Goal: Task Accomplishment & Management: Manage account settings

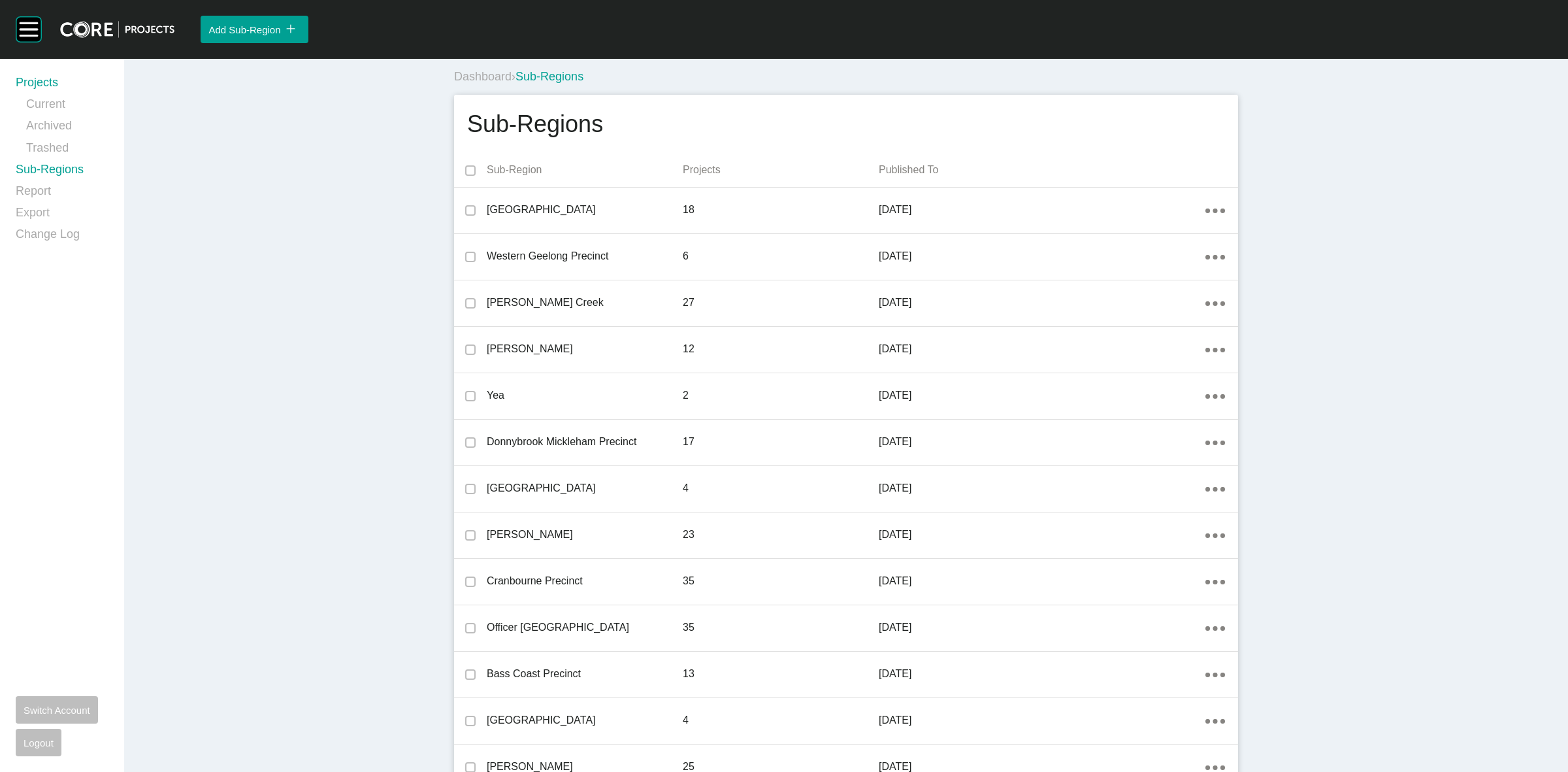
drag, startPoint x: 28, startPoint y: 79, endPoint x: 341, endPoint y: 76, distance: 313.0
click at [29, 79] on link "Projects" at bounding box center [61, 85] width 93 height 21
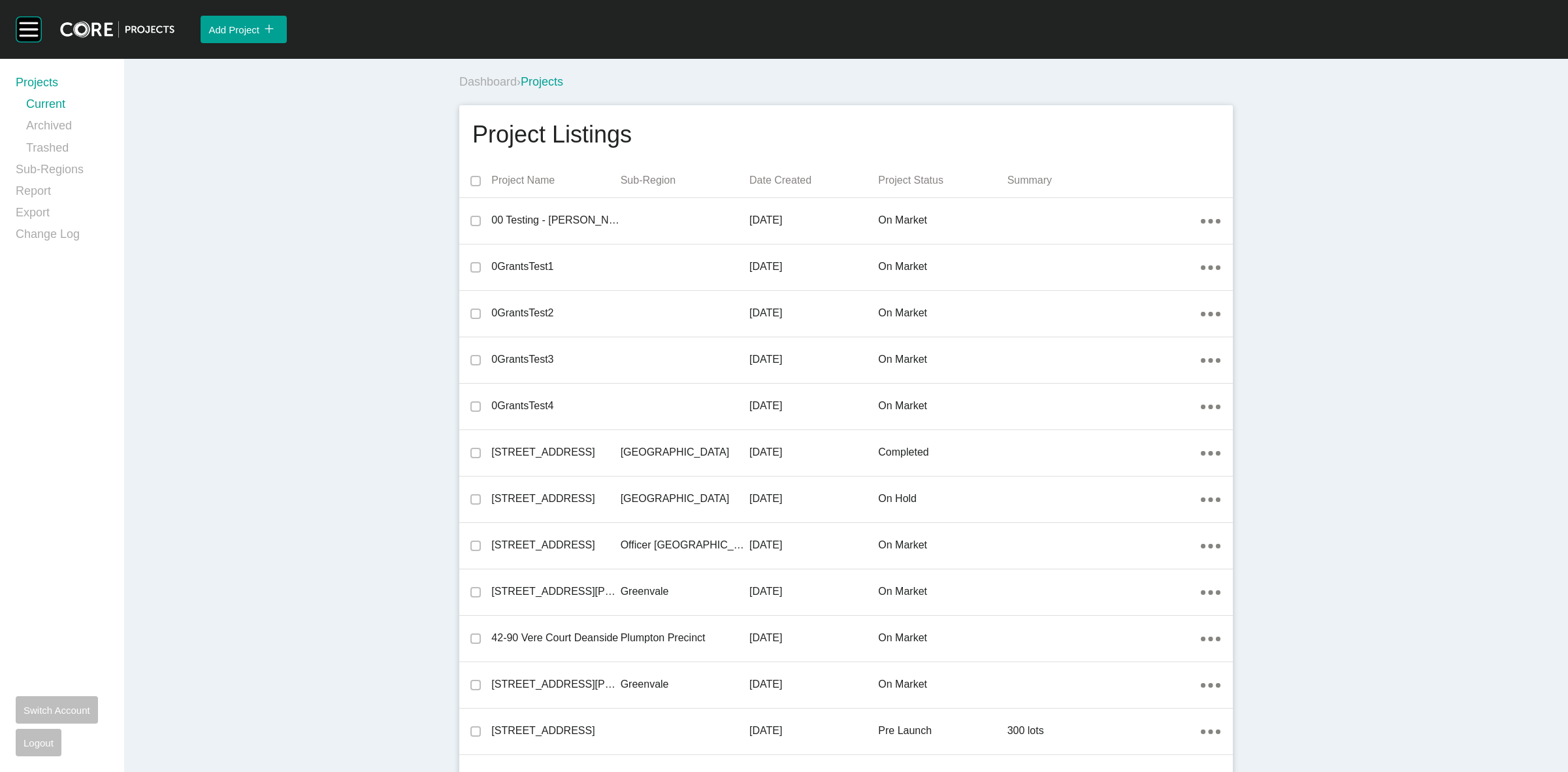
scroll to position [13938, 0]
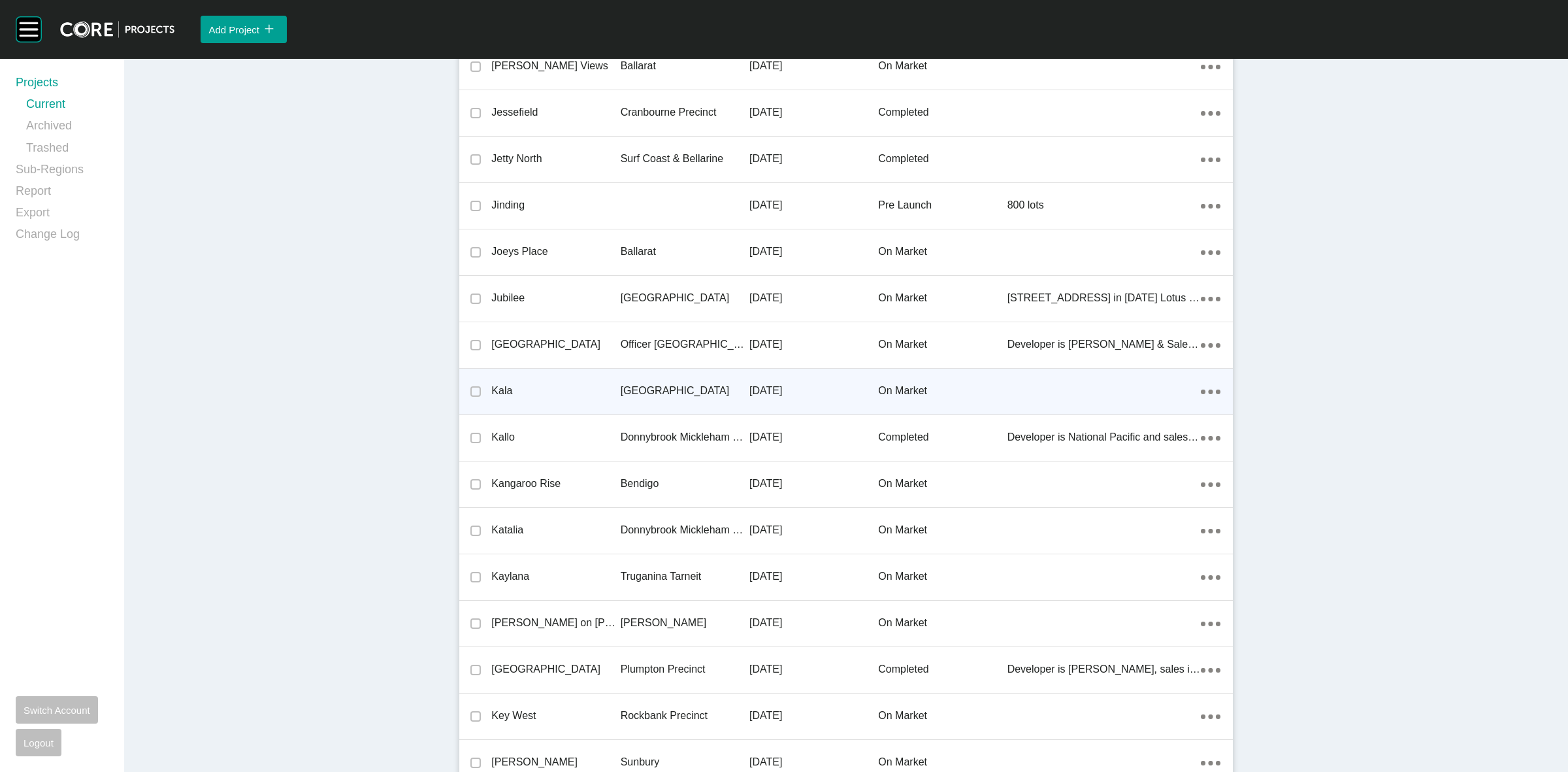
click at [646, 384] on p "[GEOGRAPHIC_DATA]" at bounding box center [685, 390] width 129 height 15
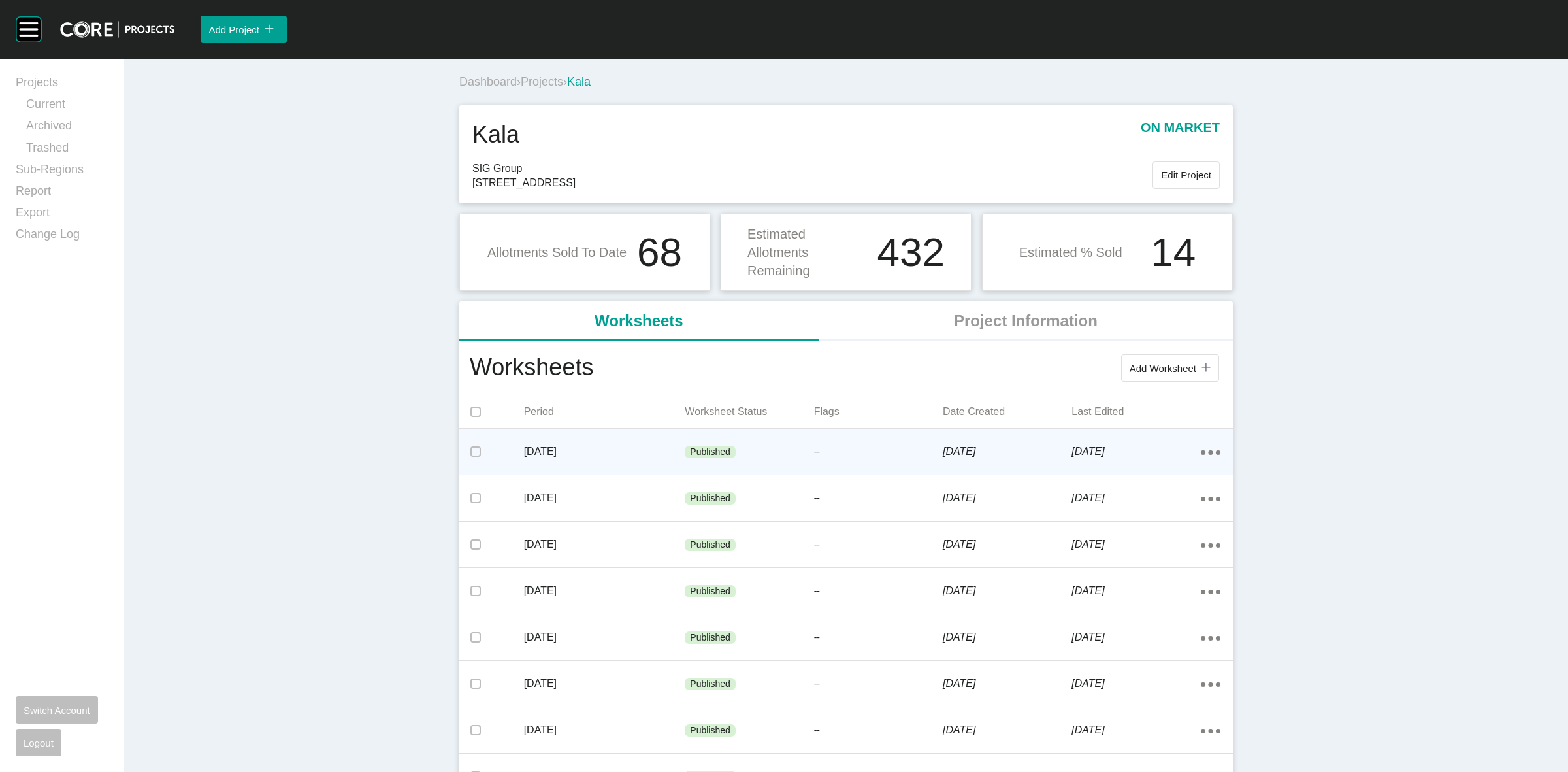
click at [673, 460] on div "[DATE]" at bounding box center [604, 452] width 161 height 41
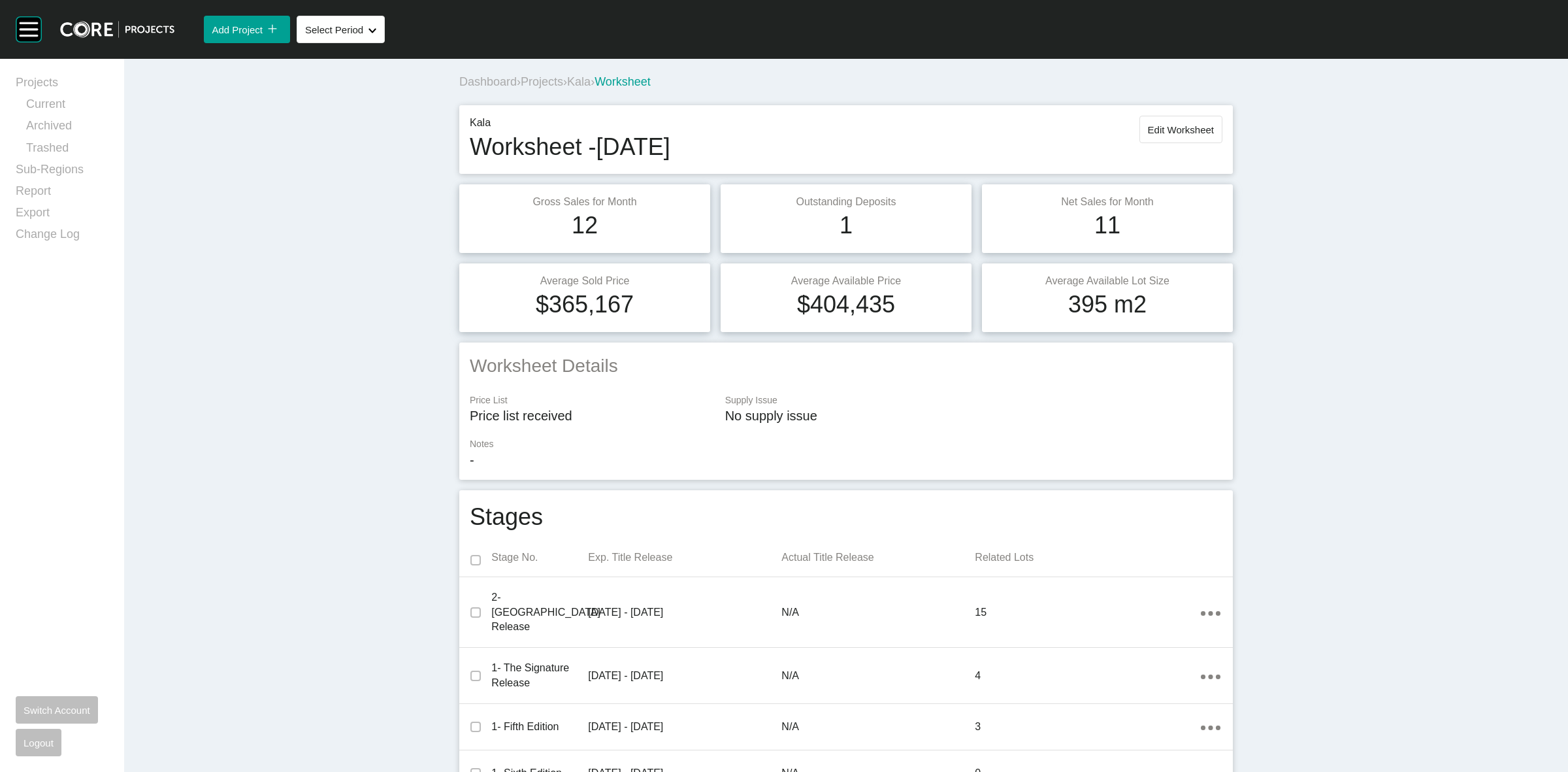
click at [586, 83] on span "Kala" at bounding box center [579, 81] width 23 height 13
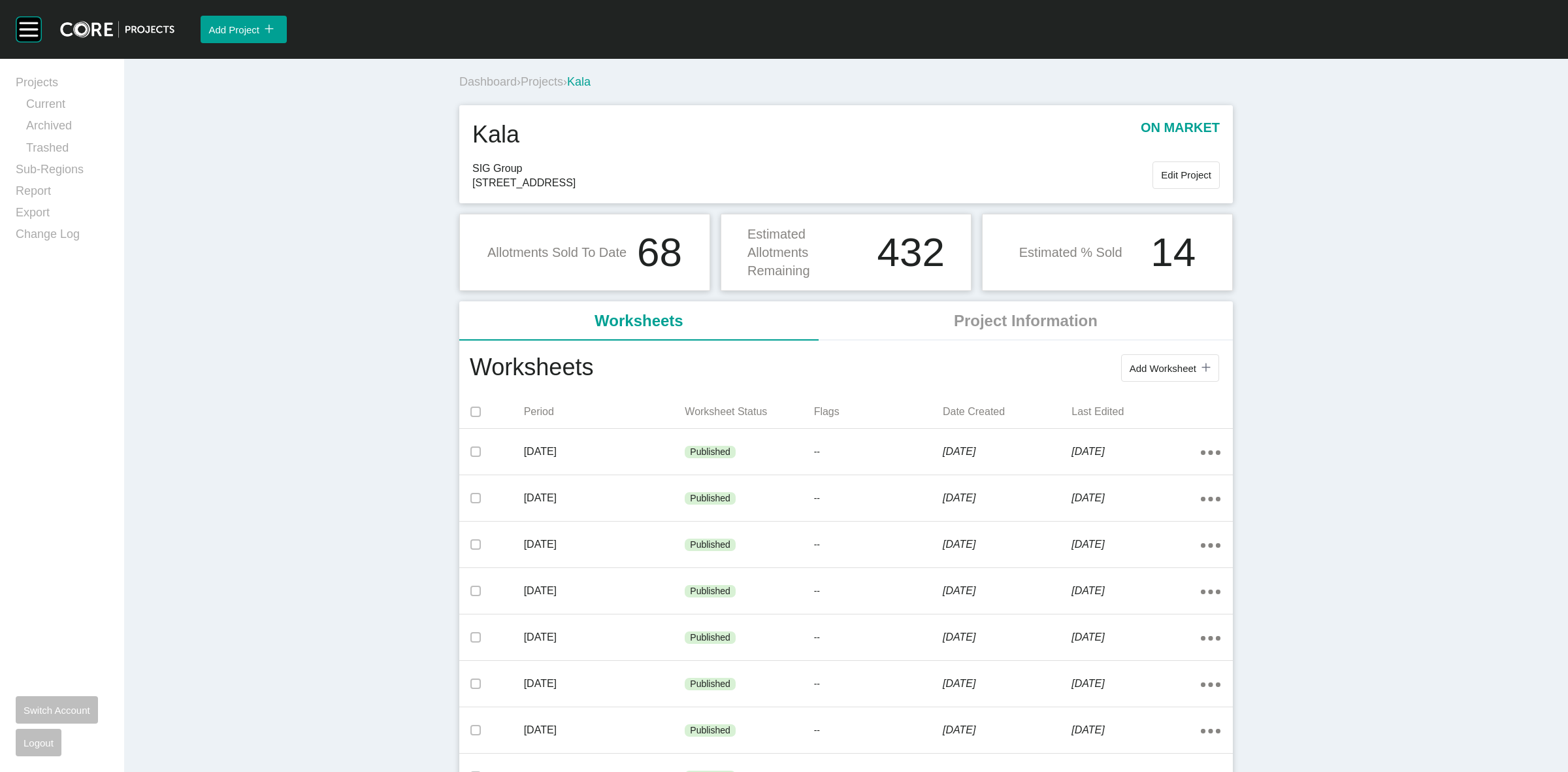
click at [537, 82] on span "Projects" at bounding box center [543, 81] width 43 height 13
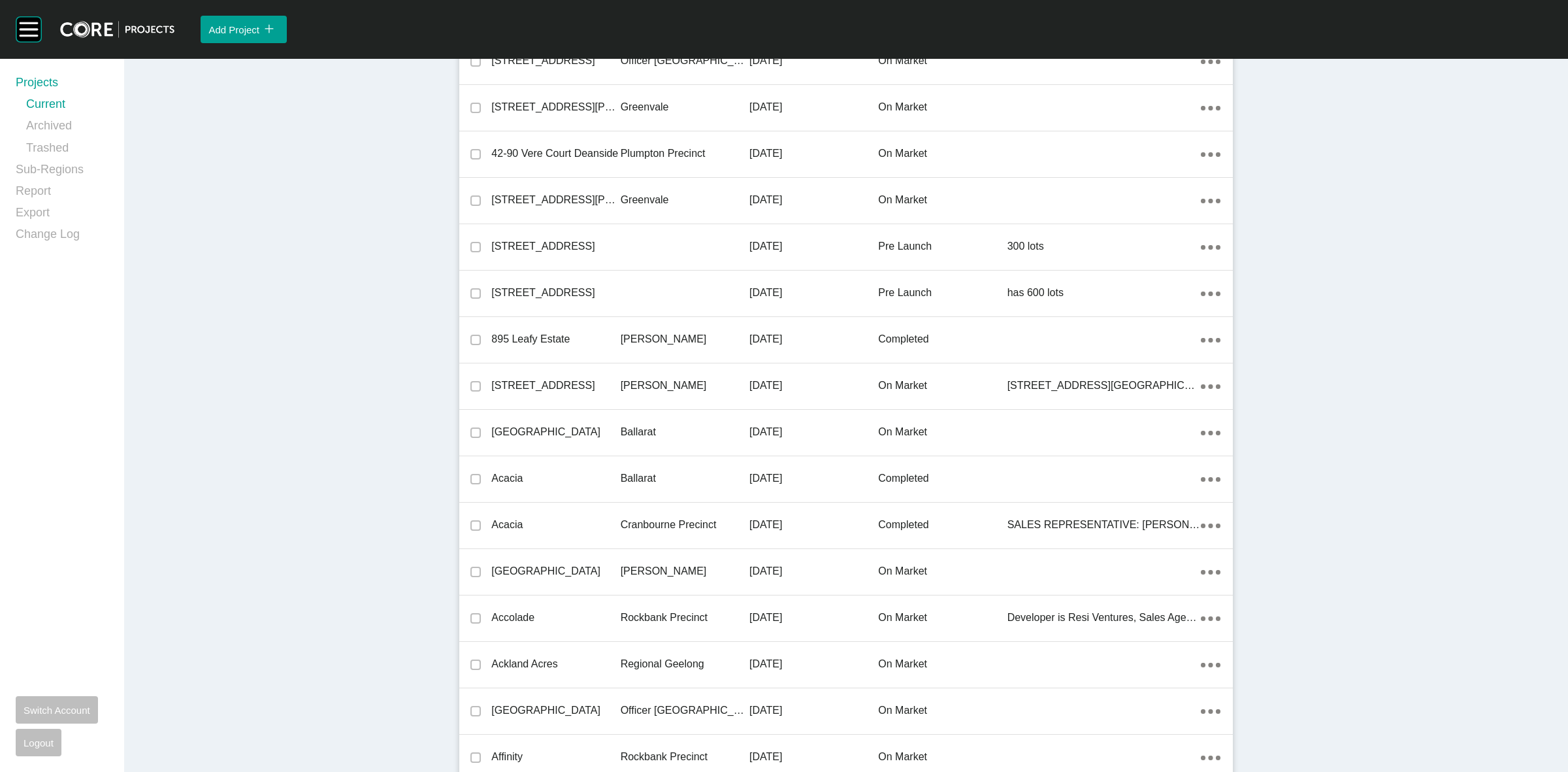
scroll to position [22104, 0]
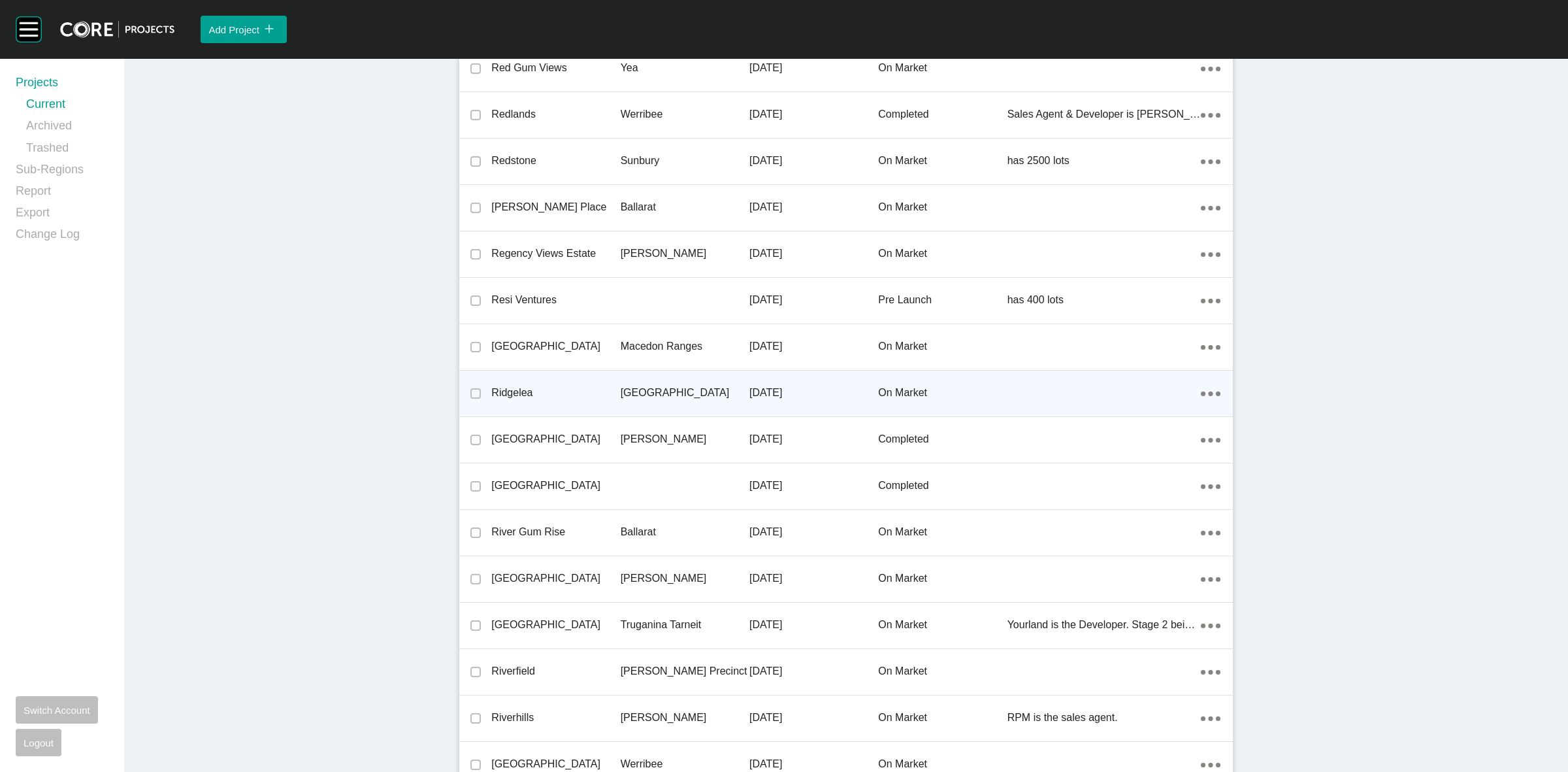
click at [644, 386] on p "[GEOGRAPHIC_DATA]" at bounding box center [685, 392] width 129 height 15
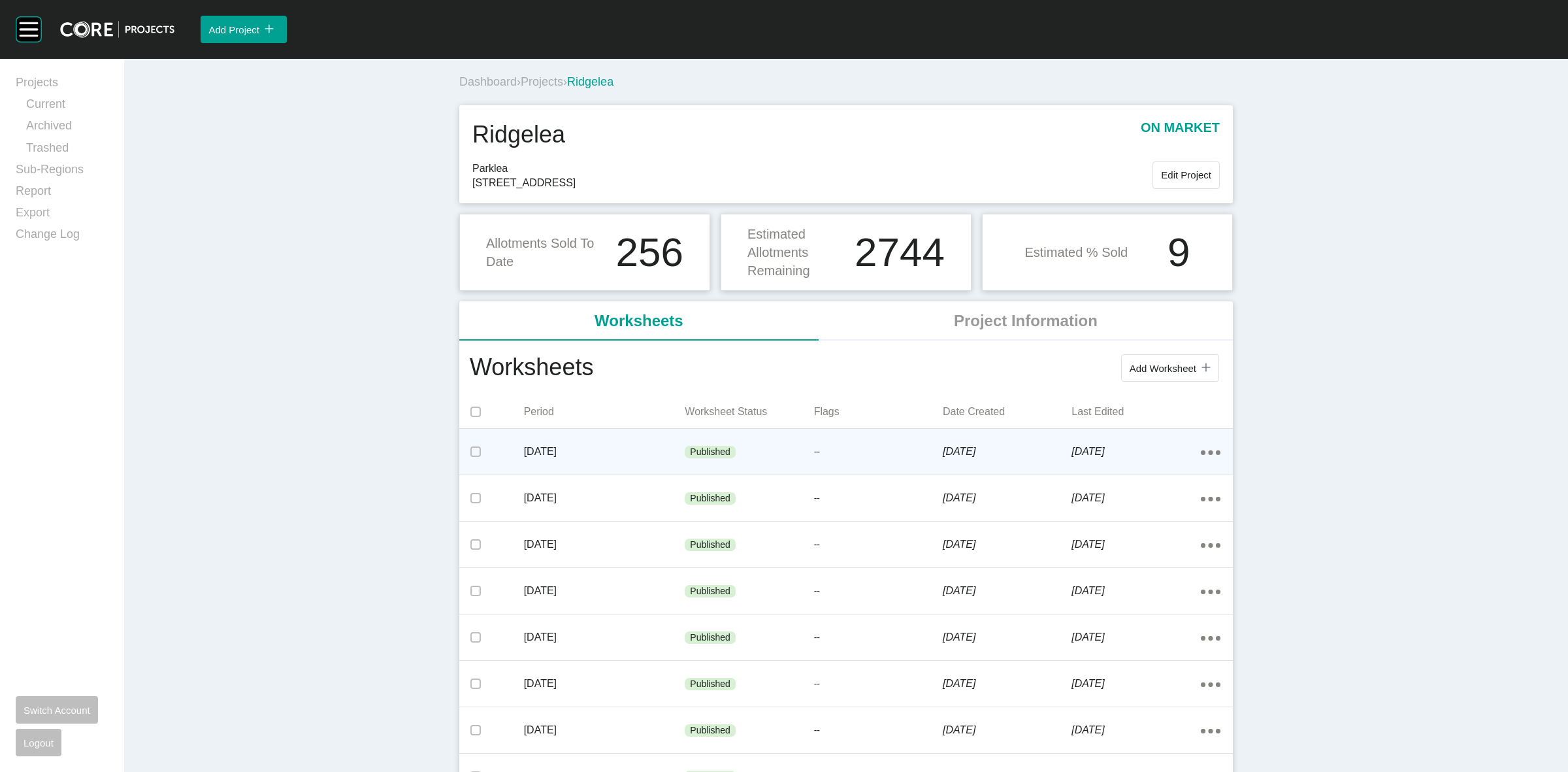
click at [855, 446] on p "--" at bounding box center [878, 452] width 129 height 13
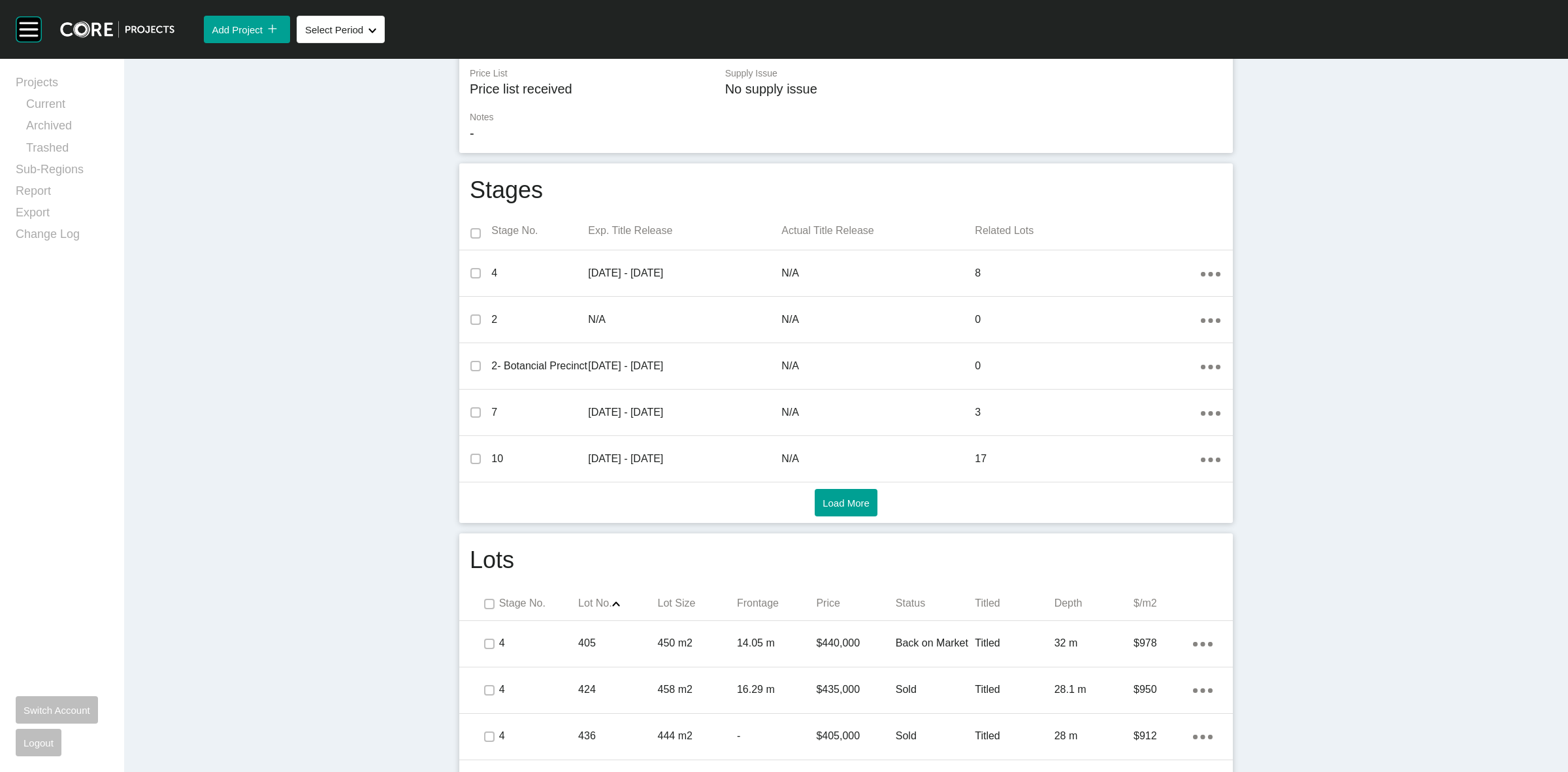
scroll to position [490, 0]
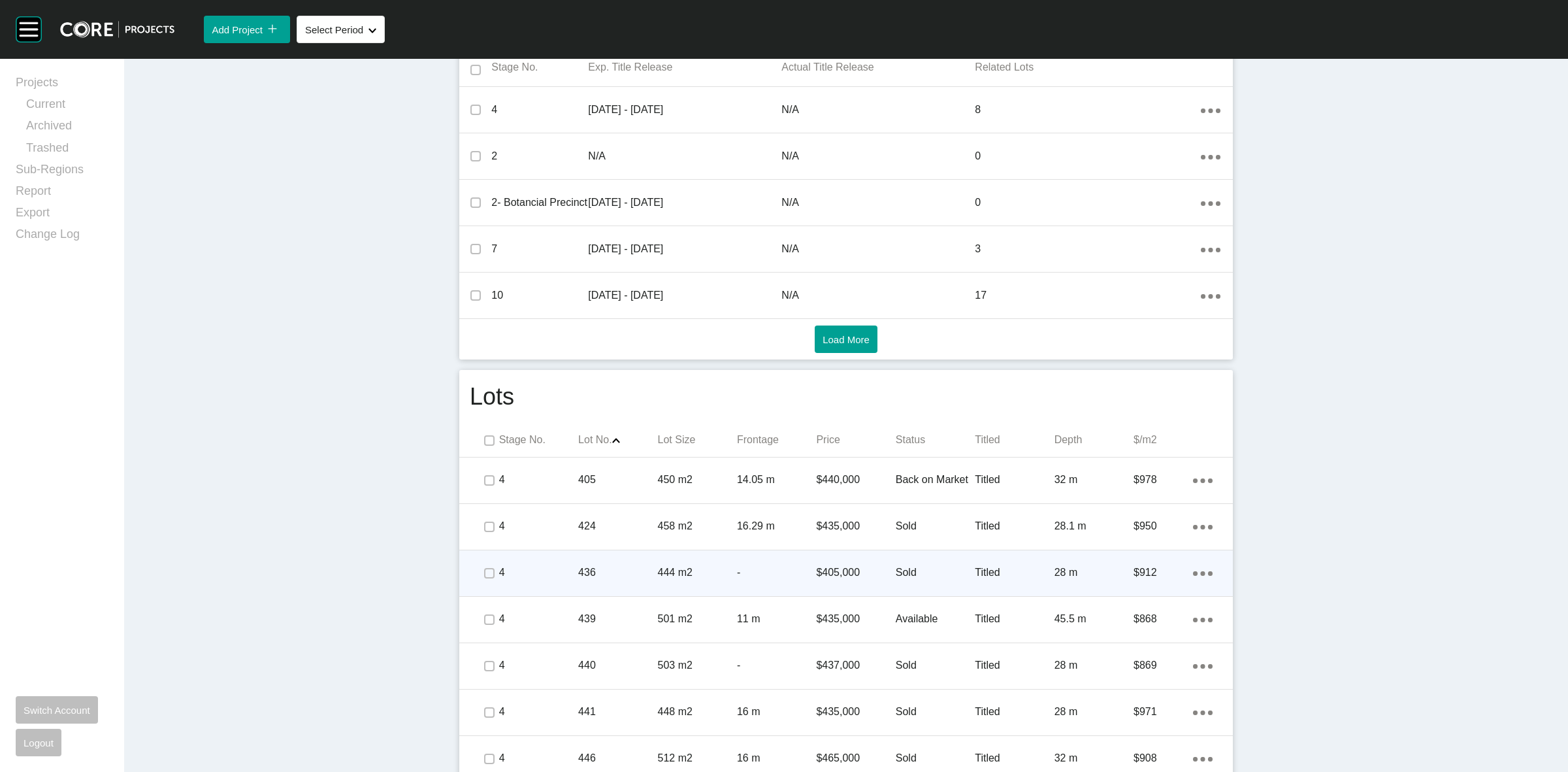
click at [658, 580] on p "444 m2" at bounding box center [697, 572] width 79 height 15
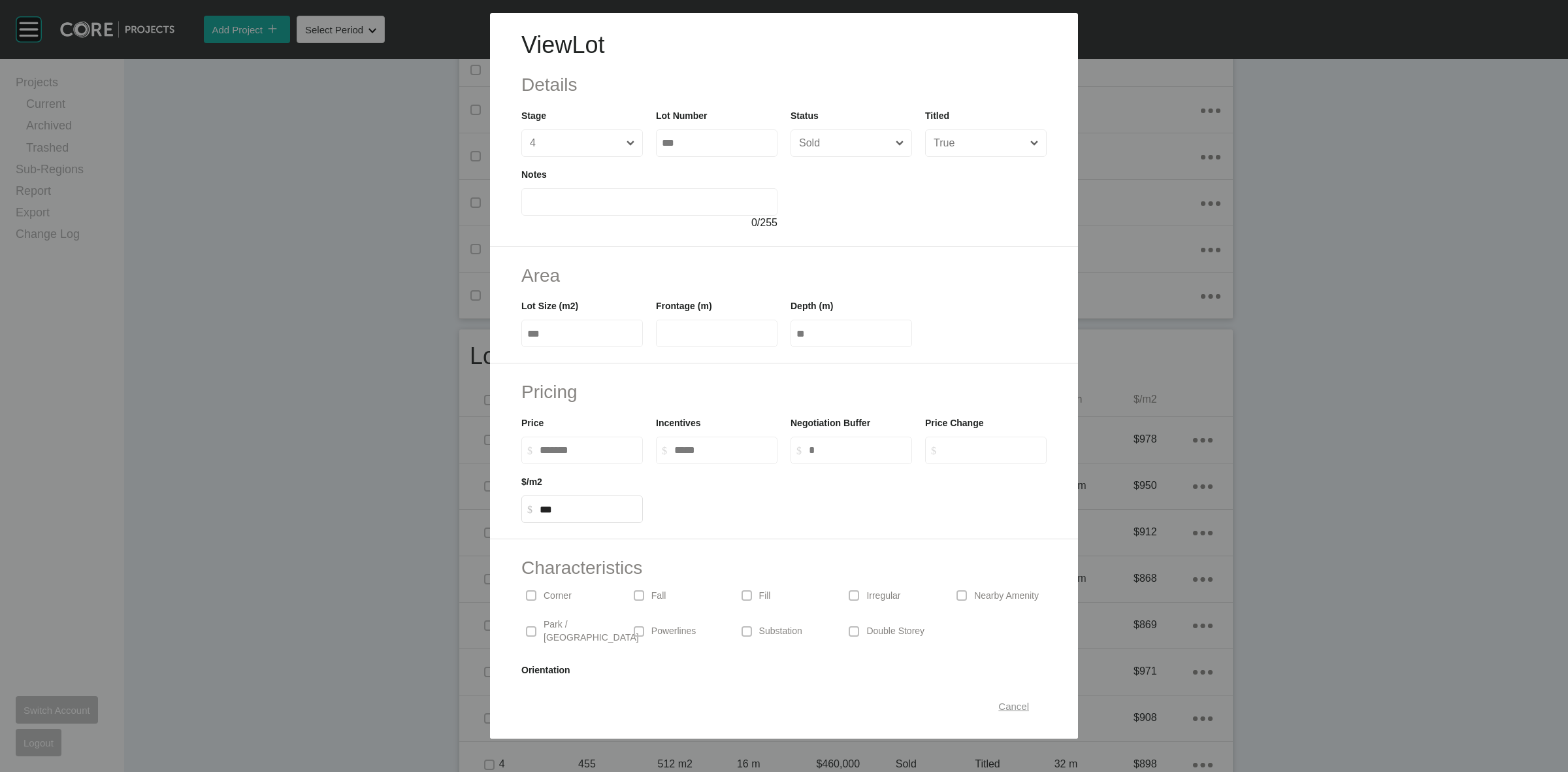
click at [1001, 705] on span "Cancel" at bounding box center [1013, 706] width 30 height 11
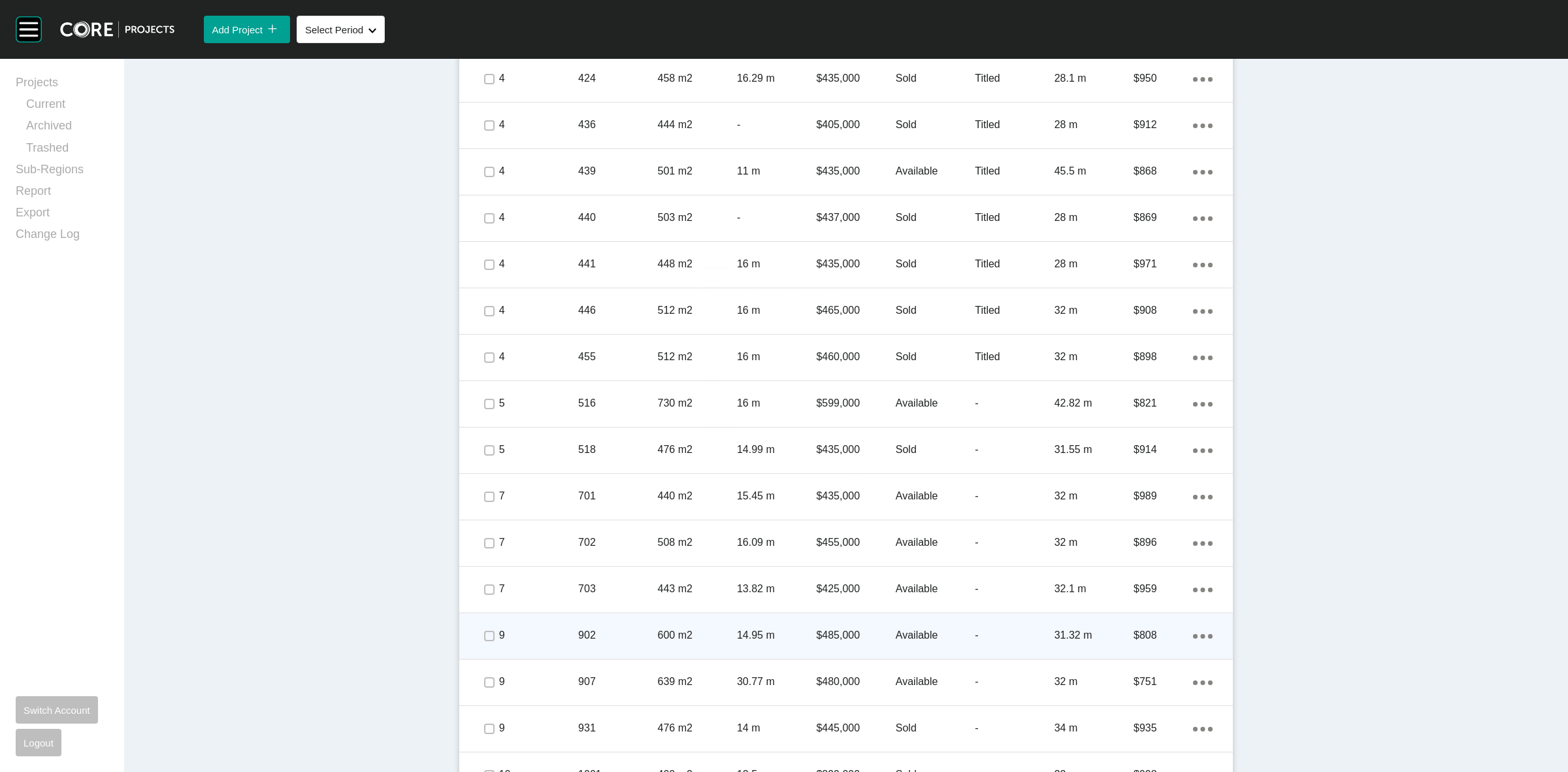
scroll to position [899, 0]
click at [749, 634] on p "14.95 m" at bounding box center [776, 633] width 79 height 15
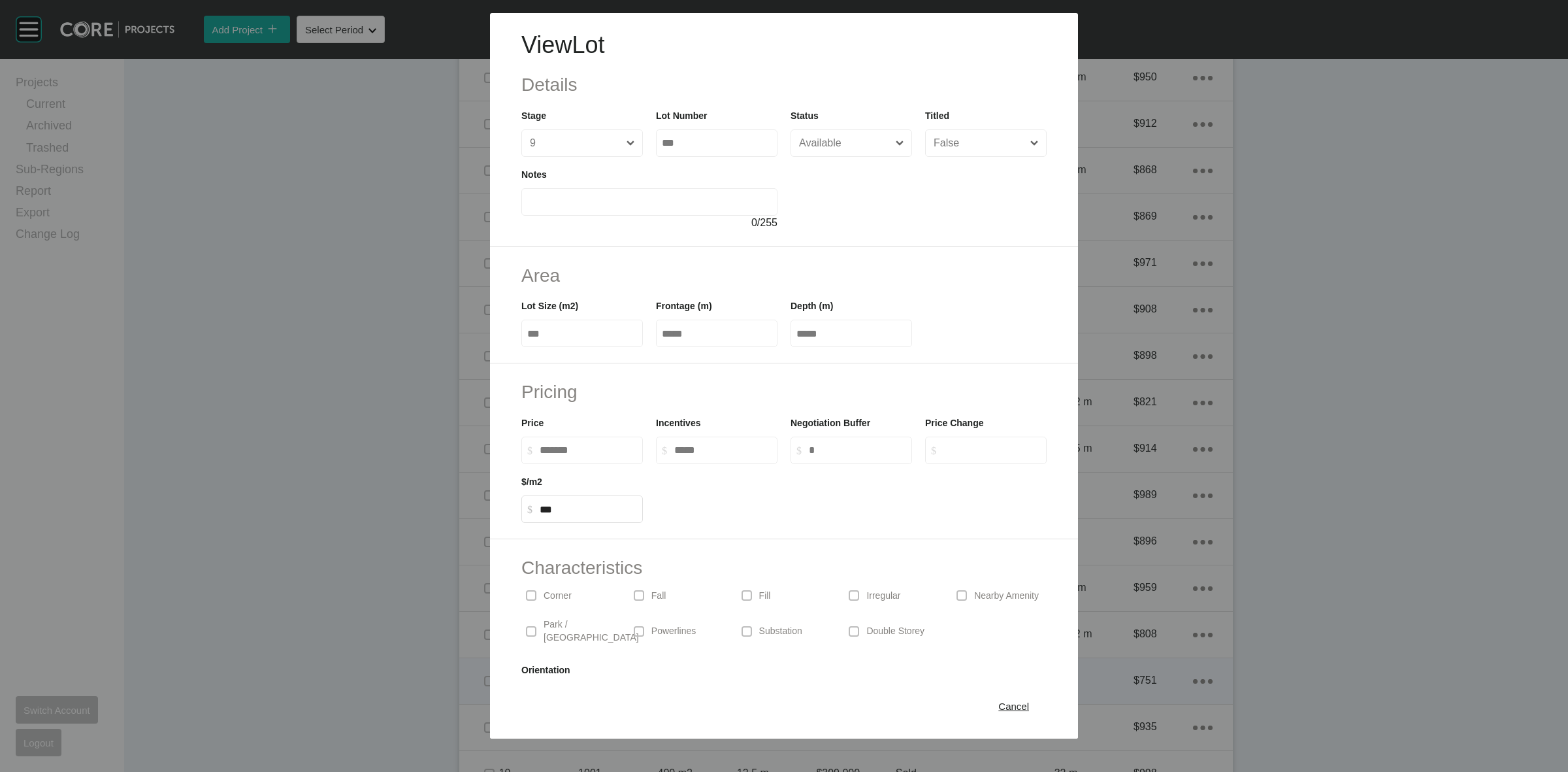
click at [1003, 702] on span "Cancel" at bounding box center [1013, 706] width 30 height 11
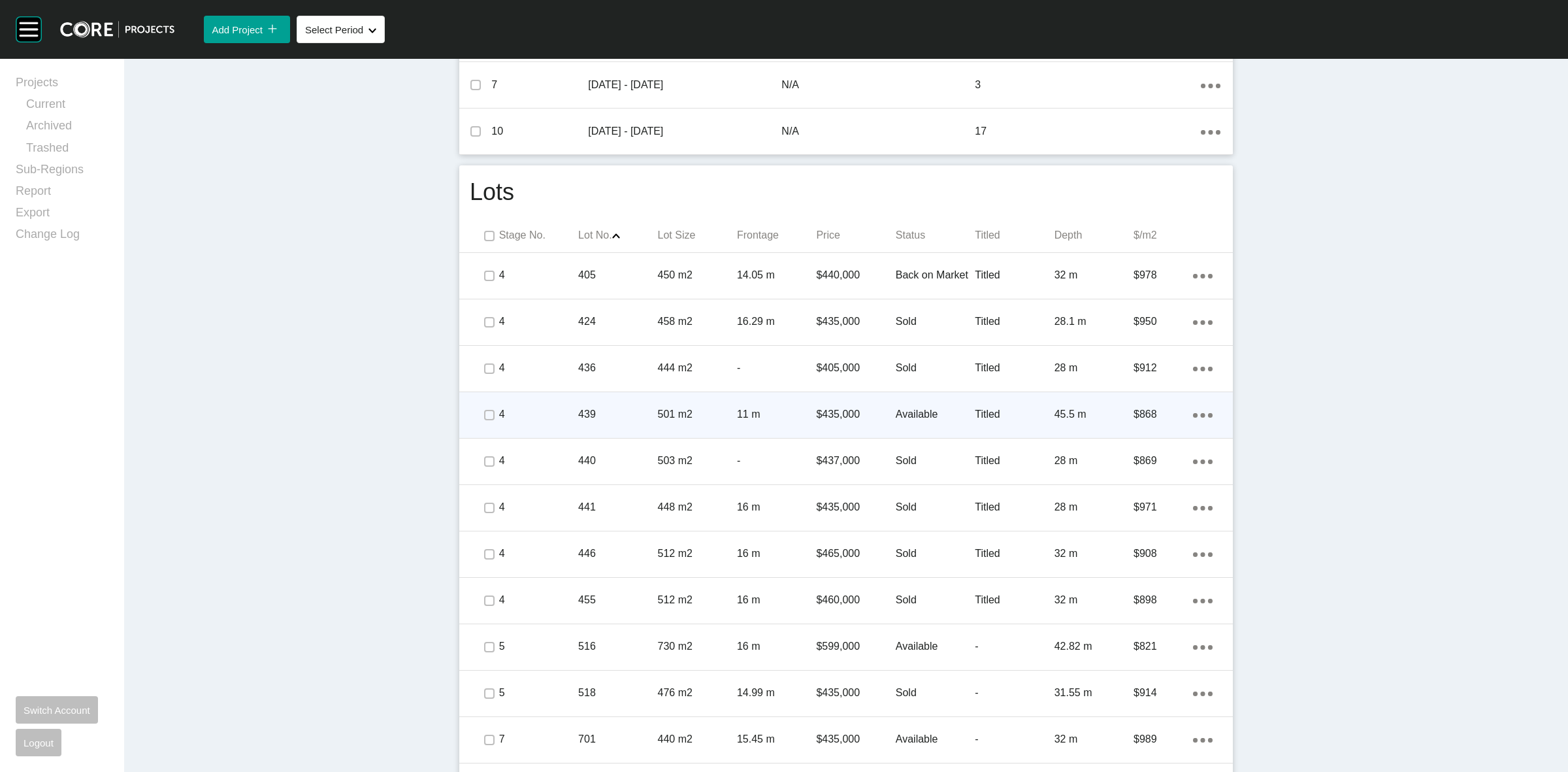
scroll to position [654, 0]
click at [858, 405] on div "$435,000" at bounding box center [855, 416] width 79 height 41
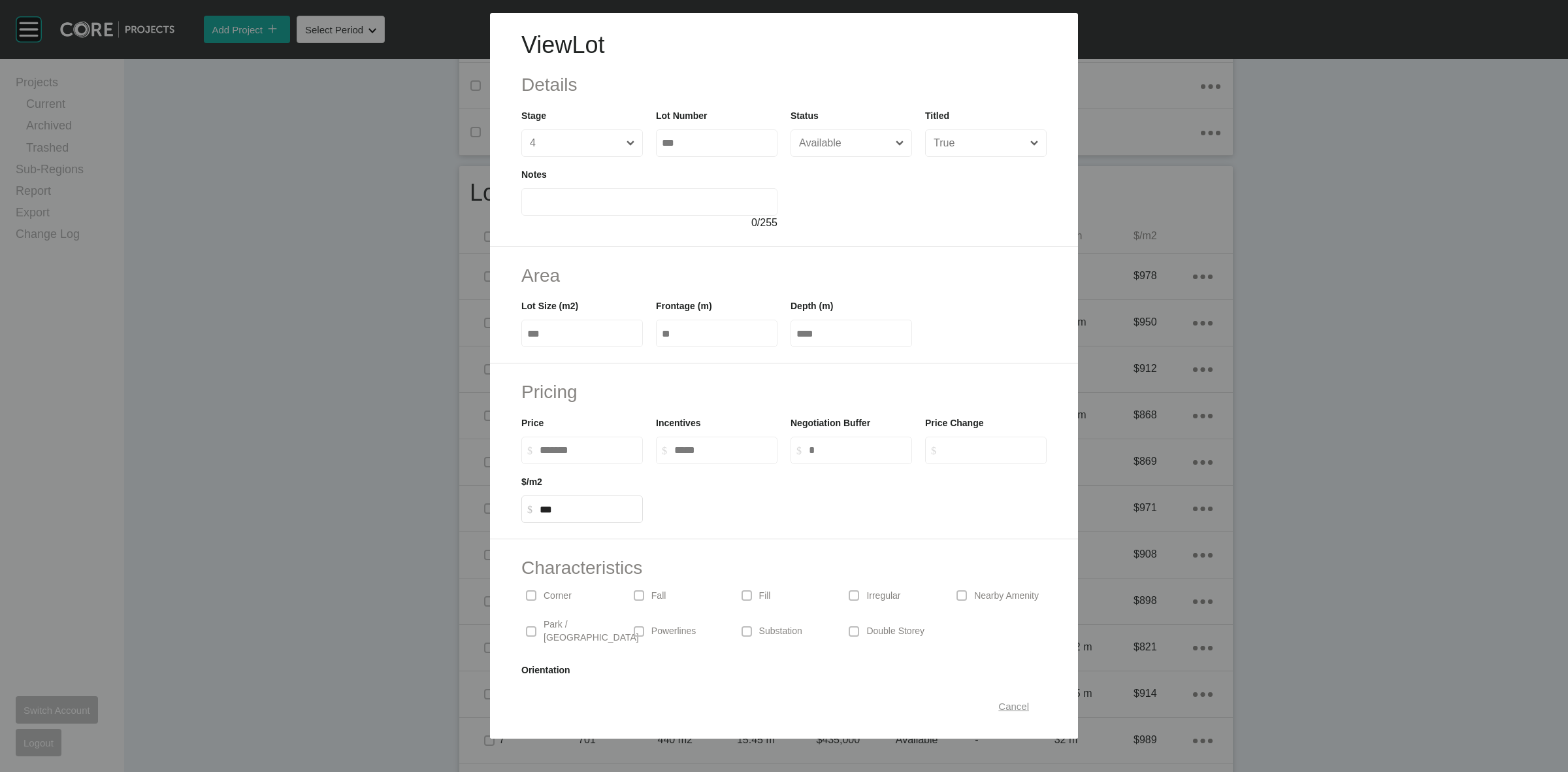
click at [998, 707] on span "Cancel" at bounding box center [1013, 706] width 30 height 11
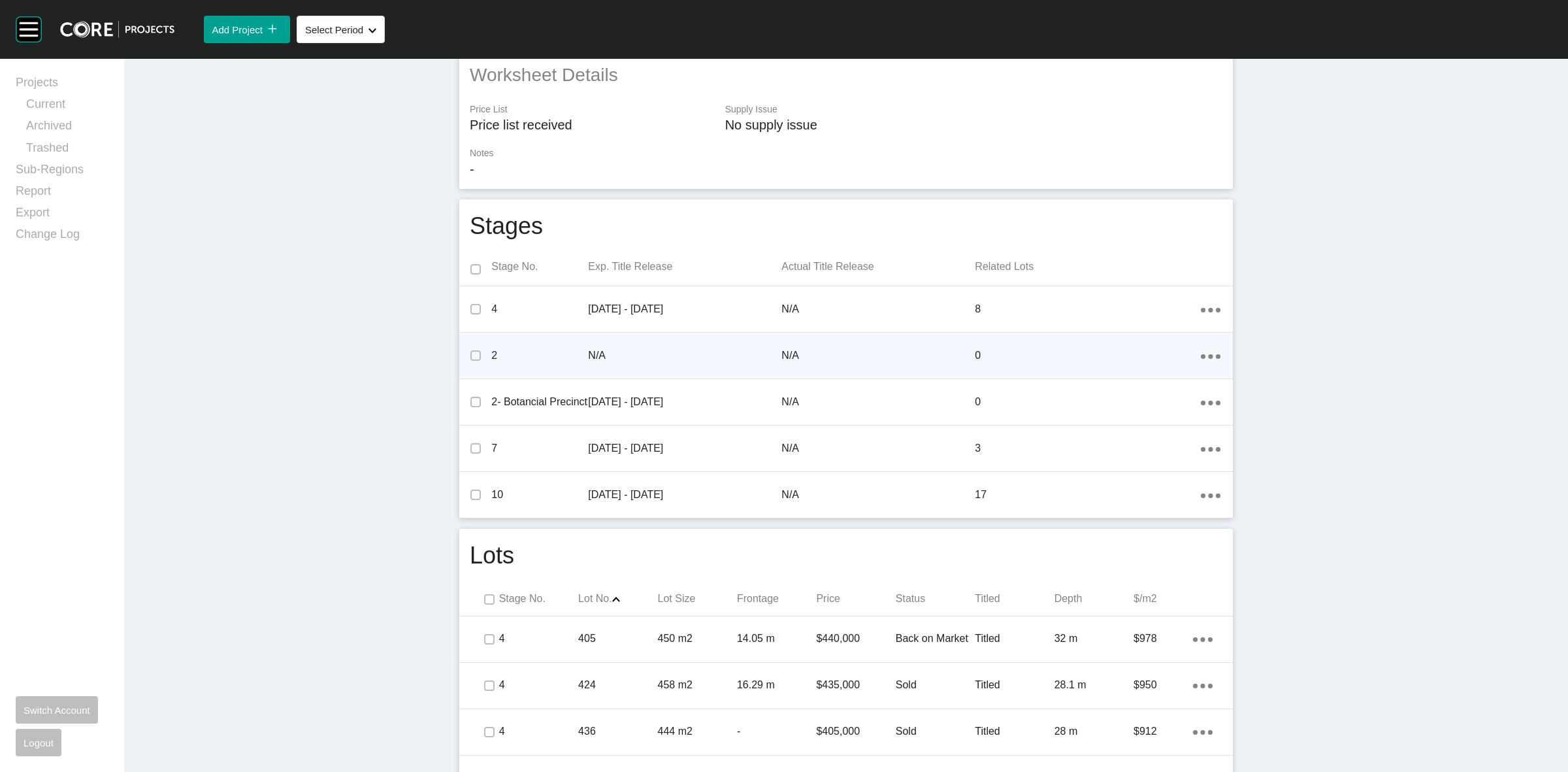
scroll to position [0, 0]
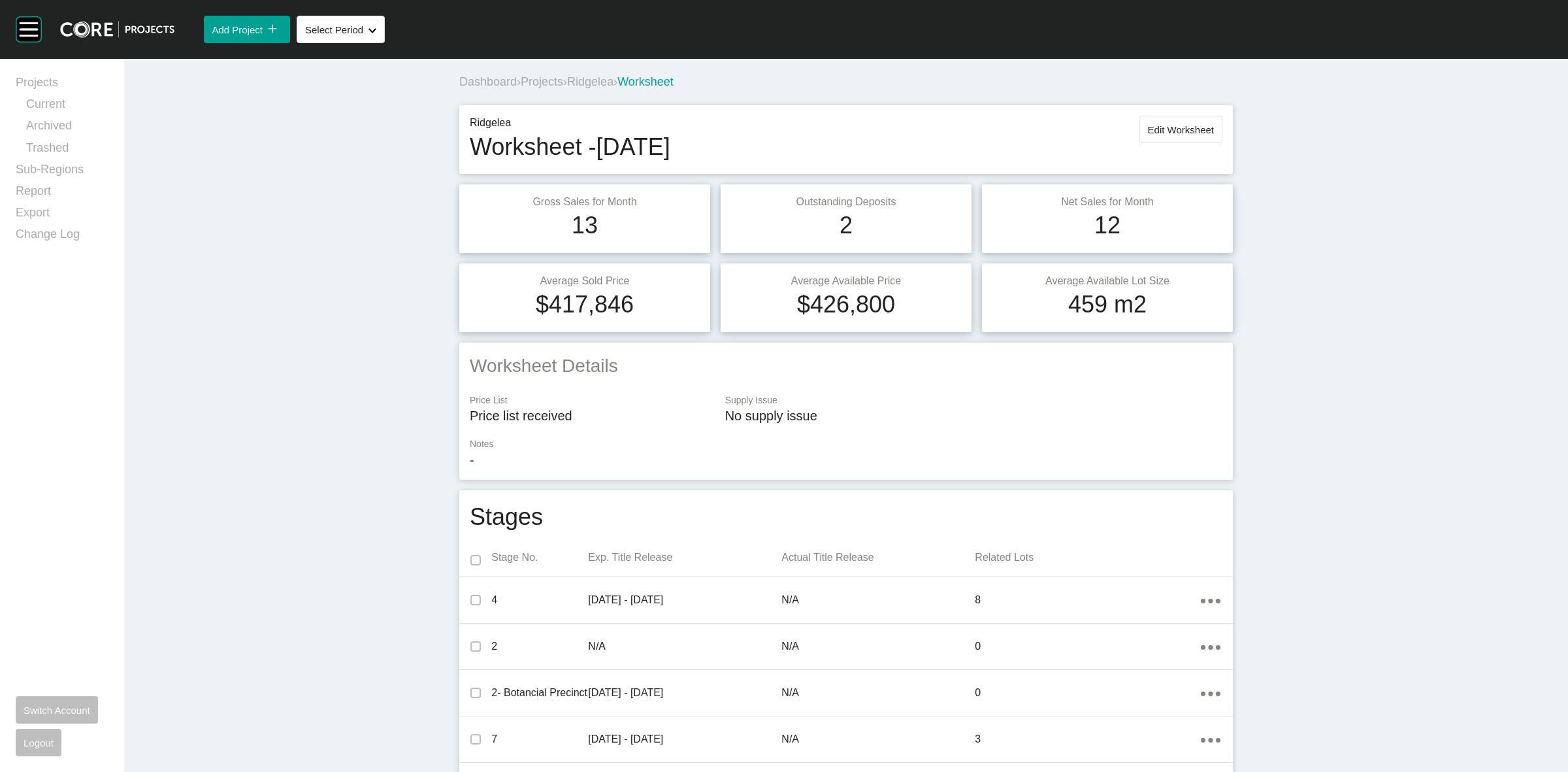
click at [606, 85] on span "Ridgelea" at bounding box center [590, 81] width 47 height 13
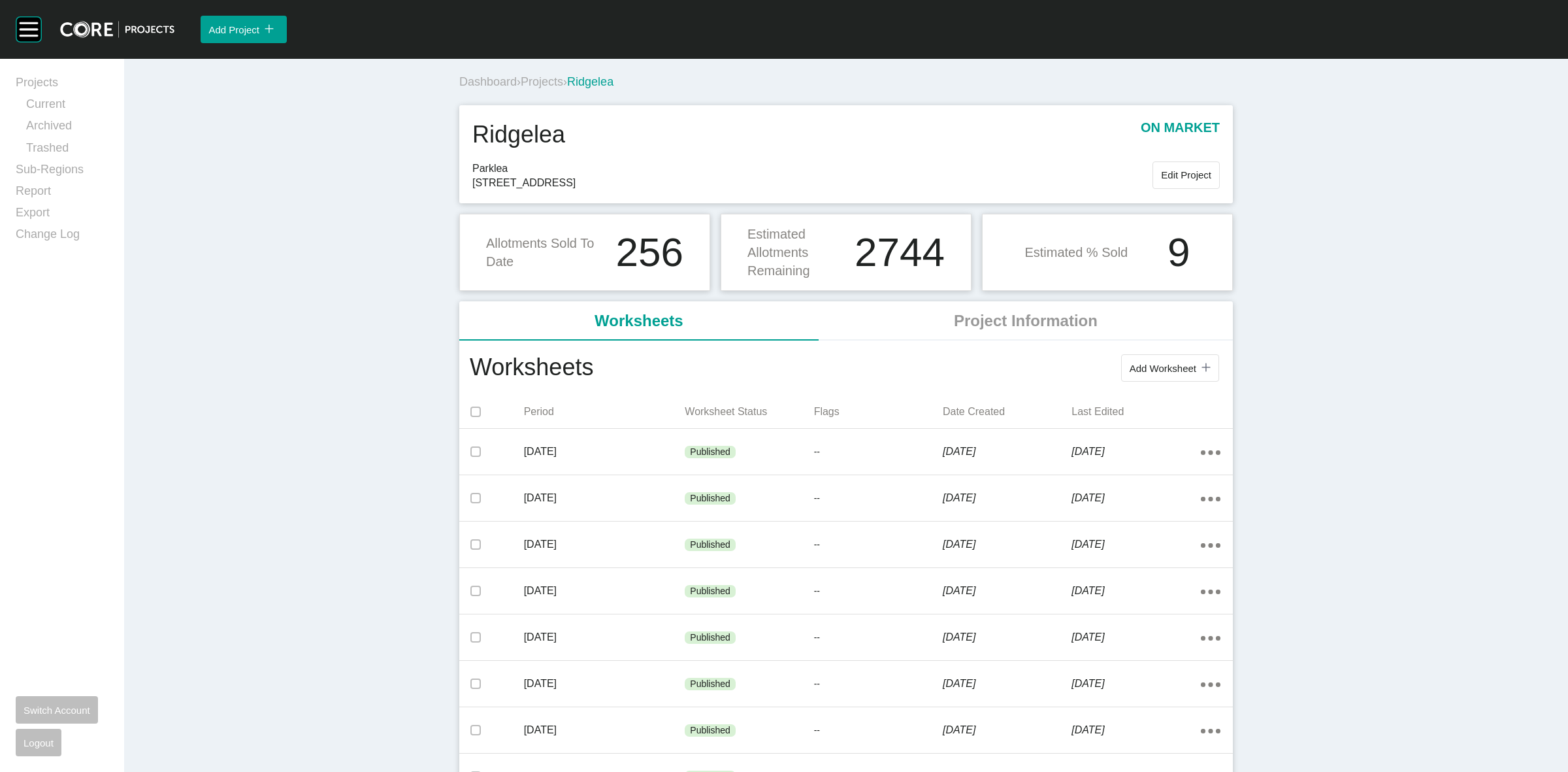
click at [554, 82] on span "Projects" at bounding box center [543, 81] width 43 height 13
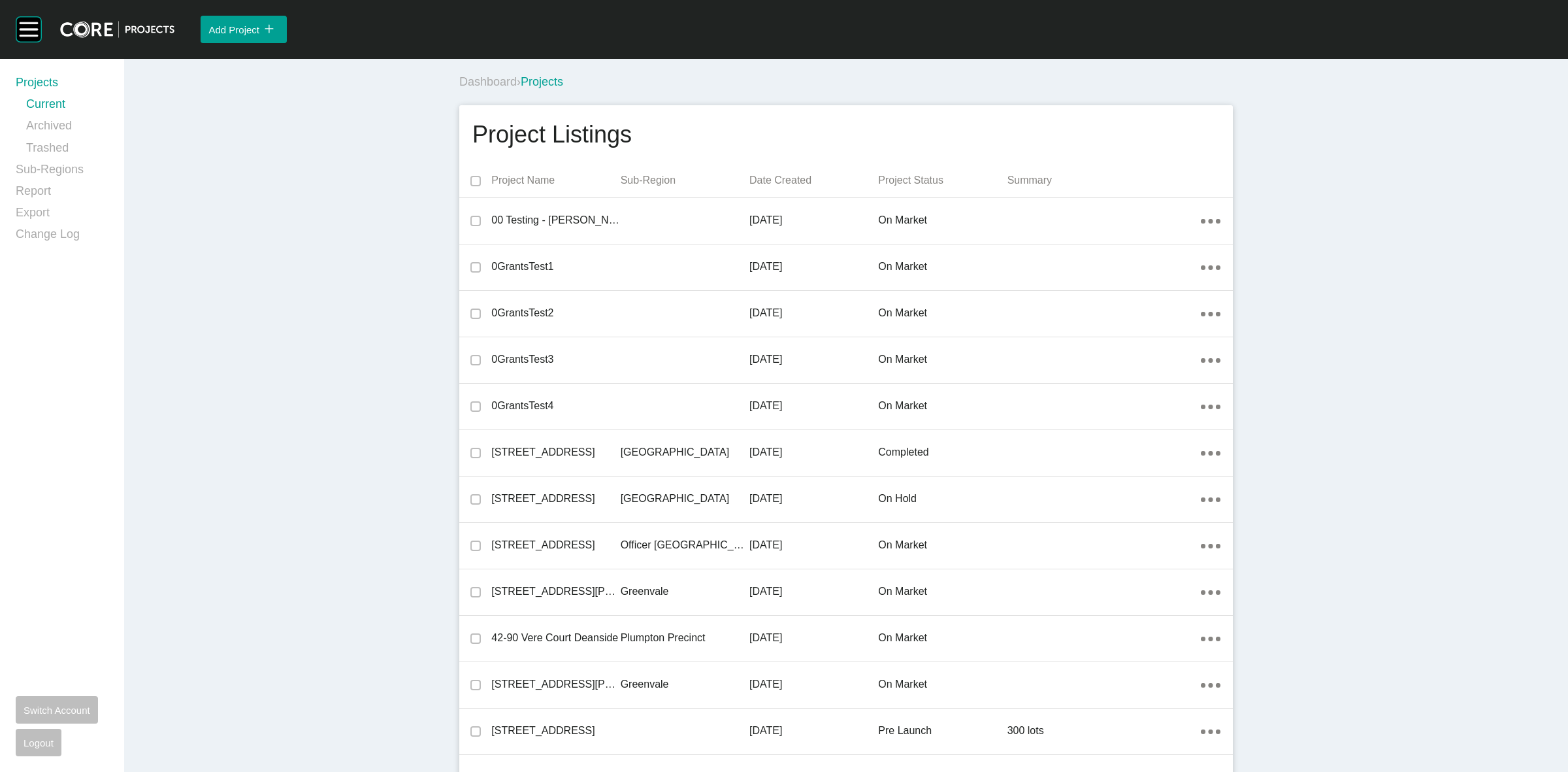
scroll to position [3407, 0]
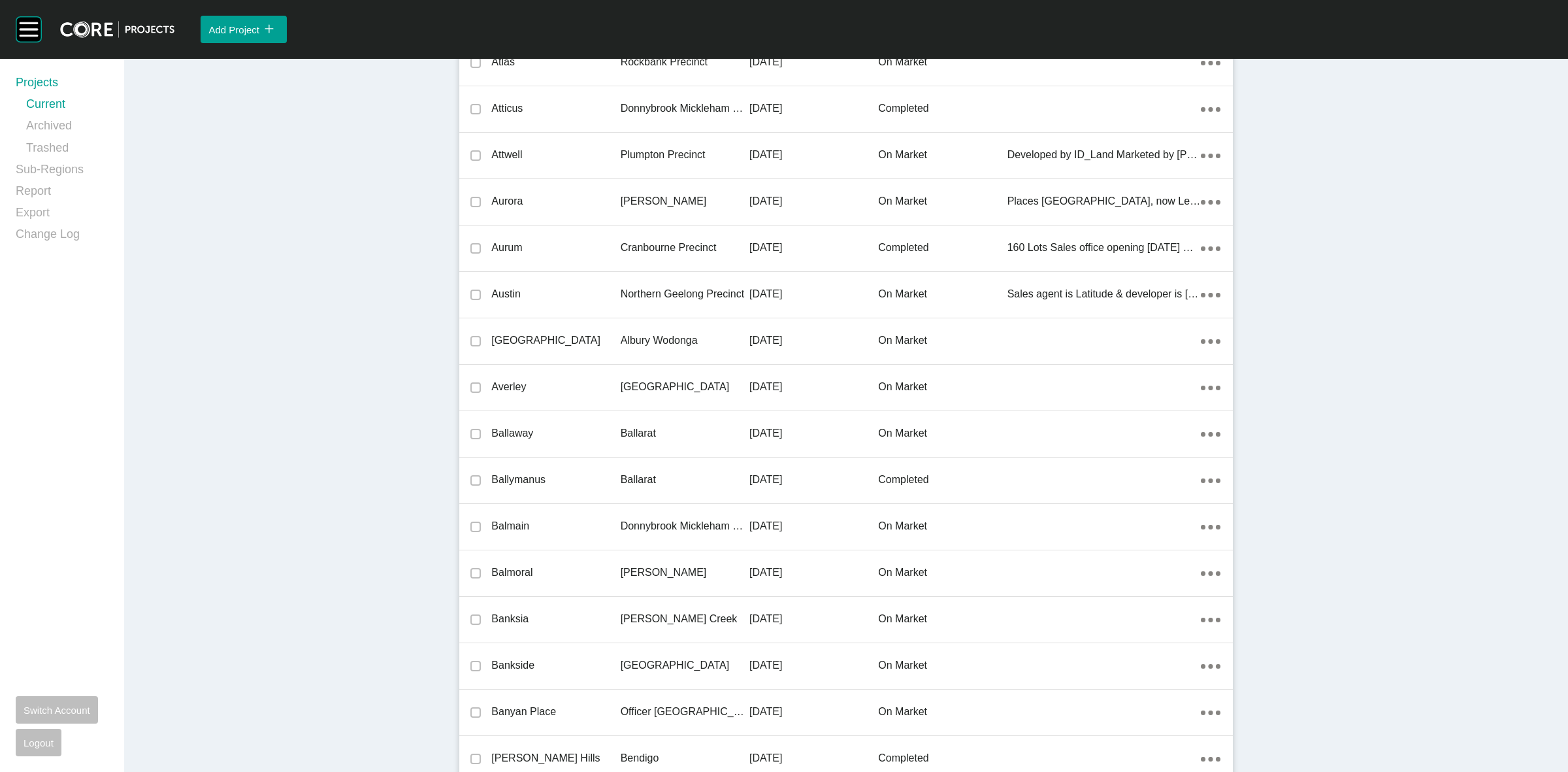
drag, startPoint x: 684, startPoint y: 381, endPoint x: 690, endPoint y: 373, distance: 10.0
click at [682, 383] on p "[GEOGRAPHIC_DATA]" at bounding box center [685, 386] width 129 height 15
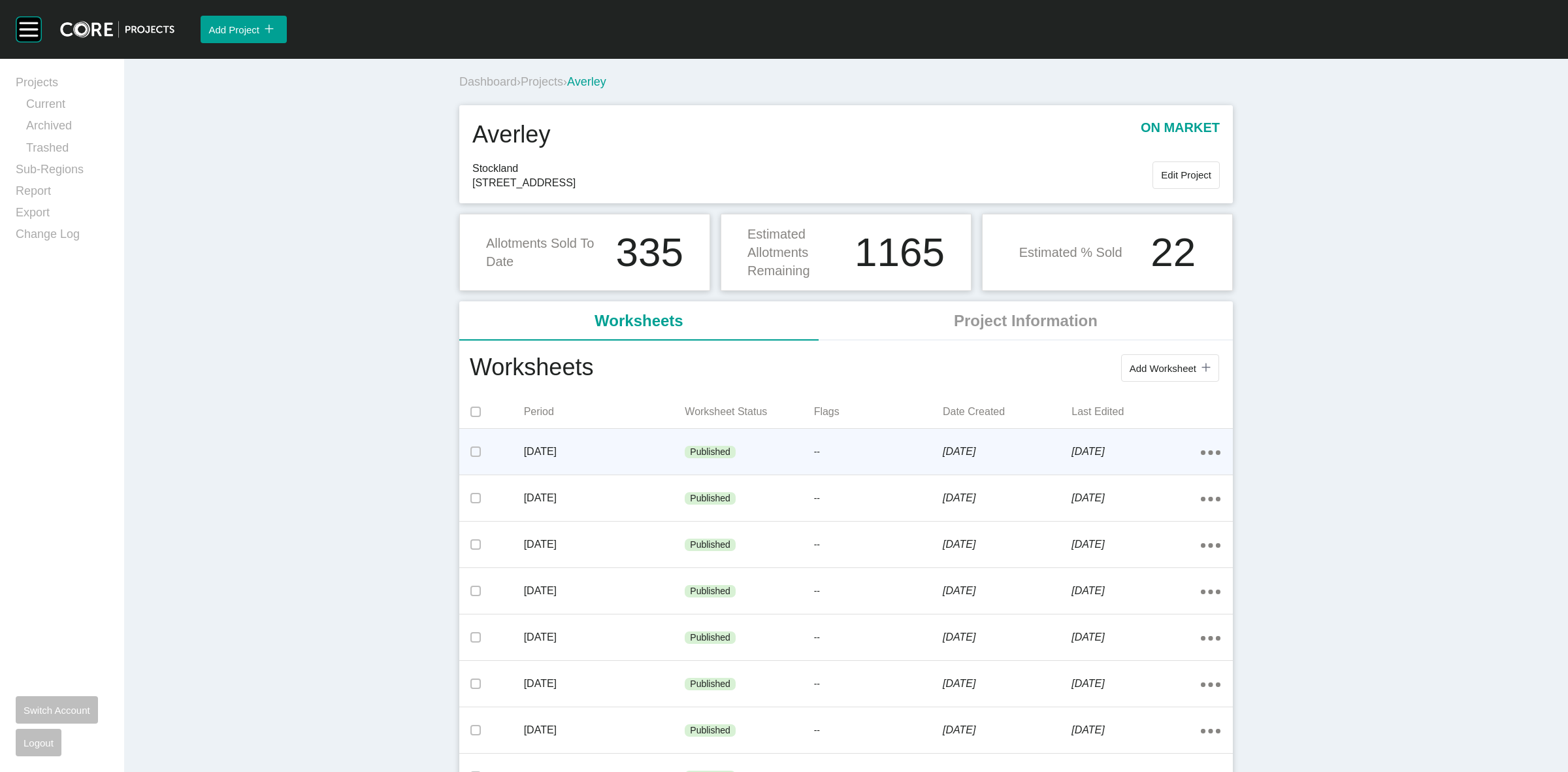
click at [668, 446] on p "[DATE]" at bounding box center [604, 451] width 161 height 15
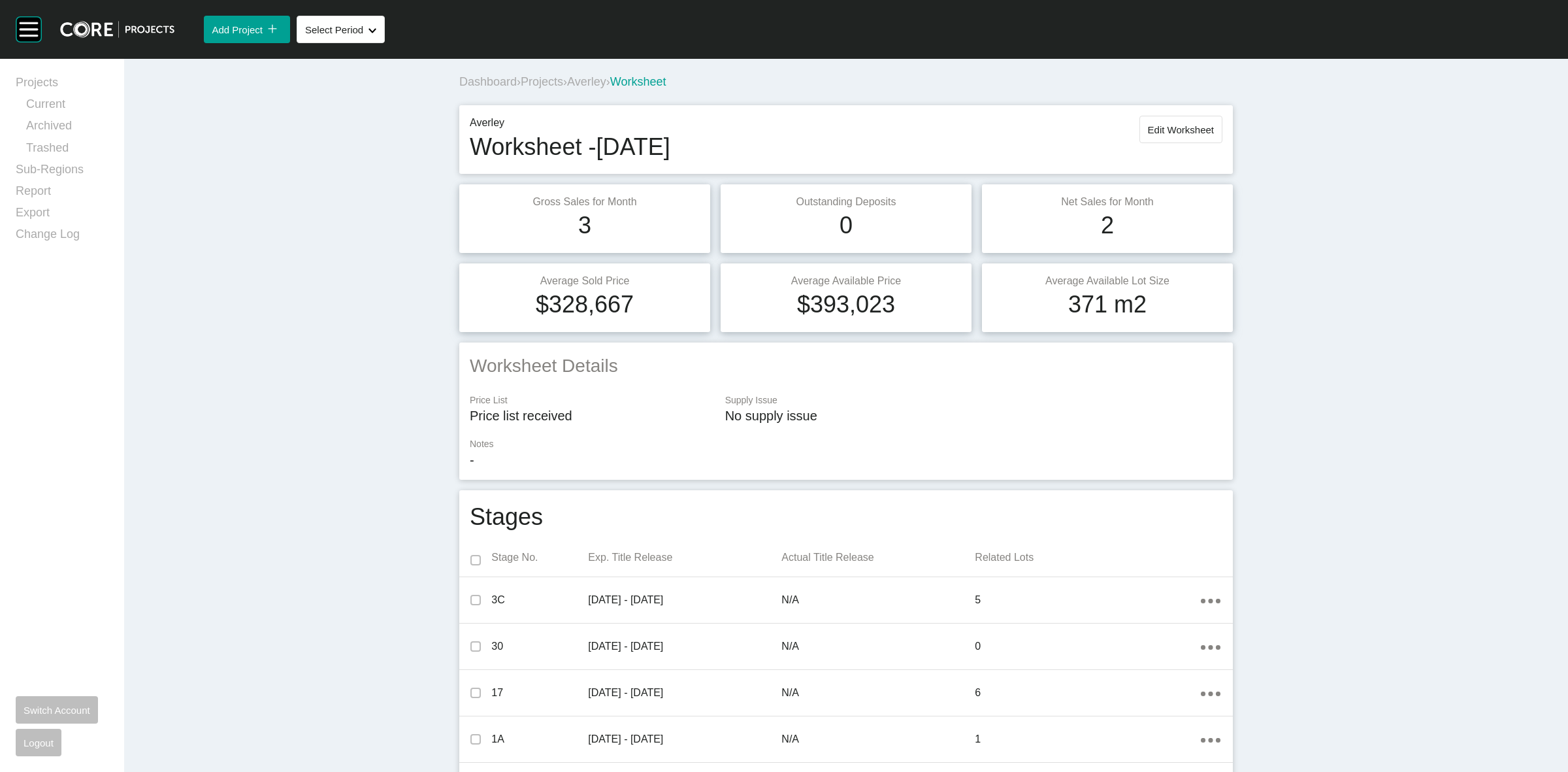
click at [534, 80] on span "Projects" at bounding box center [543, 81] width 43 height 13
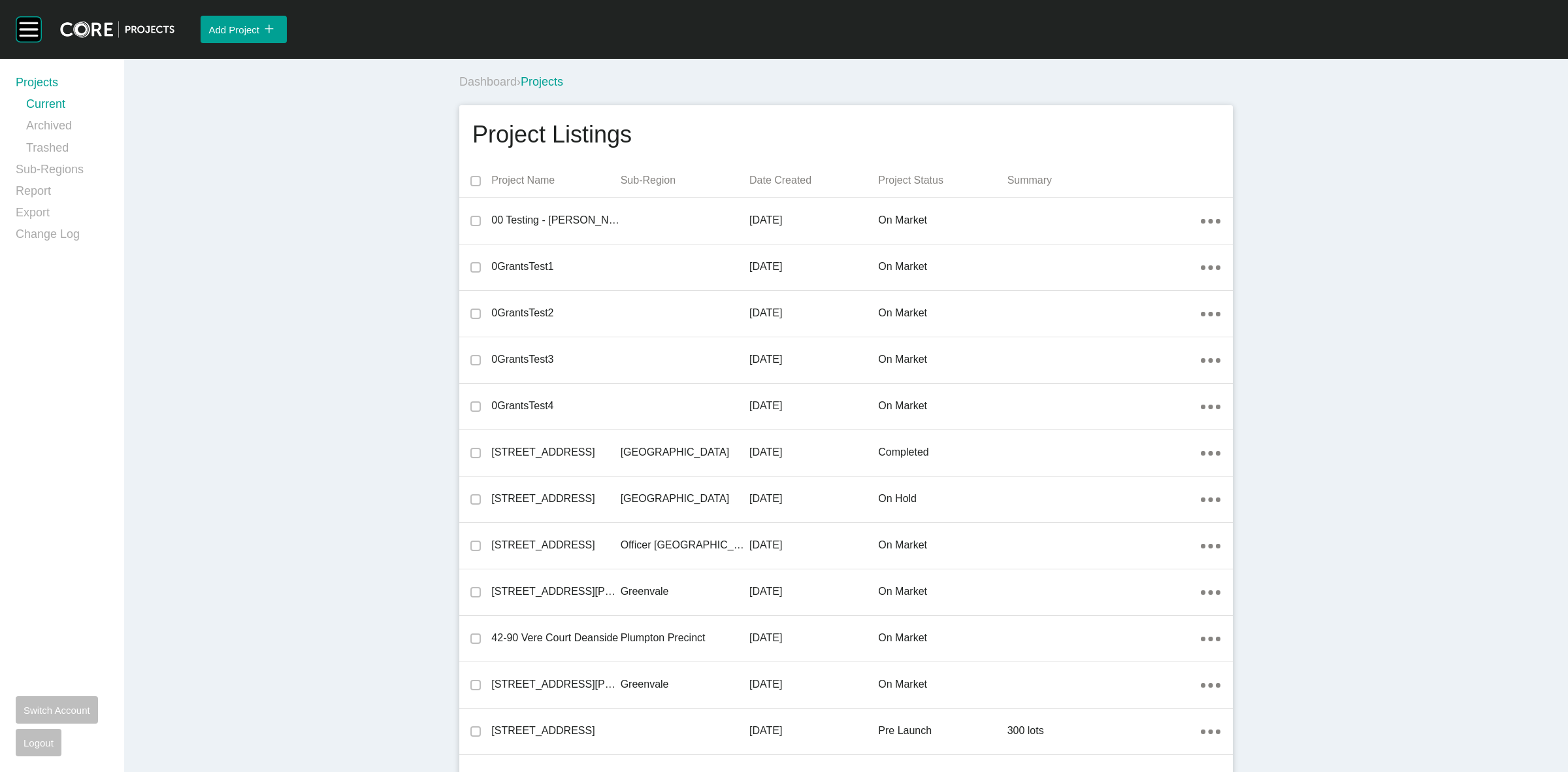
scroll to position [4706, 0]
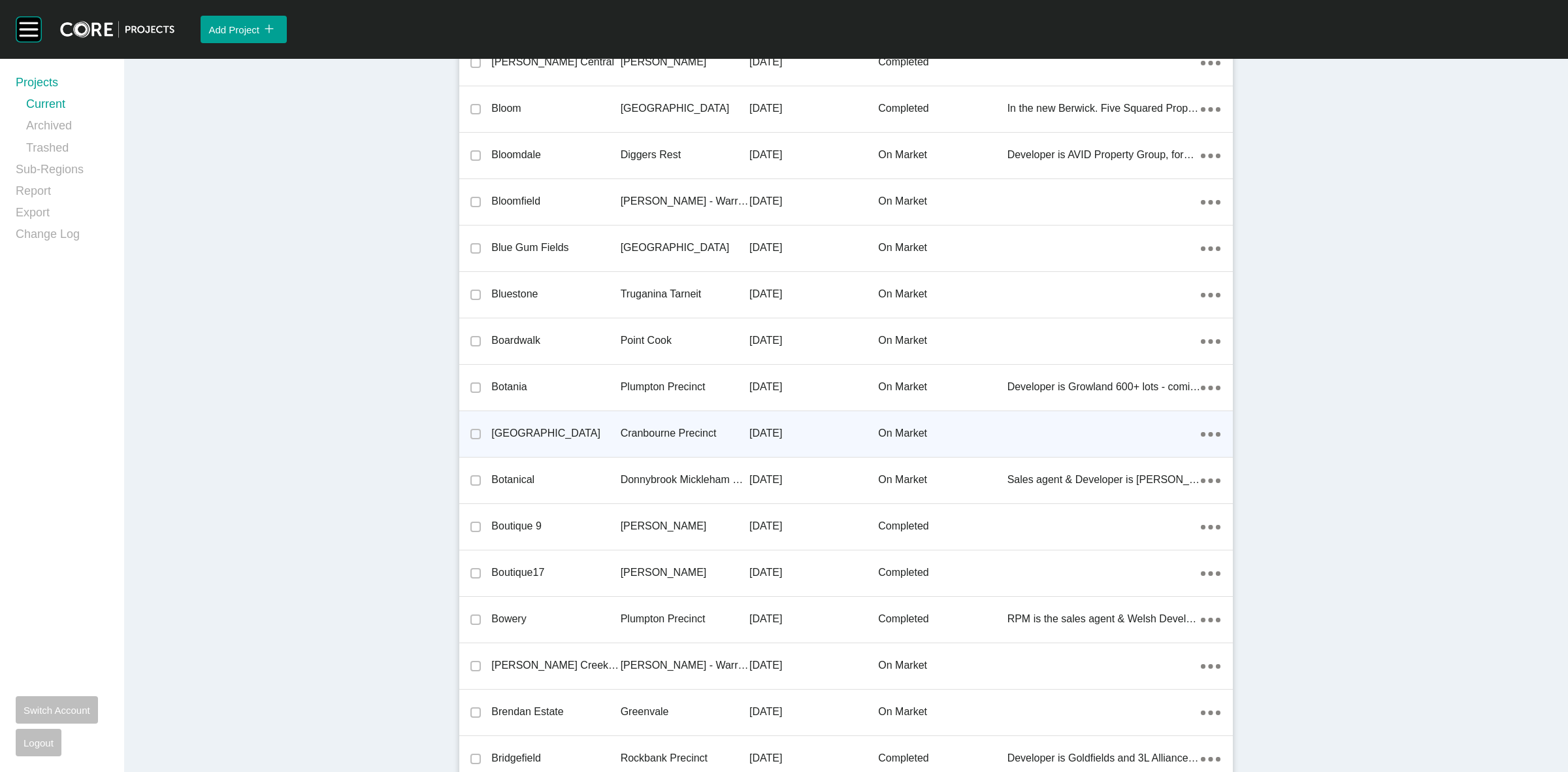
click at [649, 438] on p "Cranbourne Precinct" at bounding box center [685, 433] width 129 height 15
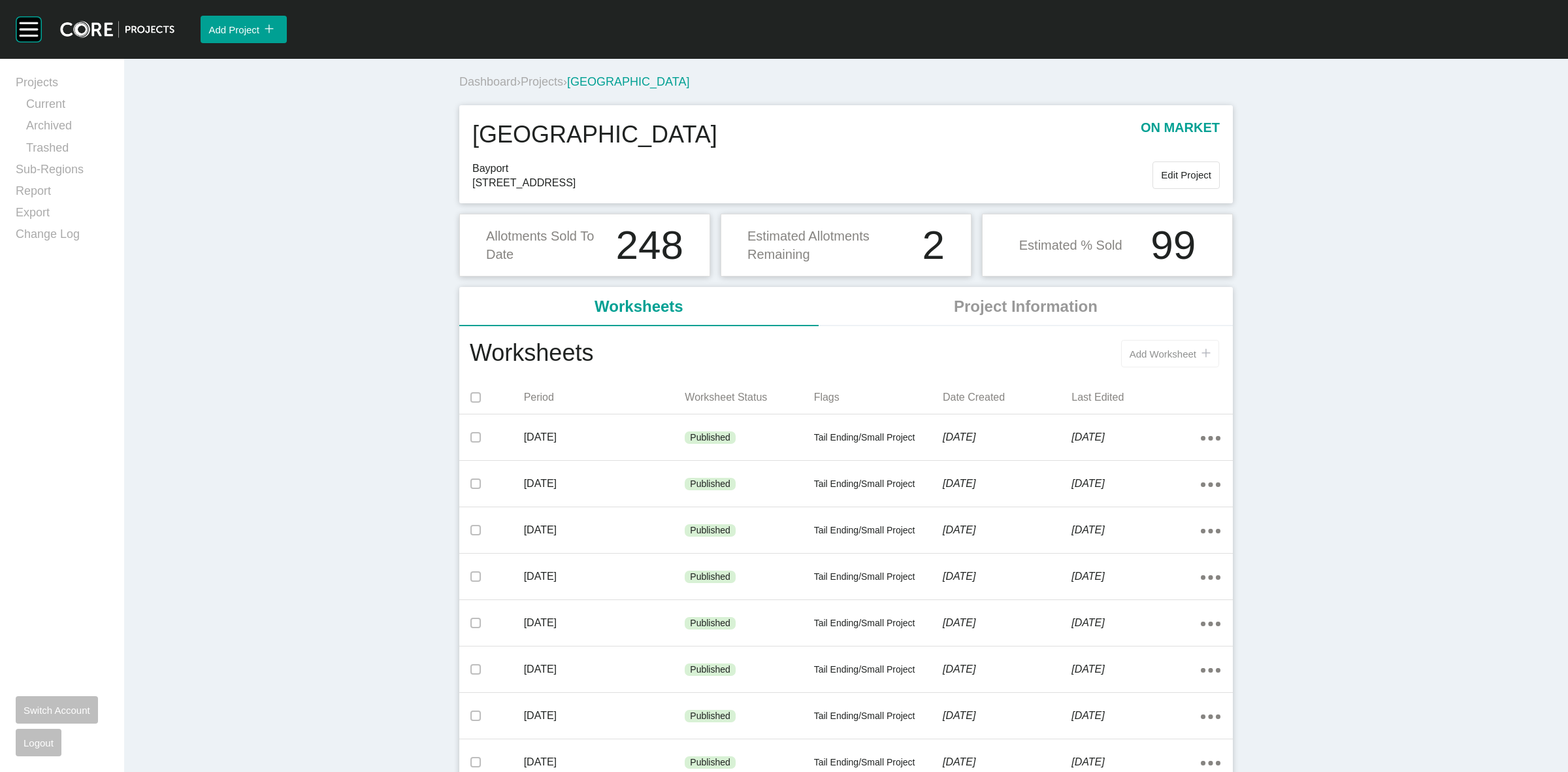
click at [1154, 358] on span "Add Worksheet" at bounding box center [1163, 353] width 66 height 11
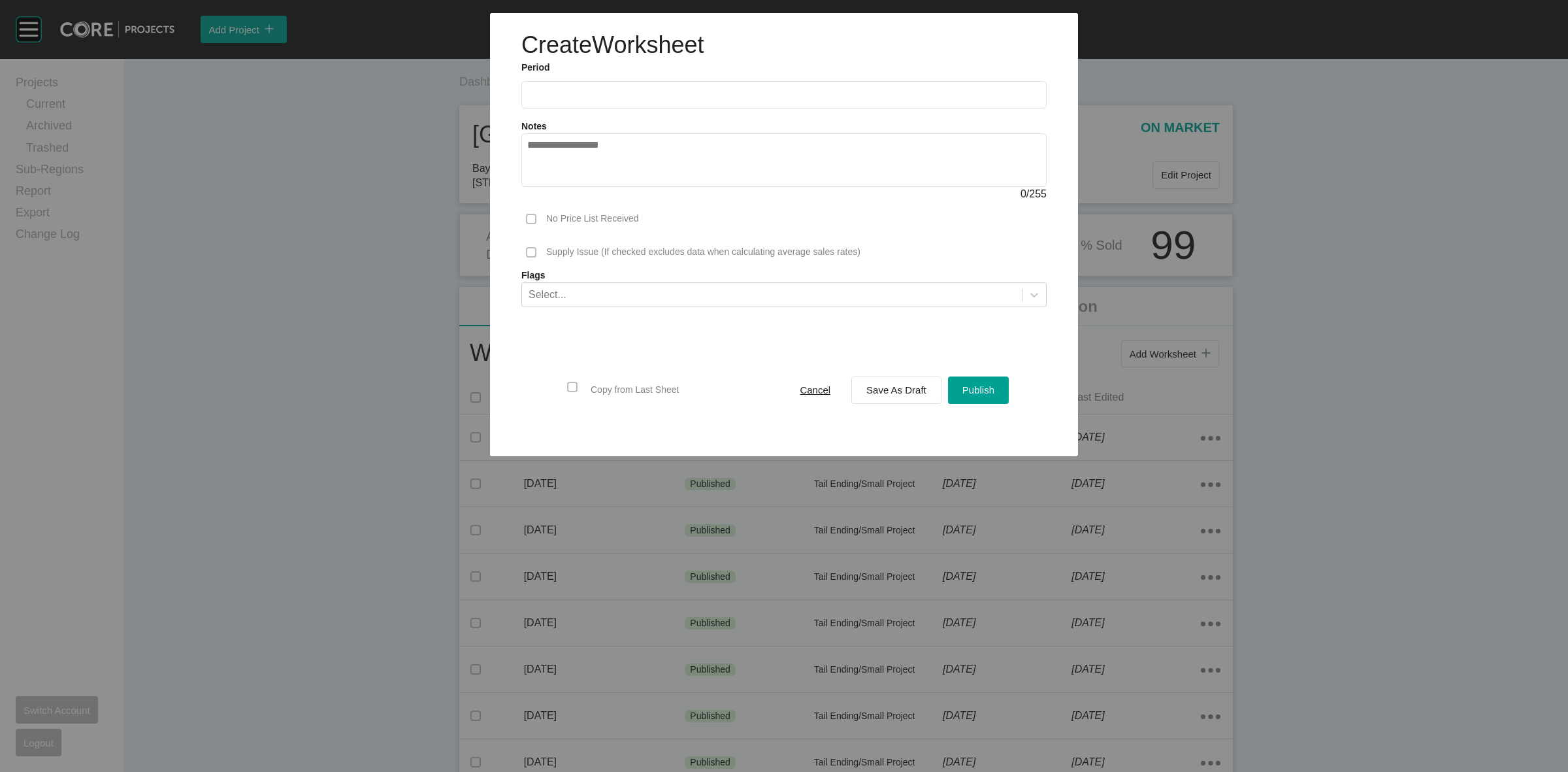
click at [579, 90] on input "text" at bounding box center [784, 94] width 513 height 11
click at [592, 190] on li "Aug" at bounding box center [590, 190] width 44 height 22
type input "**********"
click at [899, 399] on button "Save As Draft" at bounding box center [897, 390] width 90 height 27
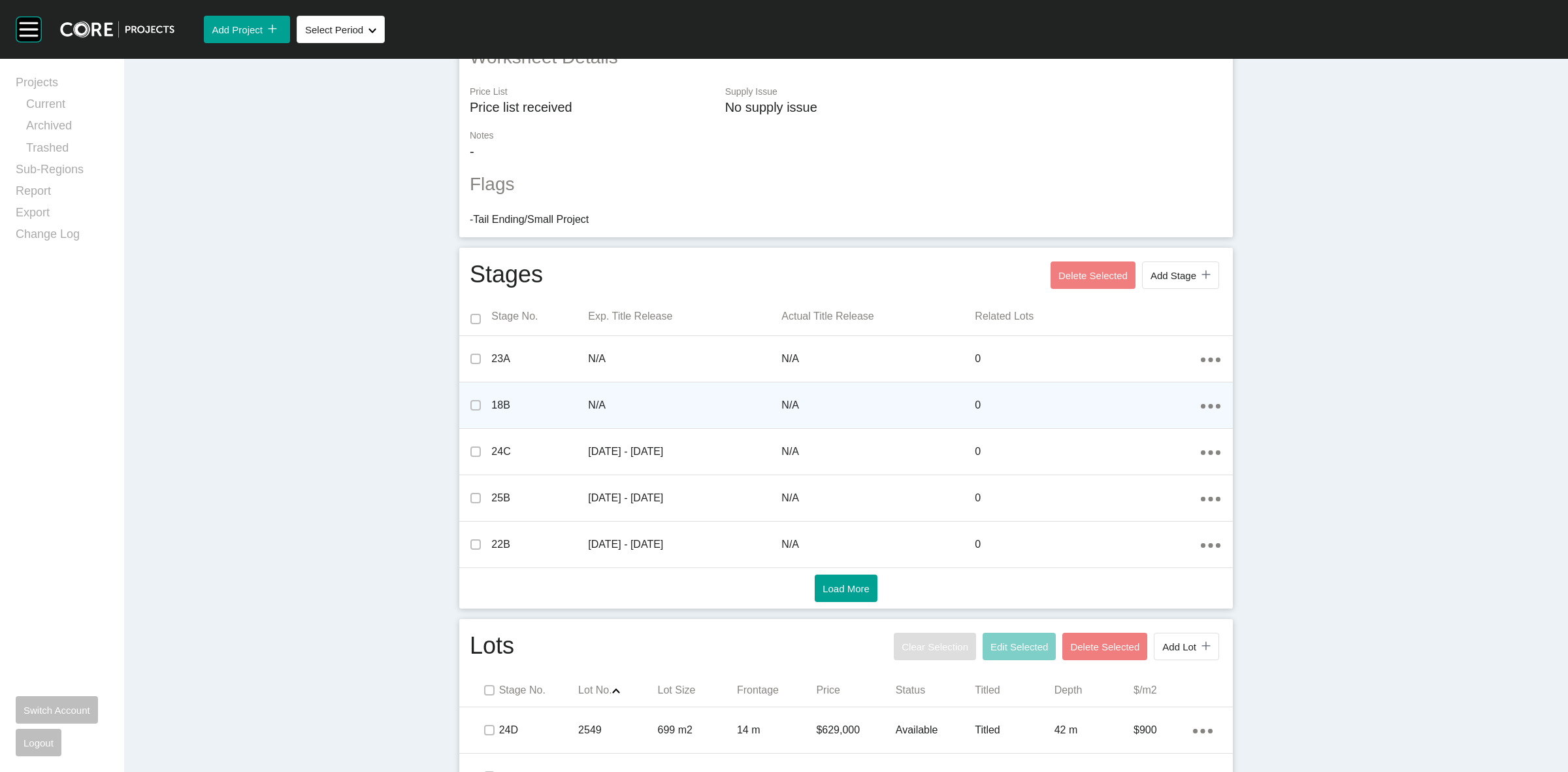
scroll to position [388, 0]
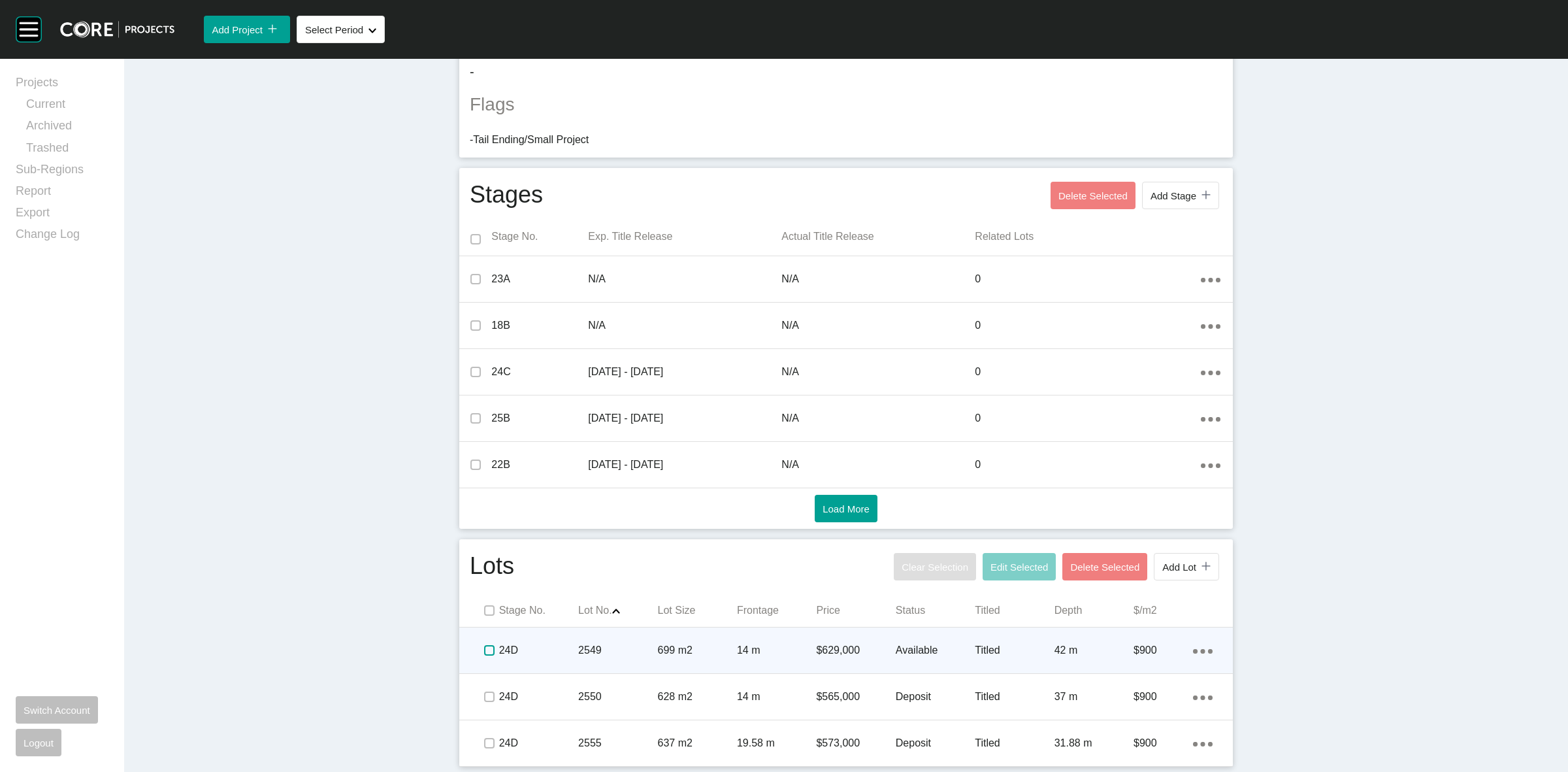
click at [484, 649] on label at bounding box center [489, 650] width 11 height 11
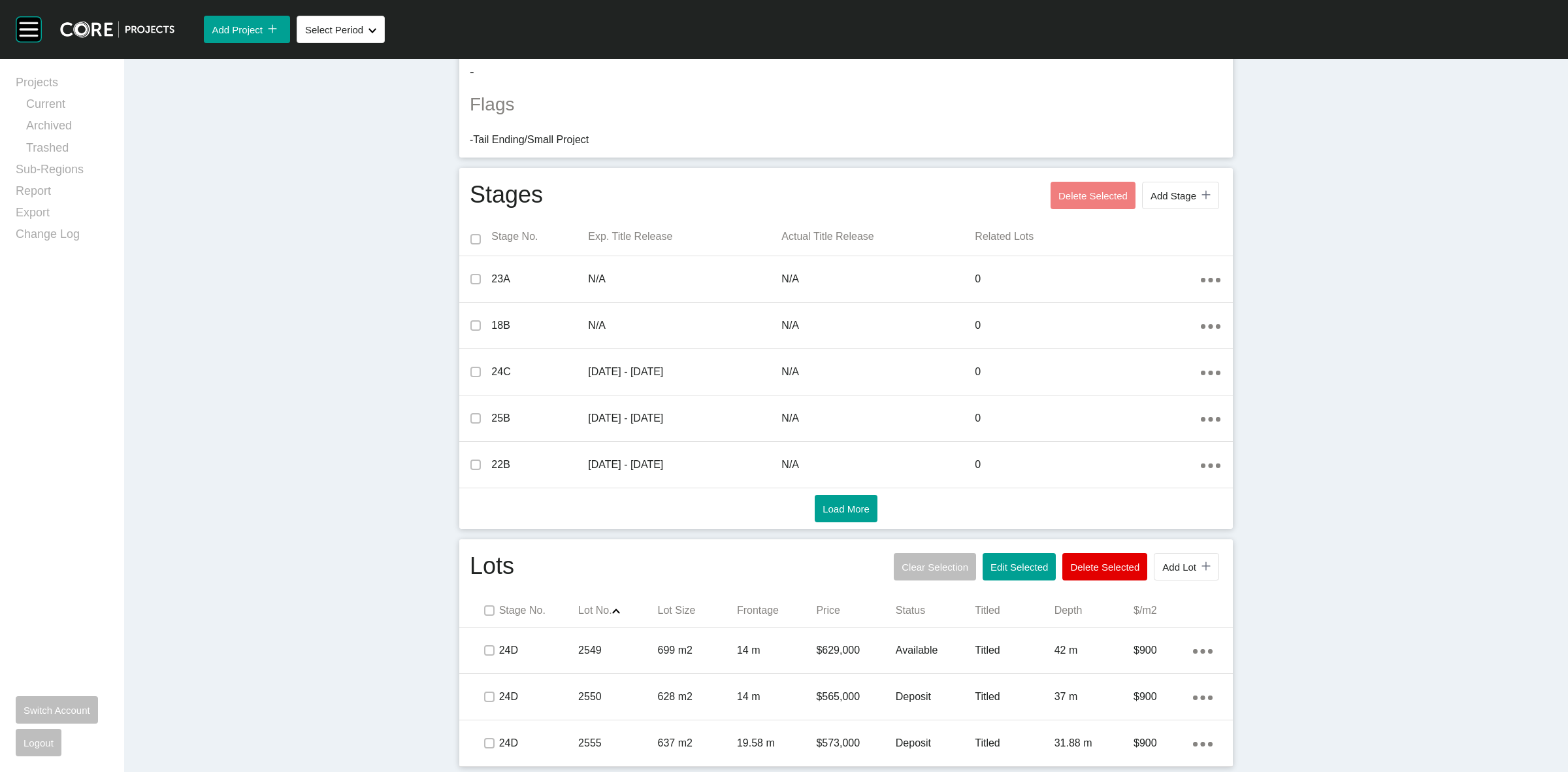
click at [540, 694] on p "24D" at bounding box center [539, 697] width 79 height 15
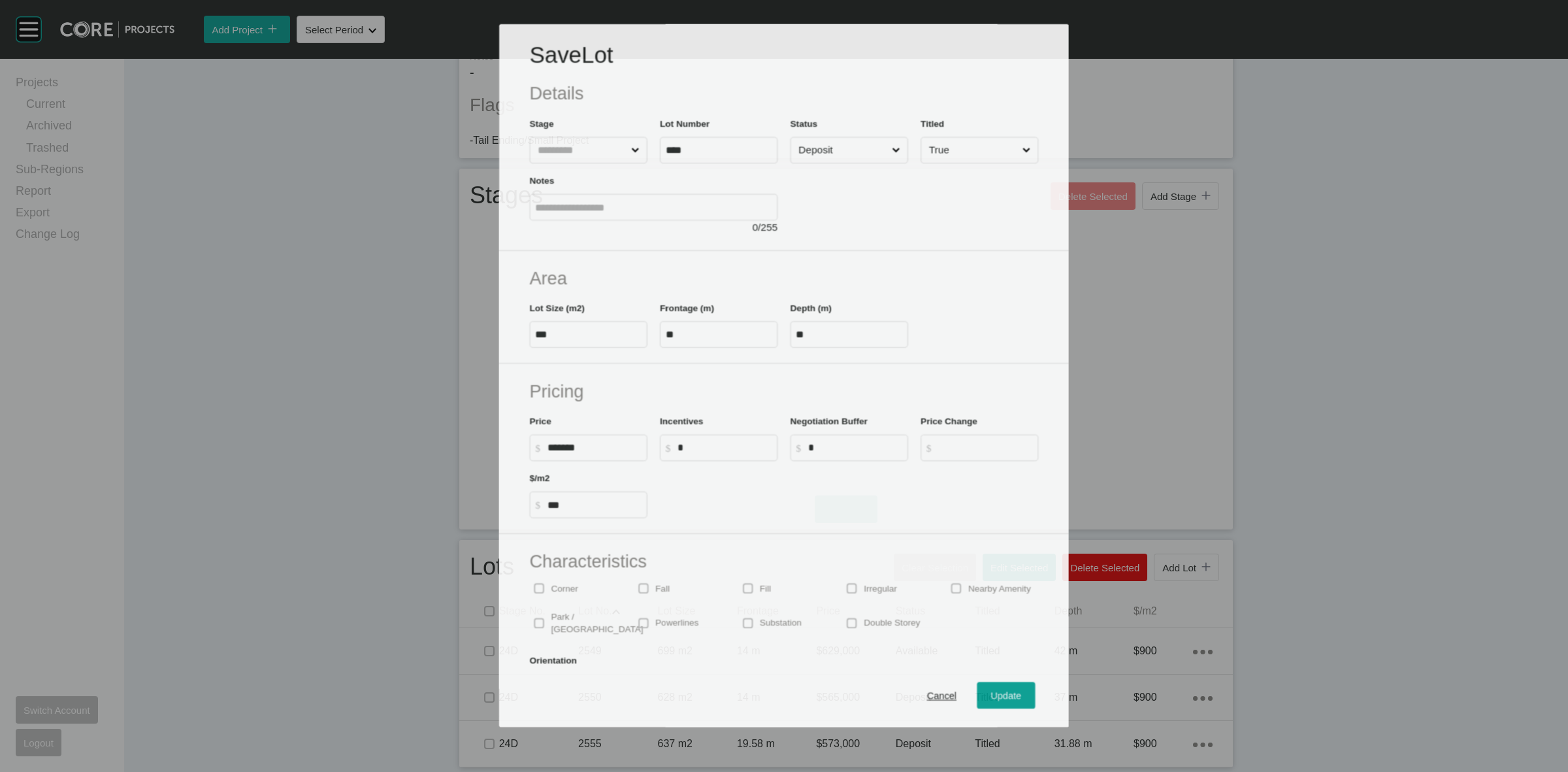
scroll to position [347, 0]
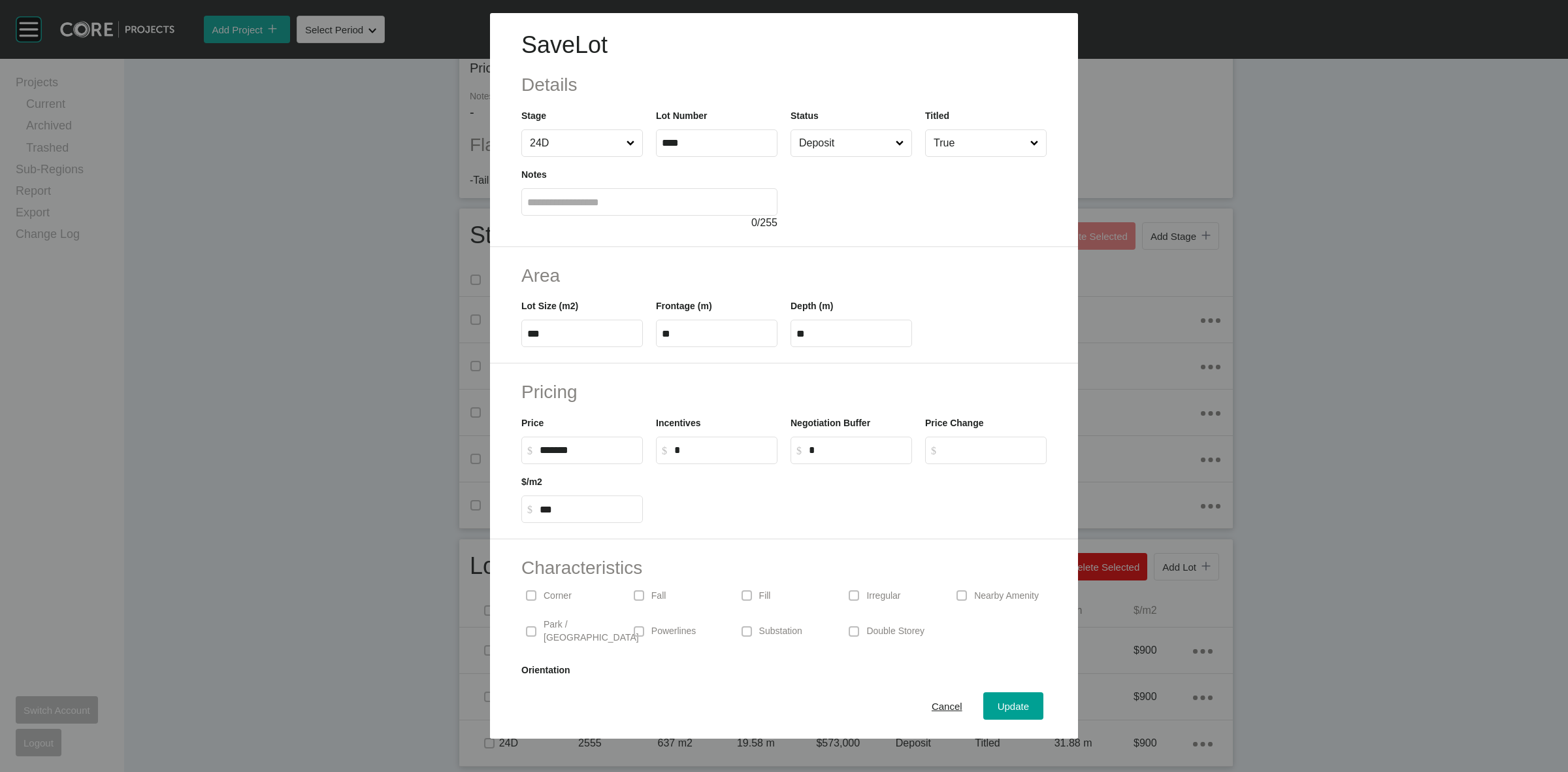
click at [798, 150] on input "Deposit" at bounding box center [844, 142] width 97 height 26
click at [994, 717] on button "Update" at bounding box center [1014, 706] width 60 height 27
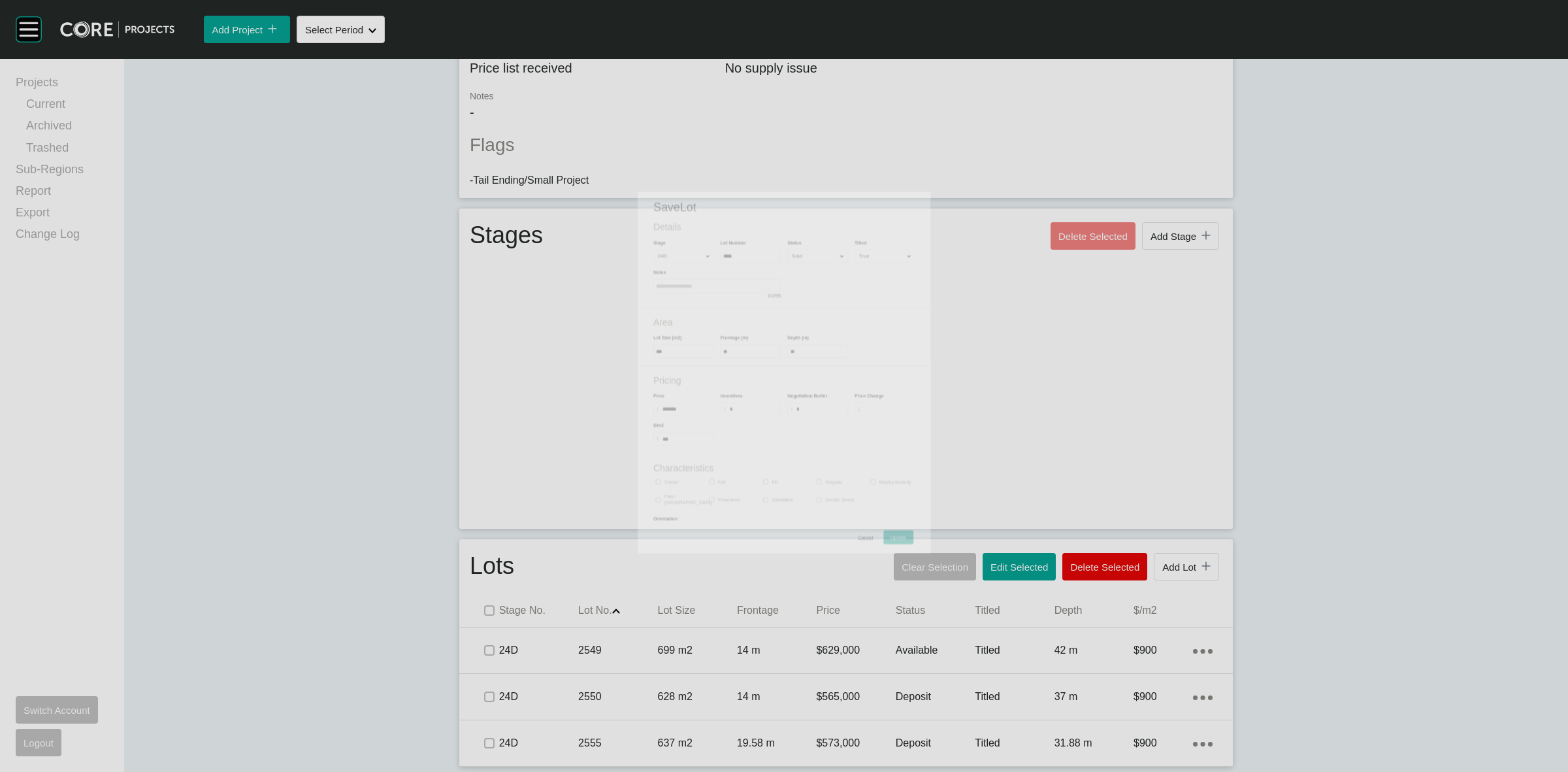
click at [663, 717] on div "628 m2" at bounding box center [697, 697] width 79 height 41
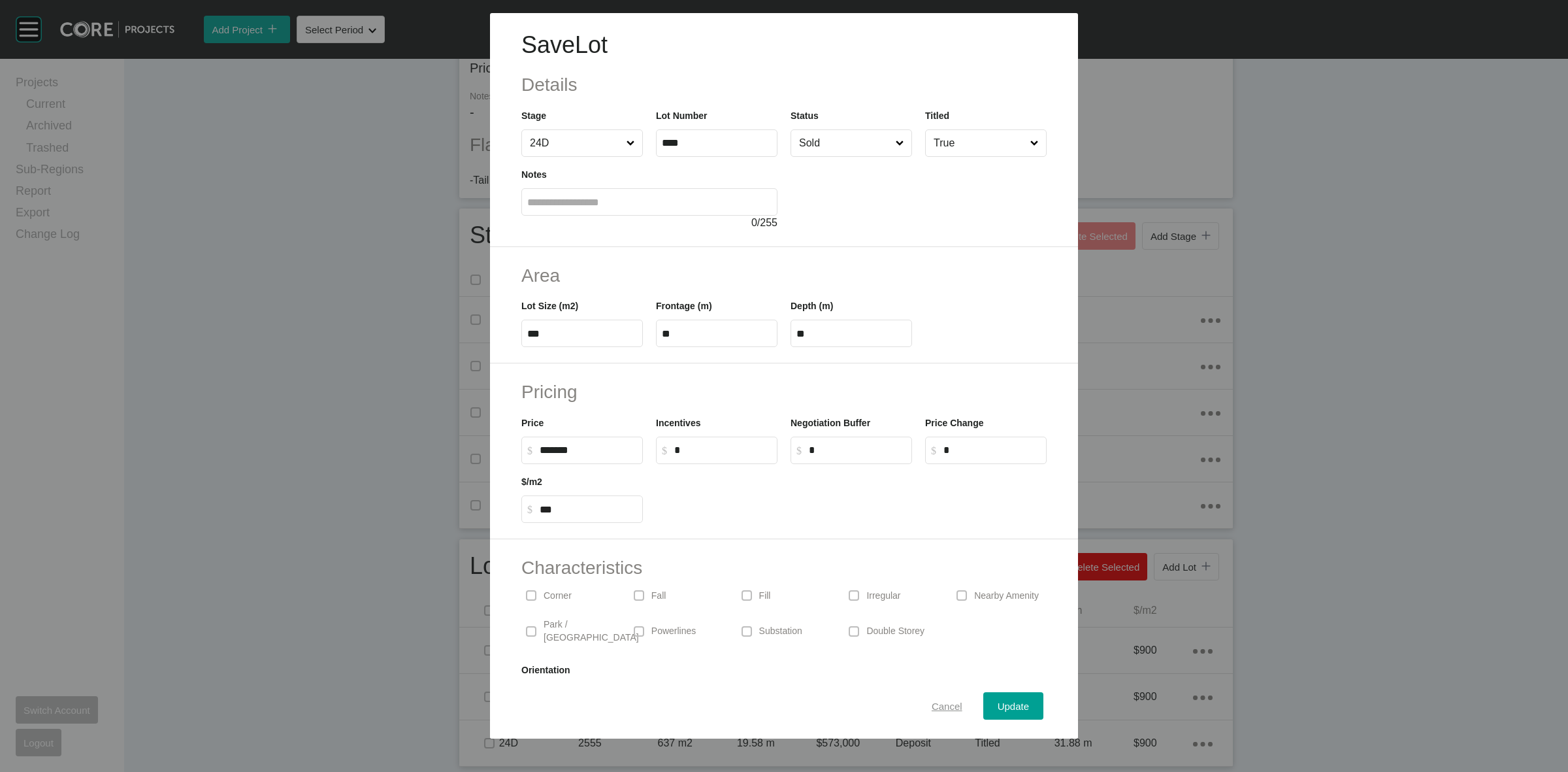
click at [932, 710] on span "Cancel" at bounding box center [946, 706] width 30 height 11
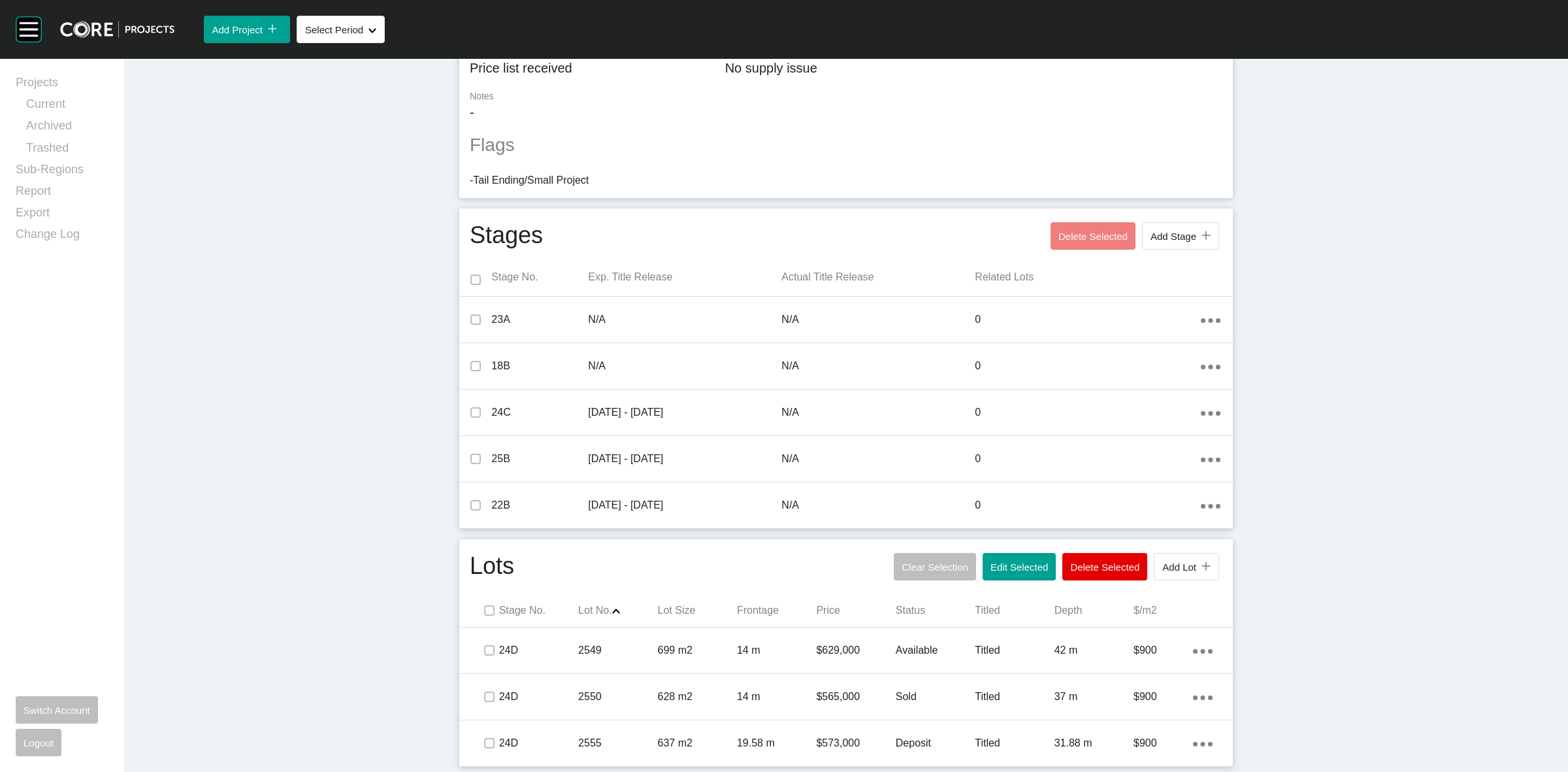
click at [709, 744] on p "637 m2" at bounding box center [697, 743] width 79 height 15
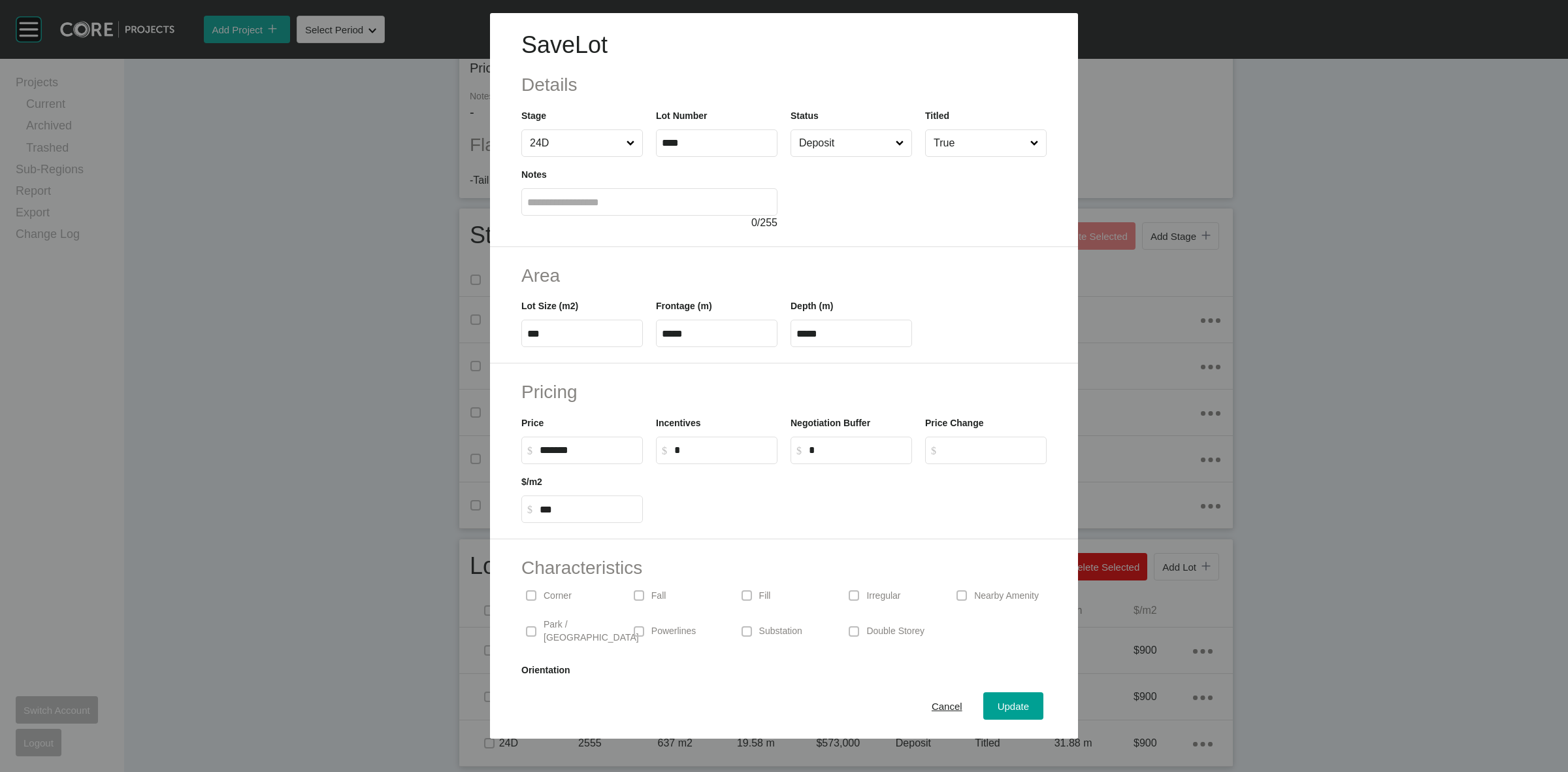
click at [842, 128] on div "Status Deposit" at bounding box center [851, 133] width 122 height 49
click at [824, 144] on input "Deposit" at bounding box center [844, 142] width 97 height 26
click at [1014, 711] on span "Update" at bounding box center [1014, 706] width 31 height 11
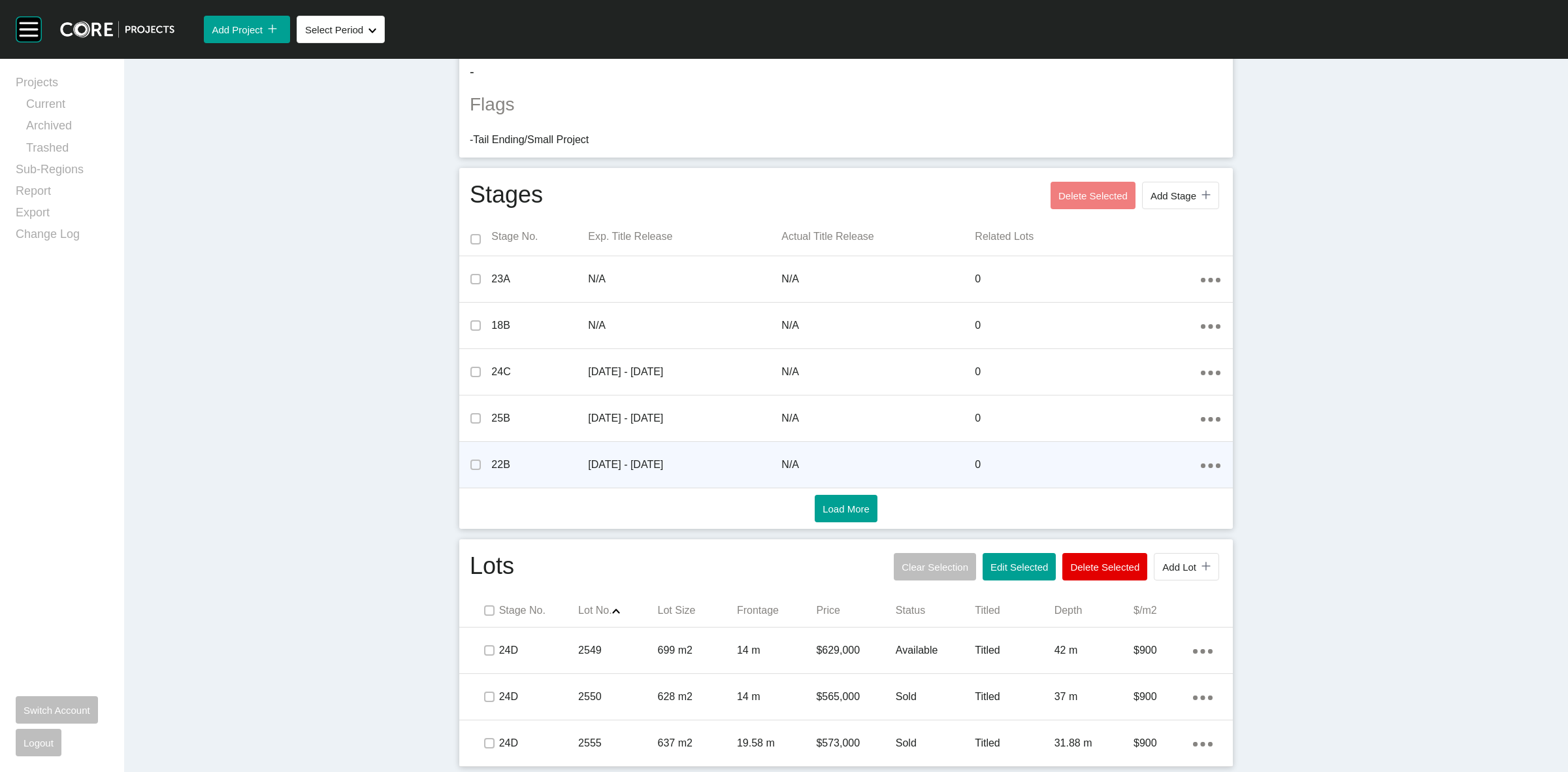
scroll to position [0, 0]
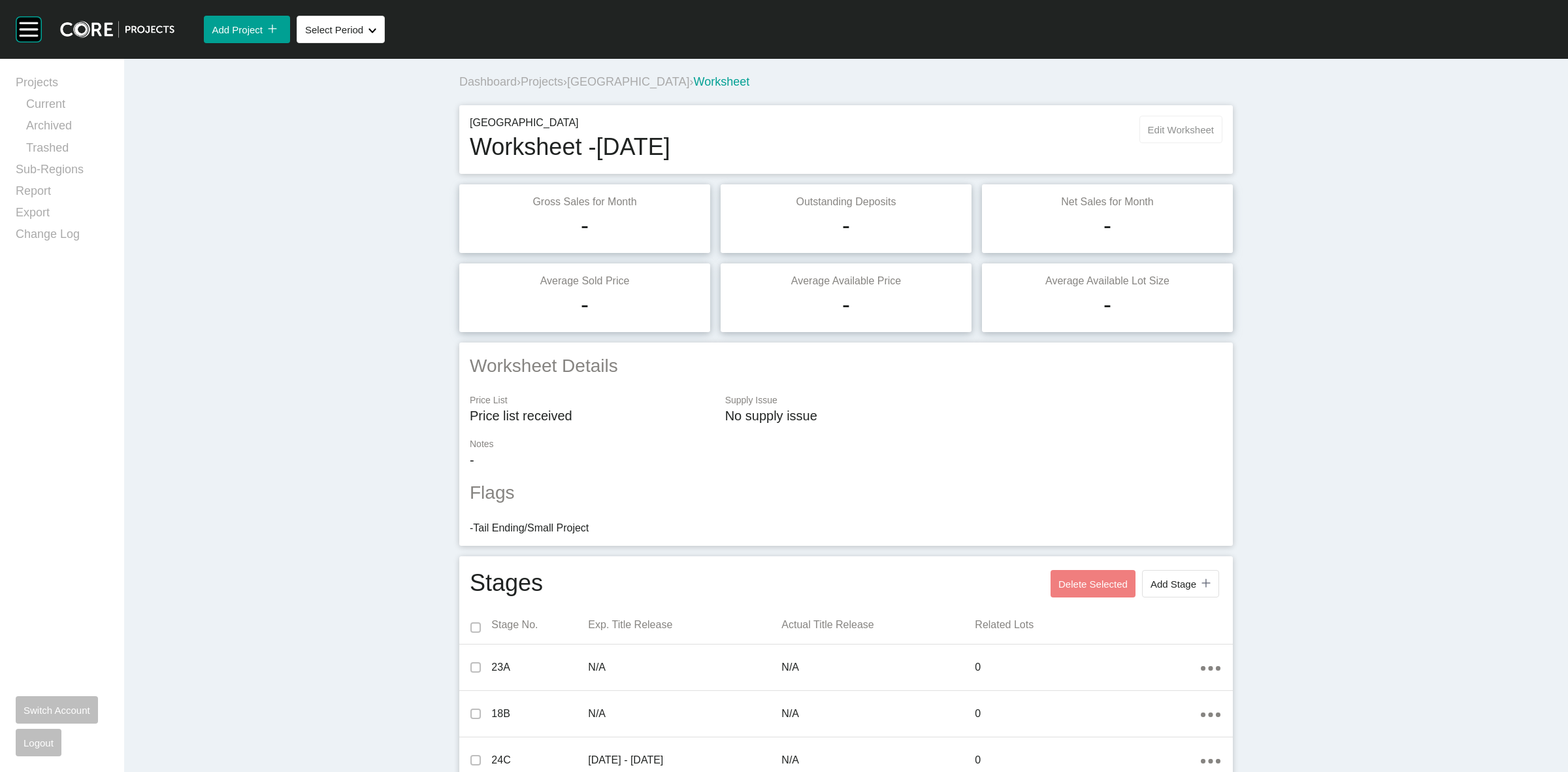
click at [1175, 135] on span "Edit Worksheet" at bounding box center [1182, 129] width 66 height 11
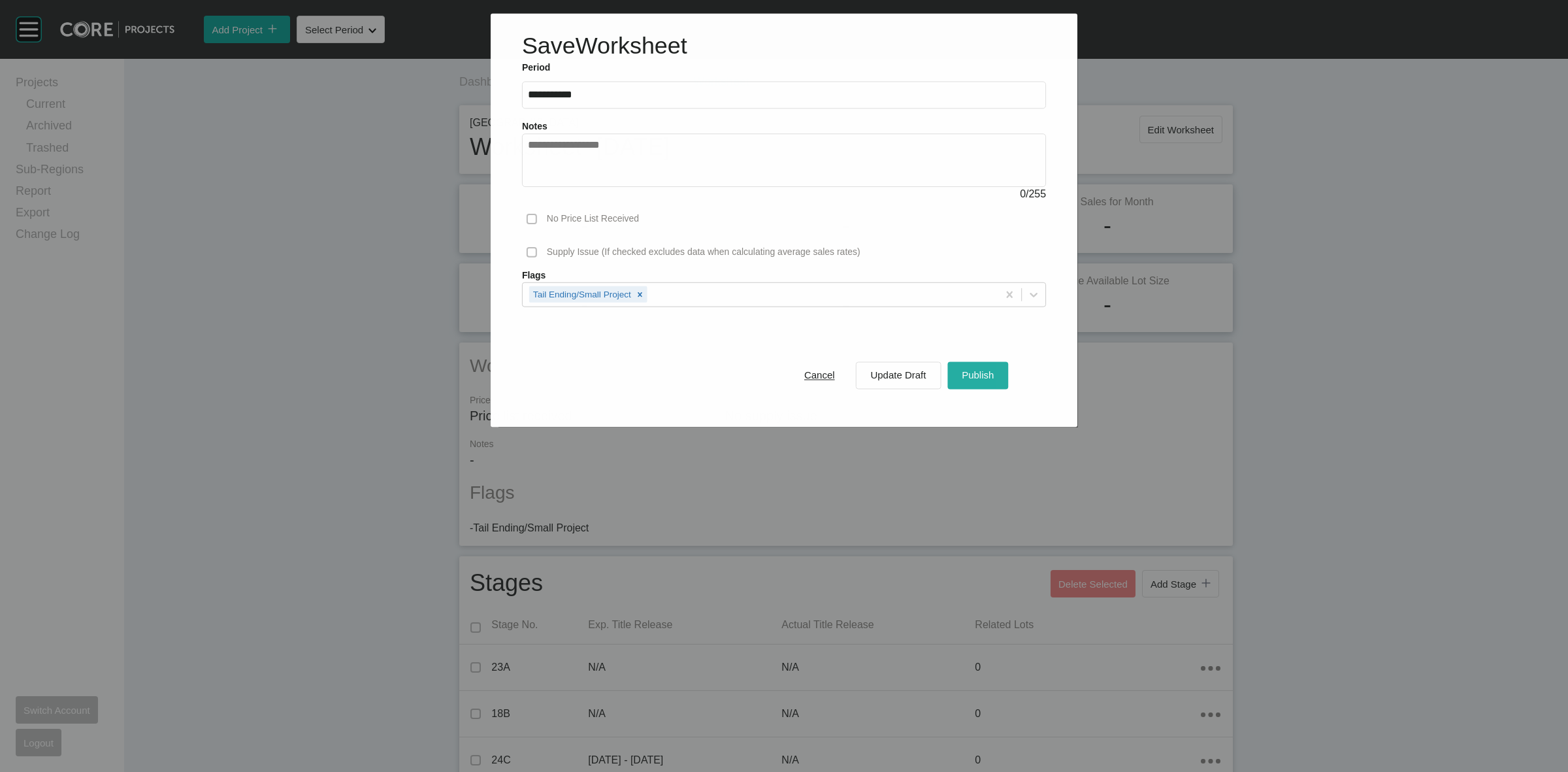
click at [969, 379] on span "Publish" at bounding box center [978, 375] width 32 height 11
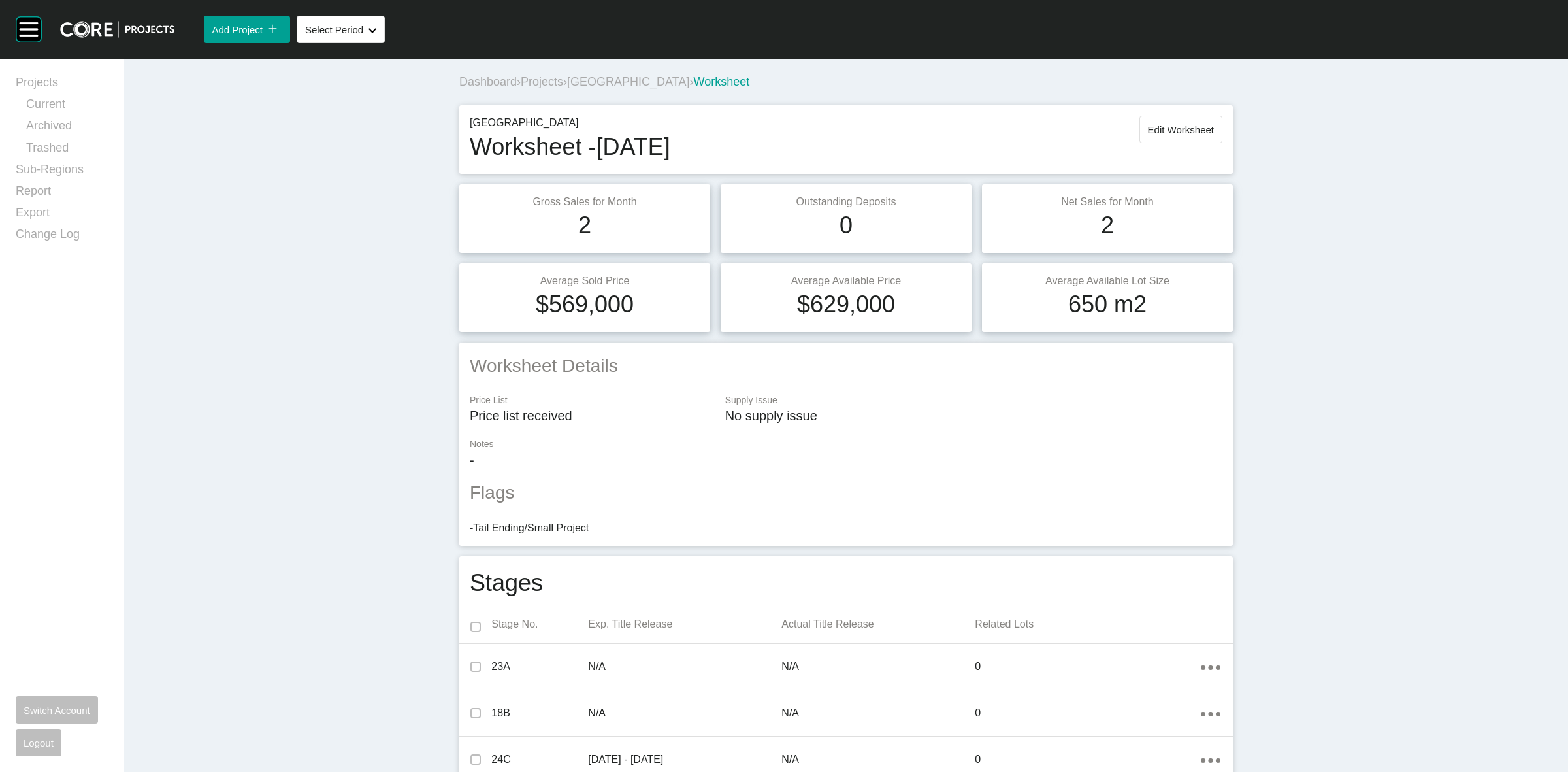
click at [613, 80] on span "[GEOGRAPHIC_DATA]" at bounding box center [627, 81] width 122 height 13
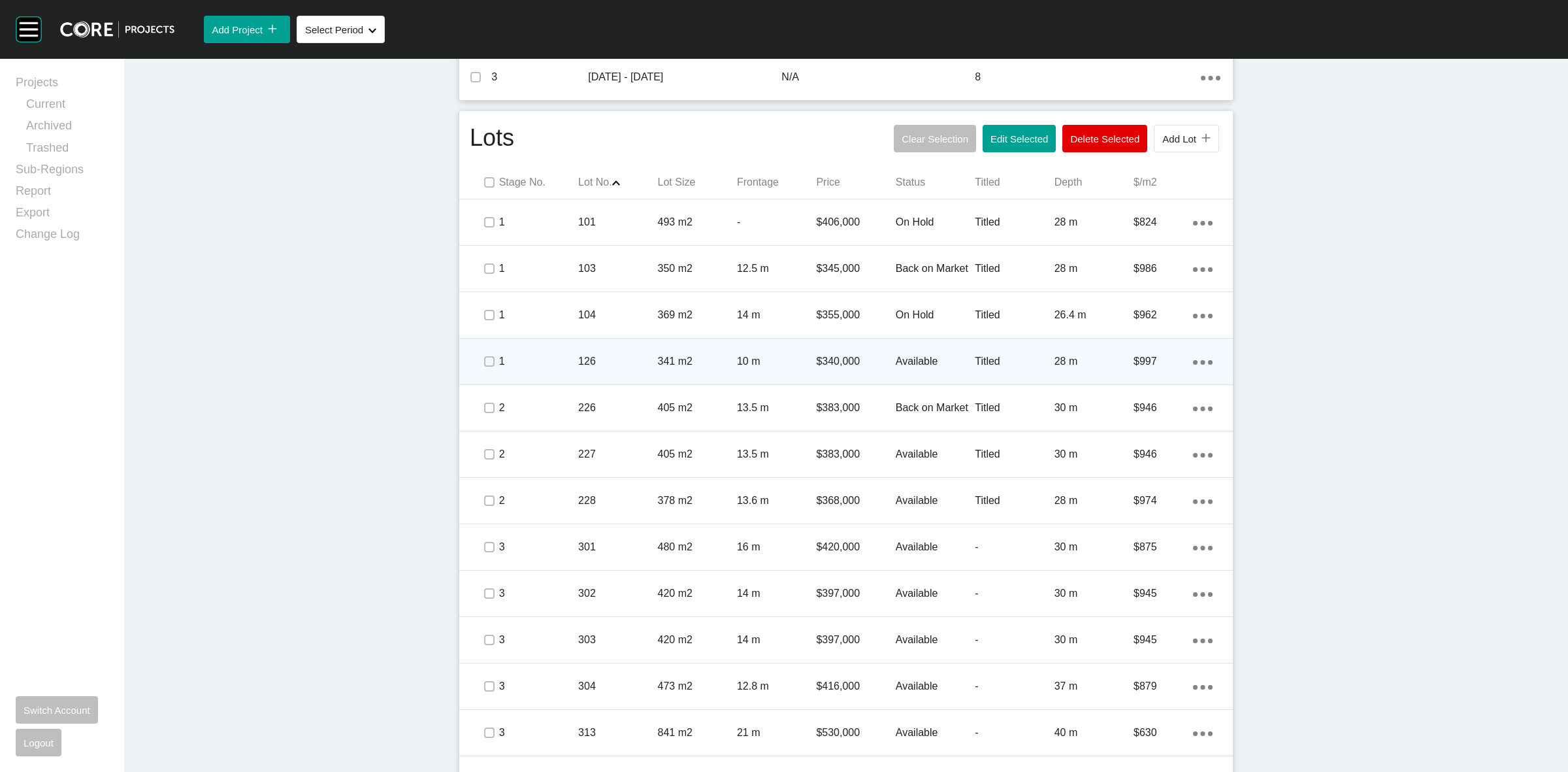
scroll to position [613, 0]
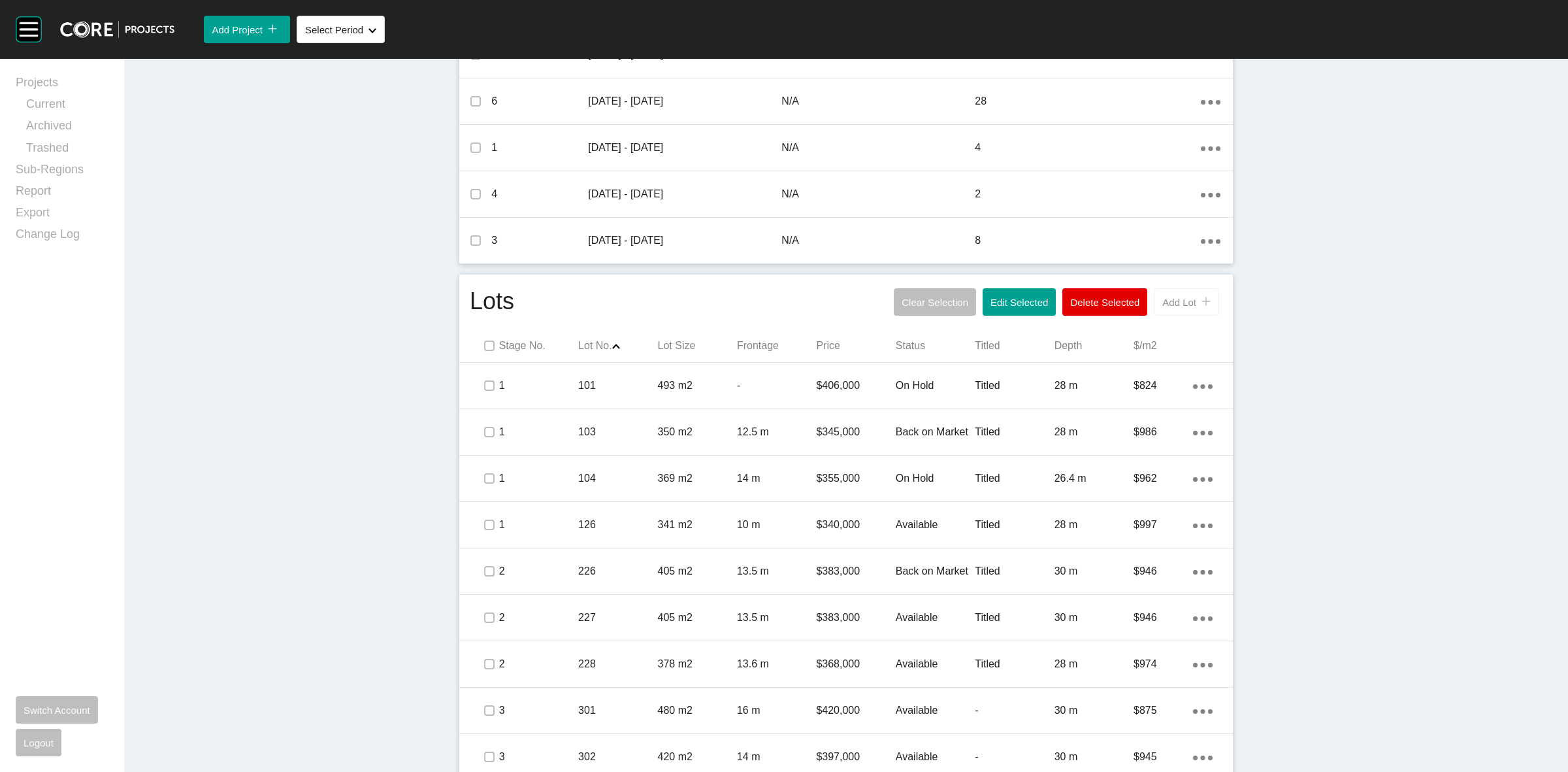
click at [1186, 305] on span "Add Lot" at bounding box center [1179, 302] width 34 height 11
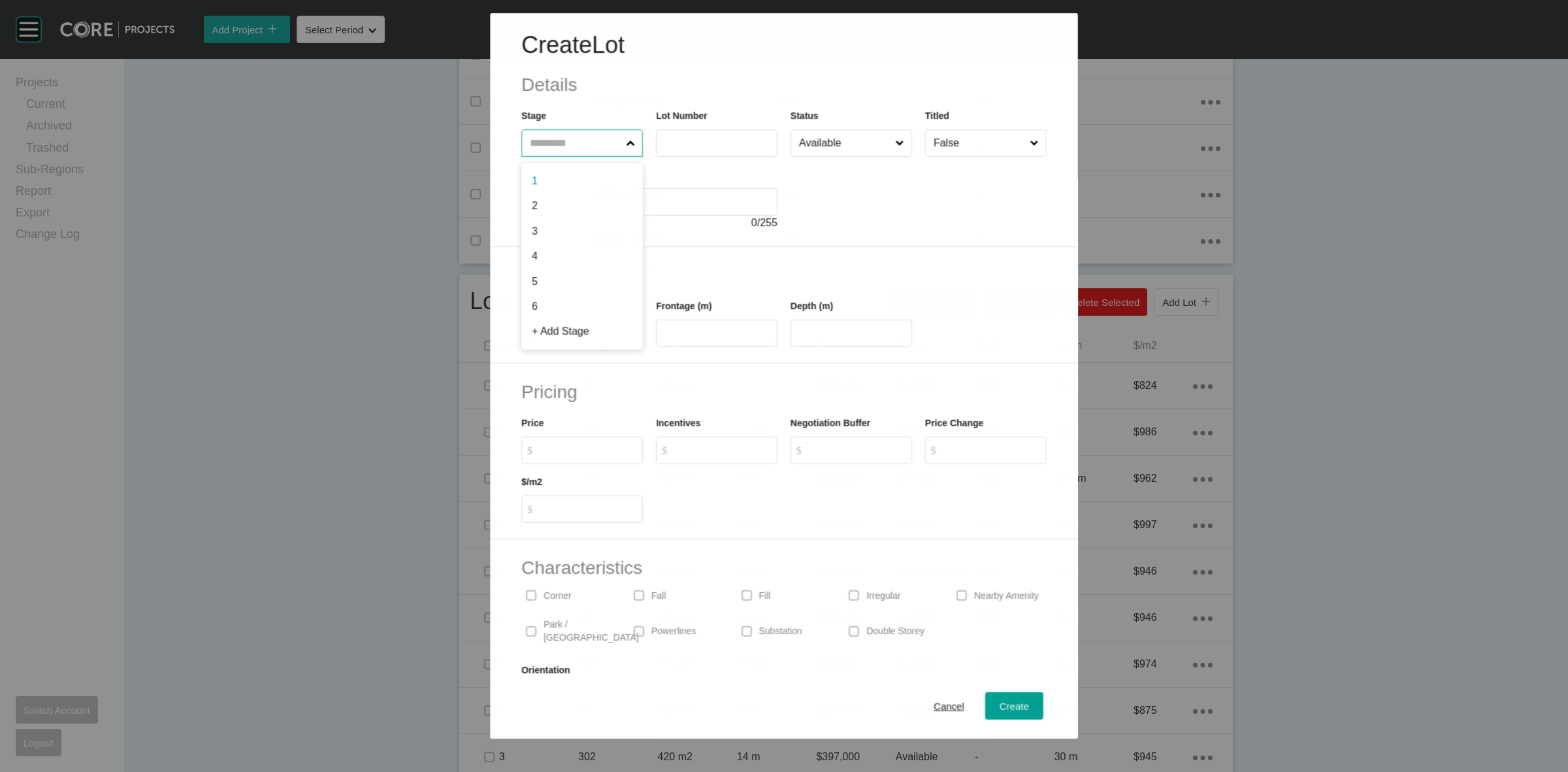
click at [579, 144] on input "text" at bounding box center [575, 142] width 96 height 26
type input "*"
type input "***"
type input "**"
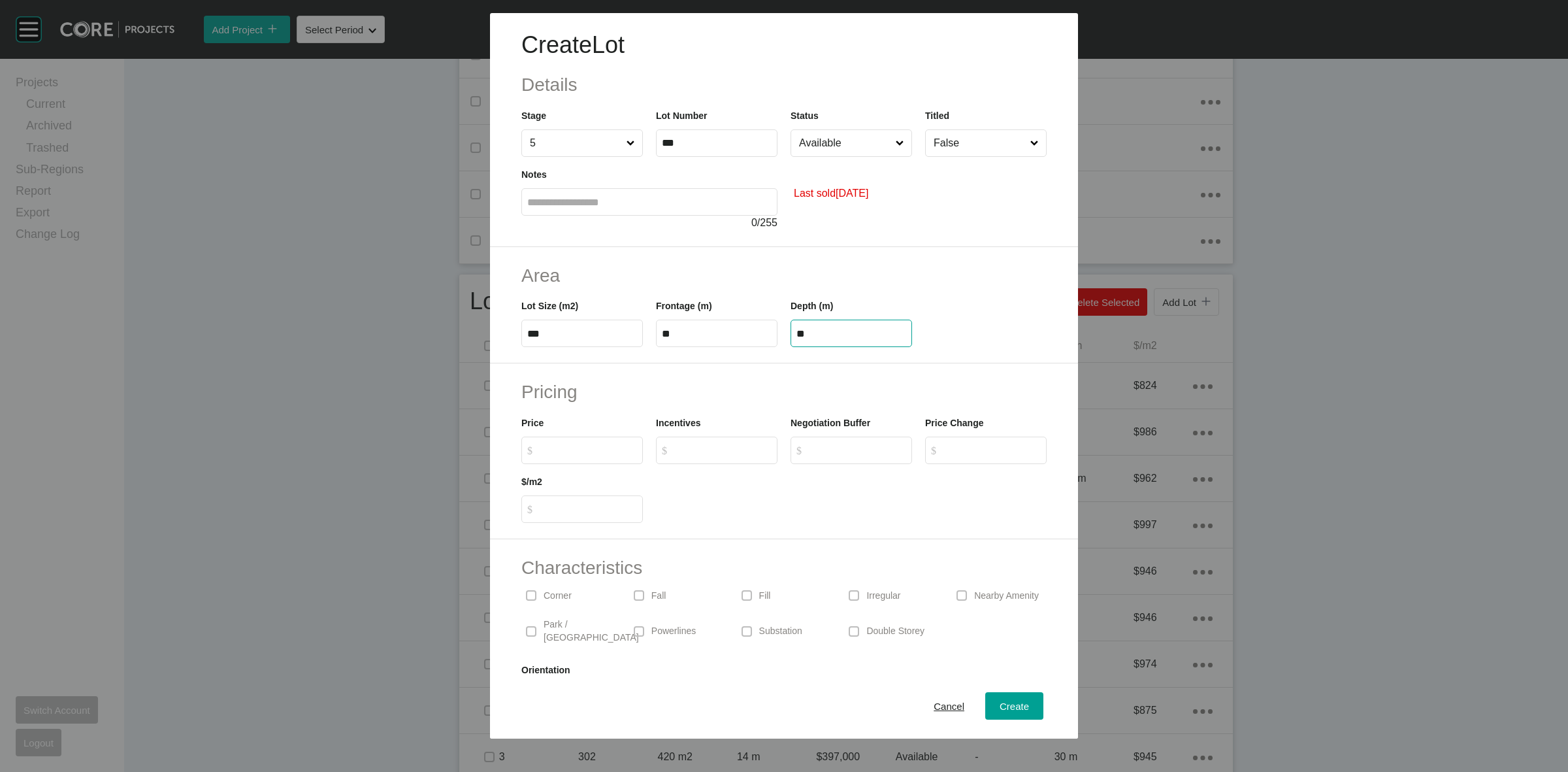
type input "**"
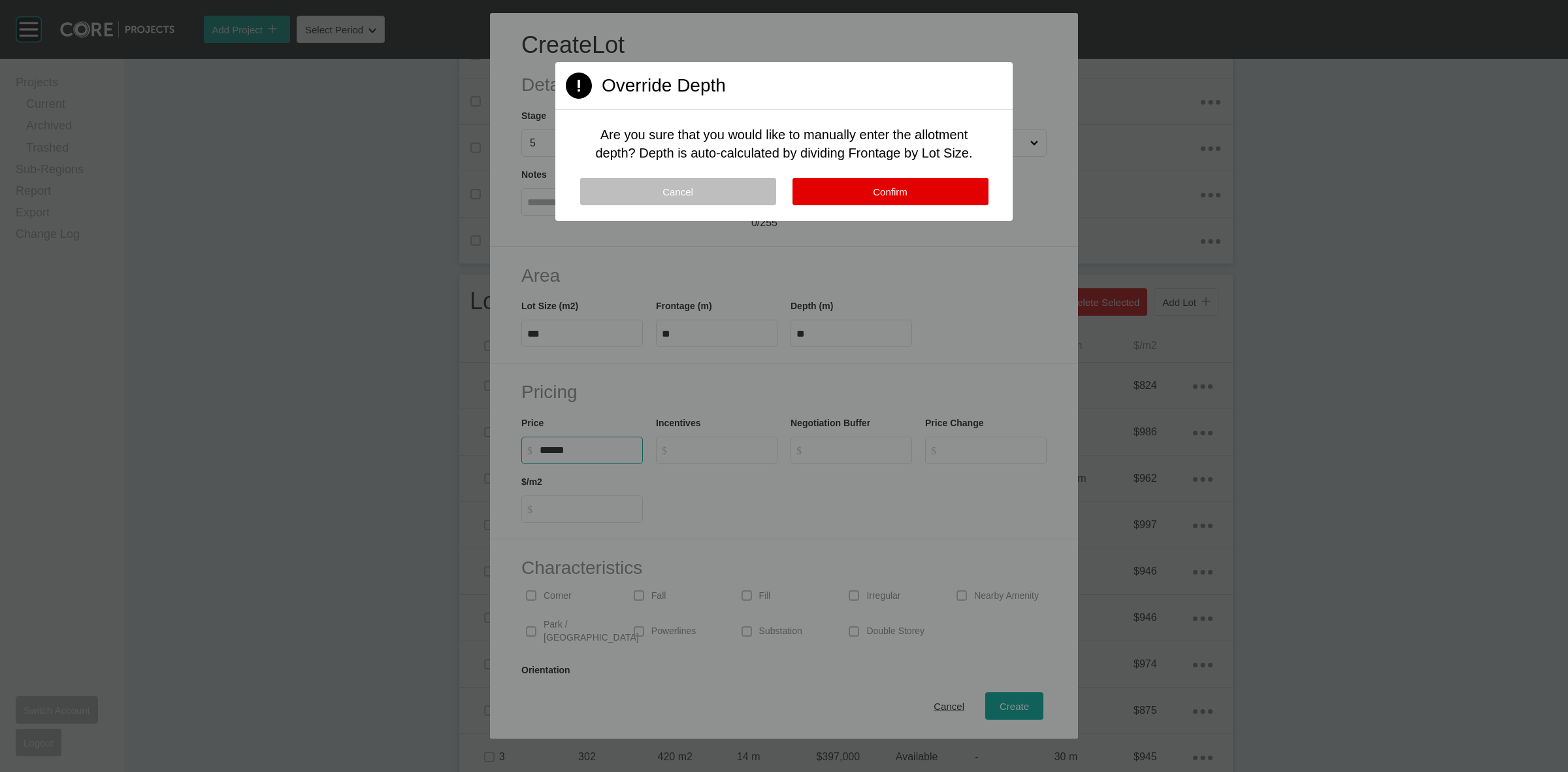
type input "*******"
type input "*"
type input "***"
type input "******"
type input "*"
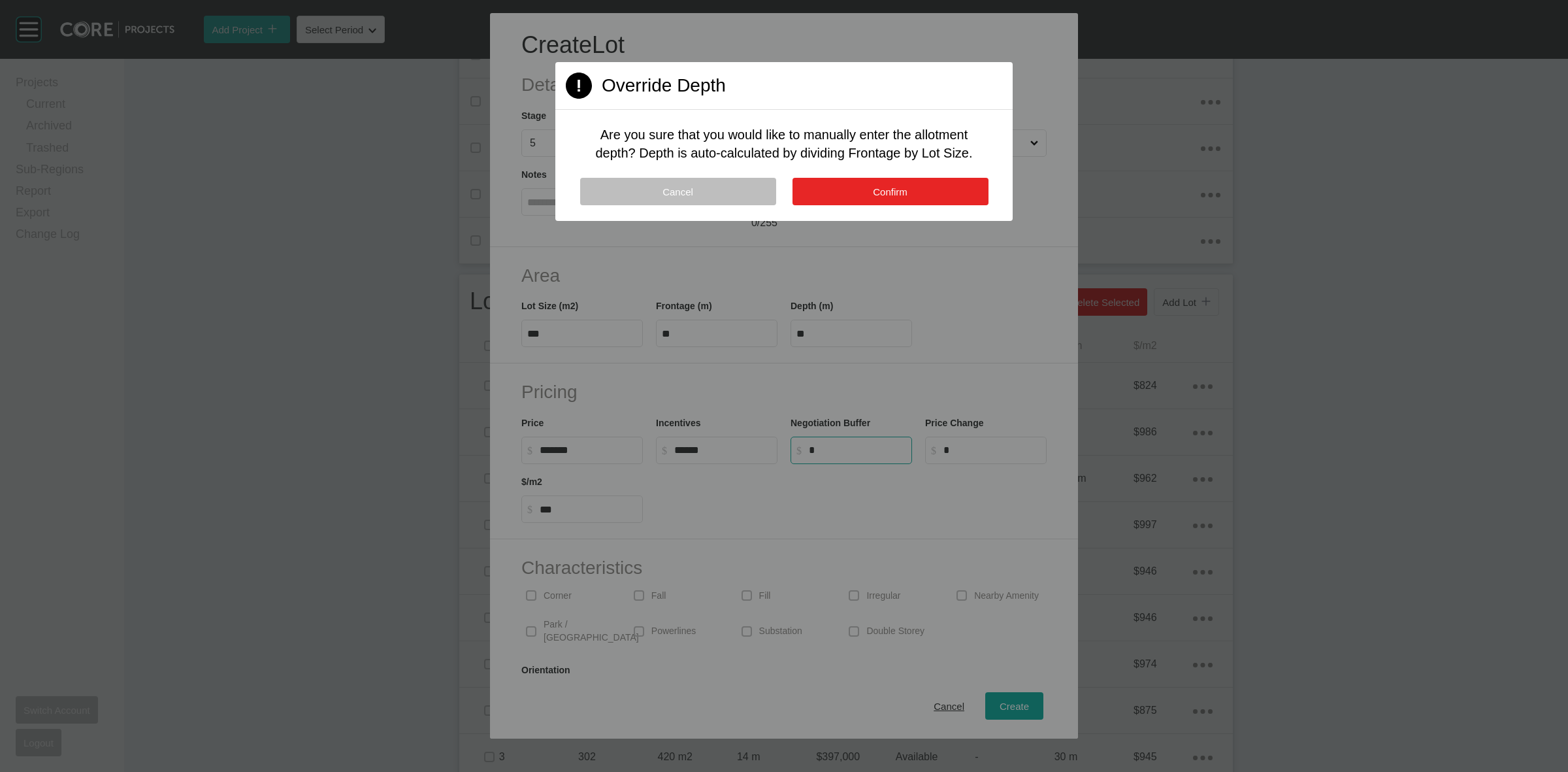
click at [828, 185] on button "Confirm" at bounding box center [890, 191] width 196 height 27
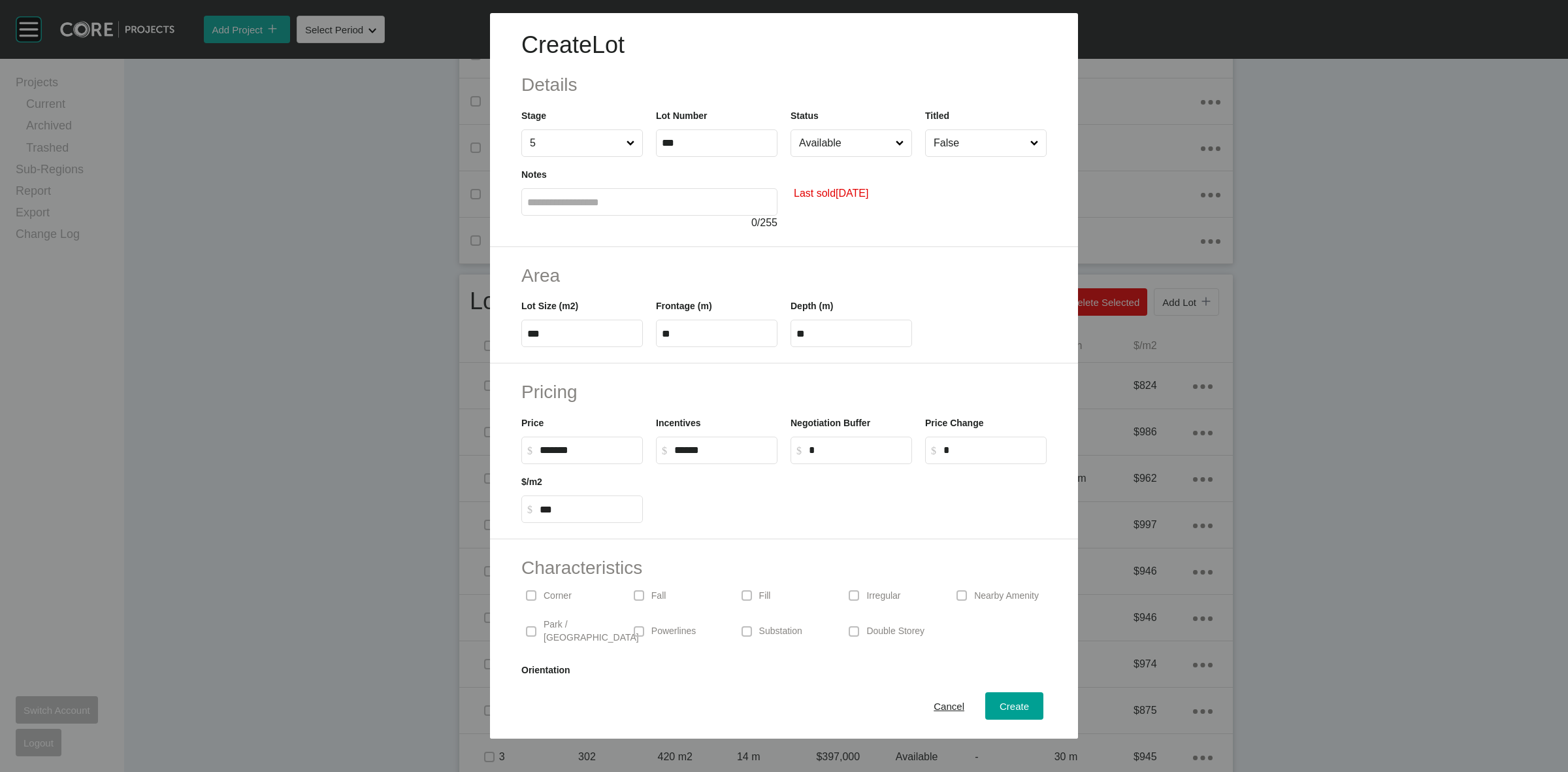
click at [845, 138] on button "Confirm" at bounding box center [816, 135] width 60 height 9
click at [846, 139] on input "Available" at bounding box center [844, 142] width 97 height 26
click at [990, 694] on button "Create" at bounding box center [1015, 706] width 59 height 27
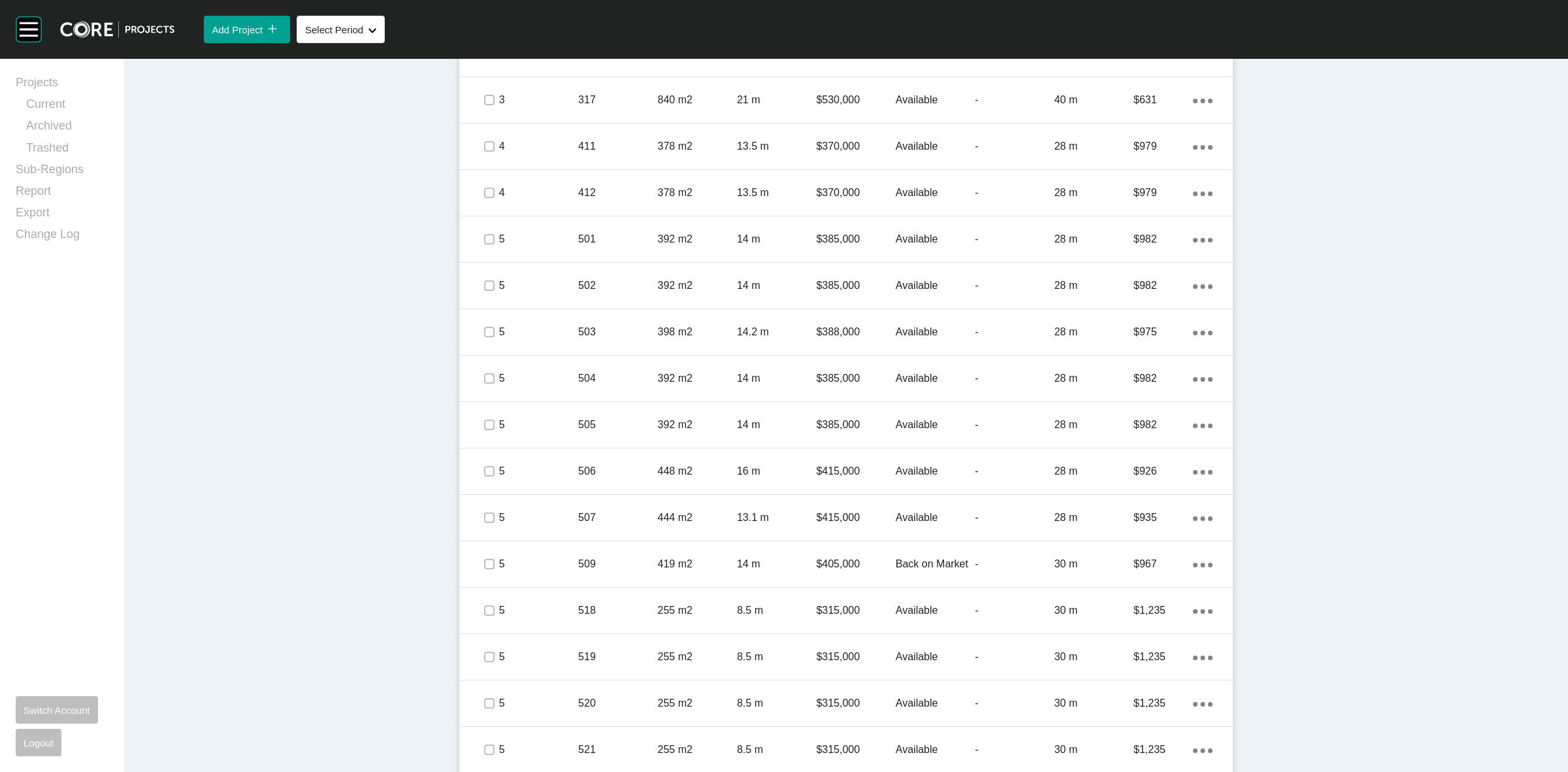
scroll to position [1757, 0]
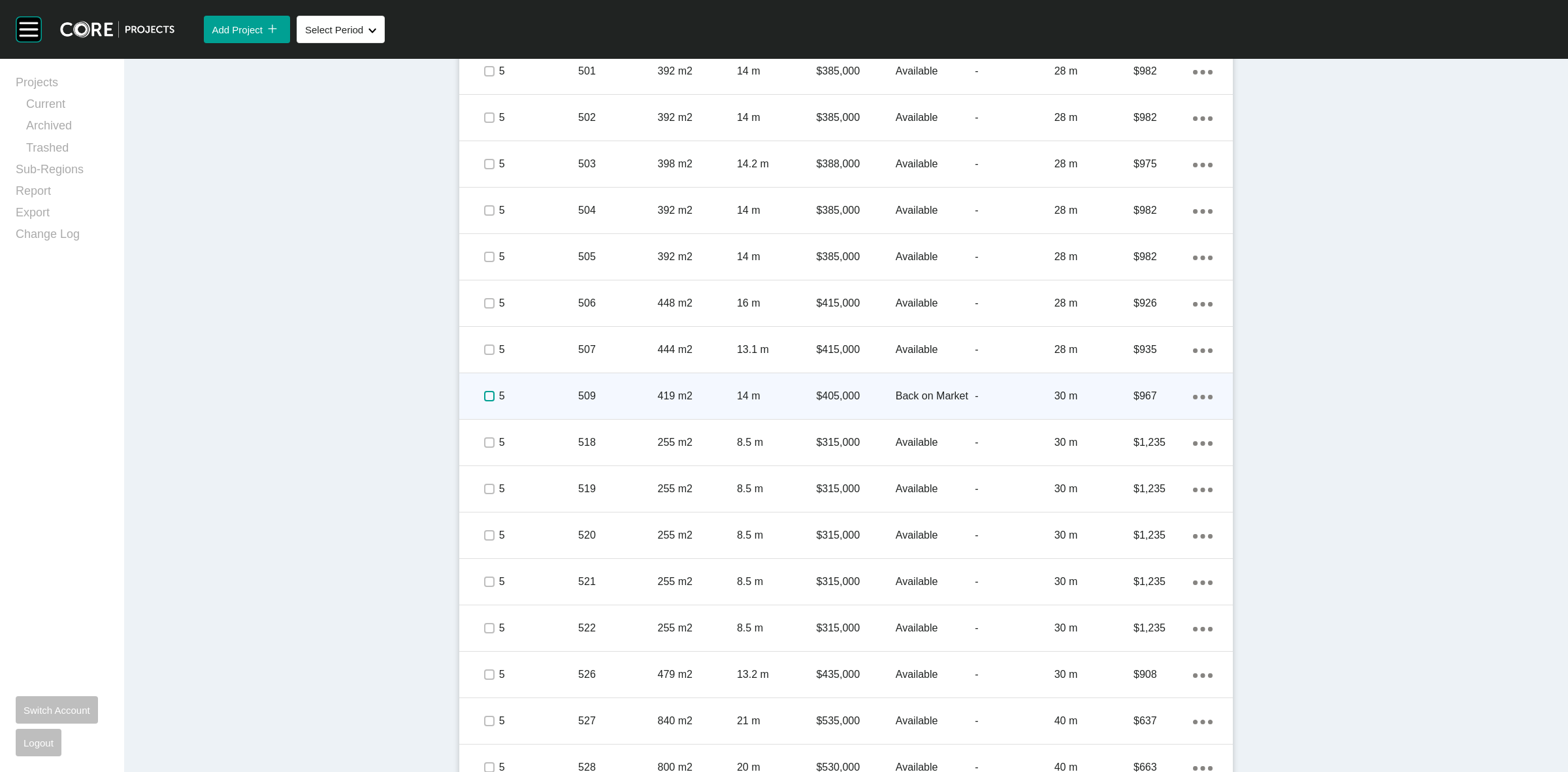
click at [484, 392] on label at bounding box center [489, 395] width 11 height 11
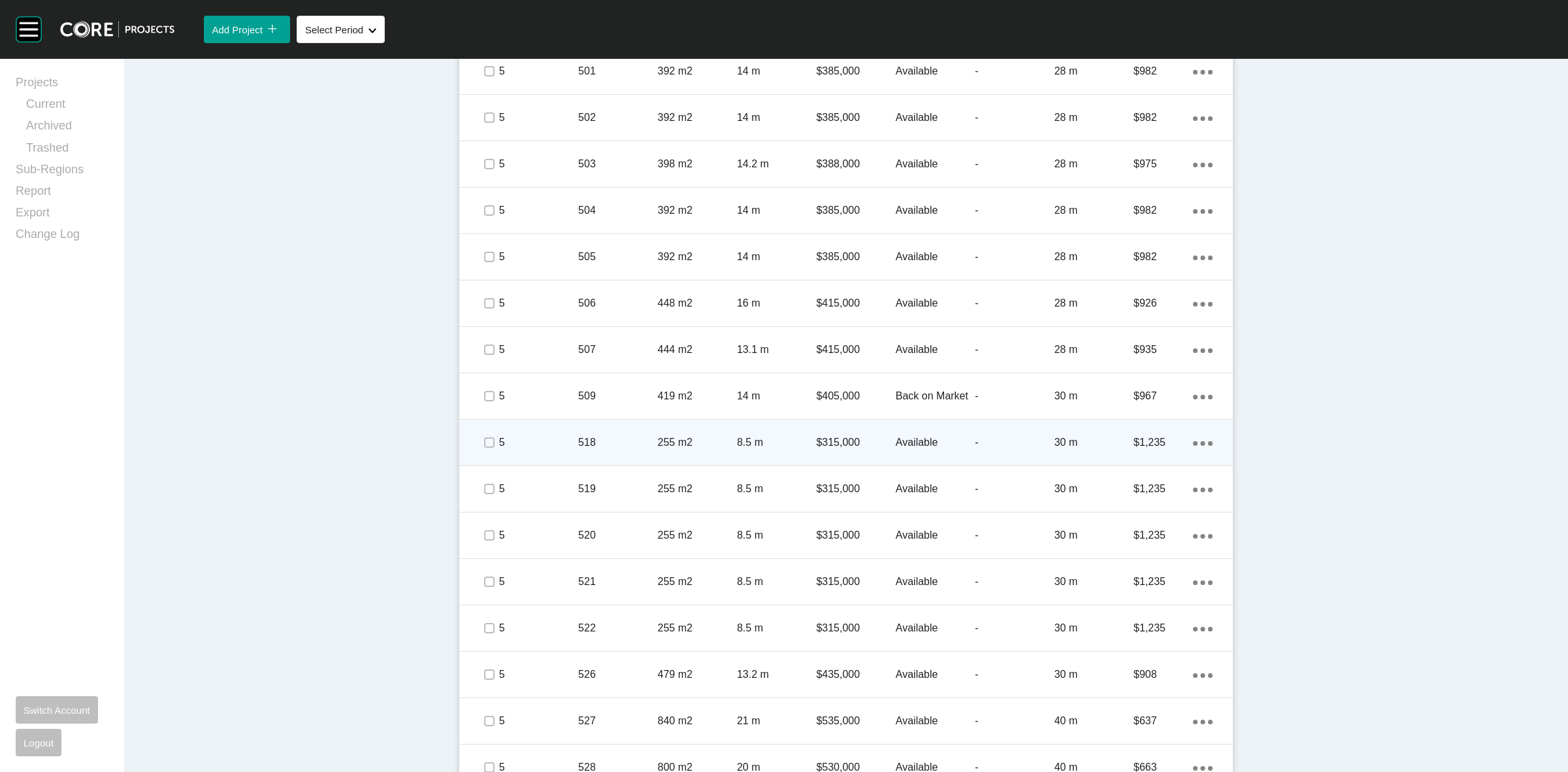
click at [500, 441] on p "5" at bounding box center [539, 442] width 79 height 15
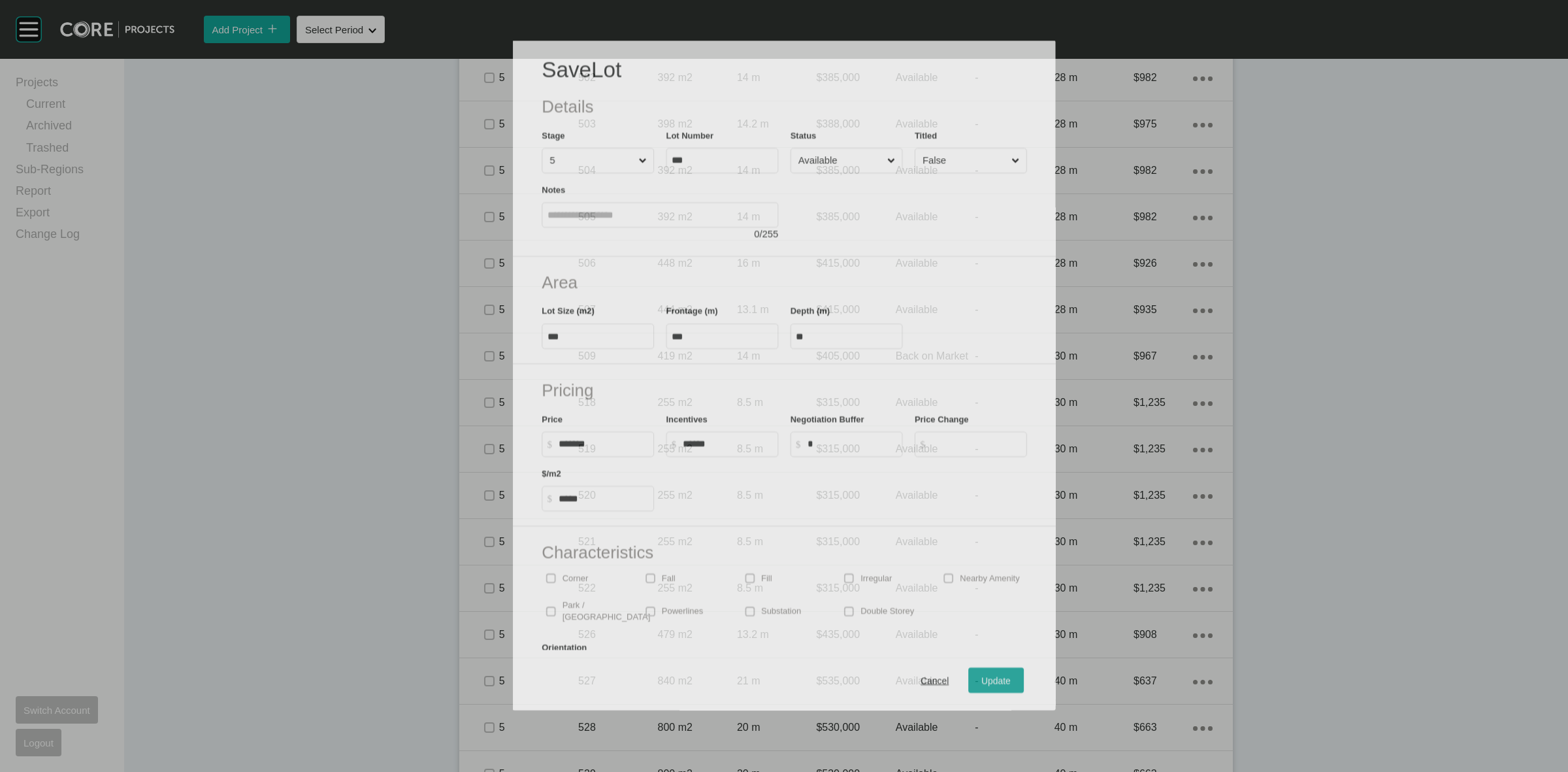
scroll to position [1716, 0]
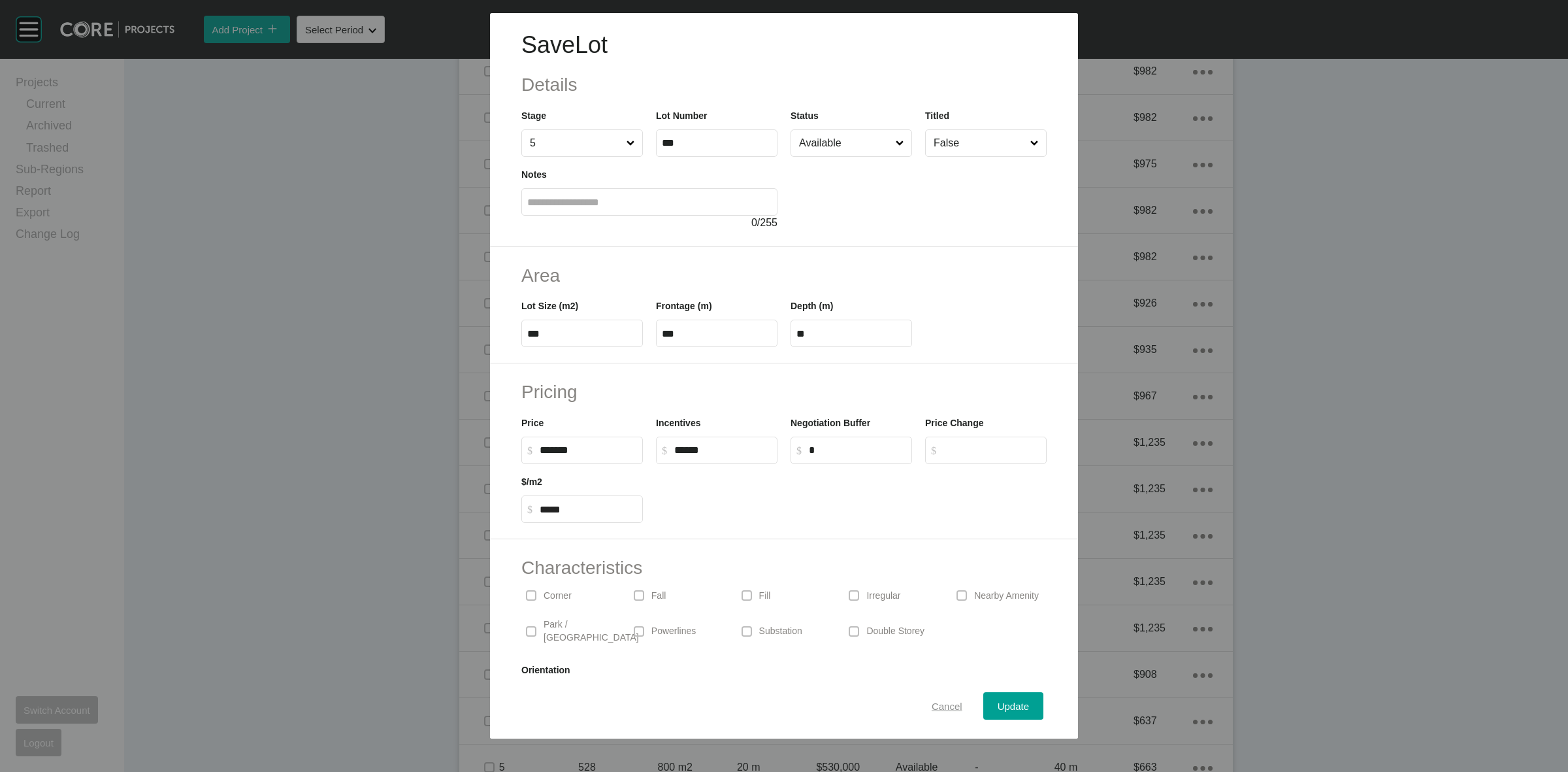
click at [932, 705] on span "Cancel" at bounding box center [946, 706] width 30 height 11
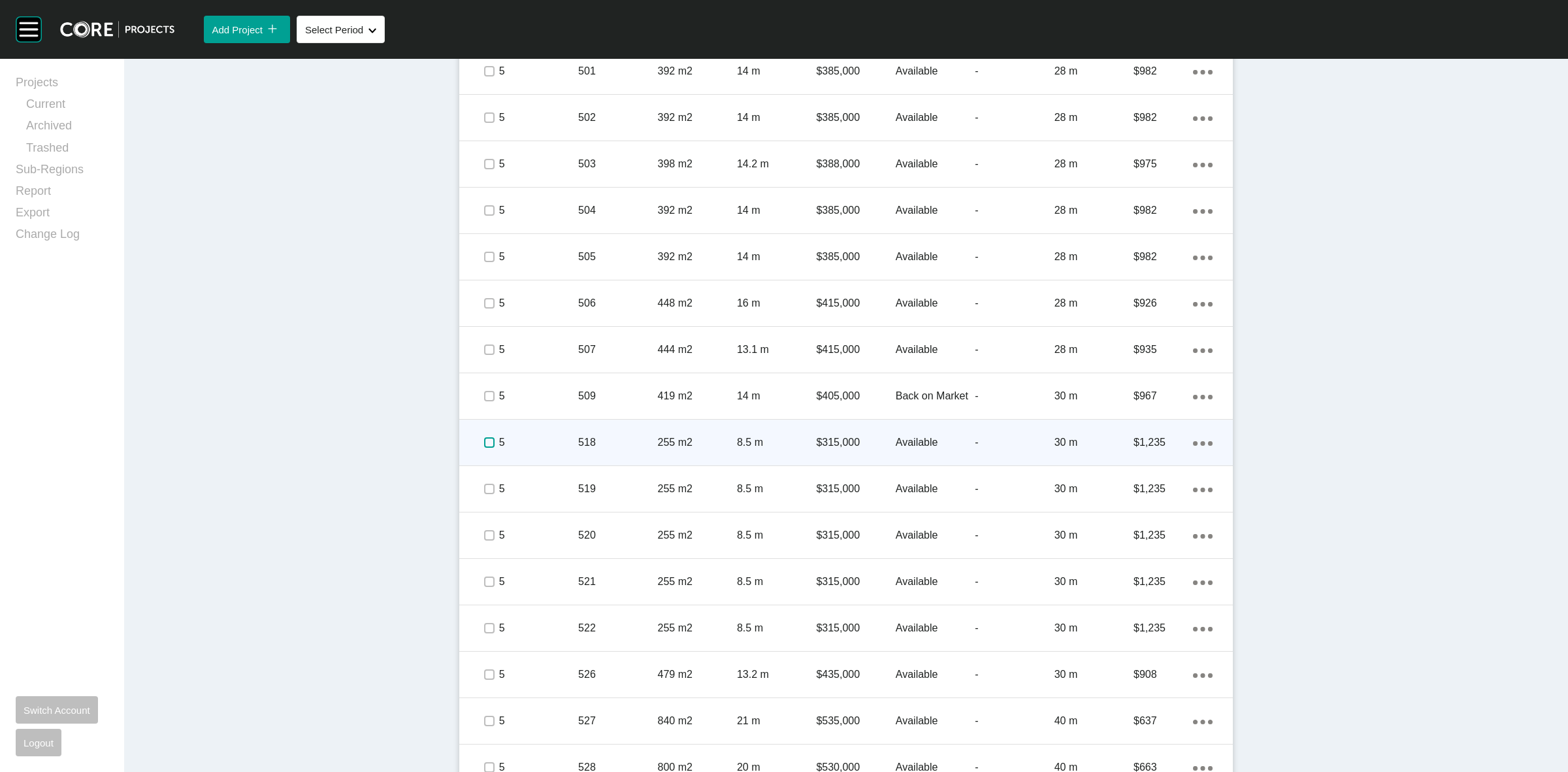
drag, startPoint x: 480, startPoint y: 441, endPoint x: 478, endPoint y: 452, distance: 11.2
click at [484, 442] on label at bounding box center [489, 442] width 11 height 11
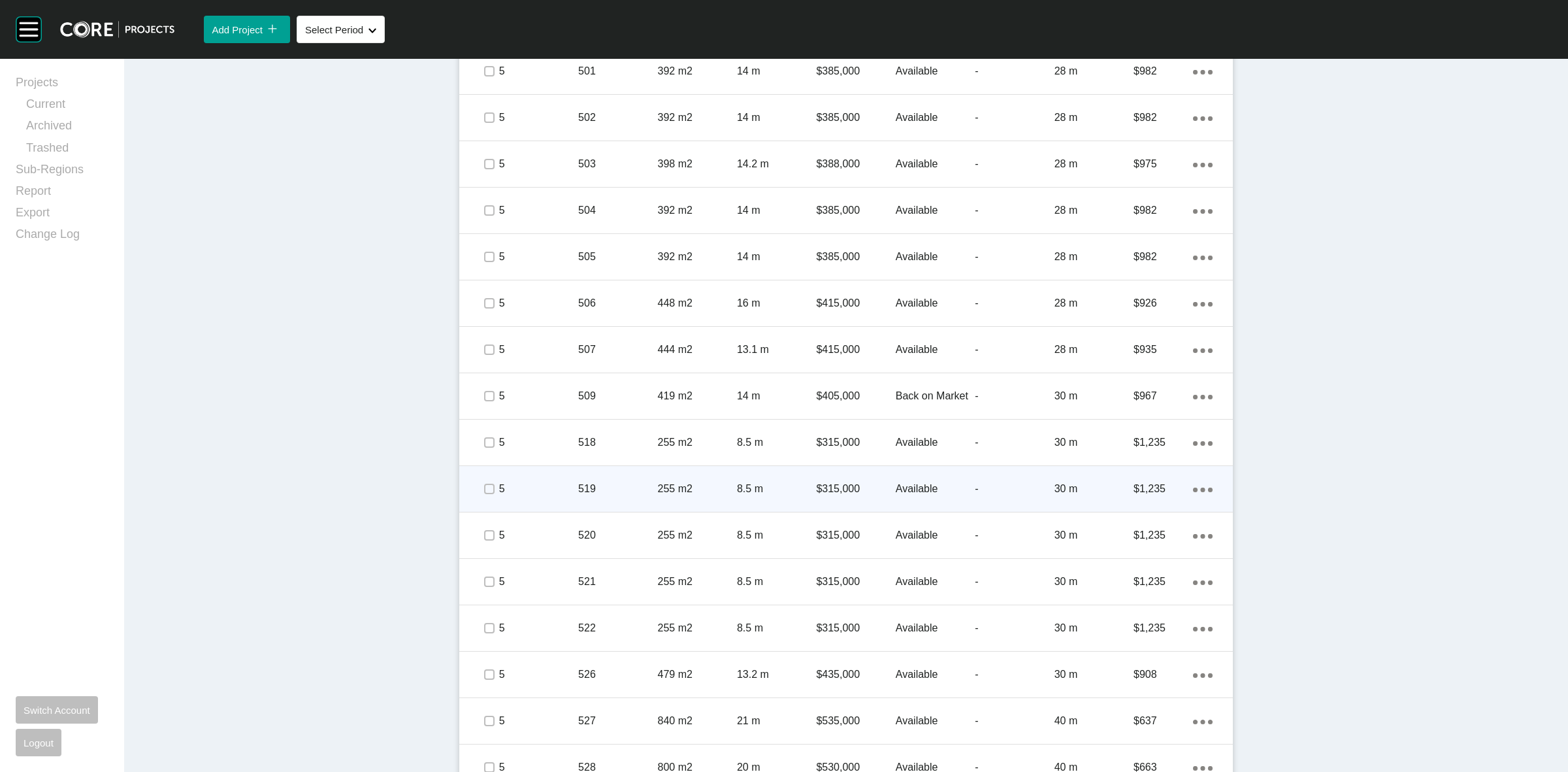
click at [482, 500] on div at bounding box center [489, 489] width 20 height 46
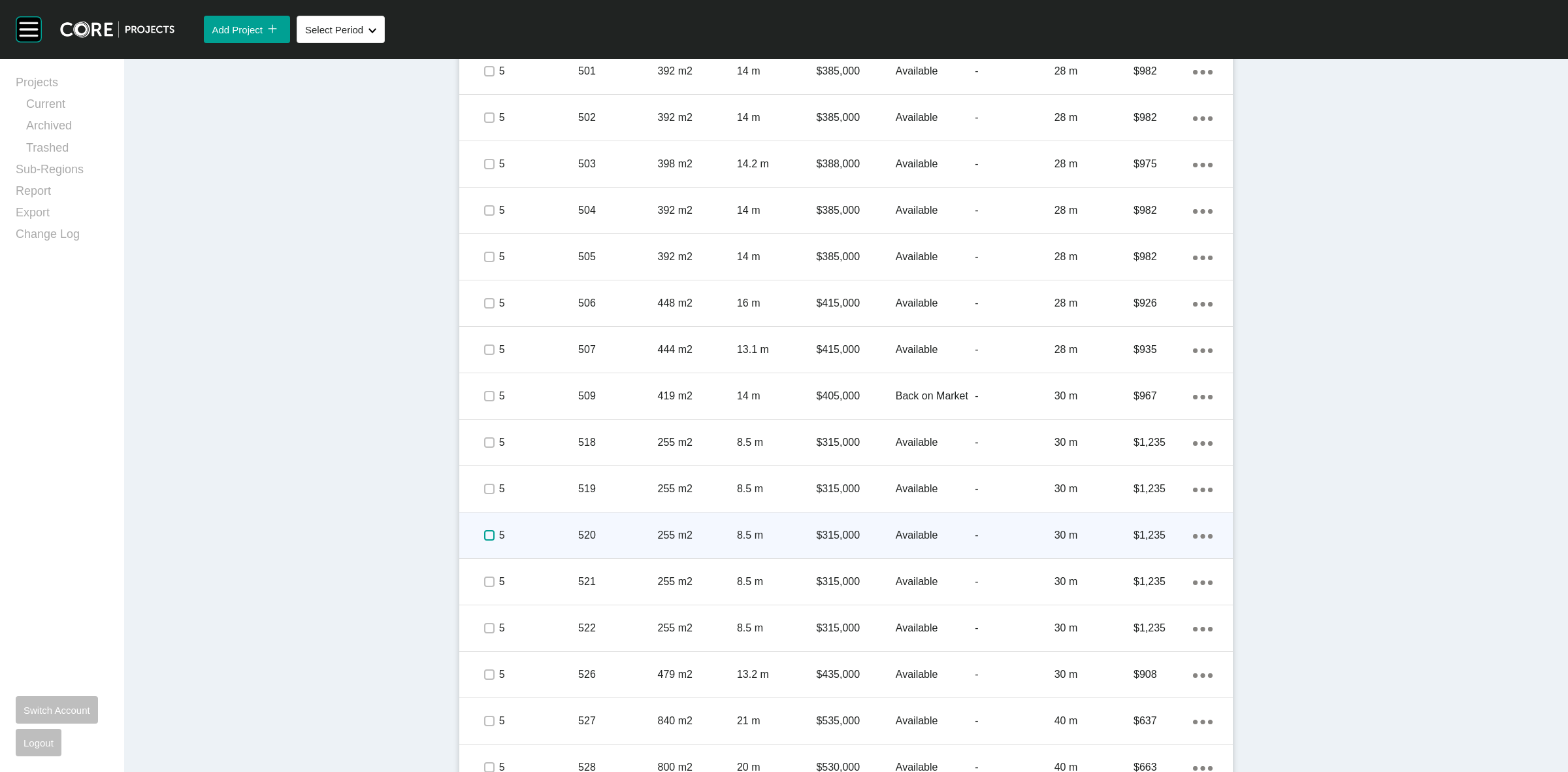
click at [484, 533] on label at bounding box center [489, 535] width 11 height 11
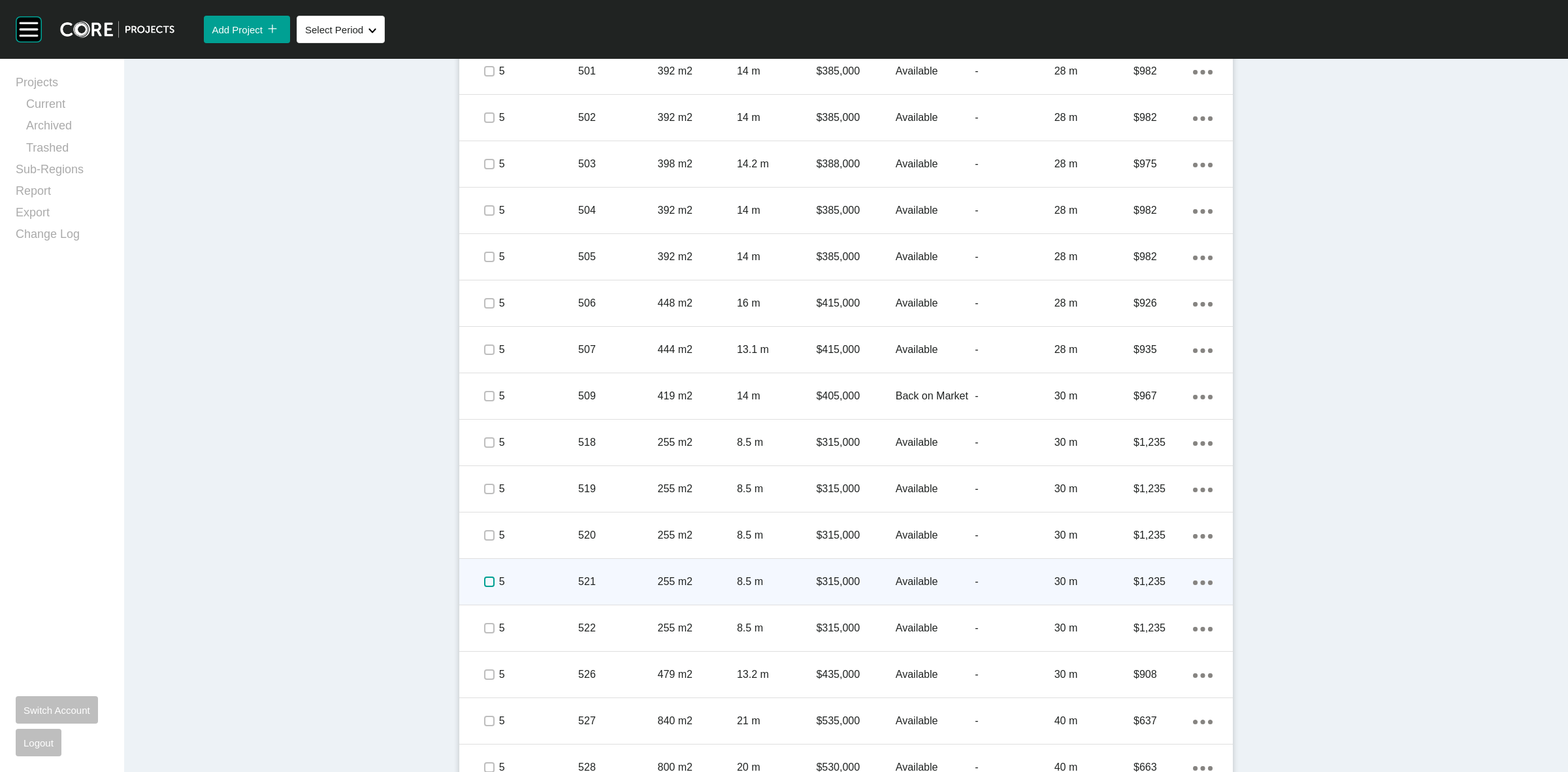
click at [484, 577] on label at bounding box center [489, 582] width 11 height 11
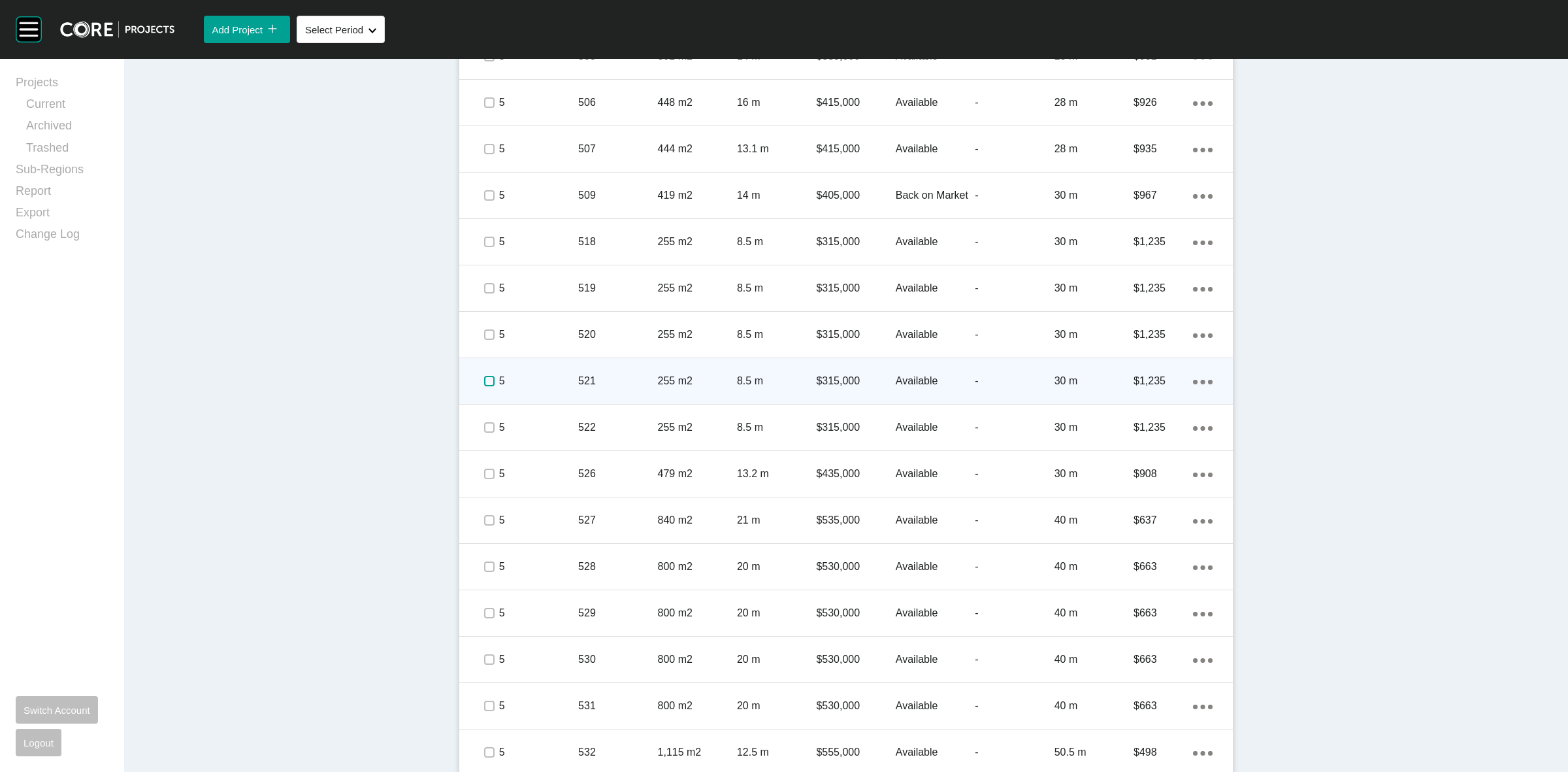
scroll to position [1961, 0]
click at [481, 374] on span at bounding box center [489, 383] width 20 height 20
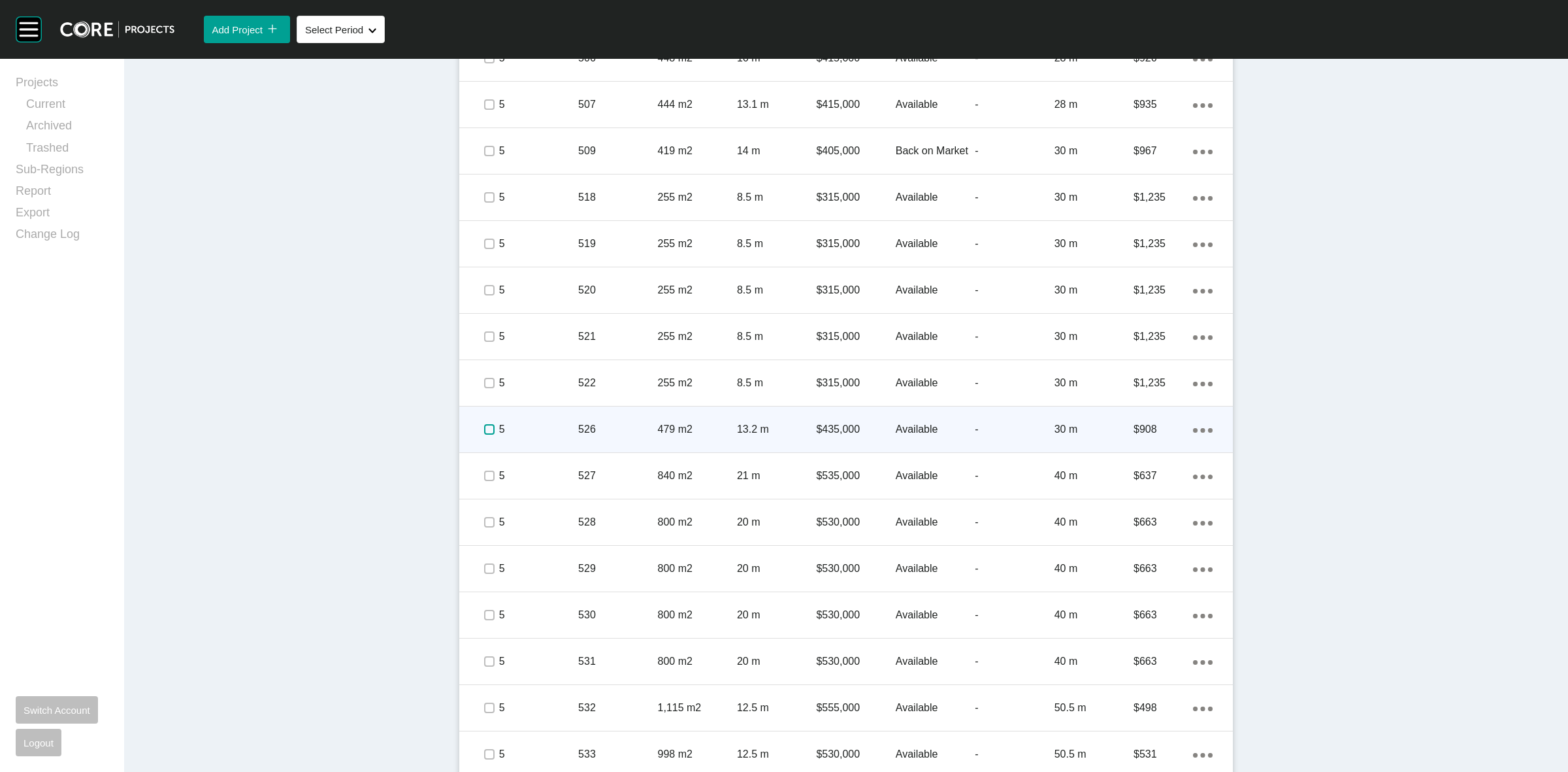
click at [484, 427] on label at bounding box center [489, 429] width 11 height 11
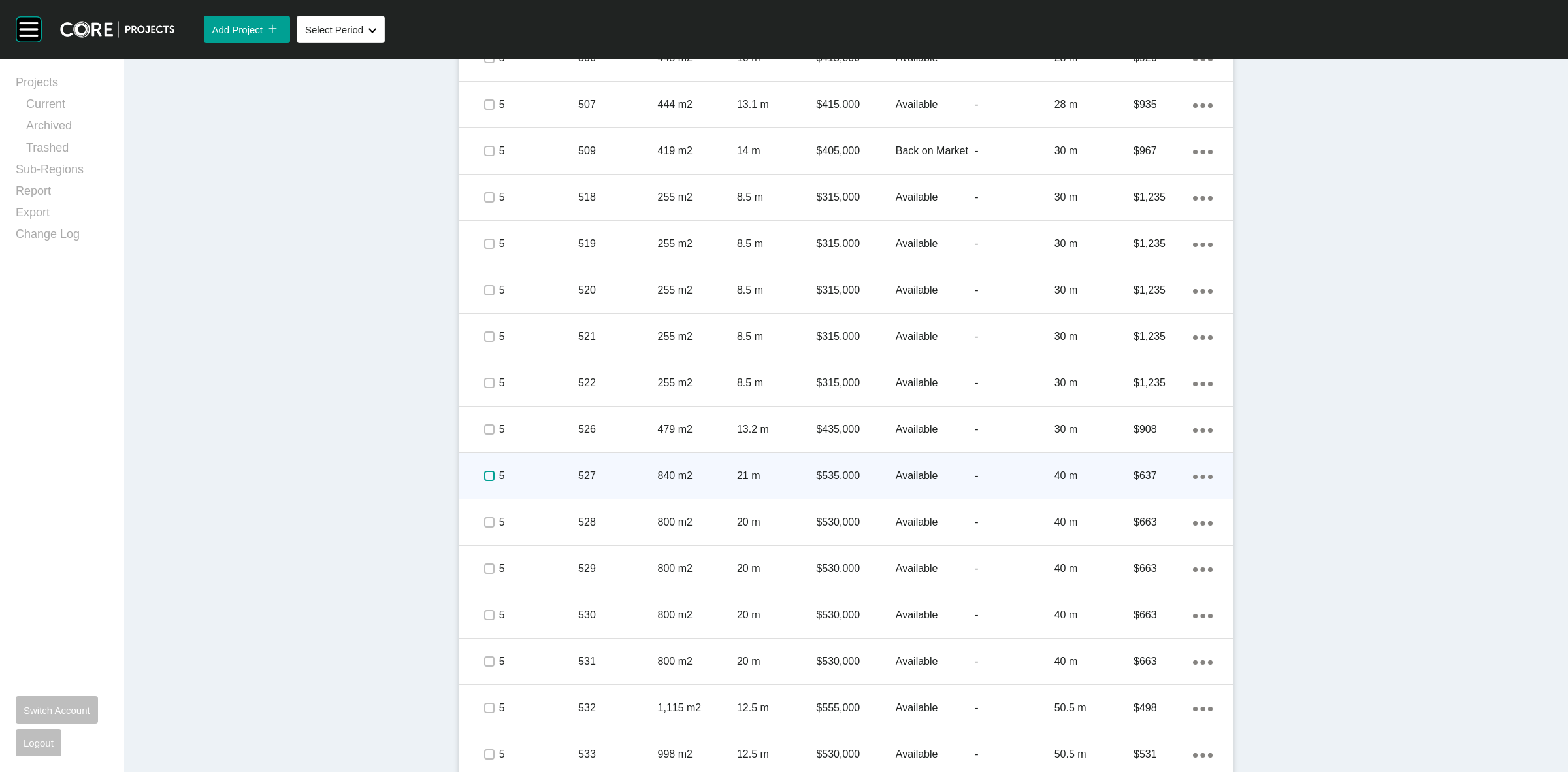
click at [484, 476] on label at bounding box center [489, 475] width 11 height 11
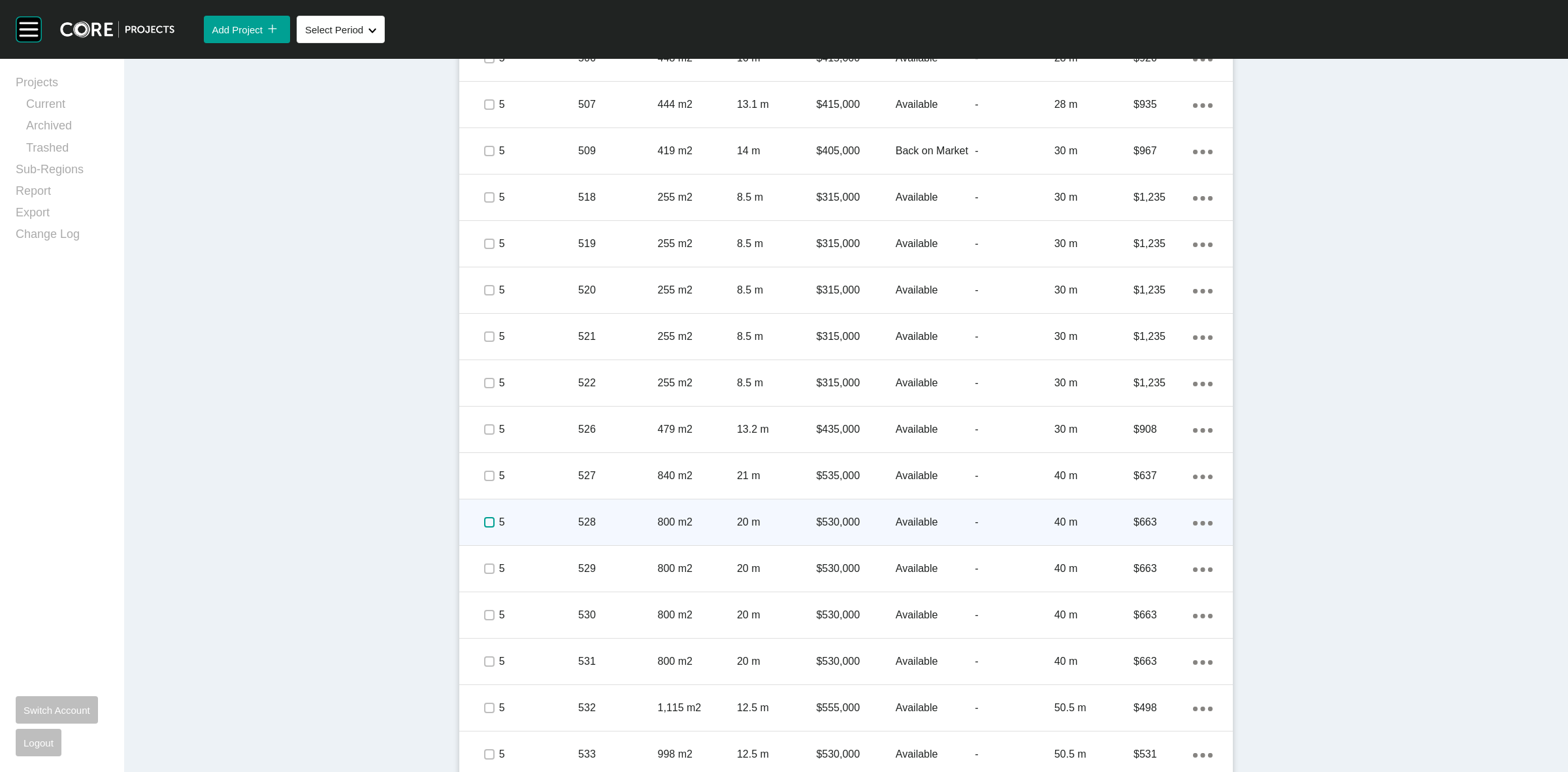
click at [484, 521] on label at bounding box center [489, 522] width 11 height 11
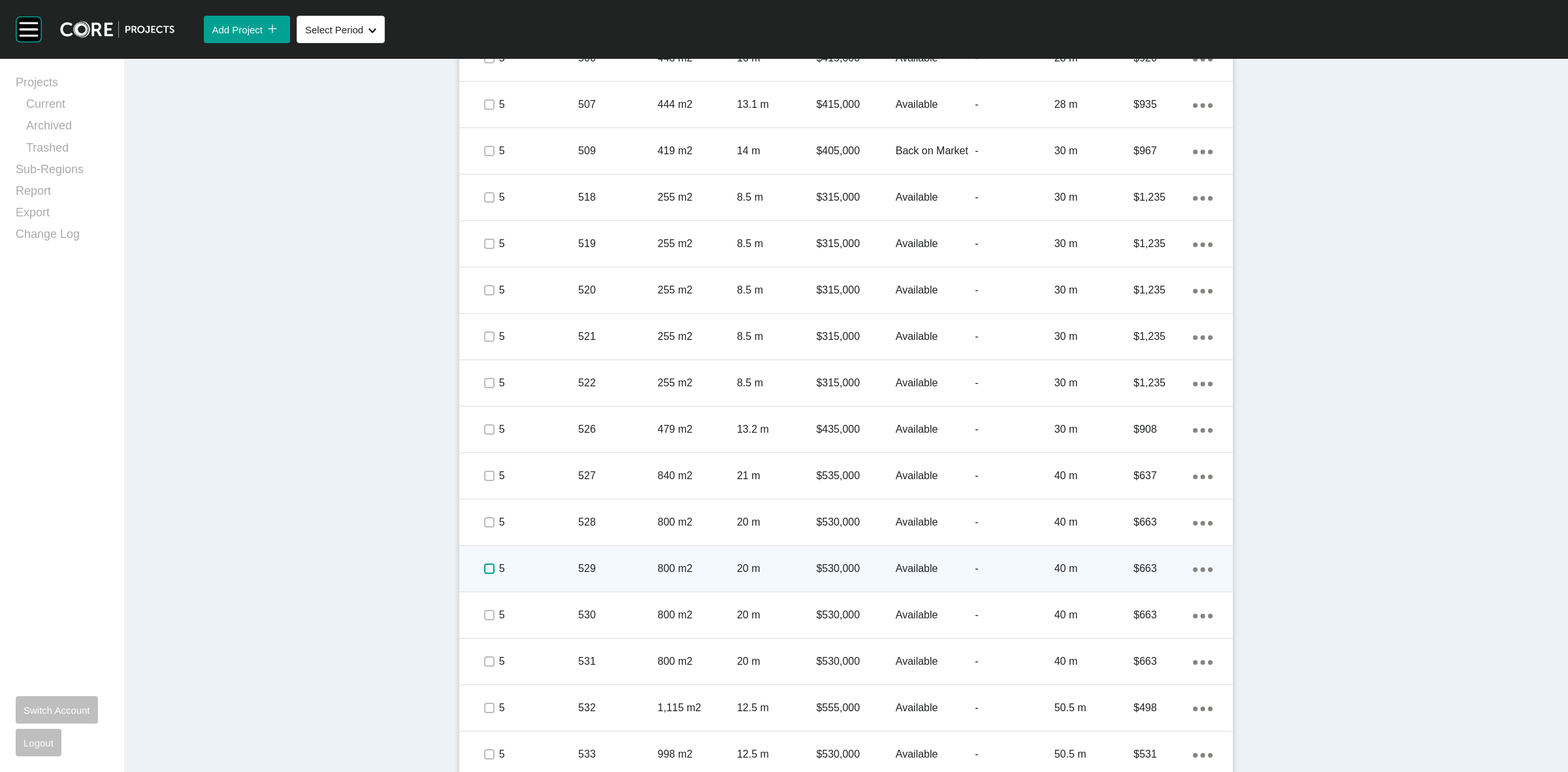
click at [484, 569] on label at bounding box center [489, 568] width 11 height 11
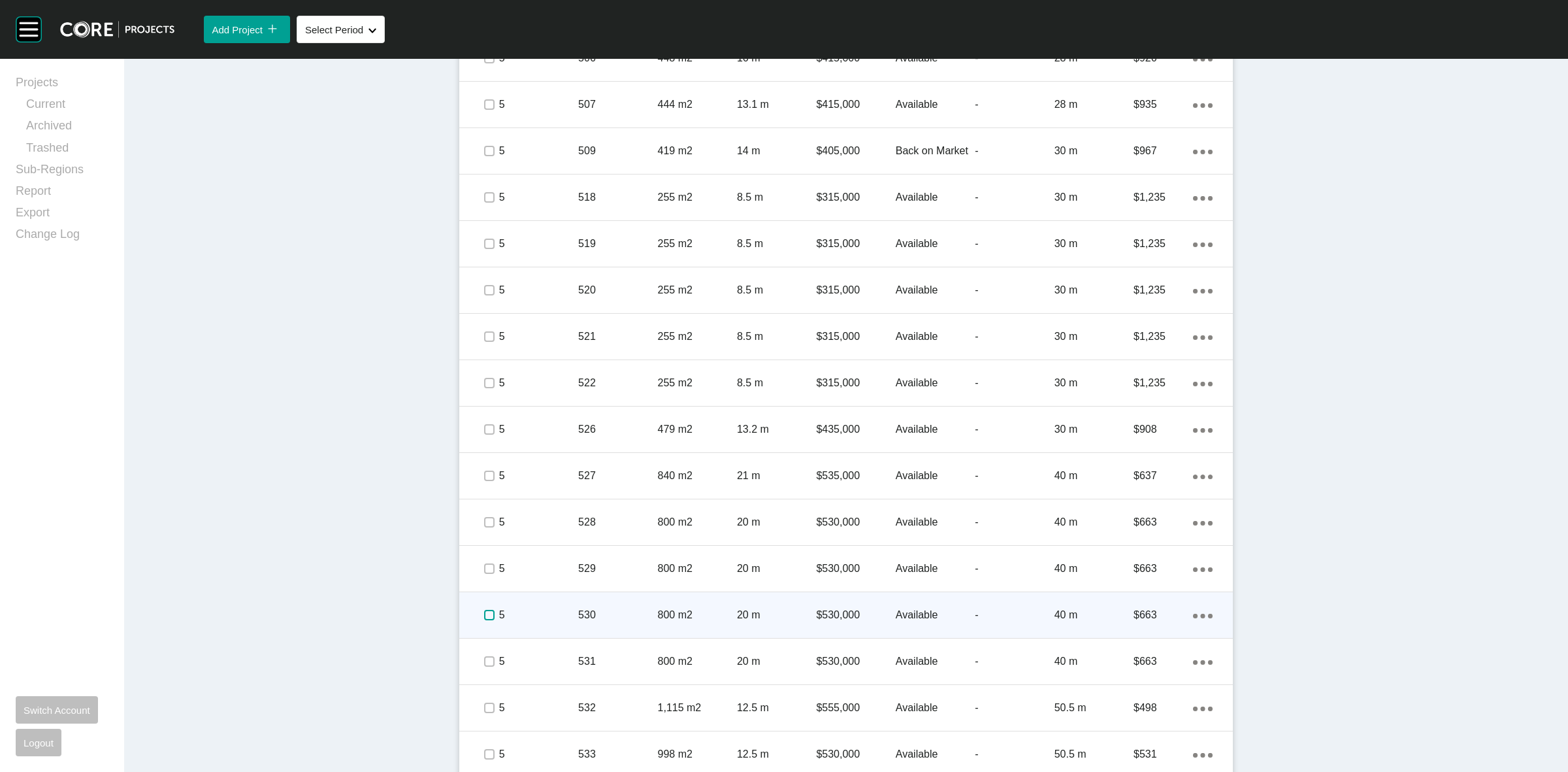
click at [484, 616] on label at bounding box center [489, 615] width 11 height 11
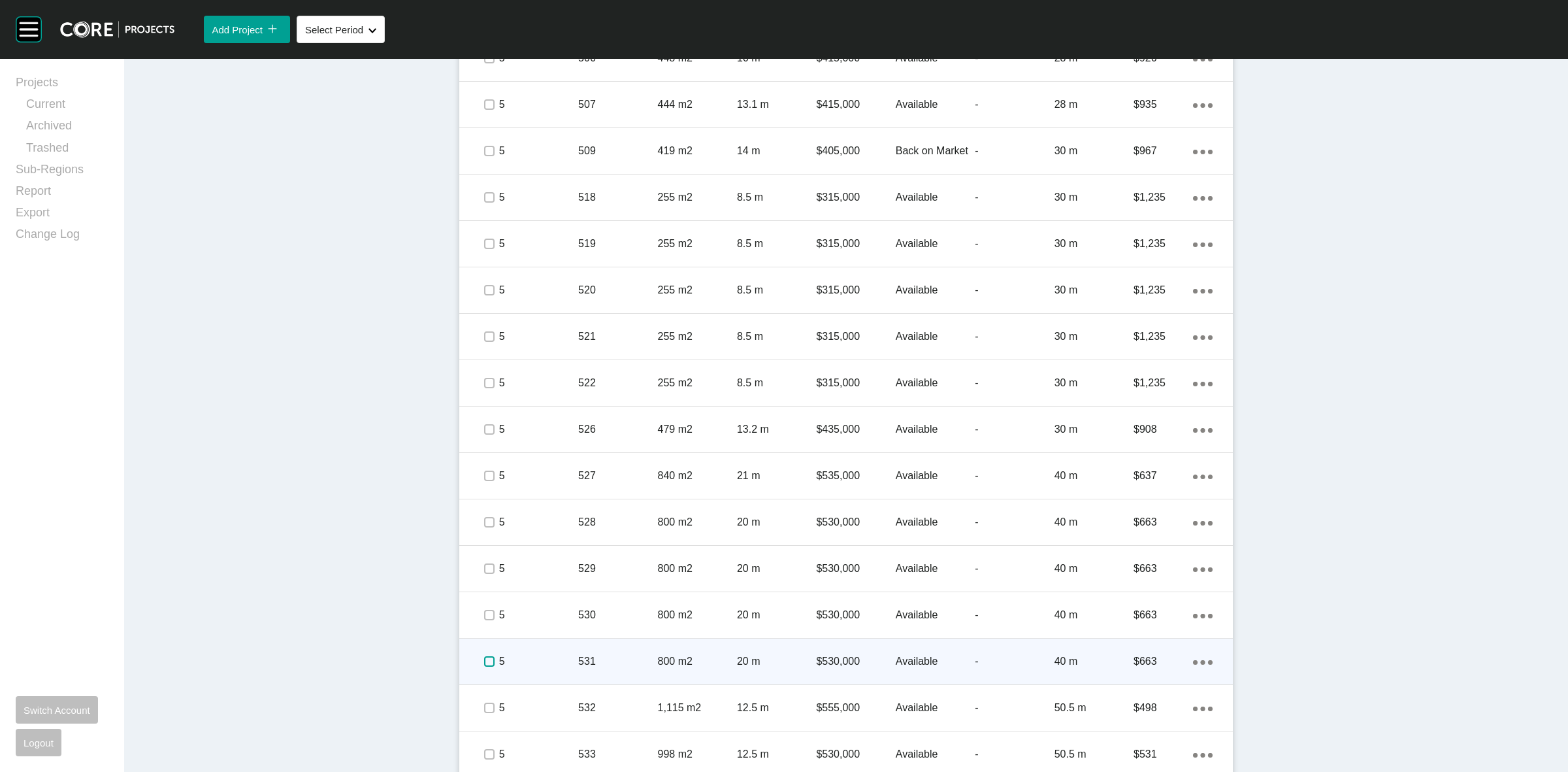
drag, startPoint x: 484, startPoint y: 661, endPoint x: 527, endPoint y: 662, distance: 43.0
click at [485, 661] on label at bounding box center [489, 661] width 11 height 11
click at [543, 651] on div "5" at bounding box center [539, 662] width 79 height 41
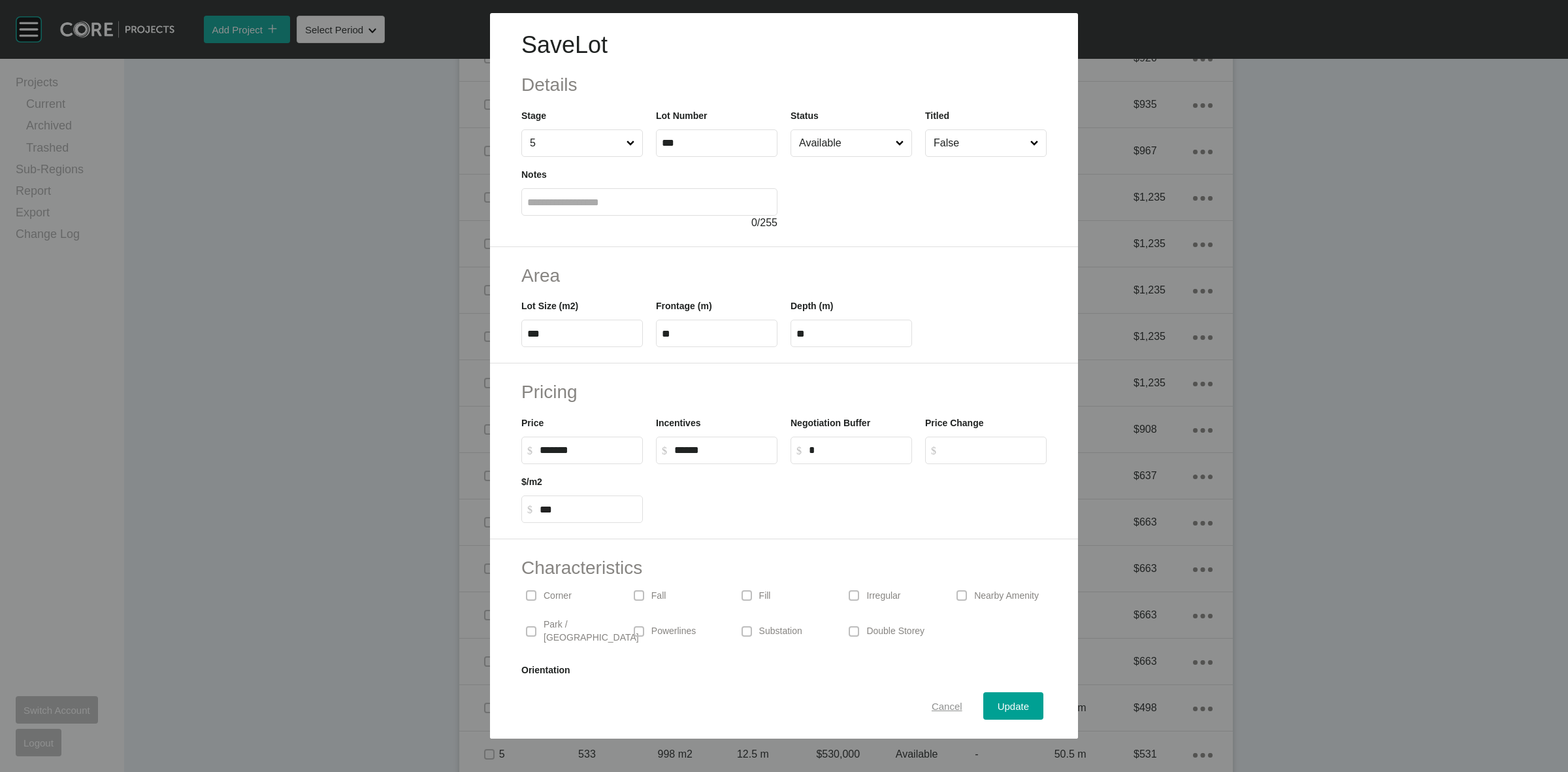
click at [932, 706] on span "Cancel" at bounding box center [946, 706] width 30 height 11
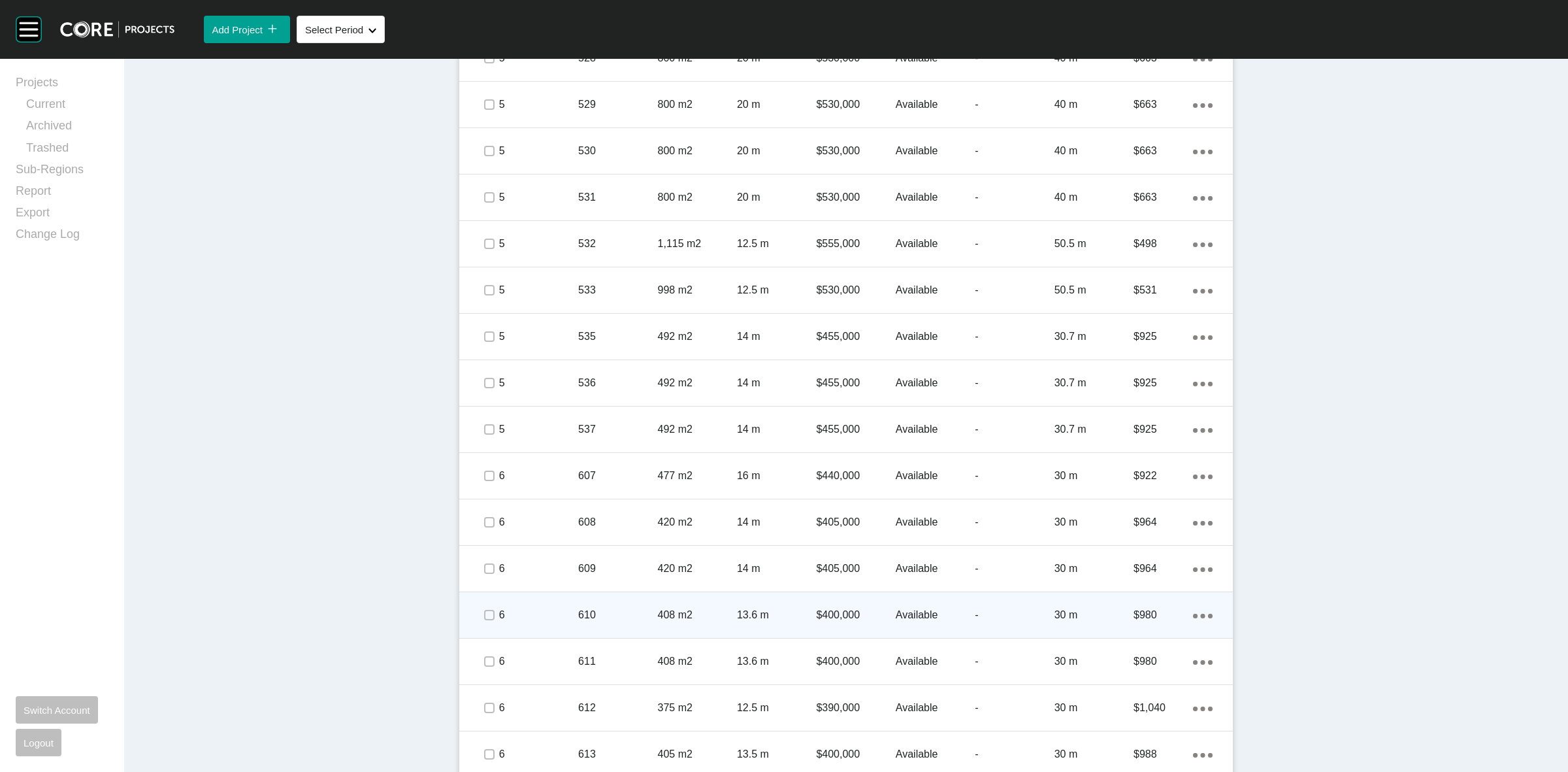
scroll to position [2451, 0]
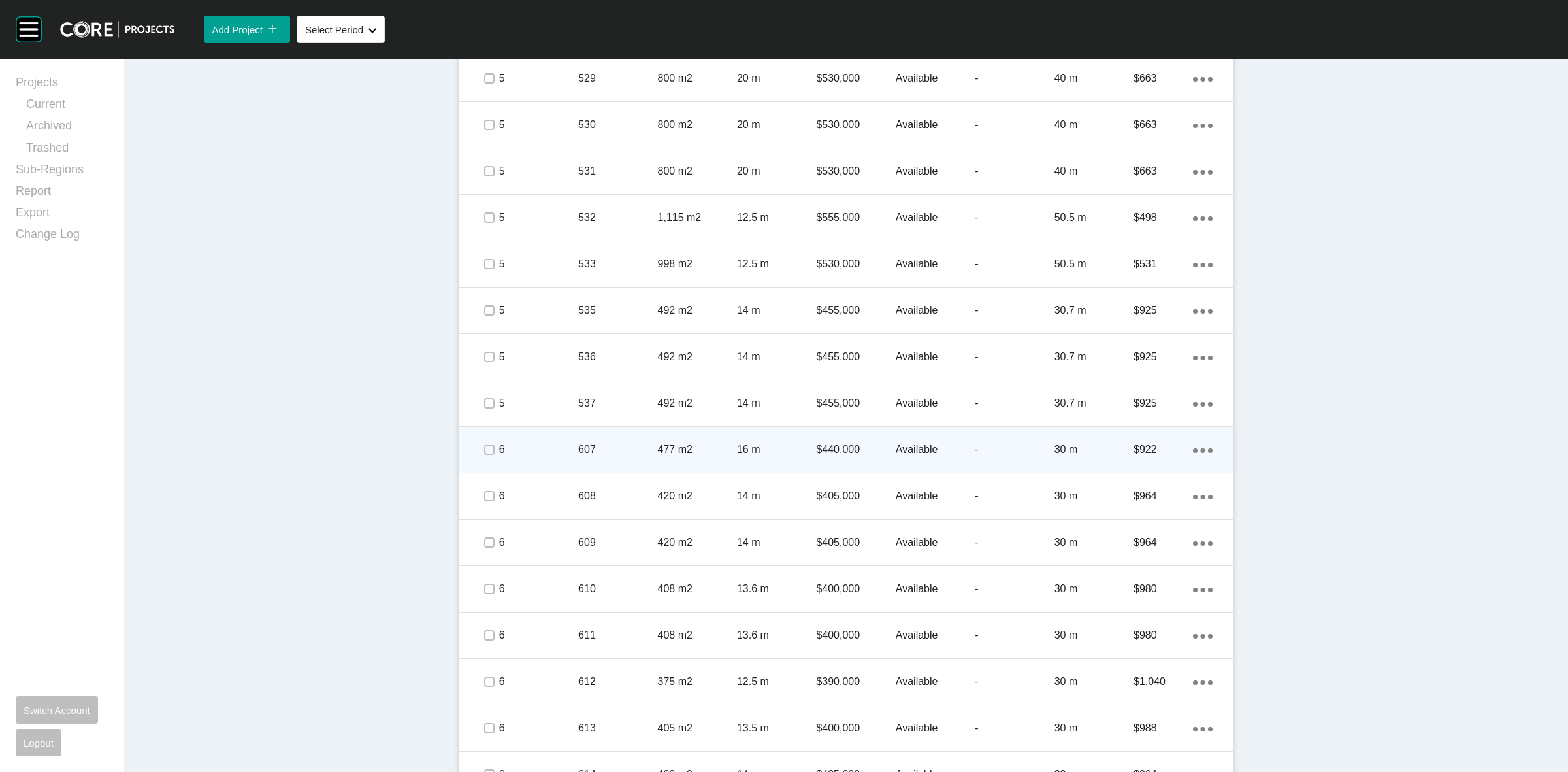
click at [543, 450] on p "6" at bounding box center [539, 449] width 79 height 15
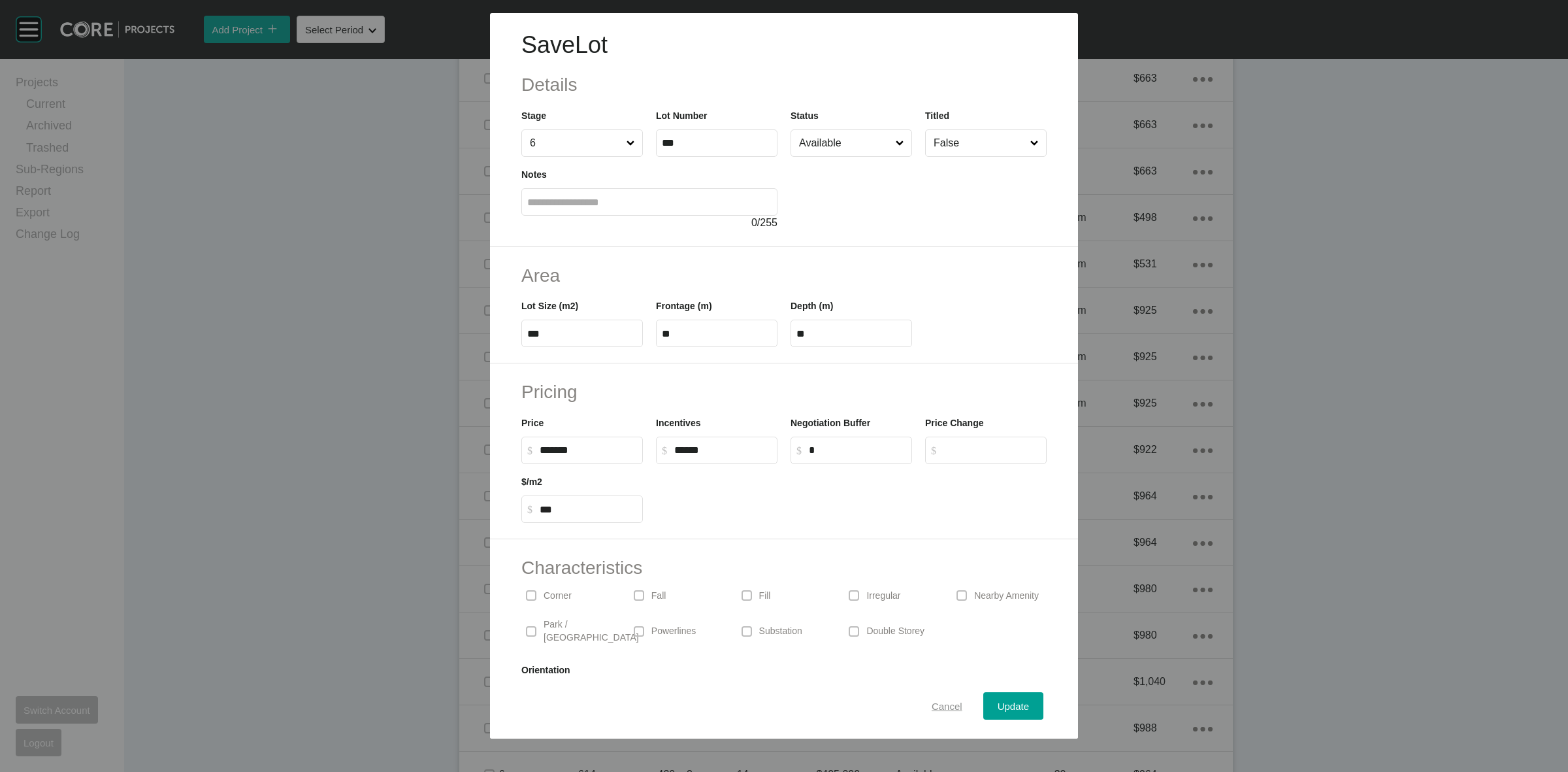
click at [932, 701] on span "Cancel" at bounding box center [946, 706] width 30 height 11
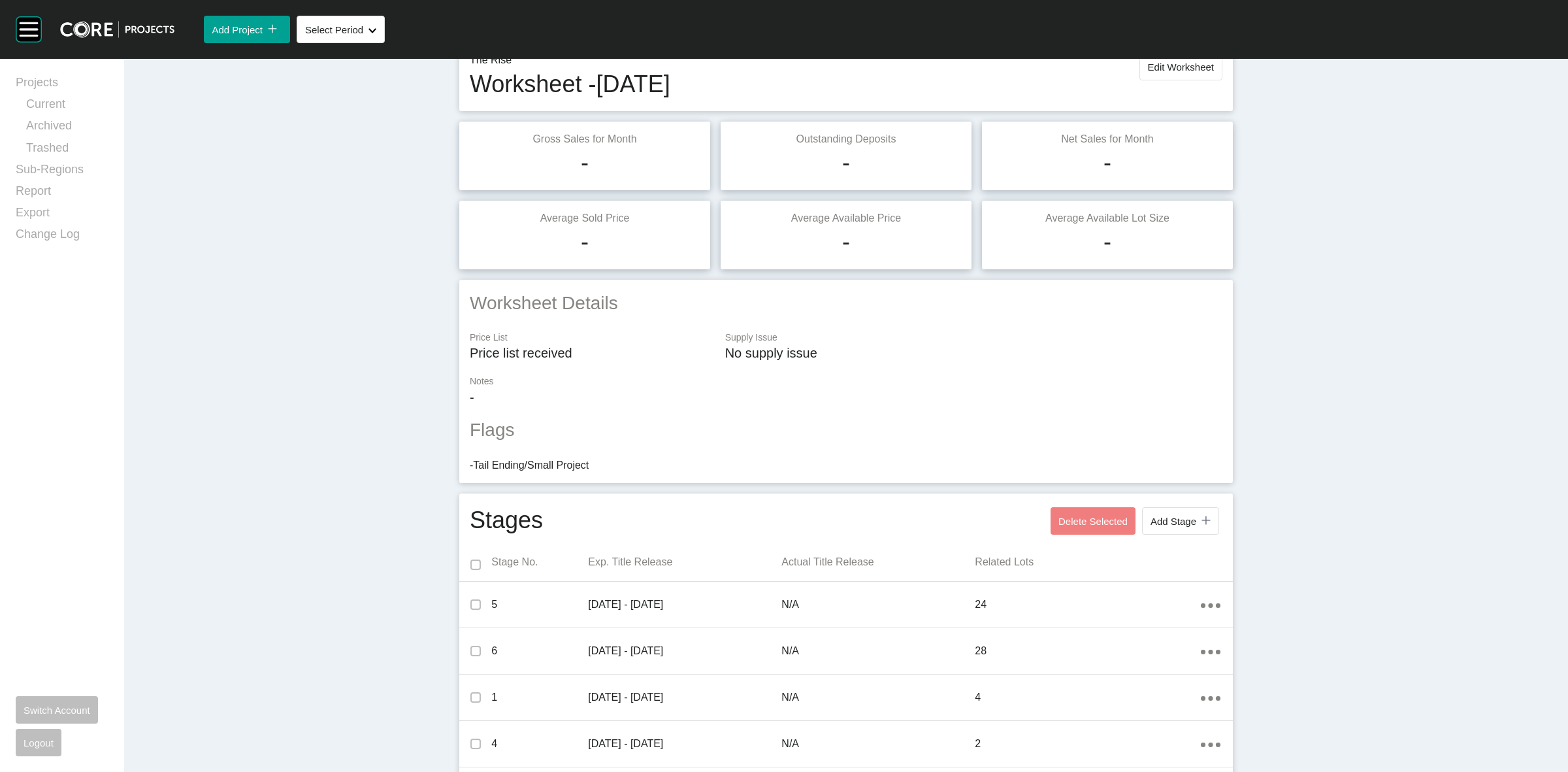
scroll to position [0, 0]
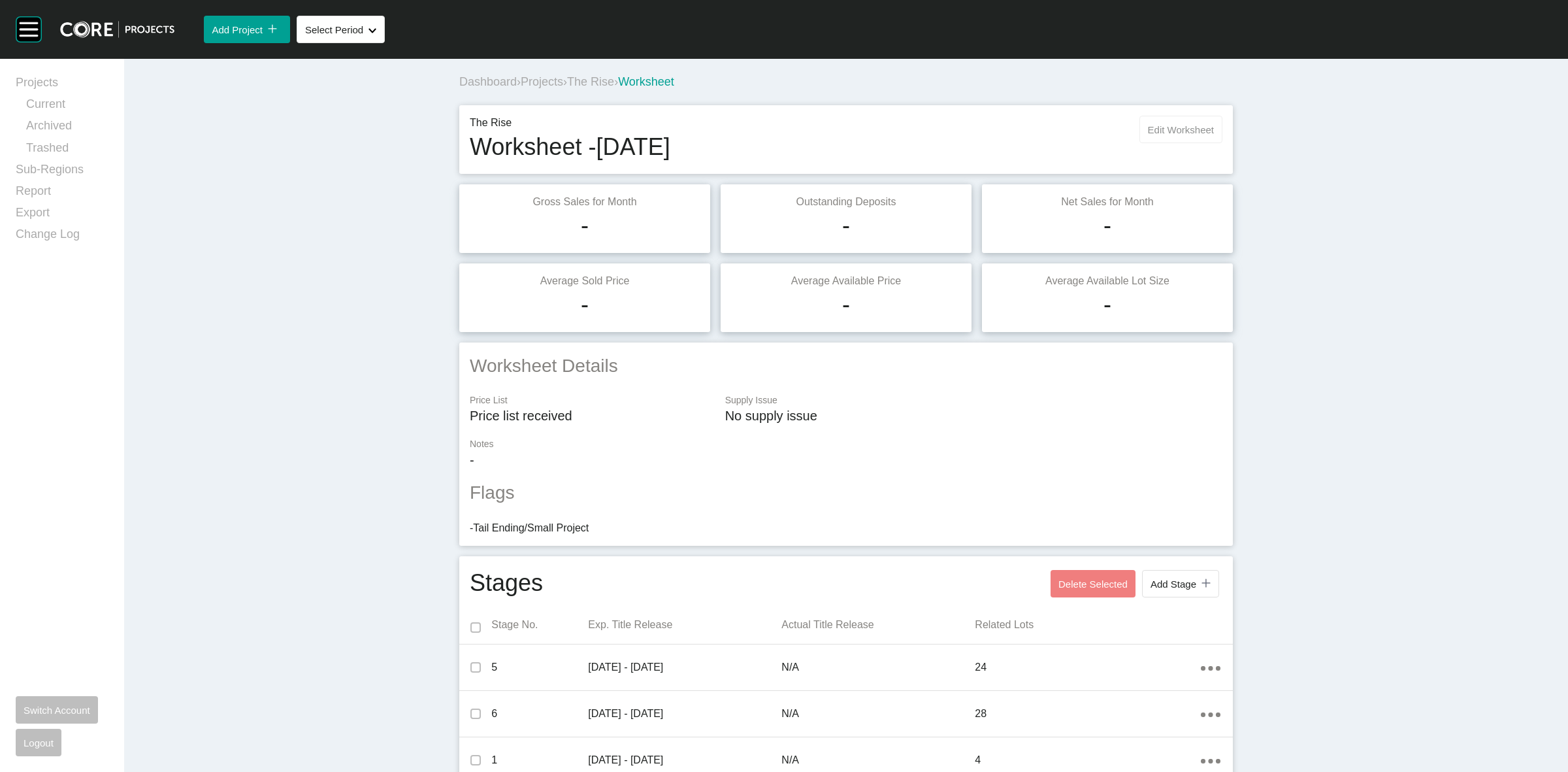
click at [1182, 124] on span "Edit Worksheet" at bounding box center [1182, 129] width 66 height 11
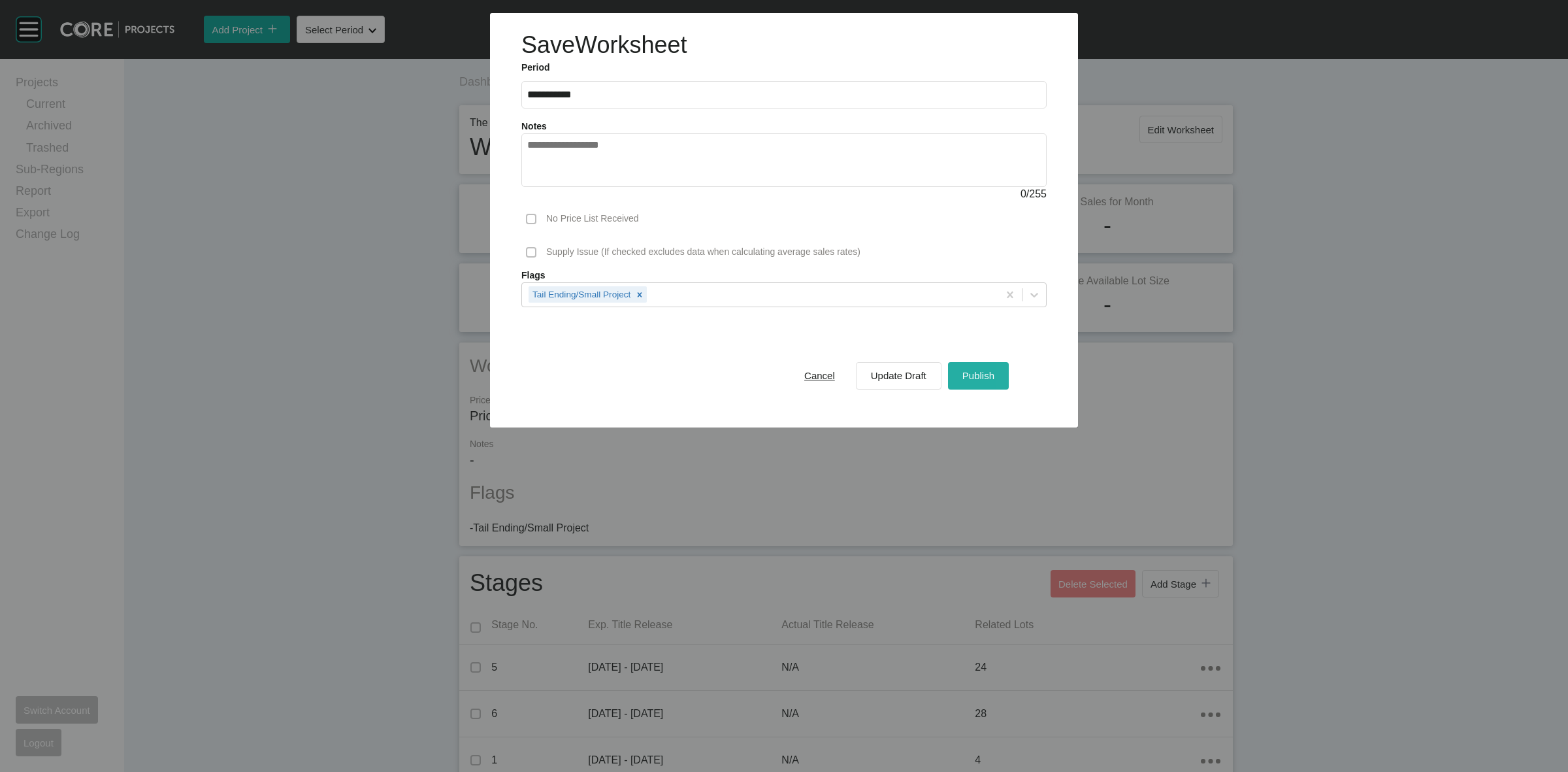
click at [987, 377] on span "Publish" at bounding box center [979, 375] width 32 height 11
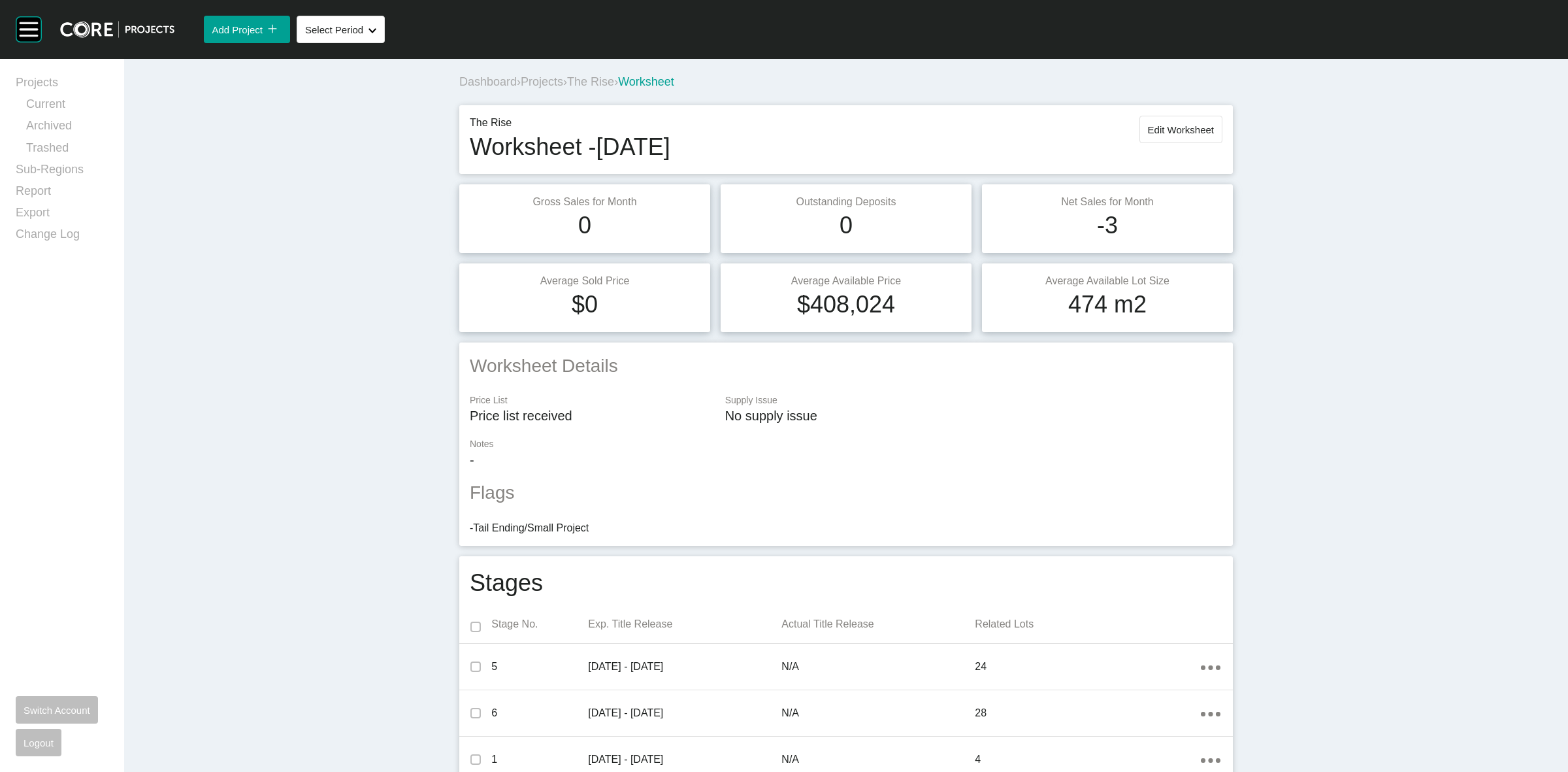
click at [583, 80] on span "The Rise" at bounding box center [590, 81] width 47 height 13
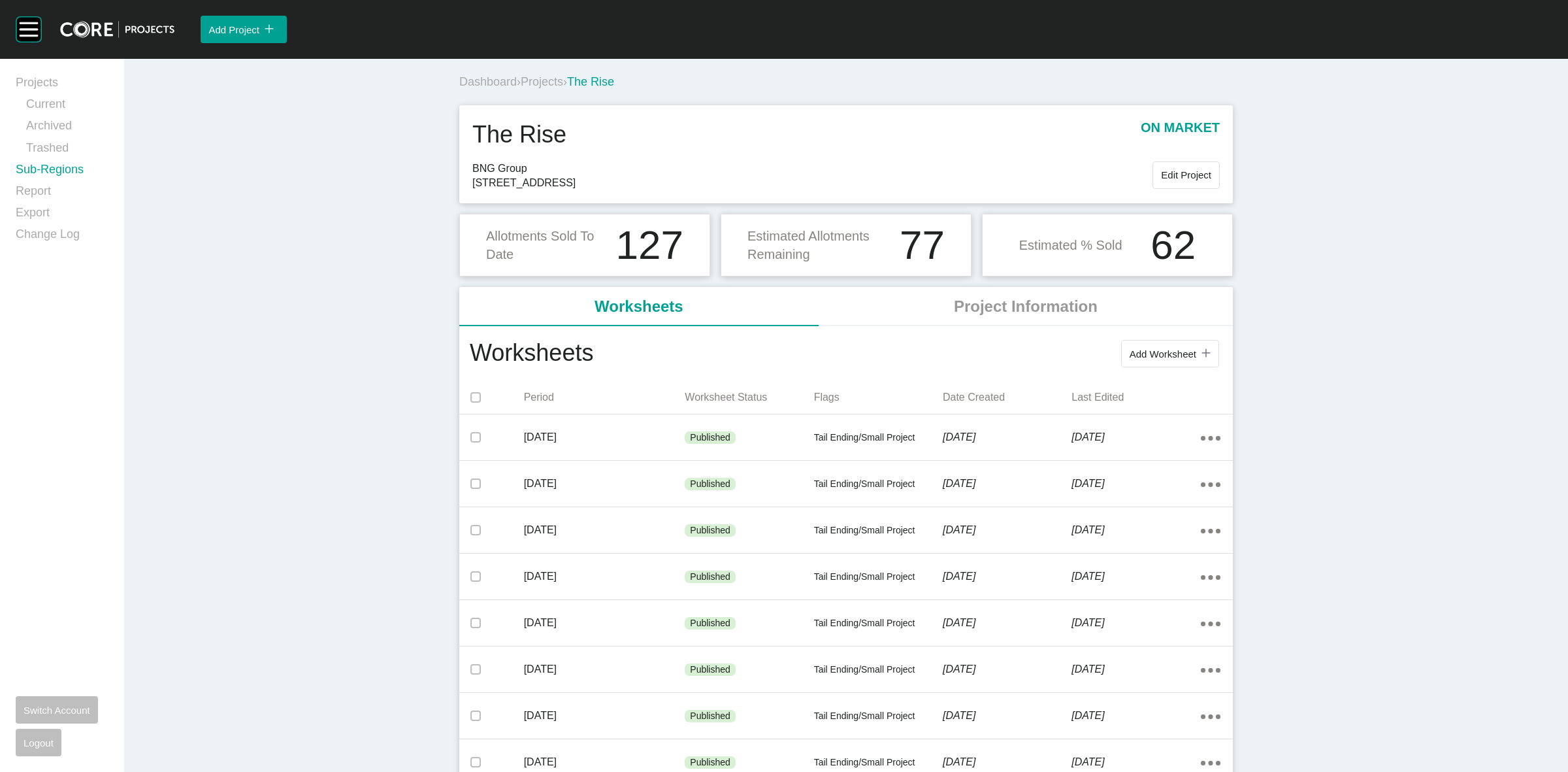
click at [51, 167] on link "Sub-Regions" at bounding box center [61, 172] width 93 height 21
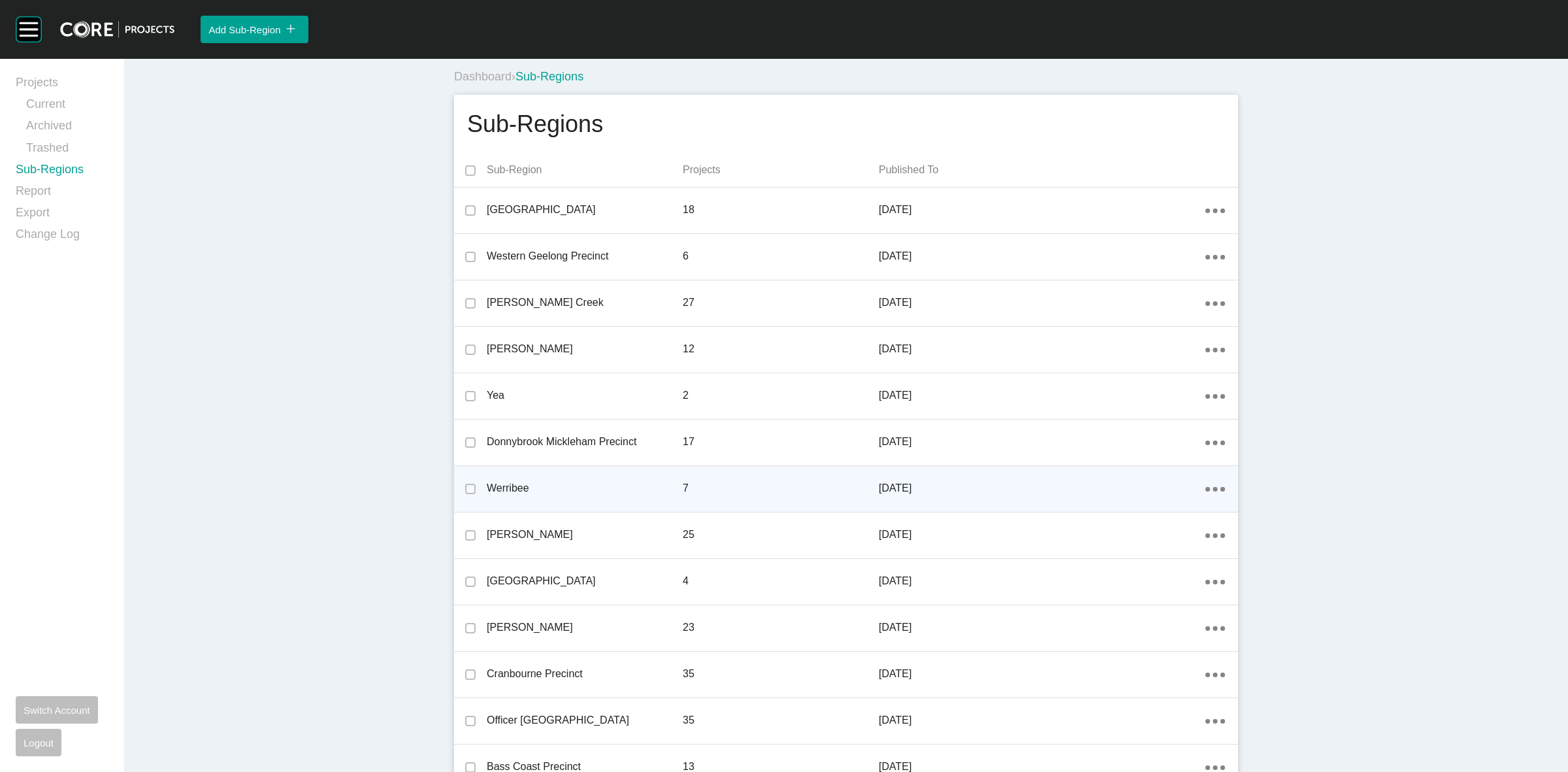
scroll to position [427, 0]
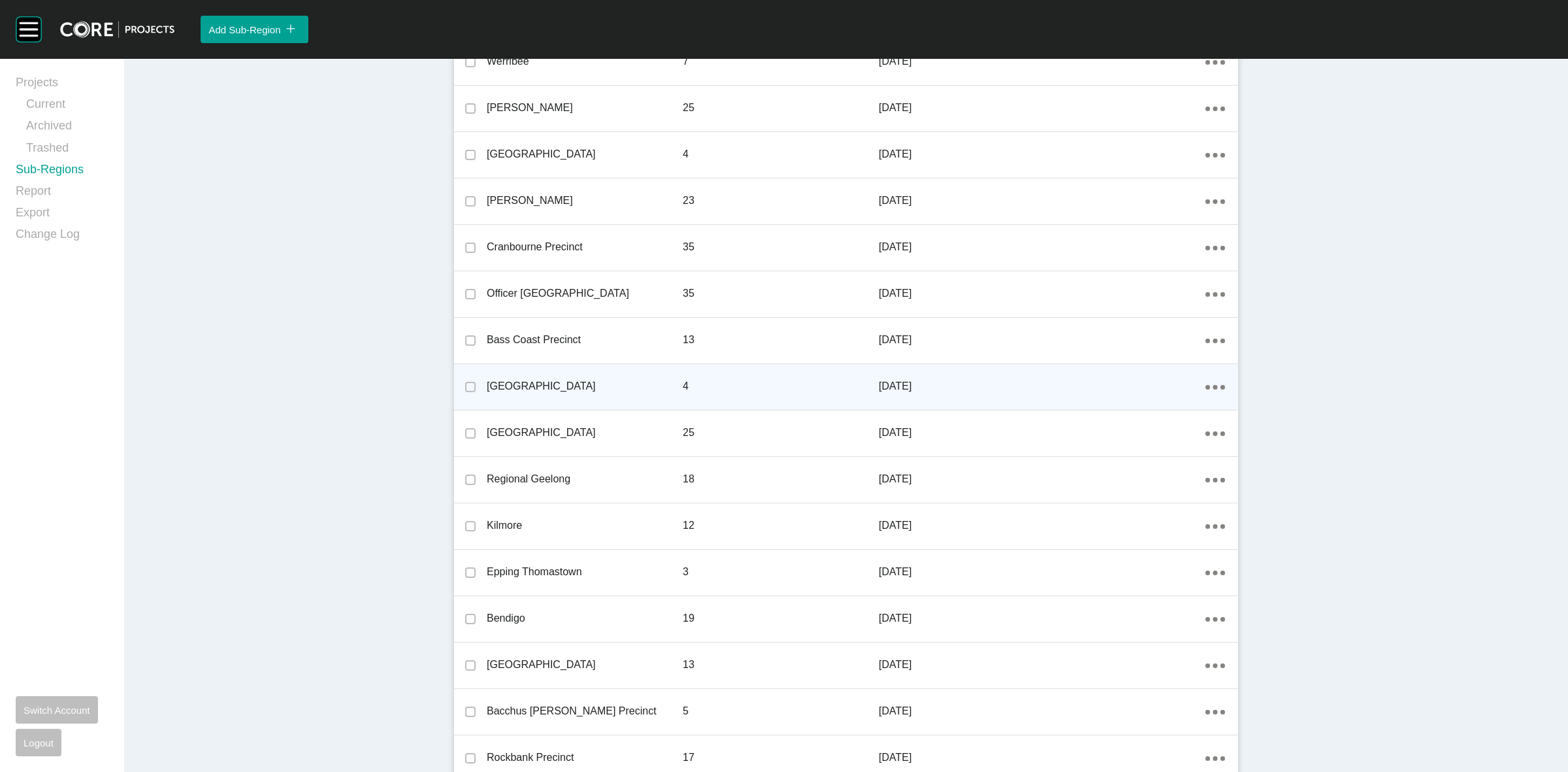
click at [1170, 390] on link "Edit" at bounding box center [1162, 388] width 35 height 20
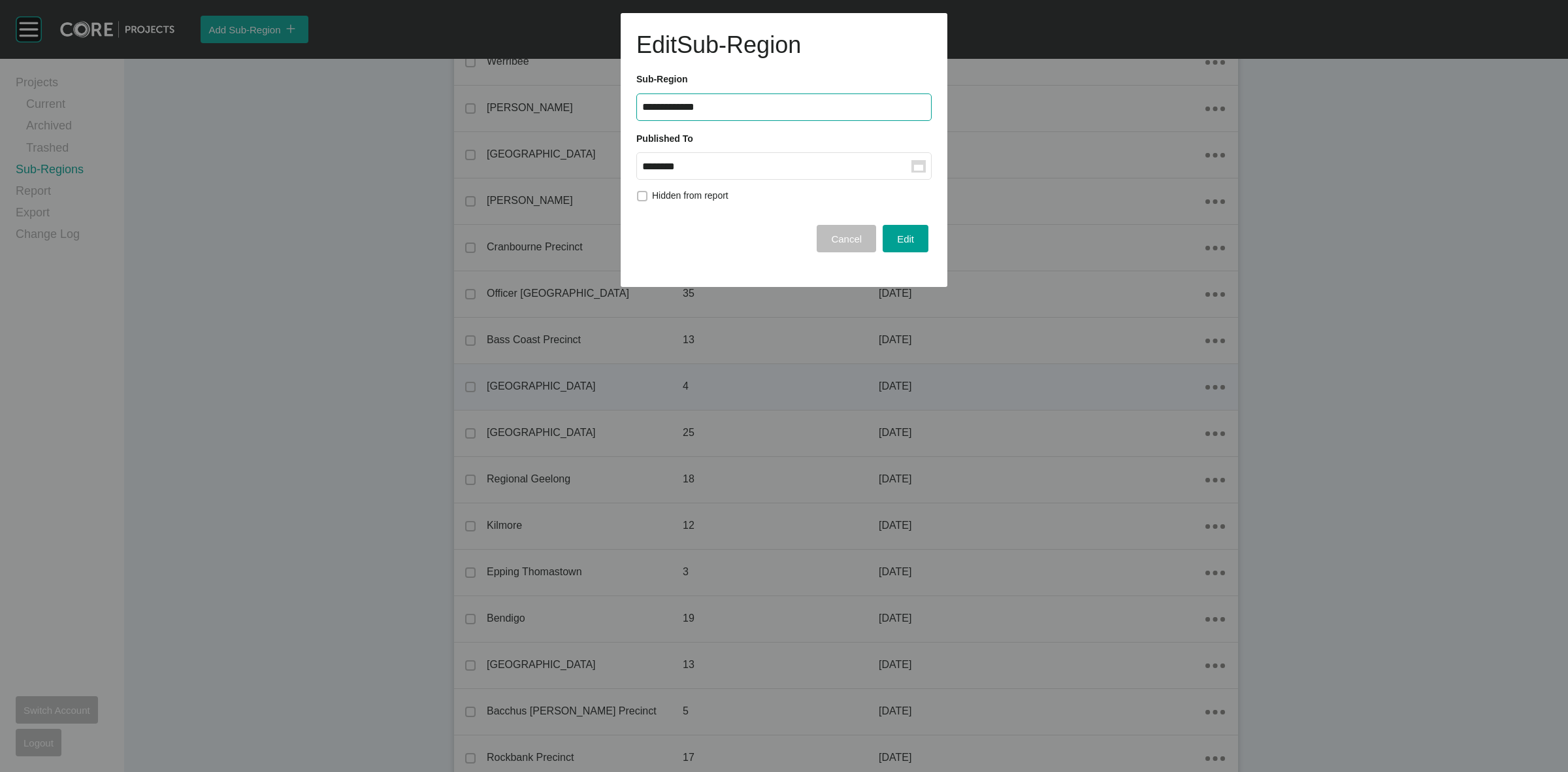
click at [701, 171] on input "********" at bounding box center [777, 166] width 269 height 11
click at [706, 272] on div "Aug" at bounding box center [709, 273] width 32 height 20
click at [912, 235] on span "Edit" at bounding box center [905, 238] width 17 height 11
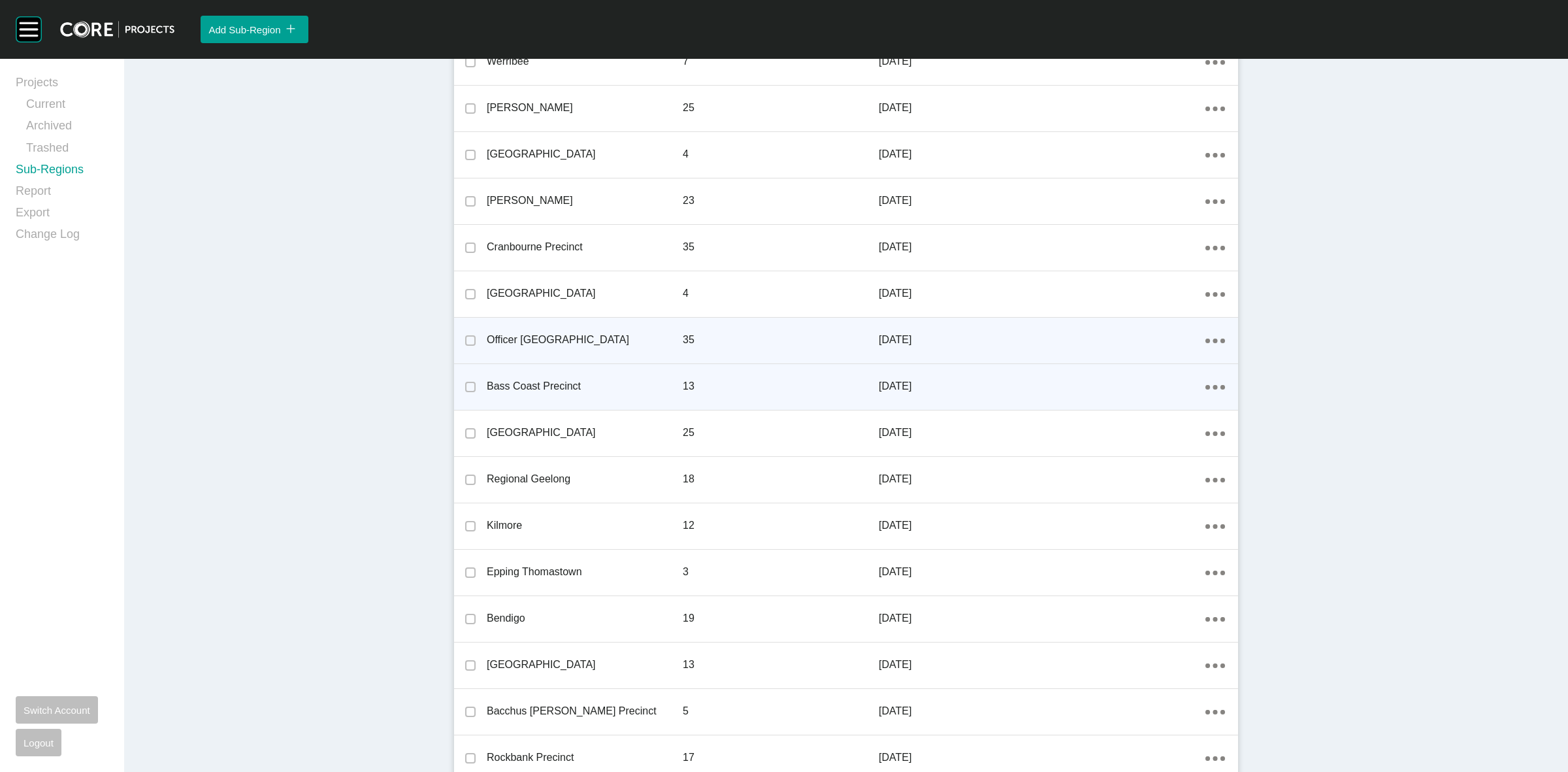
scroll to position [0, 0]
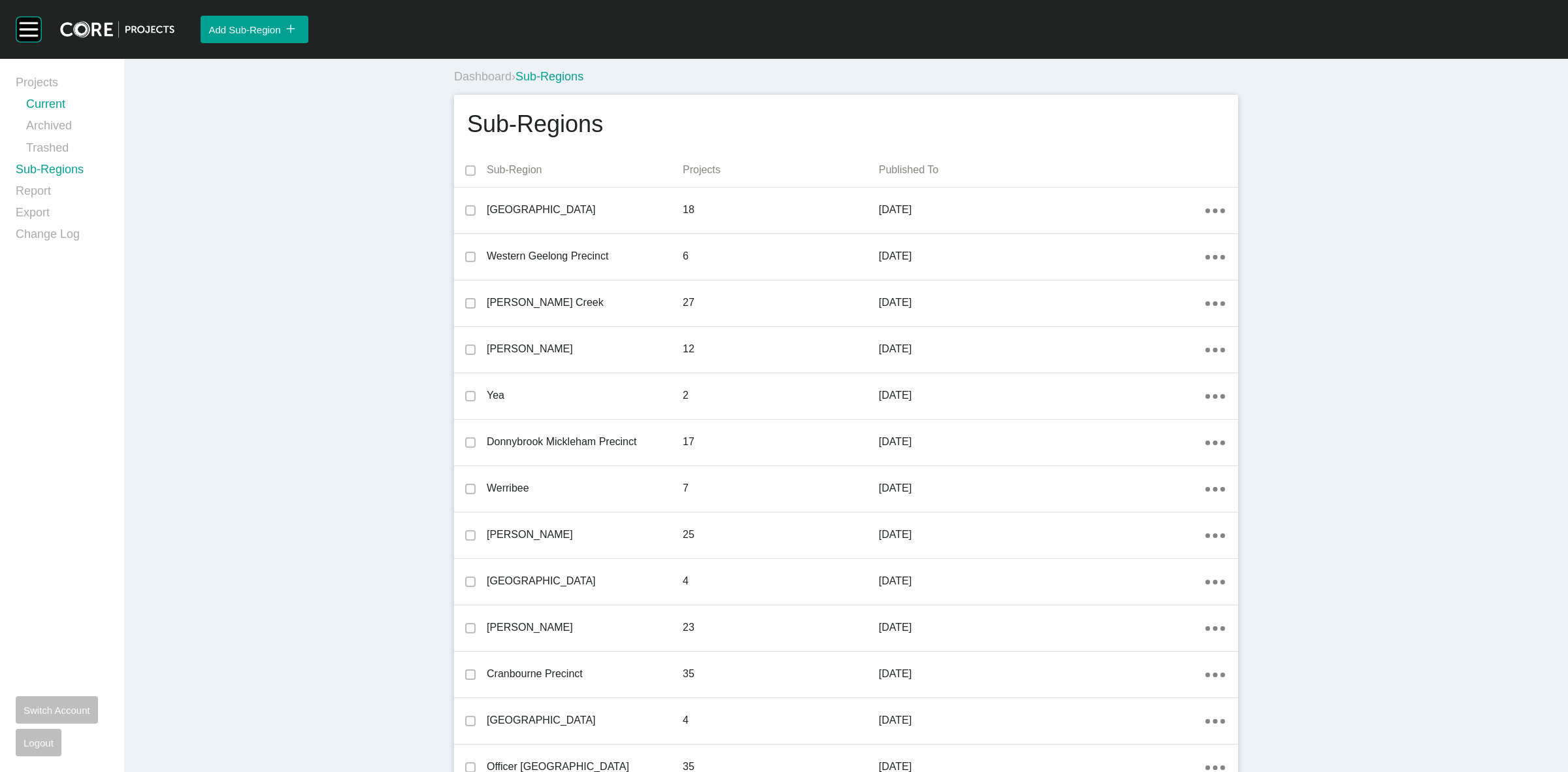
click at [55, 109] on link "Current" at bounding box center [67, 106] width 82 height 21
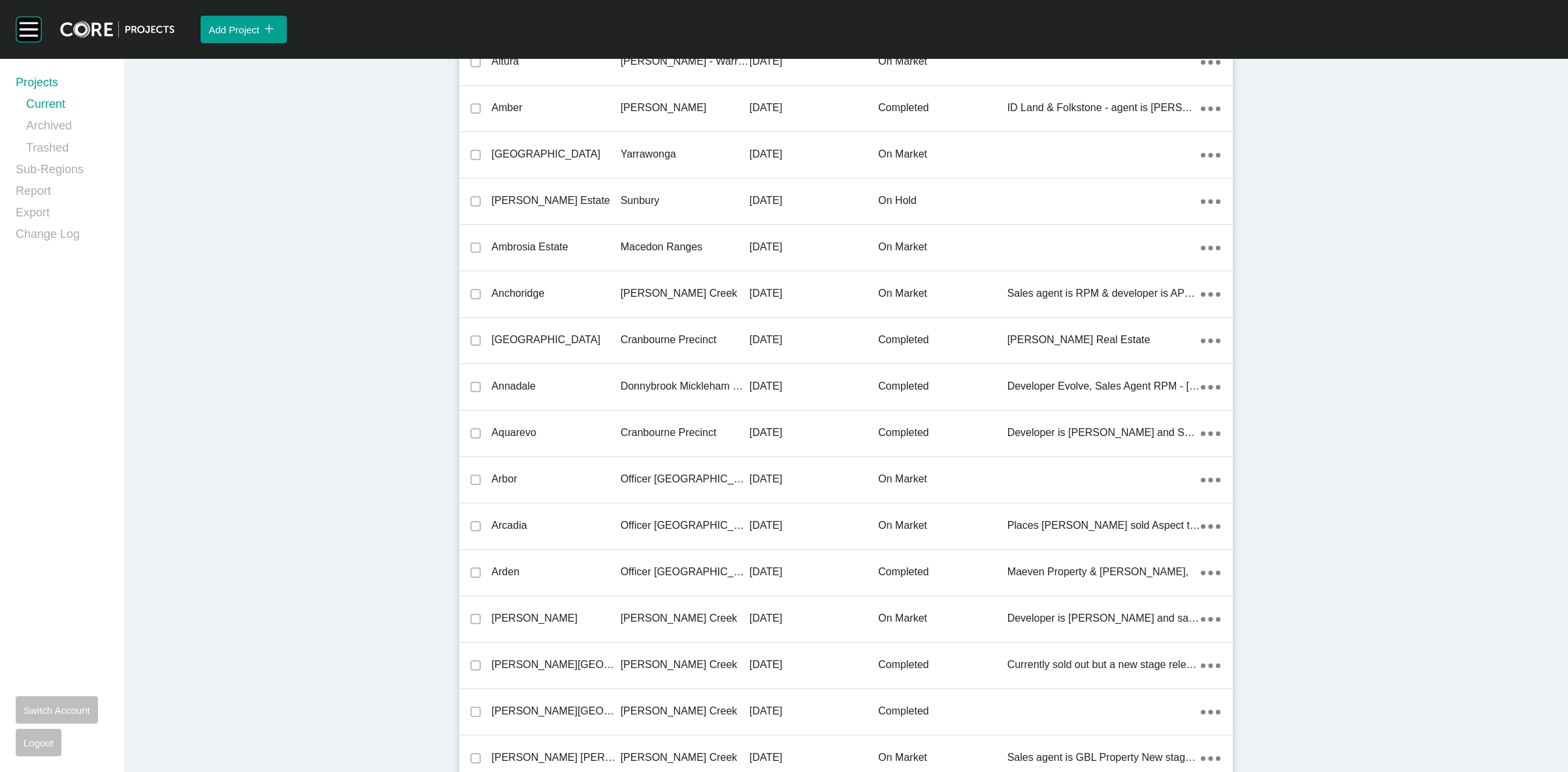
scroll to position [14448, 0]
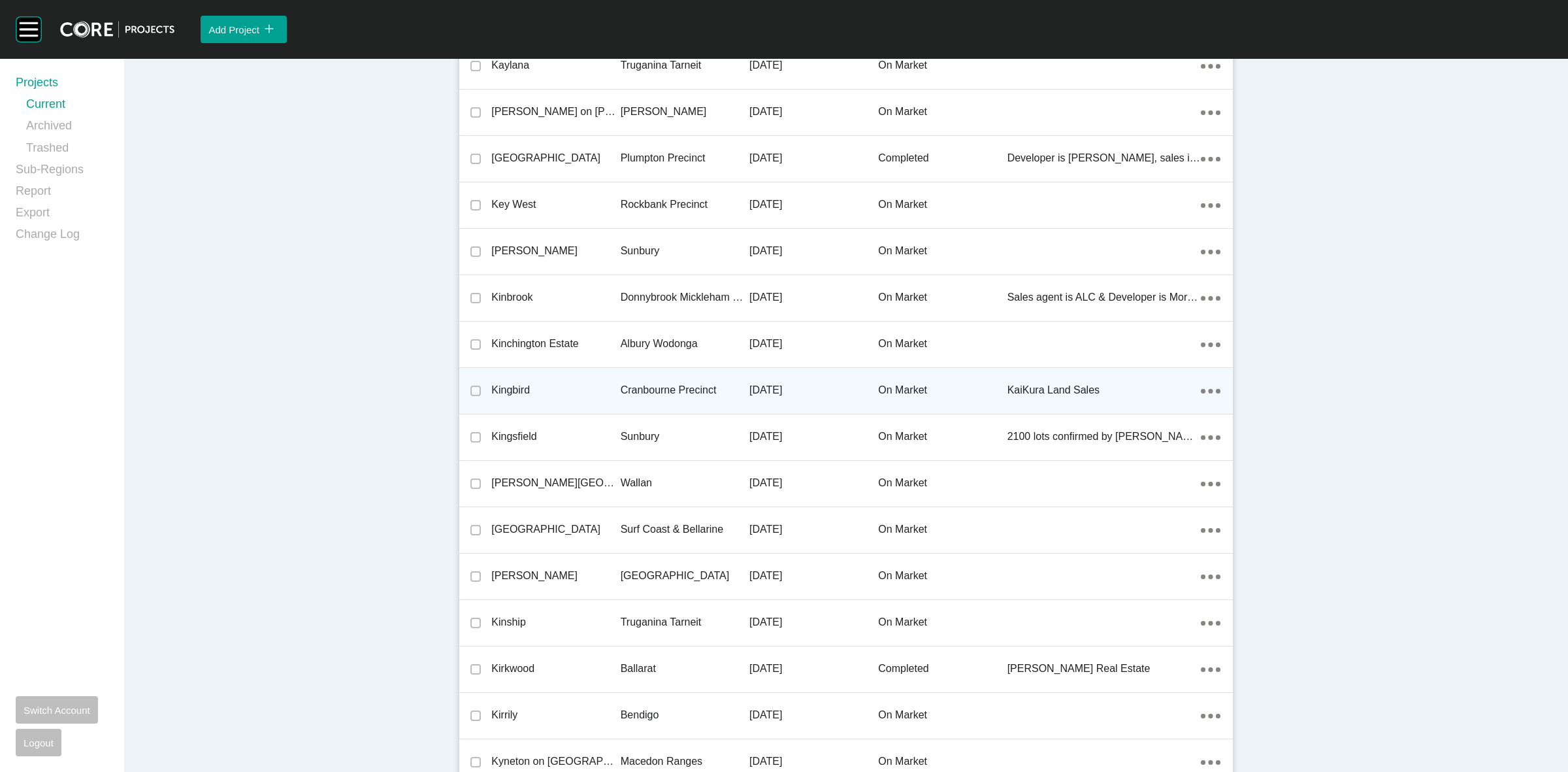
click at [676, 388] on p "Cranbourne Precinct" at bounding box center [685, 389] width 129 height 15
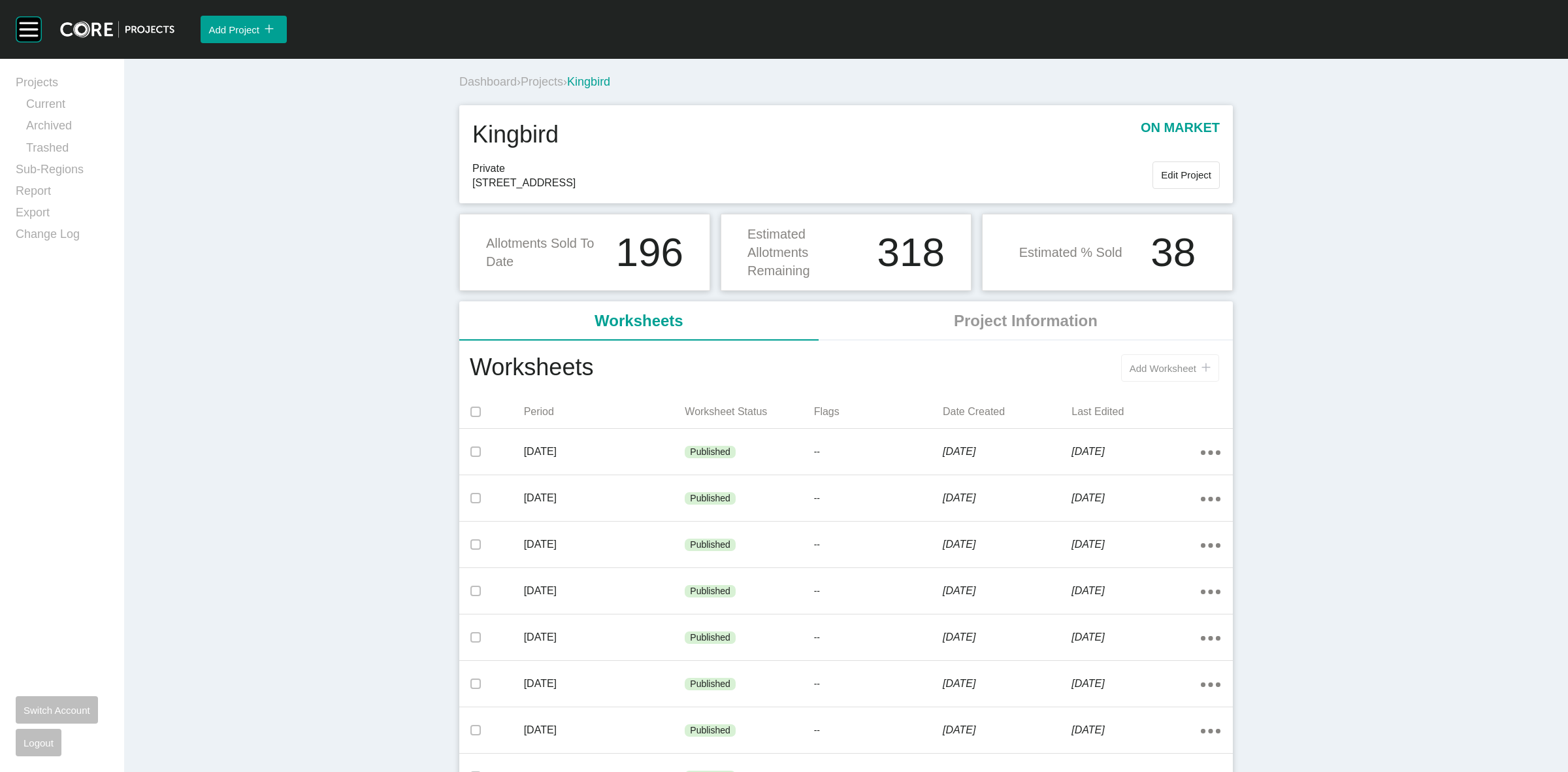
click at [1121, 365] on button "Add Worksheet icon/tick copy 11 Created with Sketch." at bounding box center [1170, 368] width 98 height 27
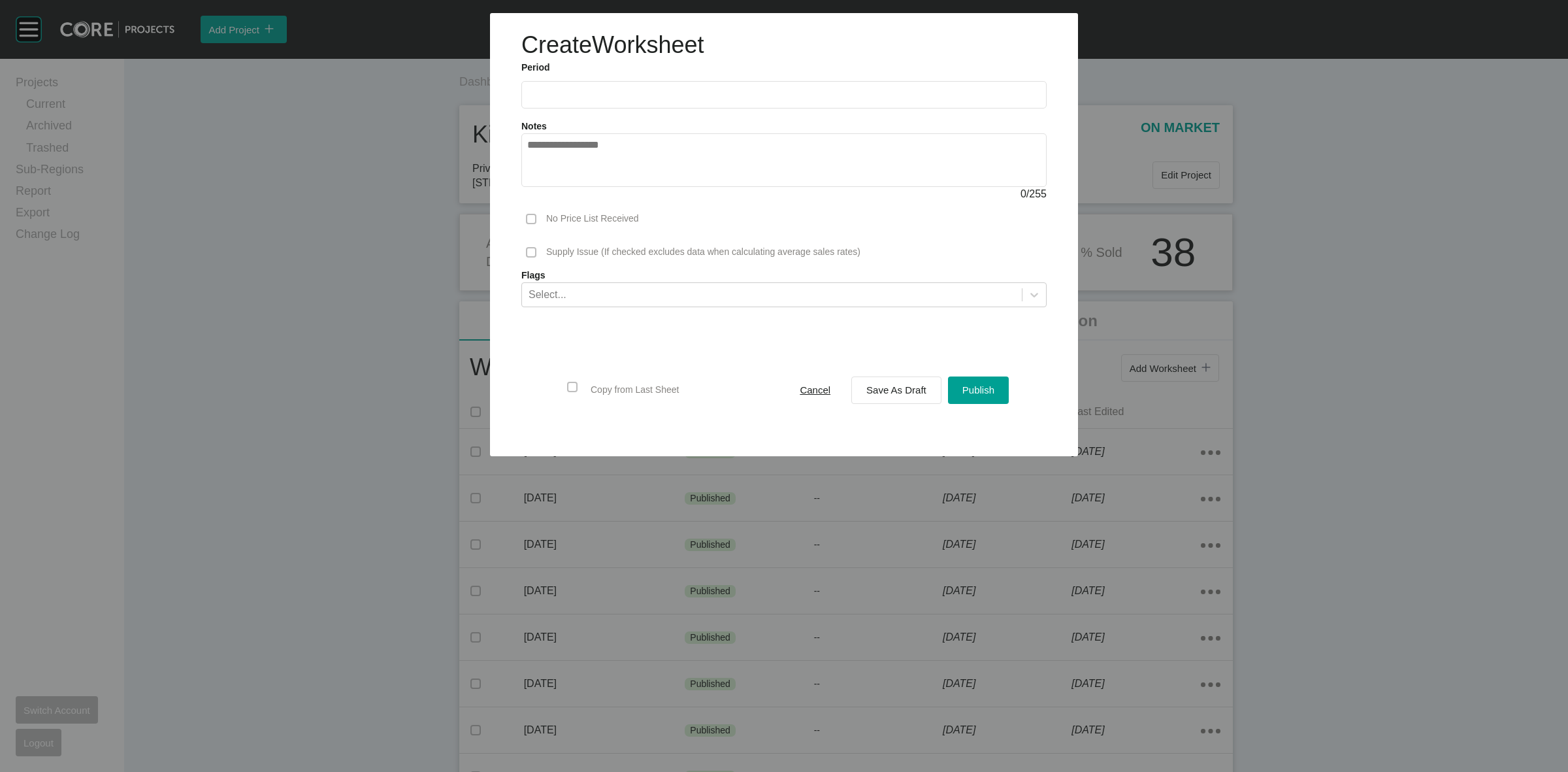
click at [650, 89] on input "text" at bounding box center [784, 94] width 513 height 11
click at [586, 191] on li "Aug" at bounding box center [590, 190] width 44 height 22
type input "**********"
click at [885, 397] on div "Save As Draft" at bounding box center [897, 389] width 66 height 18
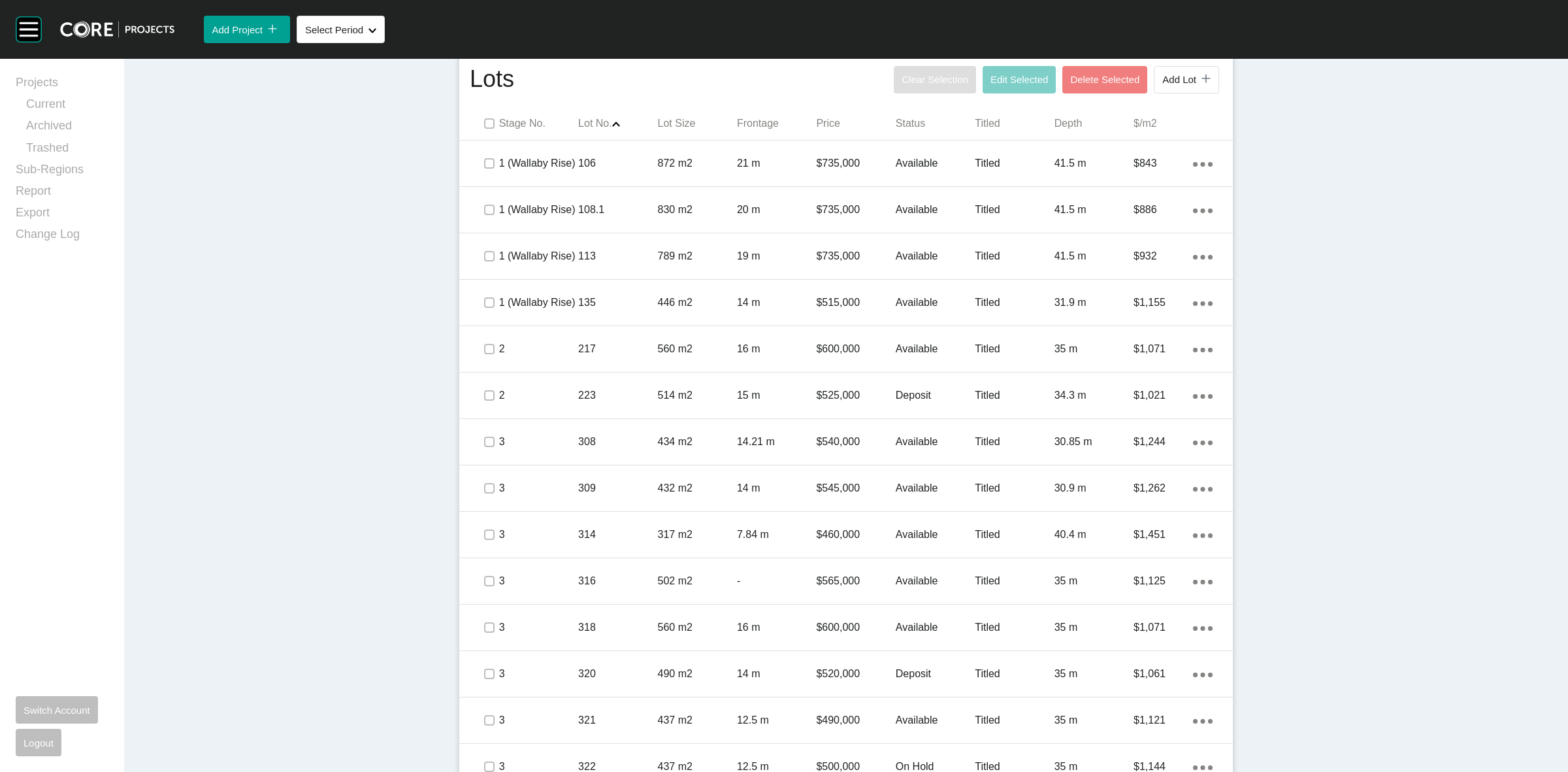
scroll to position [817, 0]
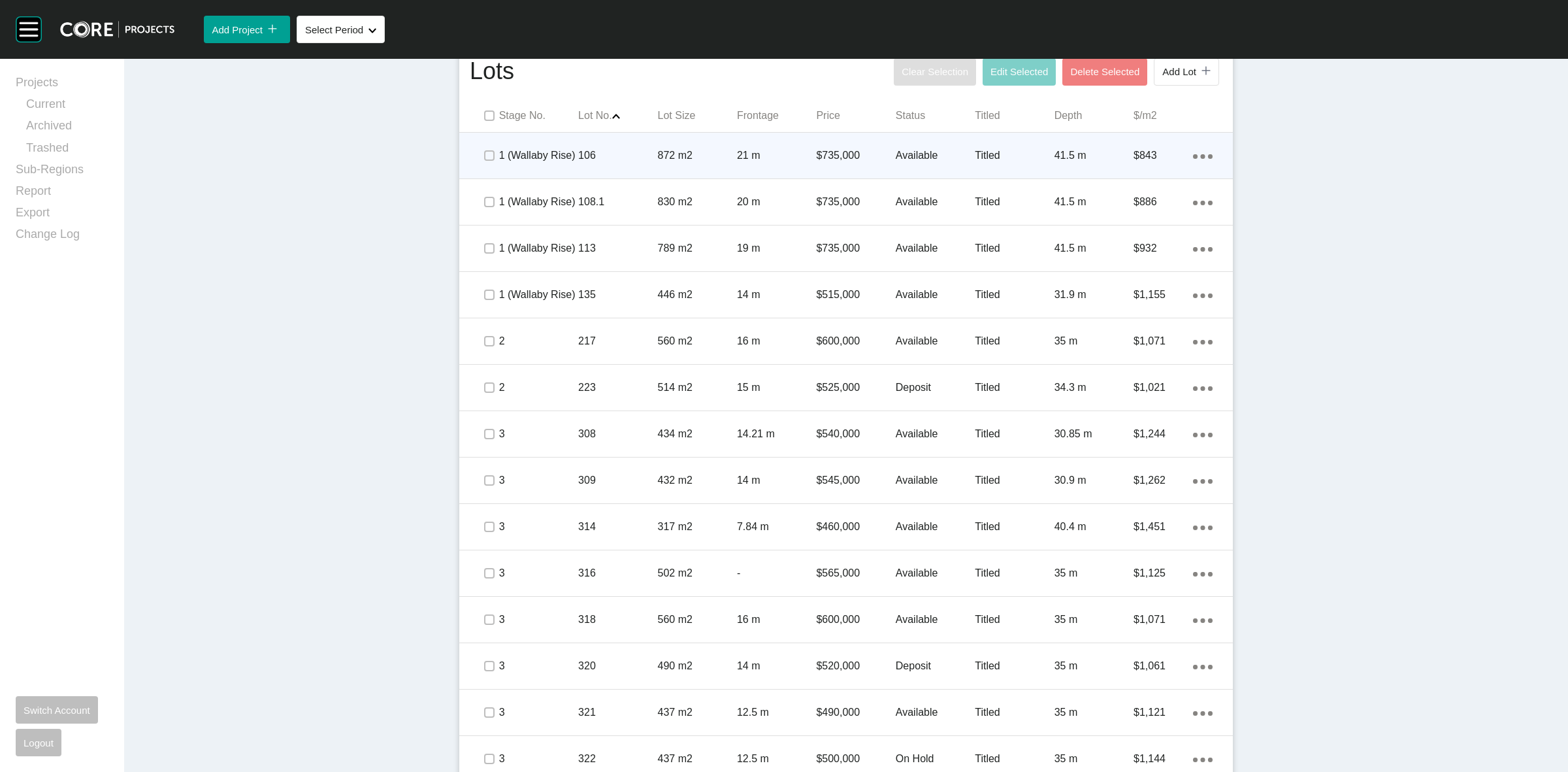
click at [479, 152] on span at bounding box center [489, 155] width 20 height 20
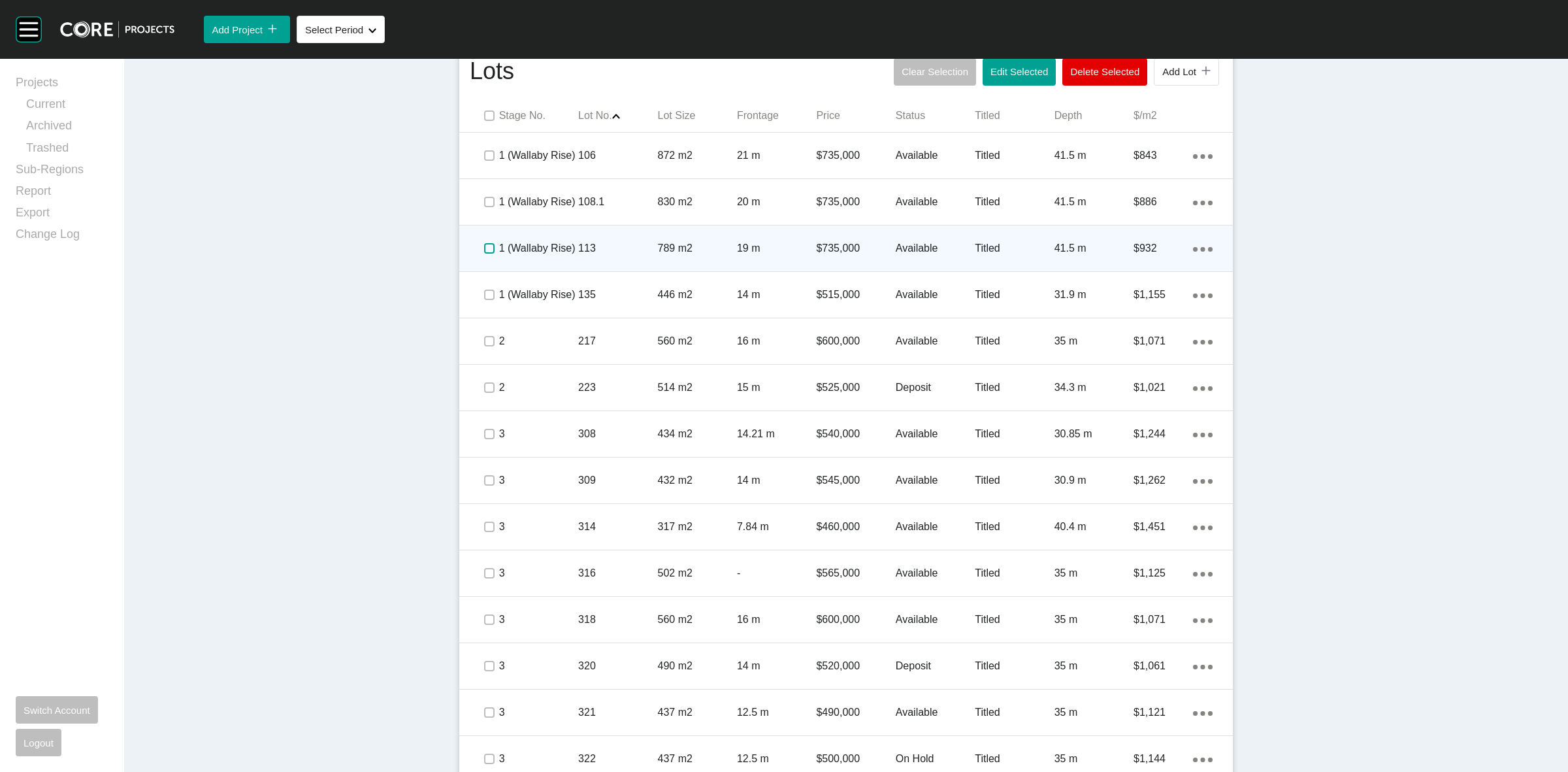
click at [484, 247] on label at bounding box center [489, 248] width 11 height 11
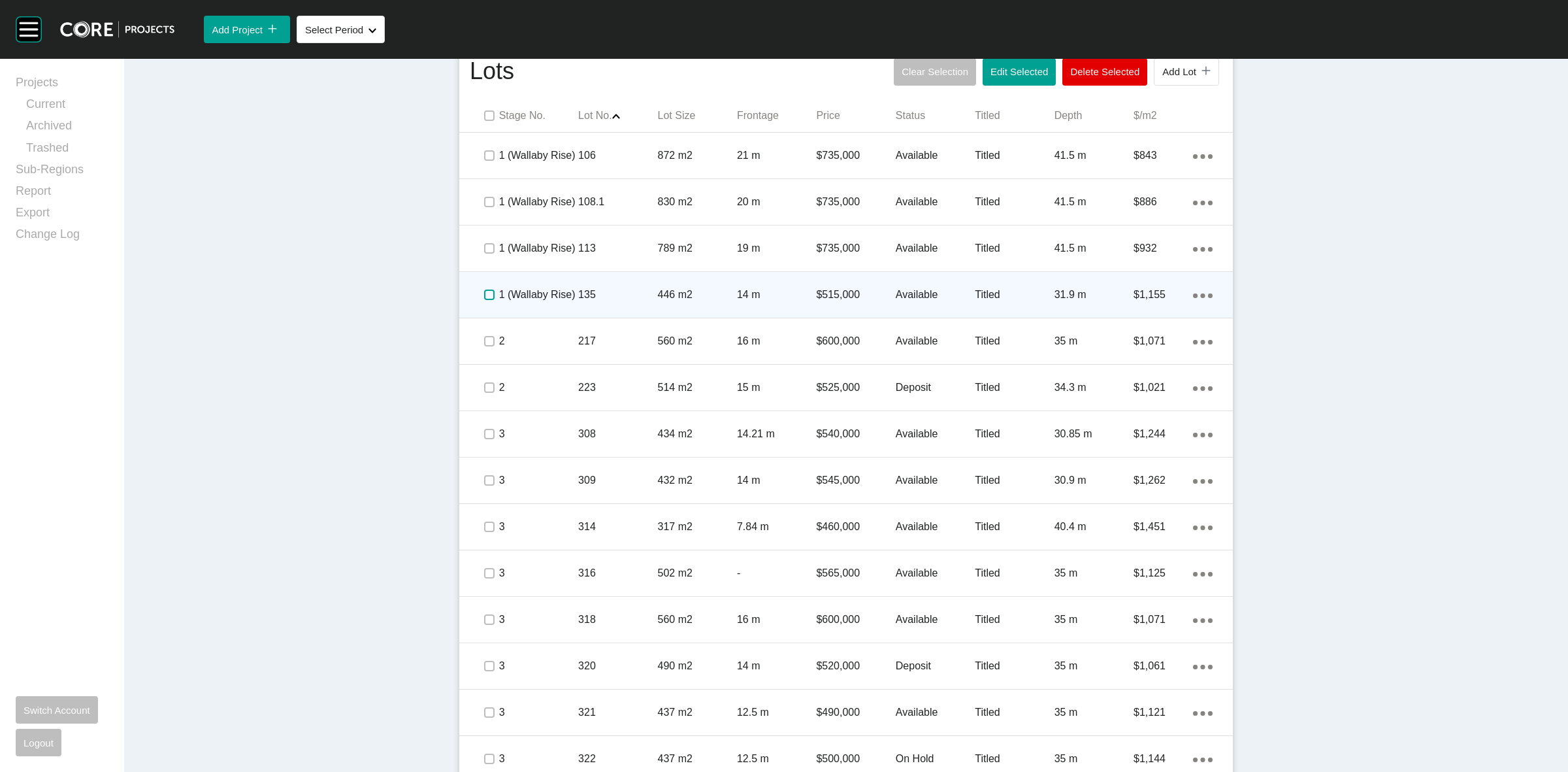
click at [484, 296] on label at bounding box center [489, 295] width 11 height 11
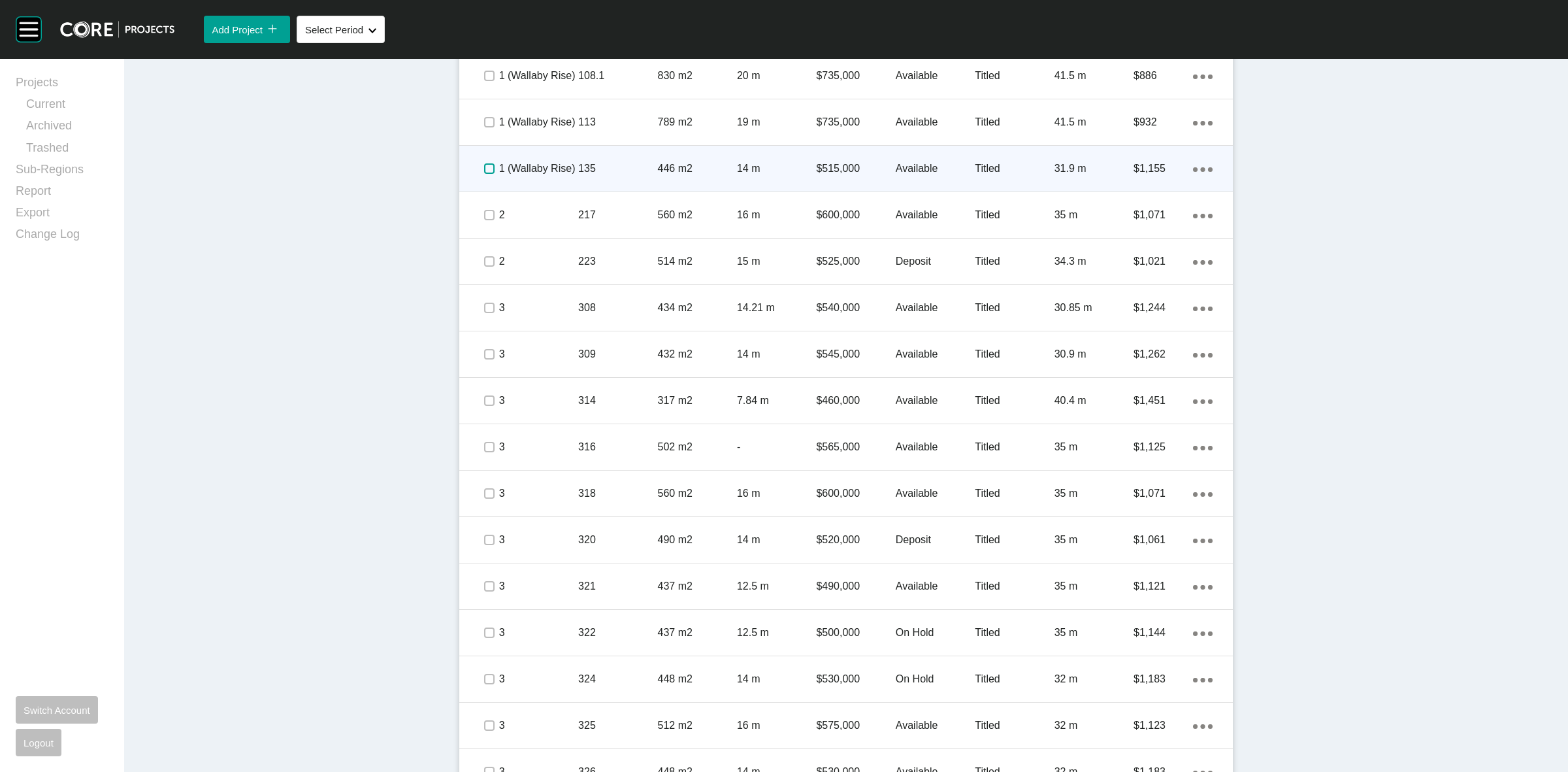
scroll to position [981, 0]
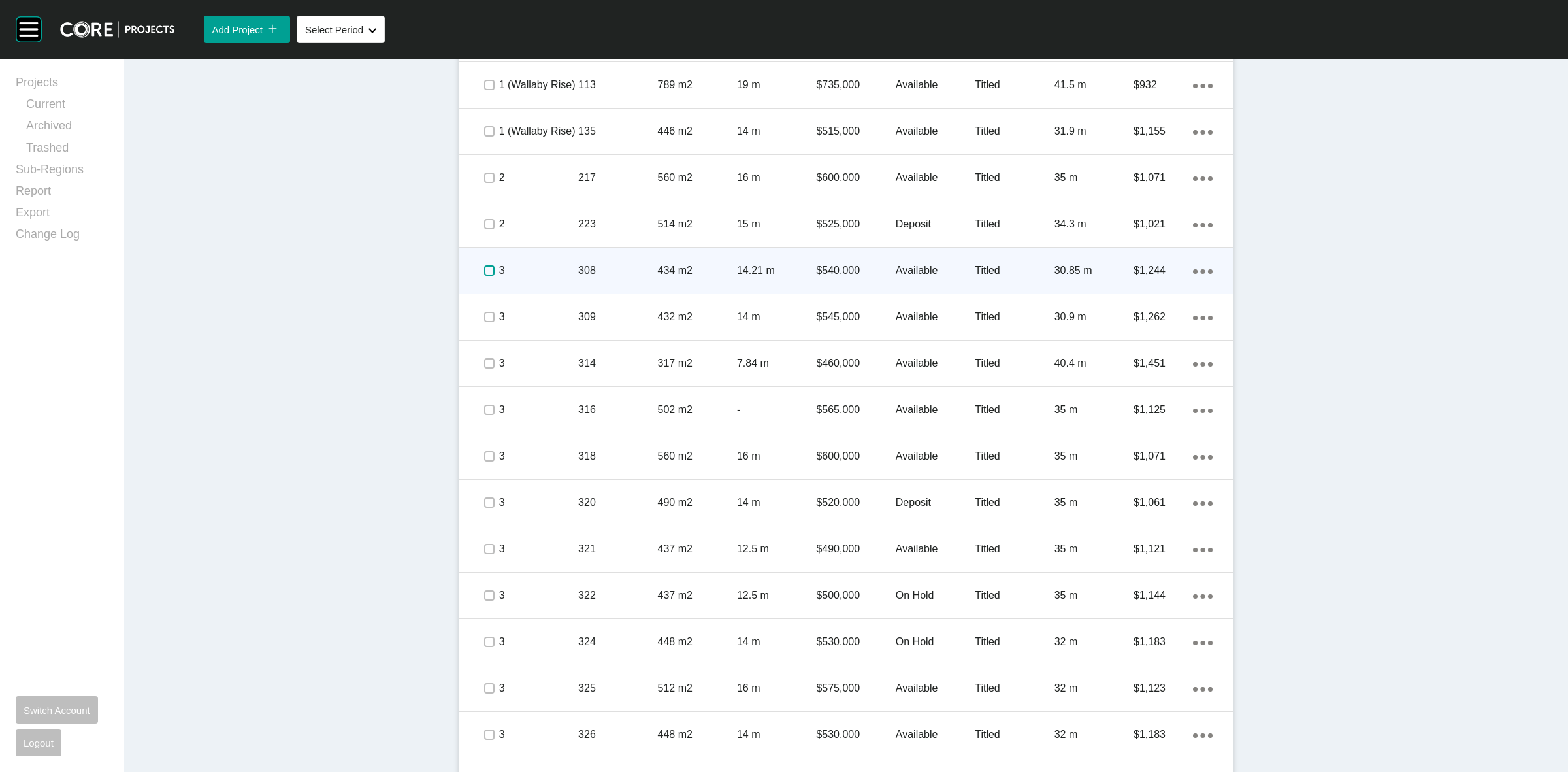
click at [488, 272] on label at bounding box center [489, 270] width 11 height 11
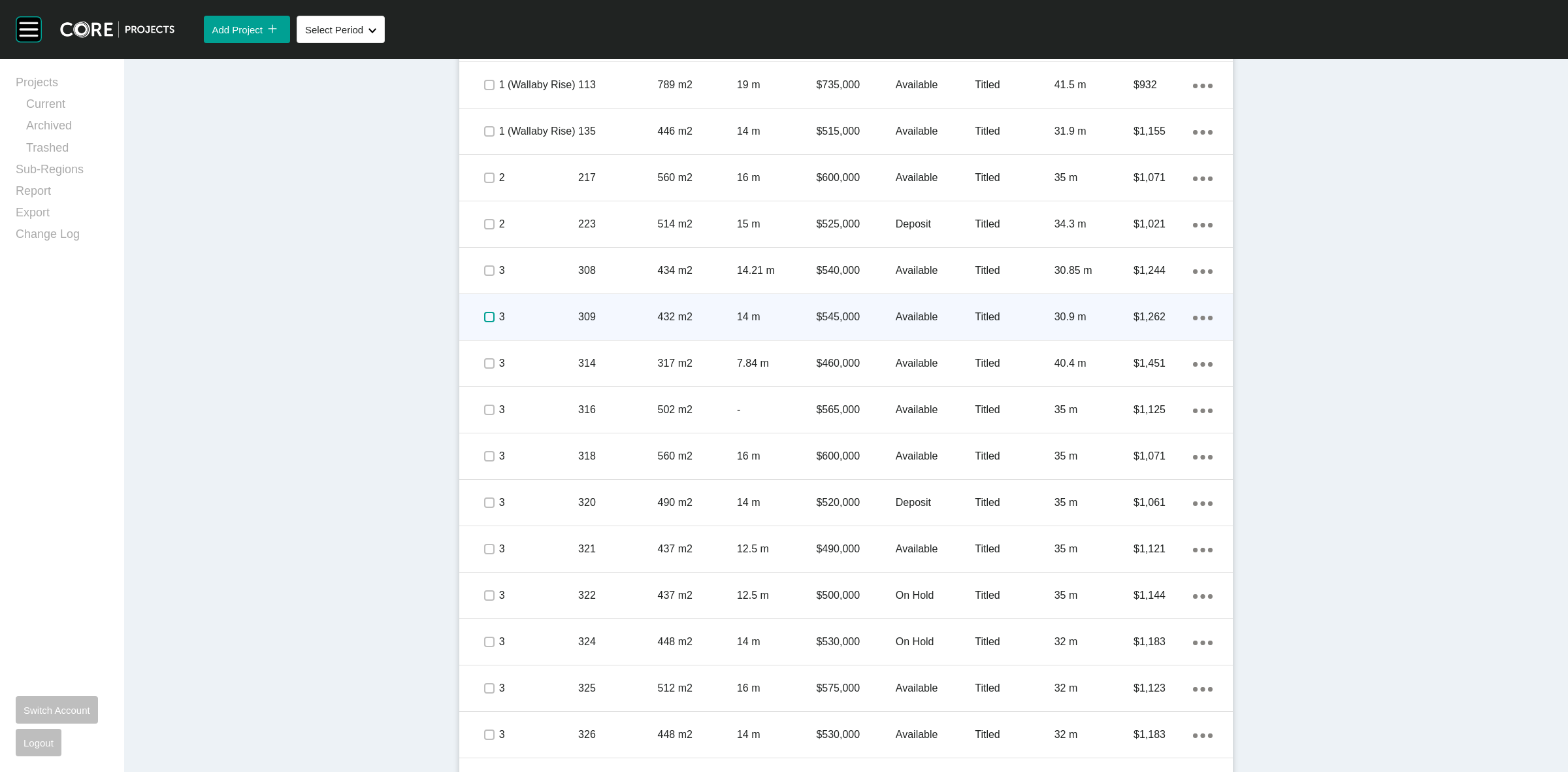
click at [487, 315] on label at bounding box center [489, 316] width 11 height 11
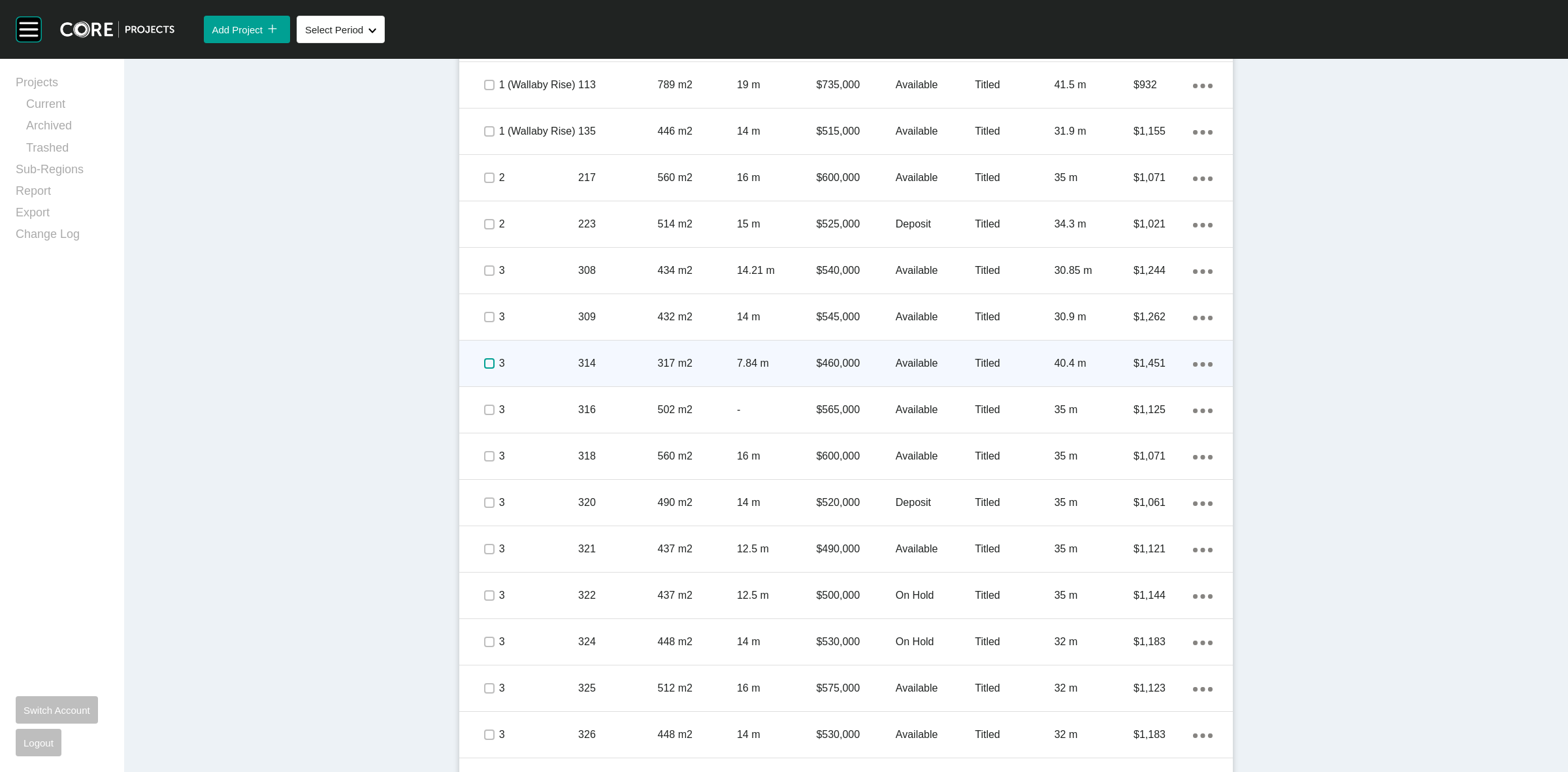
click at [488, 363] on label at bounding box center [489, 363] width 11 height 11
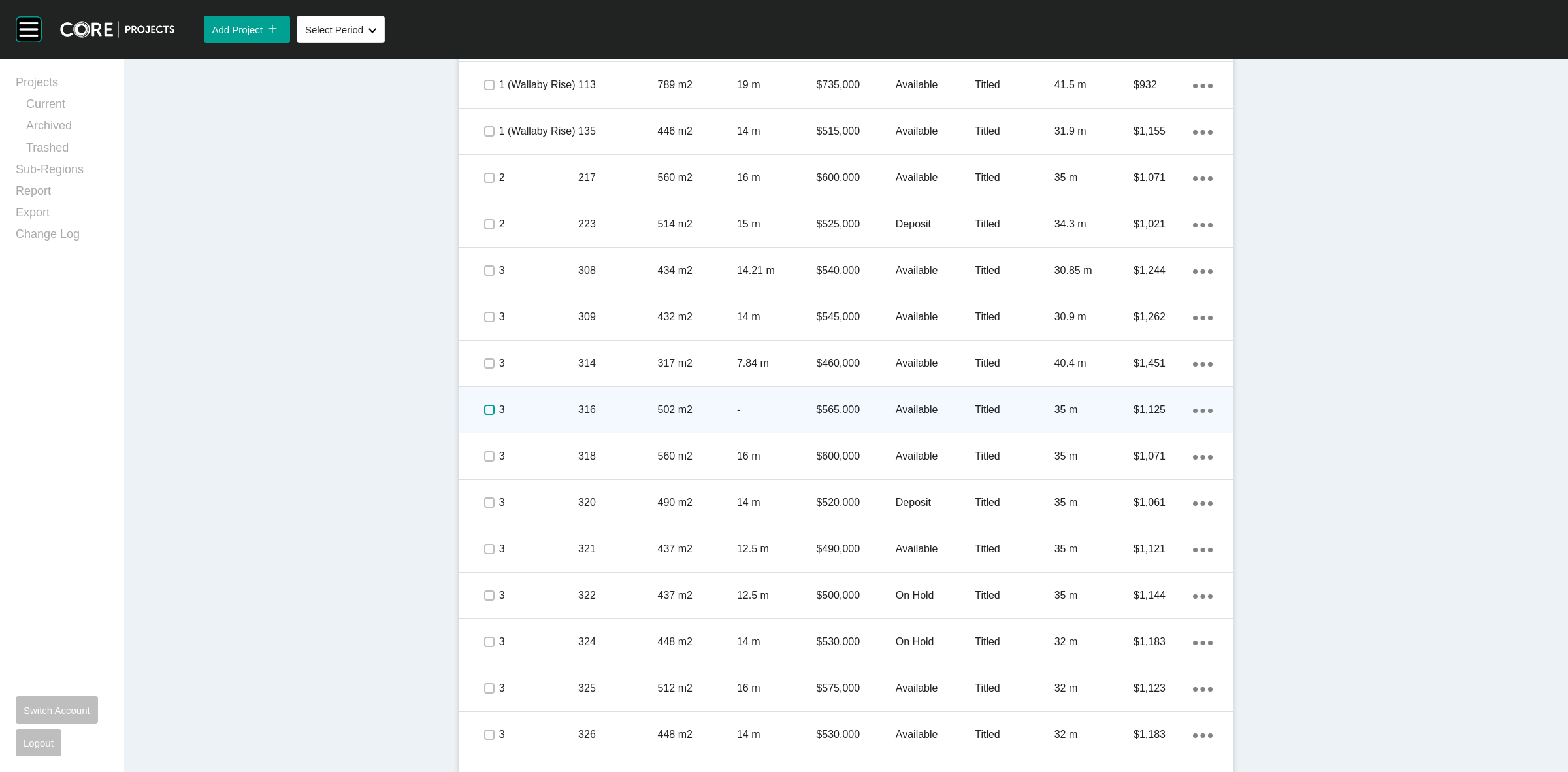
click at [484, 413] on label at bounding box center [489, 410] width 11 height 11
click at [529, 407] on p "3" at bounding box center [539, 410] width 79 height 15
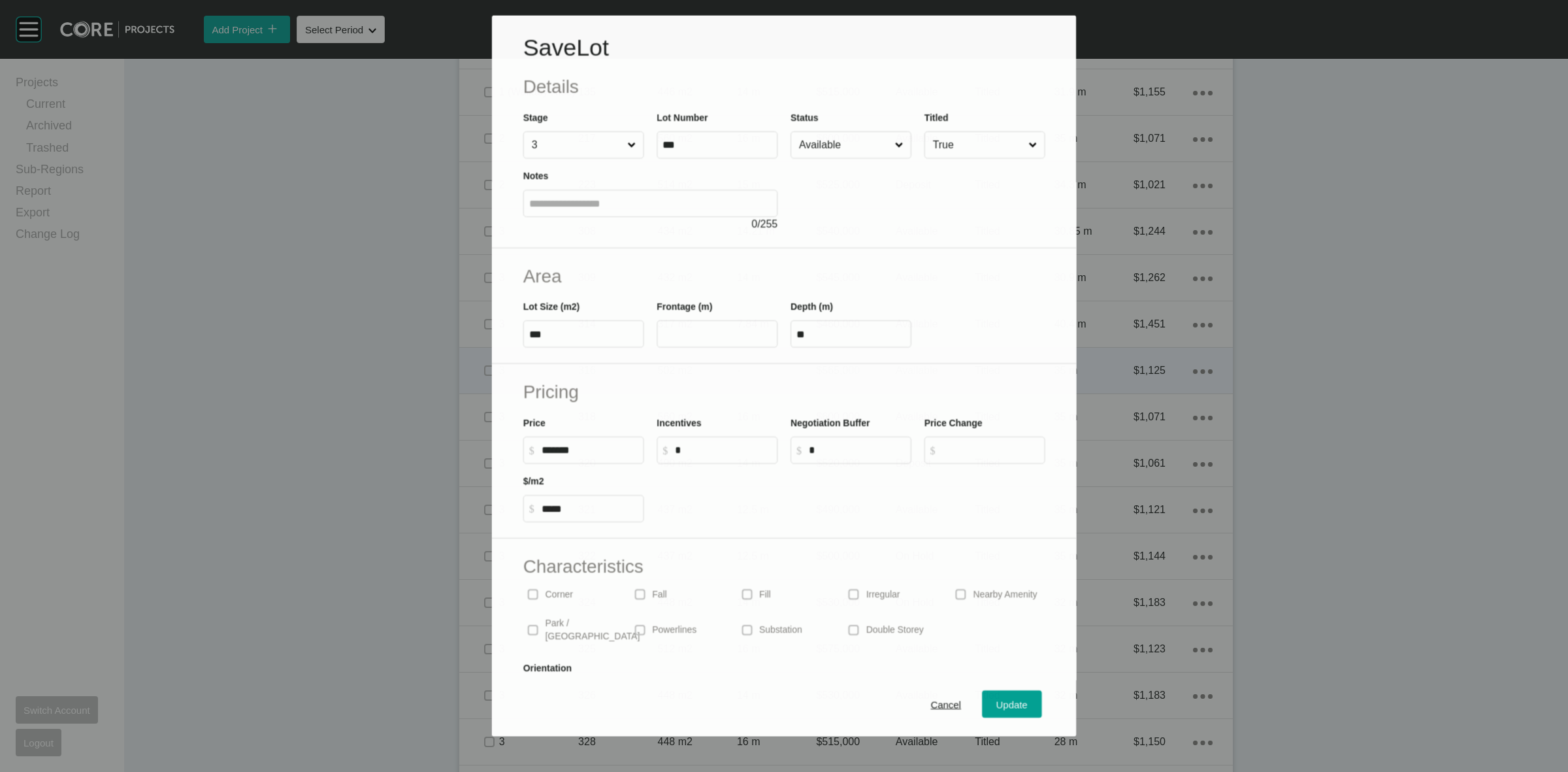
scroll to position [939, 0]
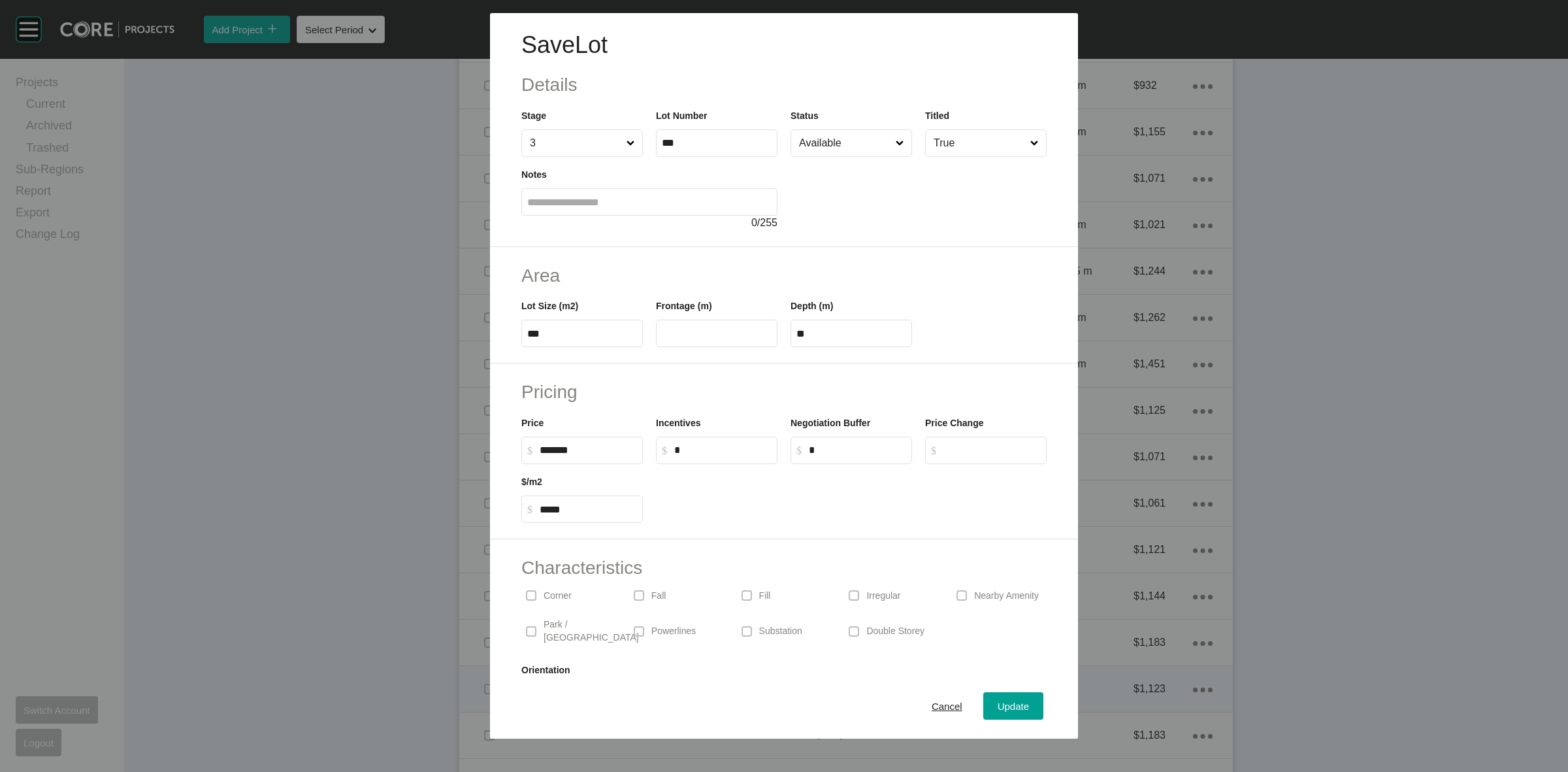
click at [939, 705] on span "Cancel" at bounding box center [946, 706] width 30 height 11
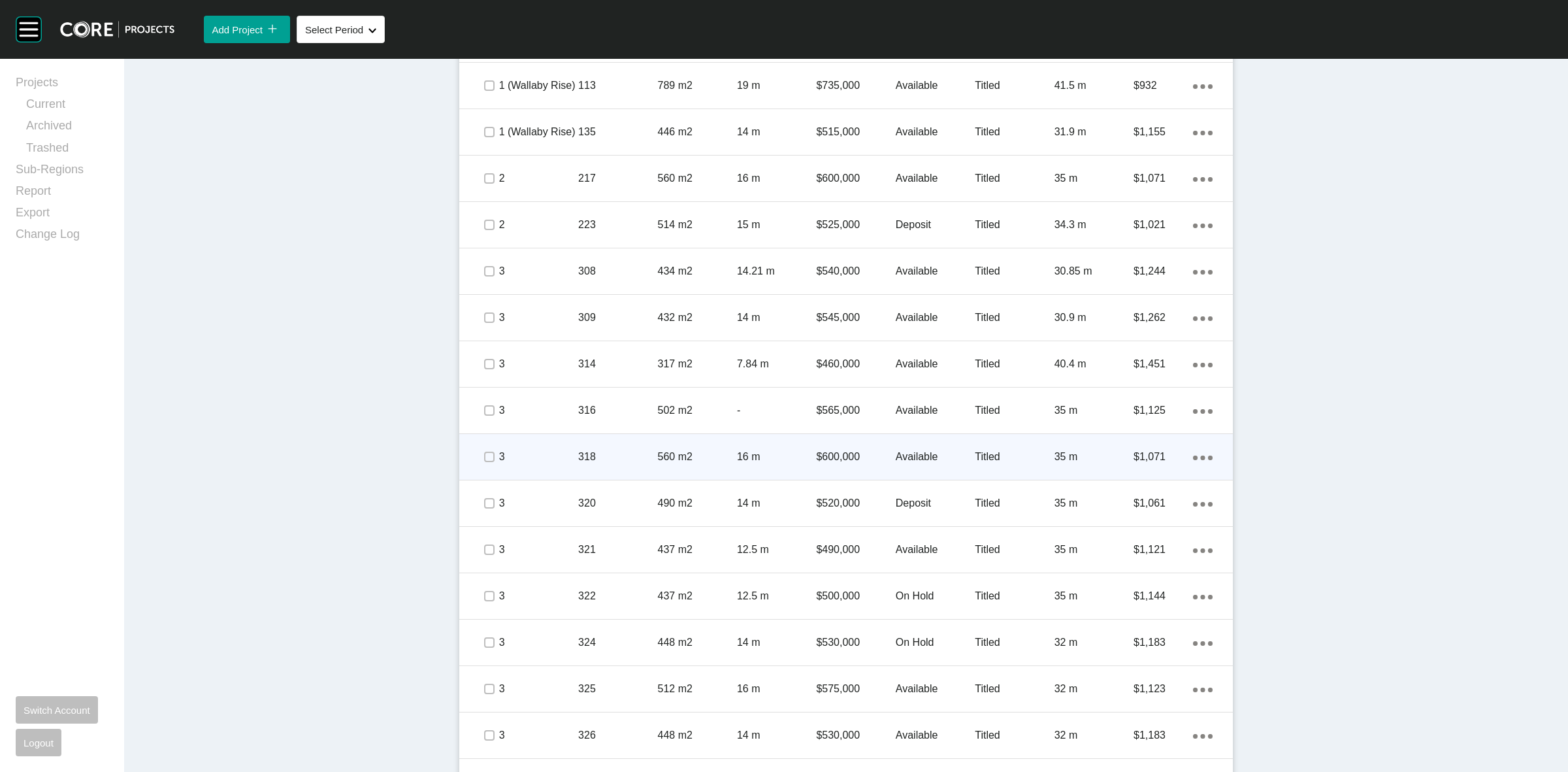
scroll to position [1021, 0]
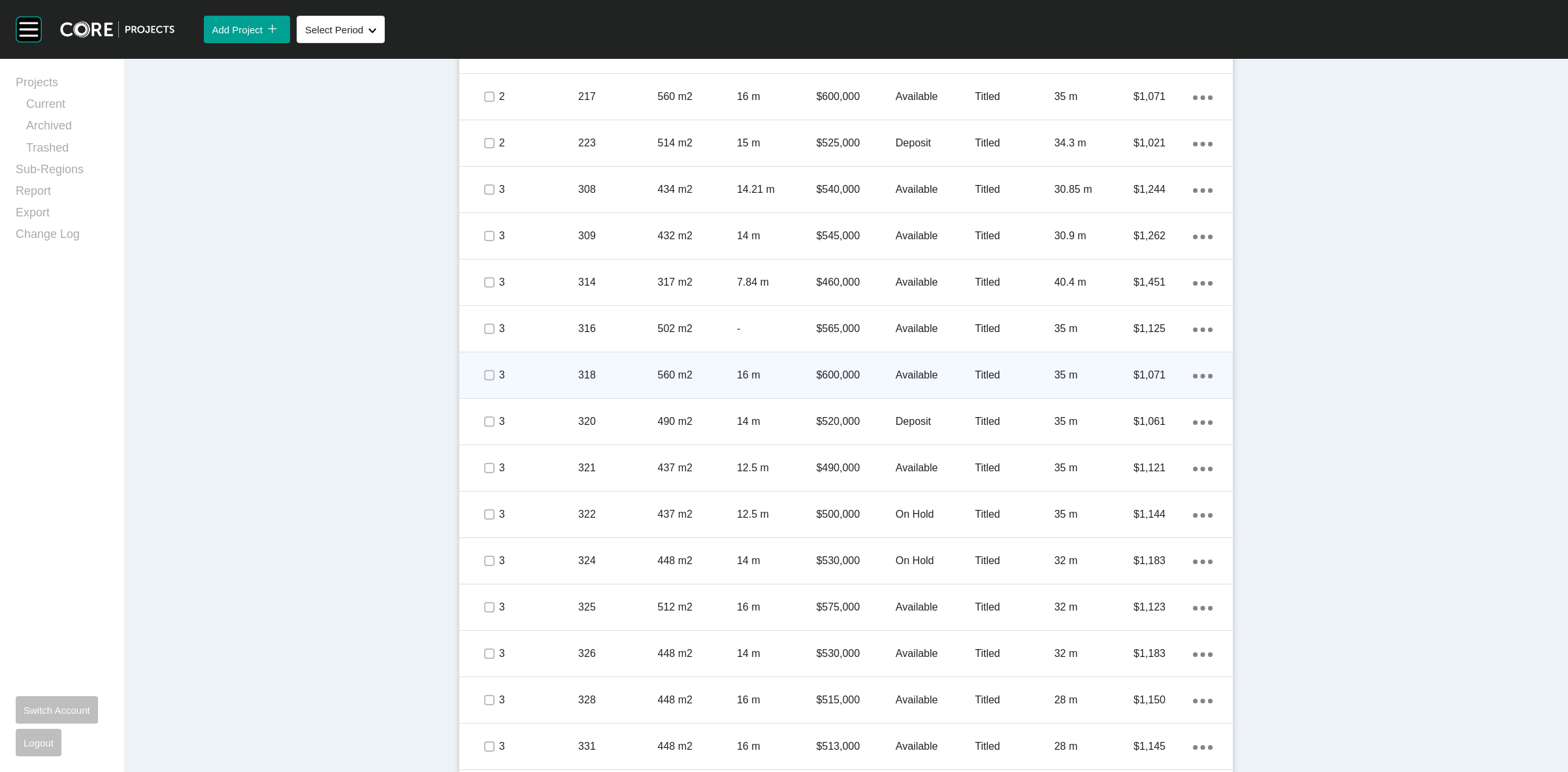
click at [492, 377] on span at bounding box center [489, 375] width 20 height 20
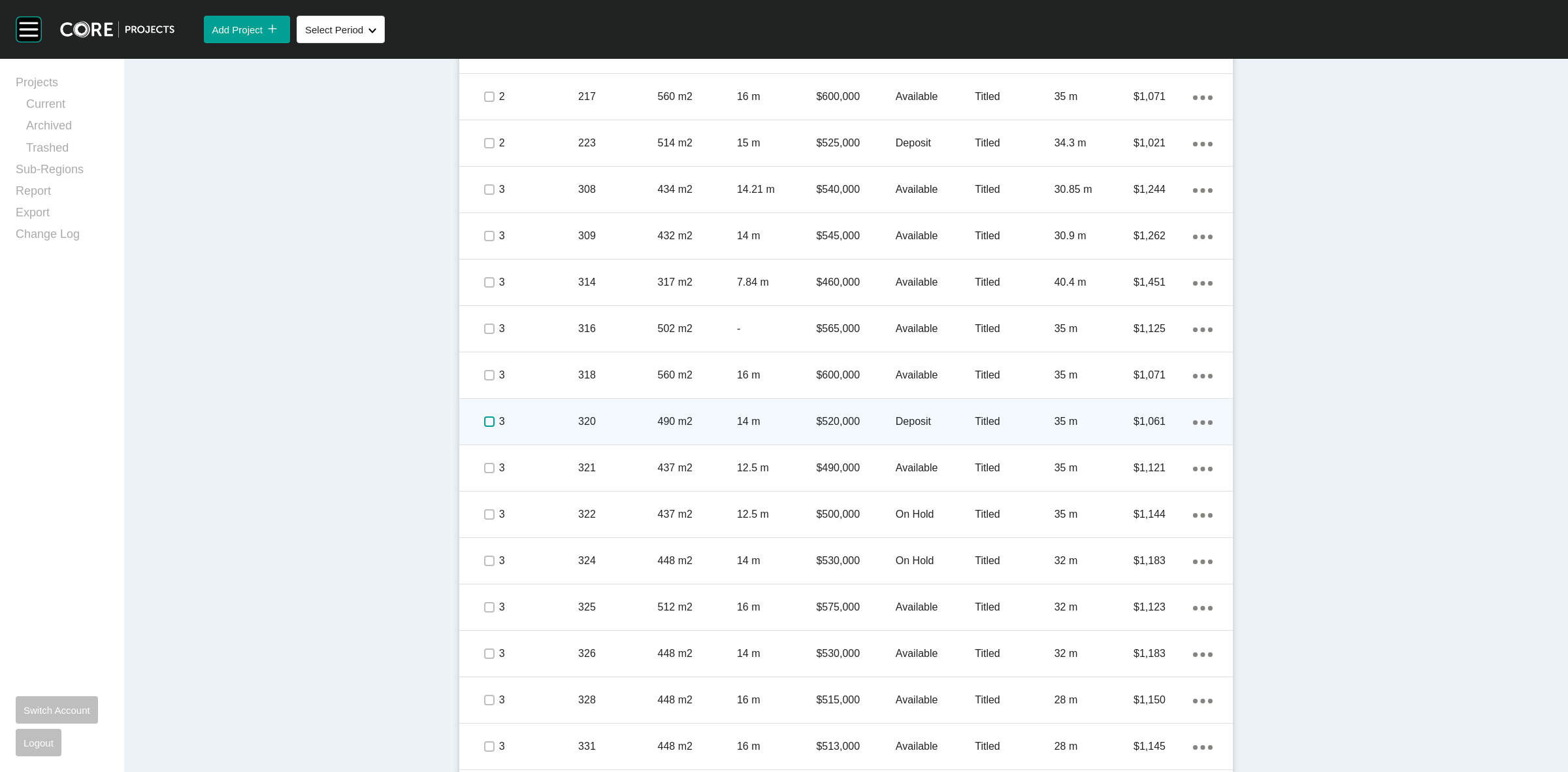
click at [484, 422] on label at bounding box center [489, 422] width 11 height 11
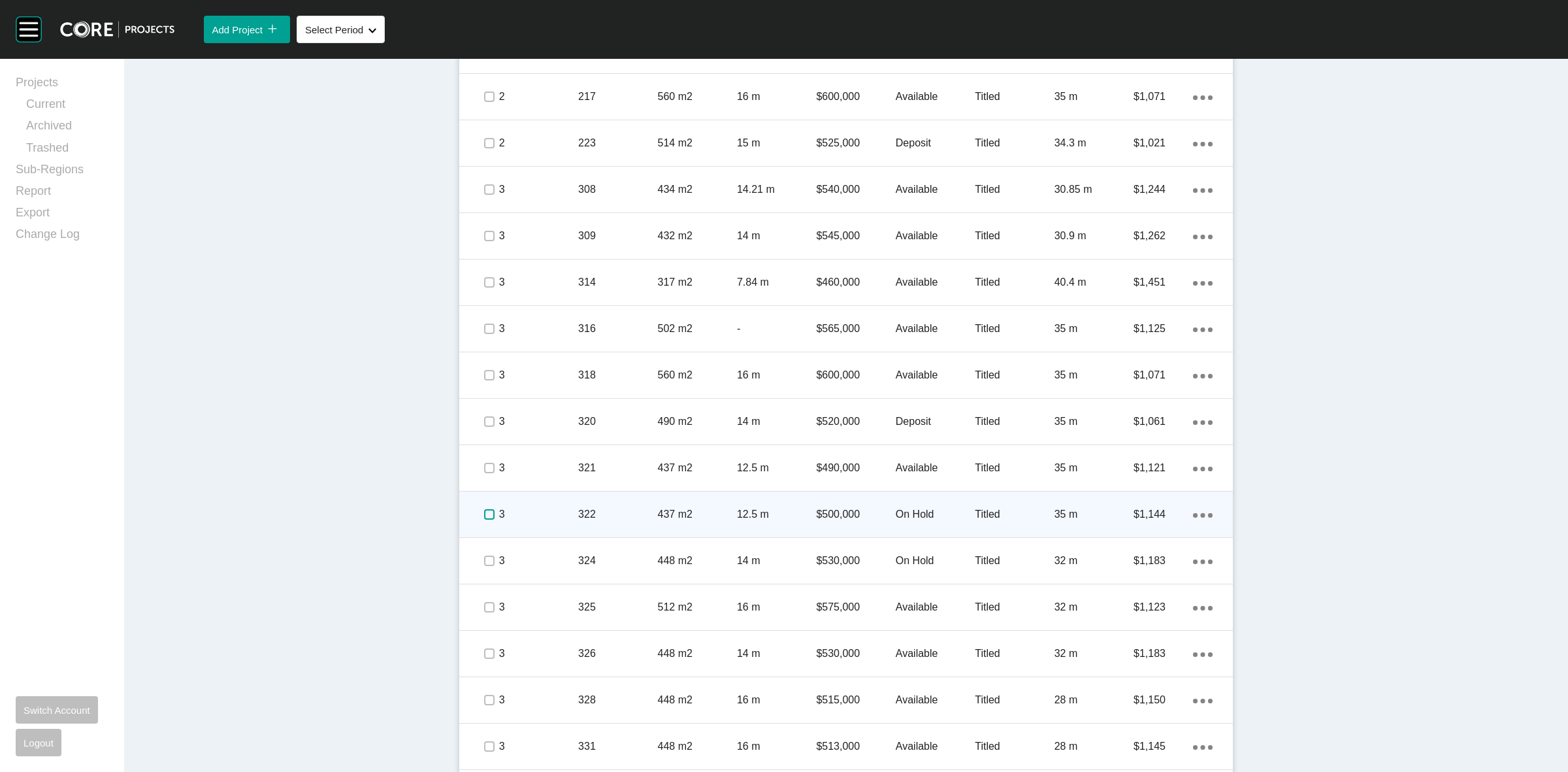
click at [484, 511] on label at bounding box center [489, 514] width 11 height 11
click at [544, 508] on p "3" at bounding box center [539, 514] width 79 height 15
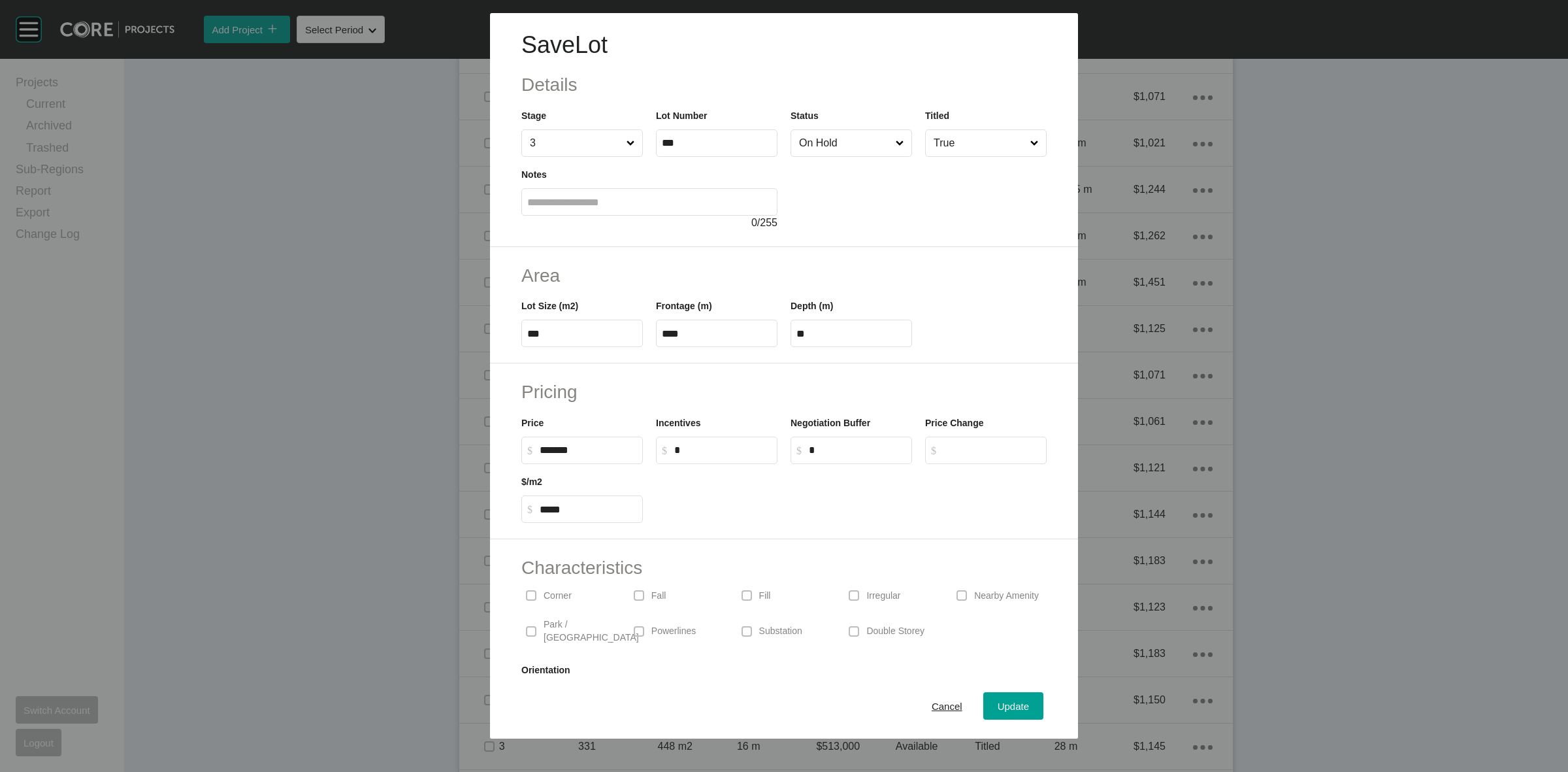
click at [832, 142] on input "On Hold" at bounding box center [844, 142] width 97 height 26
click at [998, 706] on span "Update" at bounding box center [1014, 706] width 31 height 11
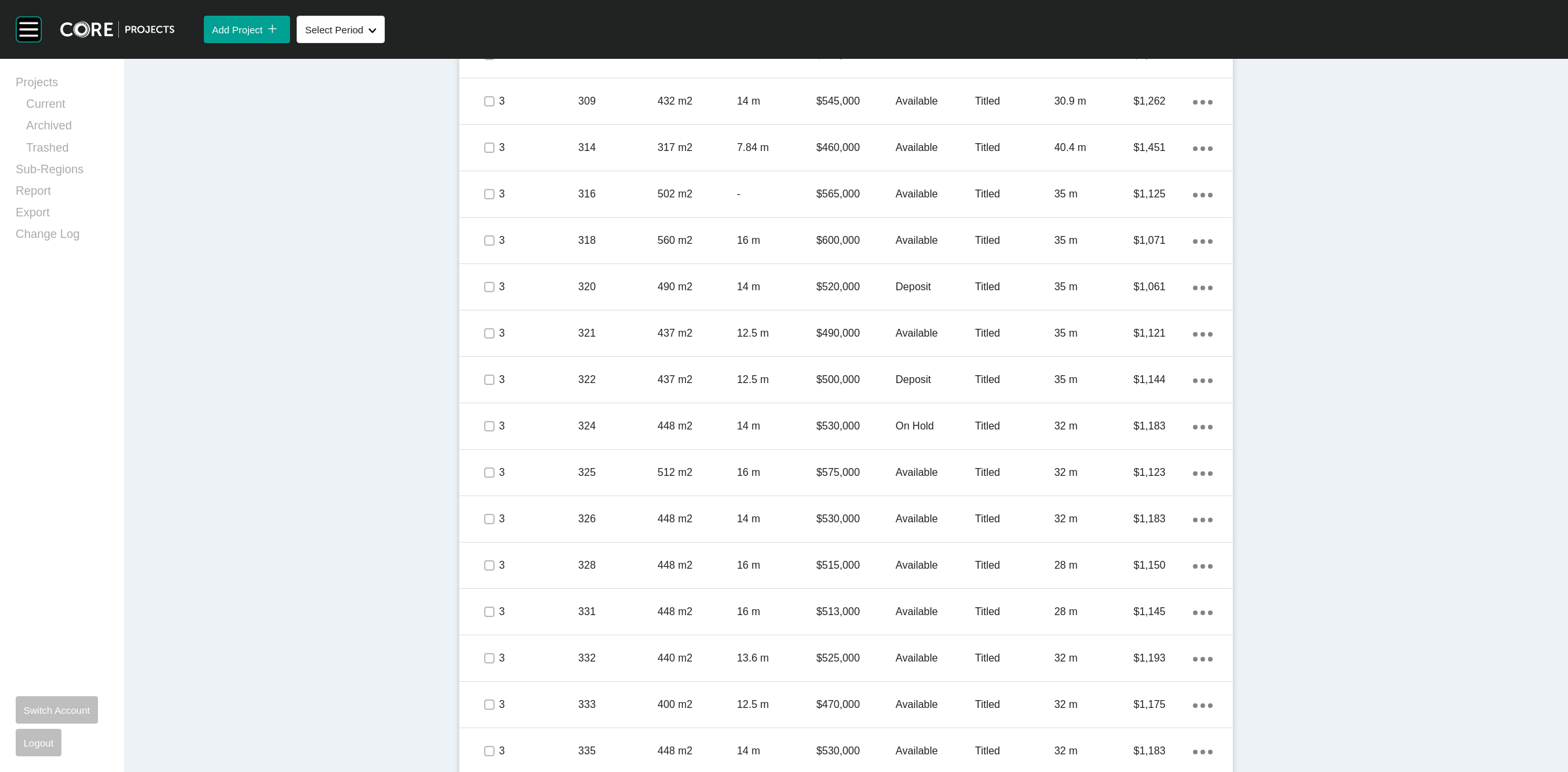
scroll to position [1250, 0]
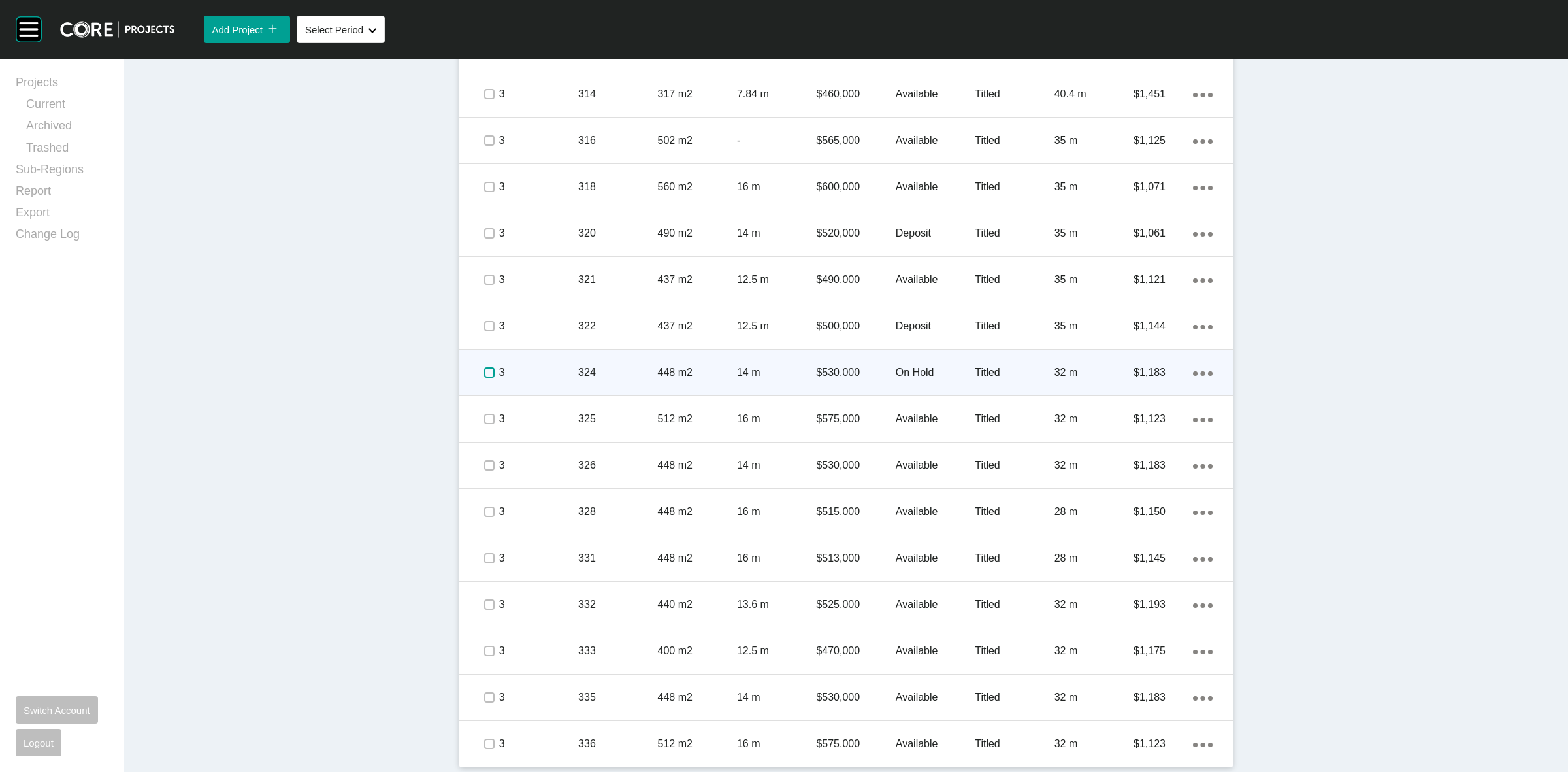
click at [484, 373] on label at bounding box center [489, 372] width 11 height 11
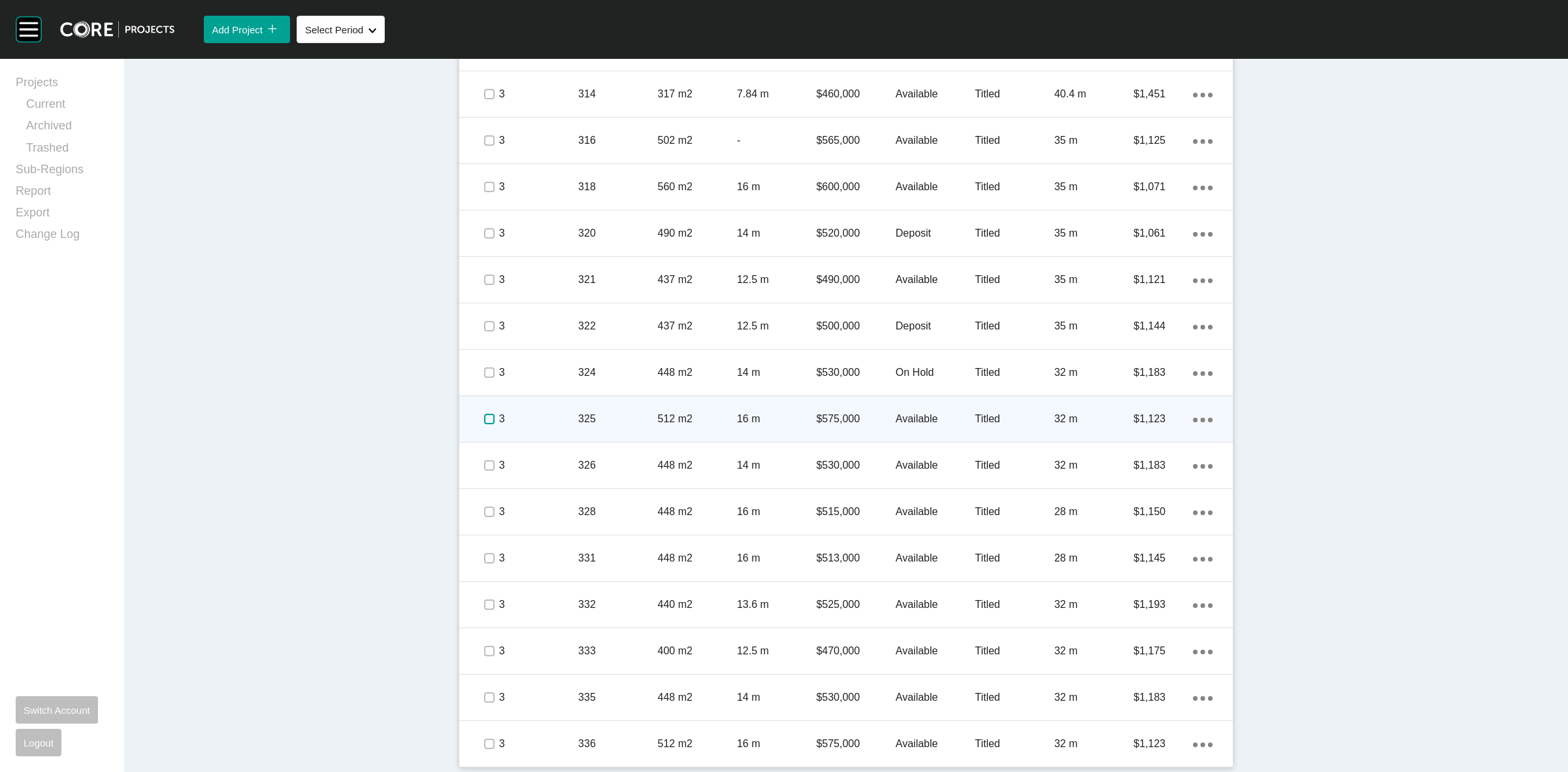
click at [486, 419] on label at bounding box center [489, 419] width 11 height 11
click at [533, 417] on p "3" at bounding box center [539, 419] width 79 height 15
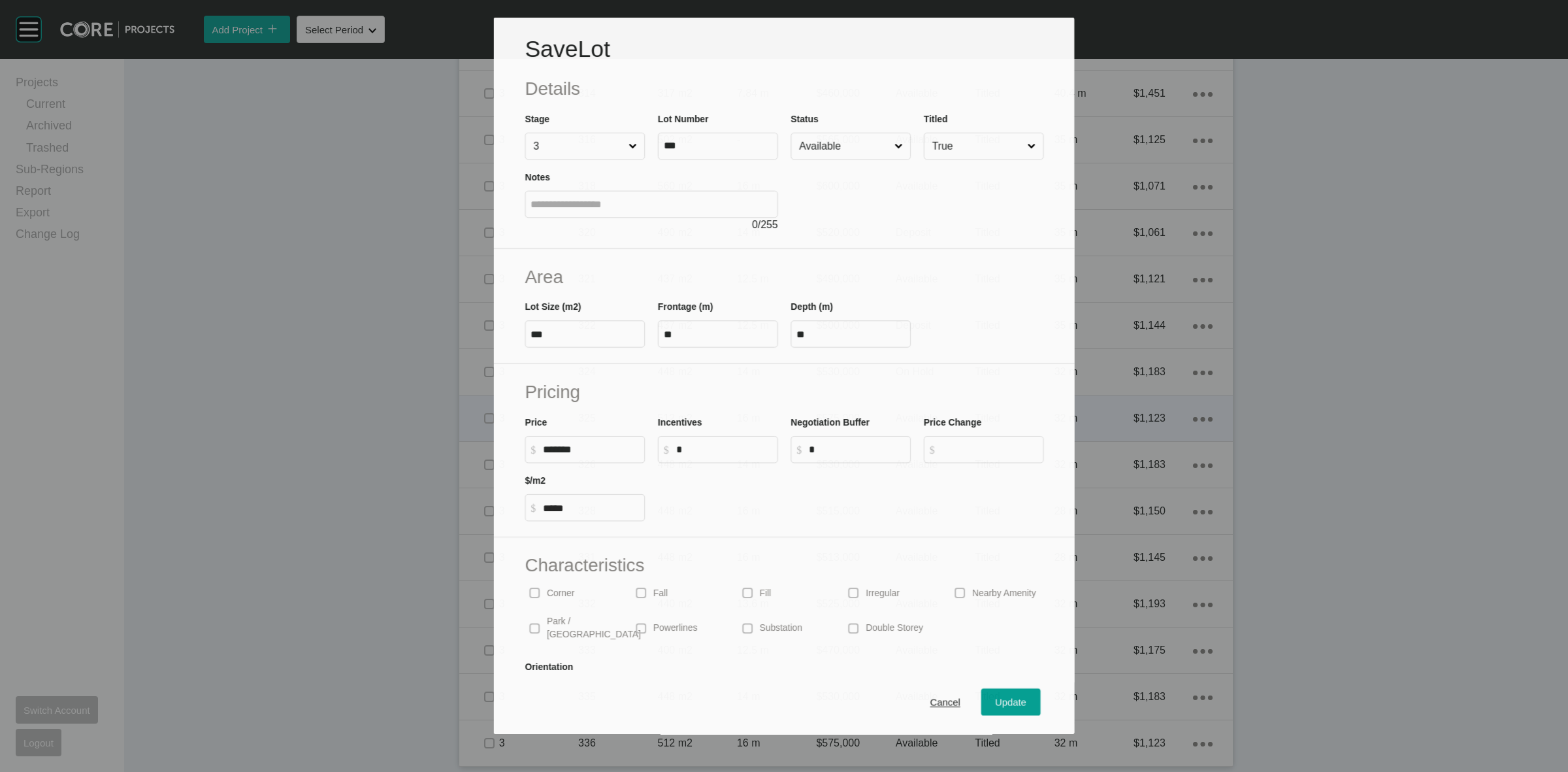
scroll to position [1210, 0]
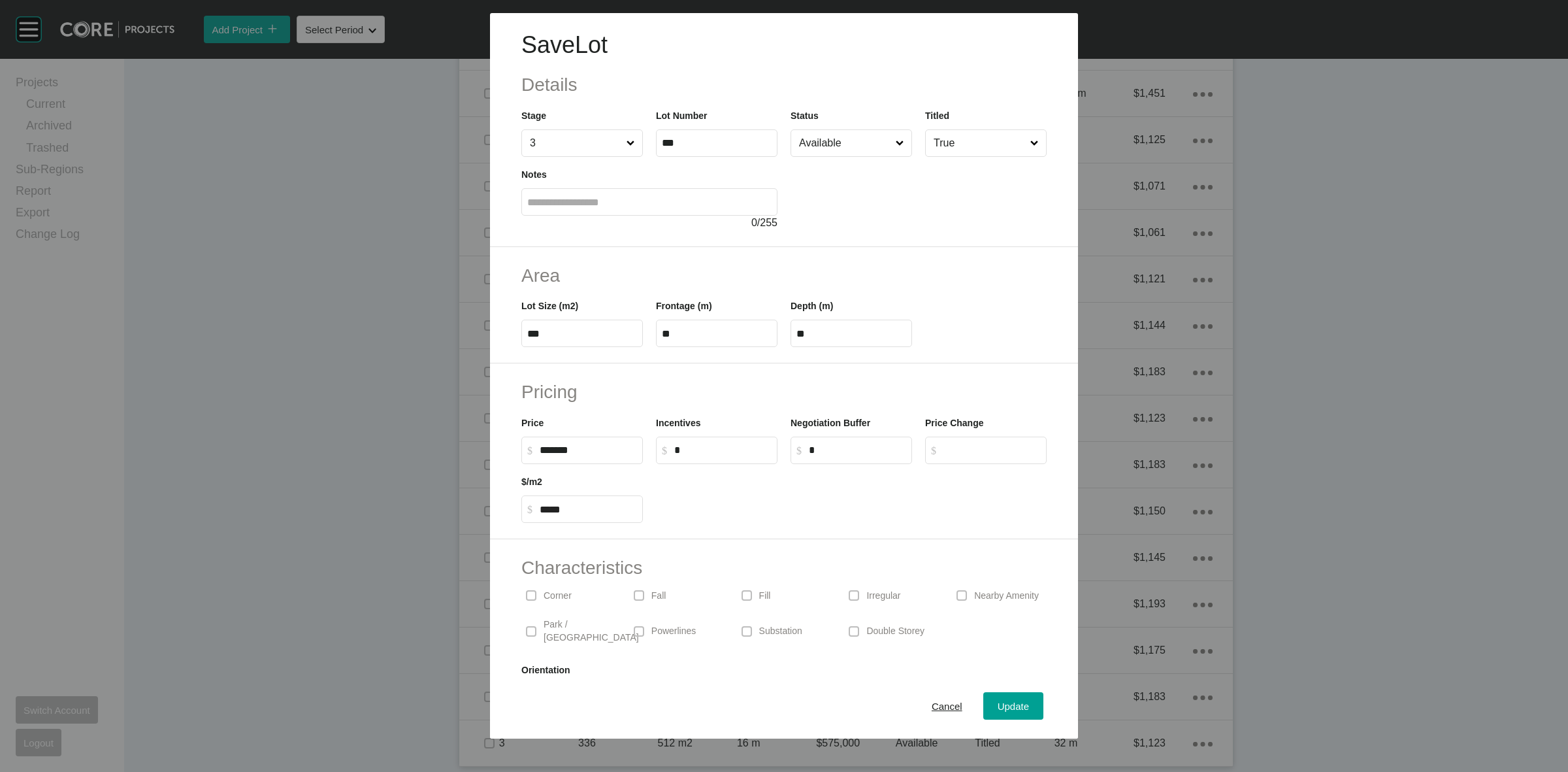
click at [822, 149] on input "Available" at bounding box center [844, 142] width 97 height 26
click at [998, 708] on span "Update" at bounding box center [1014, 706] width 31 height 11
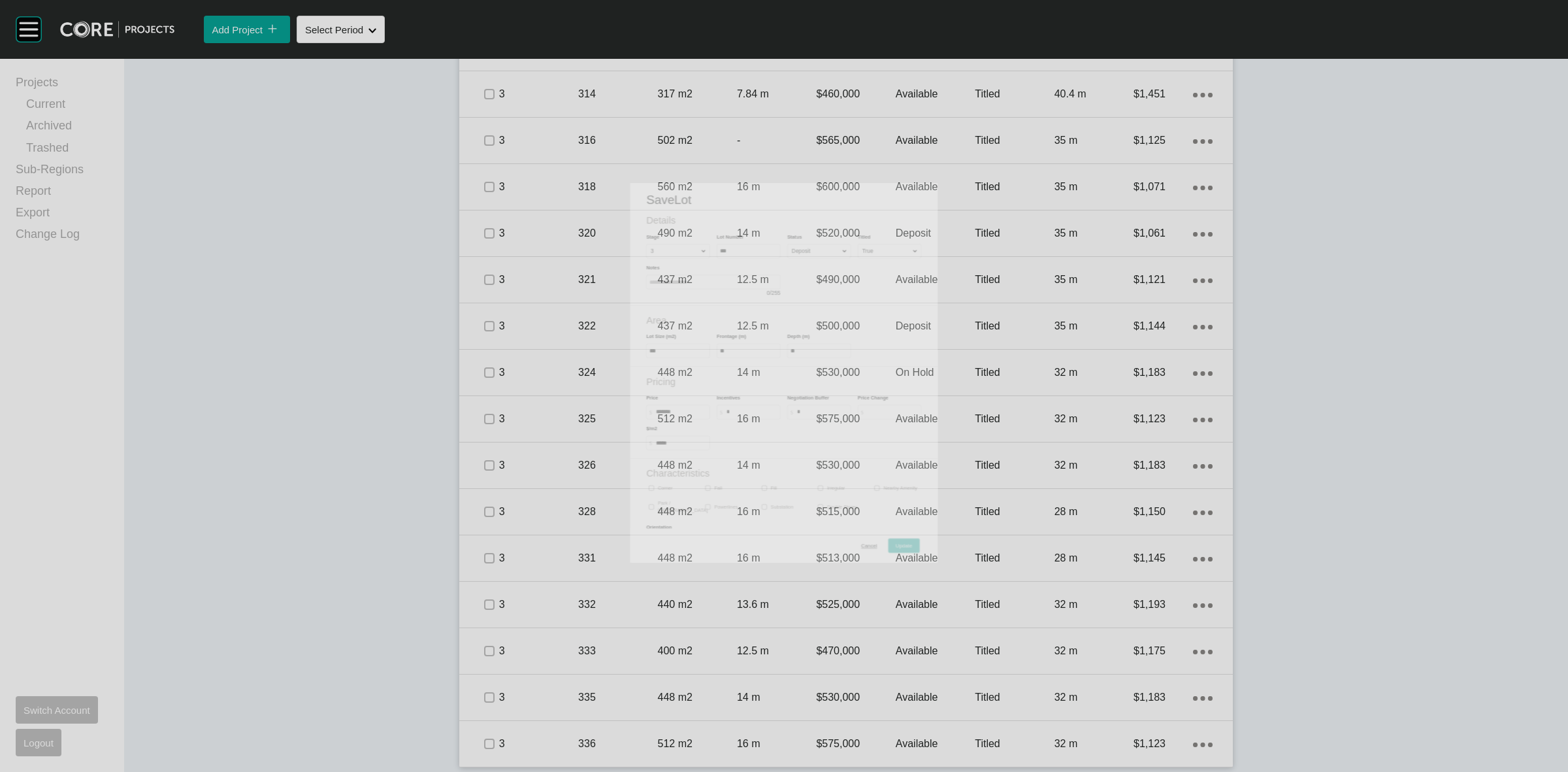
scroll to position [1250, 0]
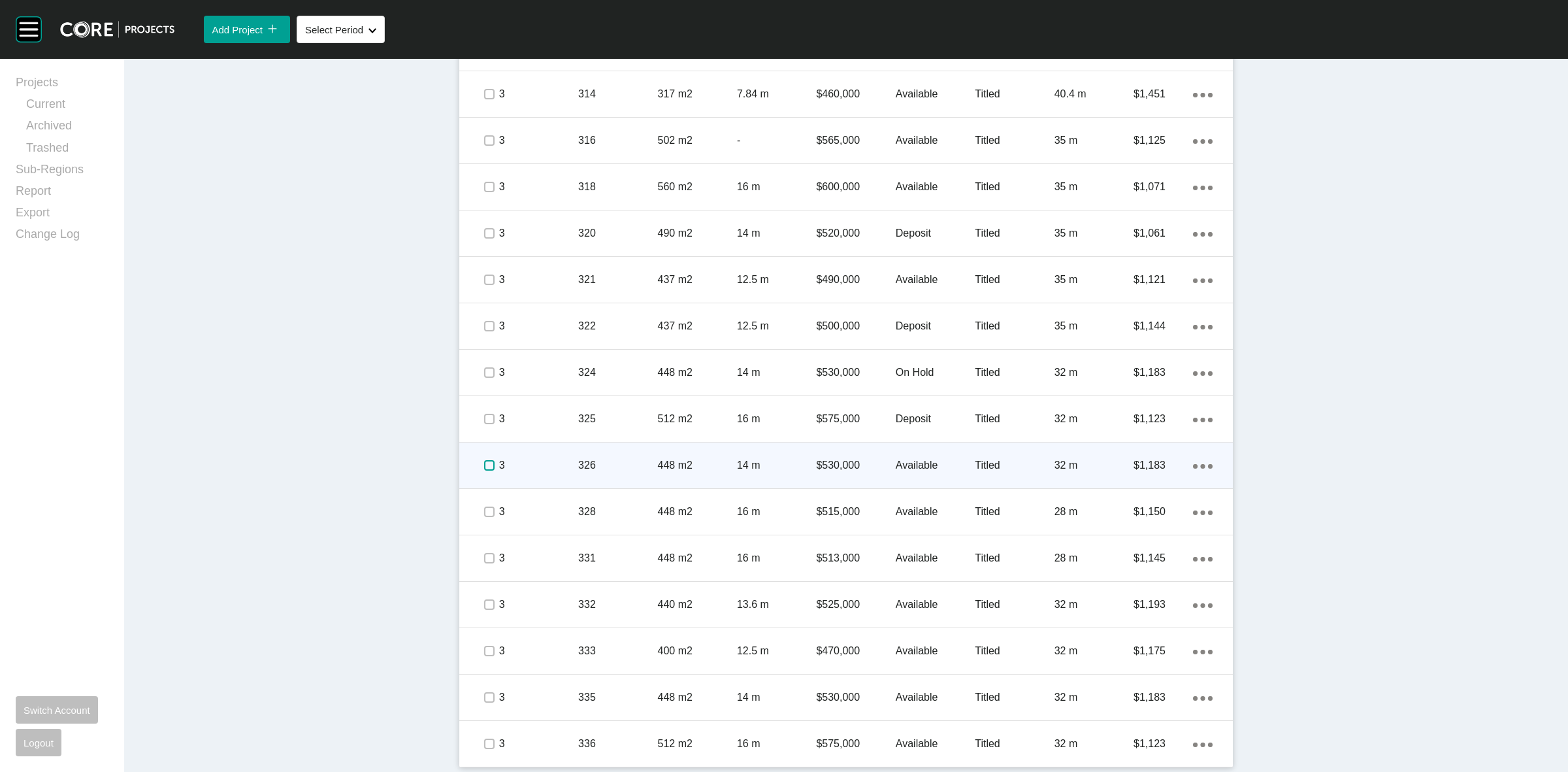
click at [487, 467] on label at bounding box center [489, 465] width 11 height 11
click at [542, 469] on p "3" at bounding box center [539, 465] width 79 height 15
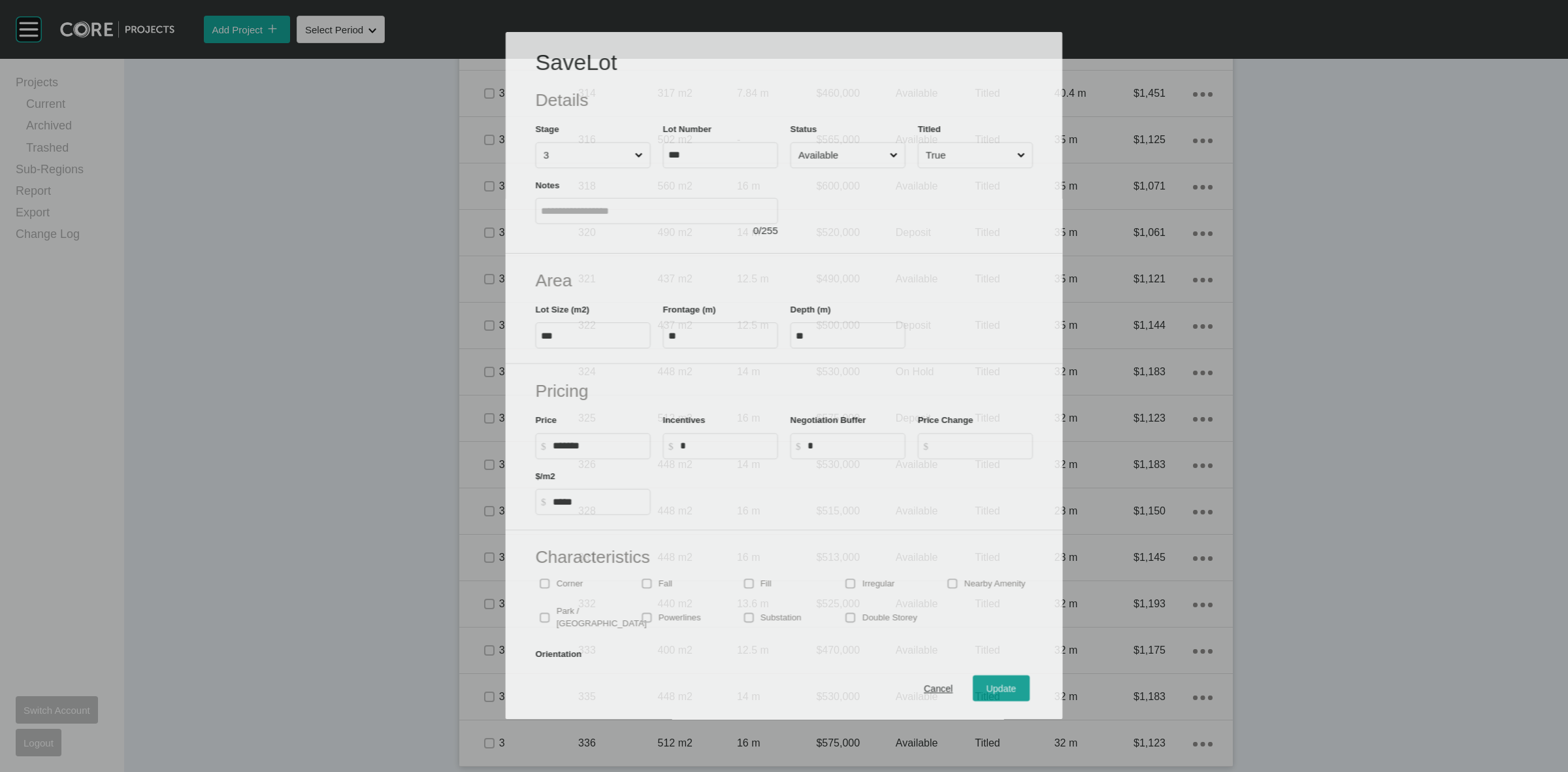
scroll to position [1210, 0]
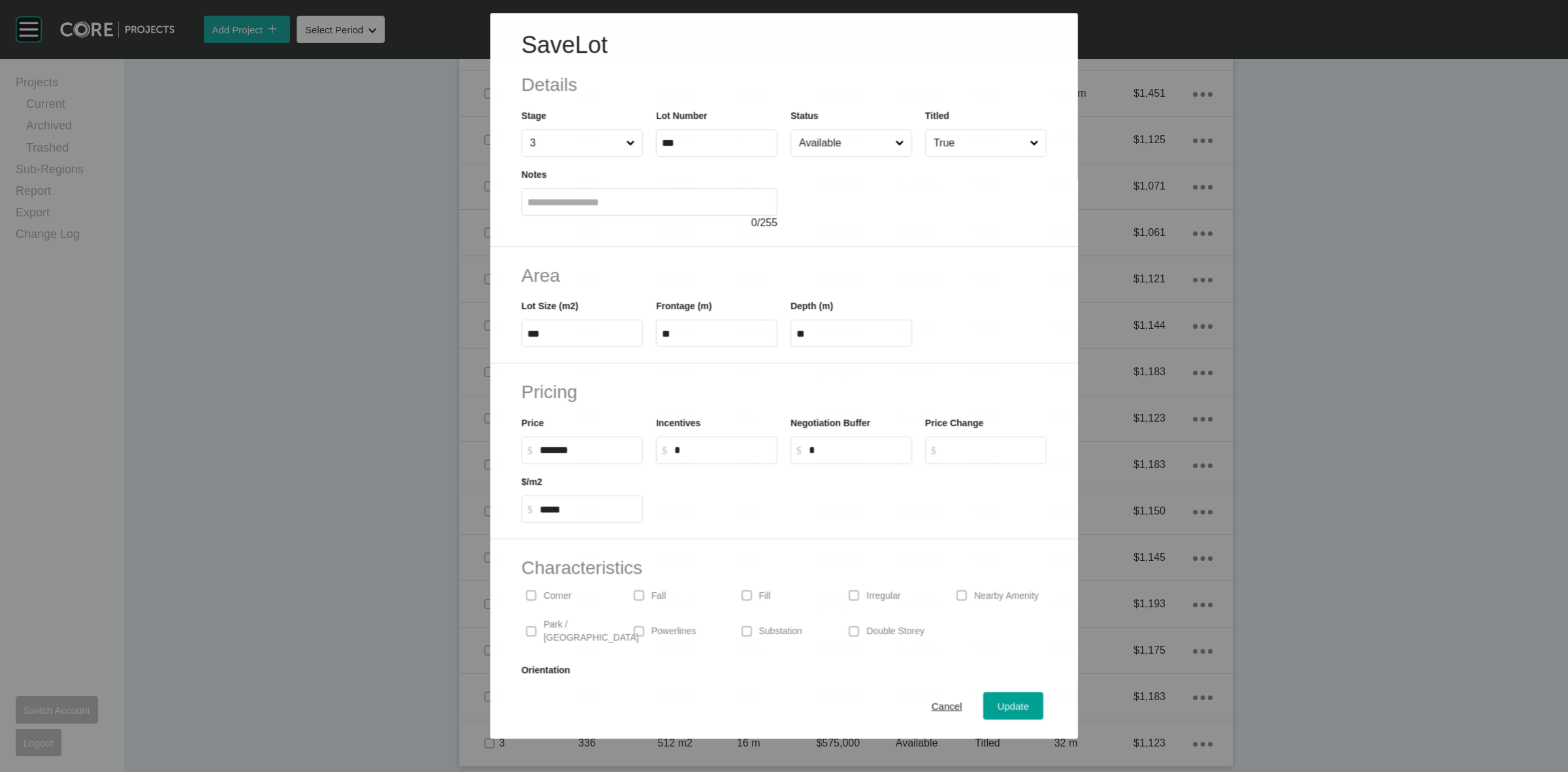
click at [821, 151] on input "Available" at bounding box center [844, 142] width 96 height 26
click at [998, 701] on span "Update" at bounding box center [1014, 706] width 31 height 11
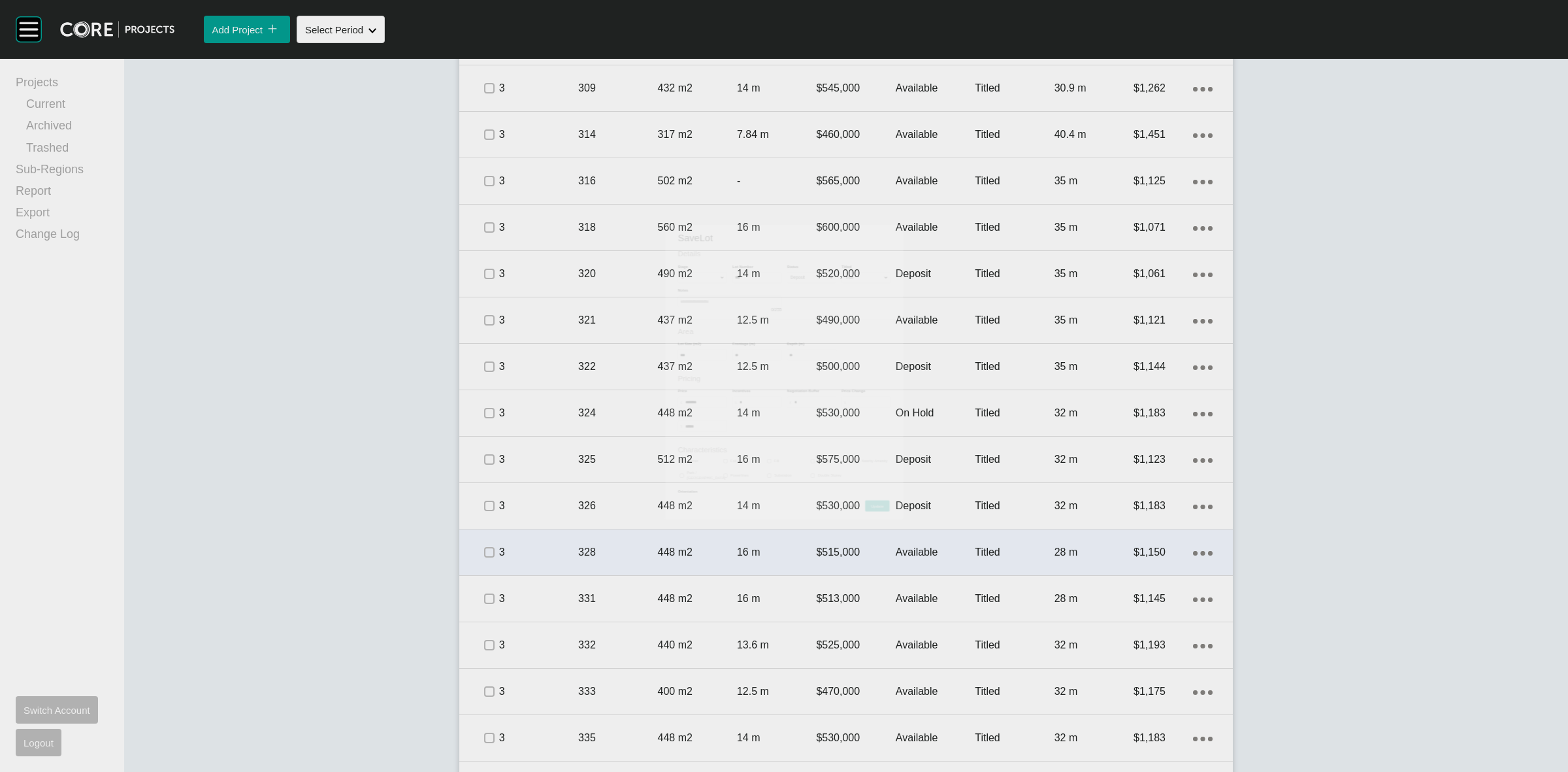
scroll to position [1250, 0]
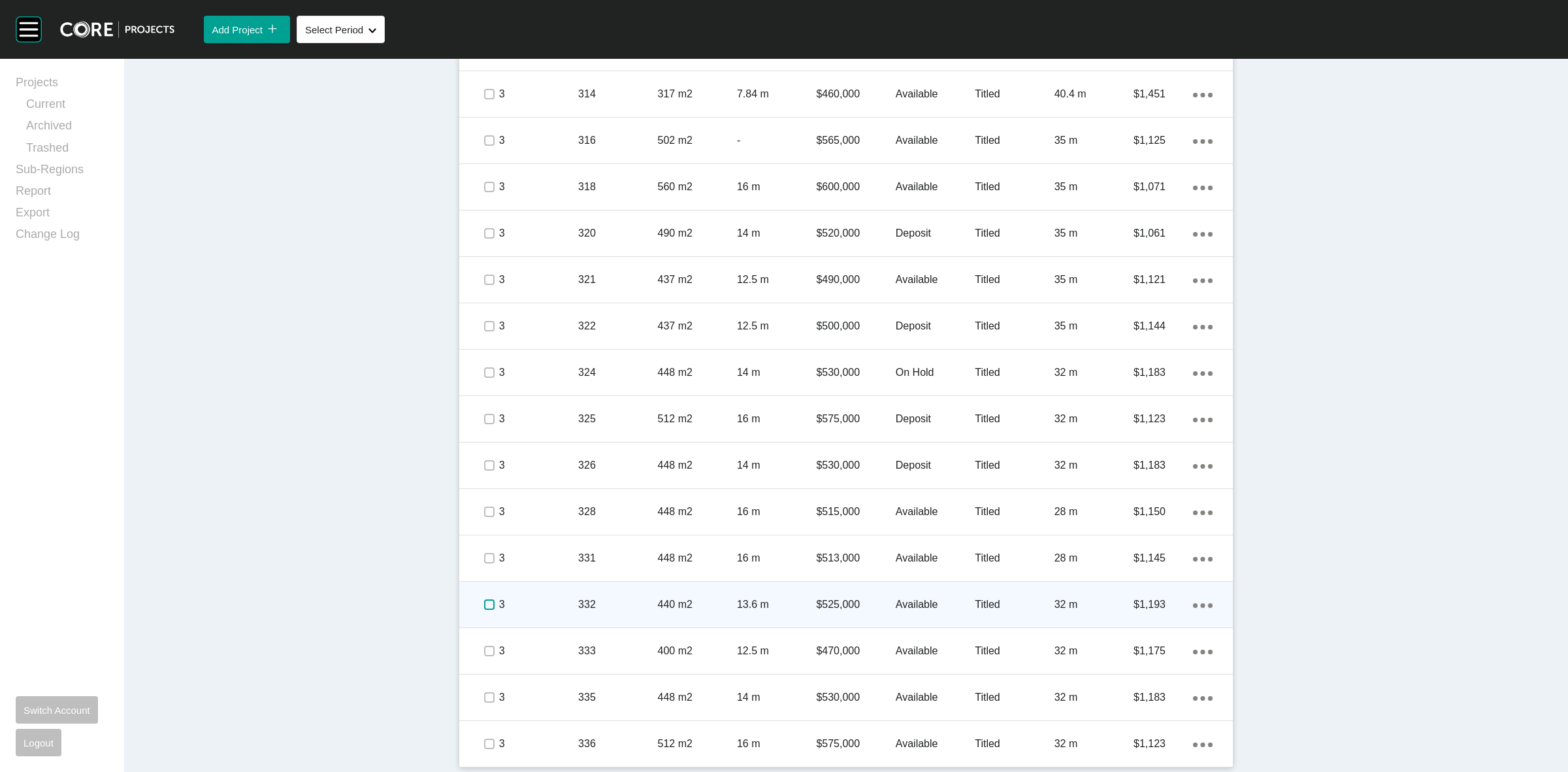
click at [488, 603] on label at bounding box center [489, 604] width 11 height 11
click at [545, 600] on p "3" at bounding box center [539, 604] width 79 height 15
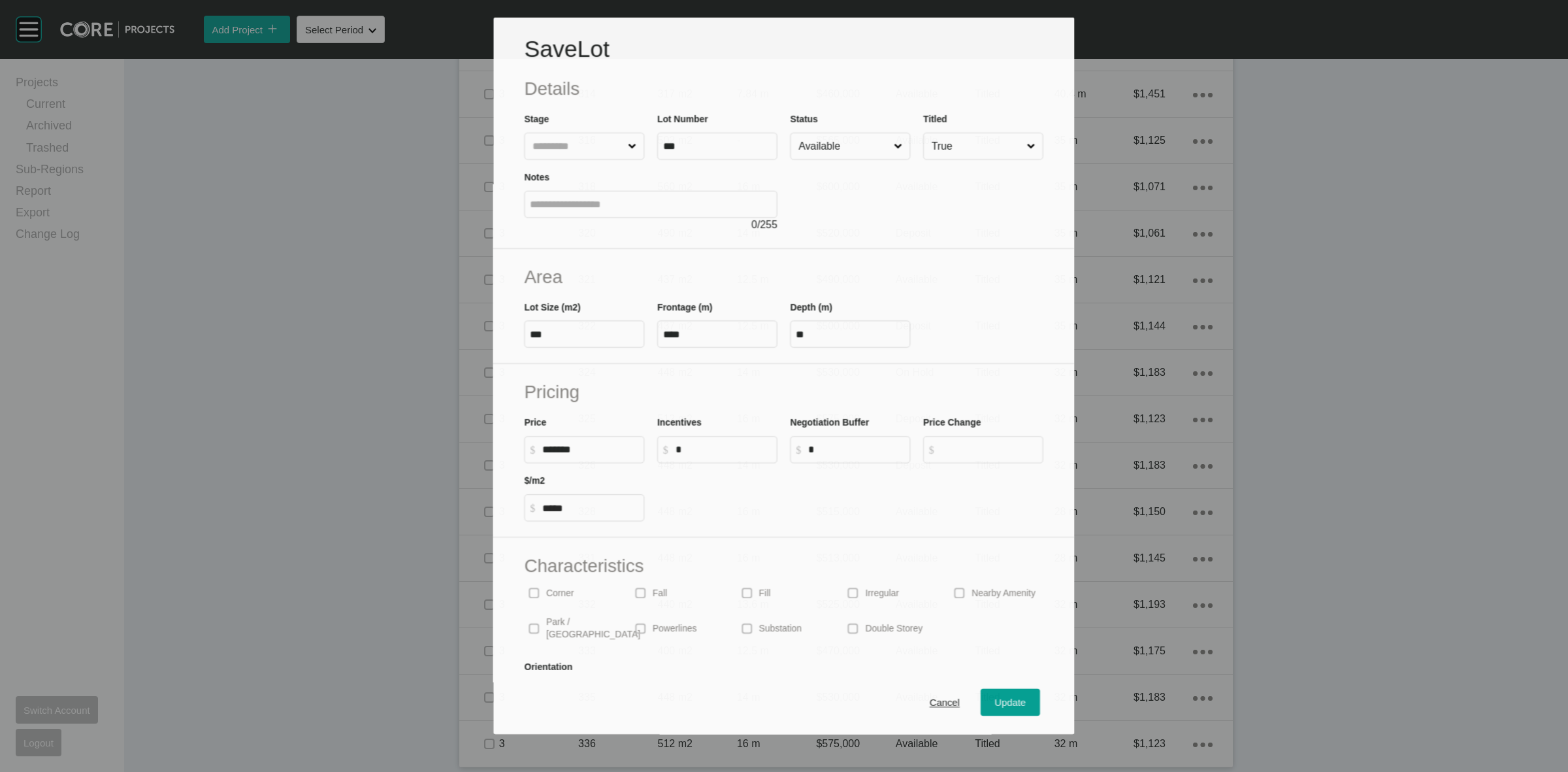
scroll to position [1210, 0]
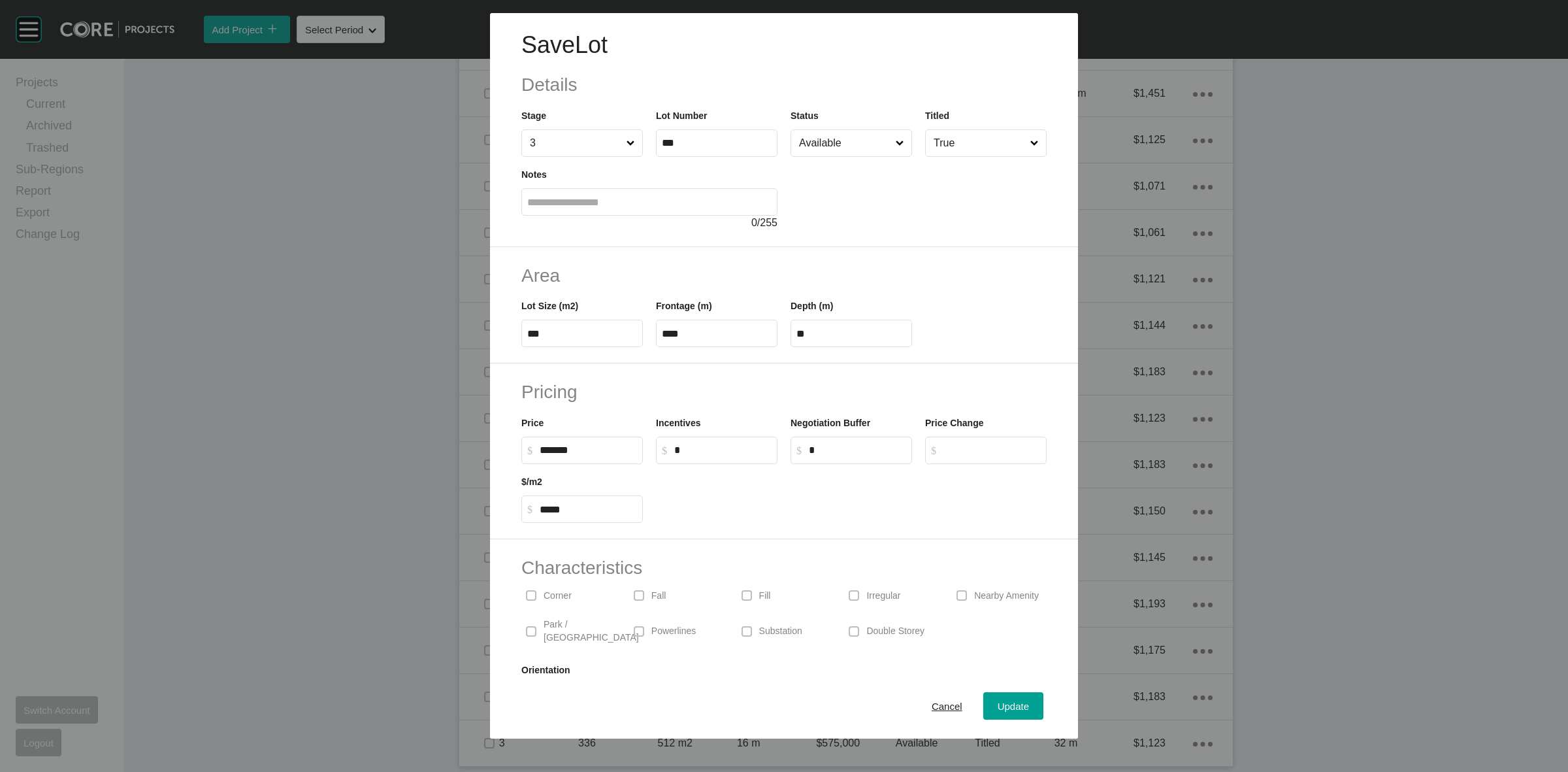
click at [856, 147] on input "Available" at bounding box center [844, 142] width 97 height 26
click at [998, 707] on span "Update" at bounding box center [1014, 706] width 31 height 11
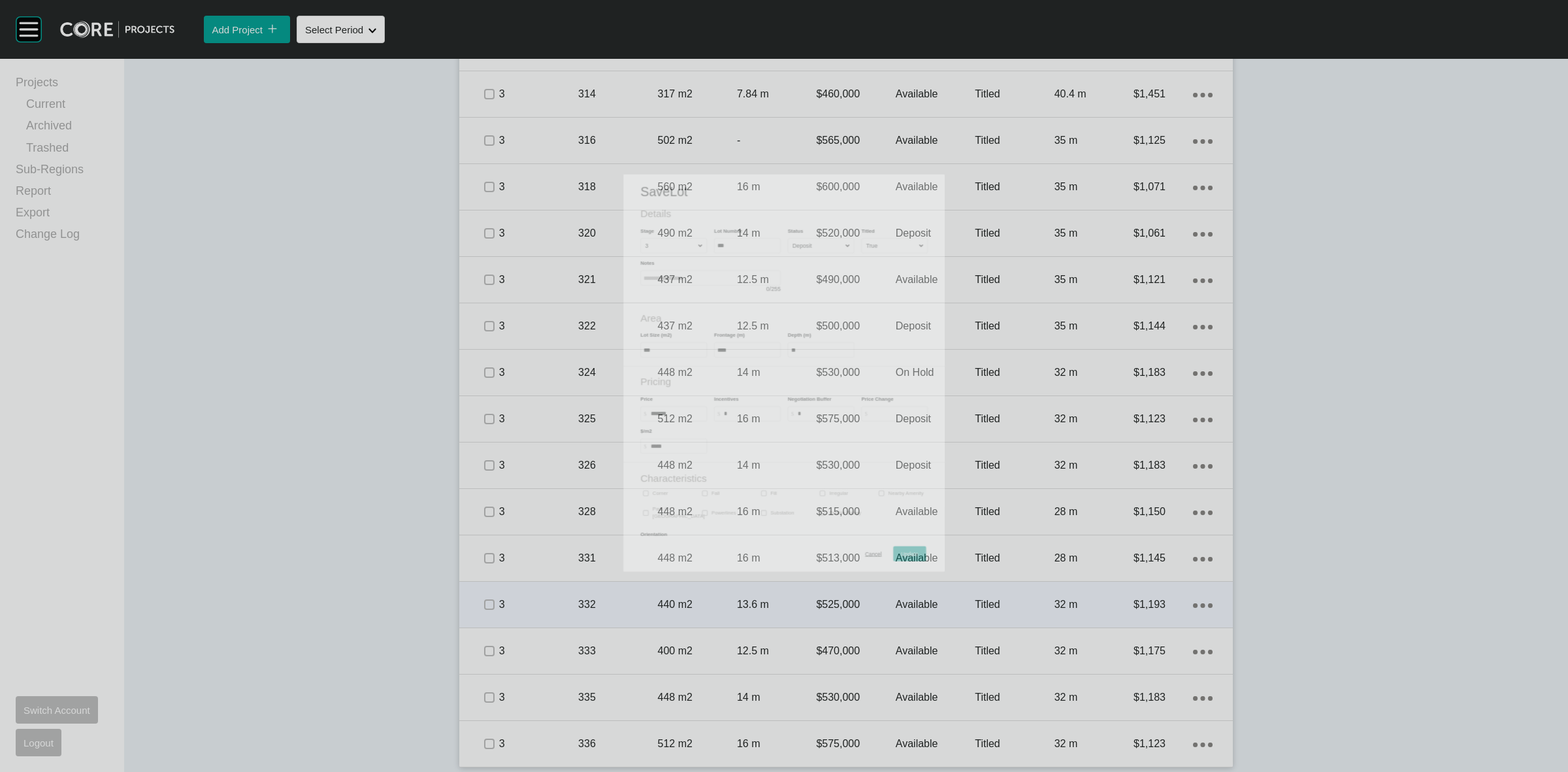
scroll to position [1250, 0]
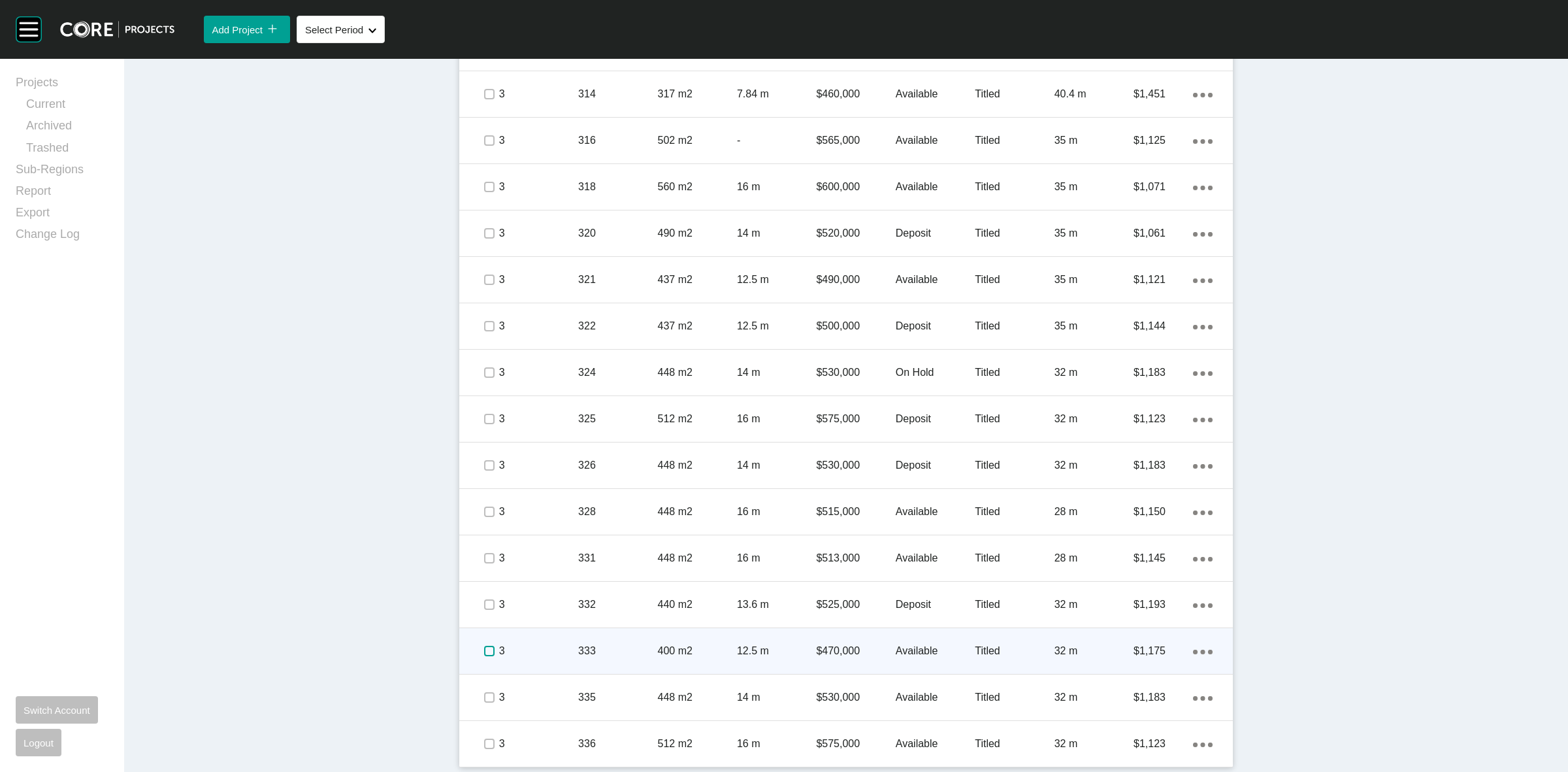
click at [484, 650] on label at bounding box center [489, 651] width 11 height 11
click at [528, 650] on p "3" at bounding box center [539, 651] width 79 height 15
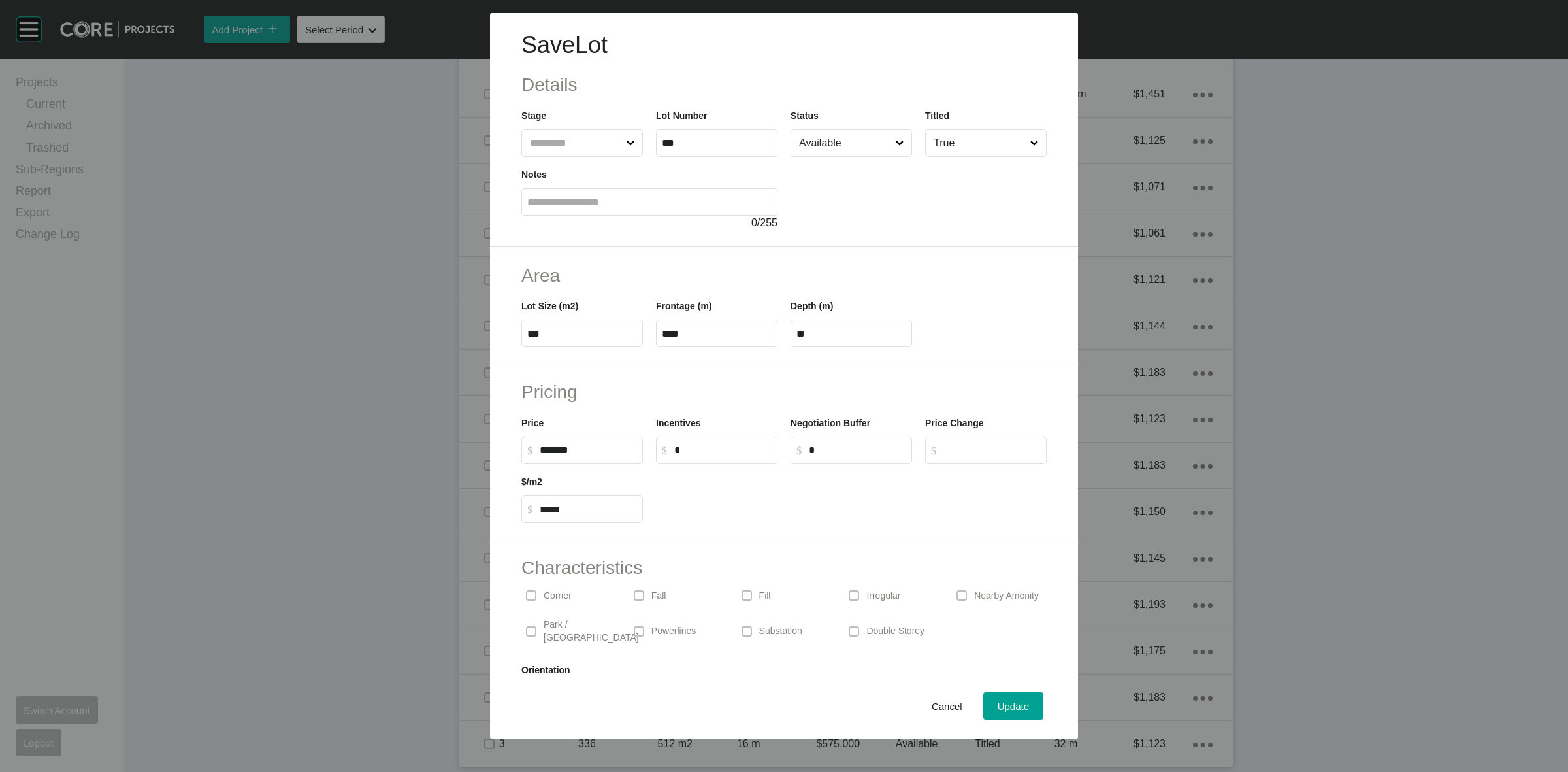
scroll to position [1210, 0]
click at [826, 145] on input "Available" at bounding box center [844, 142] width 97 height 26
click at [1003, 701] on span "Update" at bounding box center [1014, 706] width 31 height 11
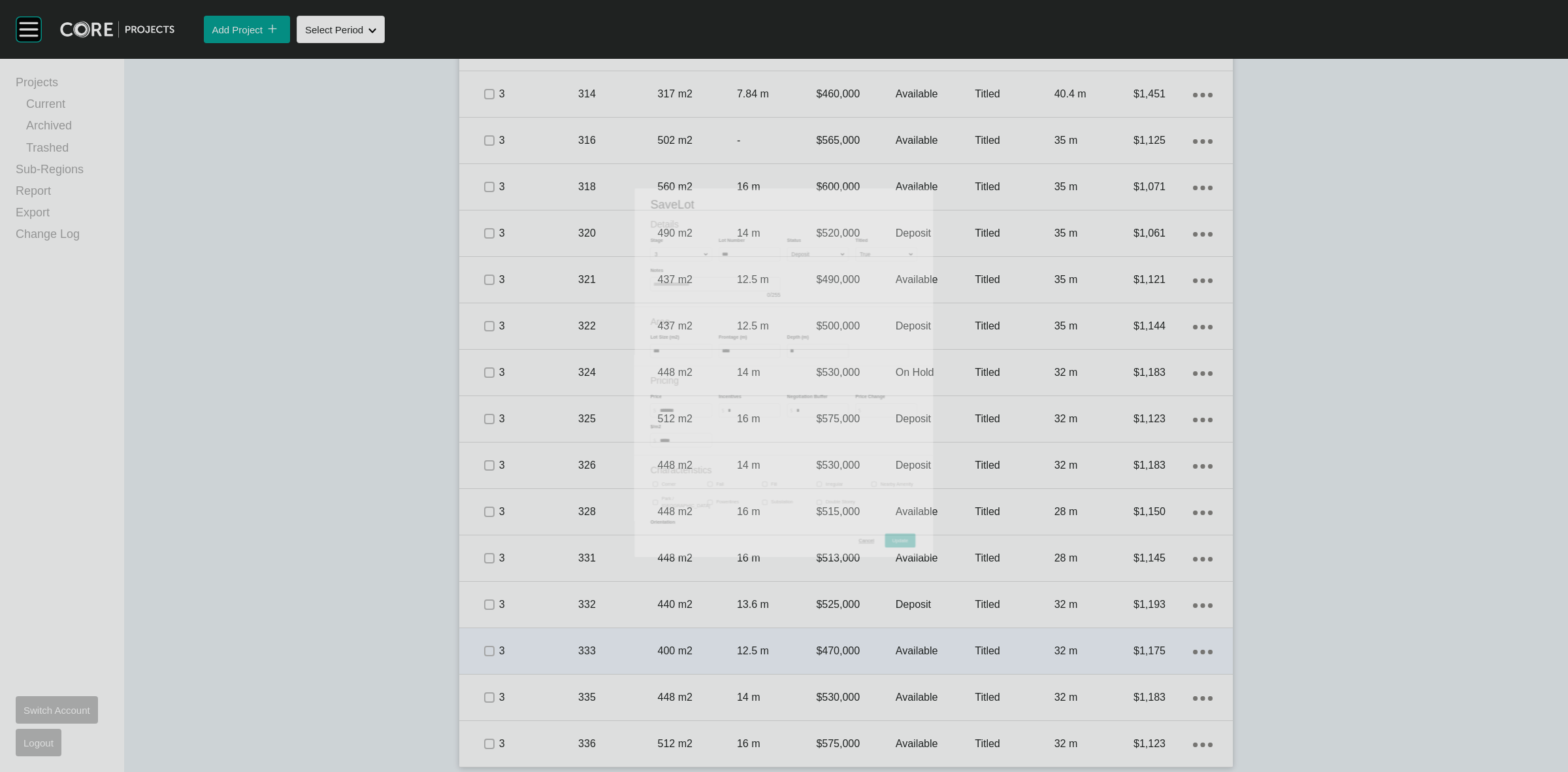
scroll to position [1250, 0]
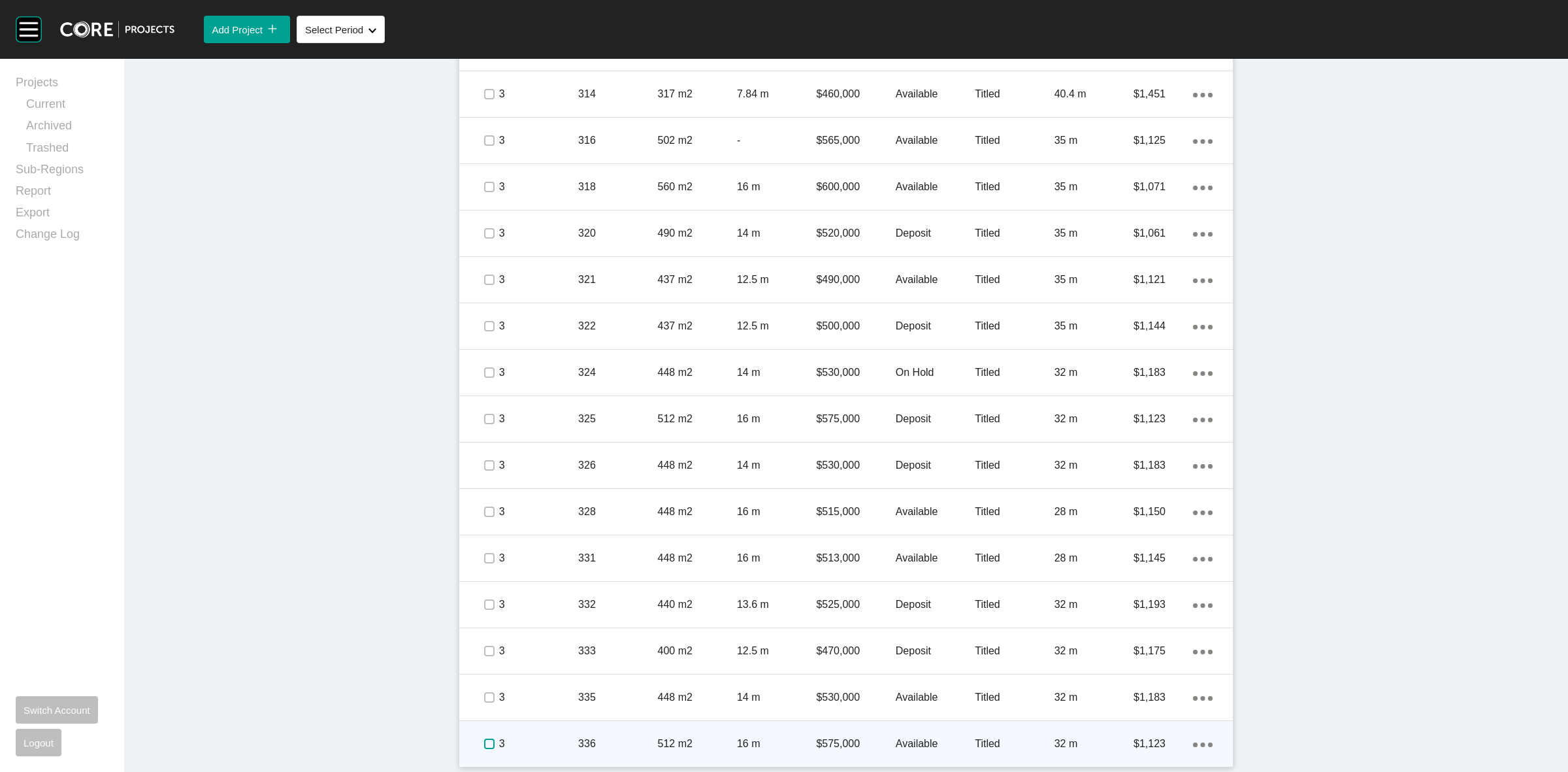
click at [484, 747] on label at bounding box center [489, 744] width 11 height 11
click at [534, 743] on p "3" at bounding box center [539, 744] width 79 height 15
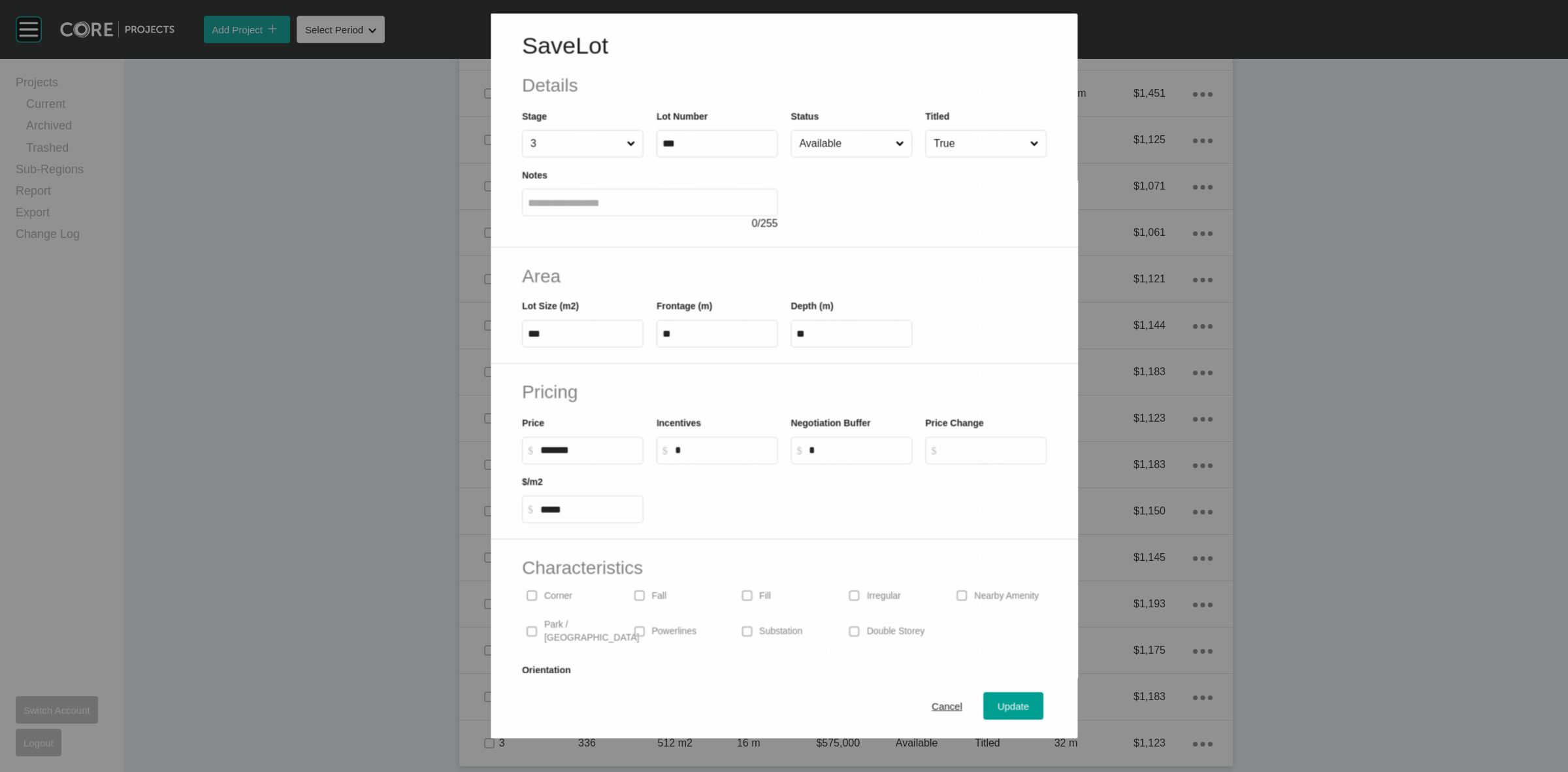
scroll to position [1210, 0]
click at [821, 144] on input "Available" at bounding box center [844, 142] width 97 height 26
click at [998, 710] on span "Update" at bounding box center [1014, 706] width 31 height 11
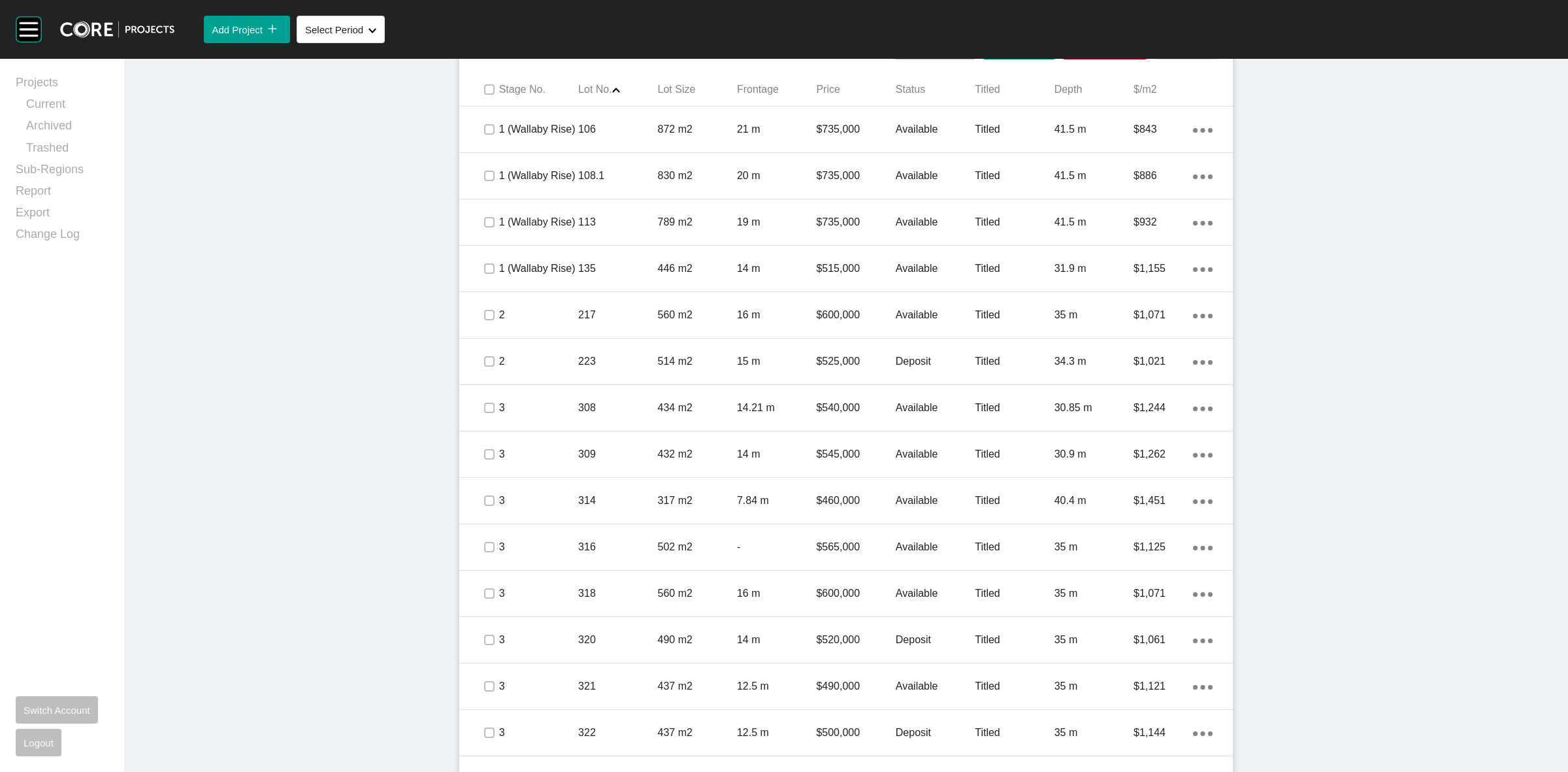
scroll to position [841, 0]
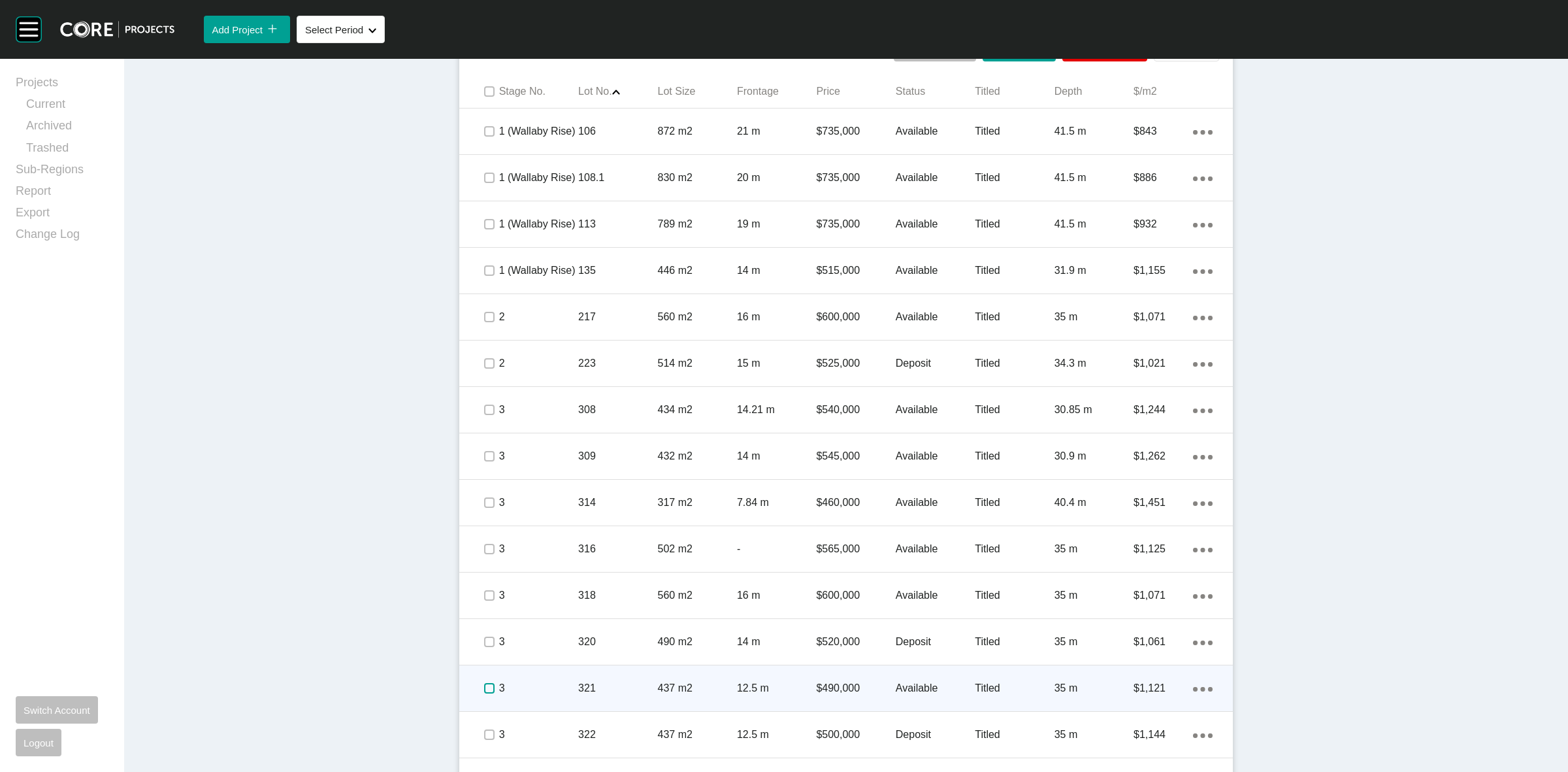
click at [484, 690] on label at bounding box center [489, 688] width 11 height 11
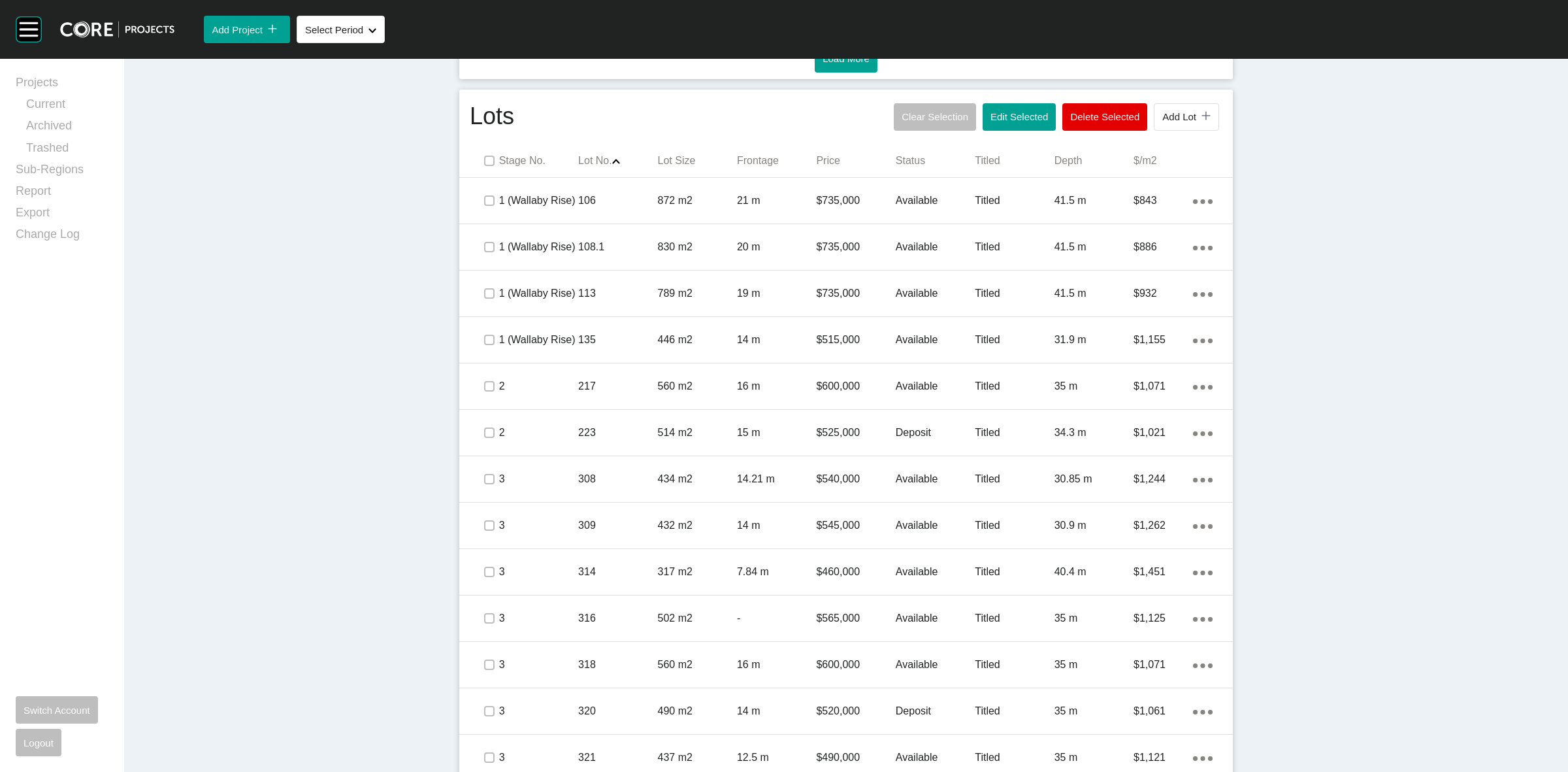
scroll to position [678, 0]
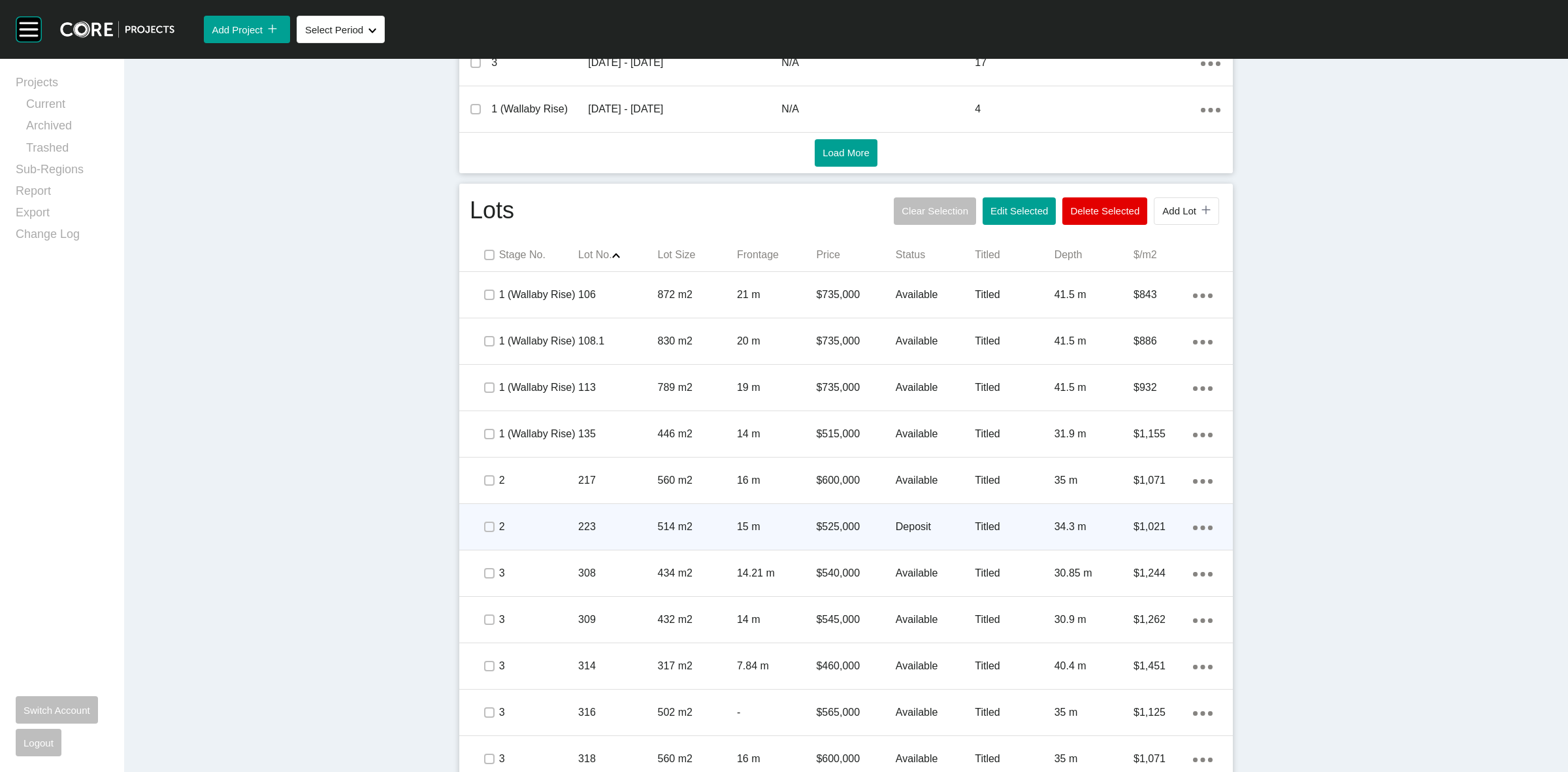
click at [670, 519] on p "514 m2" at bounding box center [697, 526] width 79 height 15
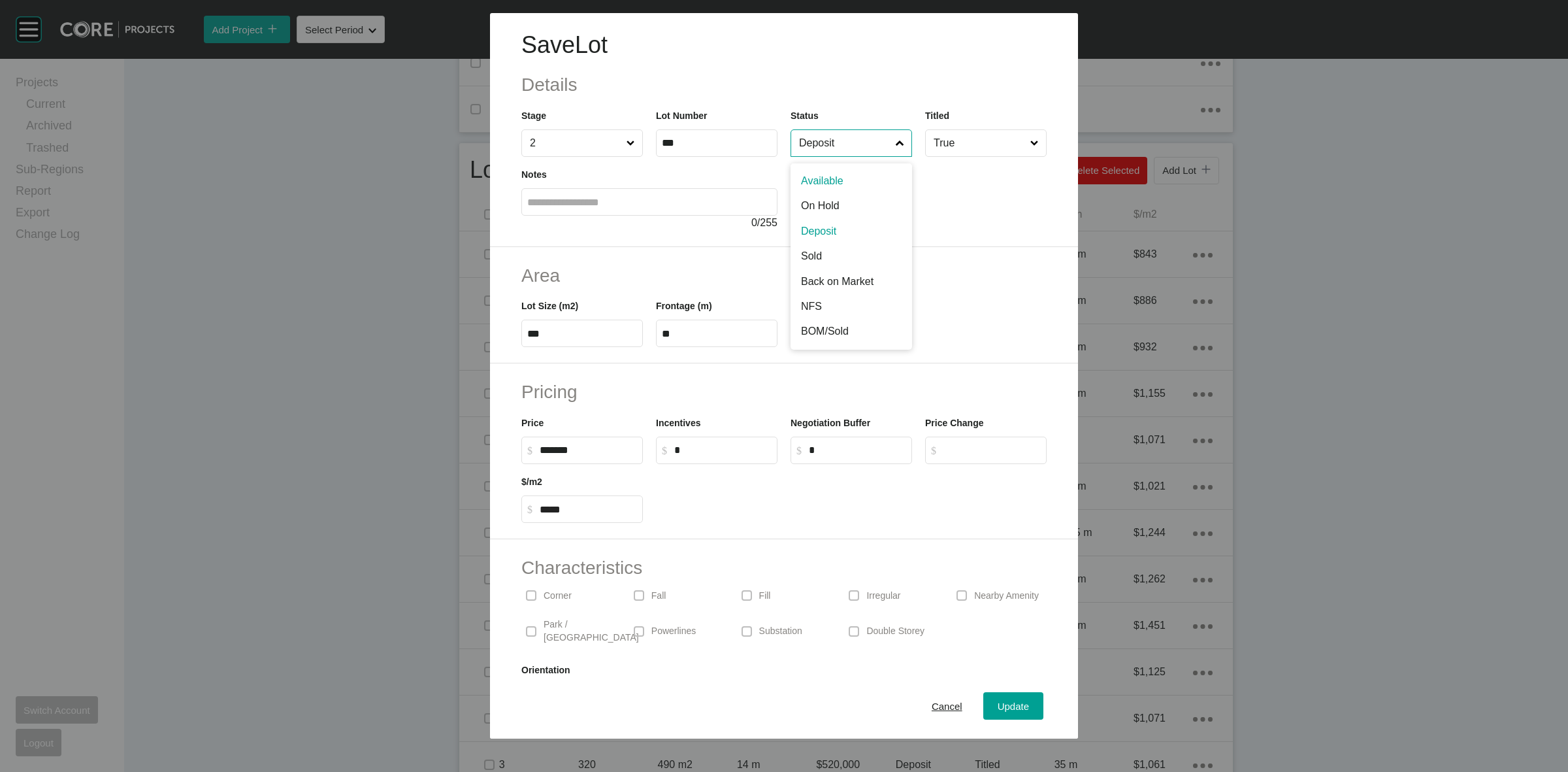
click at [858, 145] on input "Deposit" at bounding box center [844, 142] width 97 height 26
click at [998, 701] on span "Update" at bounding box center [1014, 706] width 31 height 11
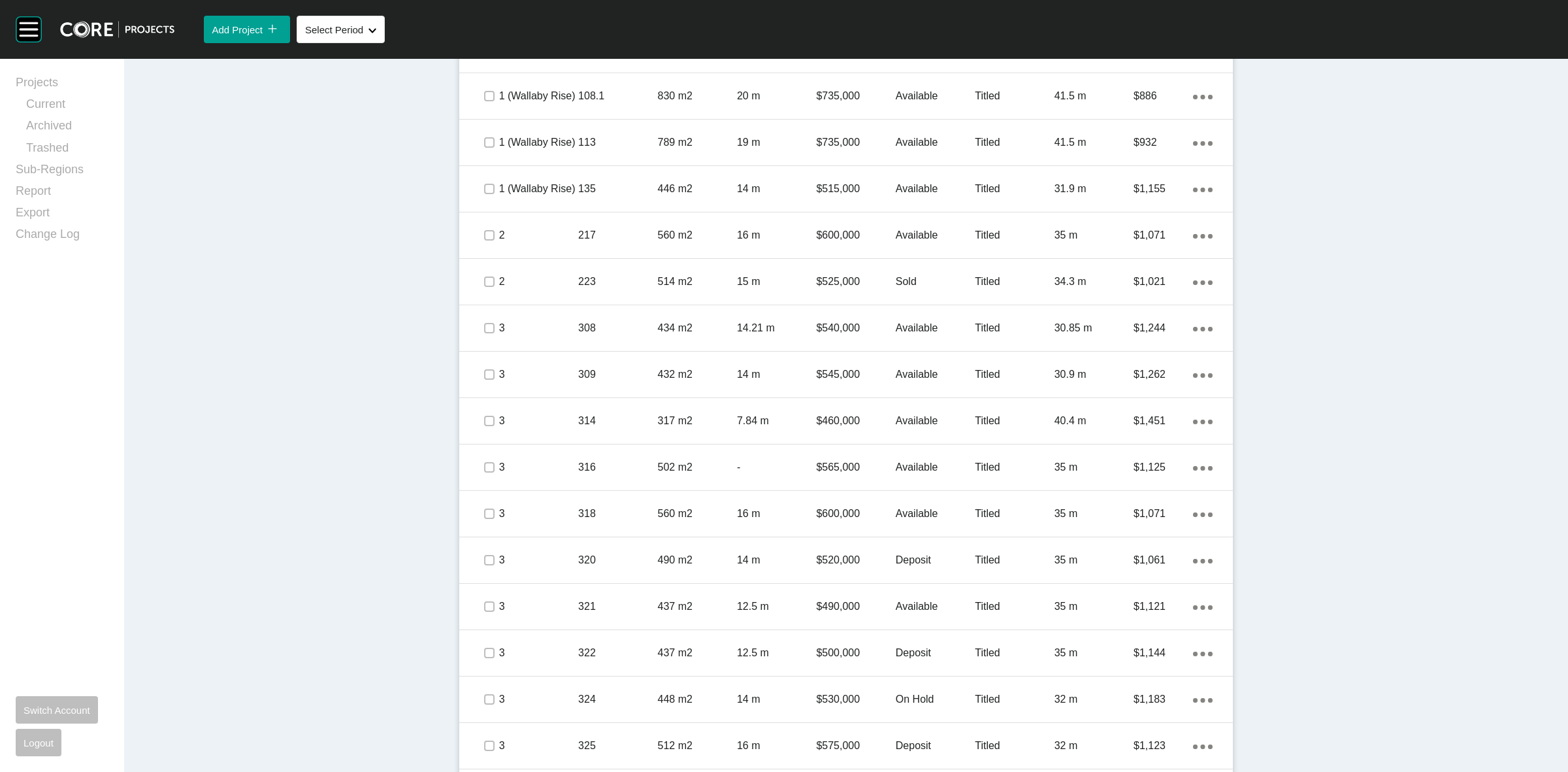
scroll to position [759, 0]
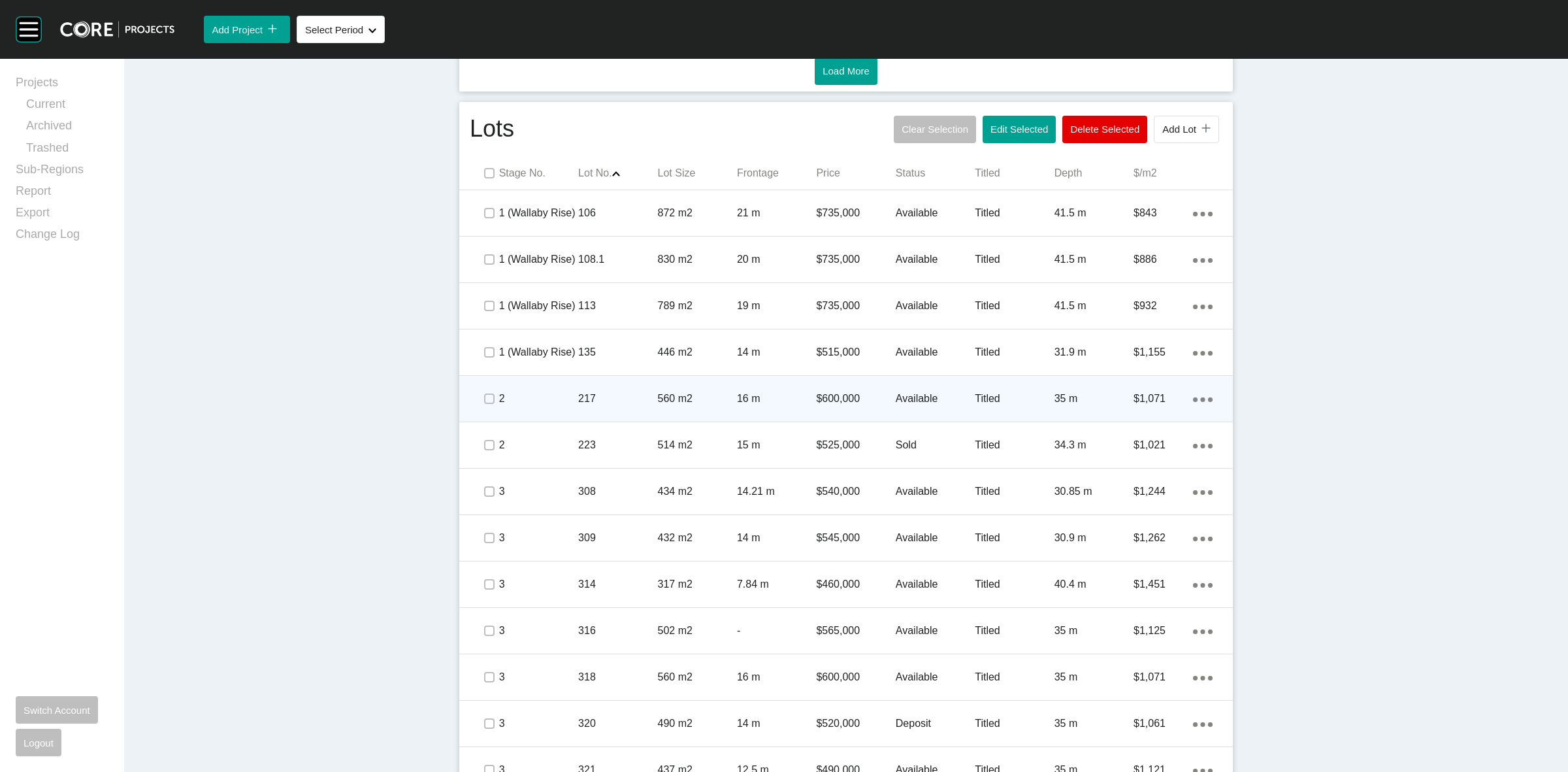
click at [684, 399] on p "560 m2" at bounding box center [697, 398] width 79 height 15
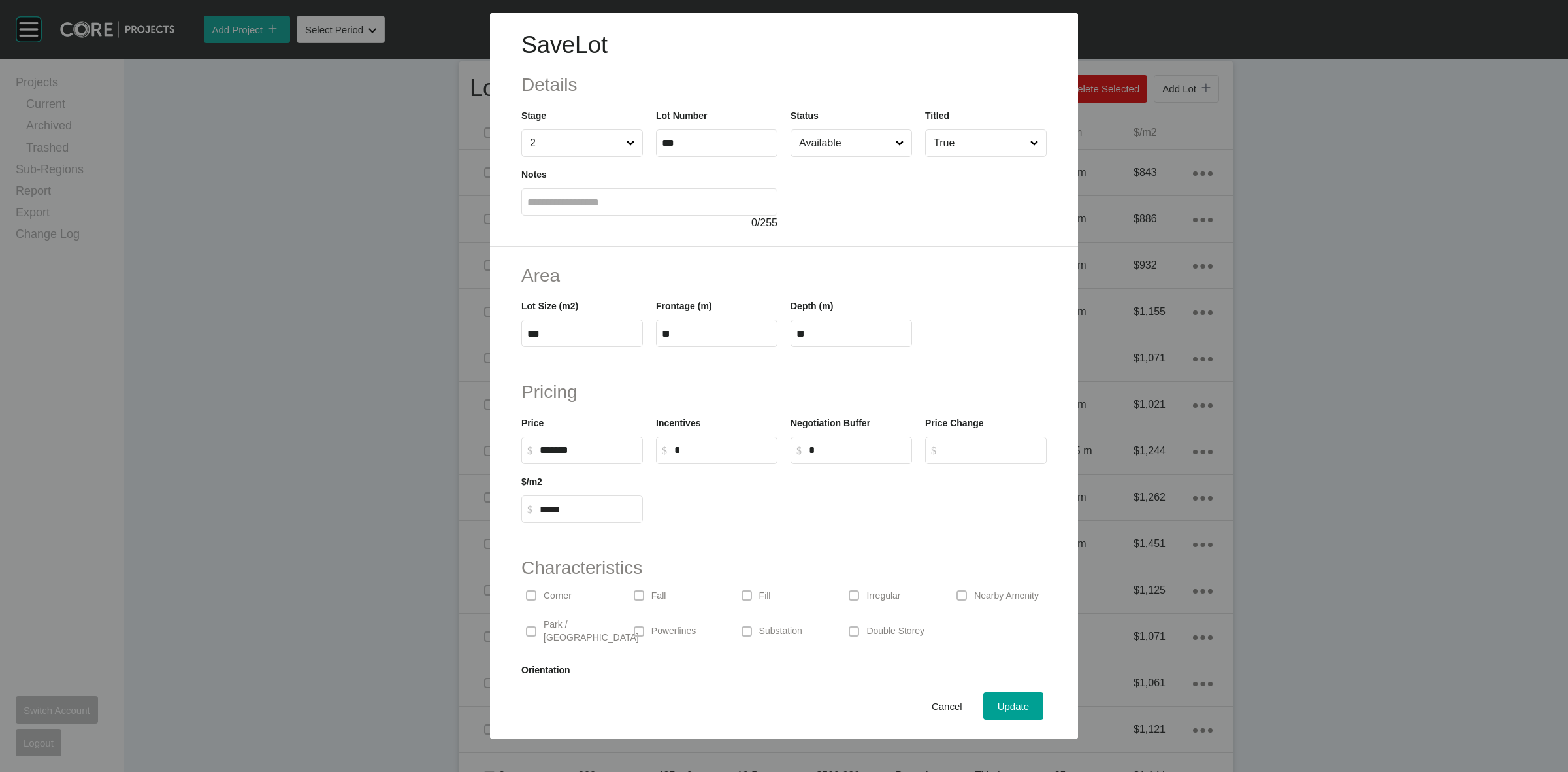
click at [824, 143] on input "Available" at bounding box center [844, 142] width 97 height 26
click at [1003, 701] on span "Update" at bounding box center [1014, 706] width 31 height 11
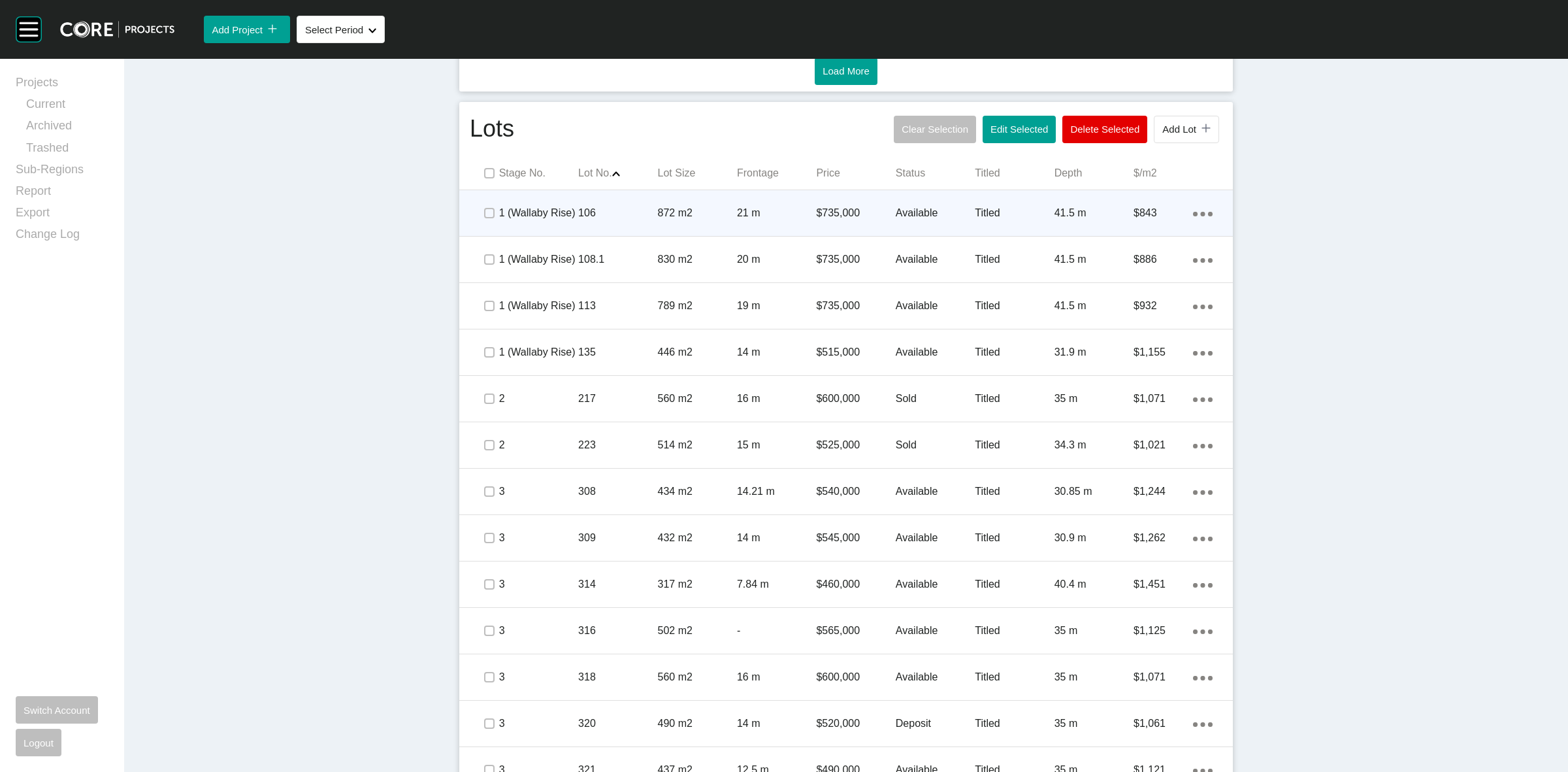
click at [716, 213] on p "872 m2" at bounding box center [697, 213] width 79 height 15
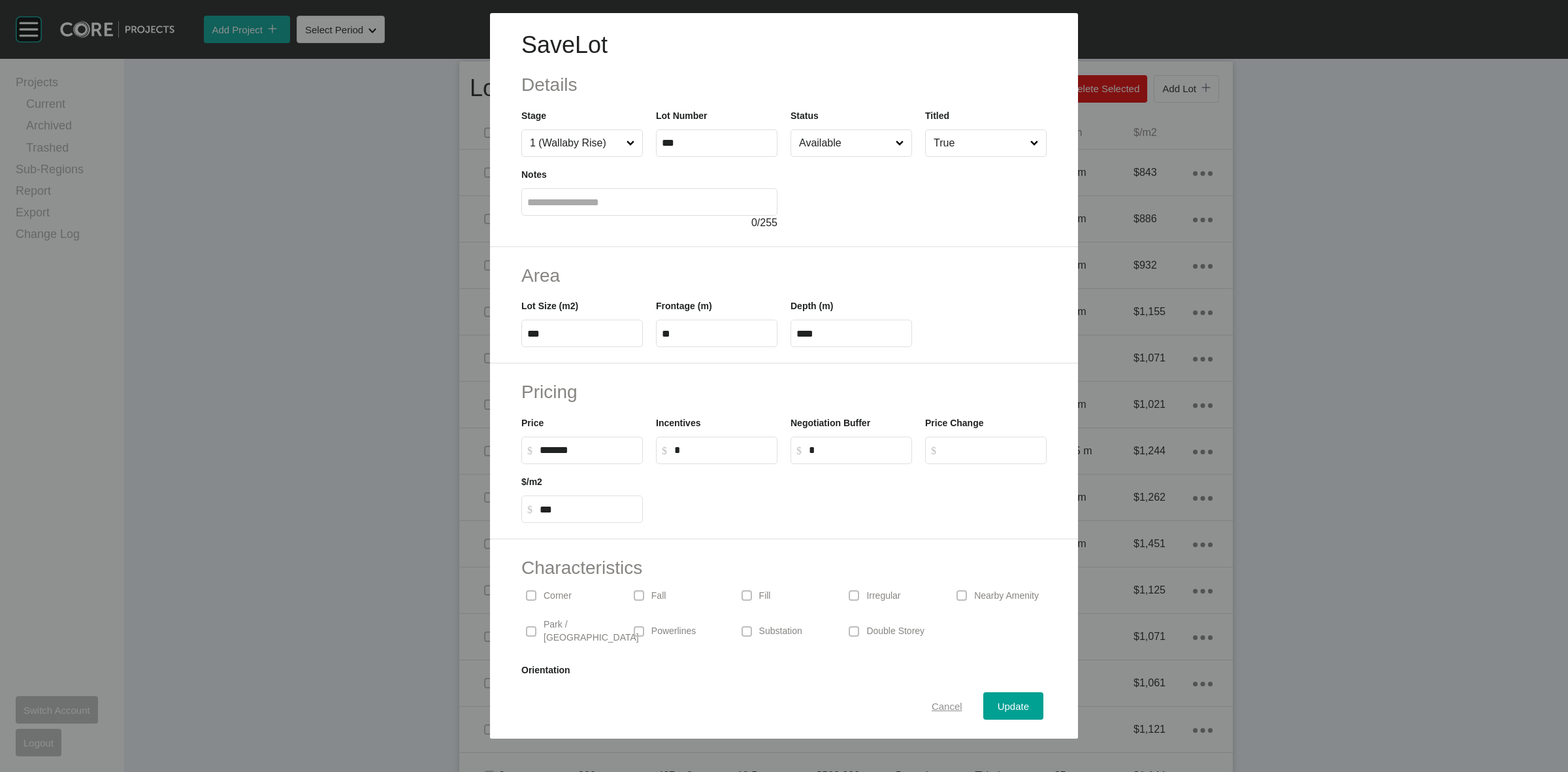
click at [933, 702] on span "Cancel" at bounding box center [946, 706] width 30 height 11
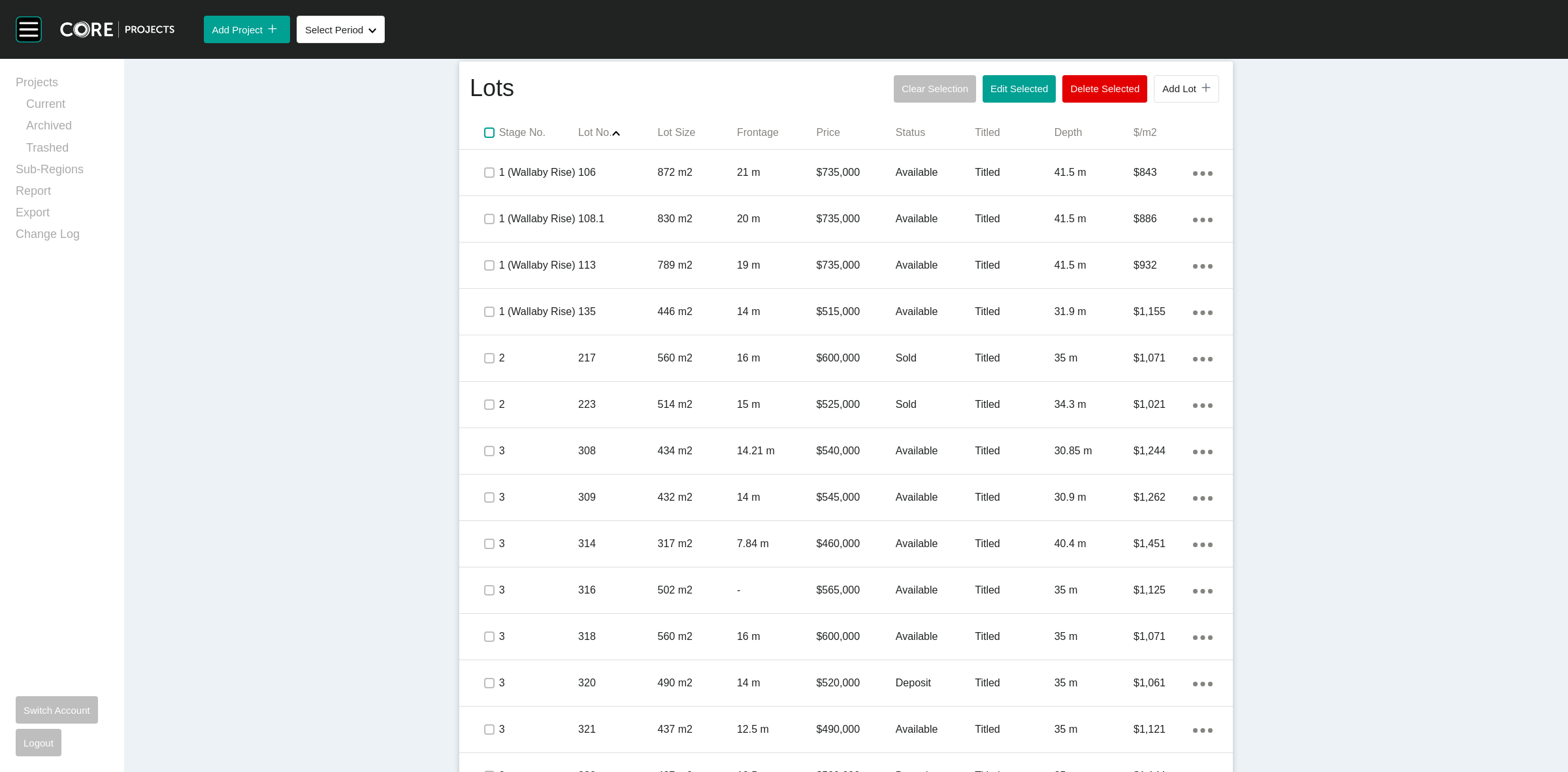
click at [485, 131] on label at bounding box center [489, 133] width 11 height 11
click at [1023, 86] on span "Edit Selected" at bounding box center [1019, 88] width 58 height 11
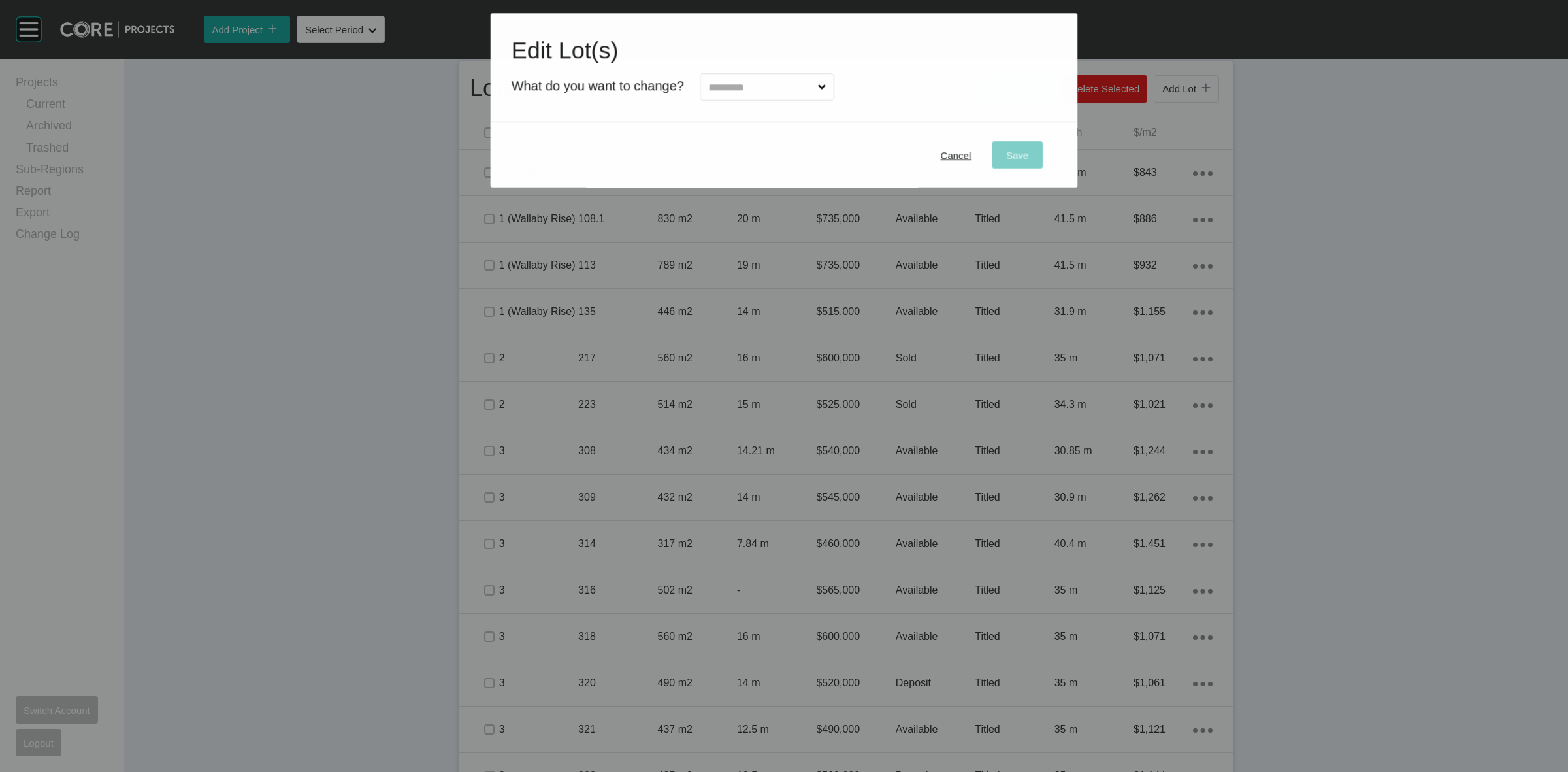
click at [766, 97] on input "text" at bounding box center [760, 87] width 110 height 26
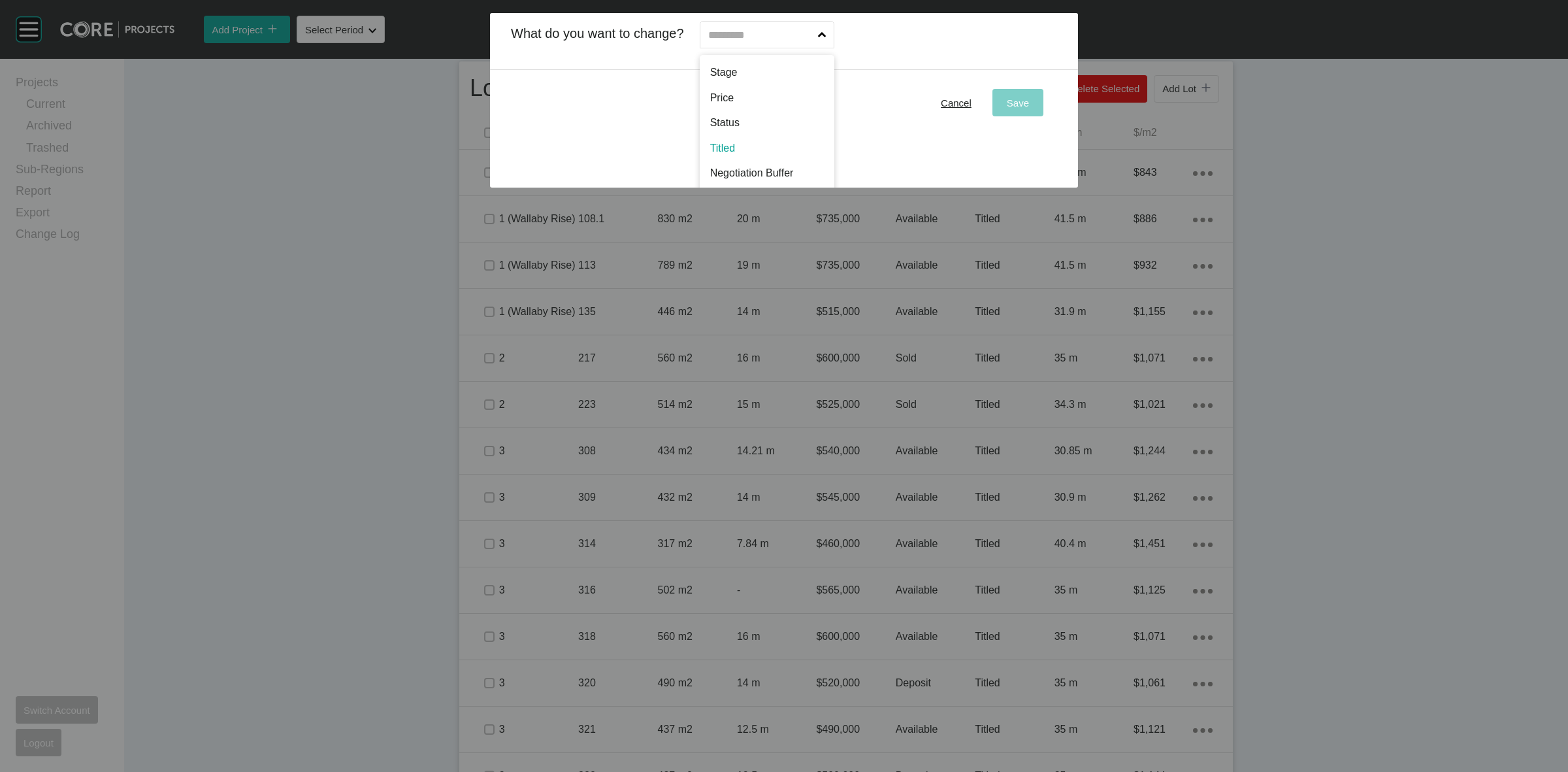
scroll to position [105, 0]
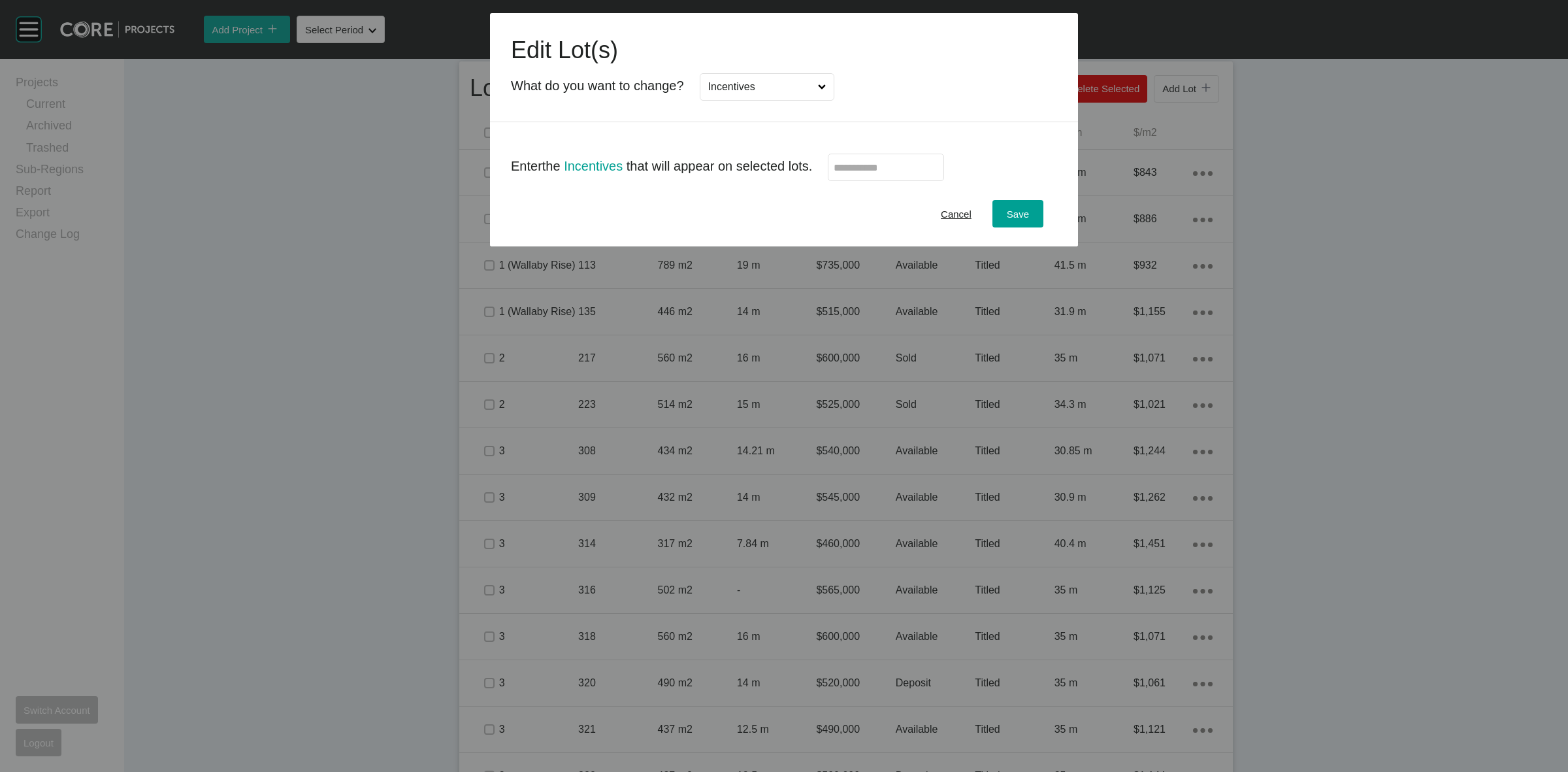
drag, startPoint x: 744, startPoint y: 140, endPoint x: 906, endPoint y: 167, distance: 164.2
click at [915, 163] on input "text" at bounding box center [886, 167] width 104 height 11
type input "******"
click at [1014, 209] on span "Save" at bounding box center [1018, 214] width 22 height 11
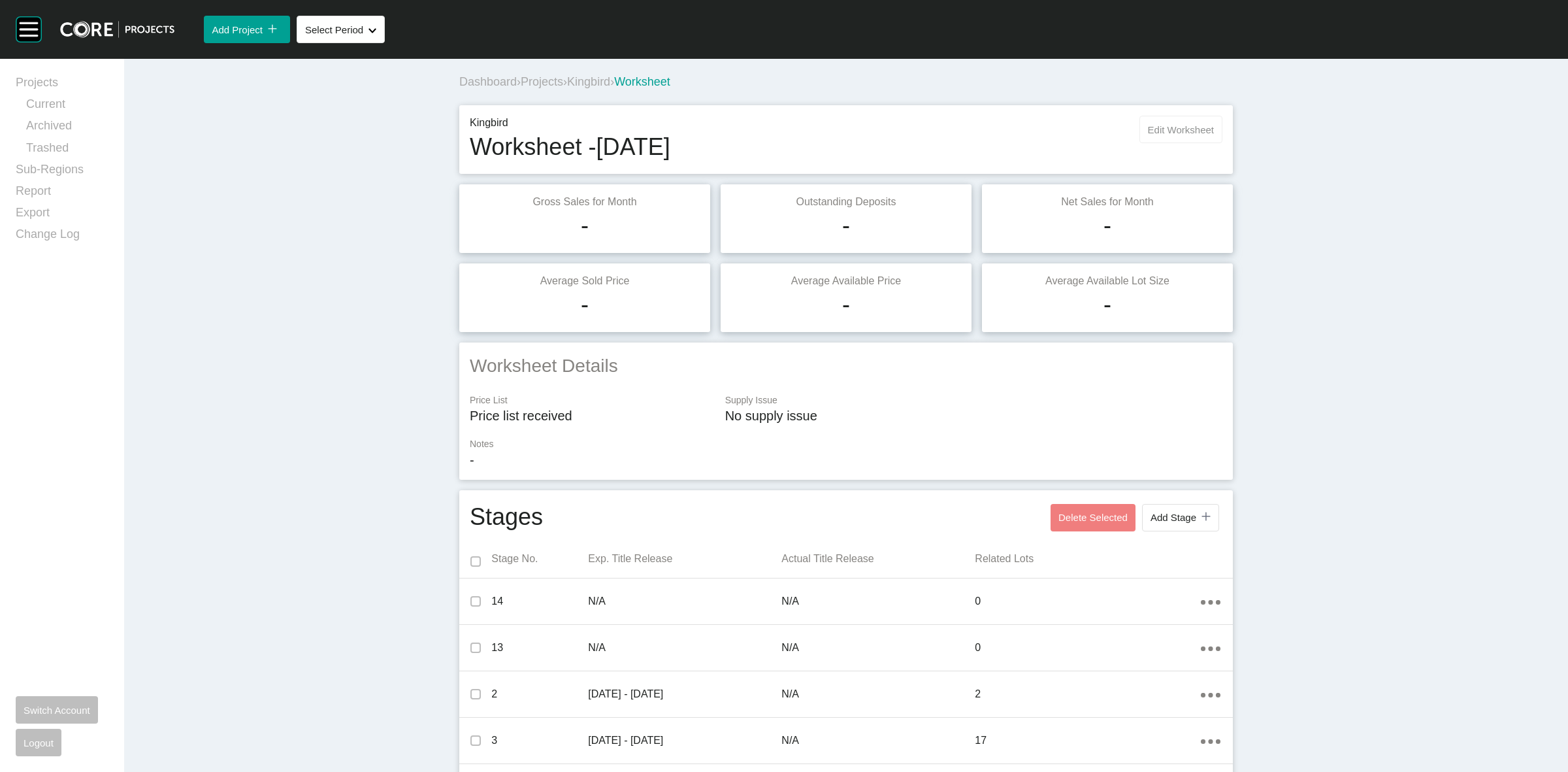
click at [1184, 128] on span "Edit Worksheet" at bounding box center [1182, 129] width 66 height 11
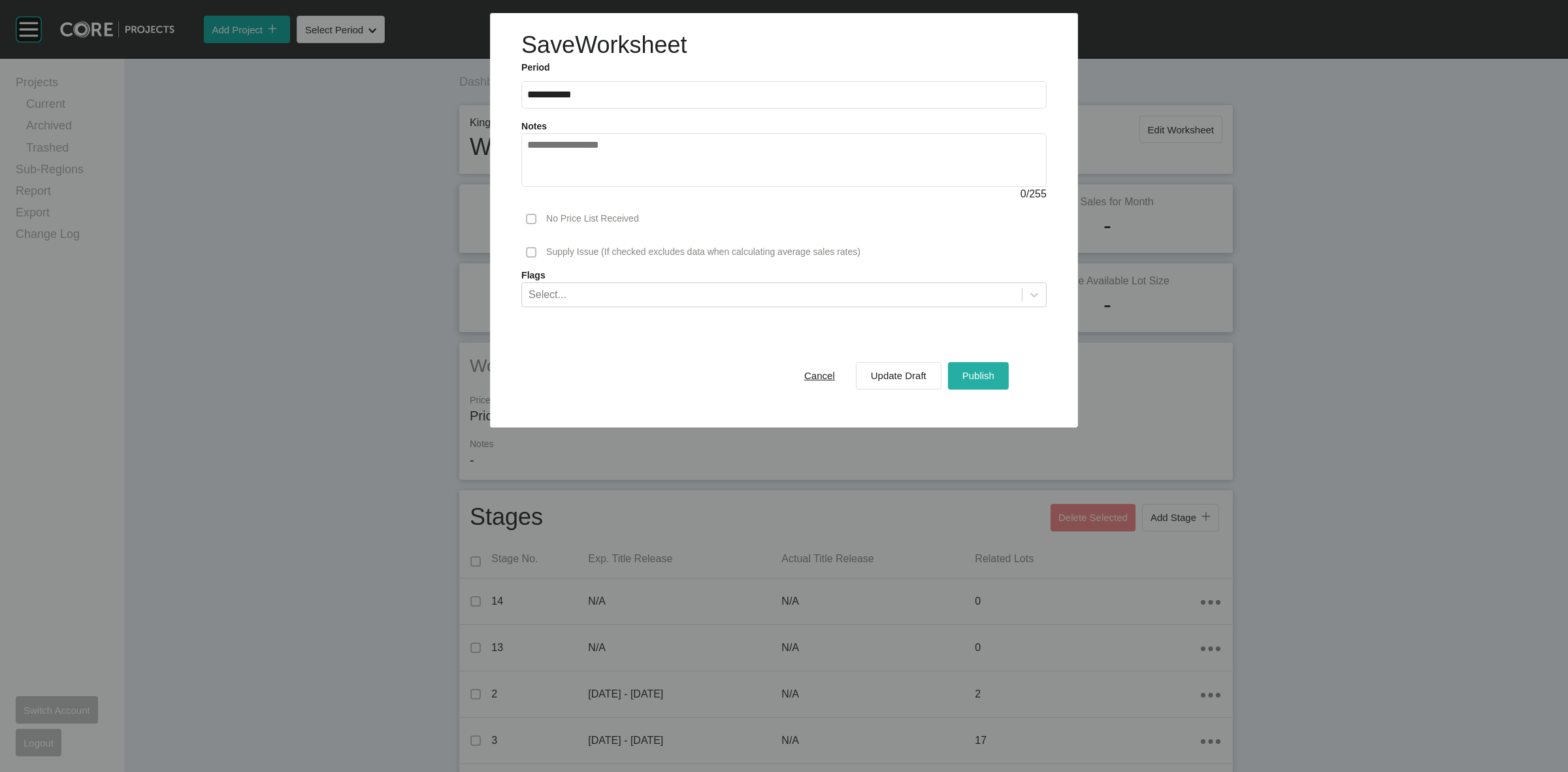
click at [994, 370] on span "Publish" at bounding box center [979, 375] width 32 height 11
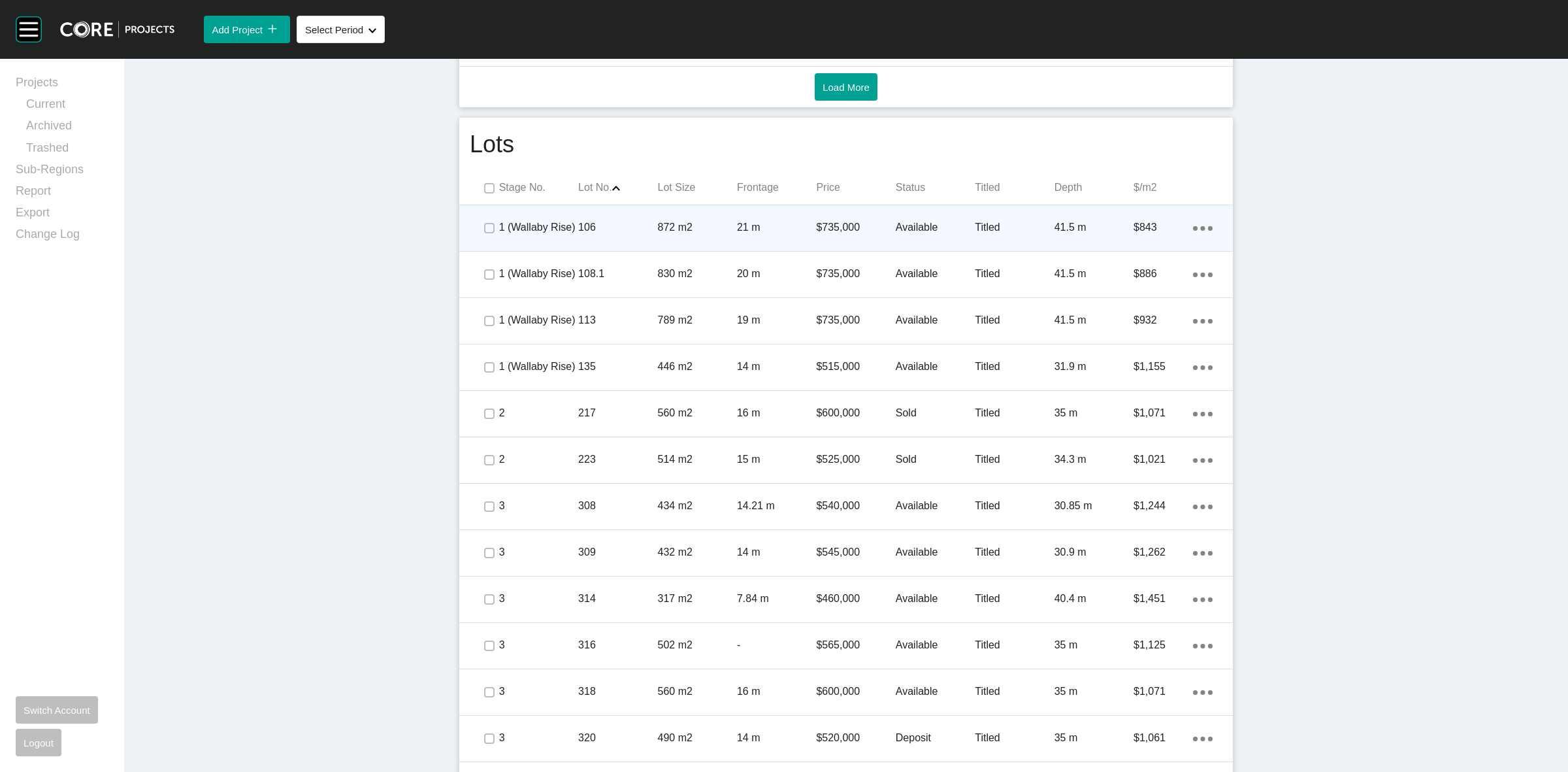
scroll to position [735, 0]
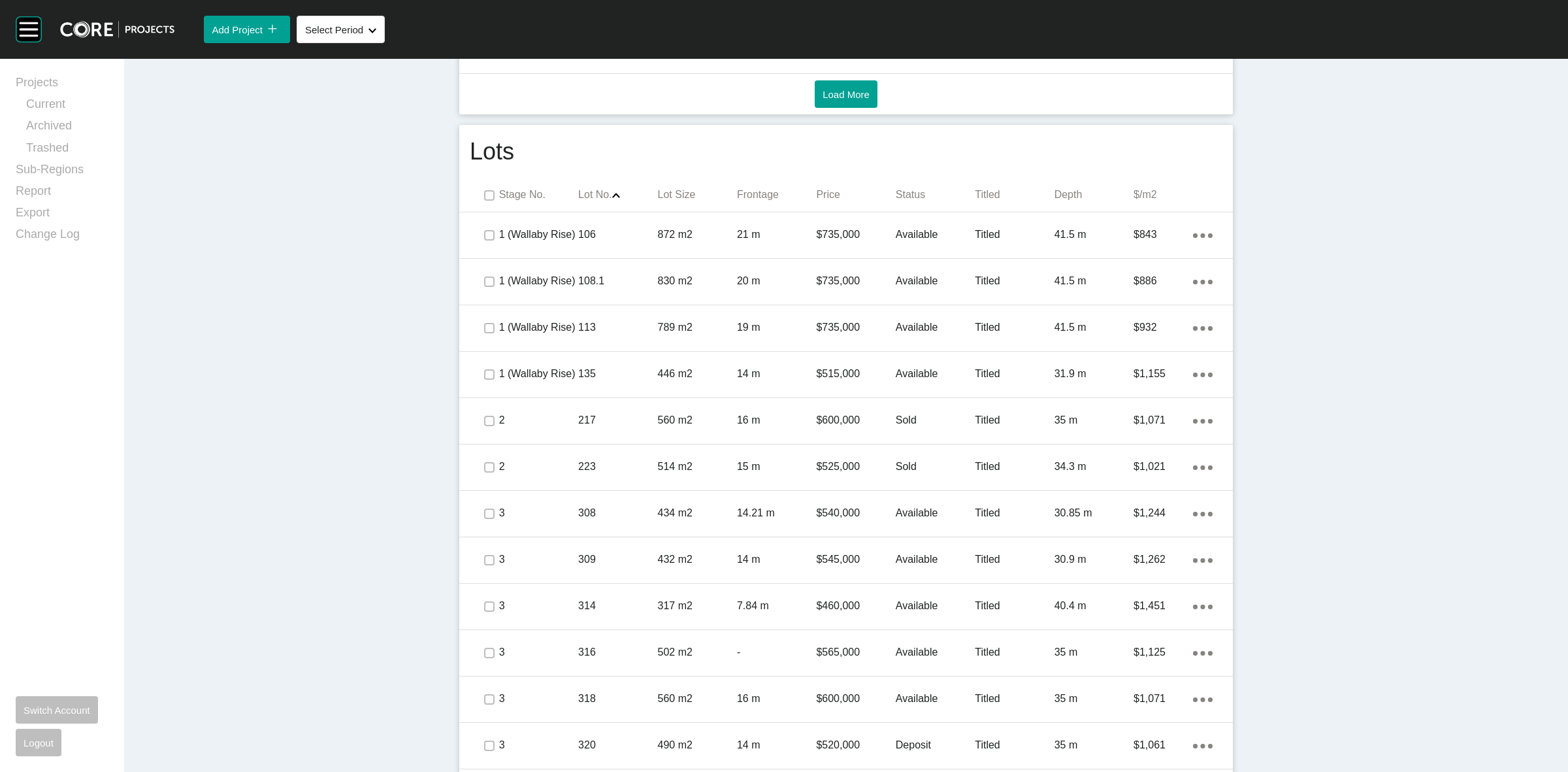
click at [906, 190] on p "Status" at bounding box center [935, 194] width 79 height 15
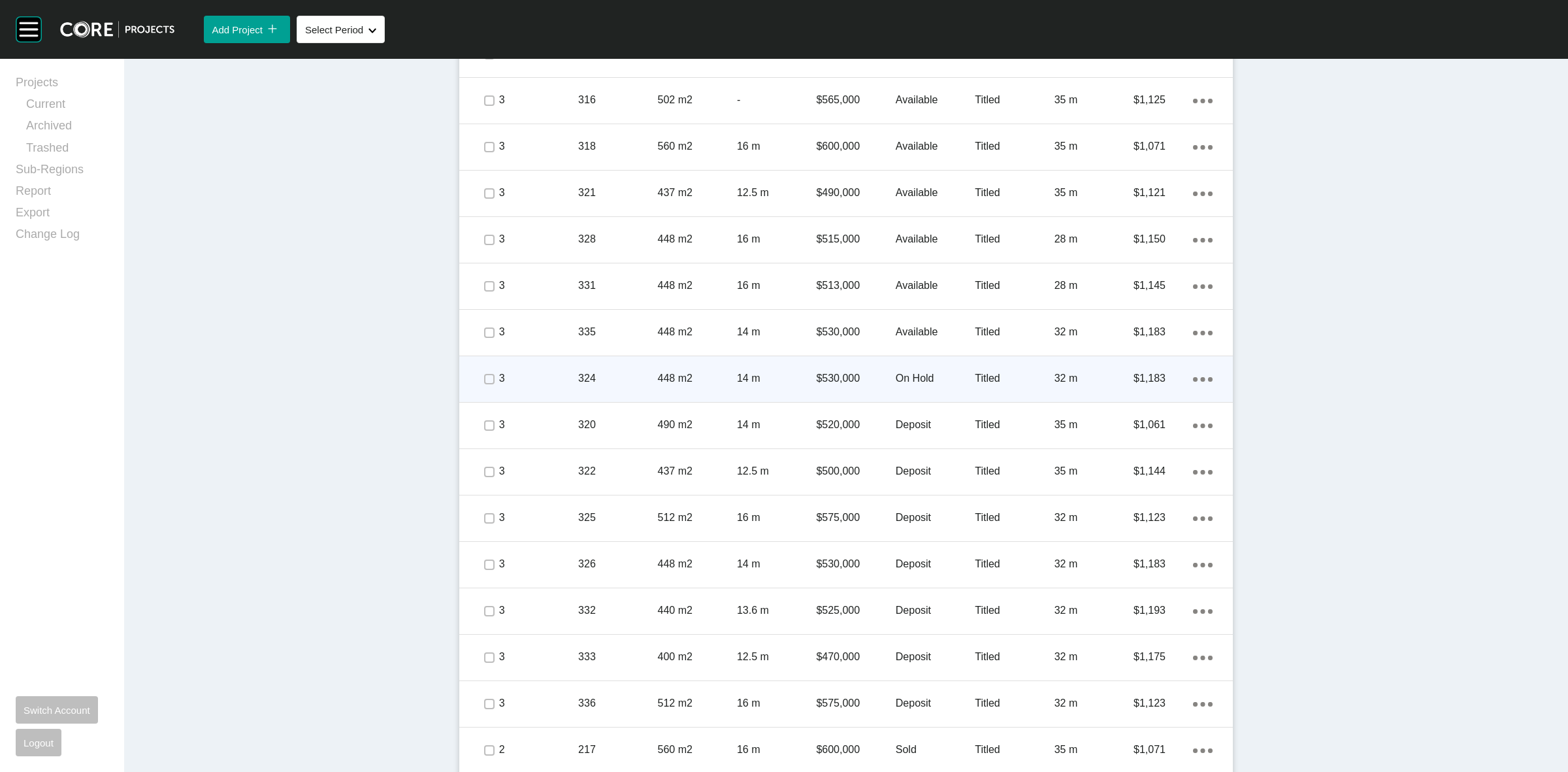
scroll to position [1248, 0]
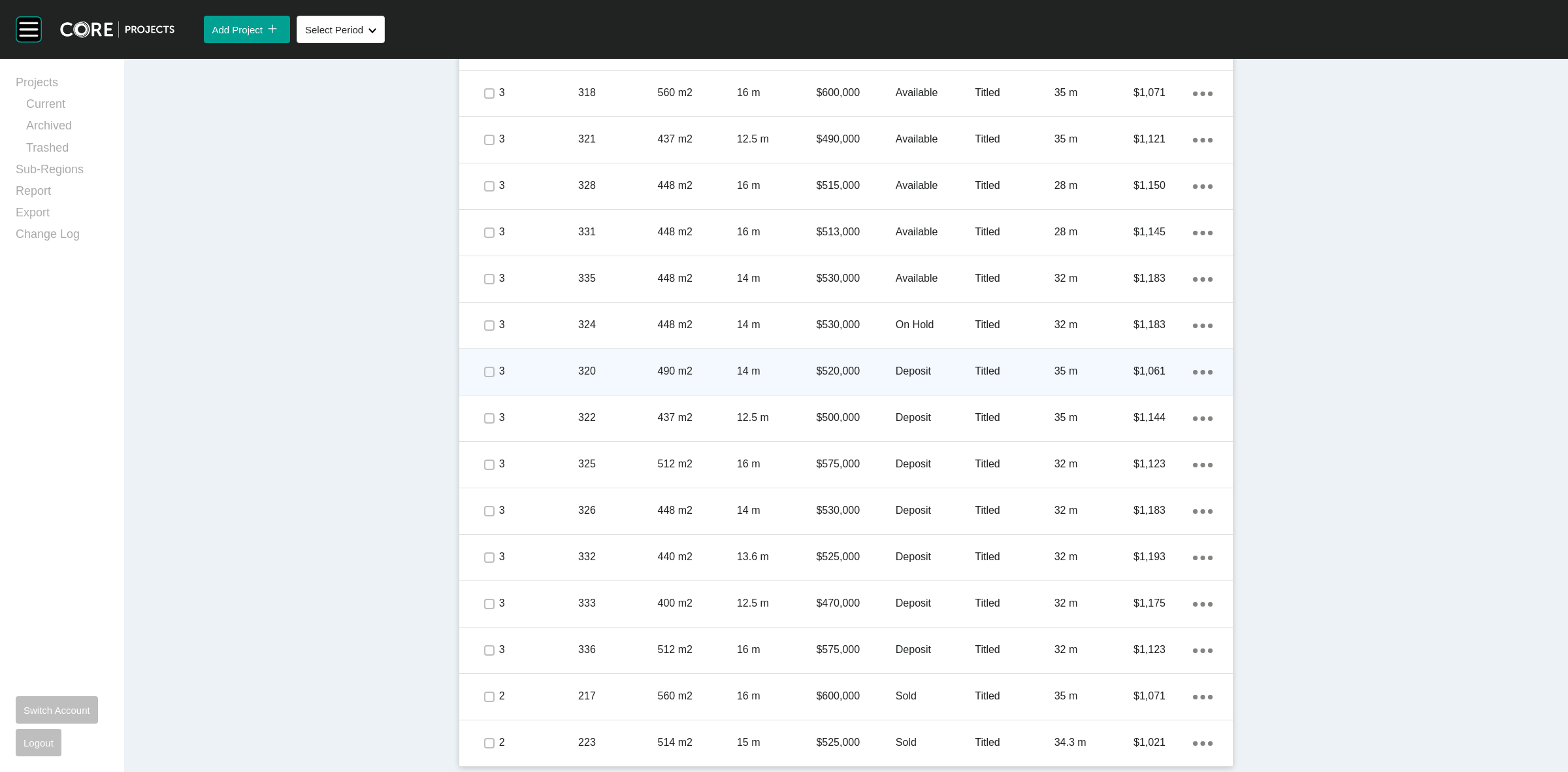
click at [819, 373] on p "$520,000" at bounding box center [855, 371] width 79 height 15
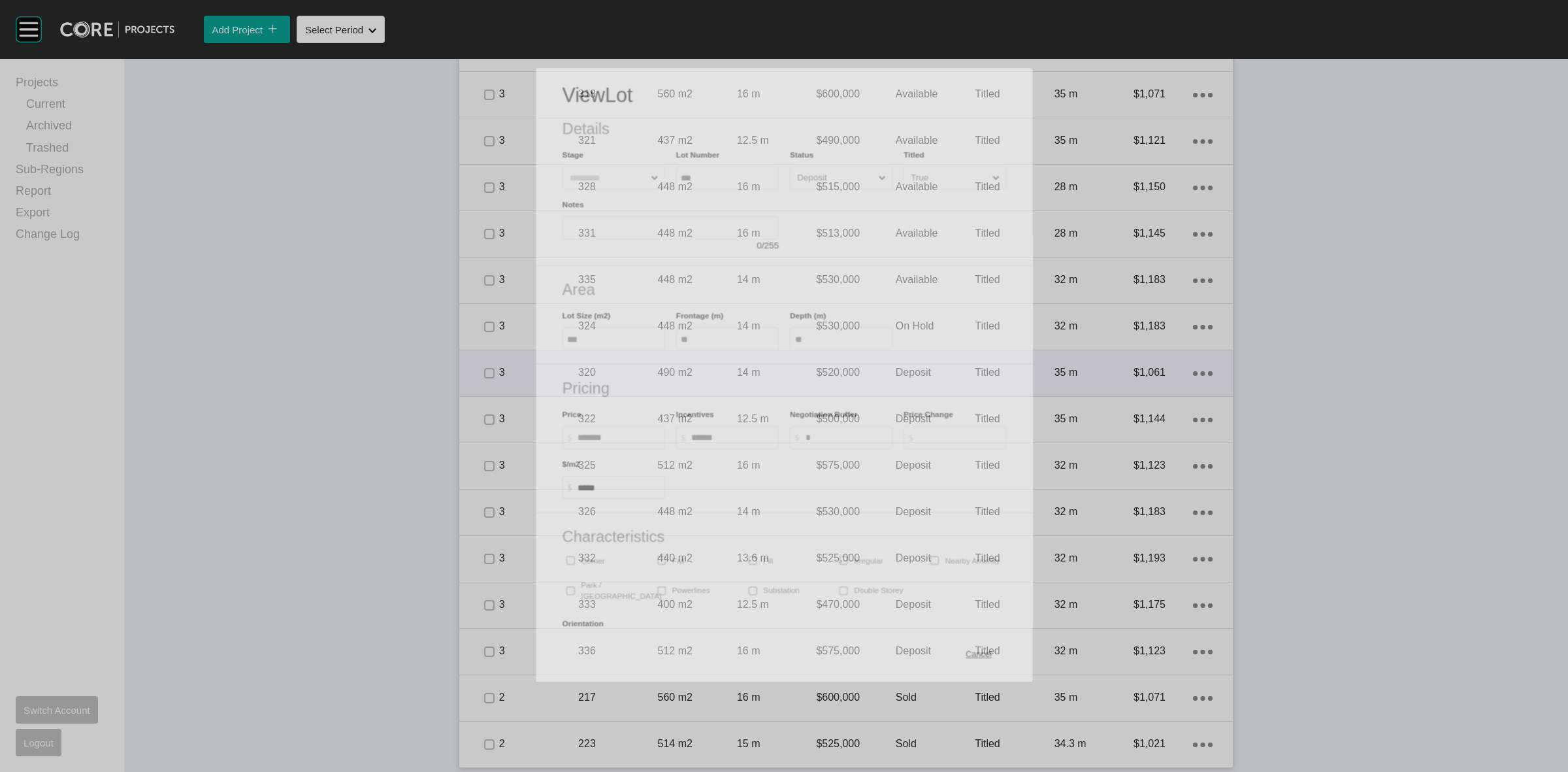
scroll to position [1207, 0]
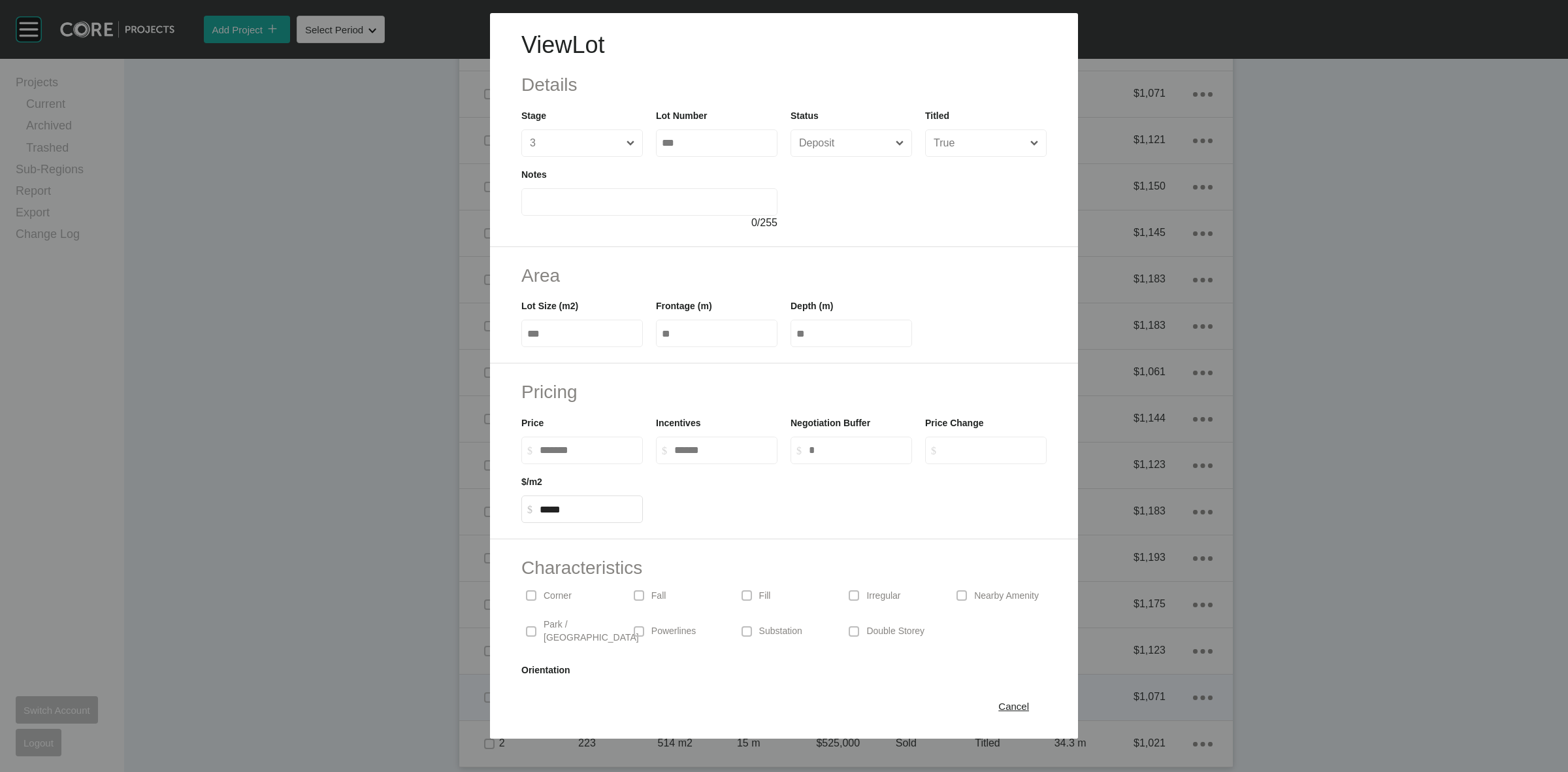
click at [995, 698] on div "Cancel" at bounding box center [1014, 707] width 37 height 18
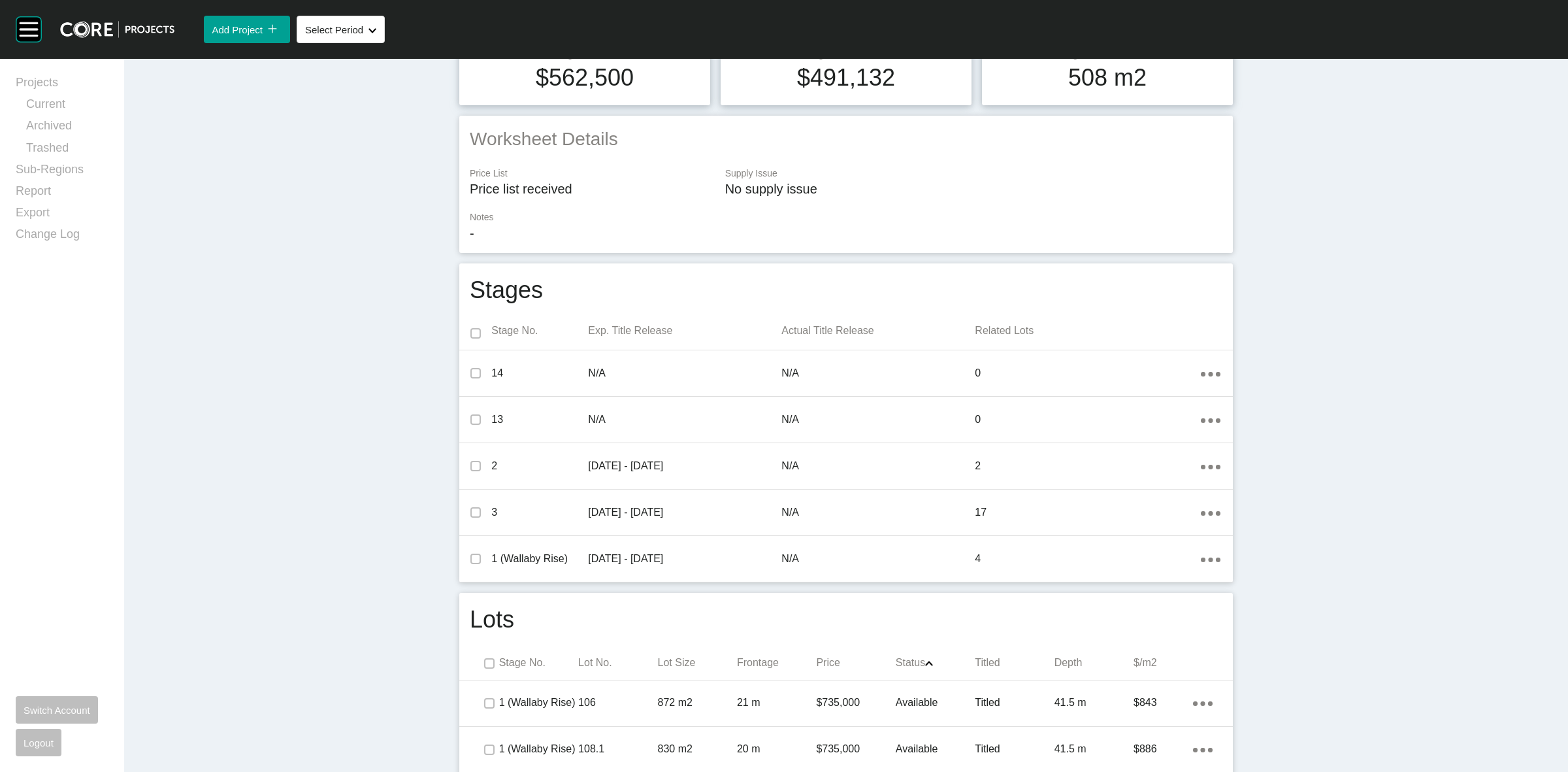
scroll to position [0, 0]
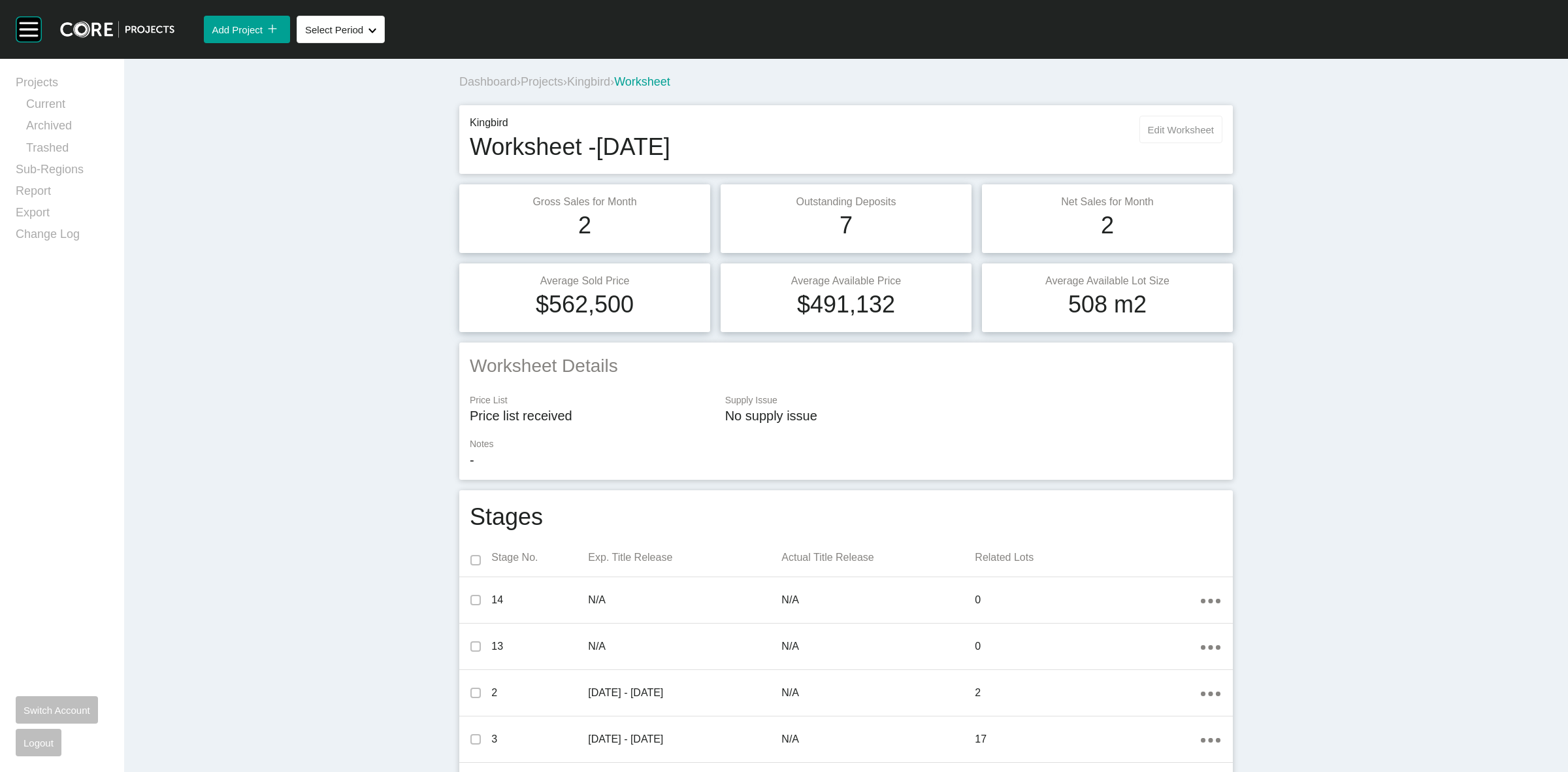
click at [1190, 126] on span "Edit Worksheet" at bounding box center [1182, 129] width 66 height 11
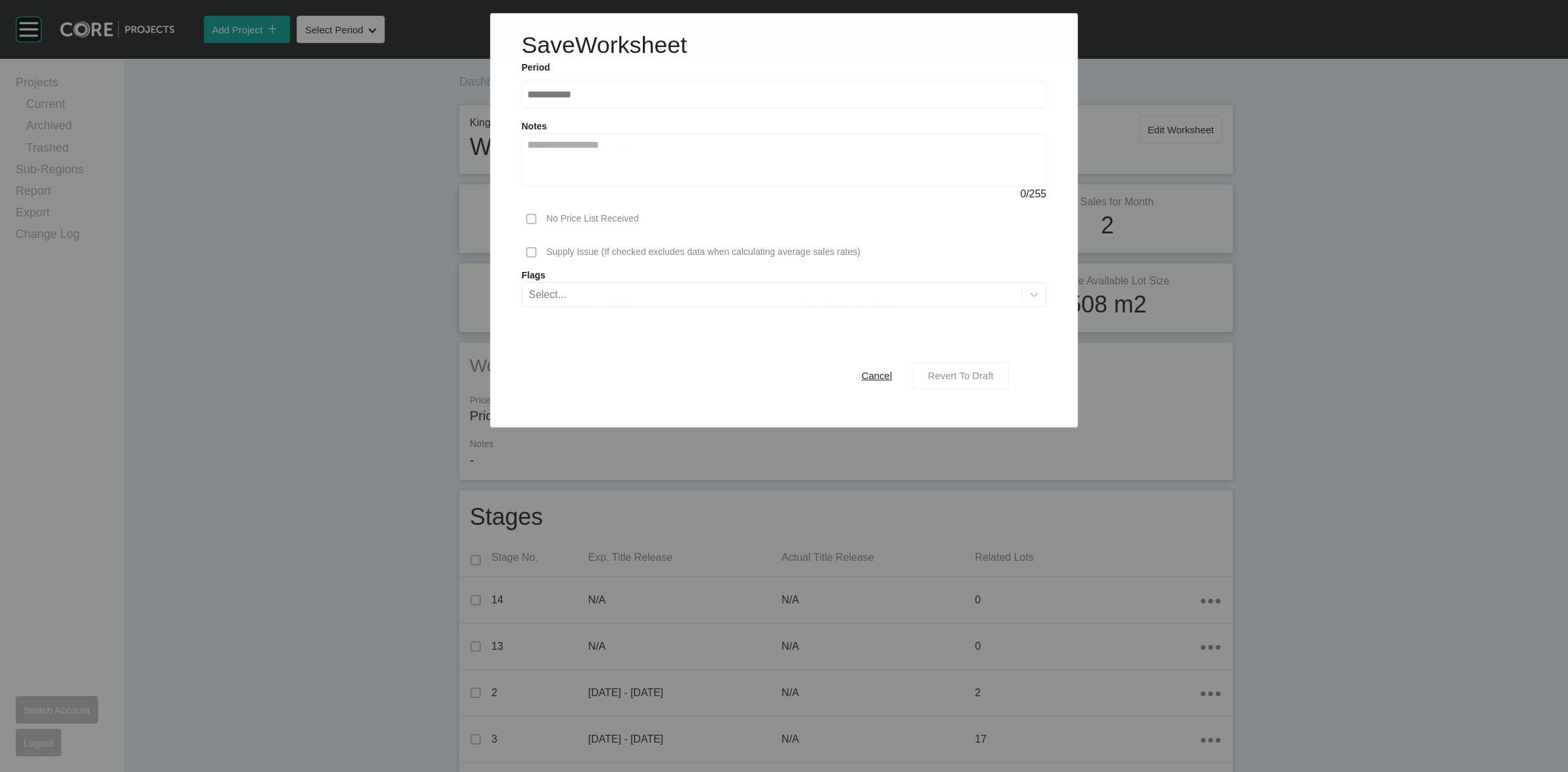
click at [950, 367] on div "Revert To Draft" at bounding box center [961, 376] width 72 height 18
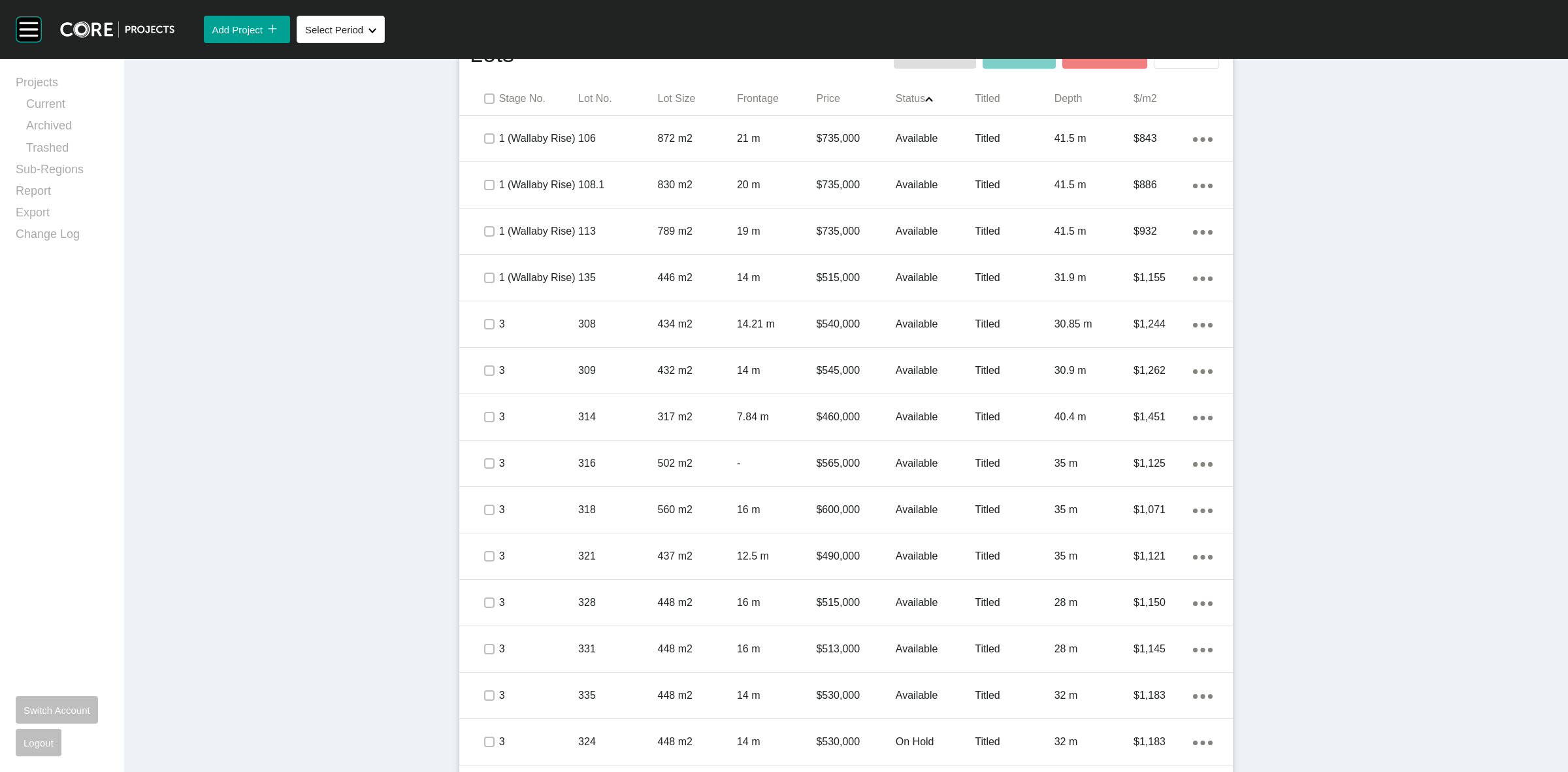
scroll to position [1062, 0]
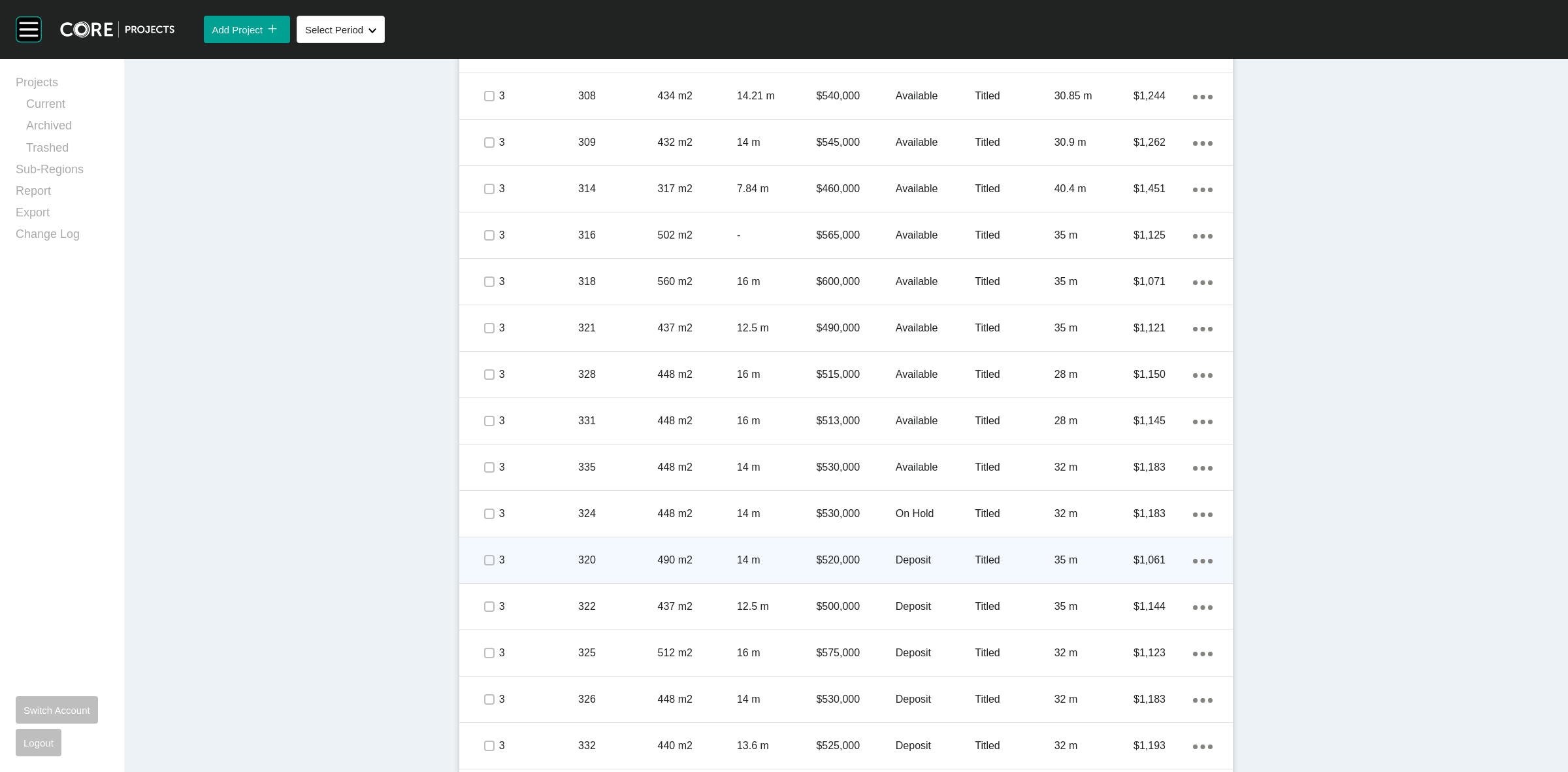
click at [621, 569] on div "320" at bounding box center [618, 560] width 79 height 41
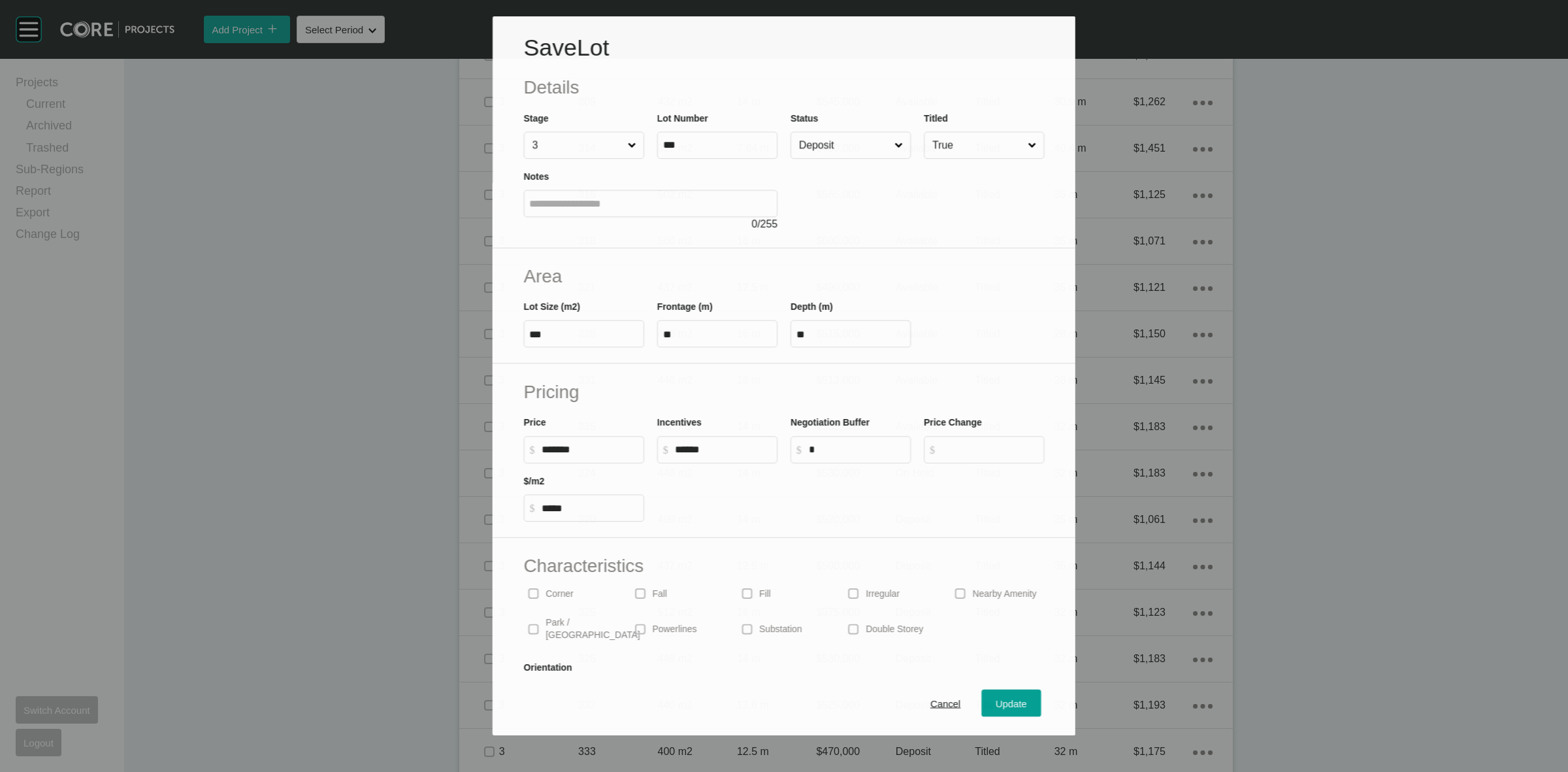
scroll to position [1022, 0]
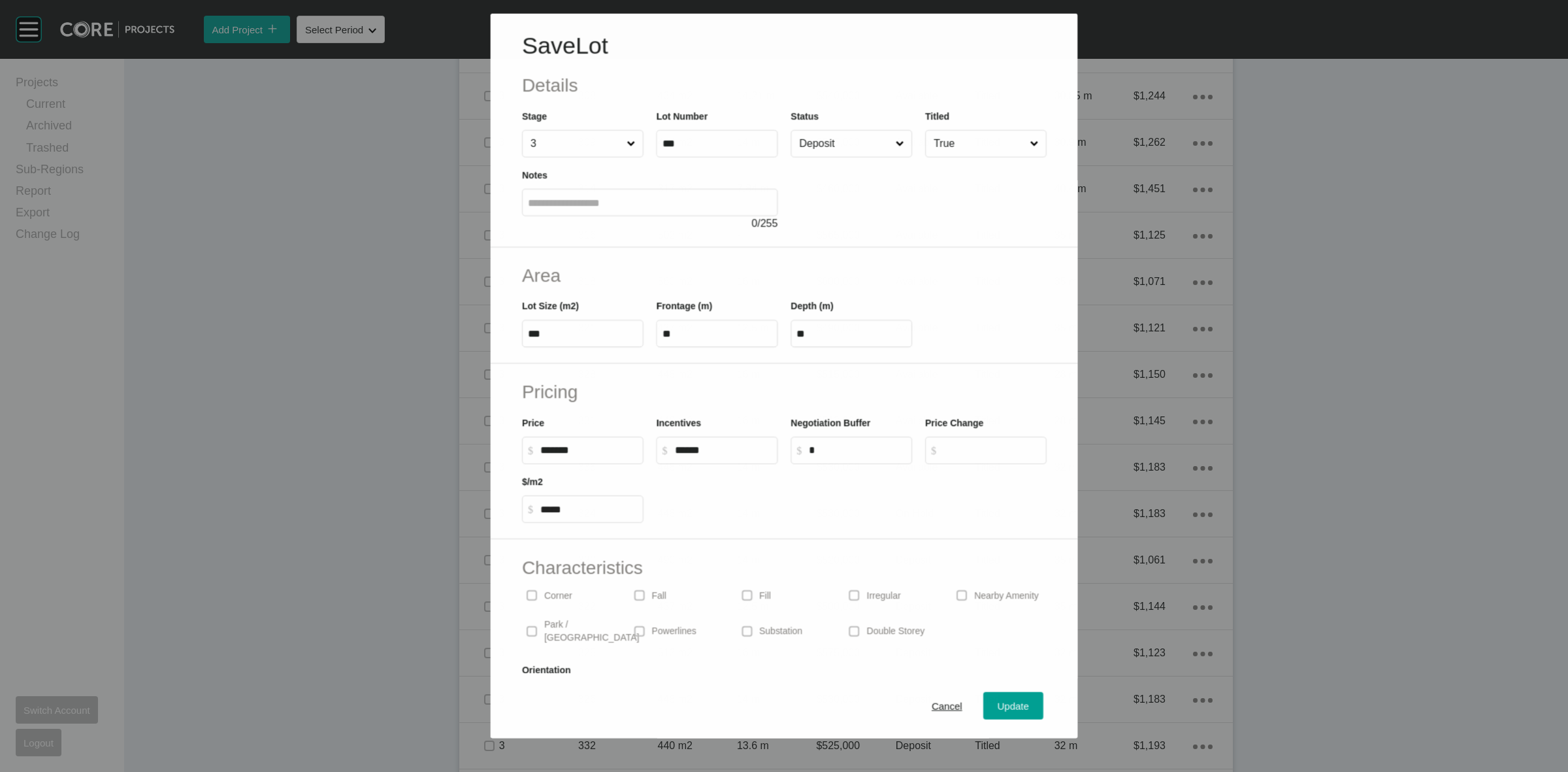
click at [851, 142] on input "Deposit" at bounding box center [844, 142] width 96 height 26
click at [1001, 701] on span "Update" at bounding box center [1014, 706] width 31 height 11
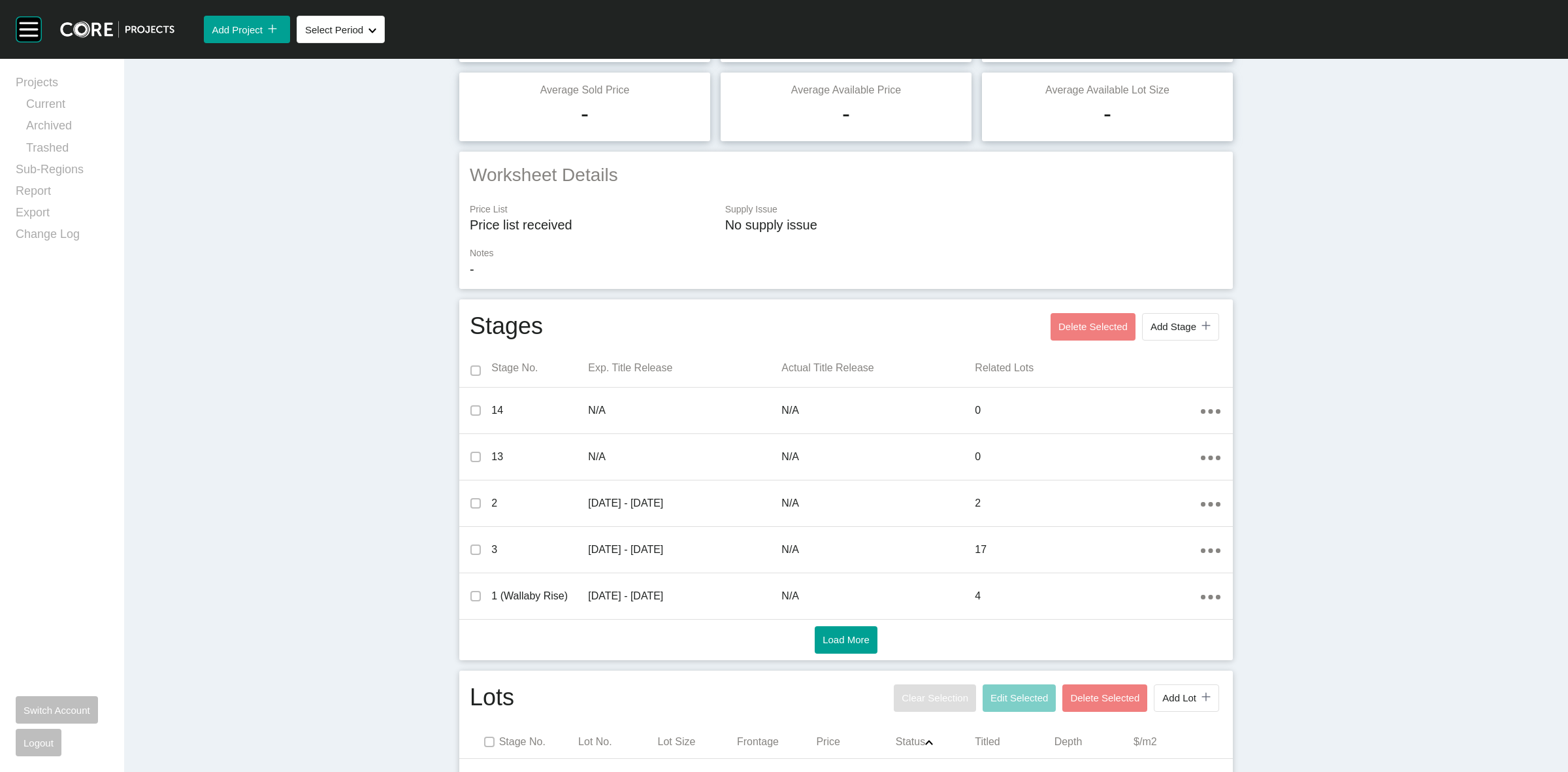
scroll to position [0, 0]
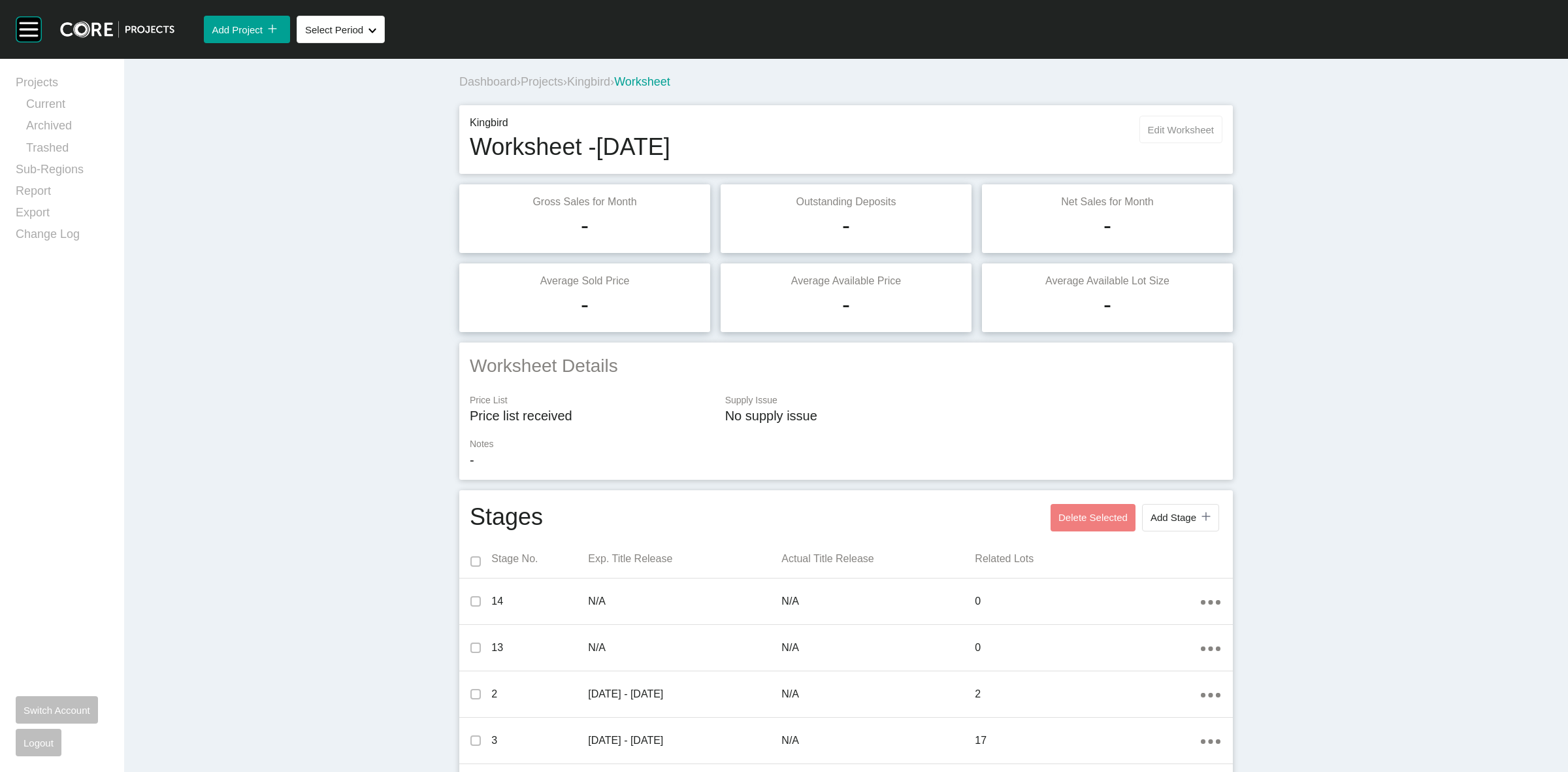
click at [1200, 129] on span "Edit Worksheet" at bounding box center [1182, 129] width 66 height 11
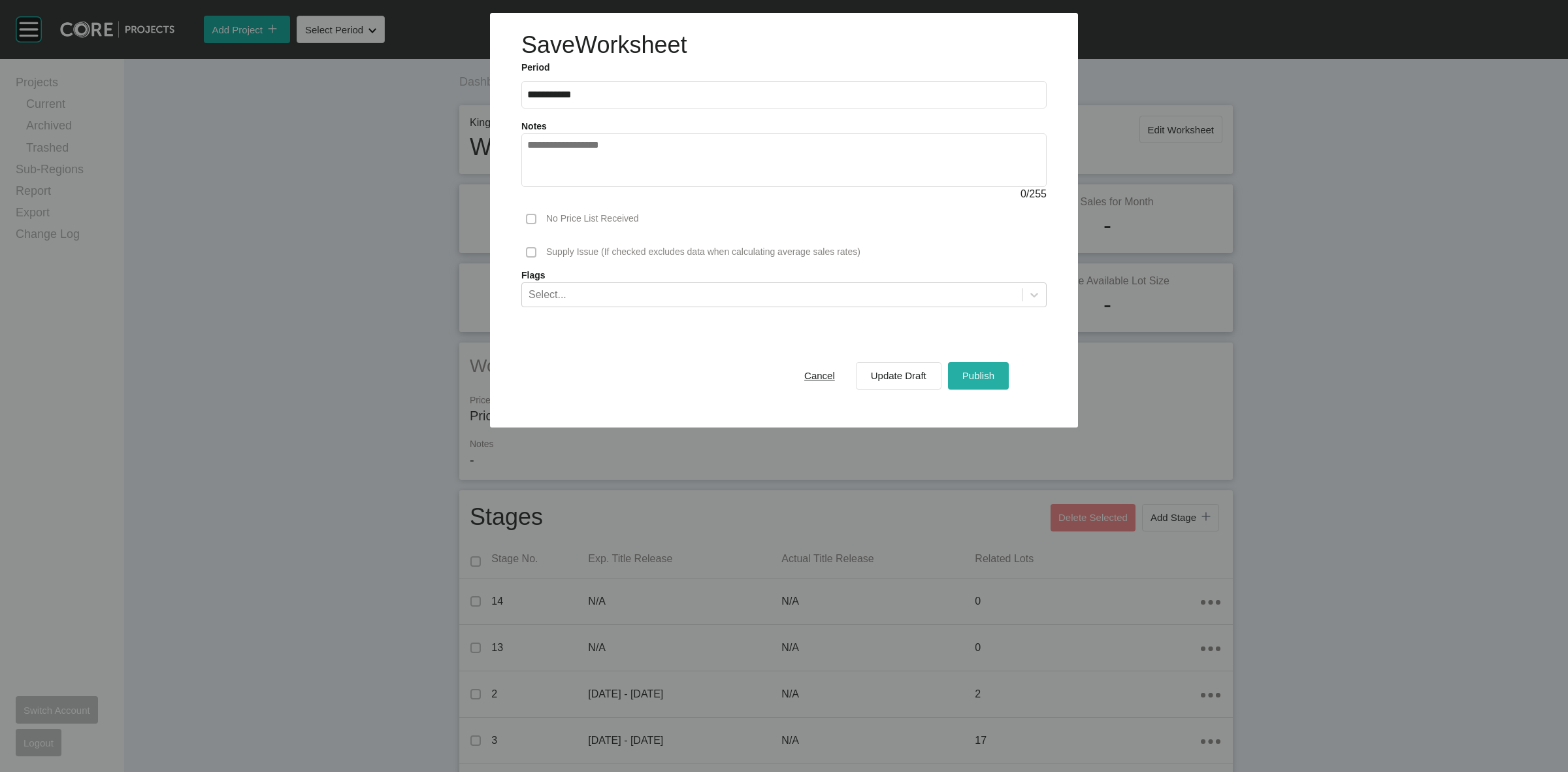
click at [985, 379] on span "Publish" at bounding box center [979, 375] width 32 height 11
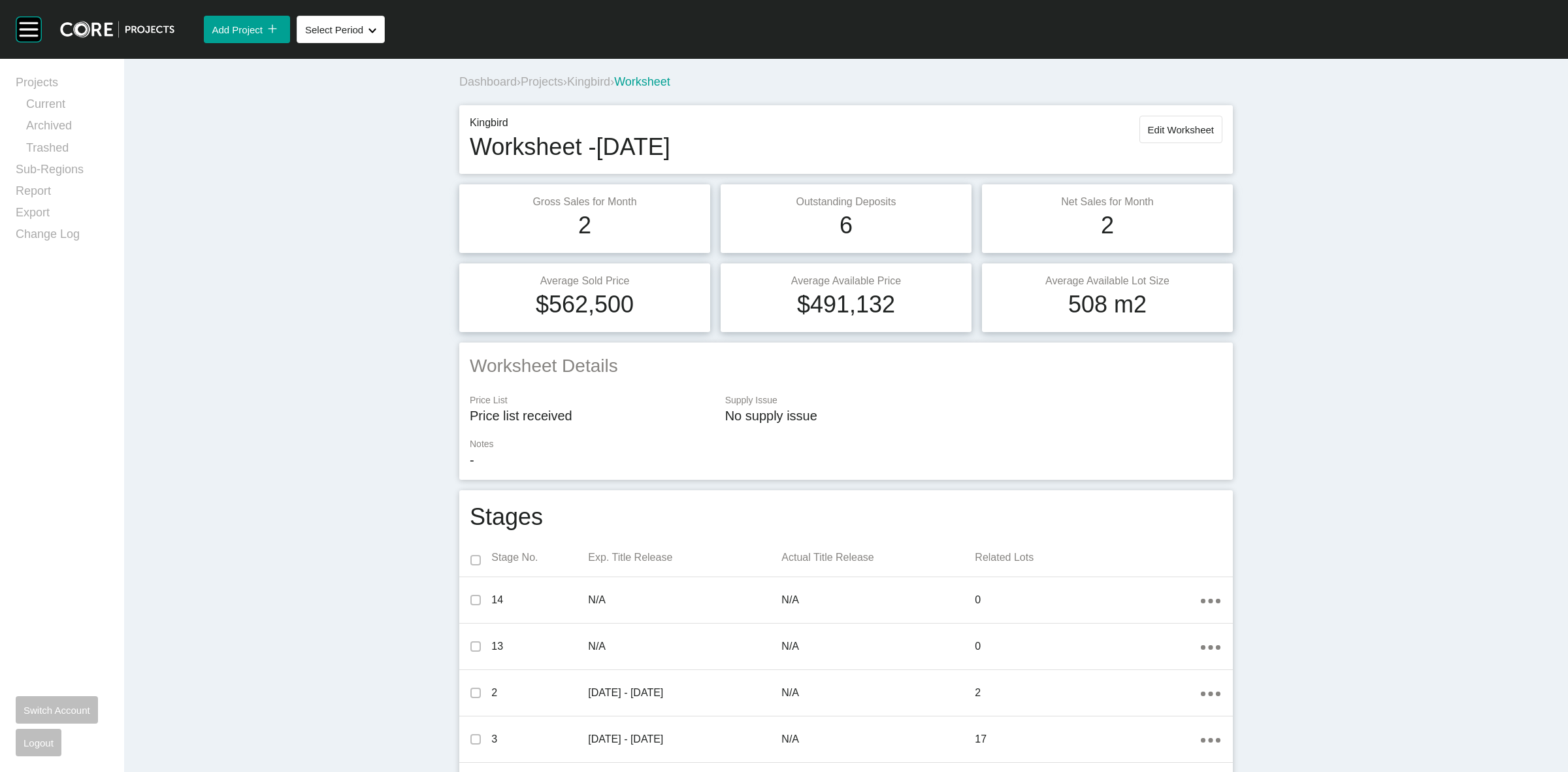
click at [584, 83] on span "Kingbird" at bounding box center [588, 81] width 43 height 13
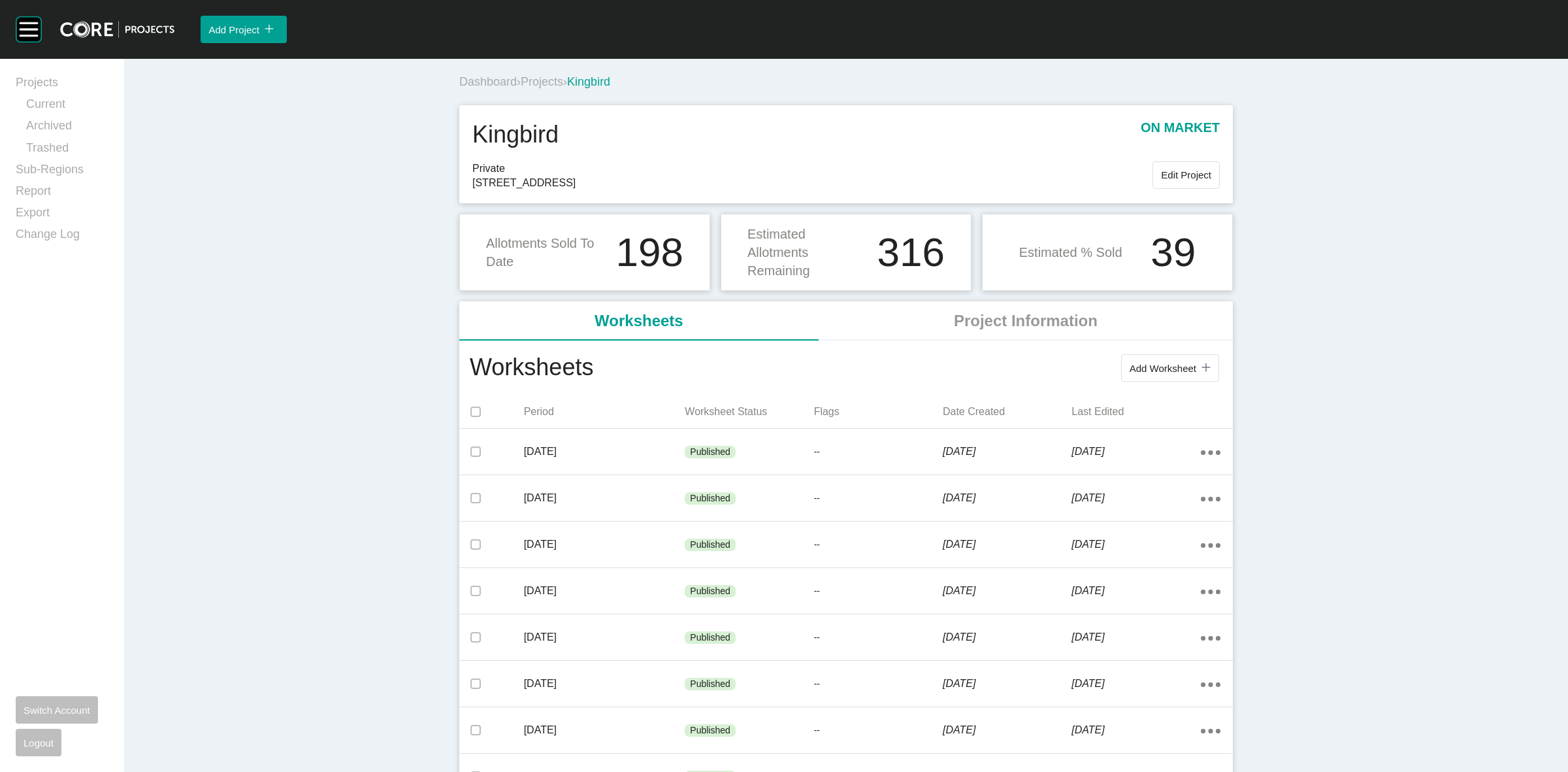
click at [531, 82] on span "Projects" at bounding box center [543, 81] width 43 height 13
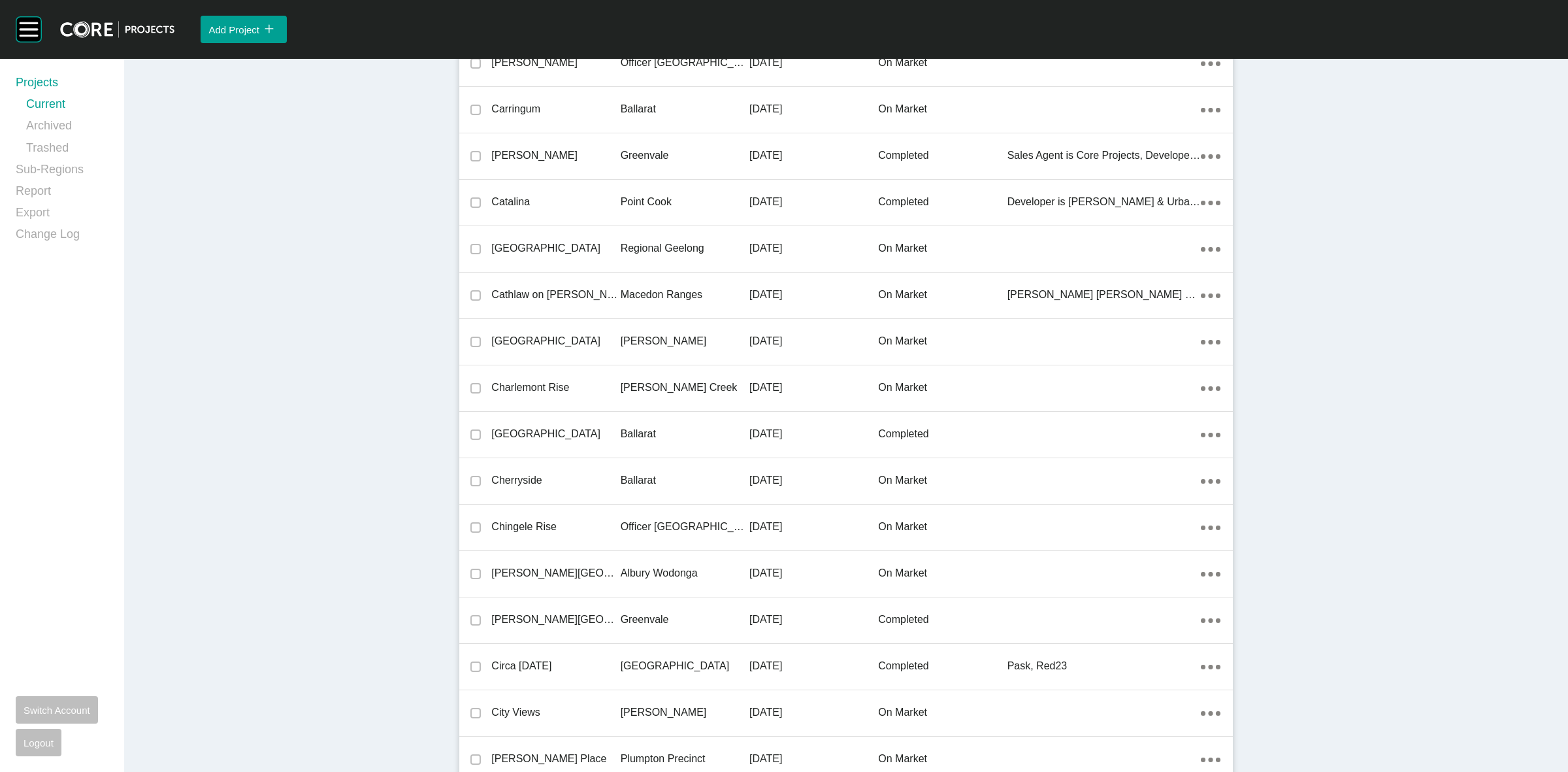
scroll to position [11712, 0]
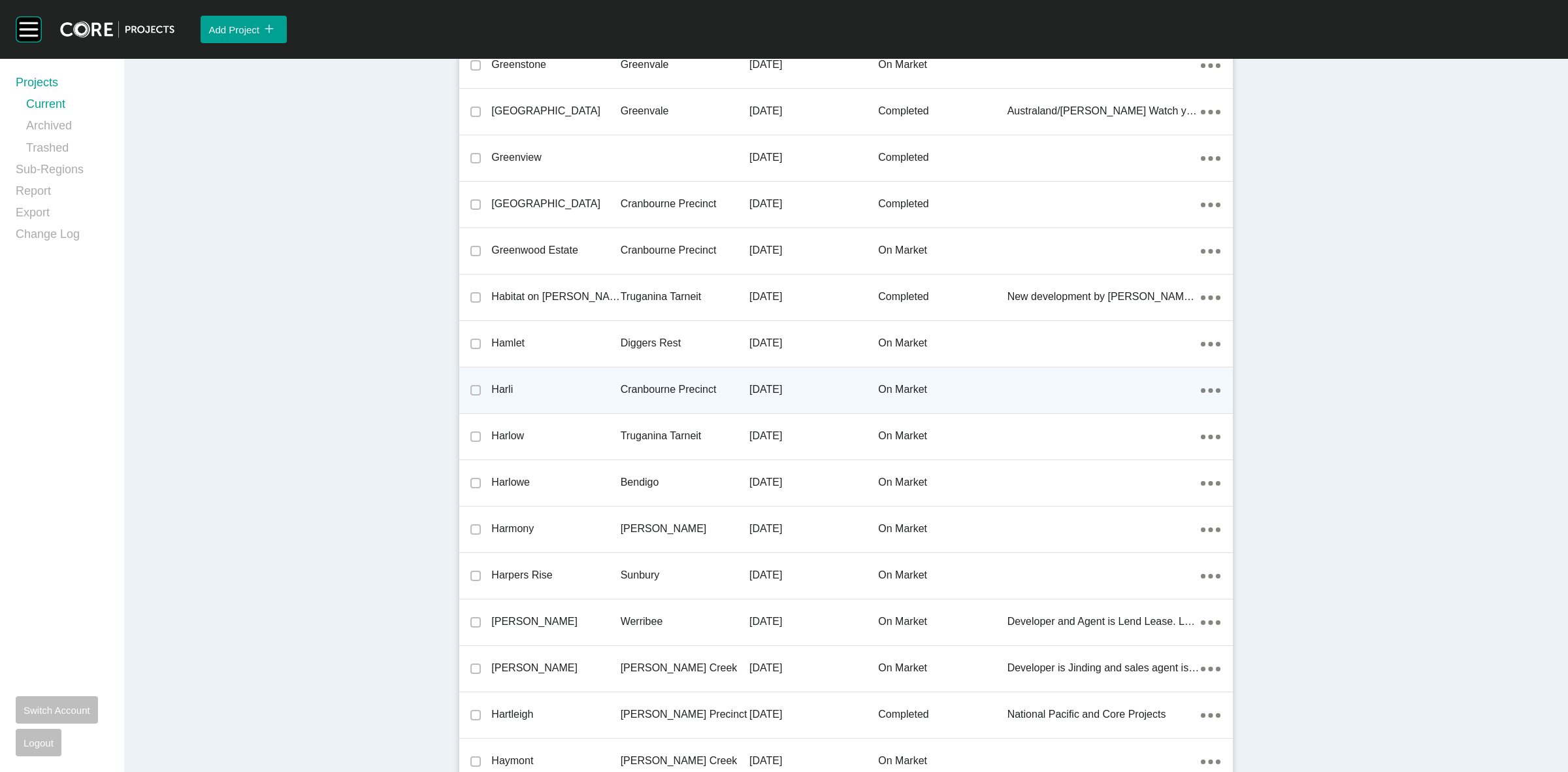
click at [642, 383] on p "Cranbourne Precinct" at bounding box center [685, 389] width 129 height 15
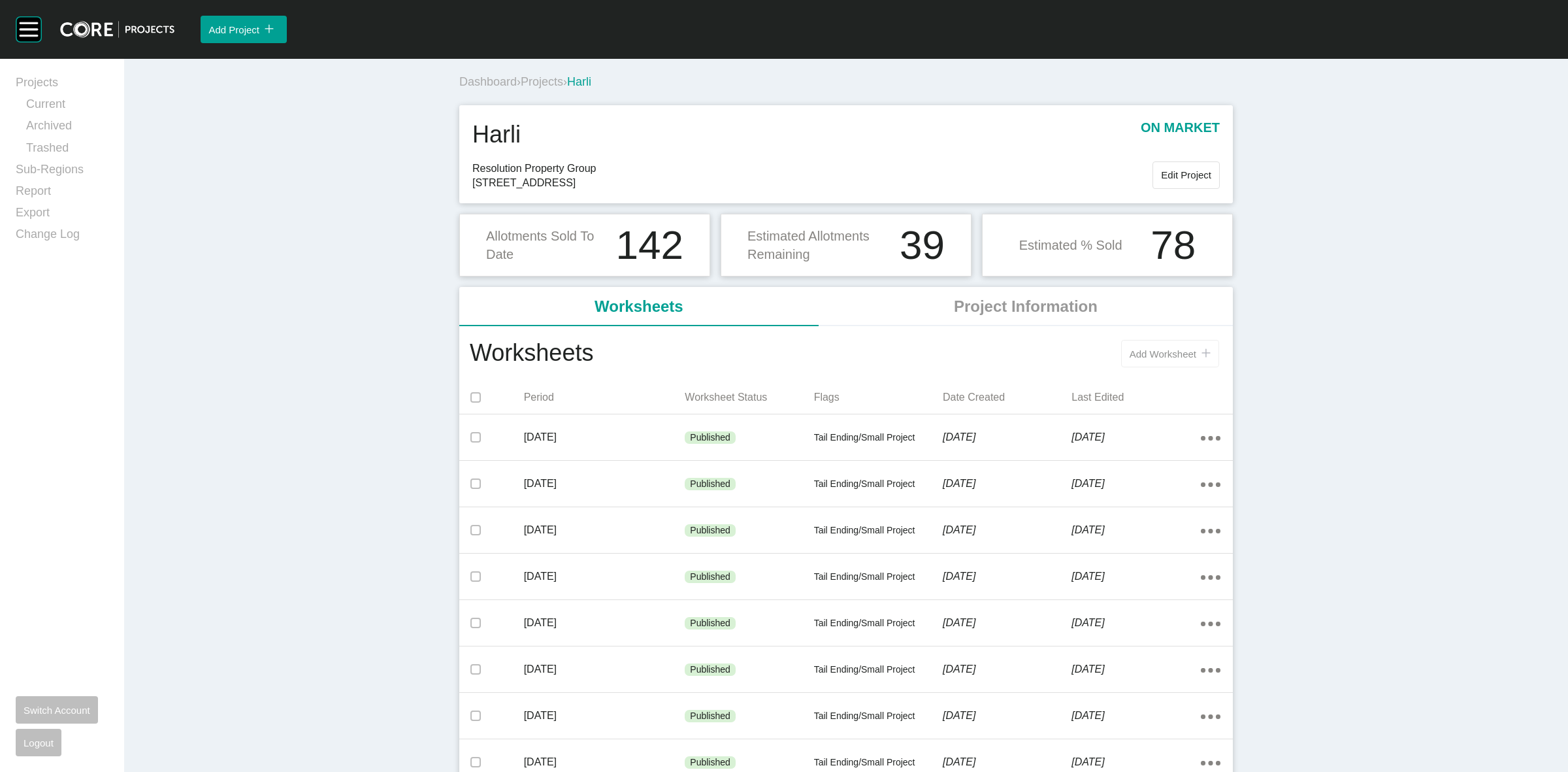
click at [1130, 359] on span "Add Worksheet" at bounding box center [1163, 353] width 66 height 11
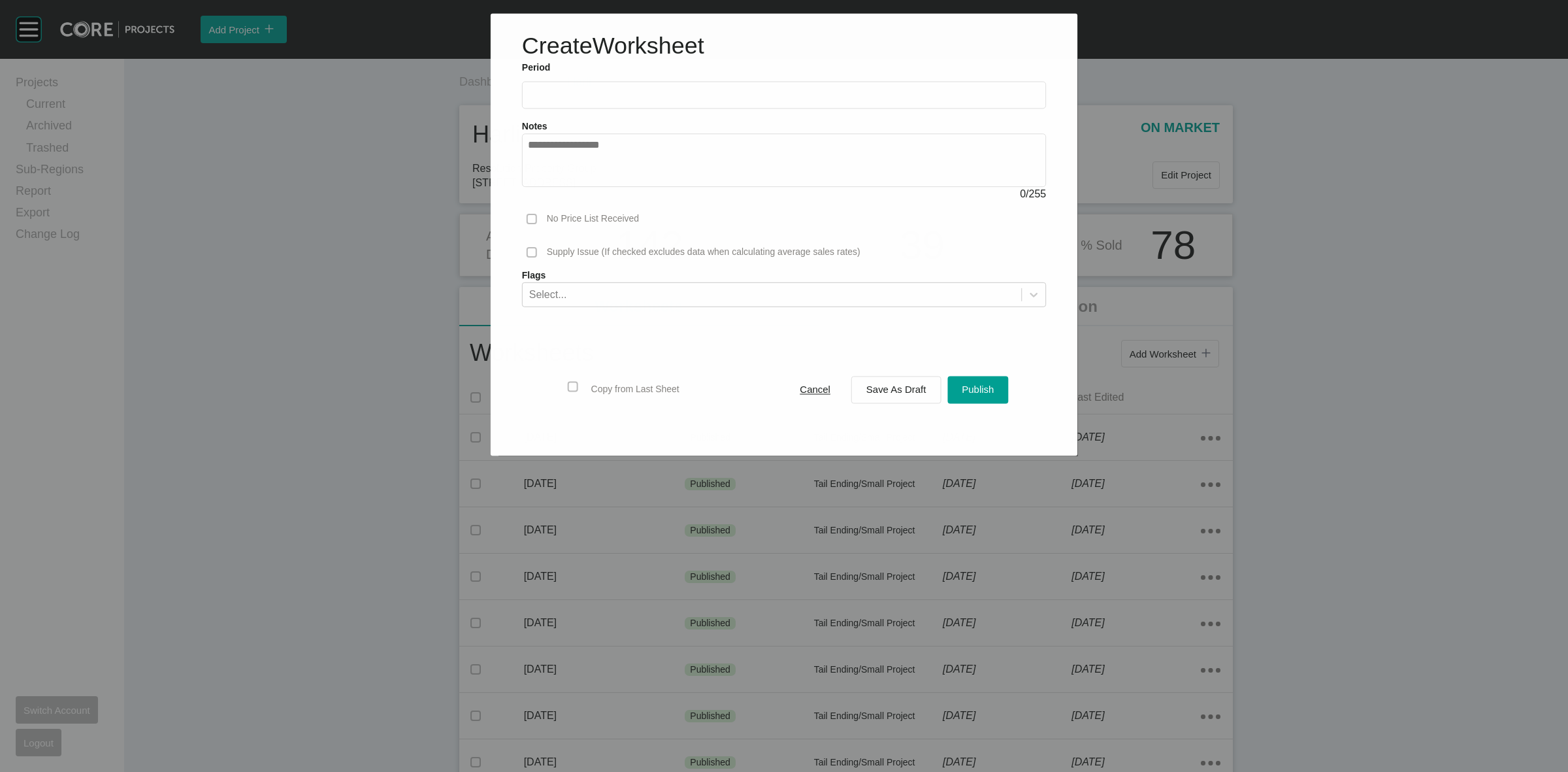
click at [646, 92] on input "text" at bounding box center [784, 95] width 512 height 11
click at [596, 187] on li "Aug" at bounding box center [590, 190] width 44 height 22
type input "**********"
click at [893, 385] on span "Save As Draft" at bounding box center [897, 389] width 60 height 11
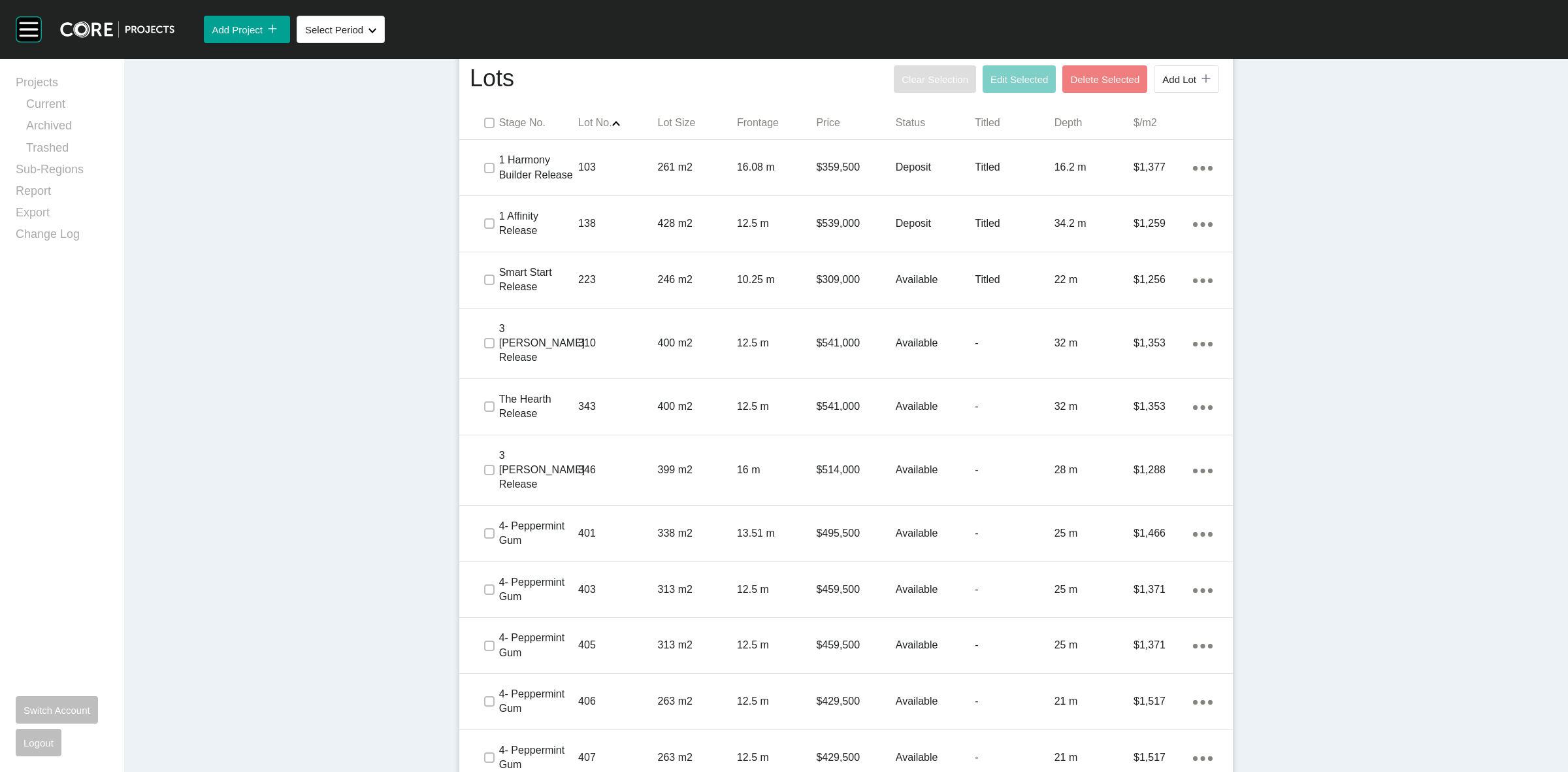
scroll to position [899, 0]
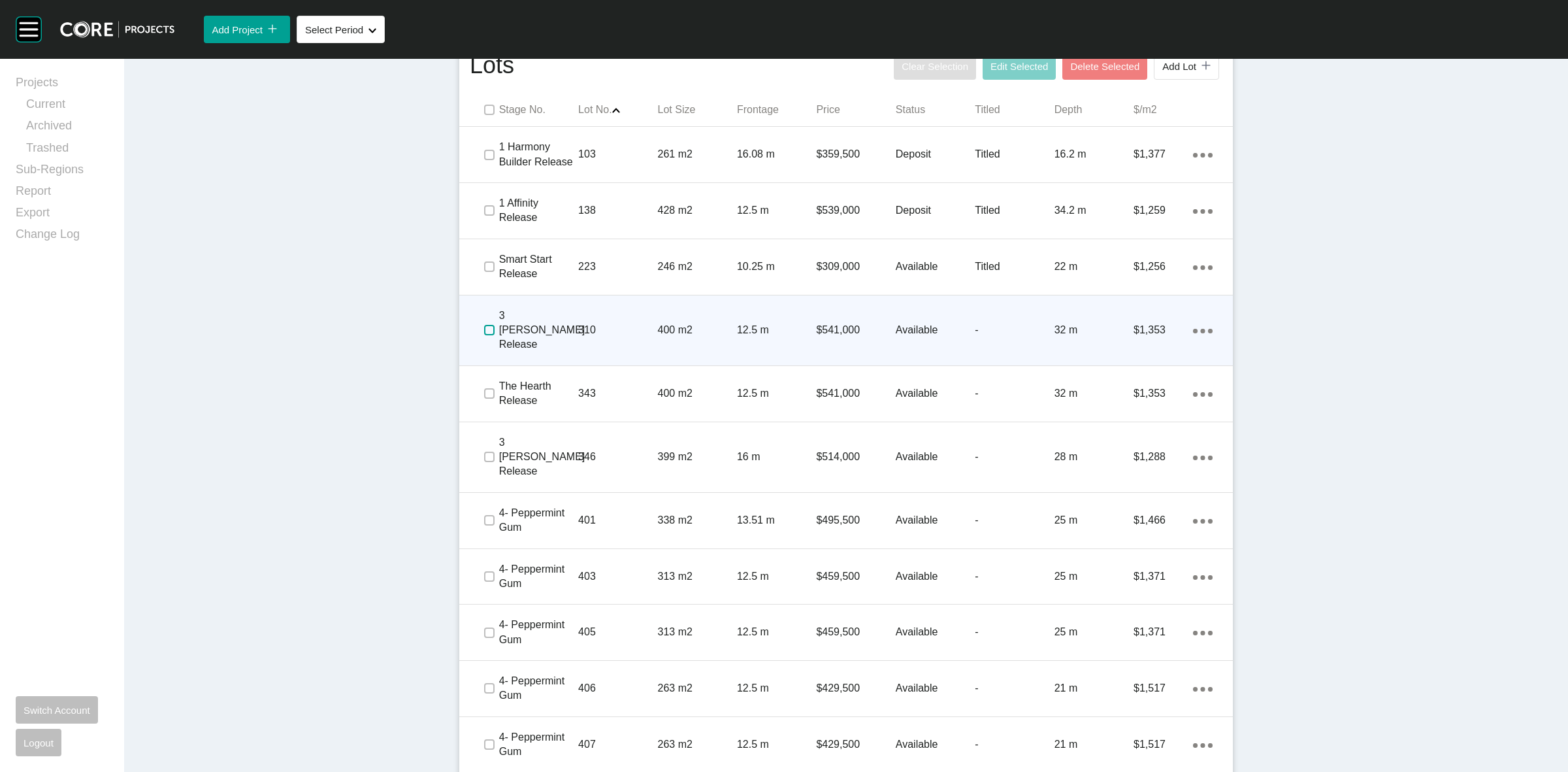
click at [484, 325] on label at bounding box center [489, 330] width 11 height 11
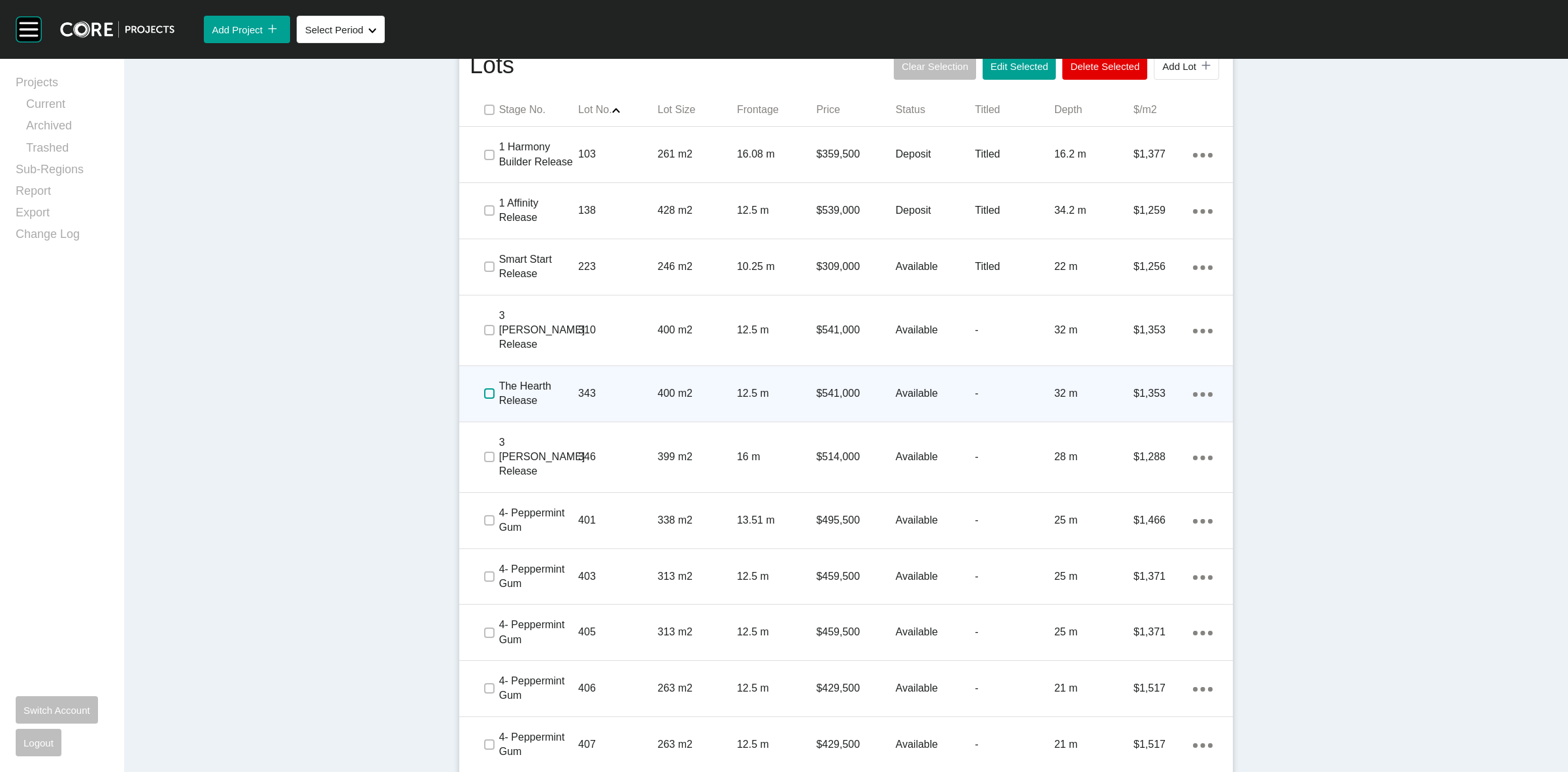
click at [484, 388] on label at bounding box center [489, 393] width 11 height 11
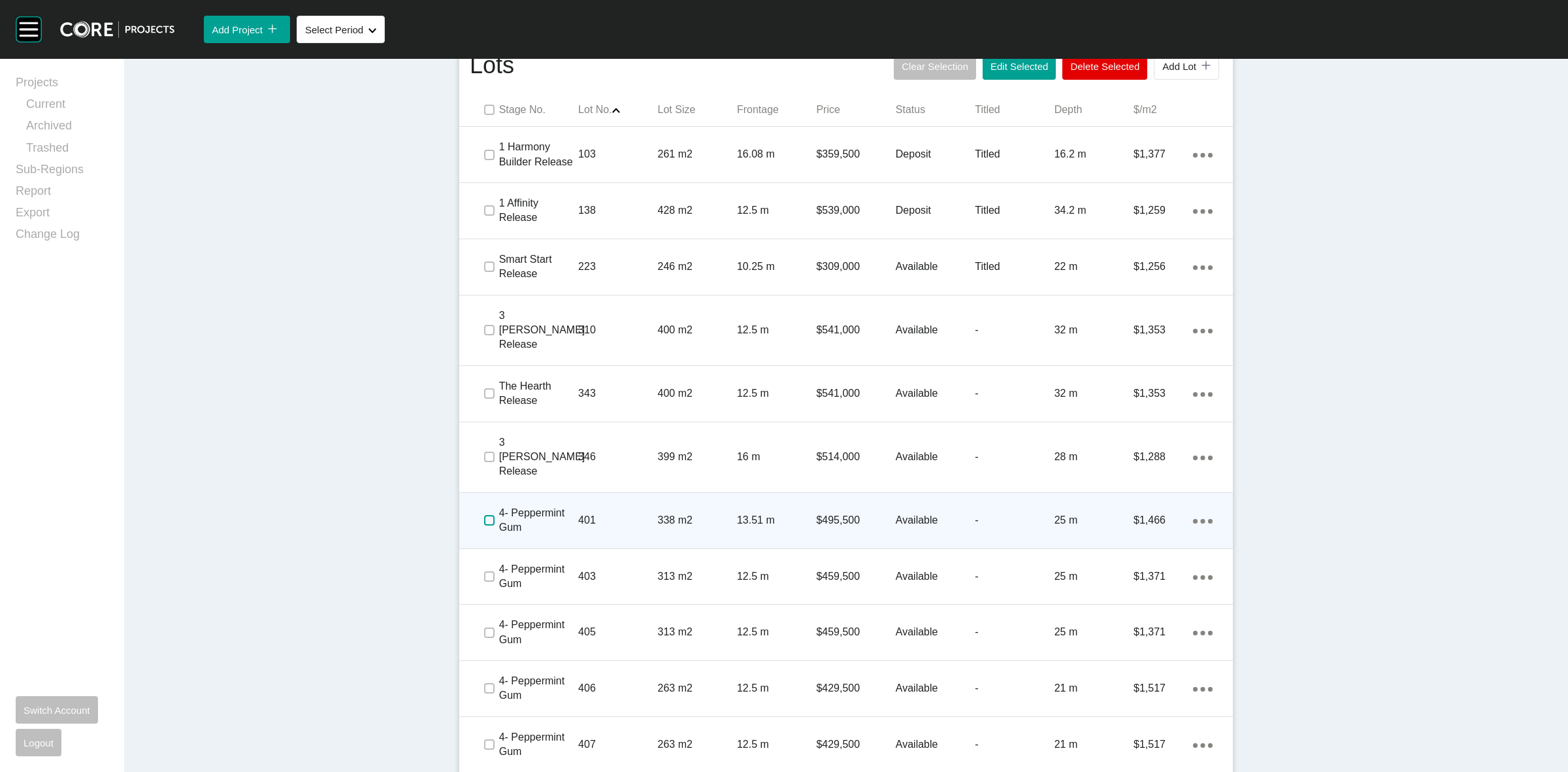
click at [484, 515] on label at bounding box center [489, 520] width 11 height 11
click at [645, 513] on p "401" at bounding box center [618, 520] width 79 height 15
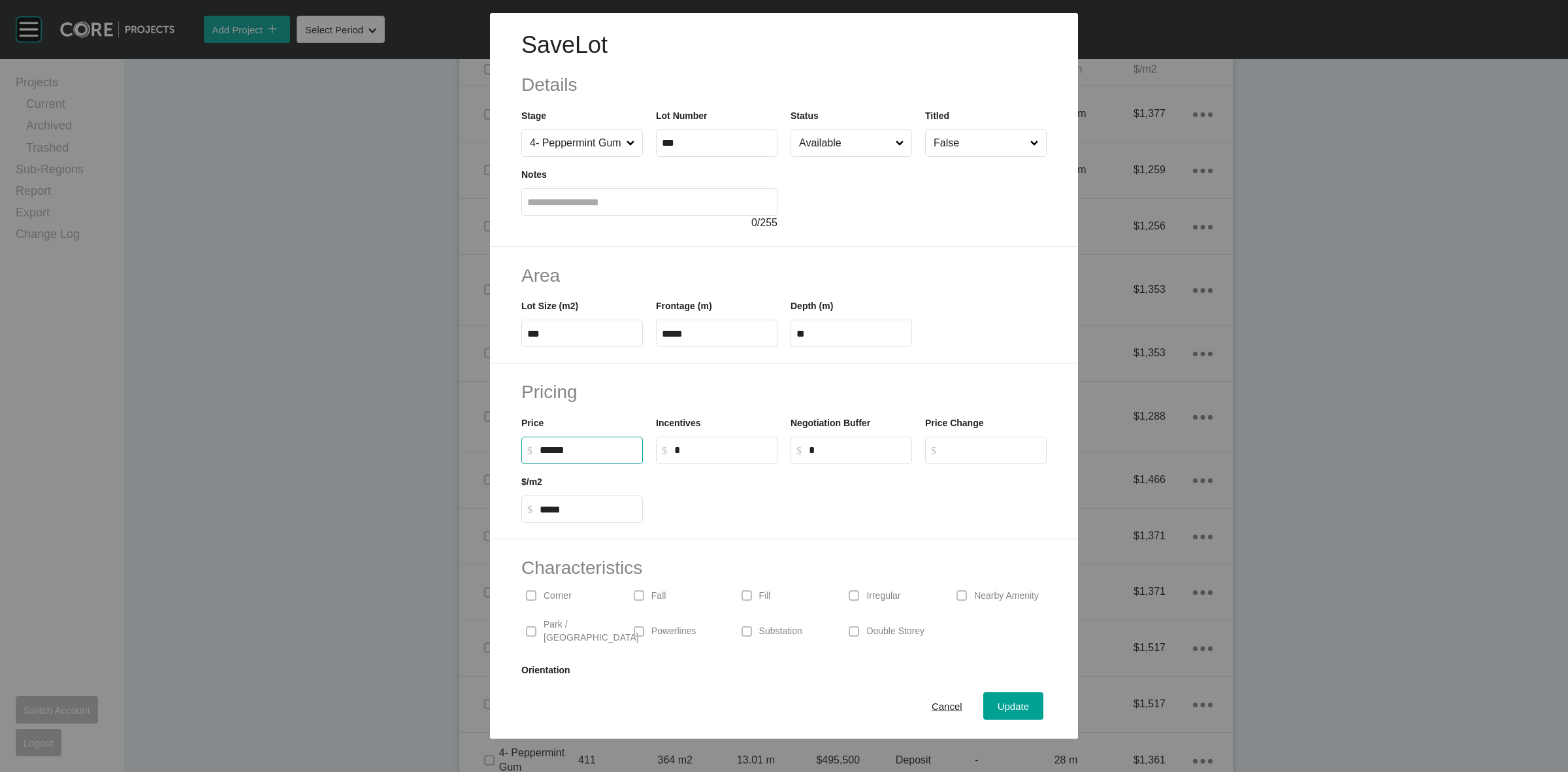
click at [553, 452] on input "******" at bounding box center [588, 449] width 98 height 11
type input "*******"
type input "*****"
click at [998, 705] on span "Update" at bounding box center [1014, 706] width 31 height 11
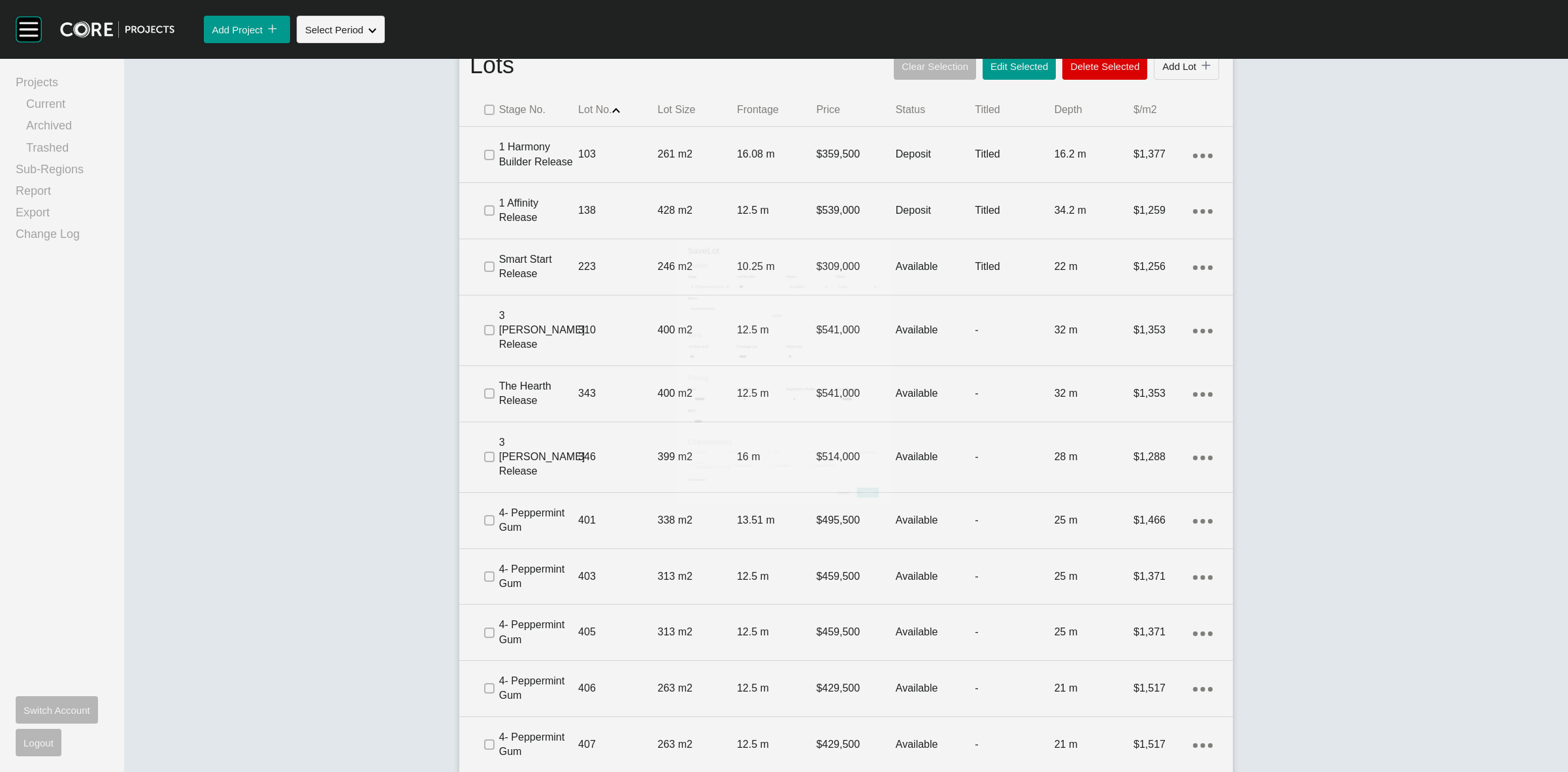
scroll to position [939, 0]
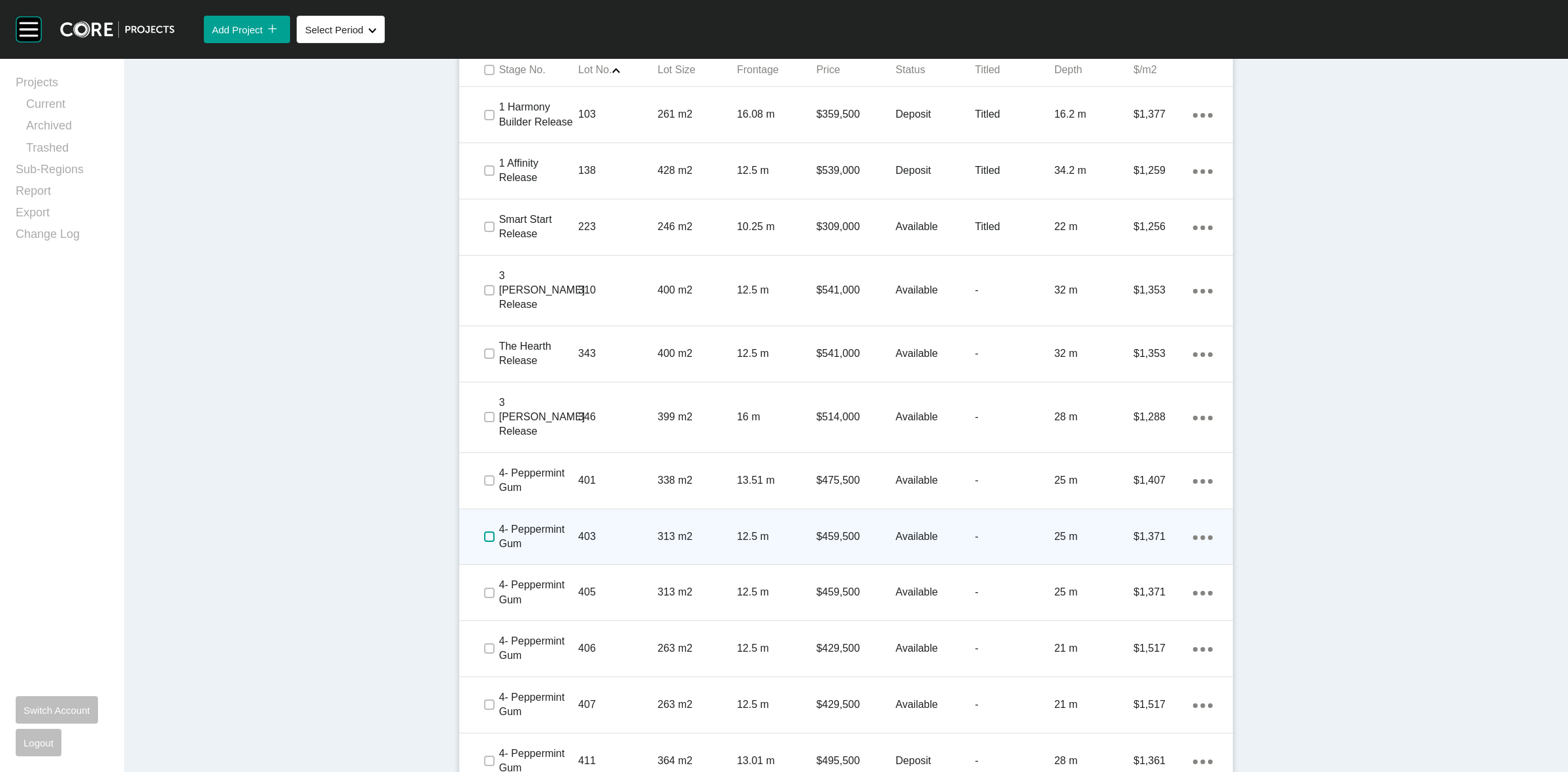
click at [487, 531] on label at bounding box center [489, 536] width 11 height 11
click at [613, 529] on p "403" at bounding box center [618, 536] width 79 height 15
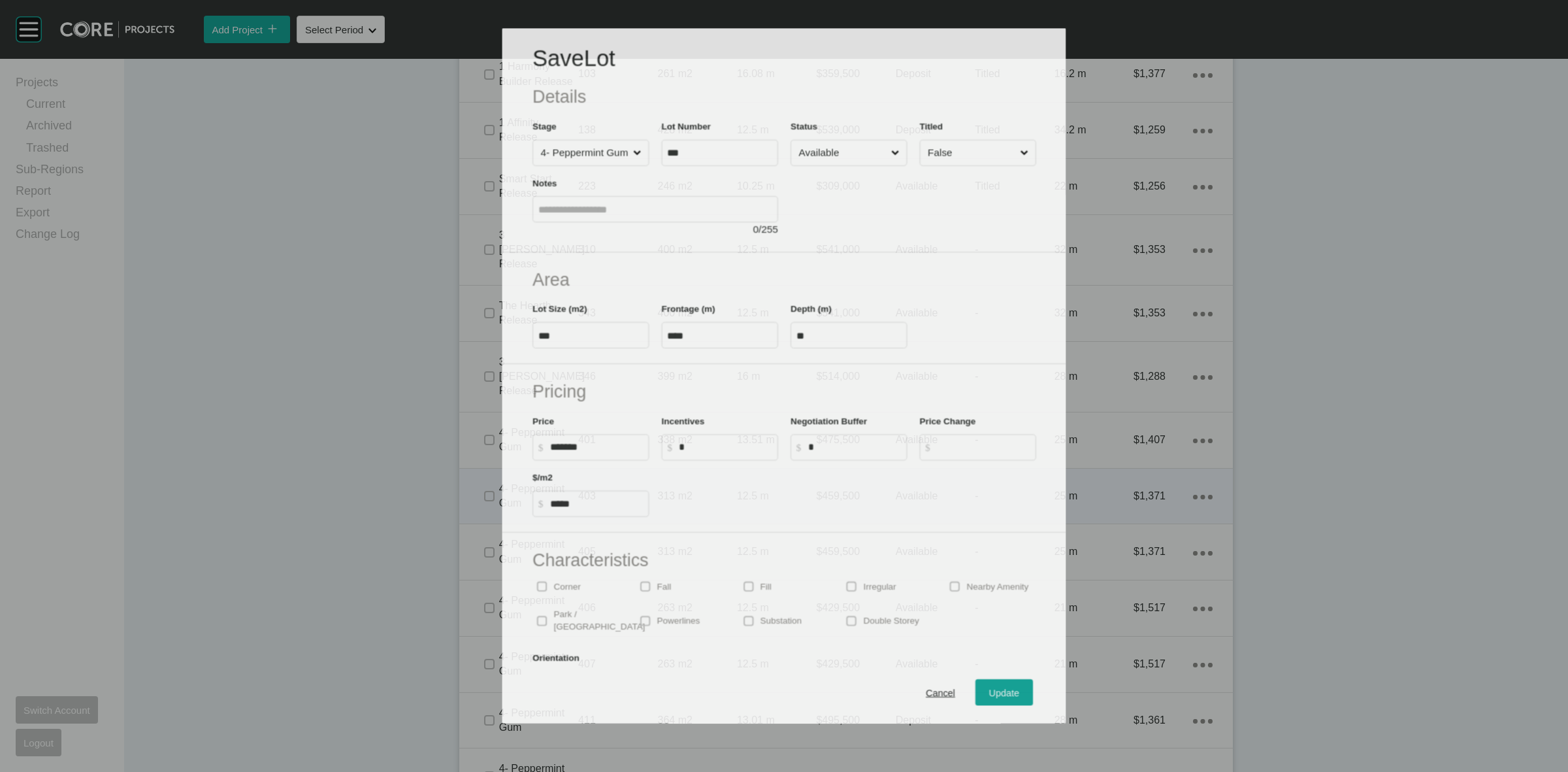
scroll to position [899, 0]
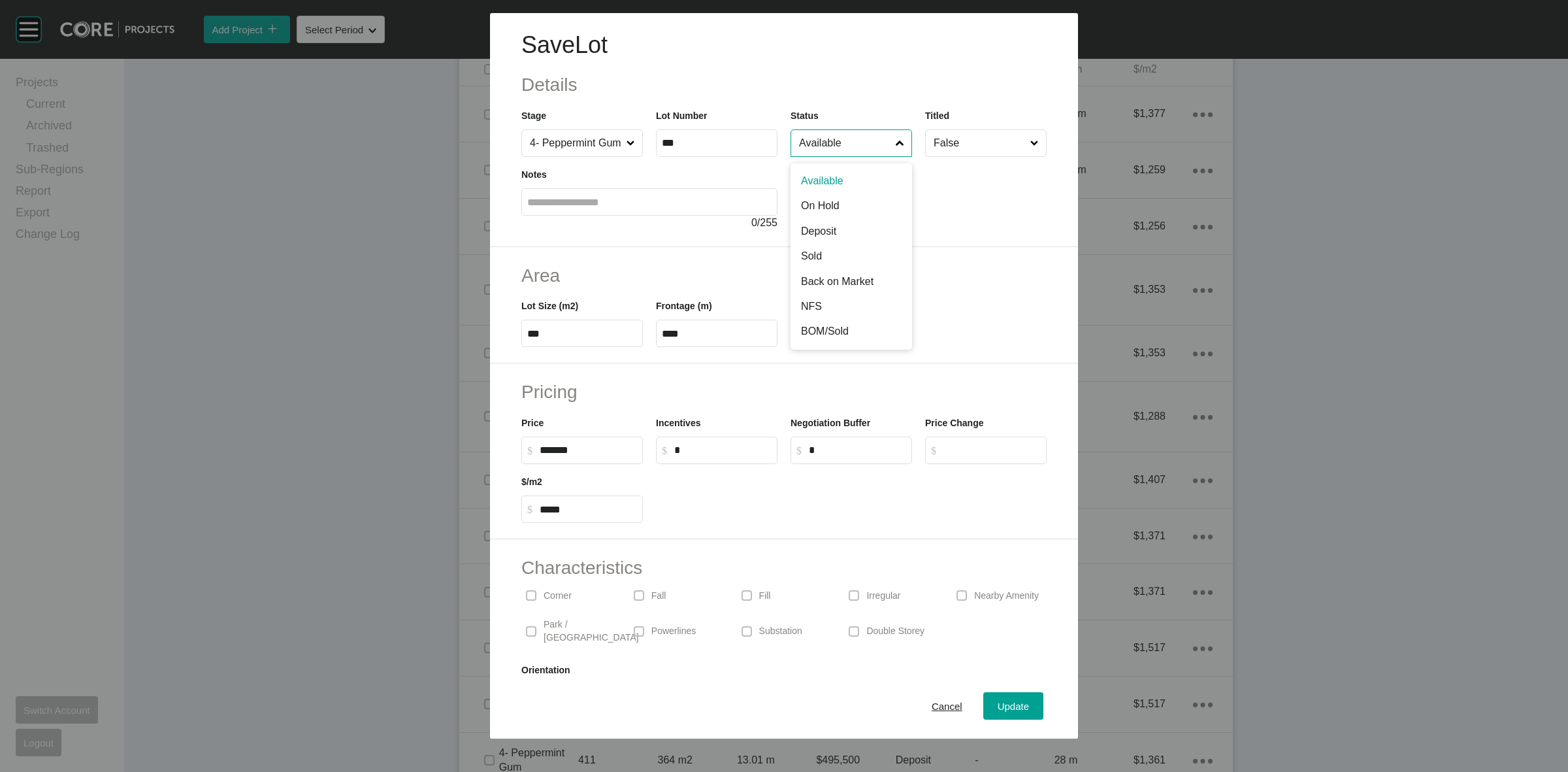
click at [825, 142] on input "Available" at bounding box center [844, 142] width 97 height 26
click at [998, 704] on span "Update" at bounding box center [1014, 706] width 31 height 11
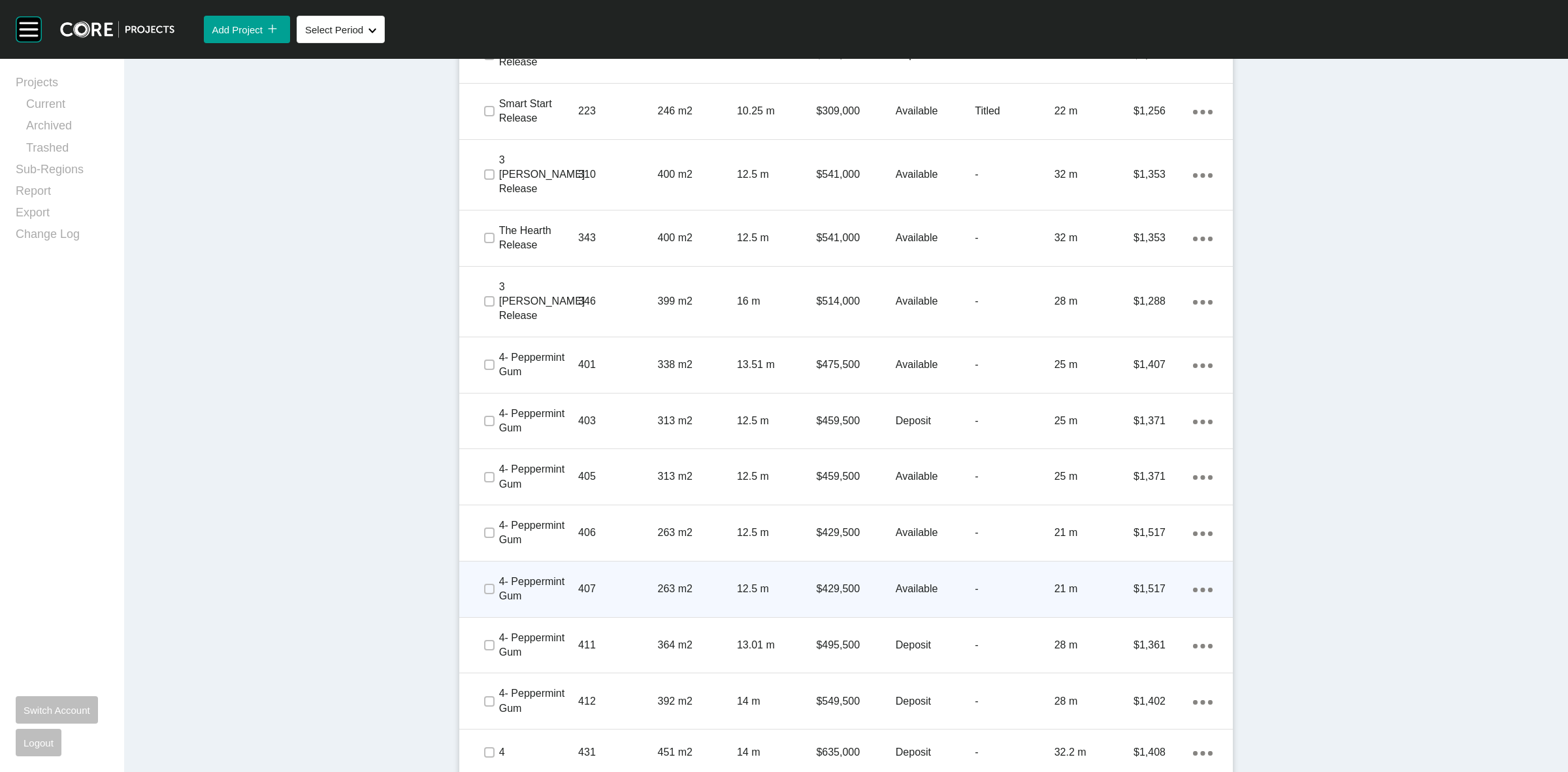
scroll to position [1102, 0]
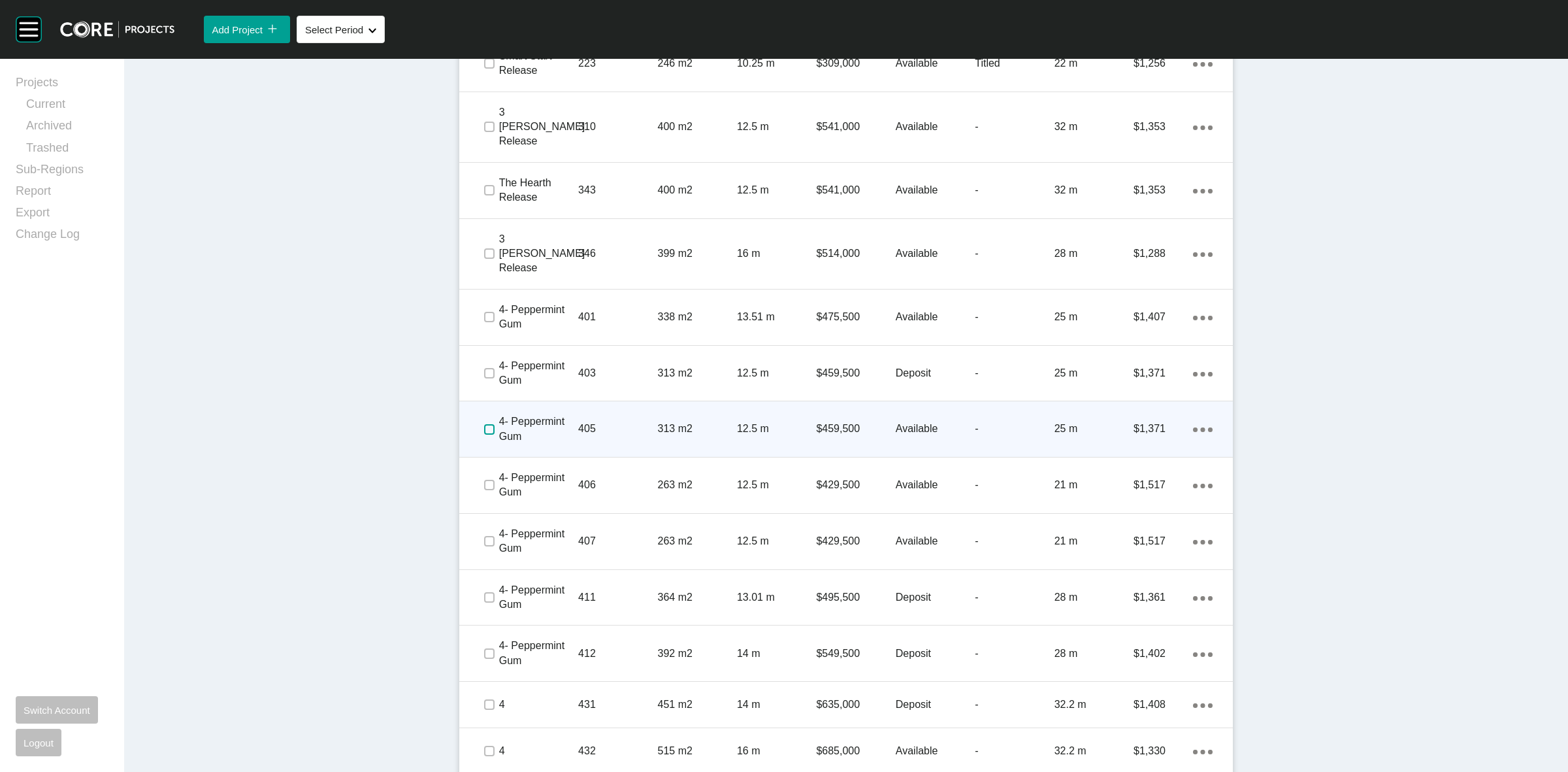
click at [484, 425] on label at bounding box center [489, 429] width 11 height 11
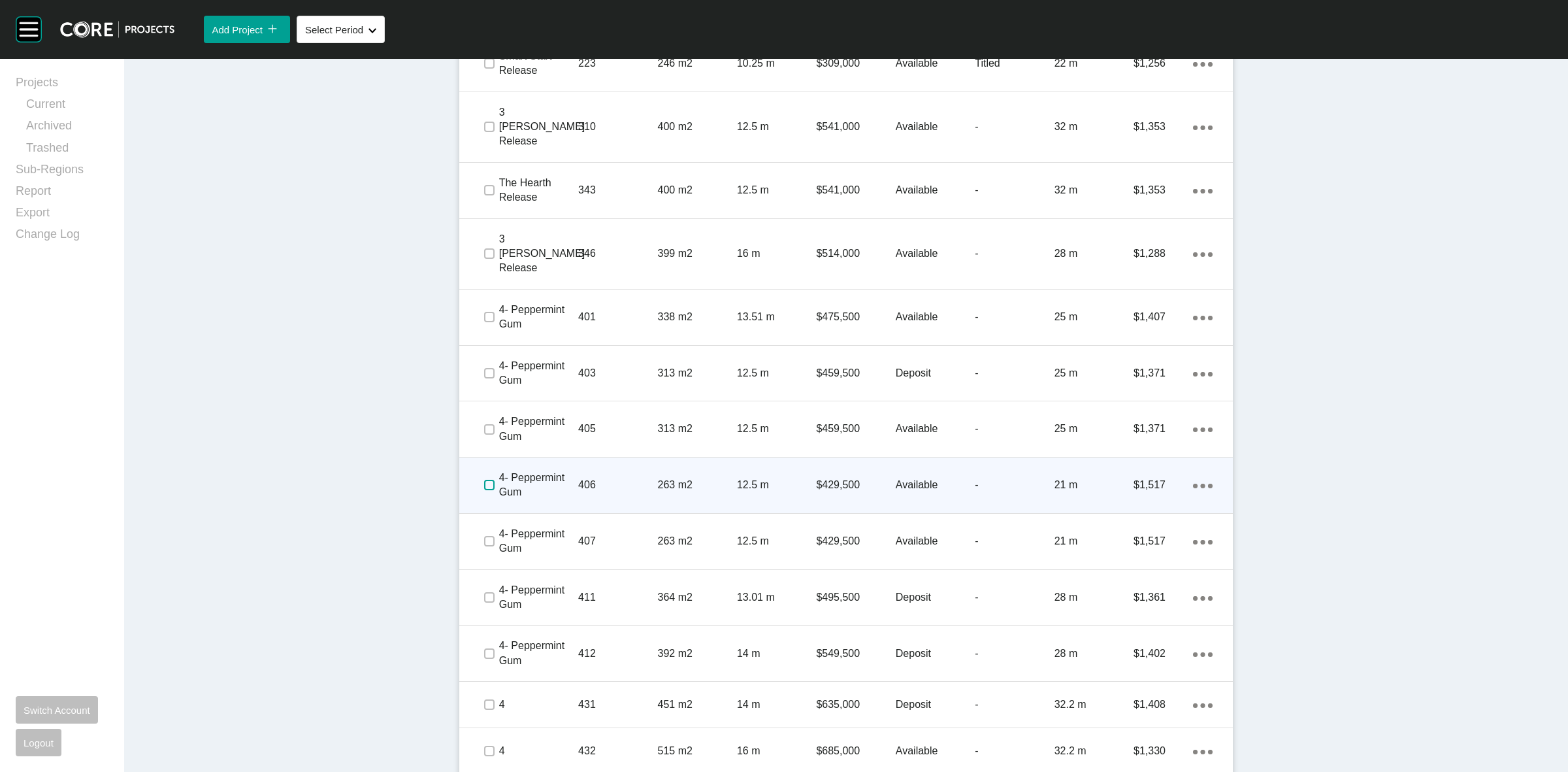
click at [484, 480] on label at bounding box center [489, 485] width 11 height 11
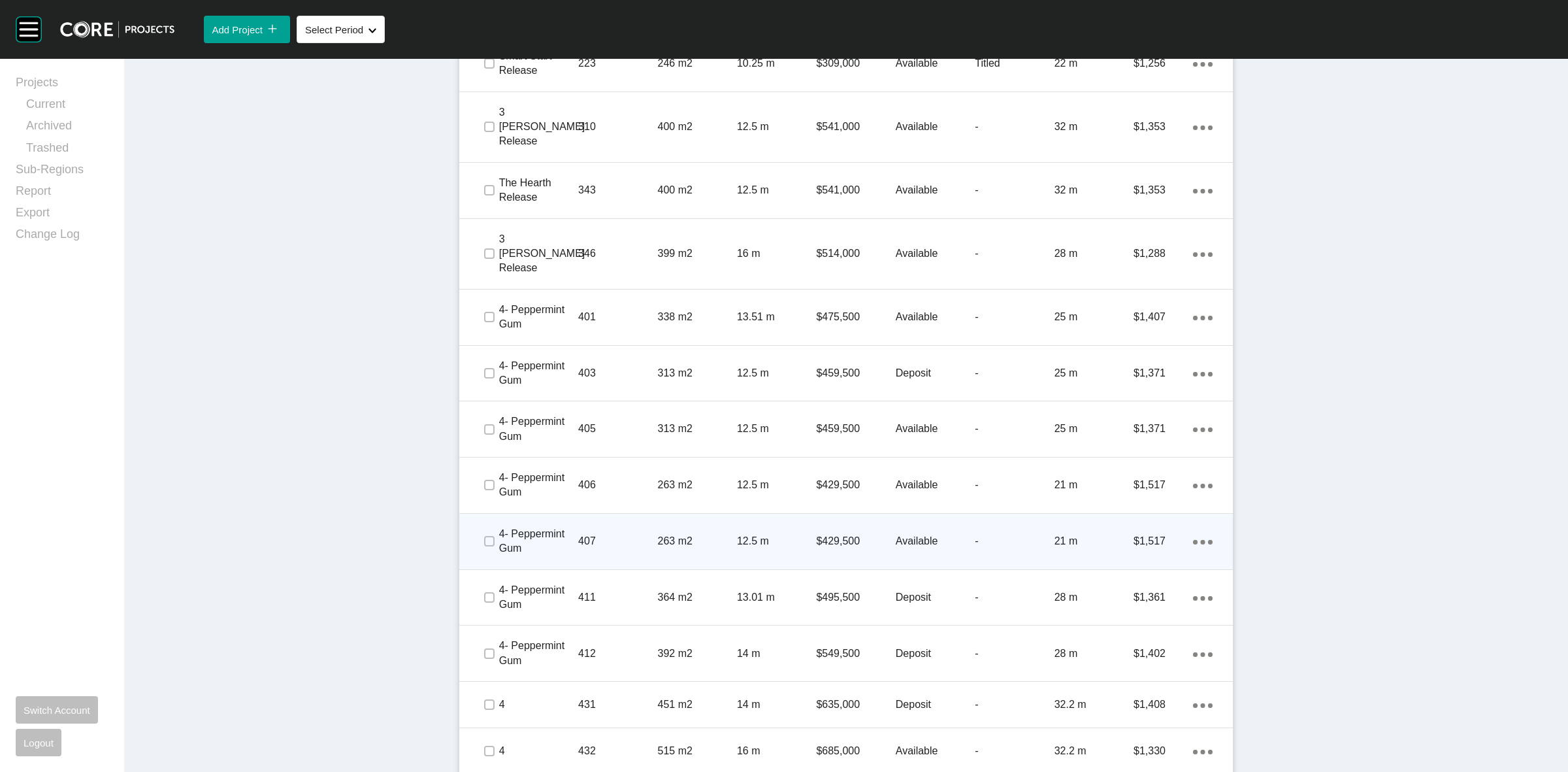
click at [490, 531] on span at bounding box center [489, 541] width 20 height 20
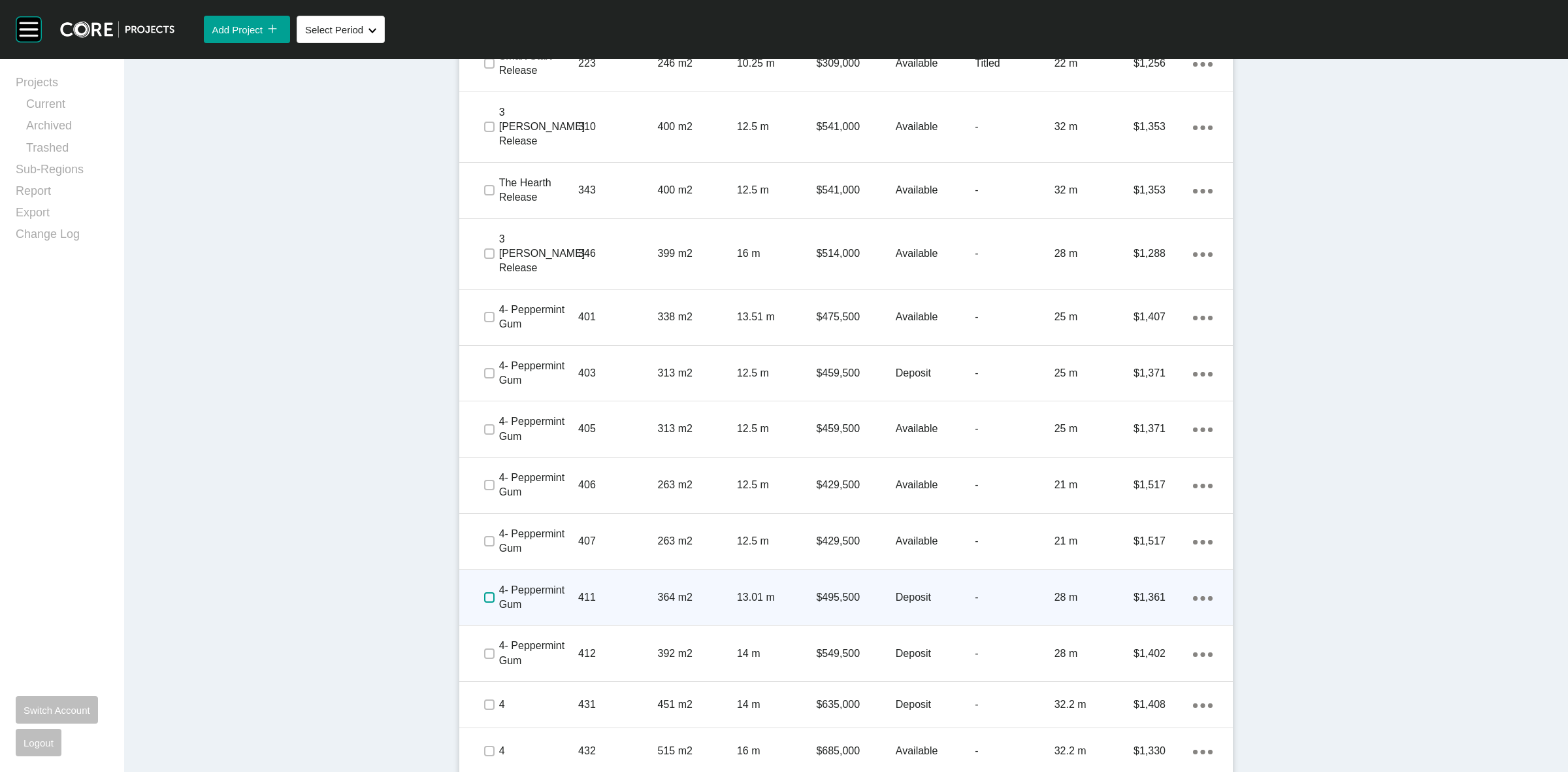
click at [488, 592] on label at bounding box center [489, 597] width 11 height 11
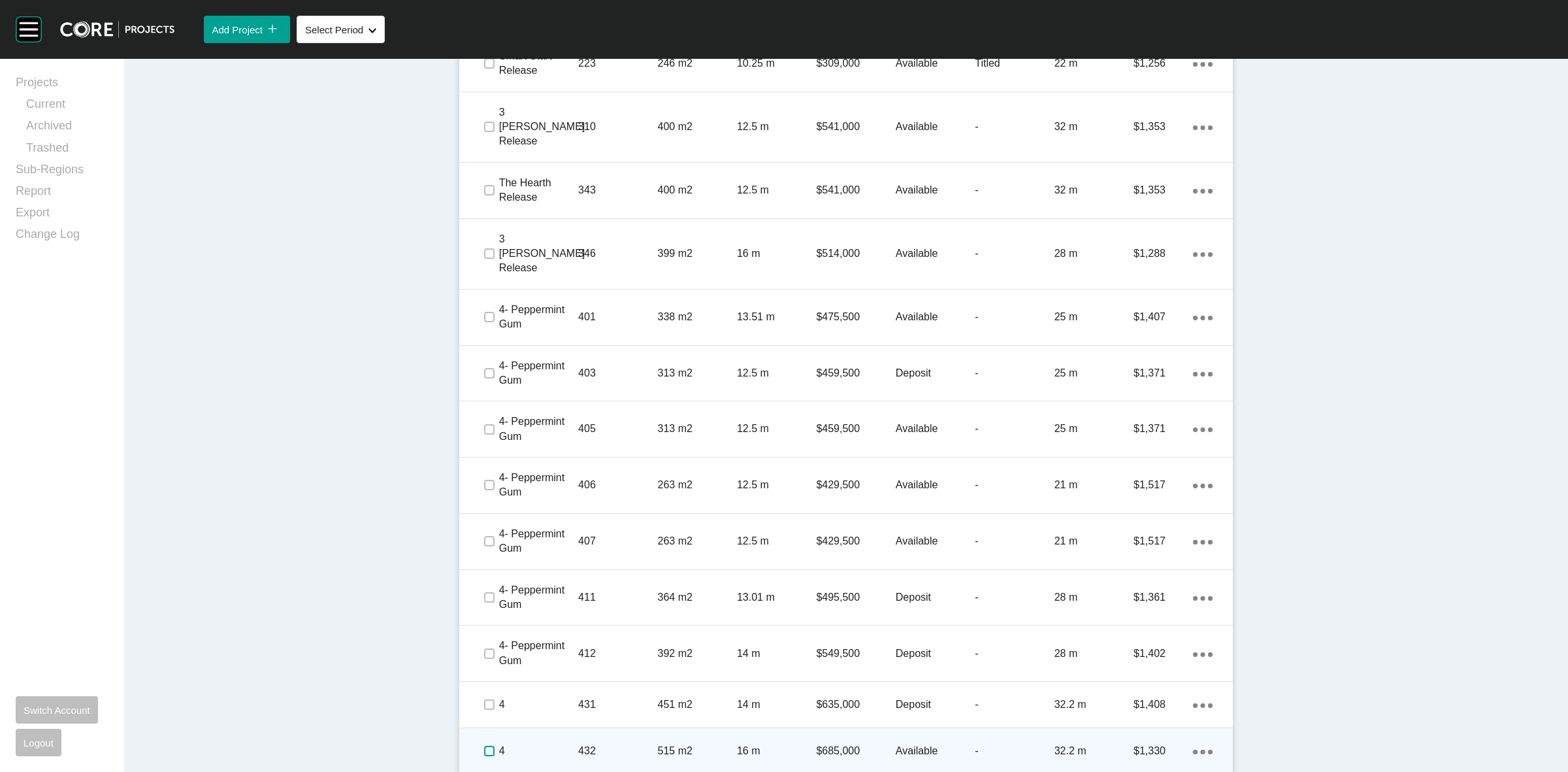
click at [479, 741] on span at bounding box center [489, 751] width 20 height 20
click at [559, 744] on p "4" at bounding box center [539, 751] width 79 height 15
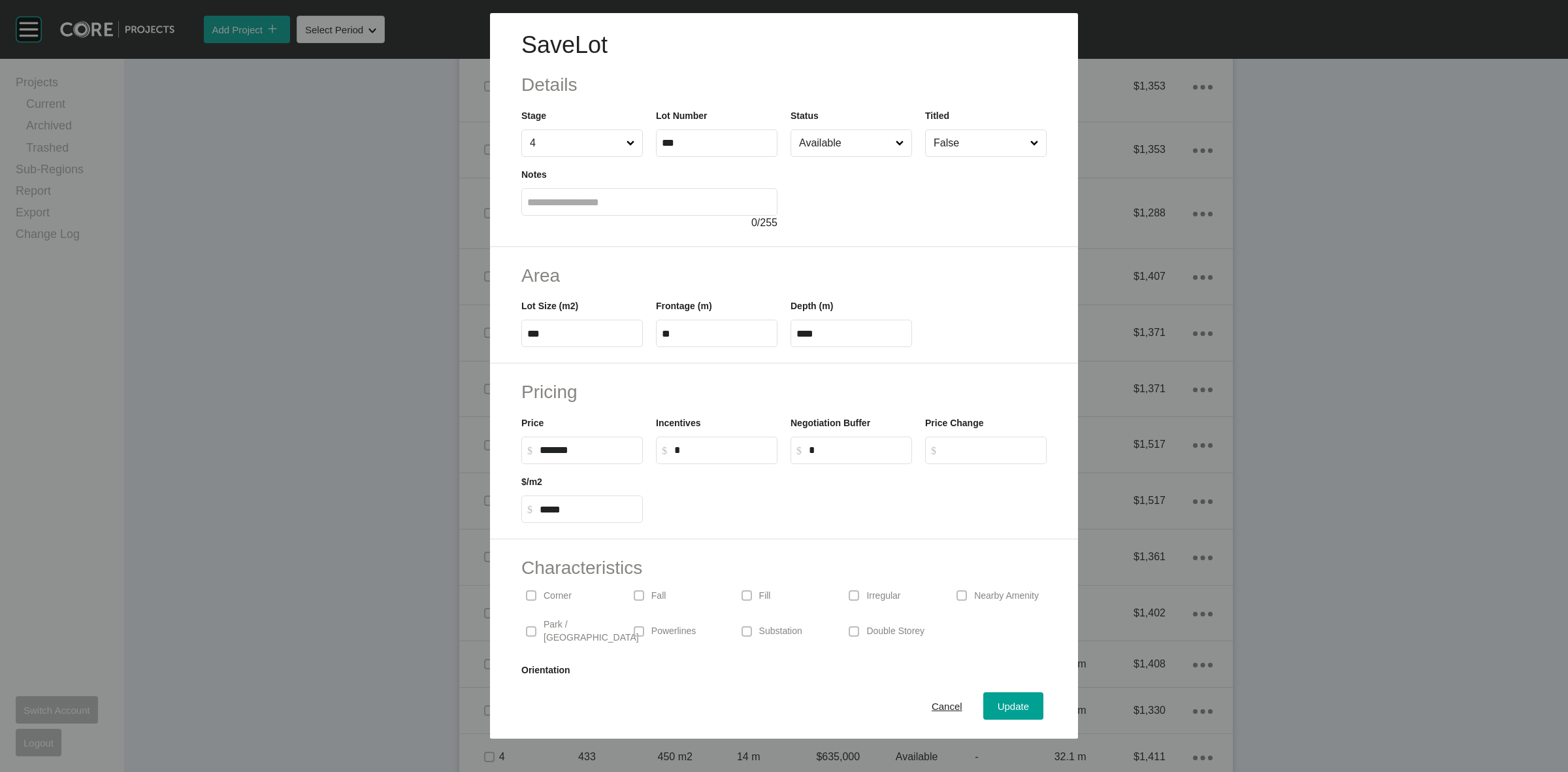
scroll to position [1062, 0]
click at [537, 627] on label at bounding box center [531, 631] width 11 height 11
click at [843, 145] on input "Available" at bounding box center [844, 142] width 97 height 26
click at [998, 705] on span "Update" at bounding box center [1014, 706] width 31 height 11
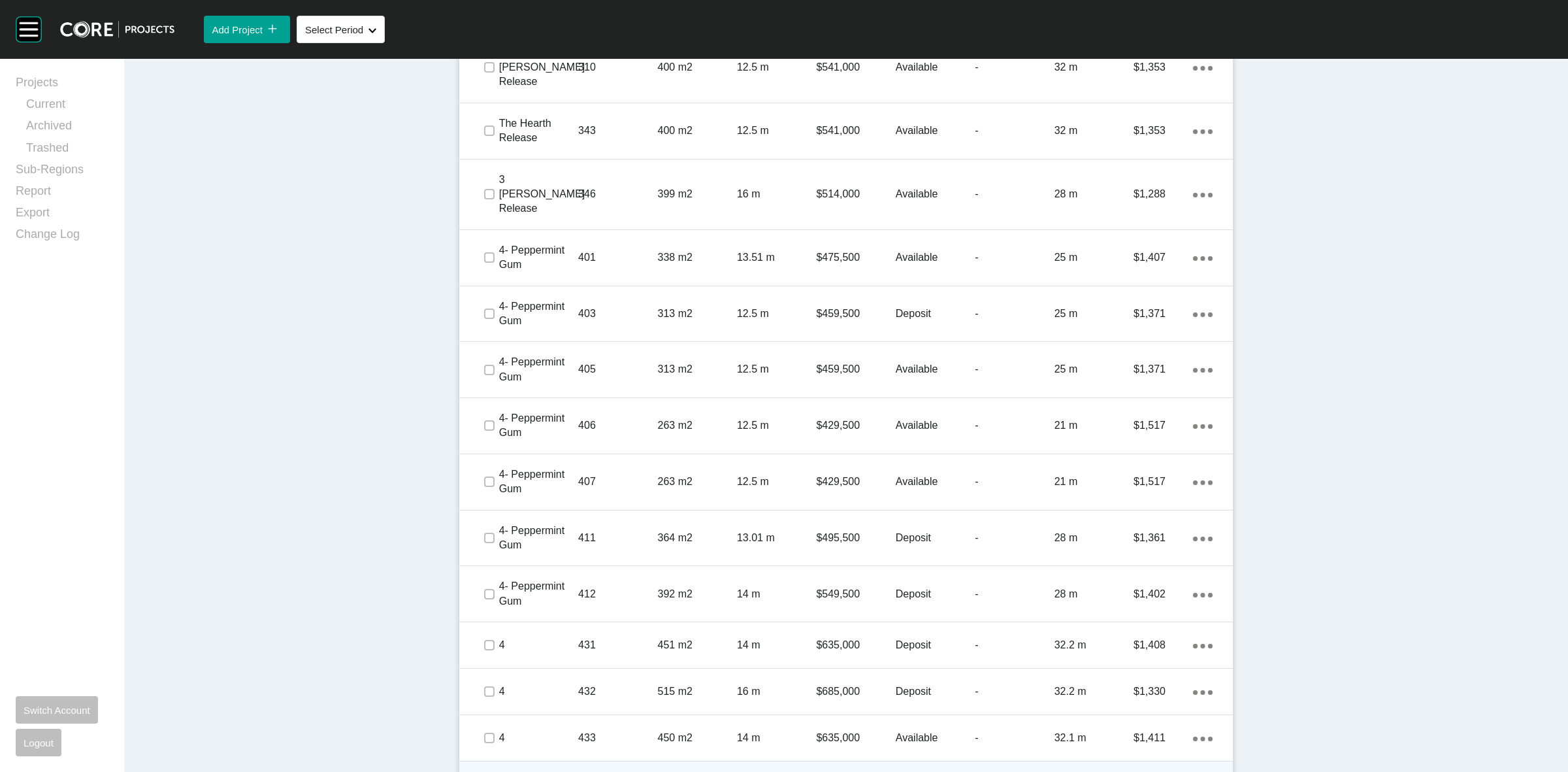
scroll to position [1220, 0]
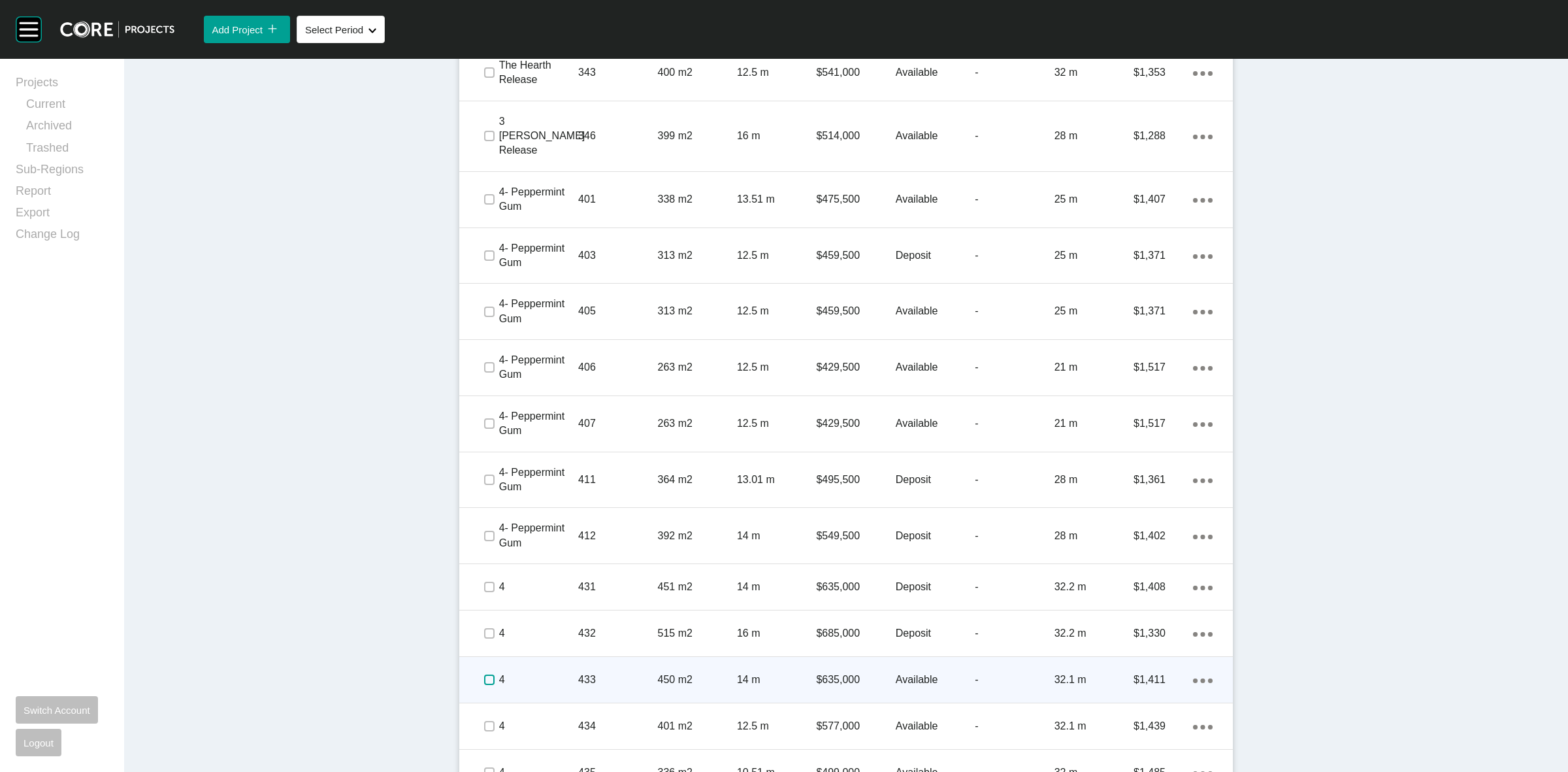
click at [484, 674] on label at bounding box center [489, 679] width 11 height 11
click at [523, 672] on p "4" at bounding box center [539, 679] width 79 height 15
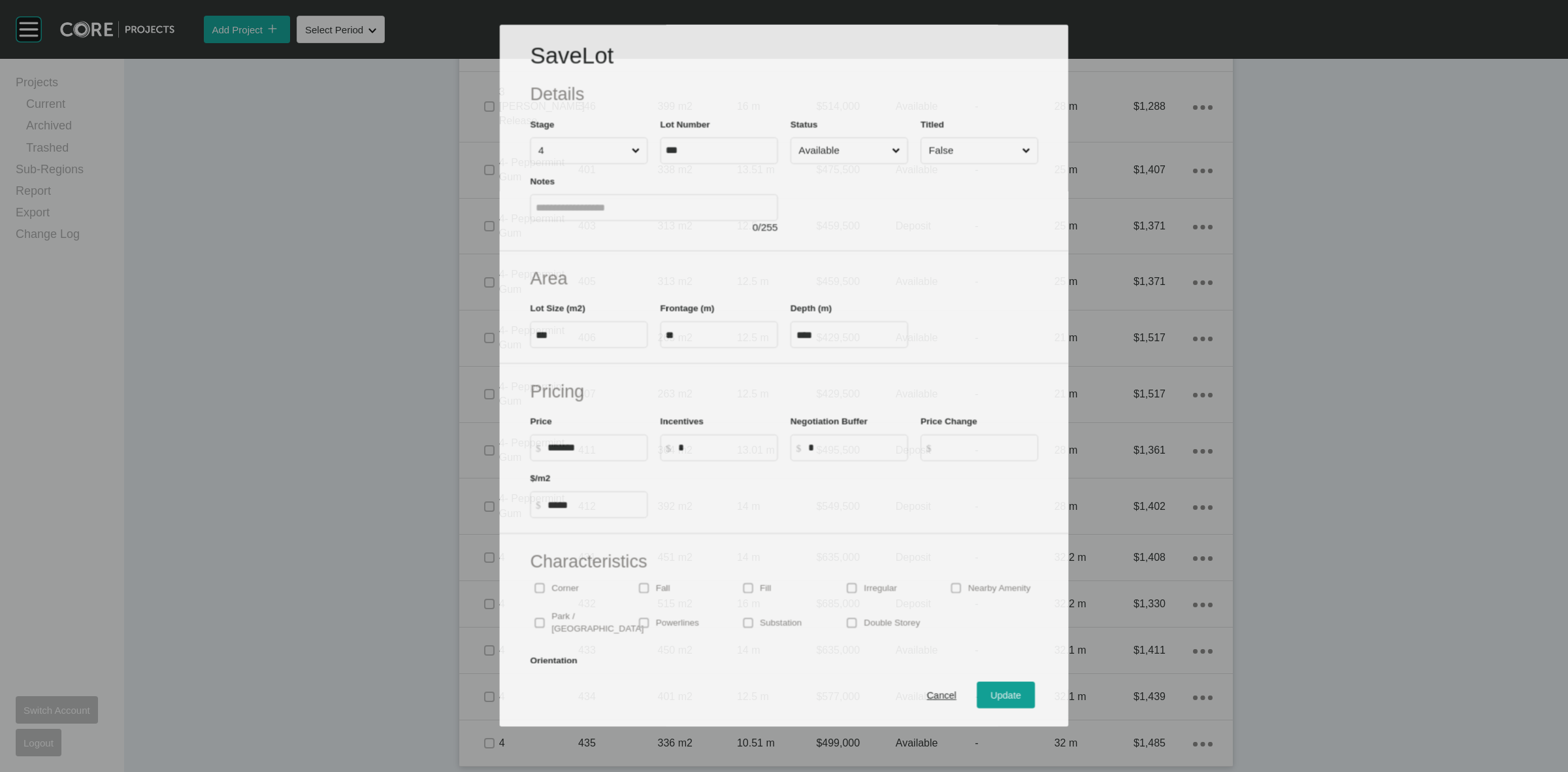
scroll to position [1180, 0]
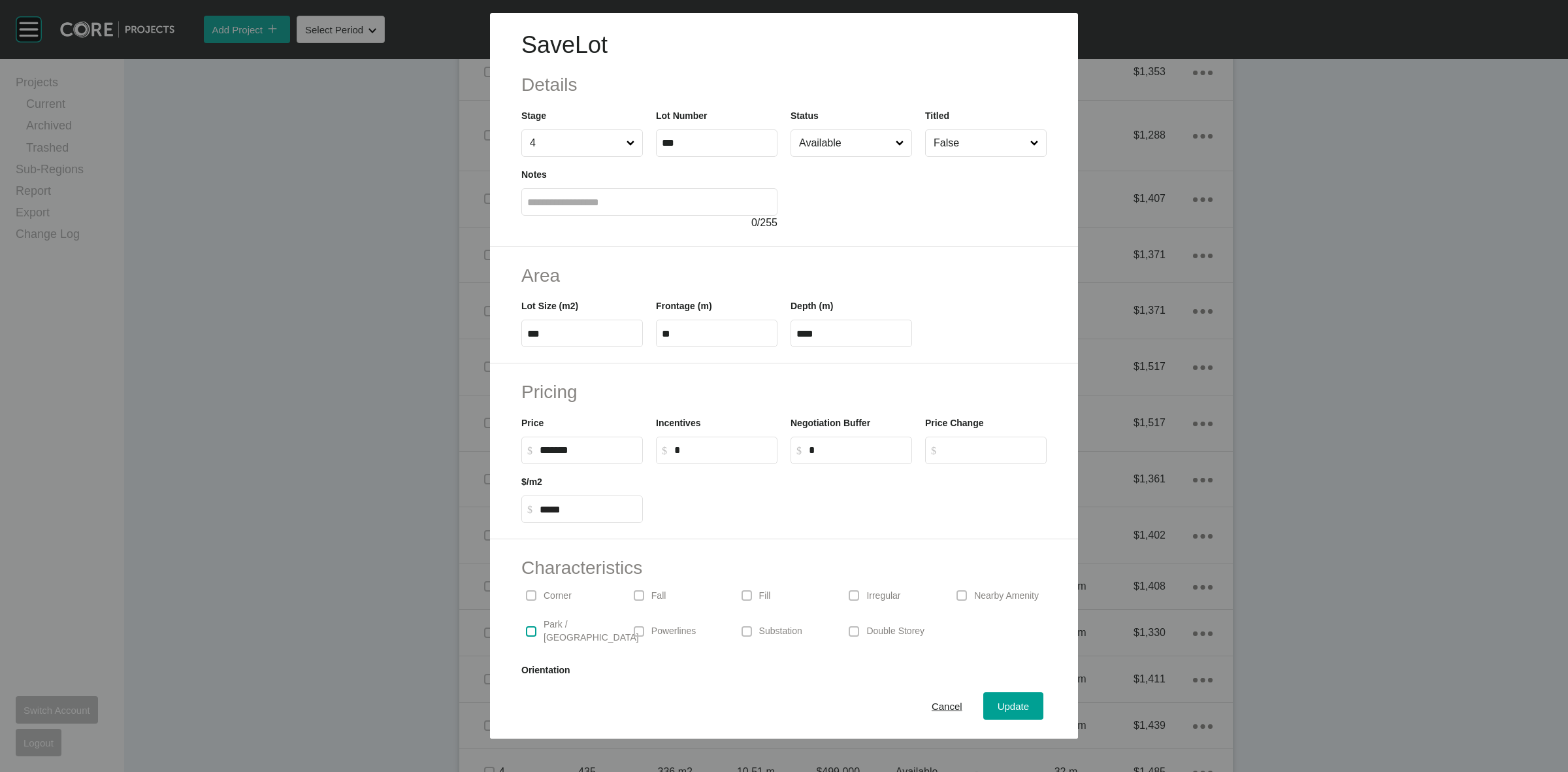
click at [537, 627] on label at bounding box center [531, 631] width 11 height 11
click at [998, 703] on span "Update" at bounding box center [1014, 706] width 31 height 11
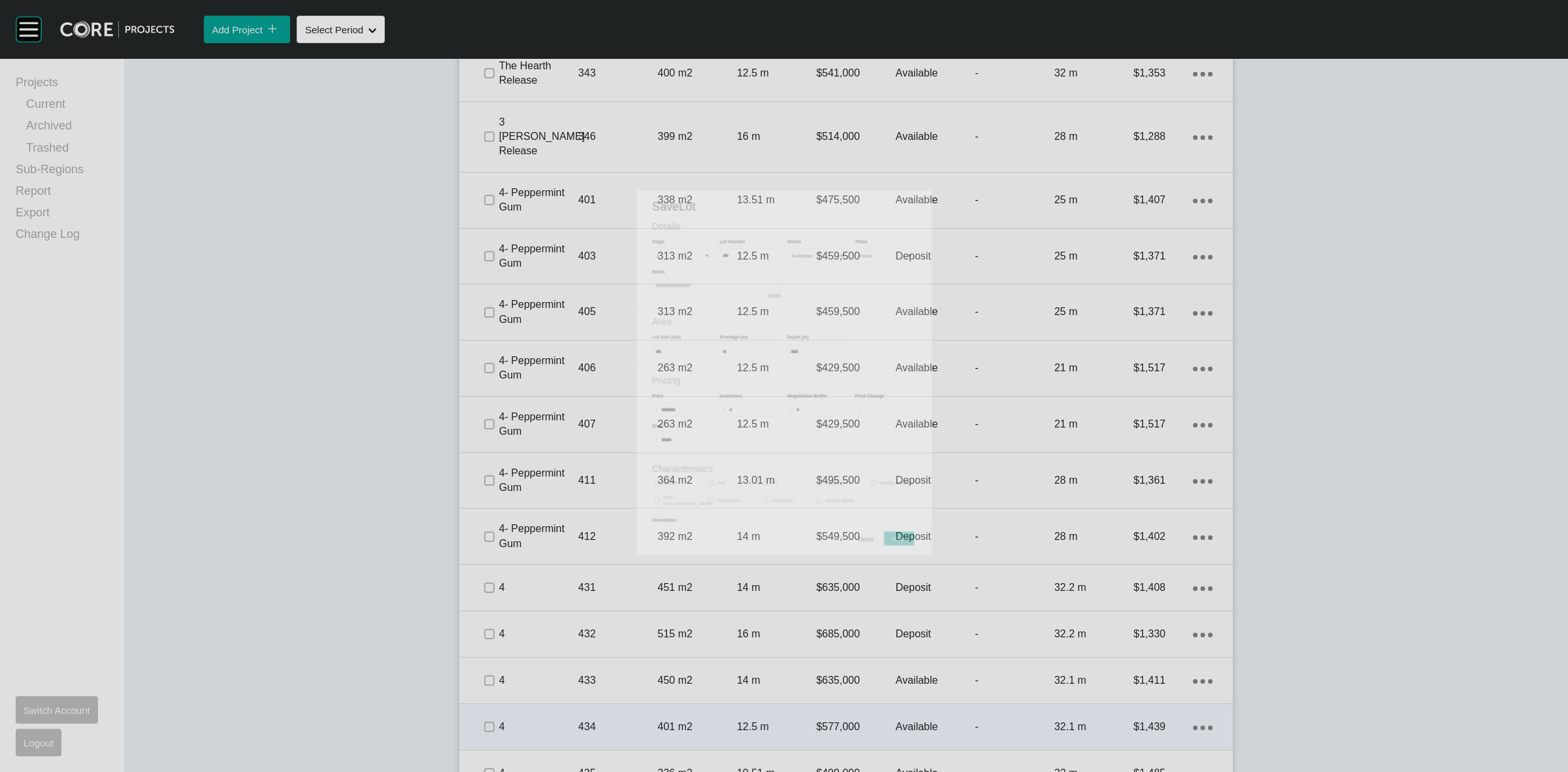
scroll to position [1220, 0]
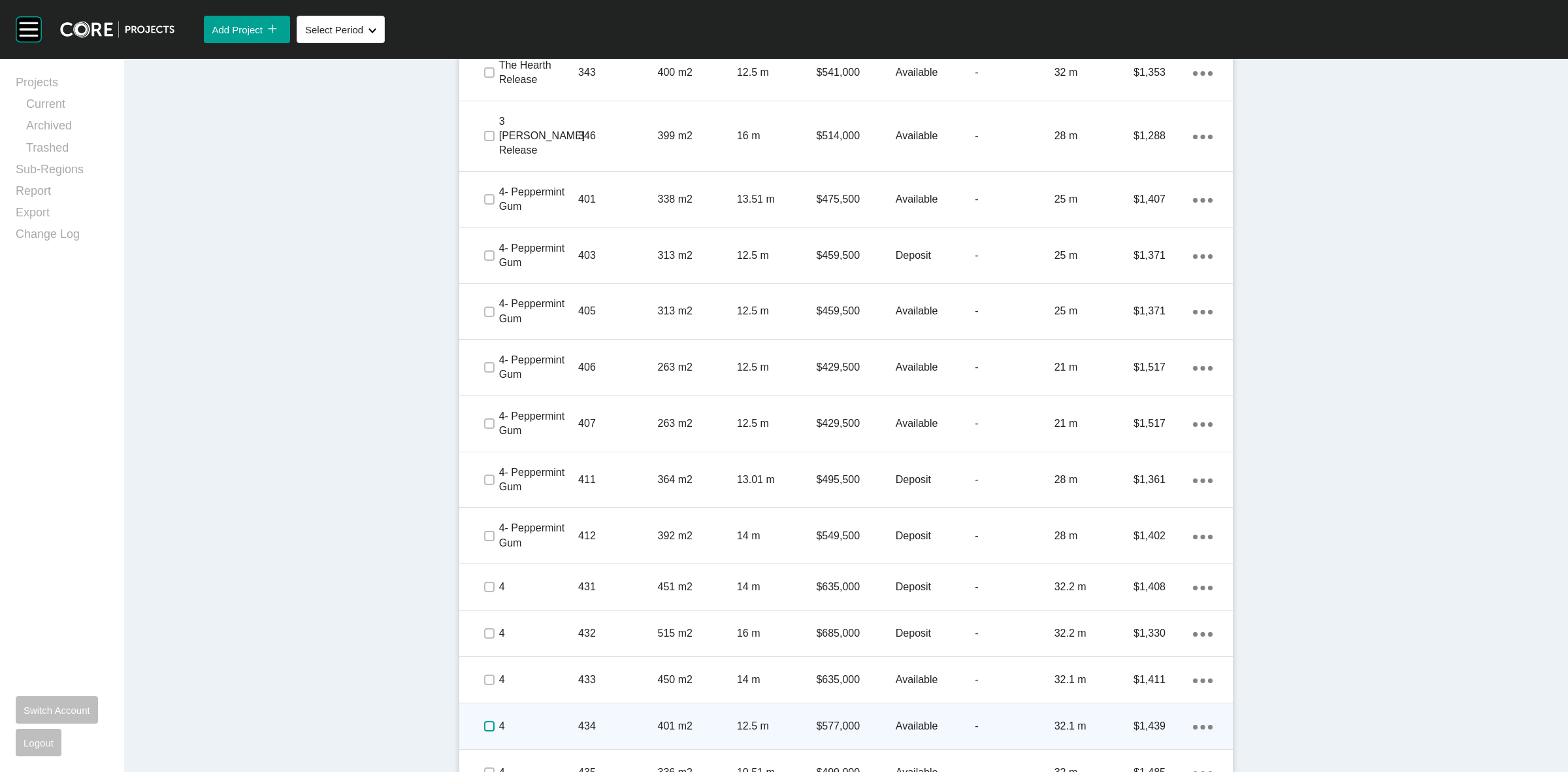
click at [484, 721] on label at bounding box center [489, 726] width 11 height 11
click at [545, 719] on p "4" at bounding box center [539, 726] width 79 height 15
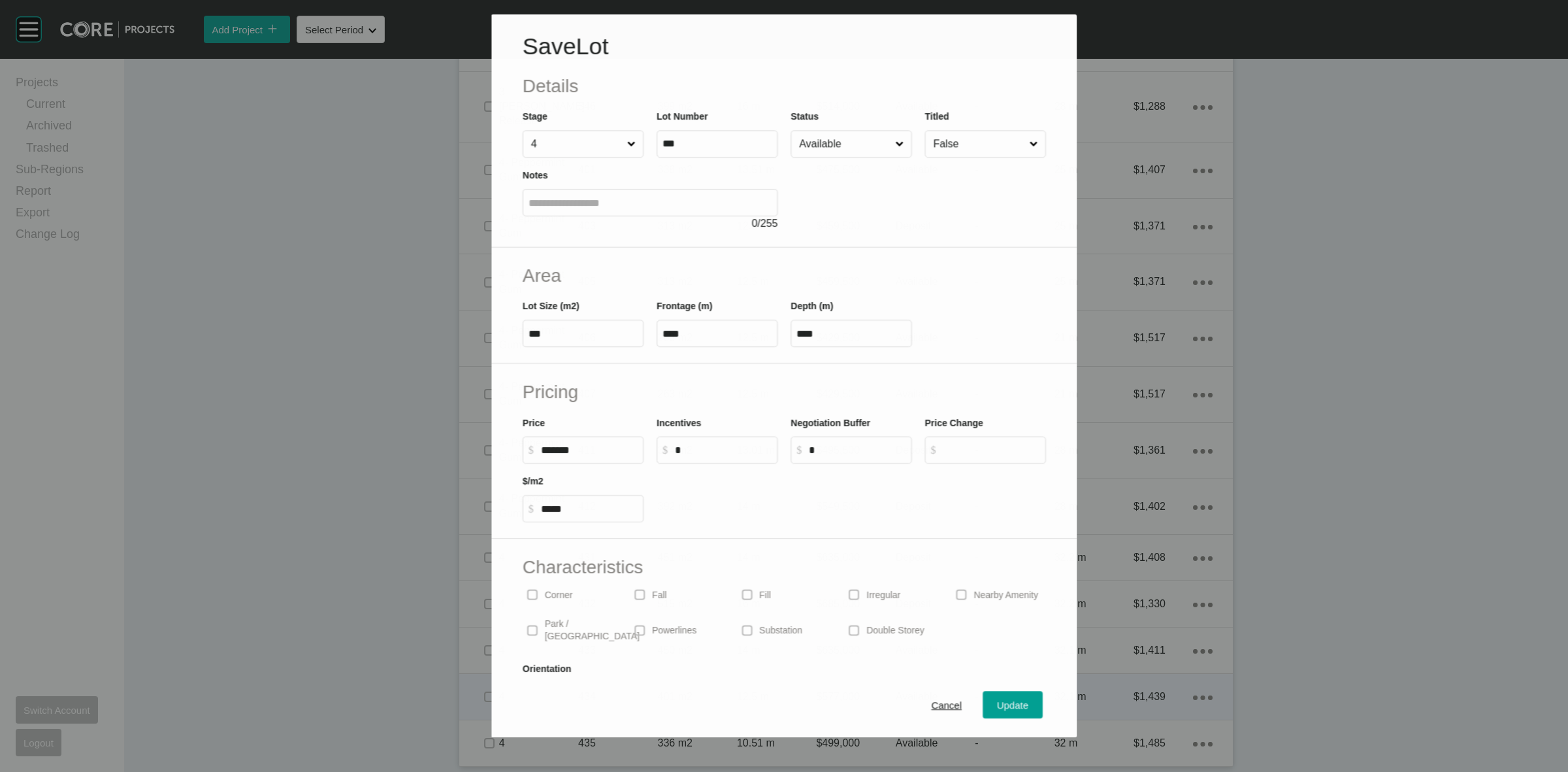
scroll to position [1180, 0]
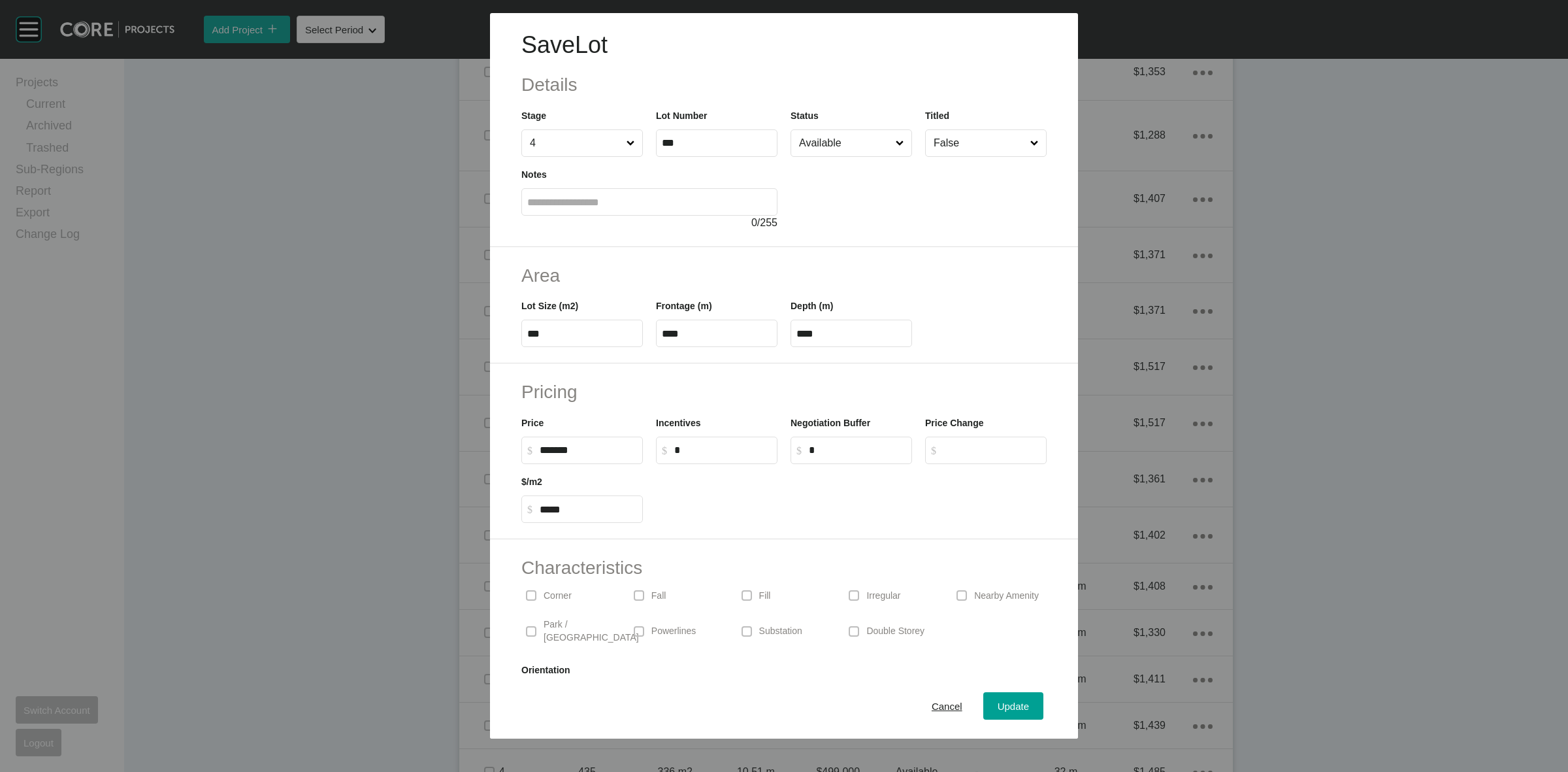
click at [547, 625] on p "Park / [GEOGRAPHIC_DATA]" at bounding box center [591, 631] width 96 height 25
click at [850, 149] on input "Available" at bounding box center [844, 142] width 97 height 26
click at [998, 702] on span "Update" at bounding box center [1014, 706] width 31 height 11
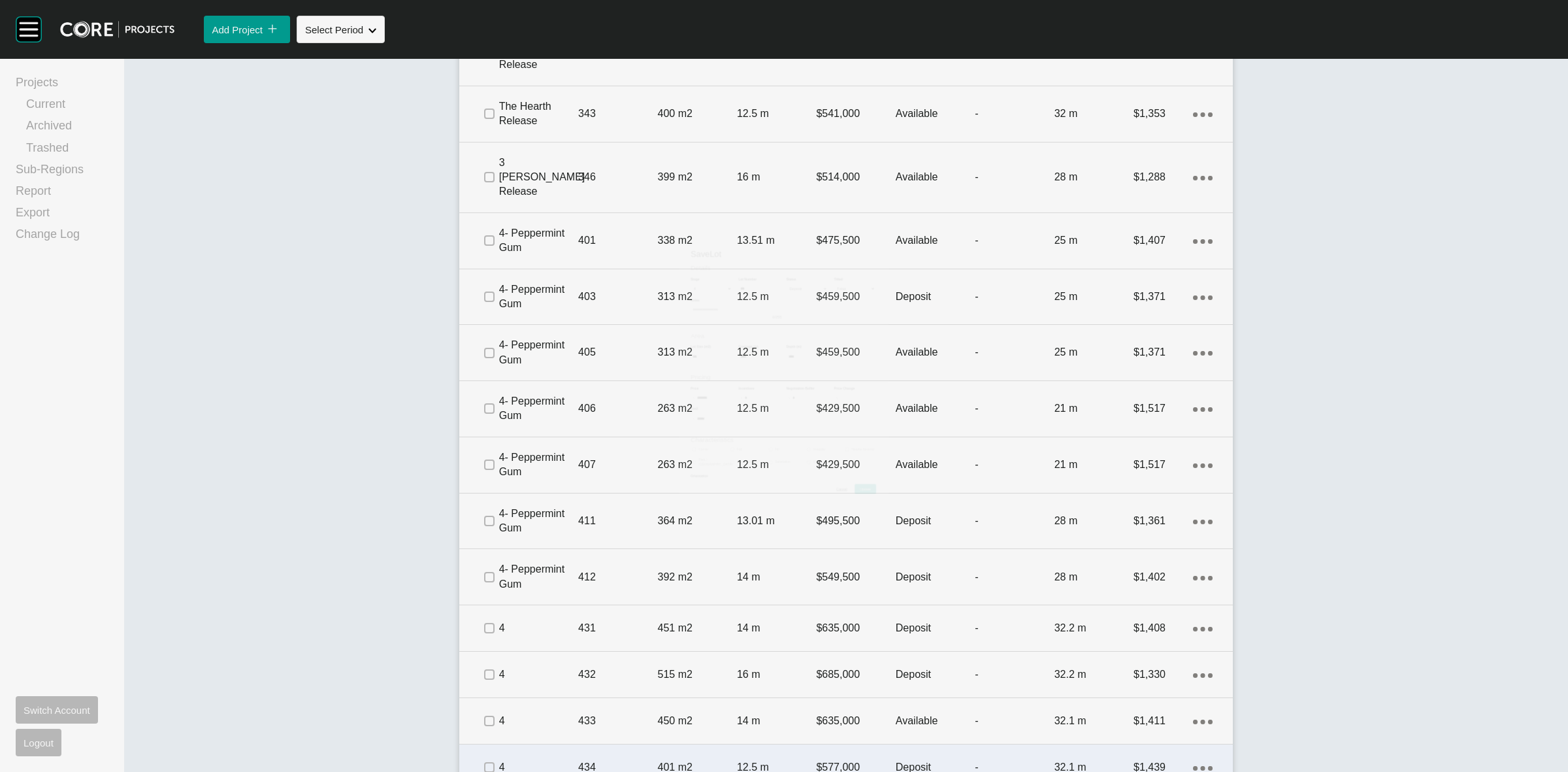
scroll to position [1220, 0]
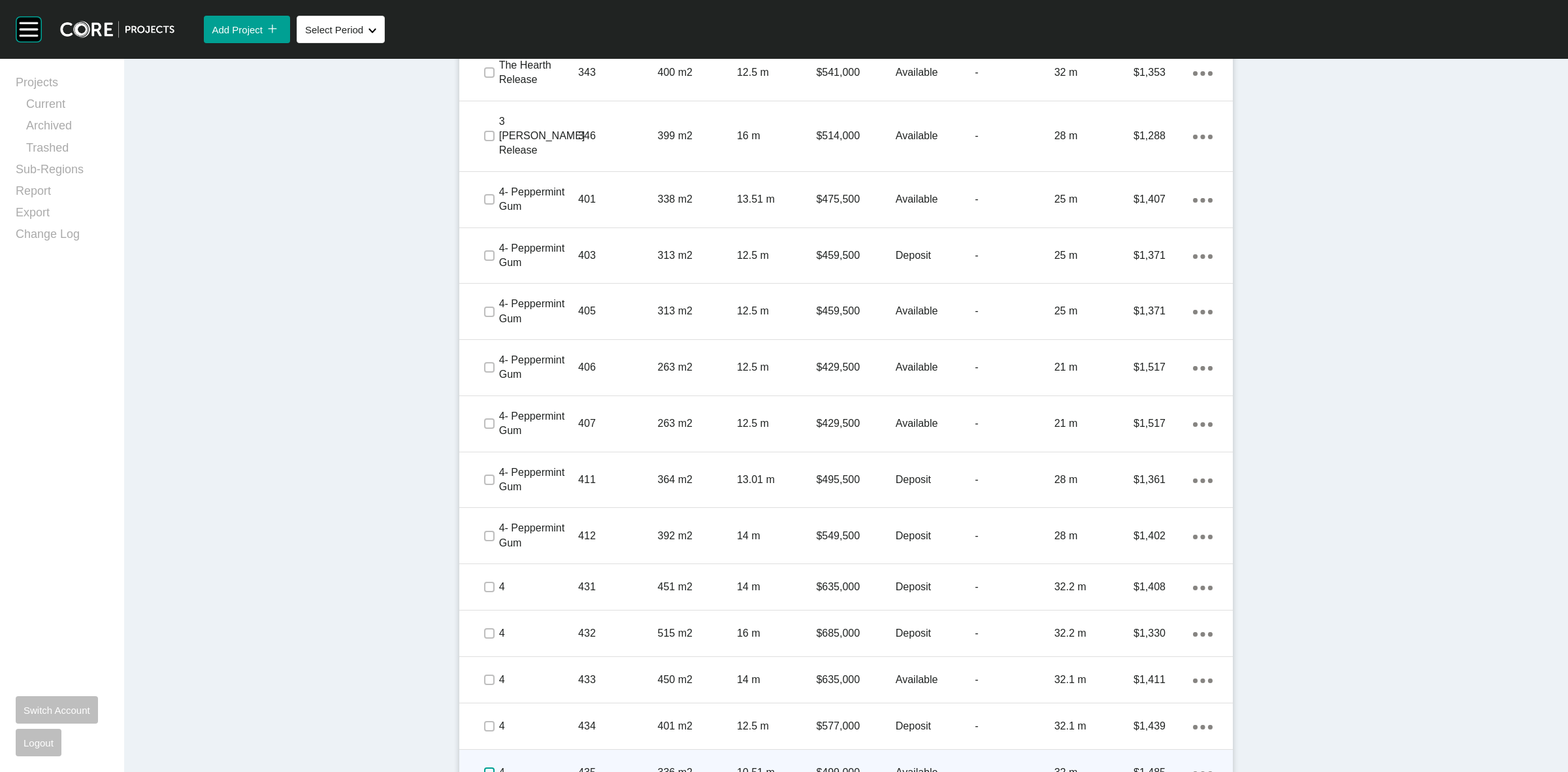
click at [484, 767] on label at bounding box center [489, 772] width 11 height 11
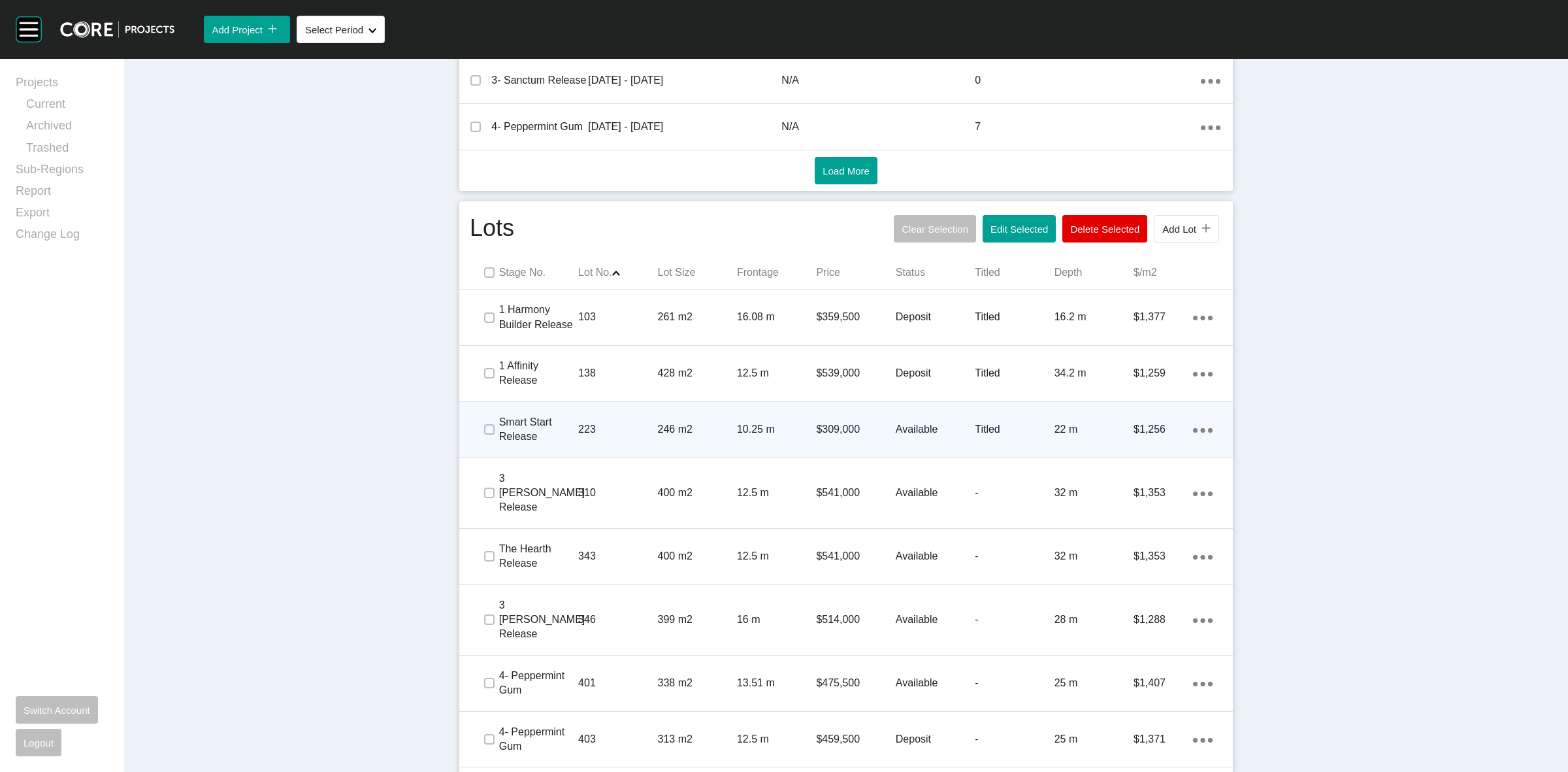
scroll to position [729, 0]
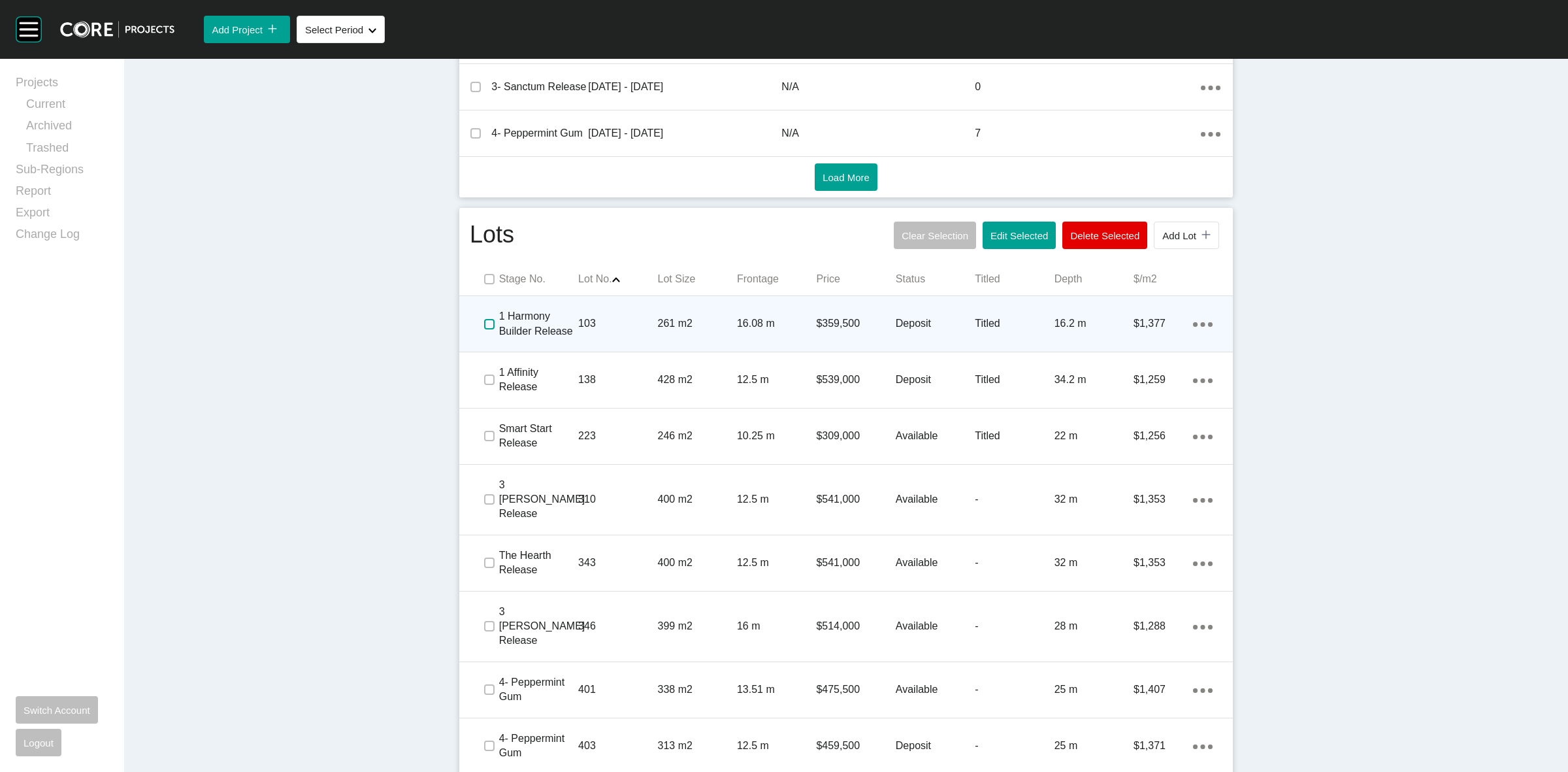
click at [484, 327] on label at bounding box center [489, 324] width 11 height 11
click at [619, 322] on p "103" at bounding box center [618, 323] width 79 height 15
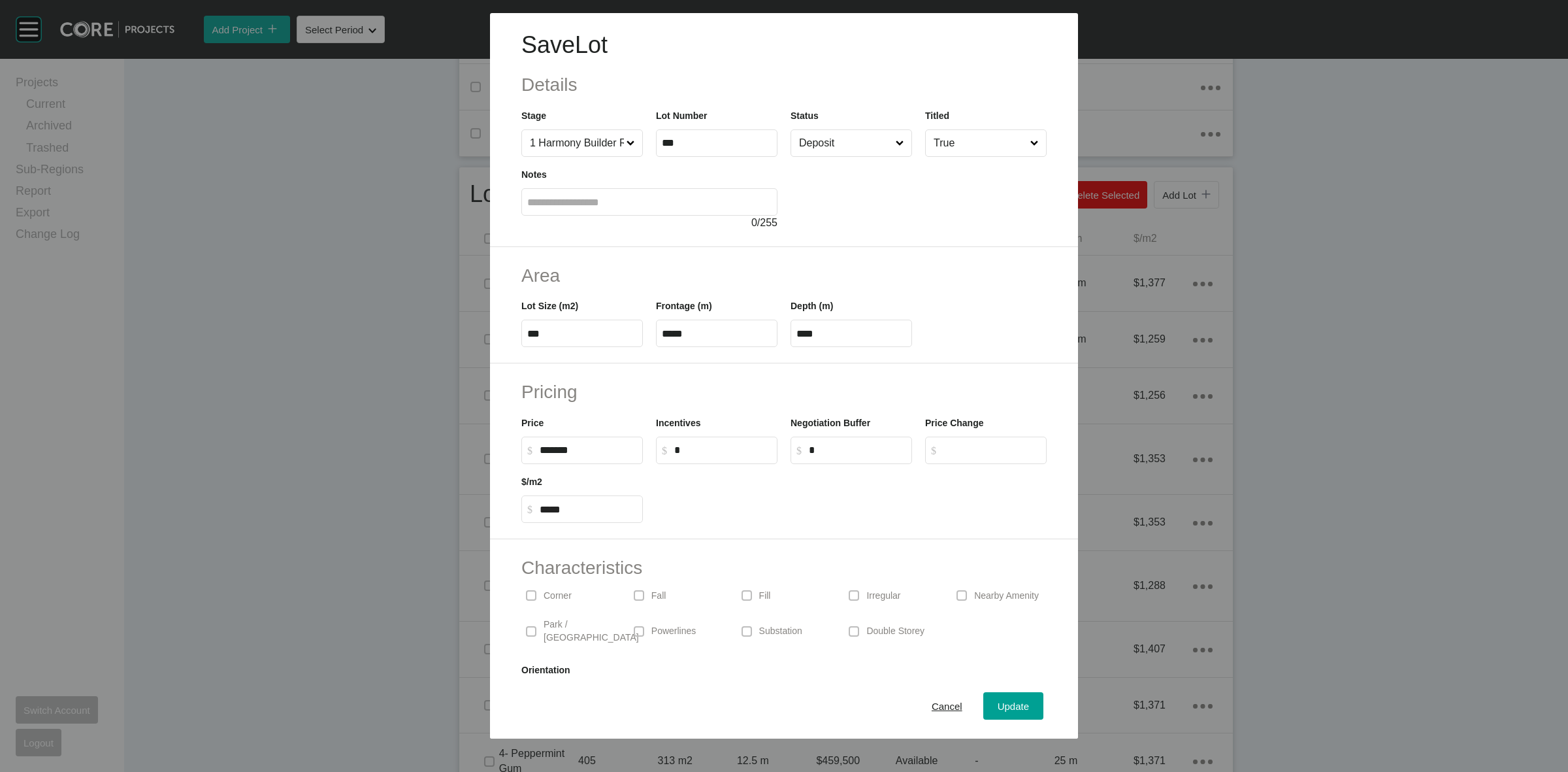
click at [543, 589] on div "Corner" at bounding box center [568, 595] width 95 height 30
click at [822, 151] on input "Deposit" at bounding box center [844, 142] width 97 height 26
click at [736, 449] on input "*" at bounding box center [723, 449] width 98 height 11
type input "******"
click at [998, 701] on span "Update" at bounding box center [1014, 706] width 31 height 11
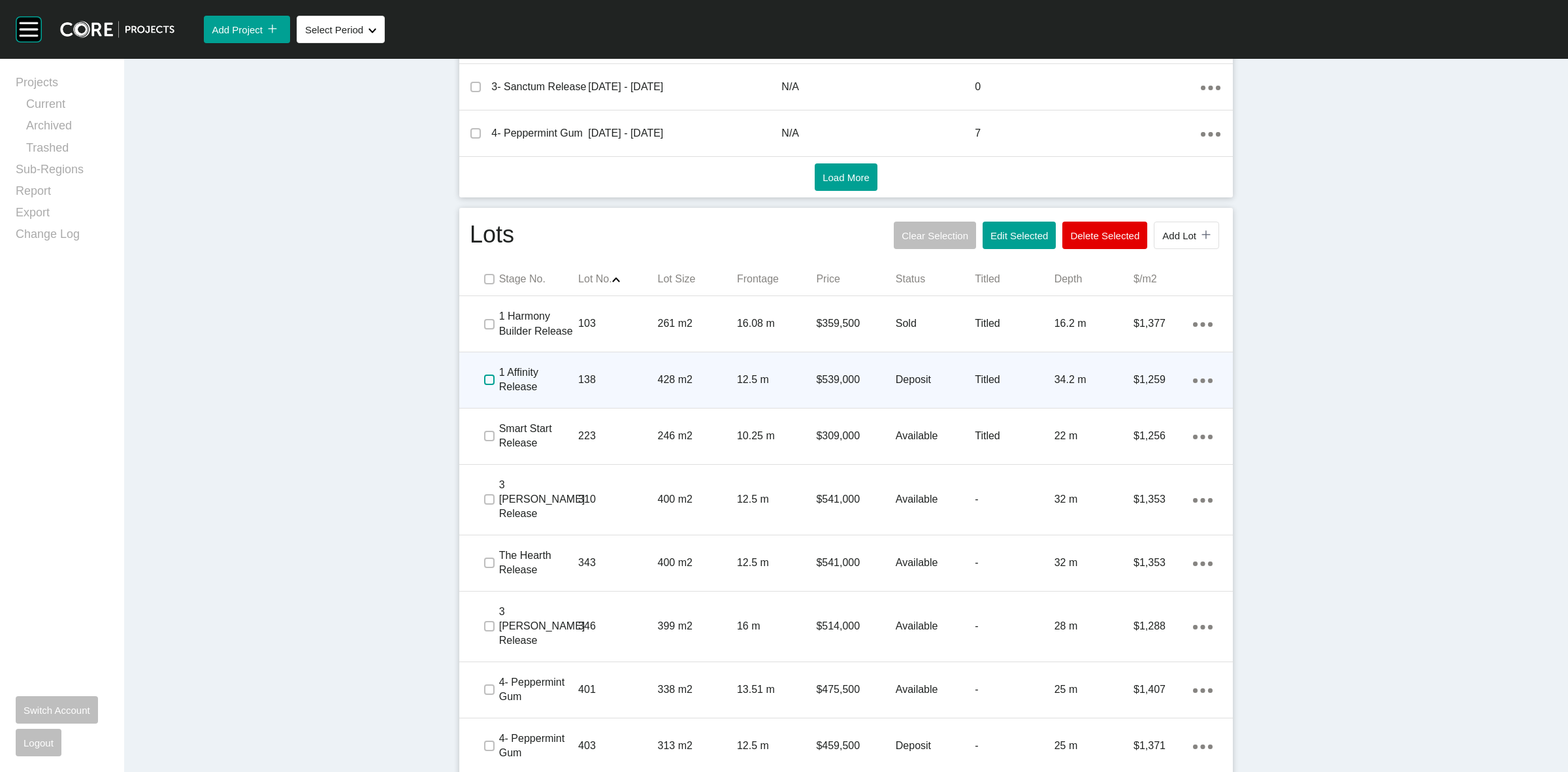
click at [484, 383] on label at bounding box center [489, 380] width 11 height 11
click at [566, 381] on p "1 Affinity Release" at bounding box center [539, 380] width 79 height 29
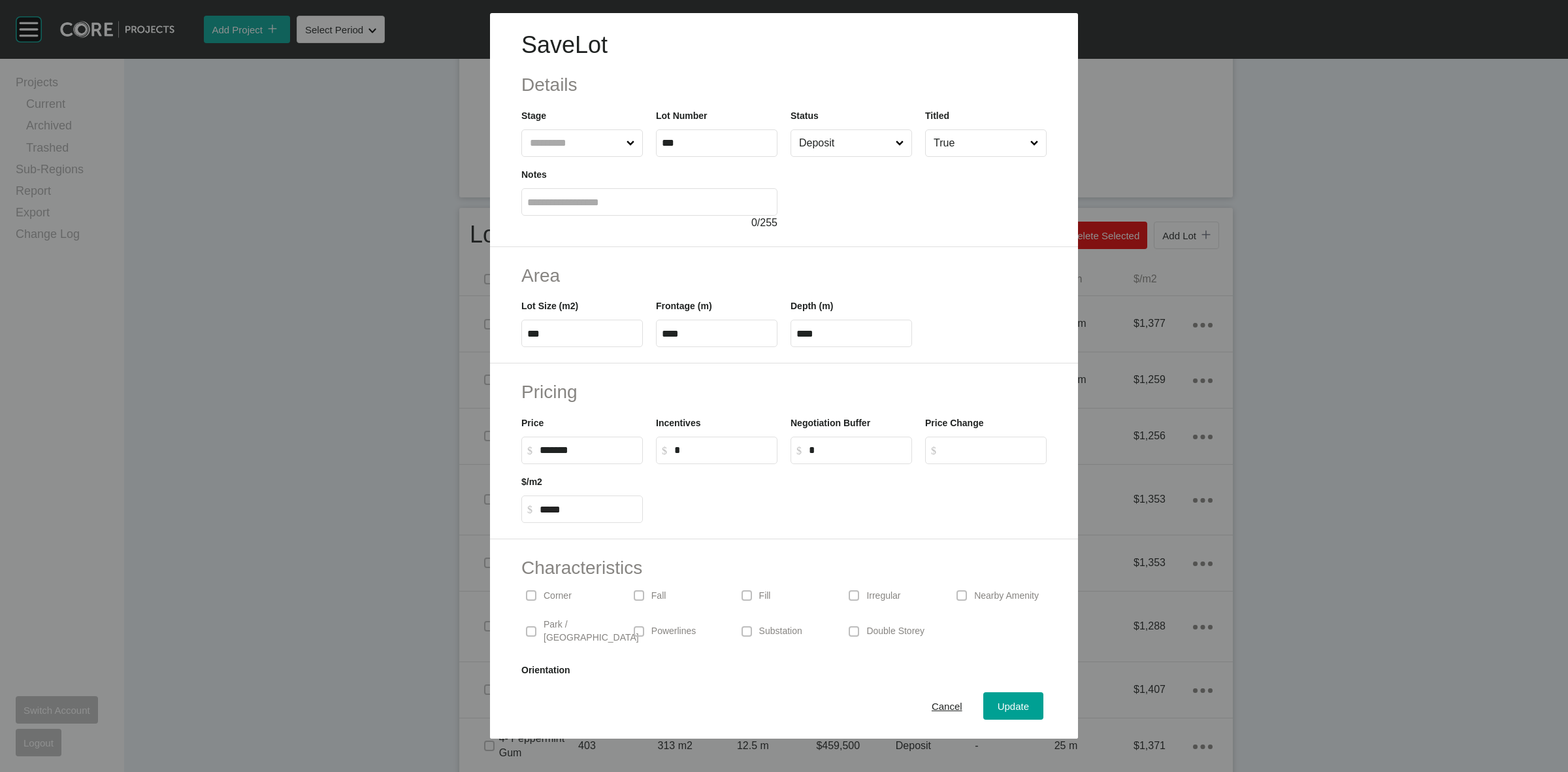
click at [830, 136] on input "Deposit" at bounding box center [844, 142] width 97 height 26
click at [694, 453] on input "*" at bounding box center [723, 449] width 98 height 11
type input "******"
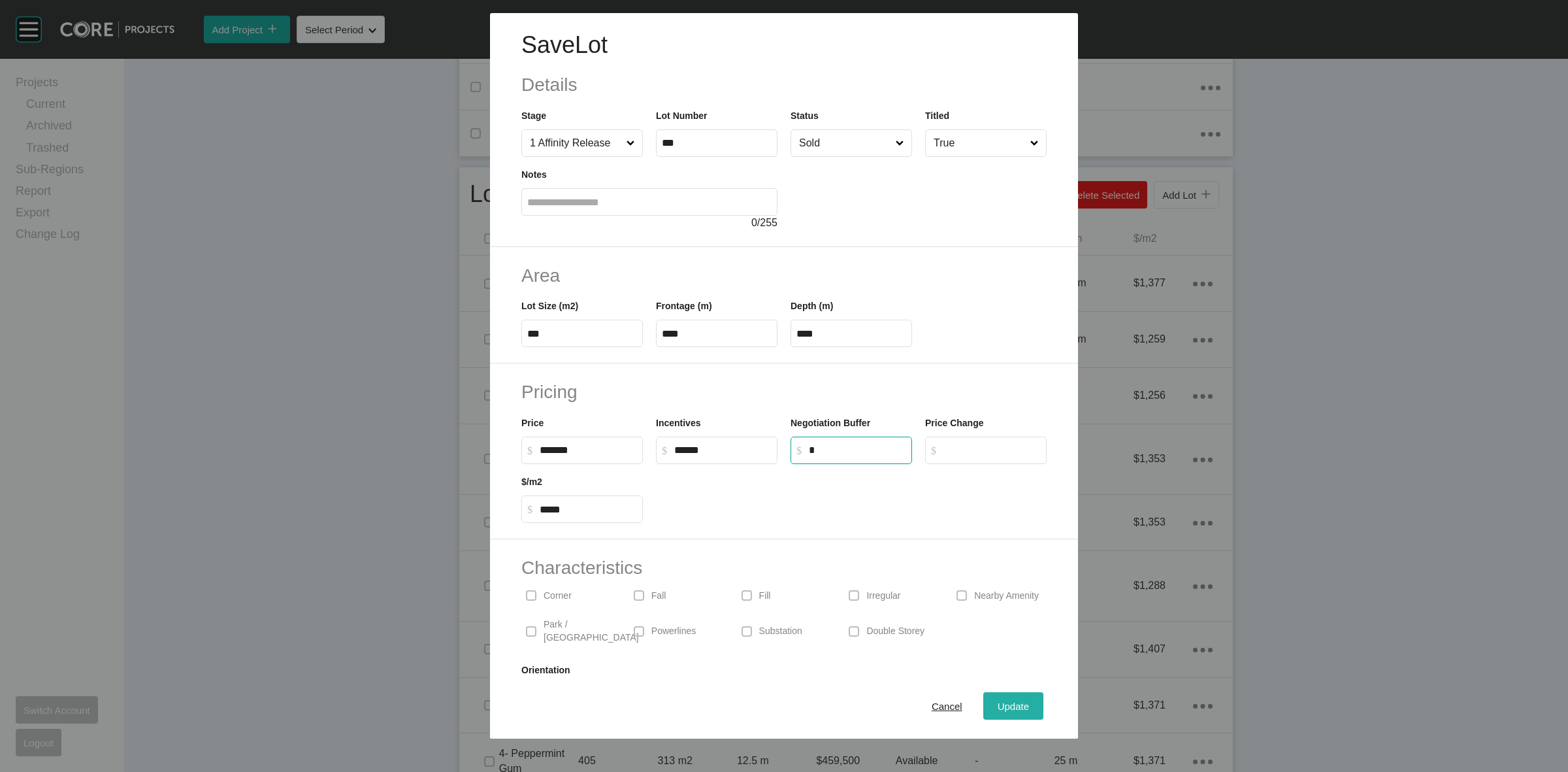
click at [998, 707] on span "Update" at bounding box center [1014, 706] width 31 height 11
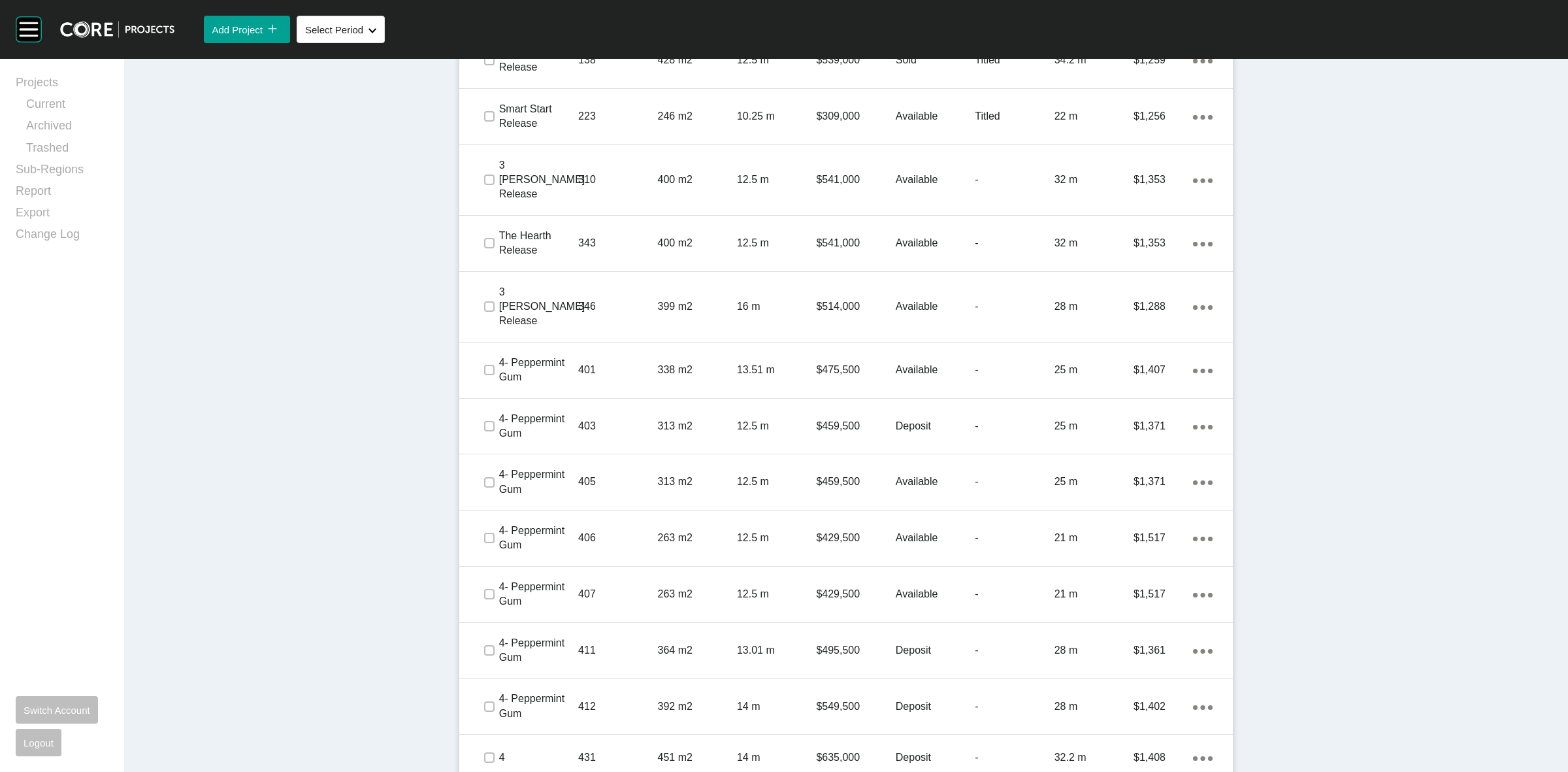
scroll to position [1056, 0]
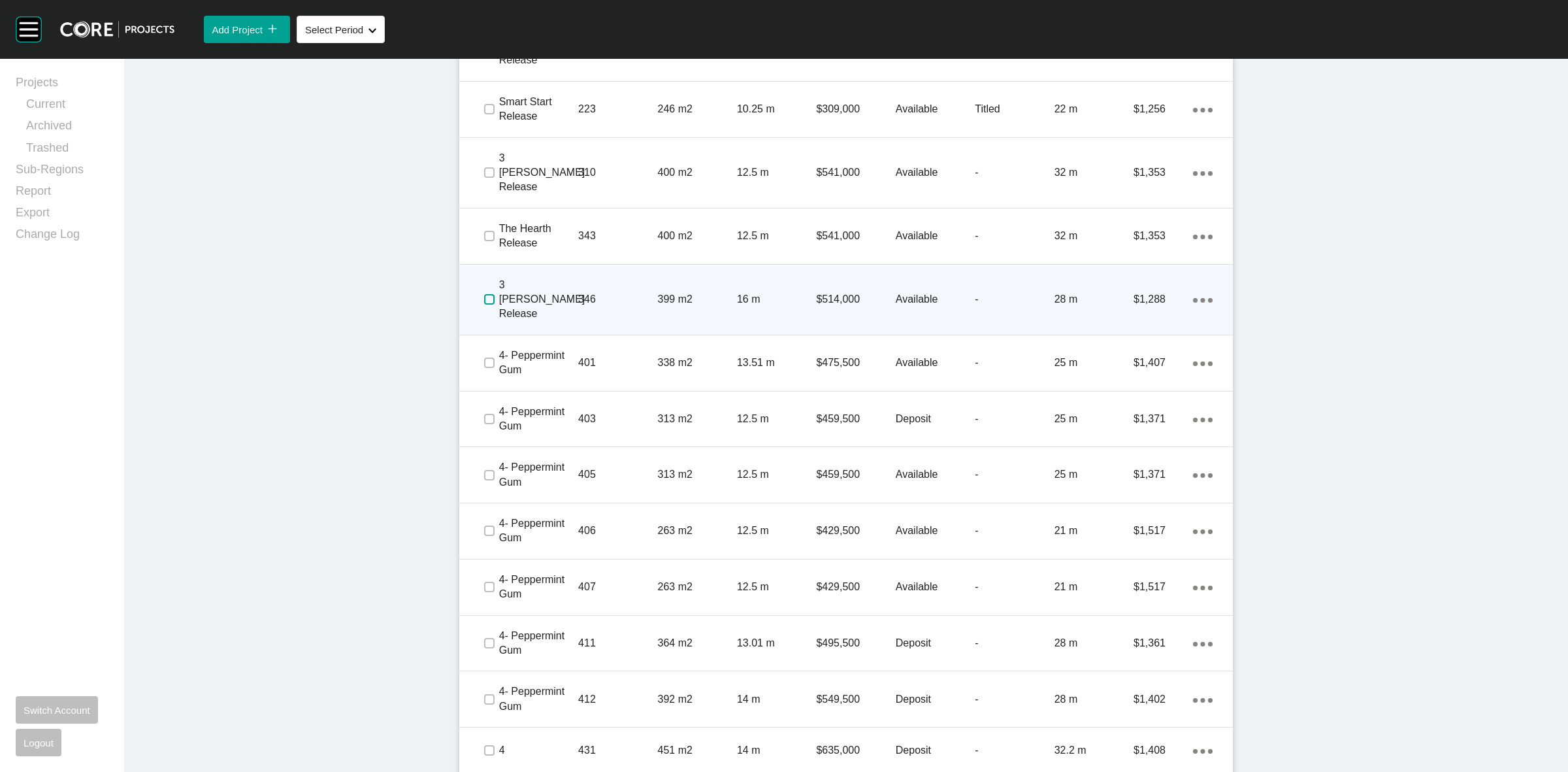
drag, startPoint x: 482, startPoint y: 273, endPoint x: 589, endPoint y: 272, distance: 107.0
click at [484, 294] on label at bounding box center [489, 299] width 11 height 11
click at [631, 292] on p "346" at bounding box center [618, 299] width 79 height 15
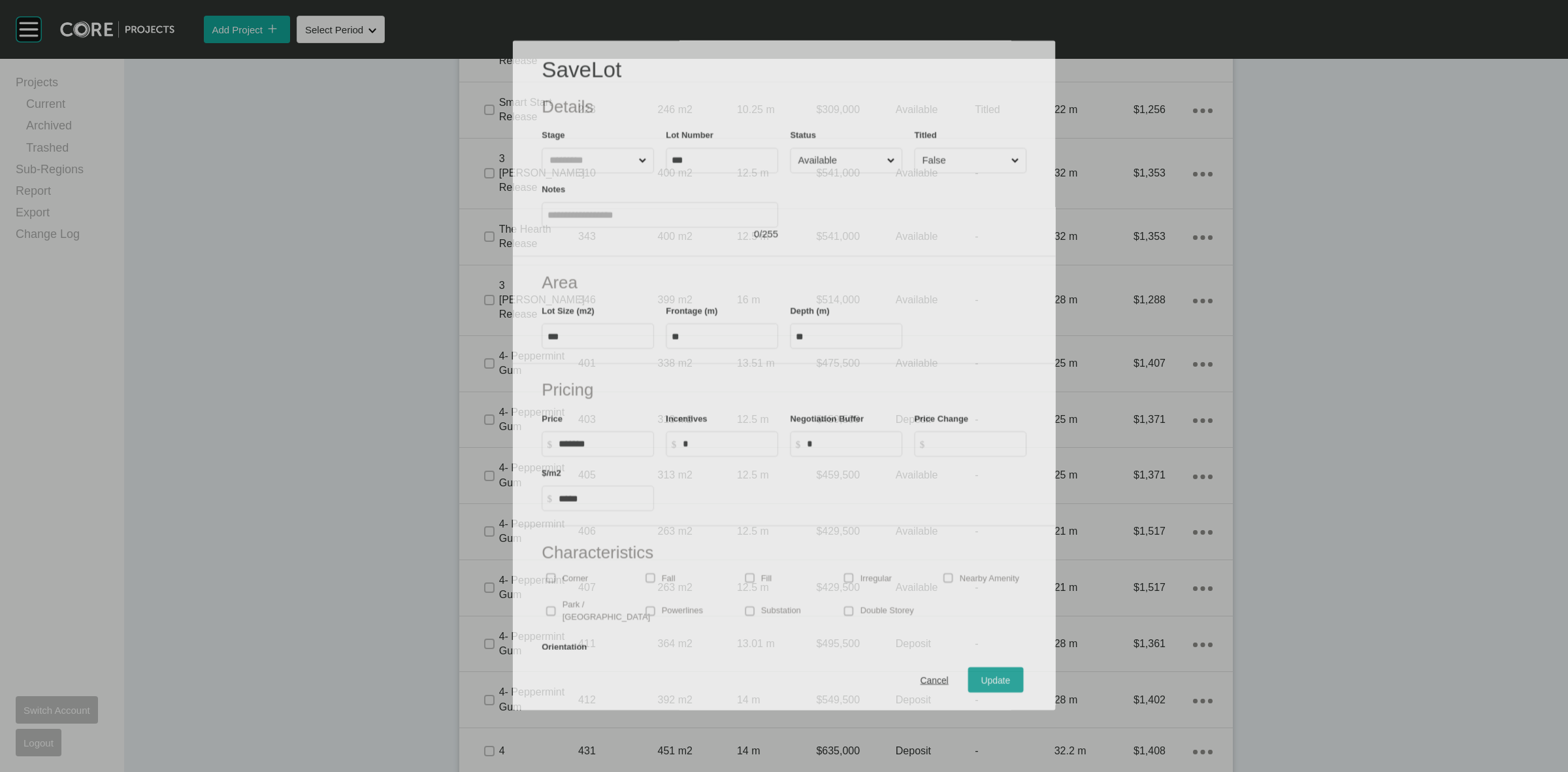
scroll to position [1015, 0]
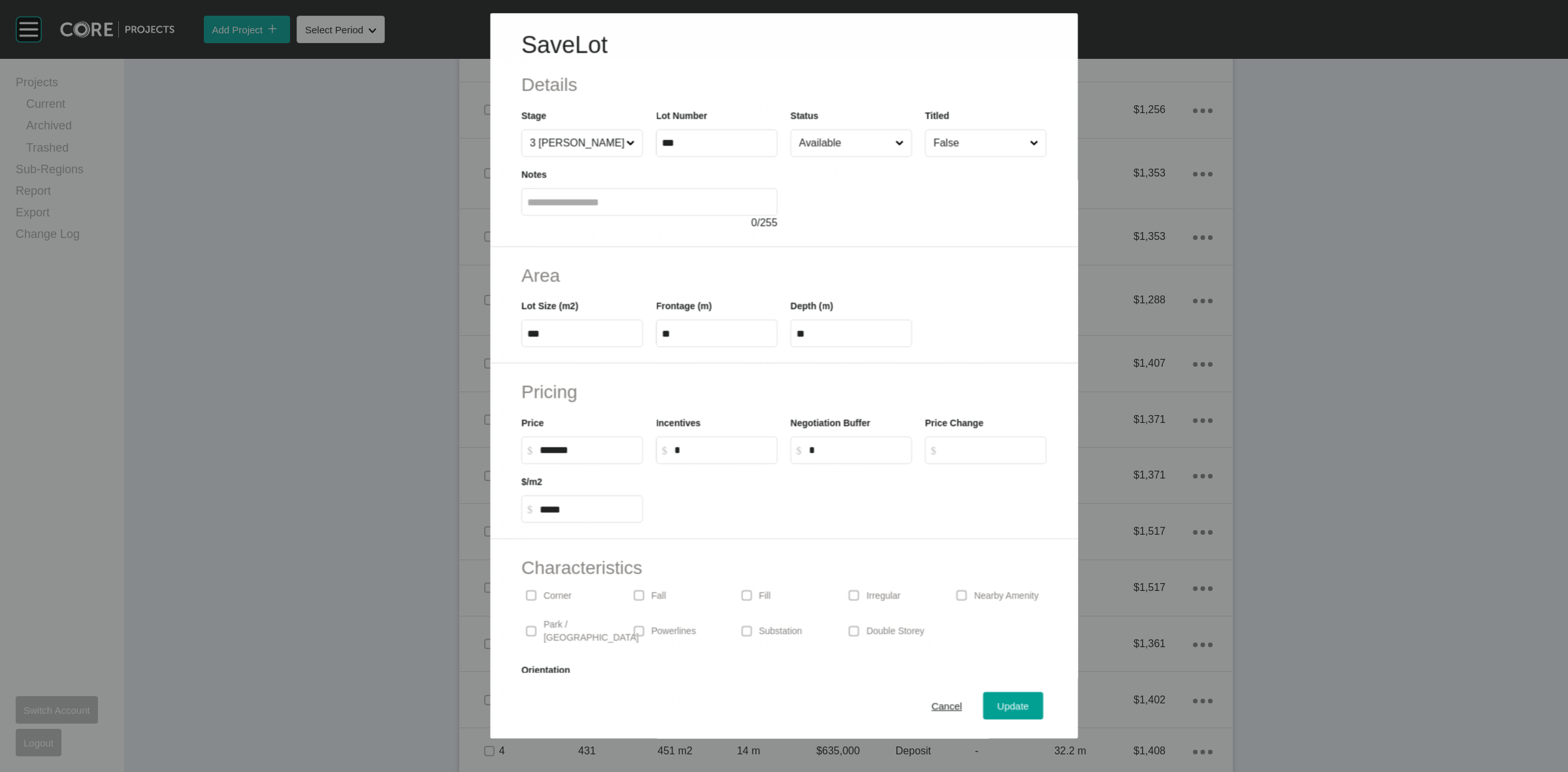
click at [827, 143] on input "Available" at bounding box center [844, 142] width 96 height 26
click at [722, 448] on input "*" at bounding box center [723, 449] width 98 height 11
type input "*****"
click at [821, 374] on div "Pricing Price $ Created with Sketch. $ ******* Incentives $ Created with Sketch…" at bounding box center [784, 451] width 588 height 176
click at [1005, 704] on span "Update" at bounding box center [1014, 706] width 31 height 11
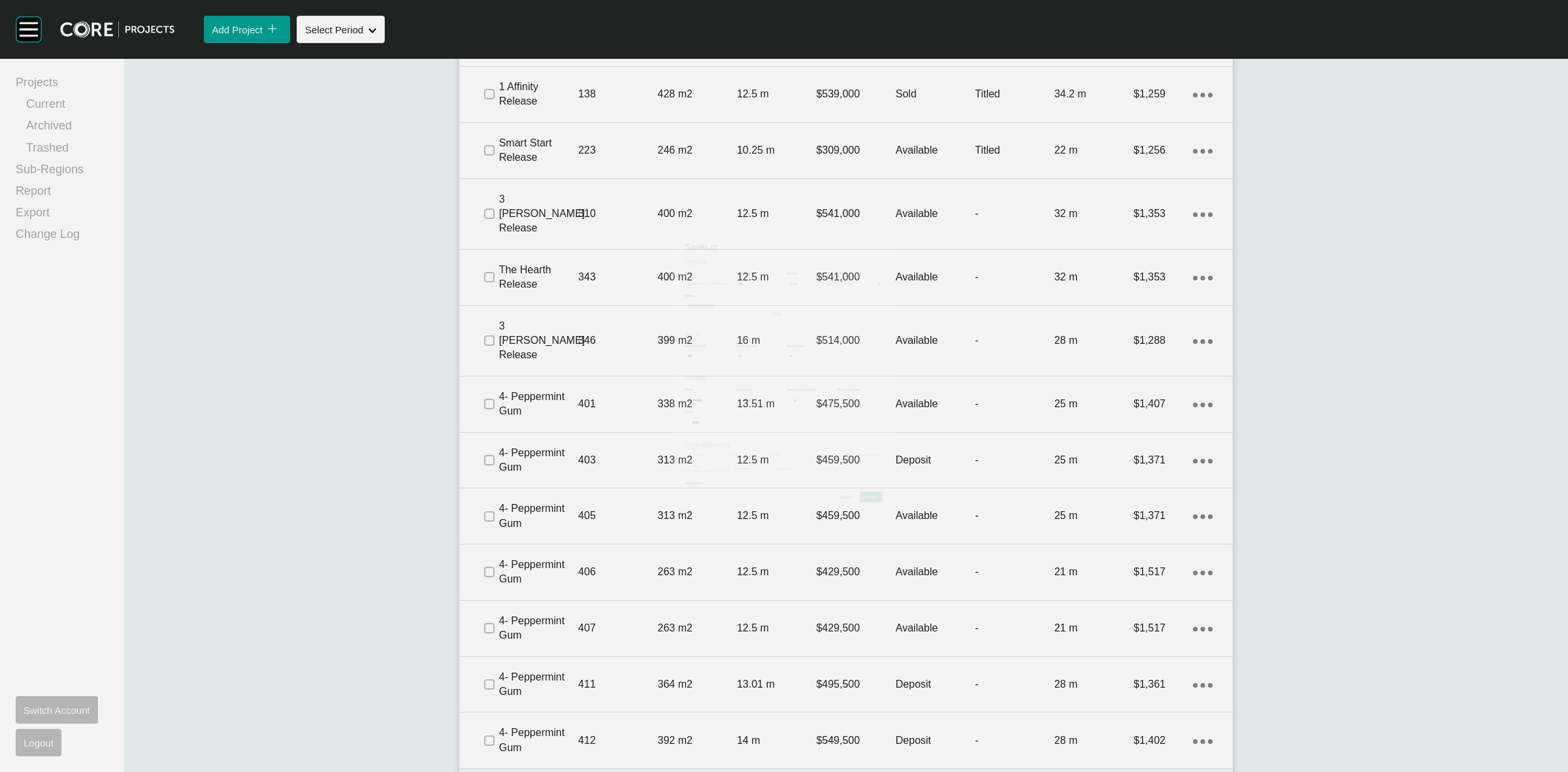
scroll to position [1056, 0]
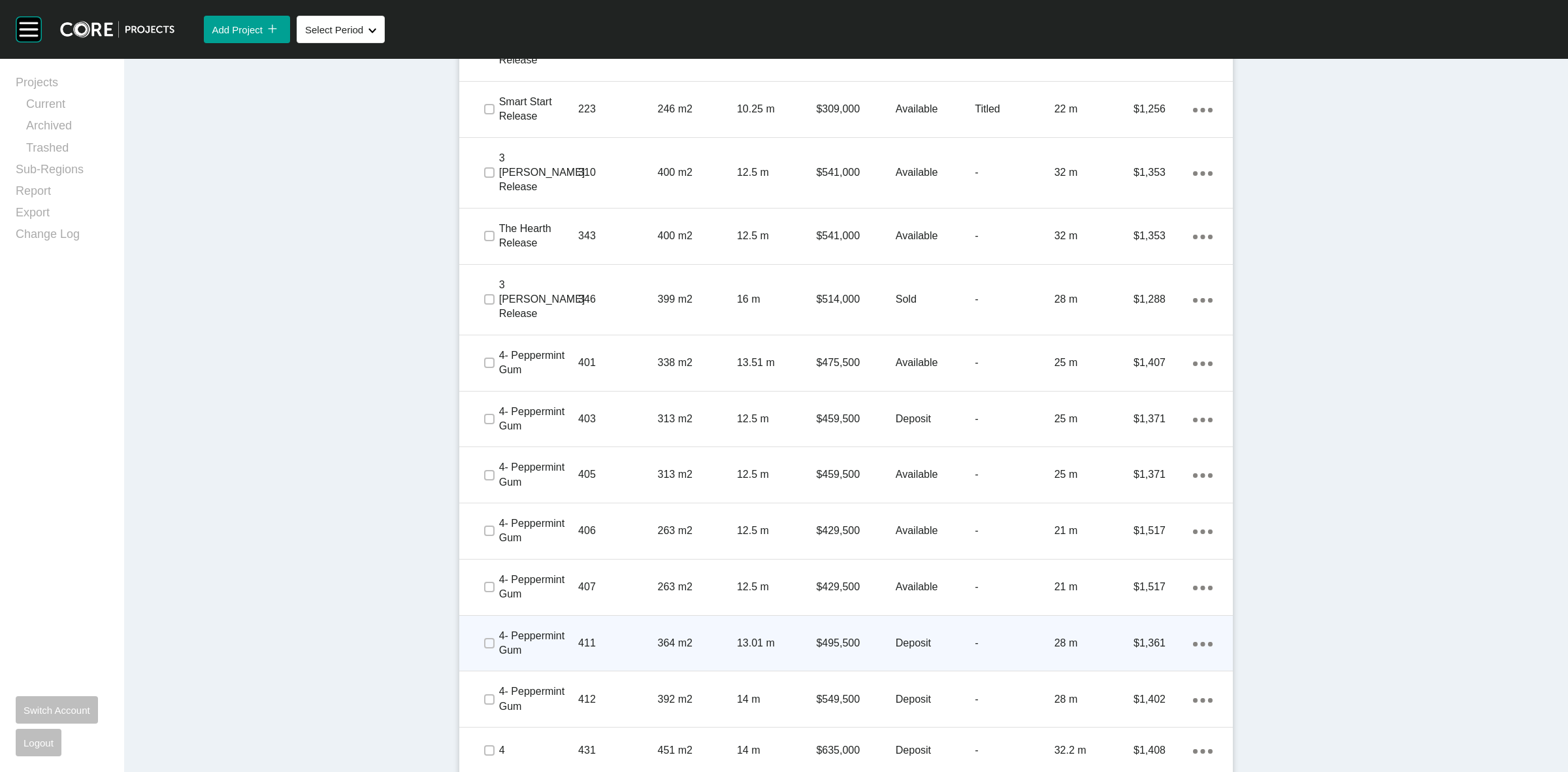
click at [630, 636] on p "411" at bounding box center [618, 643] width 79 height 15
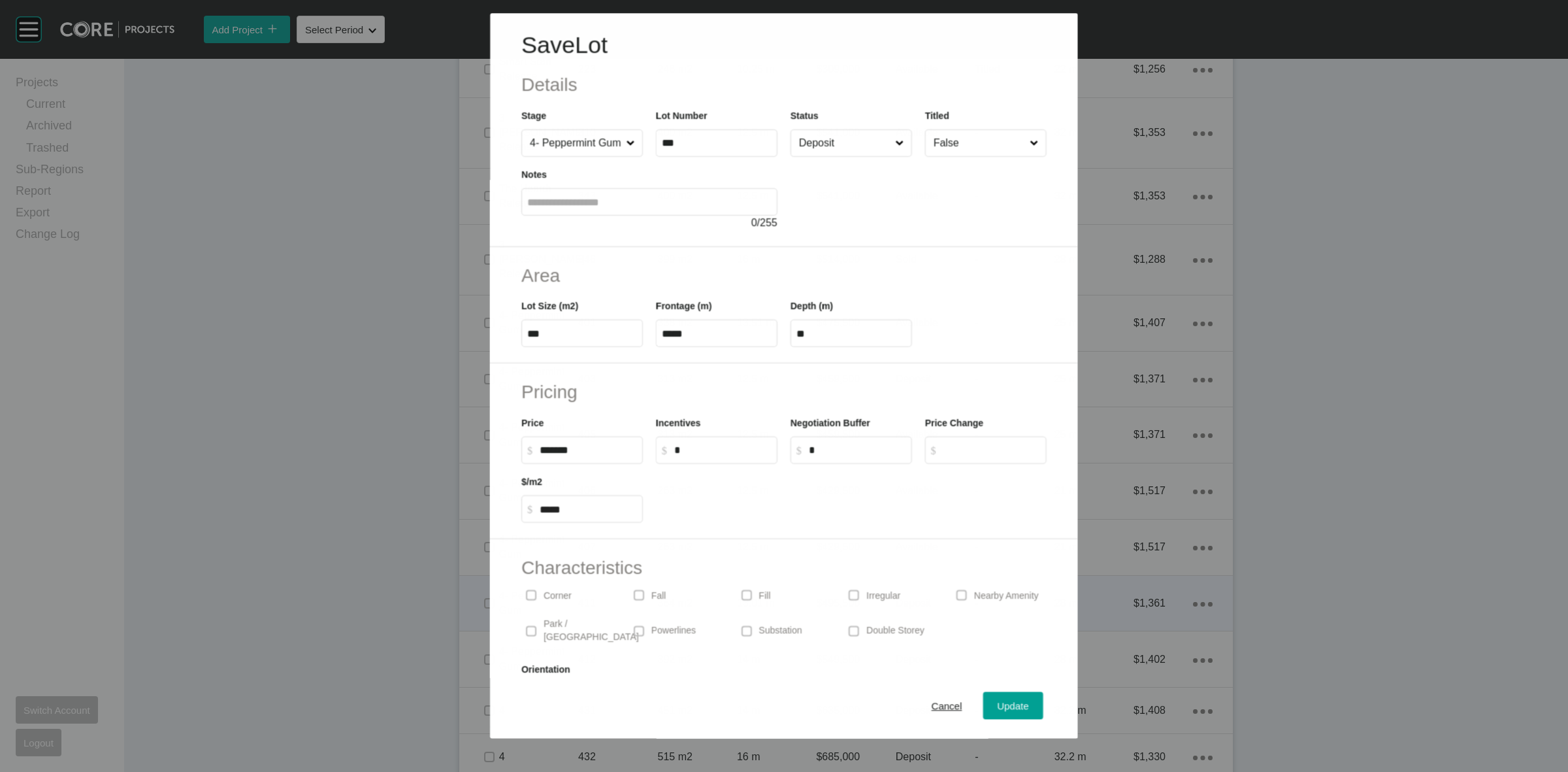
scroll to position [1015, 0]
click at [563, 451] on input "******" at bounding box center [588, 449] width 98 height 11
type input "*******"
type input "*****"
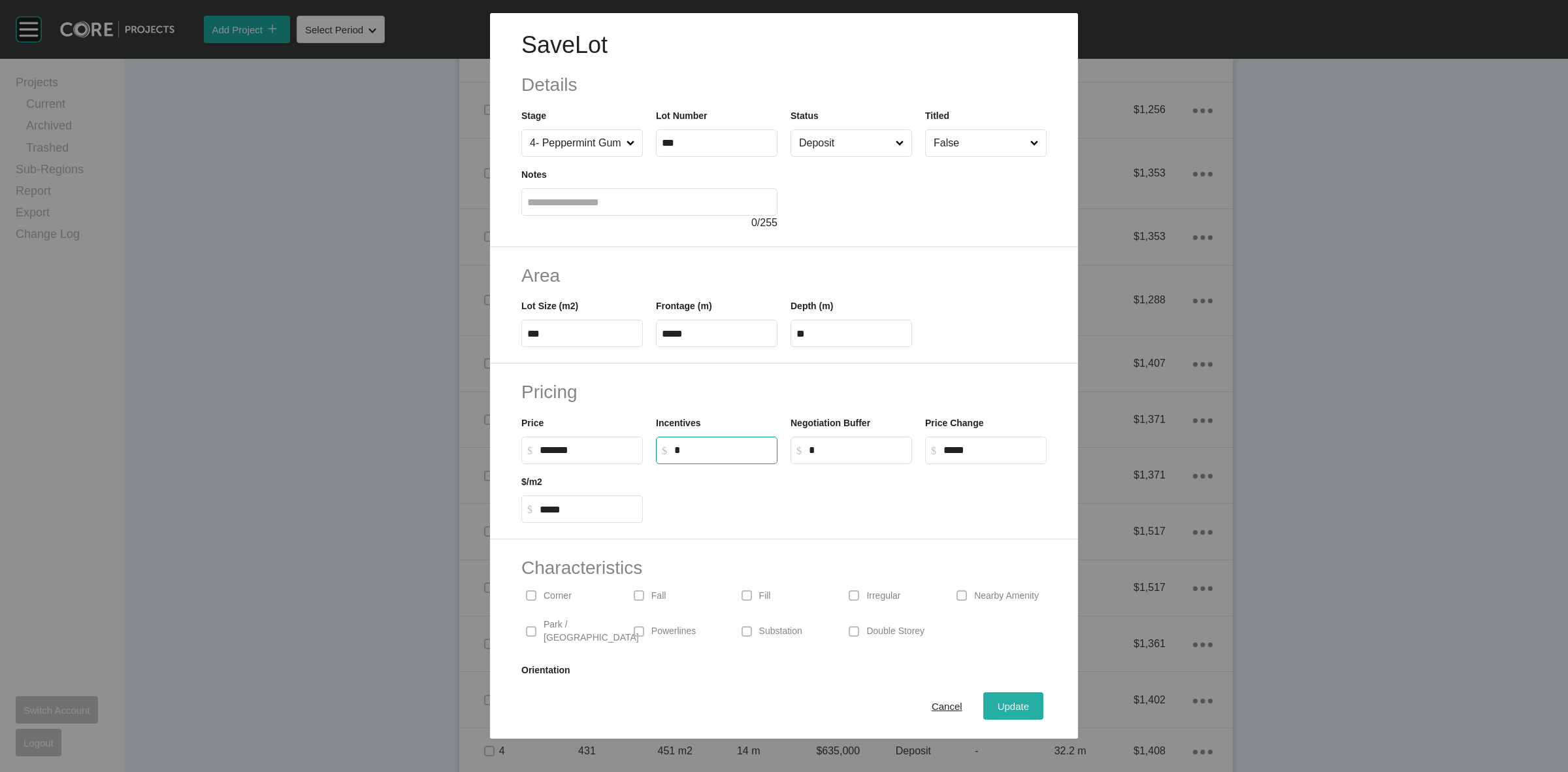
click at [1000, 703] on span "Update" at bounding box center [1014, 706] width 31 height 11
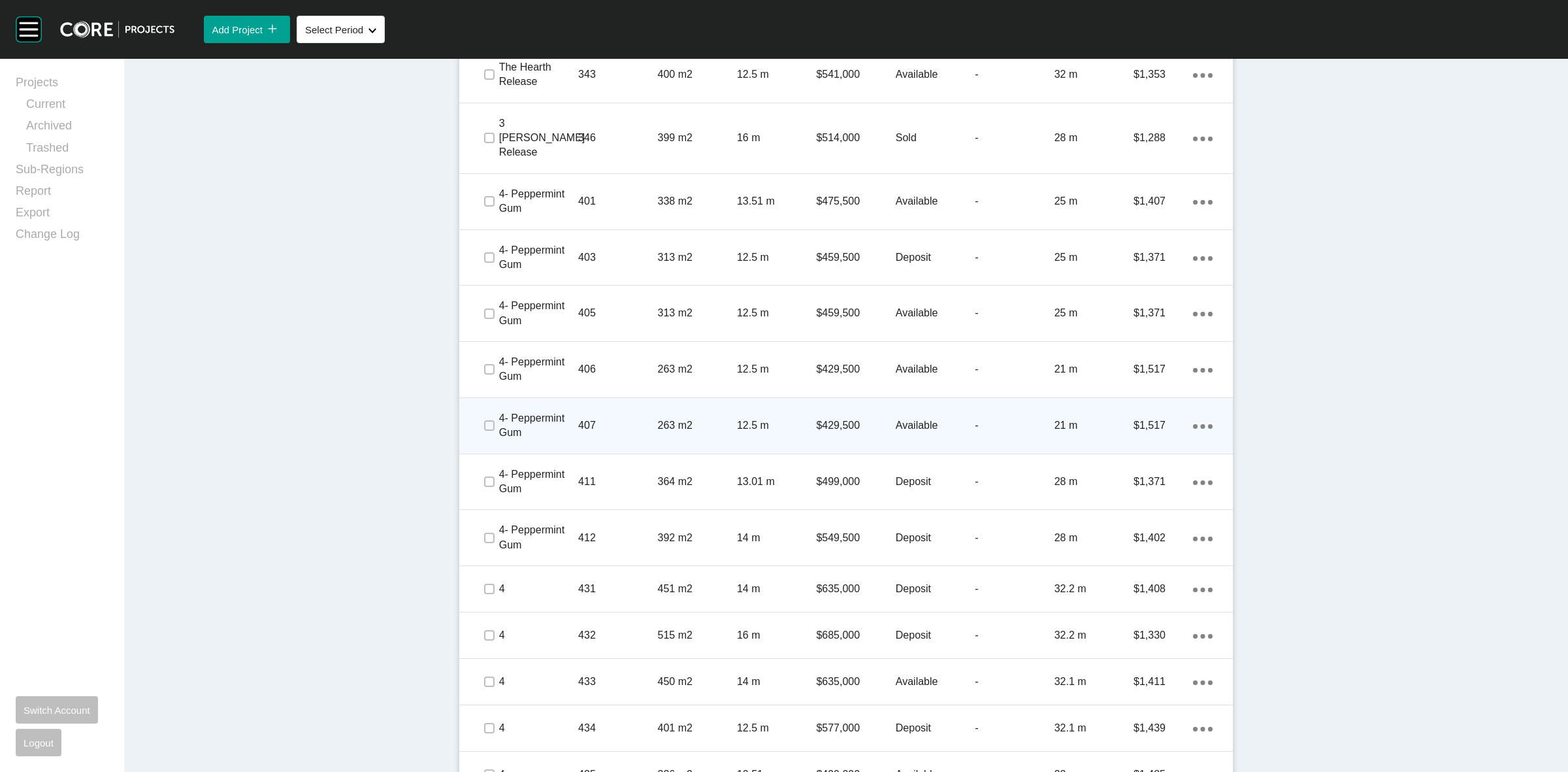
scroll to position [1220, 0]
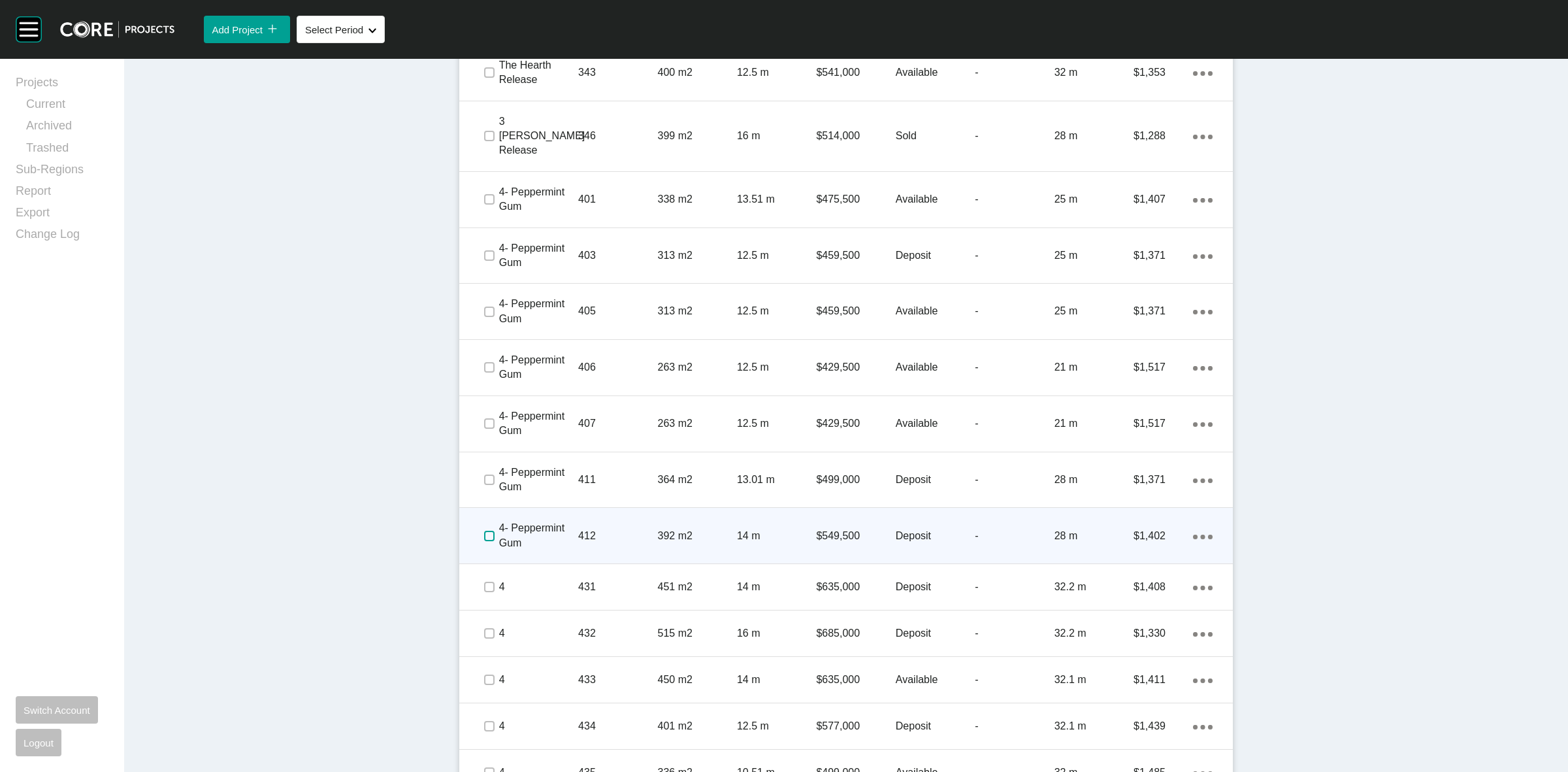
click at [484, 531] on label at bounding box center [489, 536] width 11 height 11
click at [602, 529] on p "412" at bounding box center [618, 536] width 79 height 15
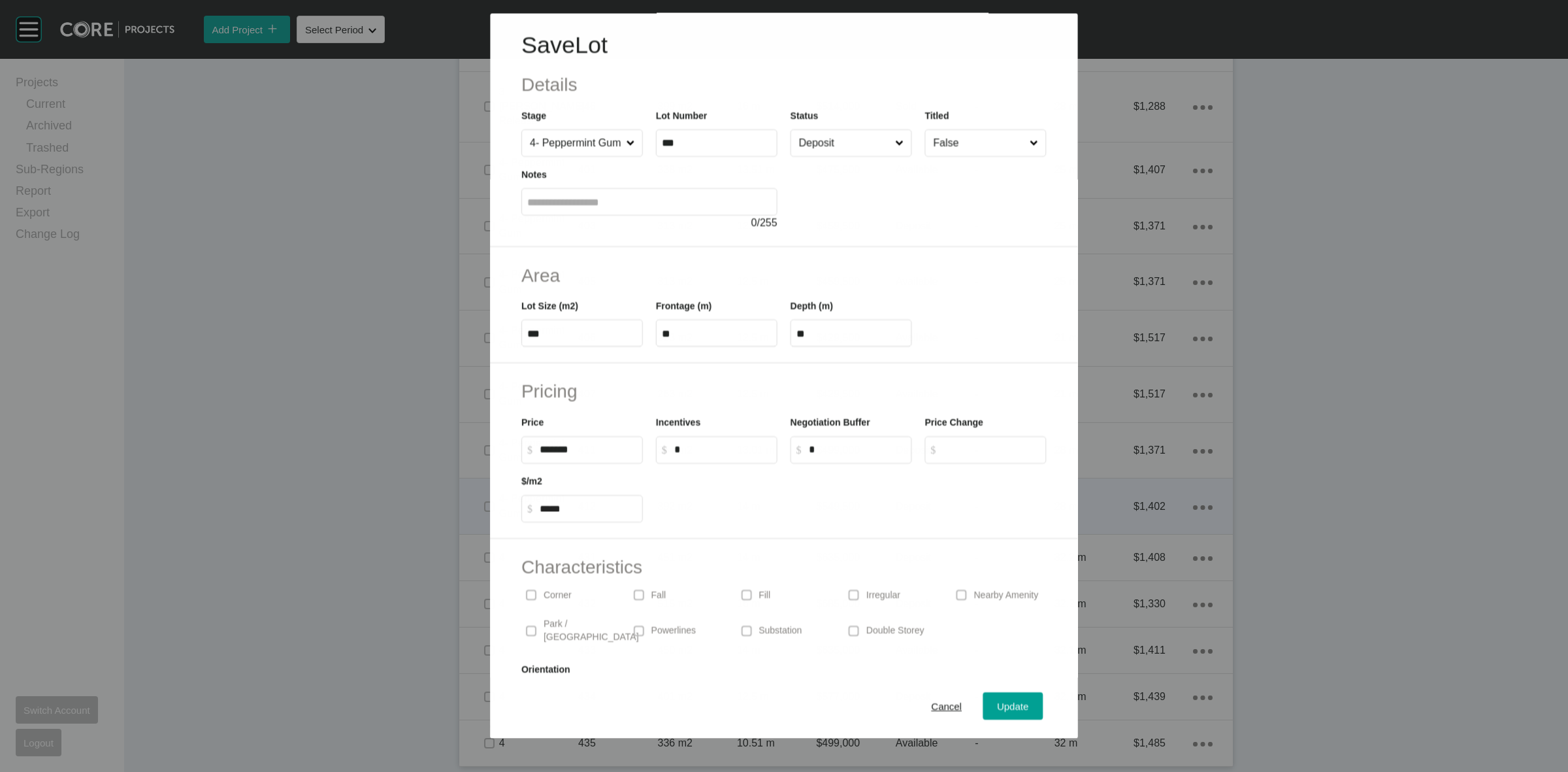
scroll to position [1180, 0]
click at [695, 449] on input "*" at bounding box center [723, 449] width 98 height 11
type input "*****"
click at [827, 145] on input "Deposit" at bounding box center [844, 142] width 97 height 26
click at [1014, 706] on span "Update" at bounding box center [1014, 706] width 31 height 11
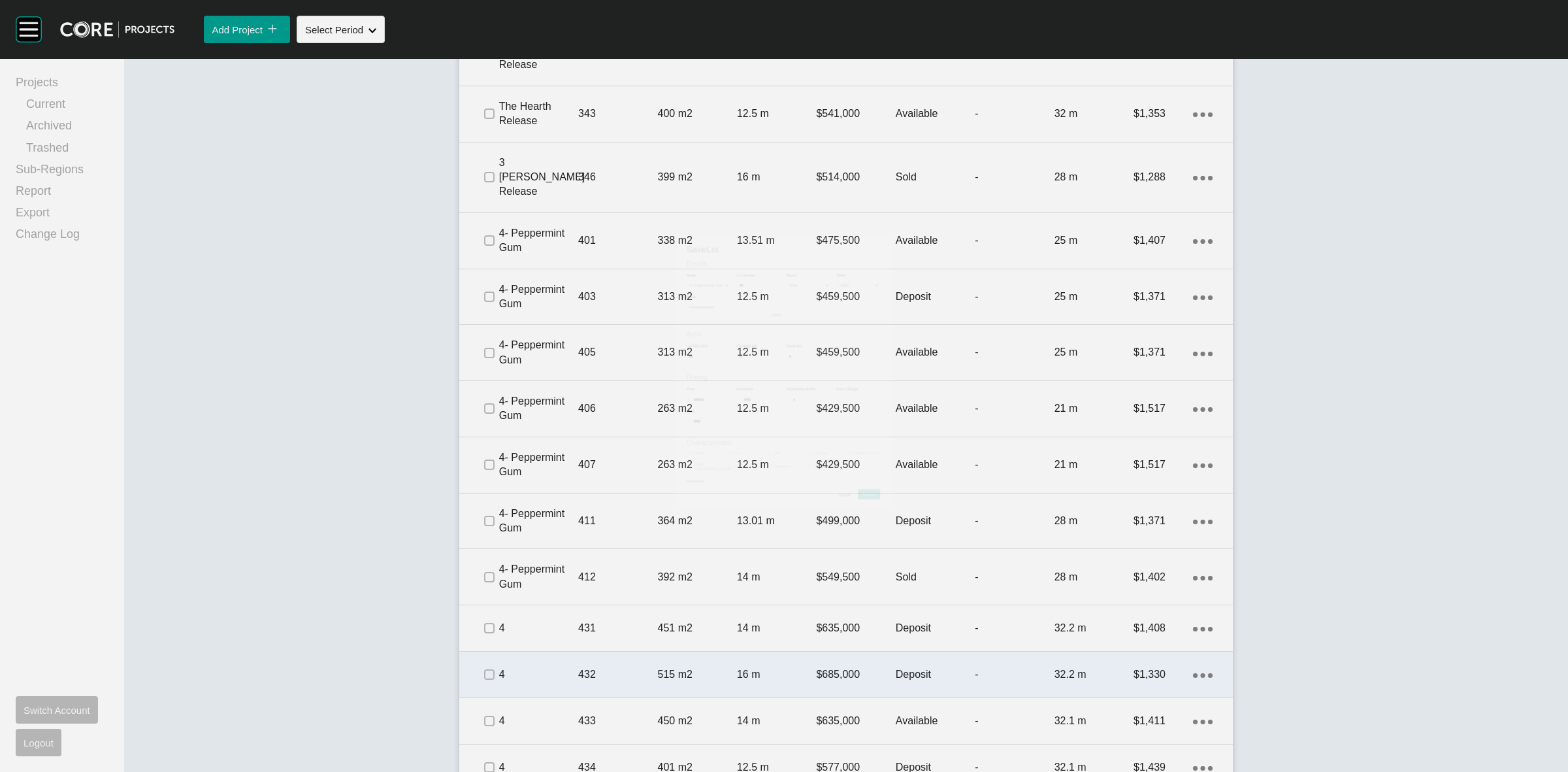
scroll to position [1220, 0]
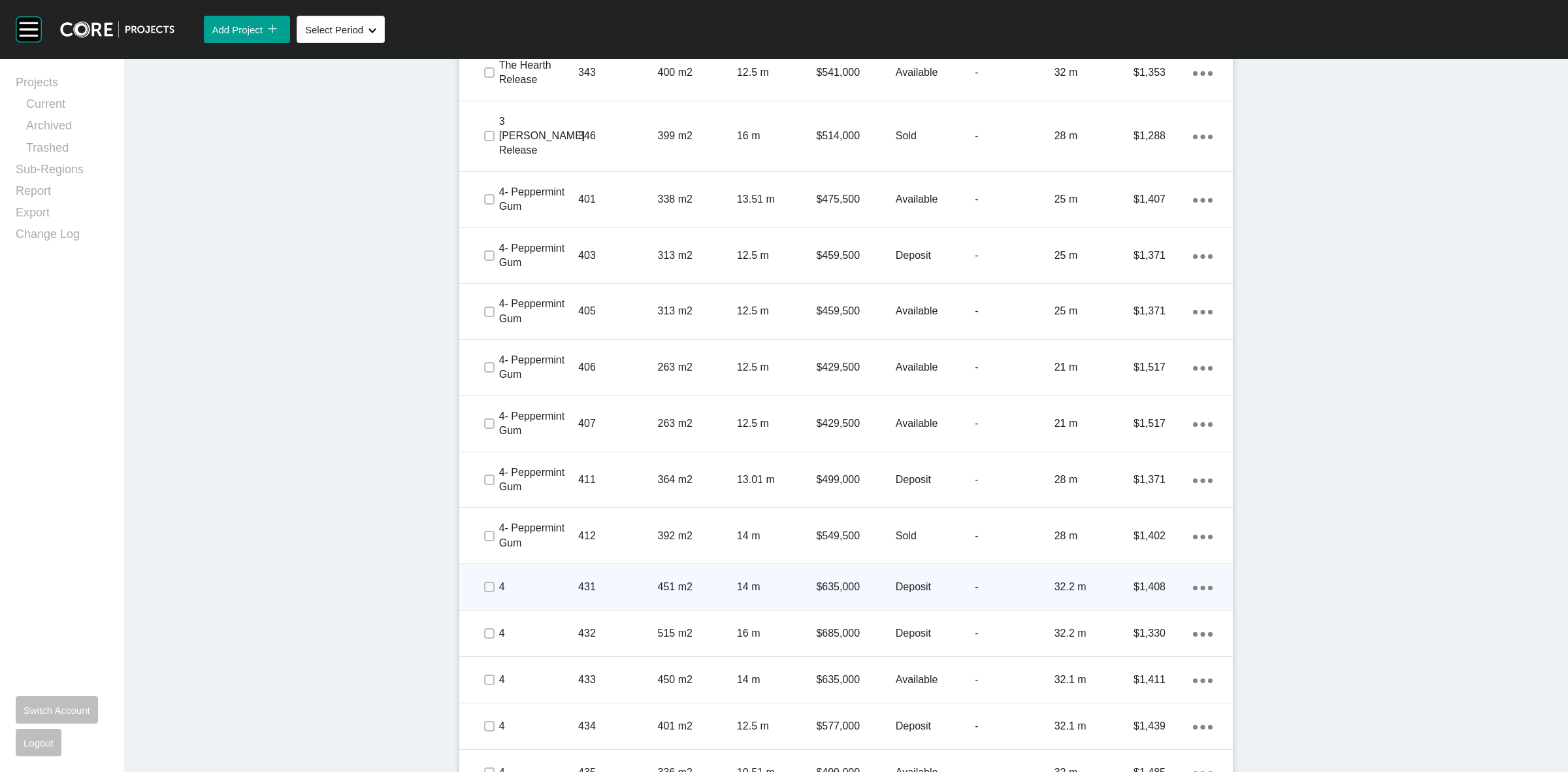
click at [556, 580] on p "4" at bounding box center [539, 587] width 79 height 15
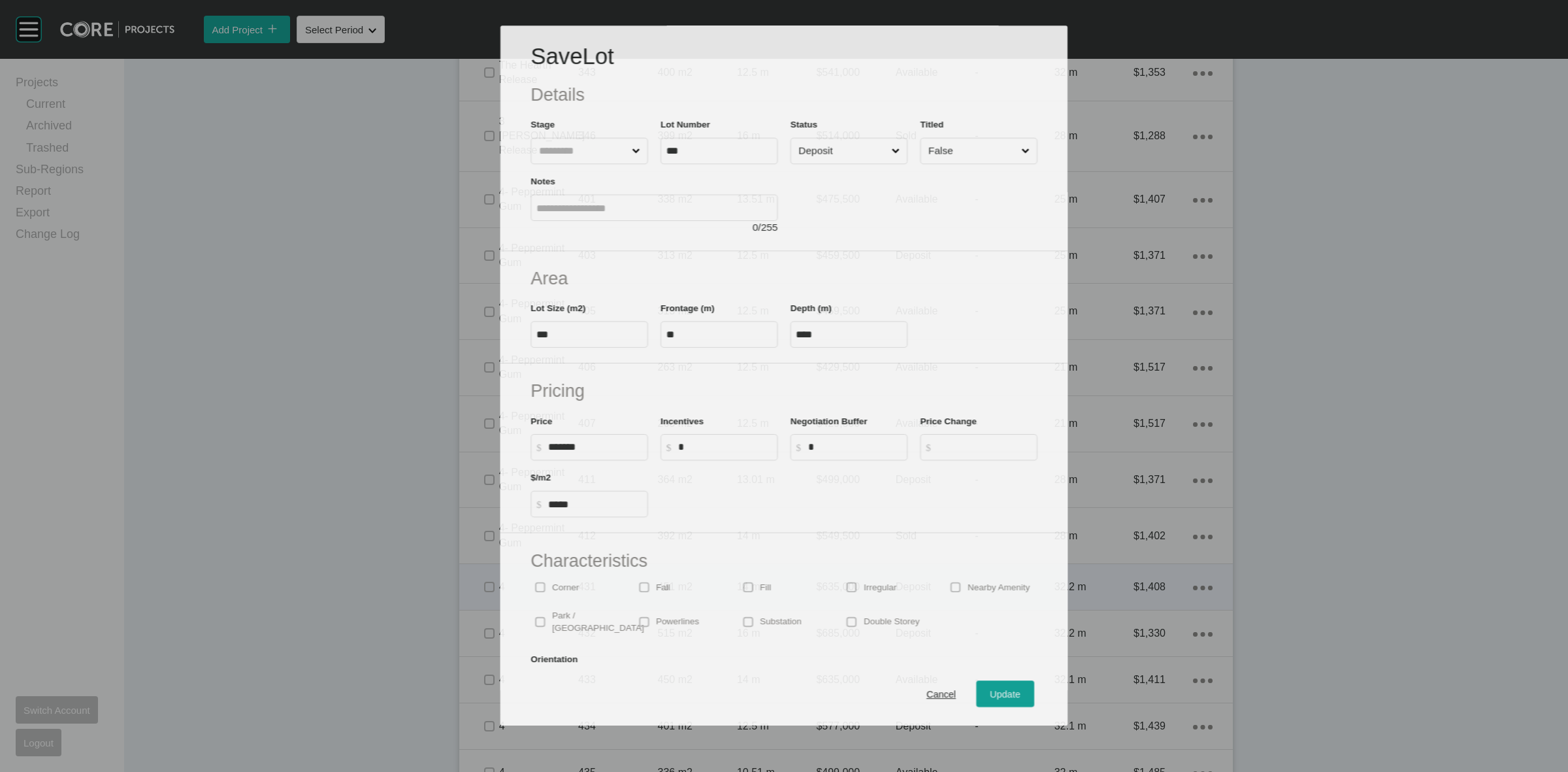
scroll to position [1180, 0]
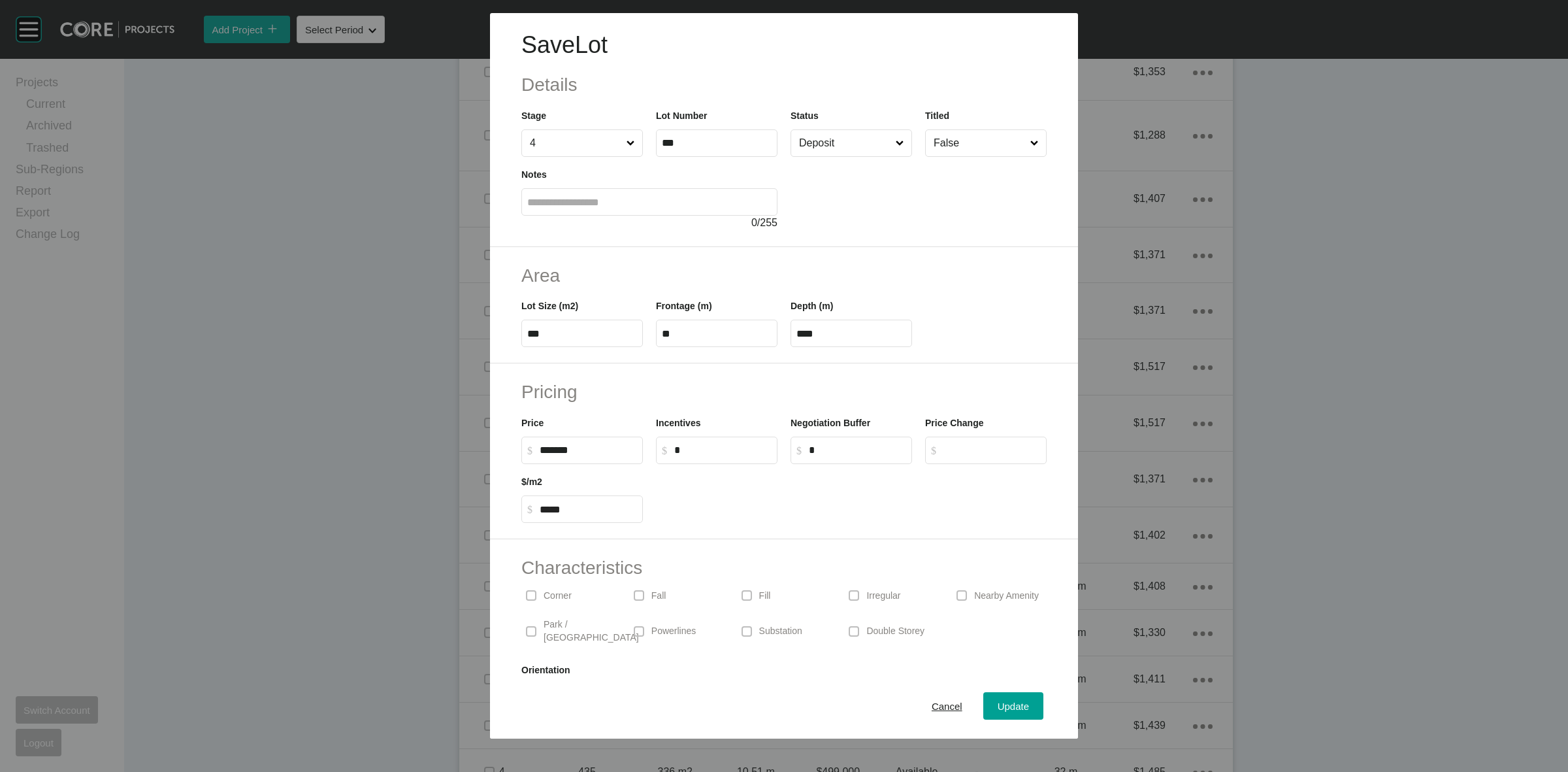
click at [553, 625] on p "Park / [GEOGRAPHIC_DATA]" at bounding box center [591, 631] width 96 height 25
click at [842, 140] on input "Deposit" at bounding box center [844, 142] width 97 height 26
click at [1000, 704] on span "Update" at bounding box center [1014, 706] width 31 height 11
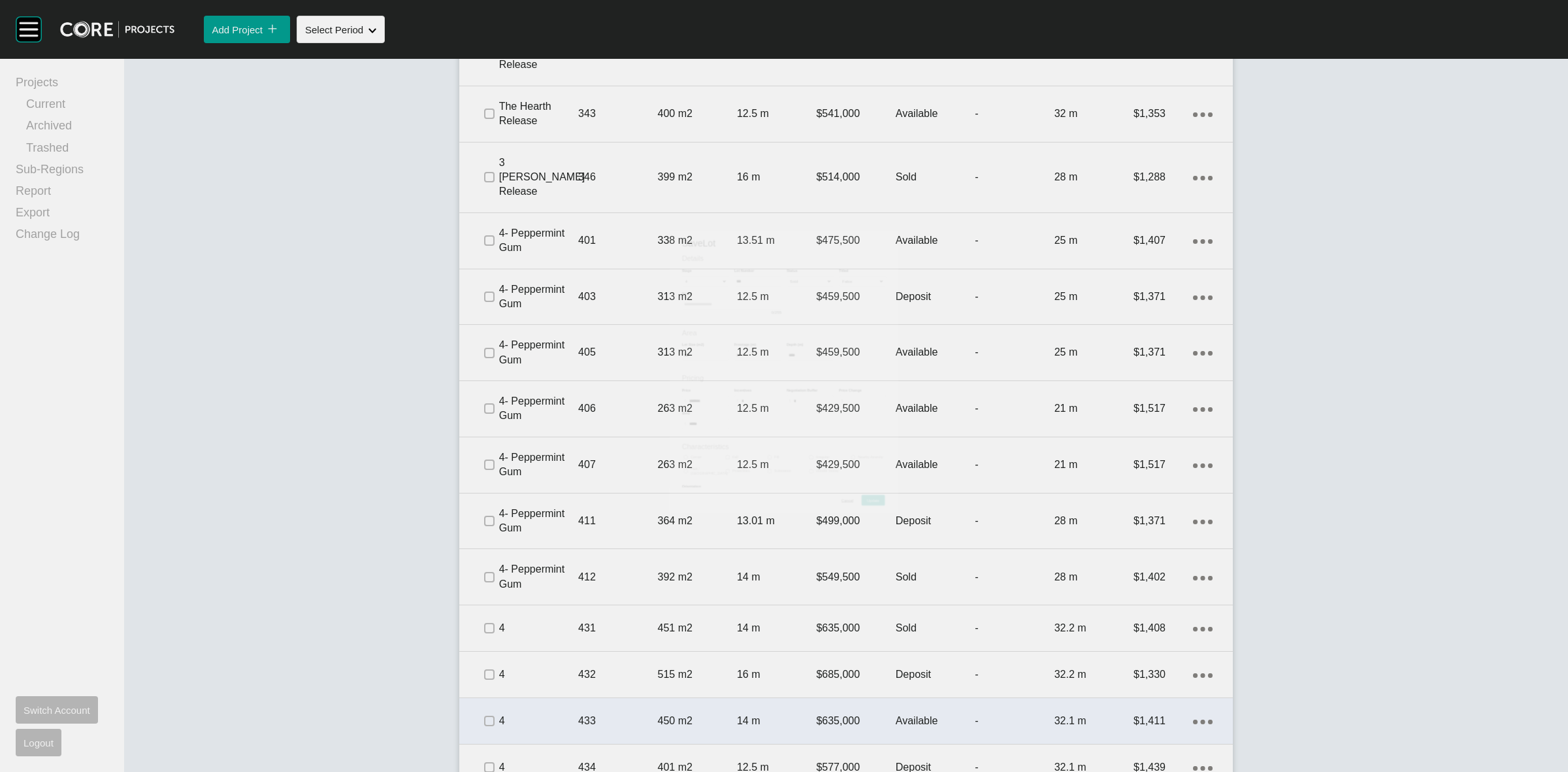
scroll to position [1220, 0]
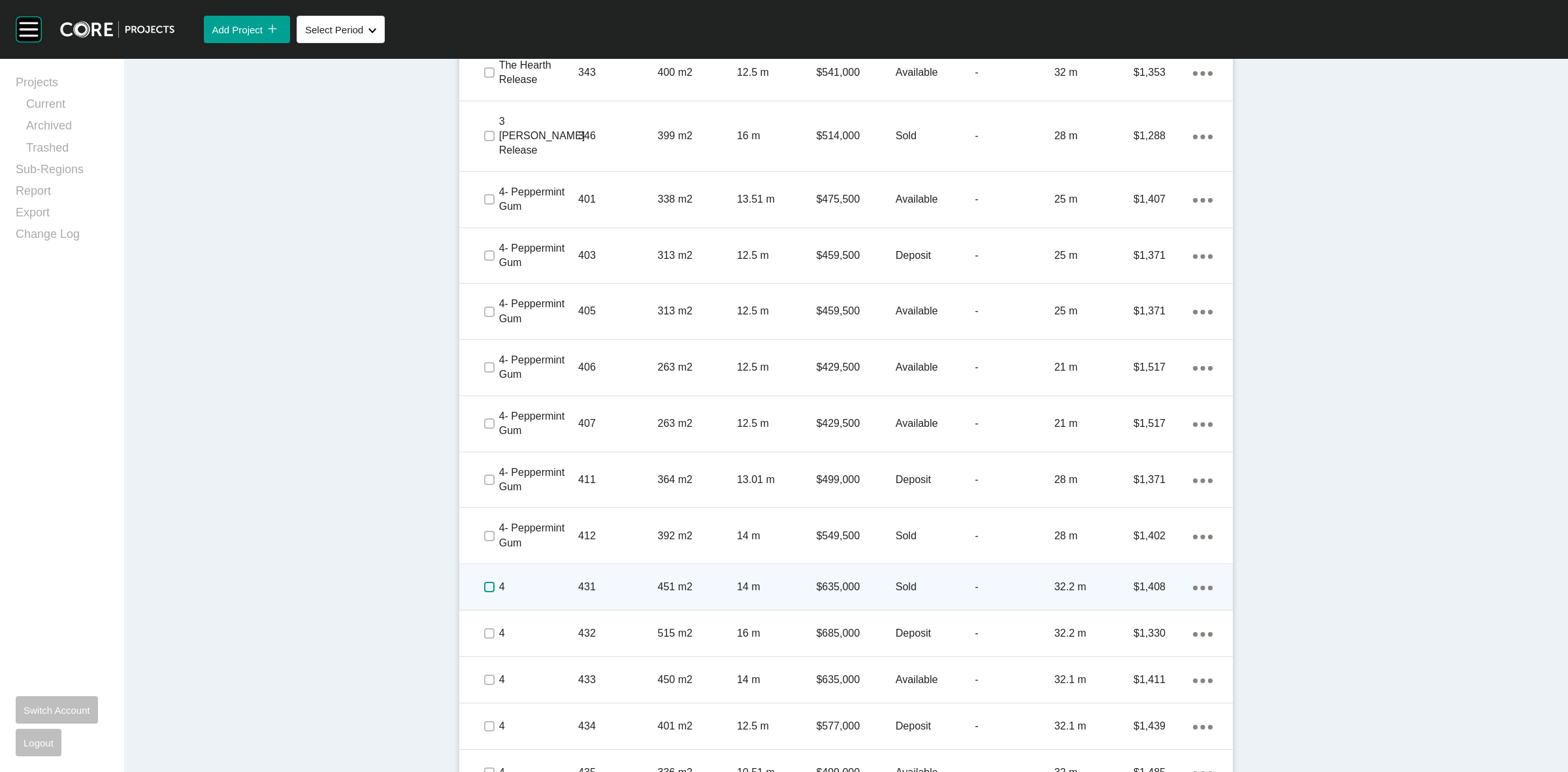
click at [484, 582] on label at bounding box center [489, 587] width 11 height 11
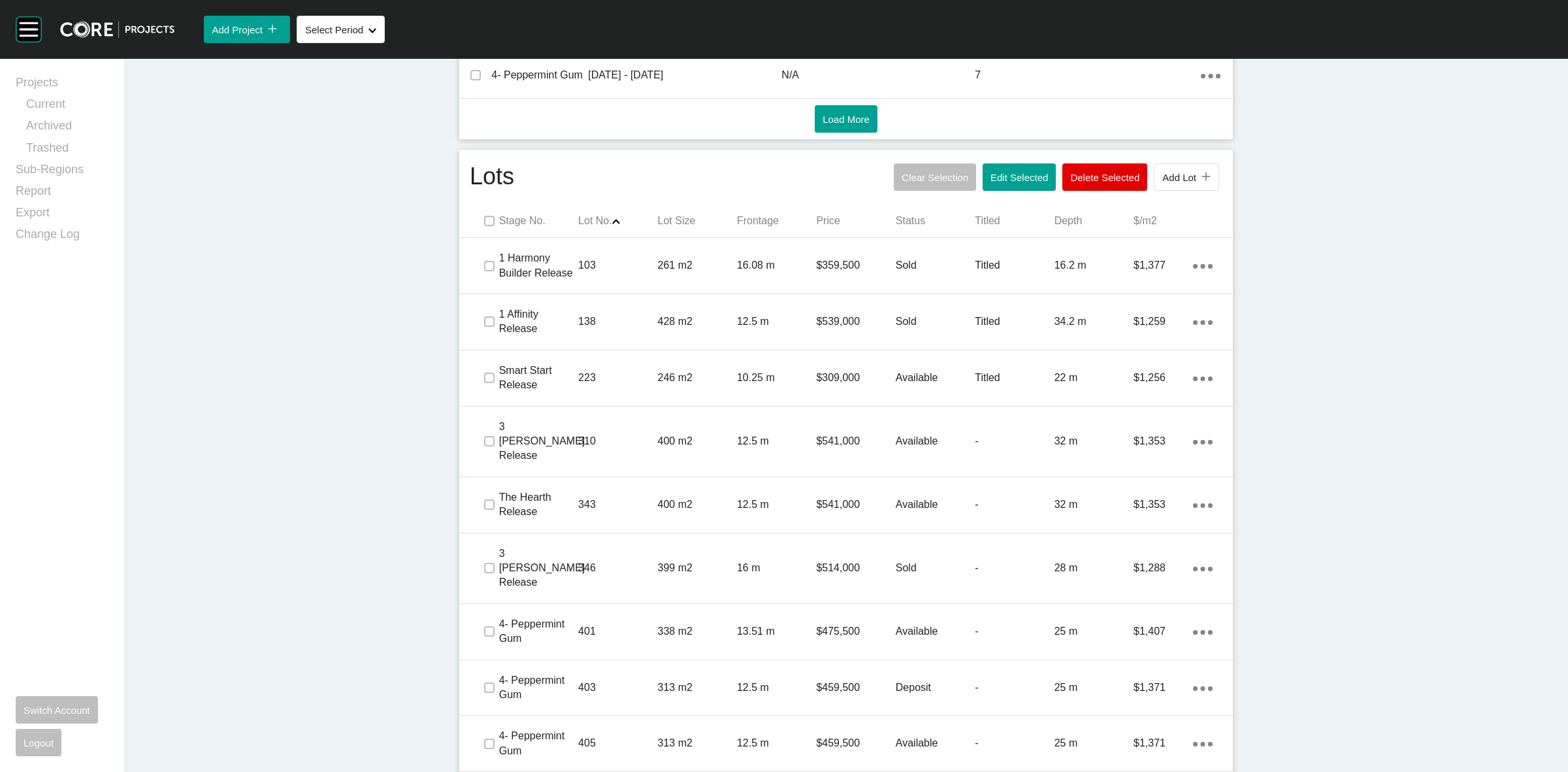
scroll to position [729, 0]
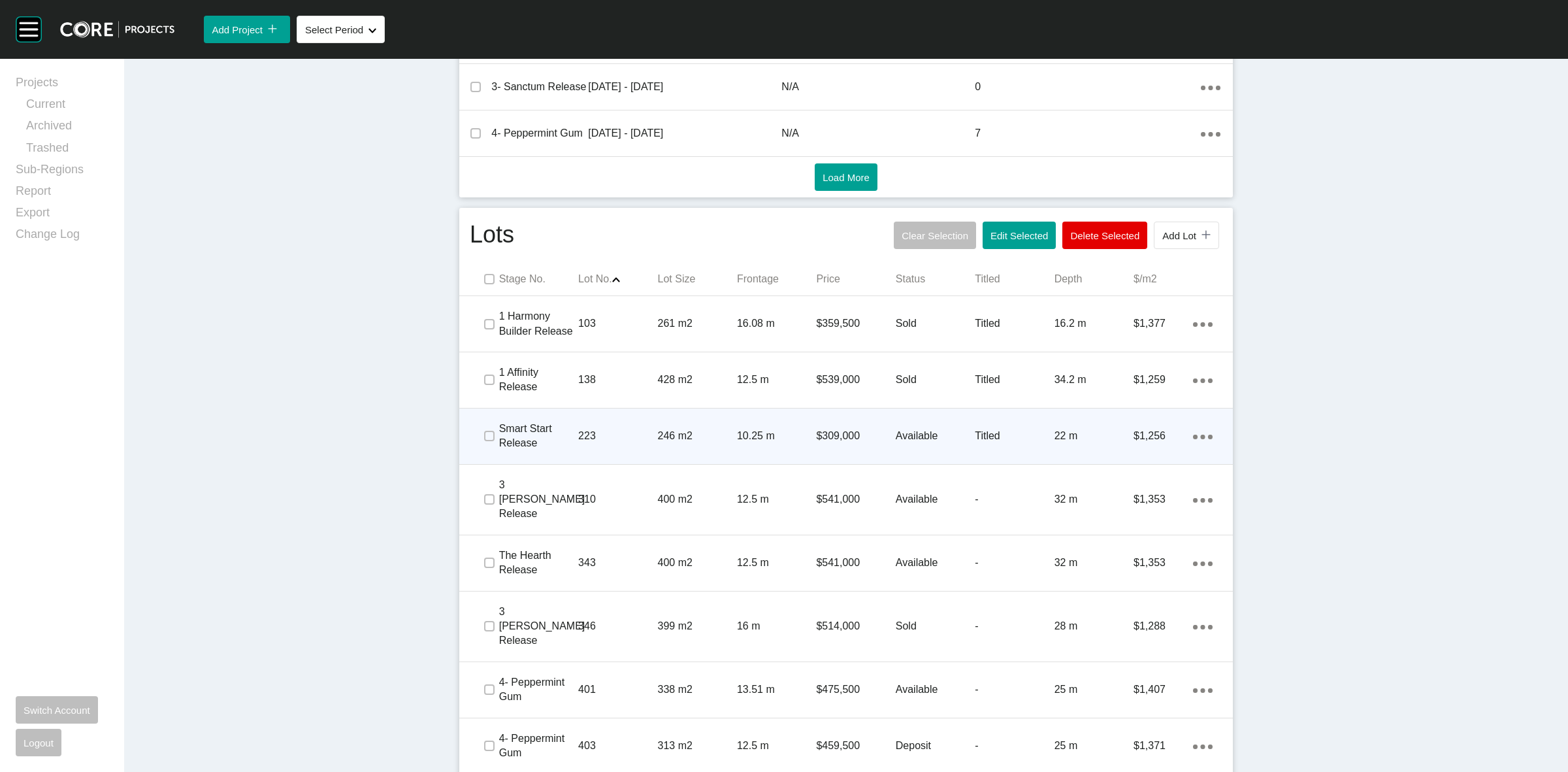
click at [855, 453] on div "$309,000" at bounding box center [855, 436] width 79 height 41
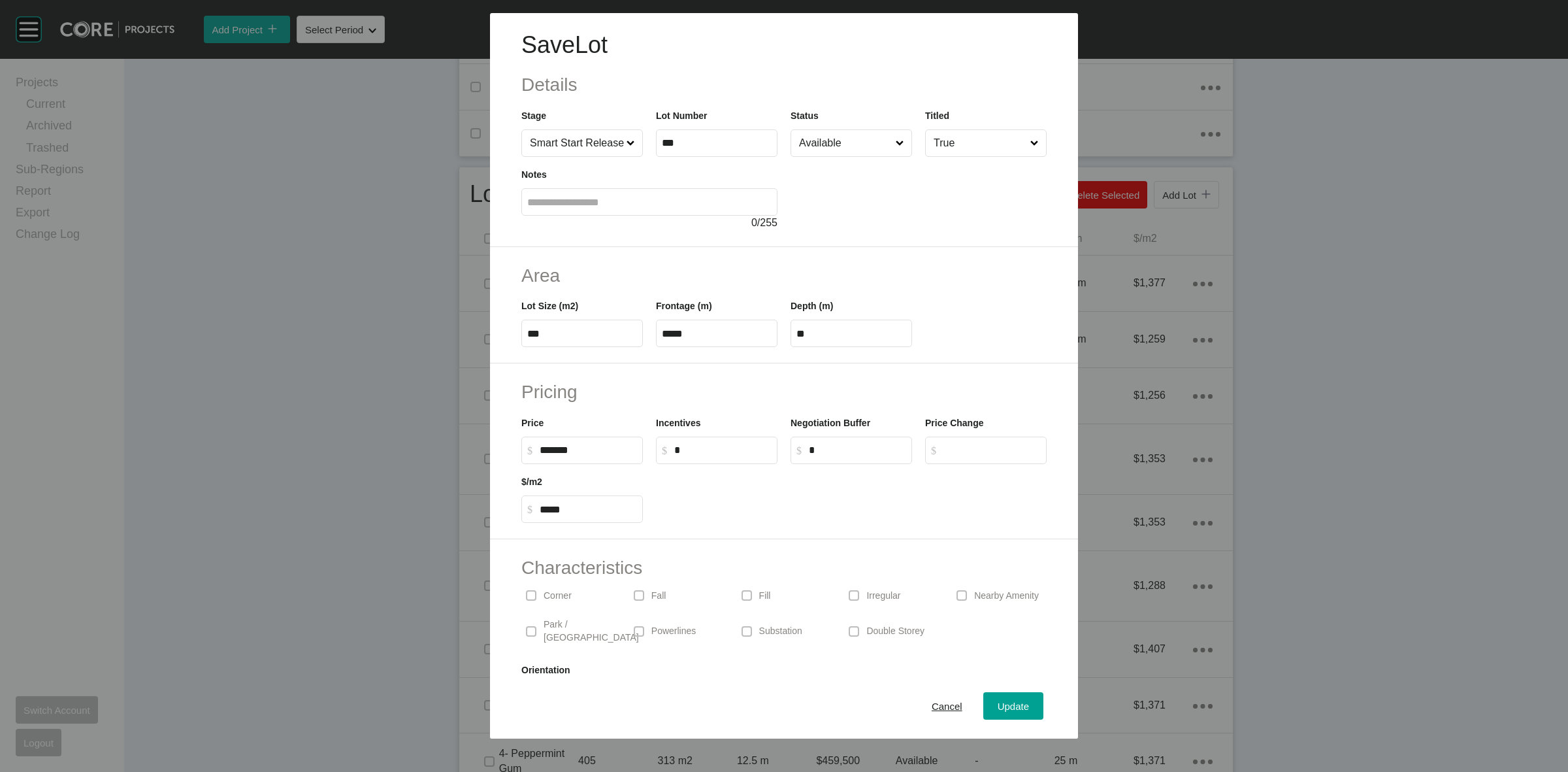
click at [814, 145] on input "Available" at bounding box center [844, 142] width 97 height 26
click at [998, 705] on span "Update" at bounding box center [1014, 706] width 31 height 11
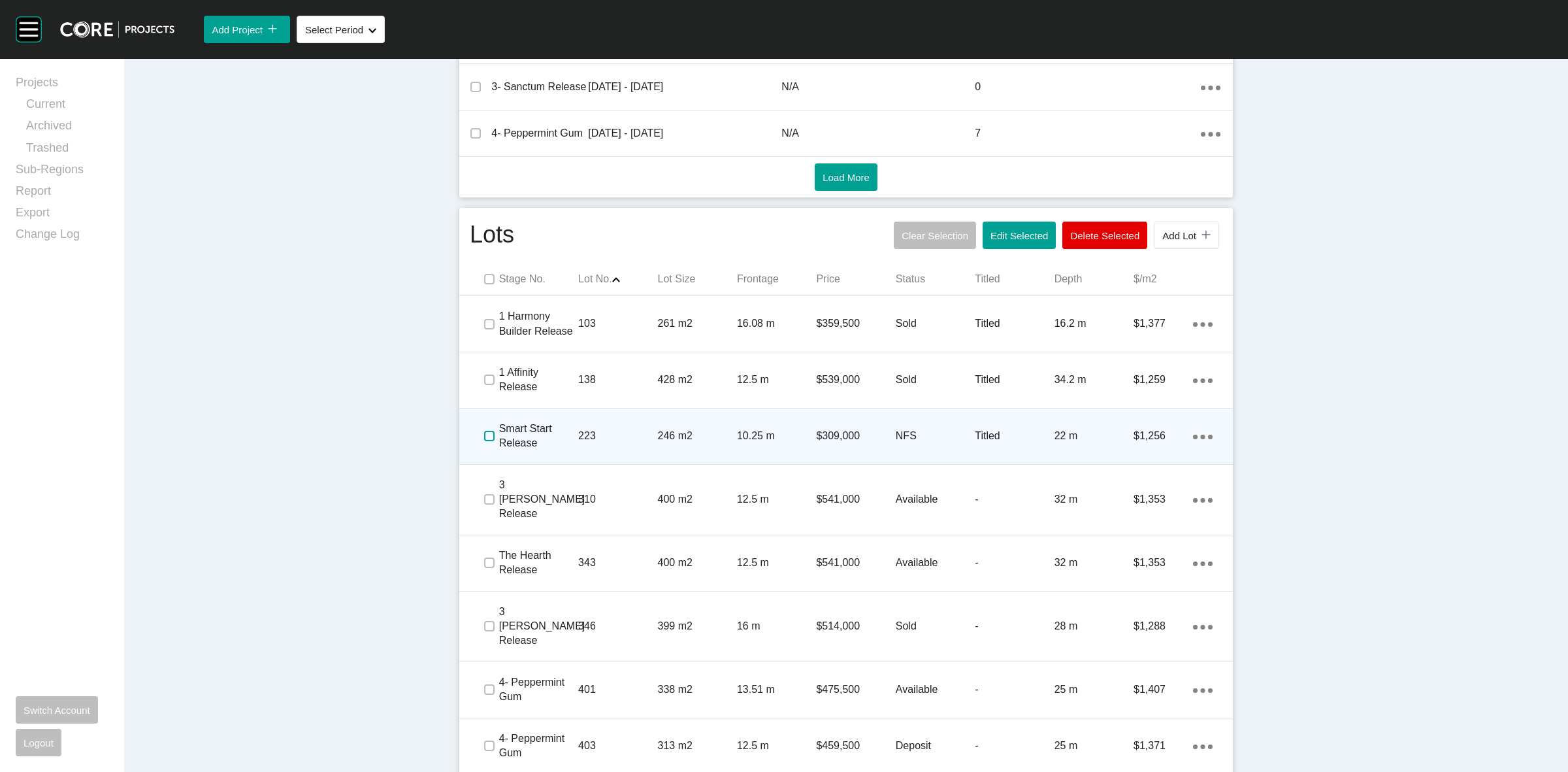
click at [487, 439] on label at bounding box center [489, 435] width 11 height 11
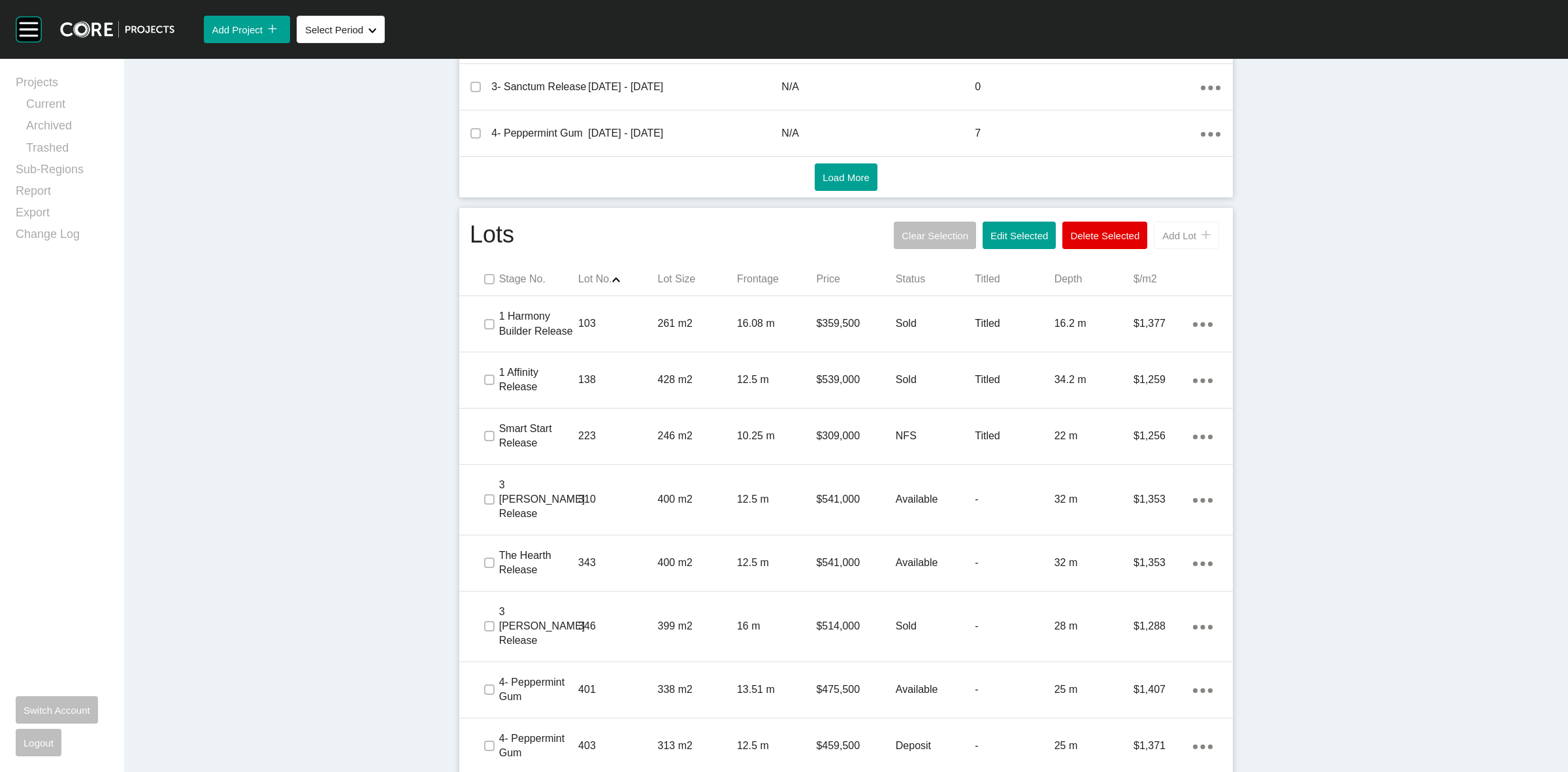
click at [1174, 237] on span "Add Lot" at bounding box center [1179, 235] width 34 height 11
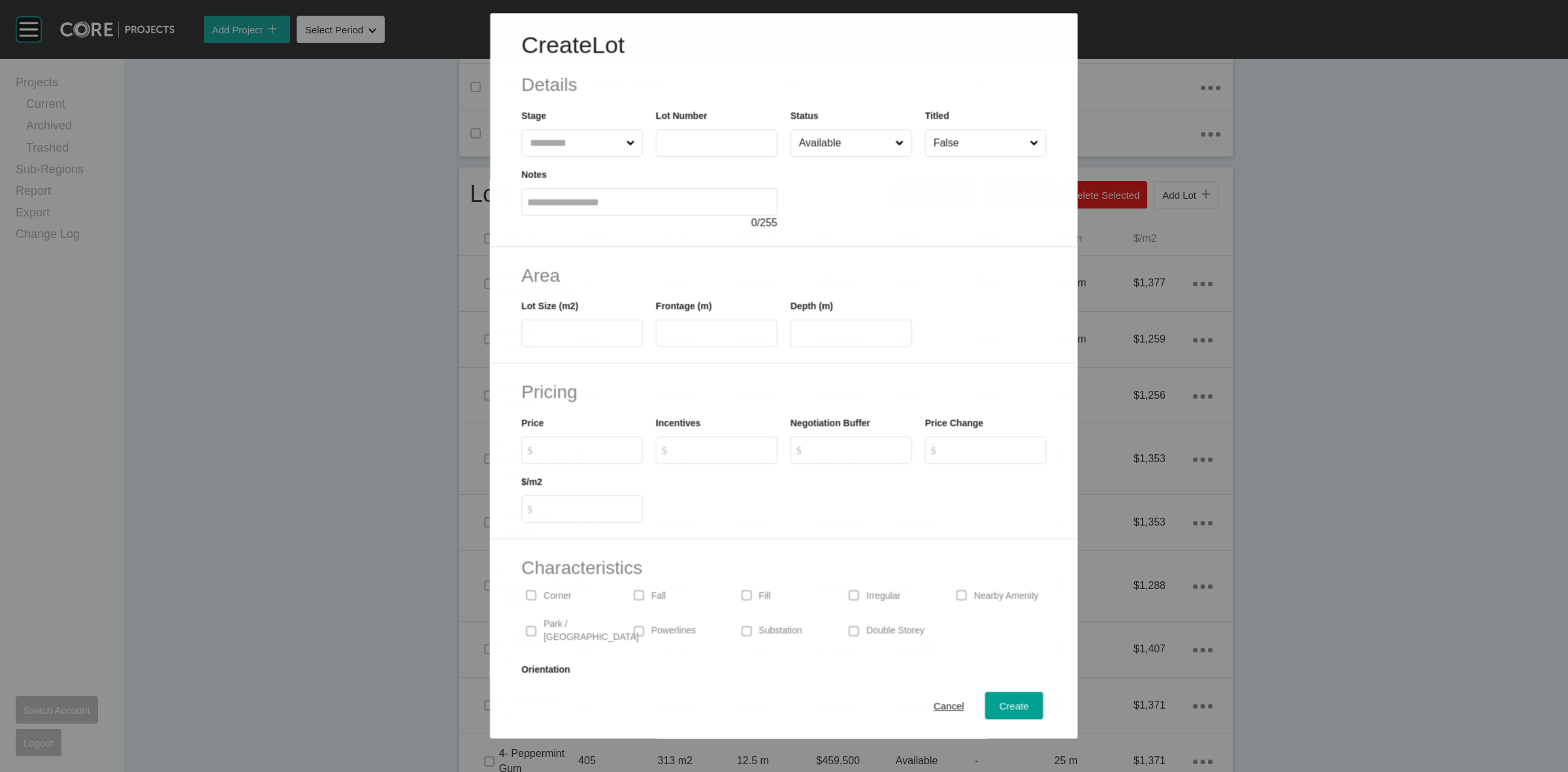
click at [591, 142] on input "text" at bounding box center [575, 142] width 96 height 26
type input "***"
type input "**"
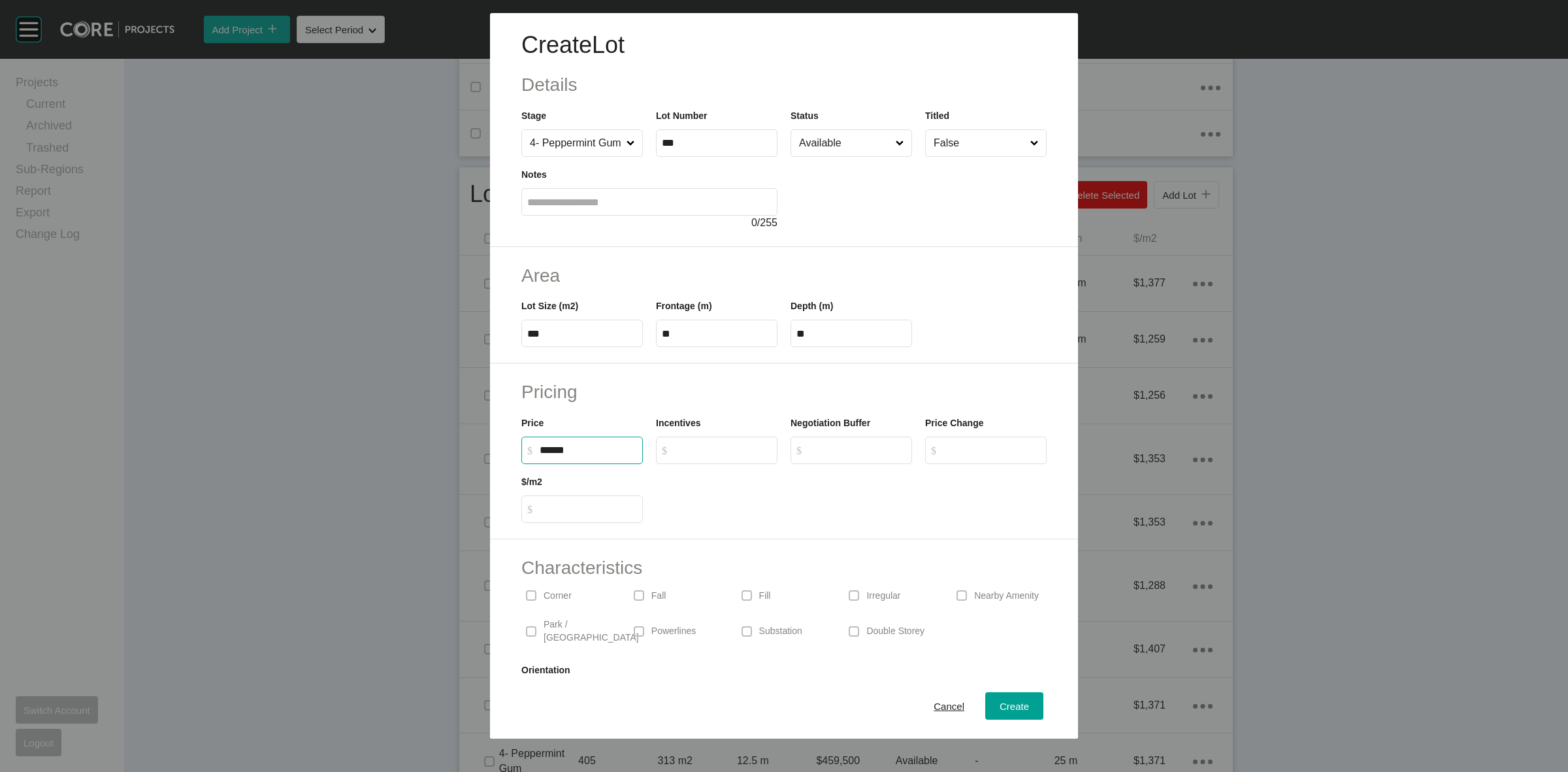
type input "*******"
type input "*****"
type input "*"
click at [827, 143] on input "Available" at bounding box center [844, 142] width 97 height 26
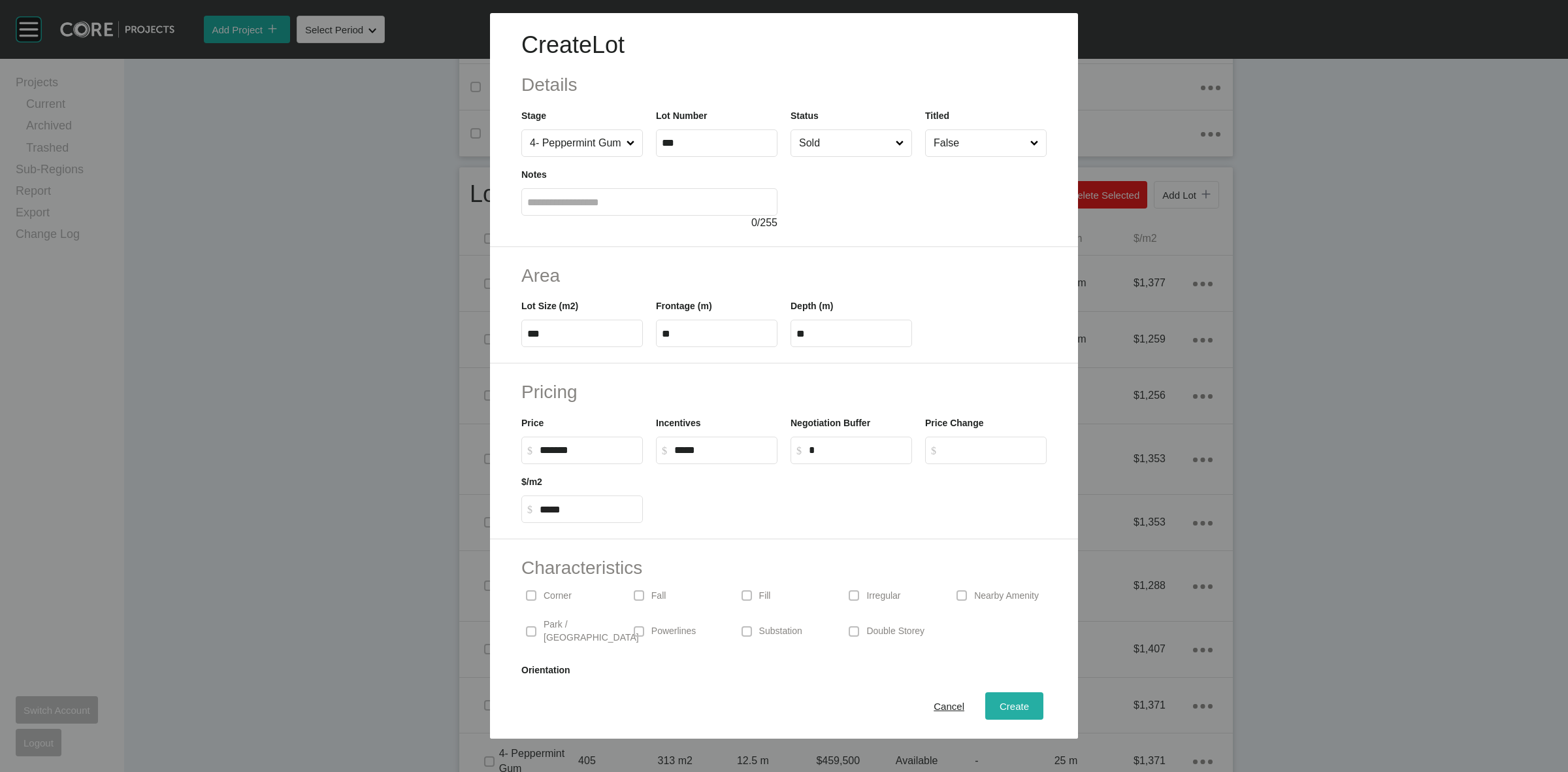
click at [1000, 702] on span "Create" at bounding box center [1015, 706] width 29 height 11
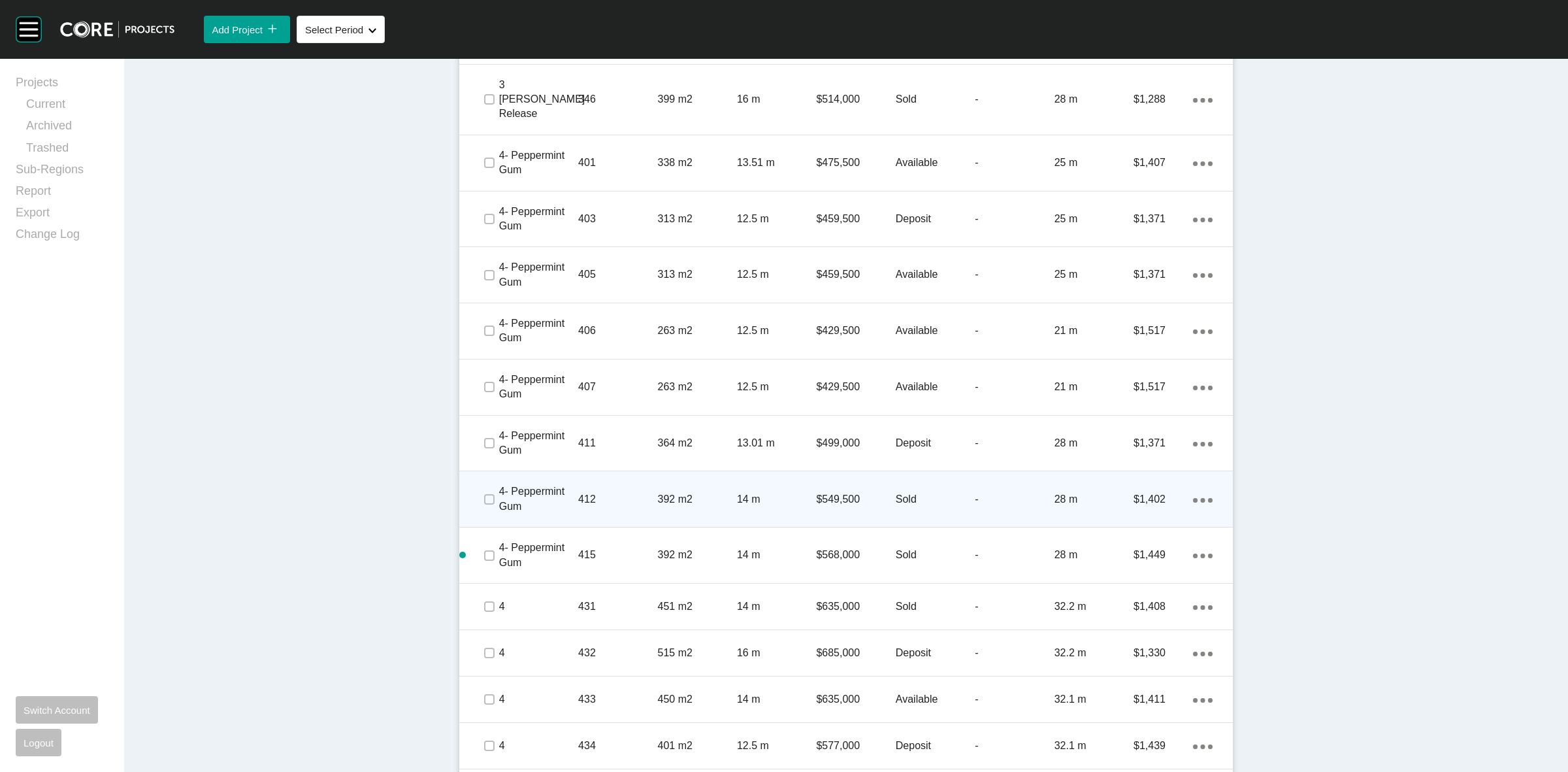
scroll to position [1276, 0]
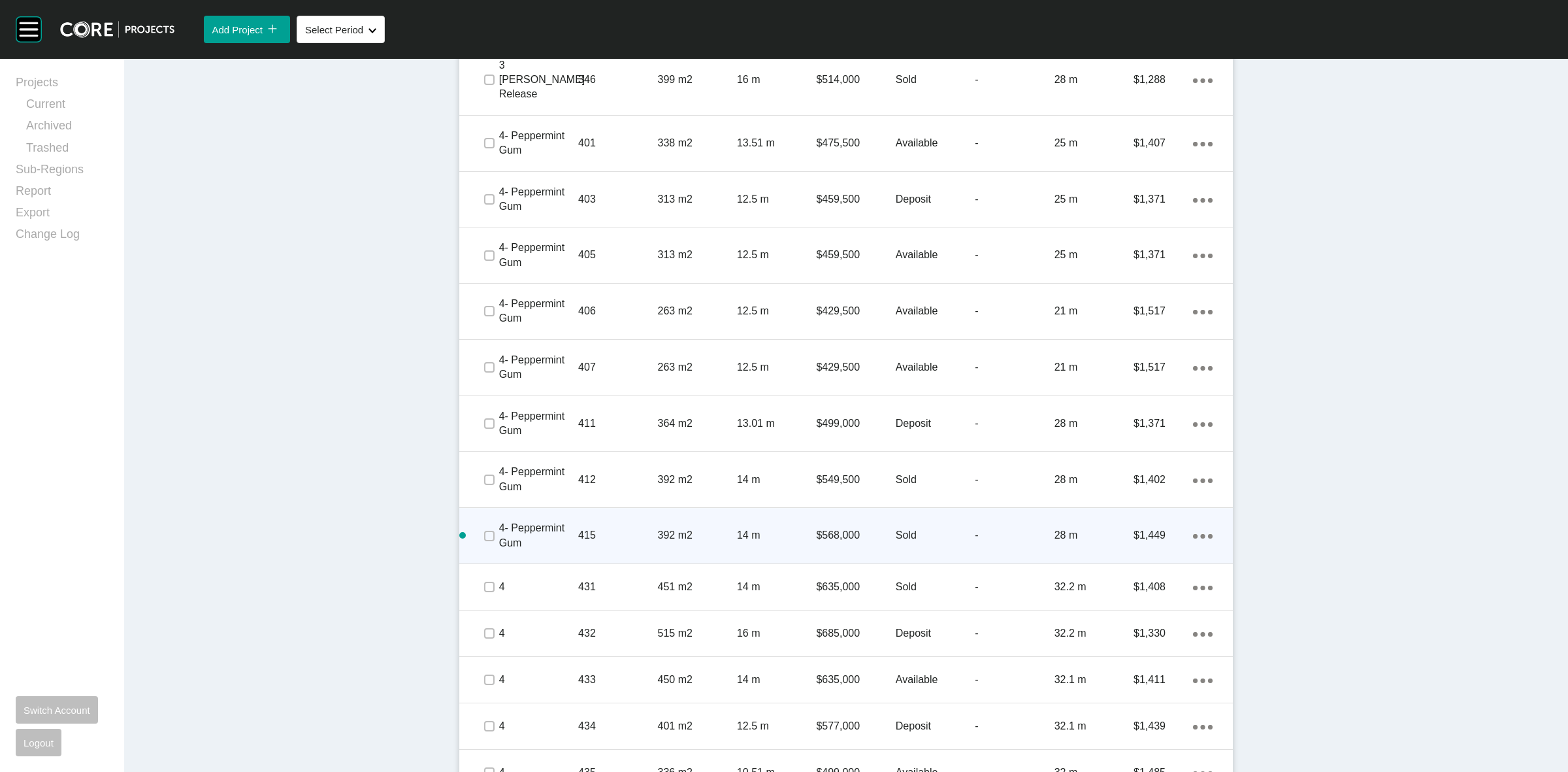
click at [1138, 509] on link "Duplicate" at bounding box center [1144, 508] width 49 height 20
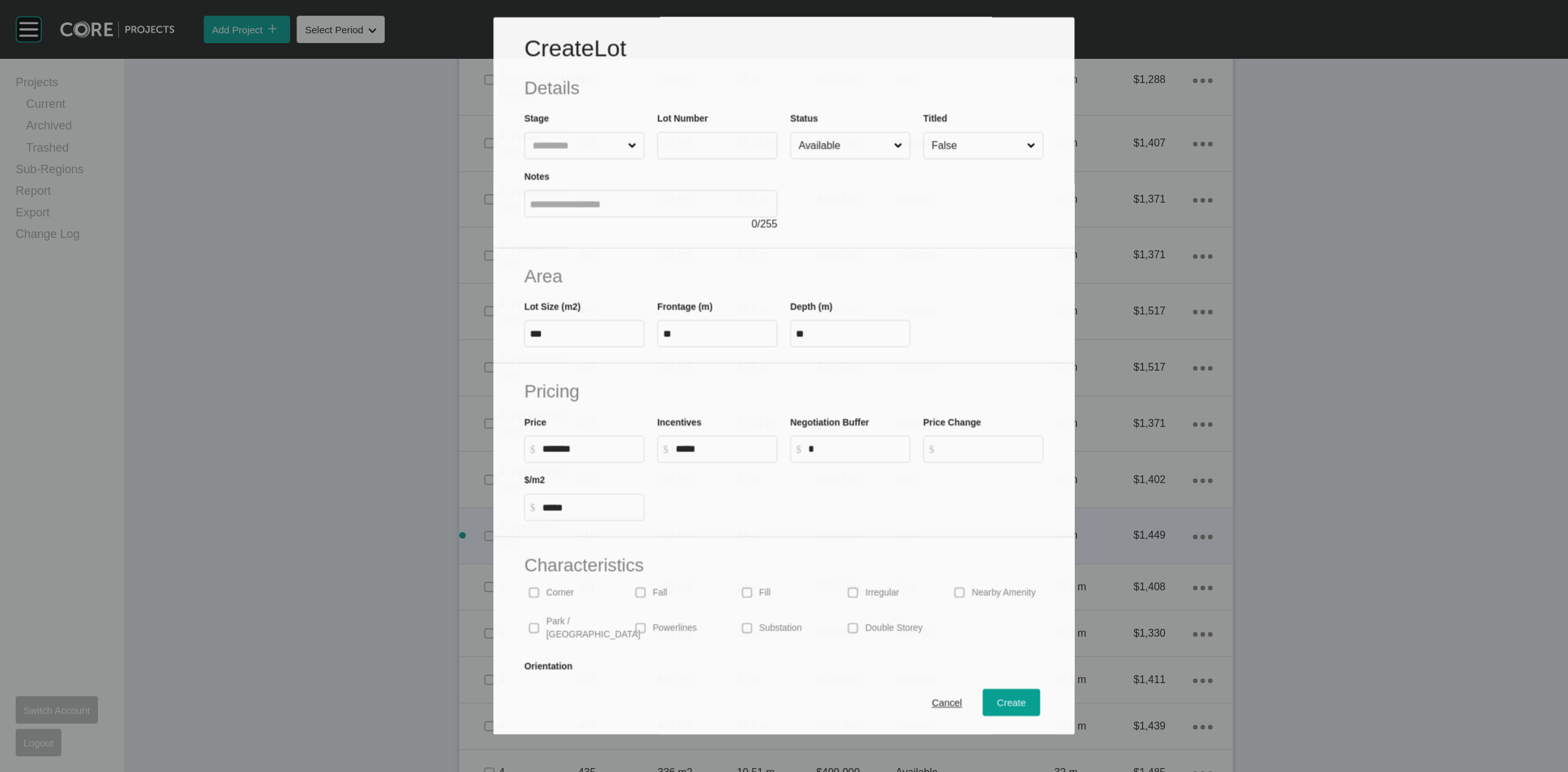
scroll to position [1236, 0]
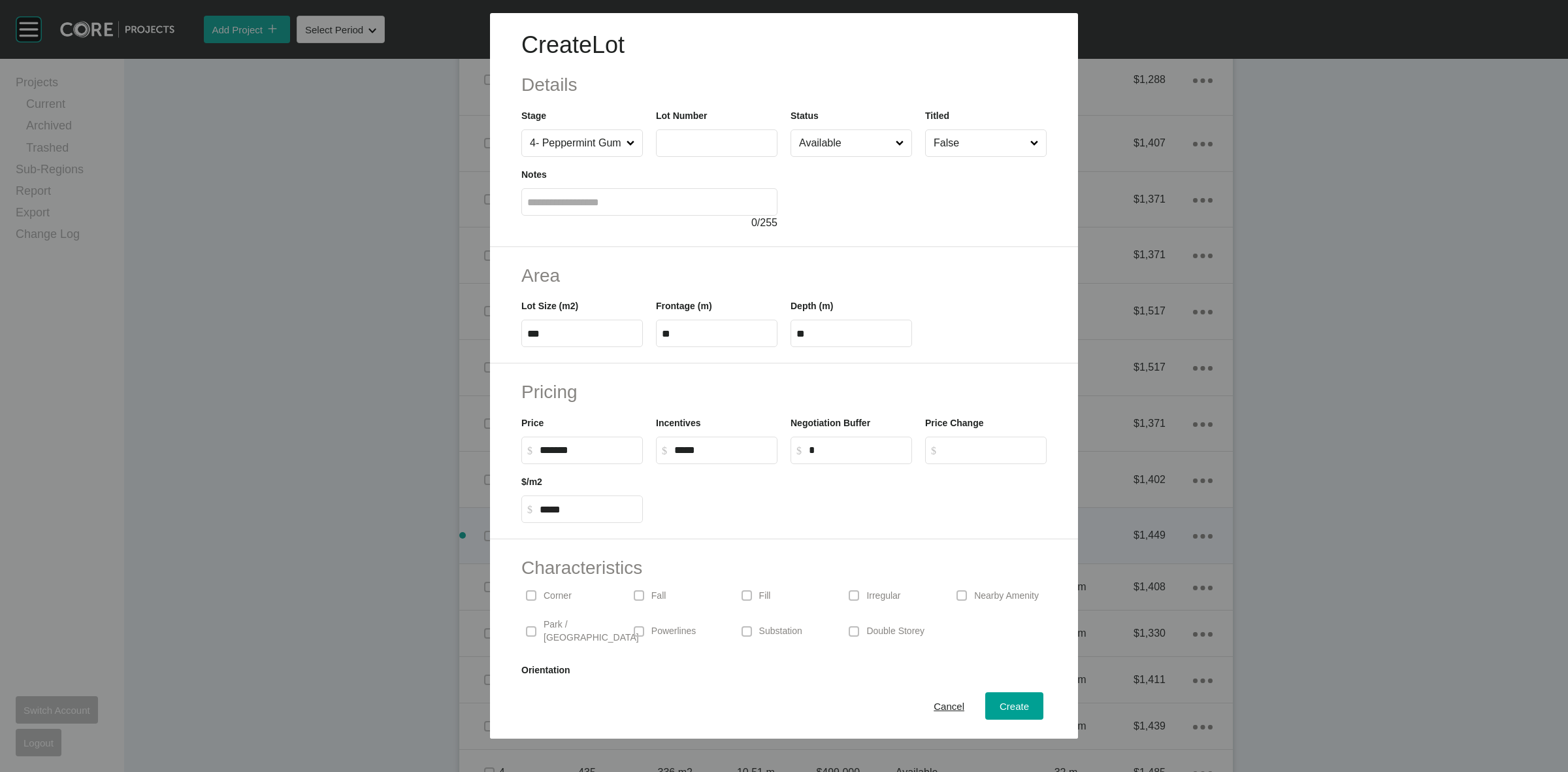
click at [725, 152] on label at bounding box center [716, 143] width 122 height 27
click at [725, 148] on input "text" at bounding box center [716, 142] width 110 height 11
type input "***"
click at [850, 151] on input "Available" at bounding box center [844, 142] width 97 height 26
type input "******"
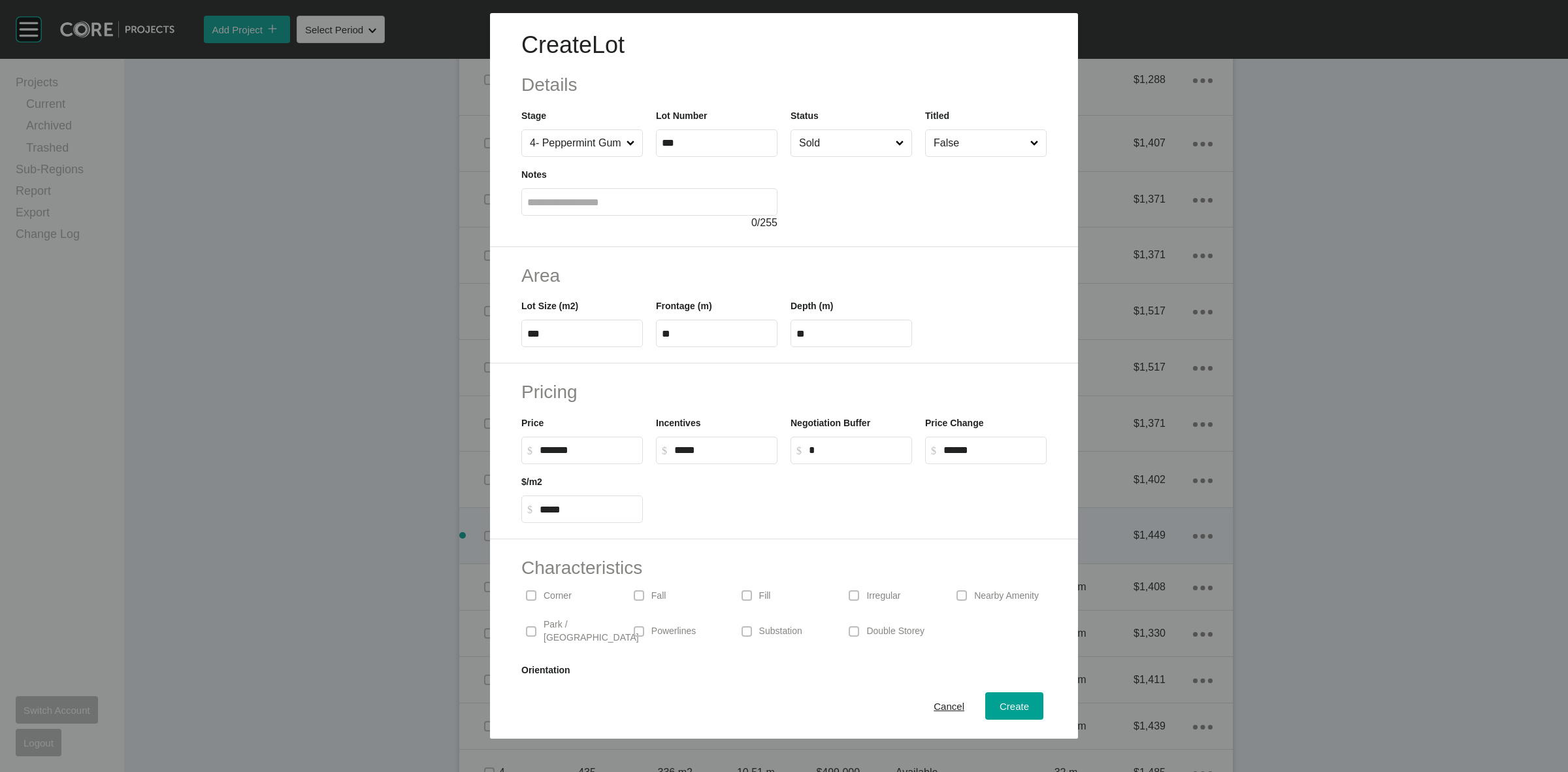
click at [887, 286] on h2 "Area" at bounding box center [784, 275] width 525 height 25
click at [1008, 695] on button "Create" at bounding box center [1015, 706] width 59 height 27
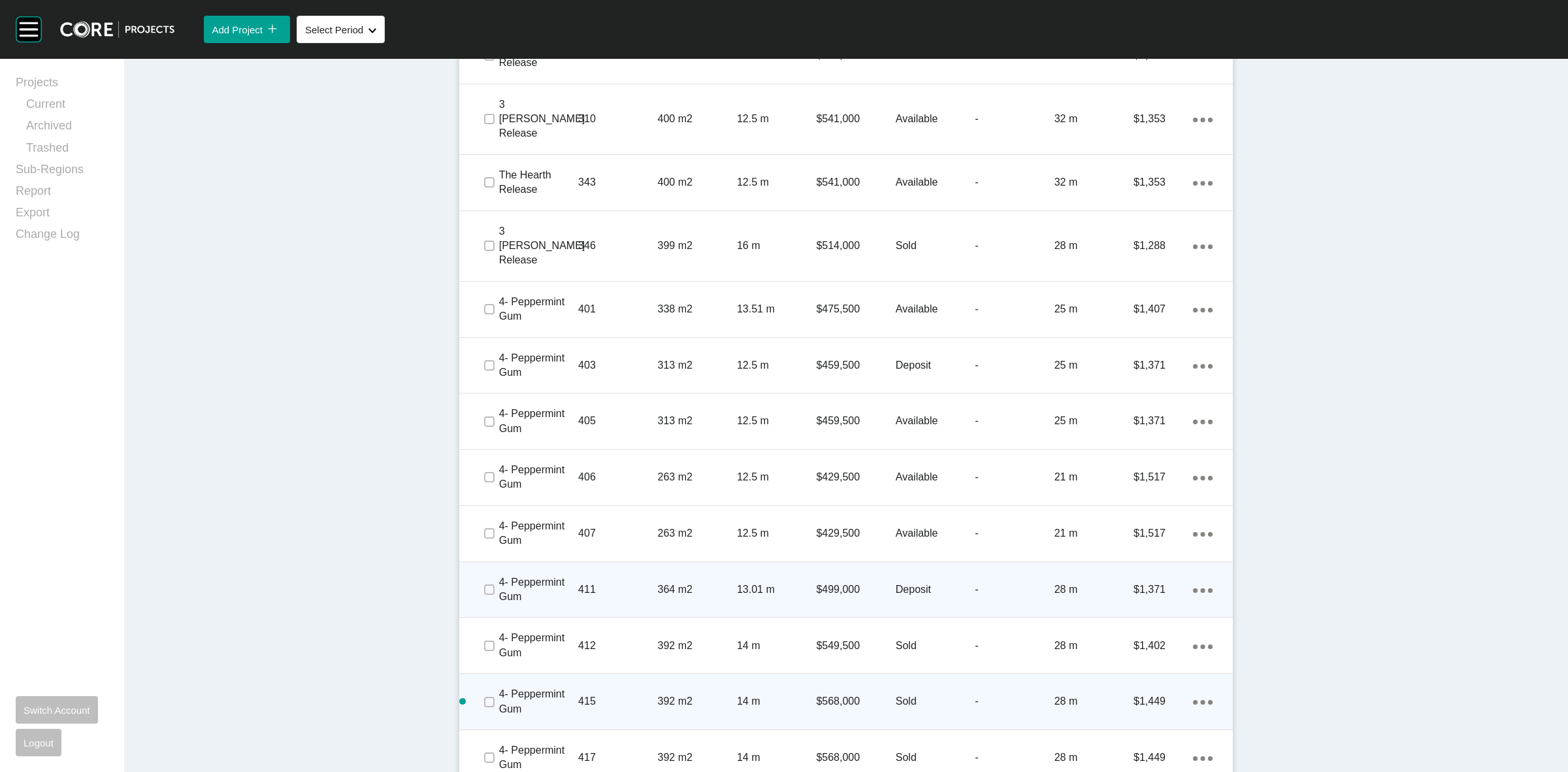
scroll to position [1276, 0]
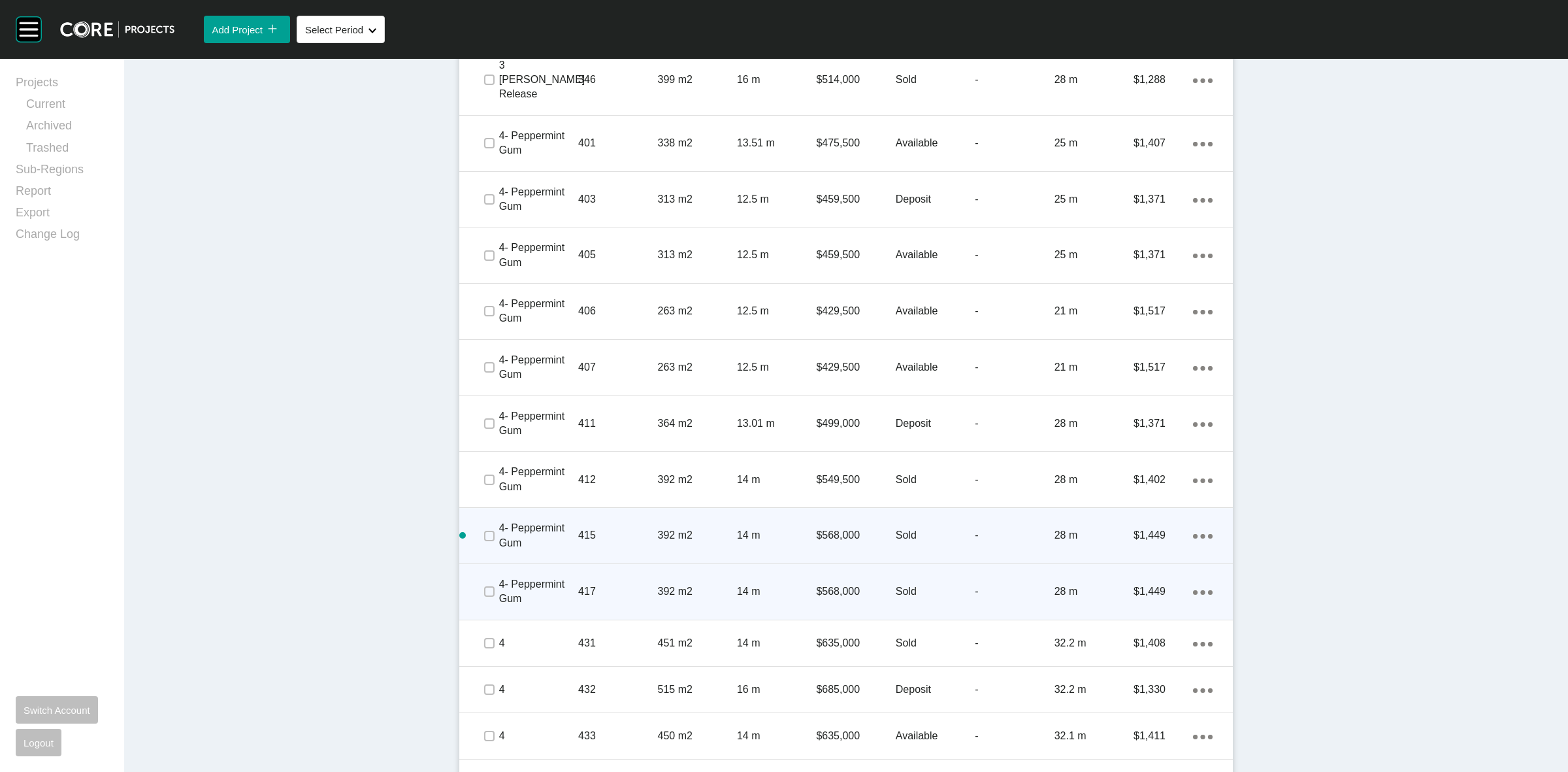
click at [1161, 564] on link "Duplicate" at bounding box center [1144, 565] width 49 height 20
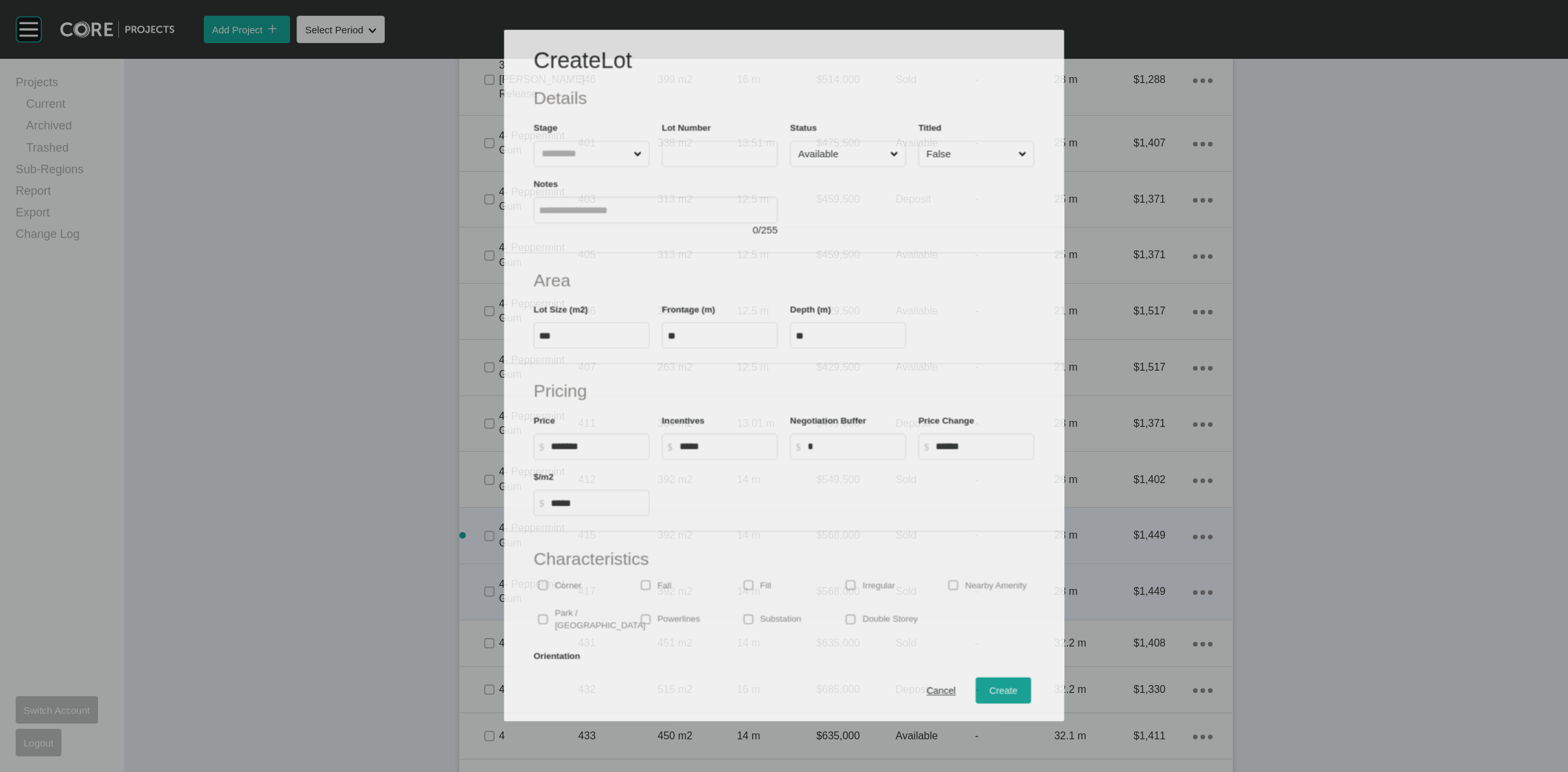
scroll to position [1236, 0]
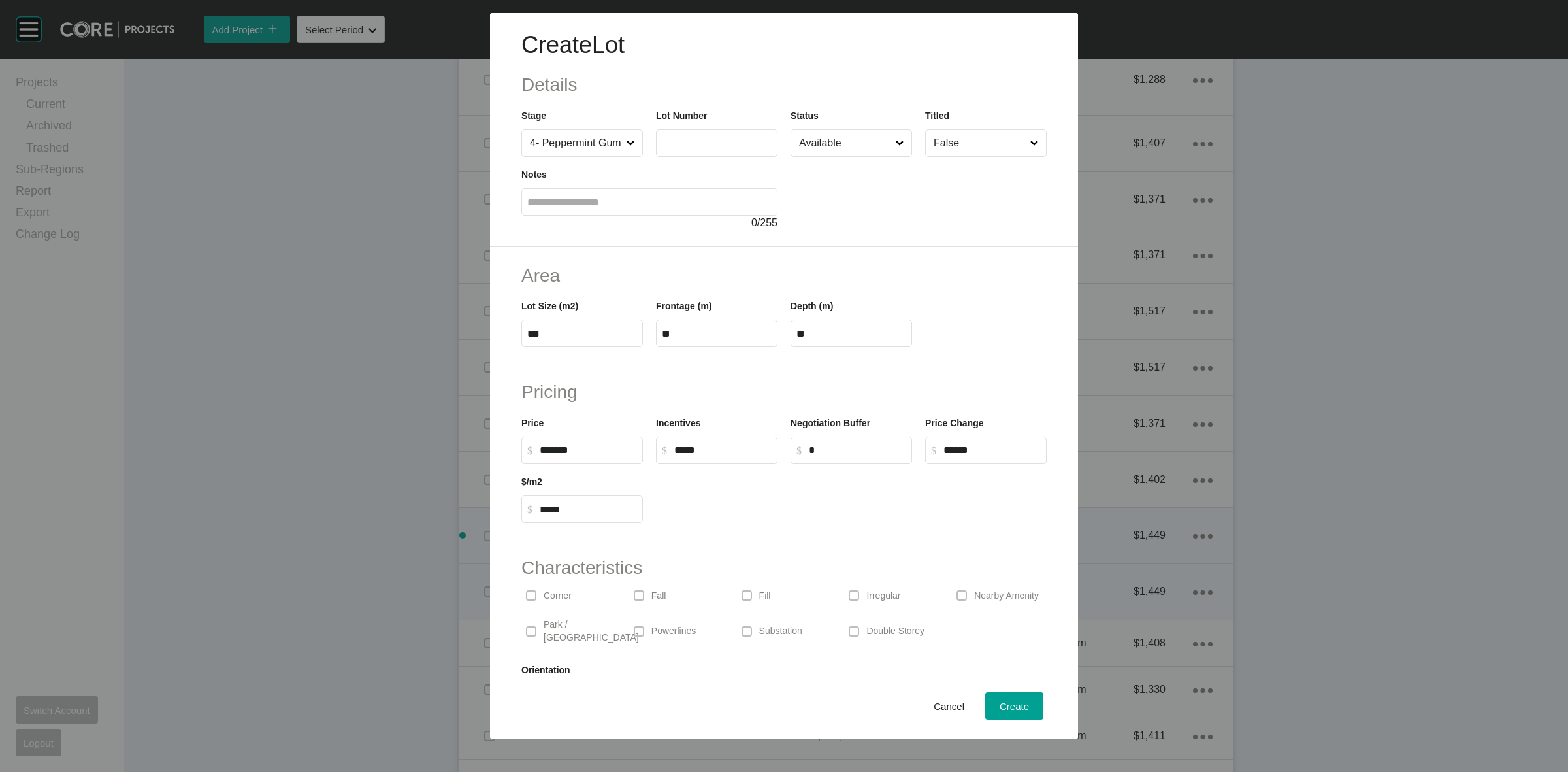
click at [715, 151] on label at bounding box center [716, 143] width 122 height 27
click at [715, 148] on input "text" at bounding box center [716, 142] width 110 height 11
type input "***"
click at [890, 252] on div "Area Lot Size (m2) *** Frontage (m) ** Depth (m) **" at bounding box center [784, 305] width 588 height 117
click at [942, 708] on span "Cancel" at bounding box center [948, 706] width 30 height 11
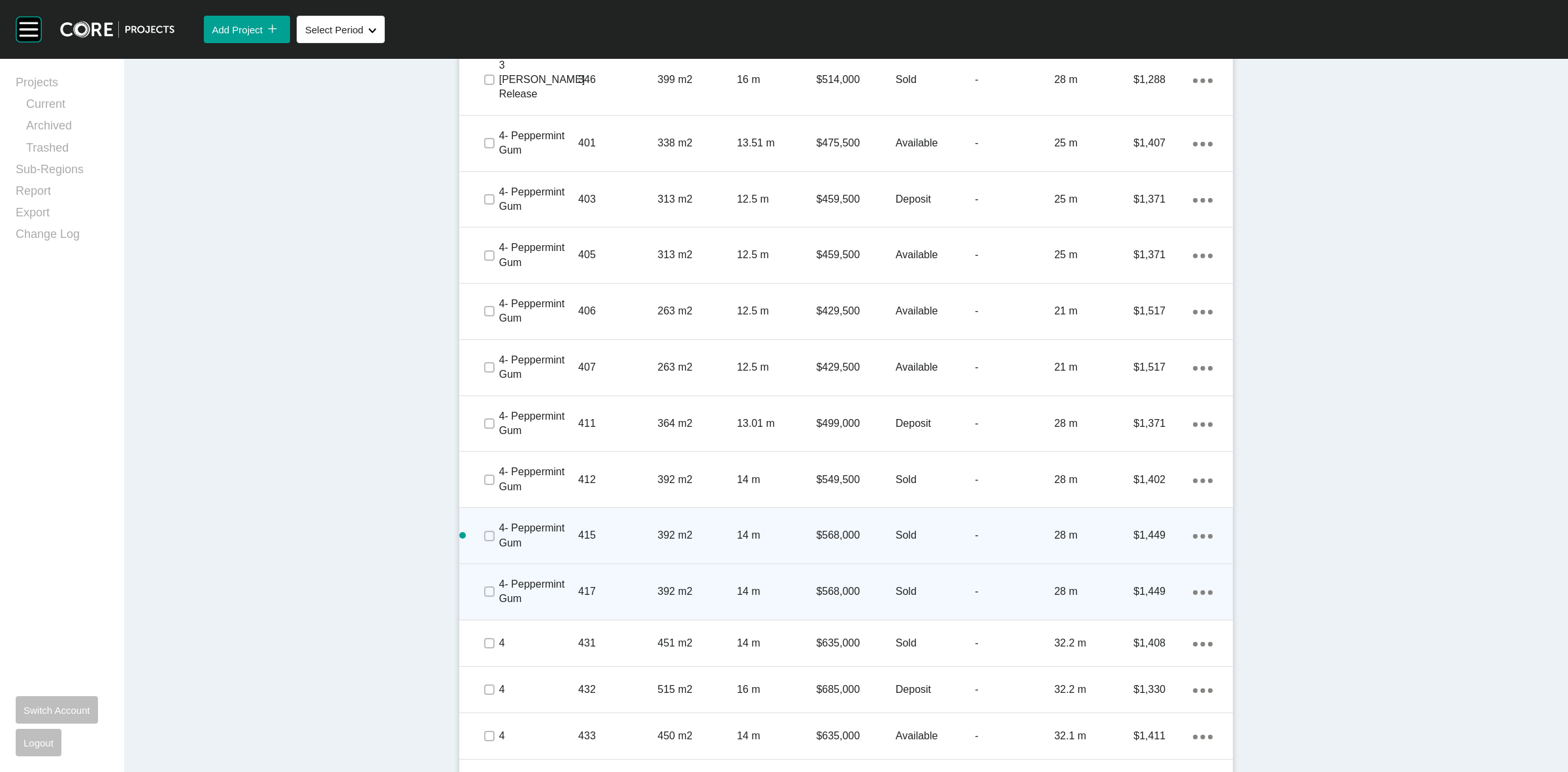
click at [1146, 511] on link "Duplicate" at bounding box center [1144, 509] width 49 height 20
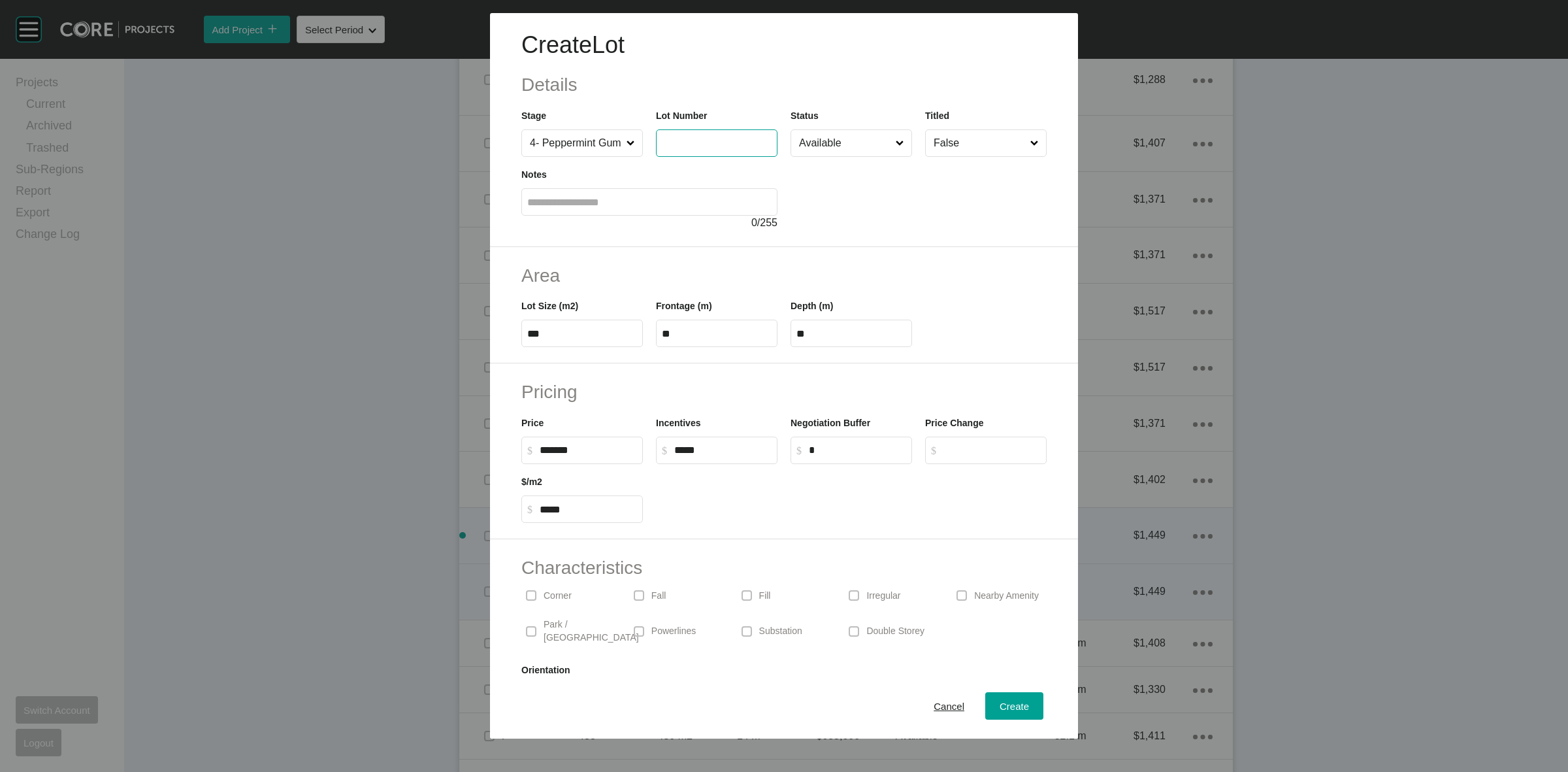
click at [716, 142] on input "text" at bounding box center [716, 142] width 110 height 11
type input "***"
click at [929, 221] on div at bounding box center [918, 194] width 257 height 74
click at [832, 145] on input "Available" at bounding box center [844, 142] width 97 height 26
click at [1002, 711] on span "Create" at bounding box center [1015, 706] width 29 height 11
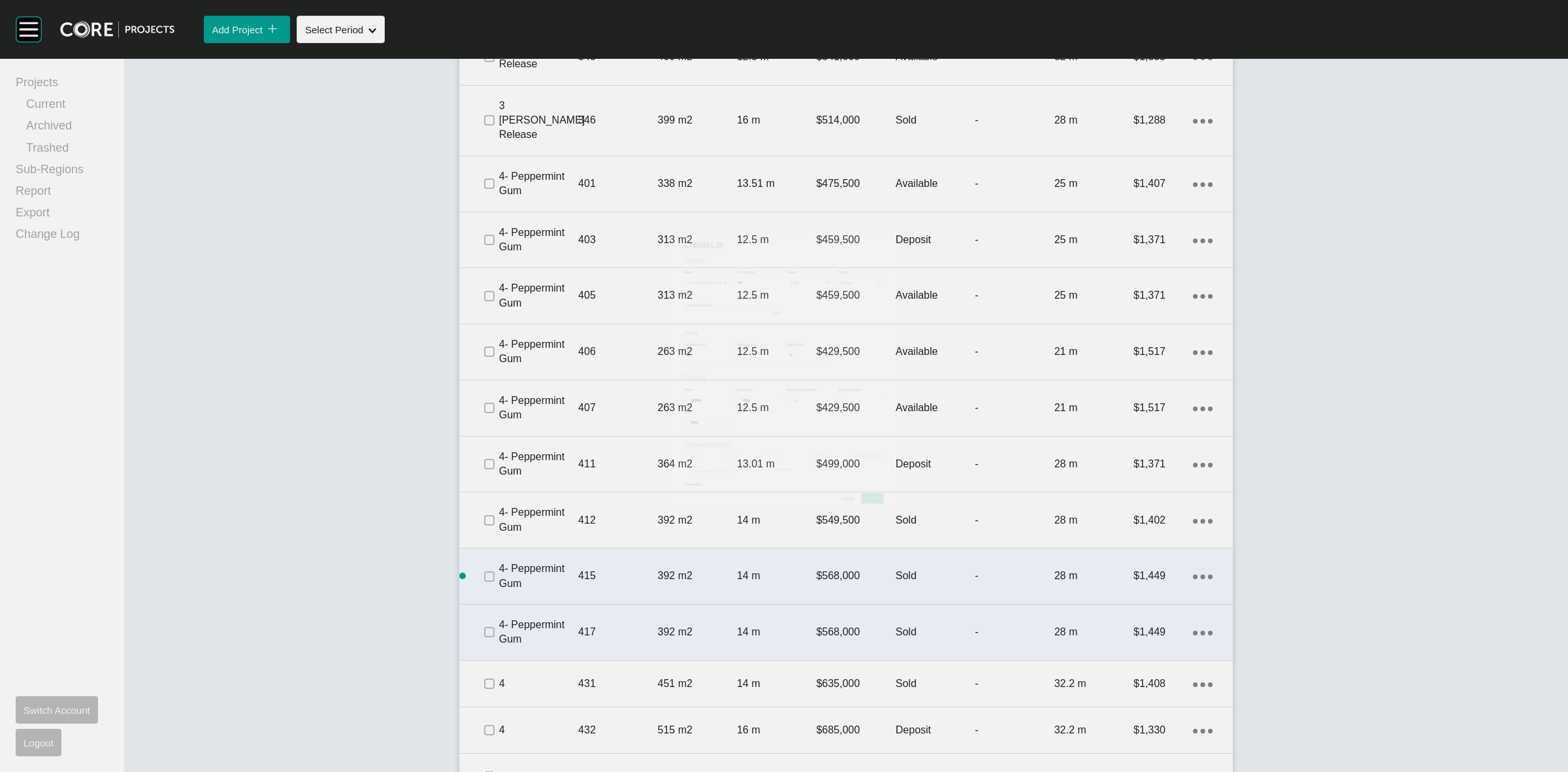
scroll to position [1276, 0]
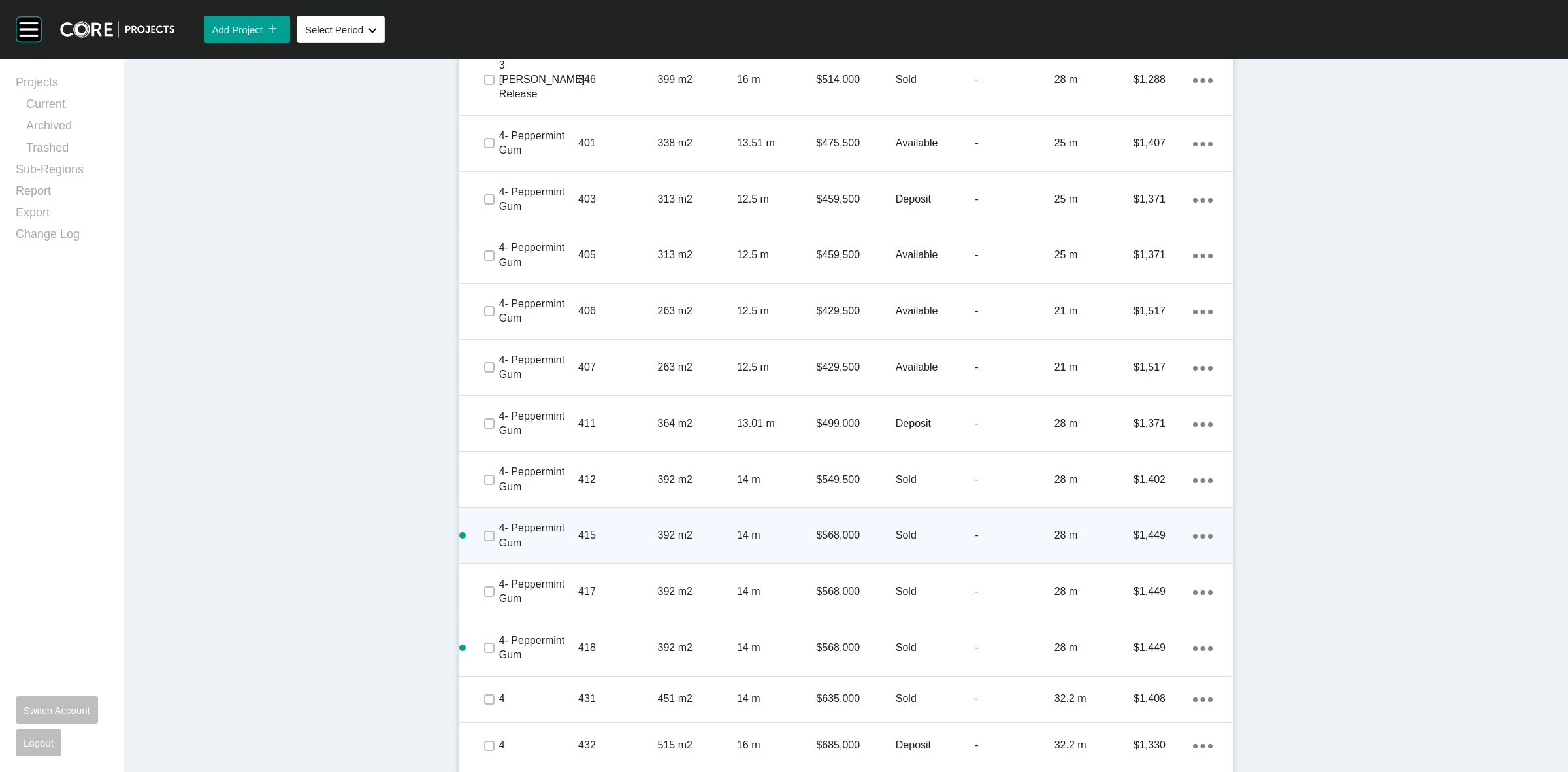
drag, startPoint x: 611, startPoint y: 399, endPoint x: 370, endPoint y: 492, distance: 258.3
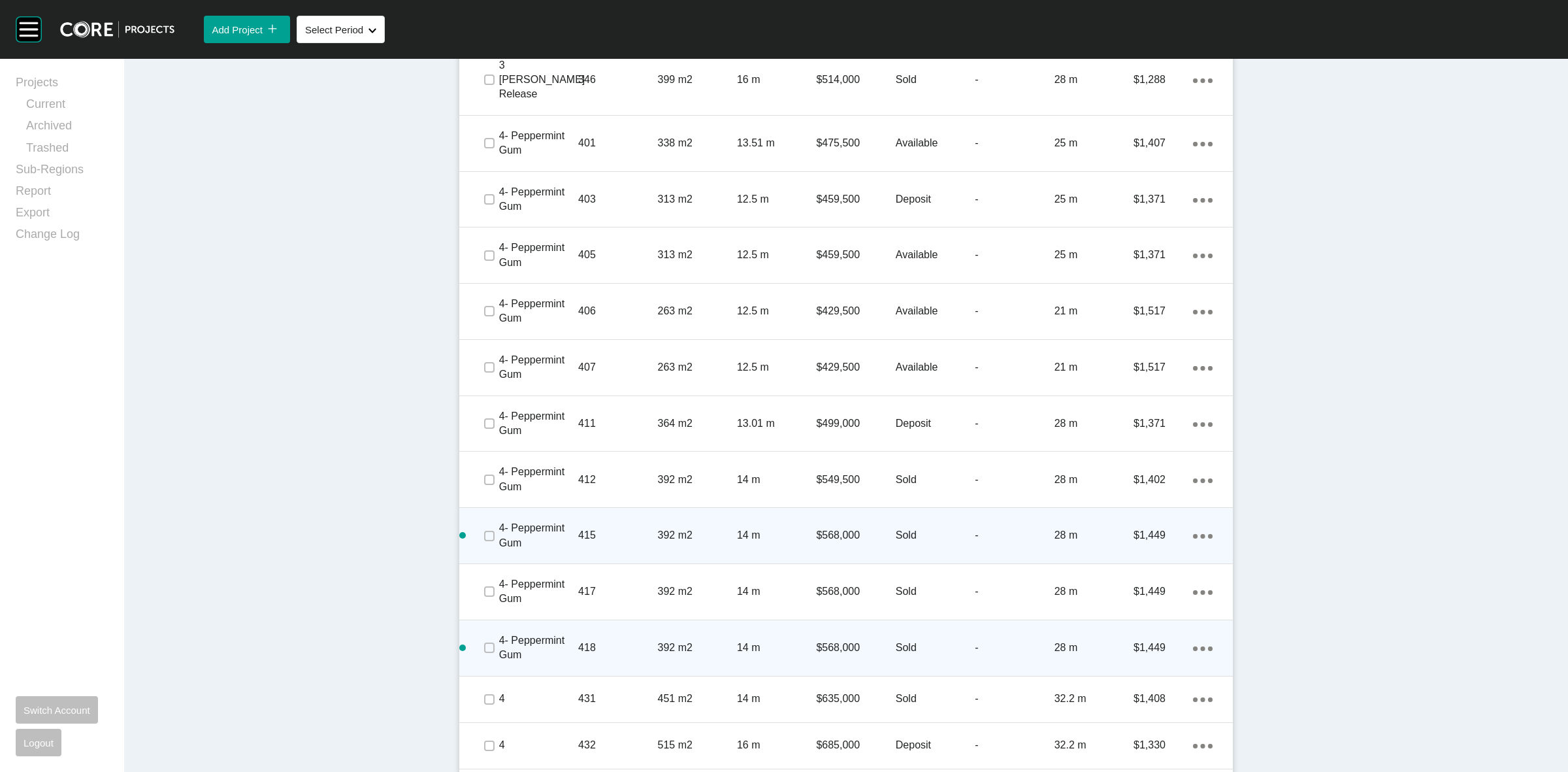
click at [627, 640] on p "418" at bounding box center [618, 647] width 79 height 15
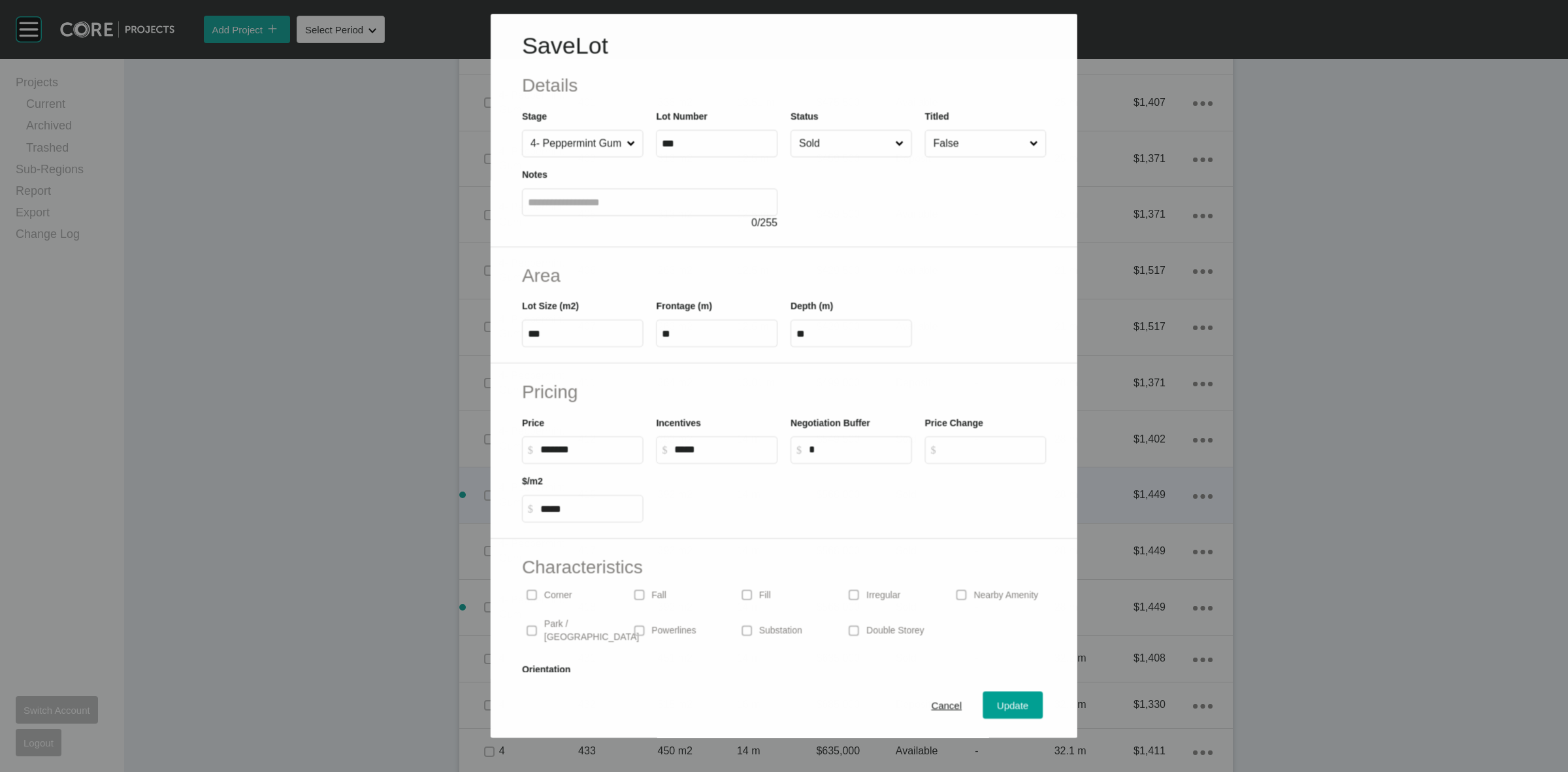
scroll to position [1236, 0]
click at [932, 701] on span "Cancel" at bounding box center [946, 706] width 30 height 11
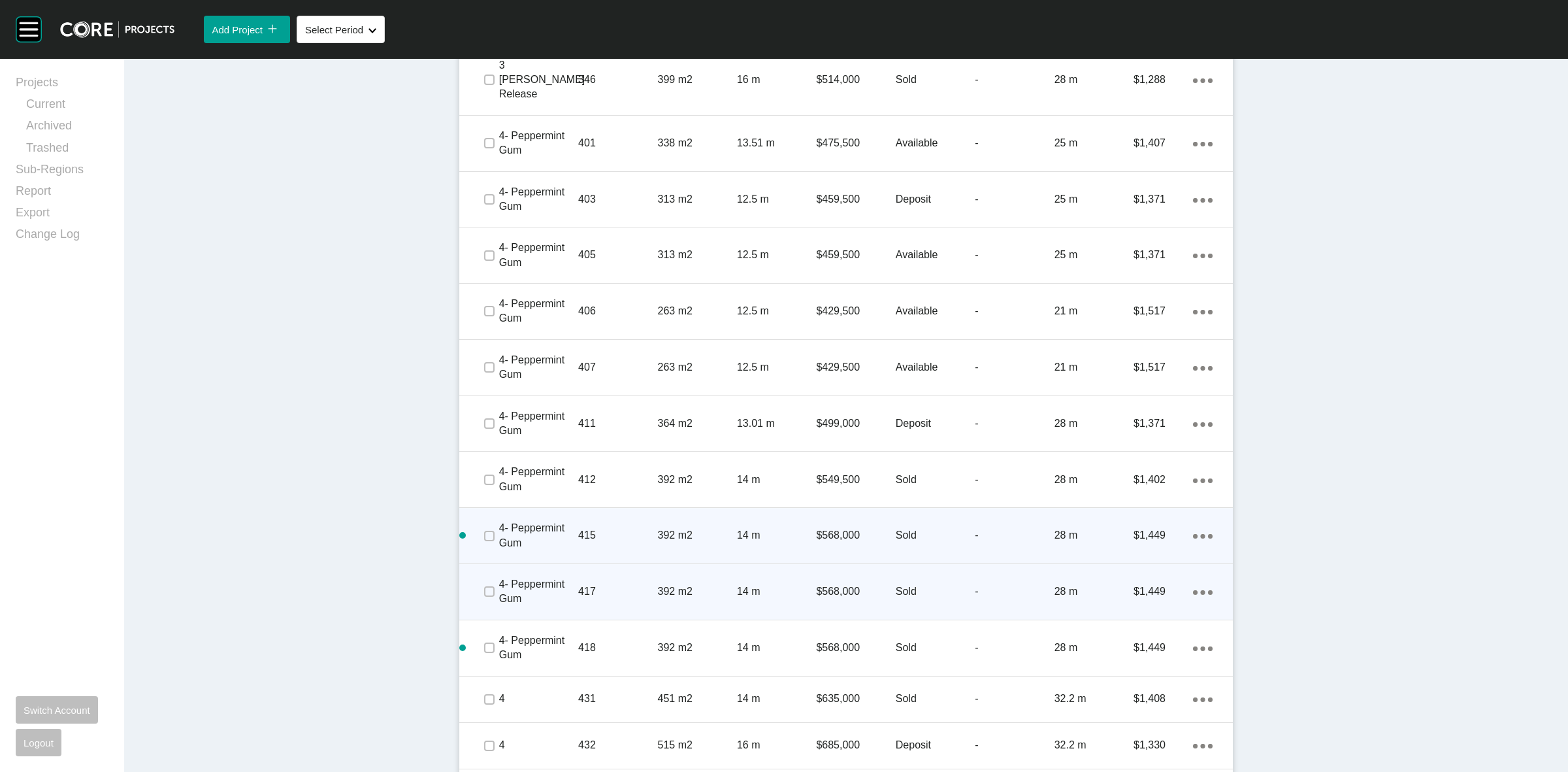
click at [638, 571] on div "417" at bounding box center [618, 591] width 79 height 41
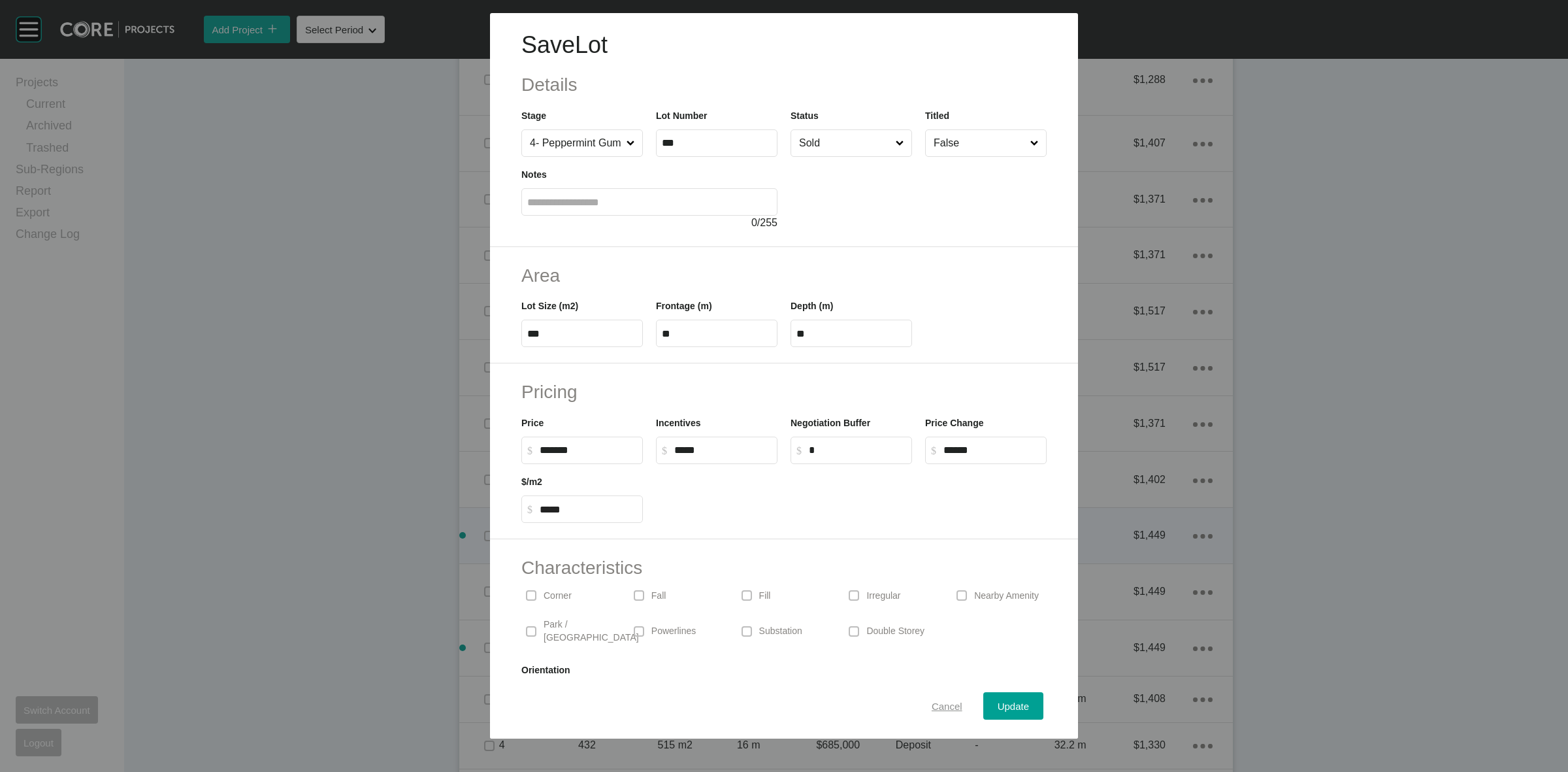
click at [932, 704] on span "Cancel" at bounding box center [946, 706] width 30 height 11
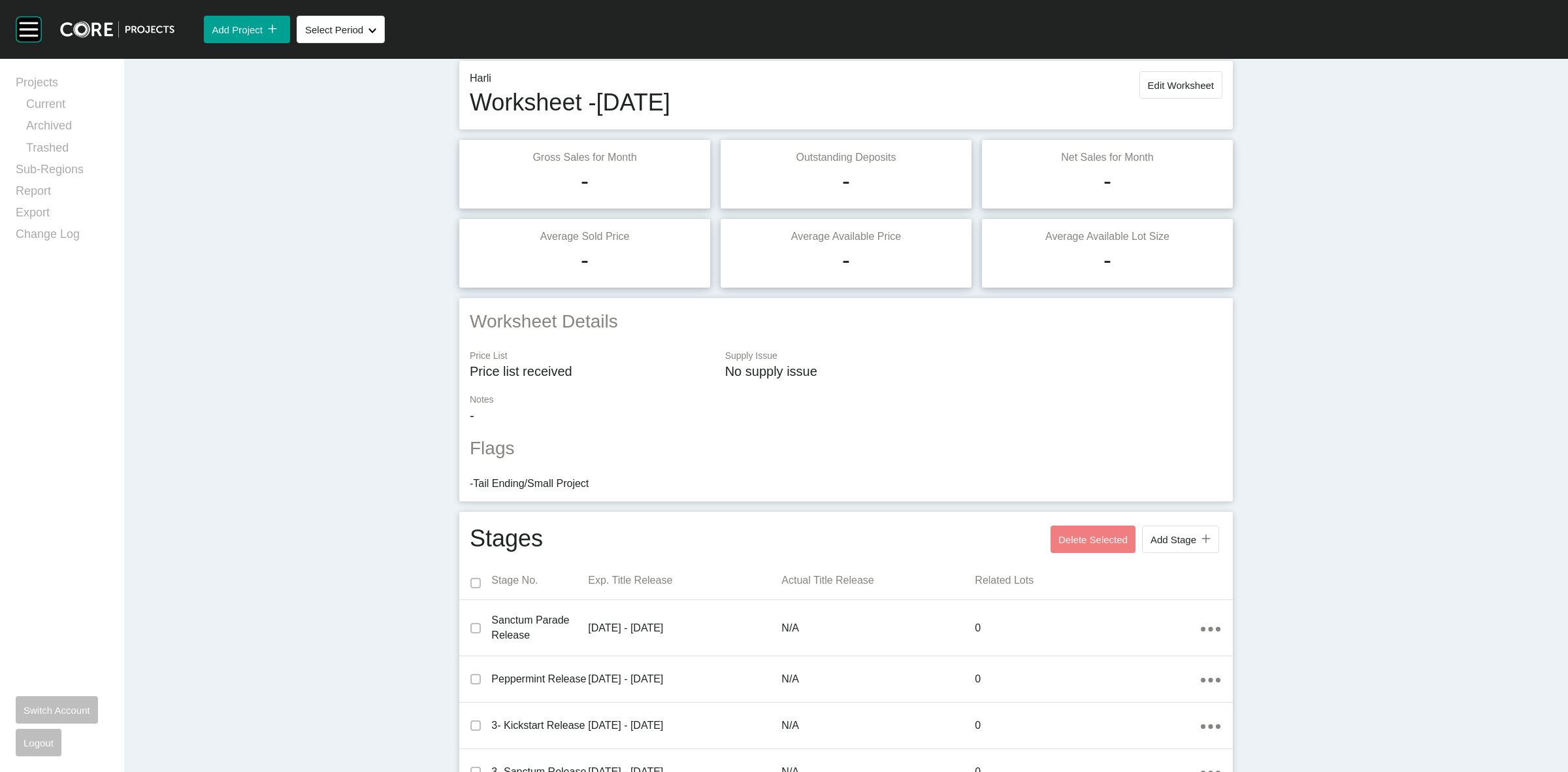
scroll to position [0, 0]
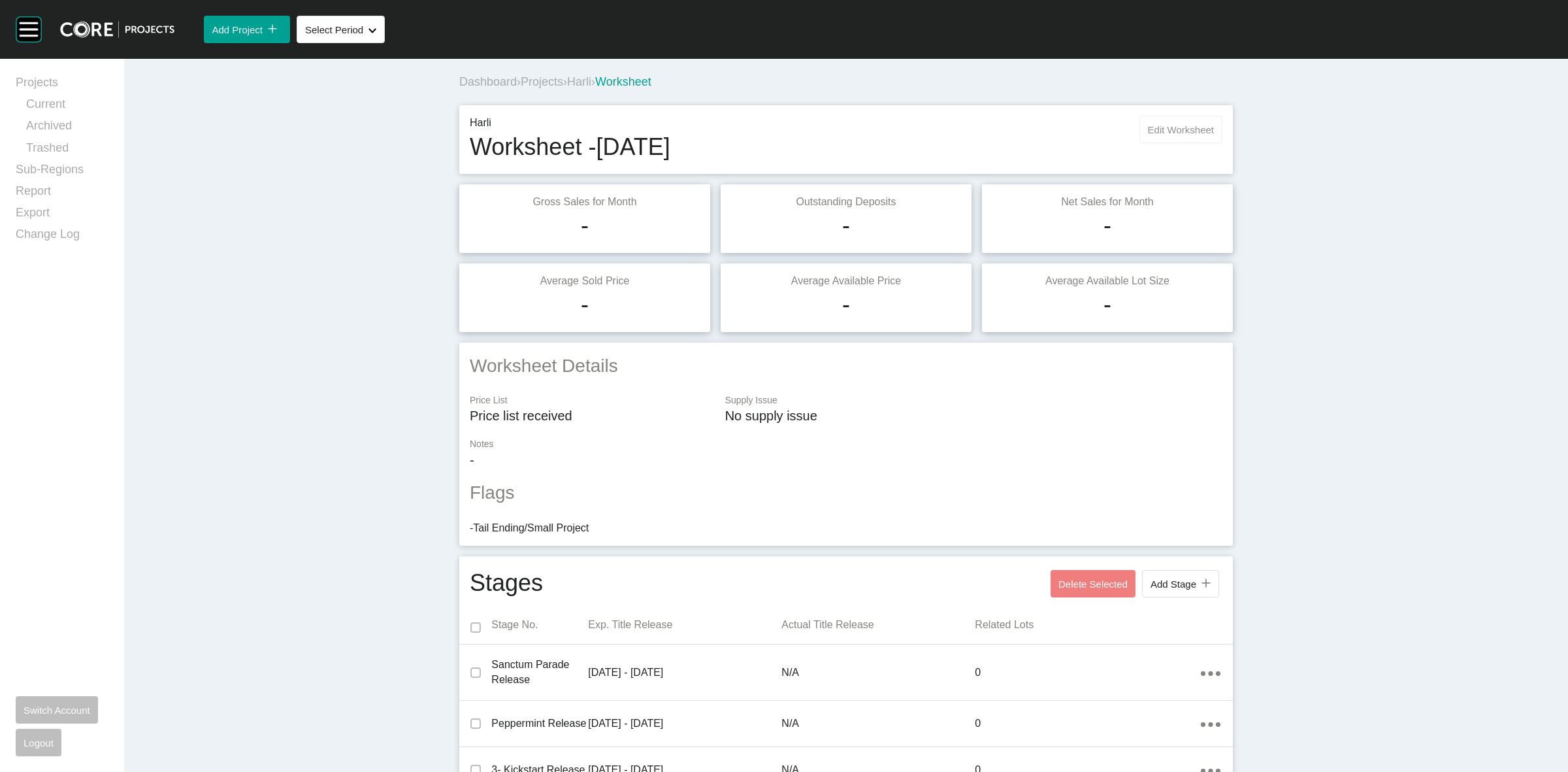
click at [1186, 136] on button "Edit Worksheet" at bounding box center [1181, 130] width 83 height 27
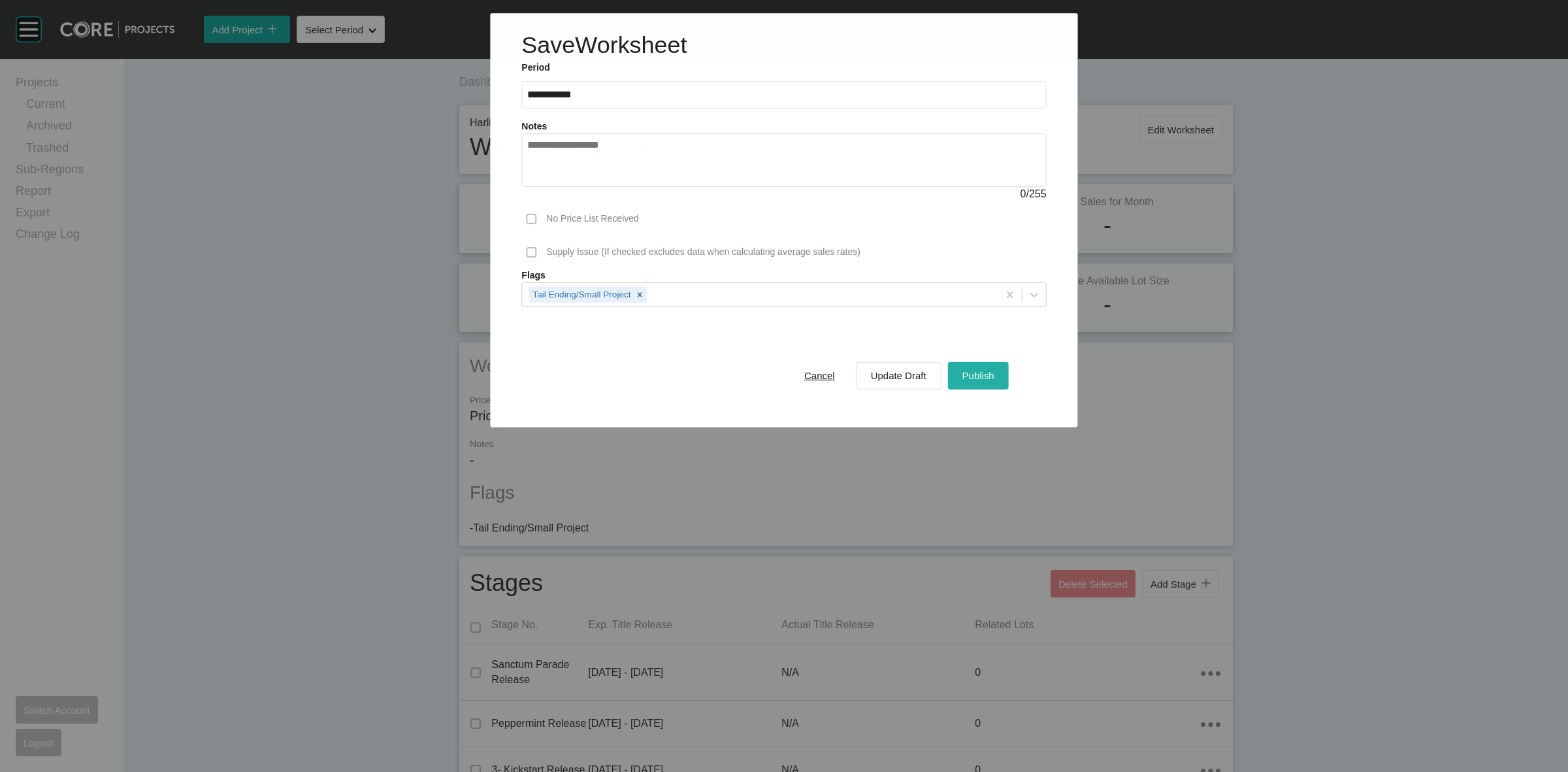
click at [987, 381] on span "Publish" at bounding box center [979, 375] width 32 height 11
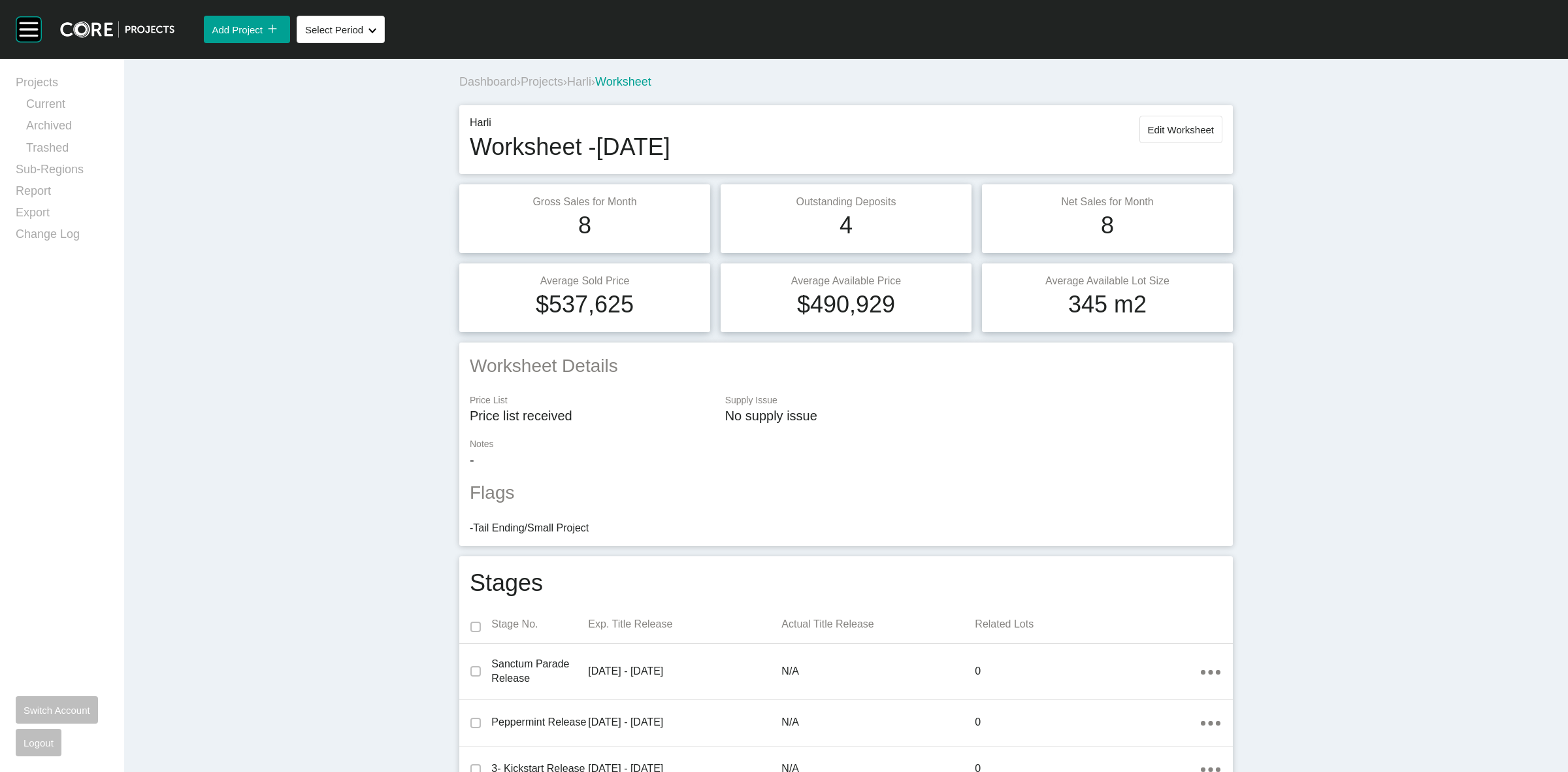
click at [579, 88] on span "Harli" at bounding box center [579, 81] width 24 height 13
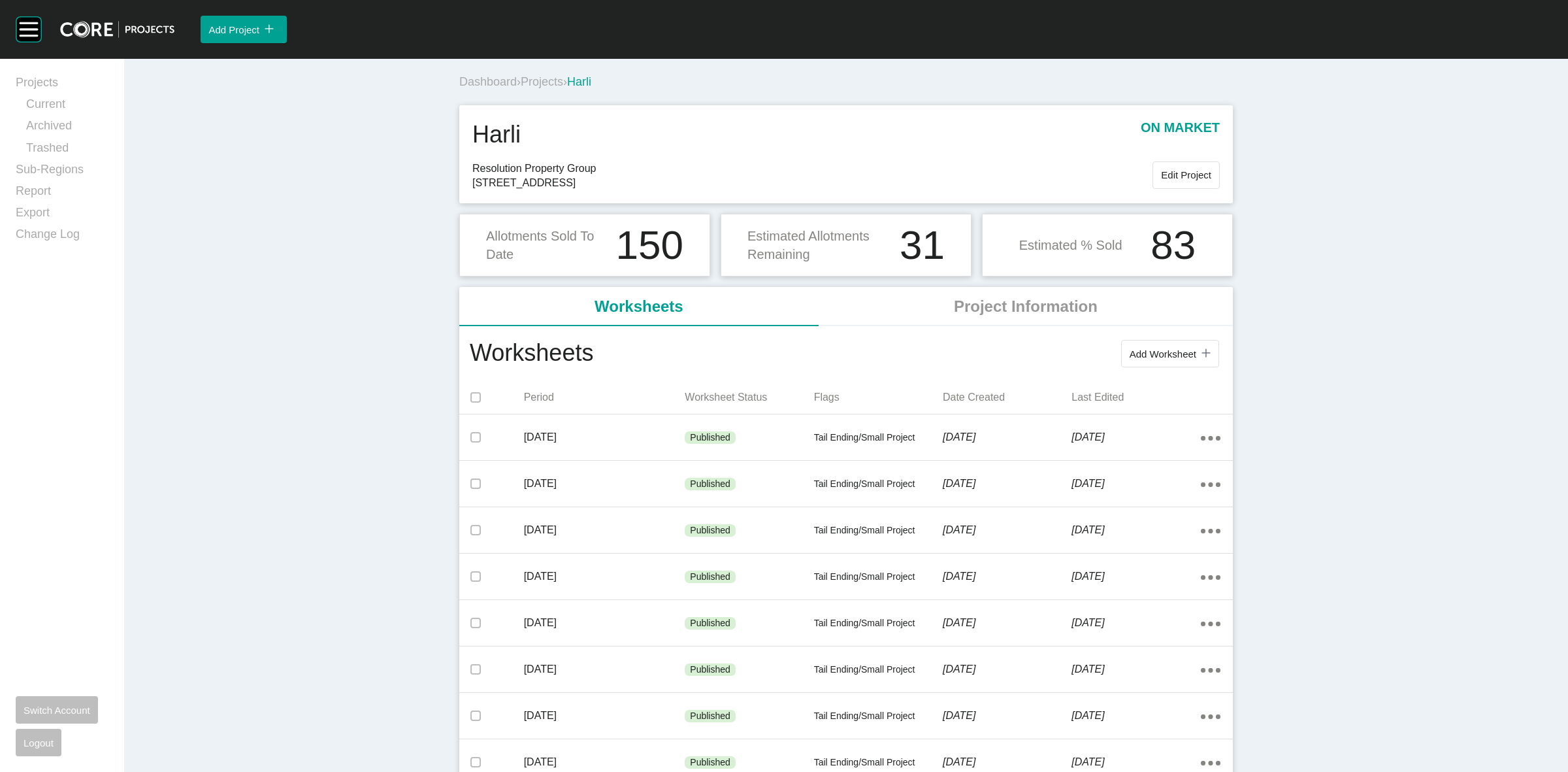
click at [538, 75] on span "Projects" at bounding box center [543, 81] width 43 height 13
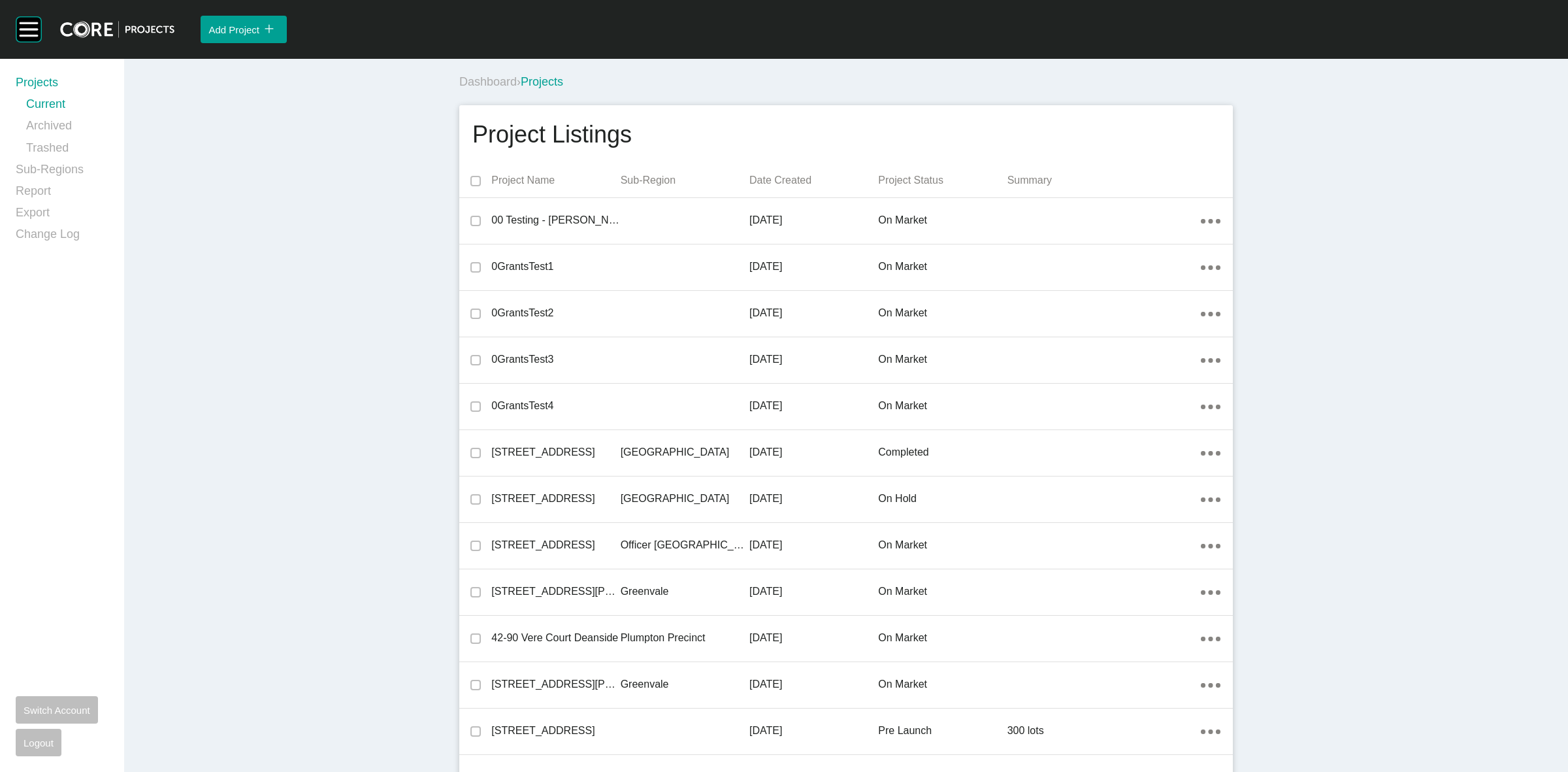
scroll to position [15562, 0]
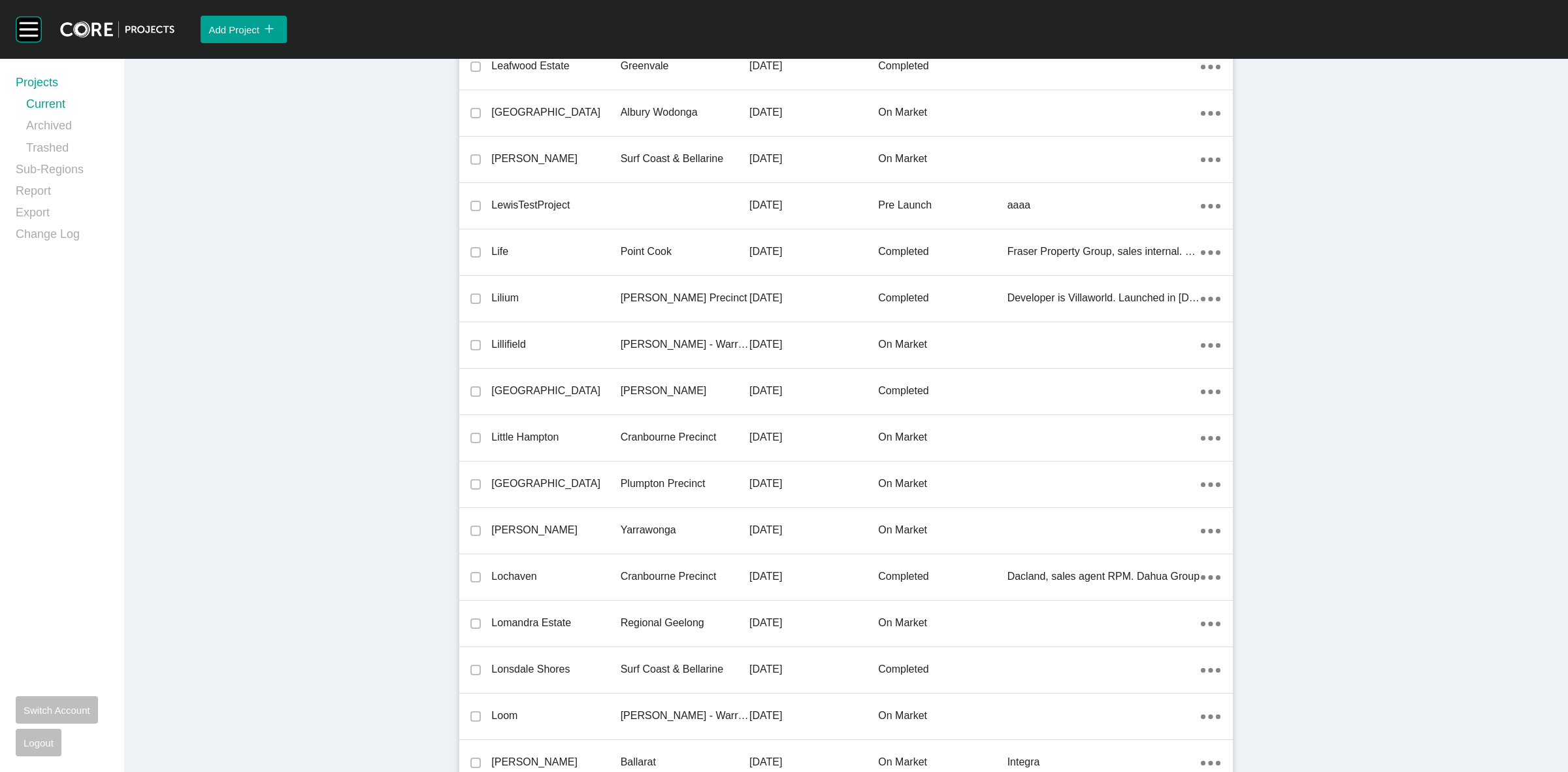
click at [642, 436] on p "Cranbourne Precinct" at bounding box center [685, 437] width 129 height 15
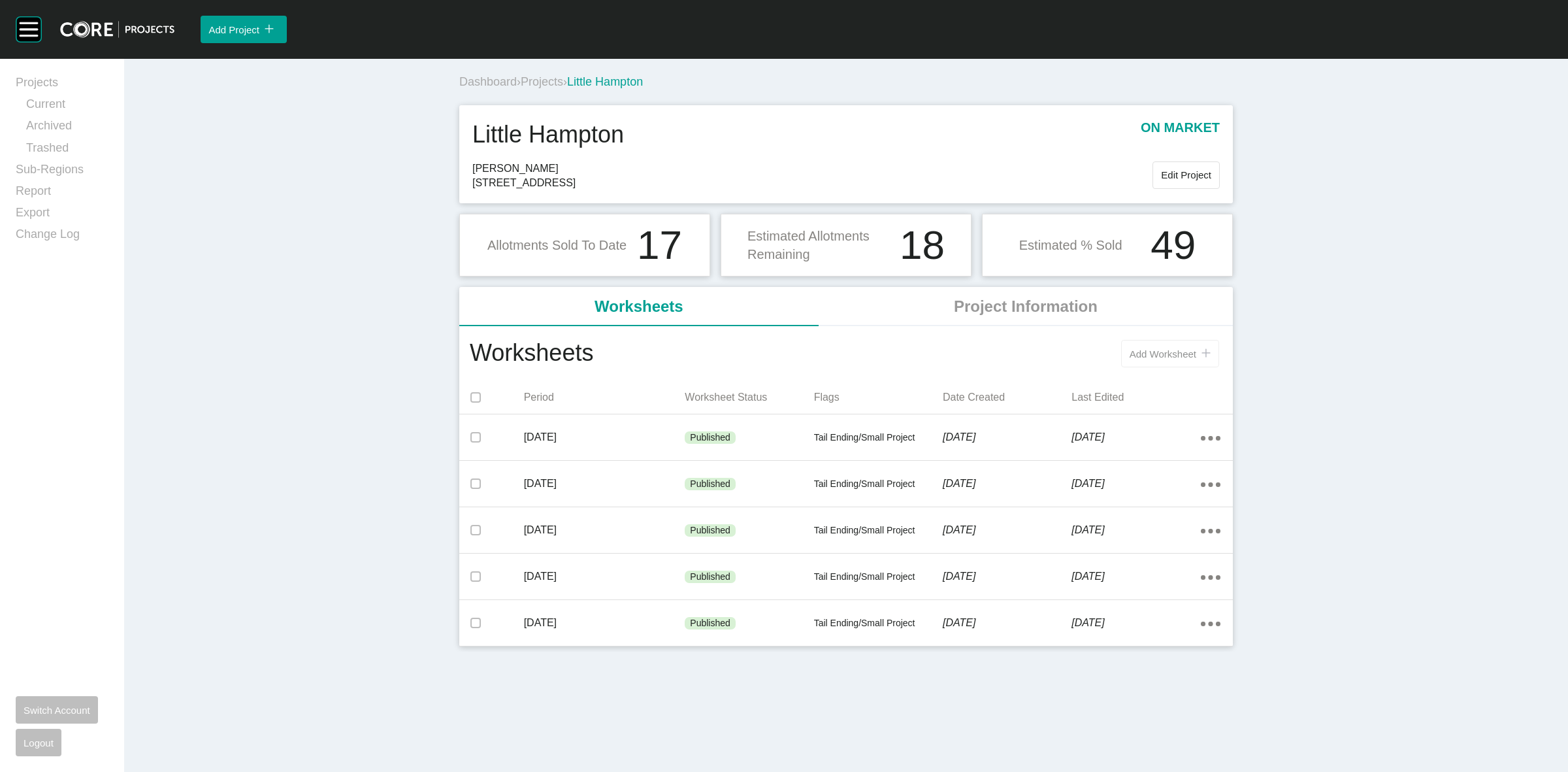
click at [1153, 347] on button "Add Worksheet icon/tick copy 11 Created with Sketch." at bounding box center [1170, 353] width 98 height 27
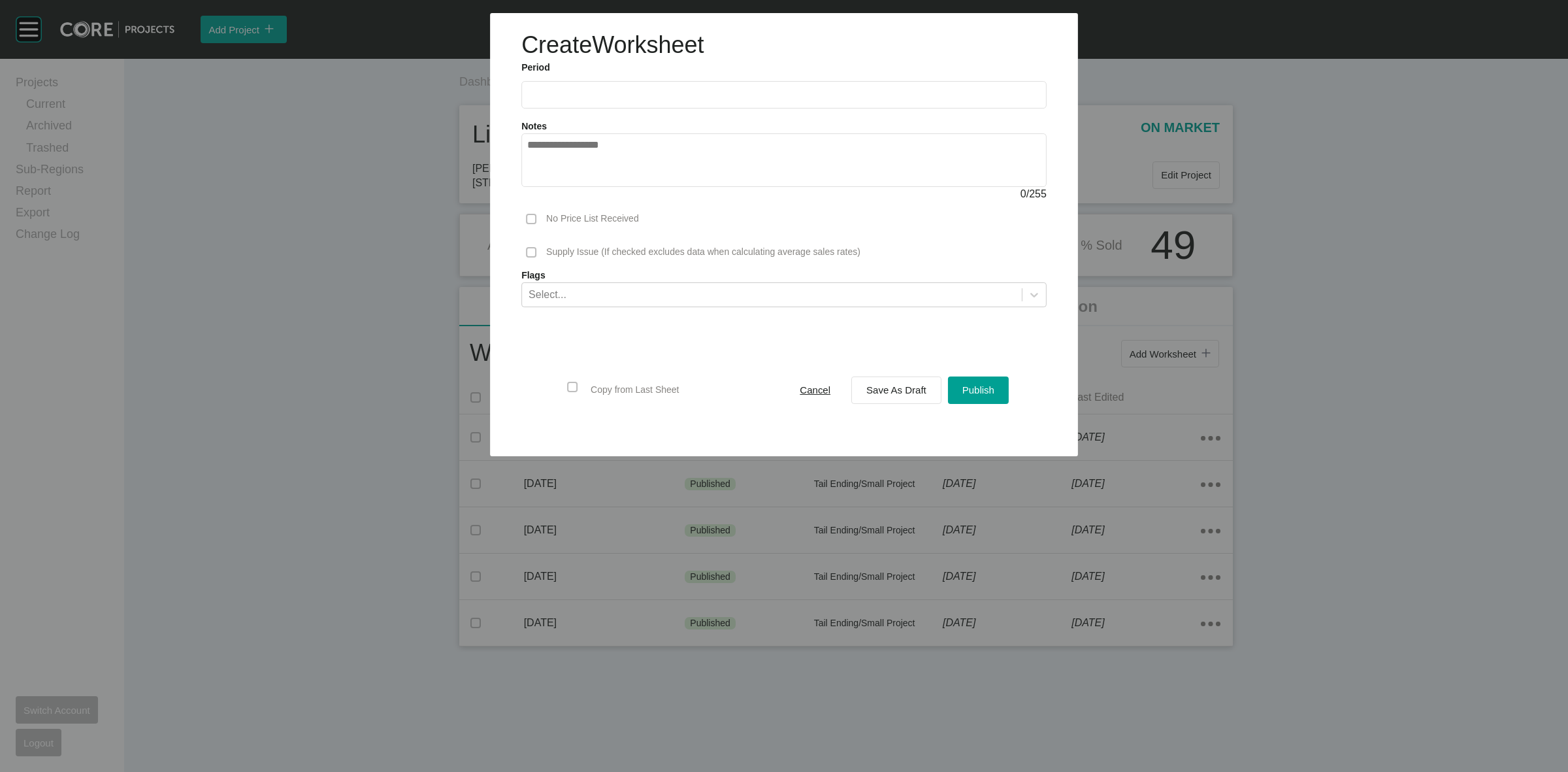
click at [618, 90] on input "text" at bounding box center [784, 95] width 513 height 11
click at [599, 188] on li "Aug" at bounding box center [590, 190] width 44 height 22
type input "**********"
click at [871, 381] on div "Save As Draft" at bounding box center [897, 389] width 66 height 18
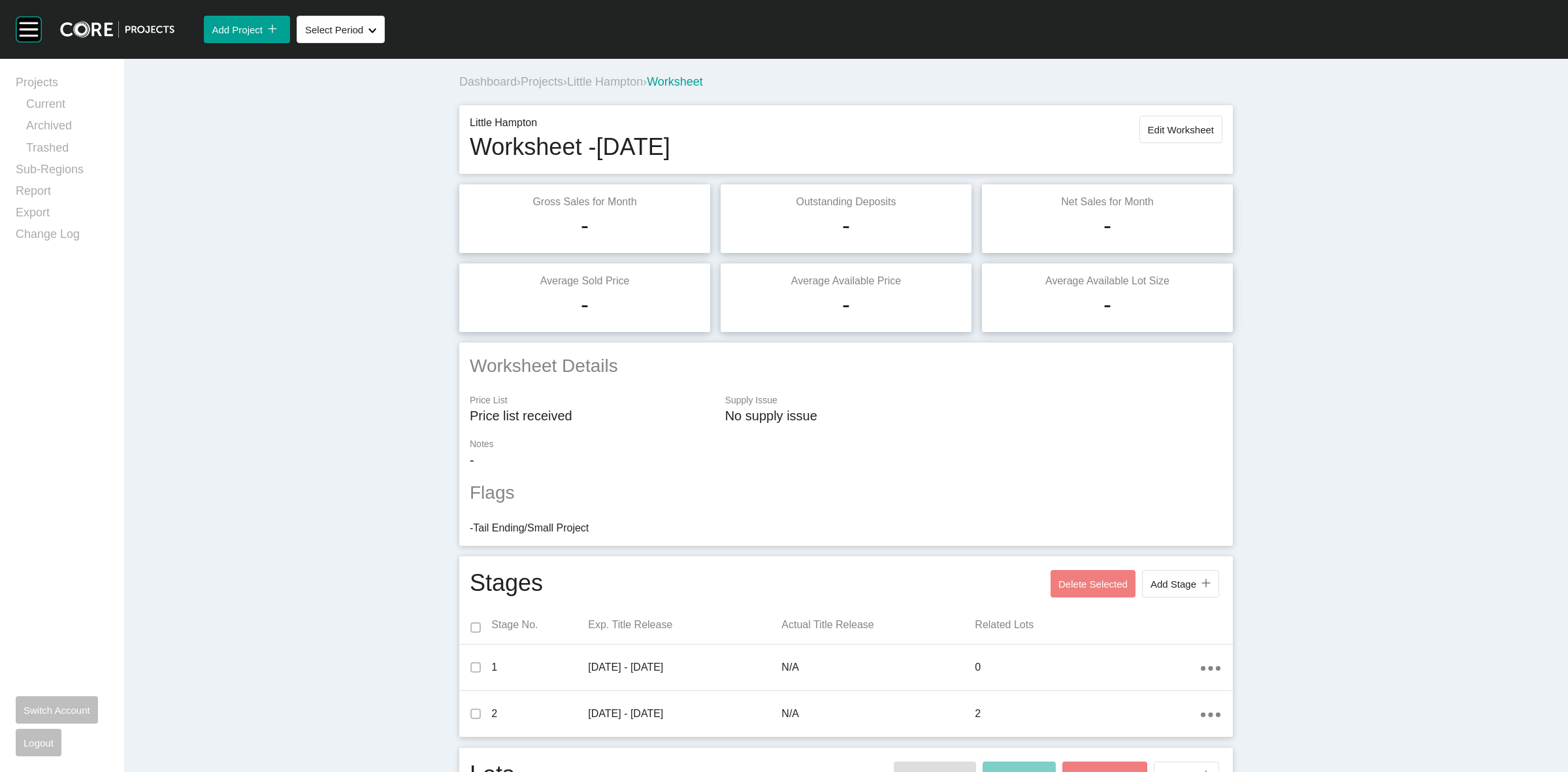
scroll to position [162, 0]
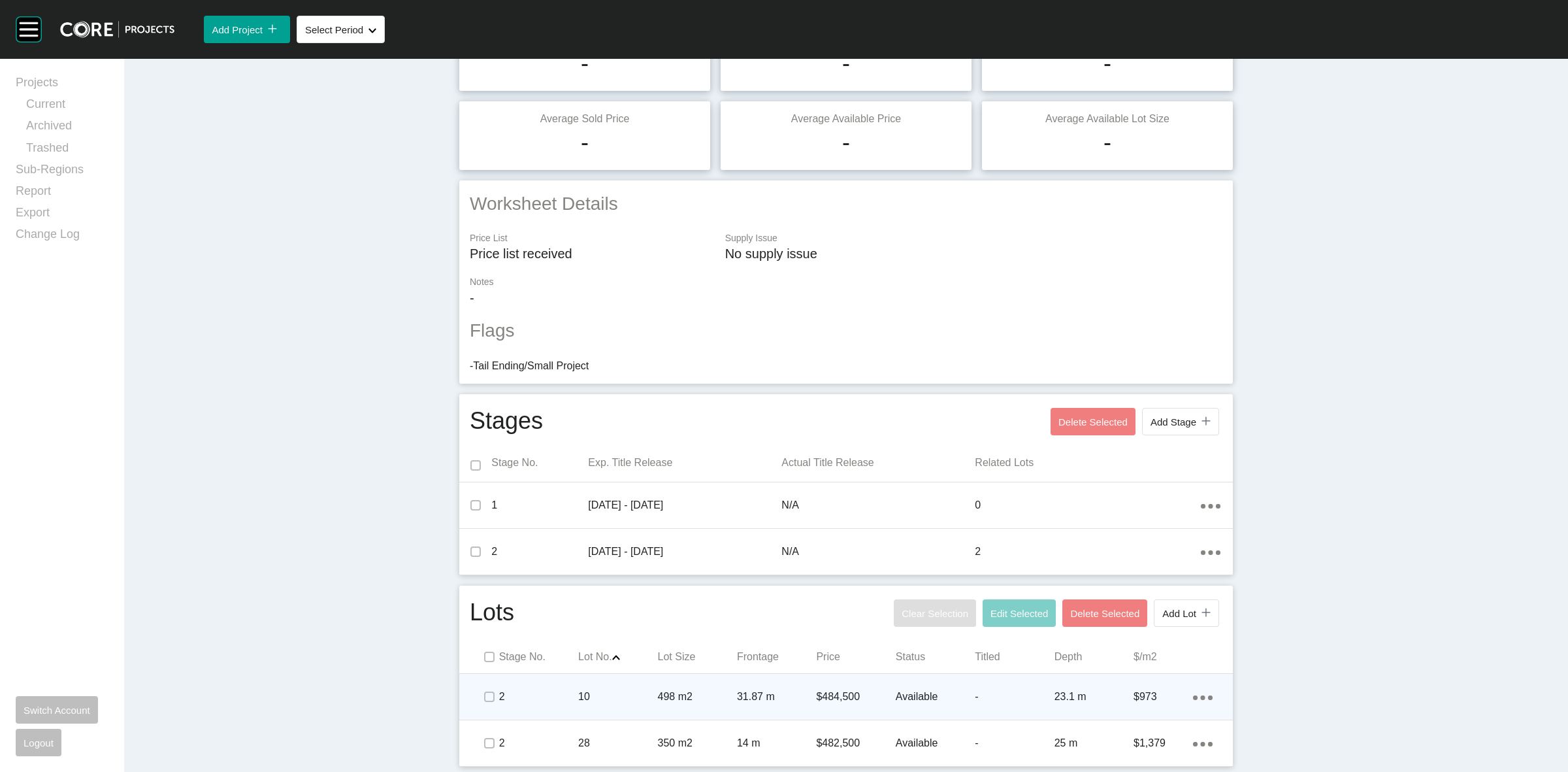
click at [638, 700] on p "10" at bounding box center [618, 697] width 79 height 15
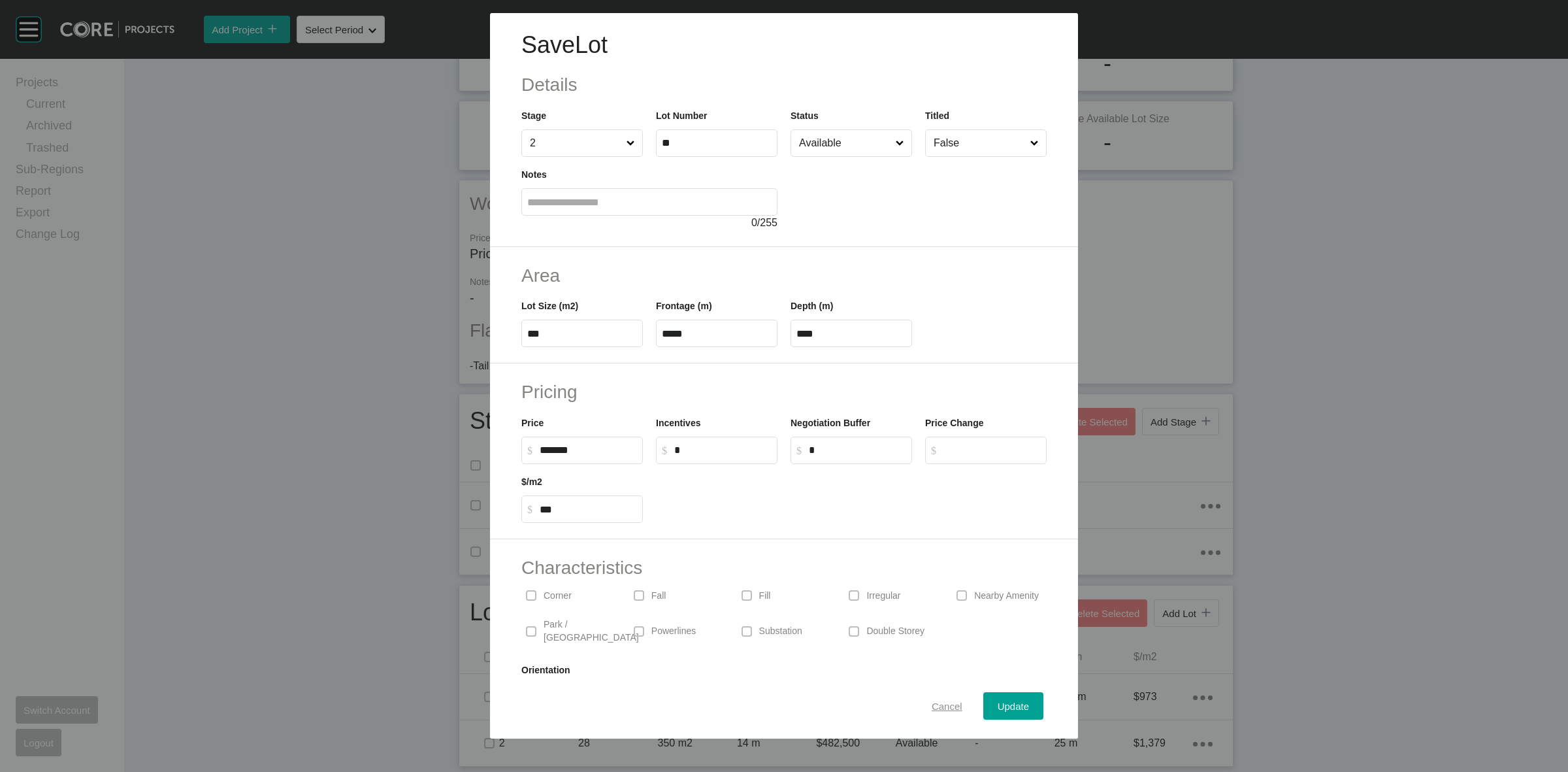
click at [951, 704] on div "Cancel" at bounding box center [947, 707] width 37 height 18
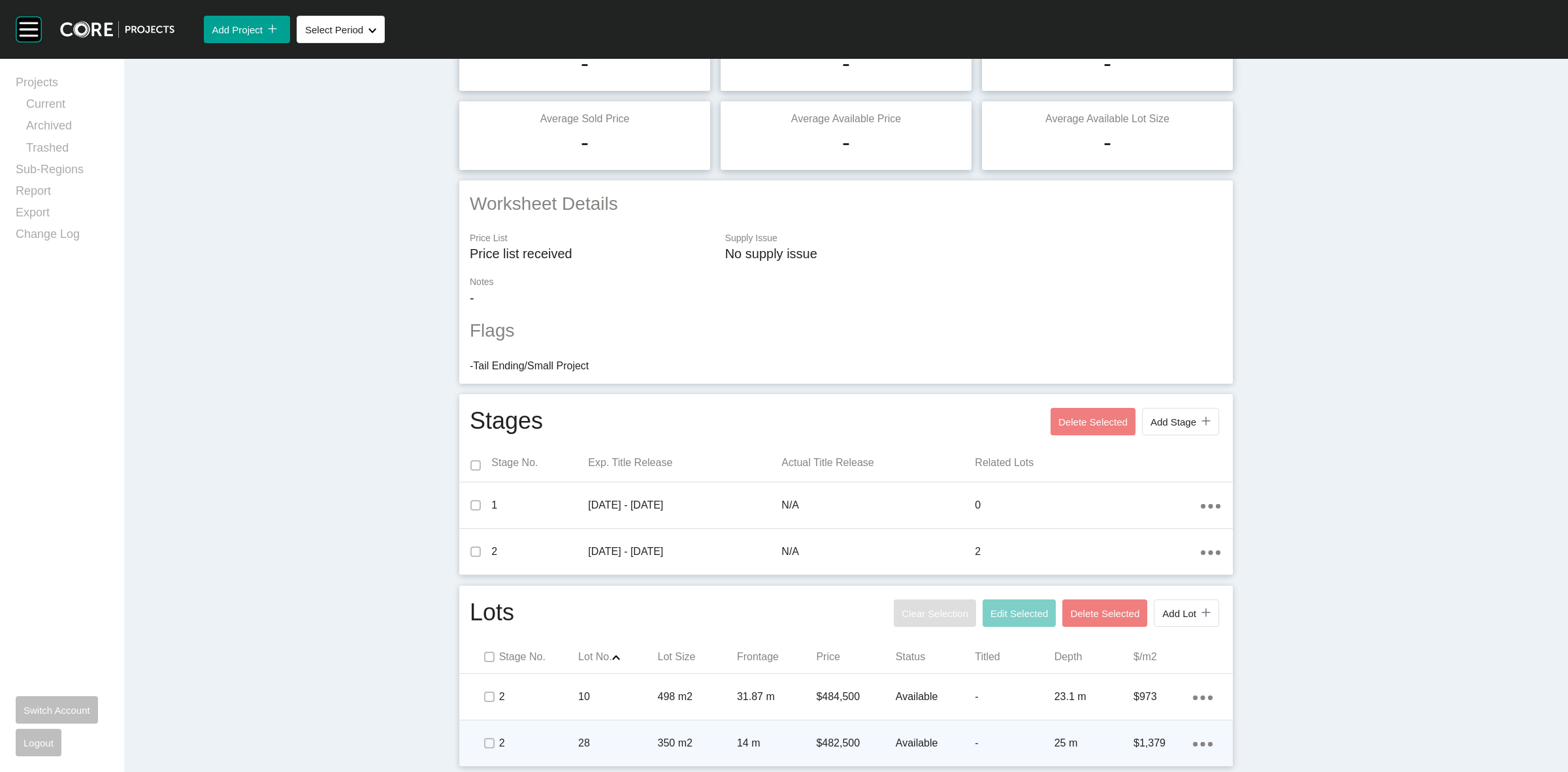
click at [765, 740] on p "14 m" at bounding box center [776, 743] width 79 height 15
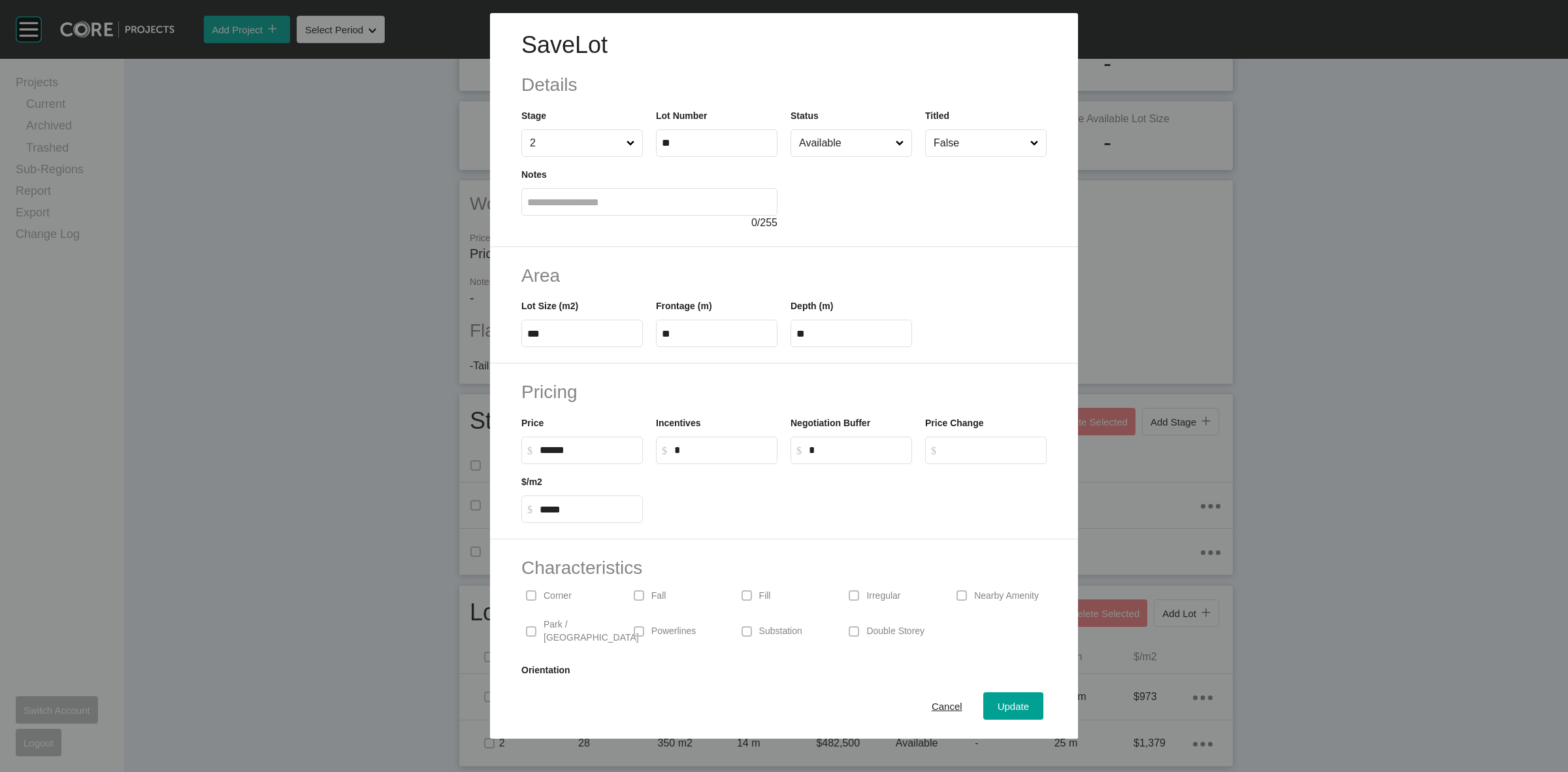
drag, startPoint x: 586, startPoint y: 456, endPoint x: 588, endPoint y: 367, distance: 89.0
click at [583, 452] on input "******" at bounding box center [588, 449] width 98 height 11
type input "*******"
type input "*****"
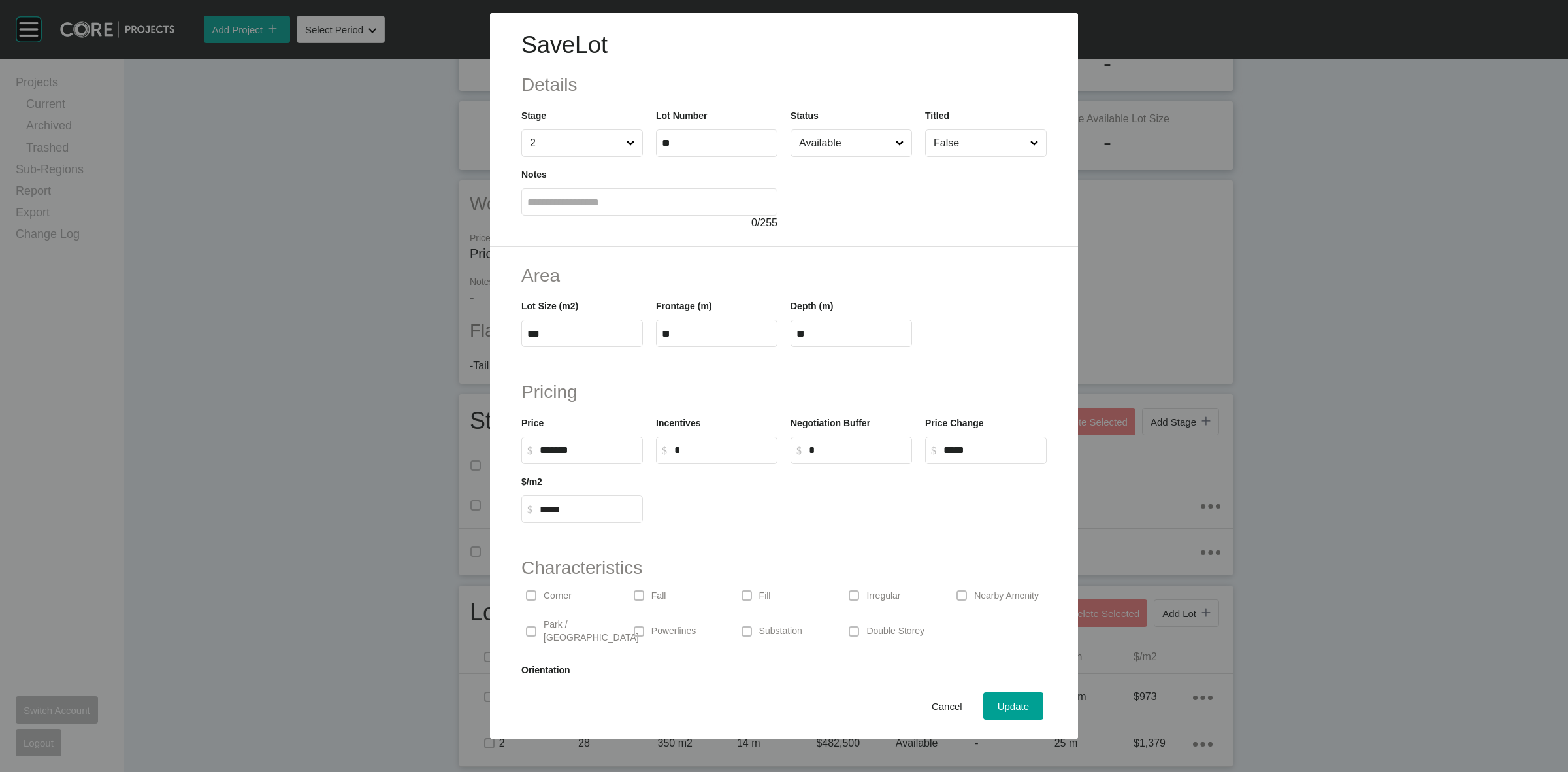
click at [838, 157] on div at bounding box center [918, 194] width 257 height 74
click at [837, 140] on input "Available" at bounding box center [844, 142] width 97 height 26
click at [1004, 711] on span "Update" at bounding box center [1014, 706] width 31 height 11
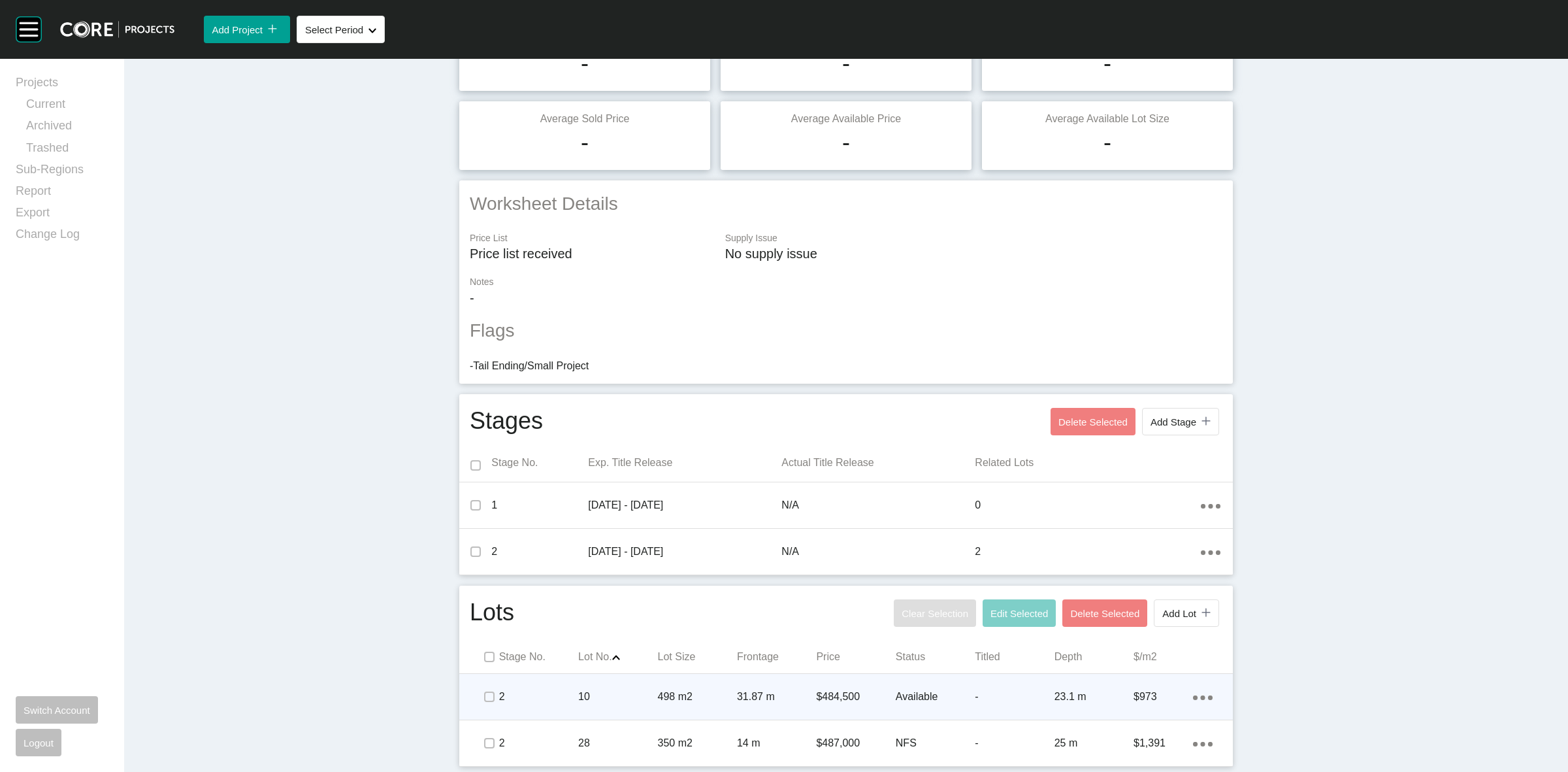
click at [729, 691] on p "498 m2" at bounding box center [697, 697] width 79 height 15
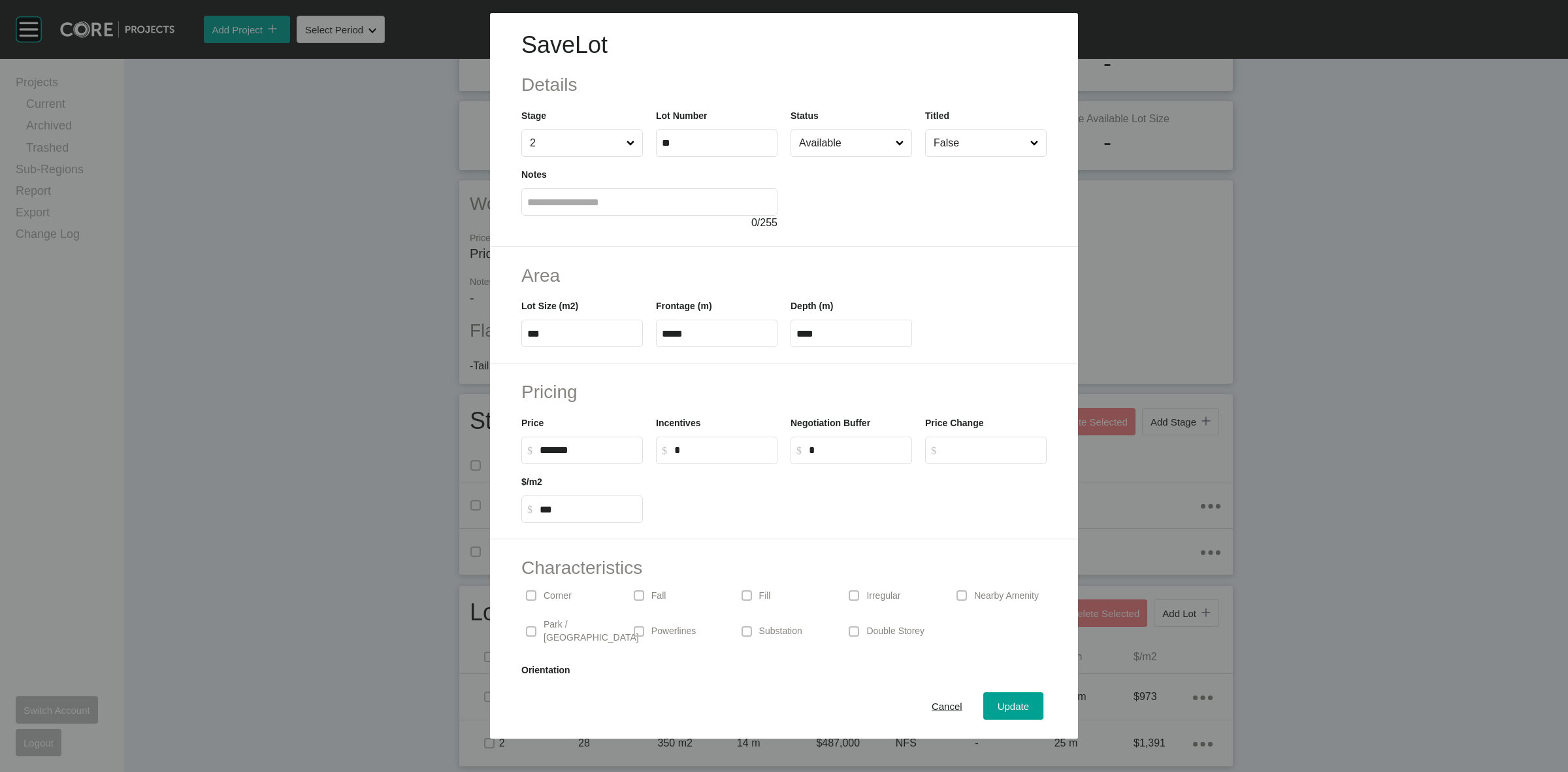
click at [832, 152] on input "Available" at bounding box center [844, 142] width 97 height 26
click at [998, 703] on span "Update" at bounding box center [1014, 706] width 31 height 11
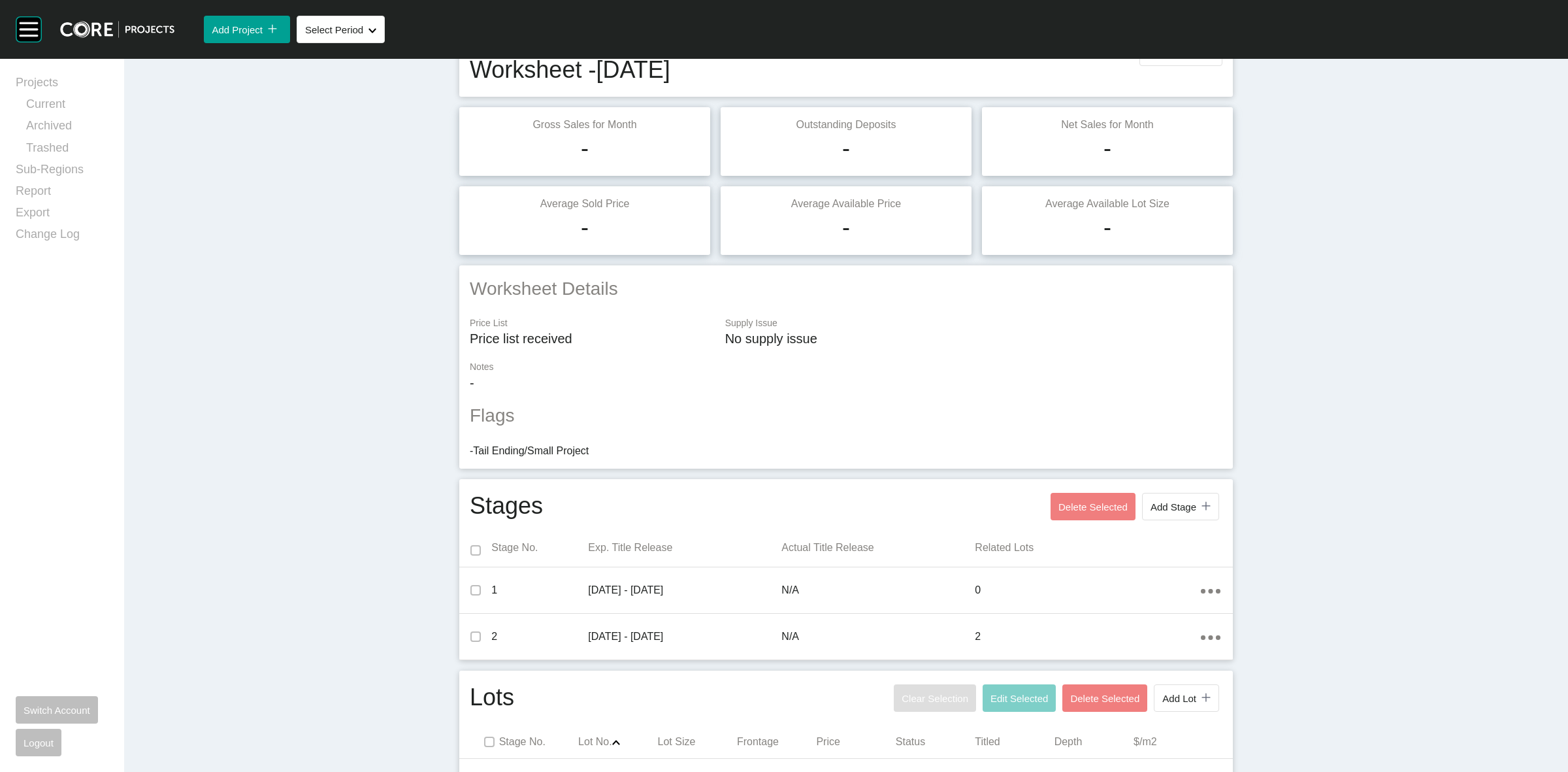
scroll to position [0, 0]
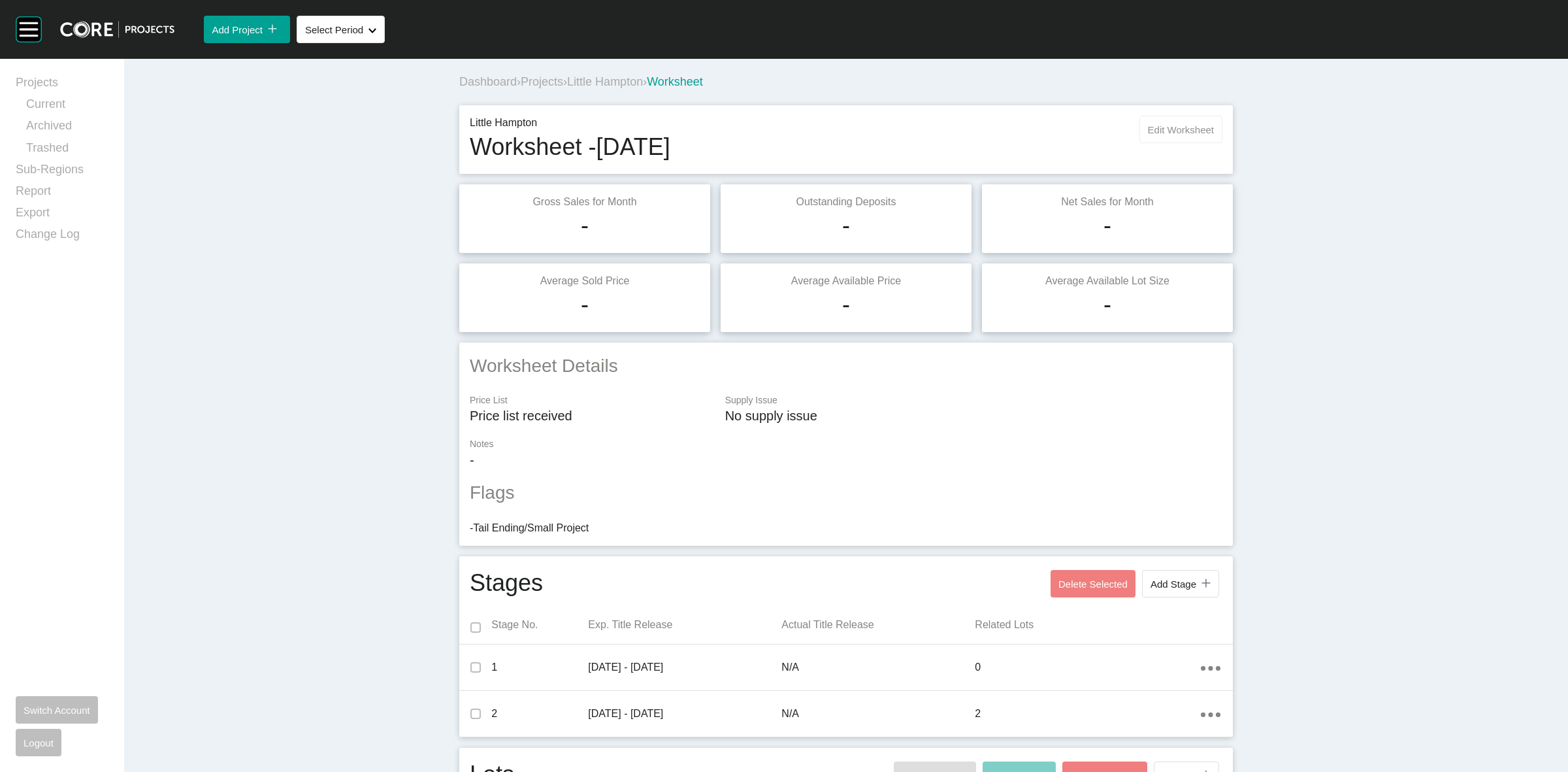
click at [1186, 124] on span "Edit Worksheet" at bounding box center [1182, 129] width 66 height 11
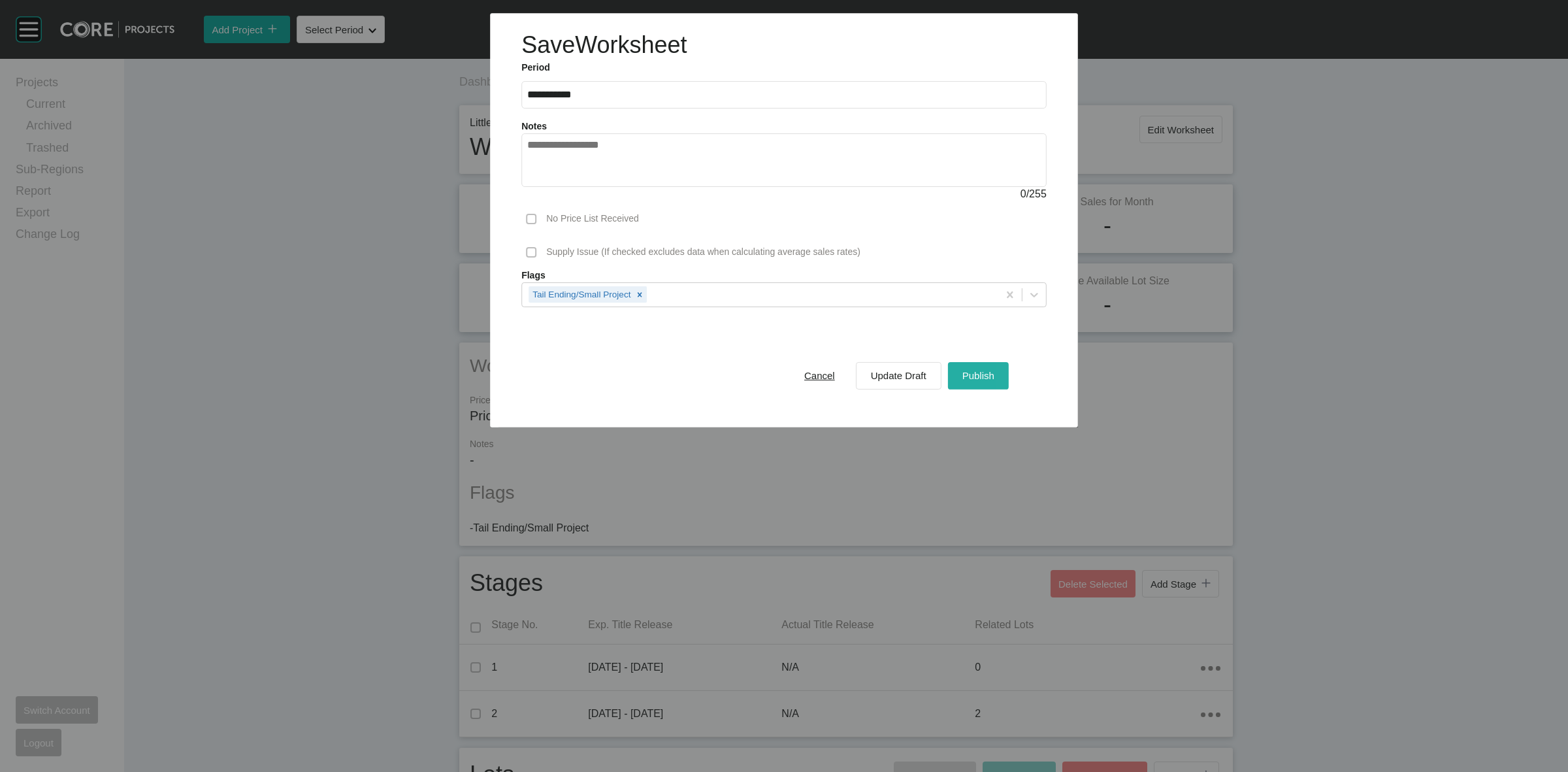
click at [979, 368] on div "Publish" at bounding box center [979, 376] width 39 height 18
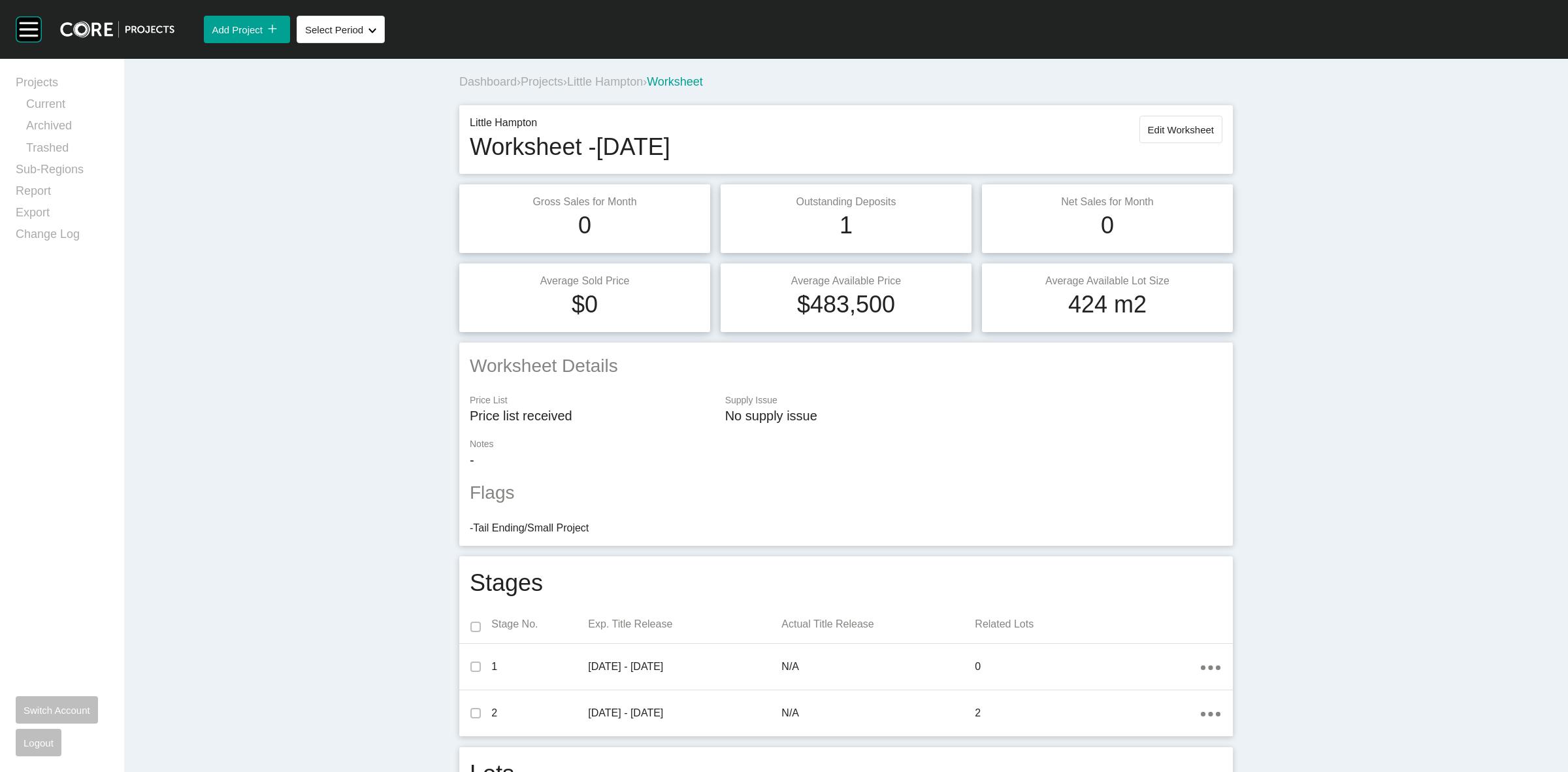
click at [594, 70] on div "Dashboard › Projects › Little Hampton › Worksheet" at bounding box center [849, 82] width 779 height 36
click at [602, 77] on span "Little Hampton" at bounding box center [605, 81] width 76 height 13
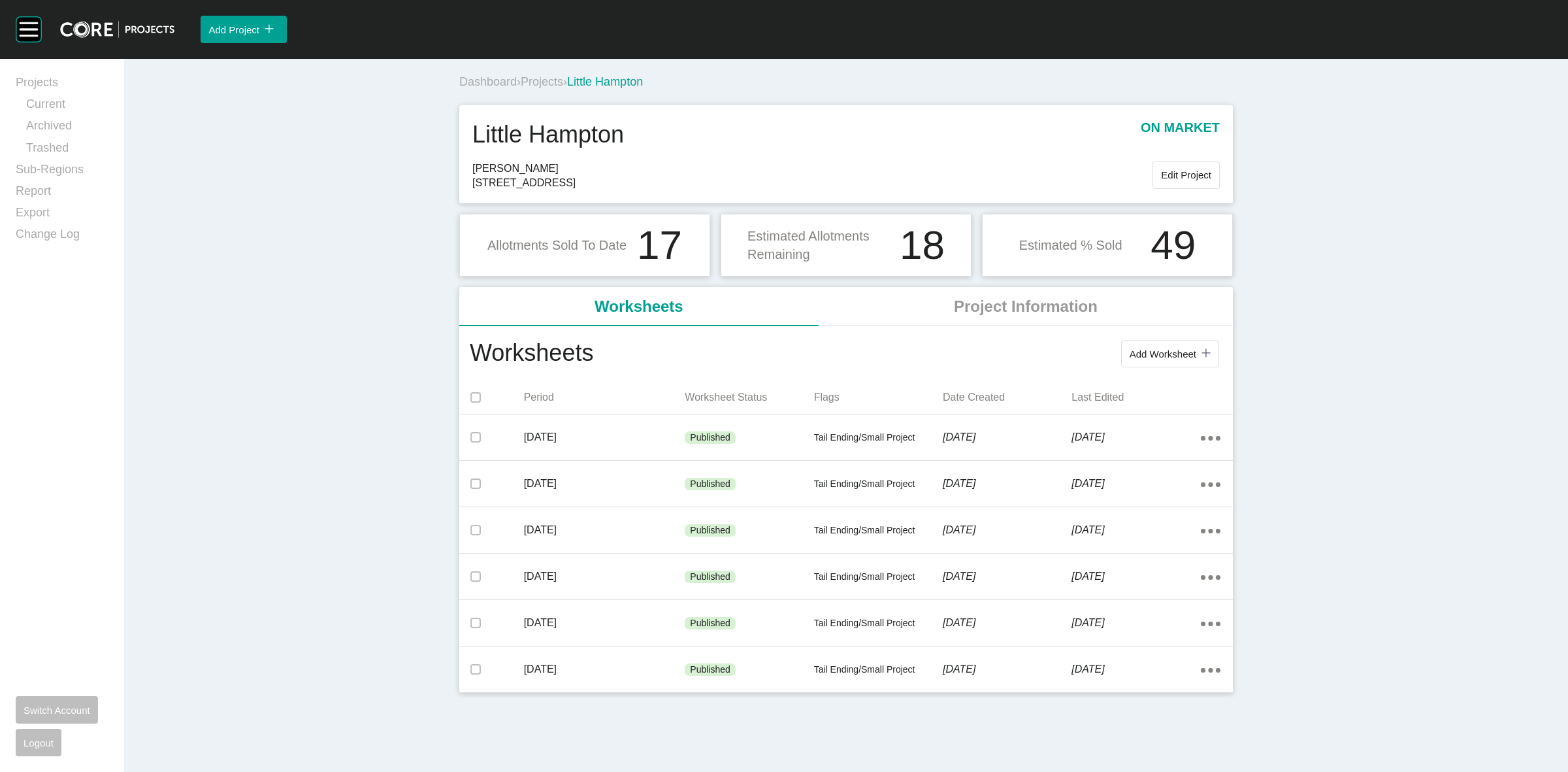
click at [541, 80] on span "Projects" at bounding box center [543, 81] width 43 height 13
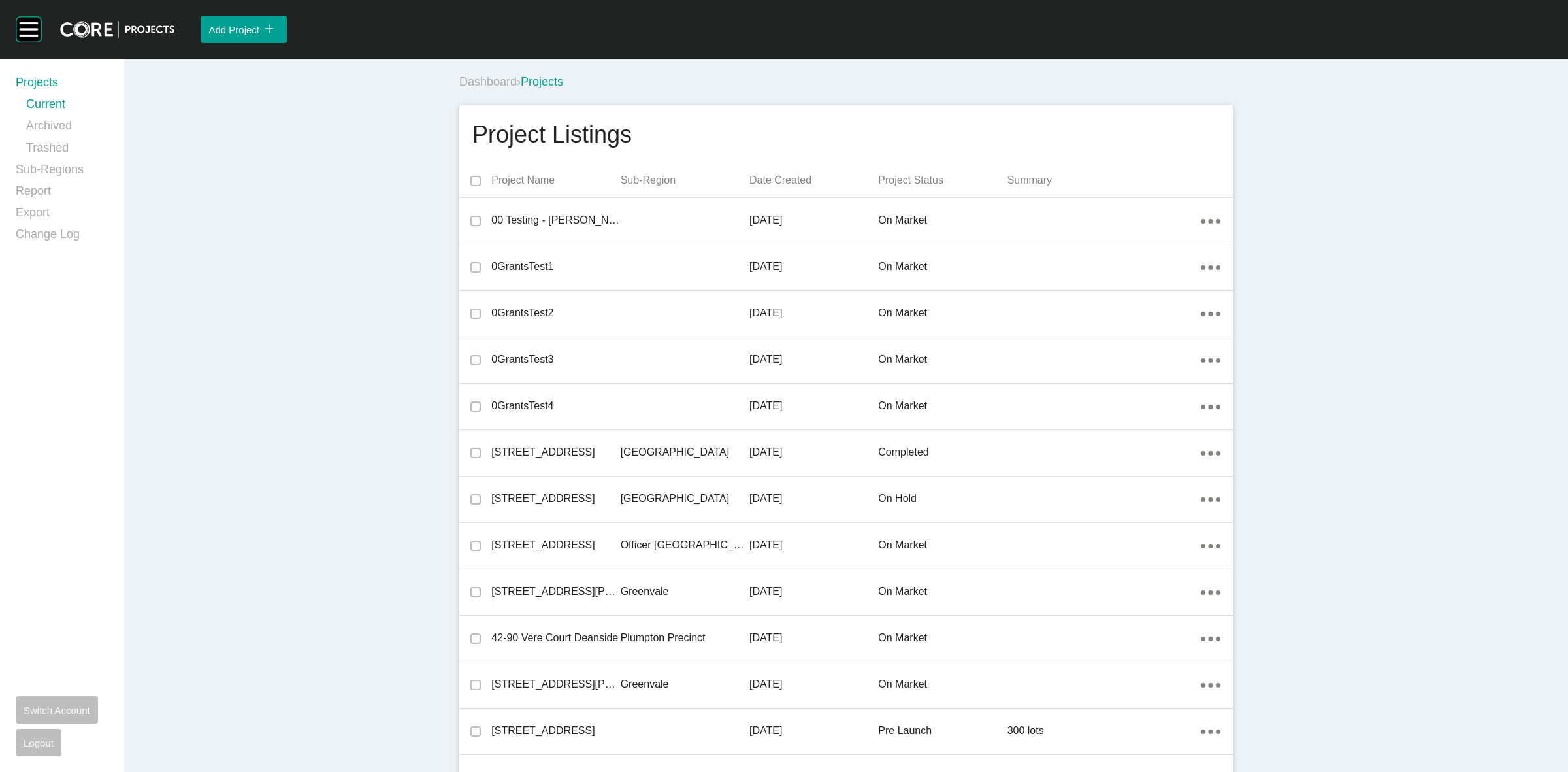
scroll to position [29897, 0]
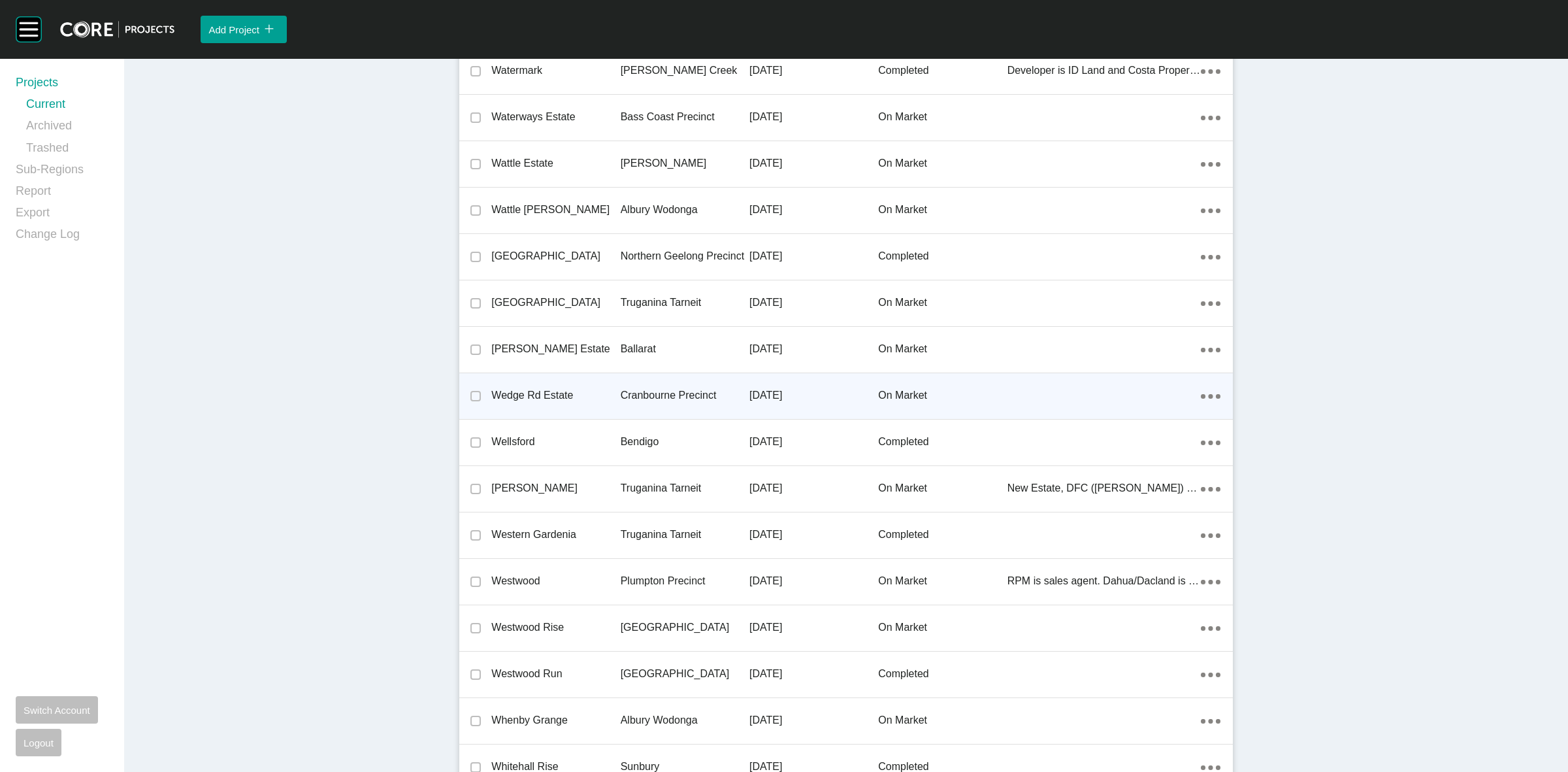
click at [674, 388] on p "Cranbourne Precinct" at bounding box center [685, 395] width 129 height 15
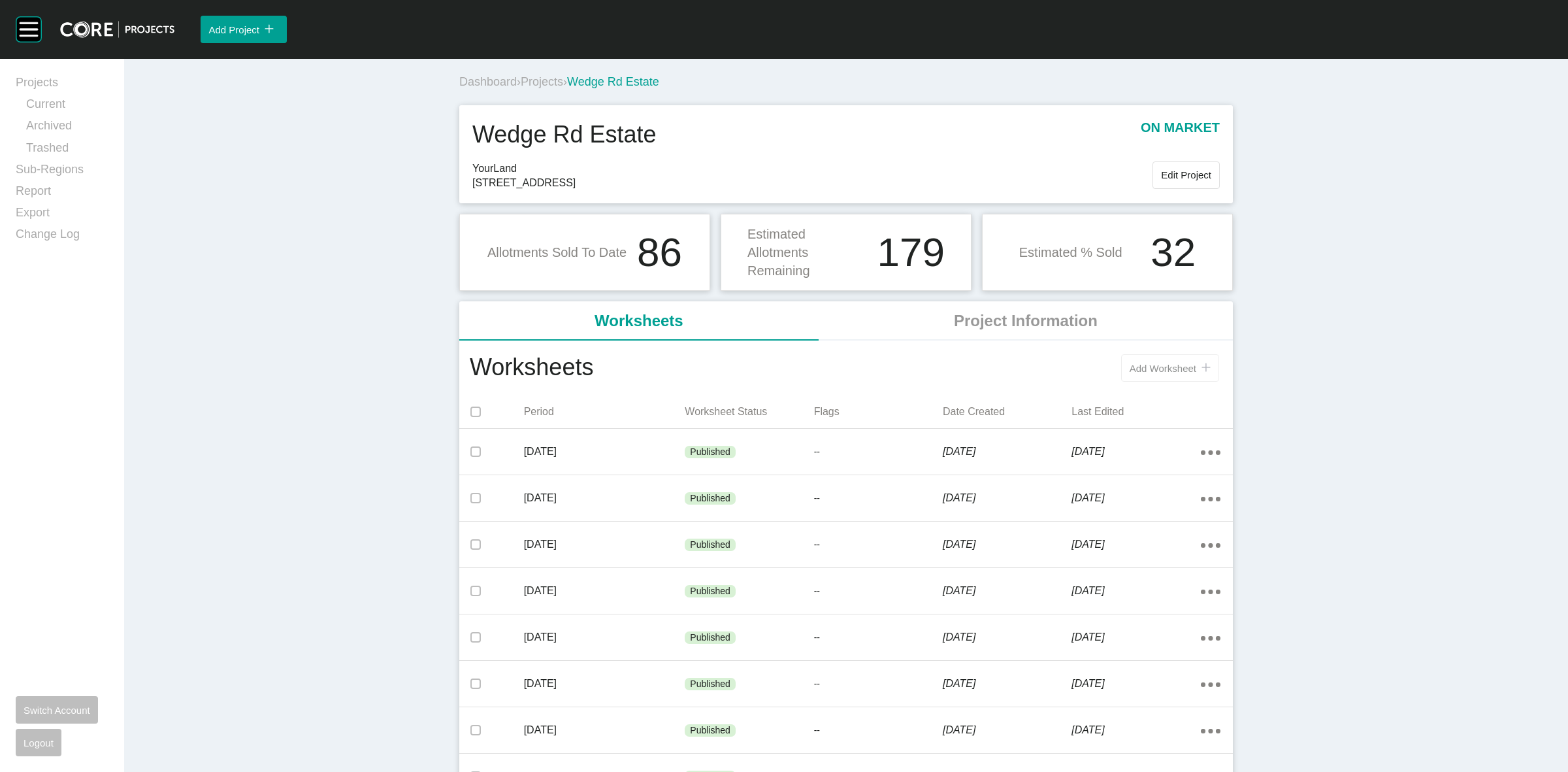
click at [1155, 369] on span "Add Worksheet" at bounding box center [1163, 368] width 66 height 11
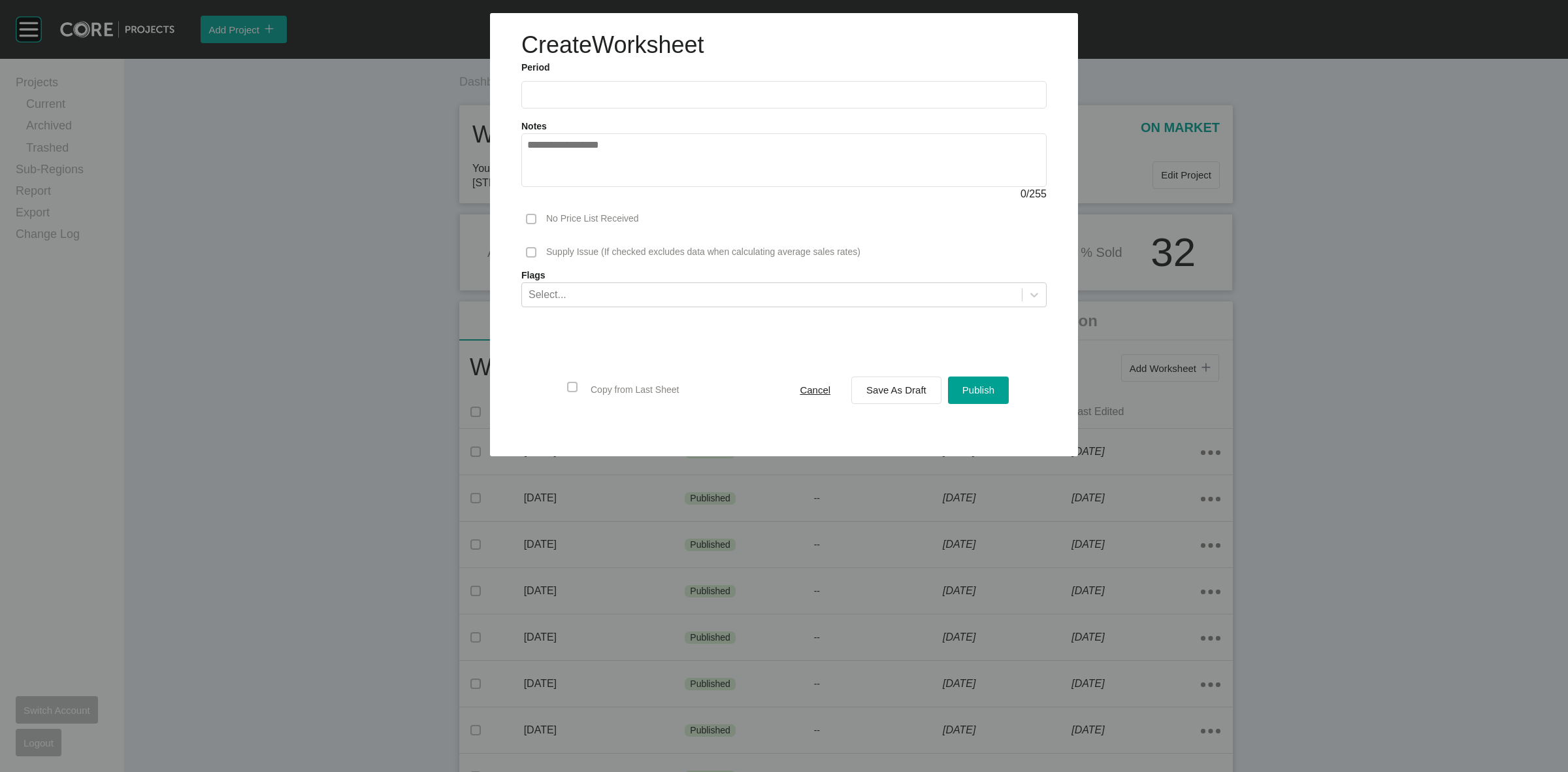
click at [649, 95] on input "text" at bounding box center [784, 94] width 513 height 11
click at [590, 187] on li "Aug" at bounding box center [590, 190] width 44 height 22
type input "**********"
click at [907, 387] on span "Save As Draft" at bounding box center [897, 389] width 60 height 11
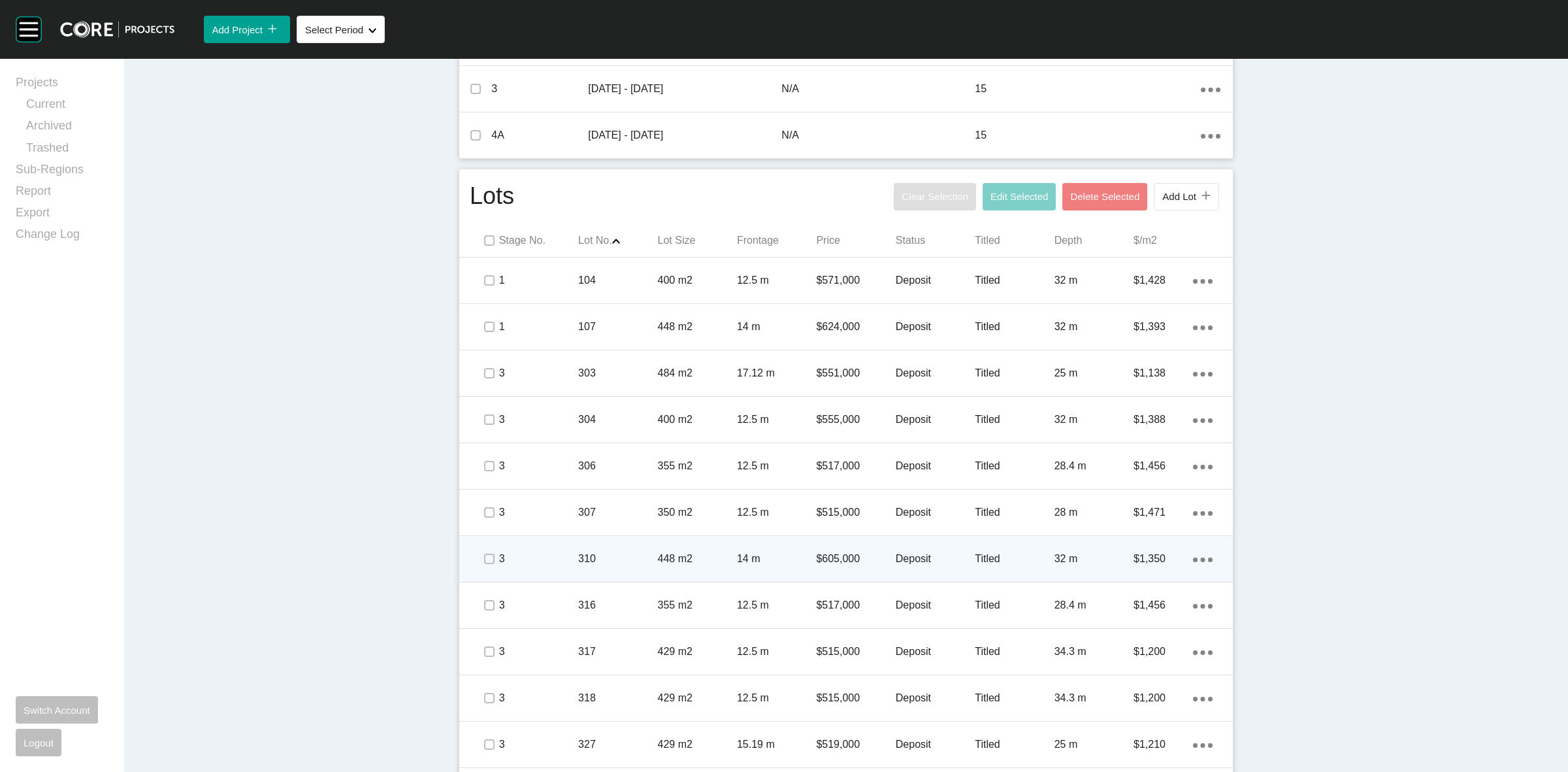
scroll to position [654, 0]
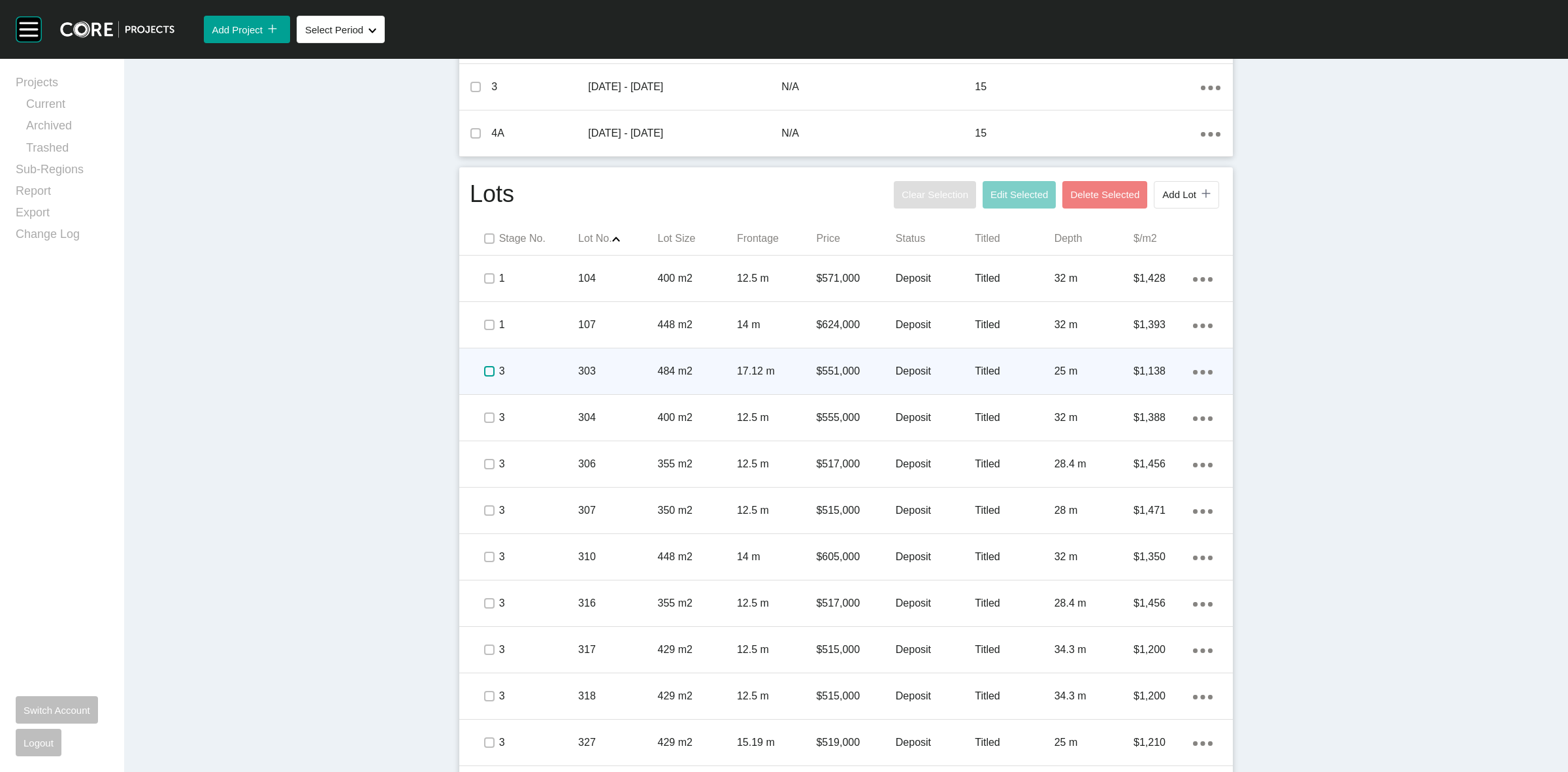
click at [484, 370] on label at bounding box center [489, 371] width 11 height 11
click at [550, 370] on p "3" at bounding box center [539, 371] width 79 height 15
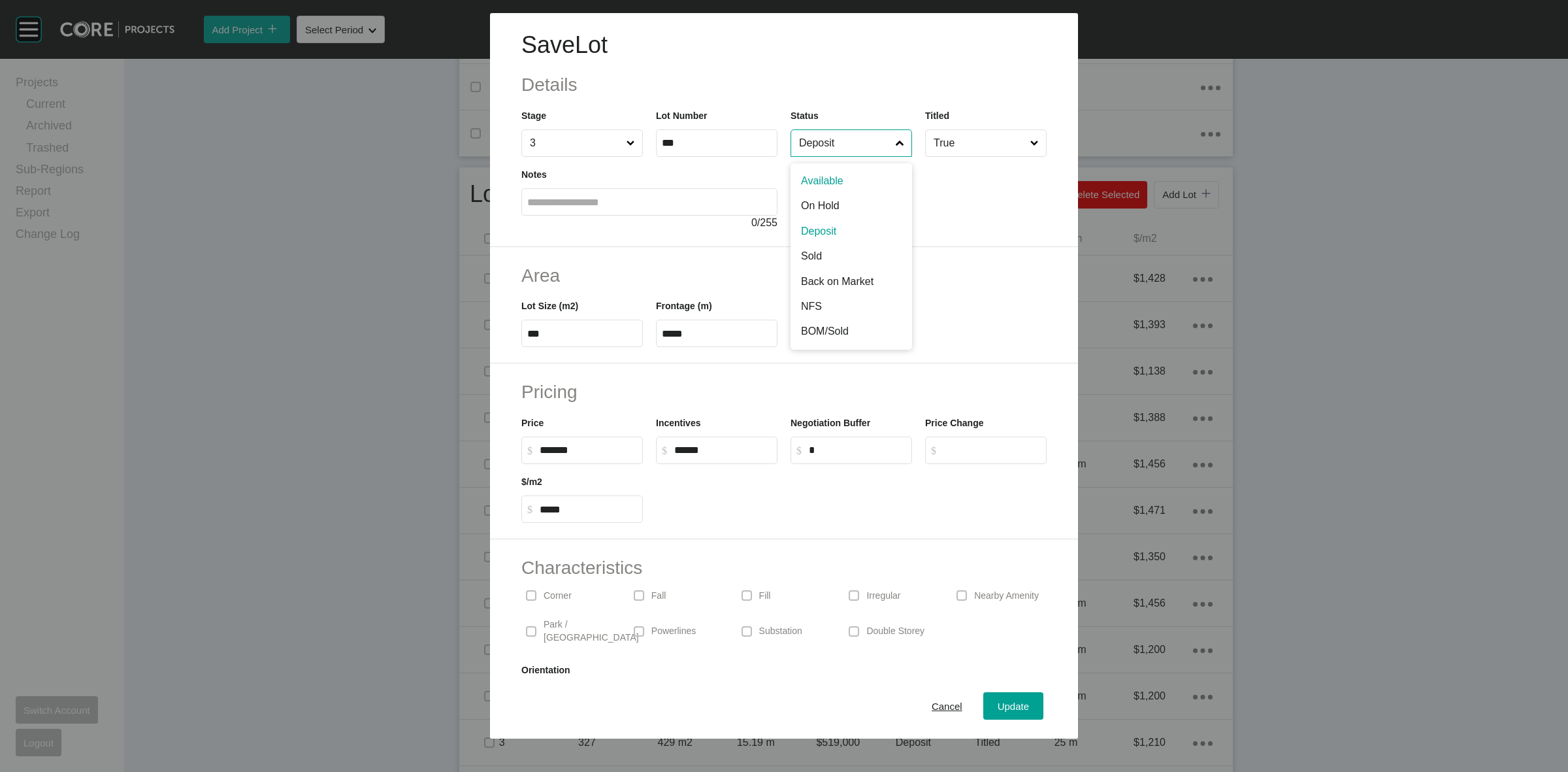
click at [821, 145] on input "Deposit" at bounding box center [844, 142] width 97 height 26
click at [1000, 713] on div "Update" at bounding box center [1013, 707] width 38 height 18
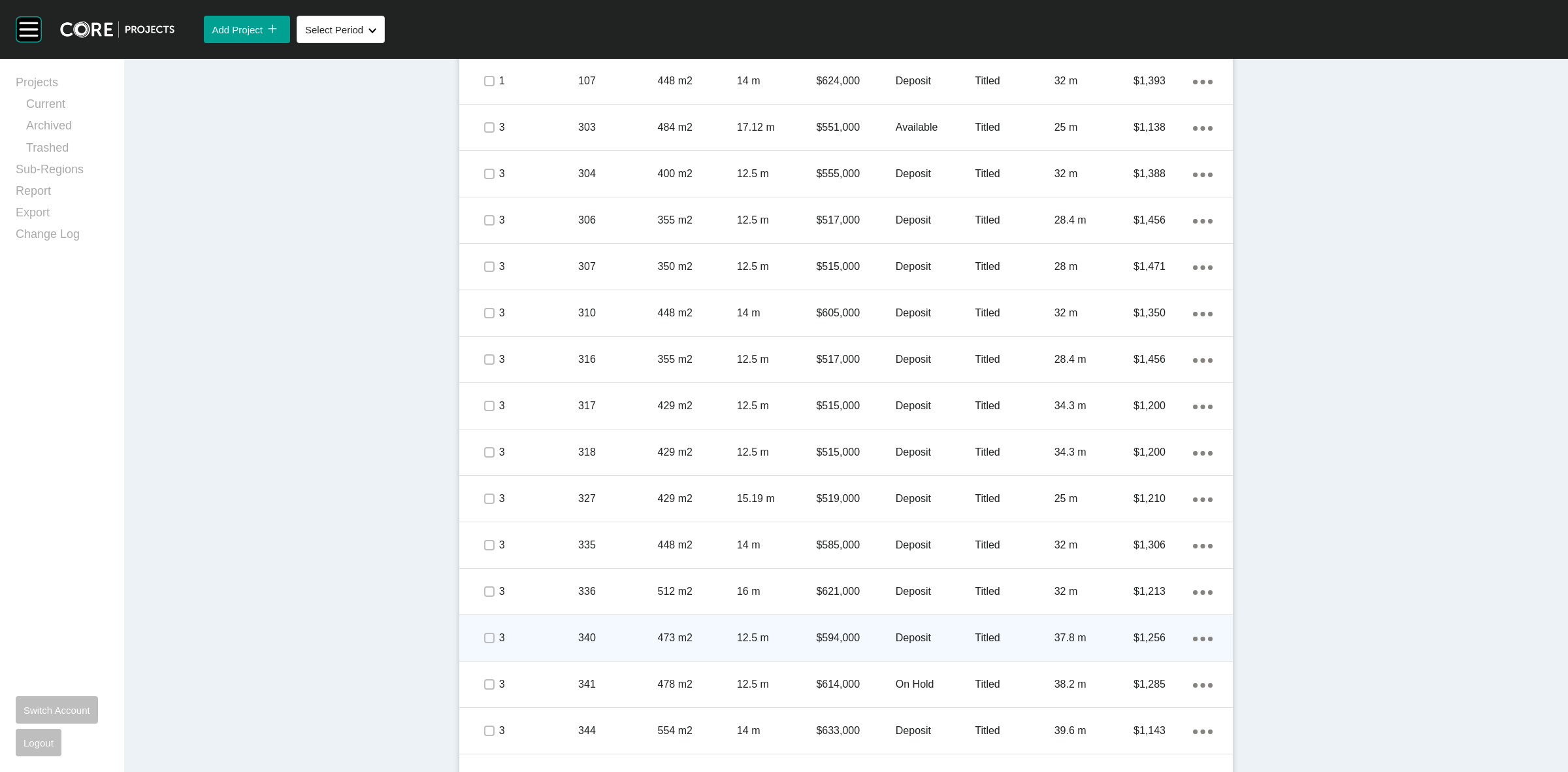
scroll to position [899, 0]
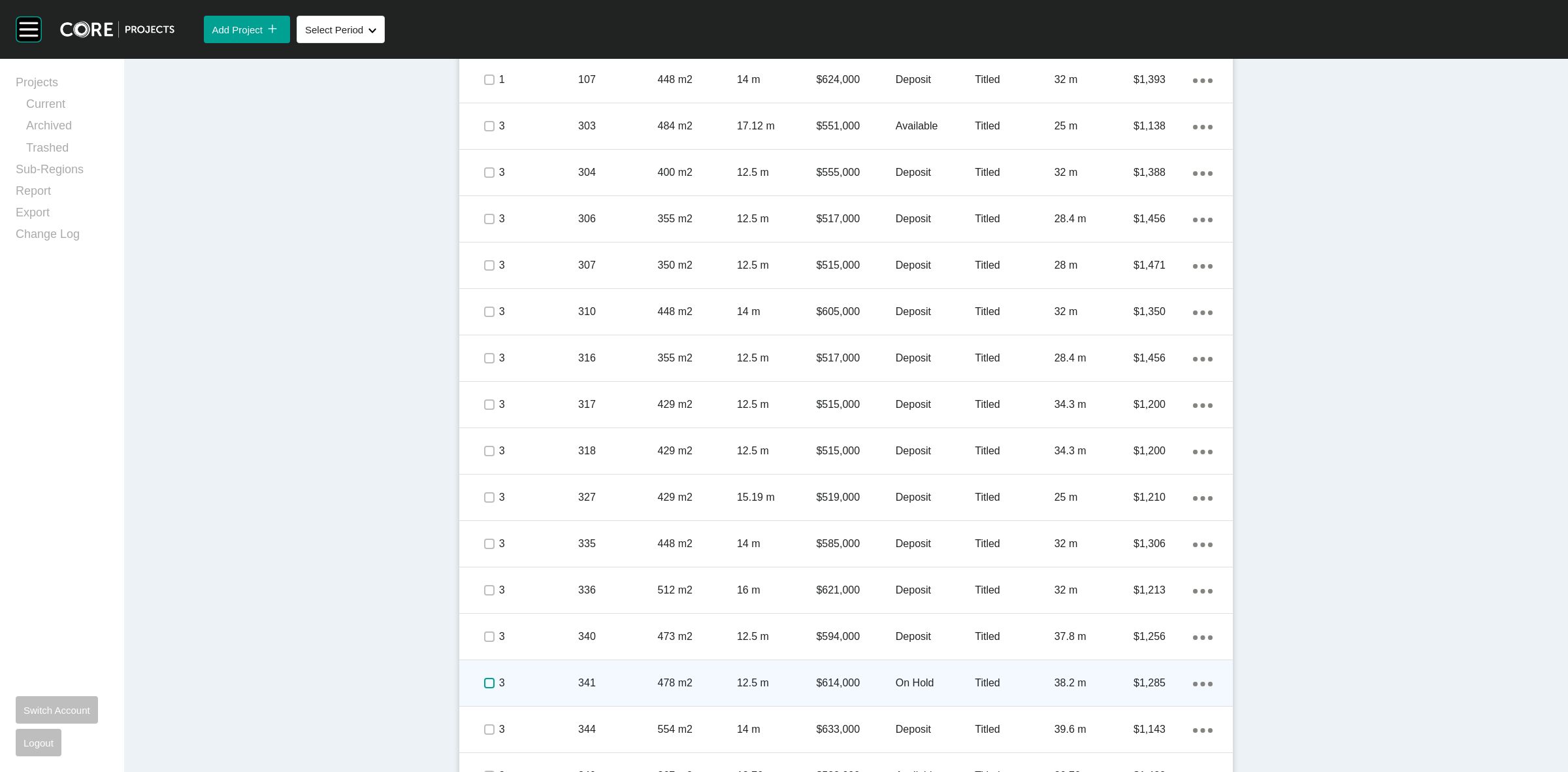
click at [484, 682] on label at bounding box center [489, 683] width 11 height 11
click at [556, 697] on div "3" at bounding box center [539, 683] width 79 height 41
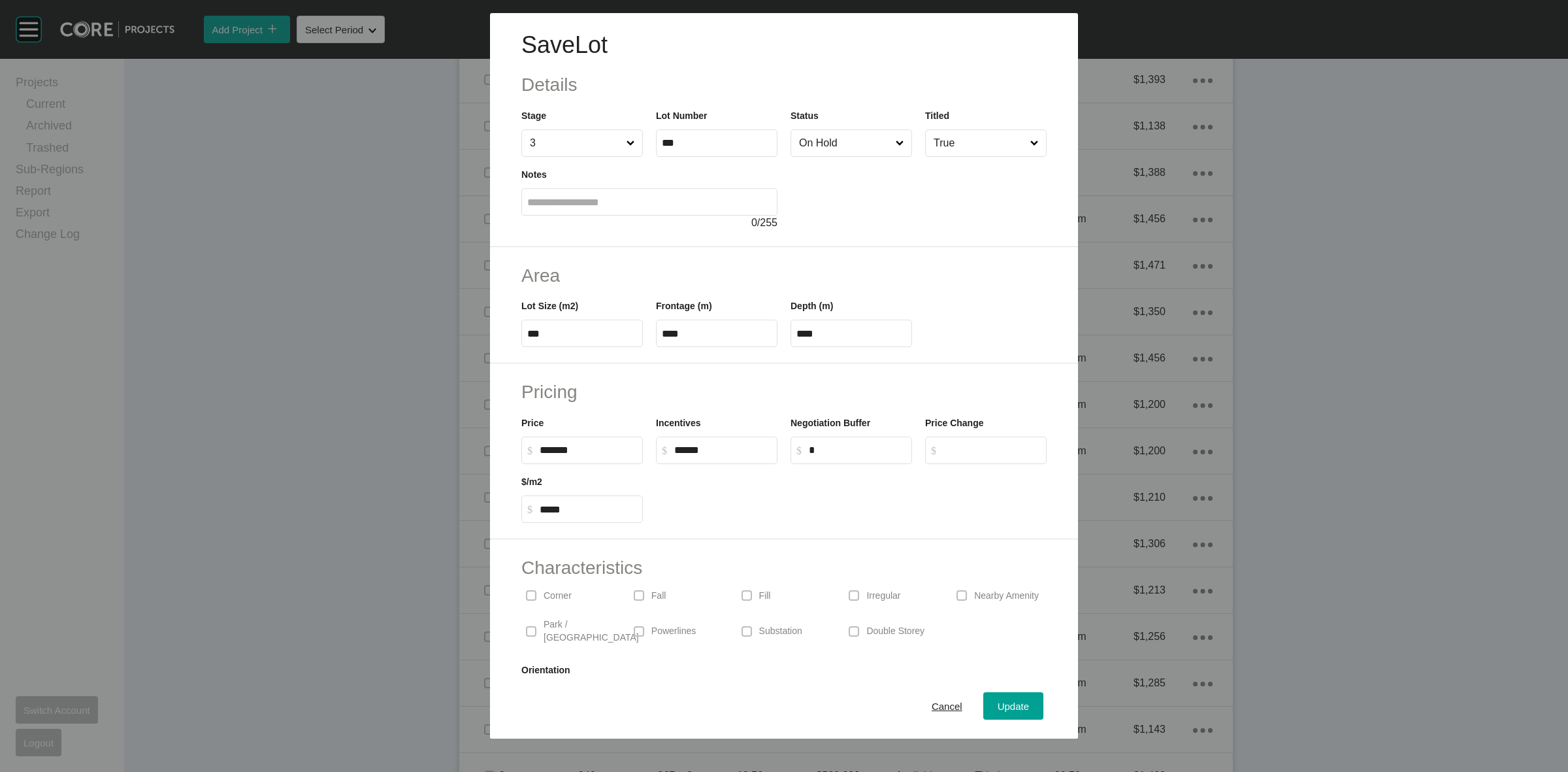
drag, startPoint x: 861, startPoint y: 155, endPoint x: 852, endPoint y: 150, distance: 10.3
click at [852, 150] on input "On Hold" at bounding box center [844, 142] width 97 height 26
click at [998, 700] on div "Update" at bounding box center [1013, 707] width 38 height 18
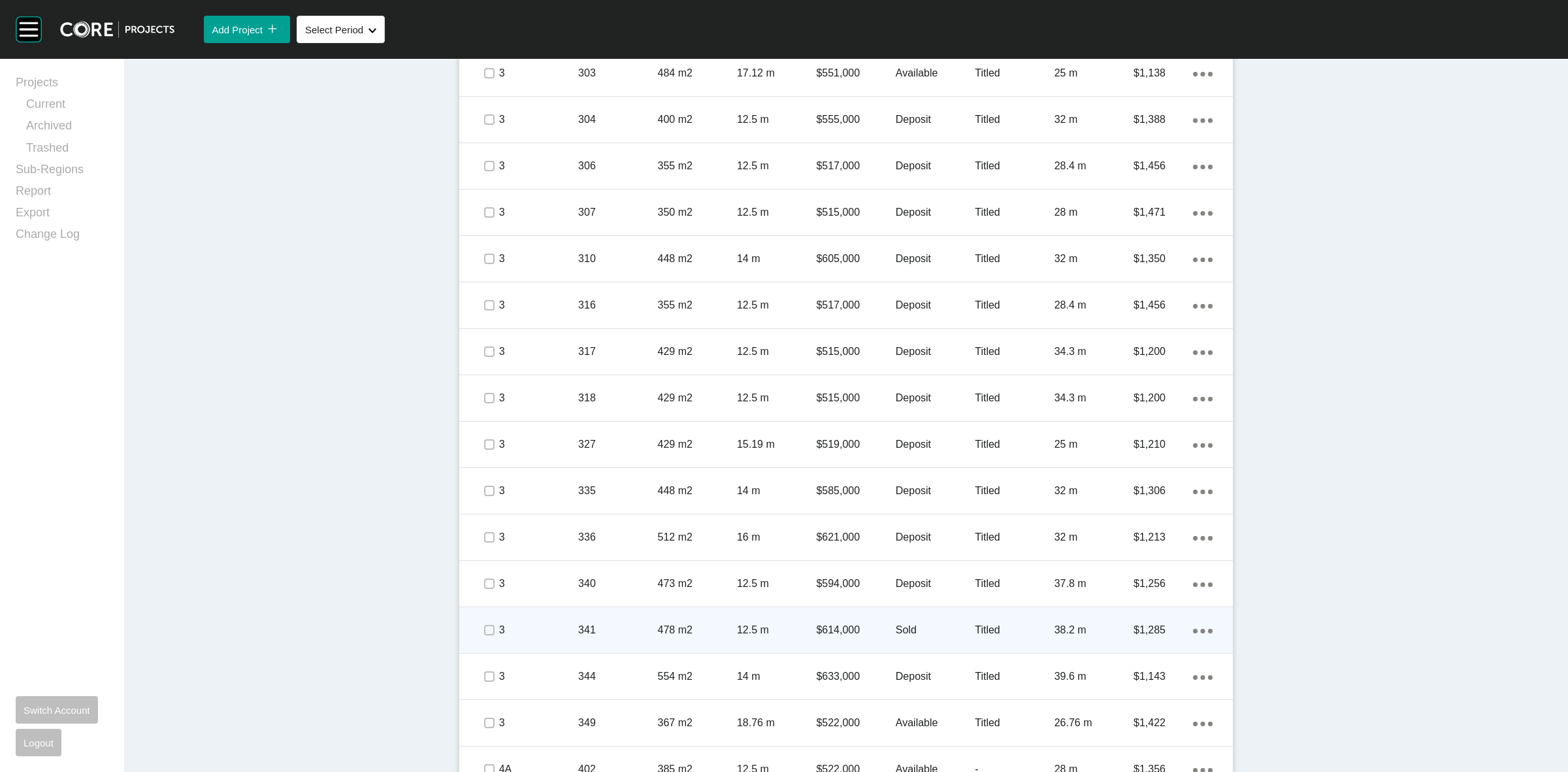
scroll to position [1062, 0]
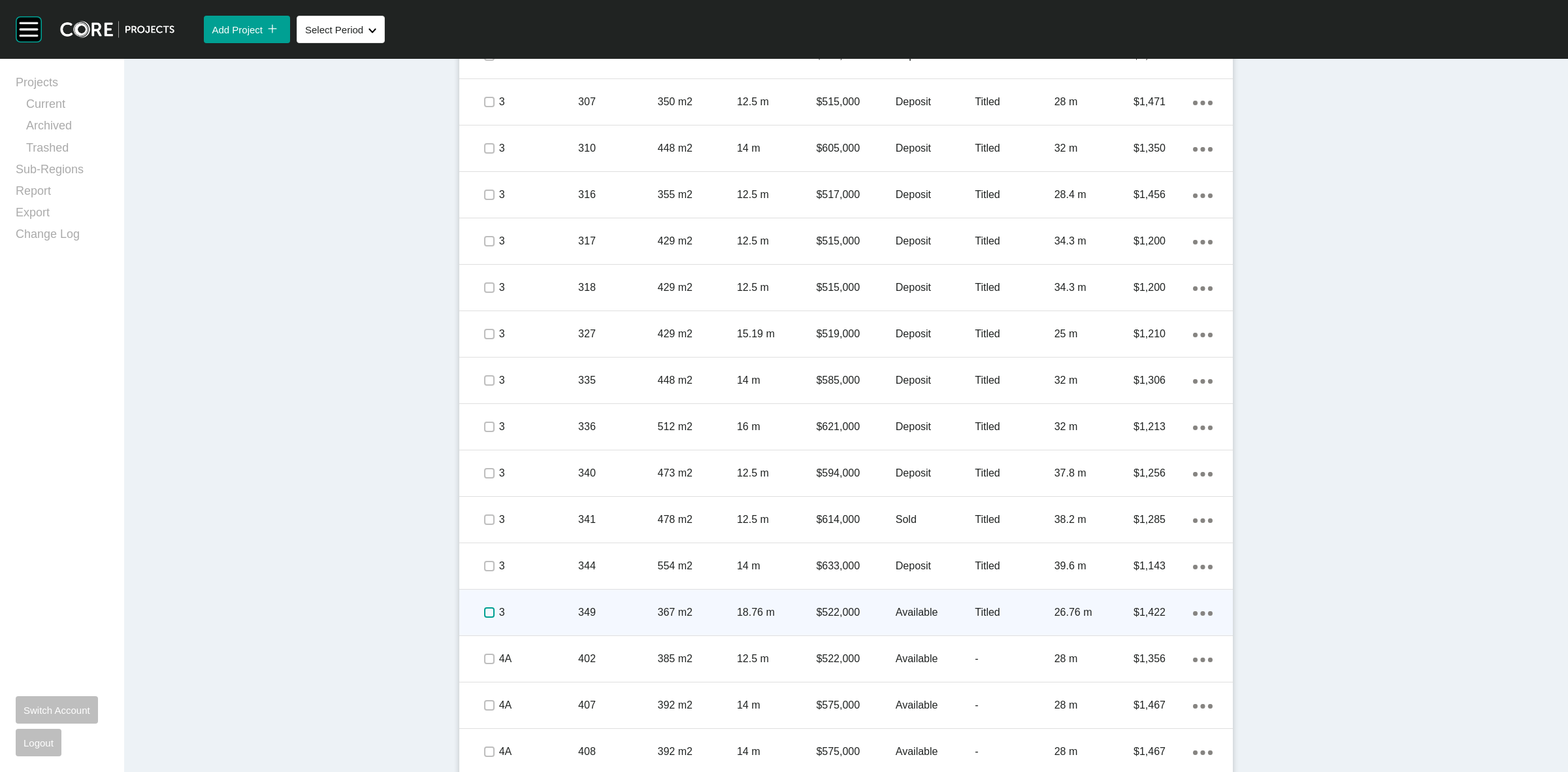
click at [484, 610] on label at bounding box center [489, 612] width 11 height 11
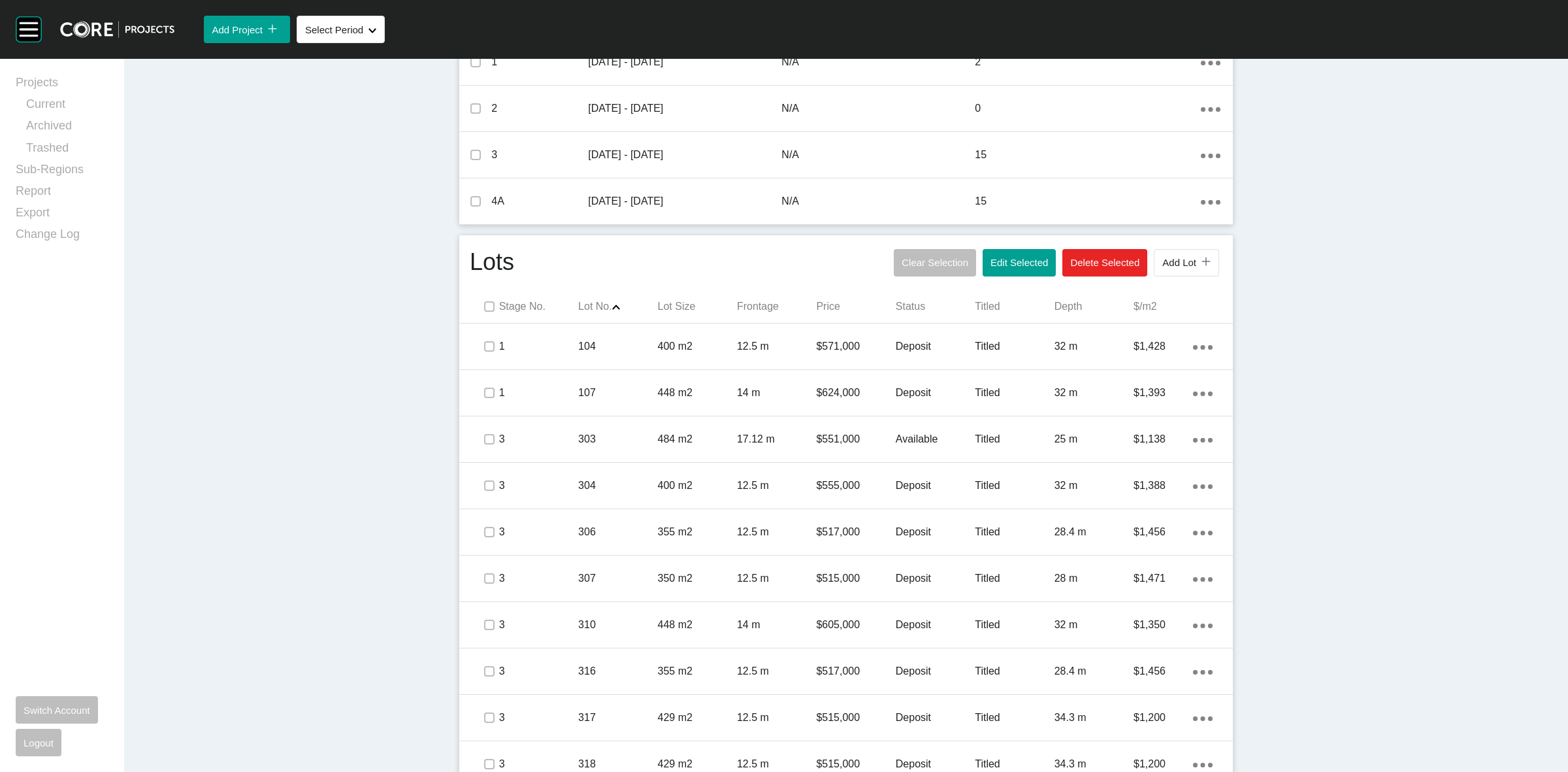
scroll to position [572, 0]
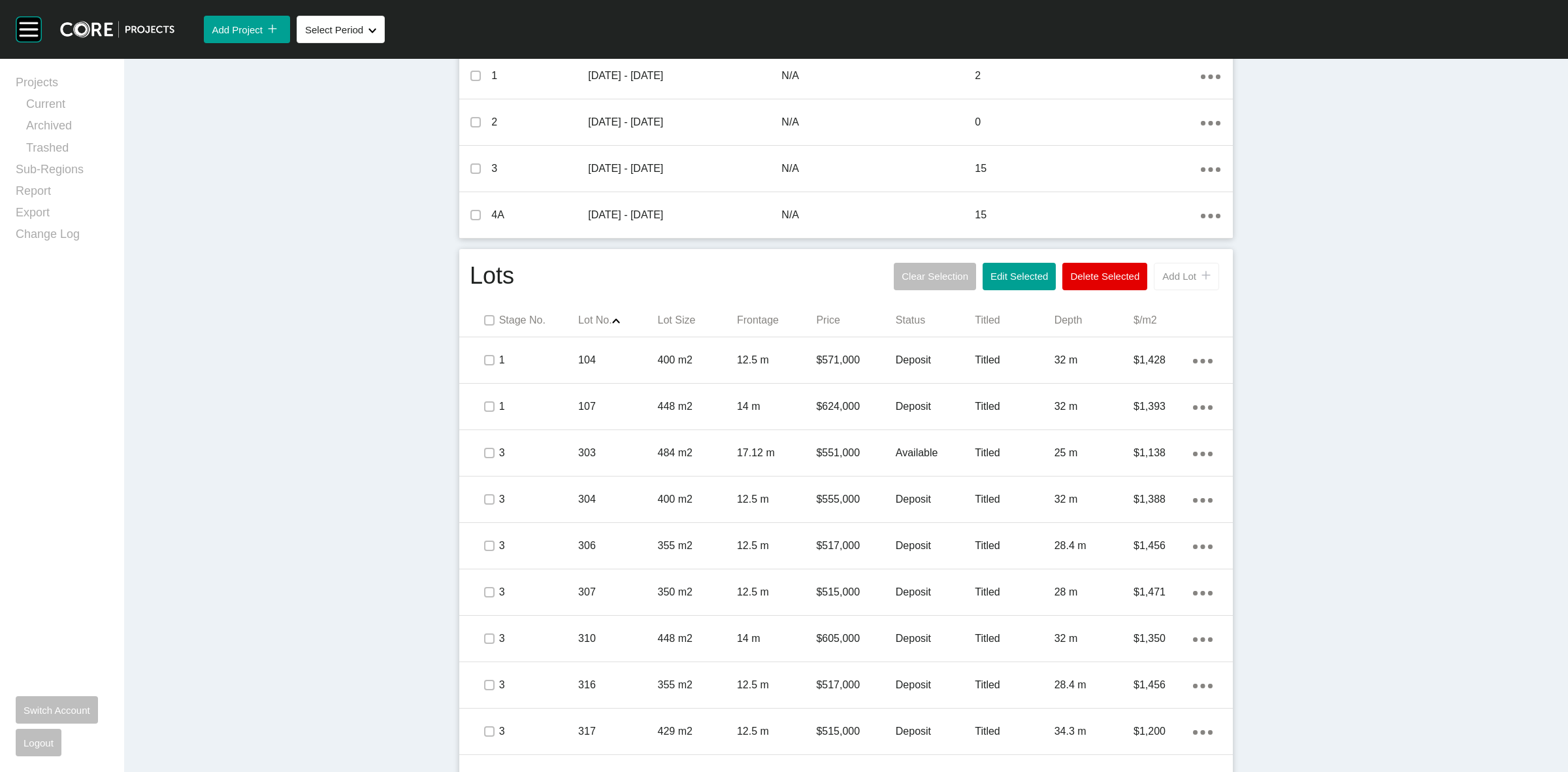
click at [1163, 274] on span "Add Lot" at bounding box center [1179, 275] width 34 height 11
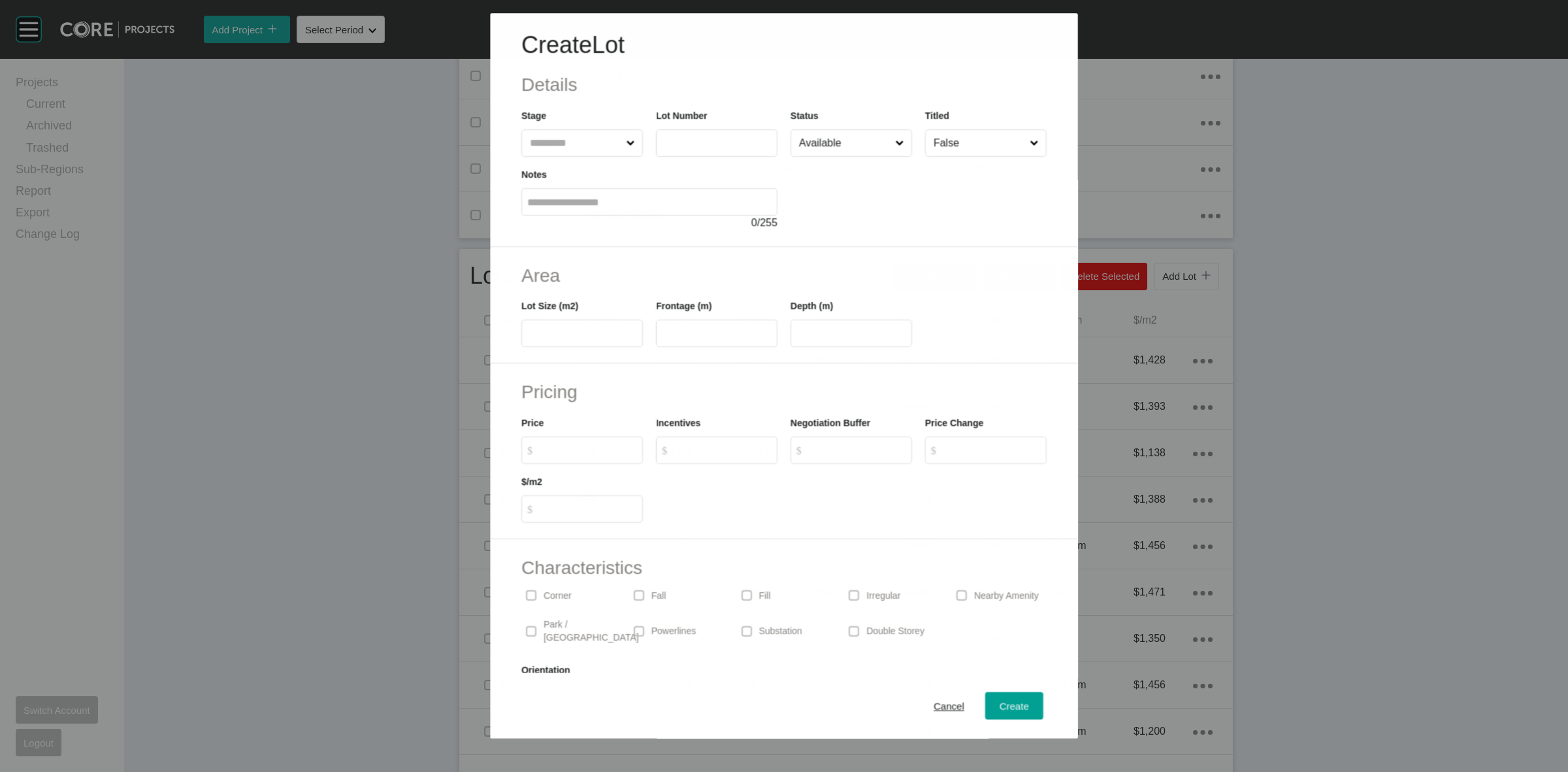
drag, startPoint x: 562, startPoint y: 142, endPoint x: 551, endPoint y: 110, distance: 33.8
click at [559, 139] on input "text" at bounding box center [575, 142] width 96 height 26
type input "*"
type input "***"
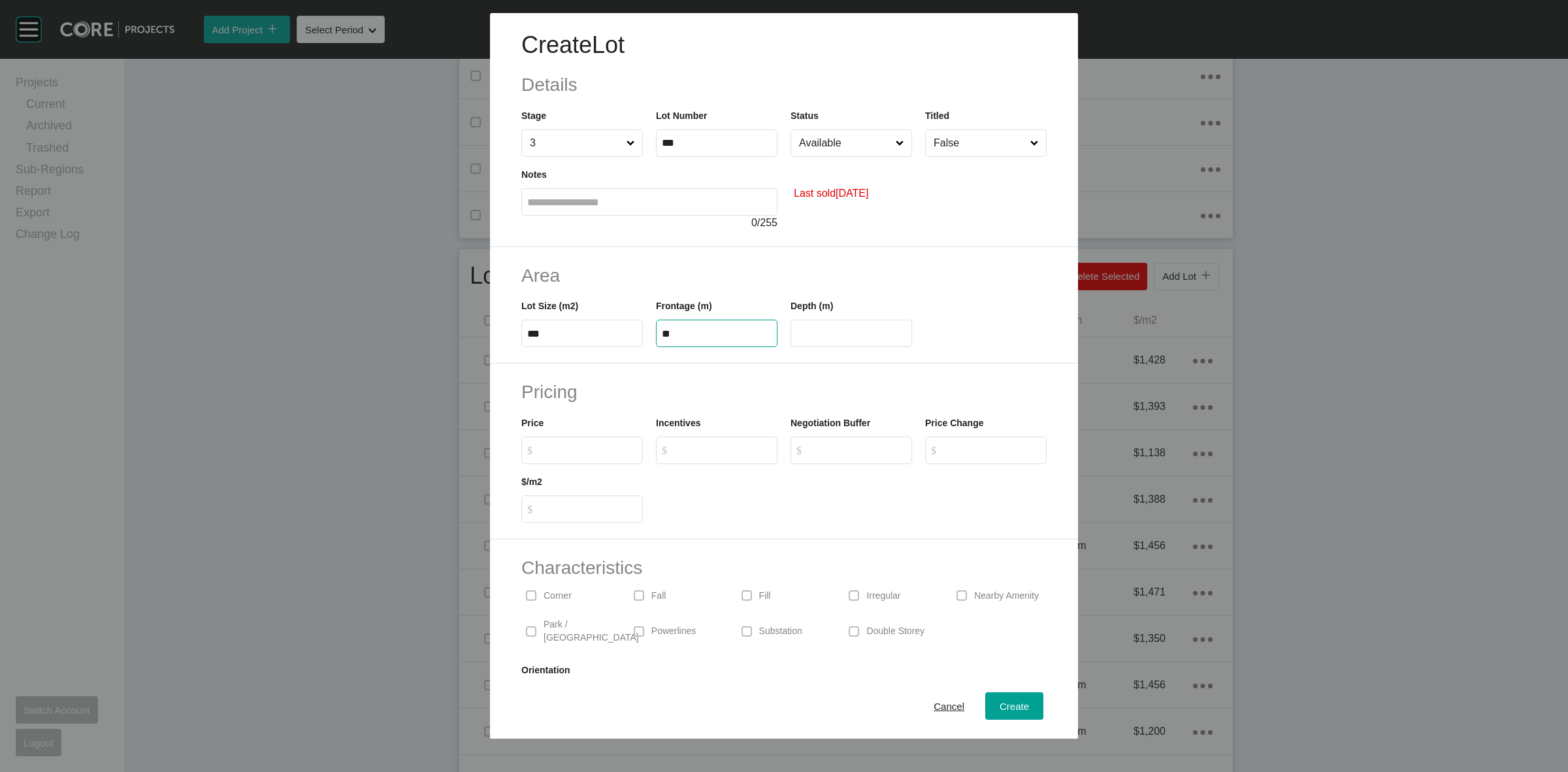
type input "**"
type input "*******"
type input "*"
type input "*****"
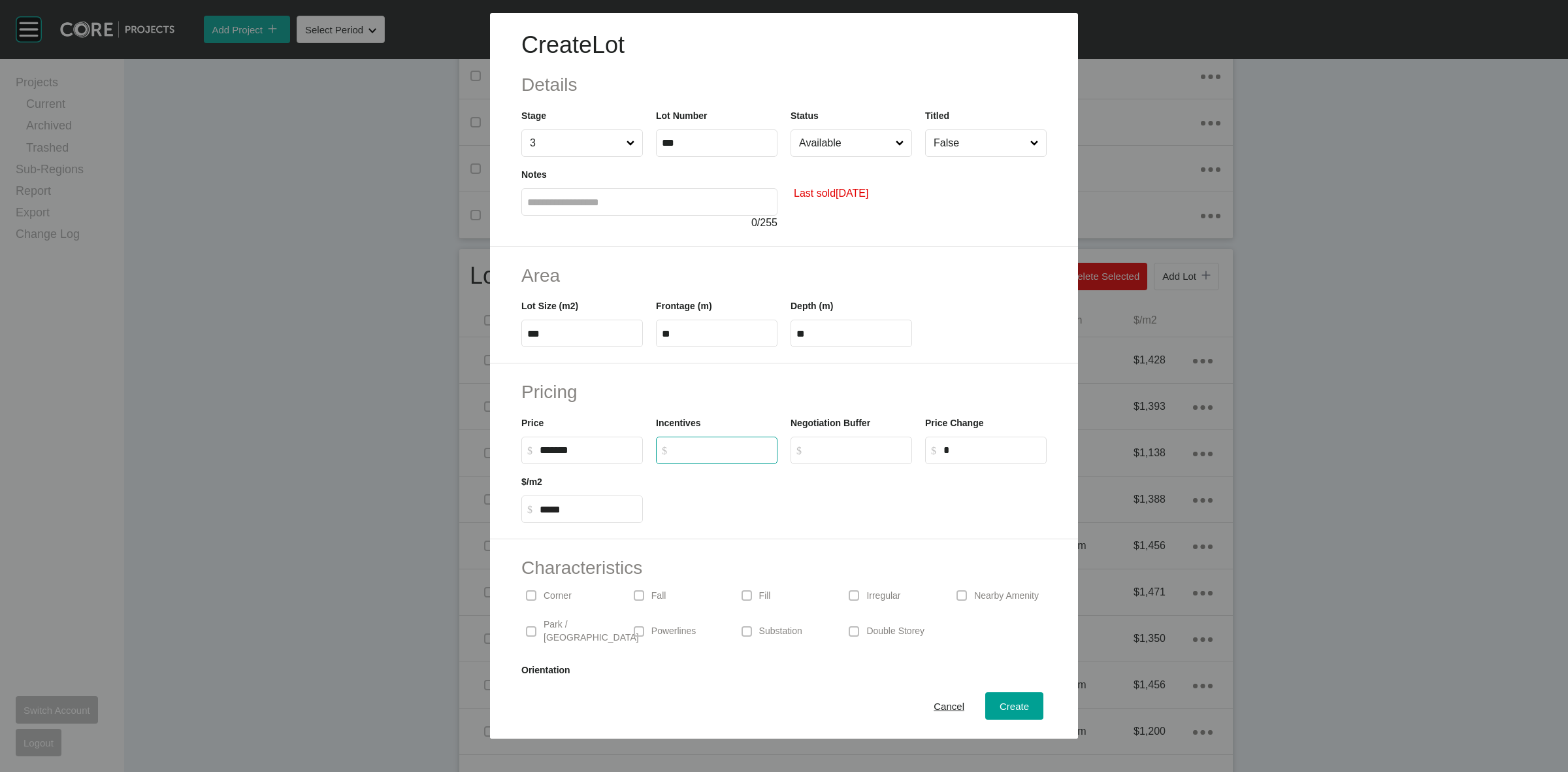
type input "*"
click at [837, 142] on input "Available" at bounding box center [844, 142] width 97 height 26
click at [975, 138] on input "False" at bounding box center [979, 142] width 97 height 26
click at [1000, 705] on span "Create" at bounding box center [1015, 706] width 29 height 11
type input "*"
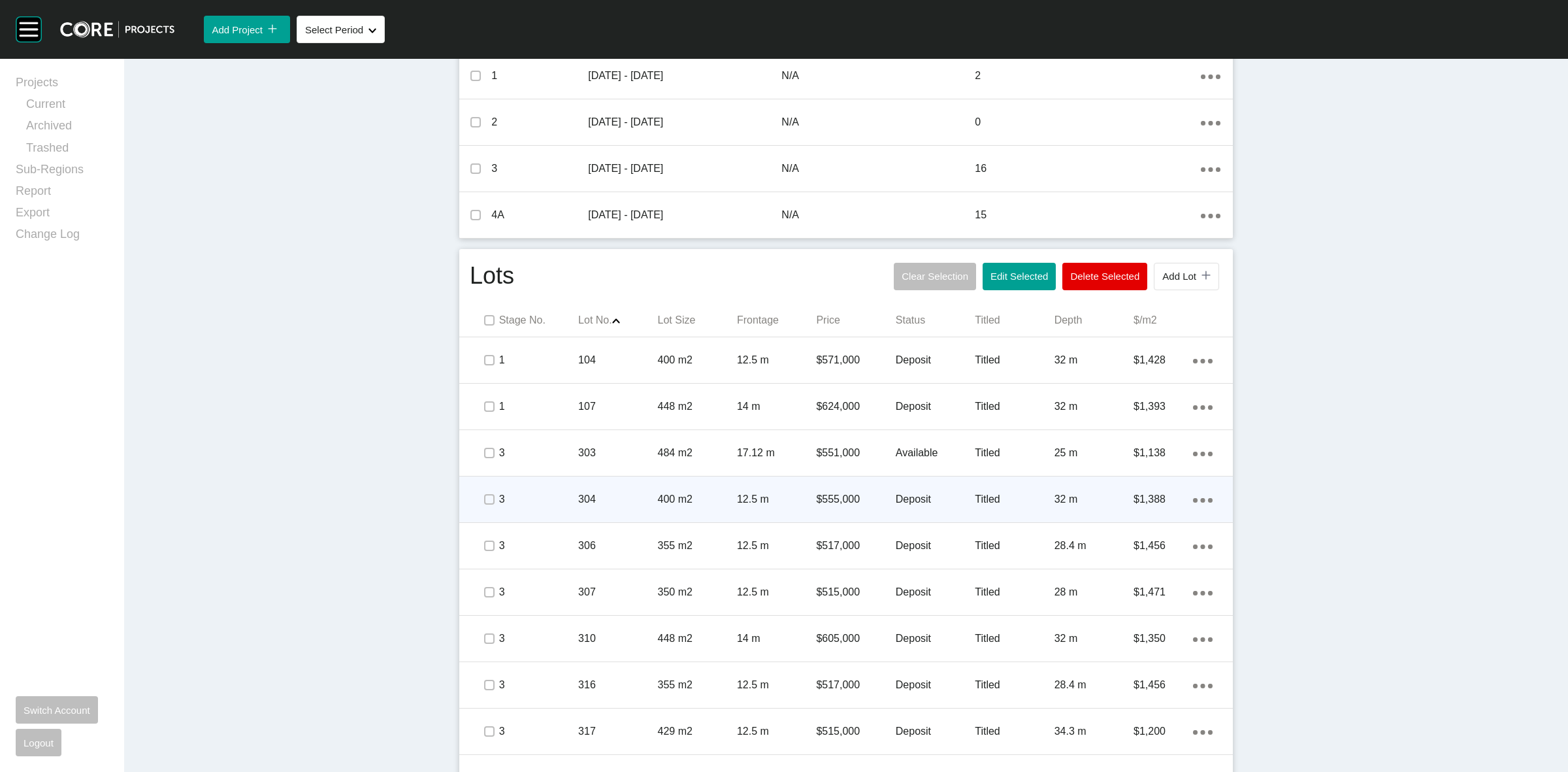
click at [649, 500] on p "304" at bounding box center [618, 499] width 79 height 15
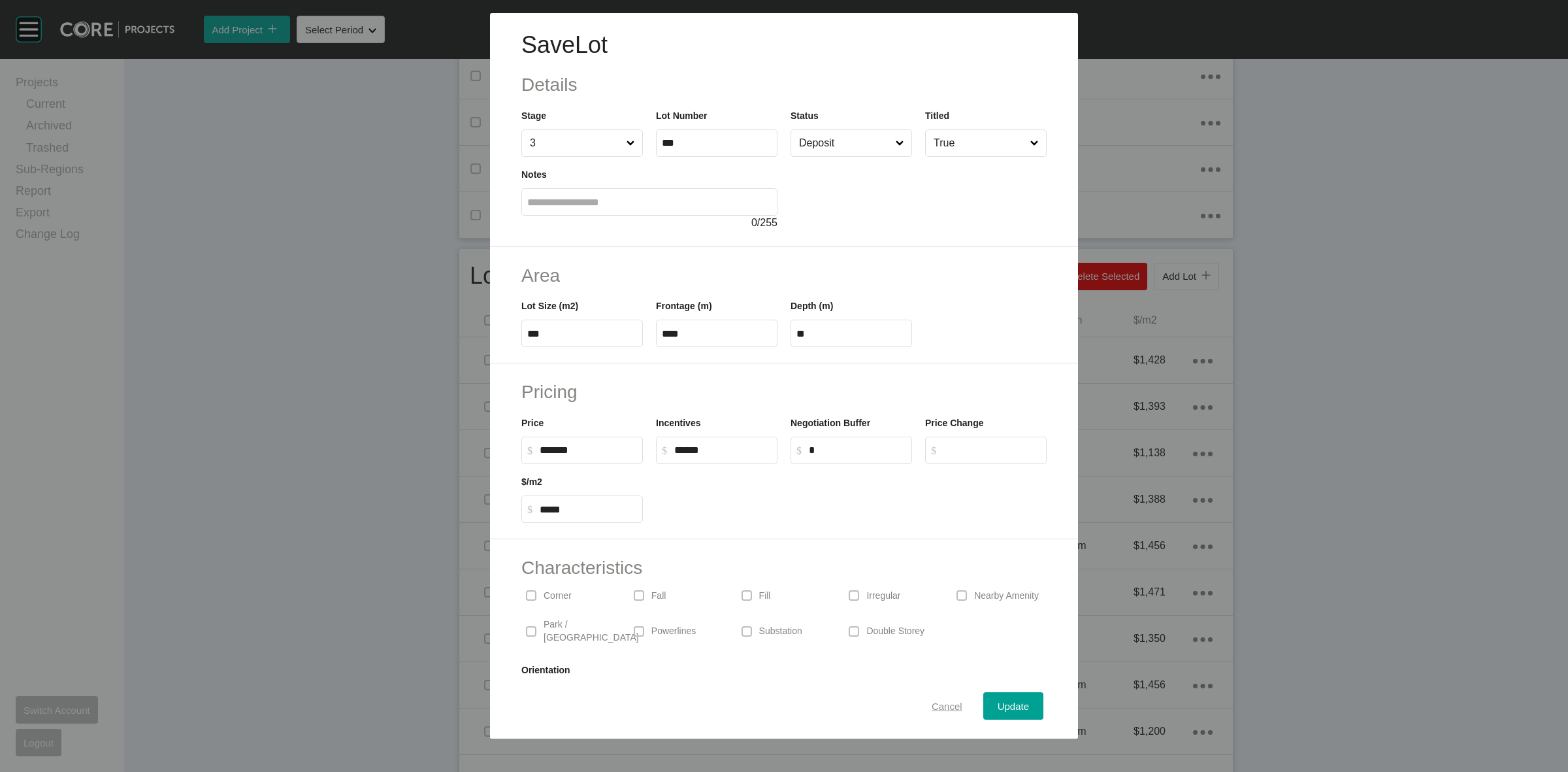
click at [939, 708] on span "Cancel" at bounding box center [946, 706] width 30 height 11
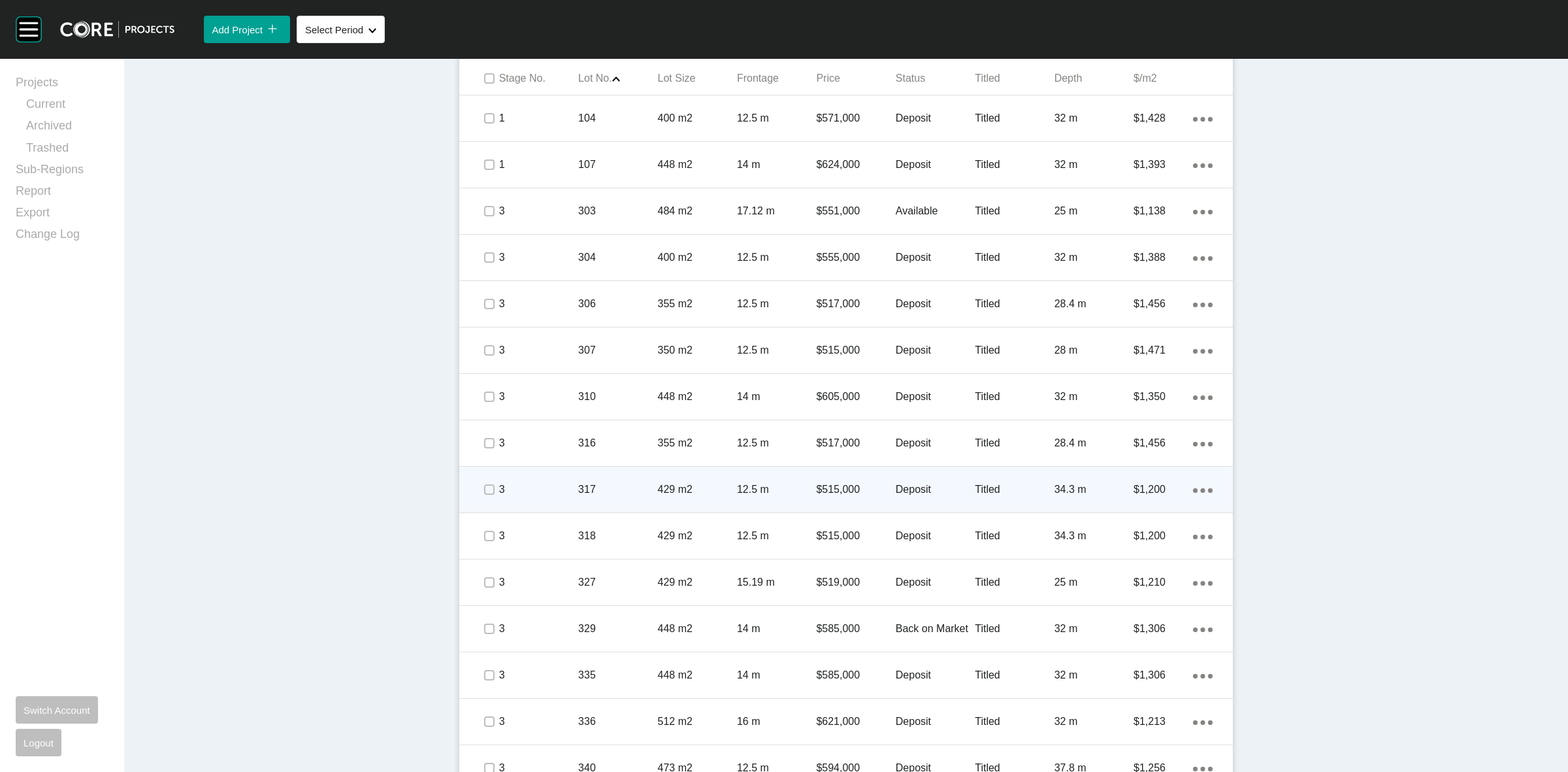
scroll to position [817, 0]
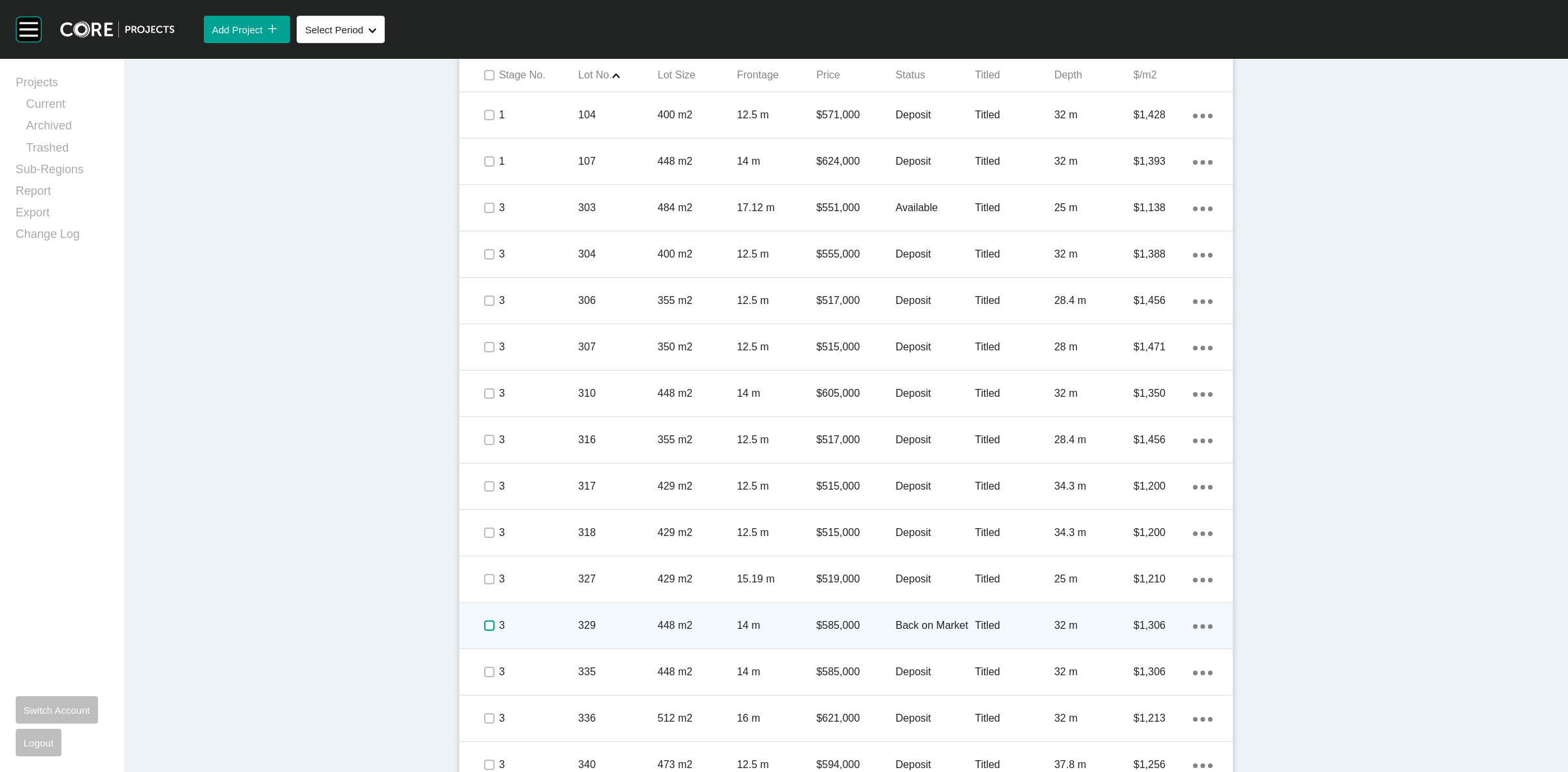
click at [484, 625] on label at bounding box center [489, 626] width 11 height 11
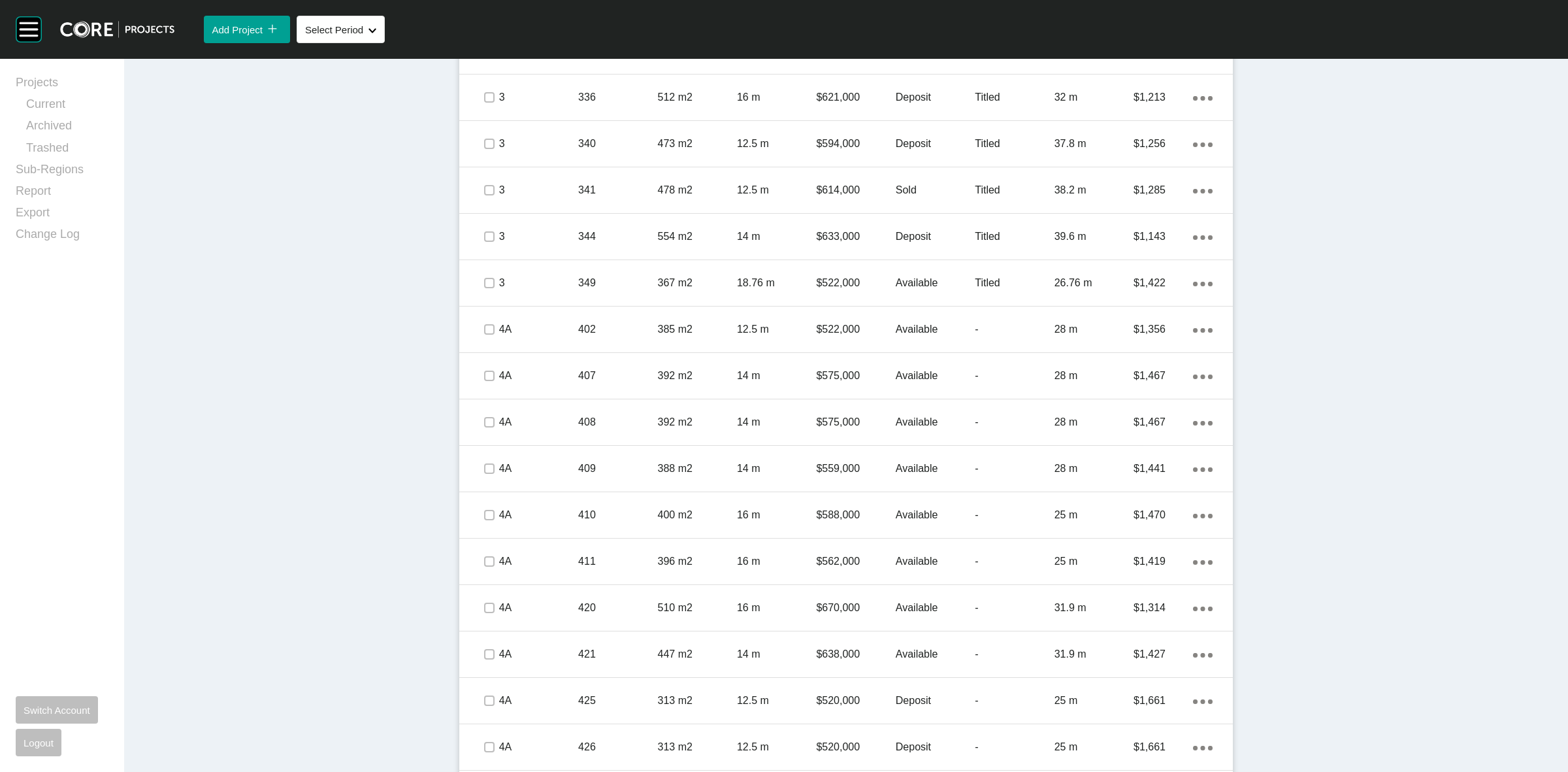
scroll to position [1428, 0]
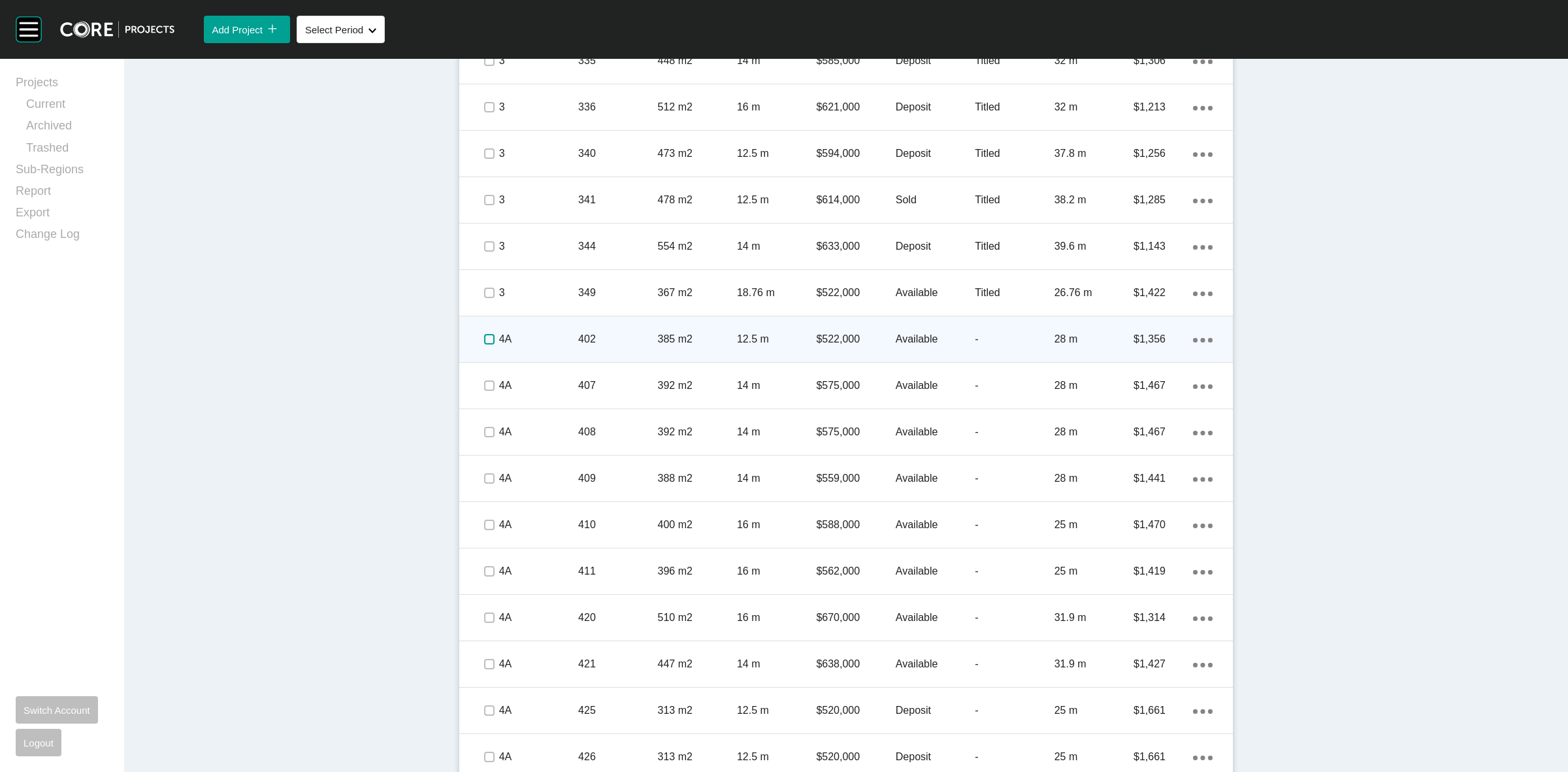
click at [488, 341] on label at bounding box center [489, 339] width 11 height 11
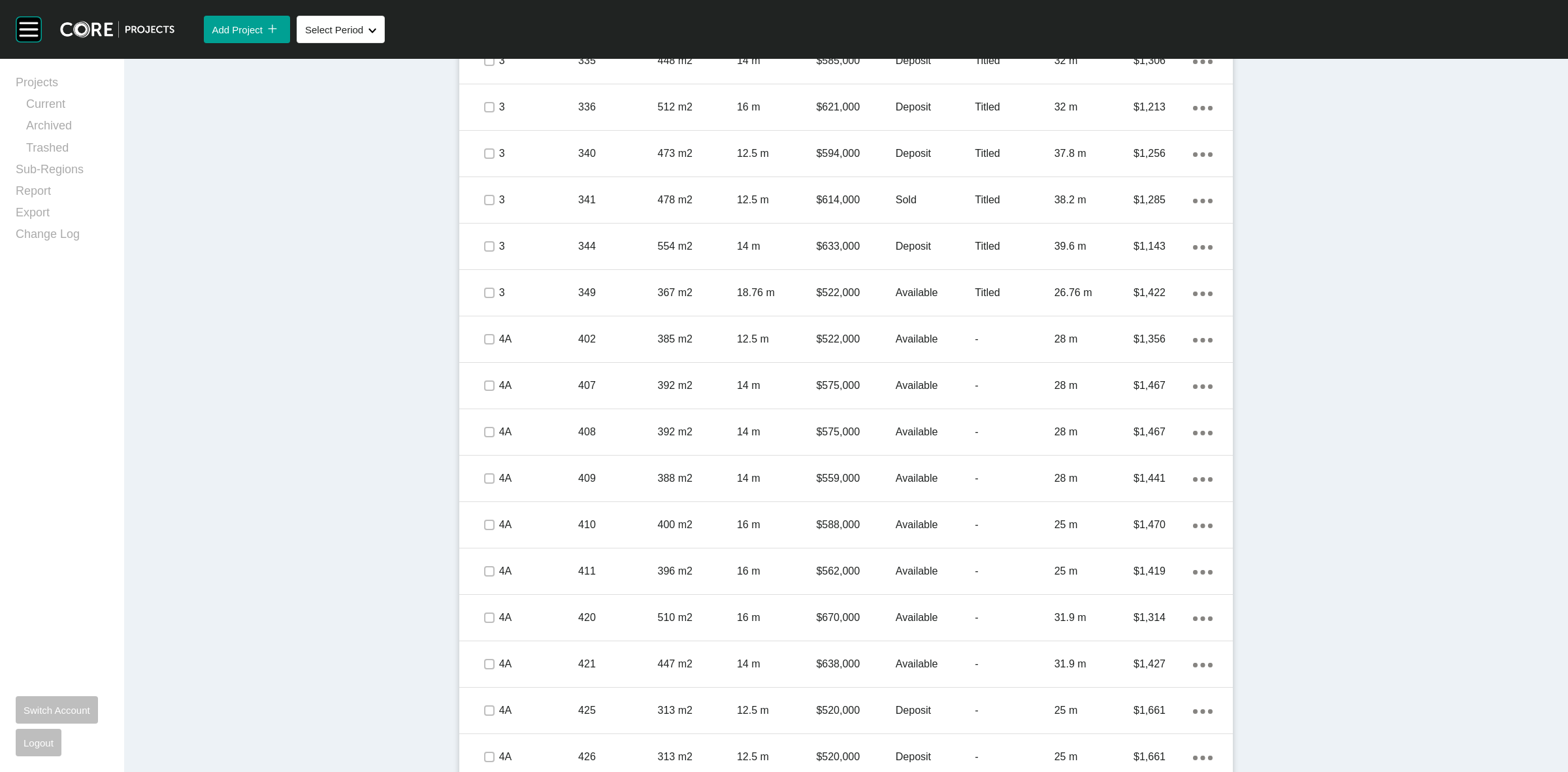
drag, startPoint x: 488, startPoint y: 341, endPoint x: 356, endPoint y: 356, distance: 132.8
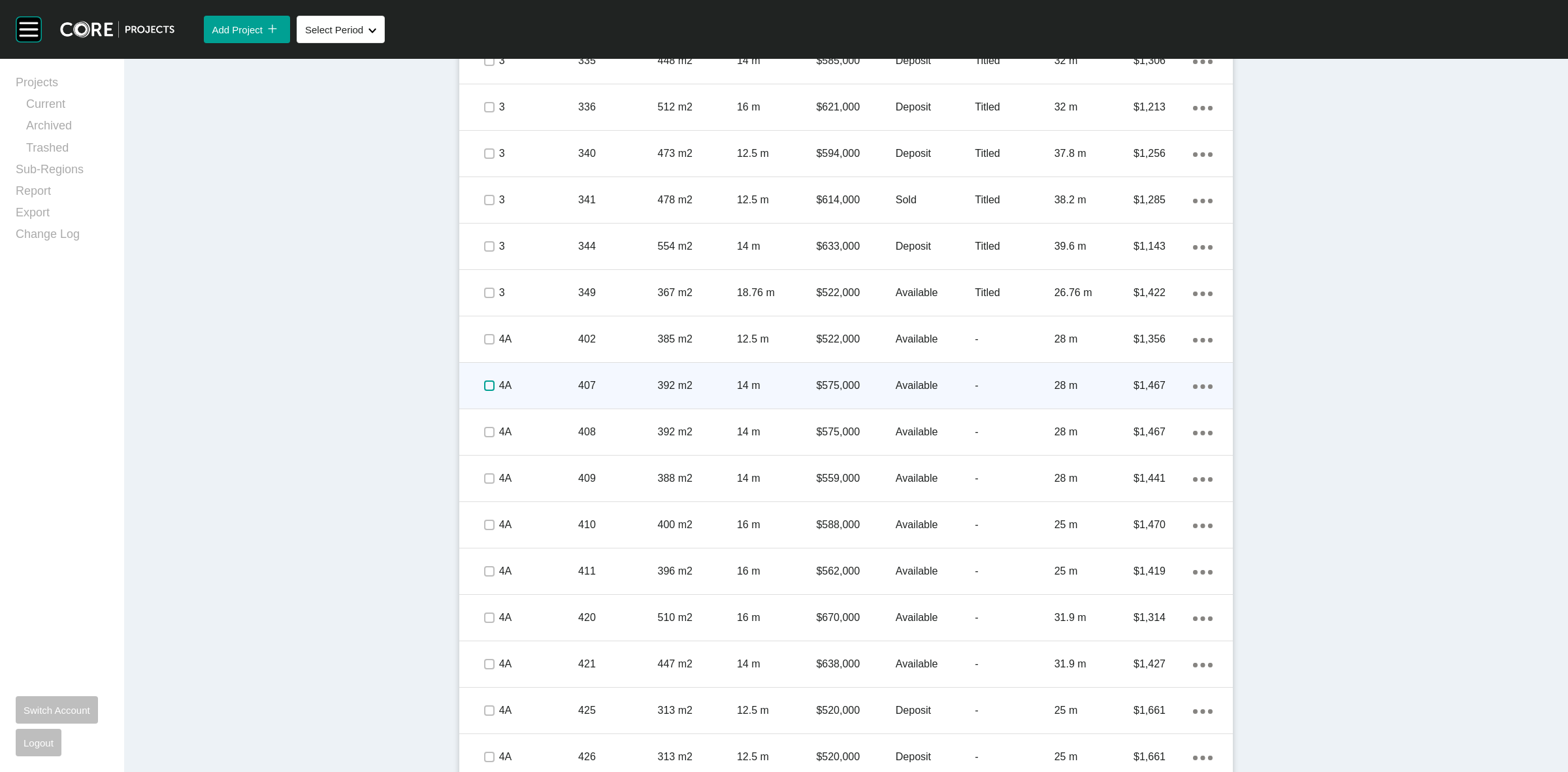
click at [484, 383] on label at bounding box center [489, 386] width 11 height 11
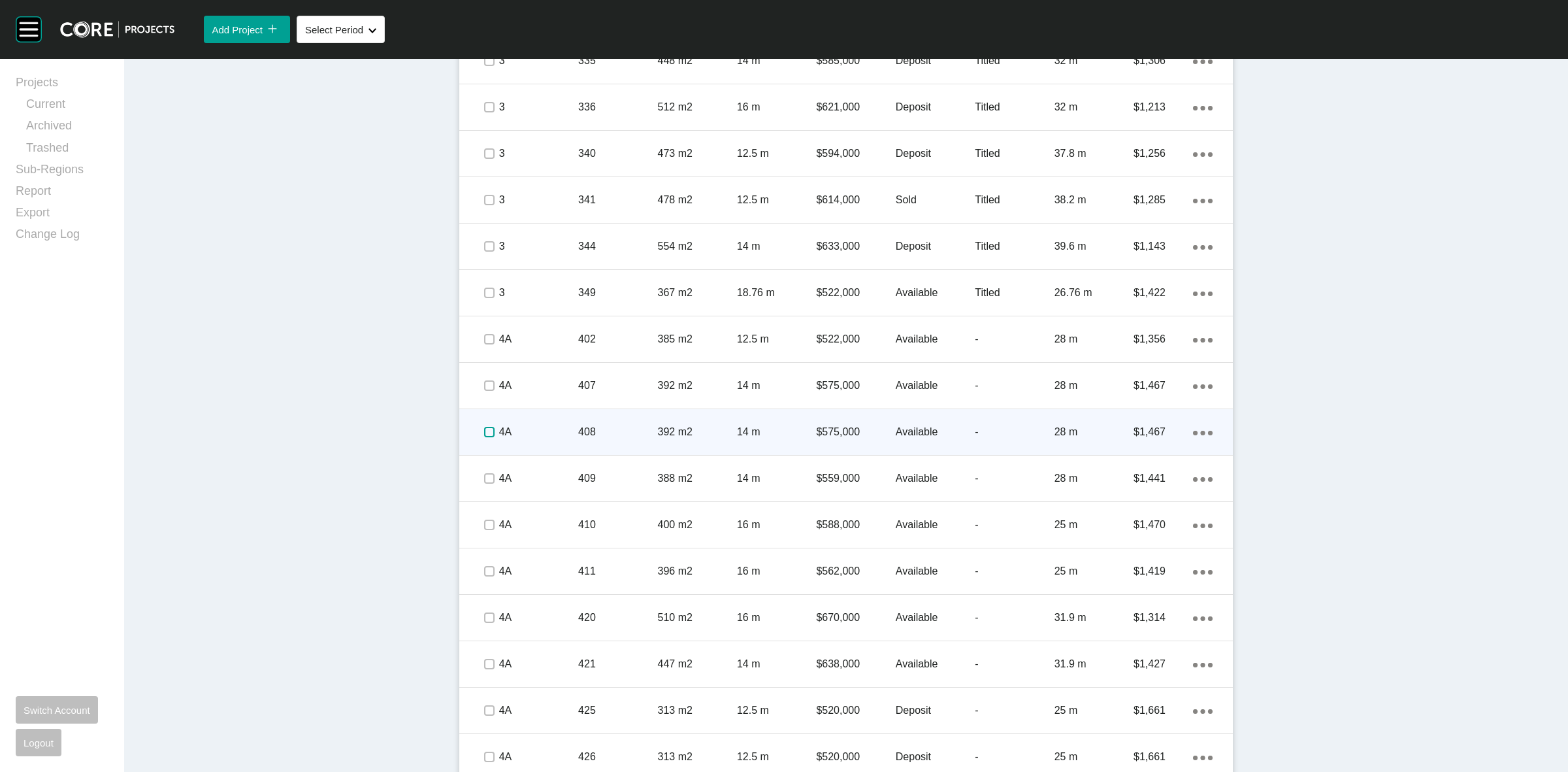
click at [488, 428] on label at bounding box center [489, 431] width 11 height 11
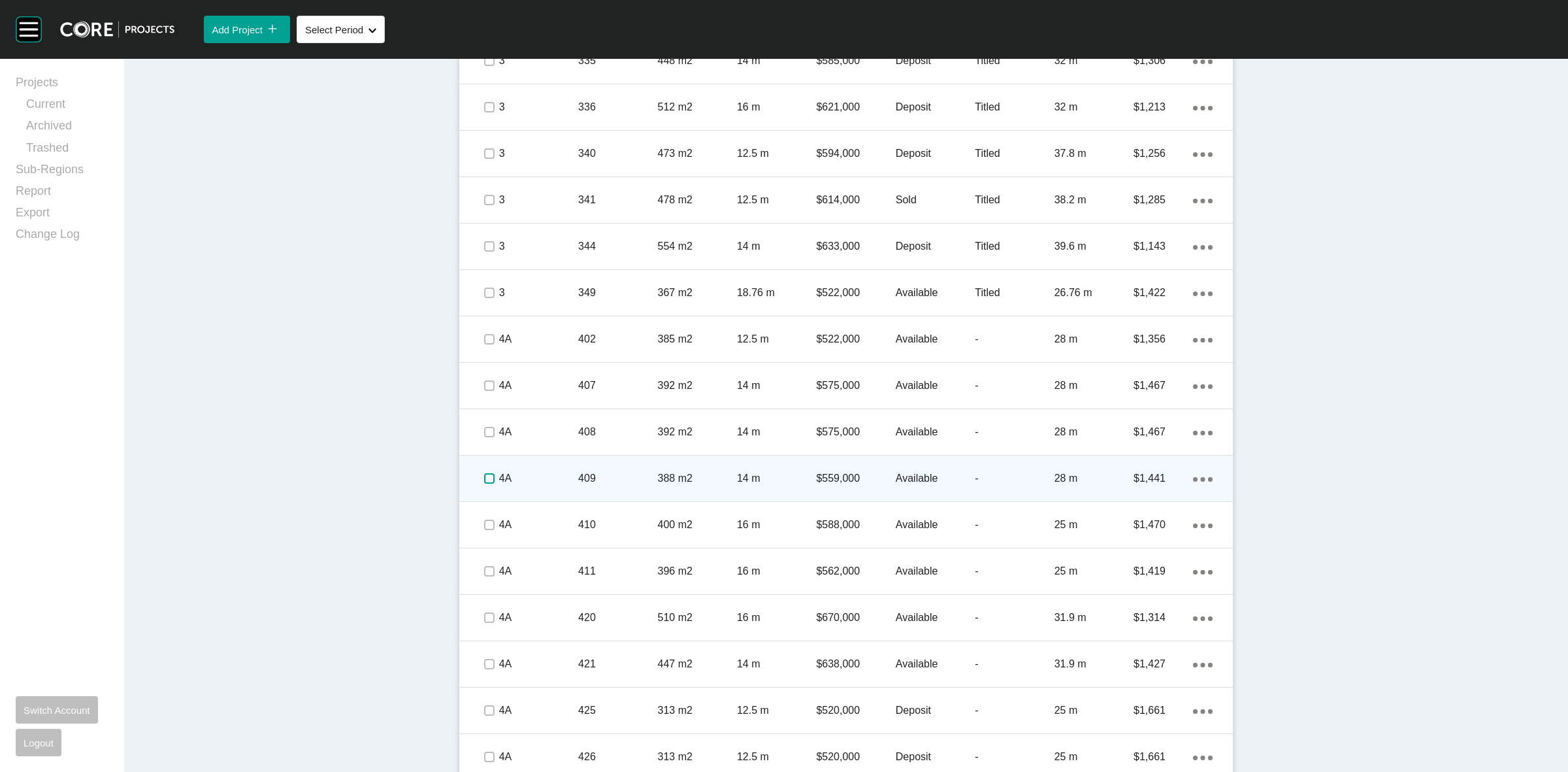
click at [486, 482] on label at bounding box center [489, 478] width 11 height 11
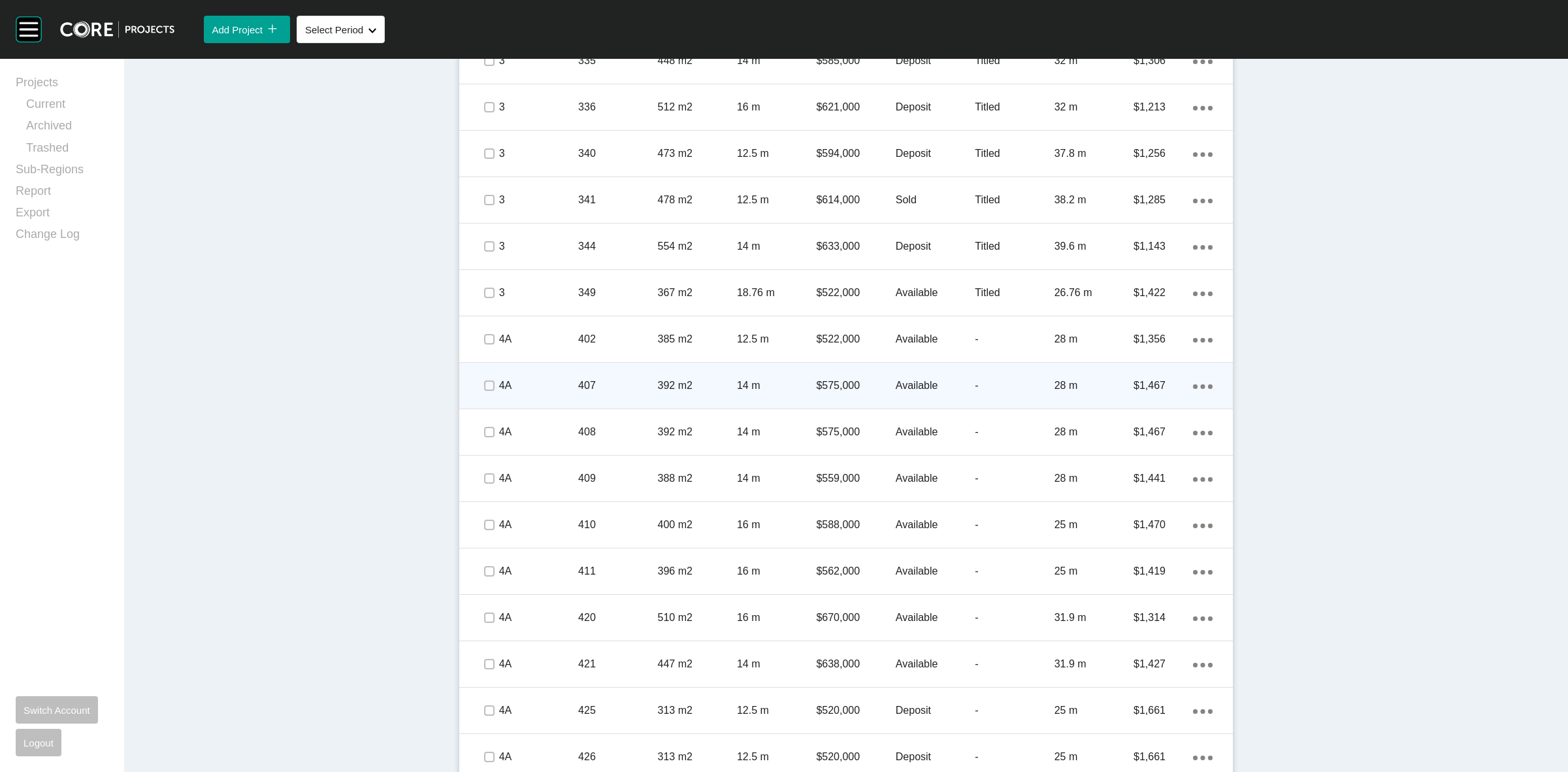
click at [581, 380] on p "407" at bounding box center [618, 386] width 79 height 15
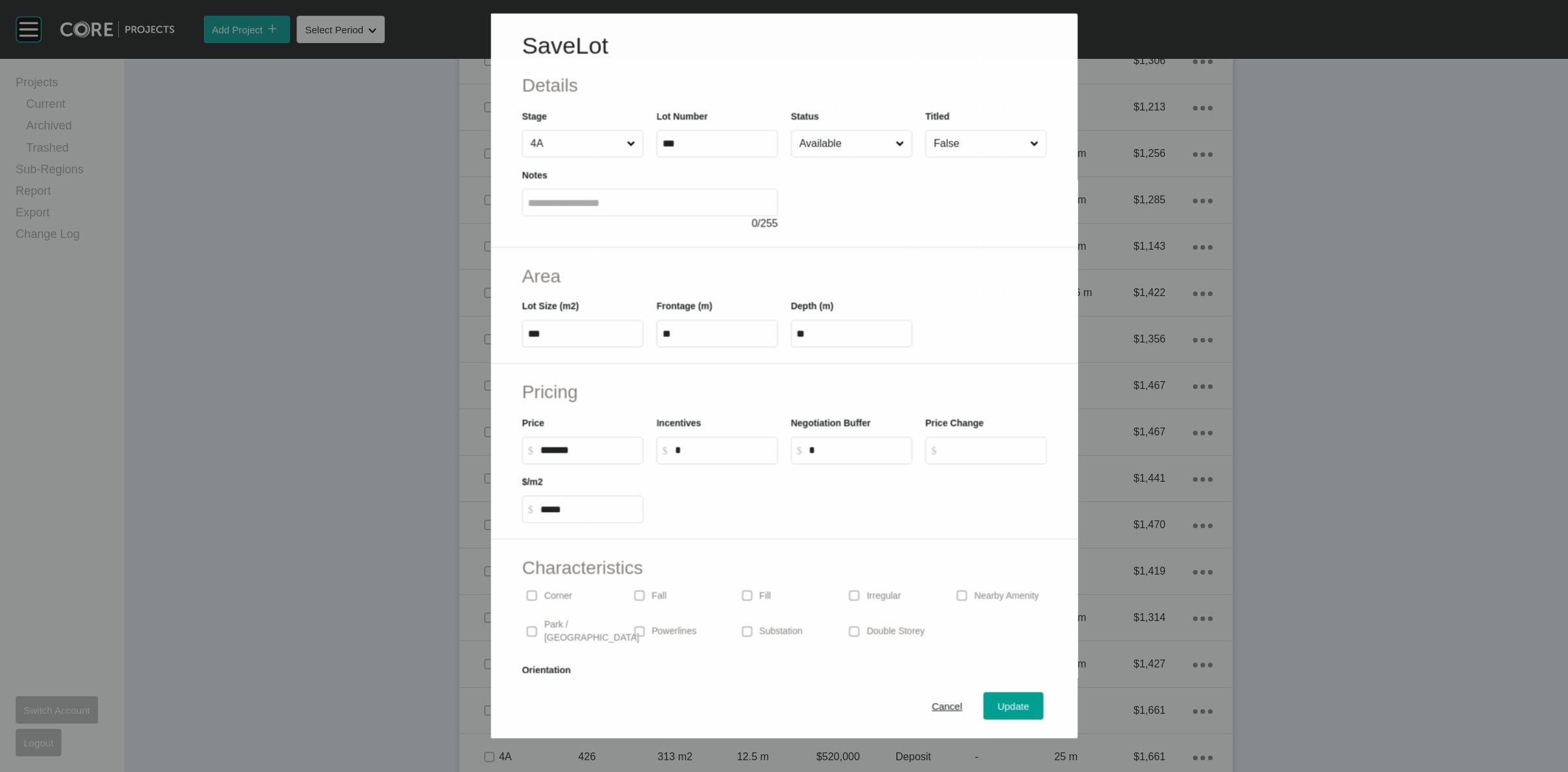
click at [845, 142] on input "Available" at bounding box center [844, 142] width 96 height 26
click at [998, 704] on span "Update" at bounding box center [1014, 706] width 31 height 11
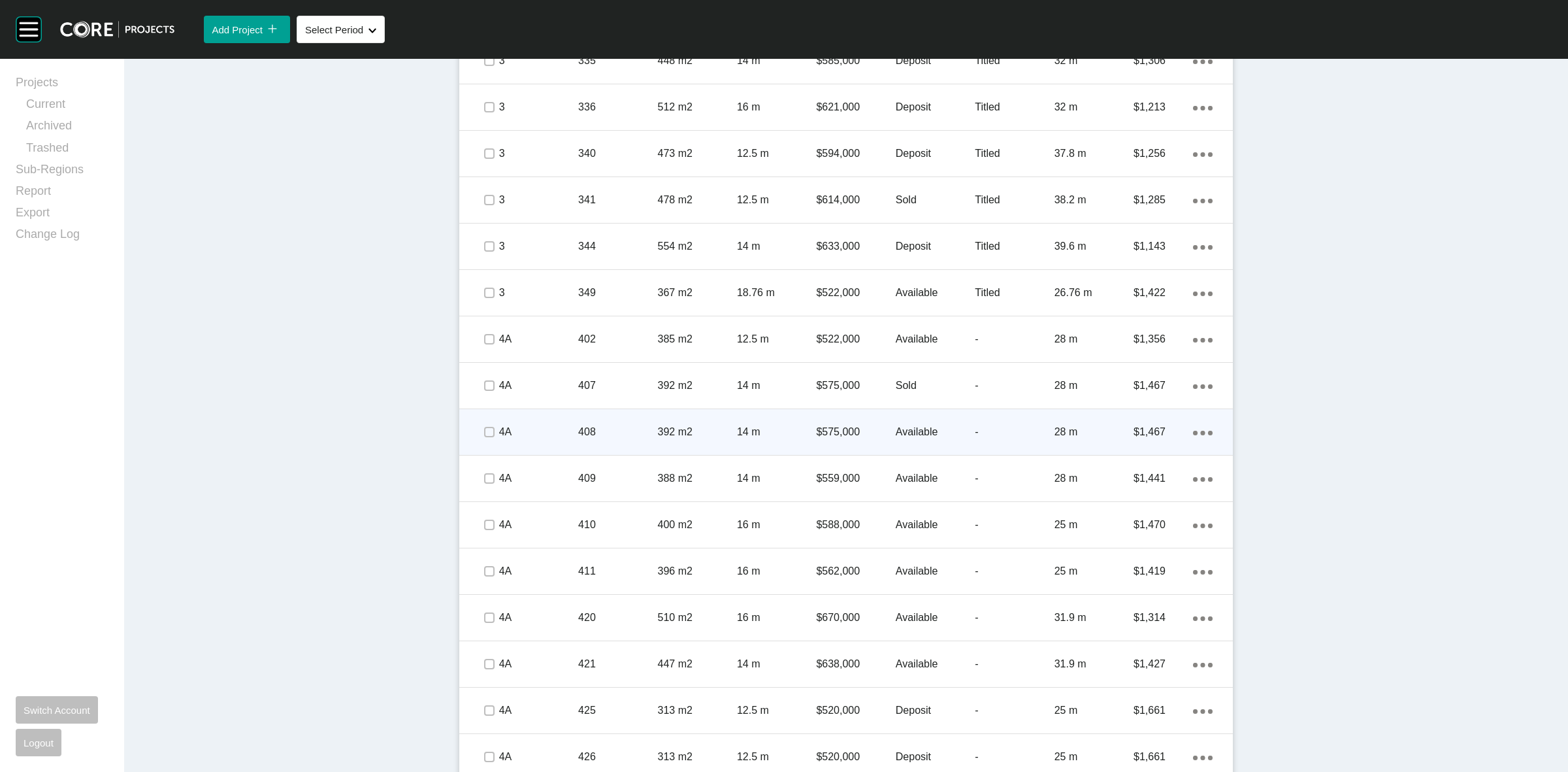
click at [613, 433] on p "408" at bounding box center [618, 431] width 79 height 15
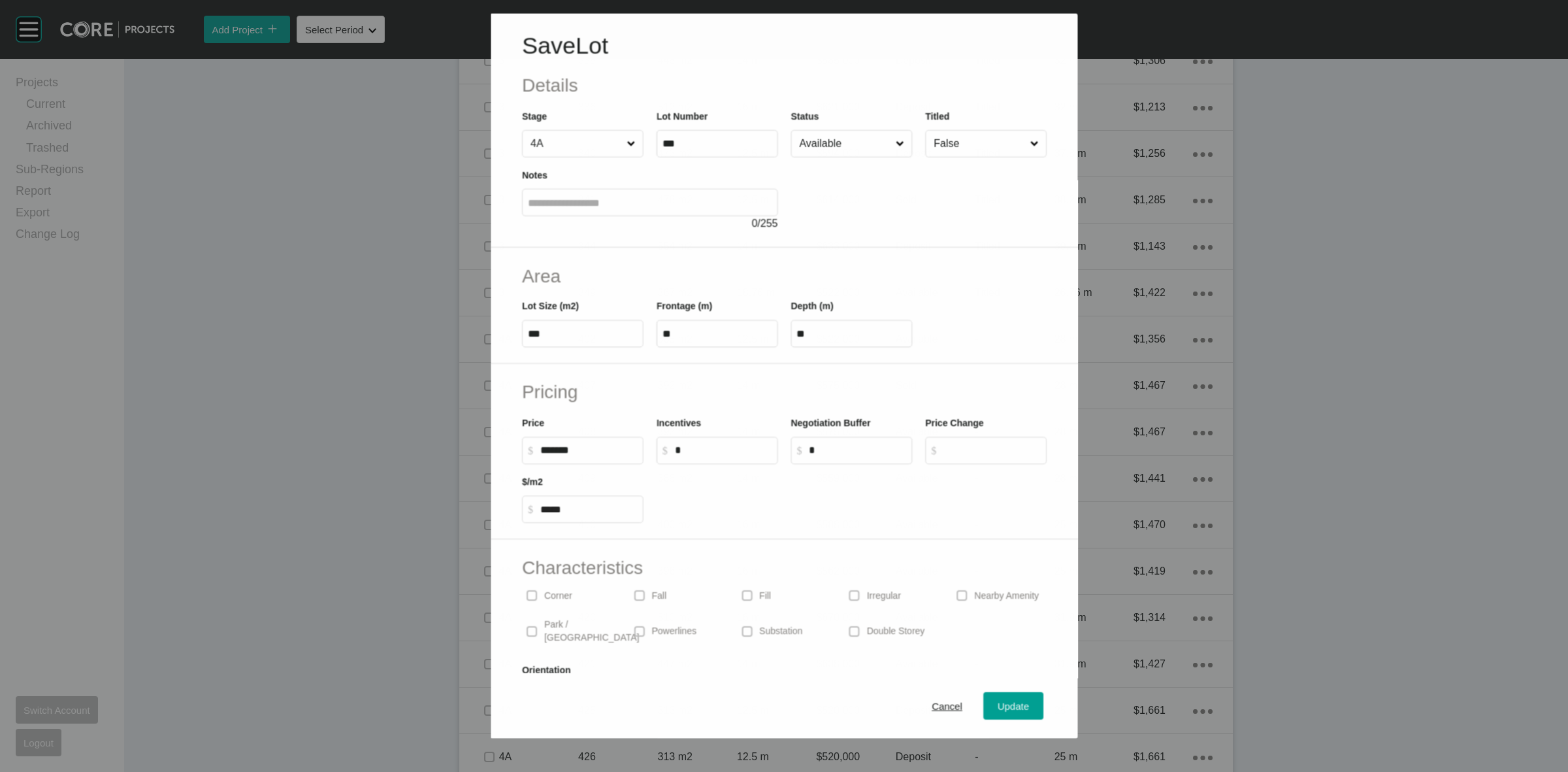
click at [823, 142] on input "Available" at bounding box center [844, 142] width 96 height 26
click at [1004, 704] on span "Update" at bounding box center [1014, 706] width 31 height 11
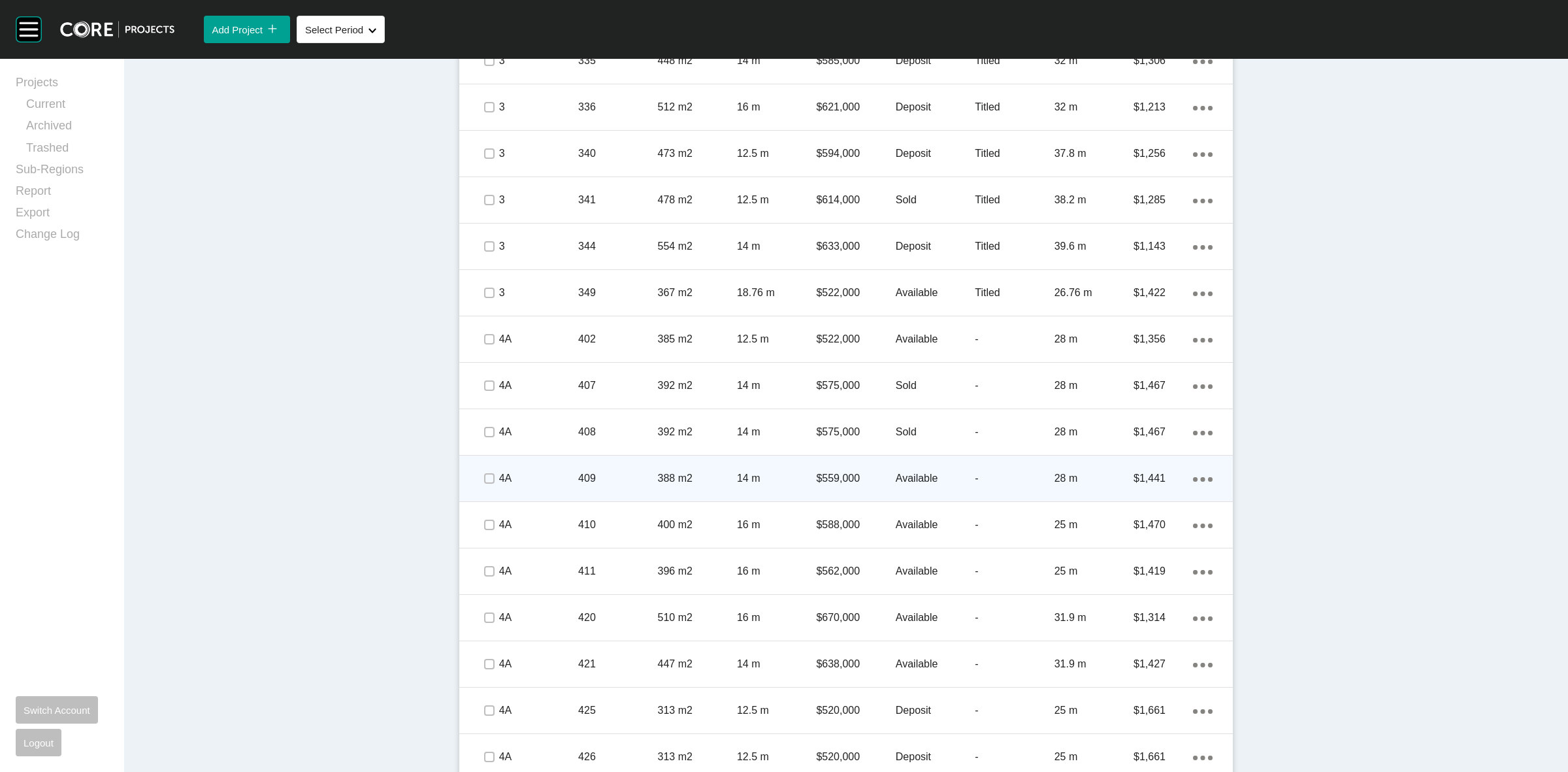
click at [617, 478] on p "409" at bounding box center [618, 478] width 79 height 15
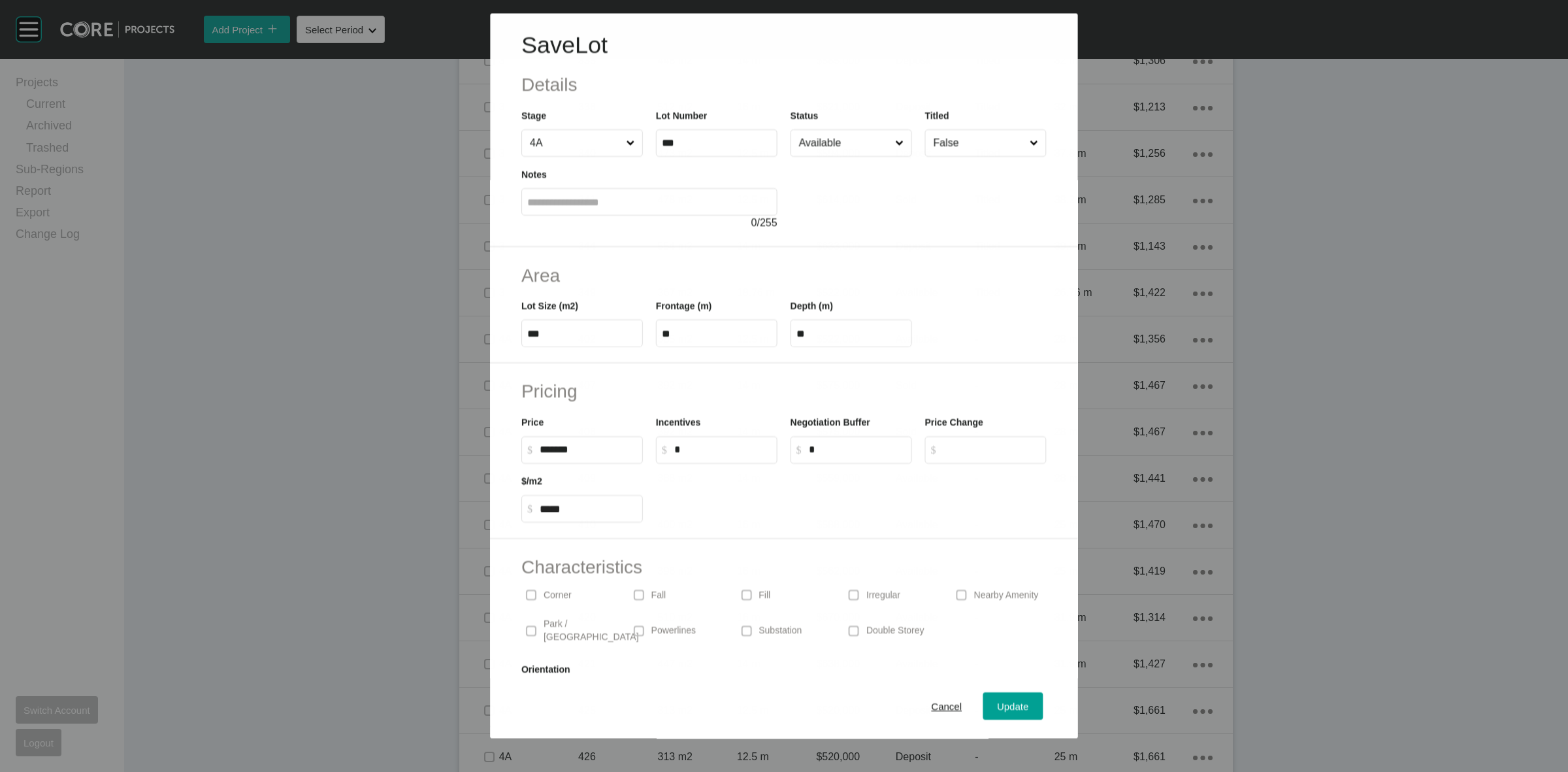
click at [834, 139] on input "Available" at bounding box center [844, 142] width 96 height 26
click at [998, 704] on span "Update" at bounding box center [1014, 706] width 31 height 11
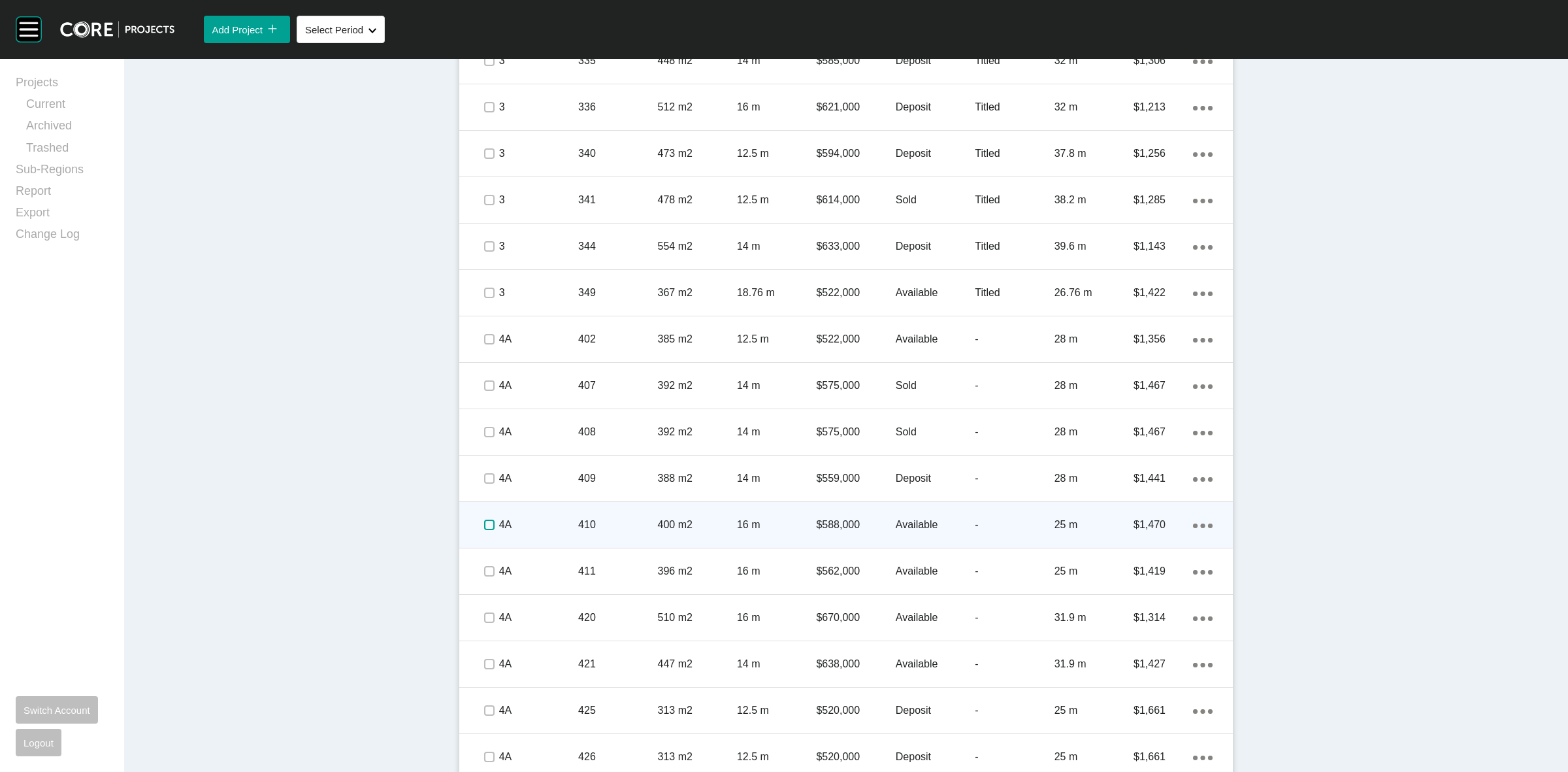
drag, startPoint x: 482, startPoint y: 521, endPoint x: 619, endPoint y: 535, distance: 137.7
click at [484, 521] on label at bounding box center [489, 524] width 11 height 11
click at [612, 517] on p "410" at bounding box center [618, 524] width 79 height 15
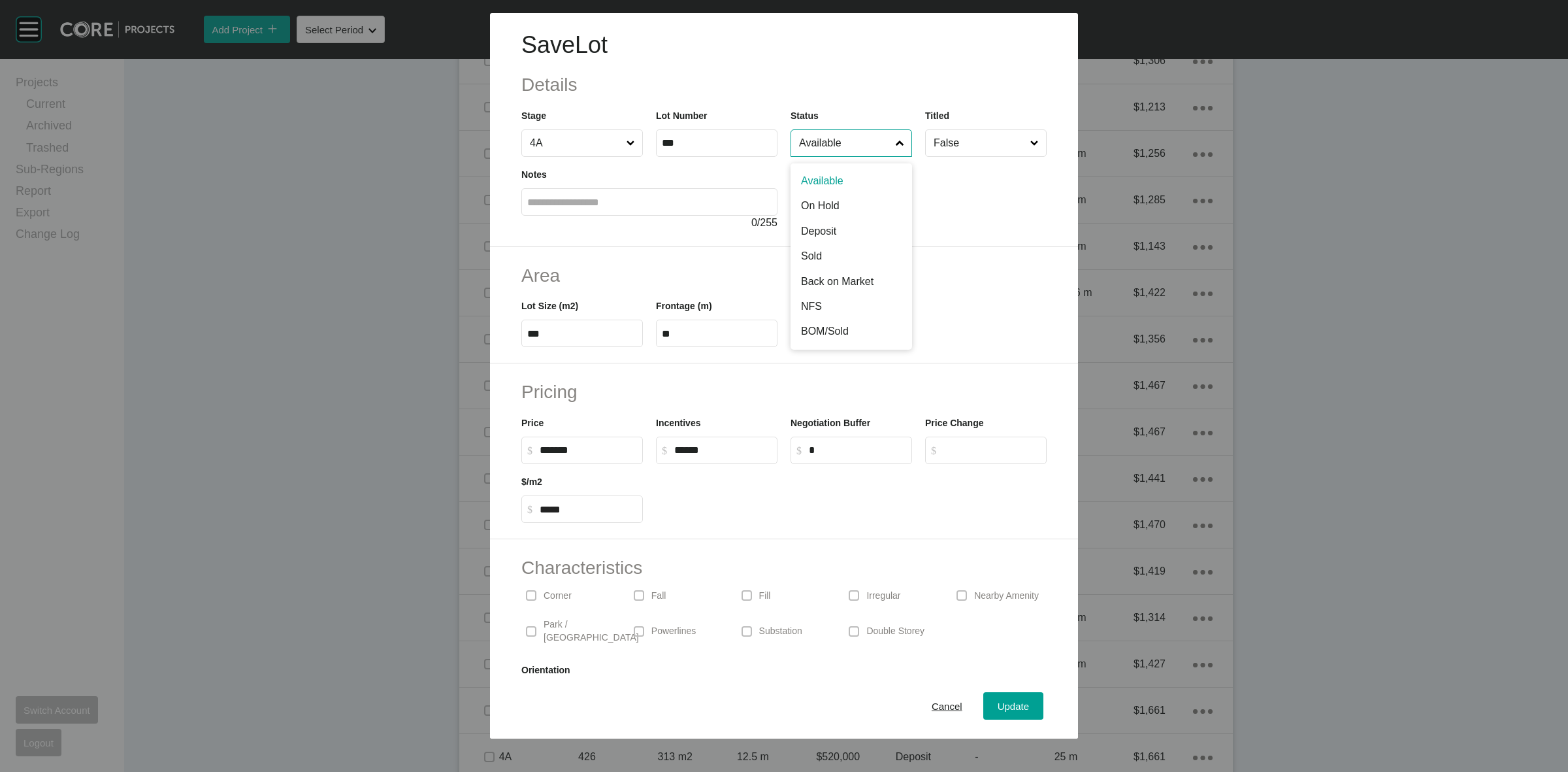
click at [817, 142] on input "Available" at bounding box center [844, 142] width 97 height 26
click at [1000, 710] on span "Update" at bounding box center [1014, 706] width 31 height 11
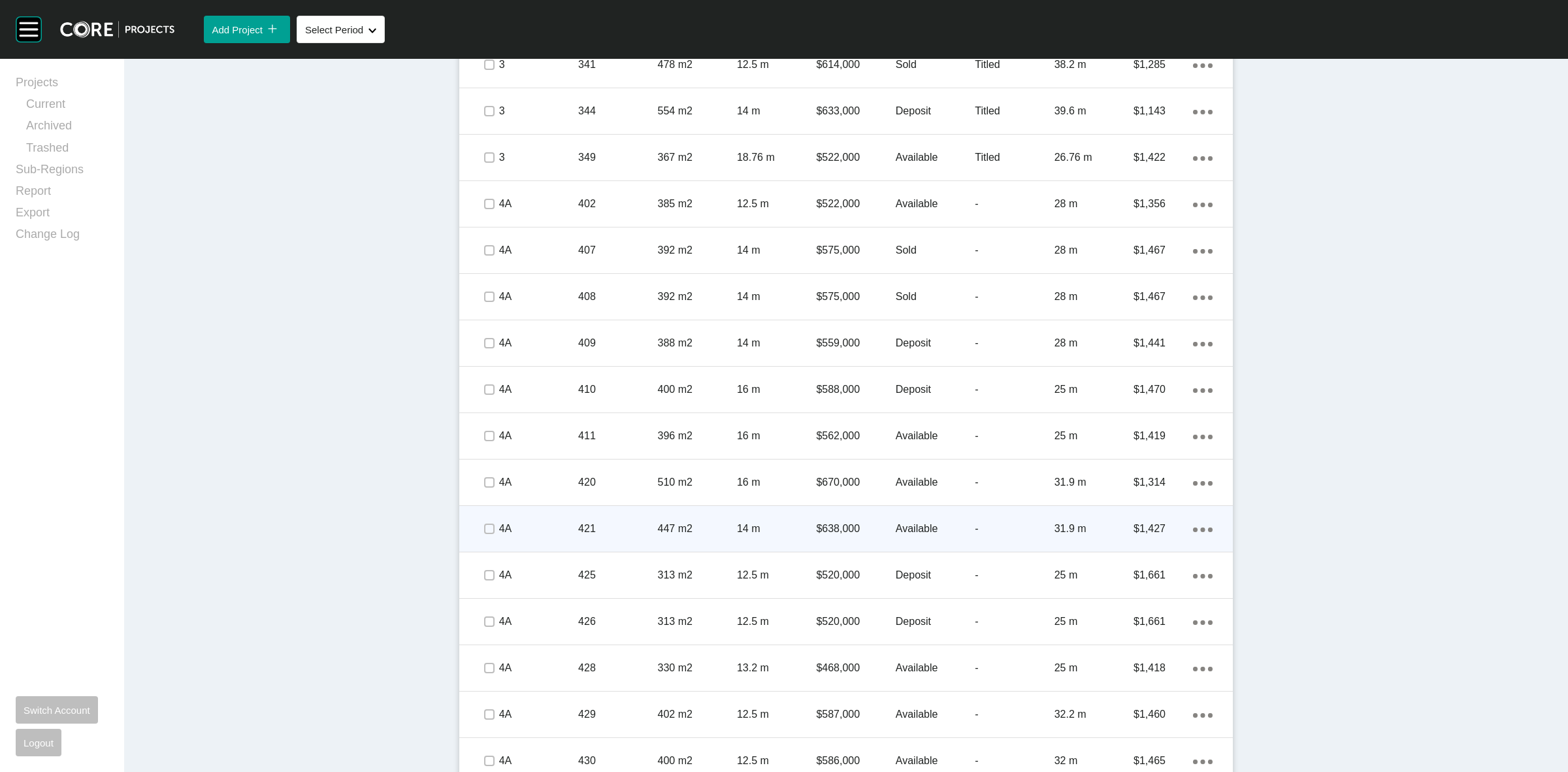
scroll to position [1592, 0]
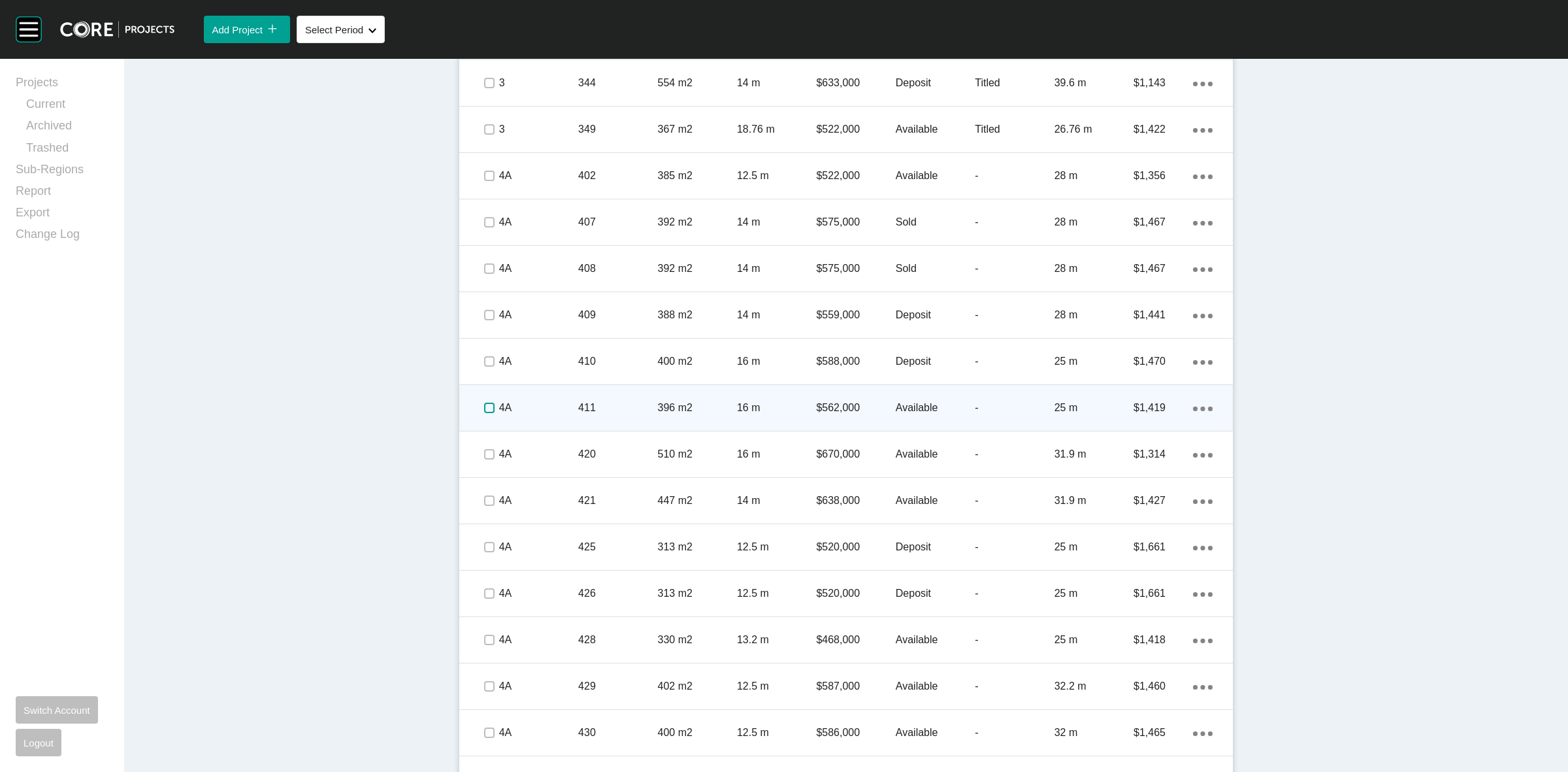
click at [484, 409] on label at bounding box center [489, 408] width 11 height 11
click at [551, 404] on p "4A" at bounding box center [539, 408] width 79 height 15
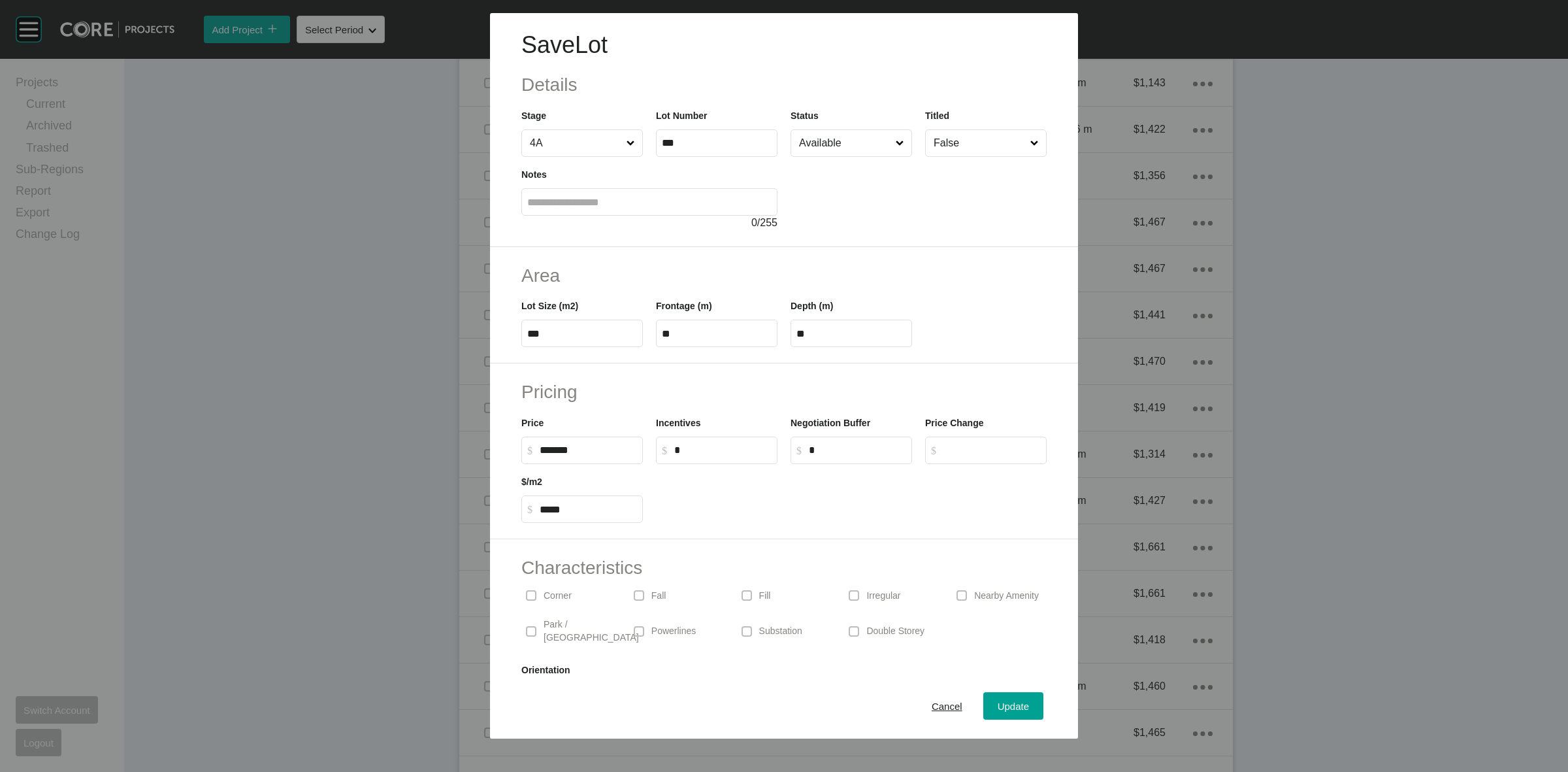
click at [826, 139] on input "Available" at bounding box center [844, 142] width 97 height 26
click at [998, 708] on span "Update" at bounding box center [1014, 706] width 31 height 11
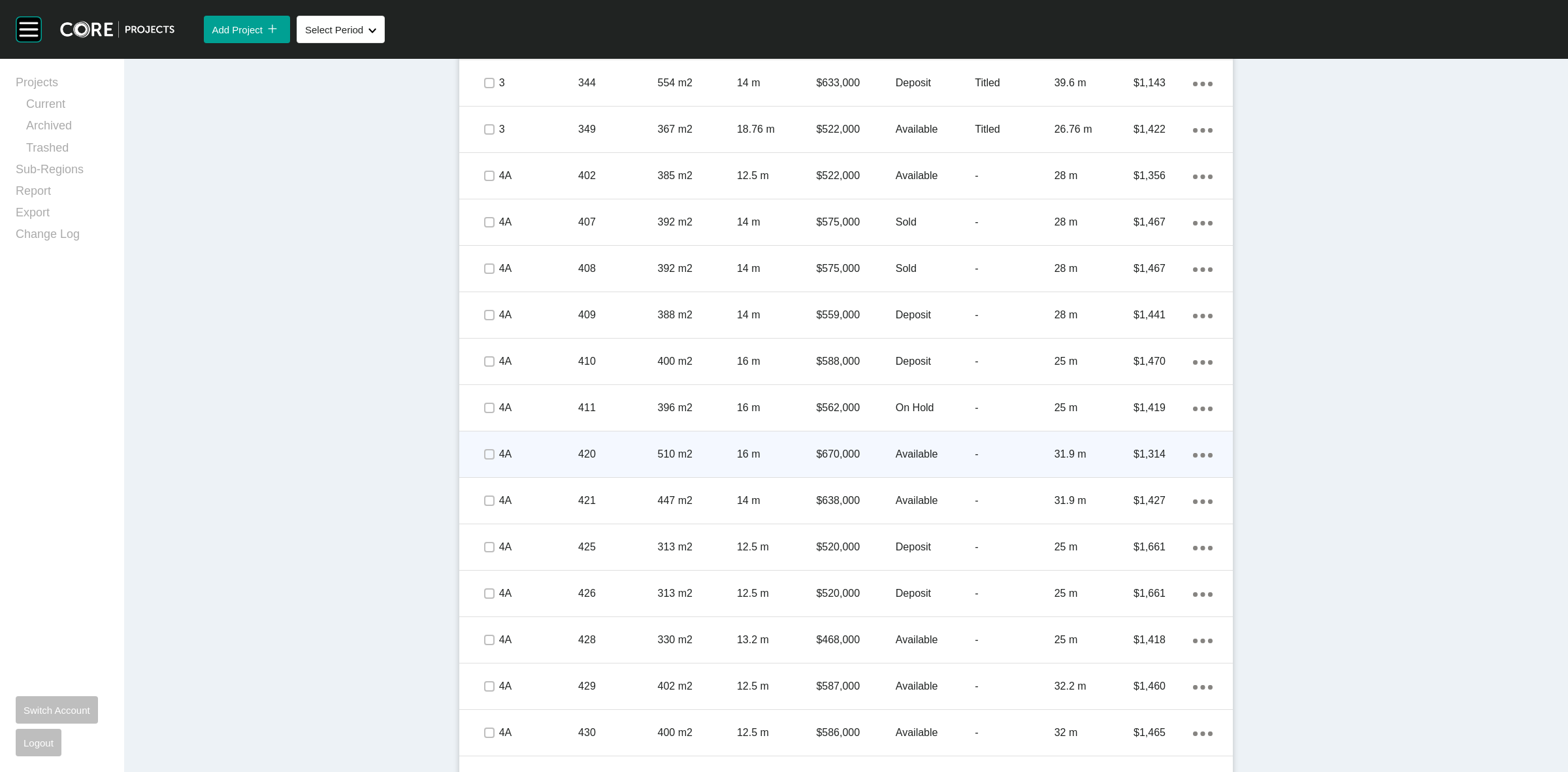
scroll to position [1674, 0]
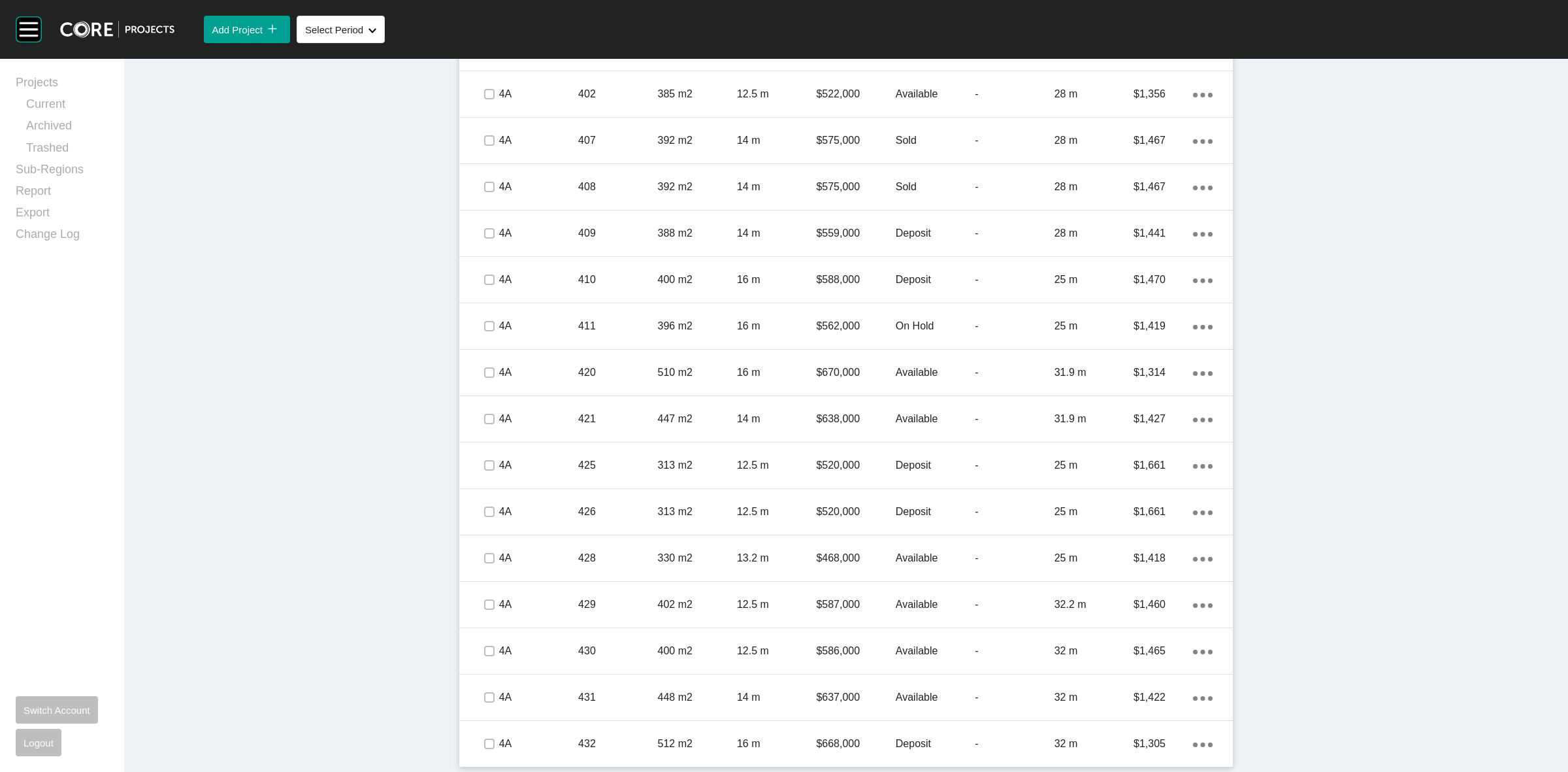
drag, startPoint x: 510, startPoint y: 386, endPoint x: 409, endPoint y: 407, distance: 103.2
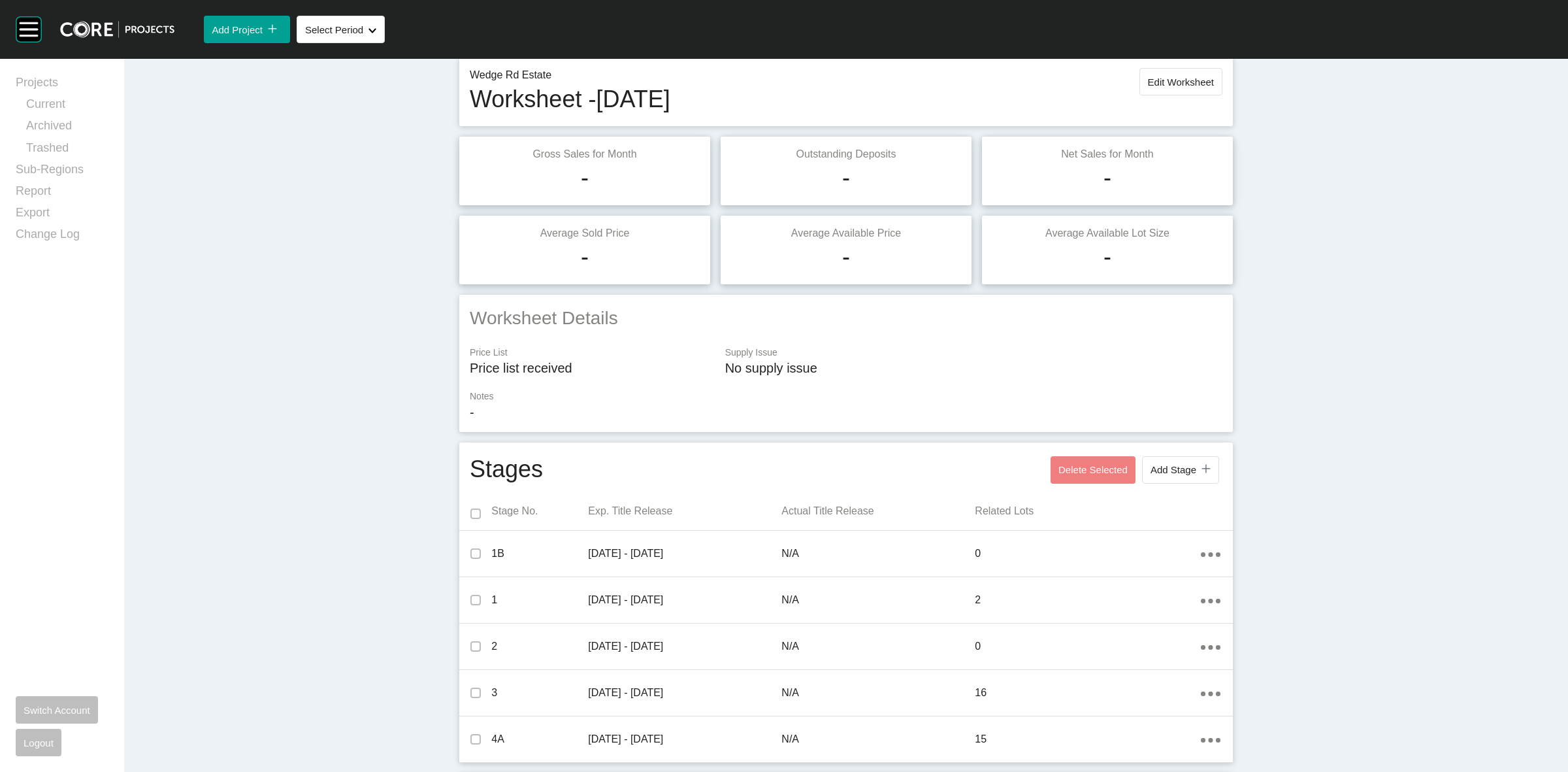
scroll to position [39, 0]
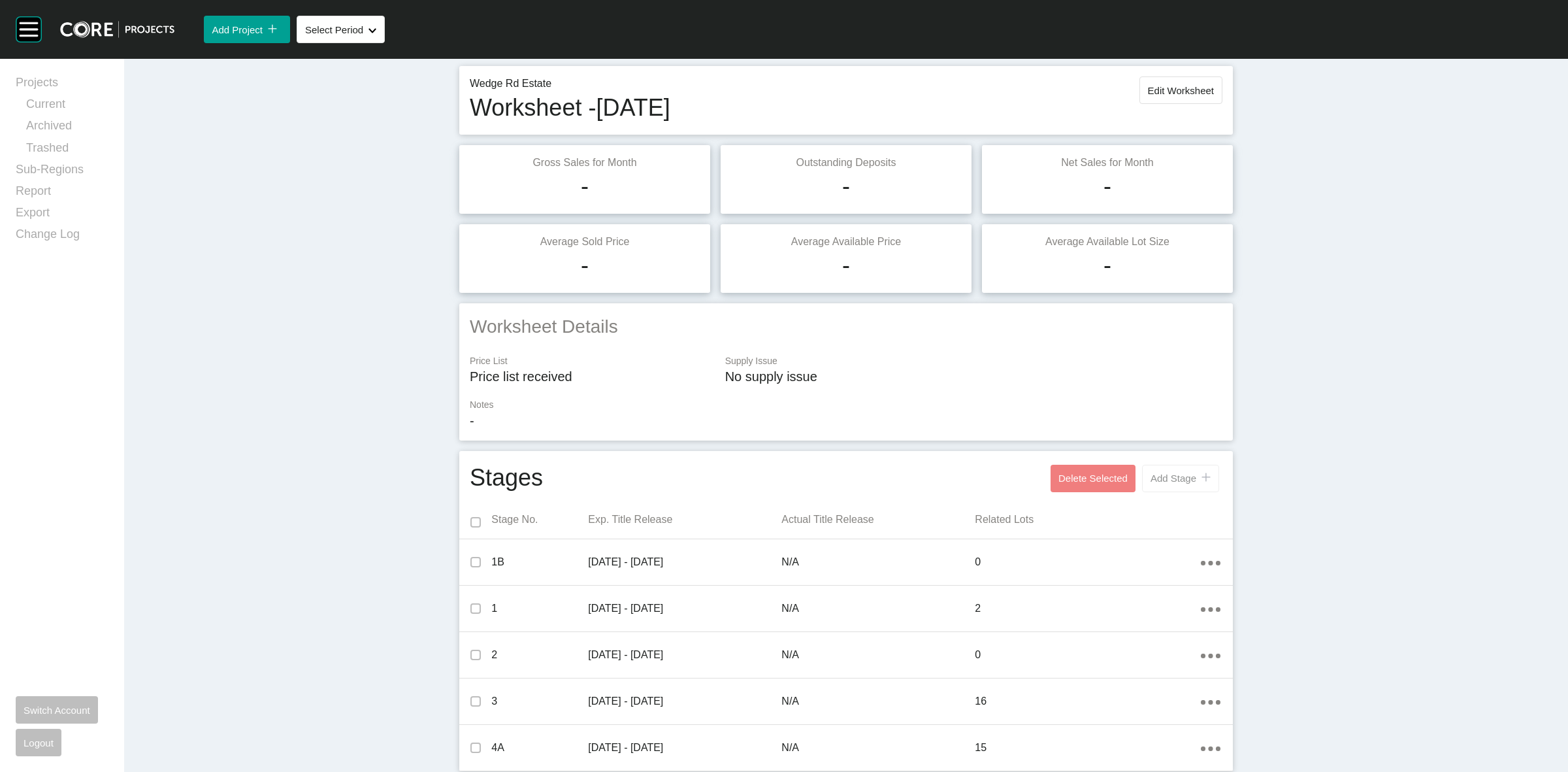
click at [1162, 476] on span "Add Stage" at bounding box center [1173, 477] width 46 height 11
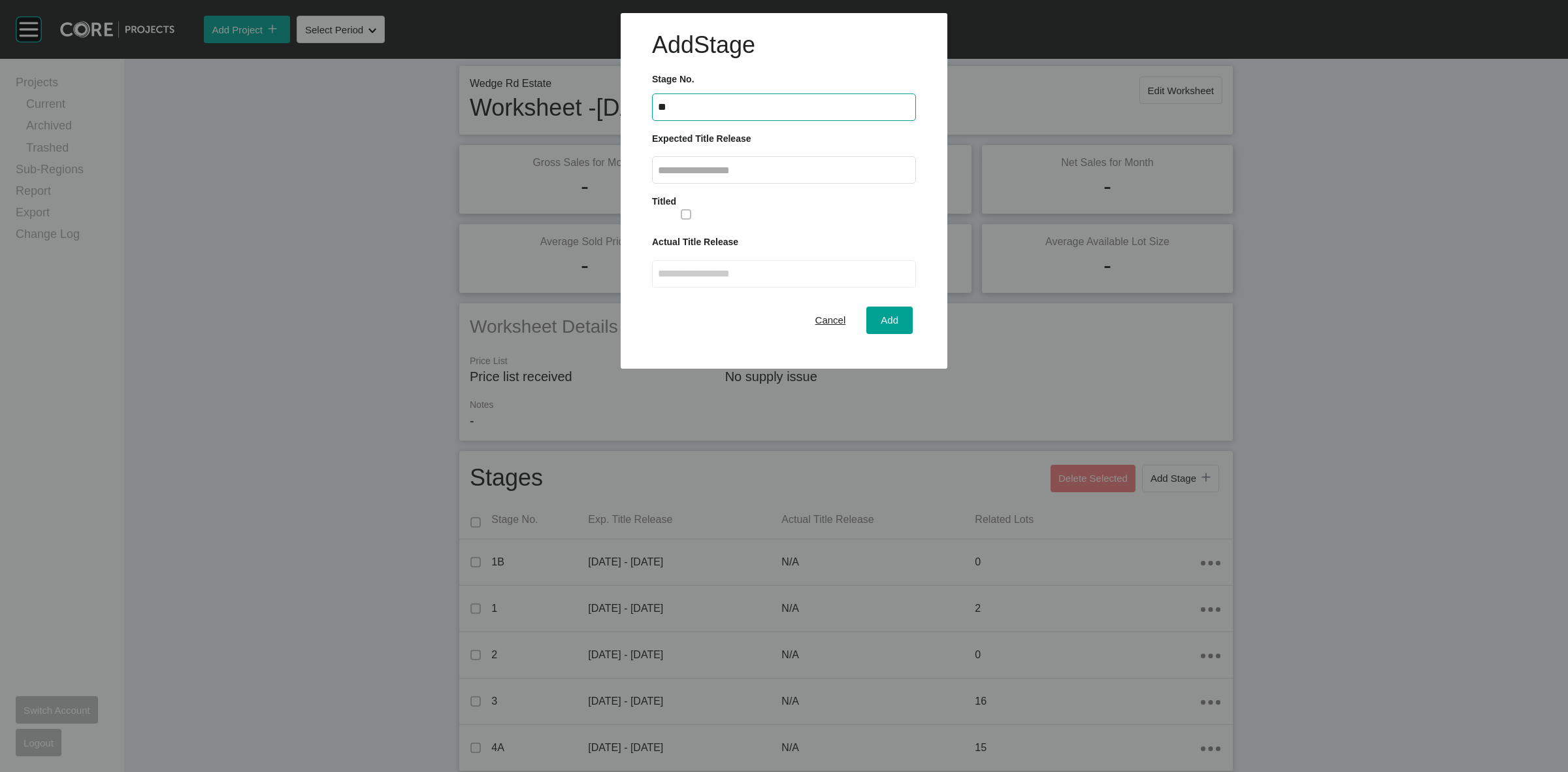
type input "**"
click at [700, 165] on input "text" at bounding box center [784, 170] width 253 height 11
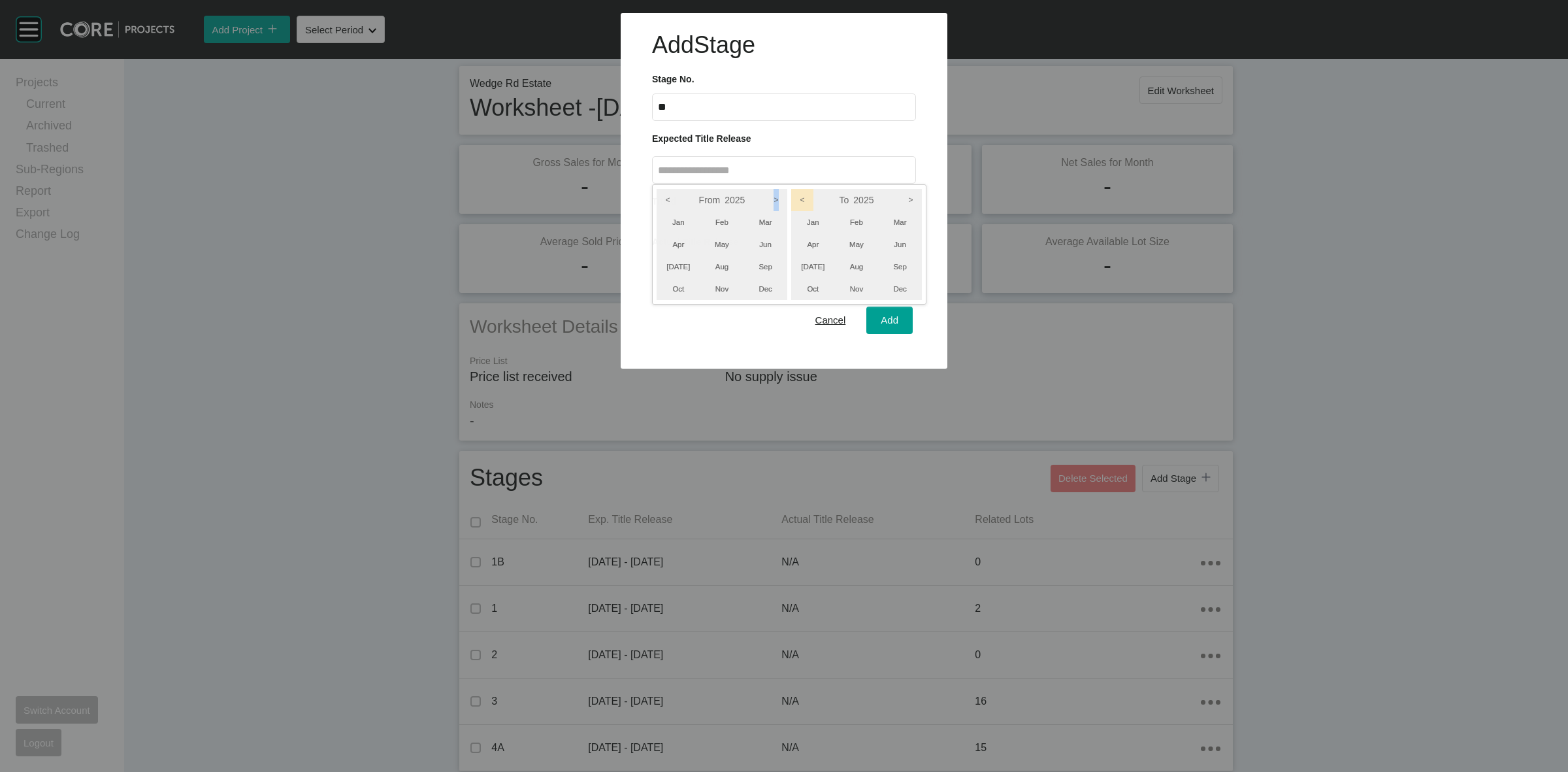
drag, startPoint x: 776, startPoint y: 195, endPoint x: 790, endPoint y: 197, distance: 14.1
click at [778, 197] on icon ">" at bounding box center [776, 200] width 22 height 22
click at [910, 194] on icon ">" at bounding box center [910, 200] width 22 height 22
drag, startPoint x: 894, startPoint y: 223, endPoint x: 775, endPoint y: 227, distance: 119.1
click at [892, 223] on li "Mar" at bounding box center [900, 222] width 44 height 22
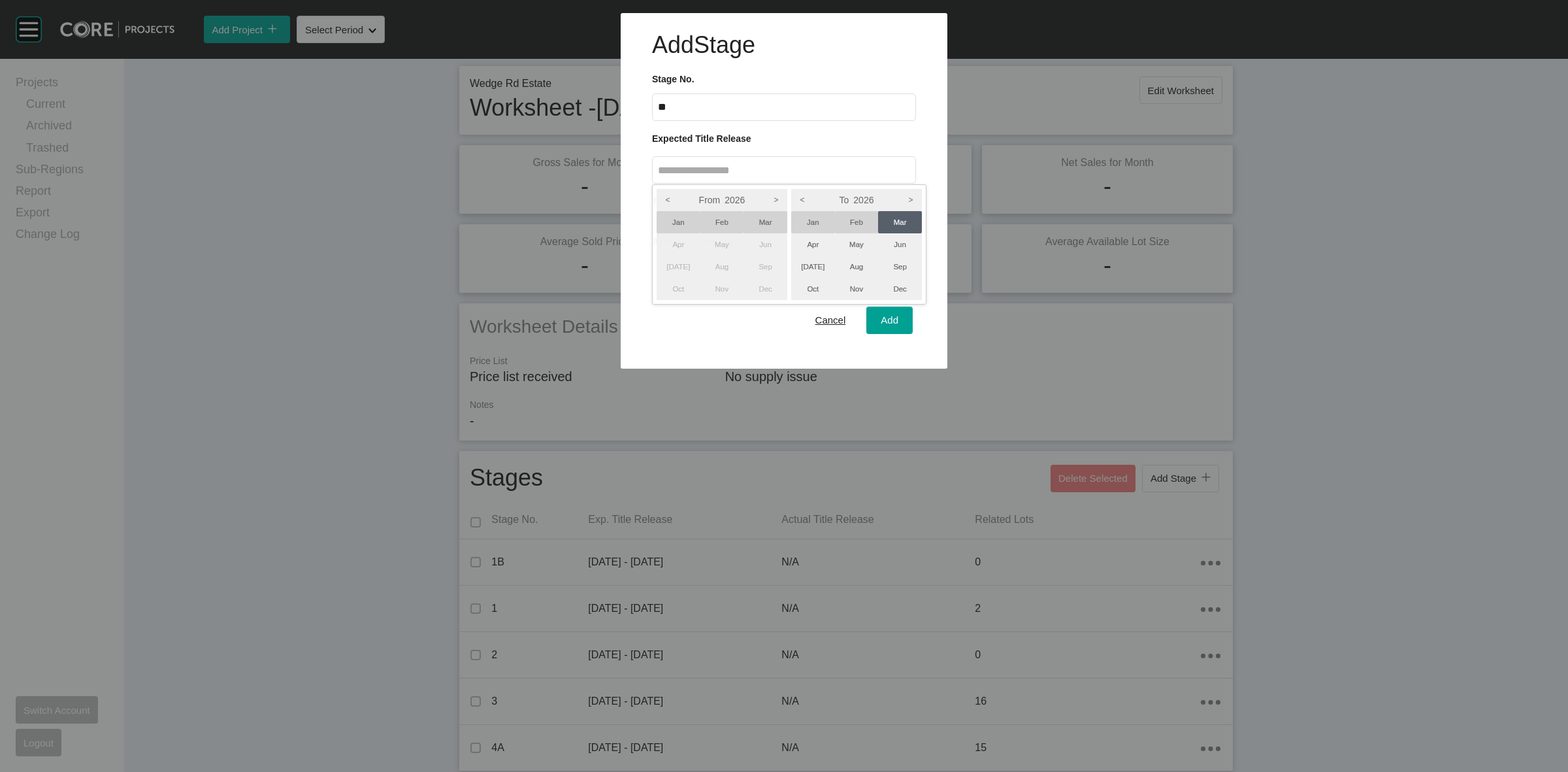
click at [678, 223] on li "Jan" at bounding box center [678, 222] width 44 height 22
click at [879, 321] on div at bounding box center [784, 184] width 1568 height 369
type input "**********"
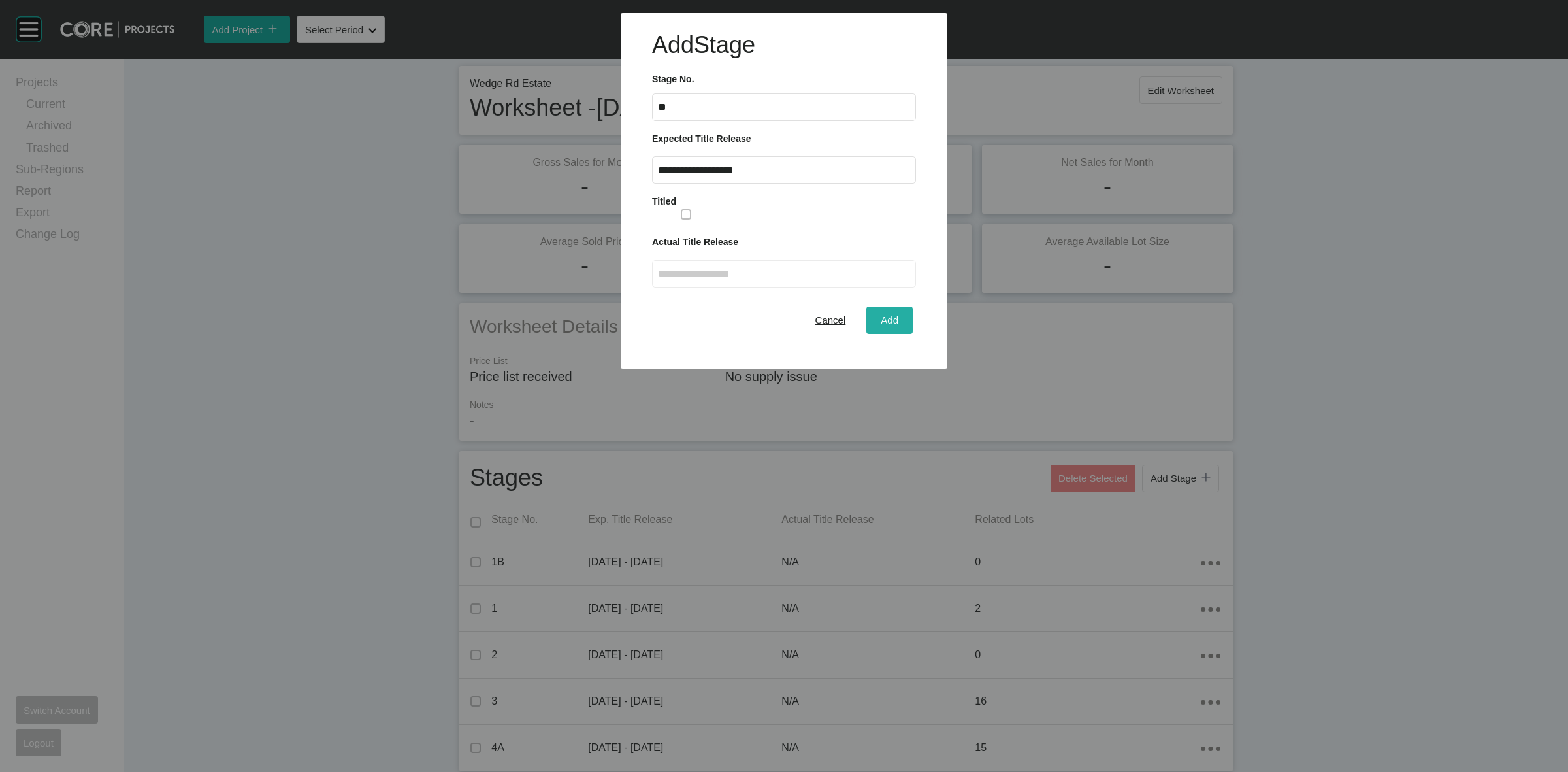
click at [879, 321] on div "Add" at bounding box center [889, 320] width 24 height 18
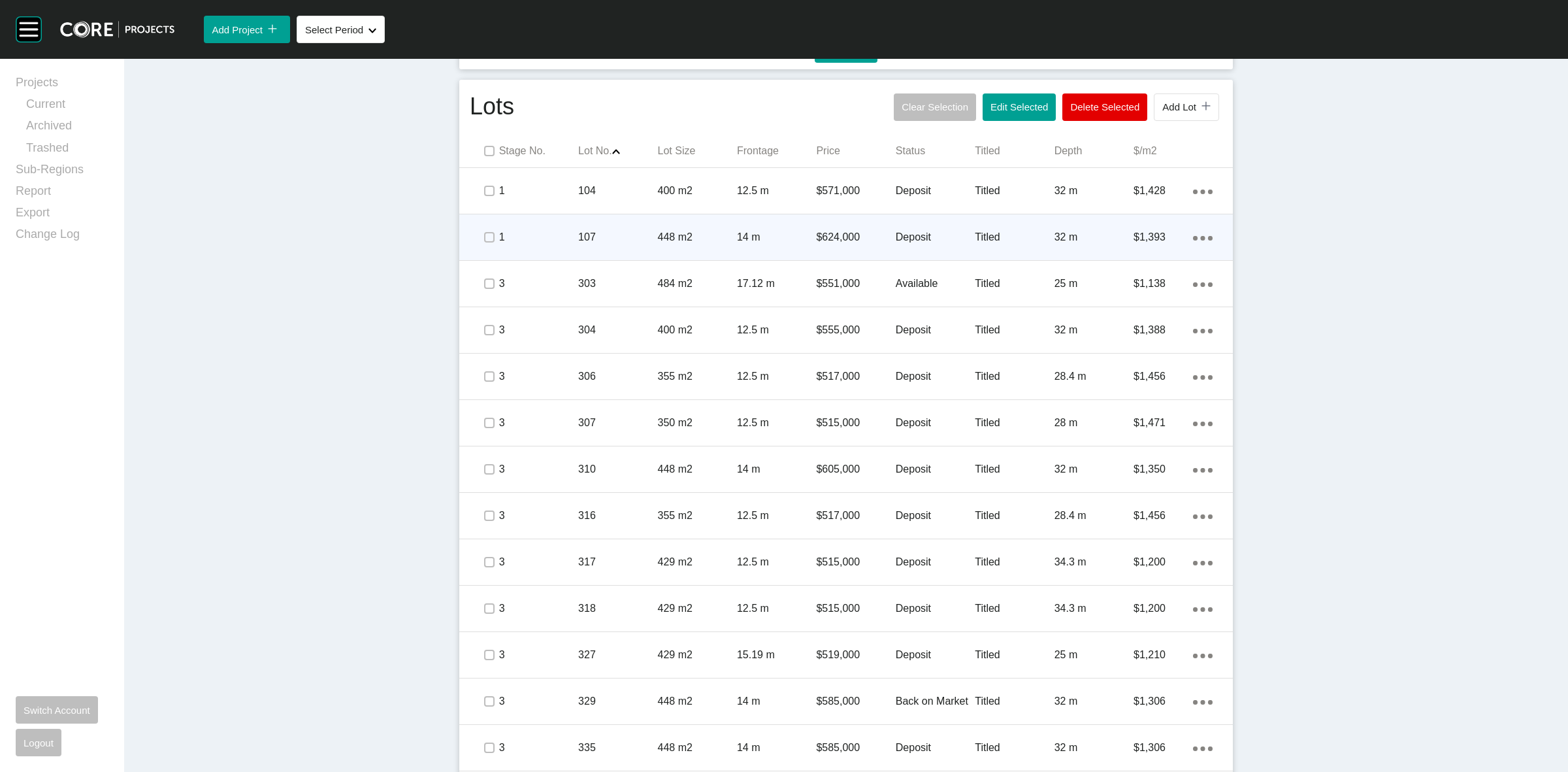
scroll to position [775, 0]
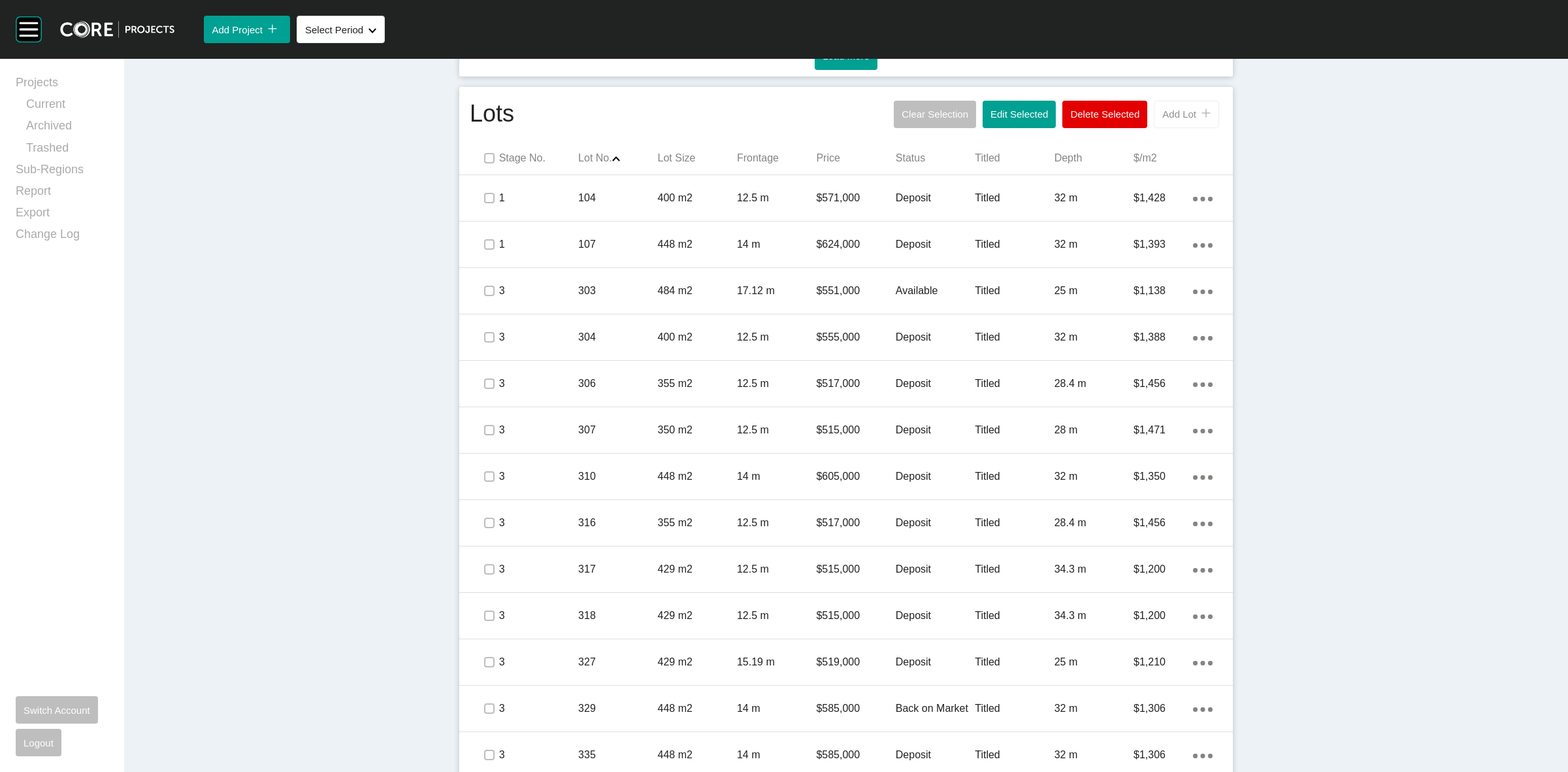
click at [1174, 120] on span "Add Lot" at bounding box center [1179, 113] width 34 height 11
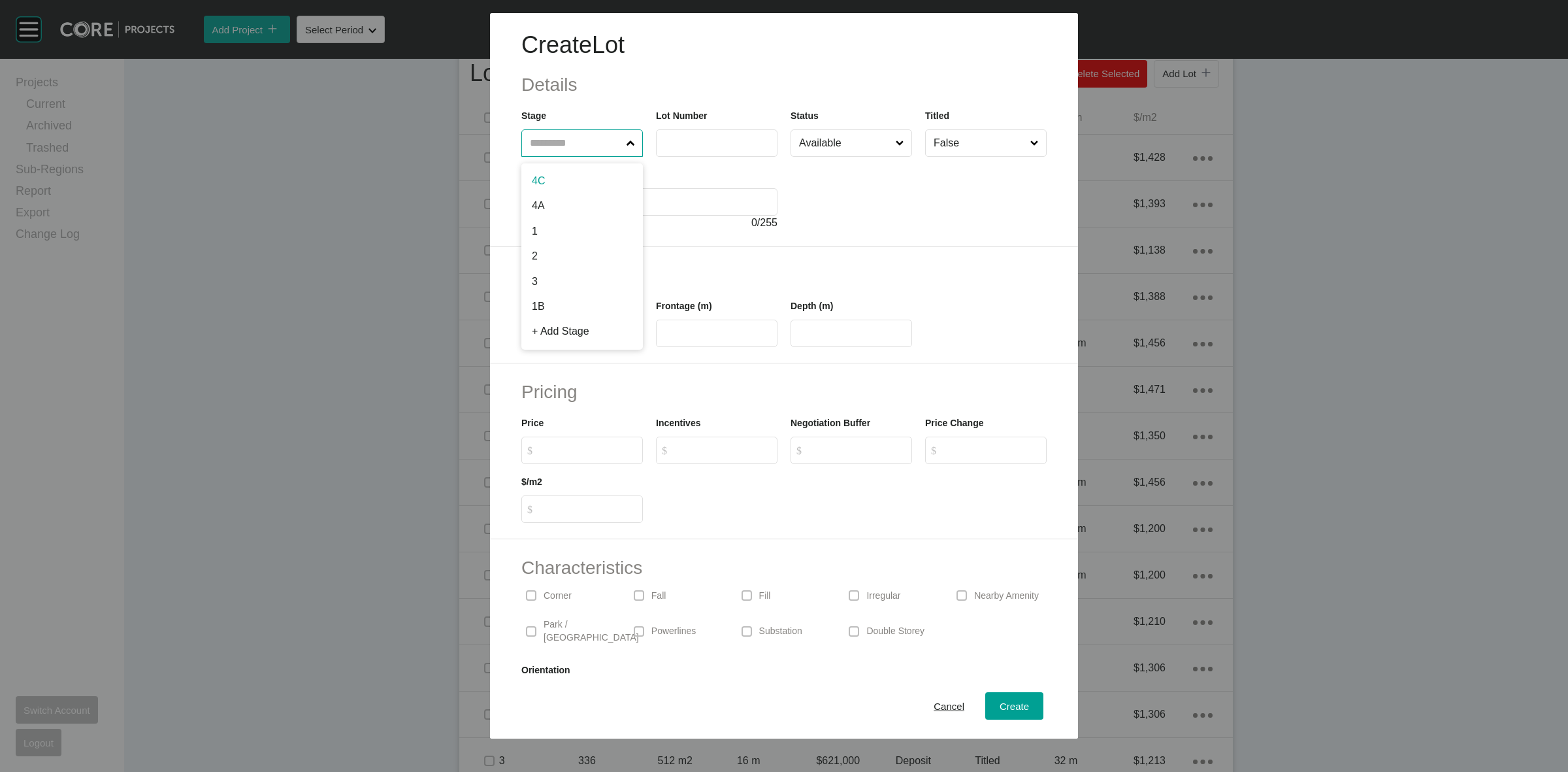
click at [567, 142] on input "text" at bounding box center [575, 142] width 97 height 26
type input "***"
type input "**"
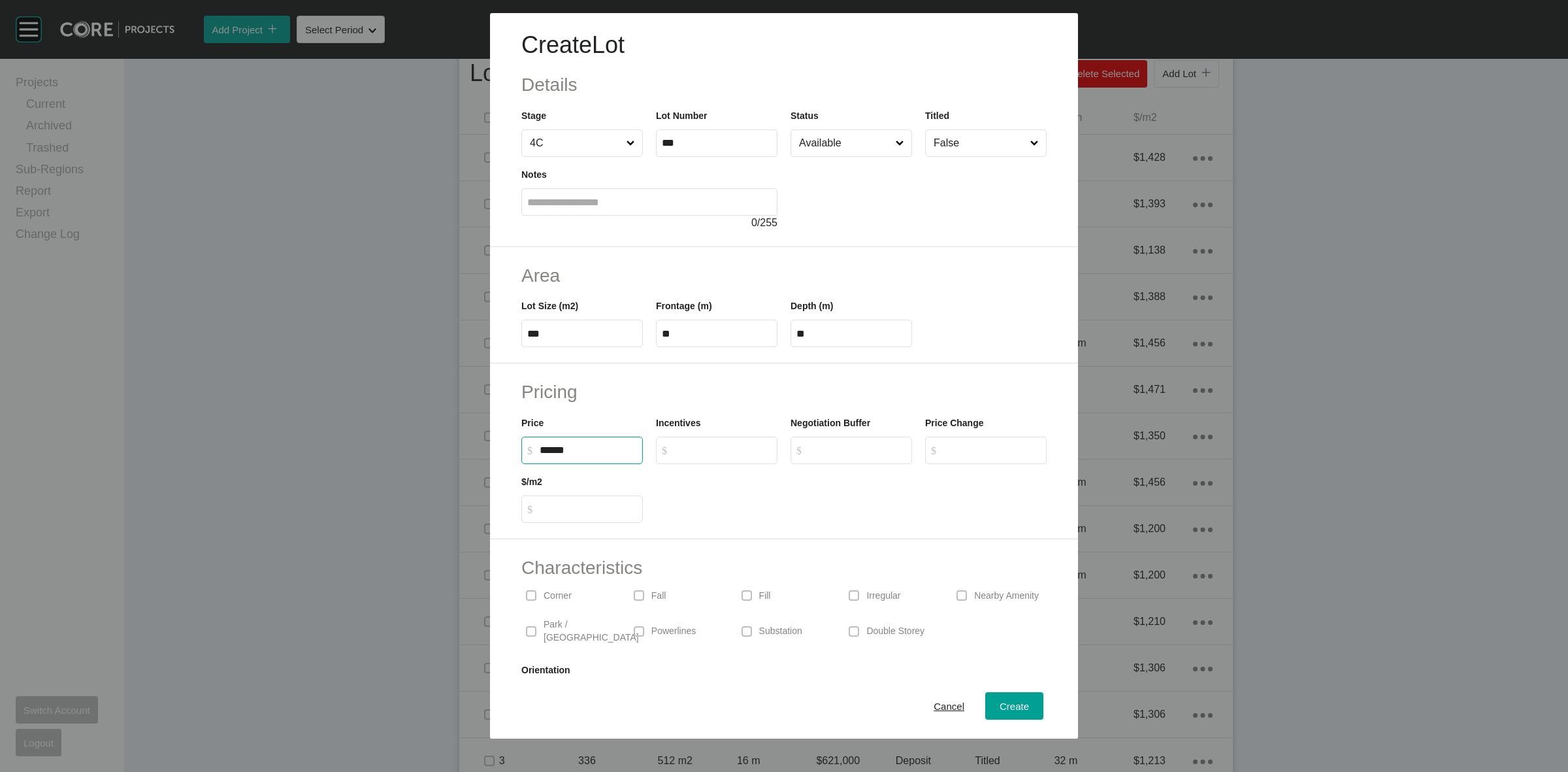
type input "******"
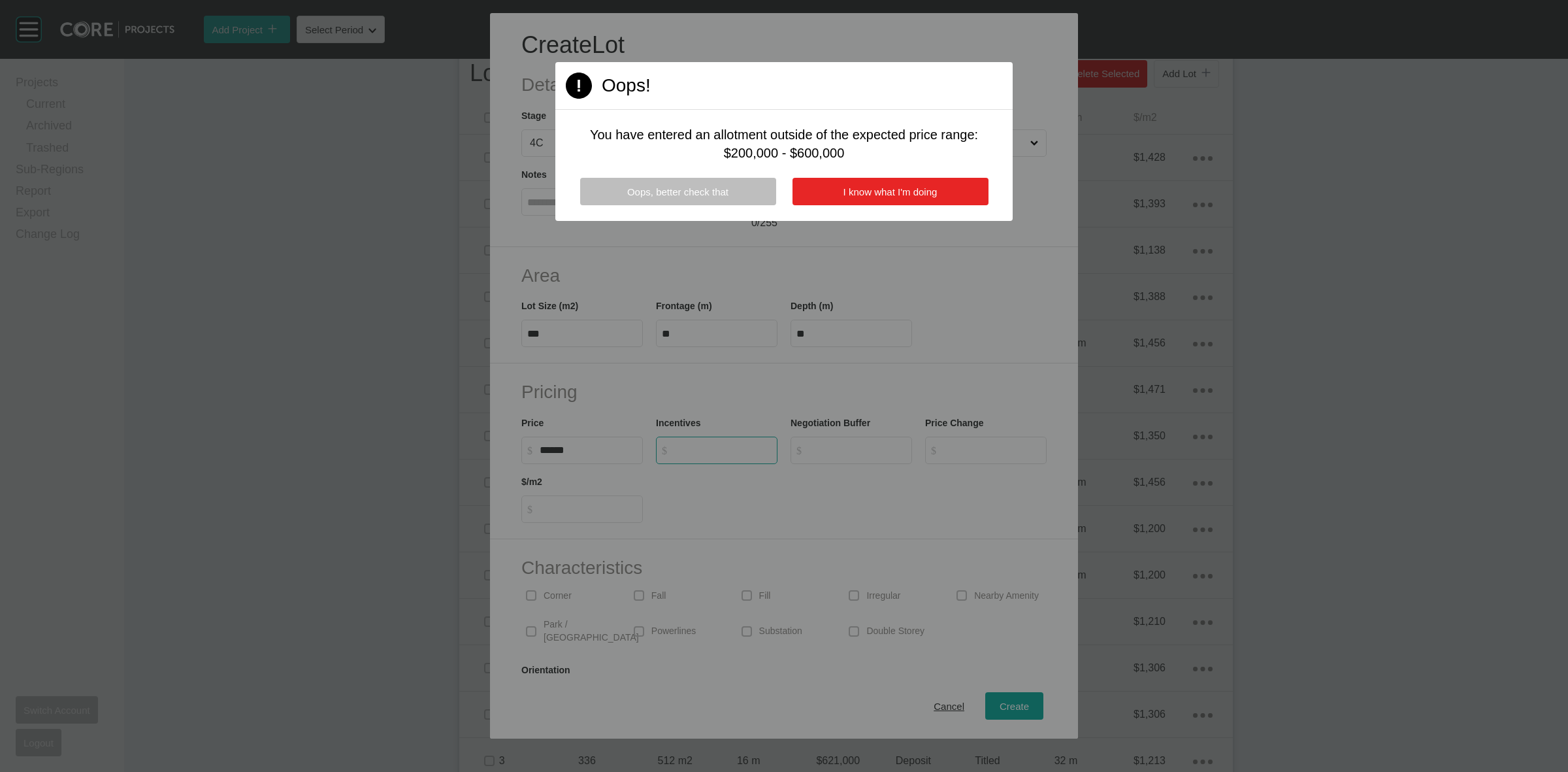
type input "*"
click at [898, 188] on span "I know what I'm doing" at bounding box center [891, 191] width 94 height 11
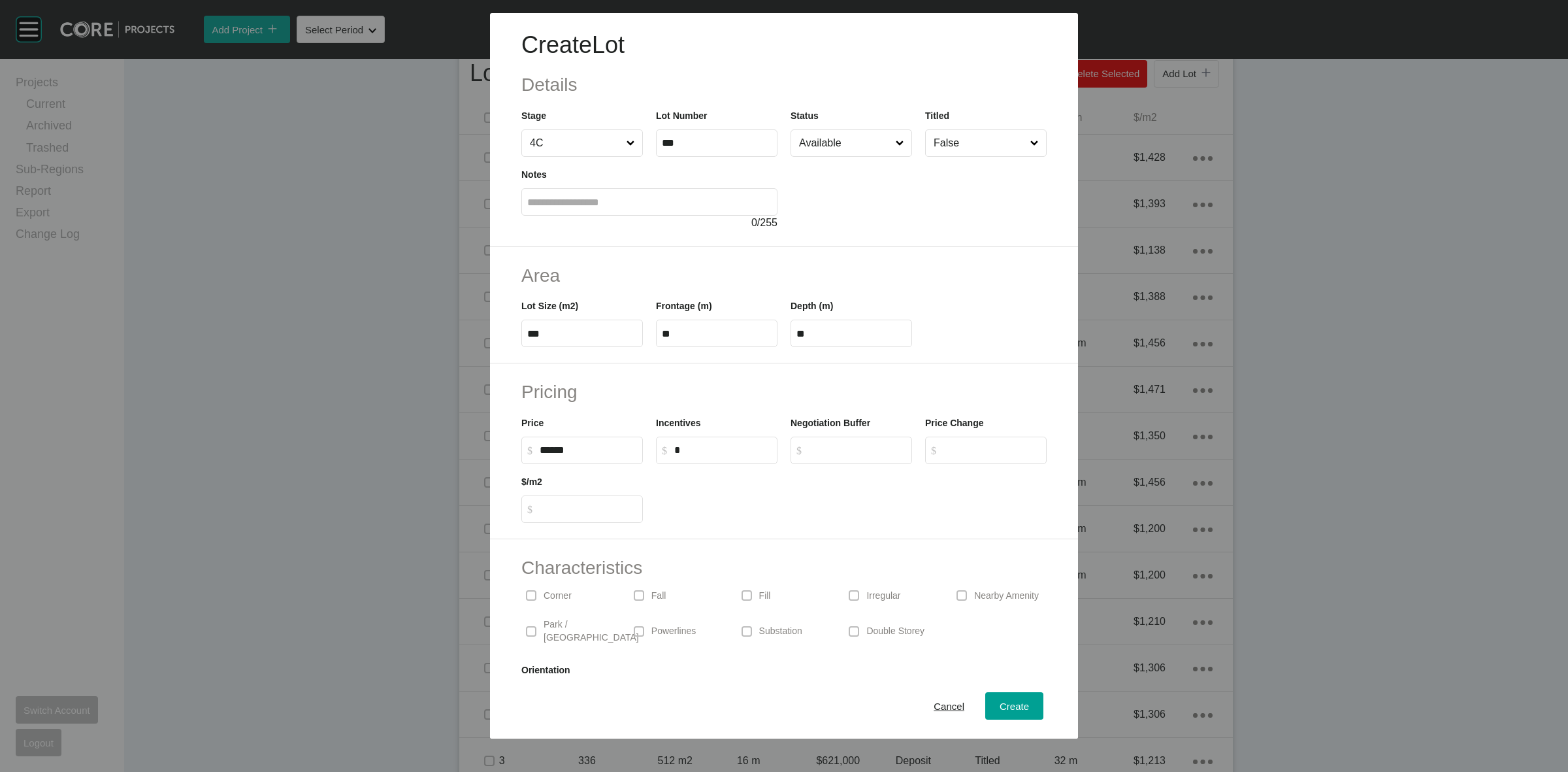
click at [808, 142] on input "Available" at bounding box center [844, 142] width 97 height 26
click at [1005, 696] on button "Create" at bounding box center [1015, 706] width 59 height 27
type input "*"
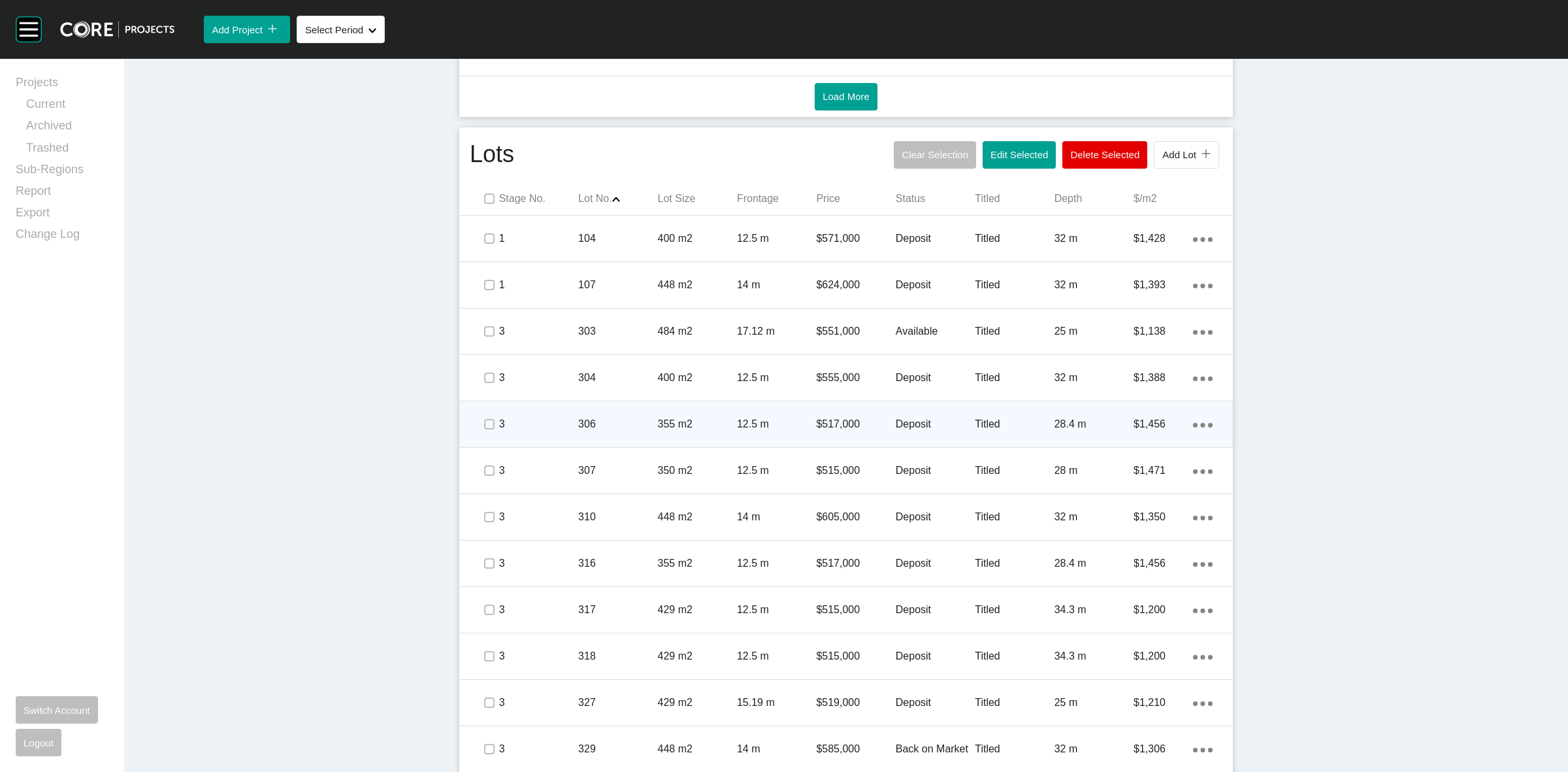
scroll to position [529, 0]
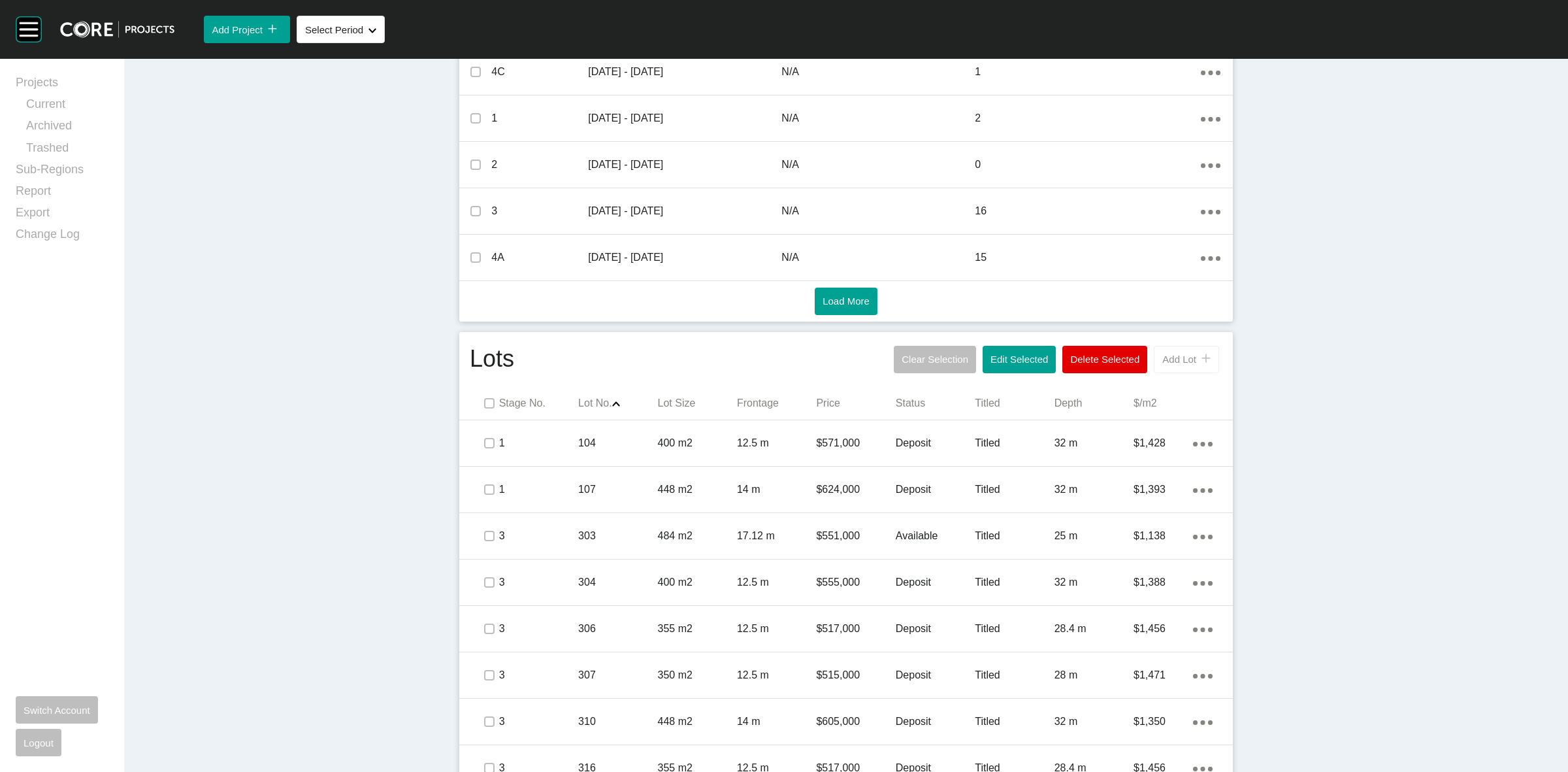
click at [1162, 361] on span "Add Lot" at bounding box center [1179, 358] width 34 height 11
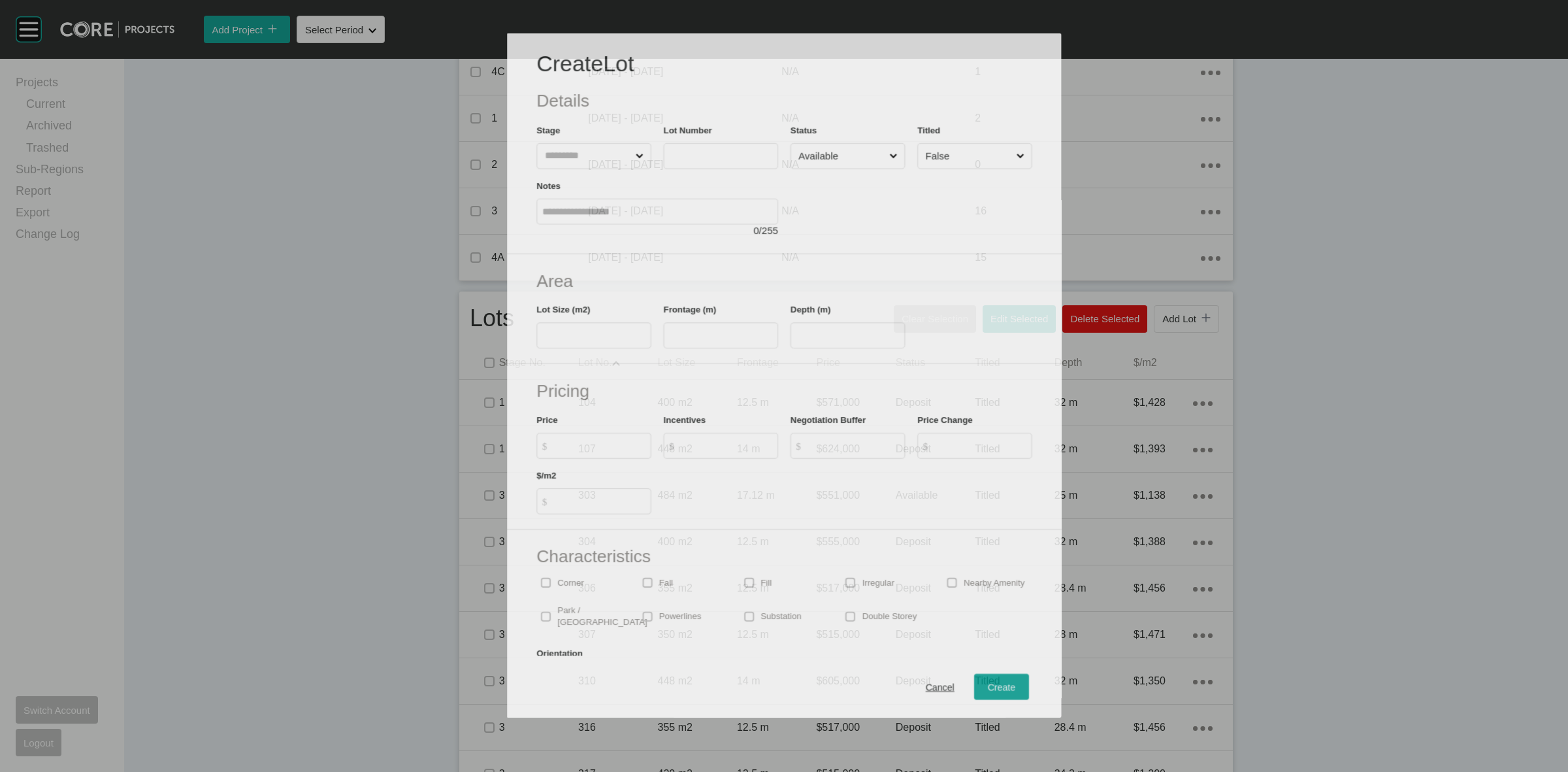
click at [559, 153] on input "text" at bounding box center [586, 155] width 91 height 24
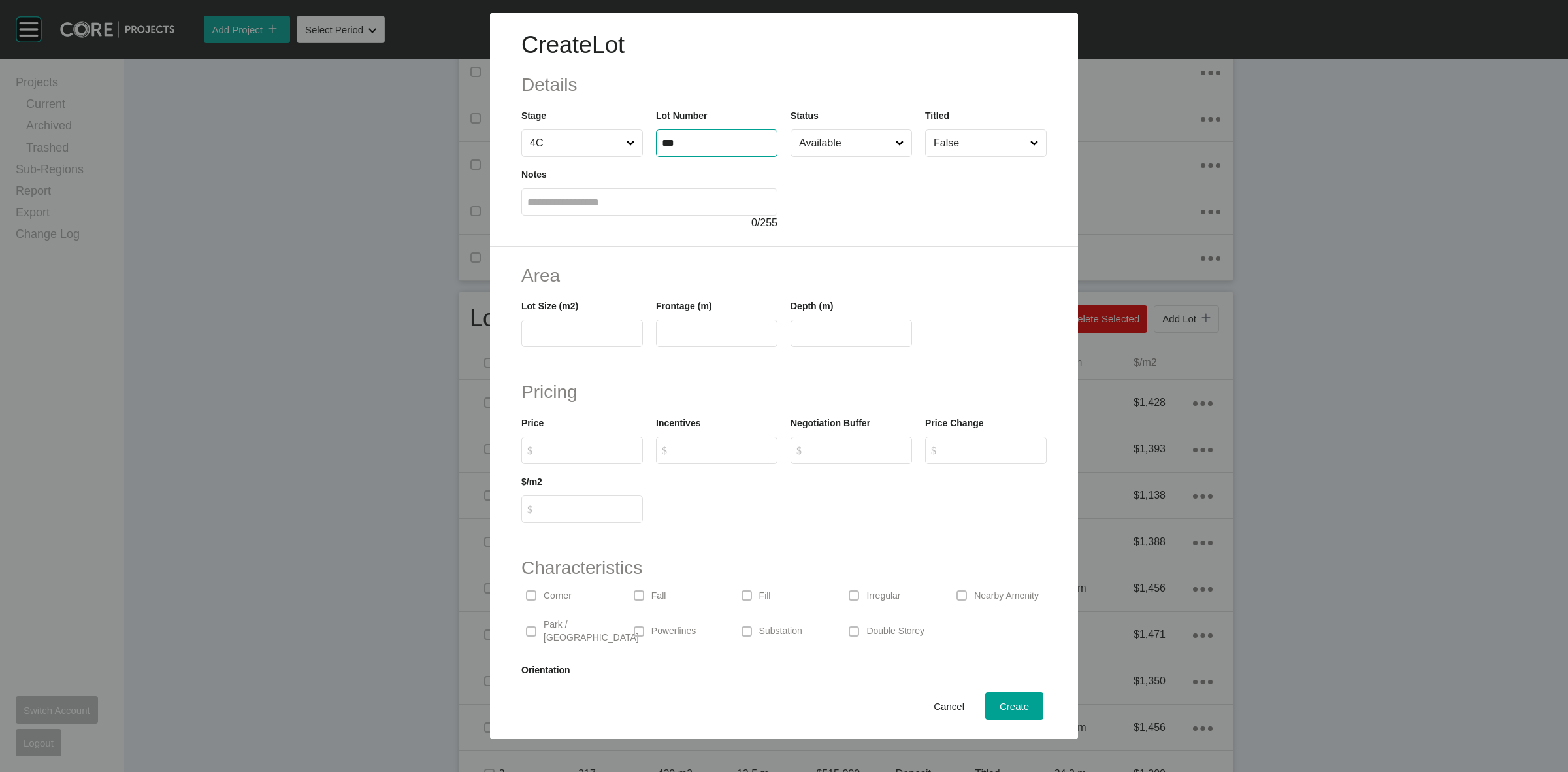
type input "***"
type input "**"
type input "******"
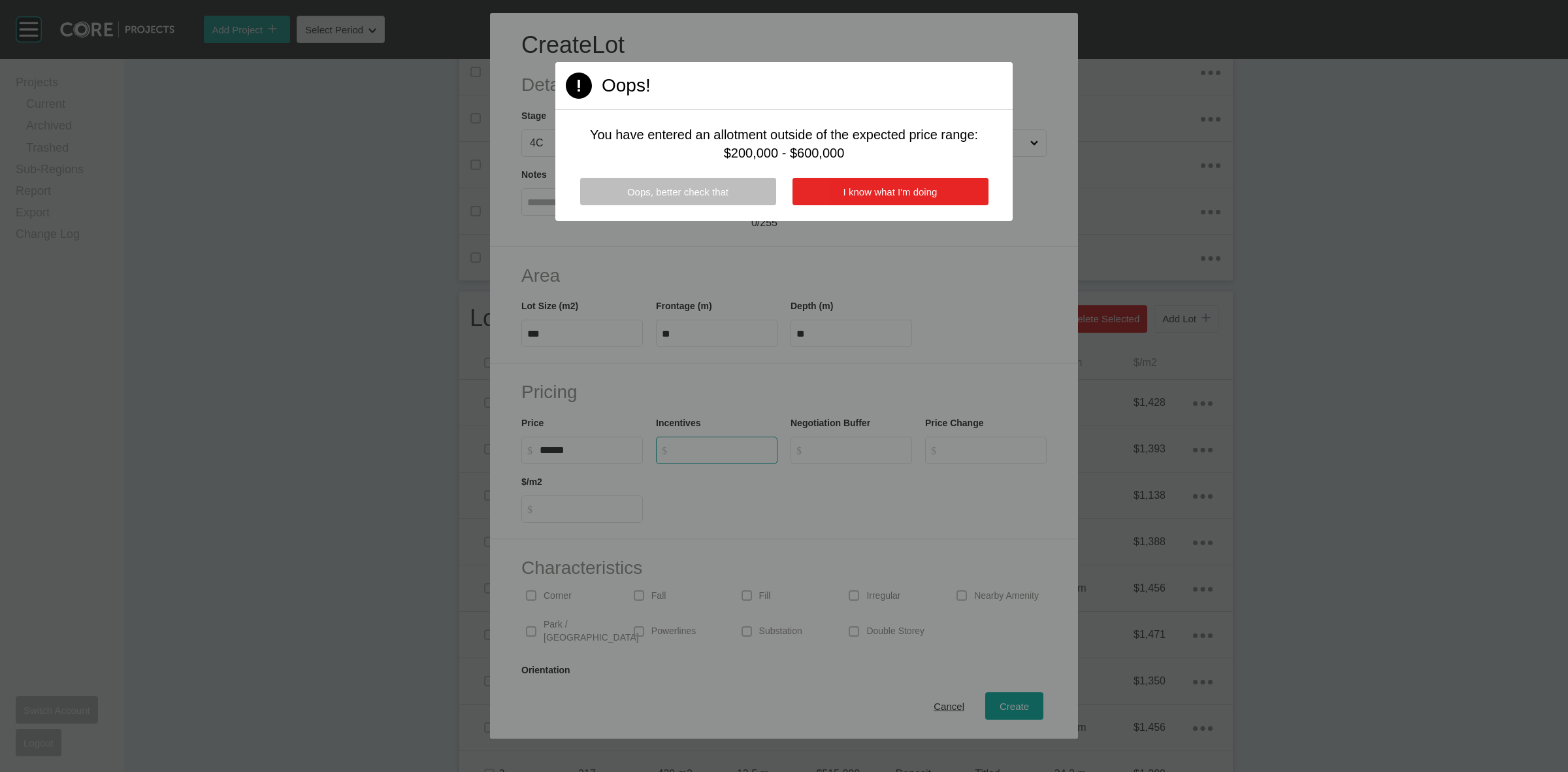
type input "*"
click at [840, 189] on button "I know what I'm doing" at bounding box center [890, 191] width 196 height 27
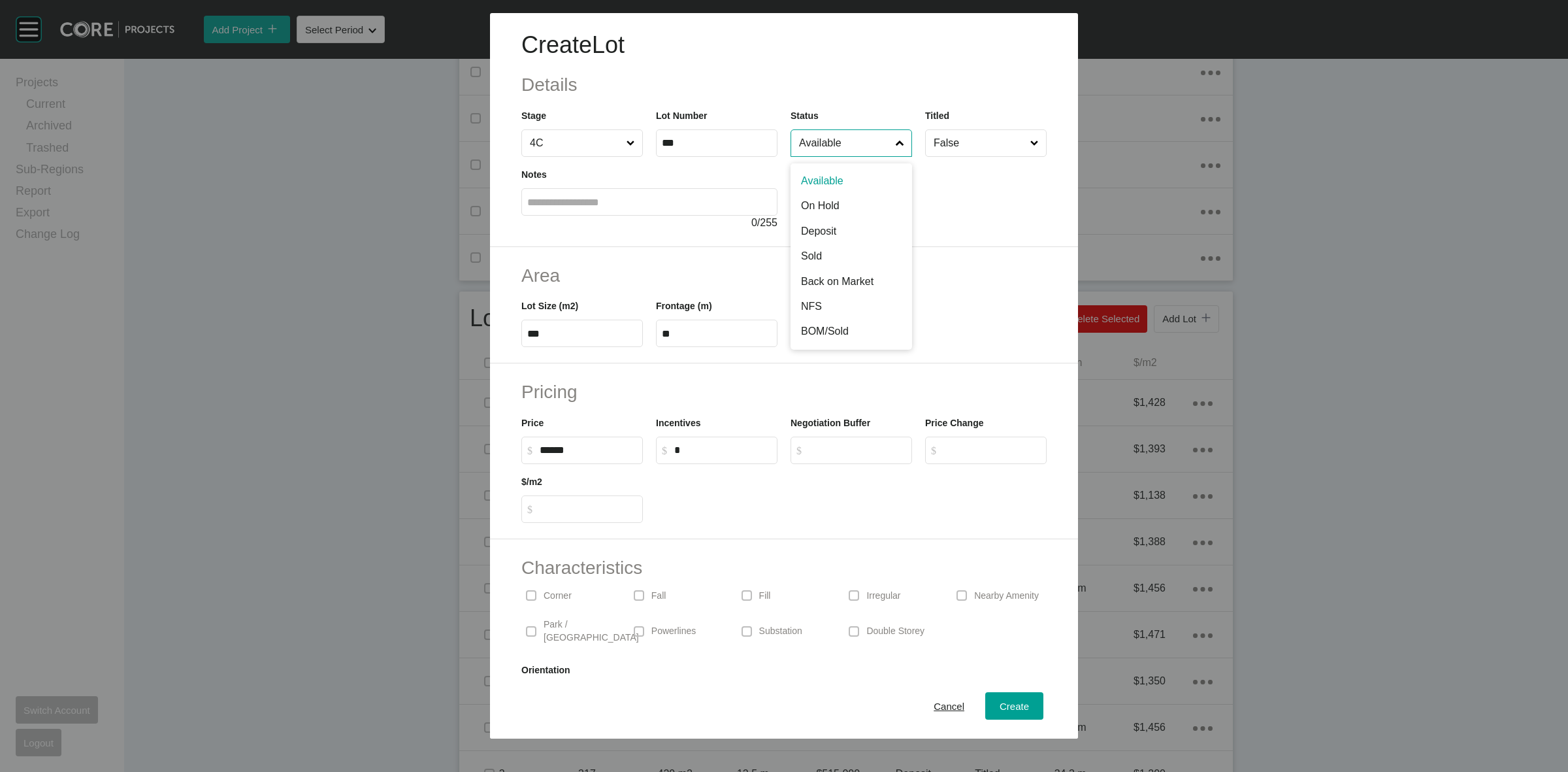
click at [845, 140] on input "Available" at bounding box center [844, 142] width 97 height 26
click at [1000, 708] on span "Create" at bounding box center [1015, 706] width 29 height 11
type input "*"
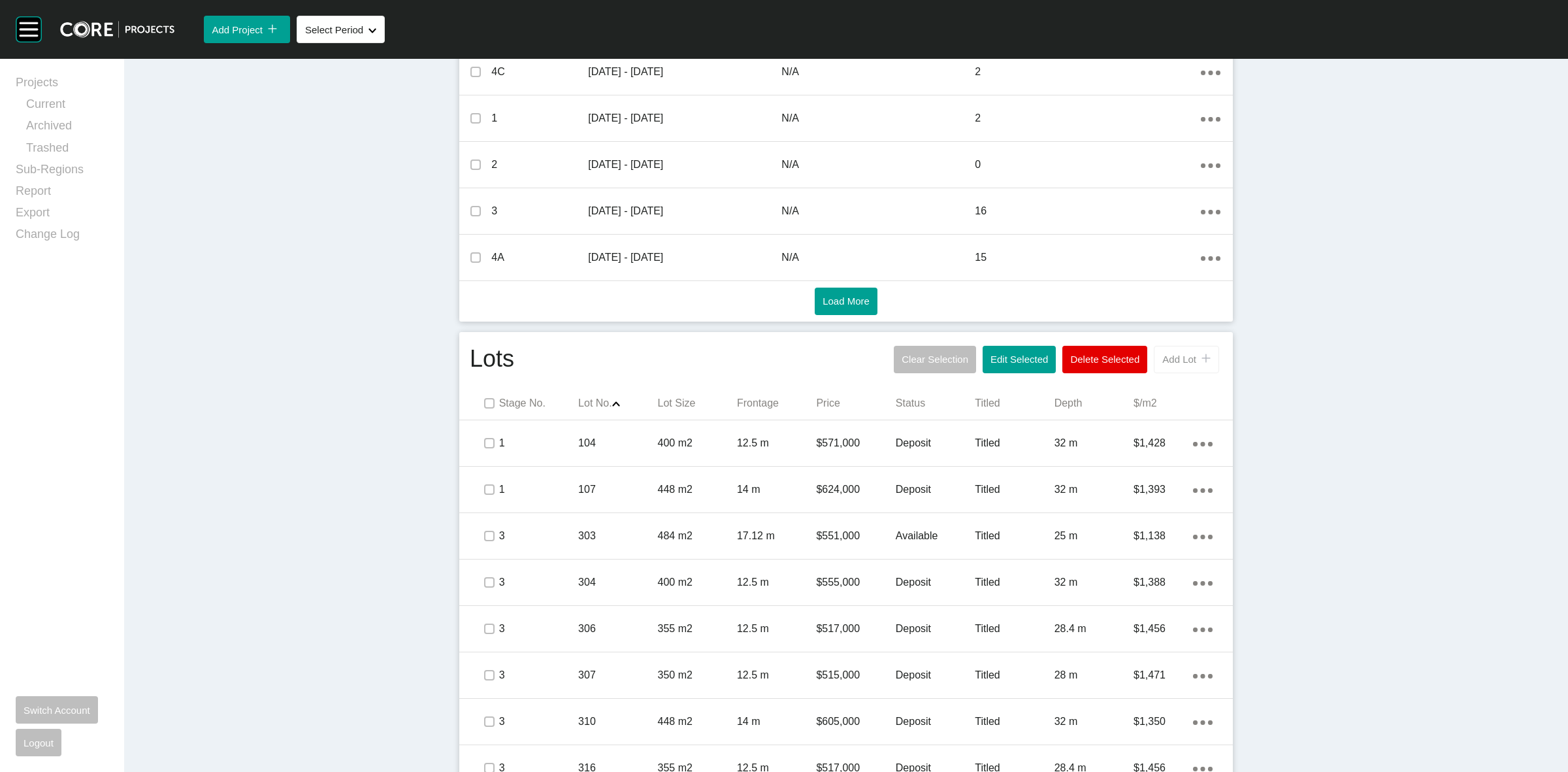
click at [1170, 348] on button "Add Lot icon/tick copy 11 Created with Sketch." at bounding box center [1186, 359] width 65 height 27
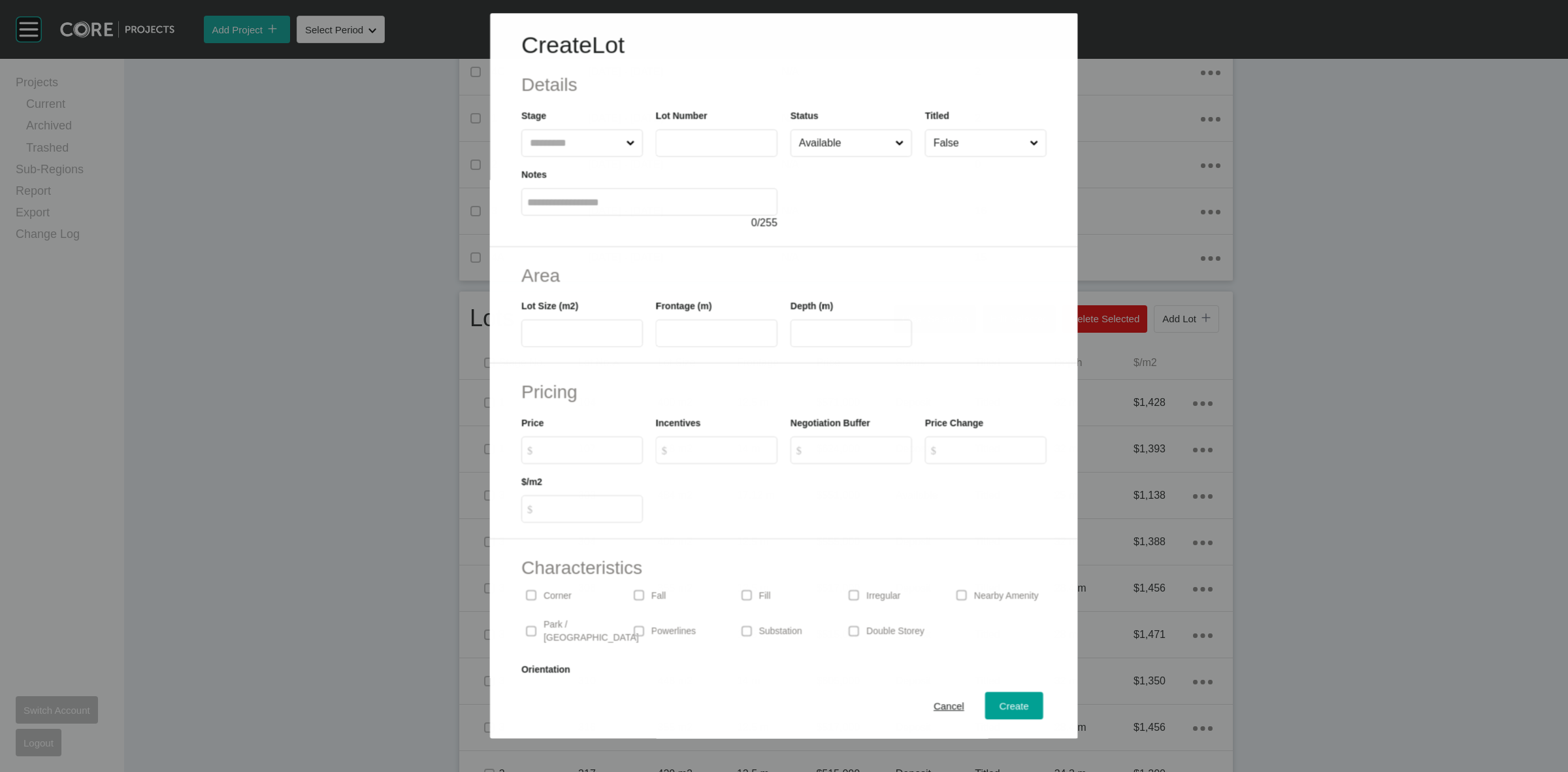
click at [542, 147] on input "text" at bounding box center [575, 142] width 96 height 26
type input "***"
type input "**"
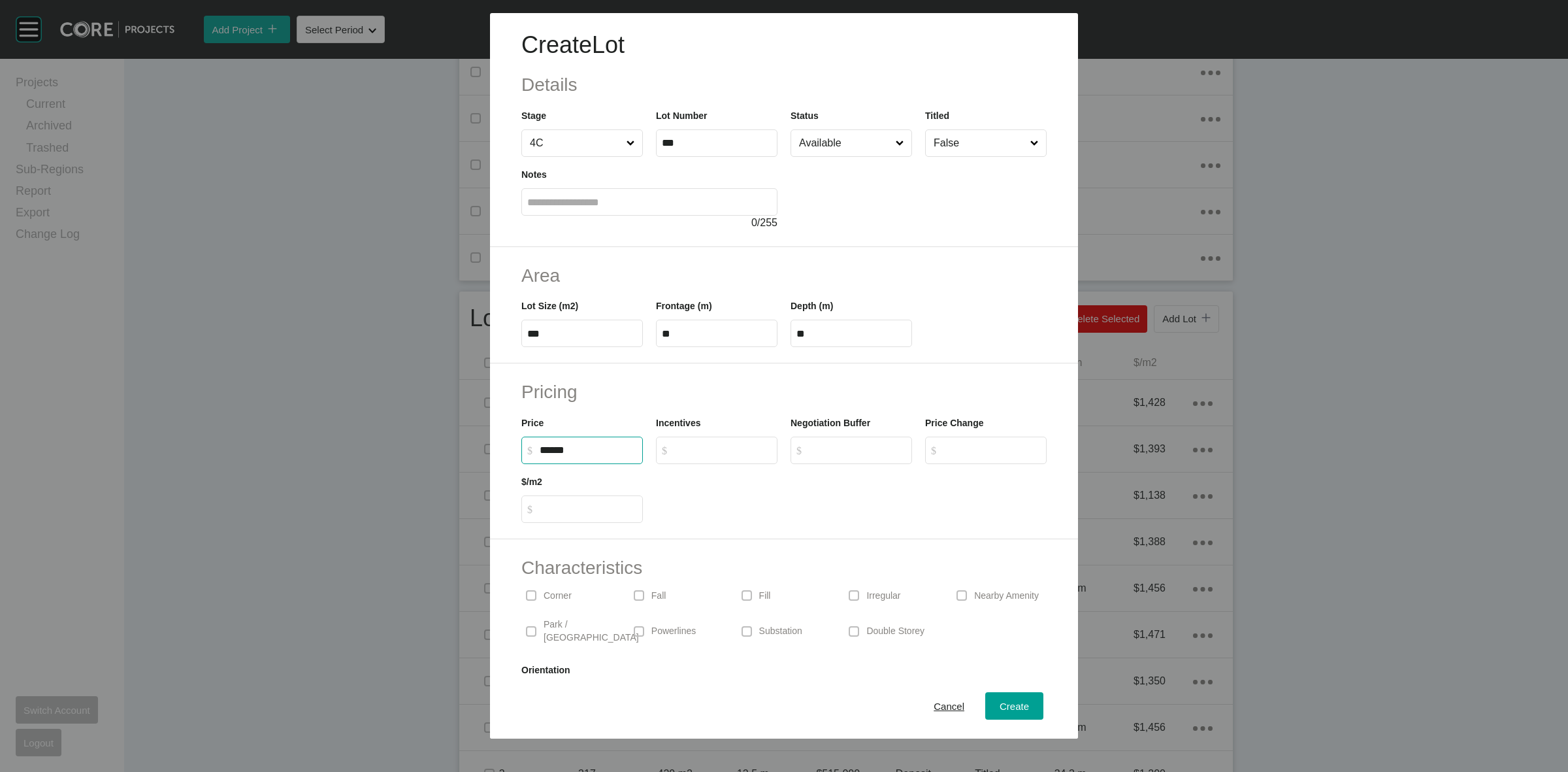
type input "******"
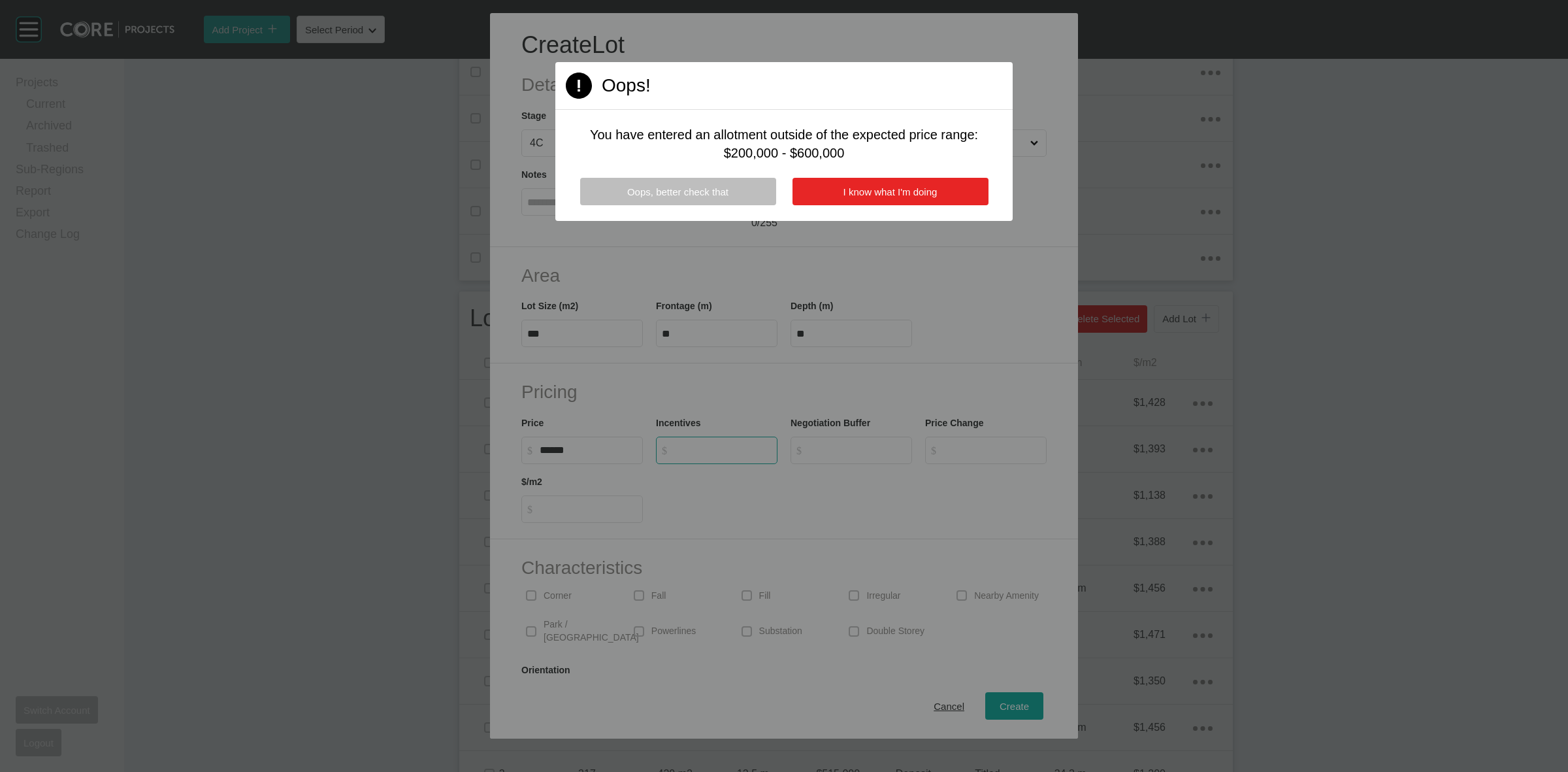
type input "*"
click at [817, 189] on button "I know what I'm doing" at bounding box center [890, 191] width 196 height 27
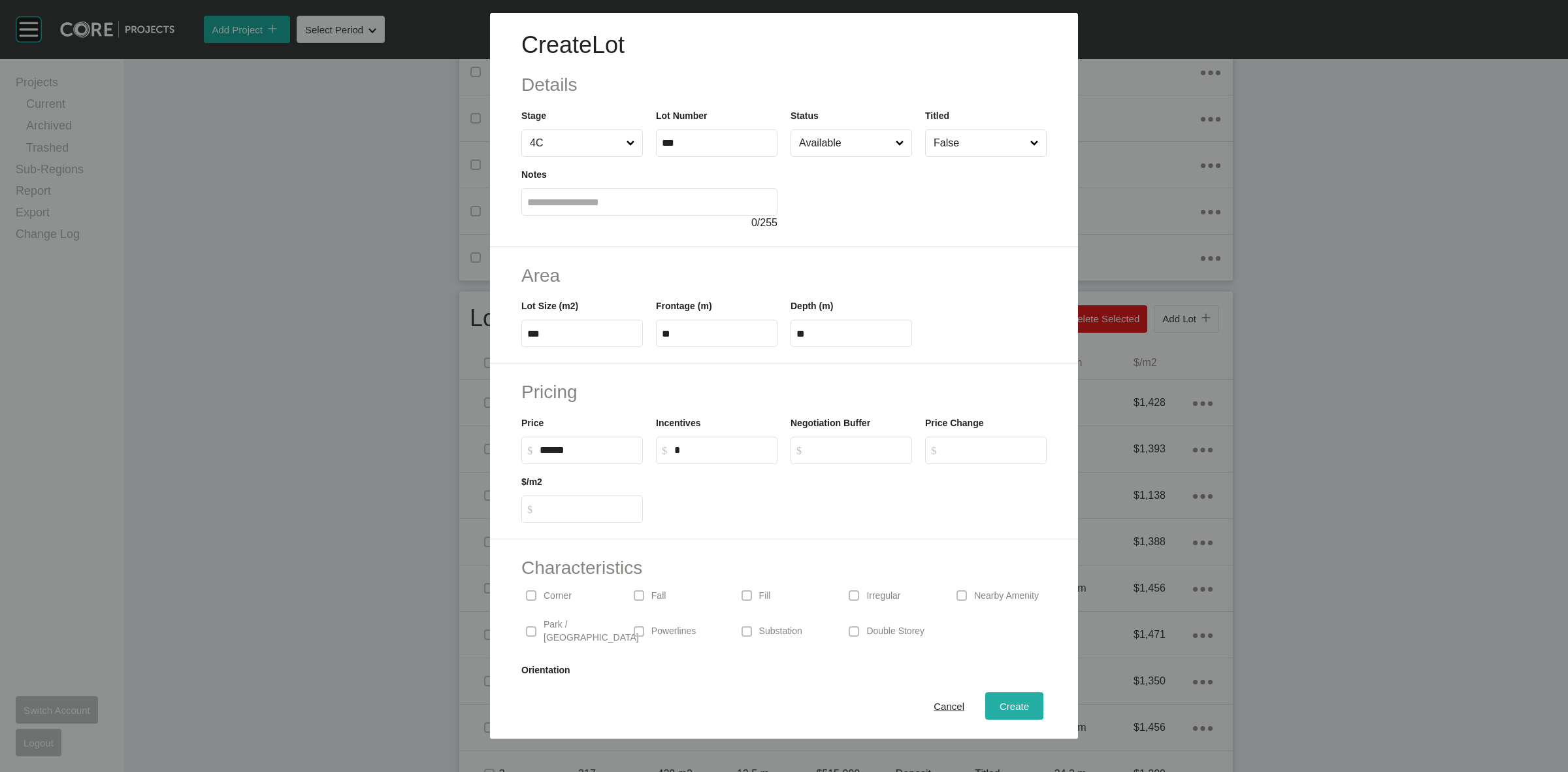
click at [1000, 704] on span "Create" at bounding box center [1015, 706] width 29 height 11
type input "*"
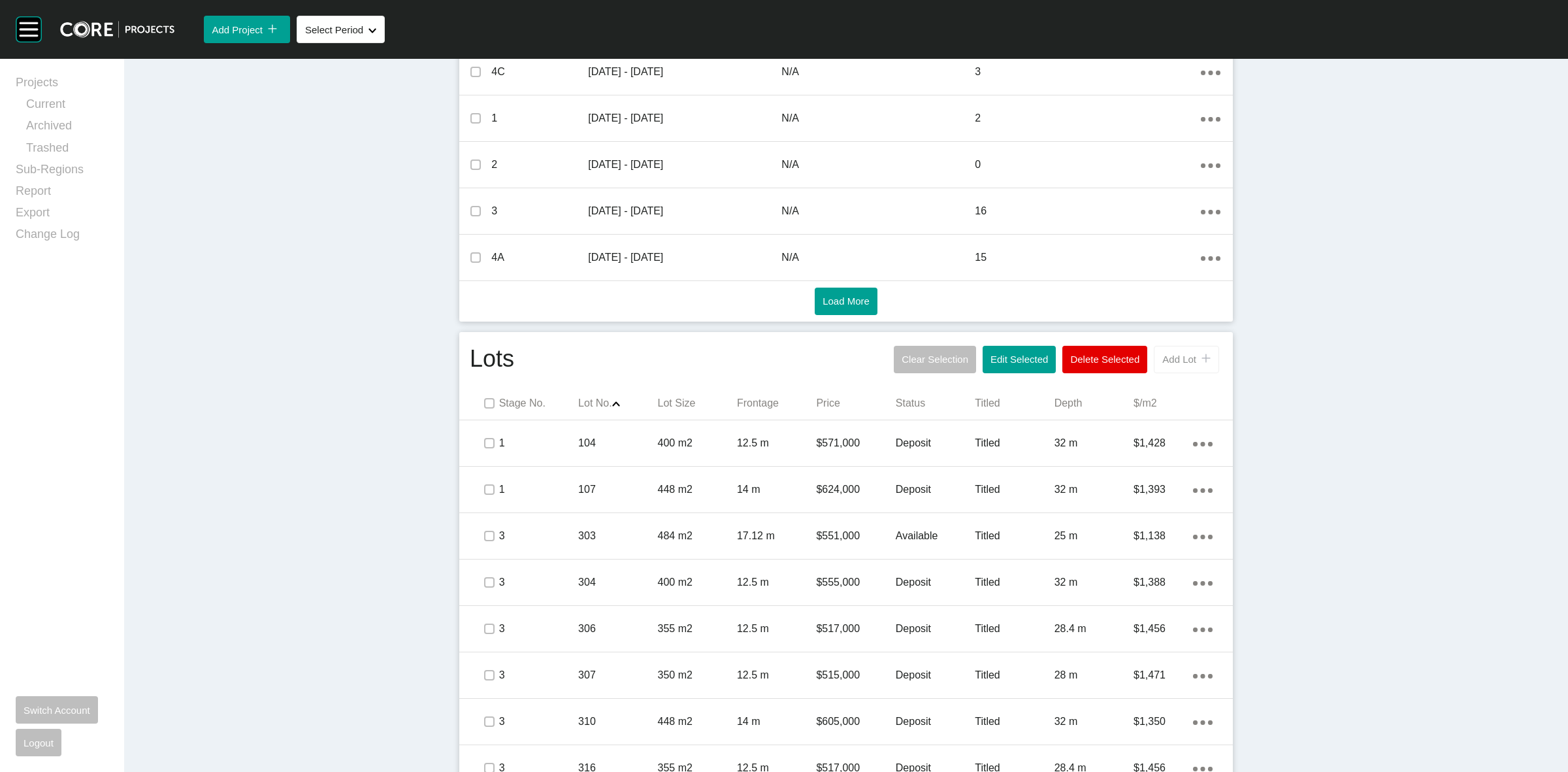
click at [1177, 357] on span "Add Lot" at bounding box center [1179, 358] width 34 height 11
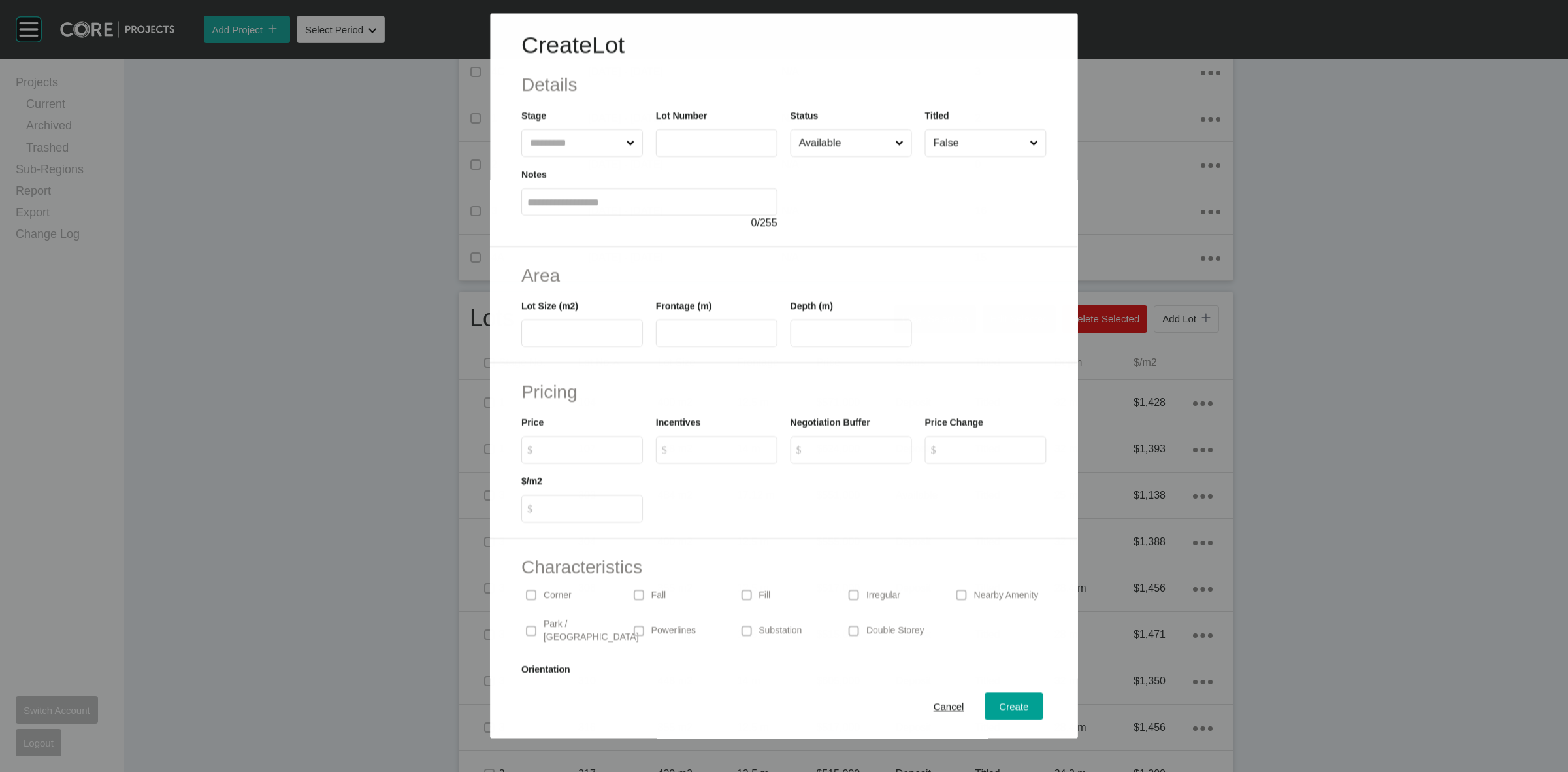
click at [592, 141] on input "text" at bounding box center [575, 142] width 96 height 26
type input "***"
type input "****"
type input "**"
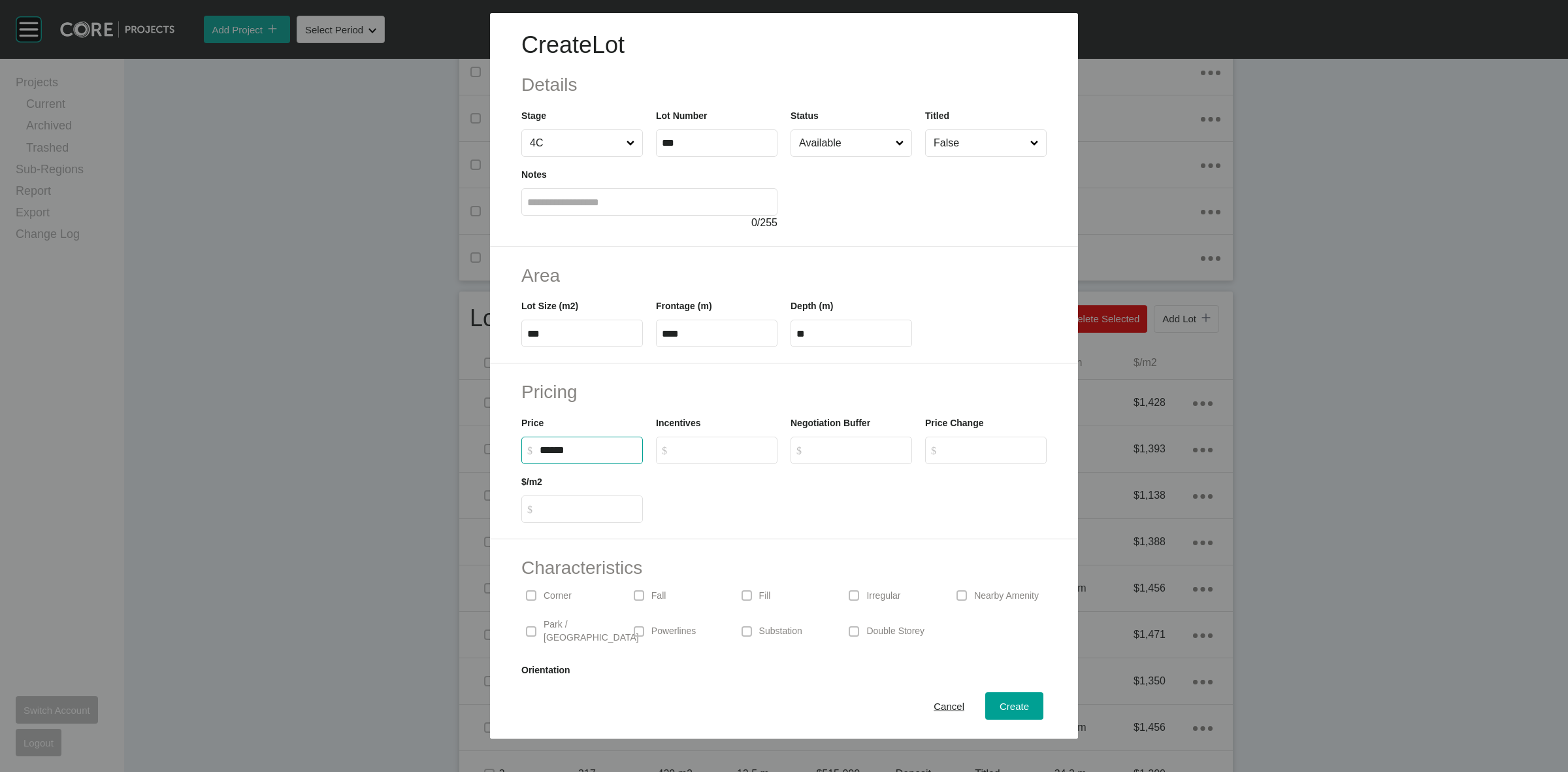
type input "*******"
type input "*****"
type input "*"
click at [816, 139] on input "Available" at bounding box center [844, 142] width 97 height 26
click at [1000, 710] on span "Create" at bounding box center [1015, 706] width 29 height 11
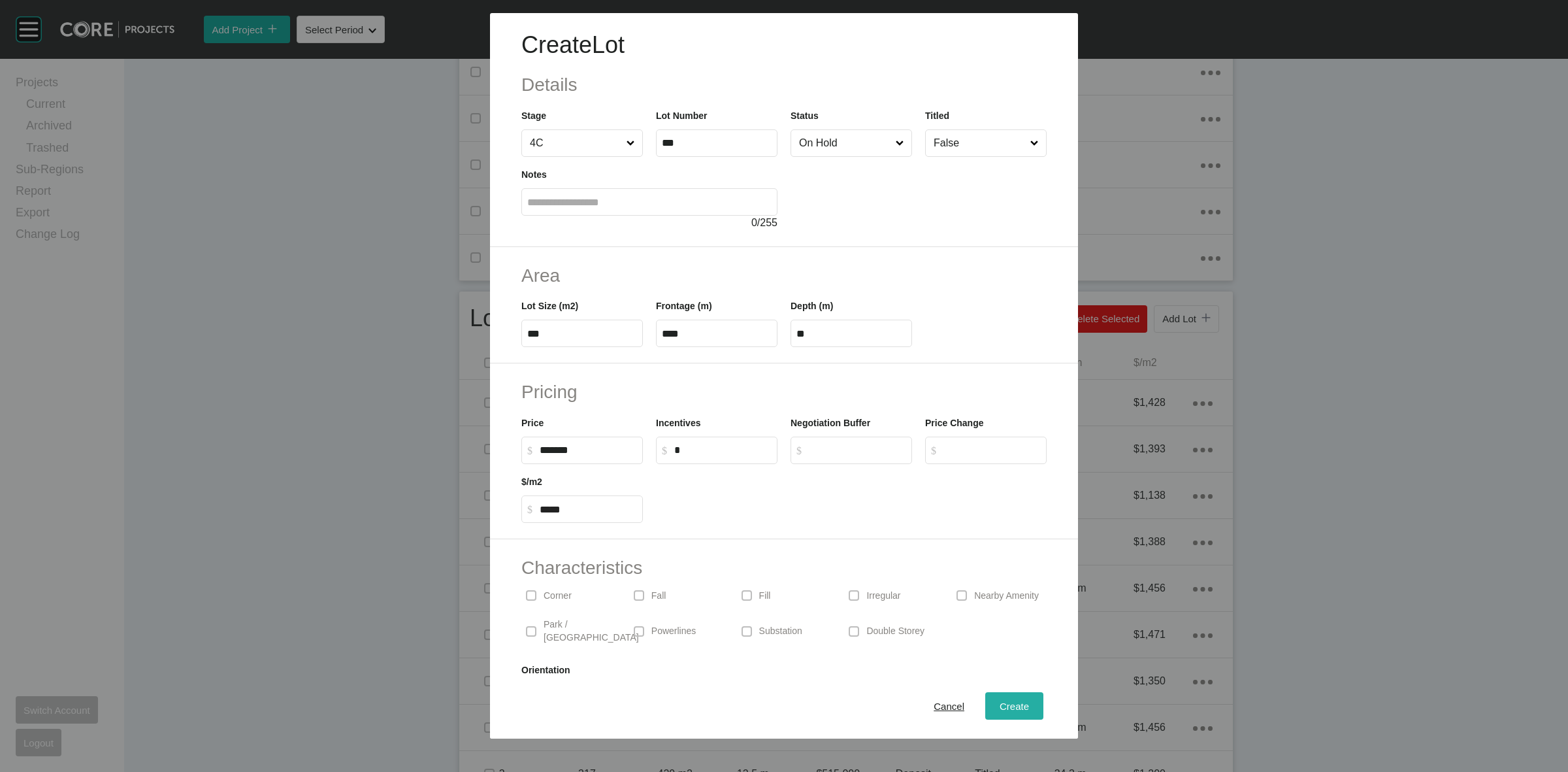
type input "*"
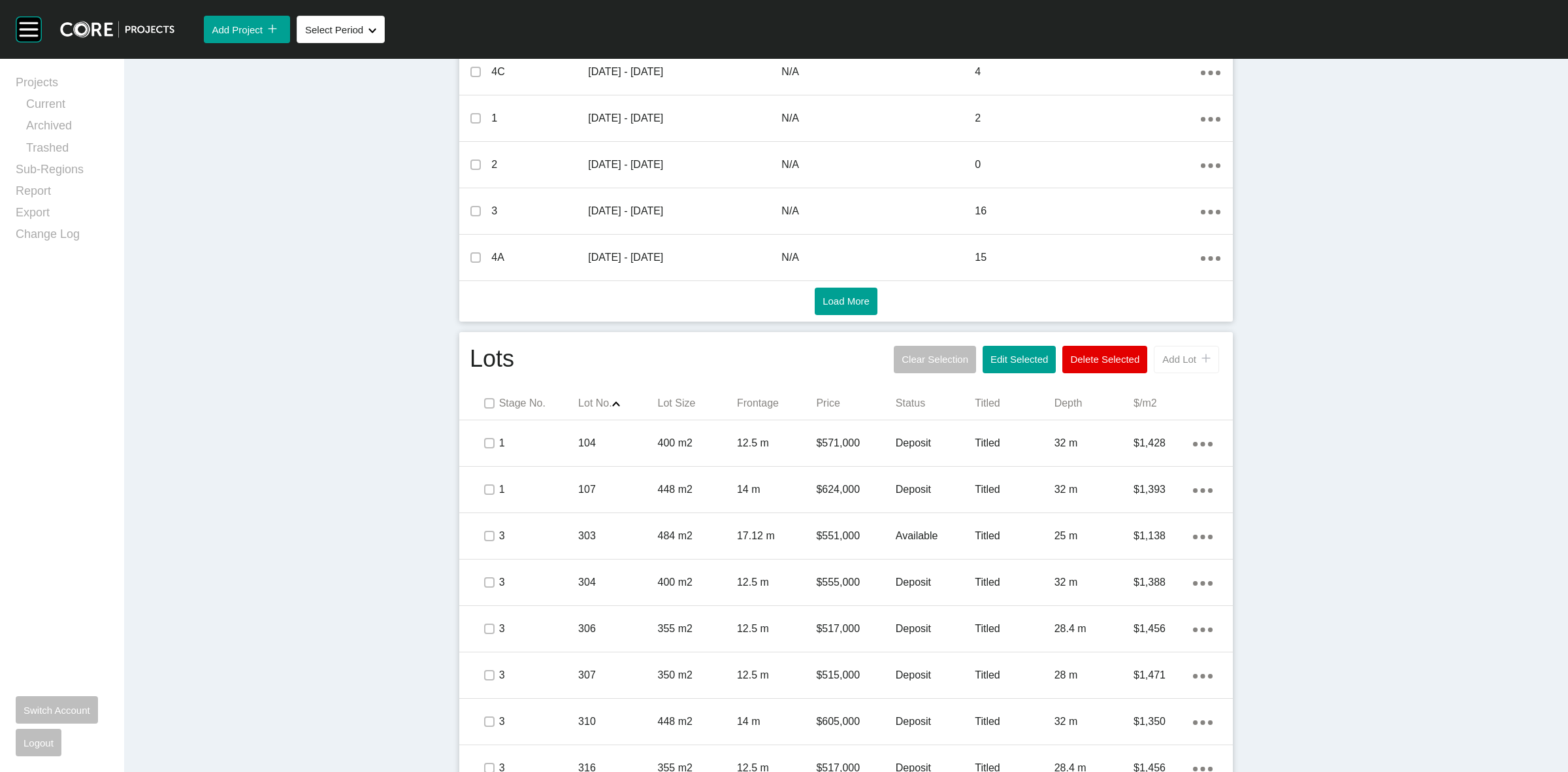
click at [1177, 357] on span "Add Lot" at bounding box center [1179, 358] width 34 height 11
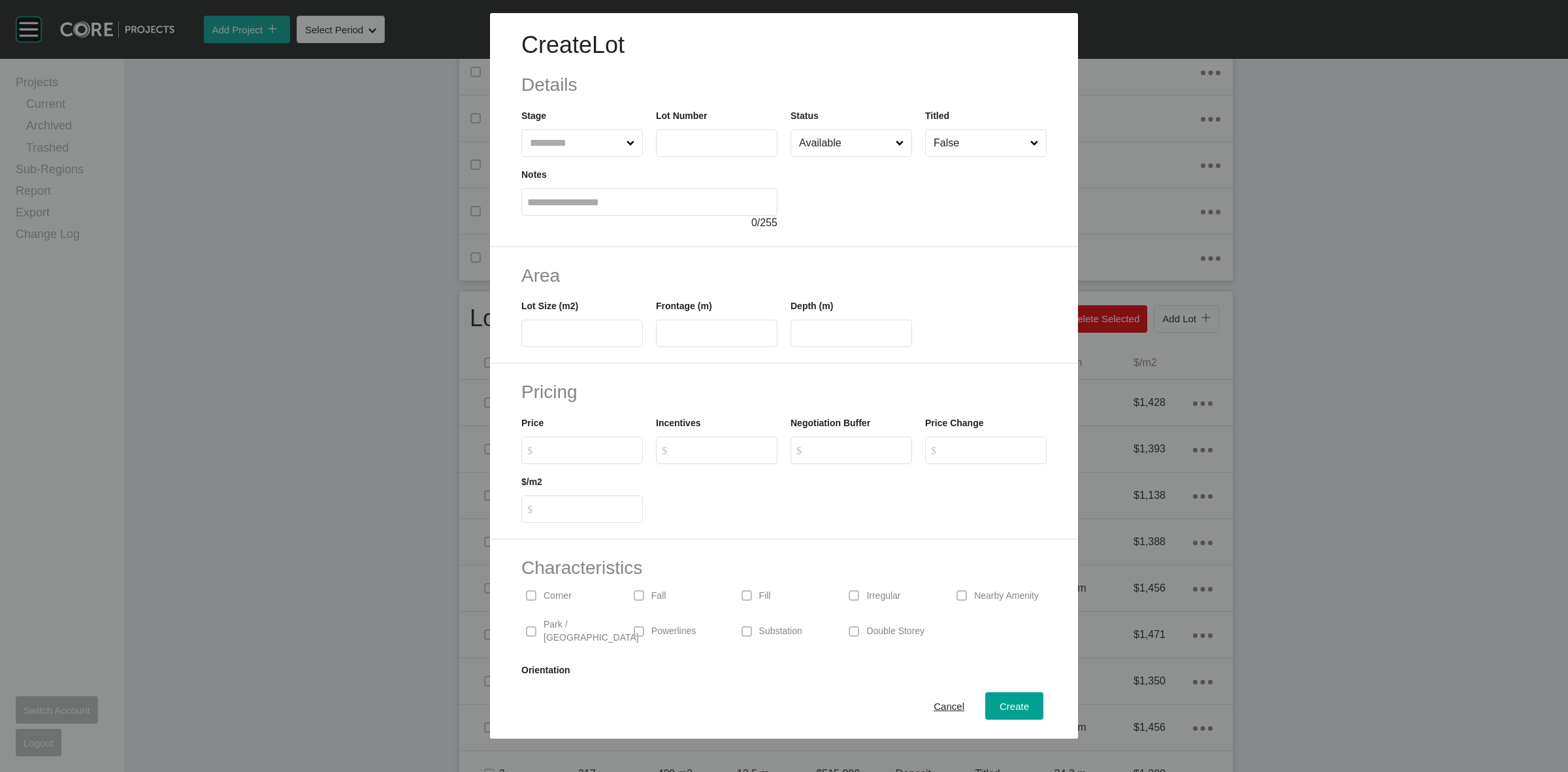
click at [566, 142] on input "text" at bounding box center [575, 142] width 97 height 26
type input "***"
type input "**"
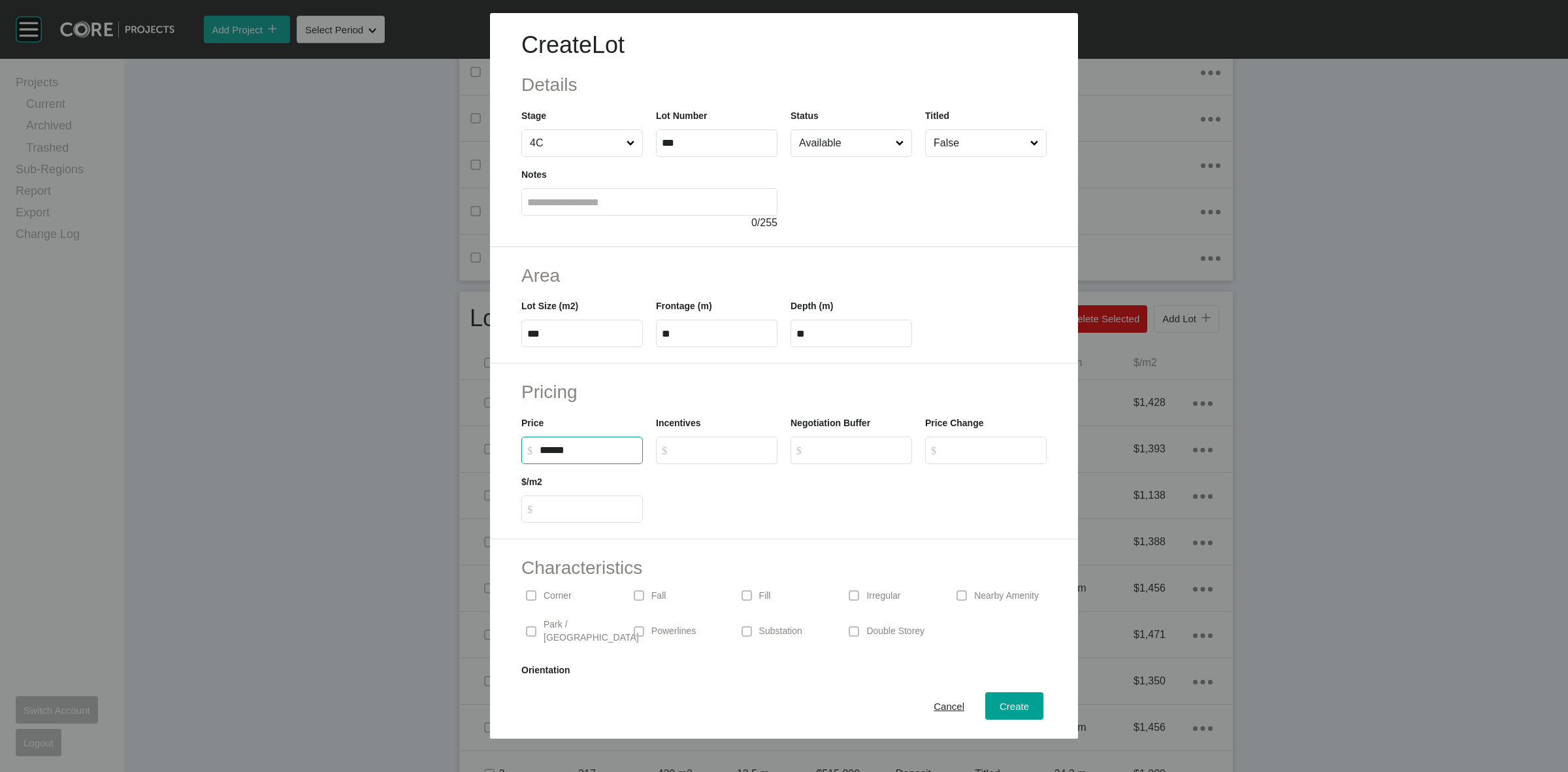
type input "******"
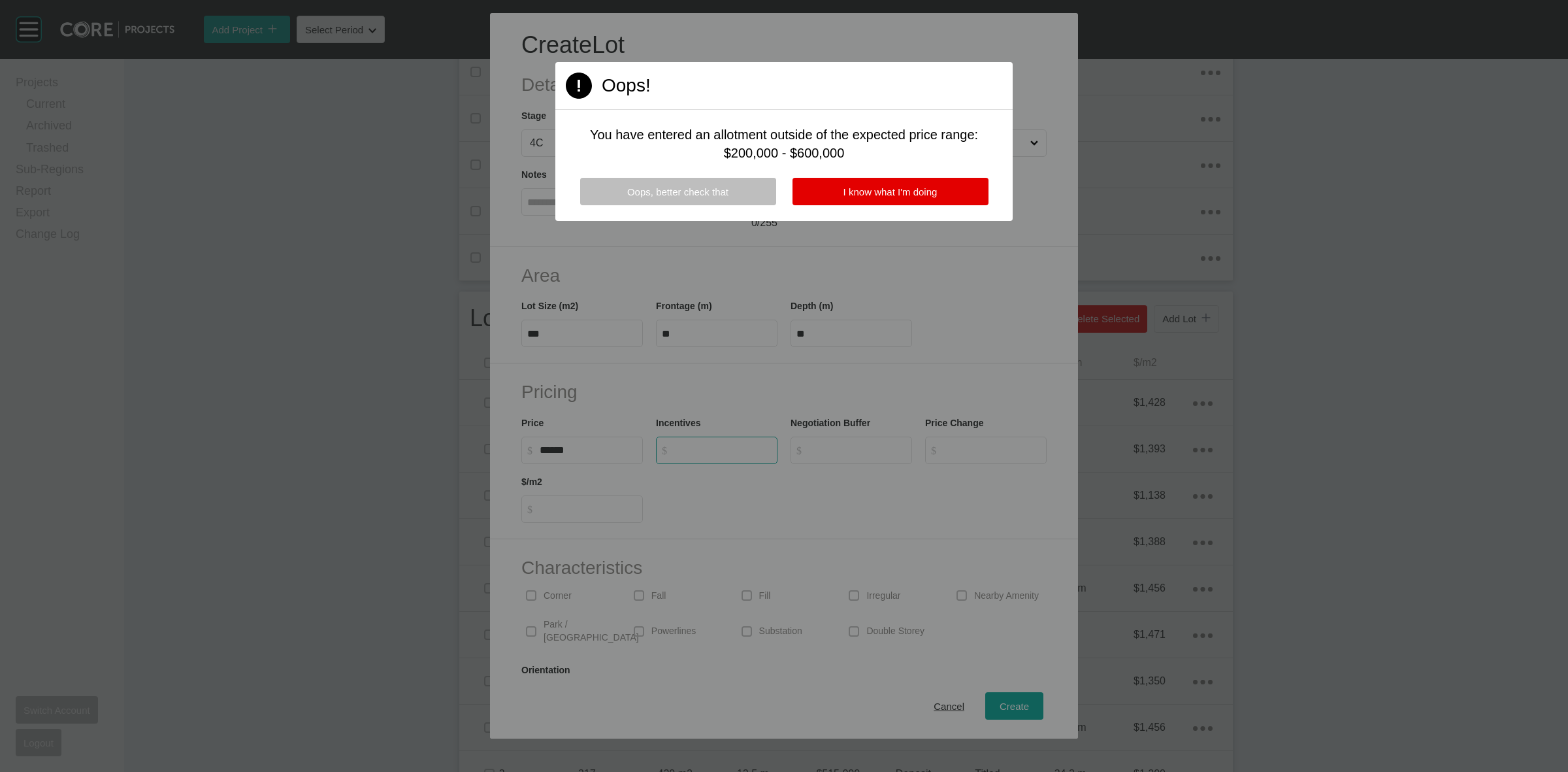
type input "*"
click at [865, 508] on div at bounding box center [784, 386] width 1568 height 772
click at [886, 191] on span "I know what I'm doing" at bounding box center [891, 191] width 94 height 11
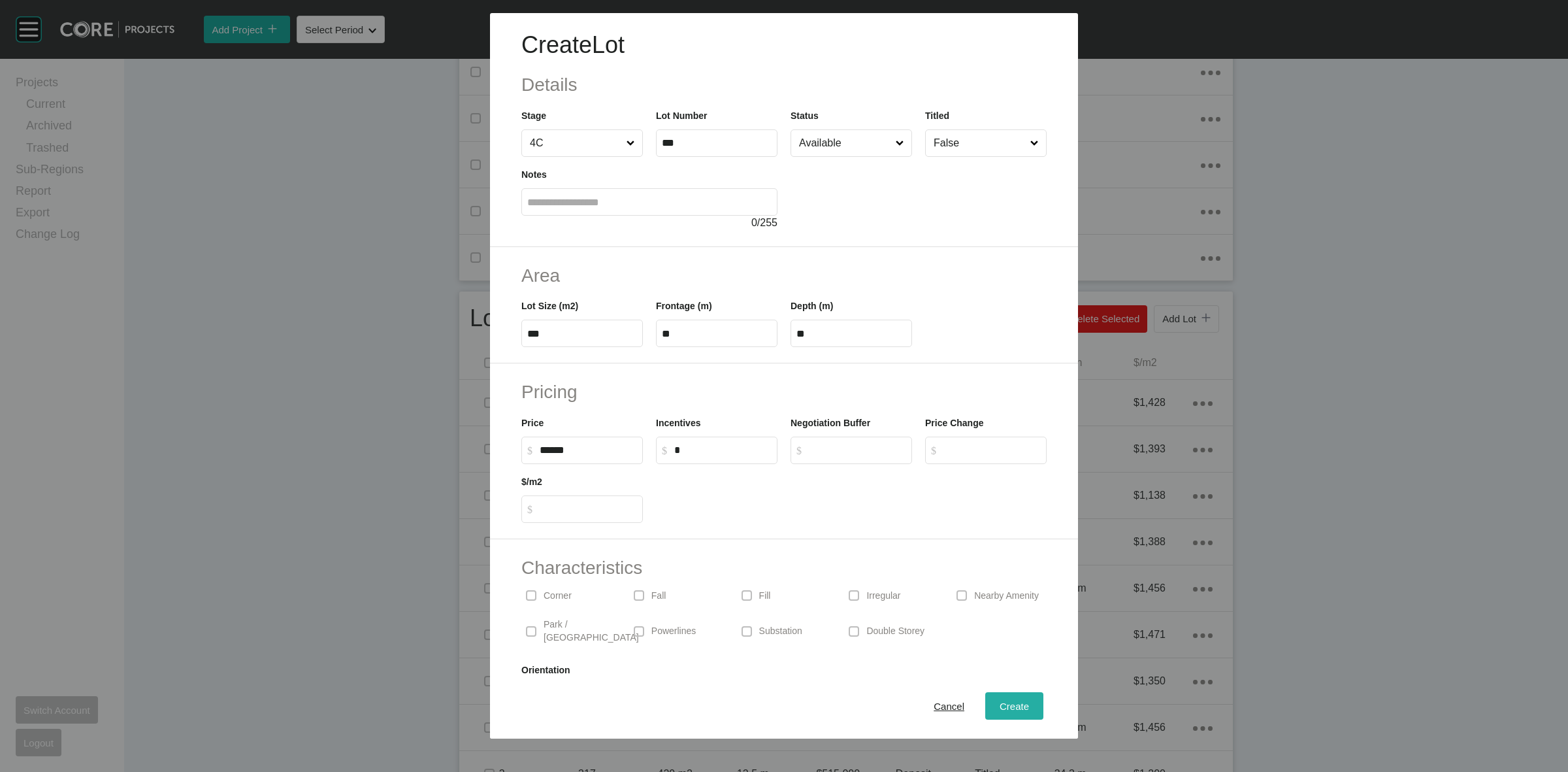
click at [1002, 710] on span "Create" at bounding box center [1015, 706] width 29 height 11
type input "*"
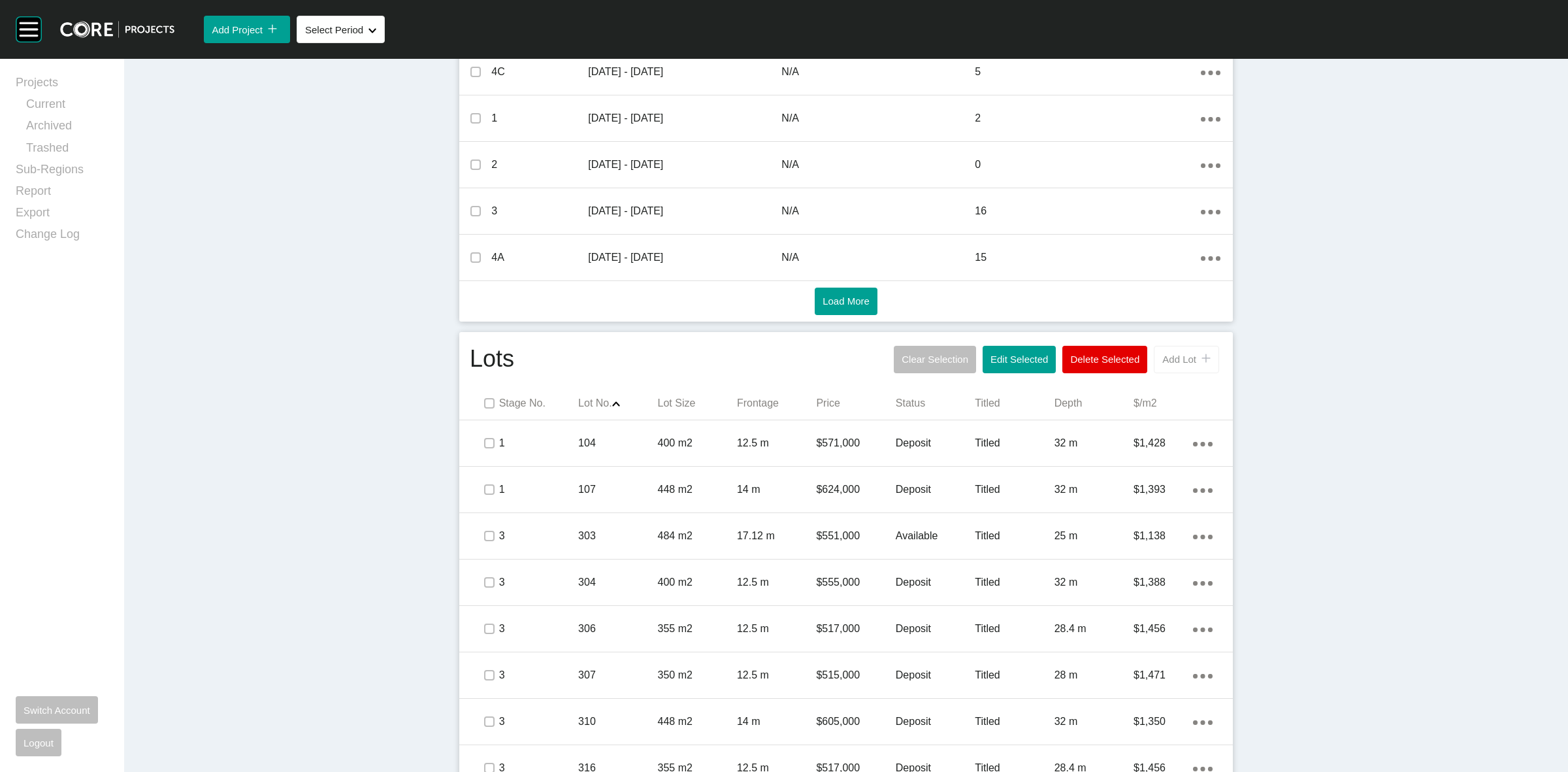
click at [1174, 357] on span "Add Lot" at bounding box center [1179, 358] width 34 height 11
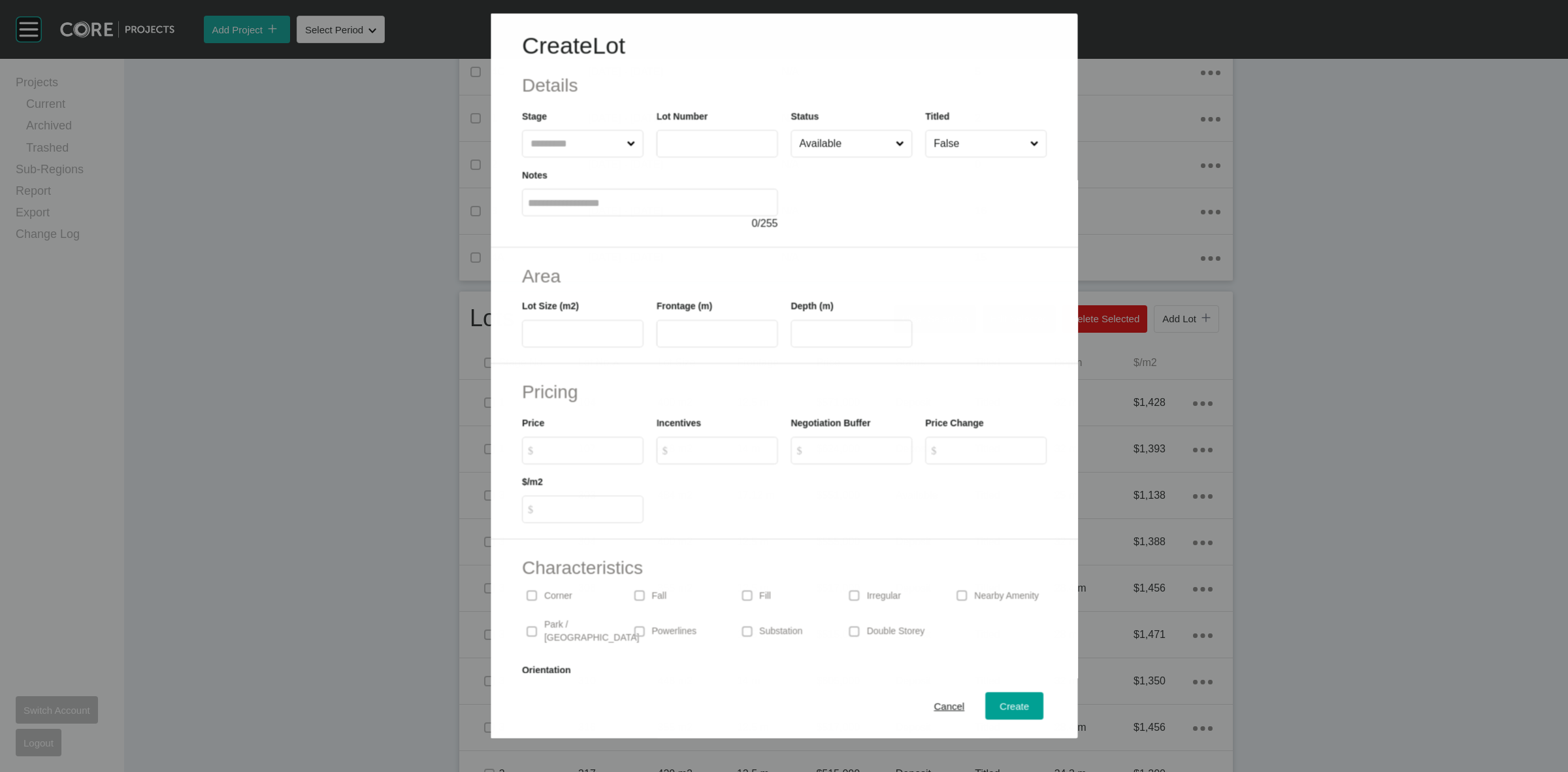
click at [572, 142] on input "text" at bounding box center [575, 142] width 96 height 26
type input "***"
type input "**"
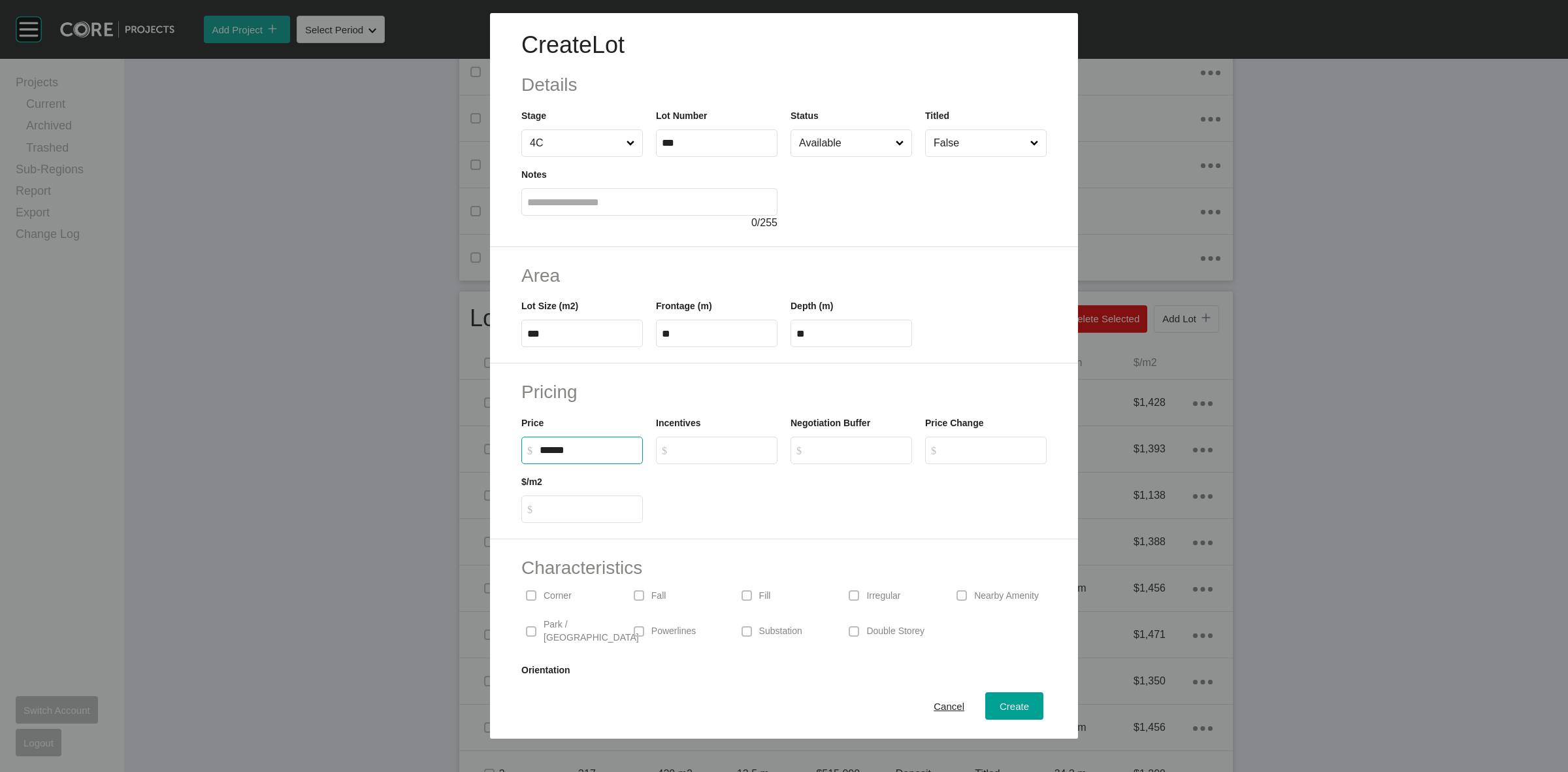
type input "******"
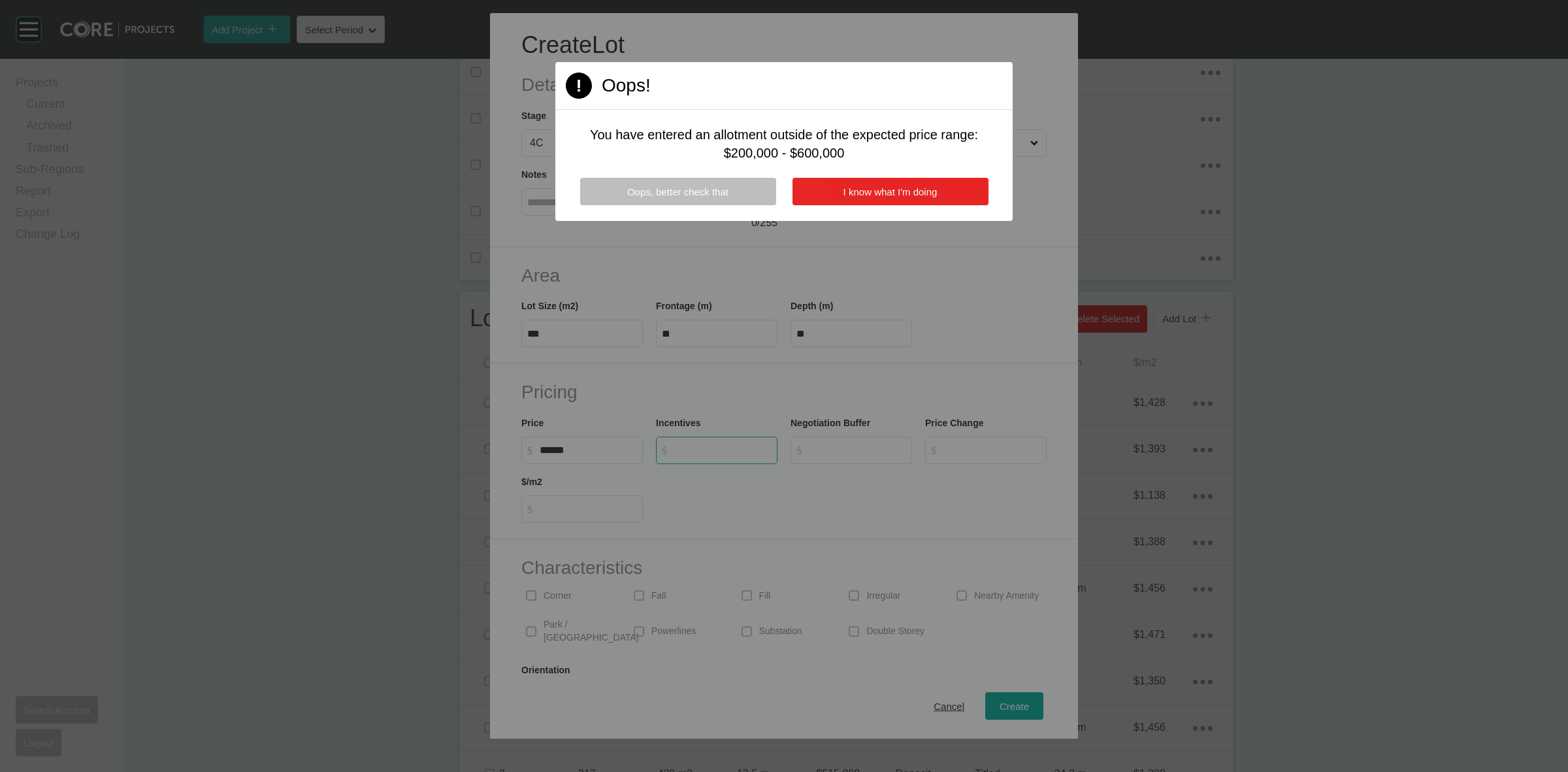
type input "*"
click at [873, 186] on span "I know what I'm doing" at bounding box center [891, 191] width 94 height 11
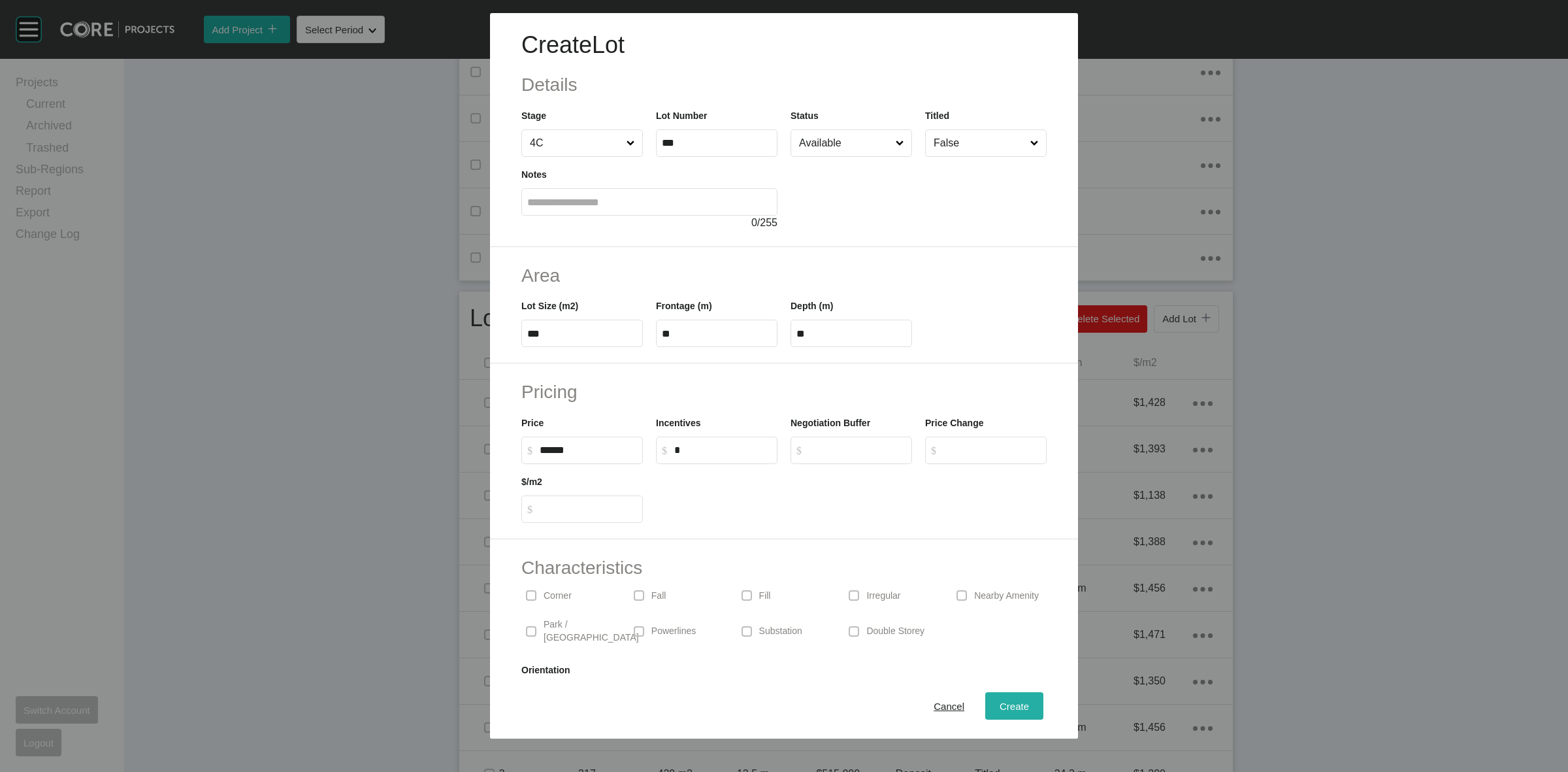
click at [1007, 698] on div "Create" at bounding box center [1014, 707] width 36 height 18
type input "*"
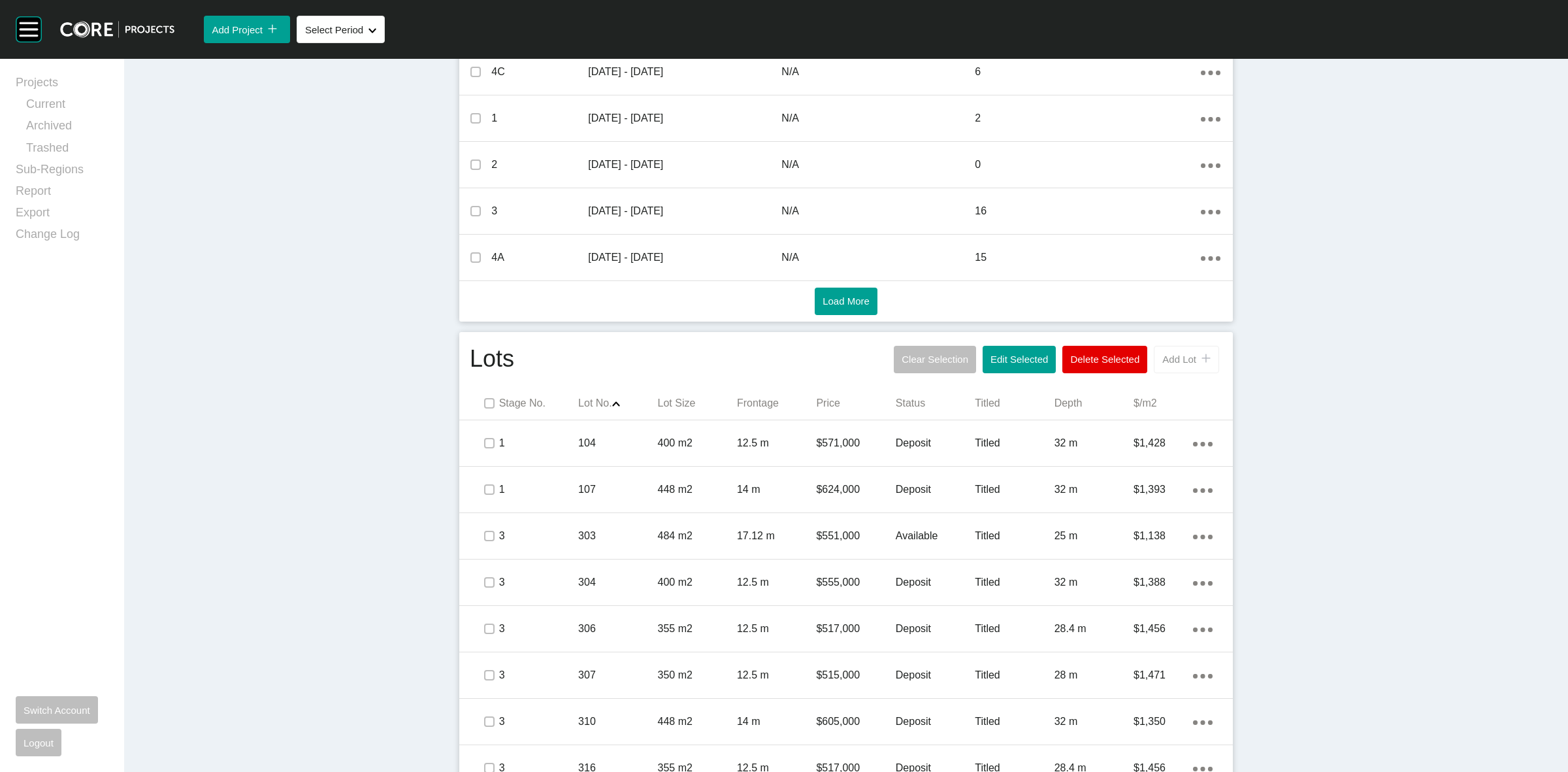
click at [1178, 365] on span "Add Lot" at bounding box center [1179, 358] width 34 height 11
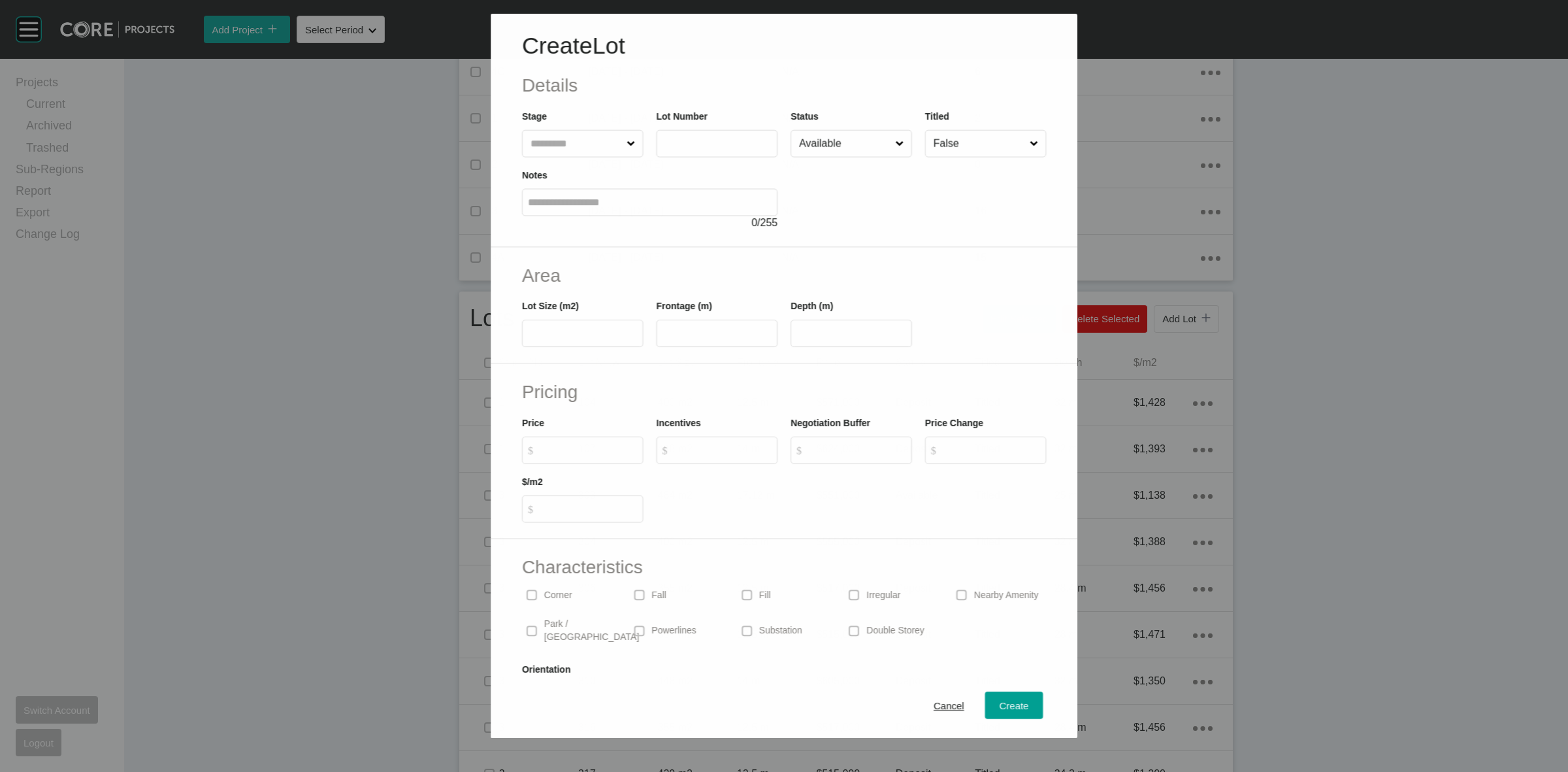
click at [581, 140] on input "text" at bounding box center [576, 143] width 96 height 26
type input "***"
type input "**"
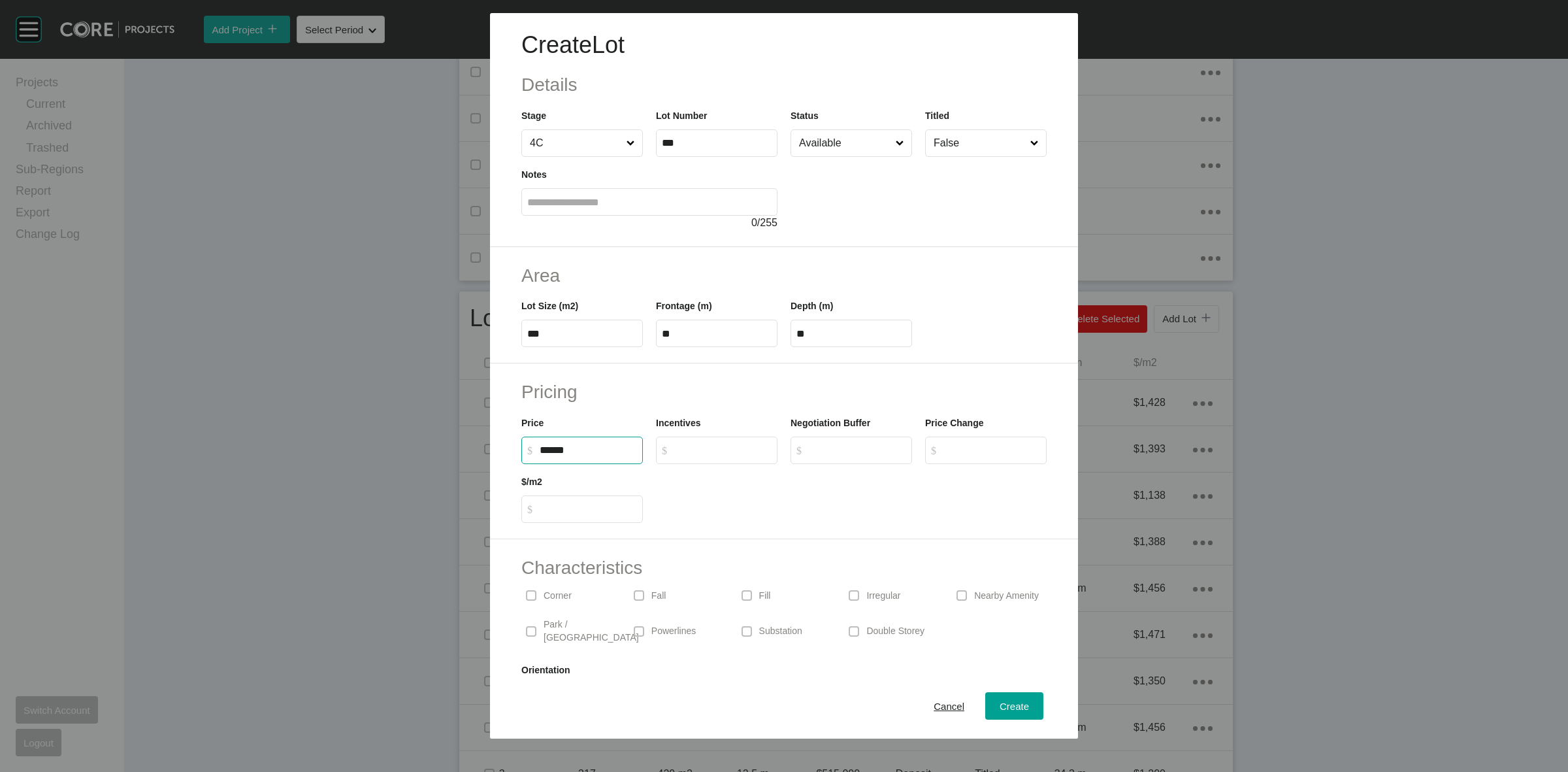
type input "******"
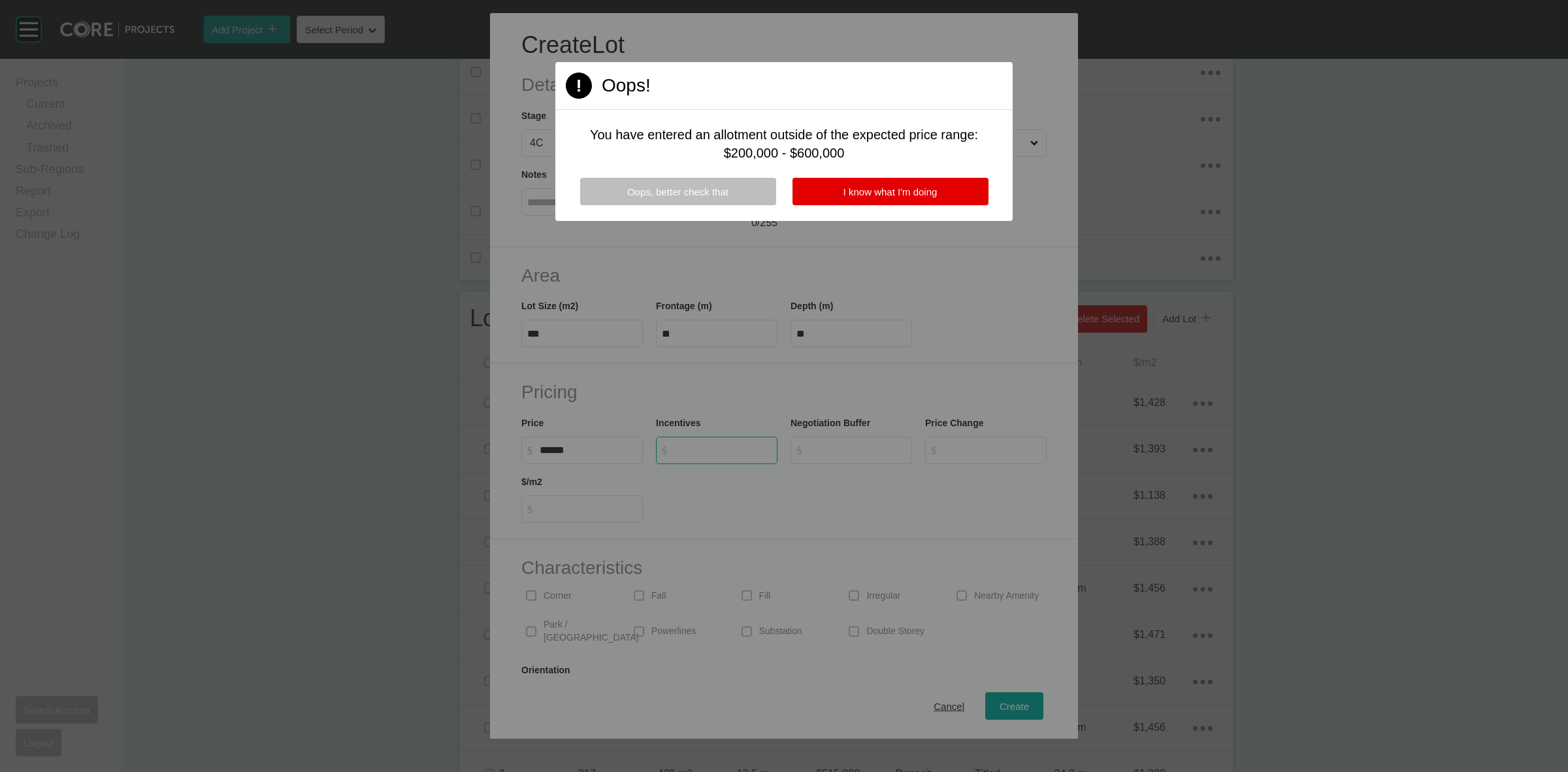
type input "*"
click at [919, 177] on div "Page 1 Created with Sketch. Oops! You have entered an allotment outside of the …" at bounding box center [784, 142] width 458 height 159
click at [875, 178] on button "I know what I'm doing" at bounding box center [890, 191] width 196 height 27
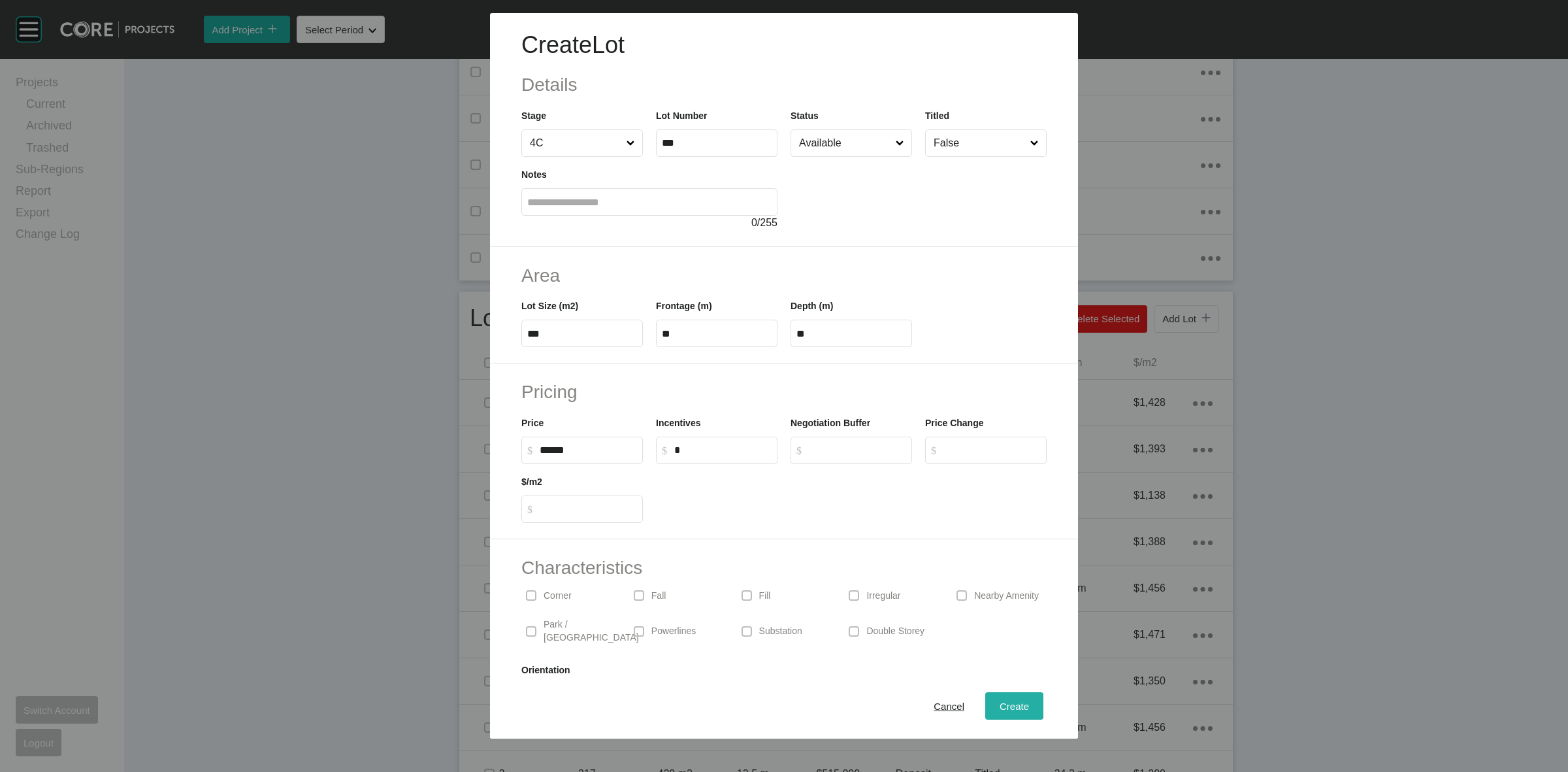
click at [1000, 707] on span "Create" at bounding box center [1015, 706] width 29 height 11
type input "*"
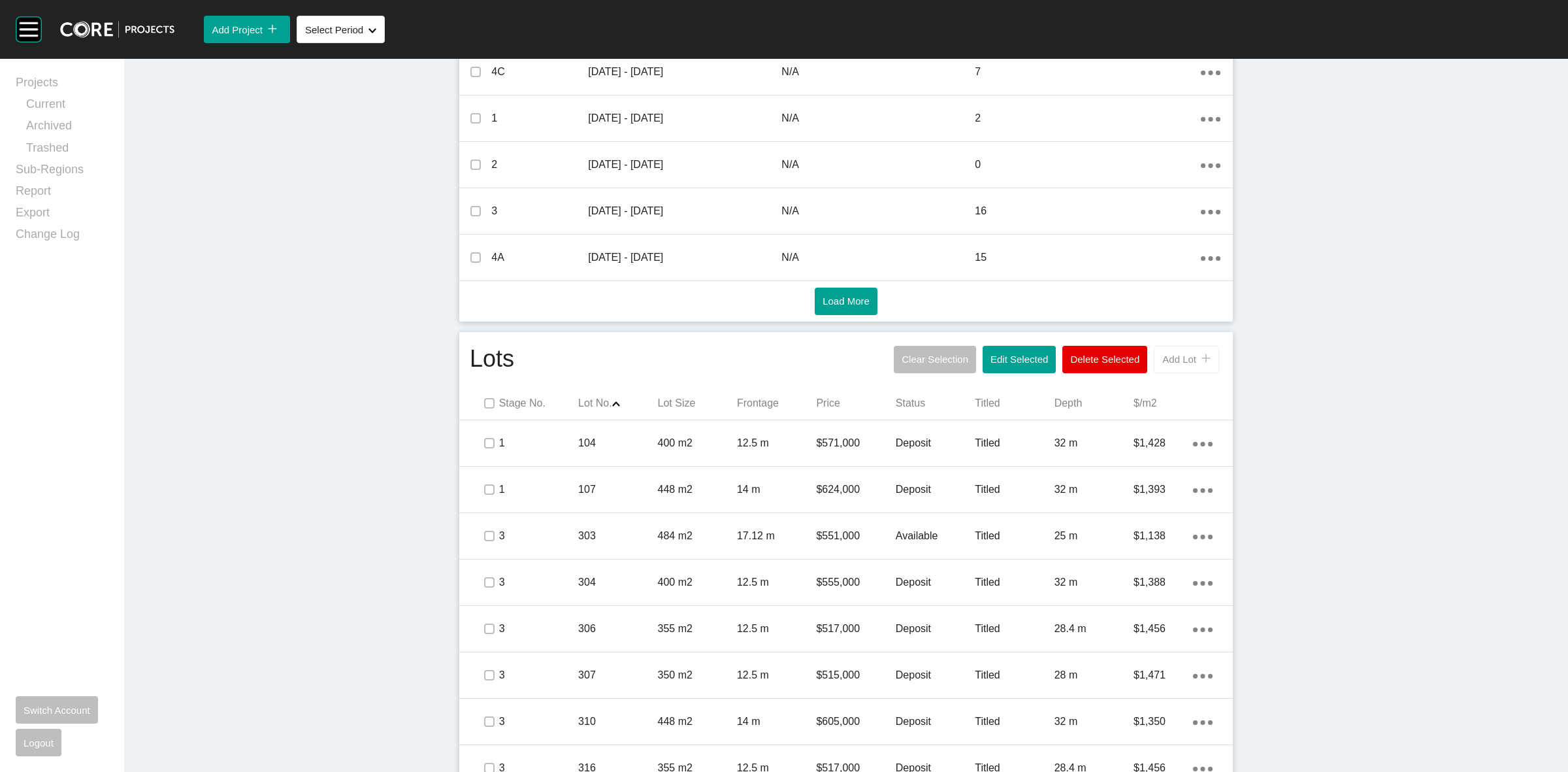
click at [1162, 363] on span "Add Lot" at bounding box center [1179, 358] width 34 height 11
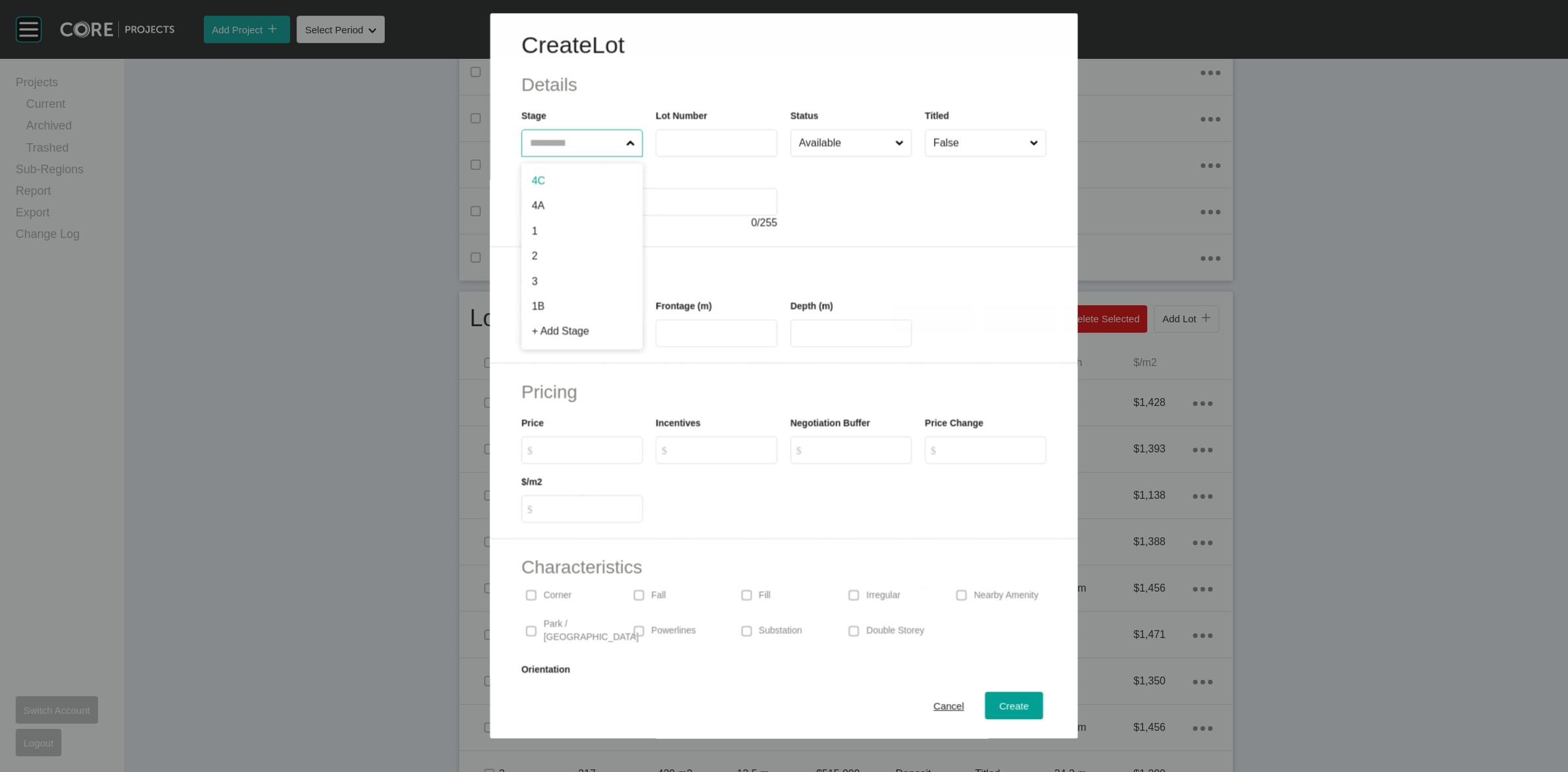
drag, startPoint x: 583, startPoint y: 148, endPoint x: 582, endPoint y: 138, distance: 10.0
click at [583, 147] on input "text" at bounding box center [575, 142] width 96 height 26
type input "***"
type input "****"
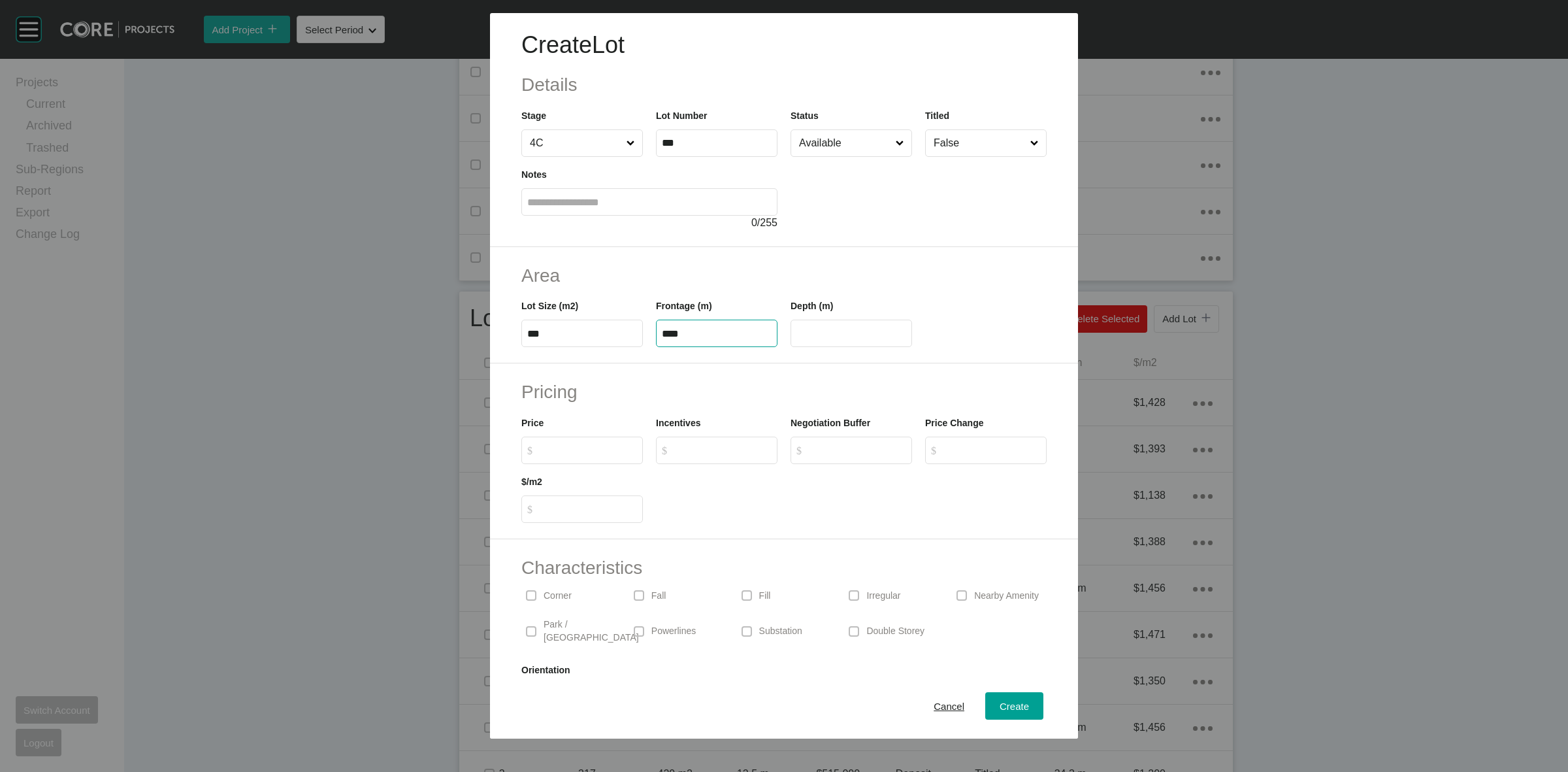
type input "****"
type input "******"
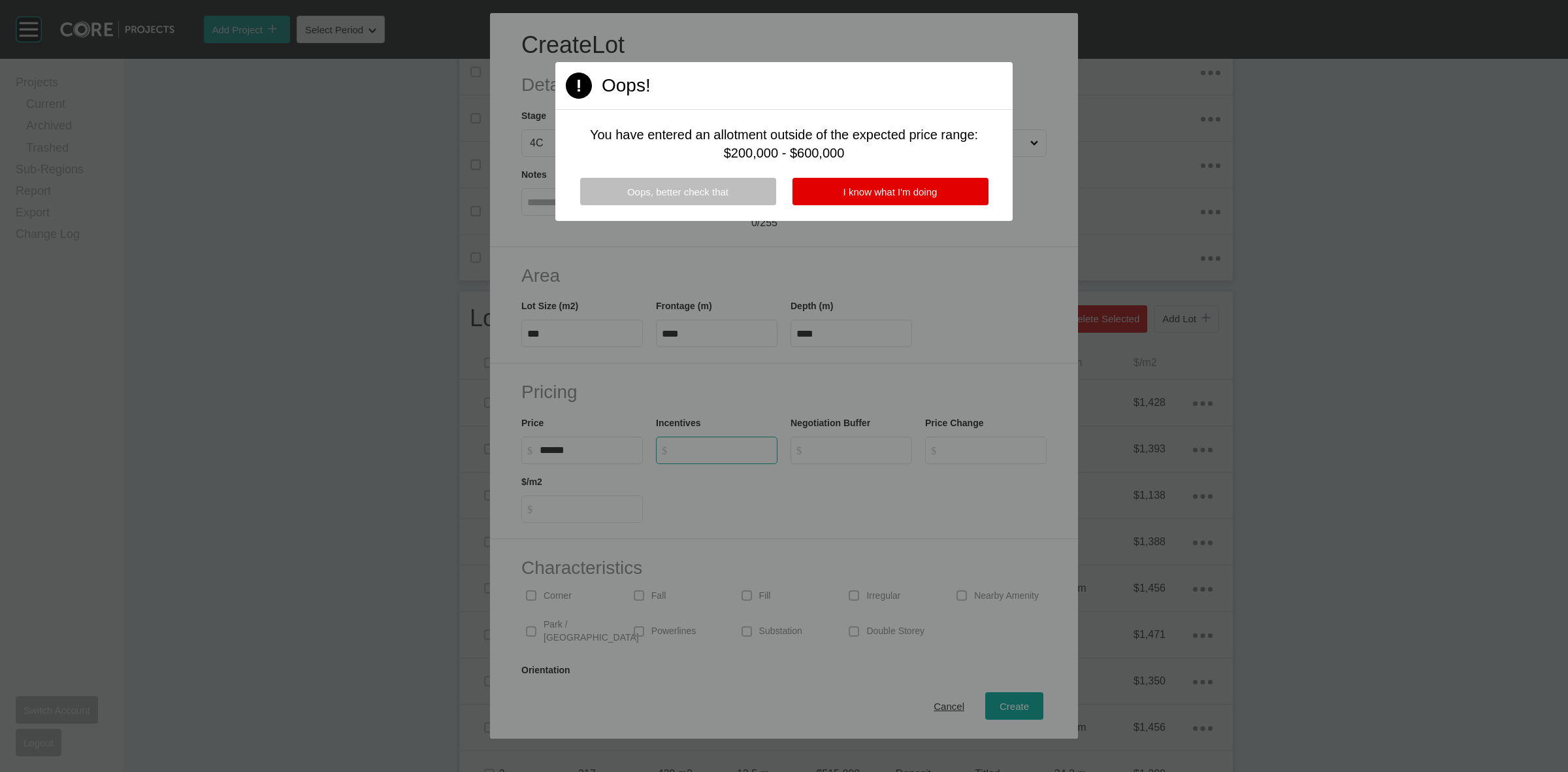
type input "*"
click at [560, 592] on div at bounding box center [784, 386] width 1568 height 772
click at [896, 188] on span "I know what I'm doing" at bounding box center [891, 191] width 94 height 11
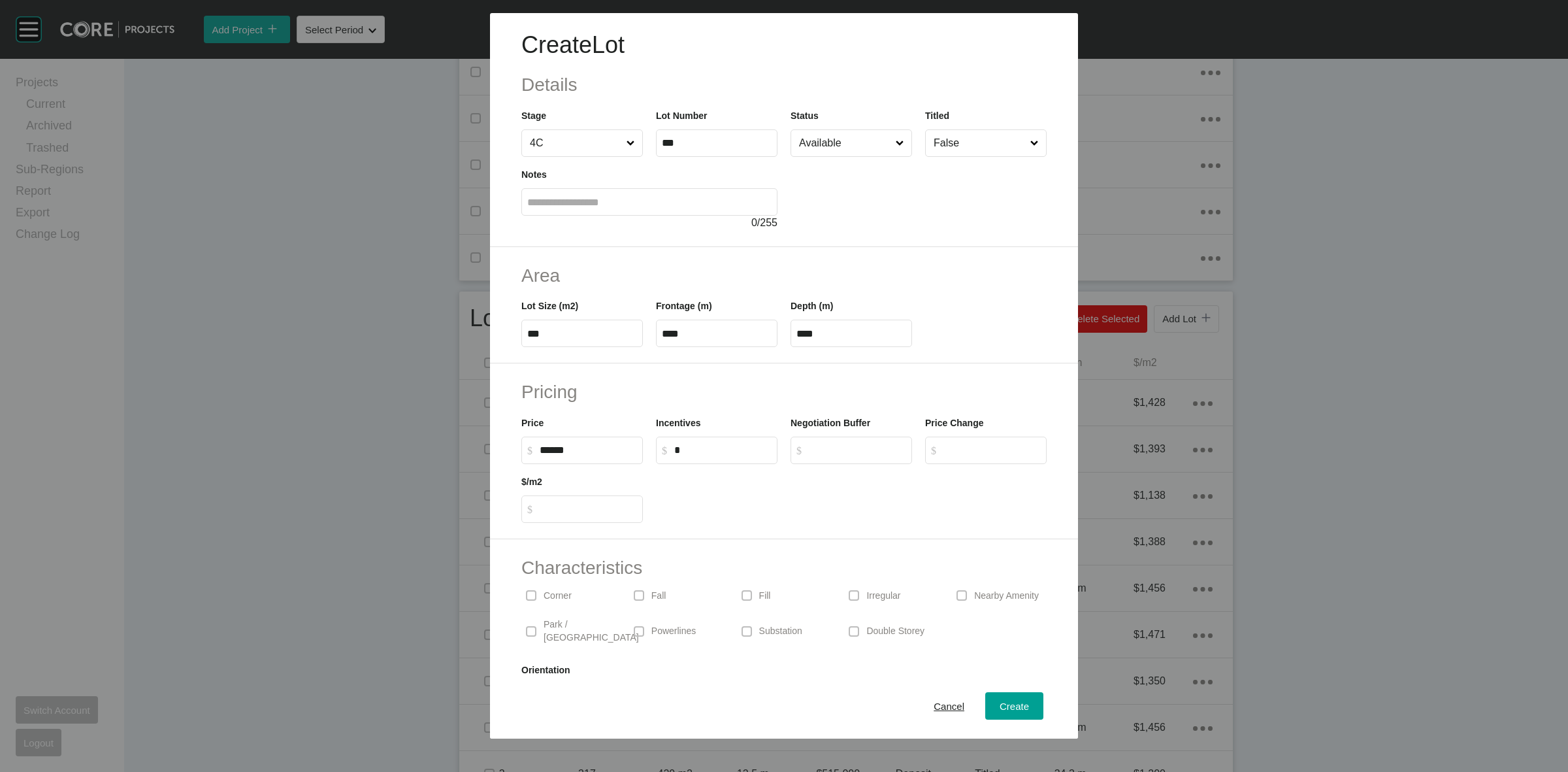
click at [545, 593] on p "Corner" at bounding box center [557, 595] width 28 height 13
click at [998, 698] on div "Create" at bounding box center [1014, 707] width 36 height 18
type input "*"
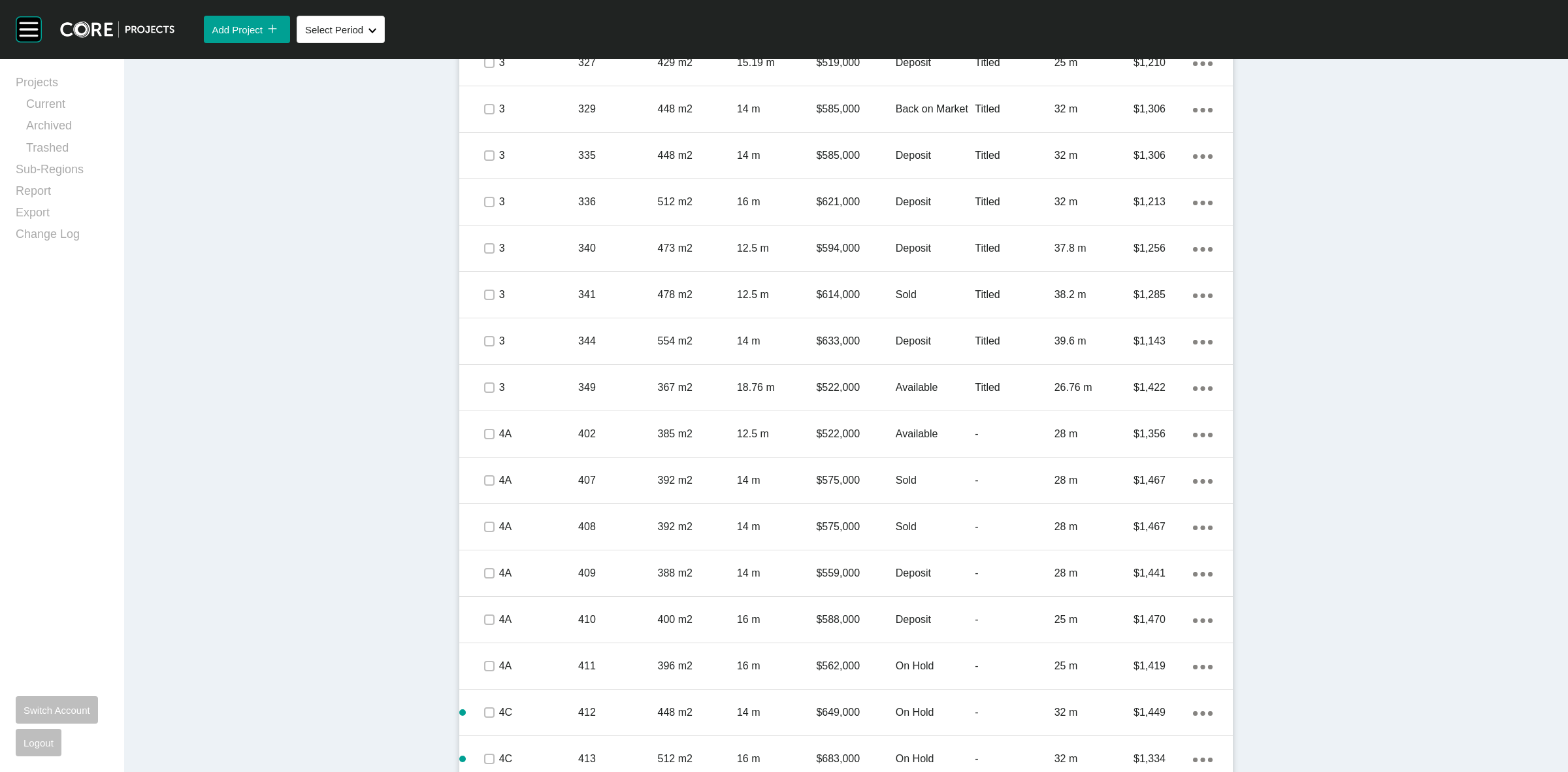
scroll to position [1674, 0]
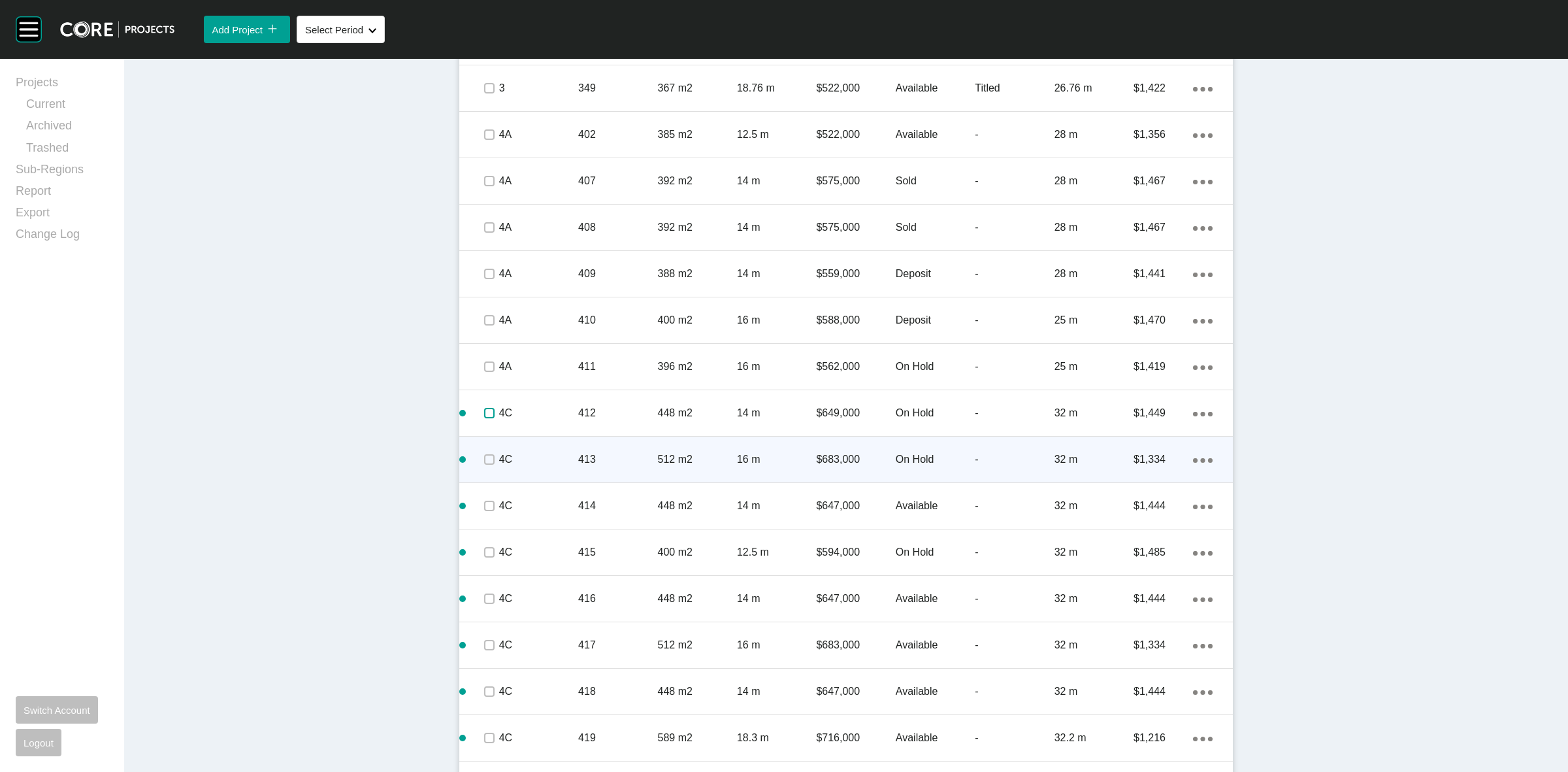
drag, startPoint x: 489, startPoint y: 416, endPoint x: 477, endPoint y: 438, distance: 25.1
click at [487, 414] on label at bounding box center [489, 413] width 11 height 11
click at [486, 455] on label at bounding box center [489, 459] width 11 height 11
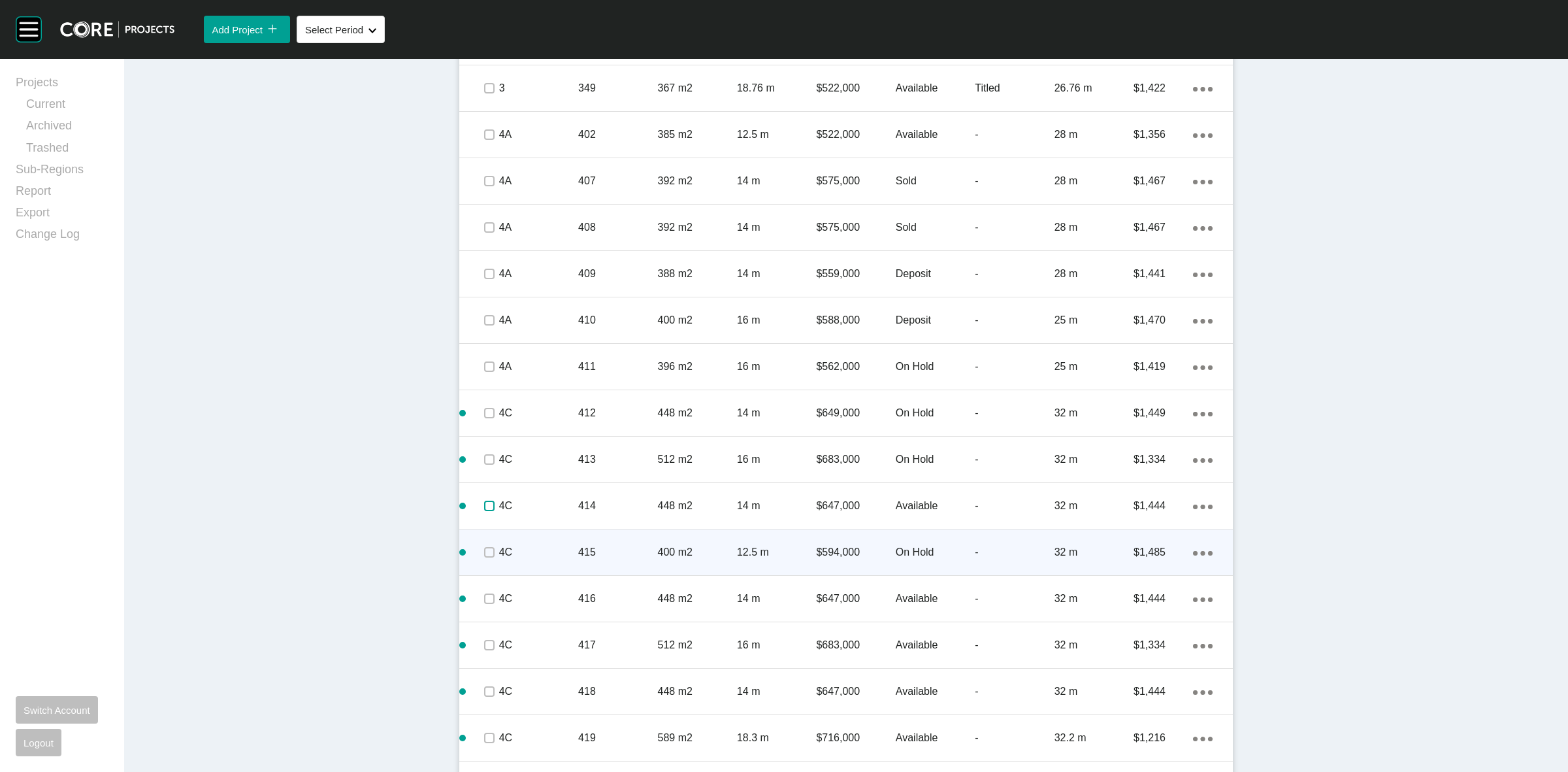
click at [487, 508] on label at bounding box center [489, 506] width 11 height 11
click at [484, 557] on label at bounding box center [489, 552] width 11 height 11
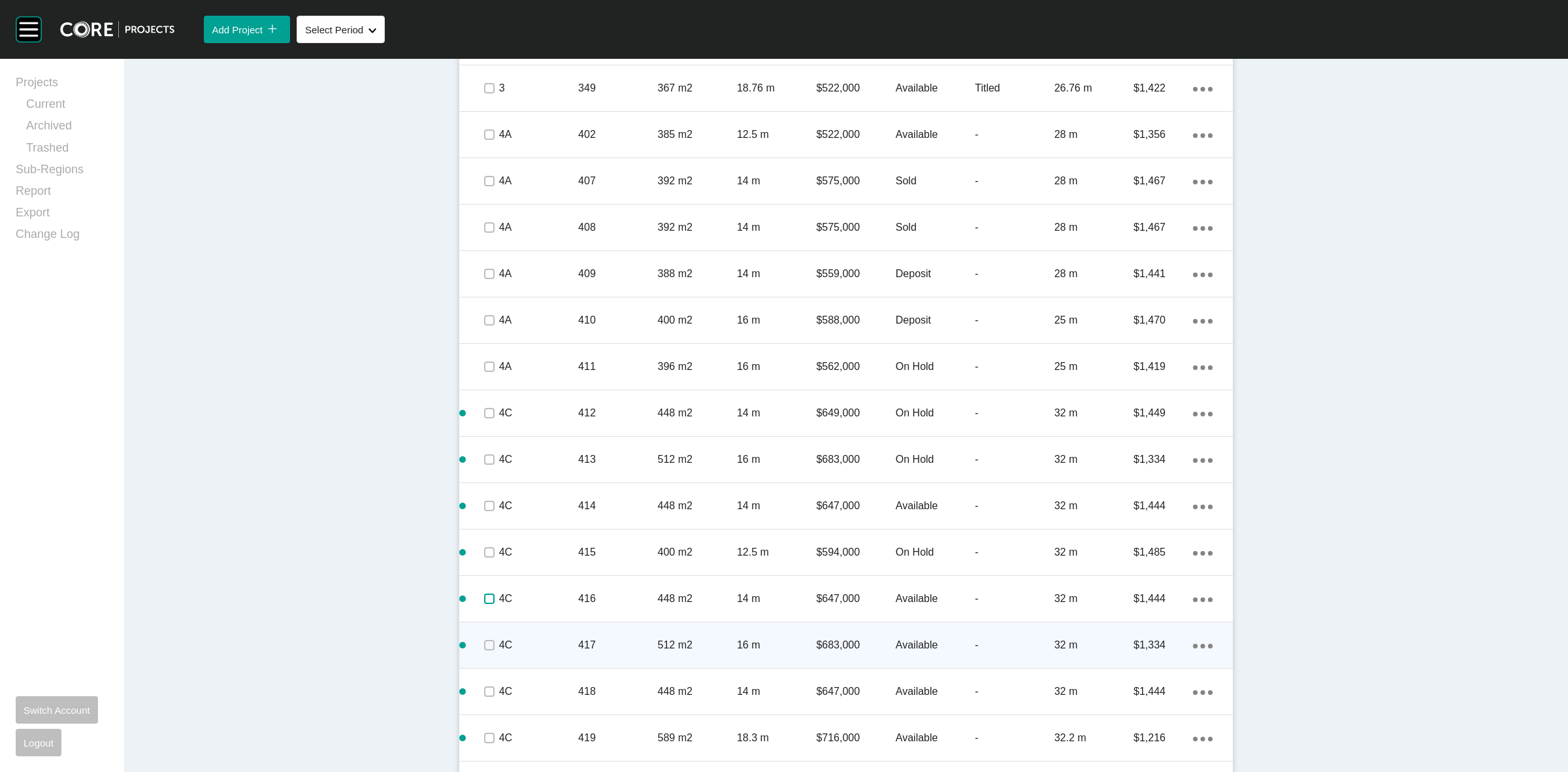
drag, startPoint x: 476, startPoint y: 602, endPoint x: 477, endPoint y: 626, distance: 24.0
click at [484, 602] on label at bounding box center [489, 598] width 11 height 11
click at [484, 646] on label at bounding box center [489, 645] width 11 height 11
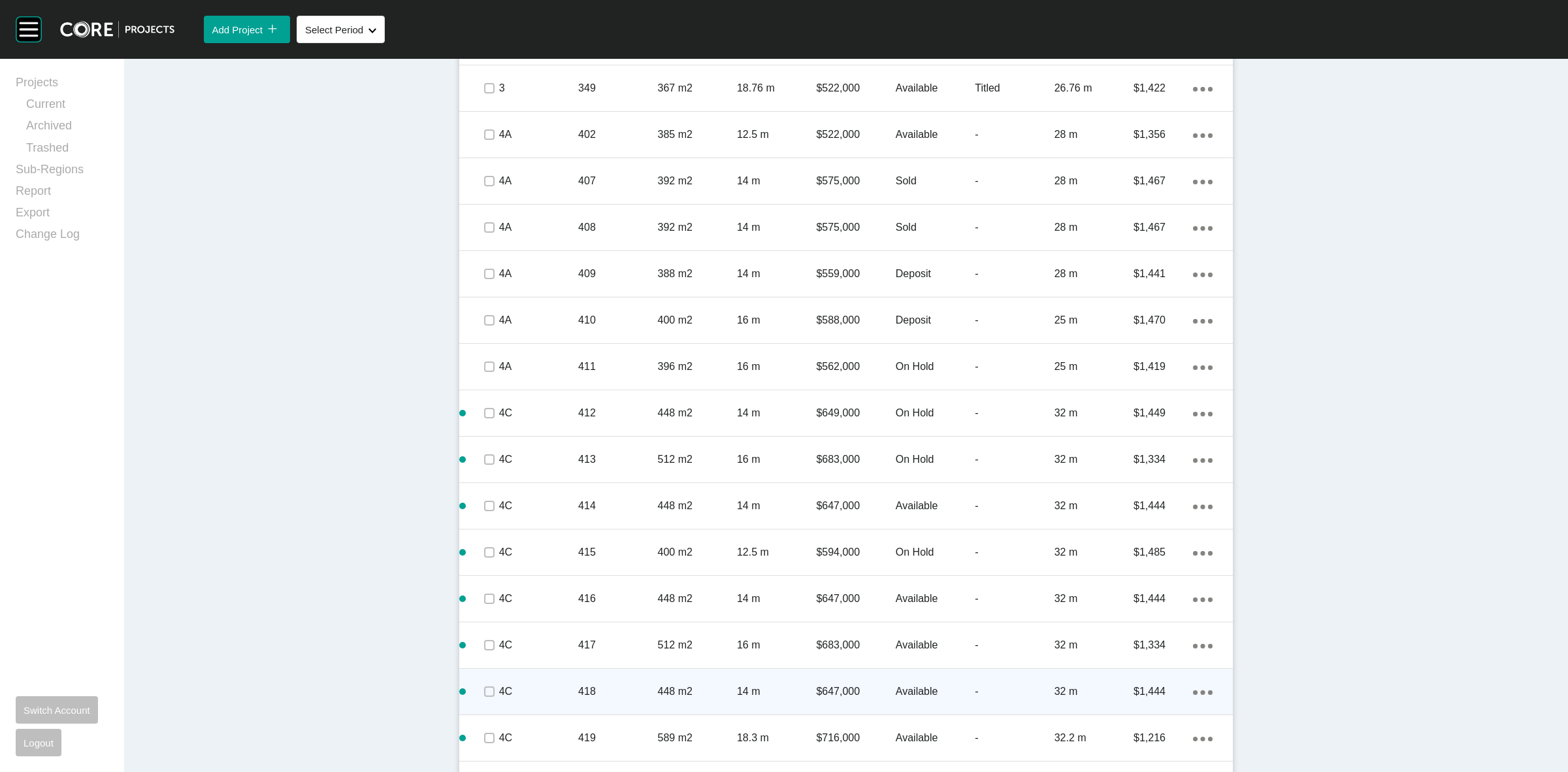
drag, startPoint x: 474, startPoint y: 690, endPoint x: 478, endPoint y: 711, distance: 21.4
click at [479, 700] on span at bounding box center [489, 692] width 20 height 20
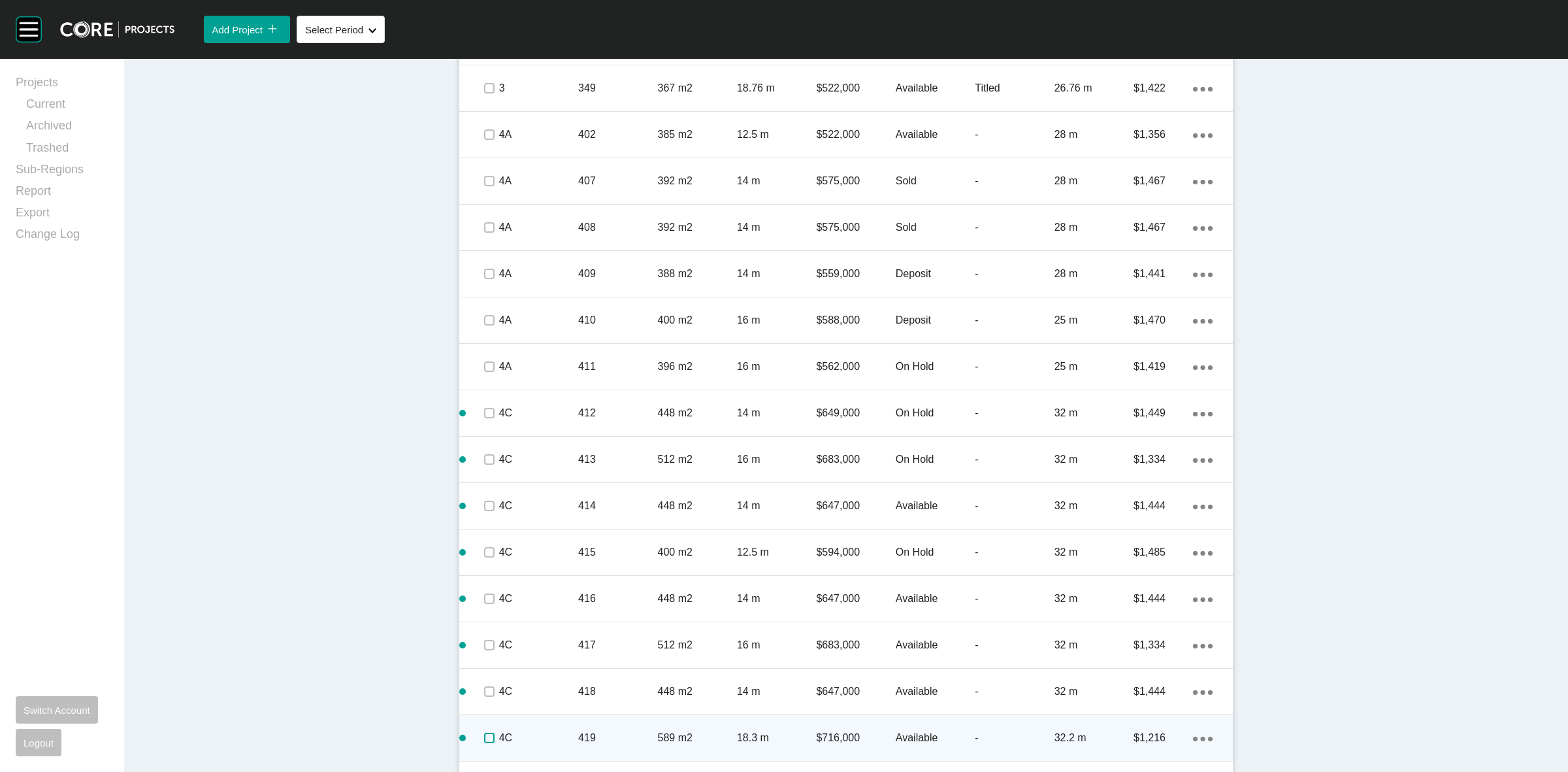
click at [484, 739] on label at bounding box center [489, 738] width 11 height 11
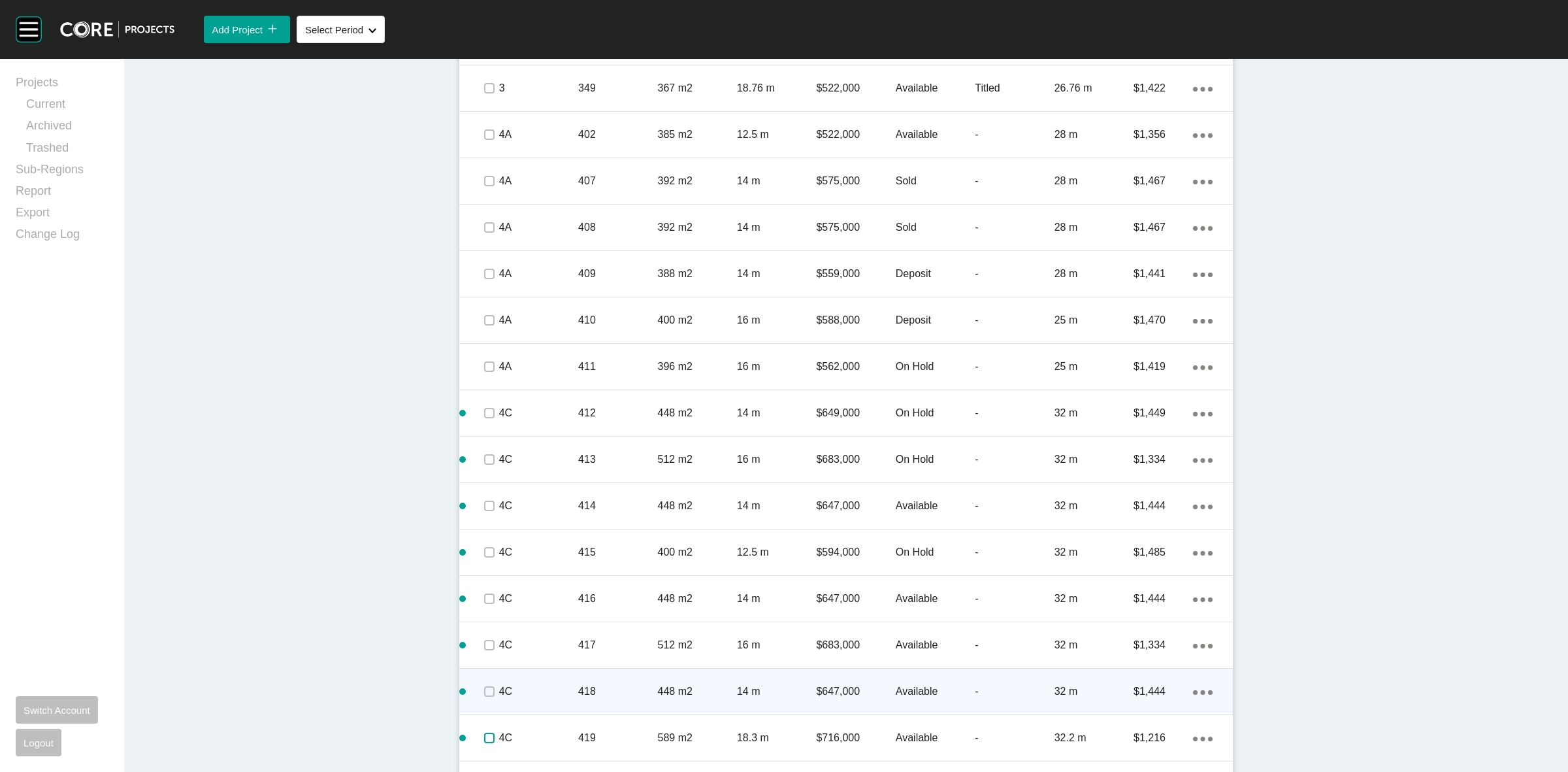
scroll to position [1837, 0]
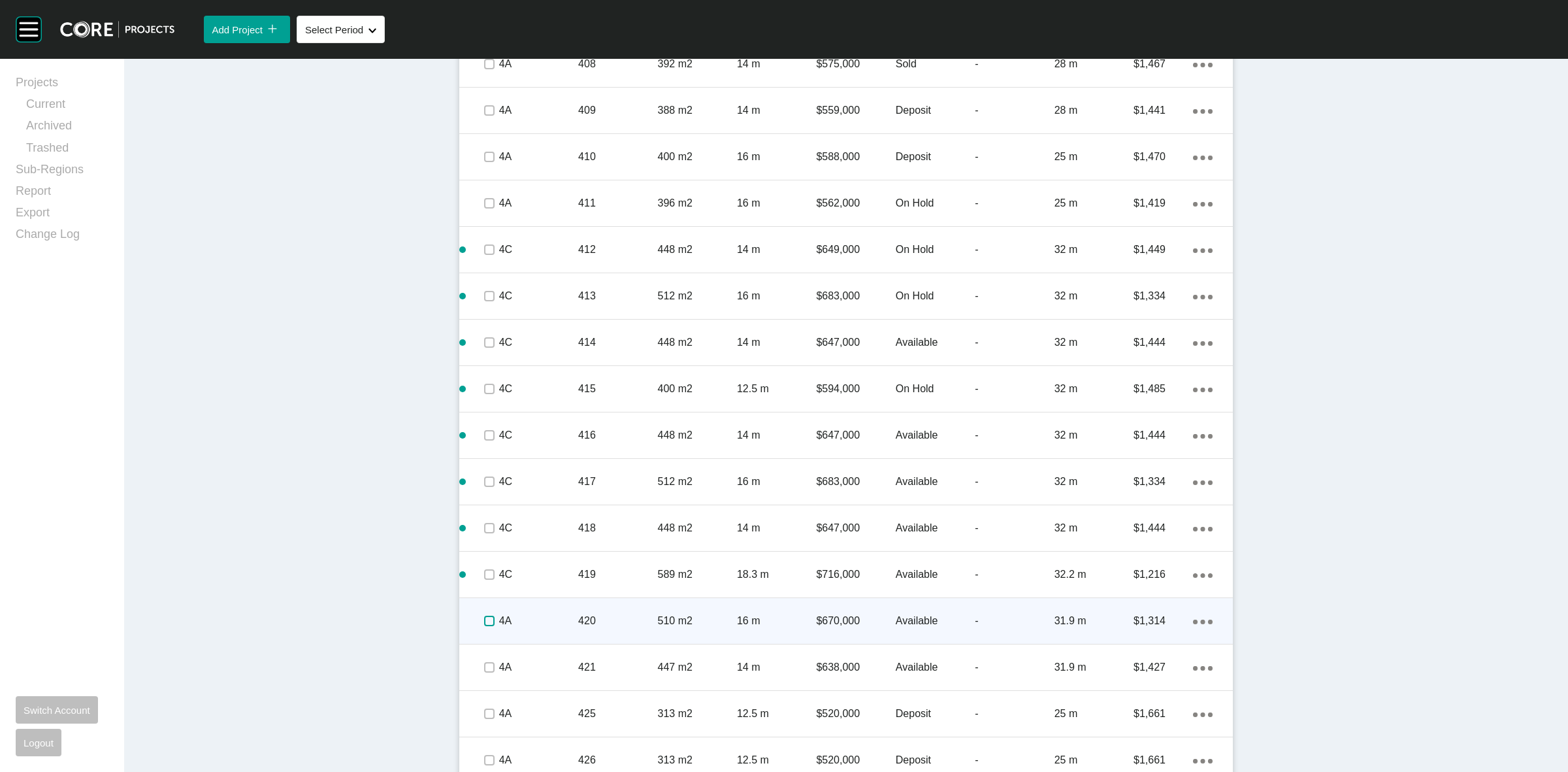
click at [486, 623] on label at bounding box center [489, 621] width 11 height 11
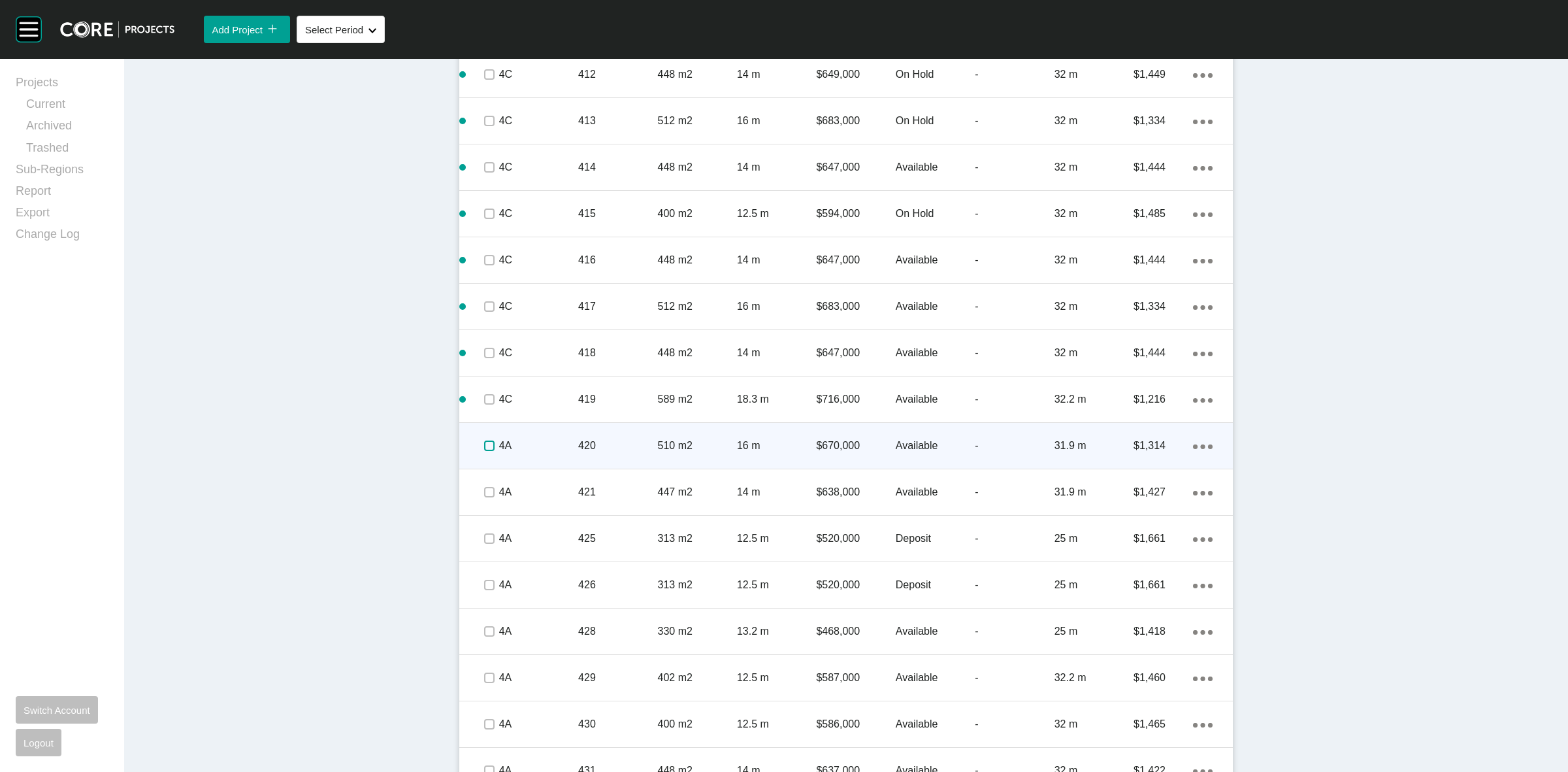
scroll to position [2082, 0]
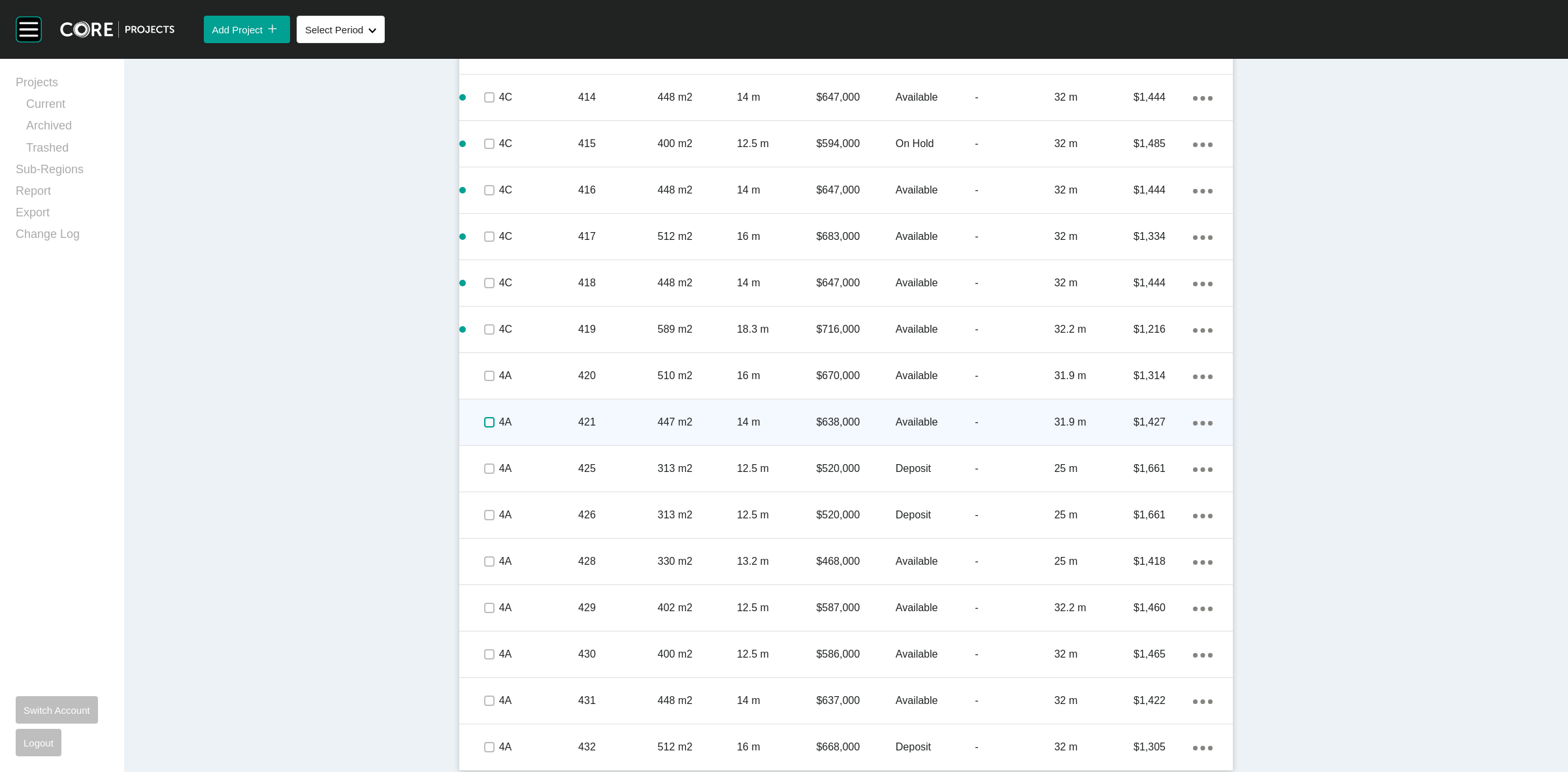
click at [486, 419] on label at bounding box center [489, 422] width 11 height 11
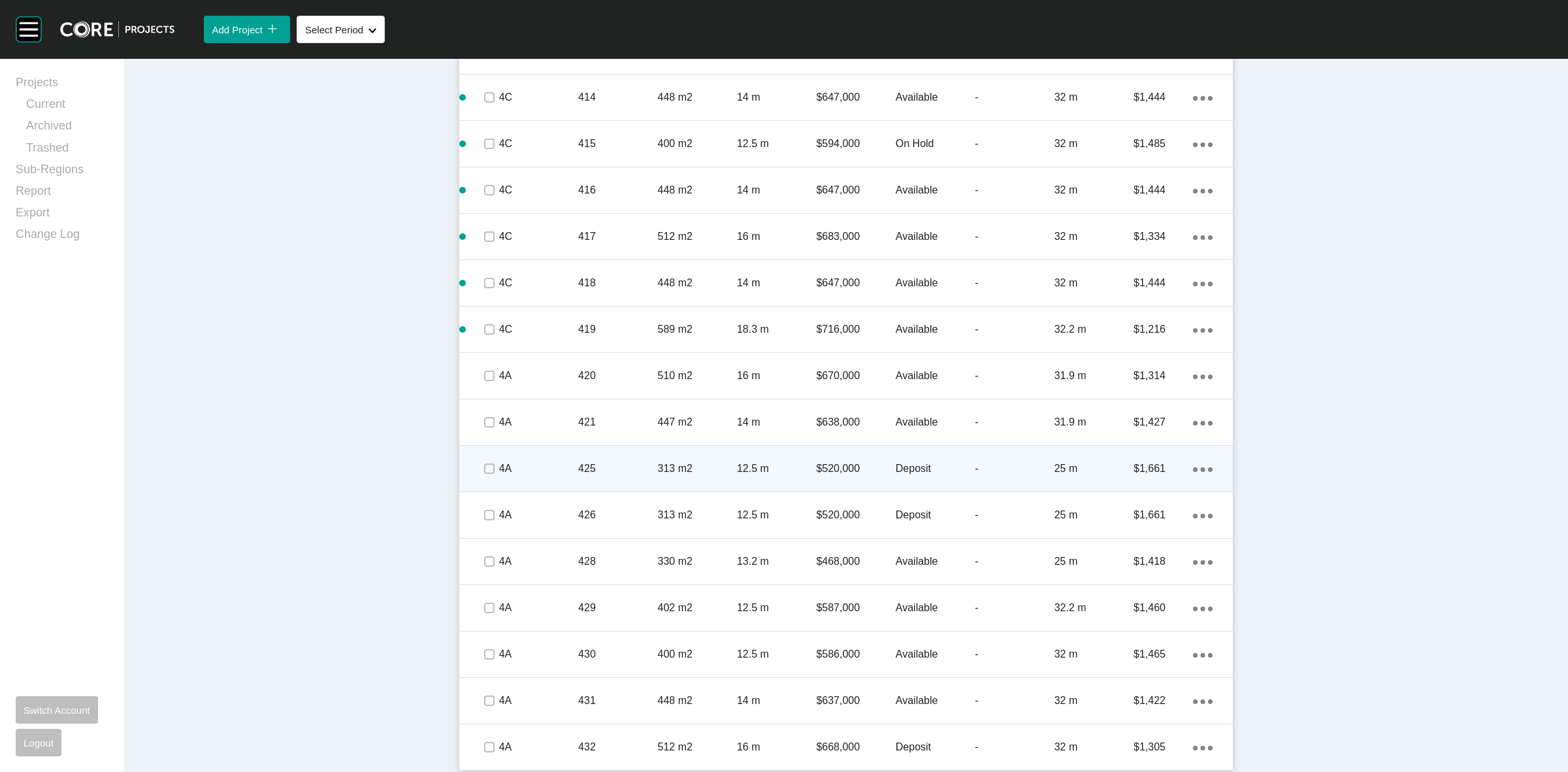
click at [500, 468] on p "4A" at bounding box center [539, 468] width 79 height 15
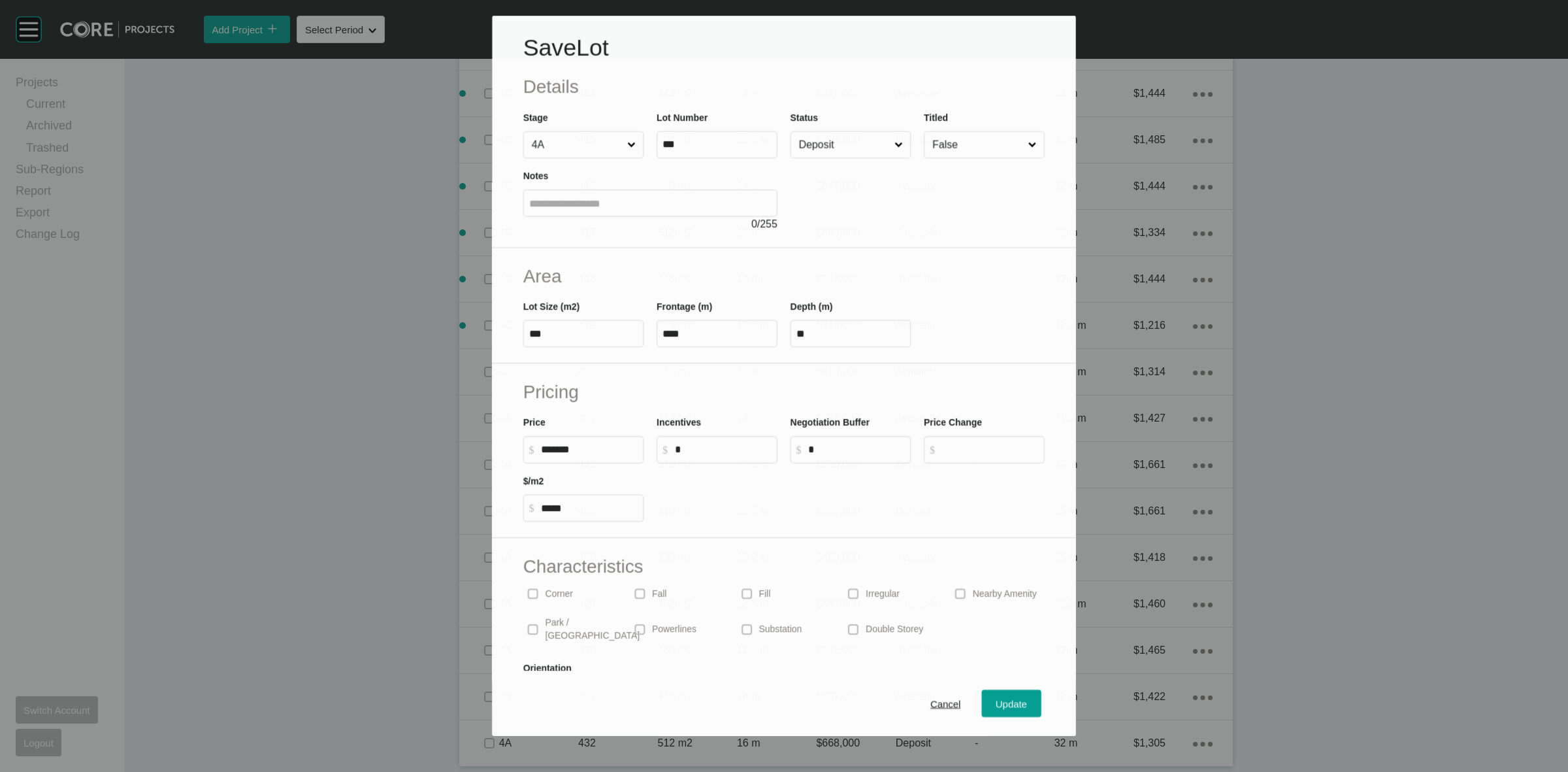
scroll to position [2042, 0]
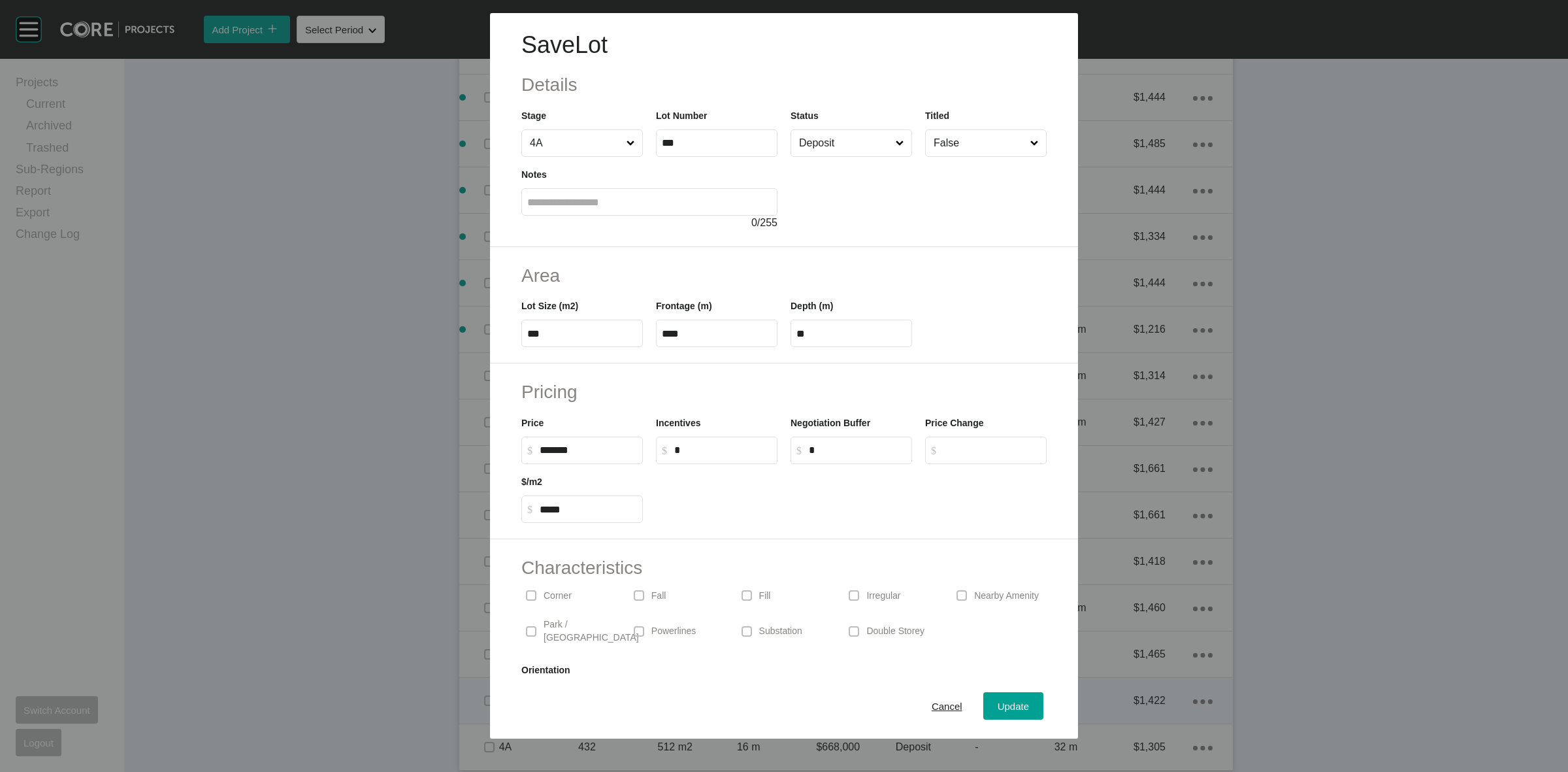
click at [937, 704] on span "Cancel" at bounding box center [946, 706] width 30 height 11
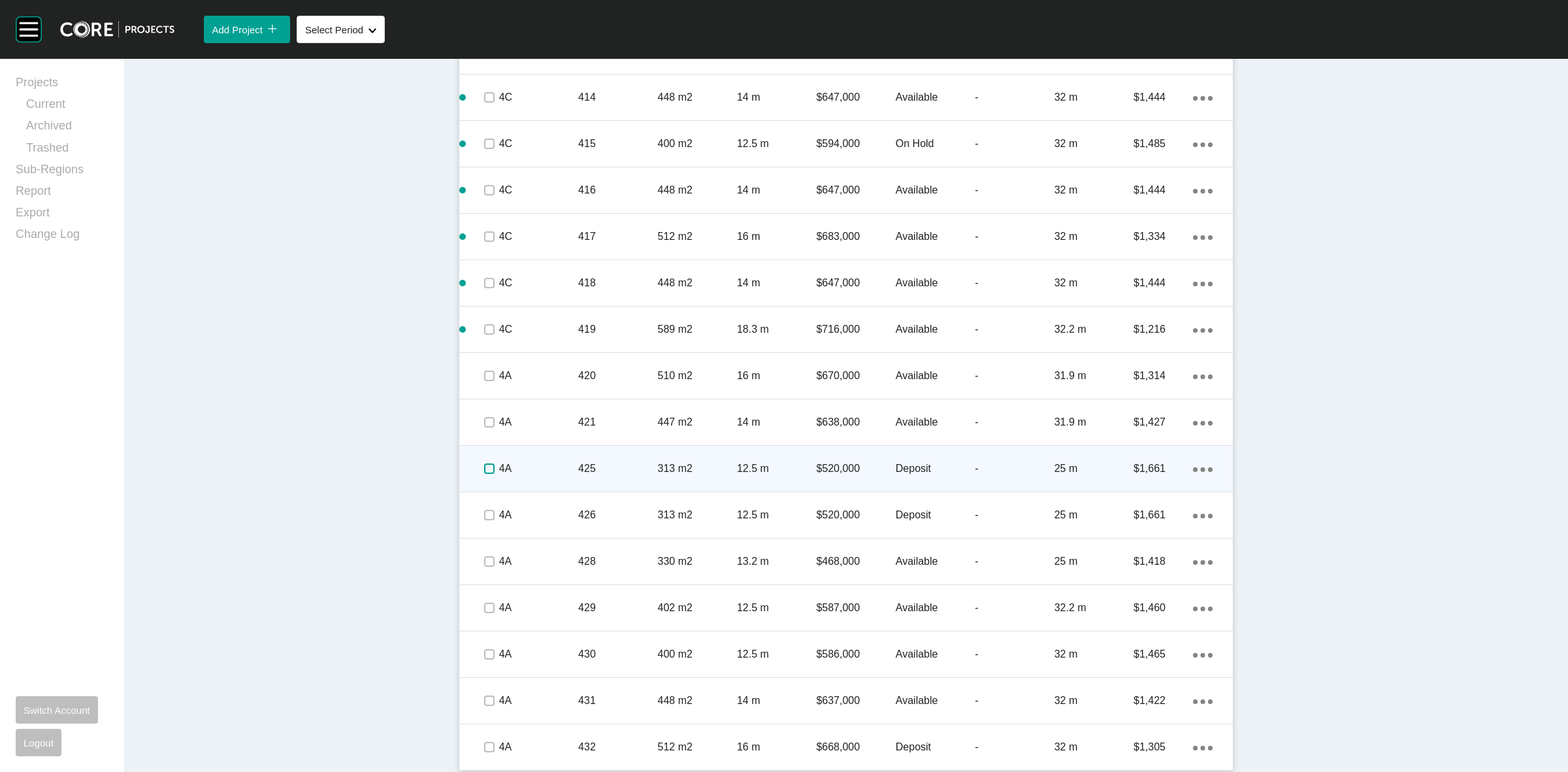
click at [488, 464] on label at bounding box center [489, 468] width 11 height 11
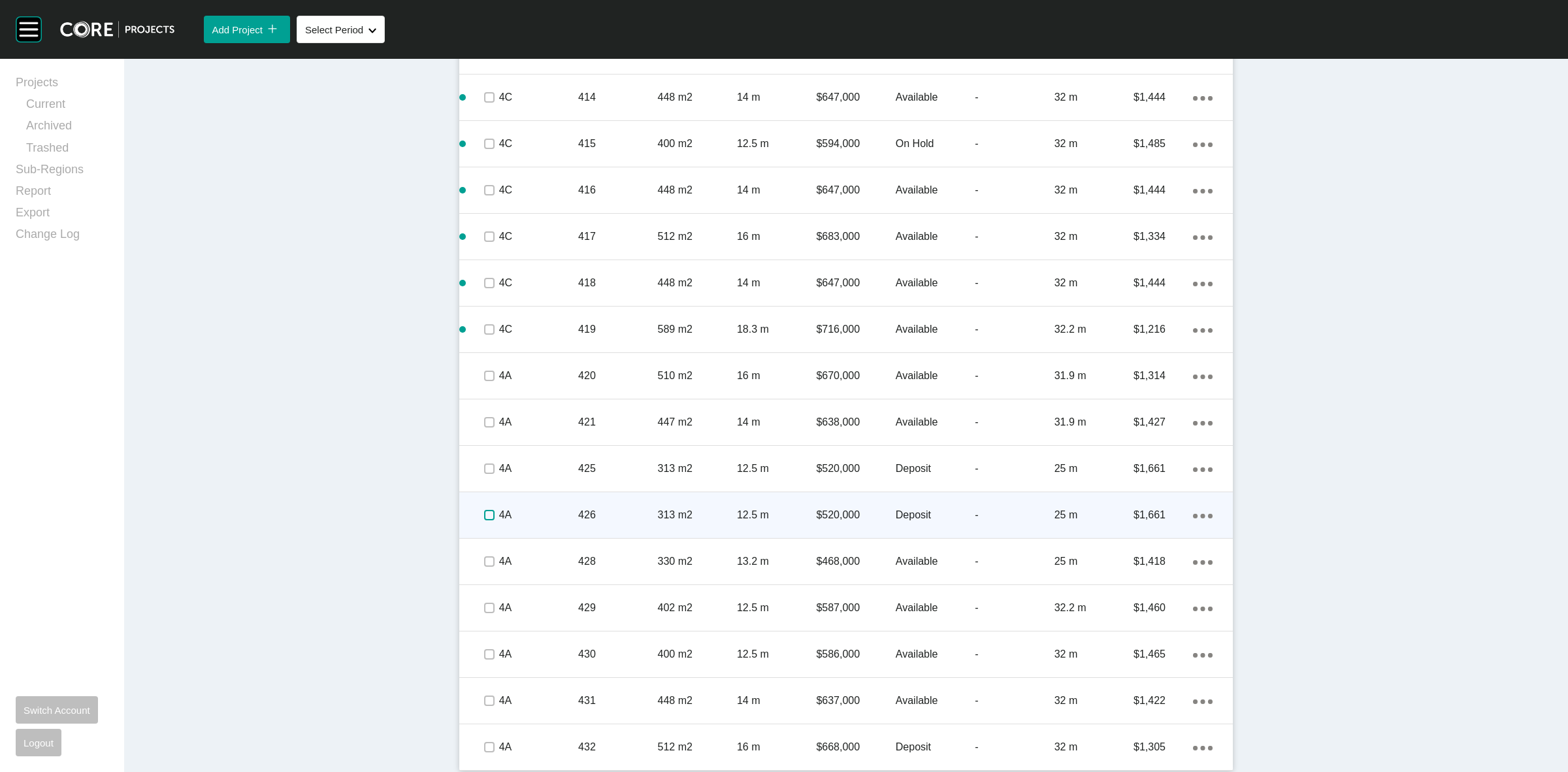
click at [487, 511] on label at bounding box center [489, 514] width 11 height 11
click at [534, 509] on p "4A" at bounding box center [539, 514] width 79 height 15
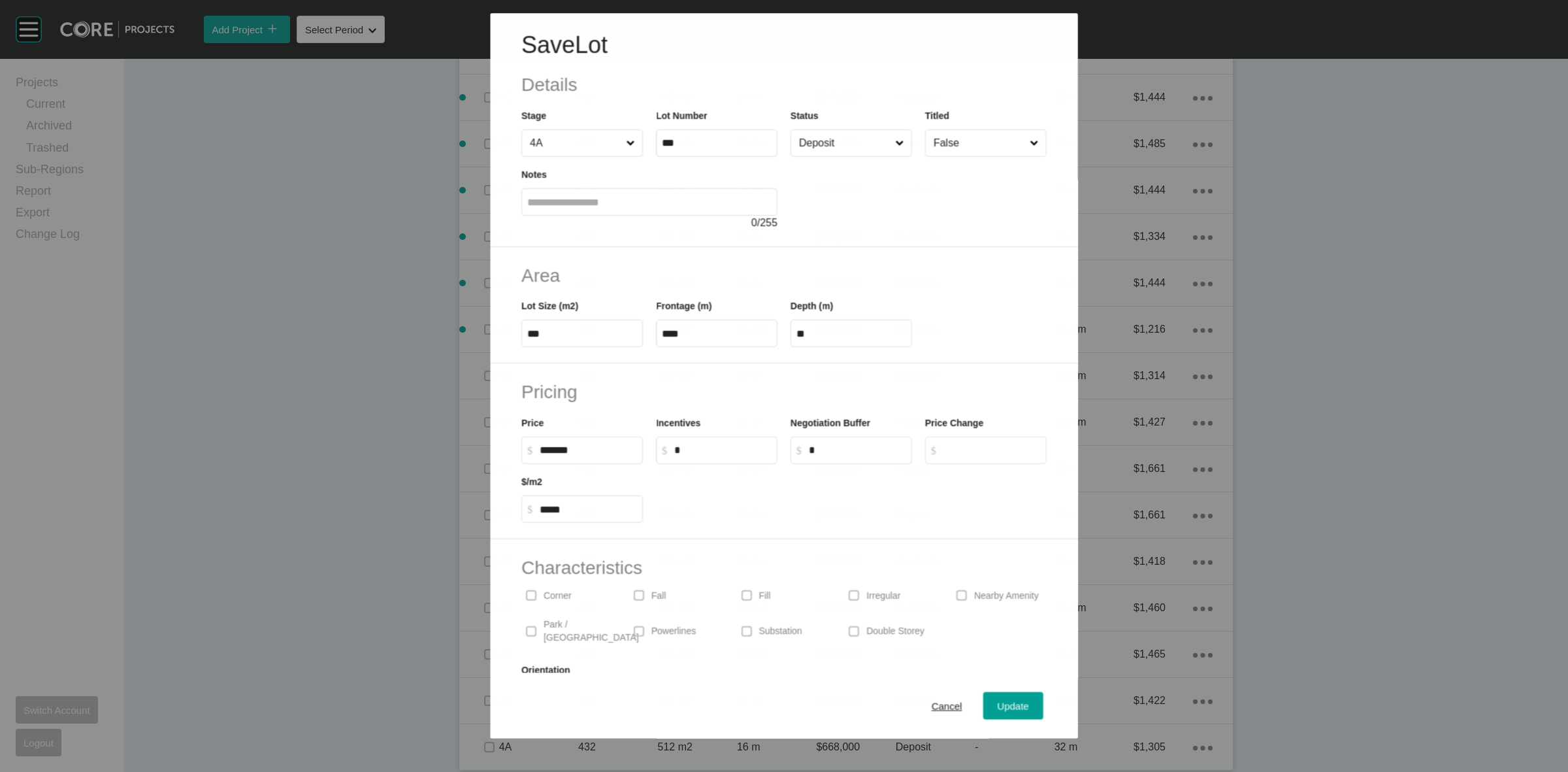
click at [828, 145] on input "Deposit" at bounding box center [844, 142] width 96 height 26
click at [998, 703] on span "Update" at bounding box center [1014, 706] width 31 height 11
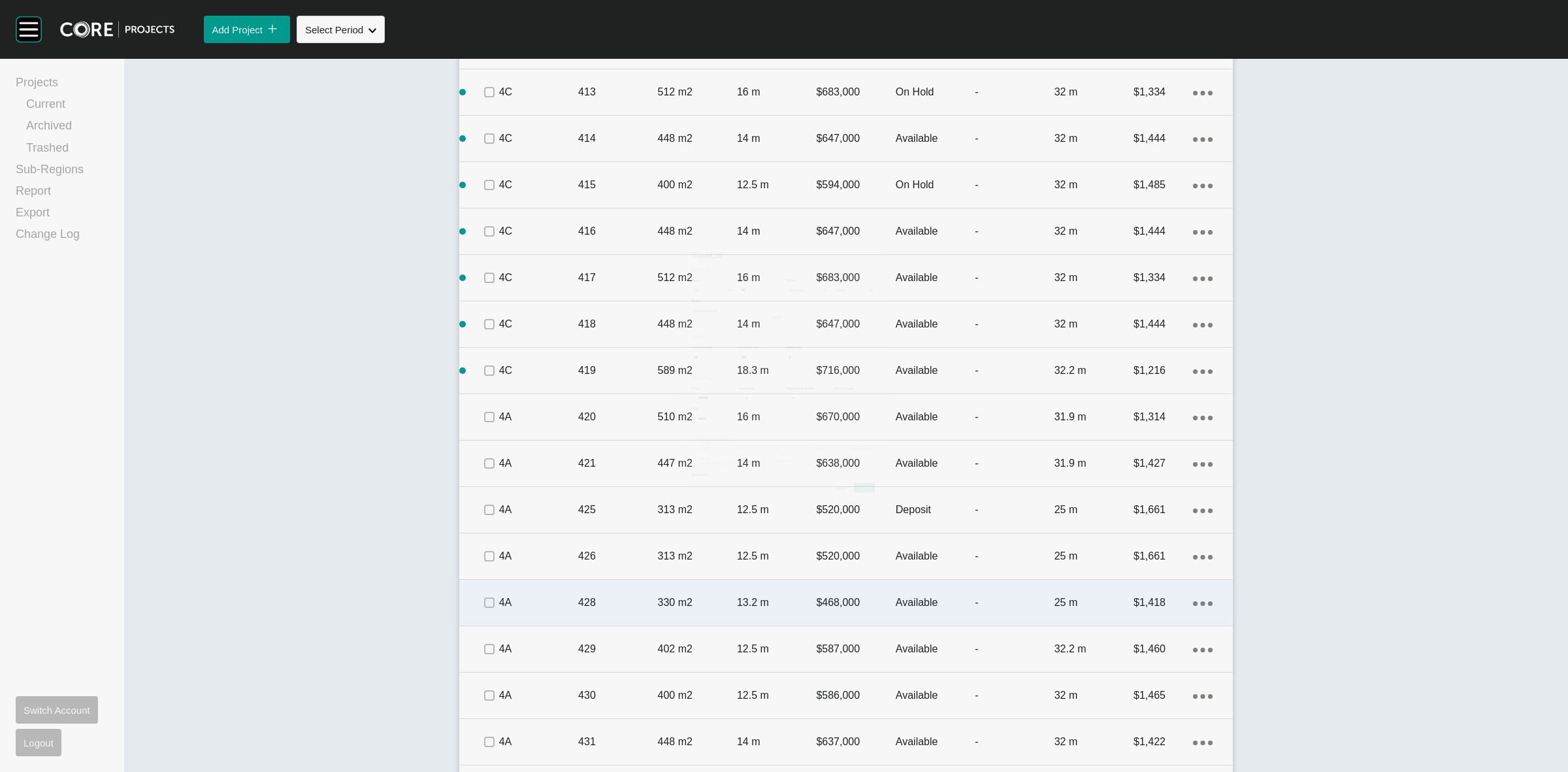
scroll to position [2082, 0]
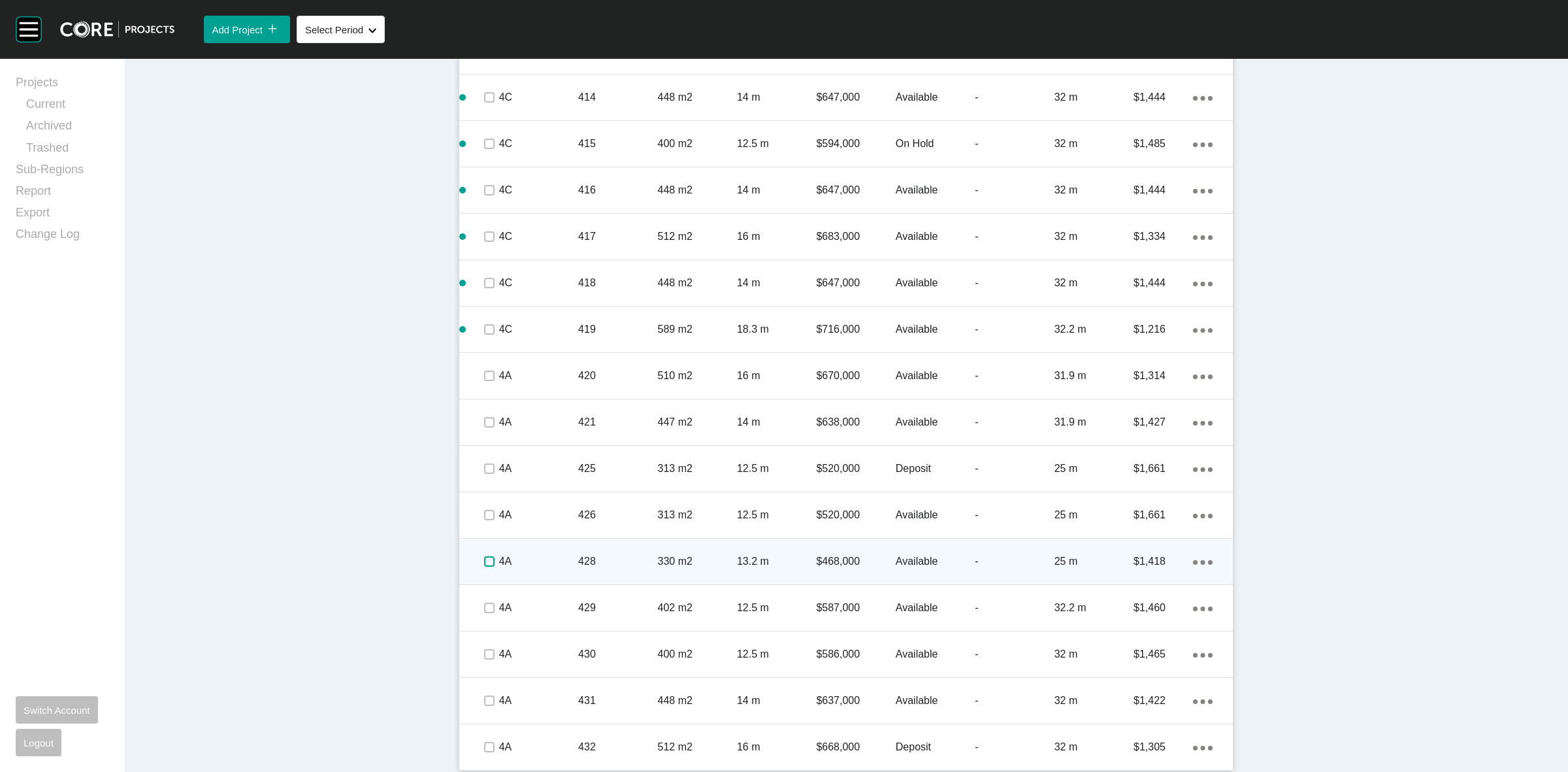
drag, startPoint x: 480, startPoint y: 563, endPoint x: 484, endPoint y: 579, distance: 16.5
click at [484, 563] on label at bounding box center [489, 561] width 11 height 11
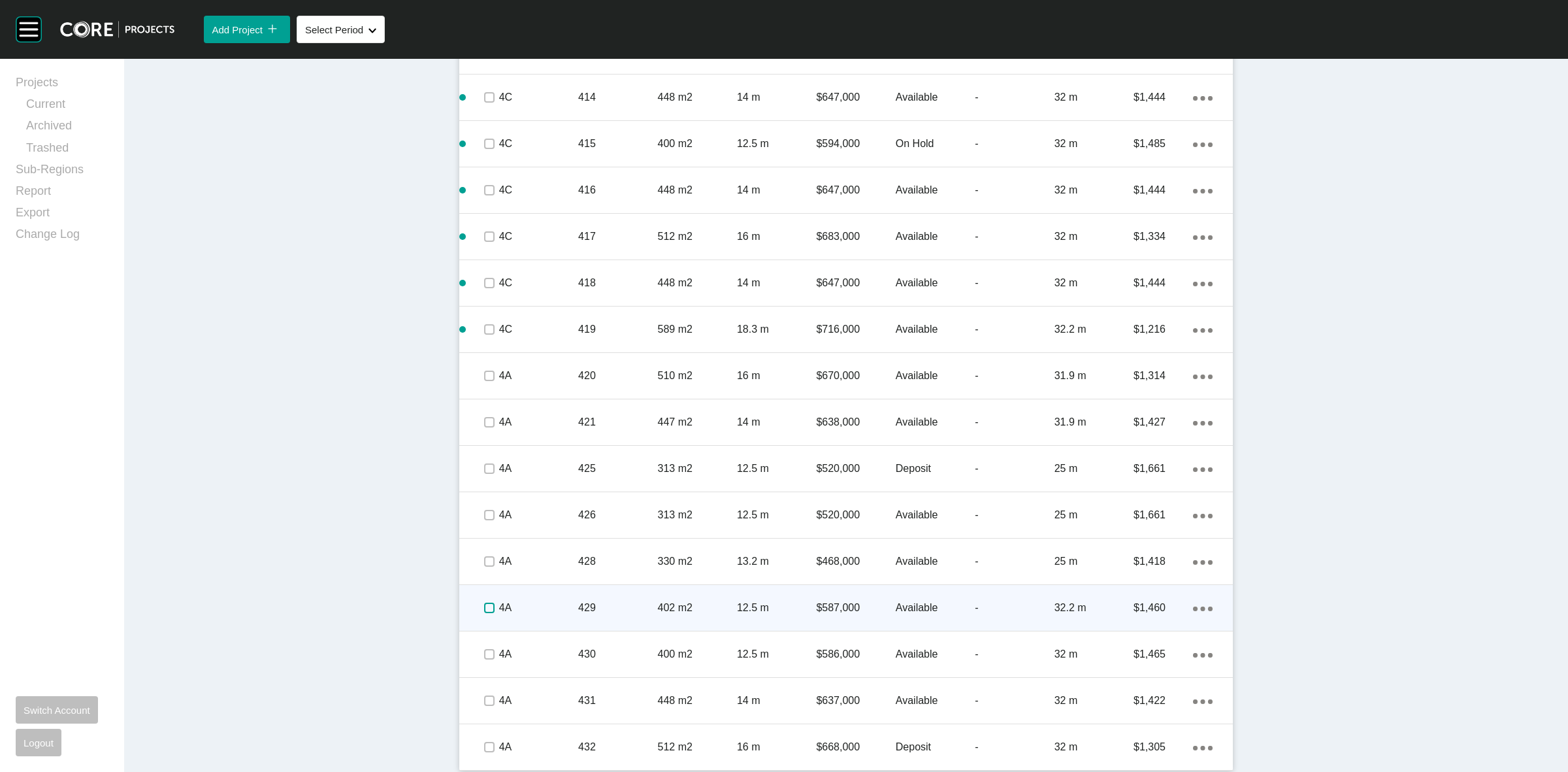
click at [485, 607] on label at bounding box center [489, 607] width 11 height 11
click at [529, 602] on p "4A" at bounding box center [539, 607] width 79 height 15
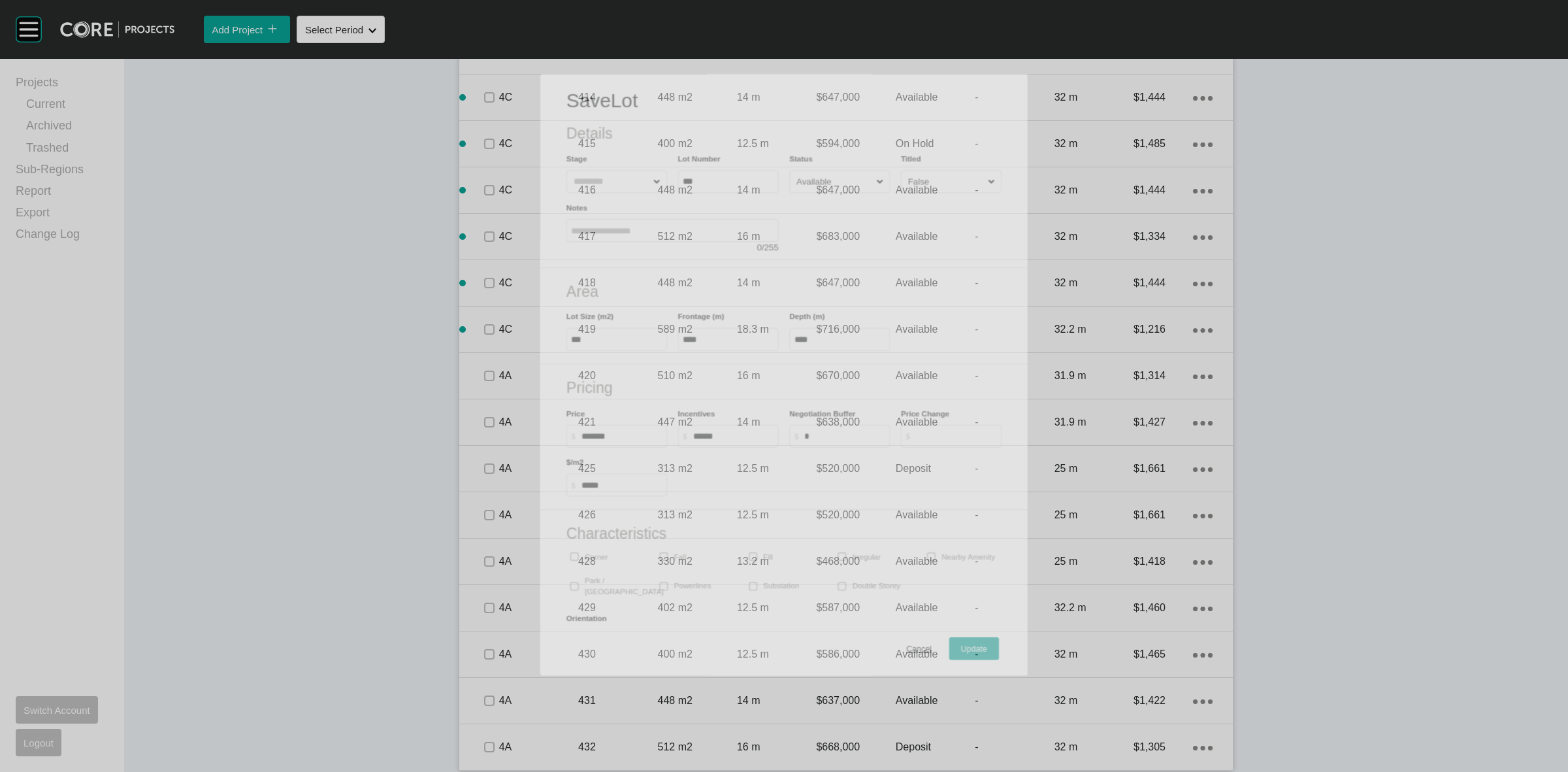
scroll to position [2042, 0]
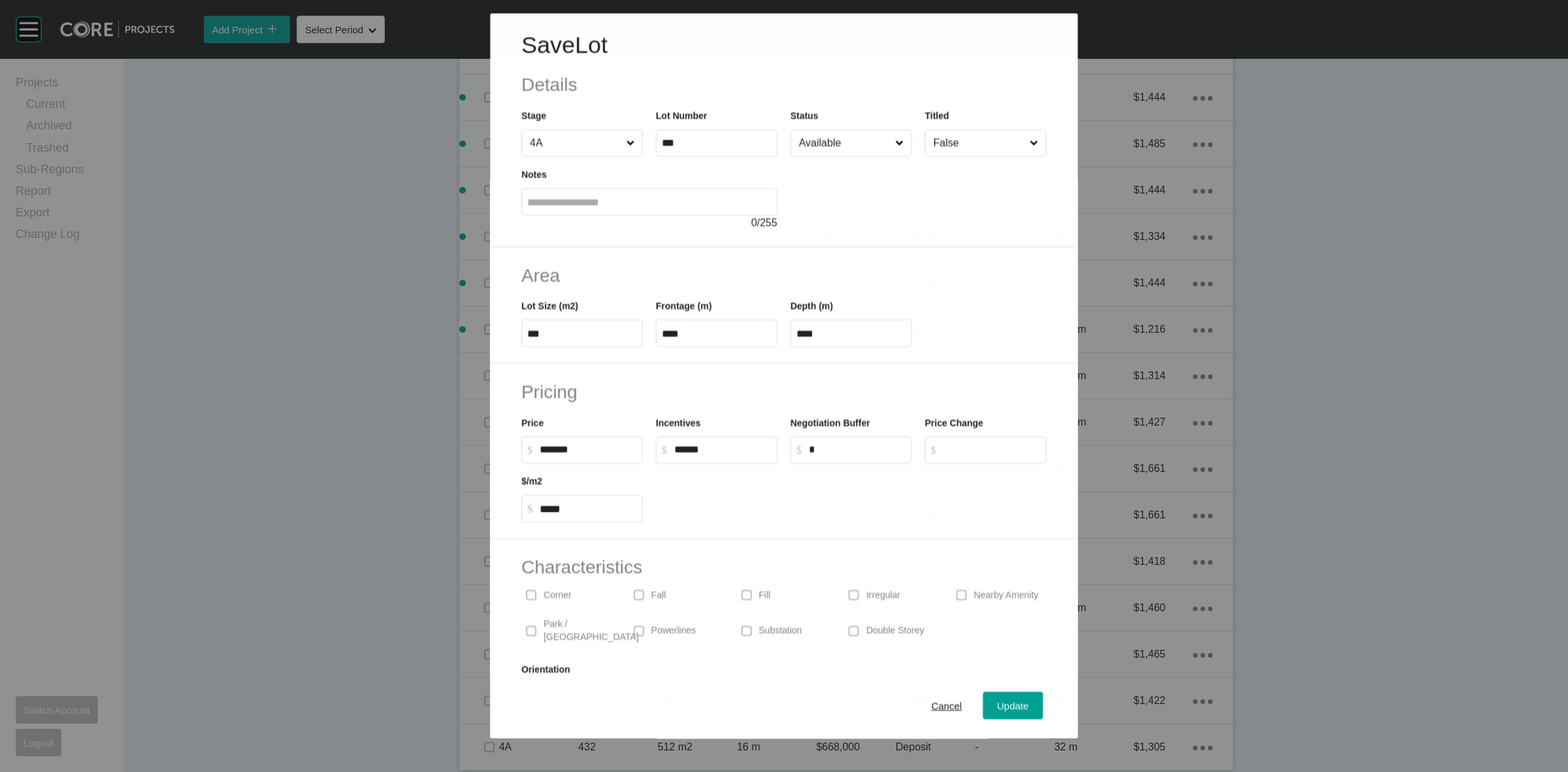
click at [835, 152] on input "Available" at bounding box center [844, 142] width 96 height 26
click at [994, 698] on div "Update" at bounding box center [1013, 707] width 38 height 18
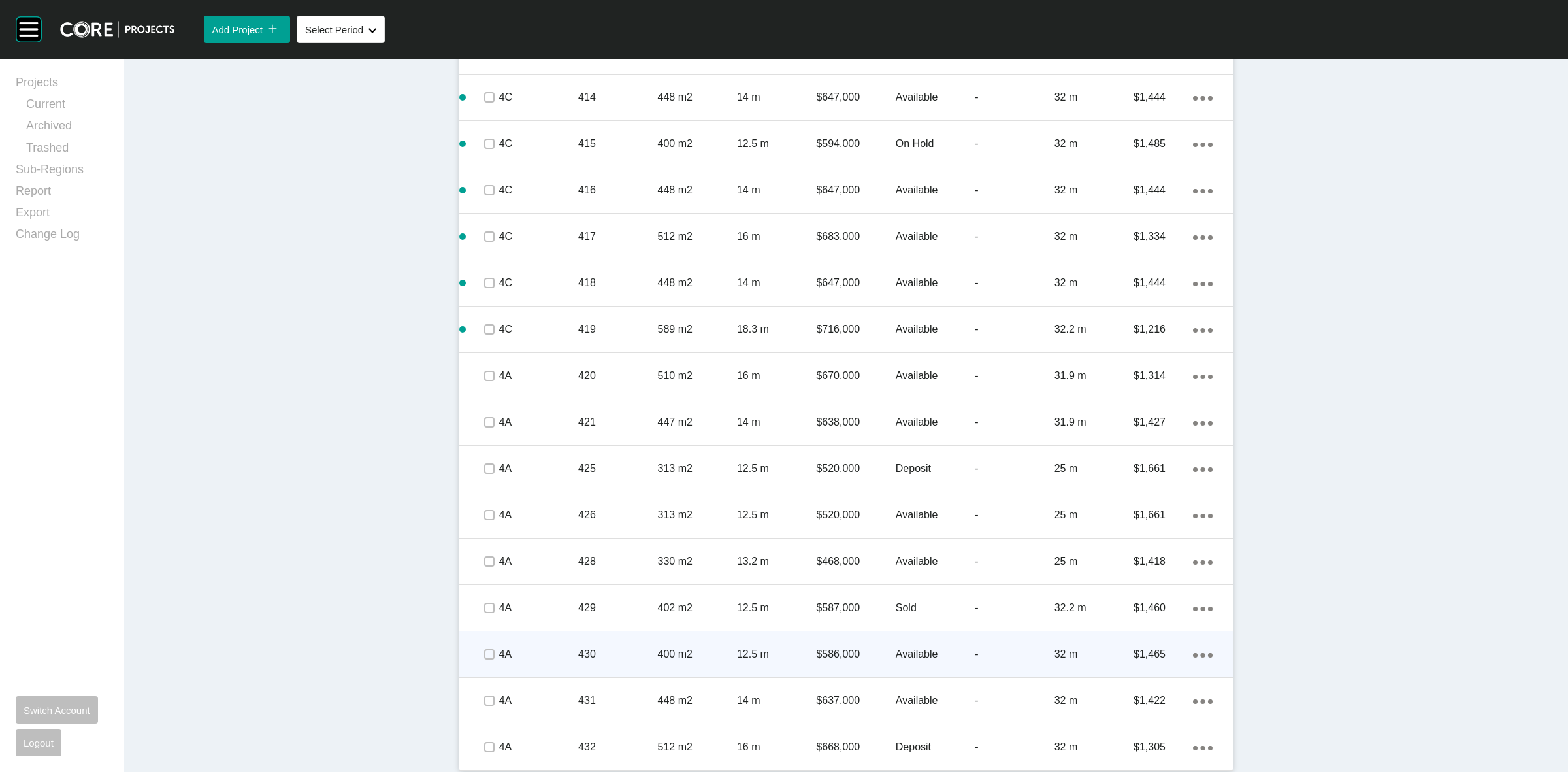
scroll to position [2085, 0]
click at [484, 647] on label at bounding box center [489, 651] width 11 height 11
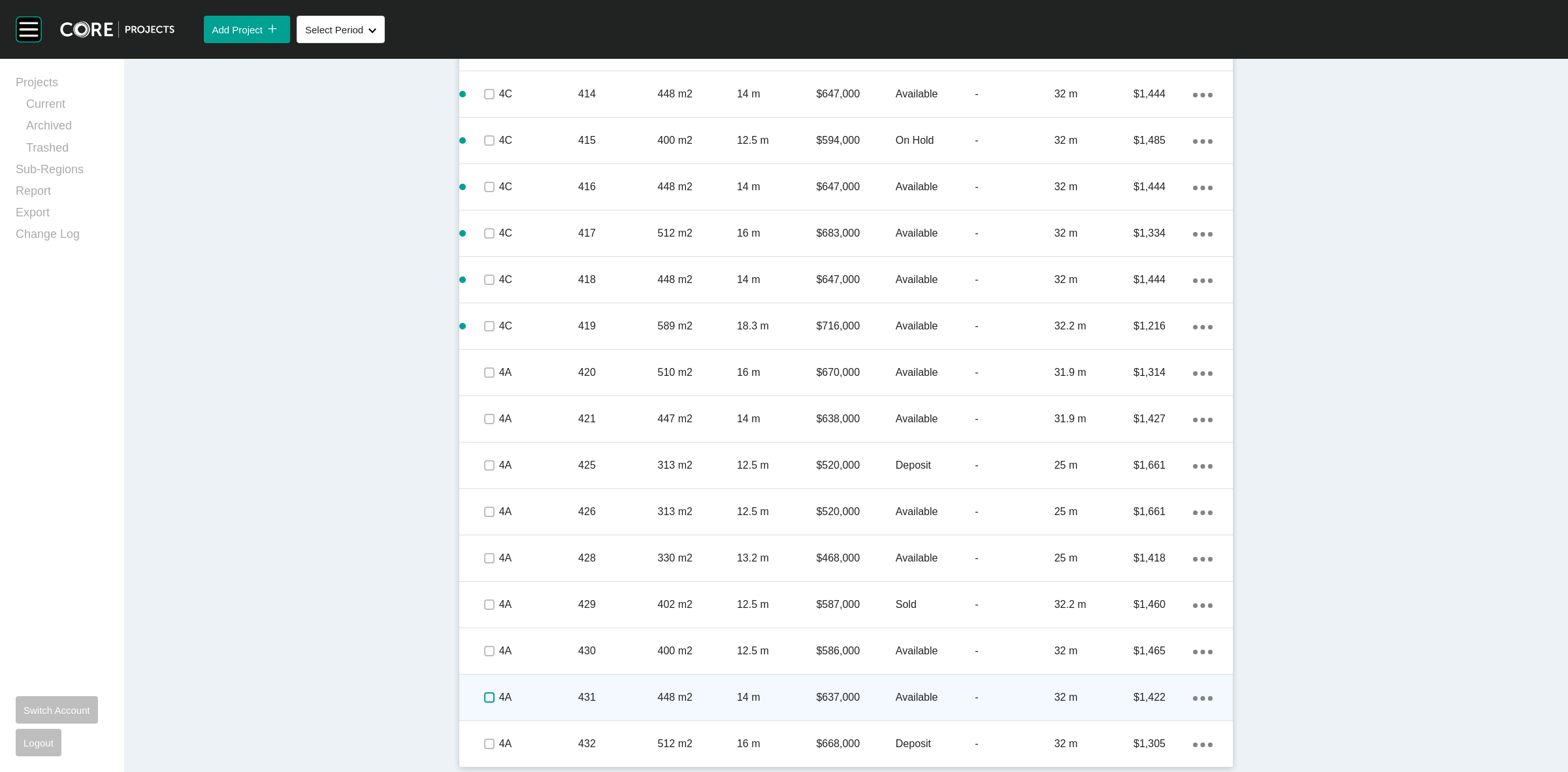
click at [484, 698] on label at bounding box center [489, 697] width 11 height 11
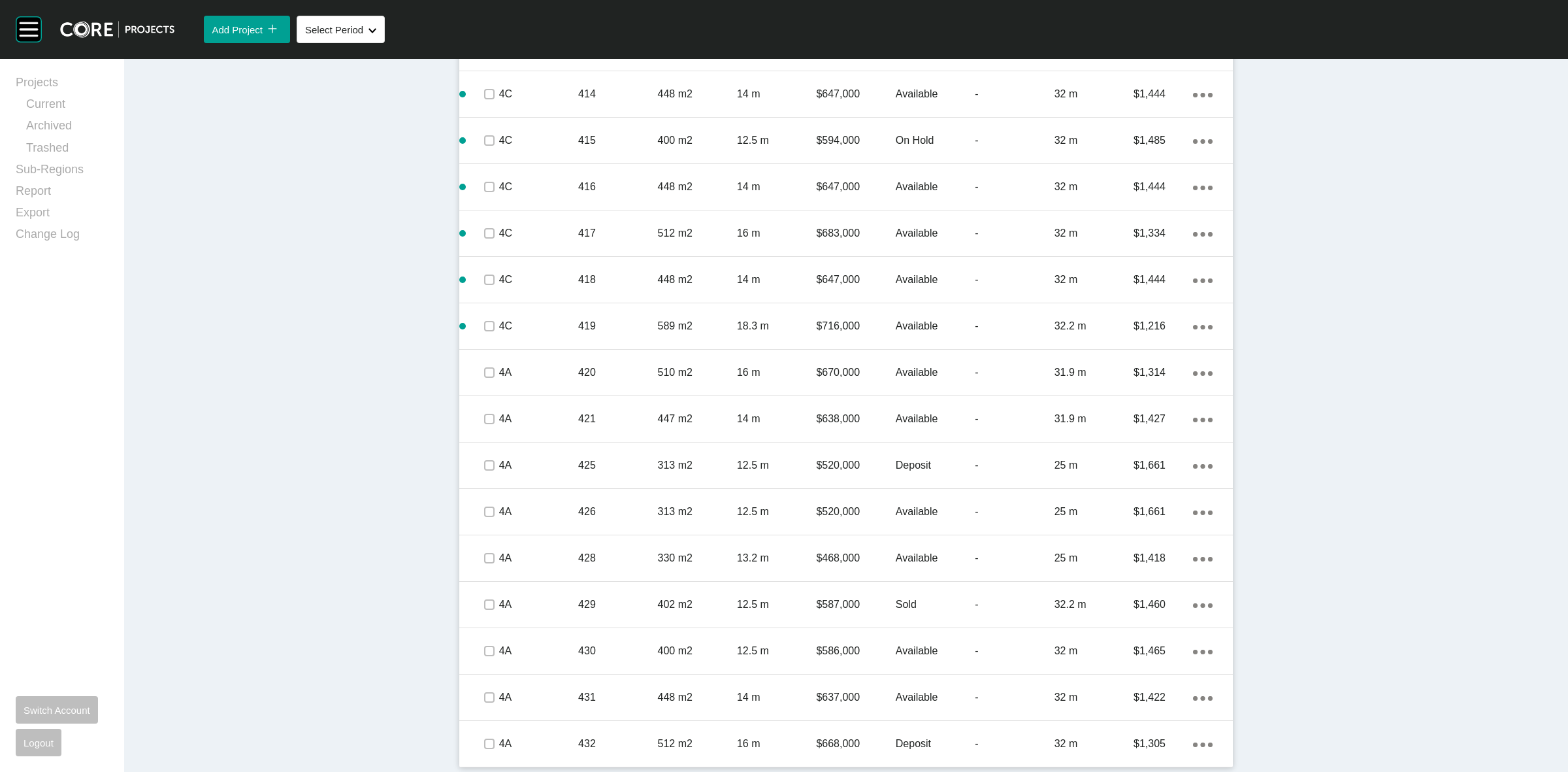
drag, startPoint x: 559, startPoint y: 701, endPoint x: 638, endPoint y: 637, distance: 101.7
click at [561, 694] on p "4A" at bounding box center [539, 697] width 79 height 15
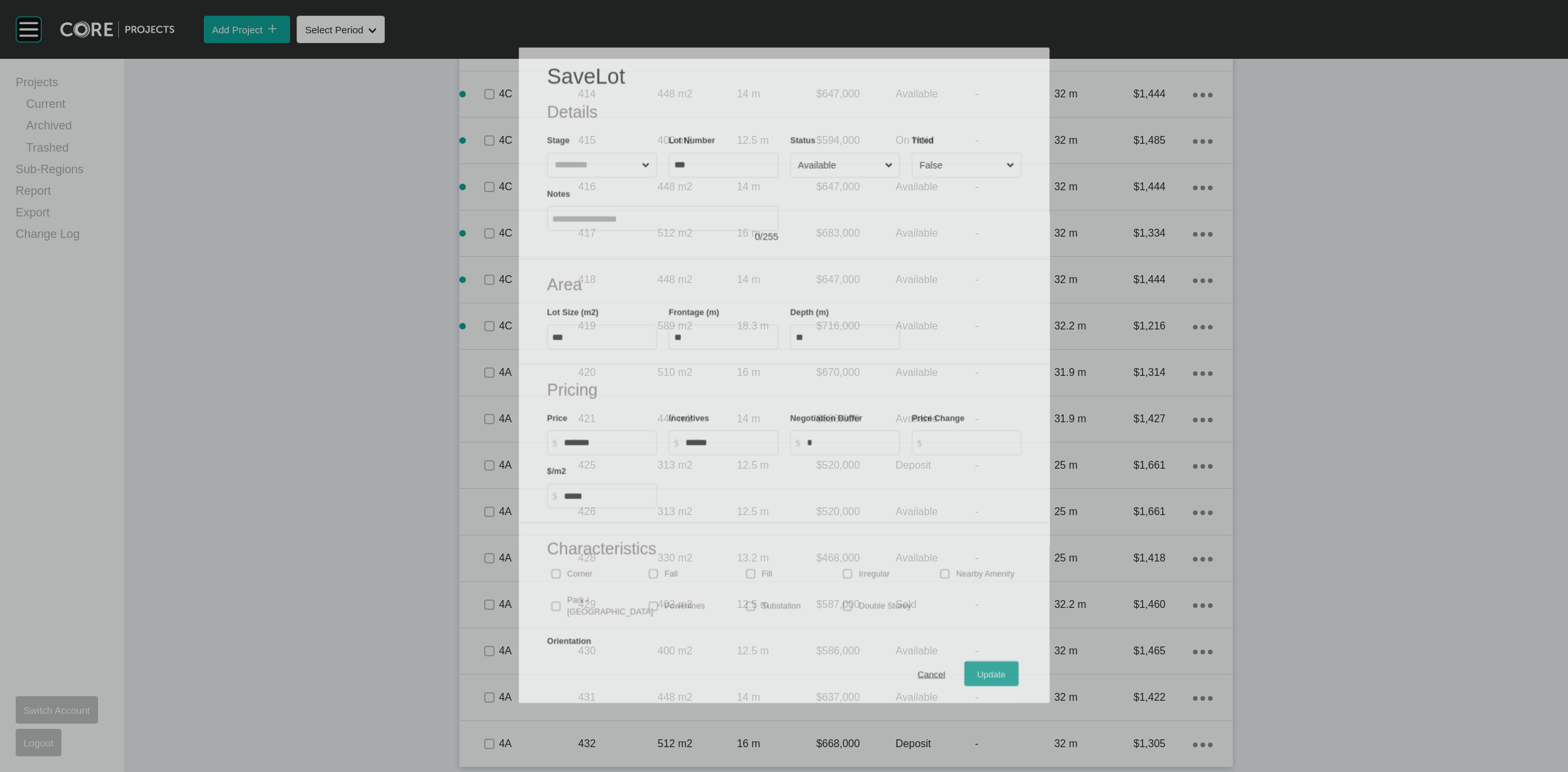
scroll to position [2045, 0]
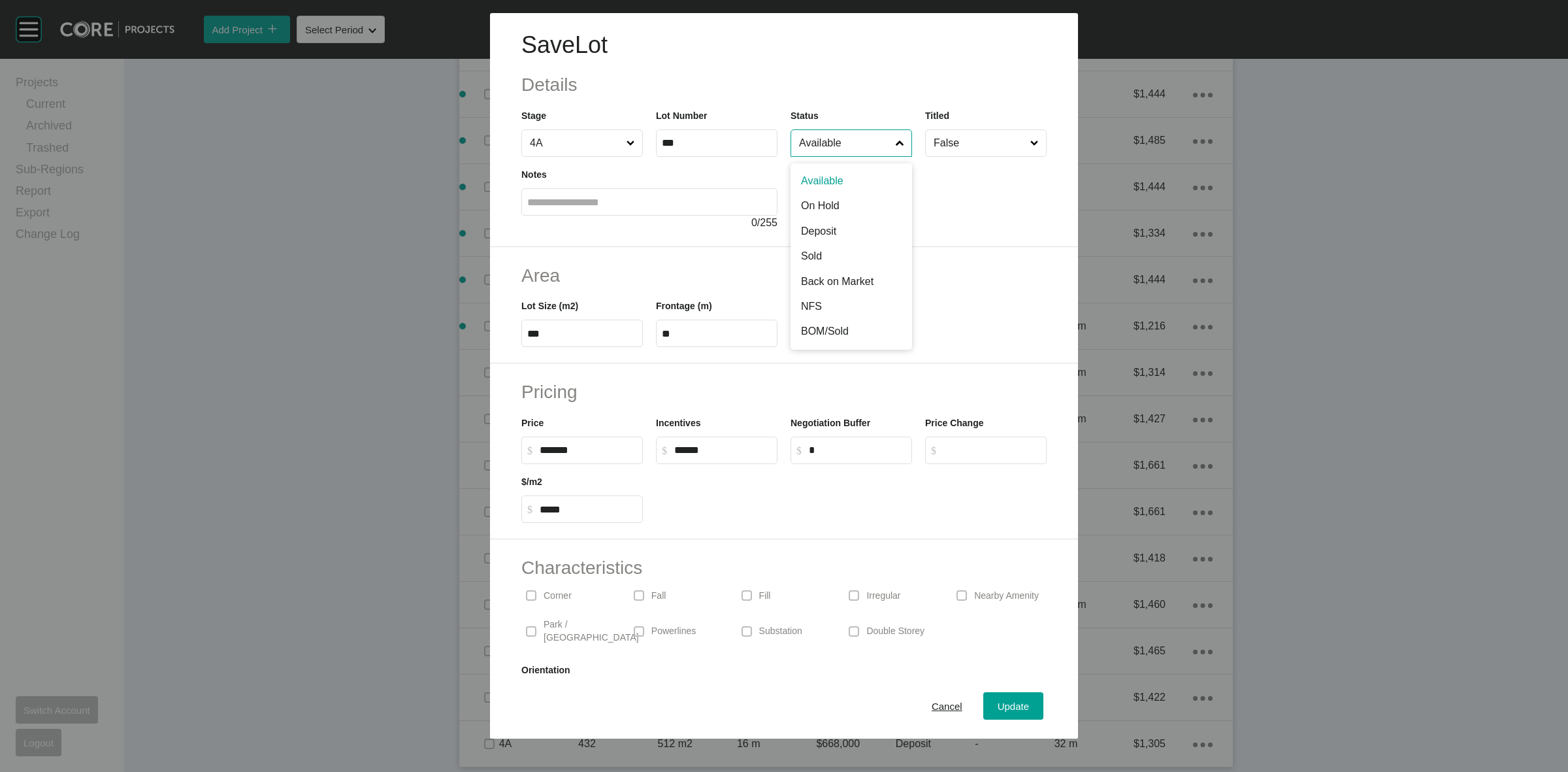
click at [838, 145] on input "Available" at bounding box center [844, 142] width 97 height 26
click at [1006, 704] on span "Update" at bounding box center [1014, 706] width 31 height 11
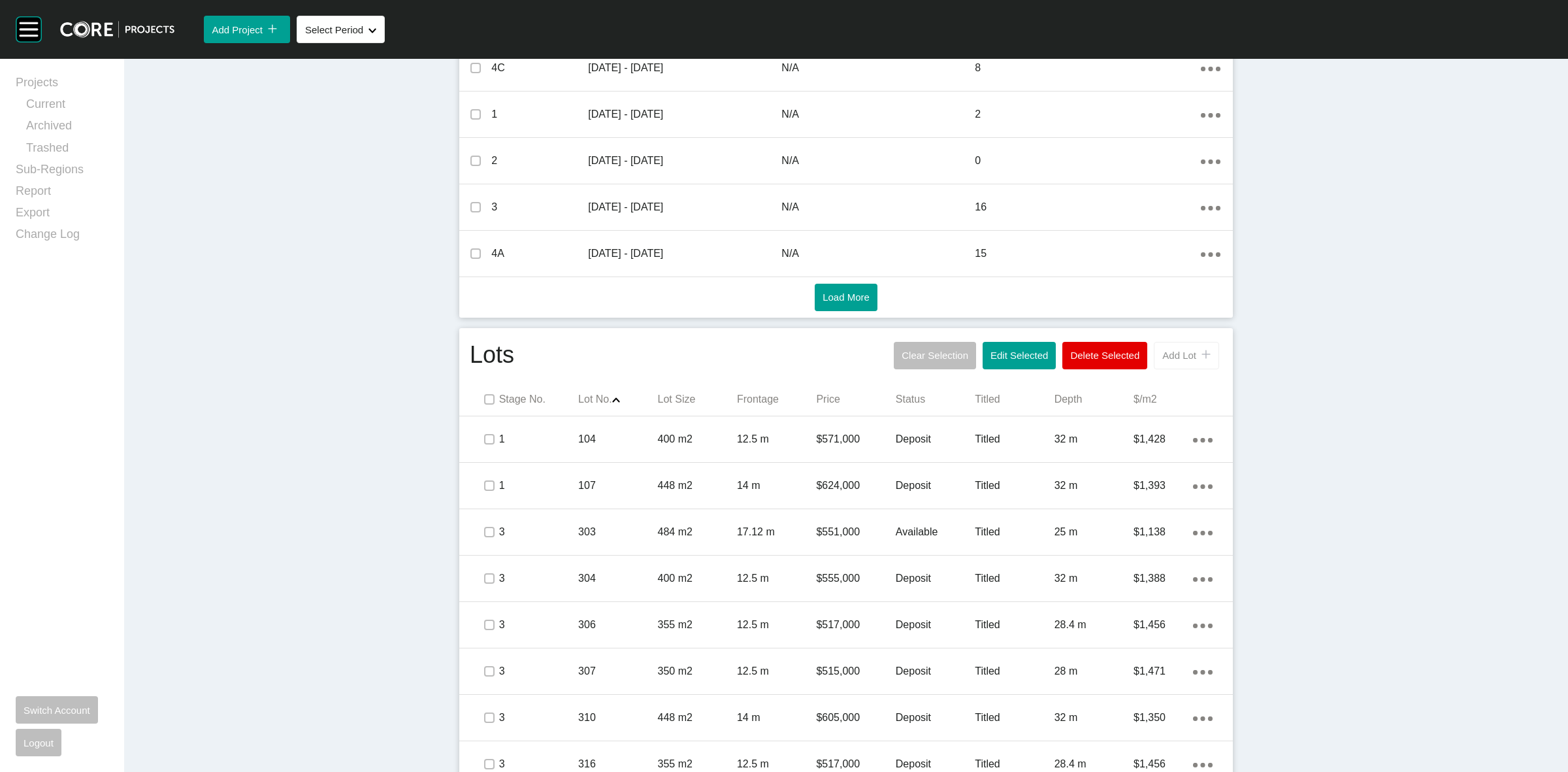
scroll to position [533, 0]
click at [1155, 344] on button "Add Lot icon/tick copy 11 Created with Sketch." at bounding box center [1186, 356] width 65 height 27
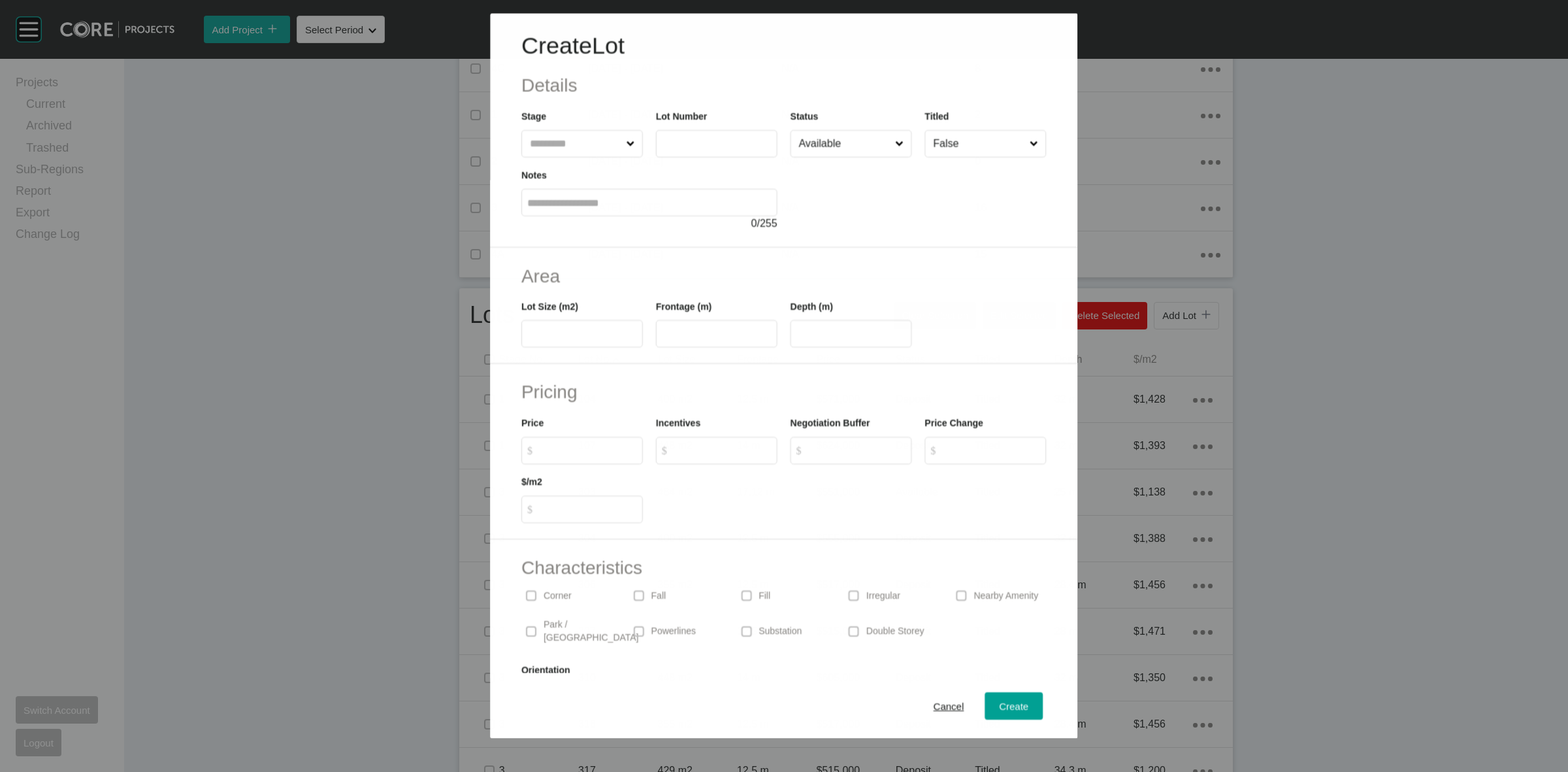
click at [574, 138] on input "text" at bounding box center [575, 142] width 96 height 26
type input "***"
type input "****"
type input "**"
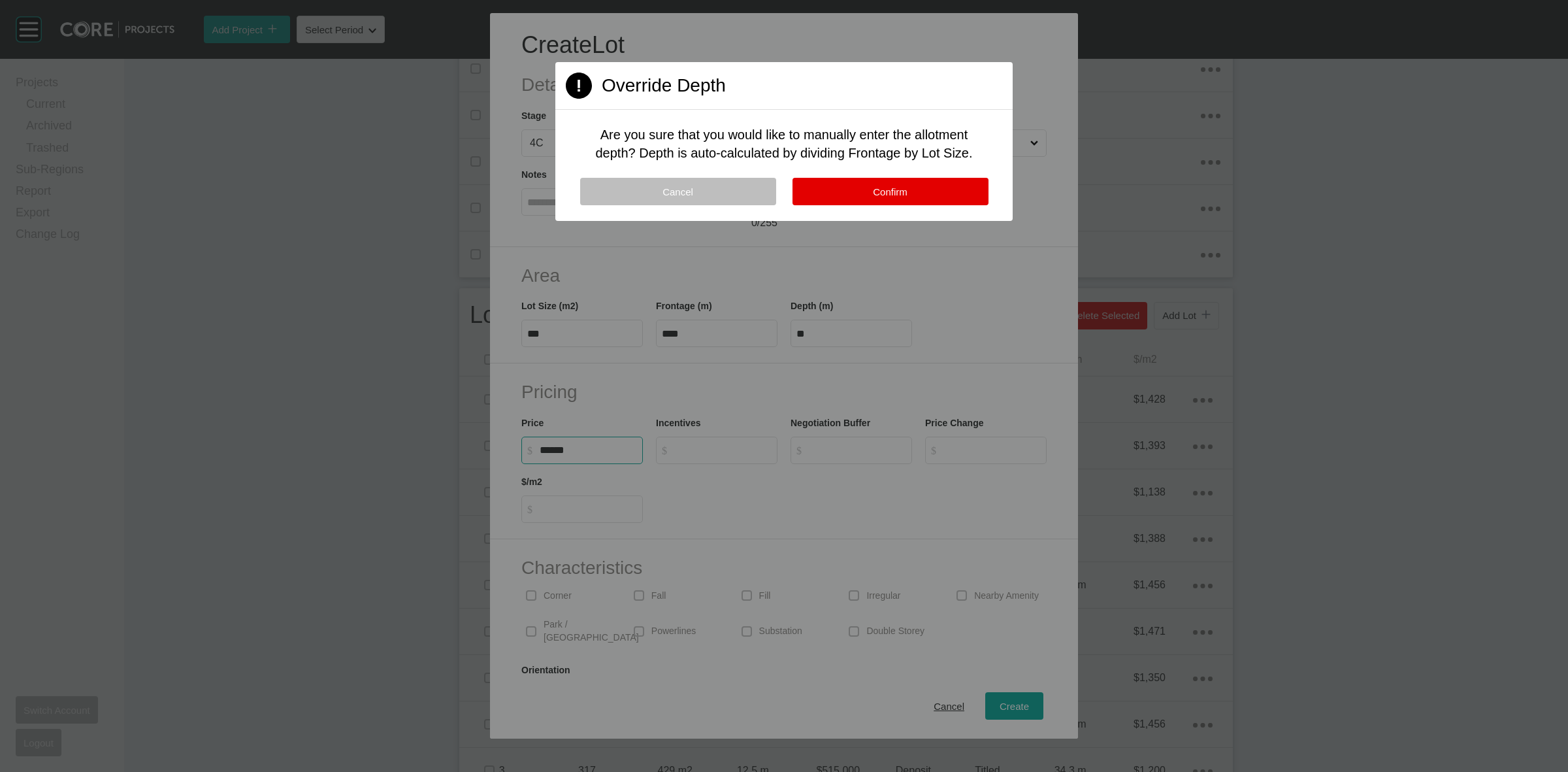
type input "*******"
type input "*****"
type input "*"
click at [850, 188] on button "Confirm" at bounding box center [890, 191] width 196 height 27
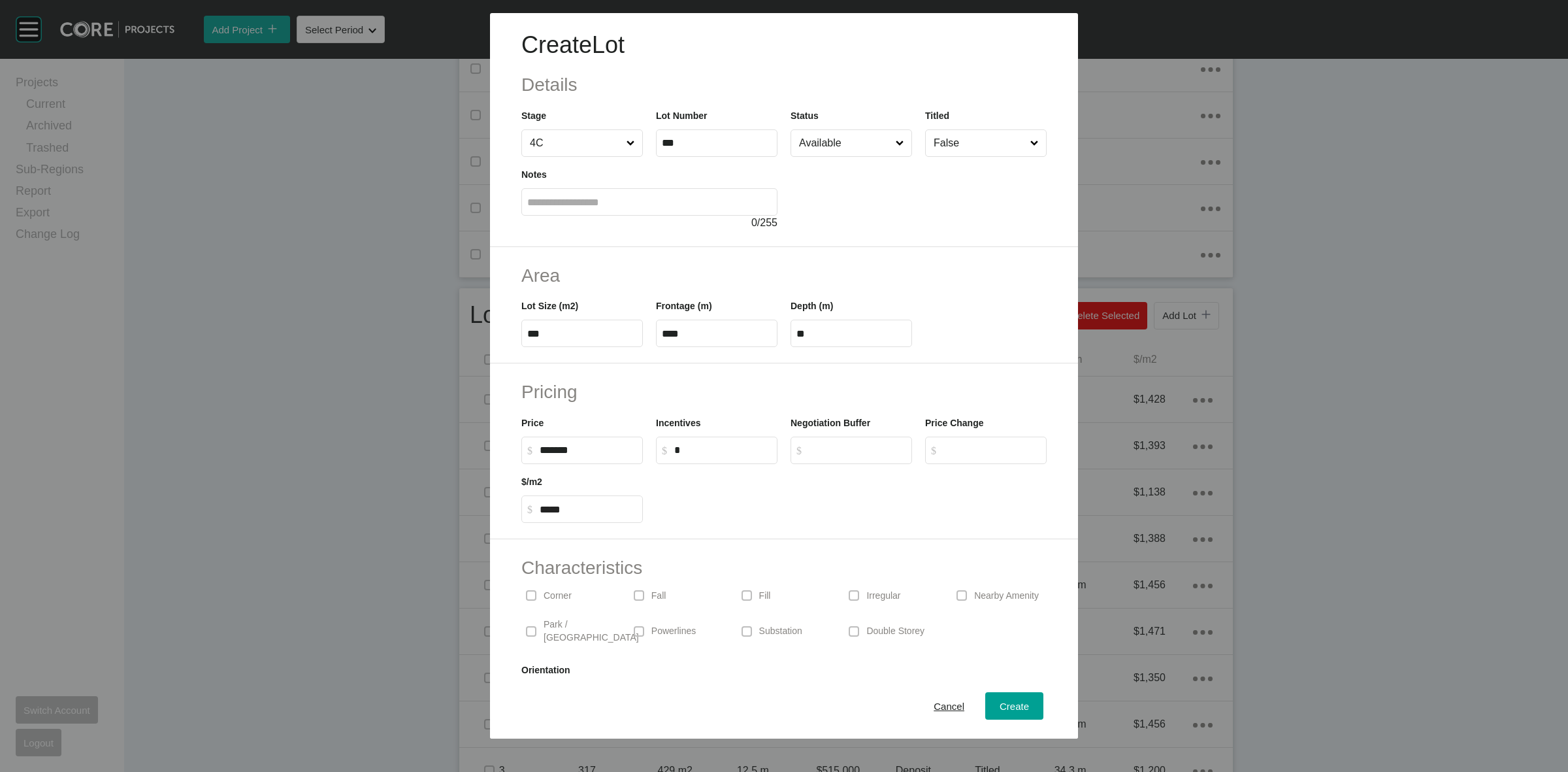
click at [553, 592] on p "Corner" at bounding box center [557, 595] width 28 height 13
click at [1000, 706] on span "Create" at bounding box center [1015, 706] width 29 height 11
type input "*"
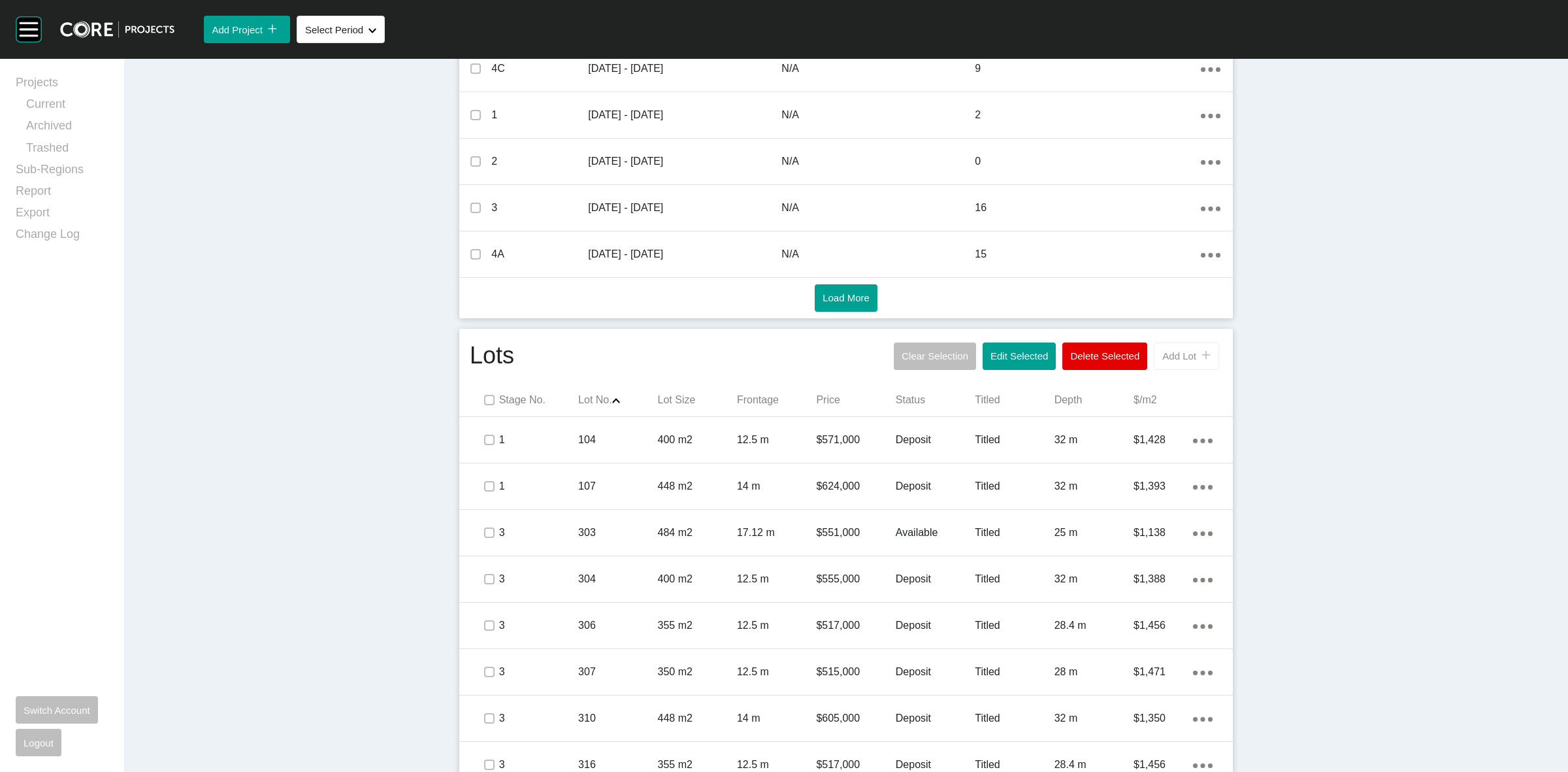
click at [1172, 351] on span "Add Lot" at bounding box center [1179, 355] width 34 height 11
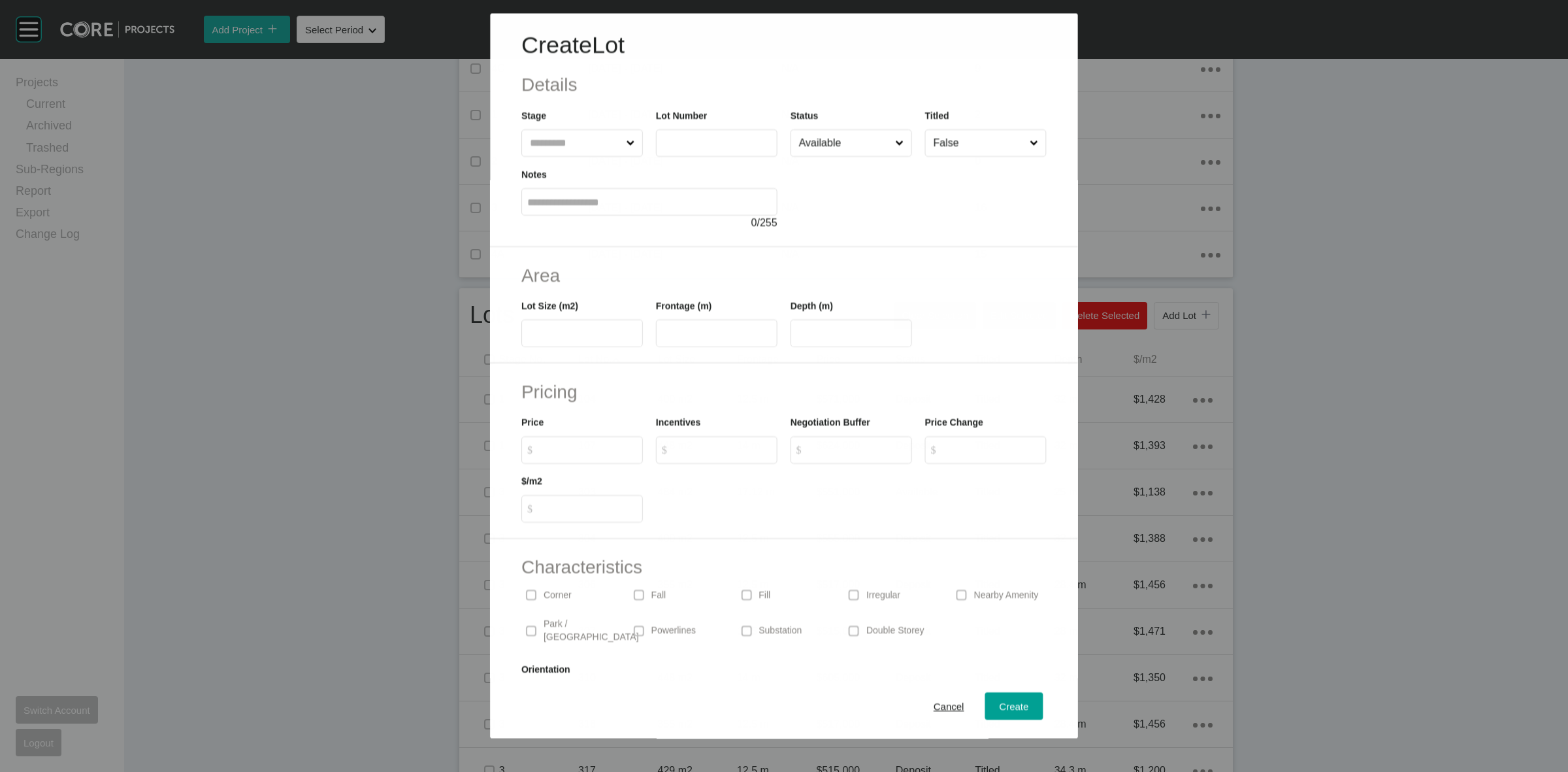
click at [576, 147] on input "text" at bounding box center [575, 142] width 96 height 26
type input "***"
type input "****"
type input "**"
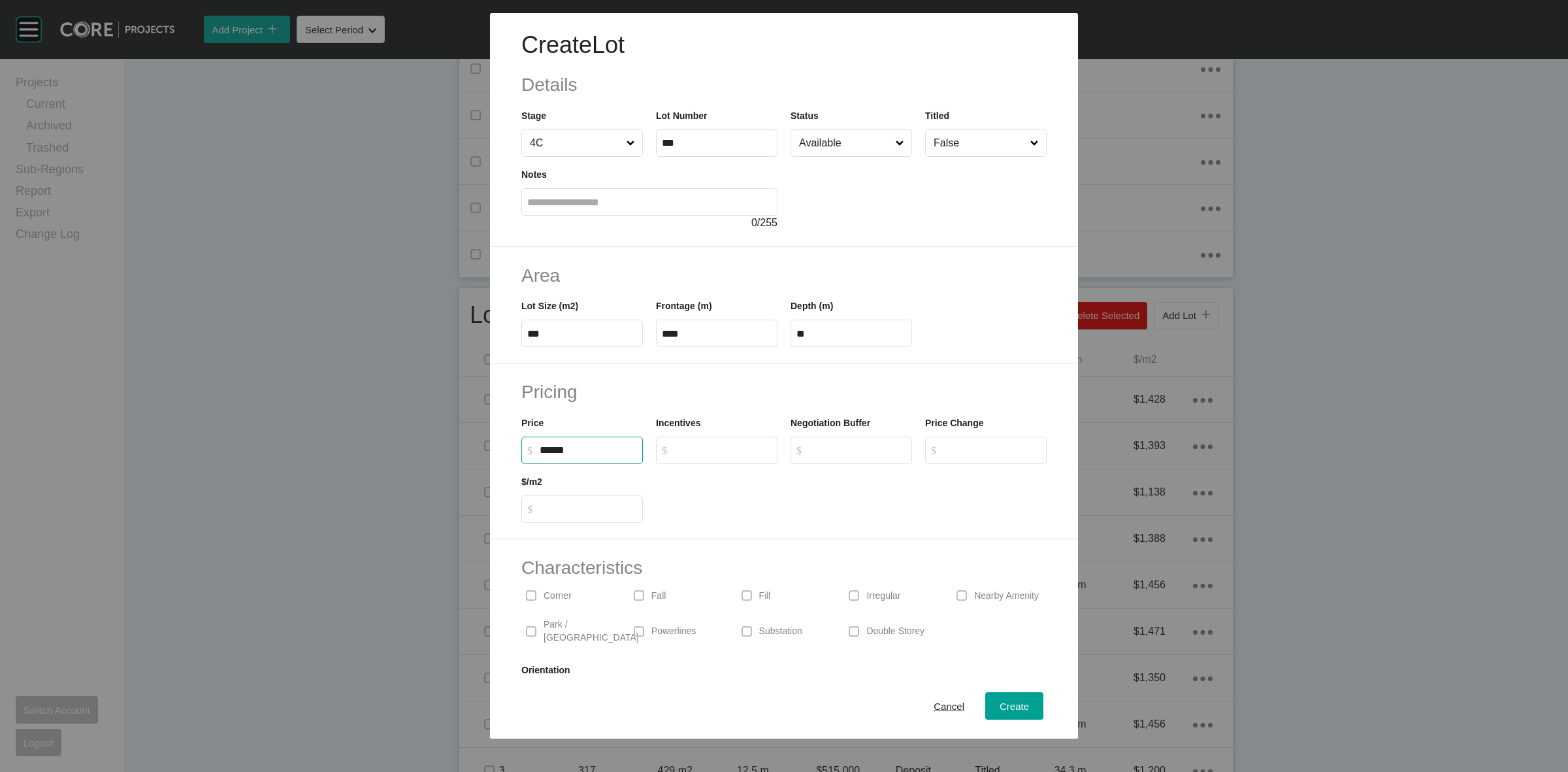
type input "*******"
type input "*****"
type input "*"
click at [1002, 701] on span "Create" at bounding box center [1015, 706] width 29 height 11
type input "*"
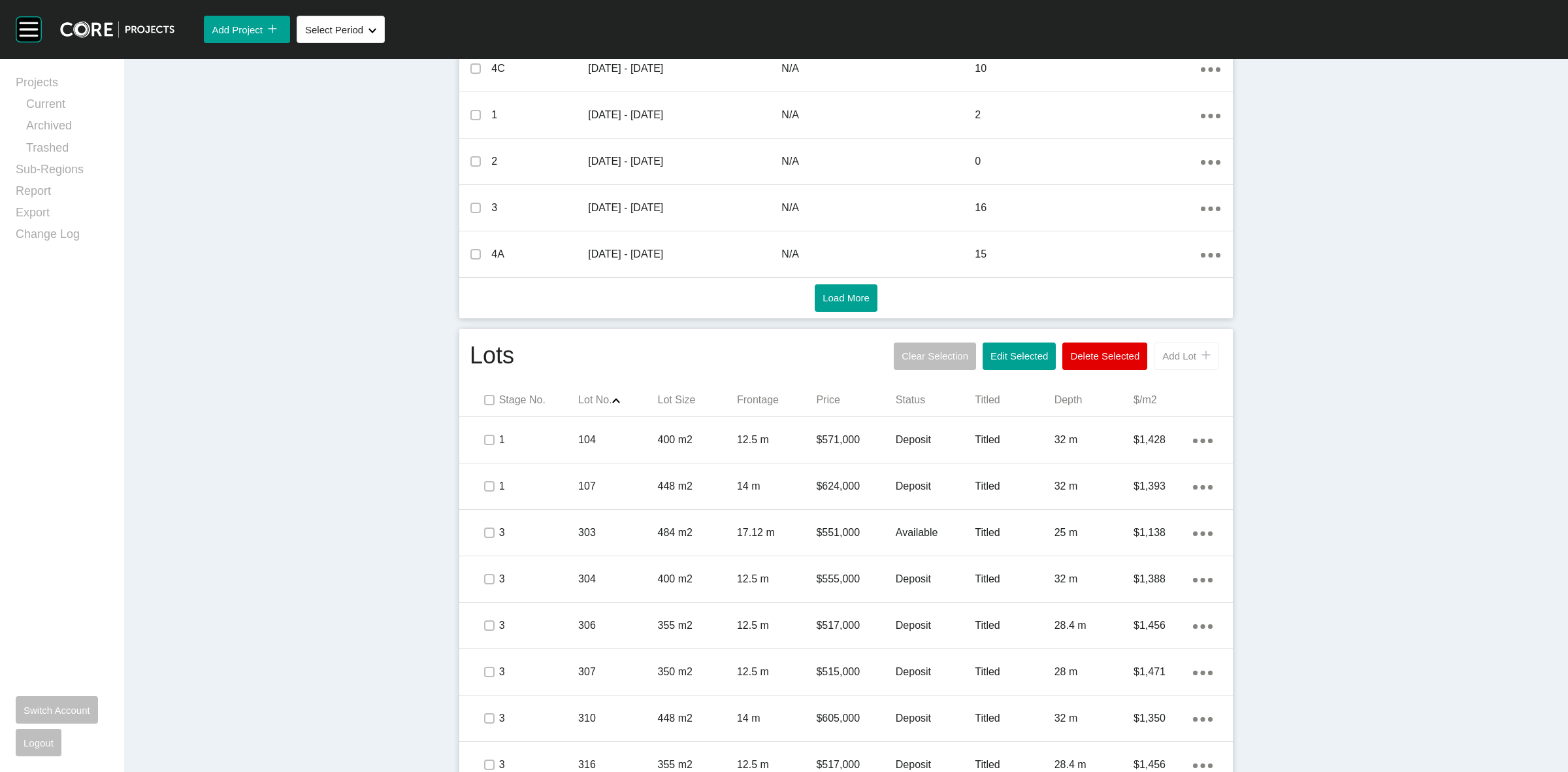
click at [1186, 353] on span "Add Lot" at bounding box center [1179, 355] width 34 height 11
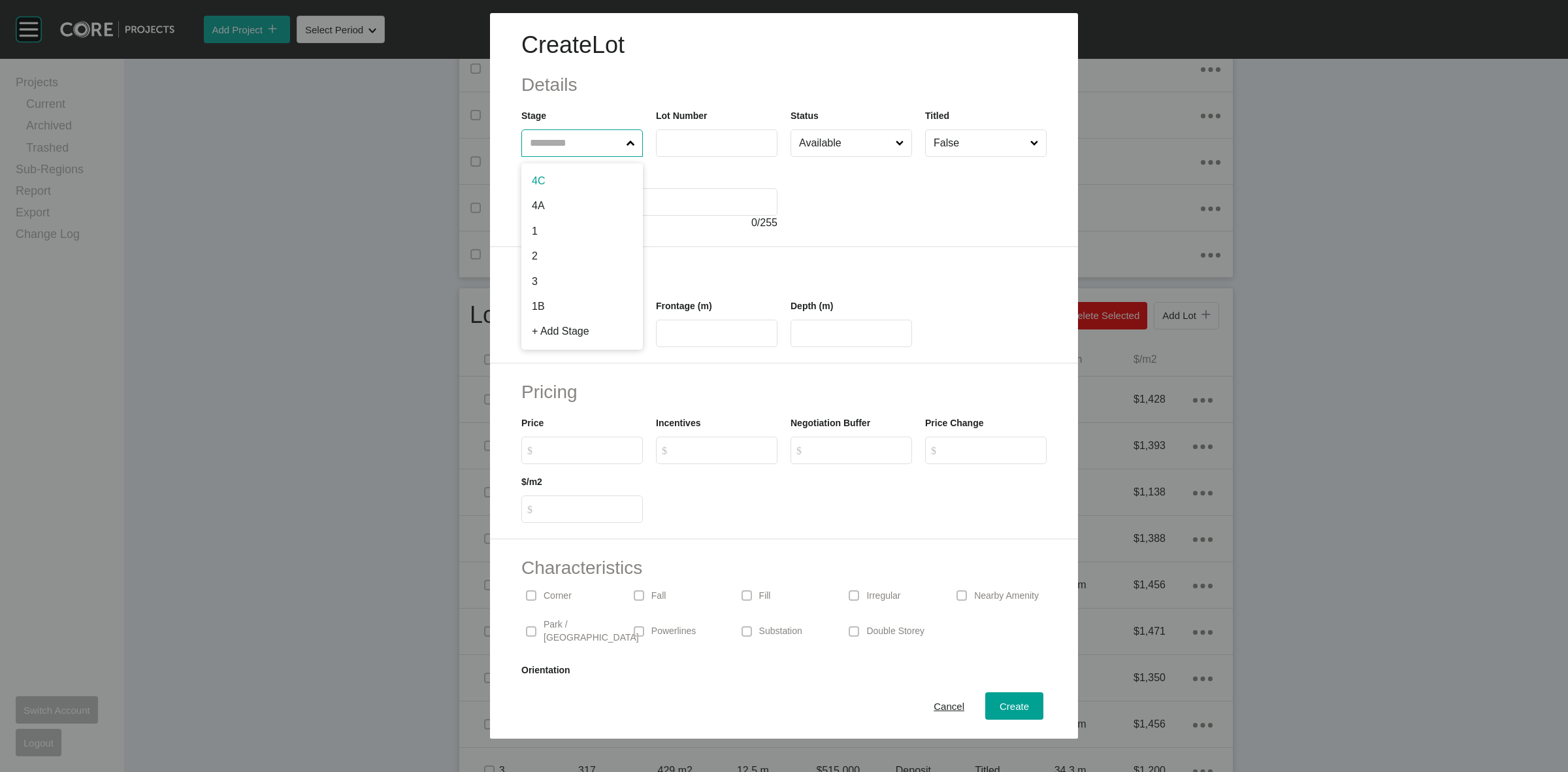
click at [551, 142] on input "text" at bounding box center [575, 142] width 97 height 26
type input "***"
type input "****"
type input "**"
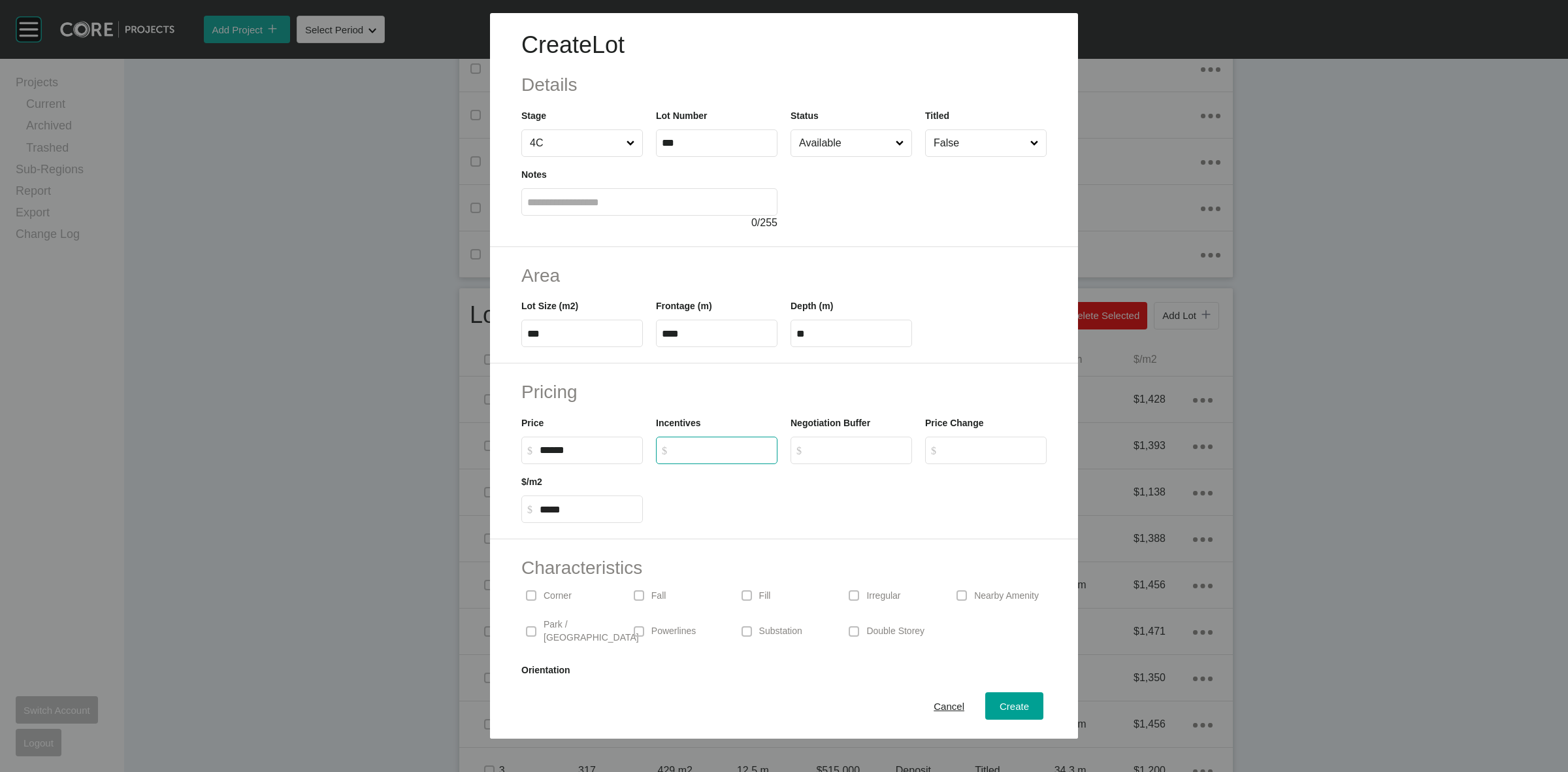
type input "*******"
type input "*****"
type input "*"
click at [1001, 704] on span "Create" at bounding box center [1015, 706] width 29 height 11
type input "*"
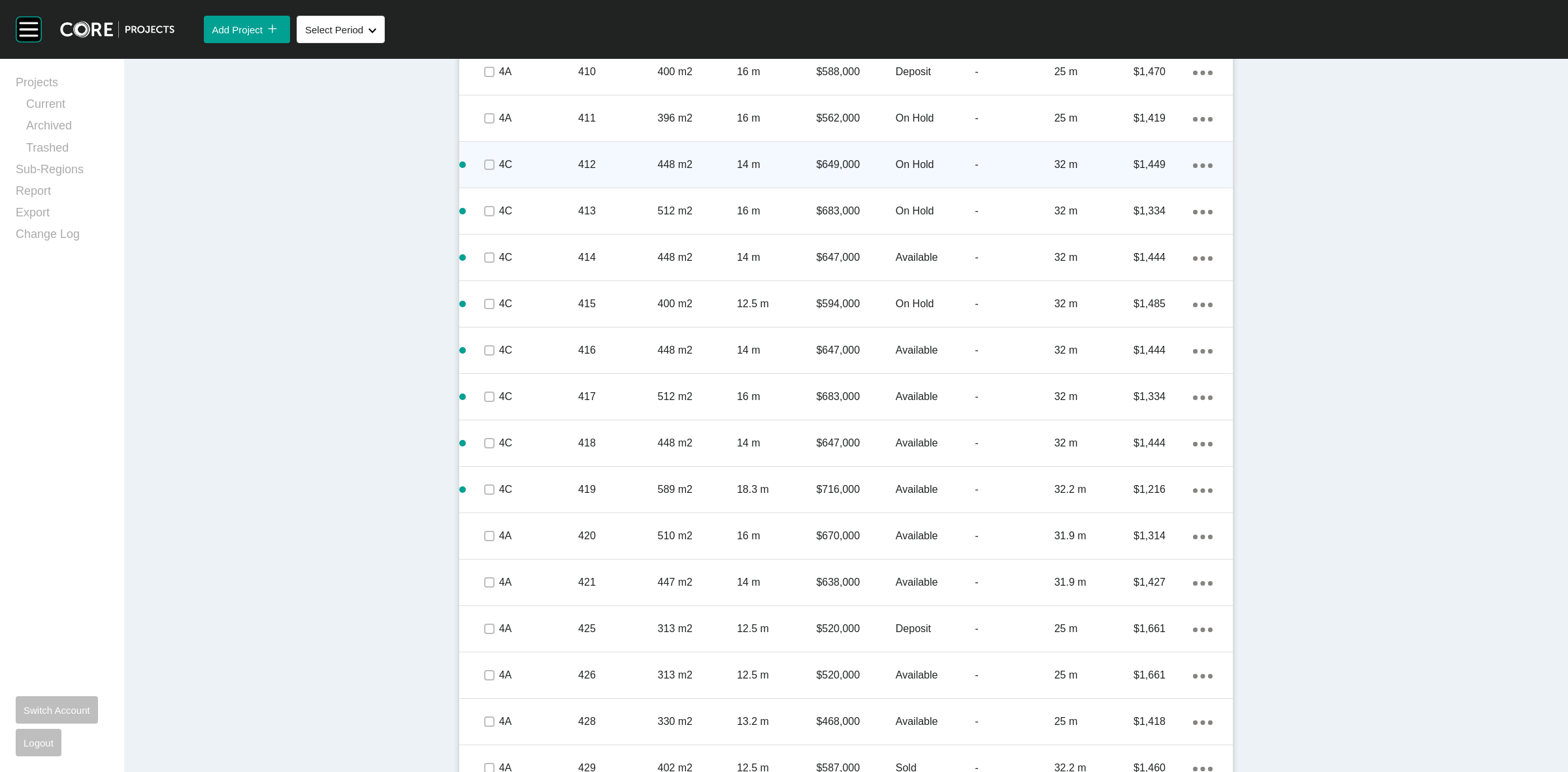
scroll to position [2224, 0]
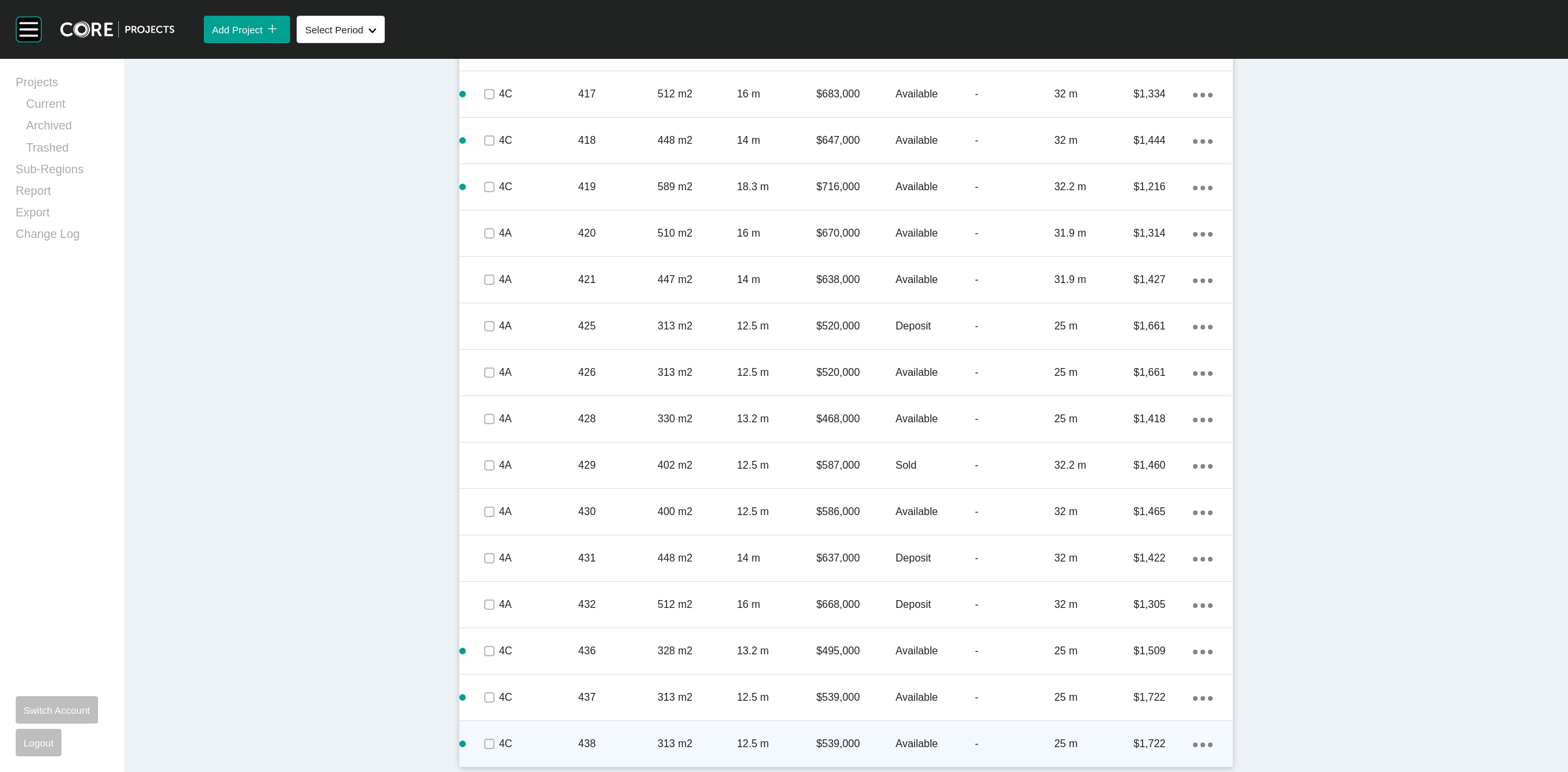
click at [1139, 727] on link "Duplicate" at bounding box center [1144, 732] width 49 height 20
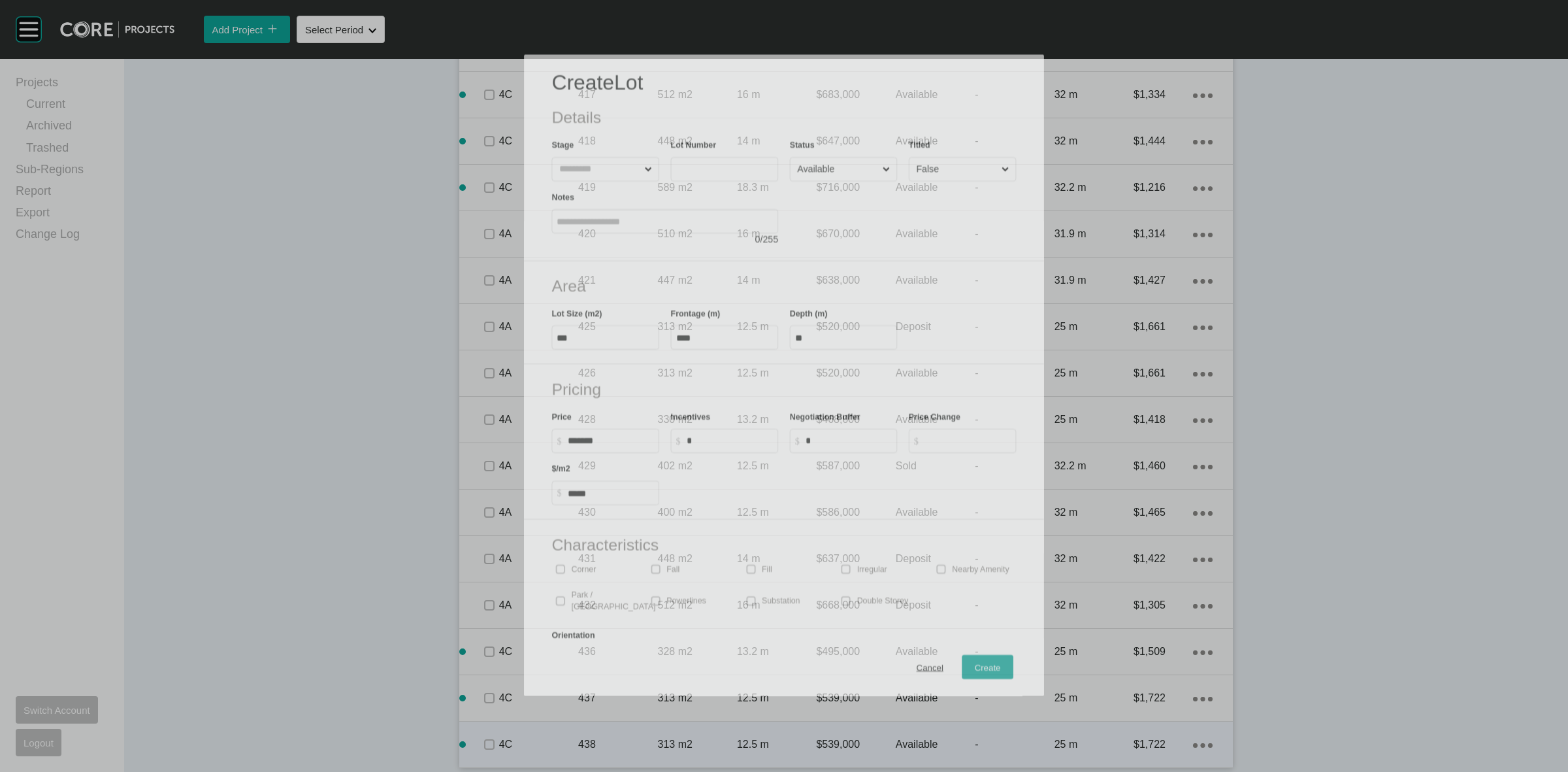
scroll to position [2184, 0]
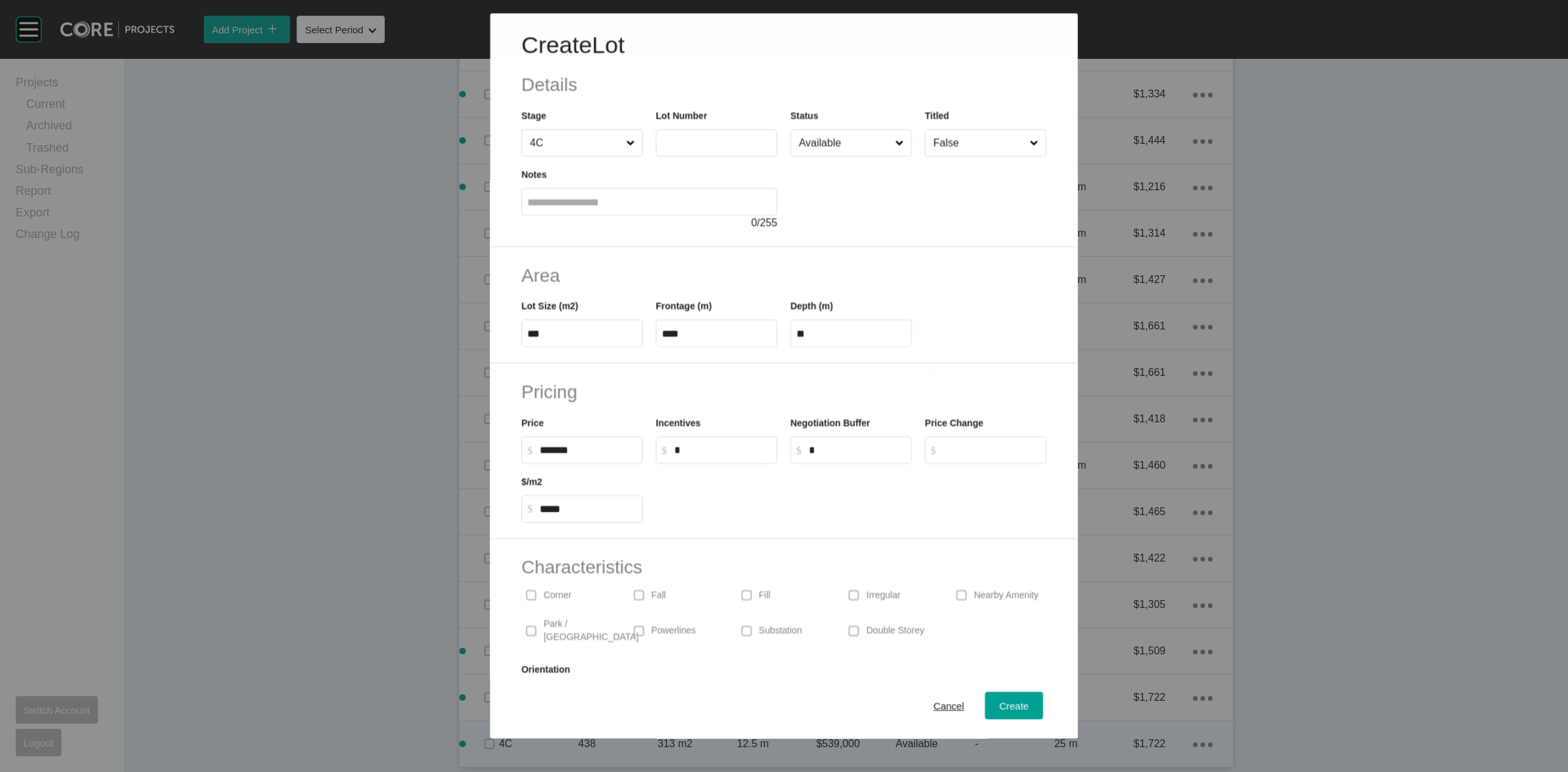
click at [671, 142] on input "text" at bounding box center [716, 142] width 110 height 11
type input "***"
click at [1004, 711] on span "Create" at bounding box center [1015, 706] width 29 height 11
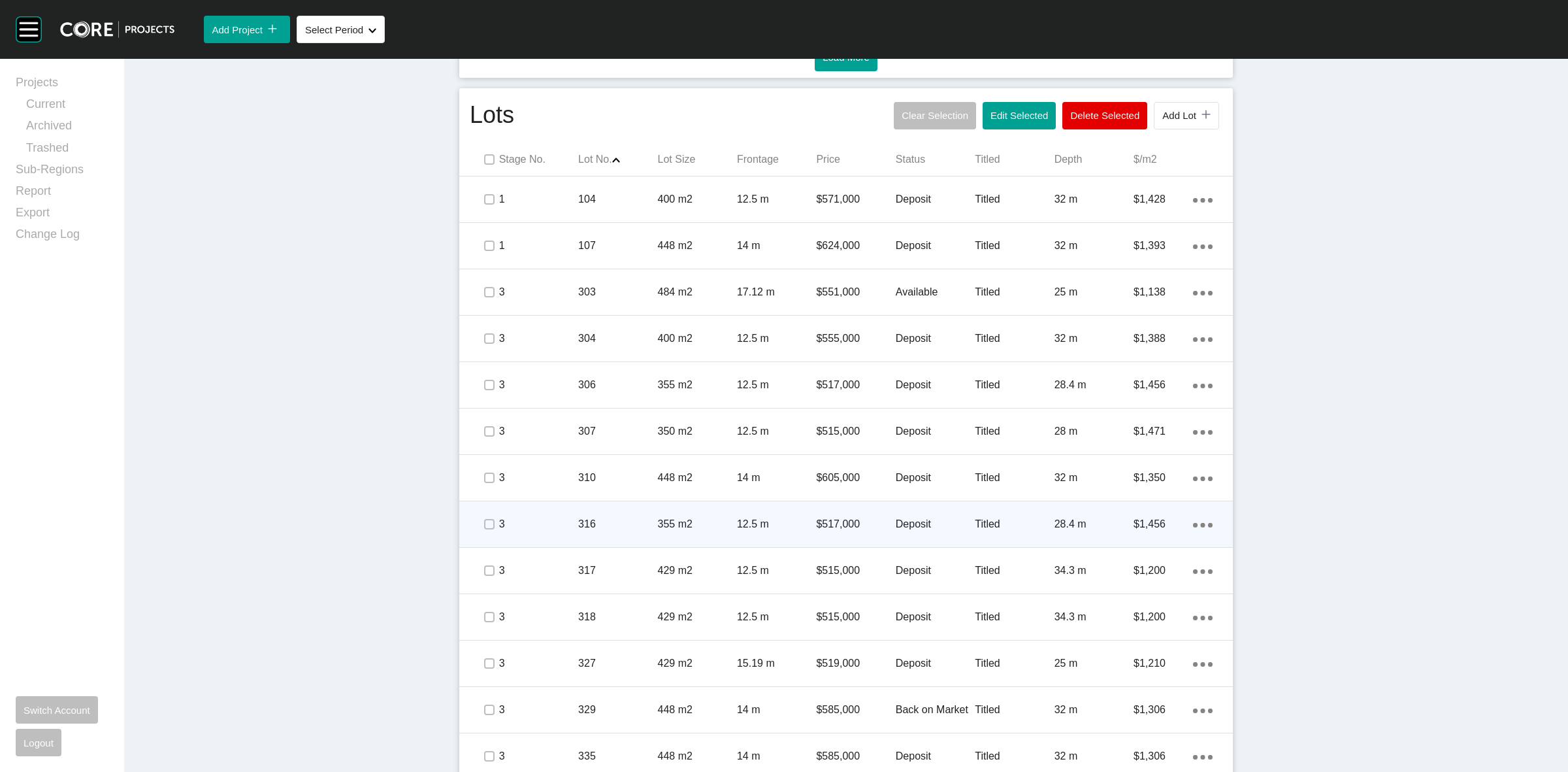
scroll to position [753, 0]
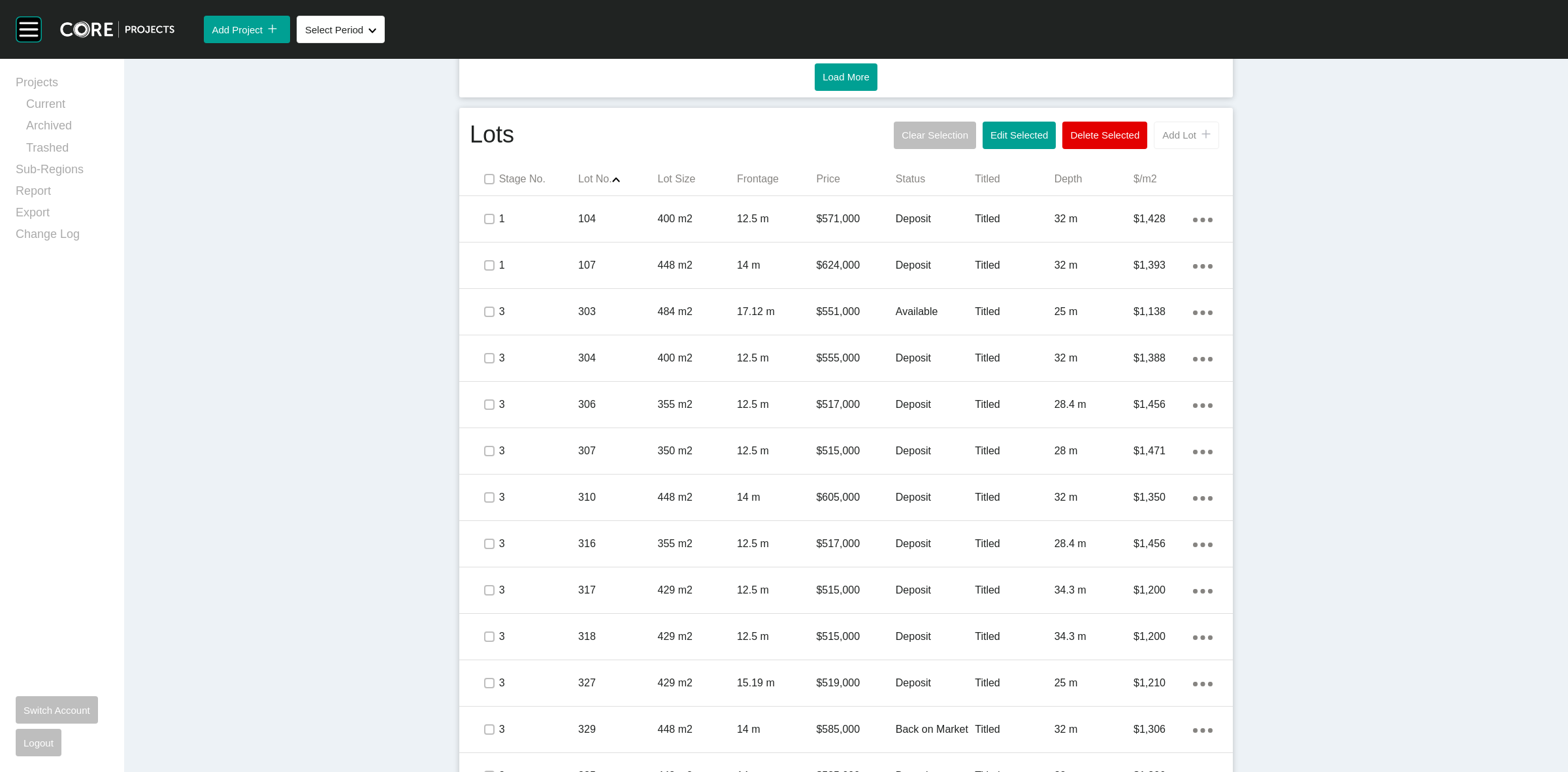
click at [1178, 142] on button "Add Lot icon/tick copy 11 Created with Sketch." at bounding box center [1186, 136] width 65 height 27
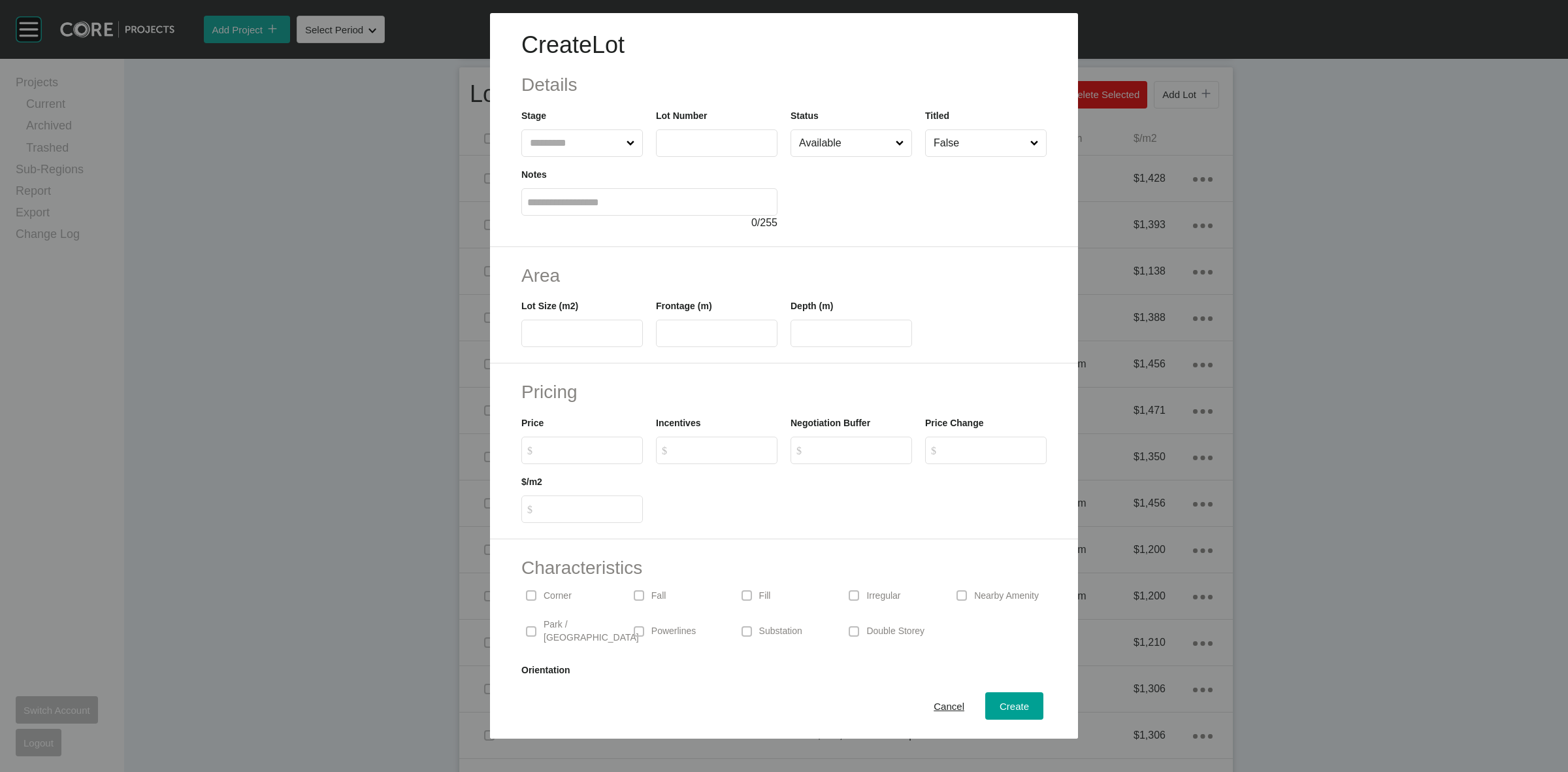
click at [569, 136] on input "text" at bounding box center [575, 142] width 97 height 26
type input "***"
type input "*****"
type input "**"
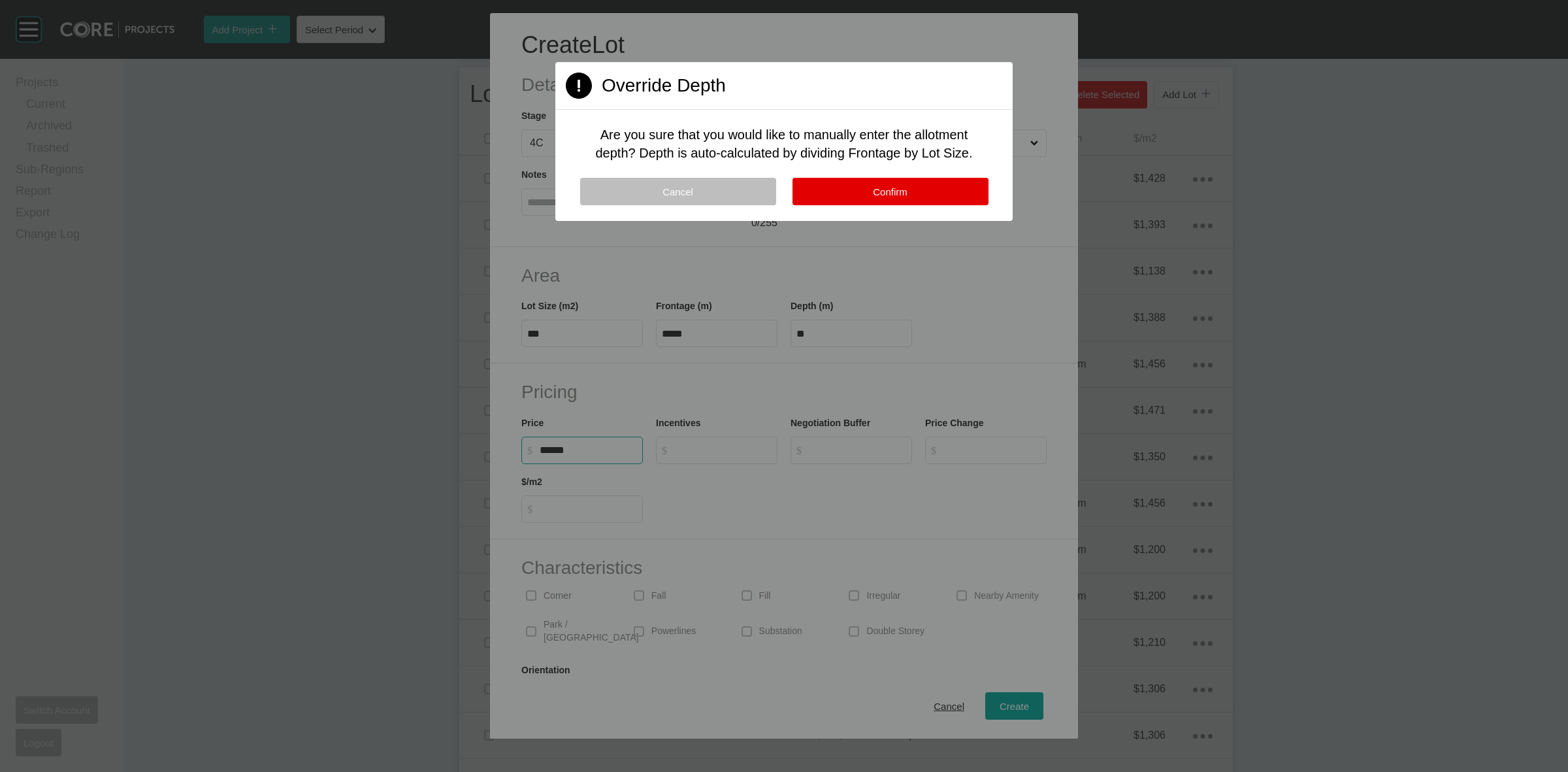
type input "*******"
type input "*****"
type input "*"
click at [887, 186] on span "Confirm" at bounding box center [890, 191] width 34 height 11
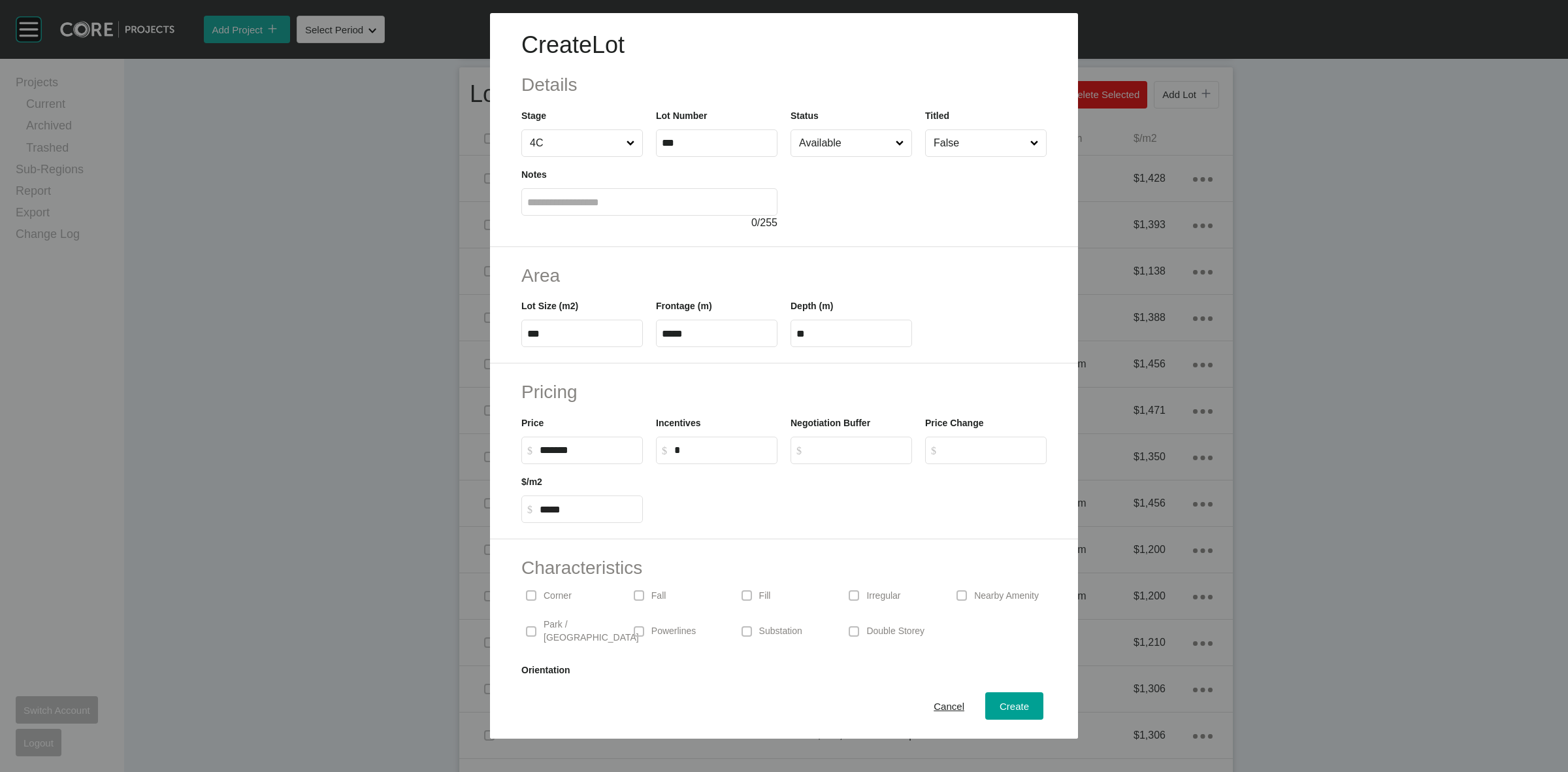
click at [543, 589] on p "Corner" at bounding box center [557, 595] width 28 height 13
click at [1000, 704] on span "Create" at bounding box center [1015, 706] width 29 height 11
type input "*"
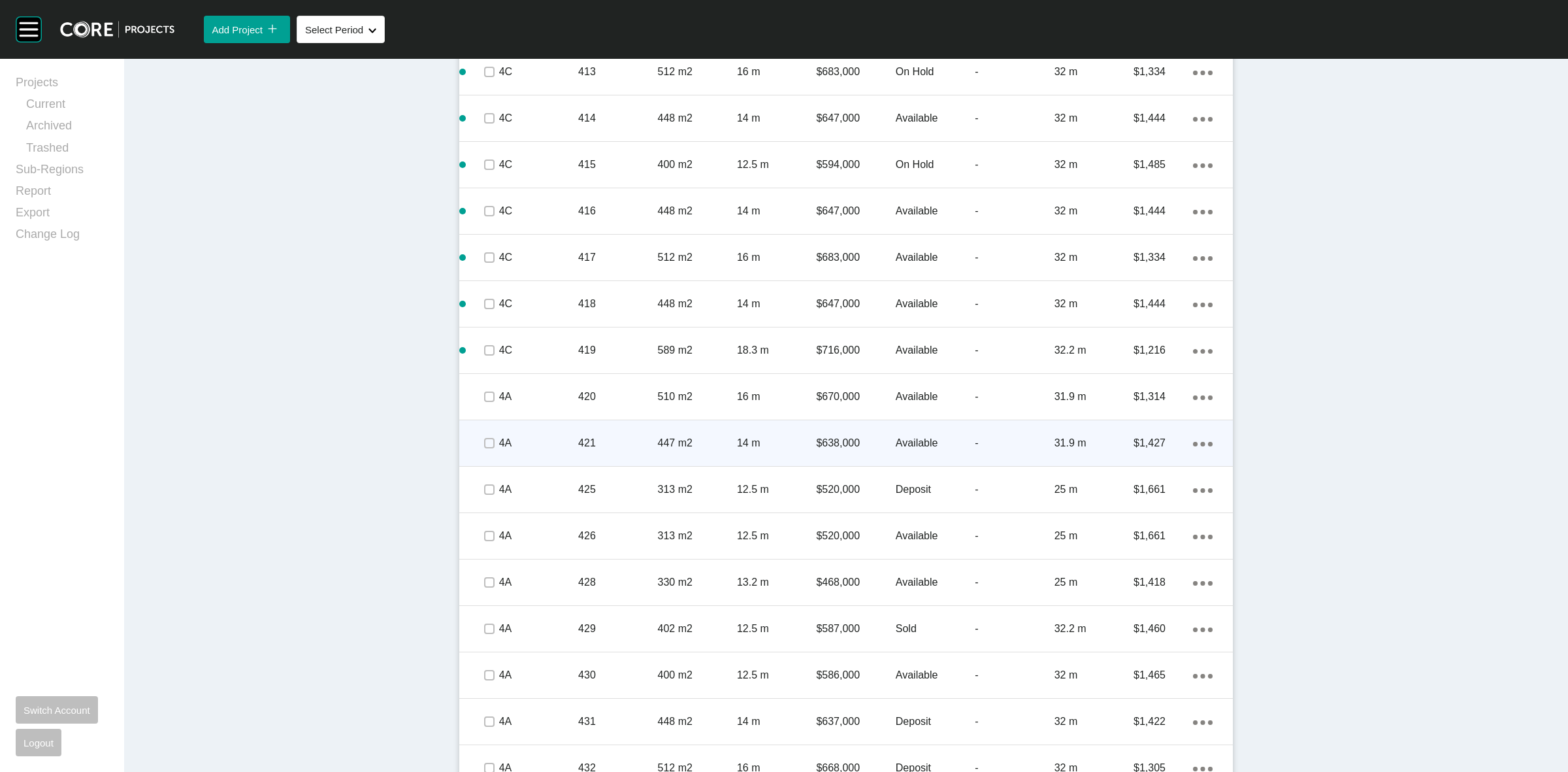
scroll to position [2317, 0]
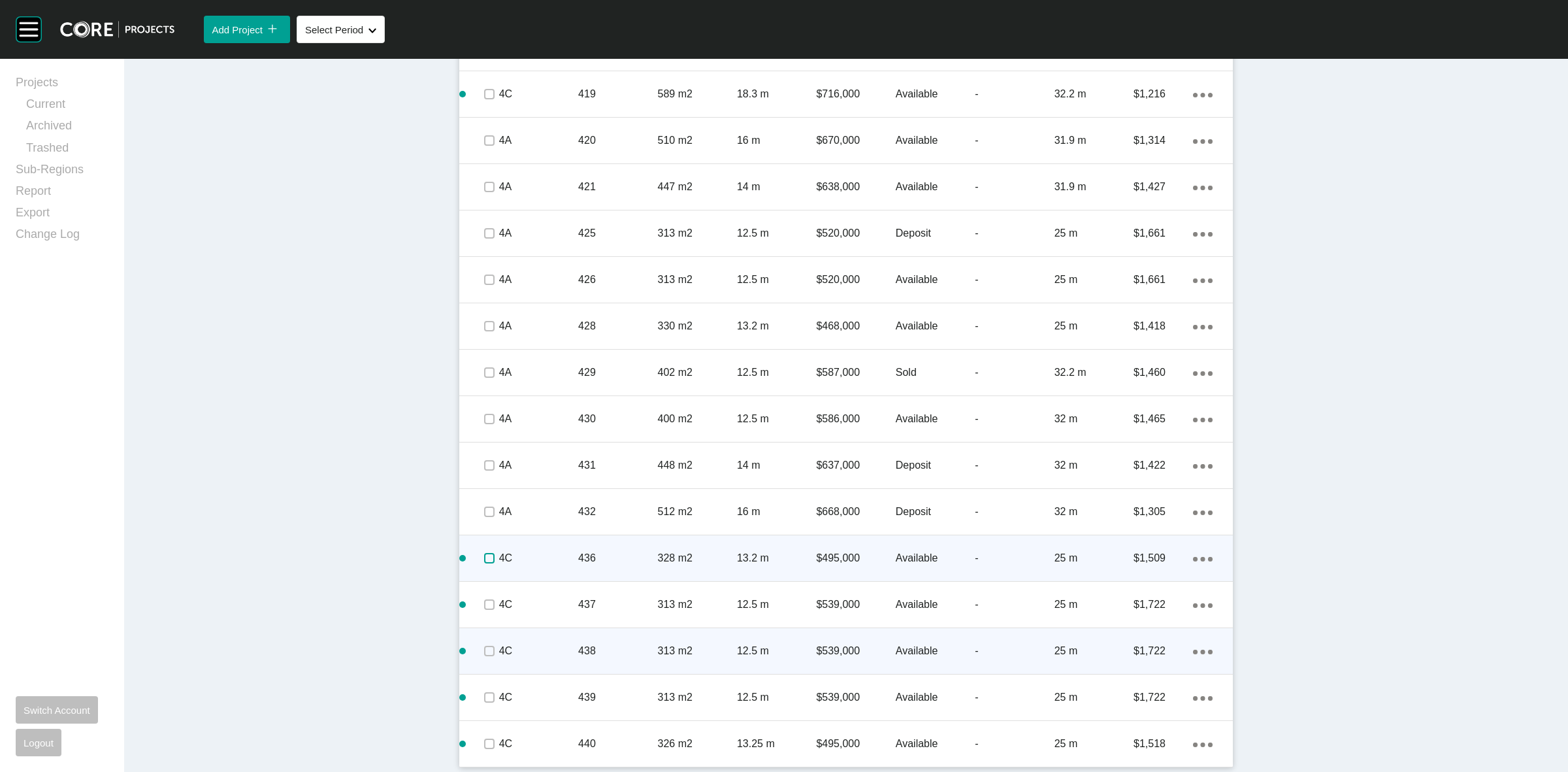
click at [484, 557] on label at bounding box center [489, 558] width 11 height 11
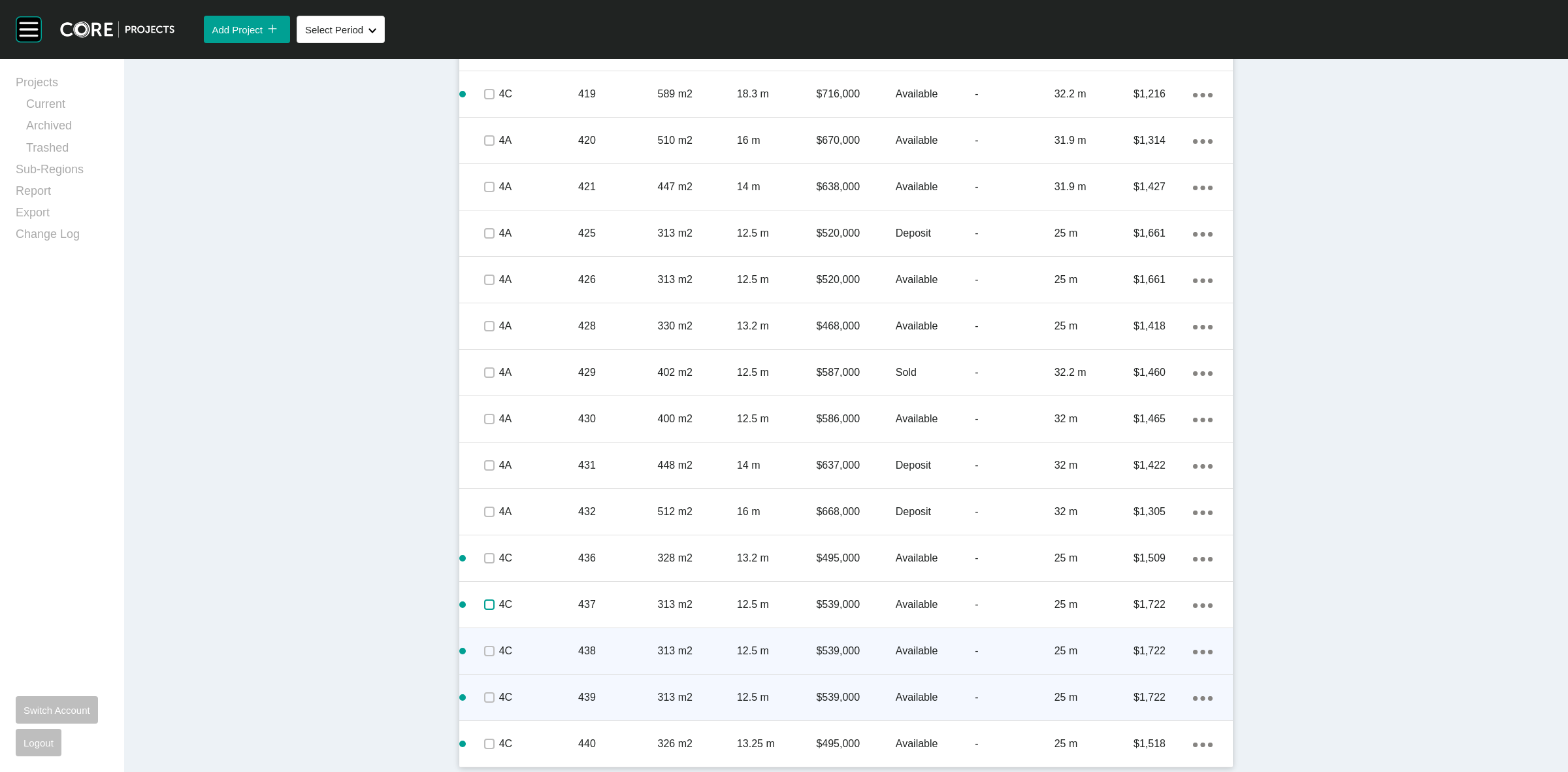
drag, startPoint x: 485, startPoint y: 605, endPoint x: 478, endPoint y: 685, distance: 80.3
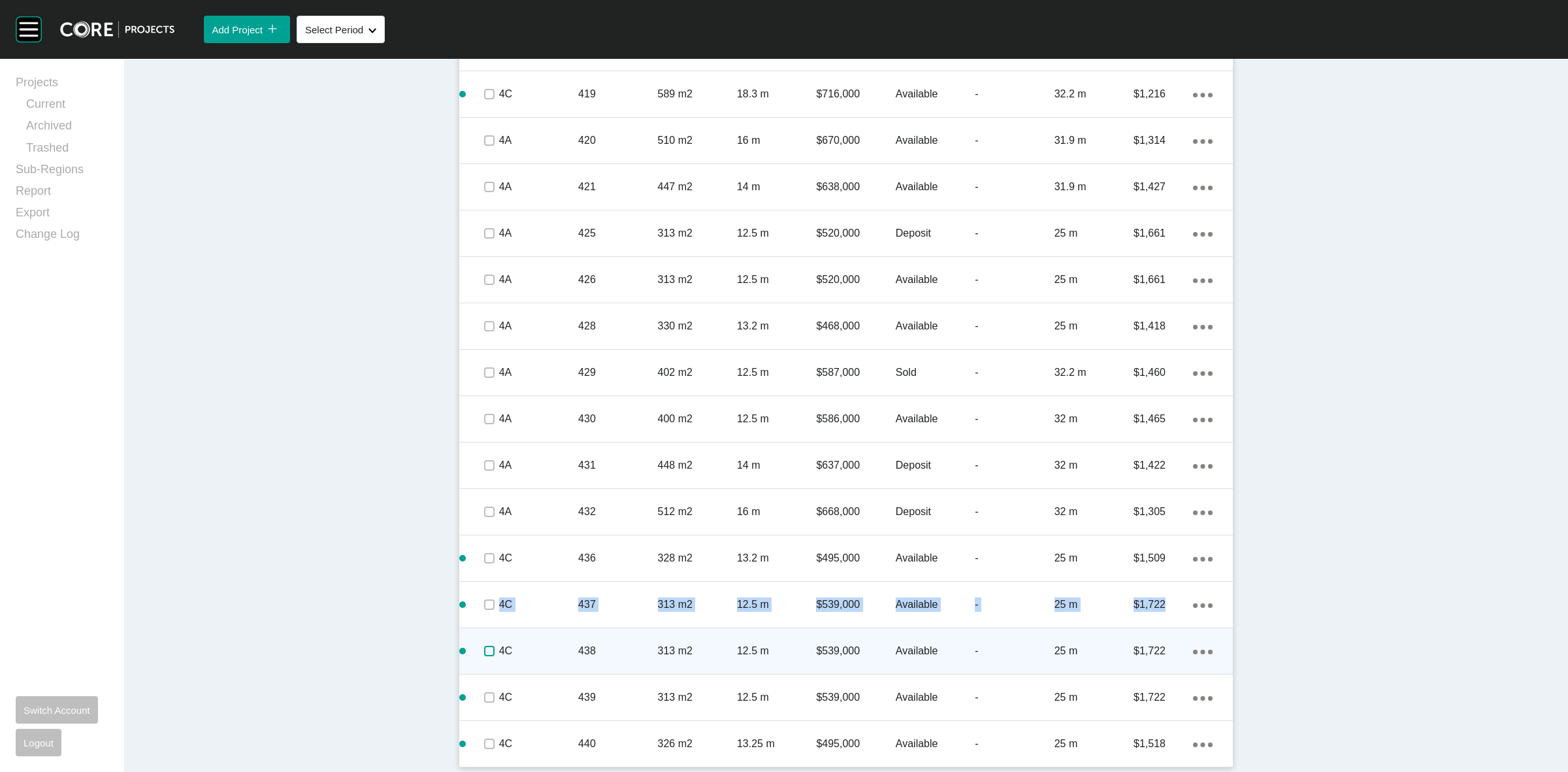
click at [484, 655] on label at bounding box center [489, 651] width 11 height 11
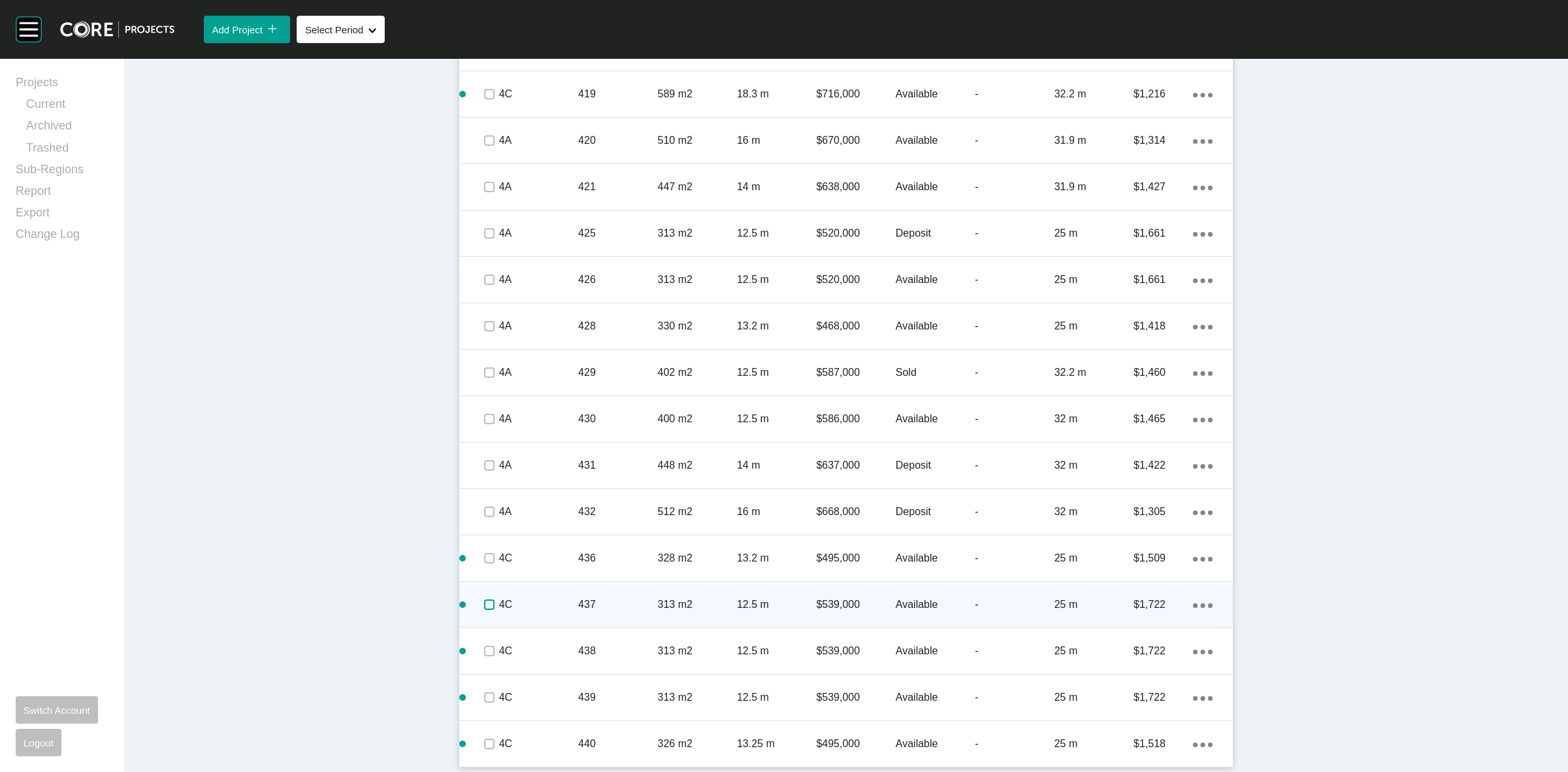
click at [485, 605] on label at bounding box center [489, 604] width 11 height 11
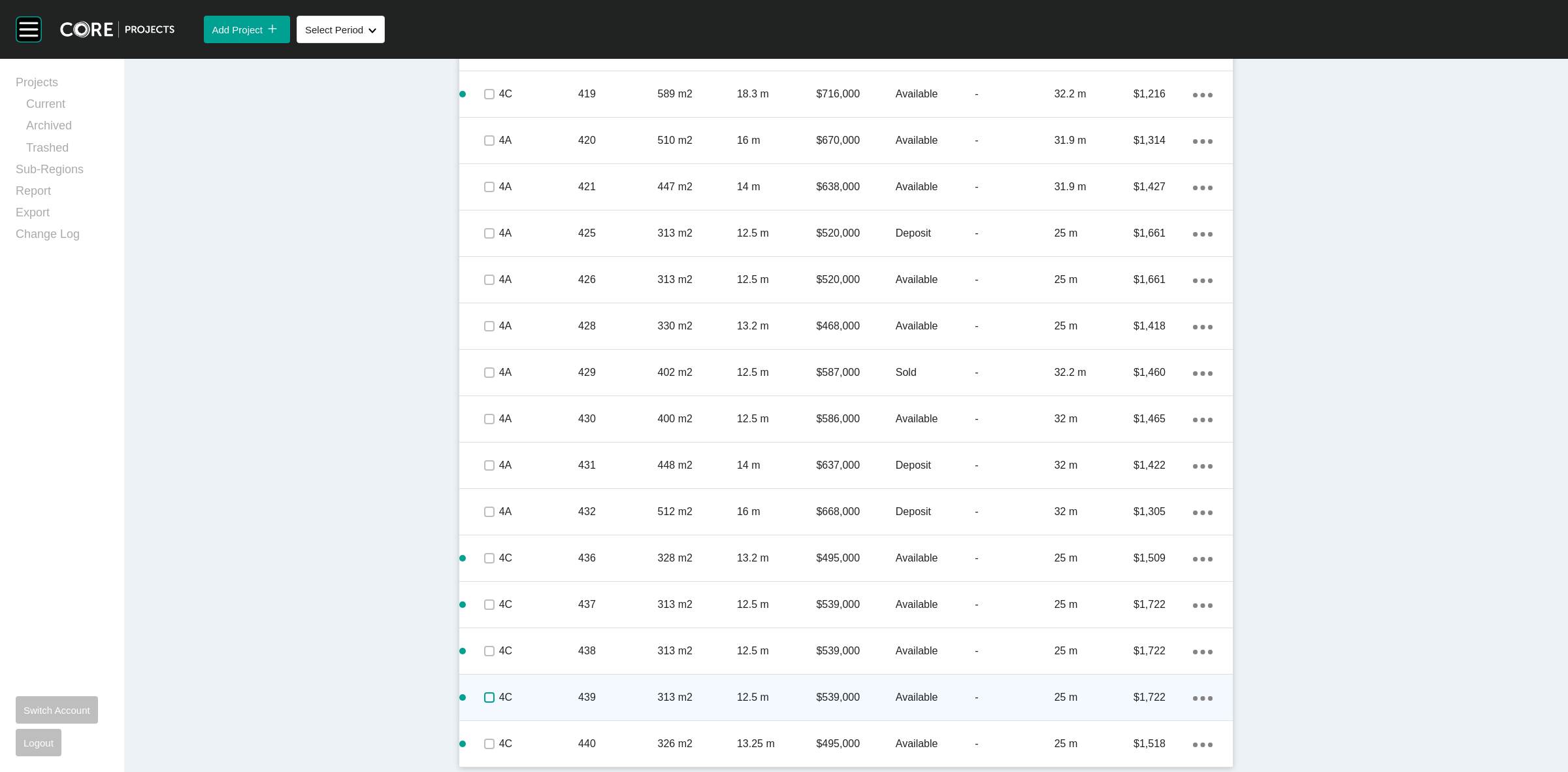
click at [484, 697] on label at bounding box center [489, 697] width 11 height 11
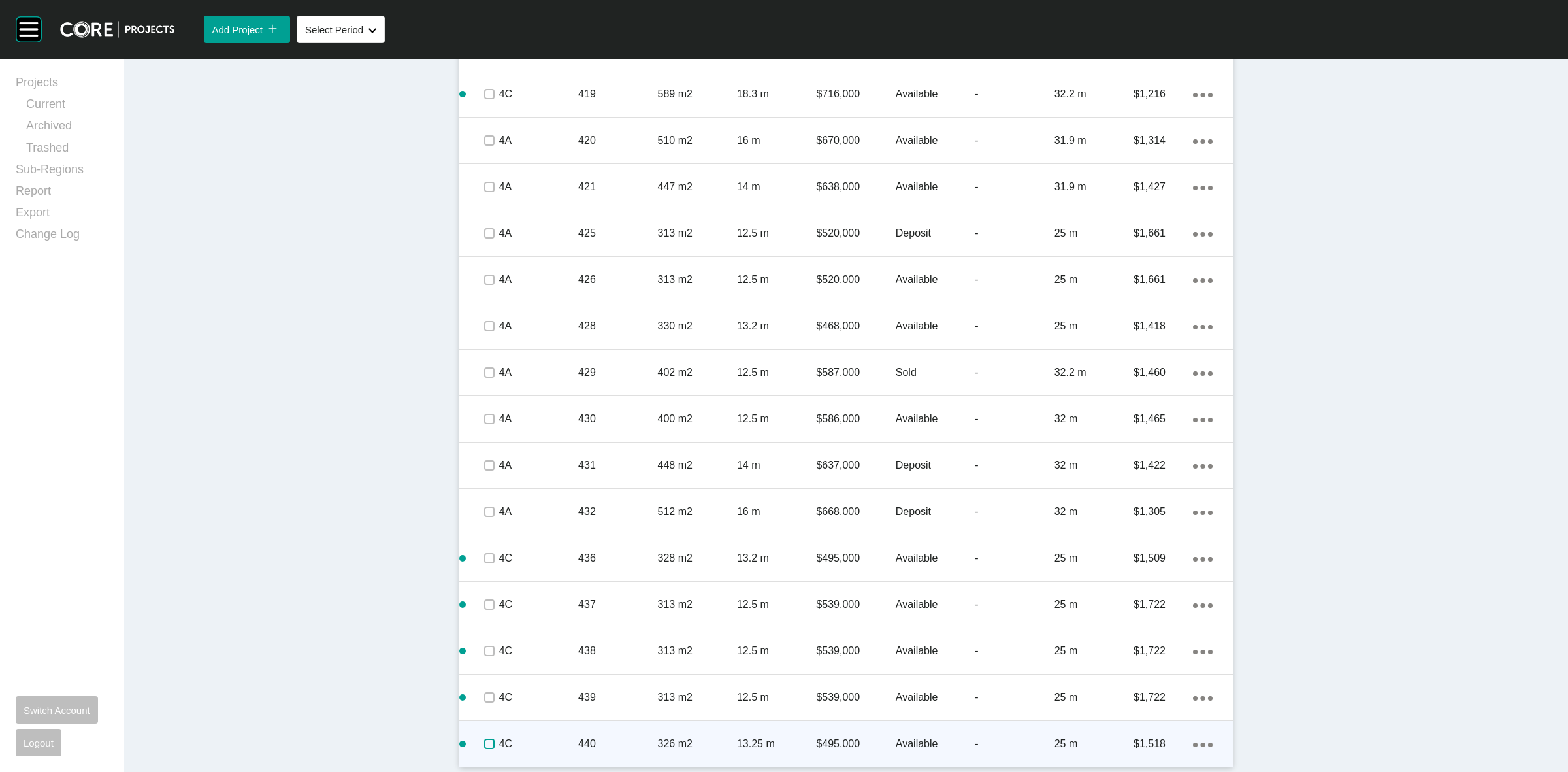
click at [484, 746] on label at bounding box center [489, 744] width 11 height 11
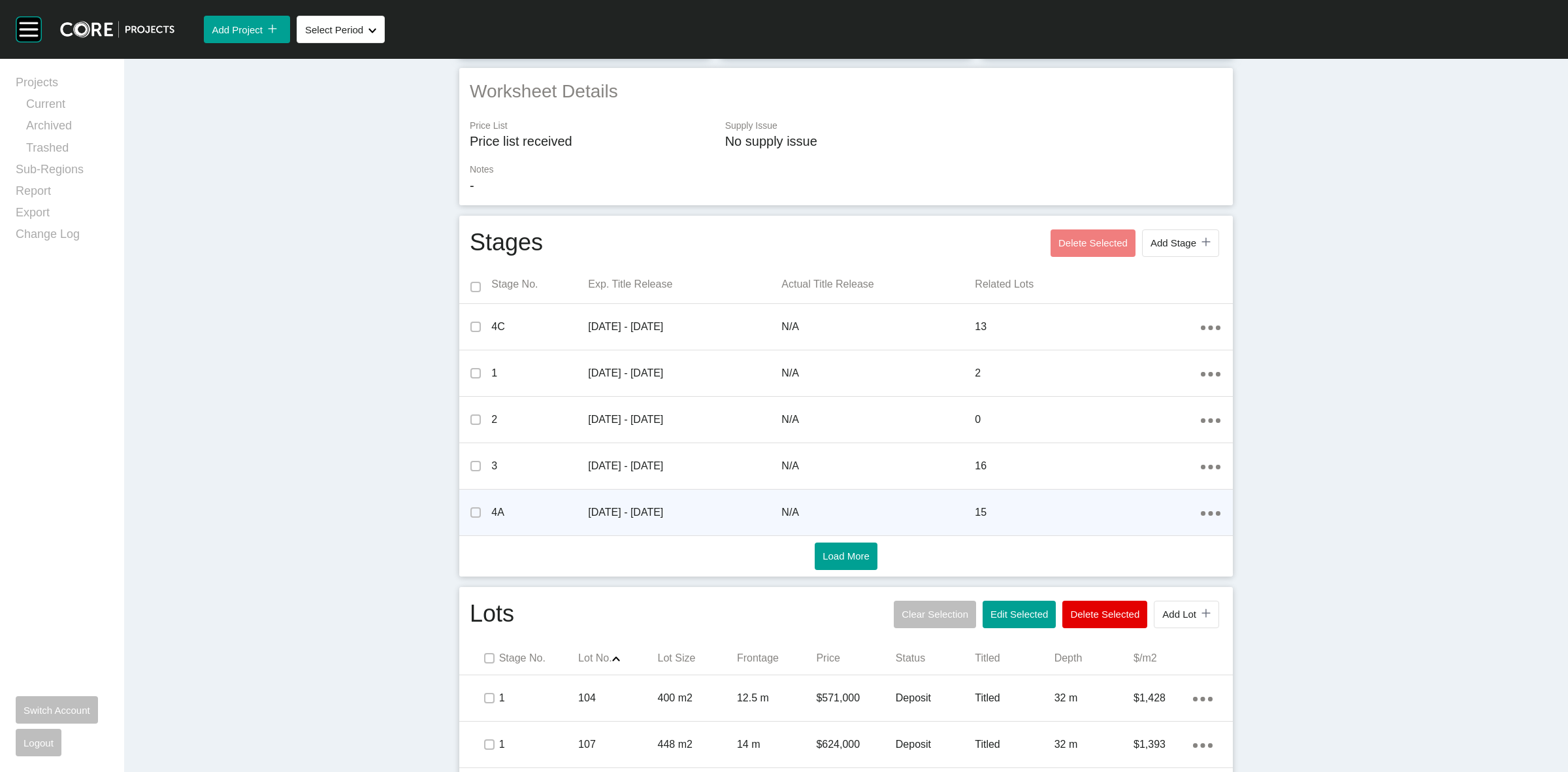
scroll to position [683, 0]
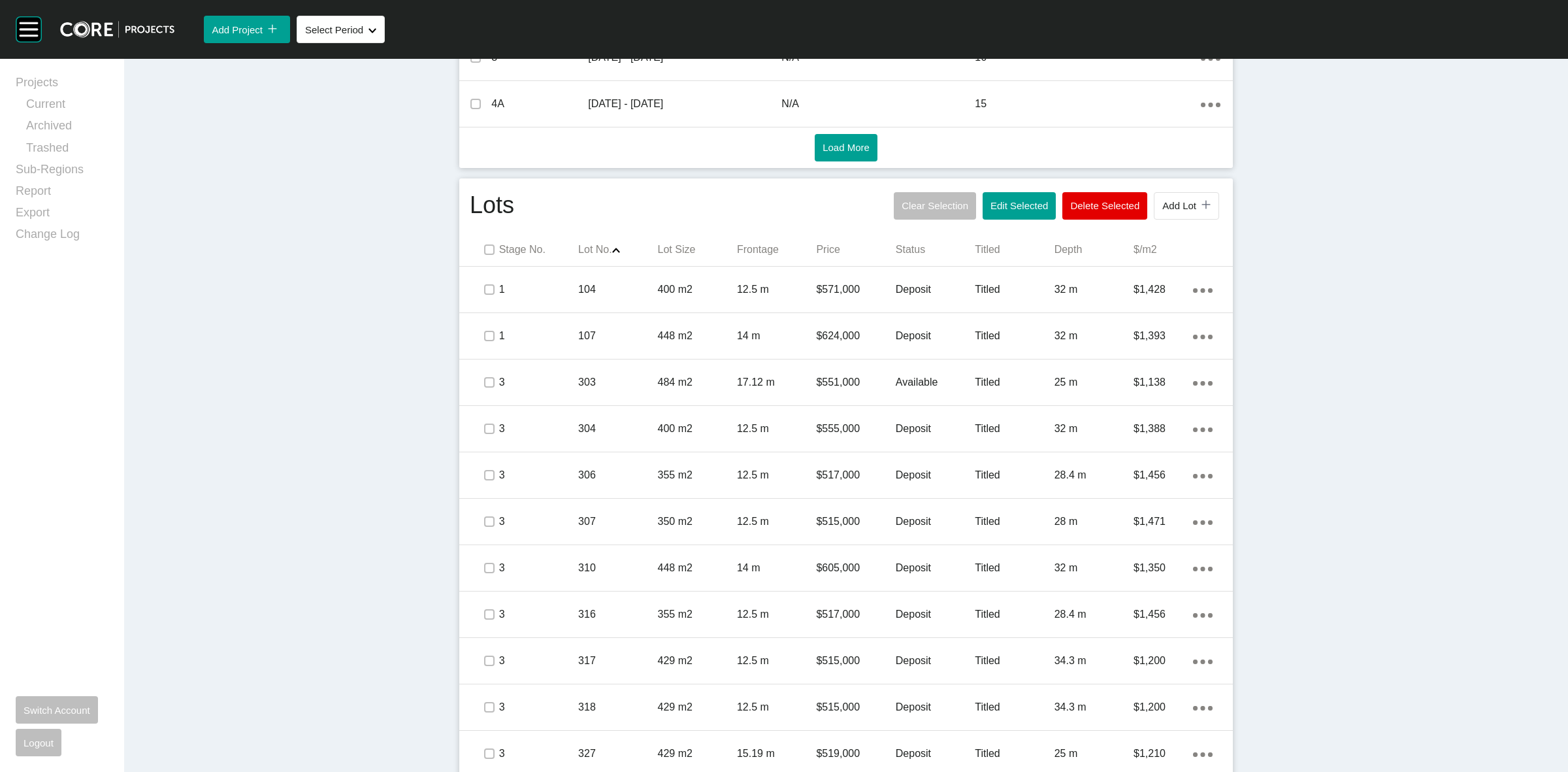
click at [903, 253] on p "Status" at bounding box center [935, 249] width 79 height 15
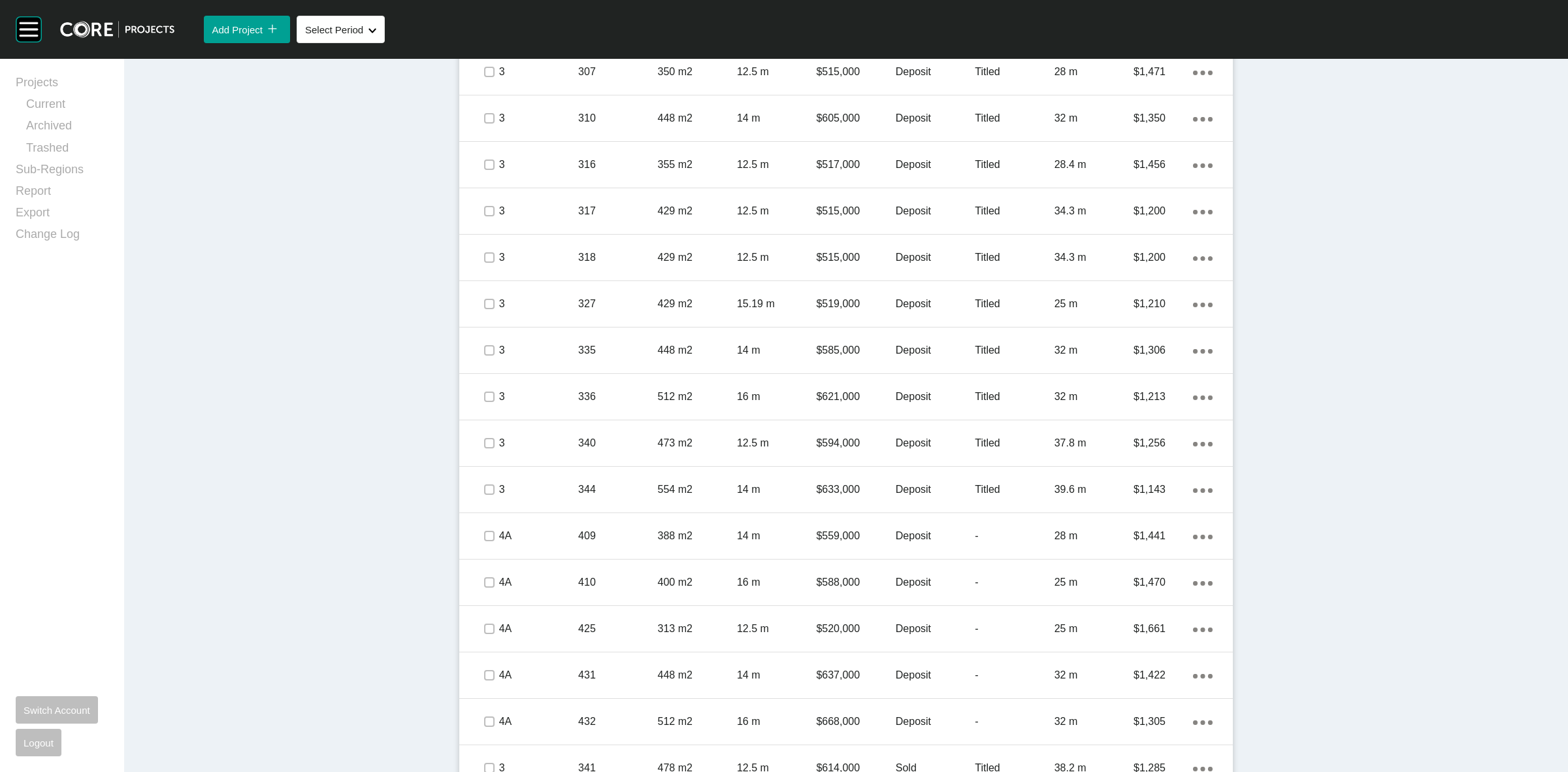
scroll to position [2317, 0]
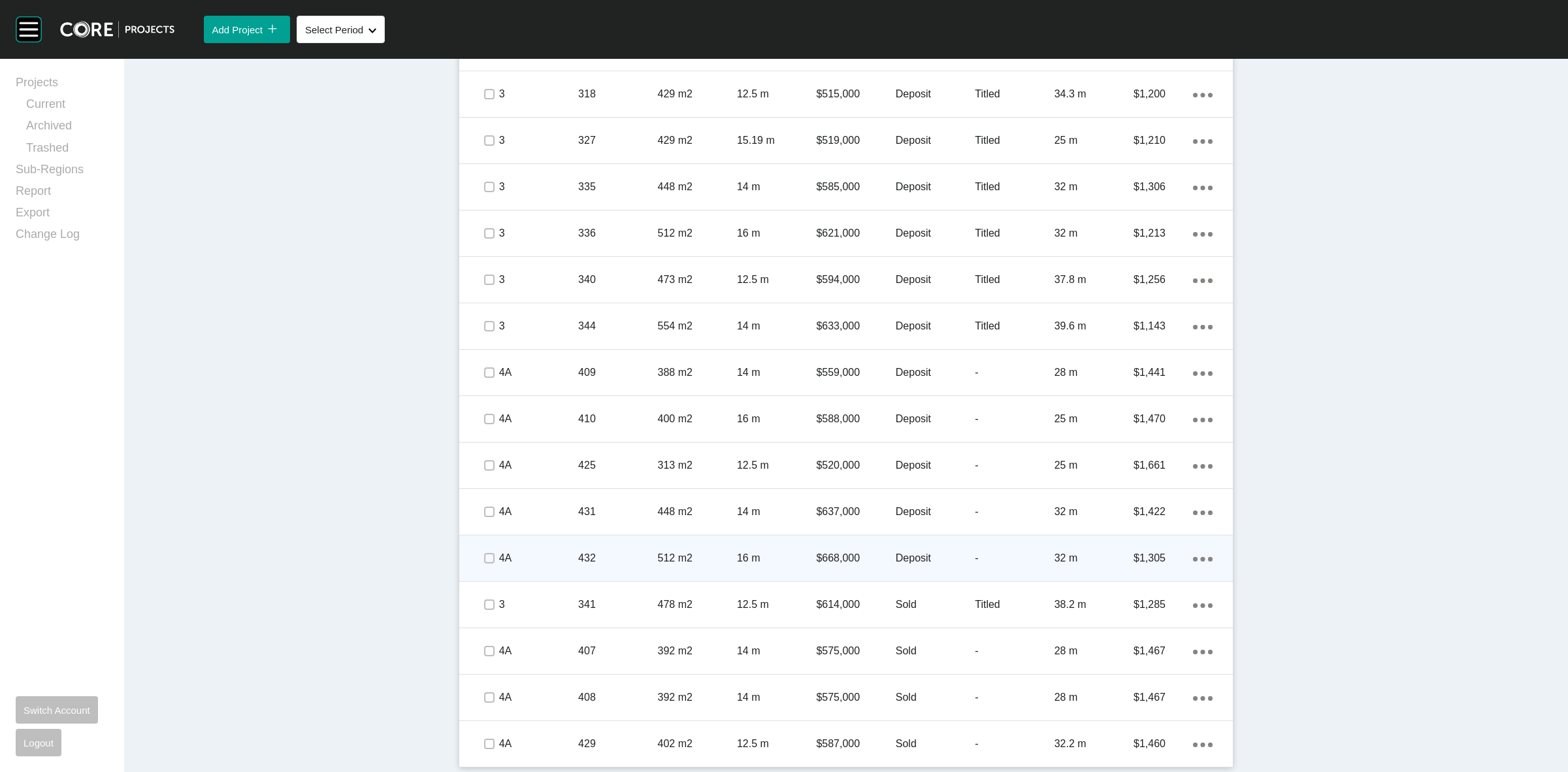
click at [918, 559] on p "Deposit" at bounding box center [935, 558] width 79 height 15
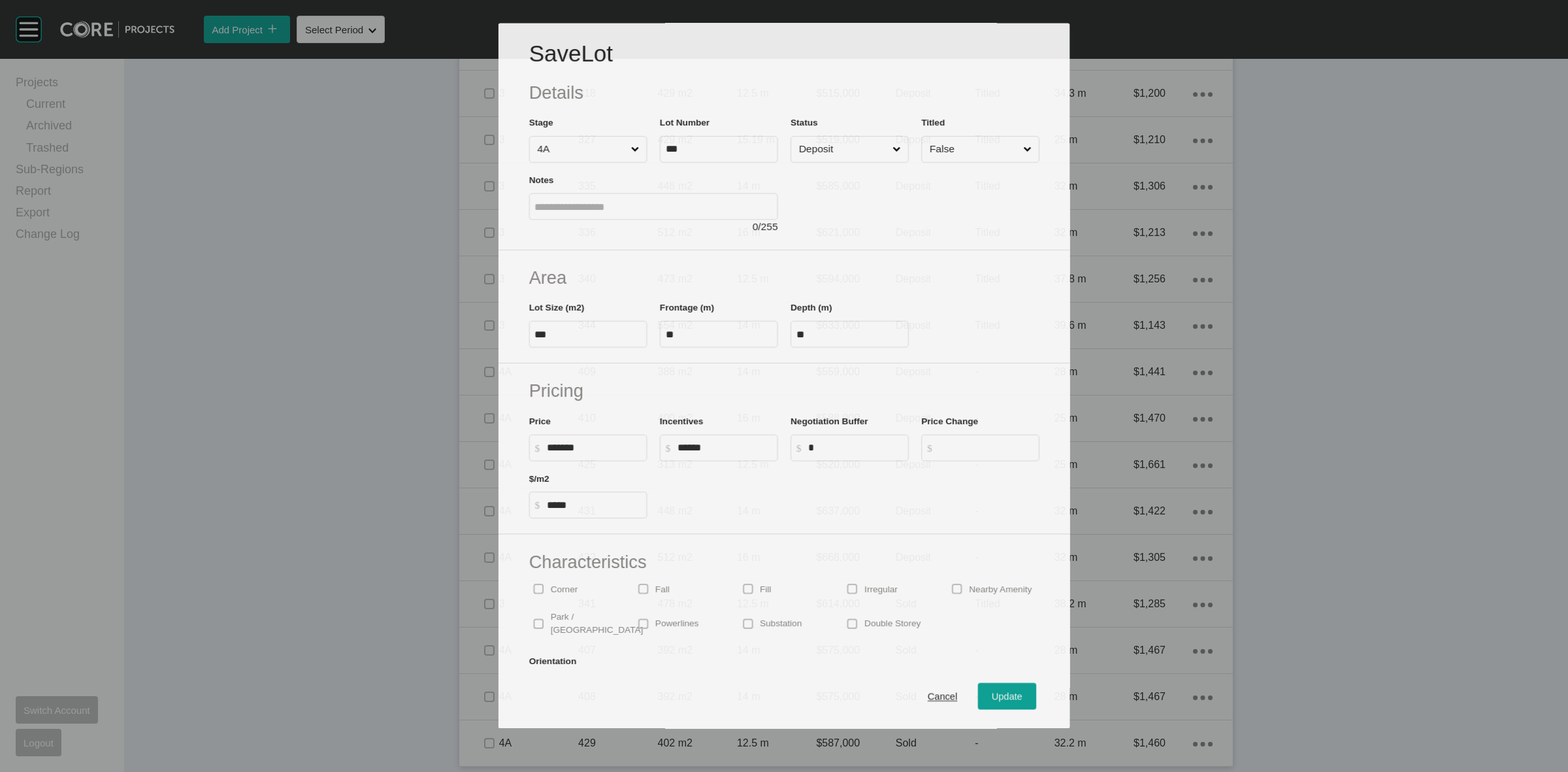
scroll to position [2277, 0]
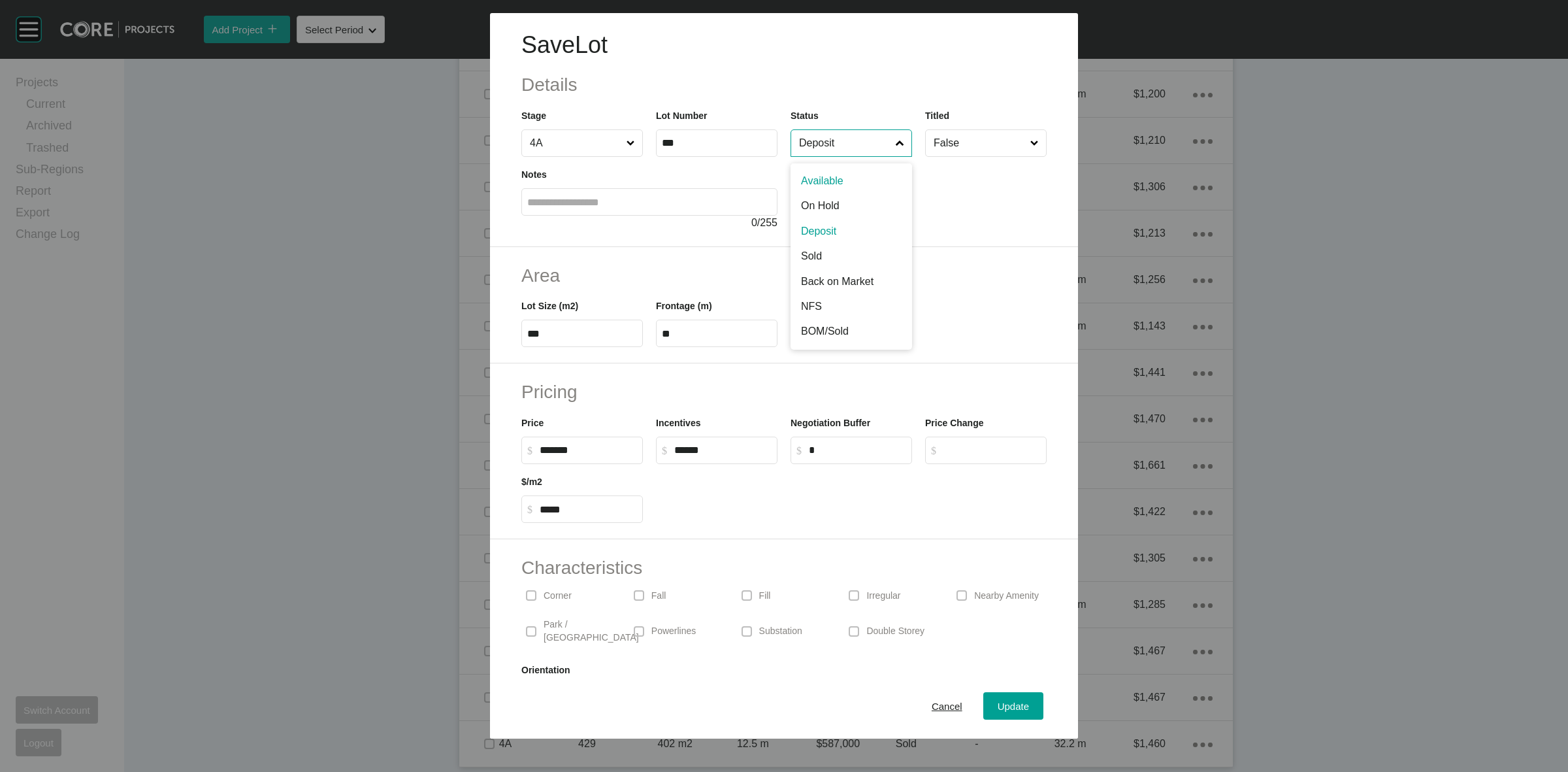
click at [824, 151] on input "Deposit" at bounding box center [844, 142] width 97 height 26
click at [1001, 707] on span "Update" at bounding box center [1014, 706] width 31 height 11
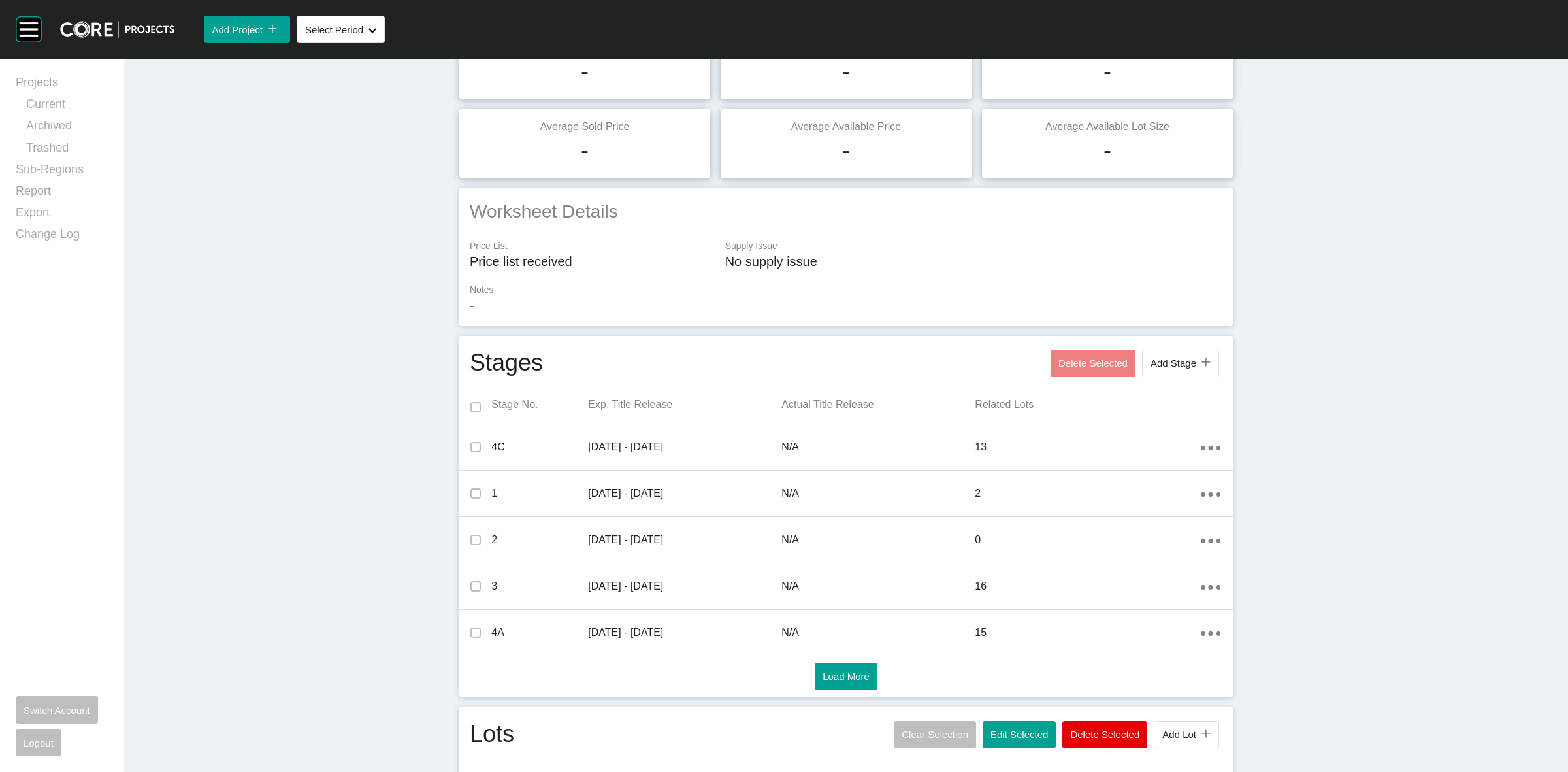
scroll to position [0, 0]
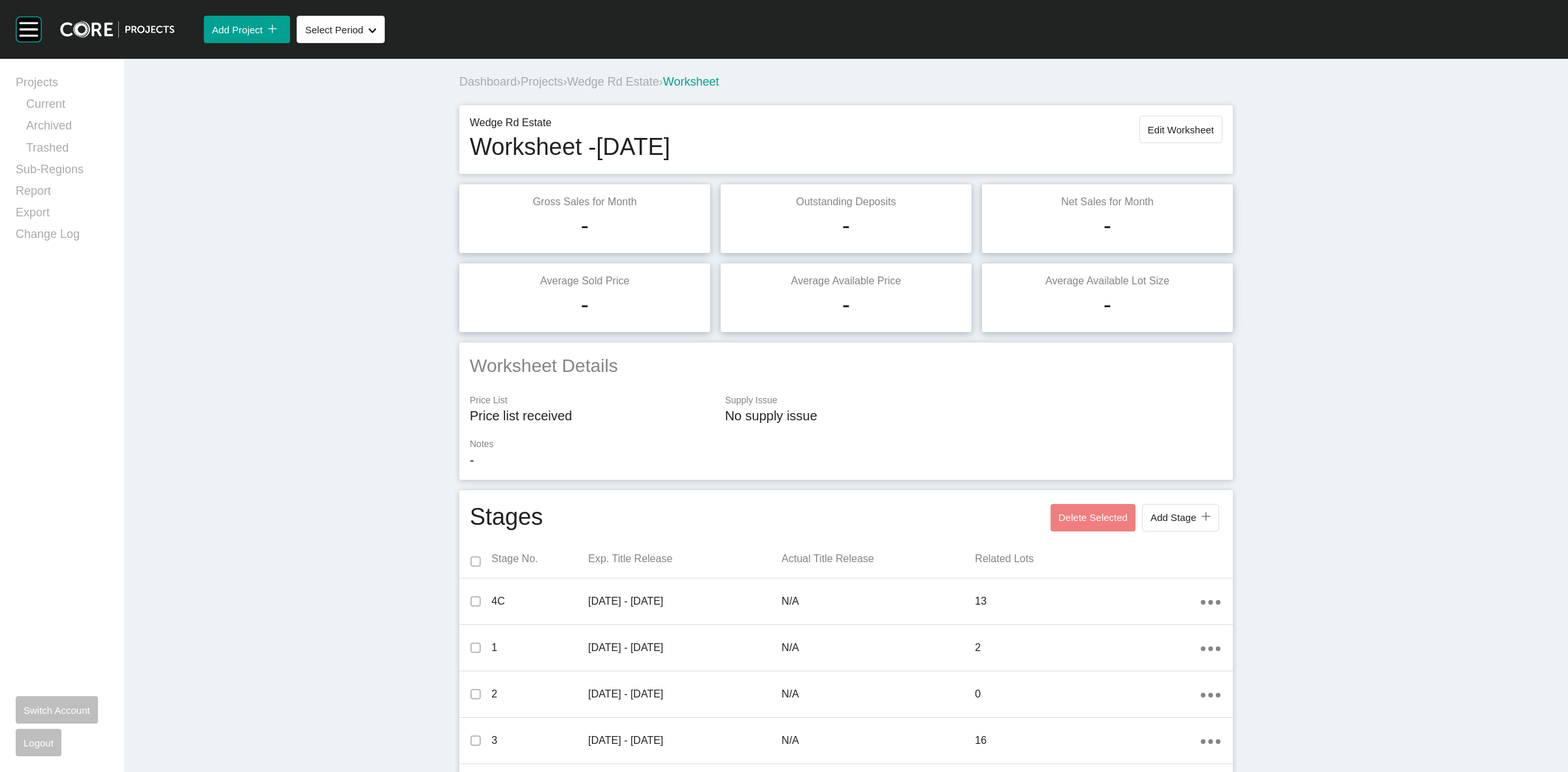
click at [547, 85] on span "Projects" at bounding box center [543, 81] width 43 height 13
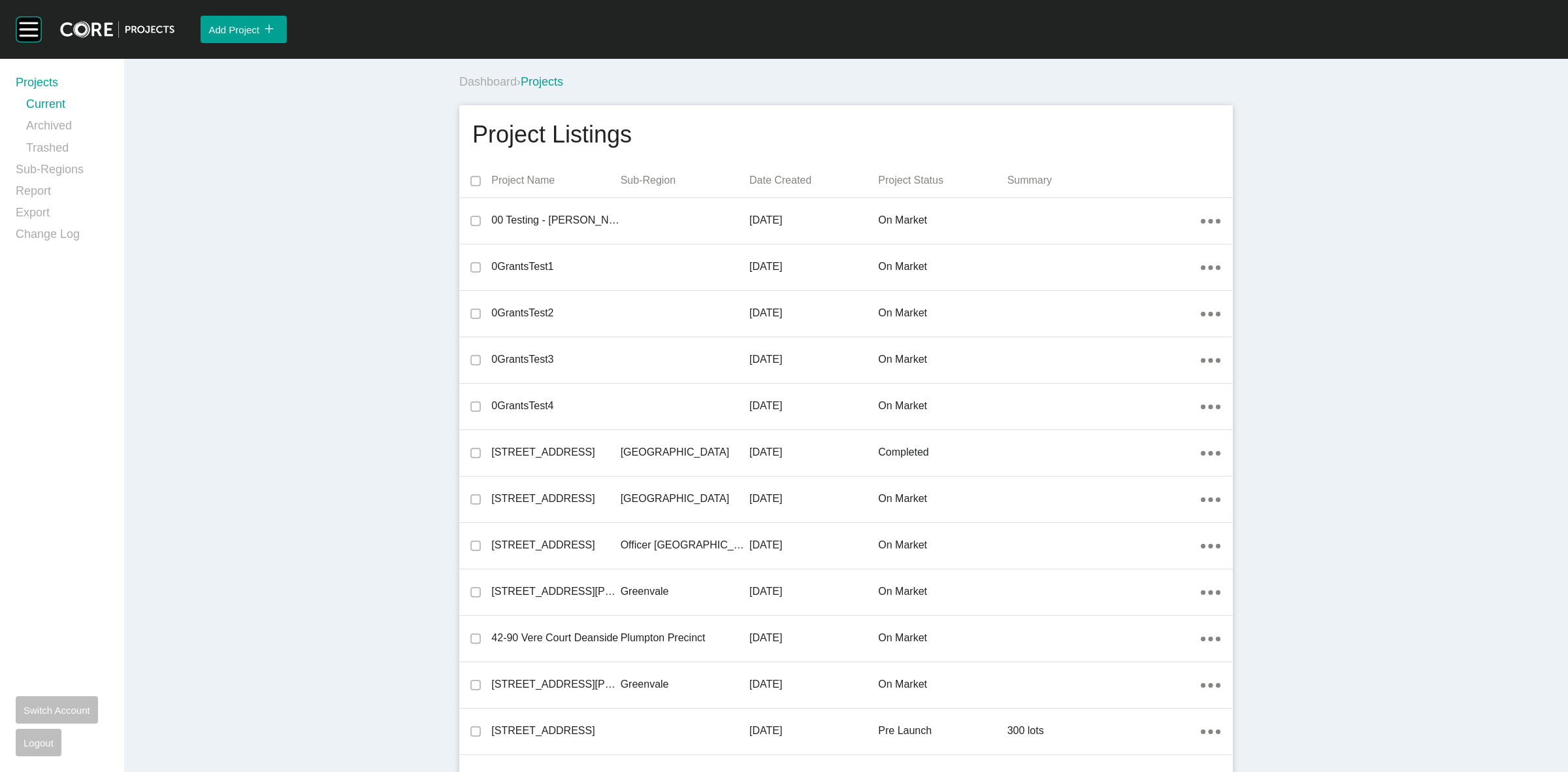
scroll to position [16536, 0]
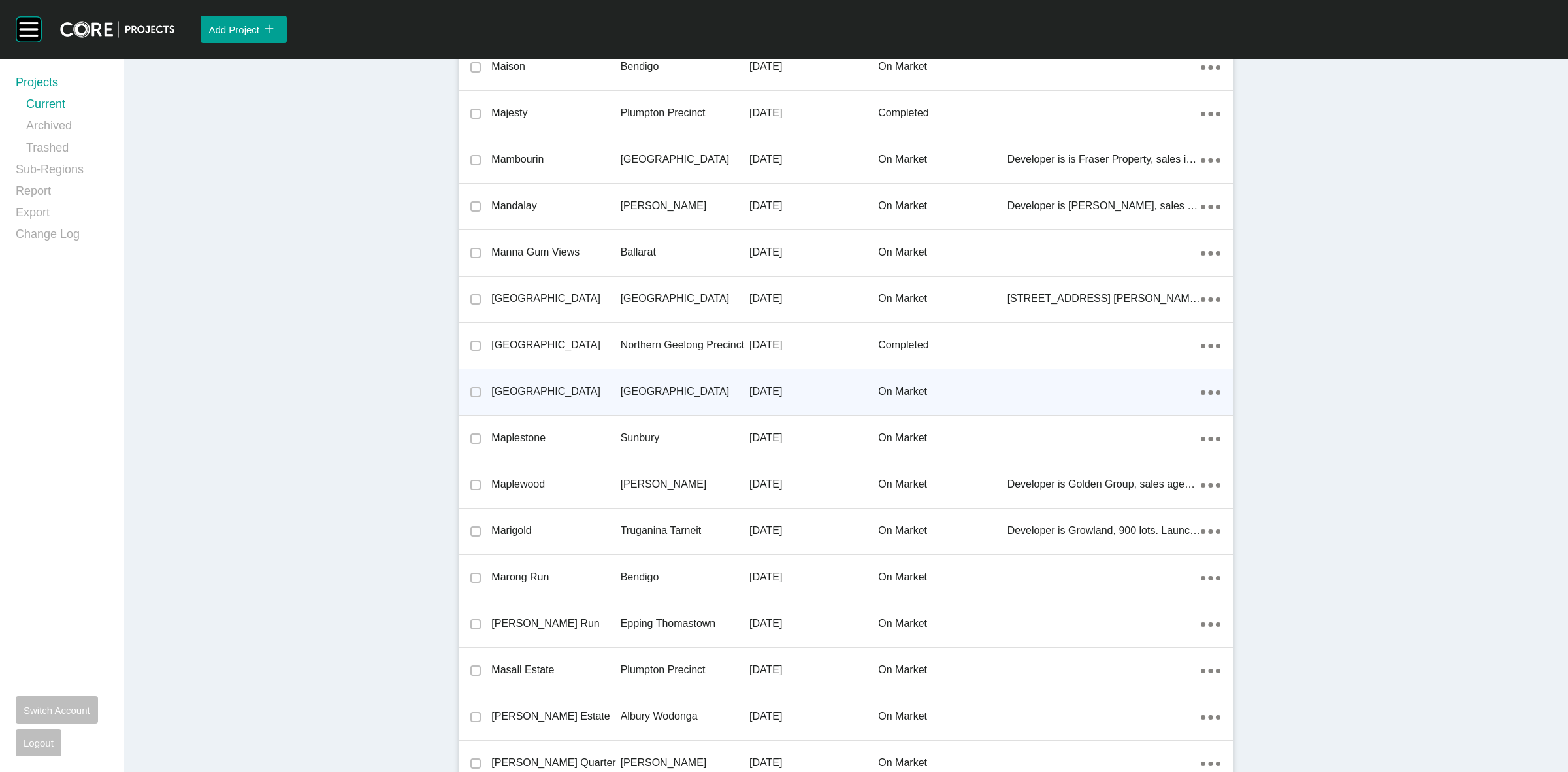
click at [662, 390] on p "[GEOGRAPHIC_DATA]" at bounding box center [685, 391] width 129 height 15
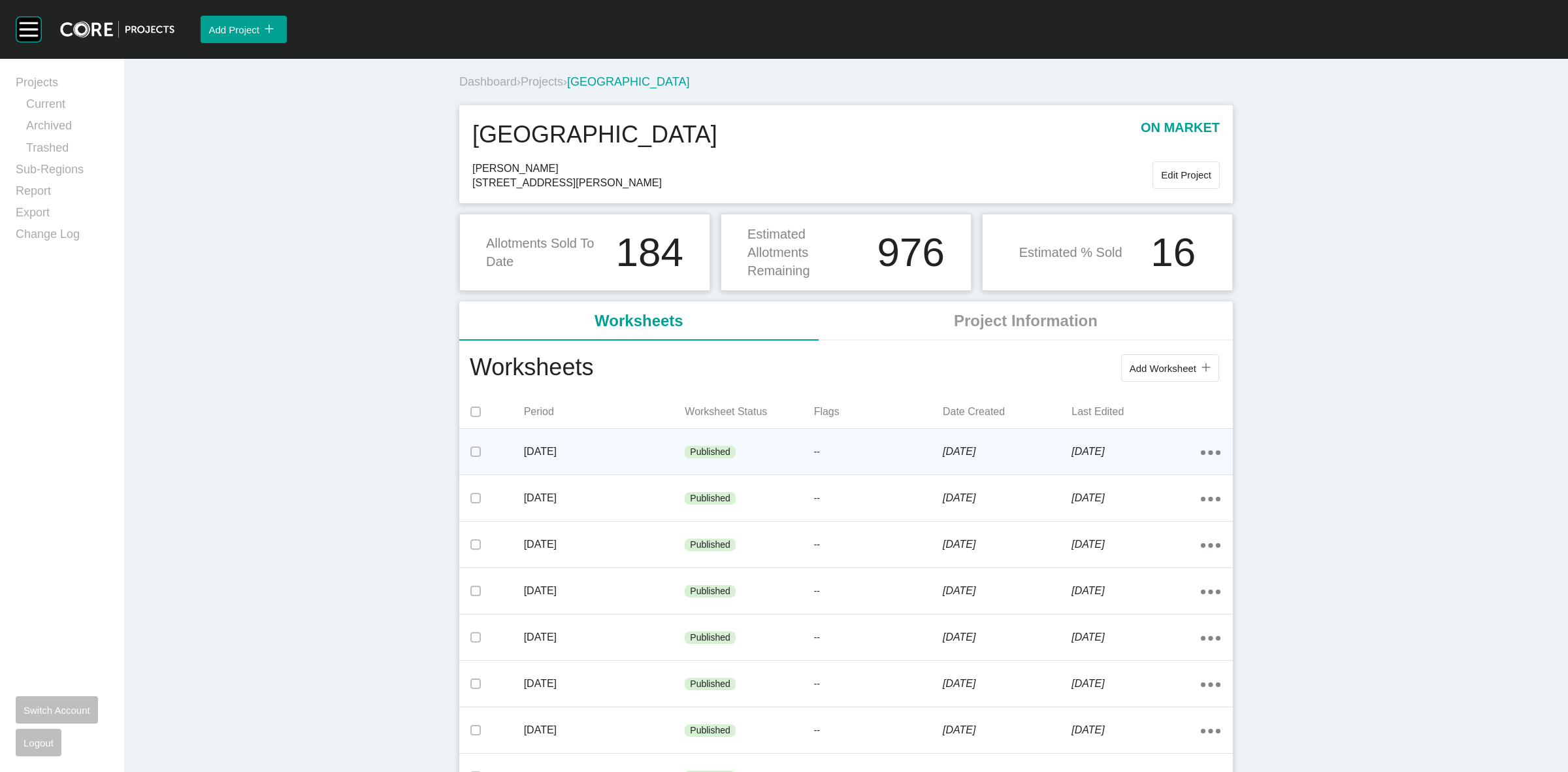
click at [648, 453] on p "[DATE]" at bounding box center [604, 451] width 161 height 15
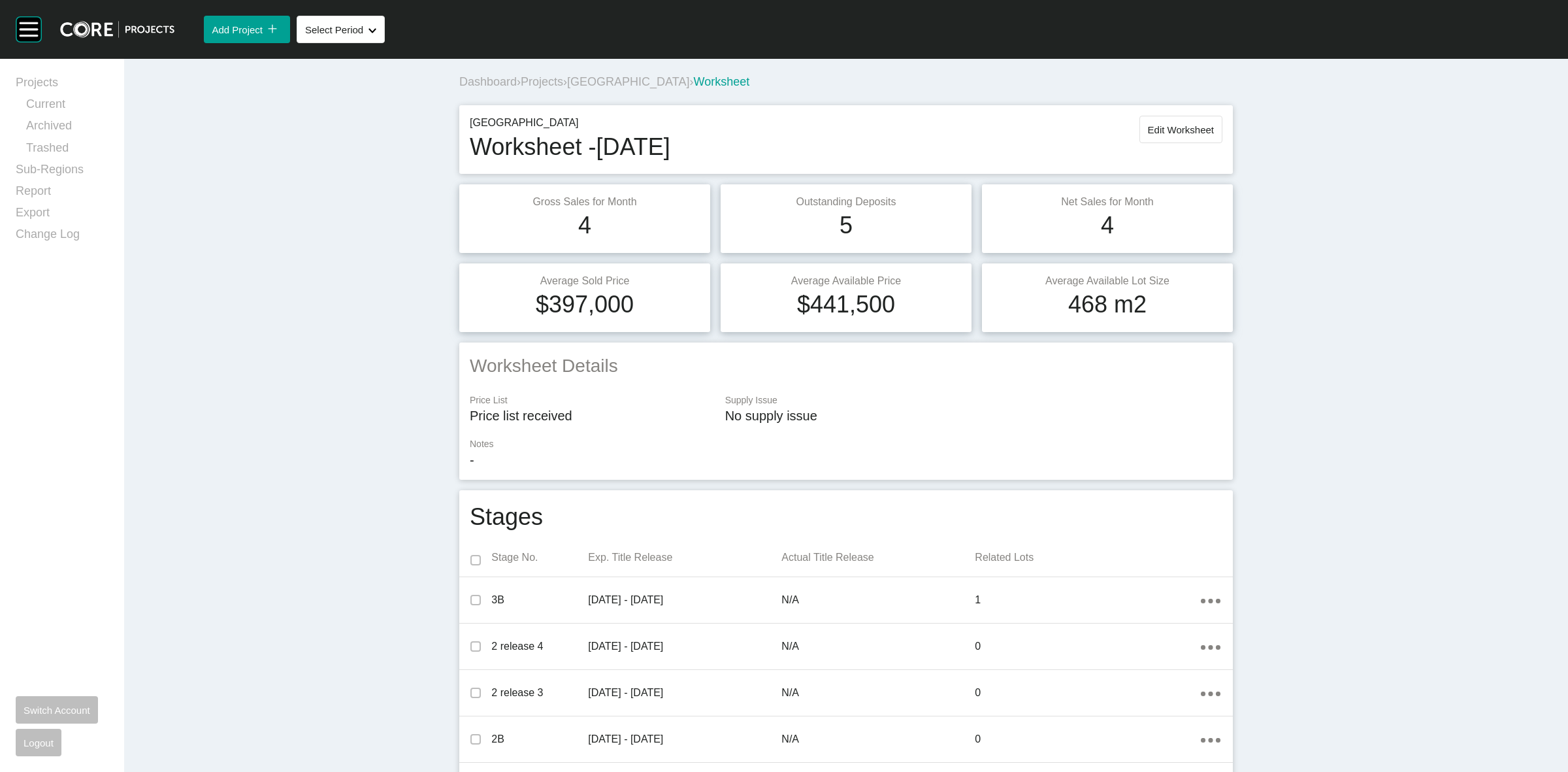
click at [605, 80] on span "[GEOGRAPHIC_DATA]" at bounding box center [627, 81] width 122 height 13
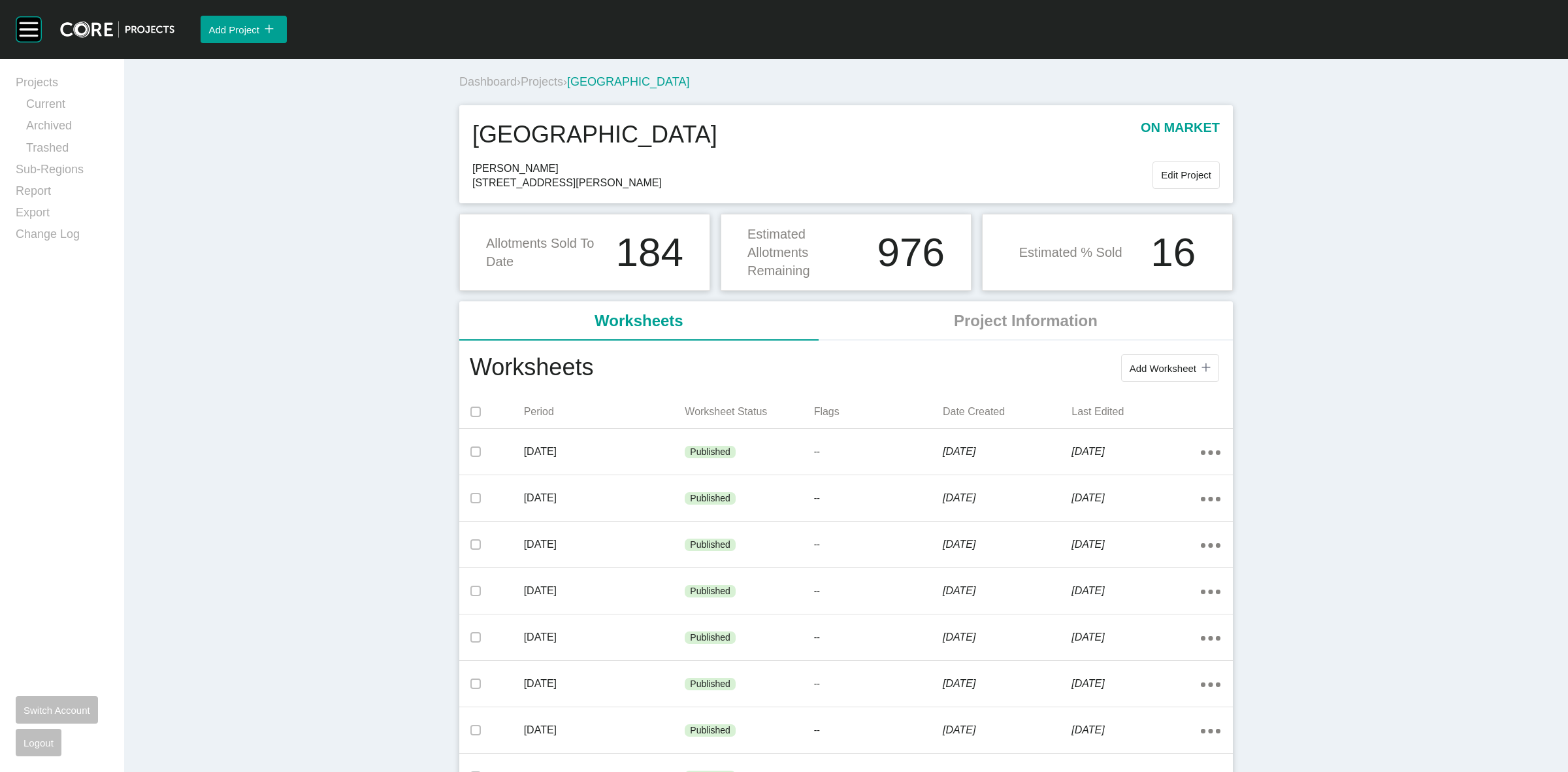
click at [529, 80] on span "Projects" at bounding box center [543, 81] width 43 height 13
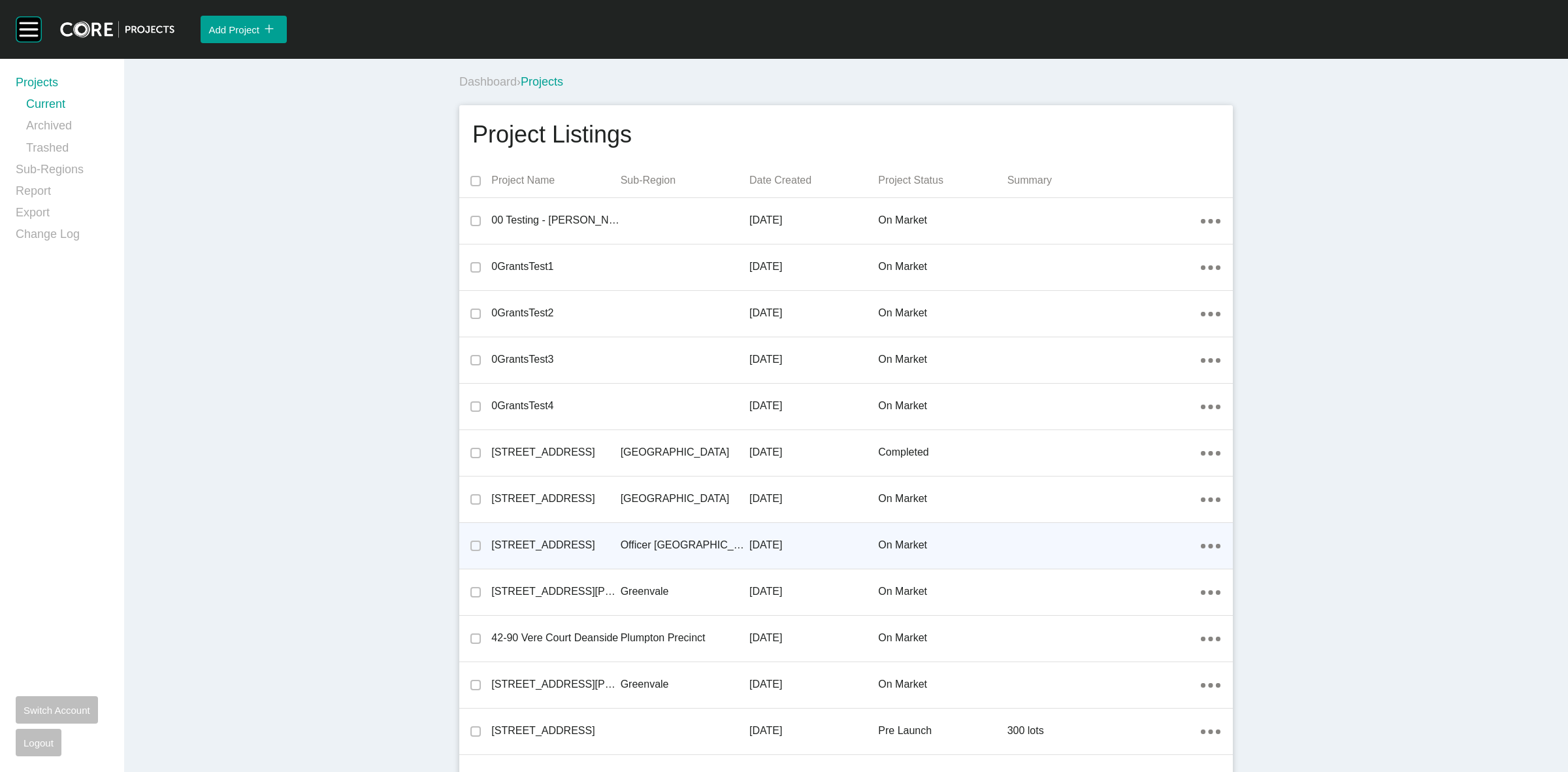
click at [646, 540] on p "Officer [GEOGRAPHIC_DATA]" at bounding box center [685, 545] width 129 height 15
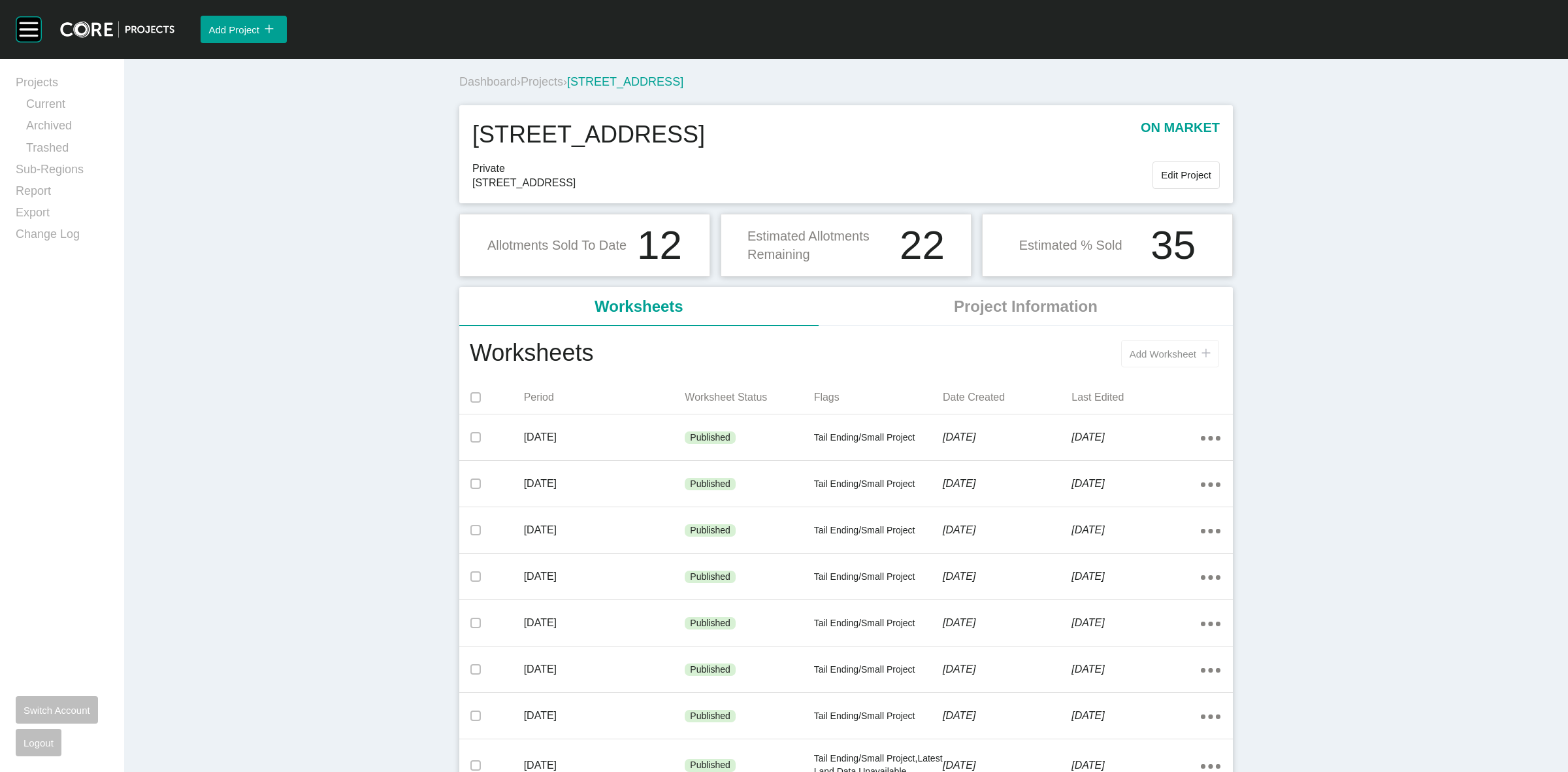
click at [1162, 351] on span "Add Worksheet" at bounding box center [1163, 353] width 66 height 11
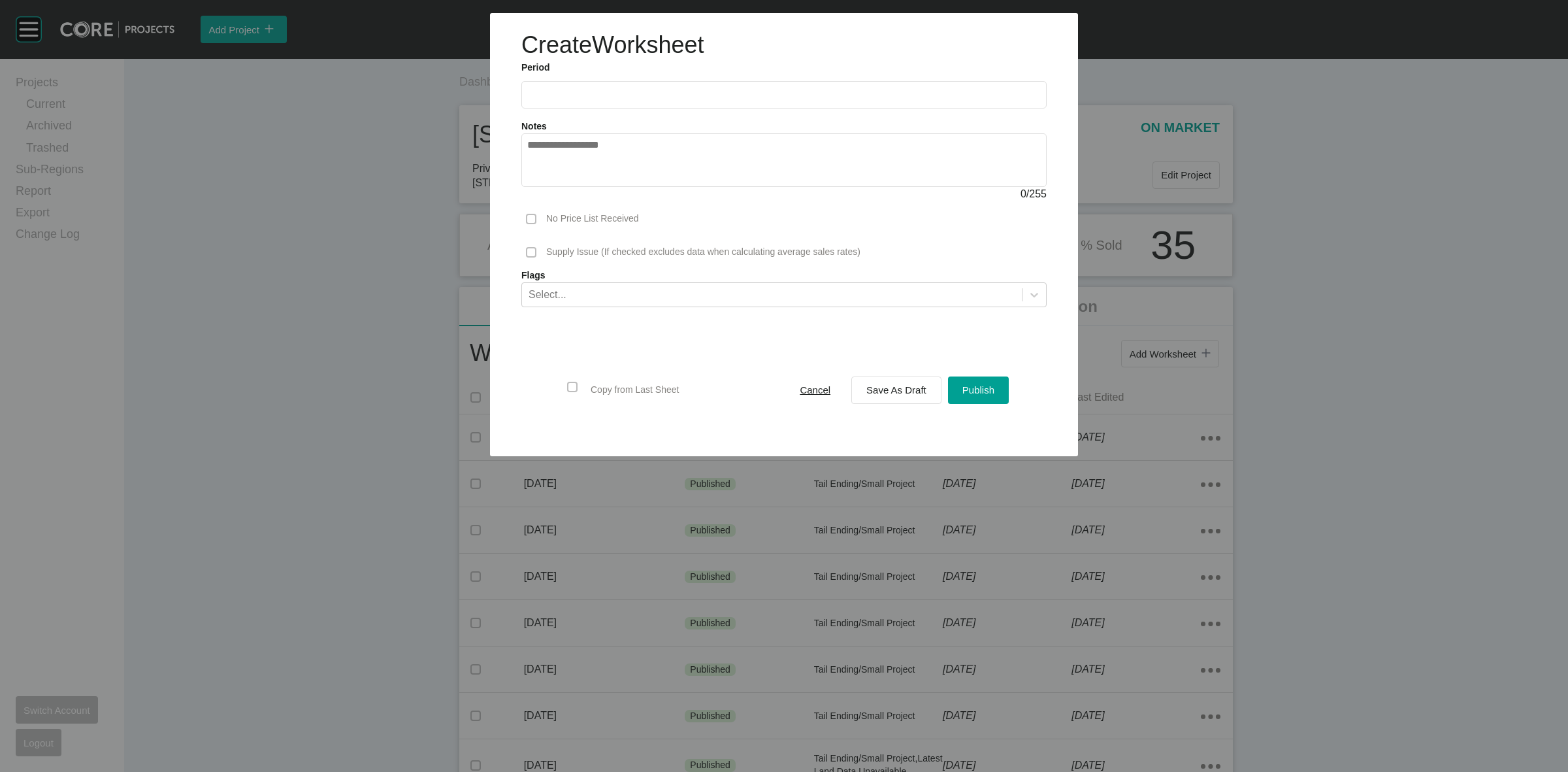
click at [593, 102] on label at bounding box center [784, 95] width 525 height 27
click at [593, 100] on input "text" at bounding box center [784, 94] width 513 height 11
click at [593, 190] on li "Aug" at bounding box center [590, 190] width 44 height 22
type input "**********"
click at [586, 294] on div "Select..." at bounding box center [772, 294] width 500 height 22
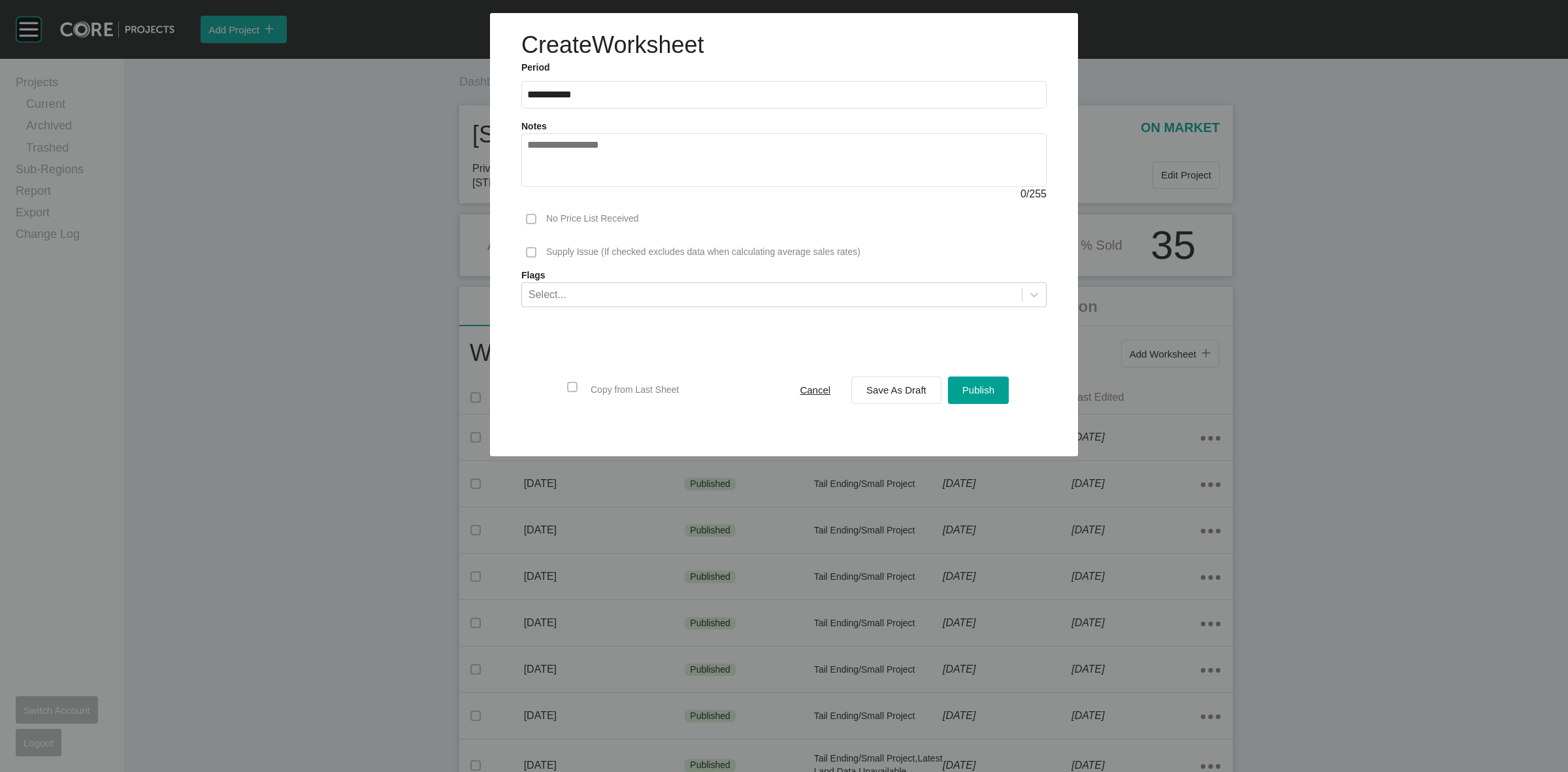
click at [789, 196] on div "0 / 255" at bounding box center [784, 194] width 525 height 15
click at [985, 395] on span "Publish" at bounding box center [979, 389] width 32 height 11
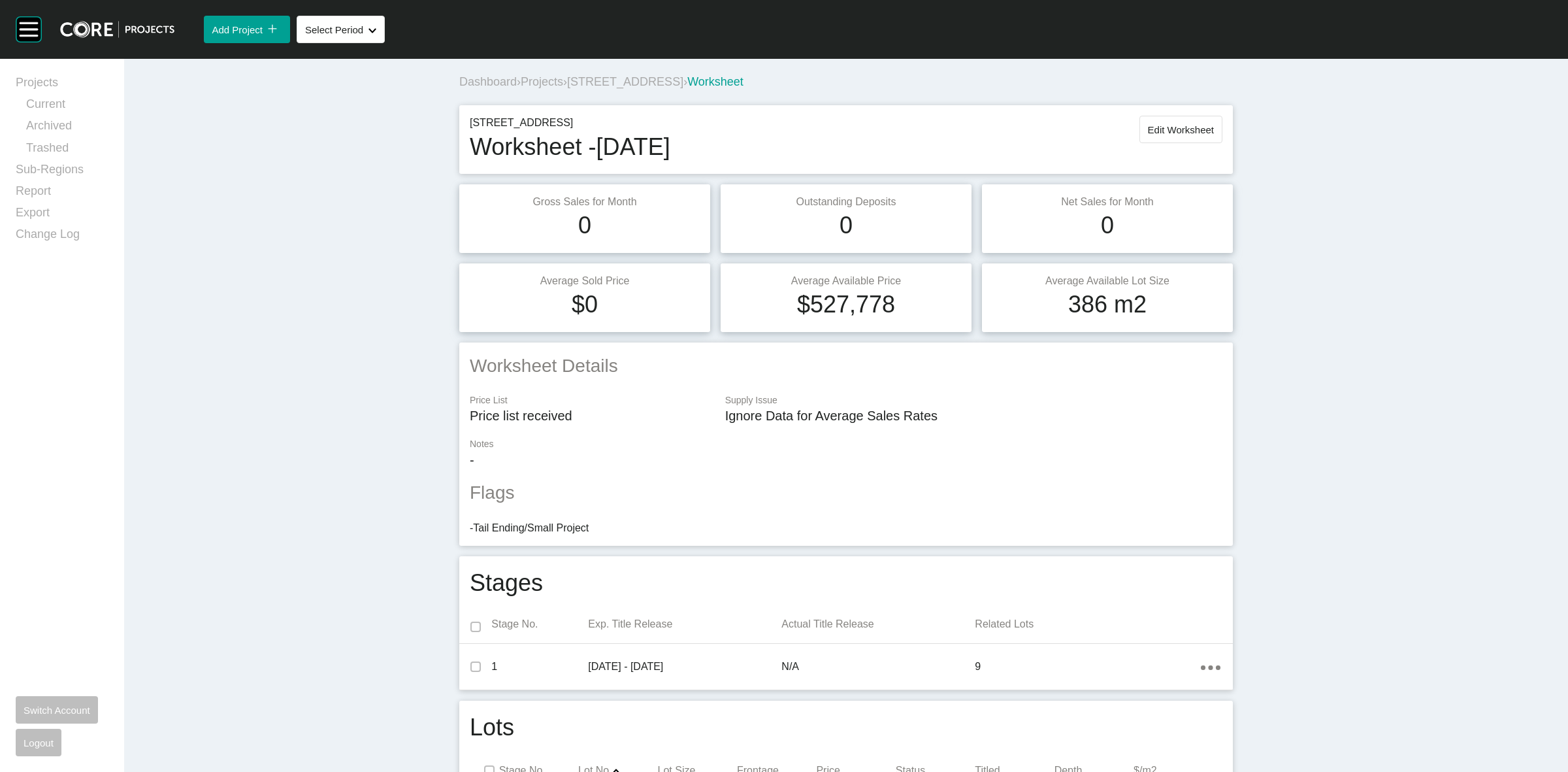
click at [626, 77] on span "[STREET_ADDRESS]" at bounding box center [624, 81] width 116 height 13
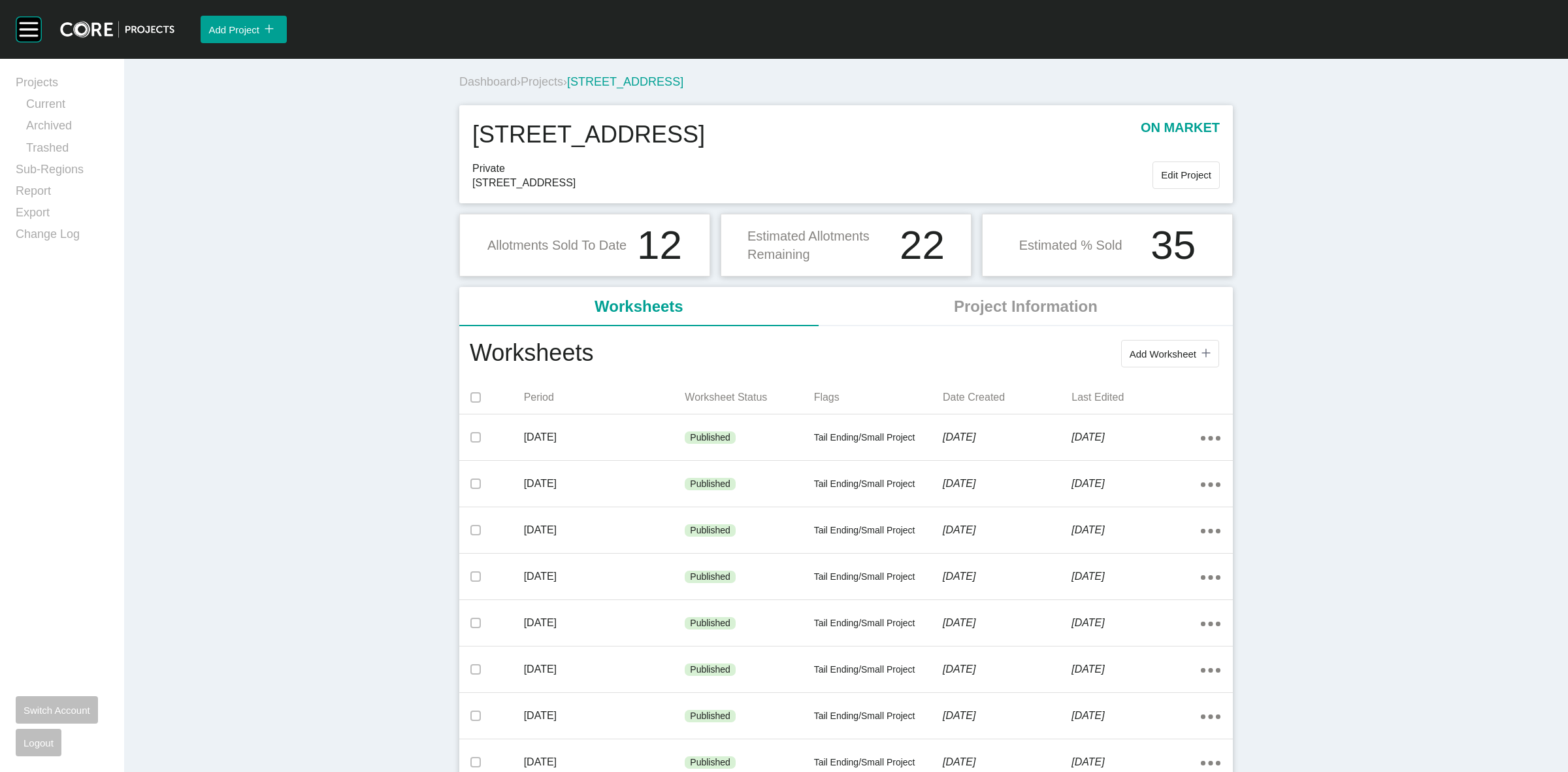
click at [547, 78] on span "Projects" at bounding box center [543, 81] width 43 height 13
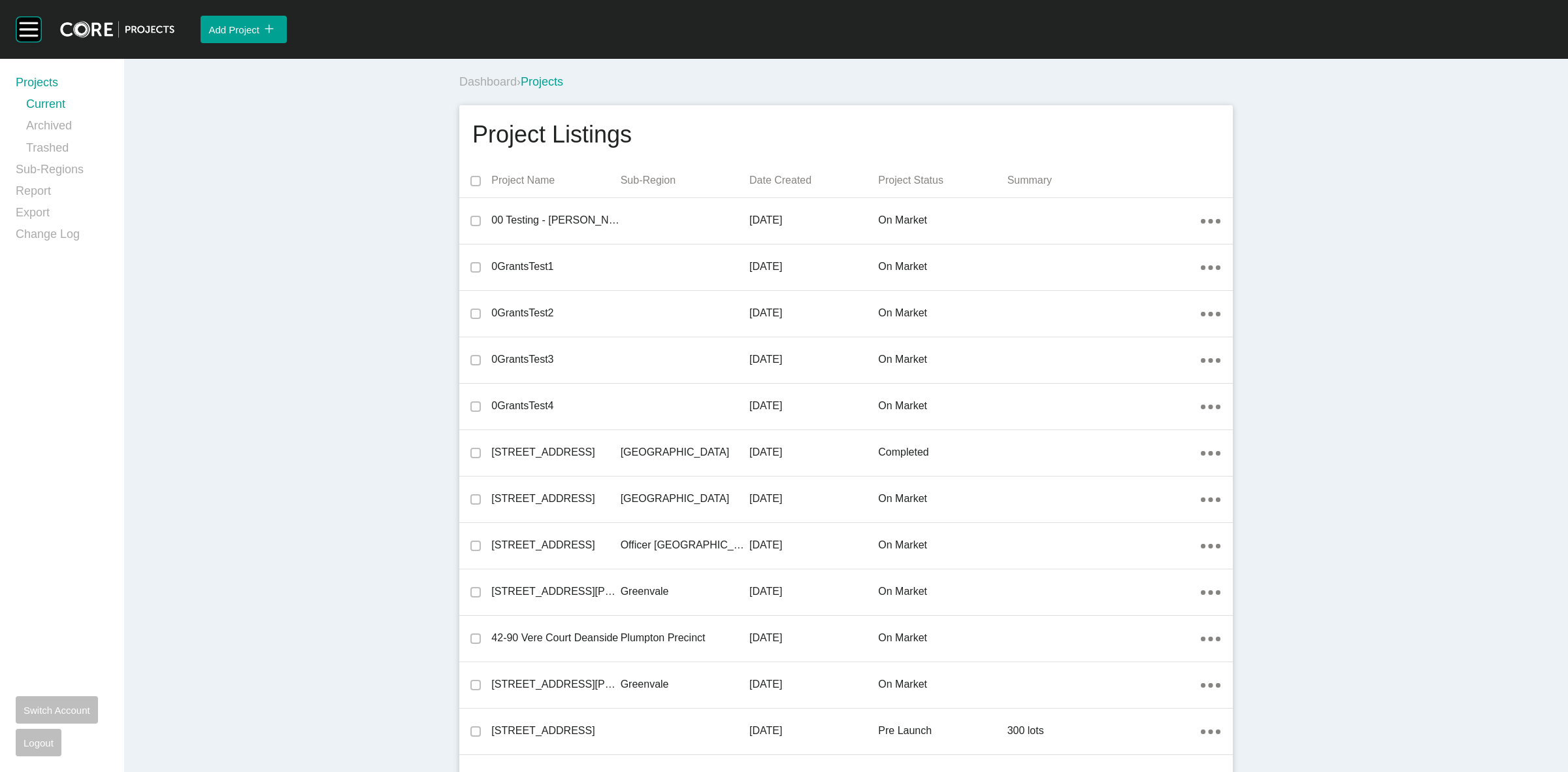
scroll to position [16536, 0]
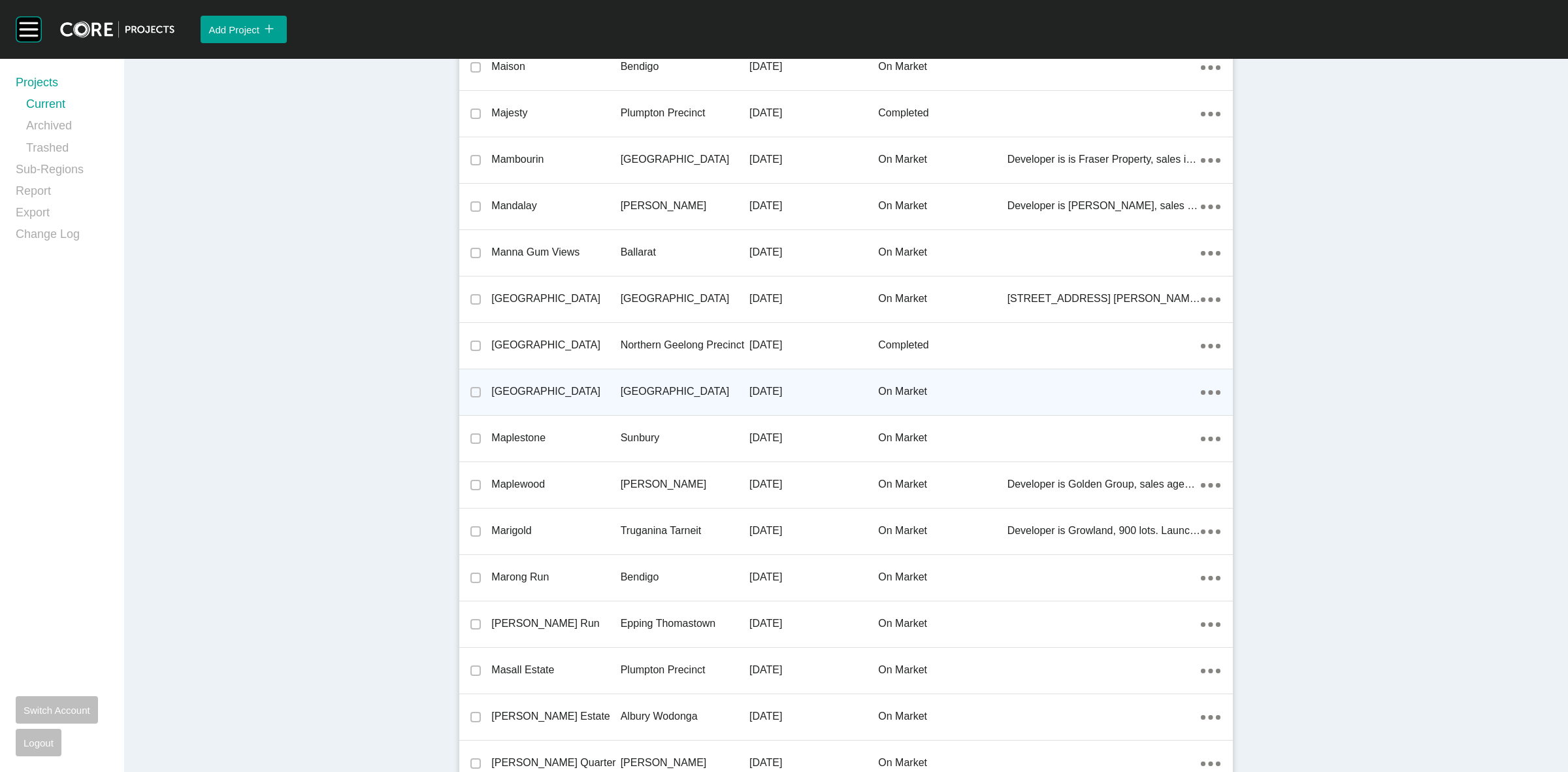
click at [671, 386] on p "[GEOGRAPHIC_DATA]" at bounding box center [685, 391] width 129 height 15
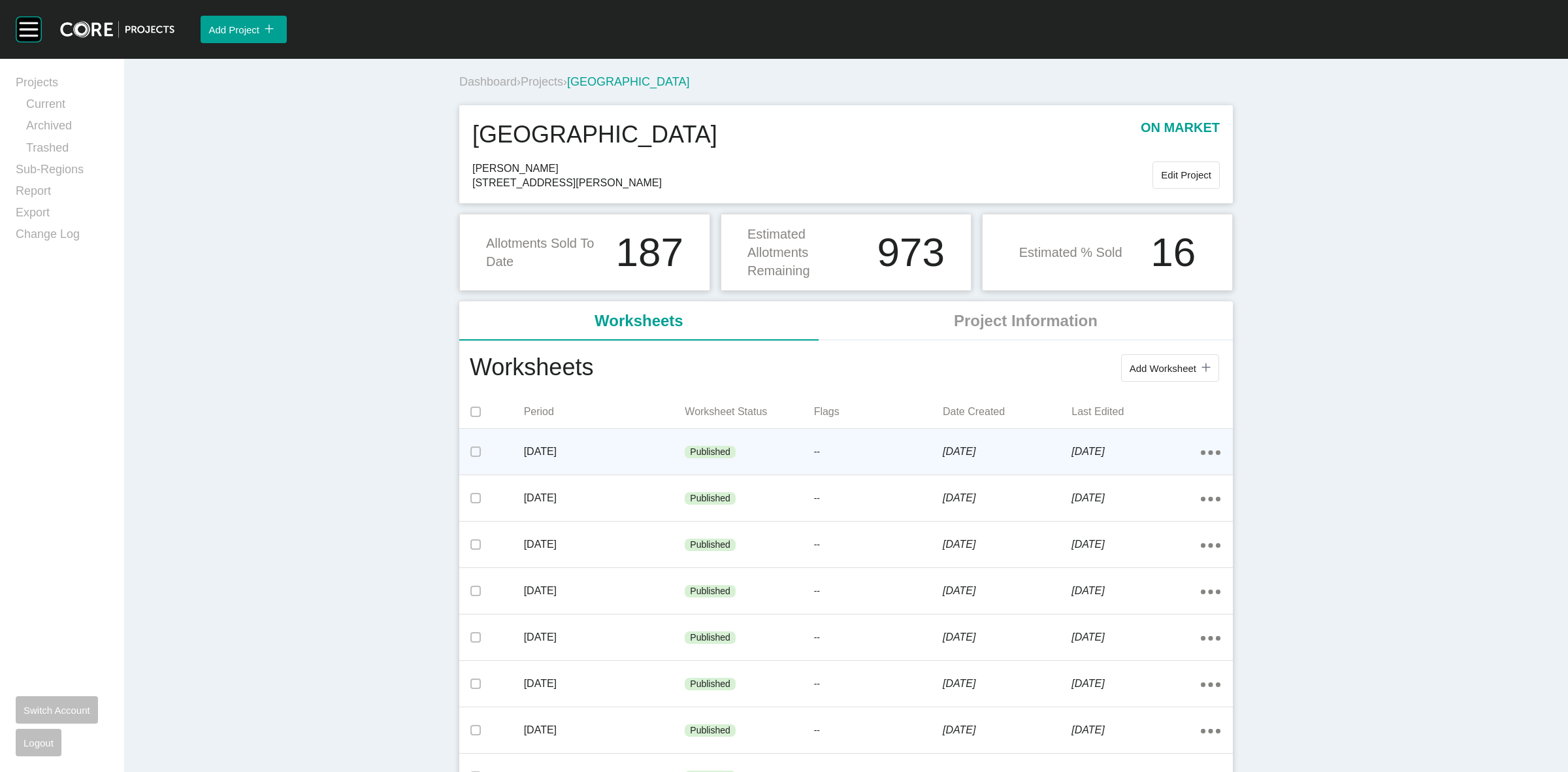
click at [630, 456] on p "[DATE]" at bounding box center [604, 451] width 161 height 15
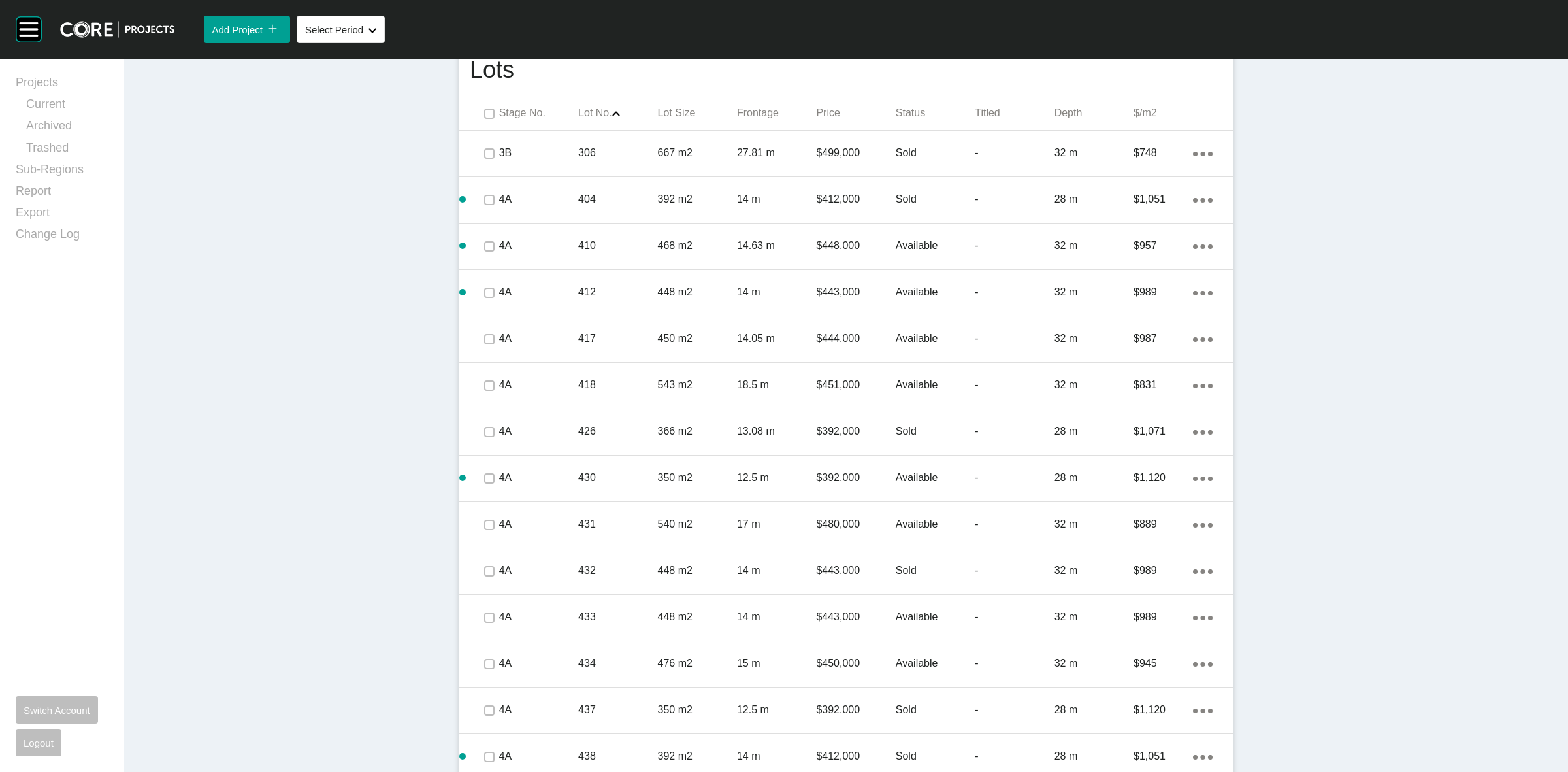
scroll to position [572, 0]
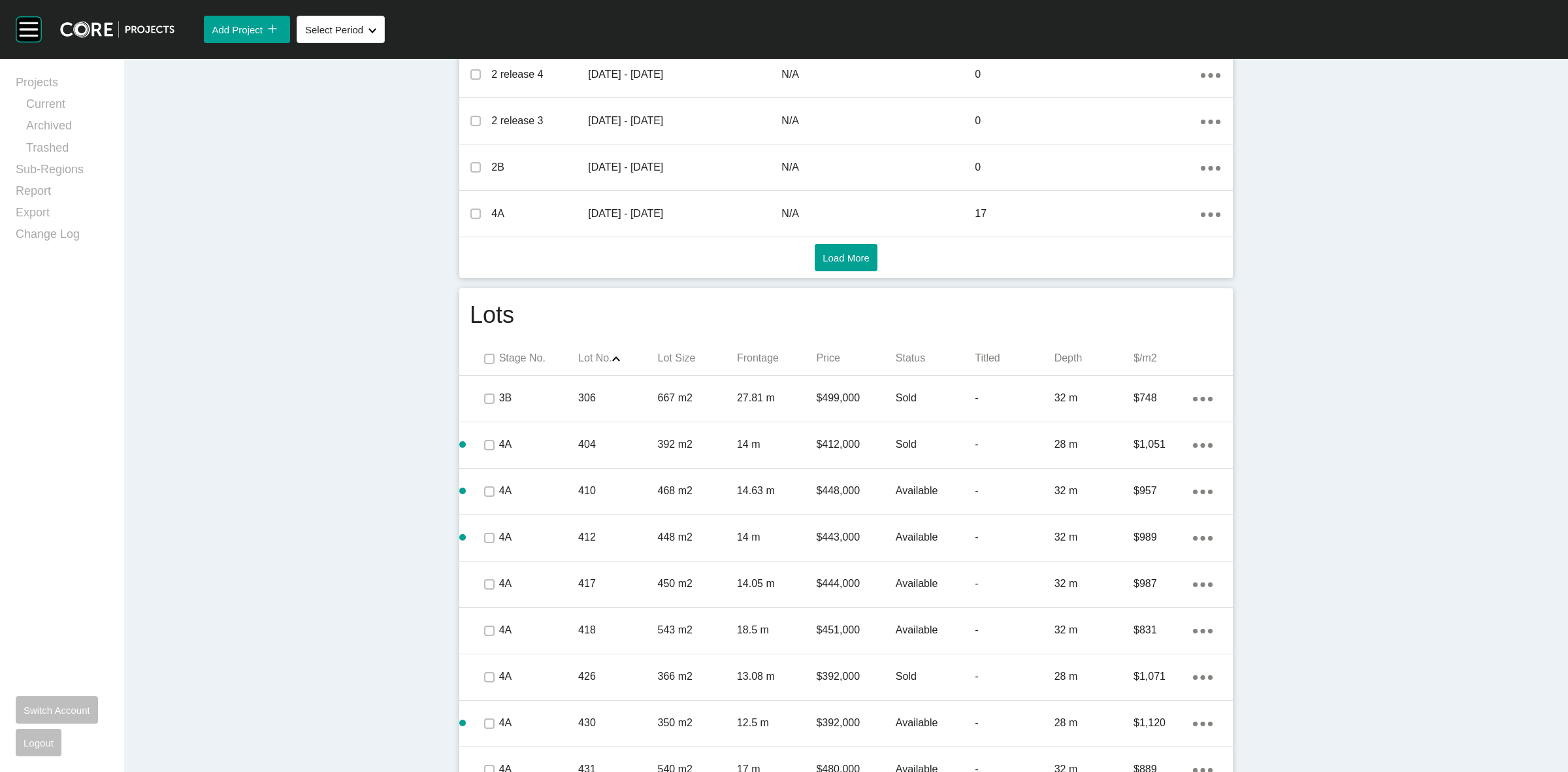
click at [896, 361] on p "Status" at bounding box center [935, 358] width 79 height 15
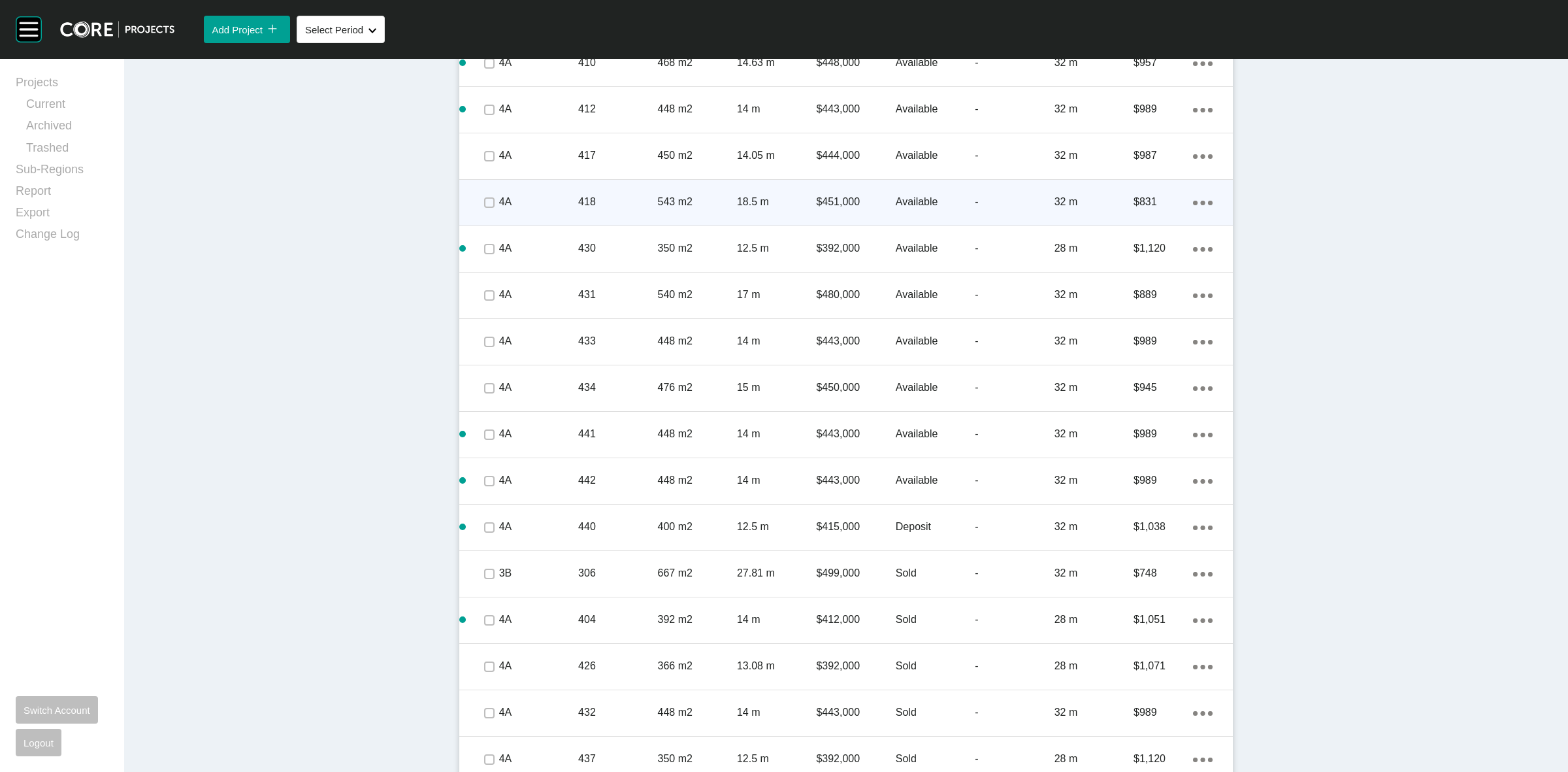
scroll to position [1016, 0]
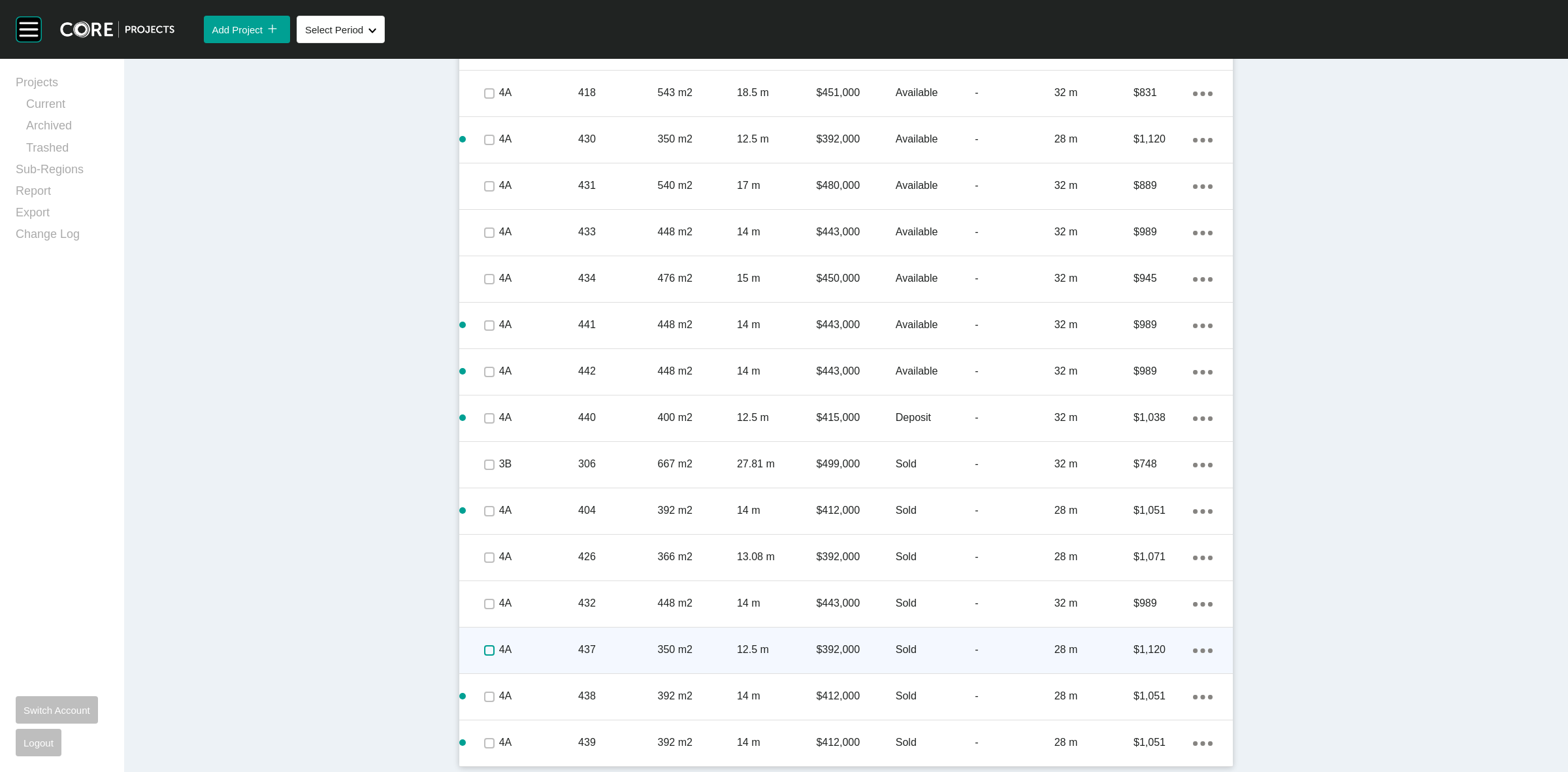
click at [486, 647] on label at bounding box center [489, 650] width 11 height 11
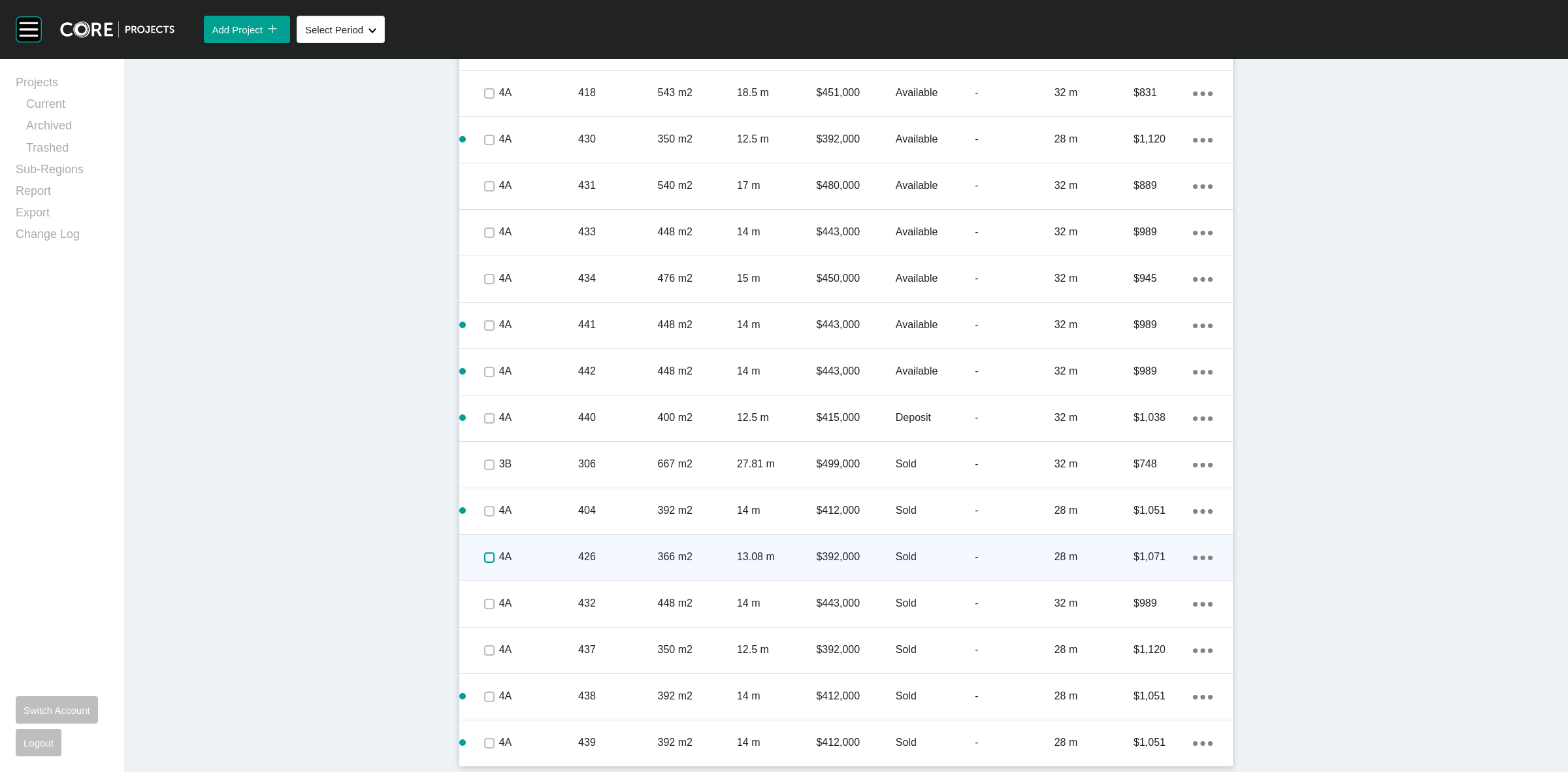
click at [484, 559] on label at bounding box center [489, 557] width 11 height 11
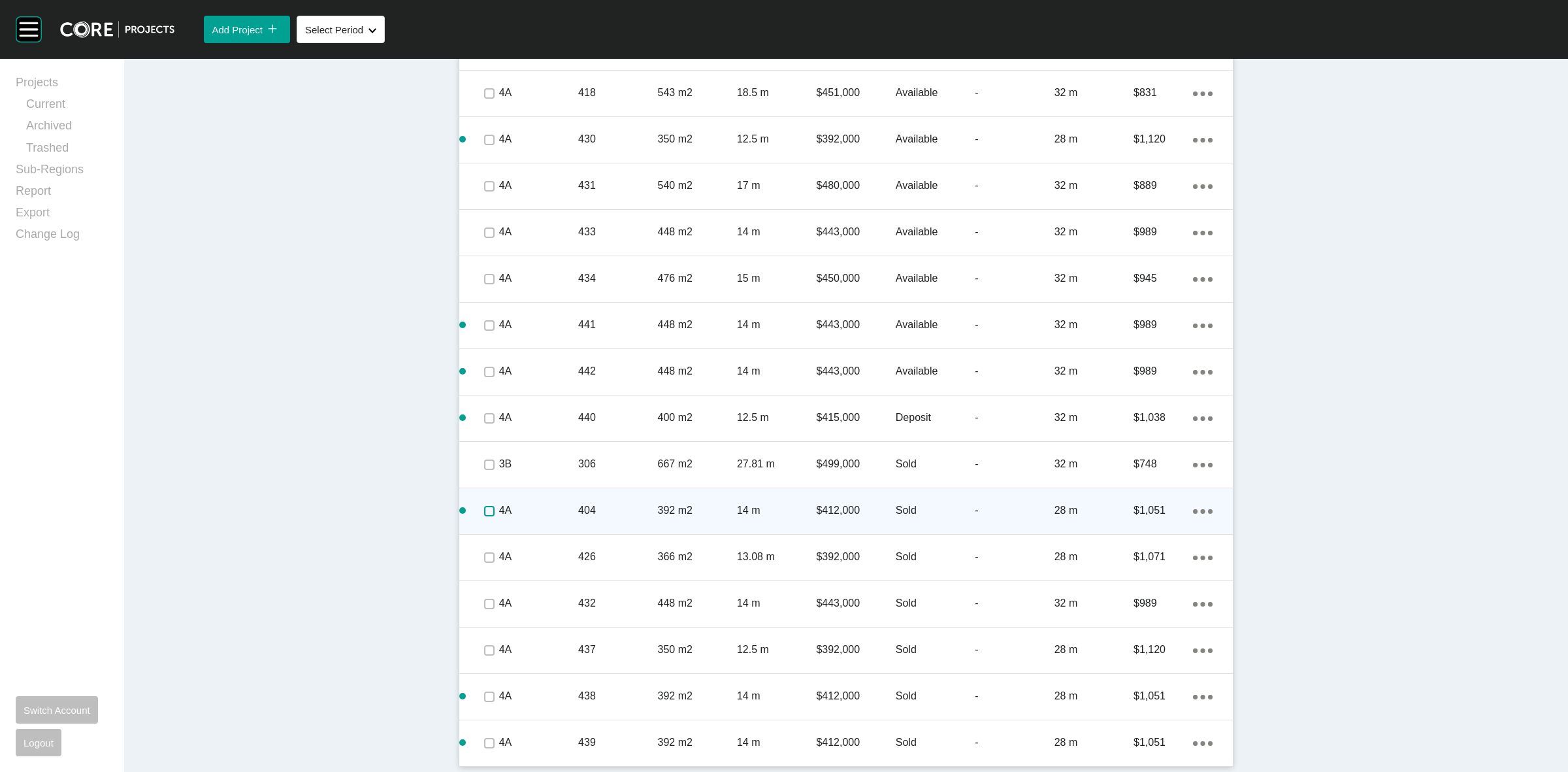
click at [484, 511] on label at bounding box center [489, 510] width 11 height 11
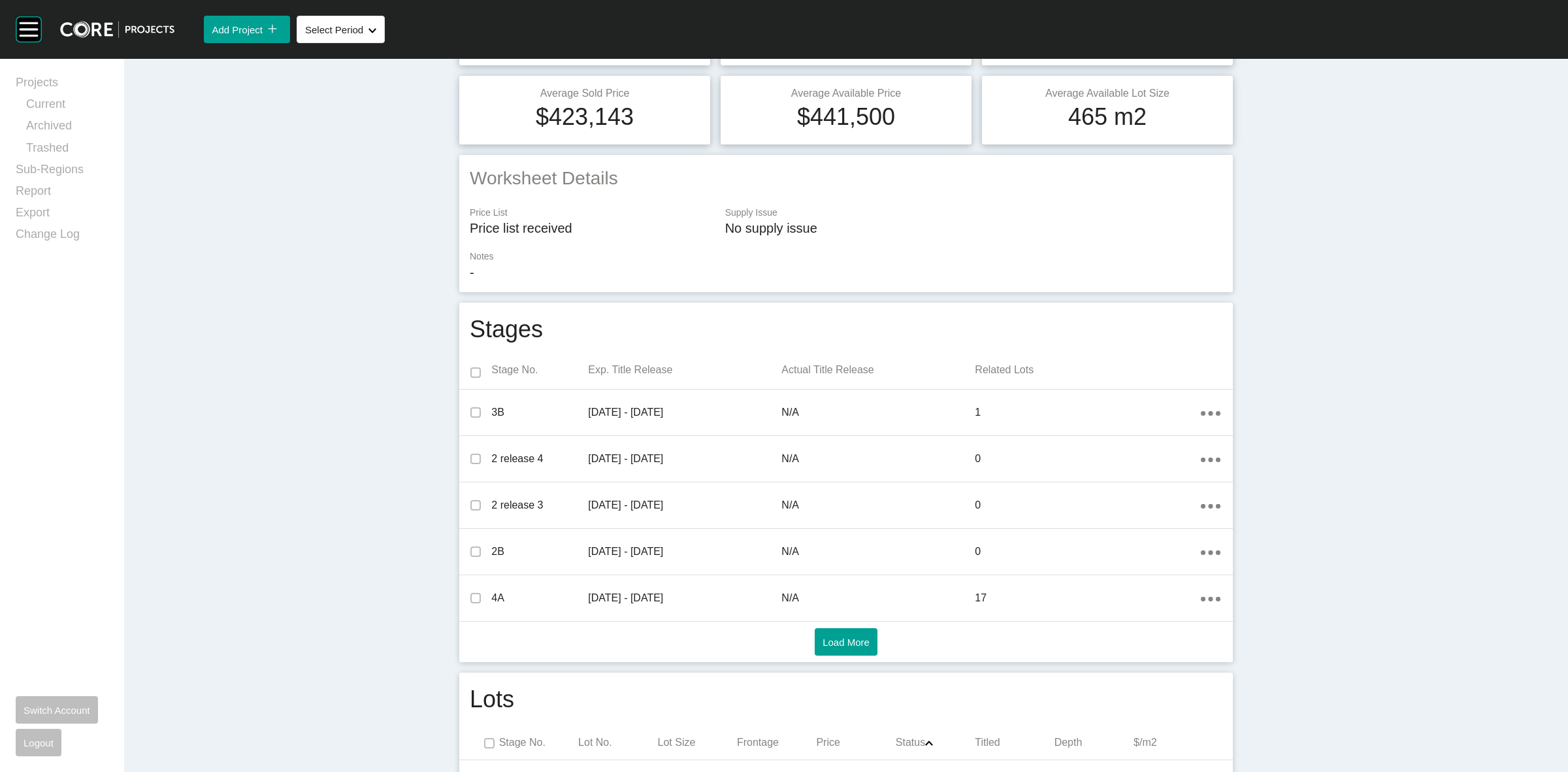
scroll to position [0, 0]
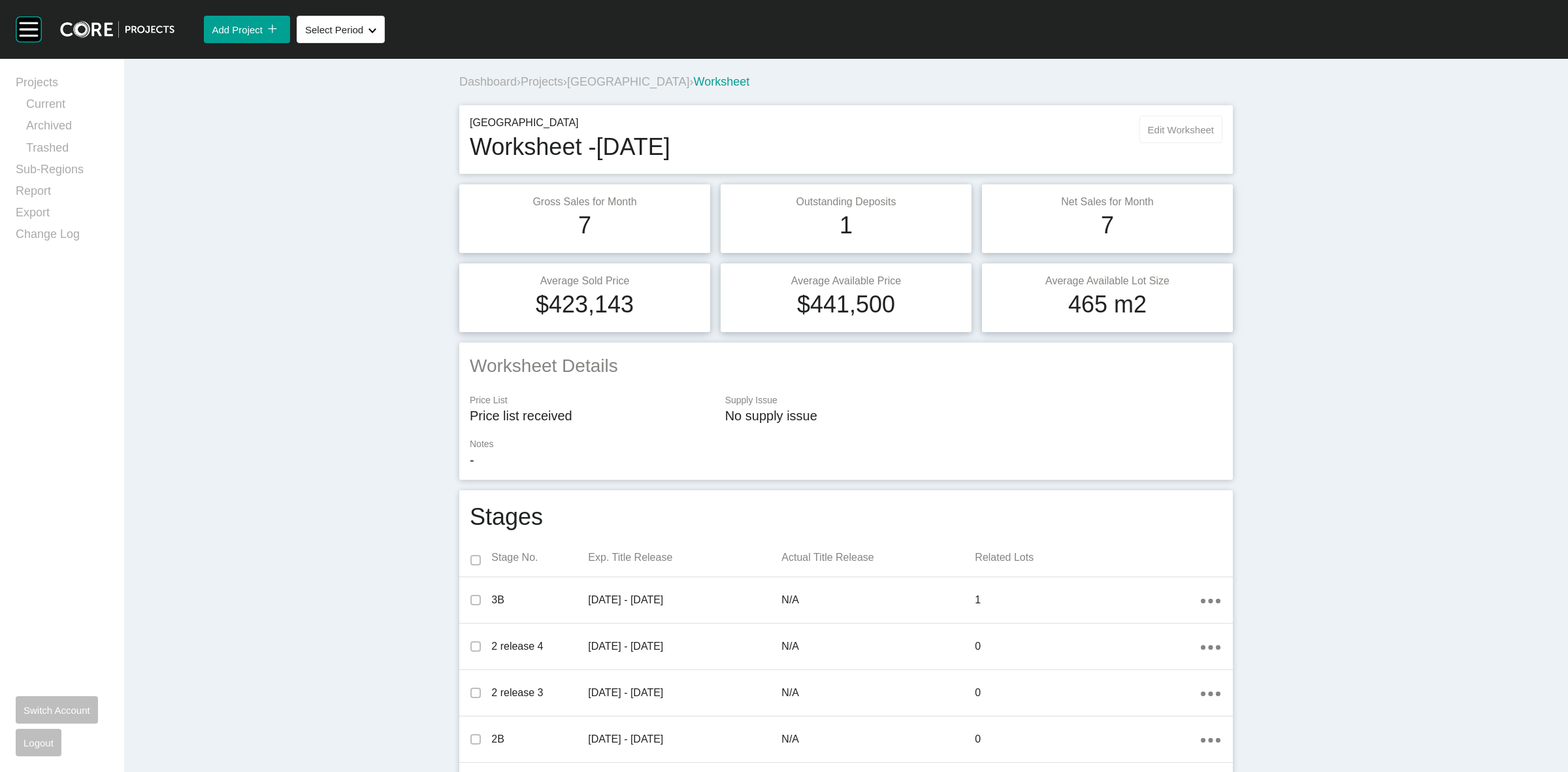
click at [1163, 132] on span "Edit Worksheet" at bounding box center [1182, 129] width 66 height 11
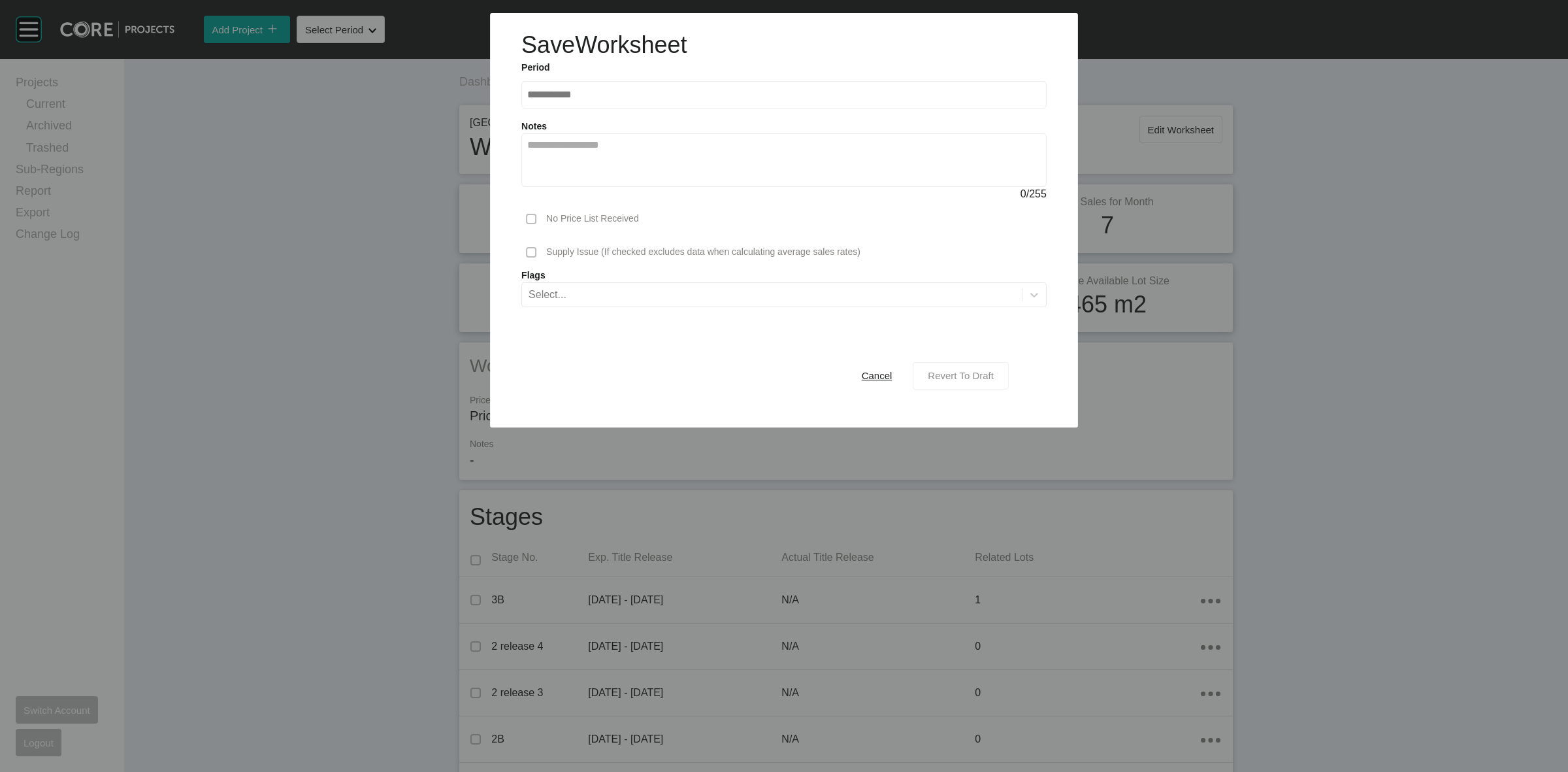
click at [982, 373] on span "Revert To Draft" at bounding box center [961, 375] width 66 height 11
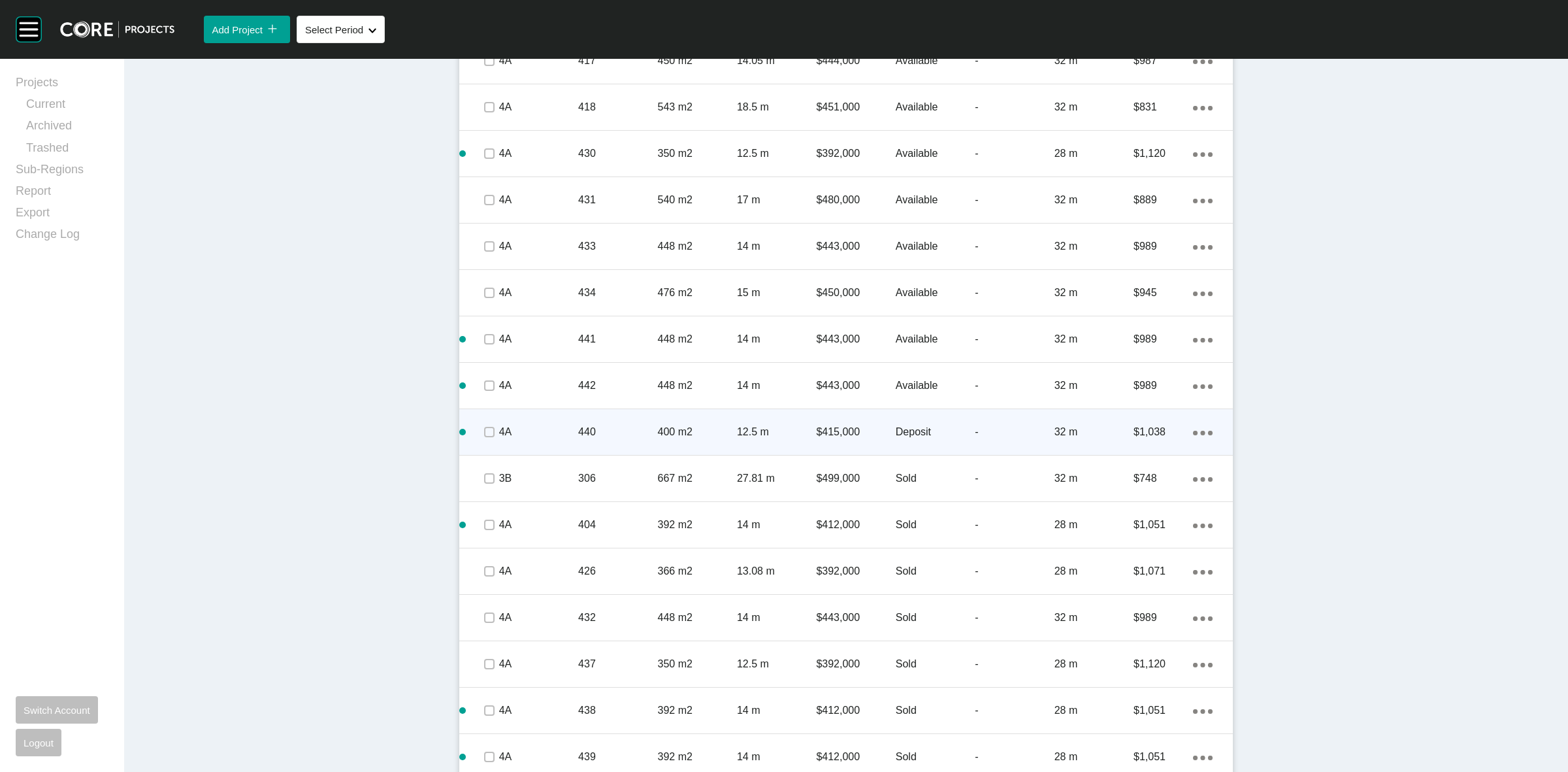
scroll to position [1018, 0]
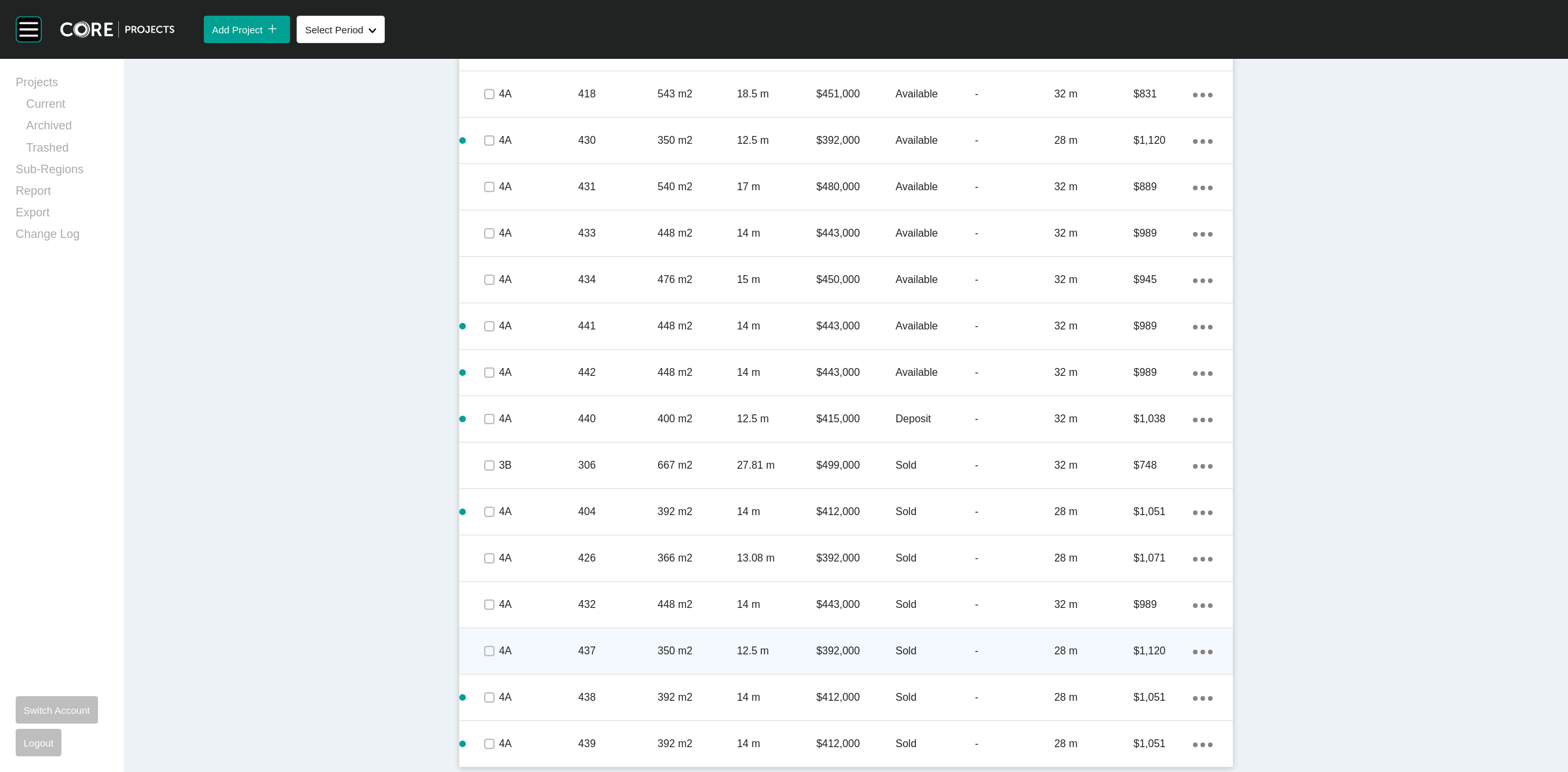
click at [688, 648] on p "350 m2" at bounding box center [697, 651] width 79 height 15
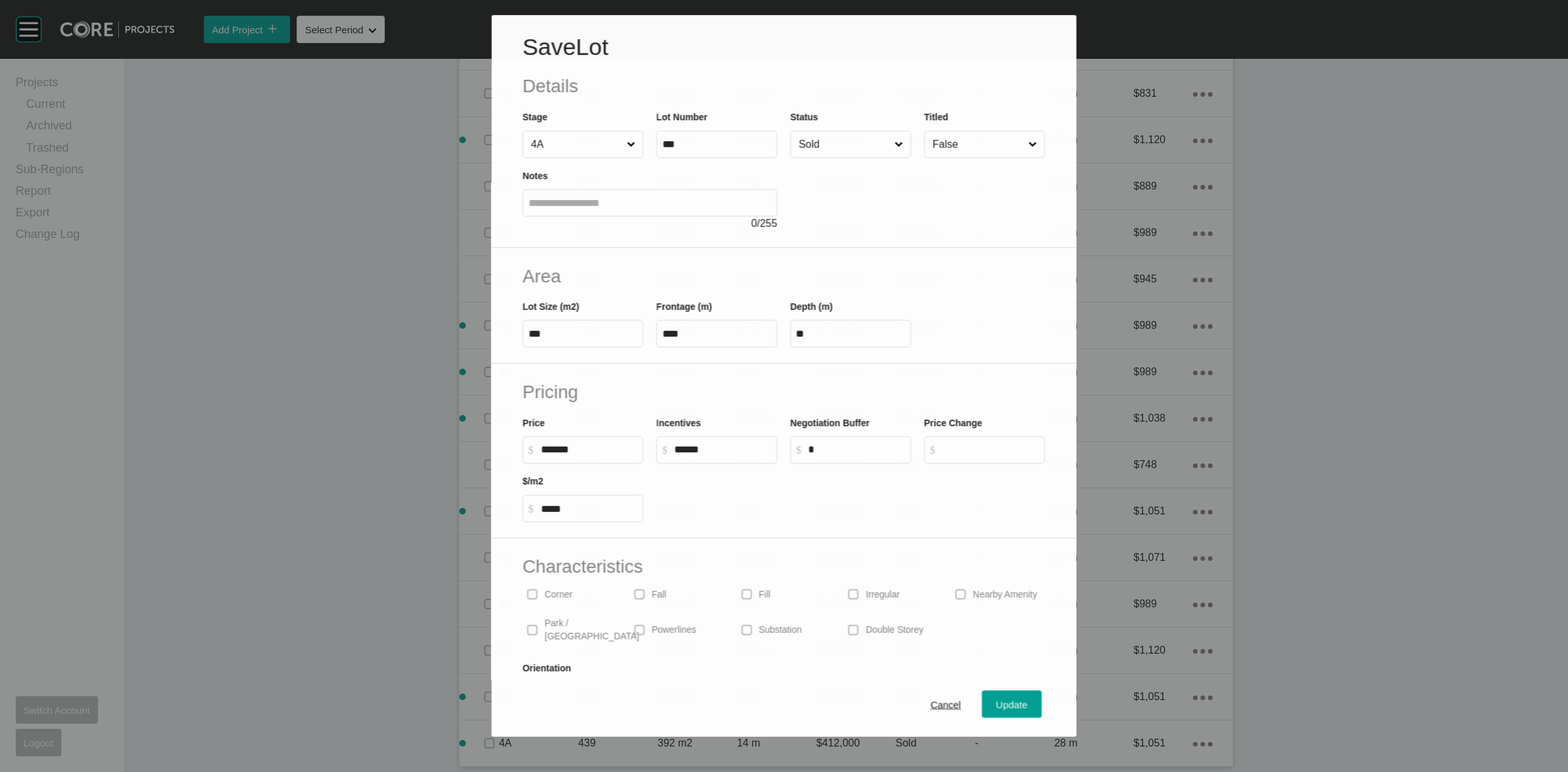
scroll to position [978, 0]
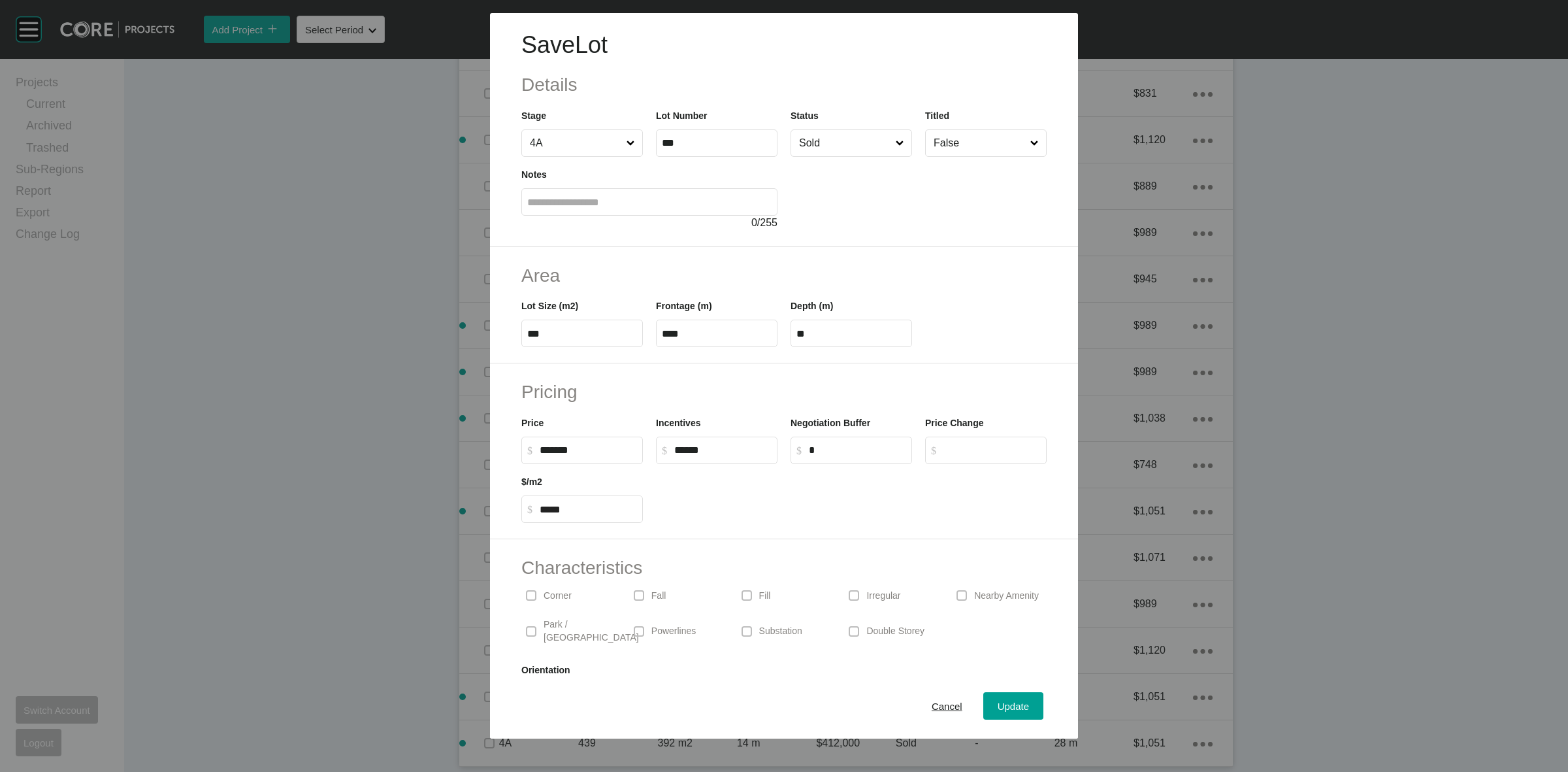
click at [836, 452] on input "*" at bounding box center [858, 449] width 98 height 11
type input "*****"
click at [901, 504] on div at bounding box center [852, 494] width 404 height 59
click at [1008, 708] on span "Update" at bounding box center [1014, 706] width 31 height 11
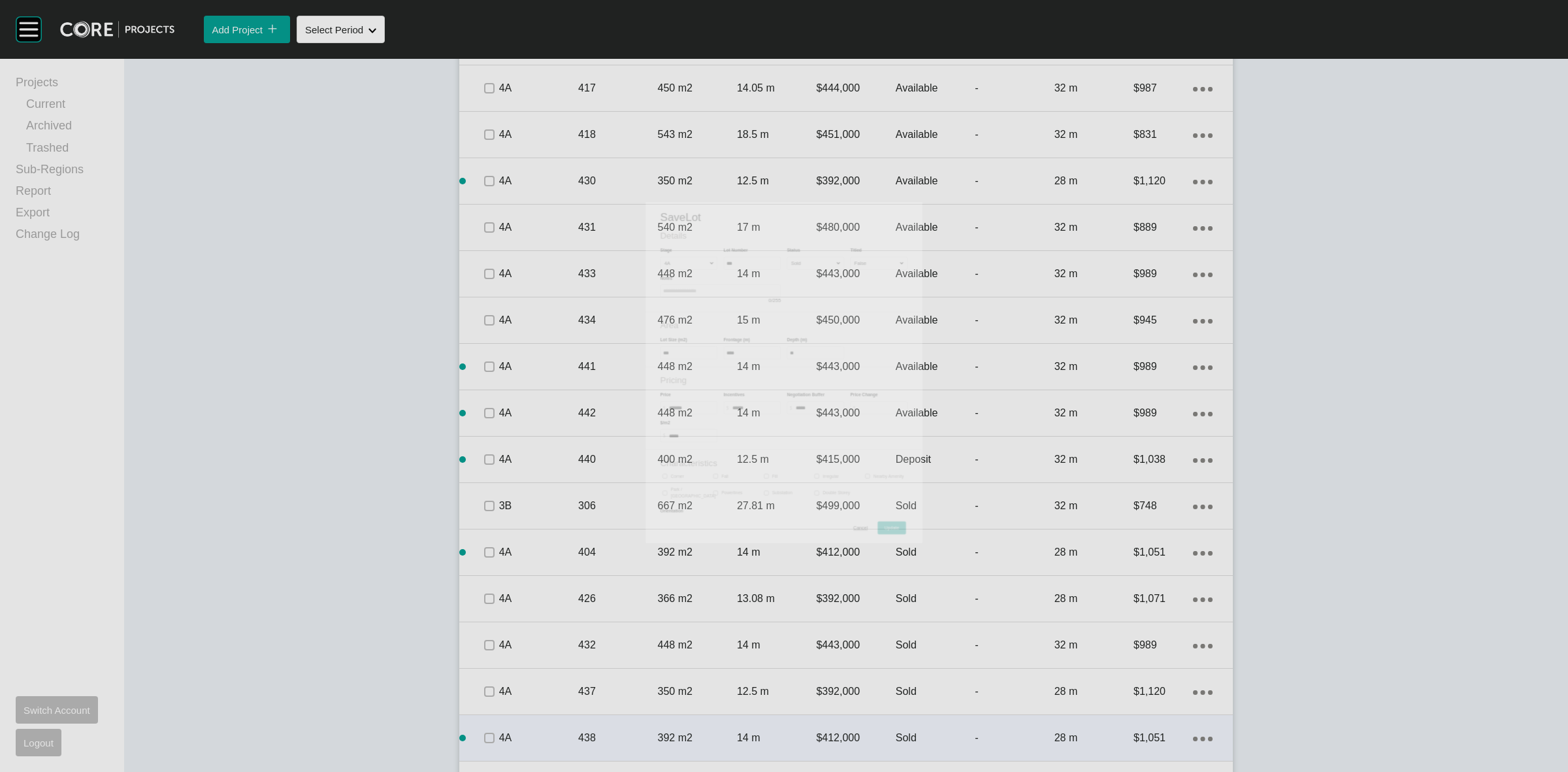
scroll to position [1018, 0]
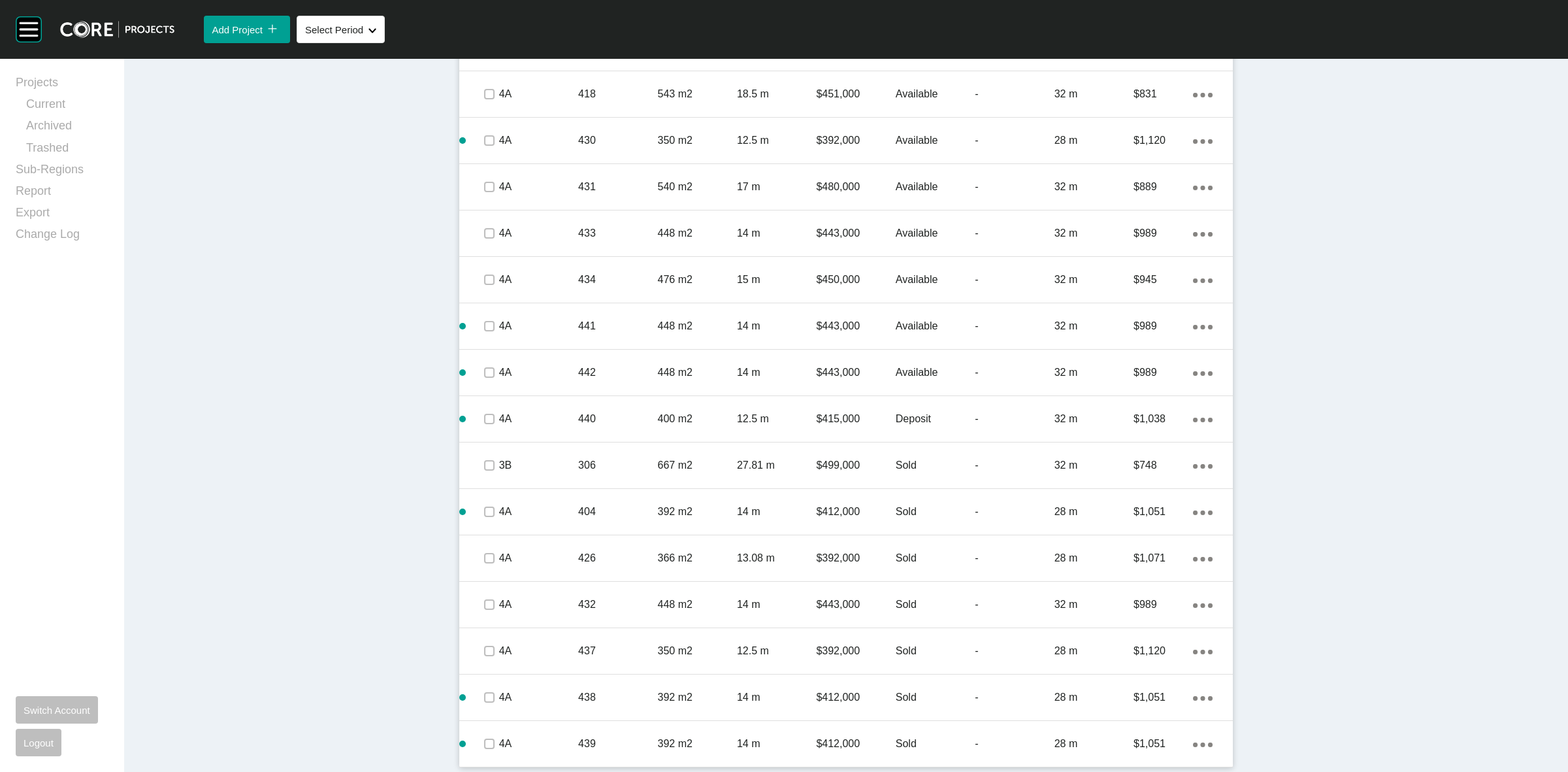
click at [796, 739] on p "14 m" at bounding box center [776, 744] width 79 height 15
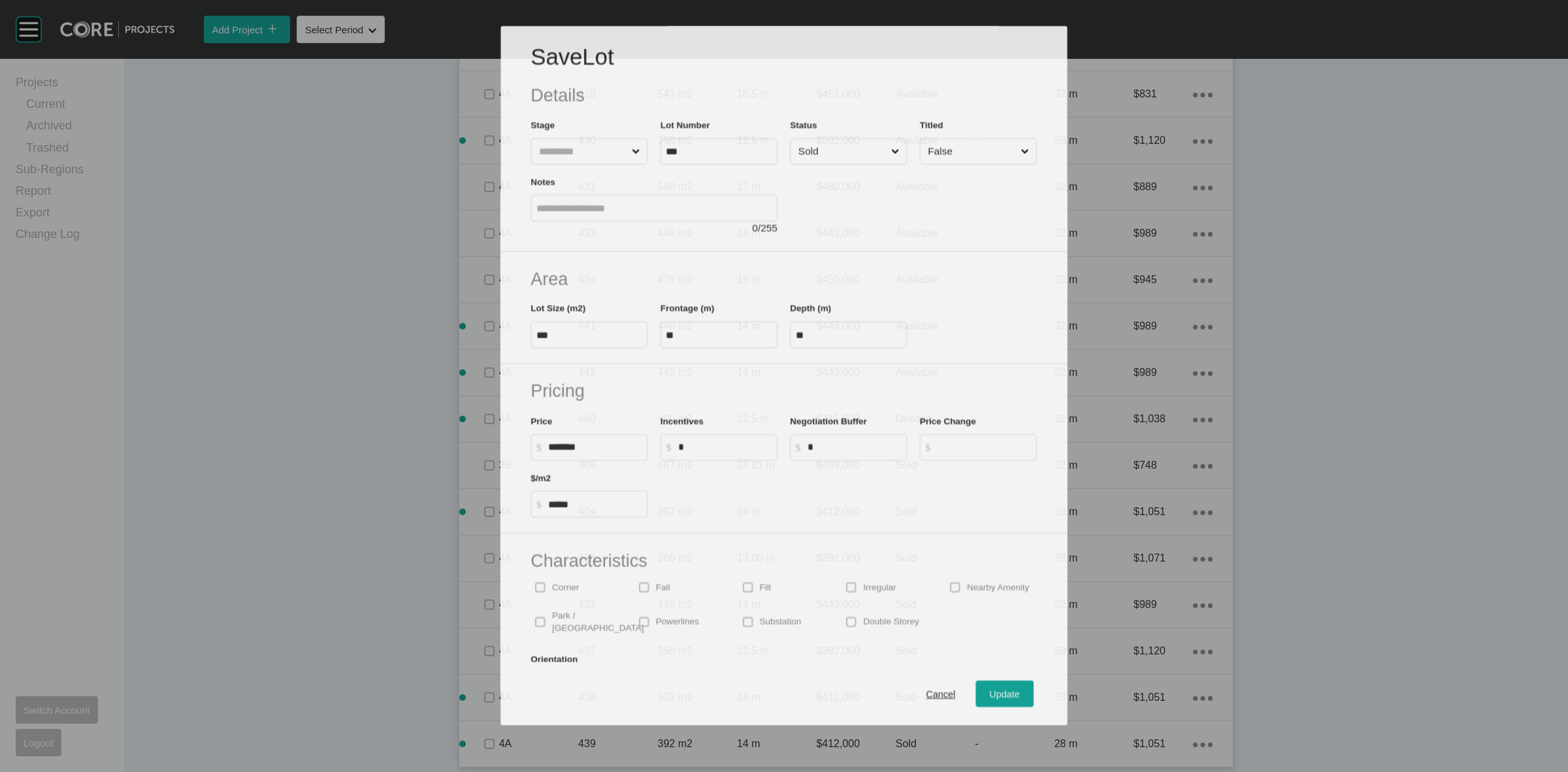
scroll to position [978, 0]
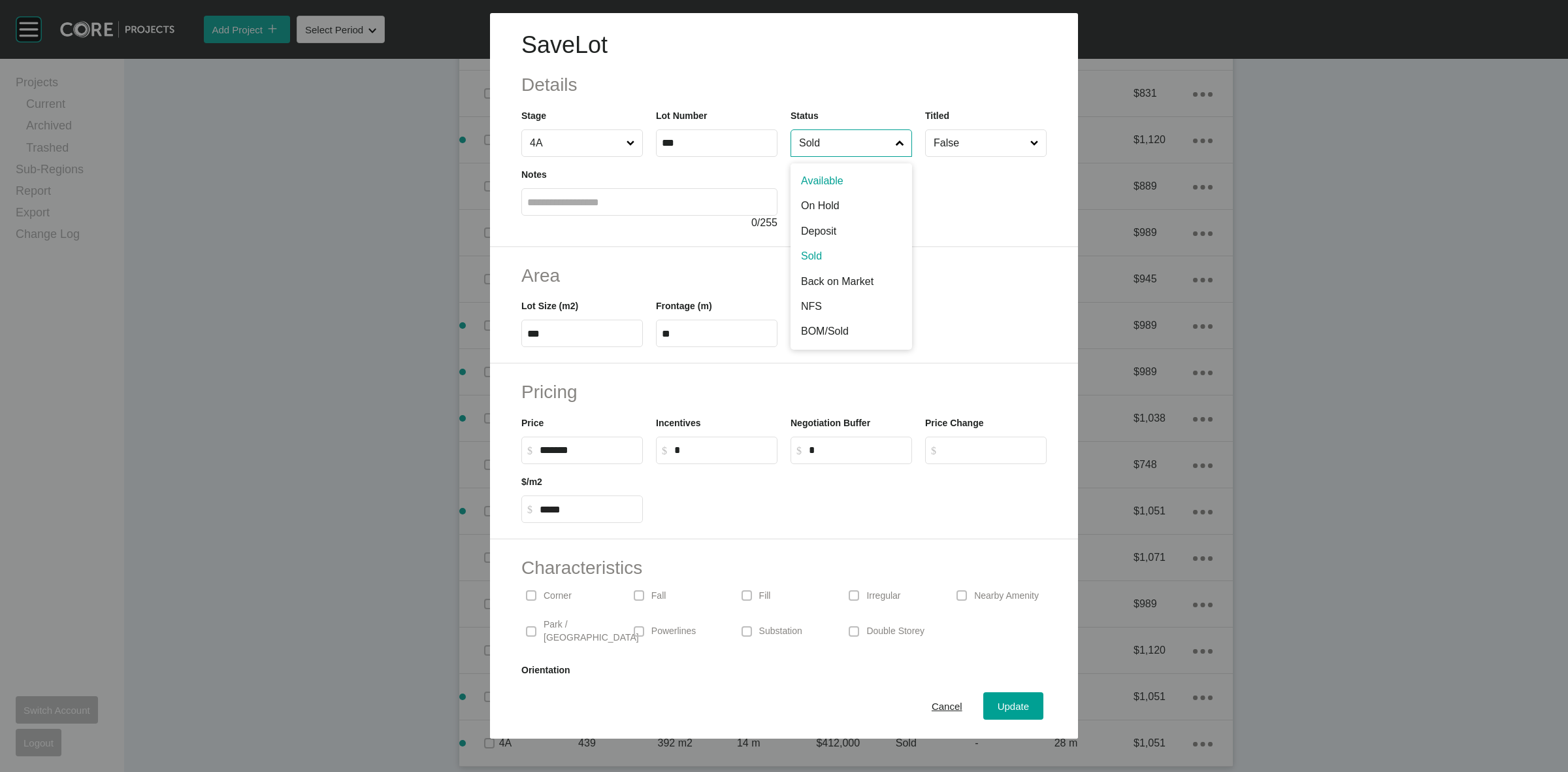
click at [831, 141] on input "Sold" at bounding box center [844, 142] width 97 height 26
click at [998, 704] on span "Update" at bounding box center [1014, 706] width 31 height 11
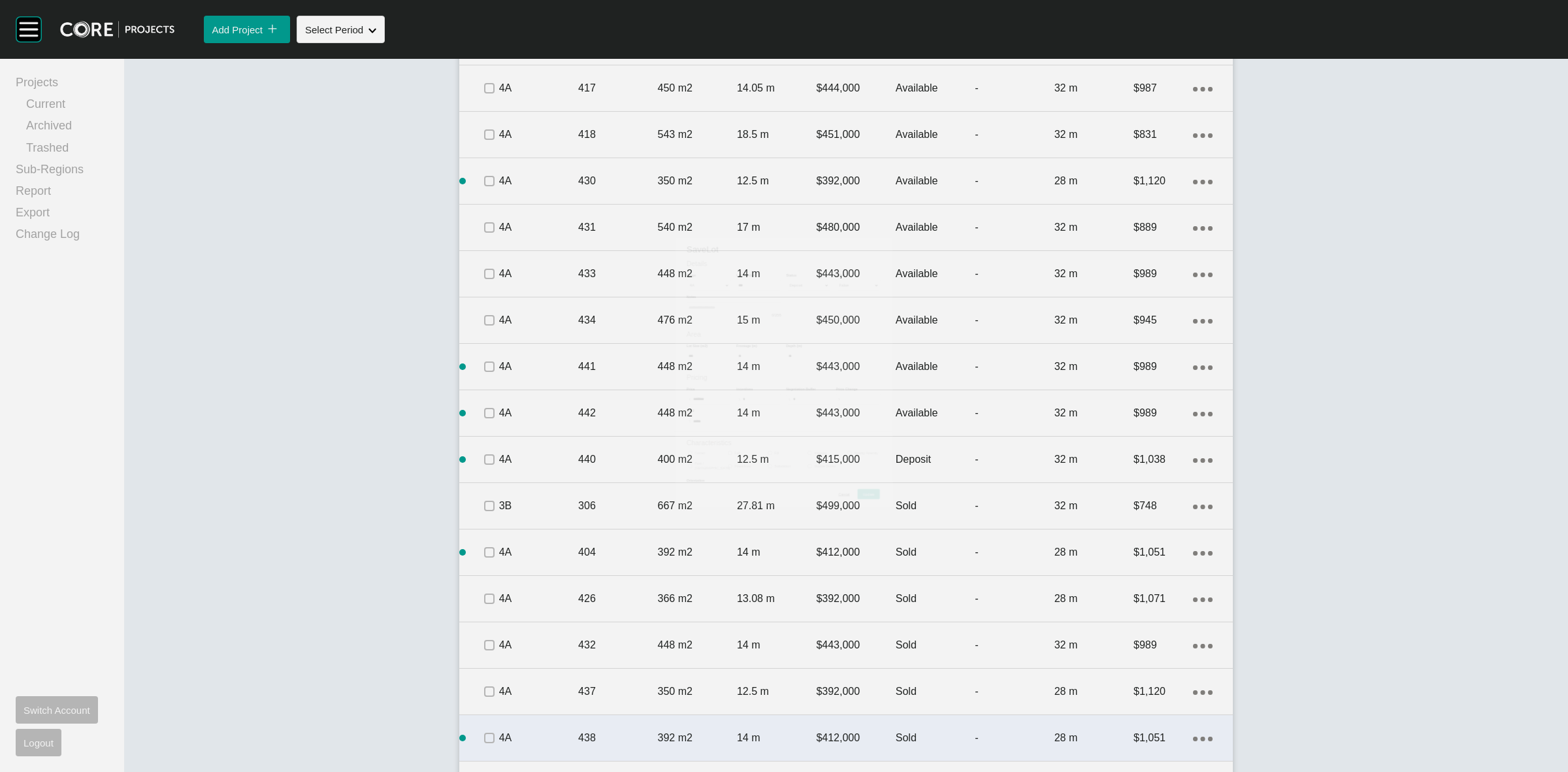
scroll to position [1018, 0]
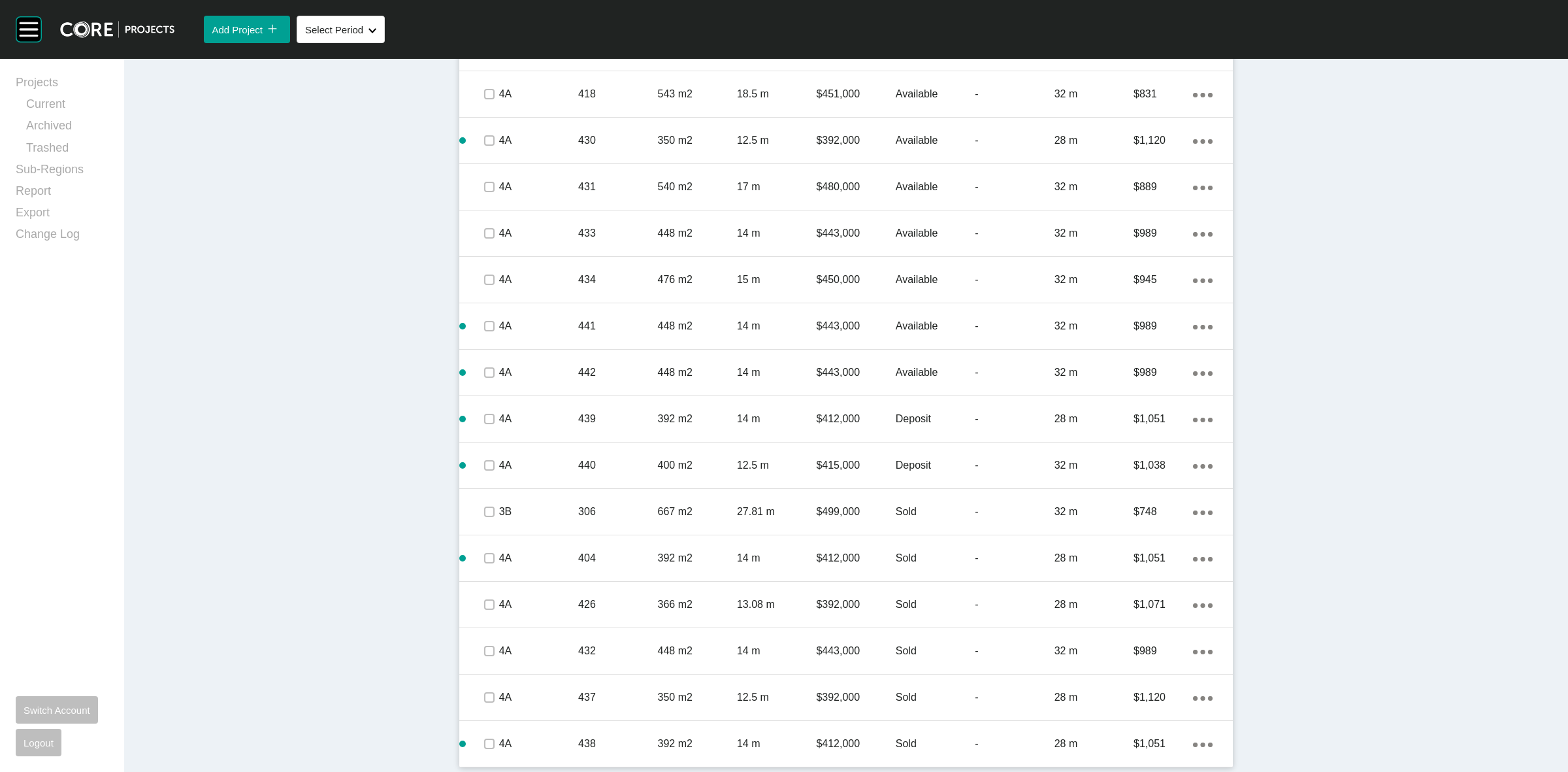
click at [648, 739] on p "438" at bounding box center [618, 744] width 79 height 15
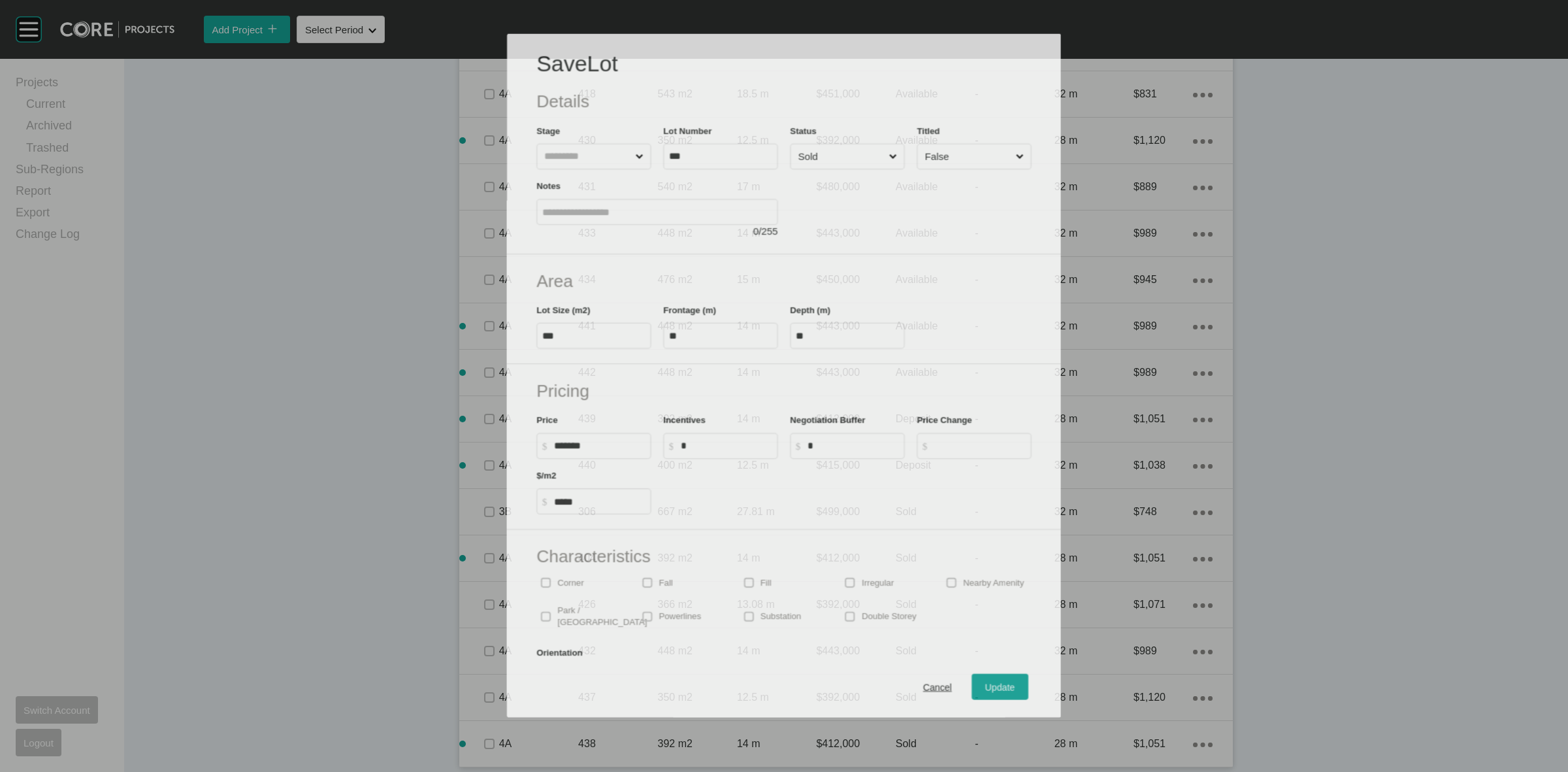
scroll to position [978, 0]
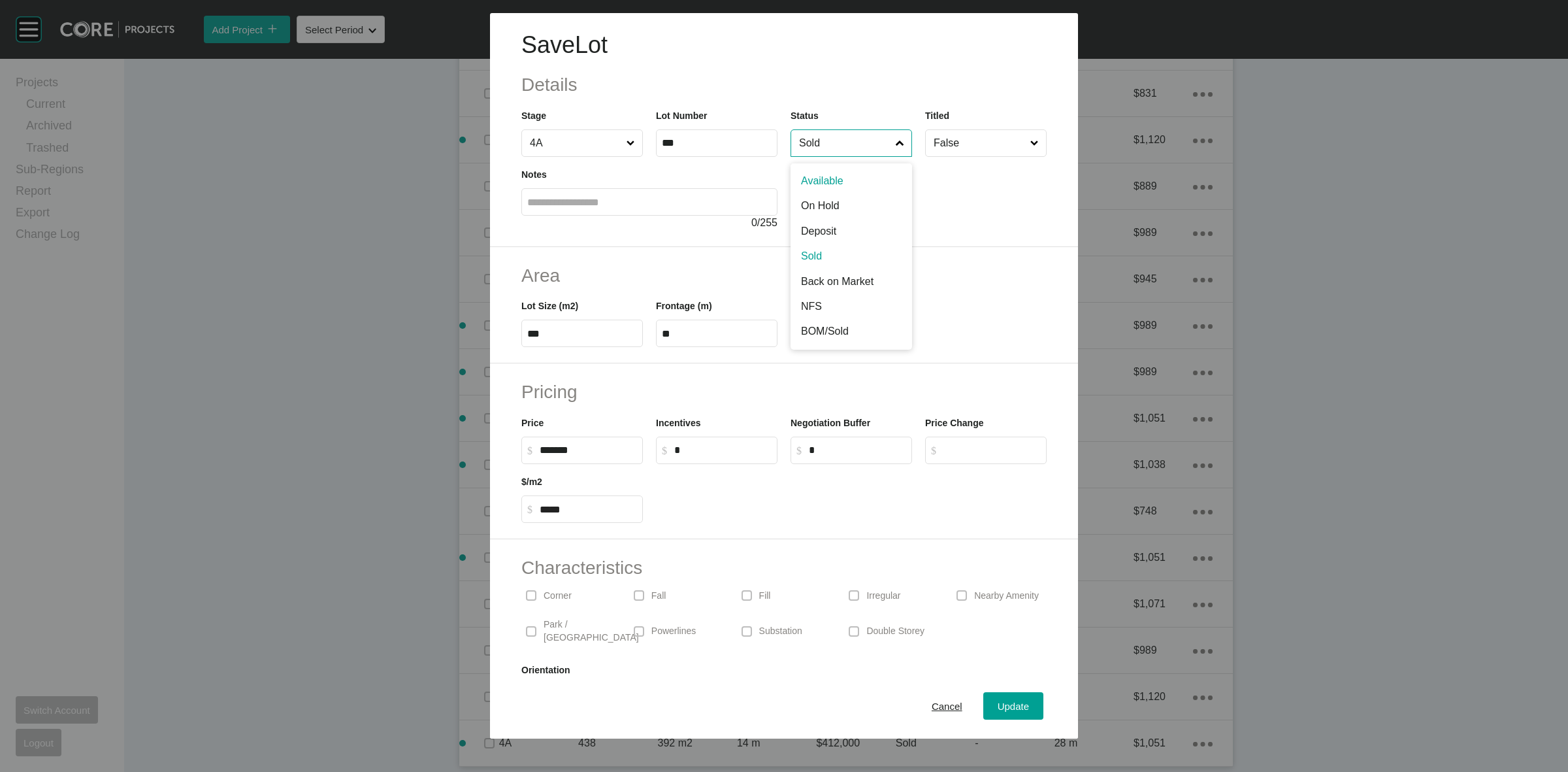
click at [841, 147] on input "Sold" at bounding box center [844, 142] width 97 height 26
click at [998, 714] on div "Update" at bounding box center [1013, 707] width 38 height 18
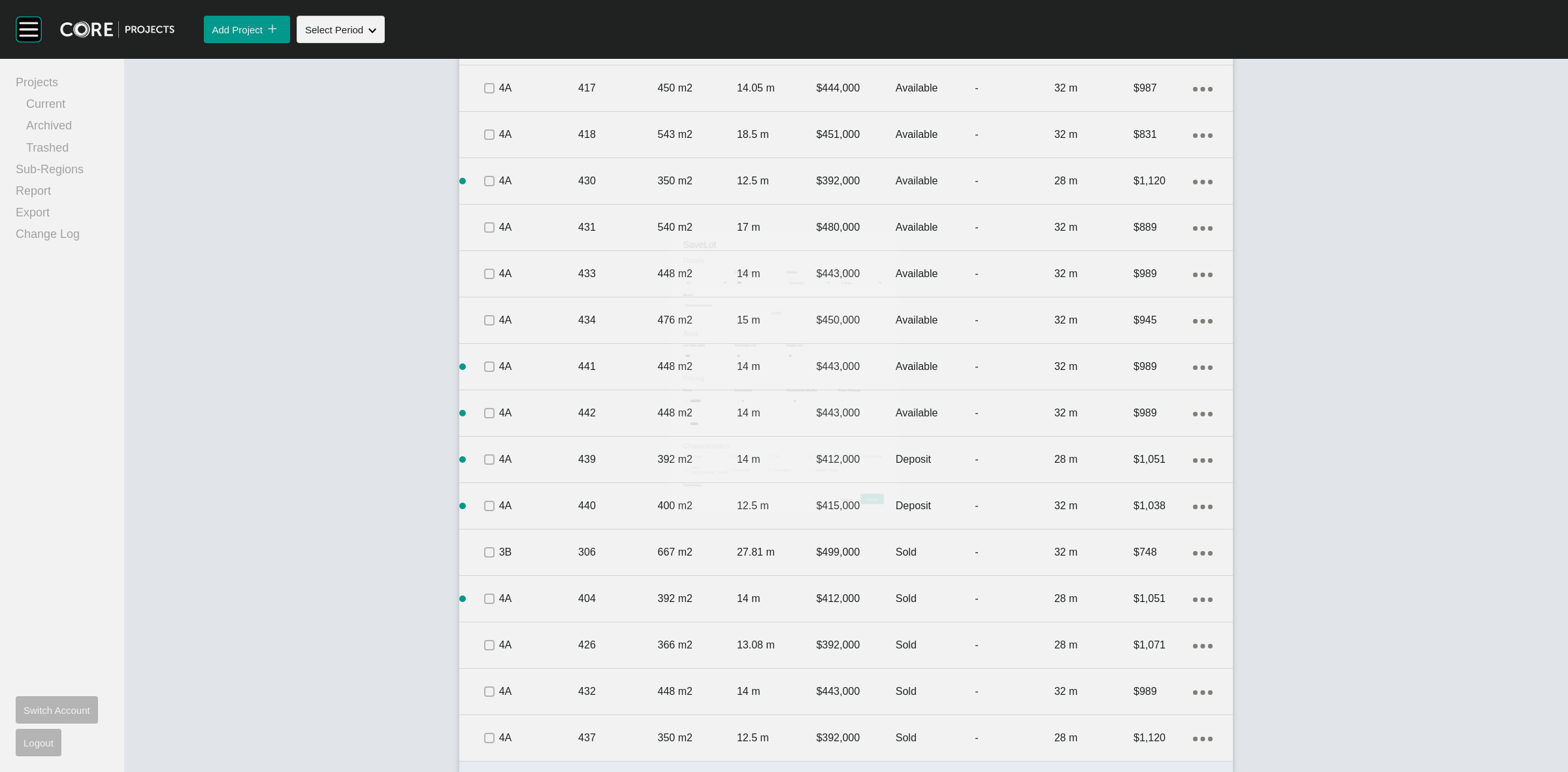
scroll to position [1018, 0]
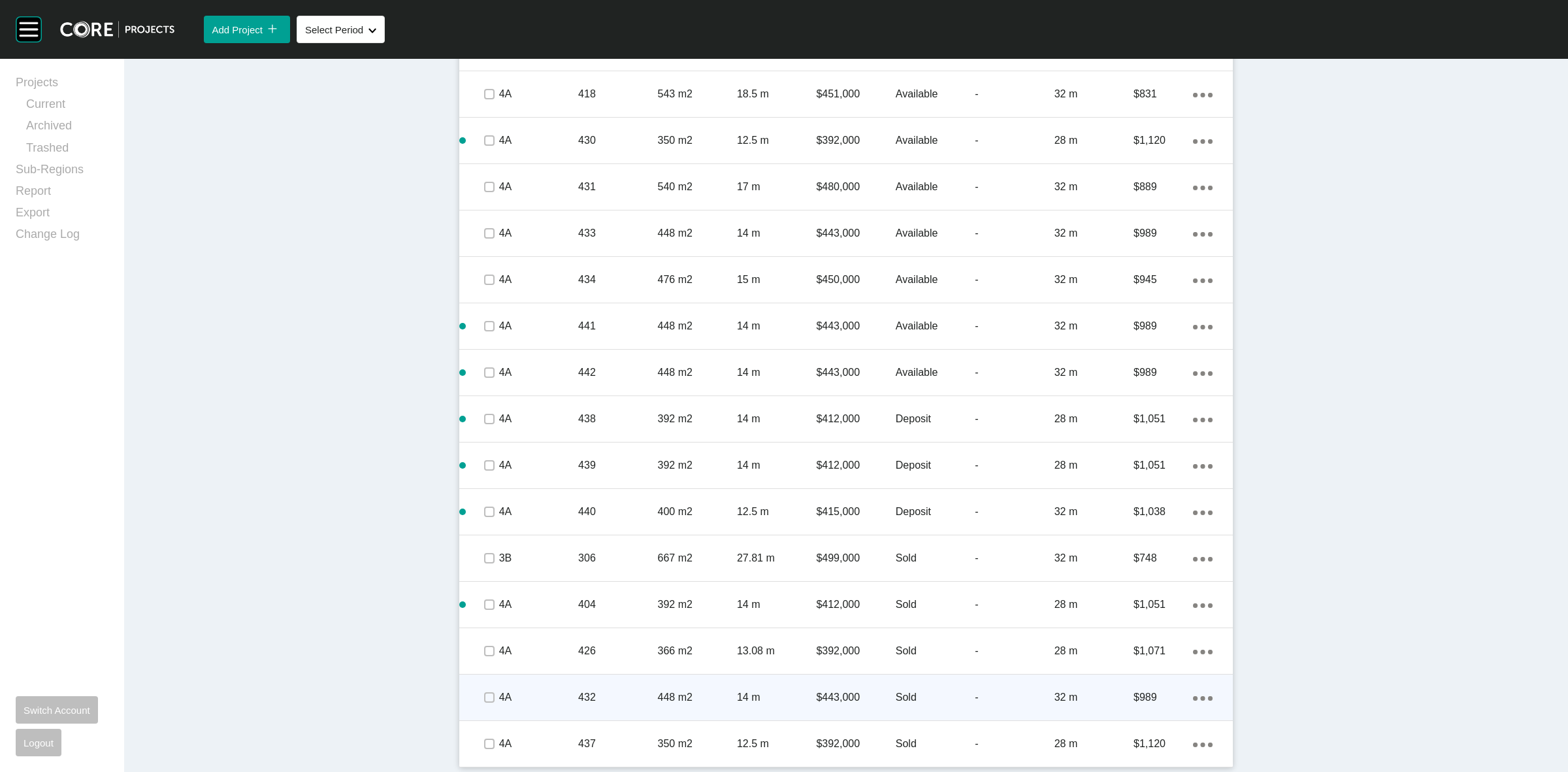
click at [710, 688] on div "448 m2" at bounding box center [697, 698] width 79 height 41
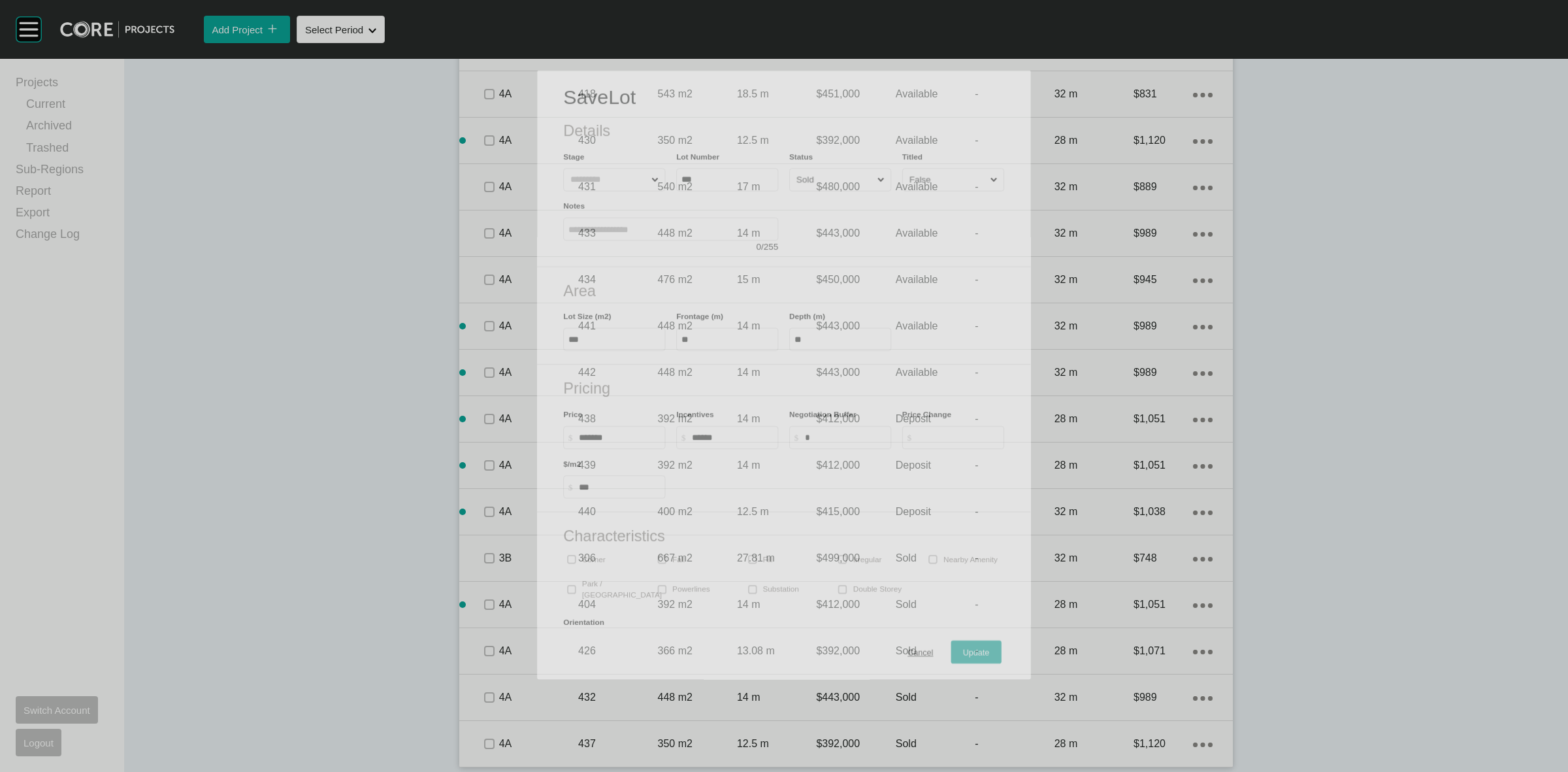
scroll to position [978, 0]
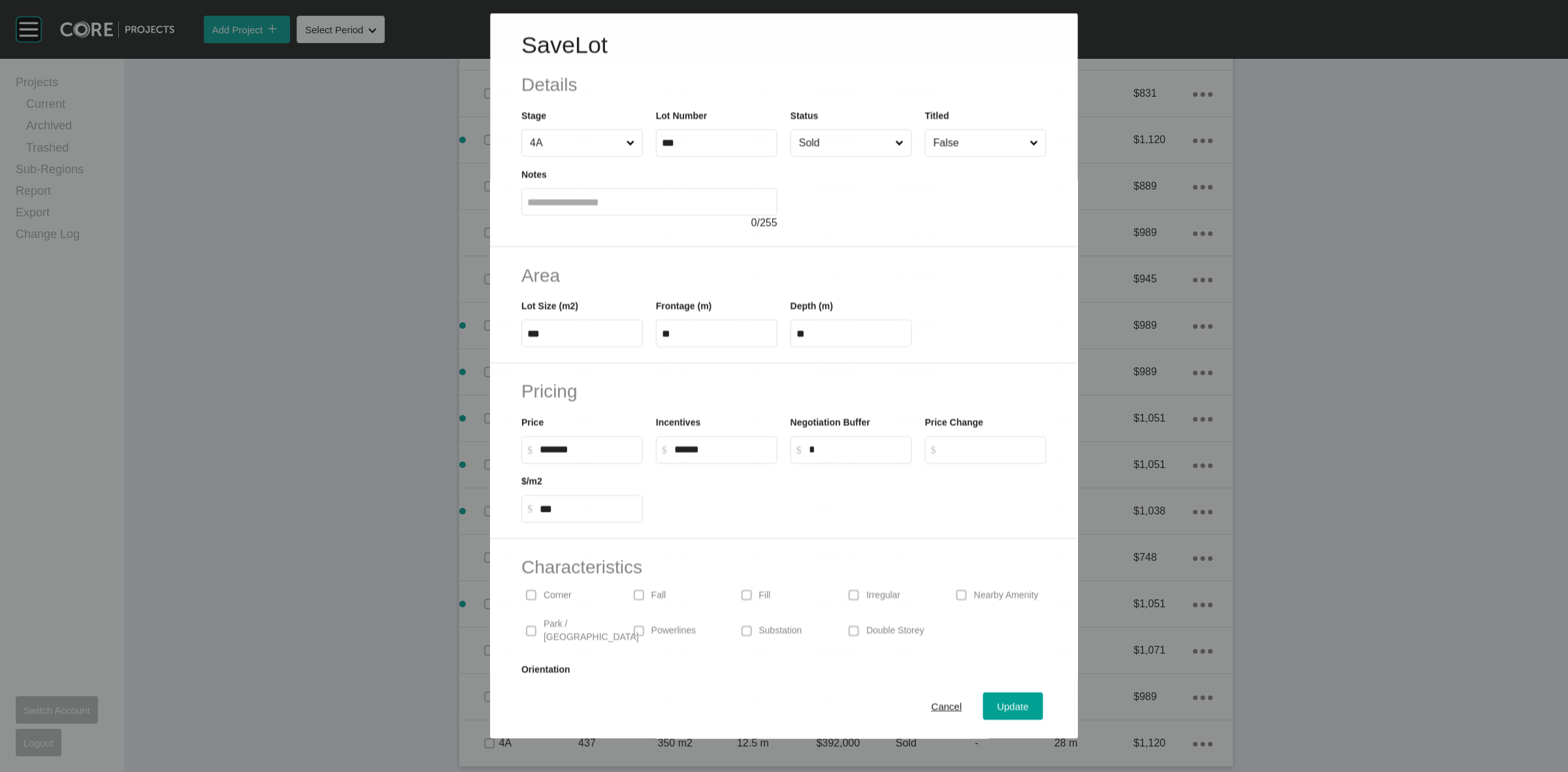
click at [847, 142] on input "Sold" at bounding box center [844, 142] width 96 height 26
click at [1000, 703] on span "Update" at bounding box center [1014, 706] width 31 height 11
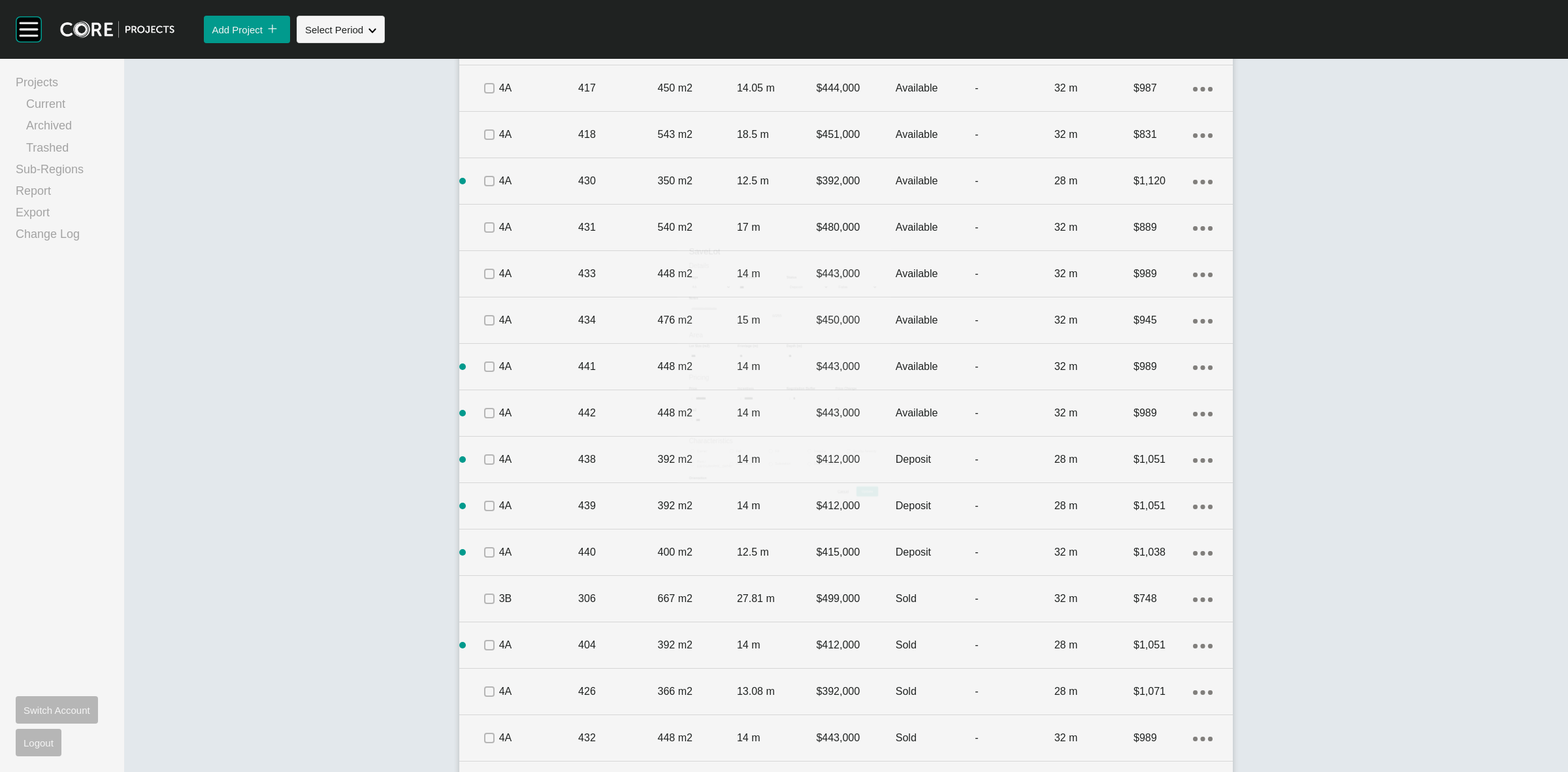
scroll to position [1018, 0]
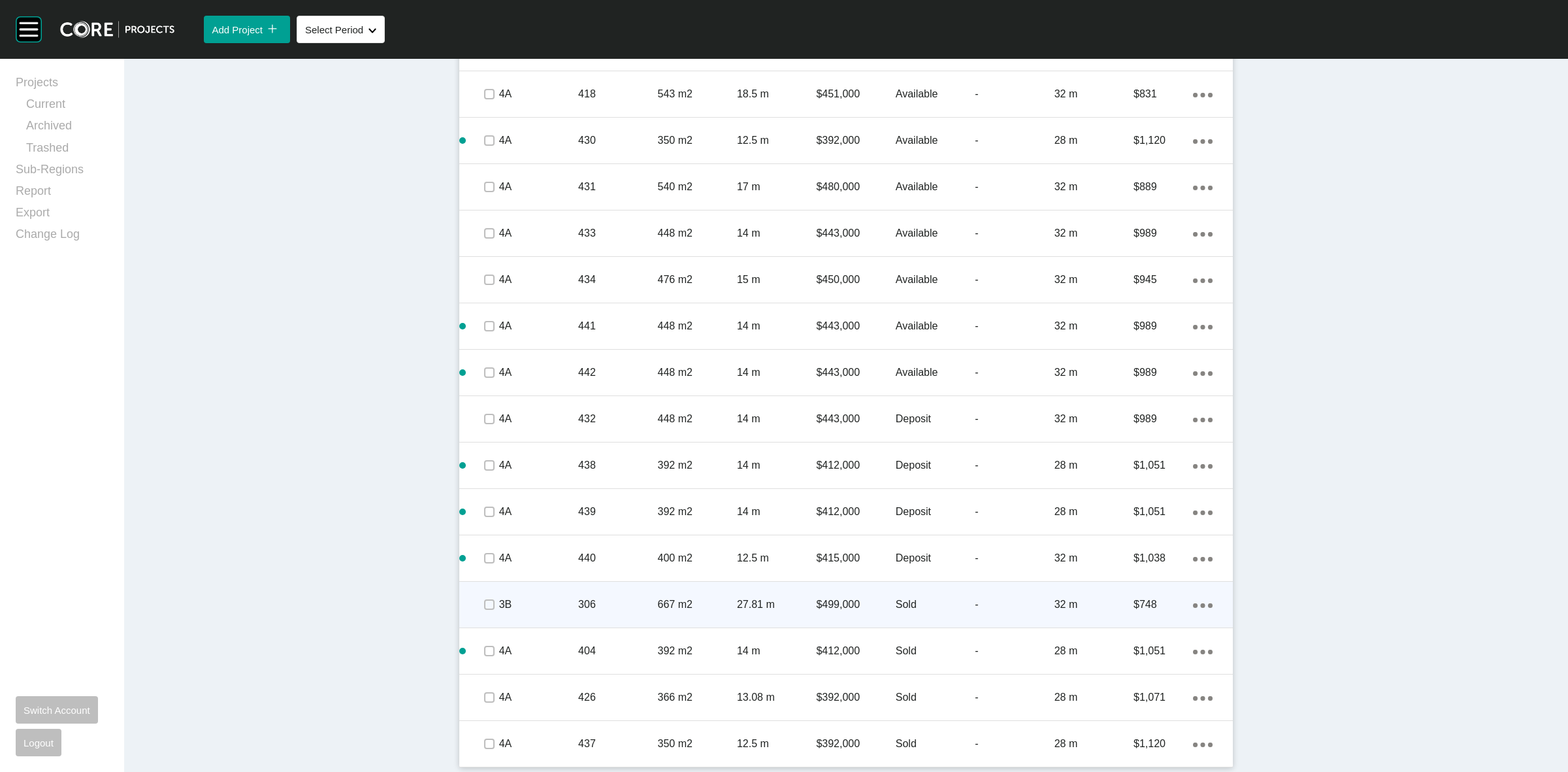
click at [784, 602] on p "27.81 m" at bounding box center [776, 604] width 79 height 15
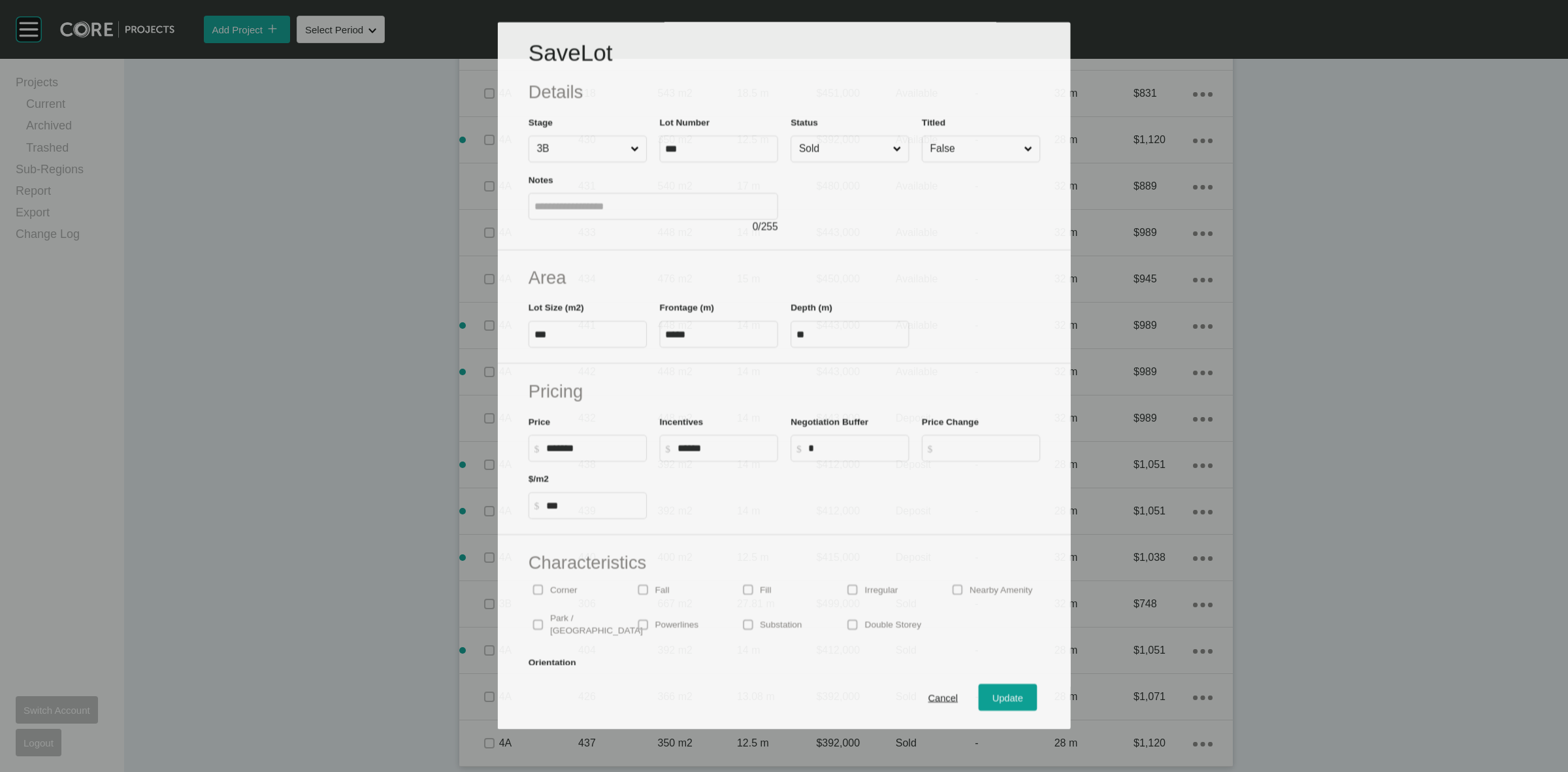
scroll to position [978, 0]
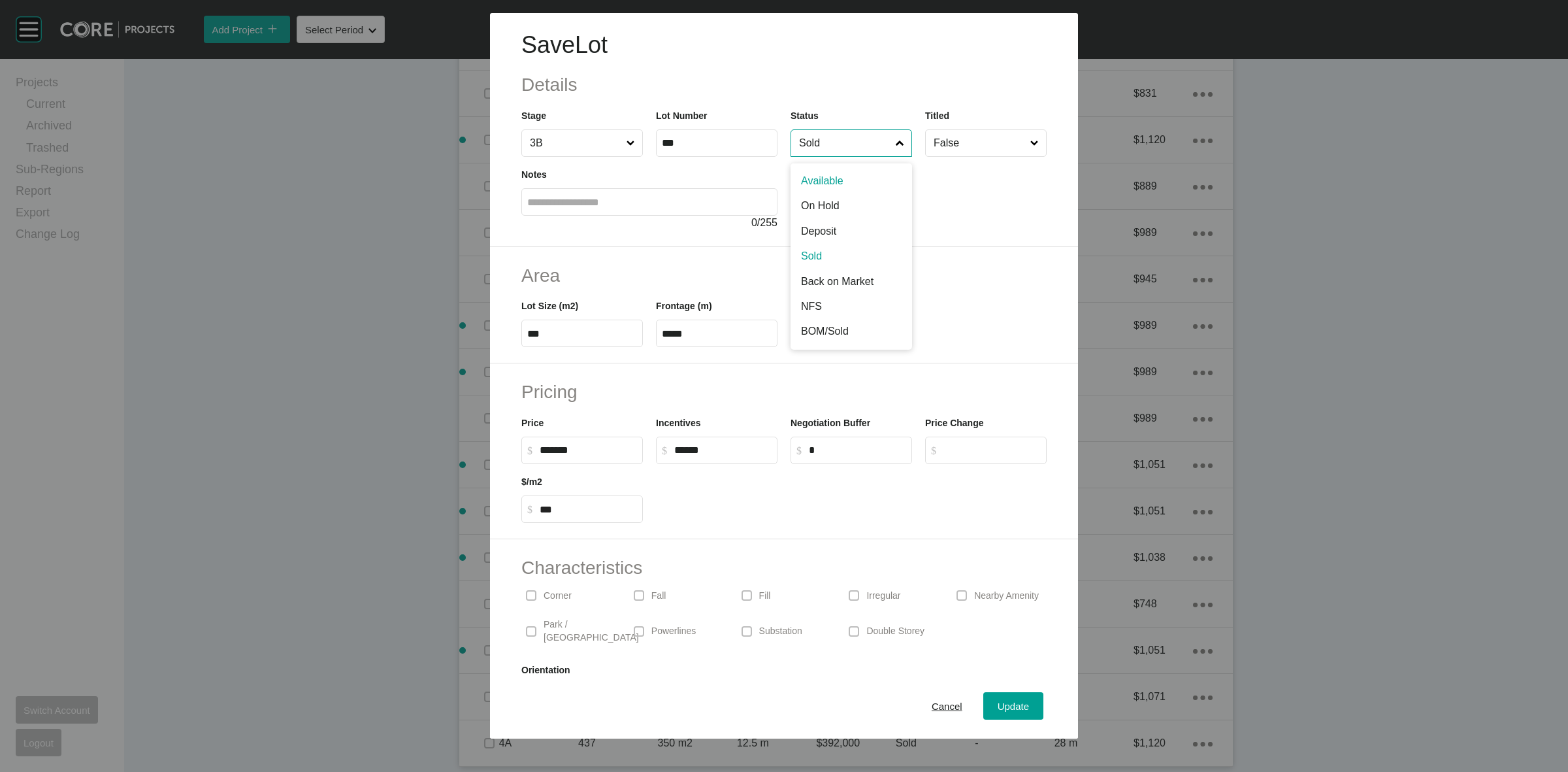
click at [841, 143] on input "Sold" at bounding box center [844, 142] width 97 height 26
click at [998, 701] on span "Update" at bounding box center [1014, 706] width 31 height 11
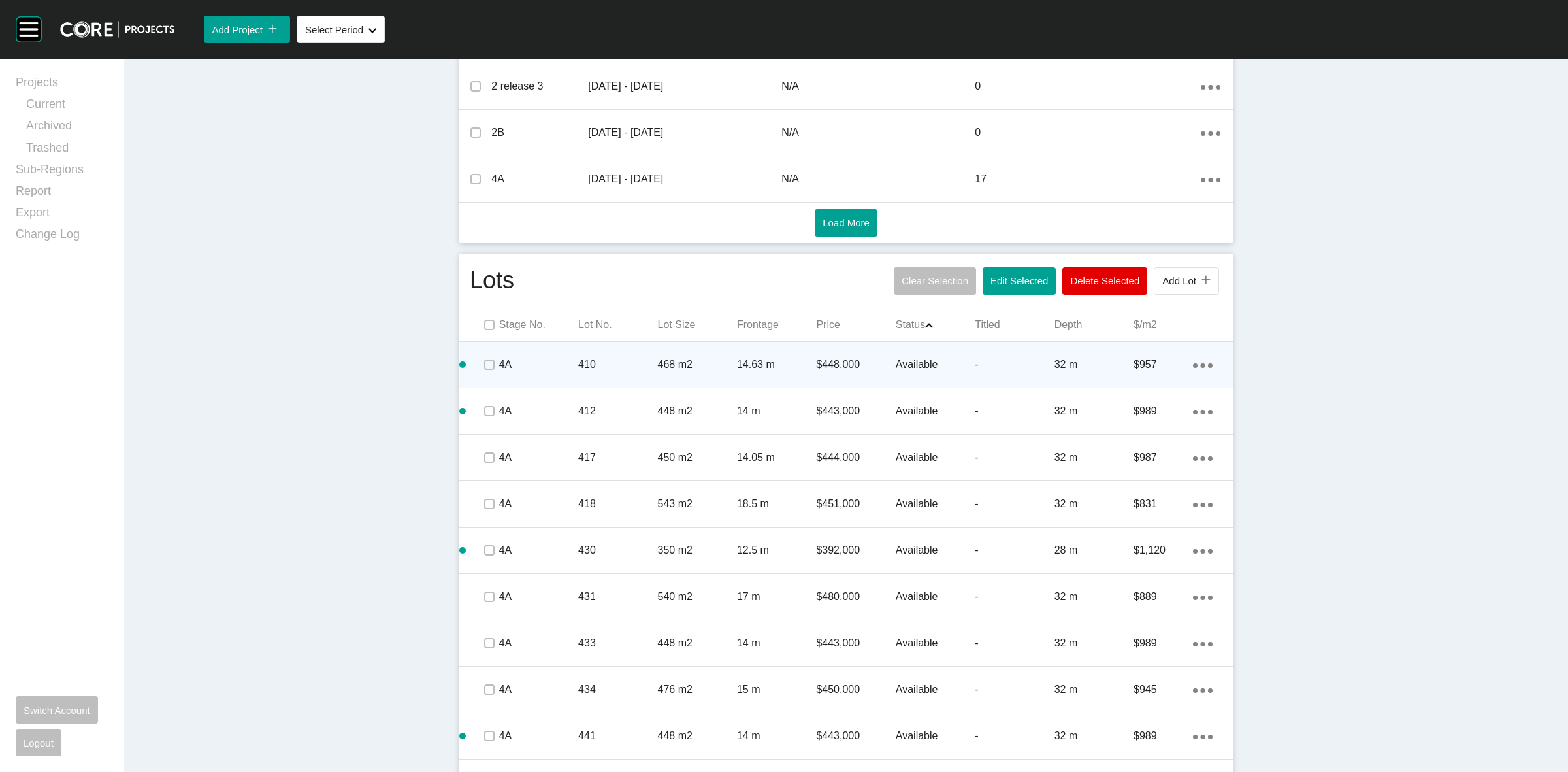
scroll to position [609, 0]
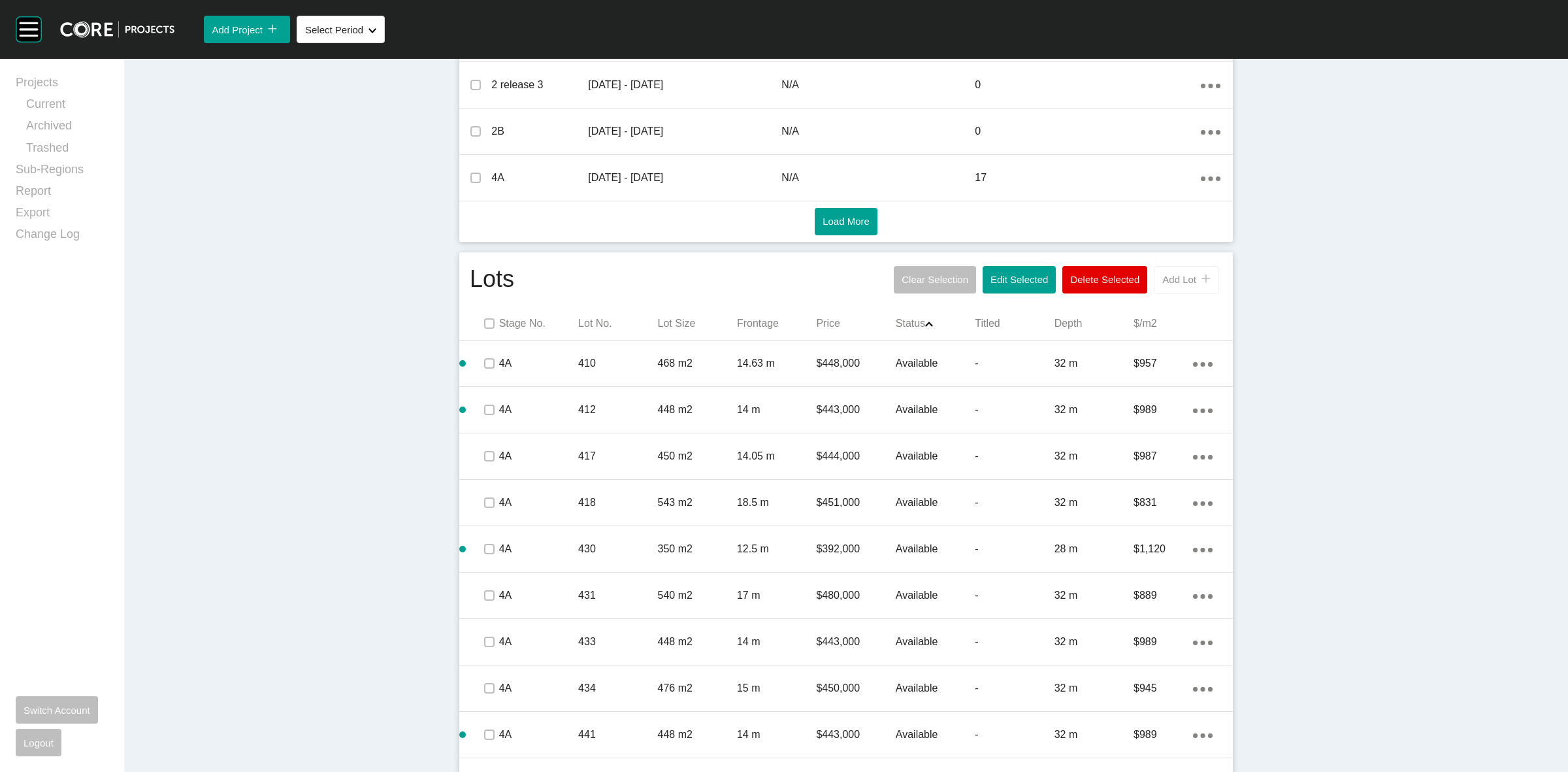
click at [1166, 278] on span "Add Lot" at bounding box center [1179, 279] width 34 height 11
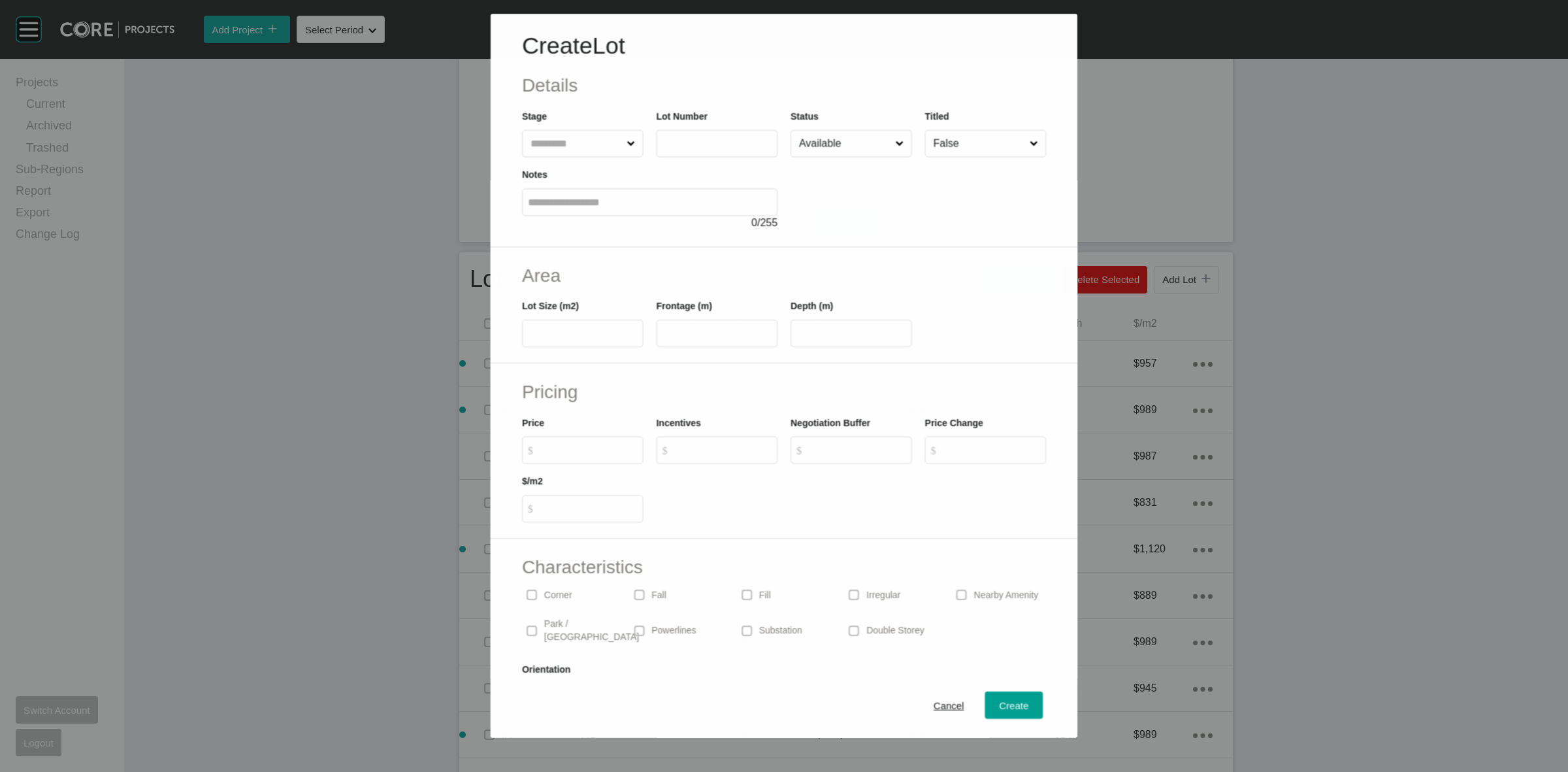
click at [571, 138] on input "text" at bounding box center [576, 143] width 96 height 26
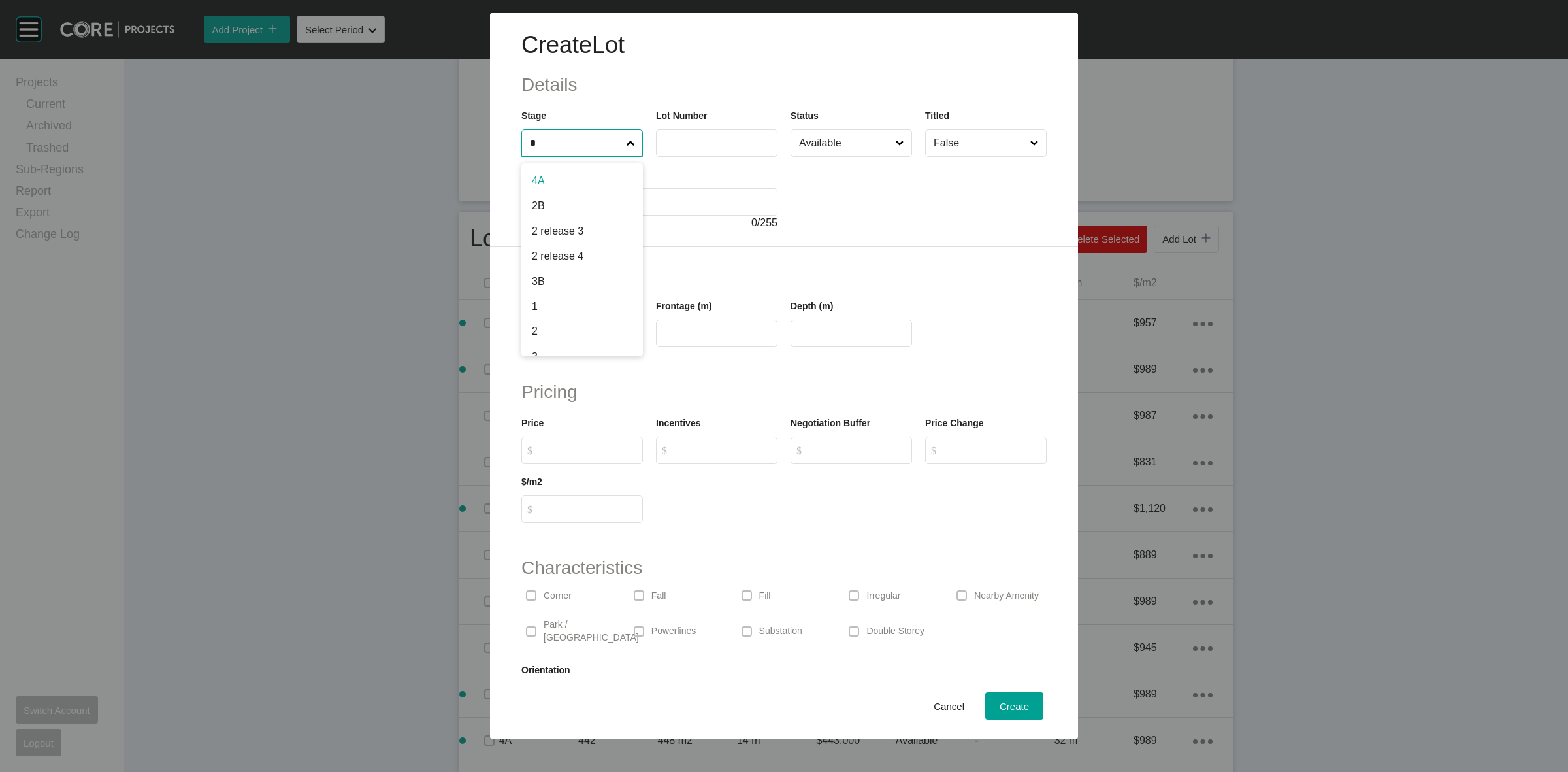
type input "*"
type input "***"
click at [932, 708] on div "Create Lot Details Stage 2 release 3 Lot Number *** Status Available Titled Fal…" at bounding box center [784, 386] width 1568 height 772
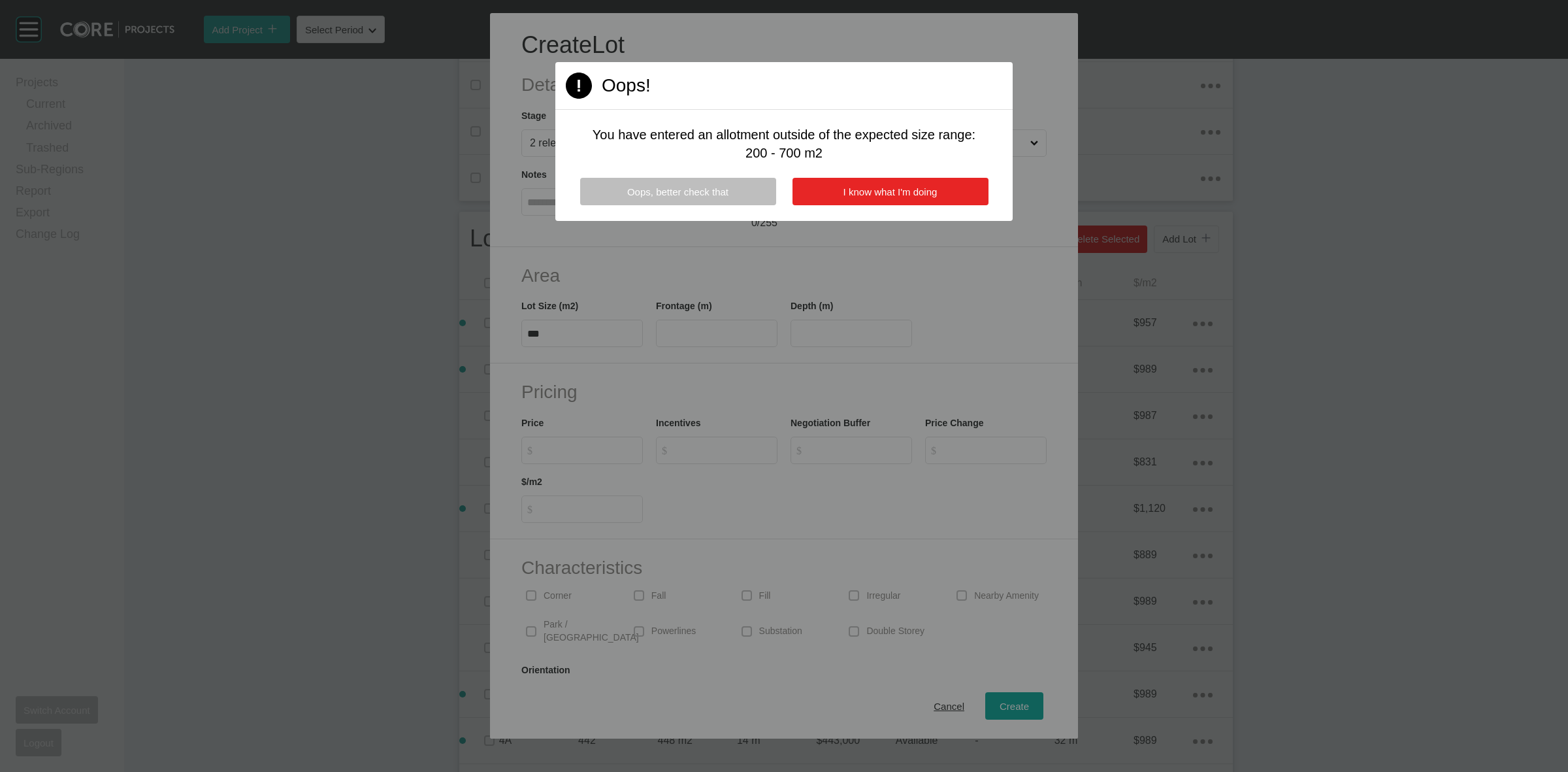
click at [883, 186] on span "I know what I'm doing" at bounding box center [891, 191] width 94 height 11
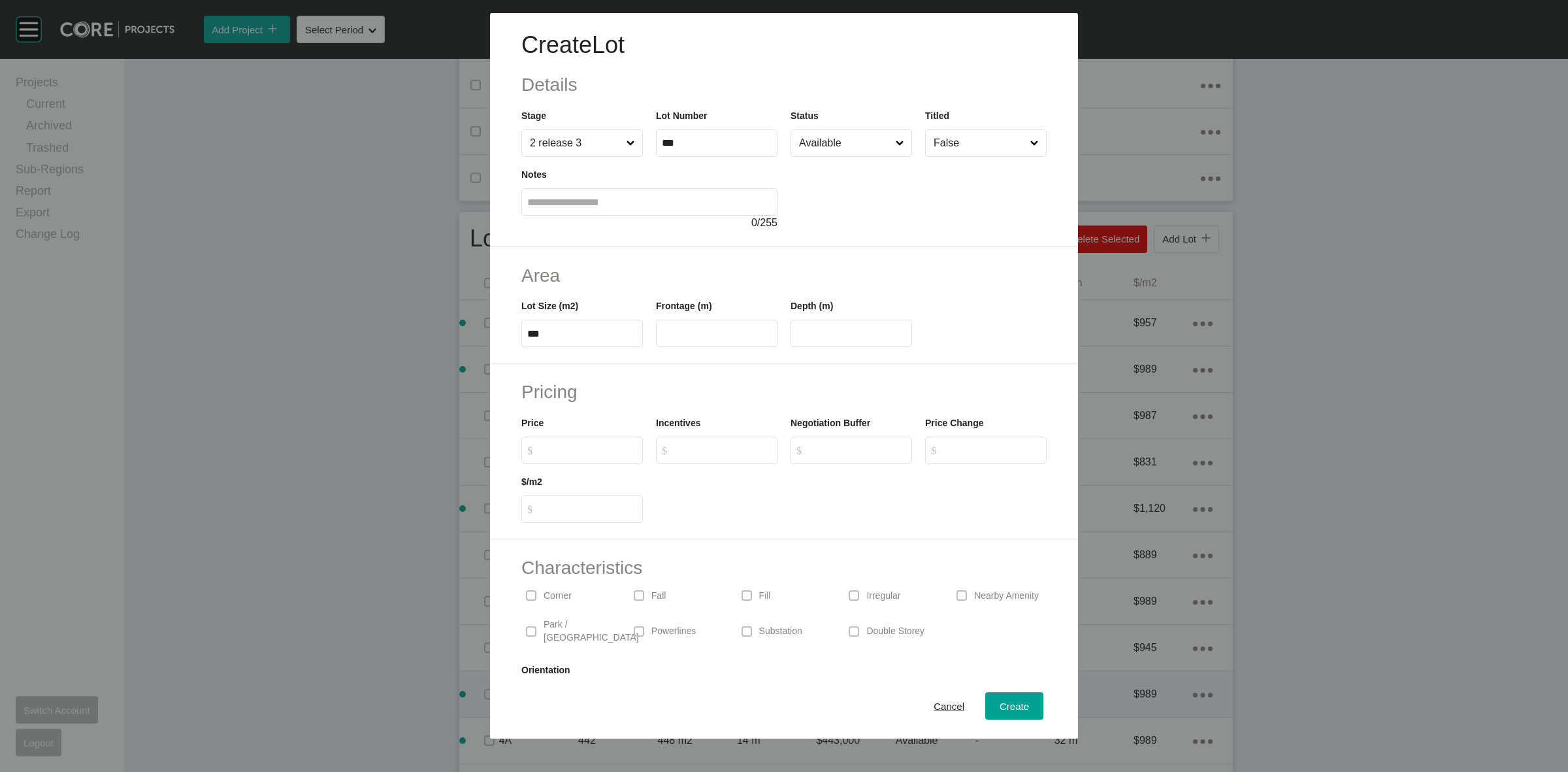
click at [934, 704] on span "Cancel" at bounding box center [948, 706] width 30 height 11
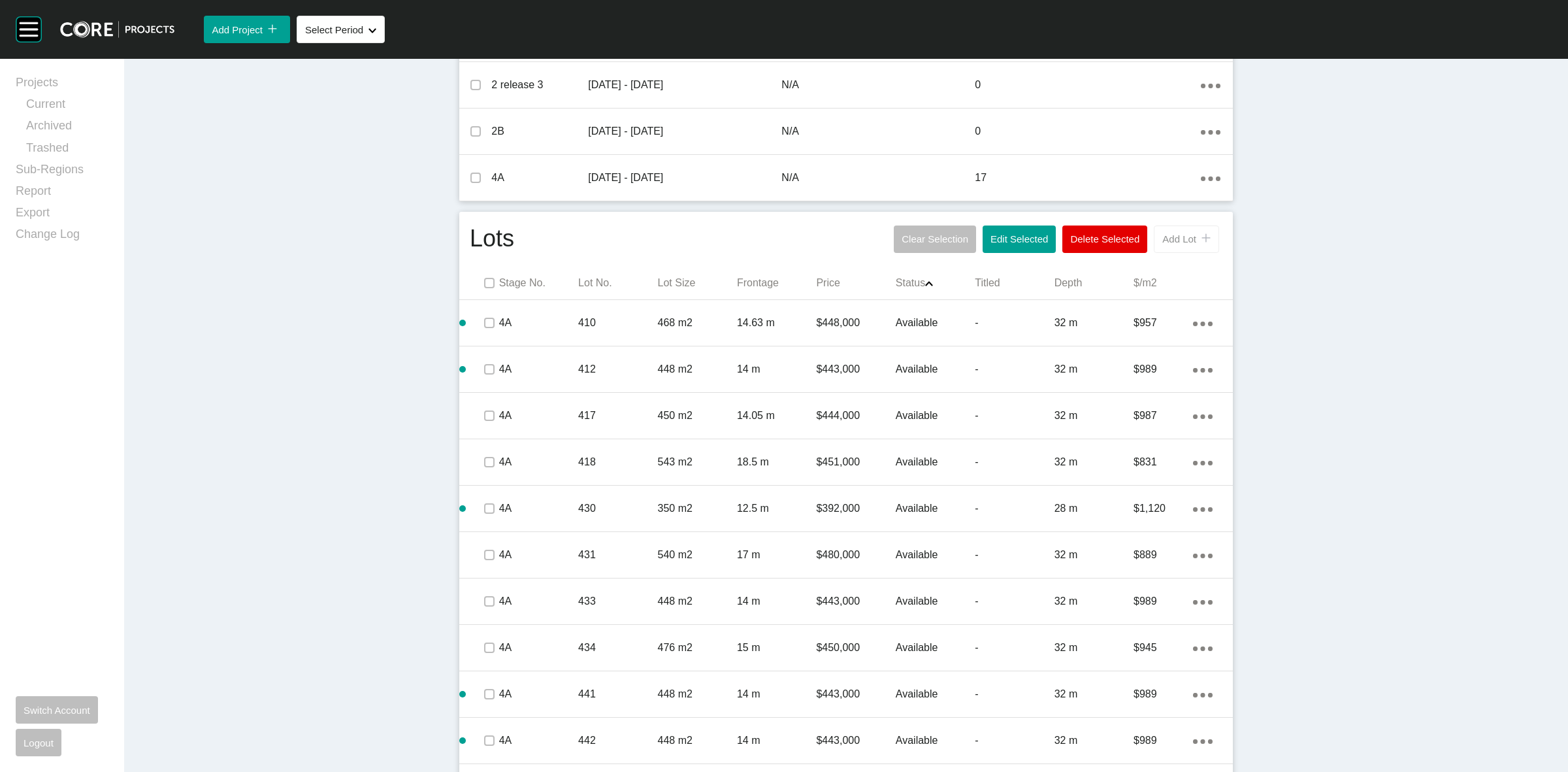
click at [1162, 236] on span "Add Lot" at bounding box center [1179, 238] width 34 height 11
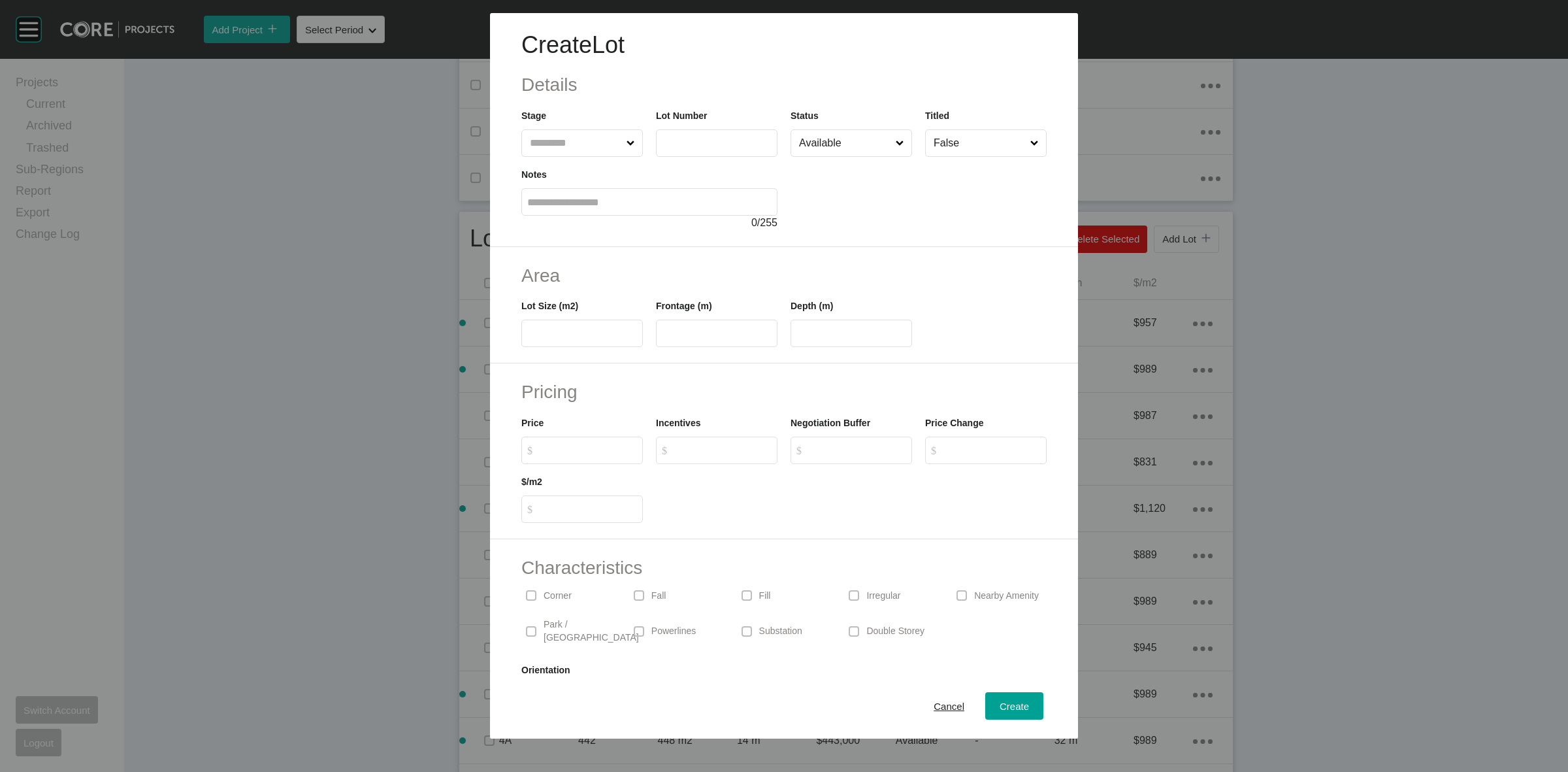
click at [598, 142] on input "text" at bounding box center [575, 142] width 97 height 26
type input "*"
type input "***"
click at [704, 313] on div "Frontage (m)" at bounding box center [716, 323] width 122 height 49
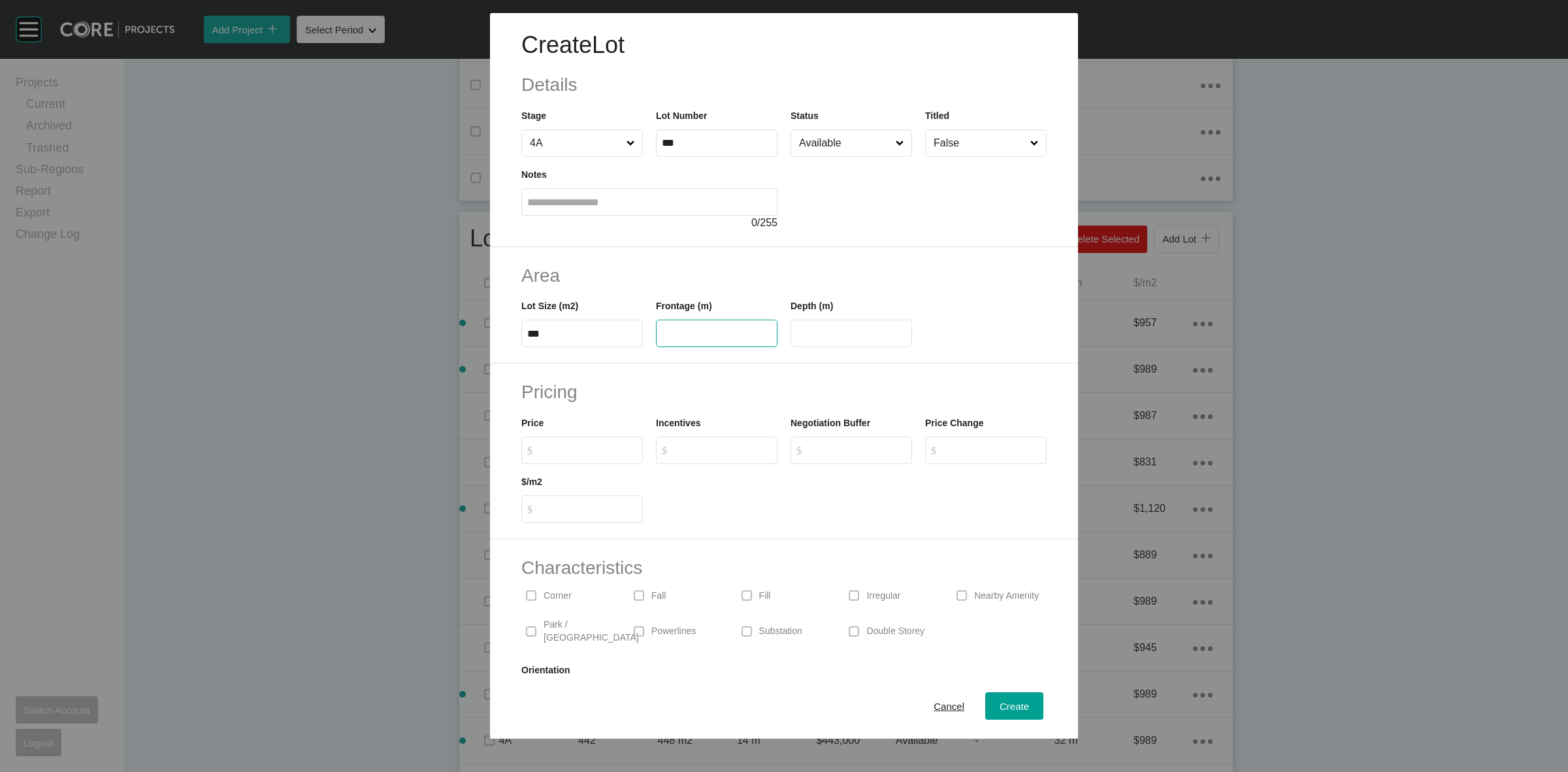
drag, startPoint x: 711, startPoint y: 322, endPoint x: 713, endPoint y: 332, distance: 10.2
click at [713, 332] on label at bounding box center [716, 333] width 122 height 27
click at [713, 332] on input "text" at bounding box center [716, 333] width 110 height 11
type input "****"
type input "**"
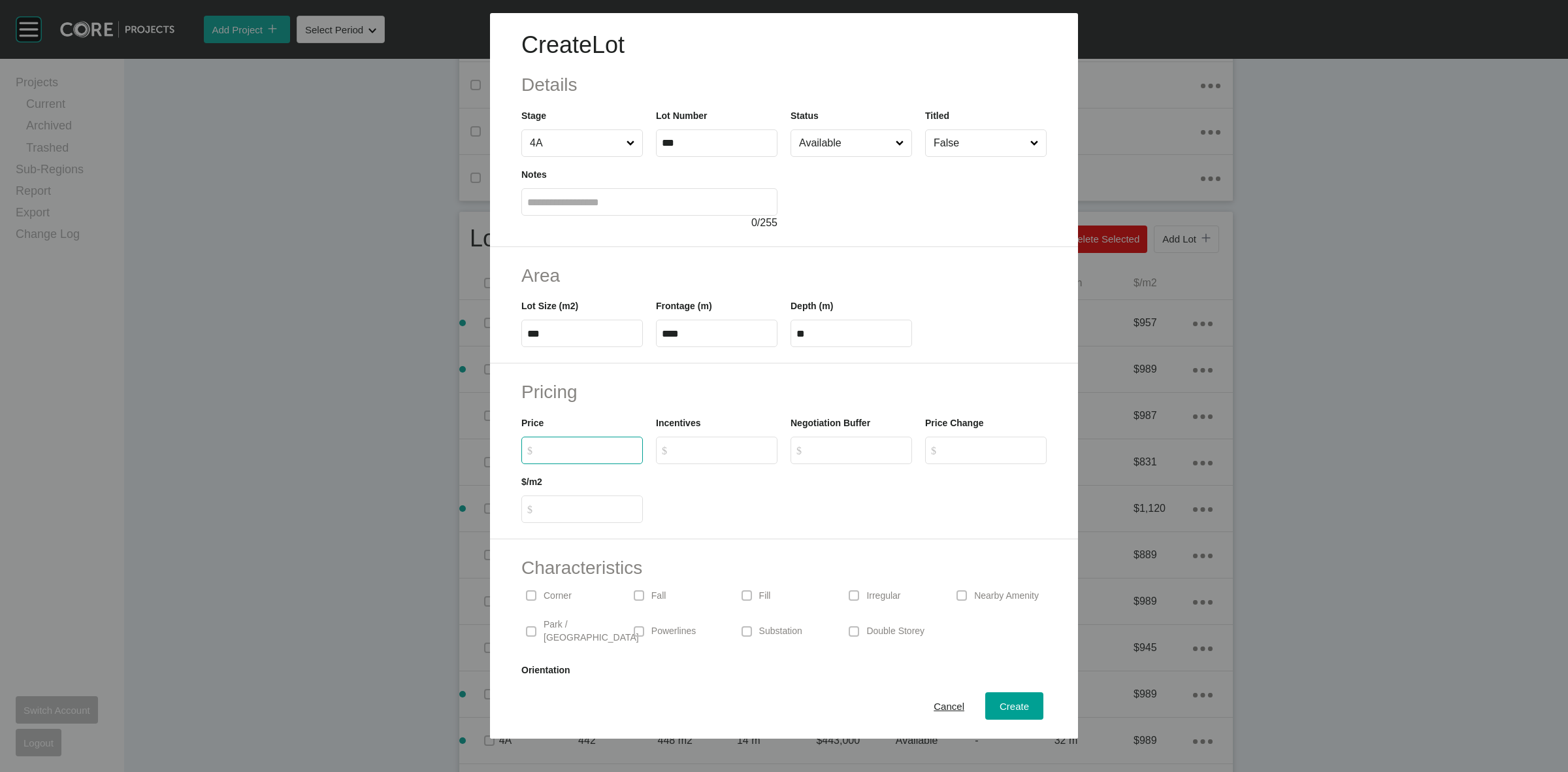
click at [585, 449] on input "$ Created with Sketch. $" at bounding box center [588, 449] width 98 height 11
type input "*******"
type input "*****"
type input "*"
click at [817, 147] on input "Available" at bounding box center [844, 142] width 97 height 26
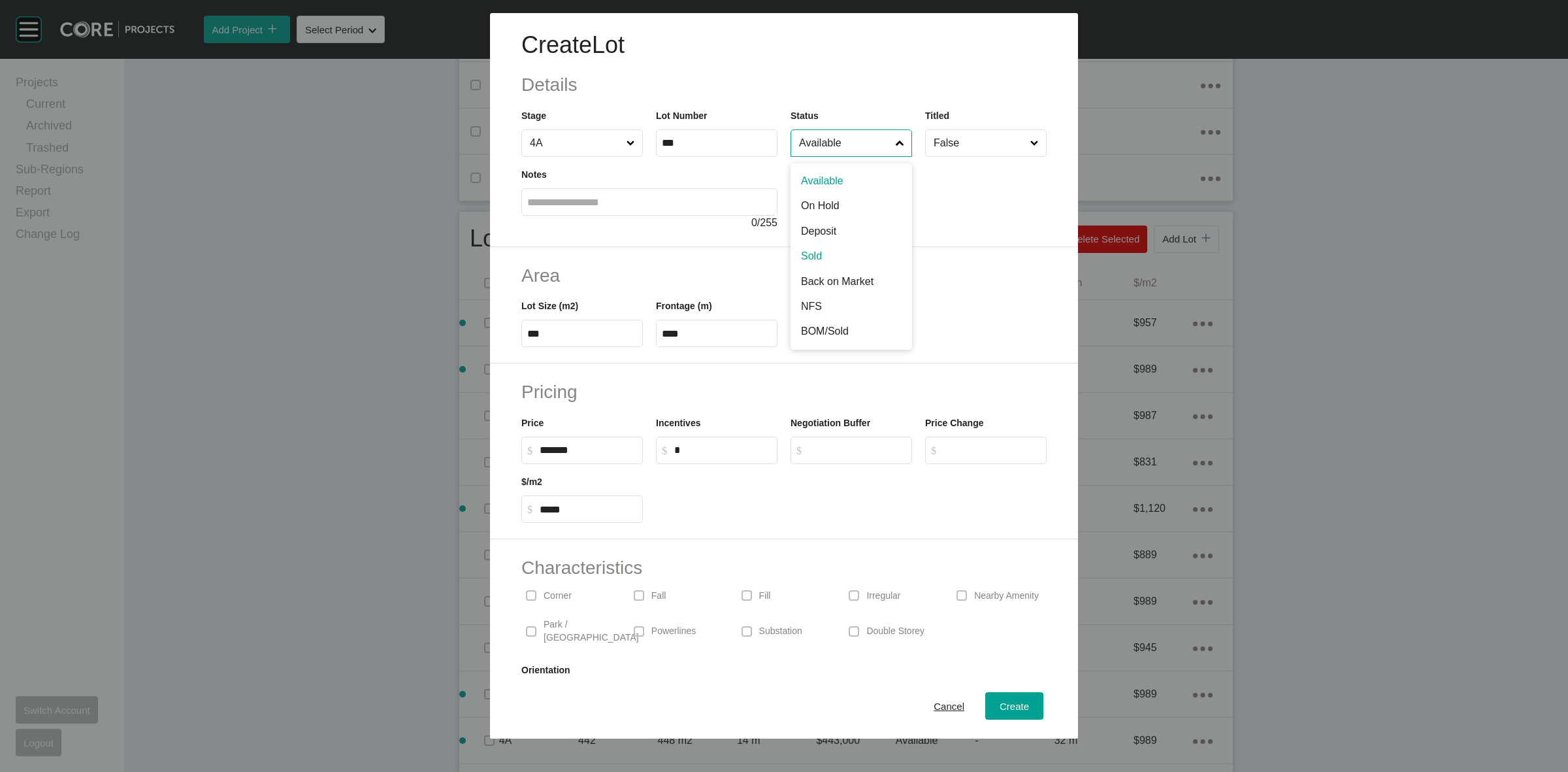
drag, startPoint x: 822, startPoint y: 251, endPoint x: 838, endPoint y: 329, distance: 79.6
click at [1000, 706] on span "Create" at bounding box center [1015, 706] width 29 height 11
type input "*"
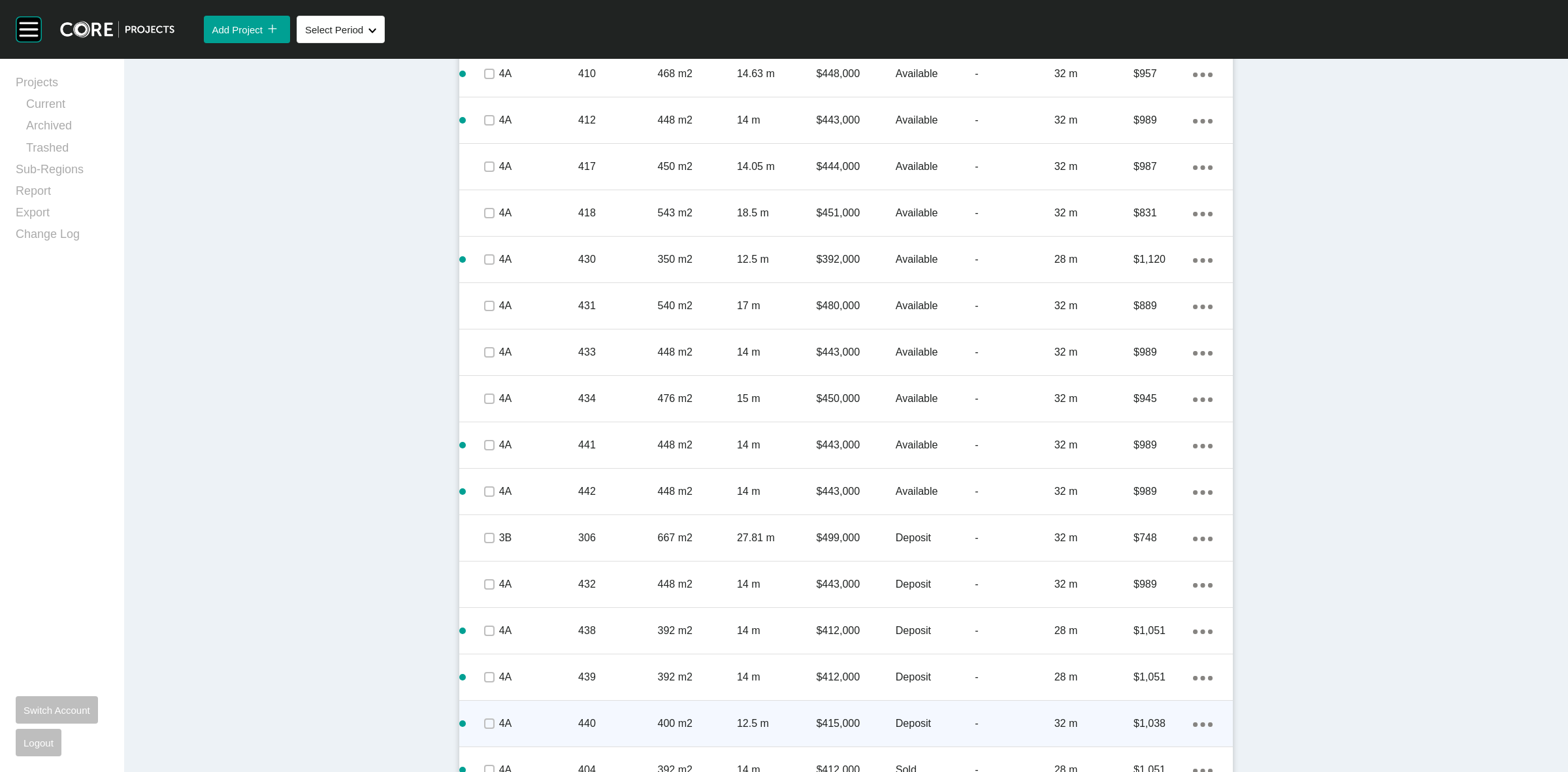
scroll to position [1064, 0]
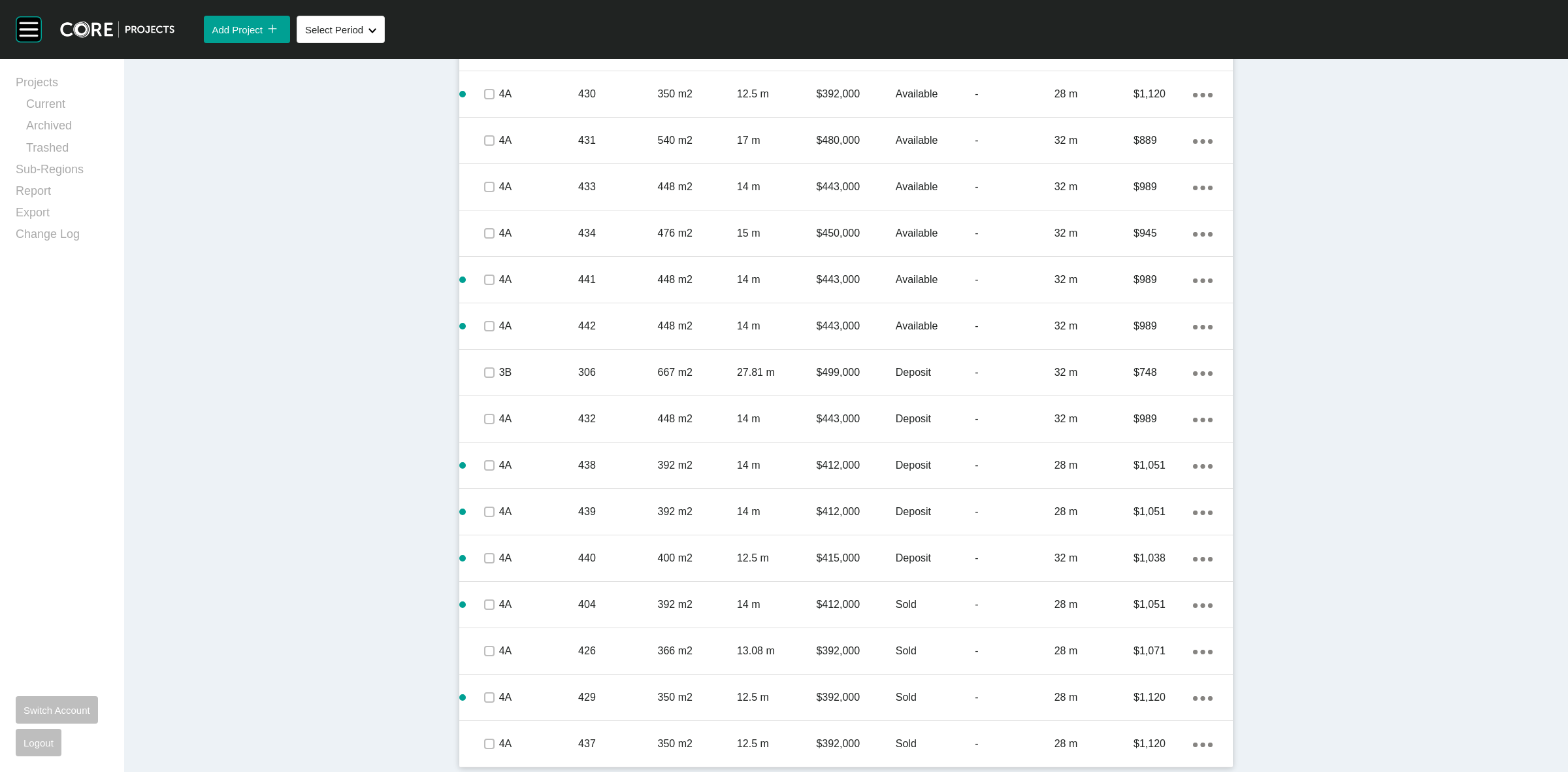
click at [638, 734] on div "437" at bounding box center [618, 744] width 79 height 41
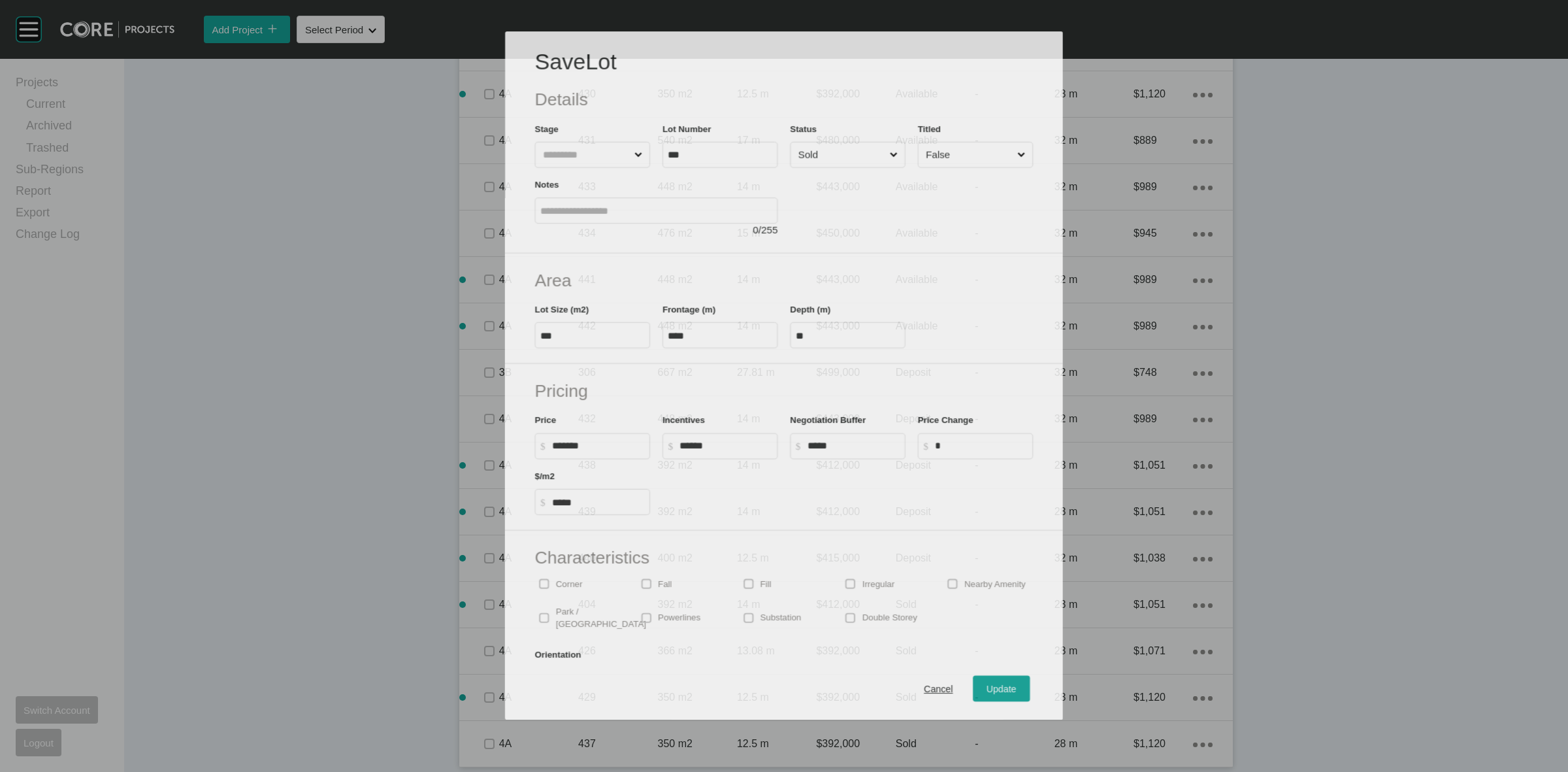
scroll to position [1024, 0]
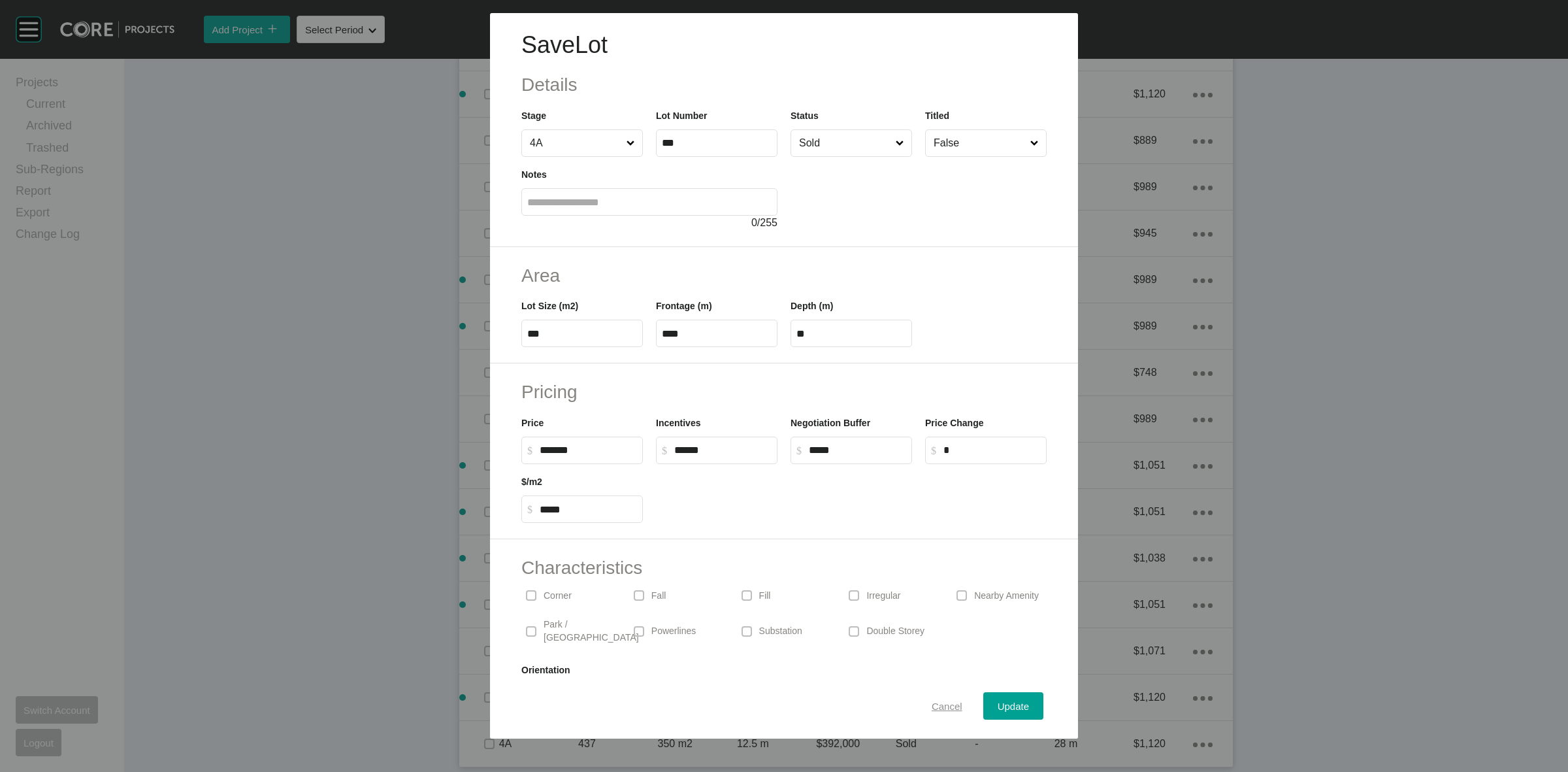
click at [919, 695] on button "Cancel" at bounding box center [946, 706] width 60 height 27
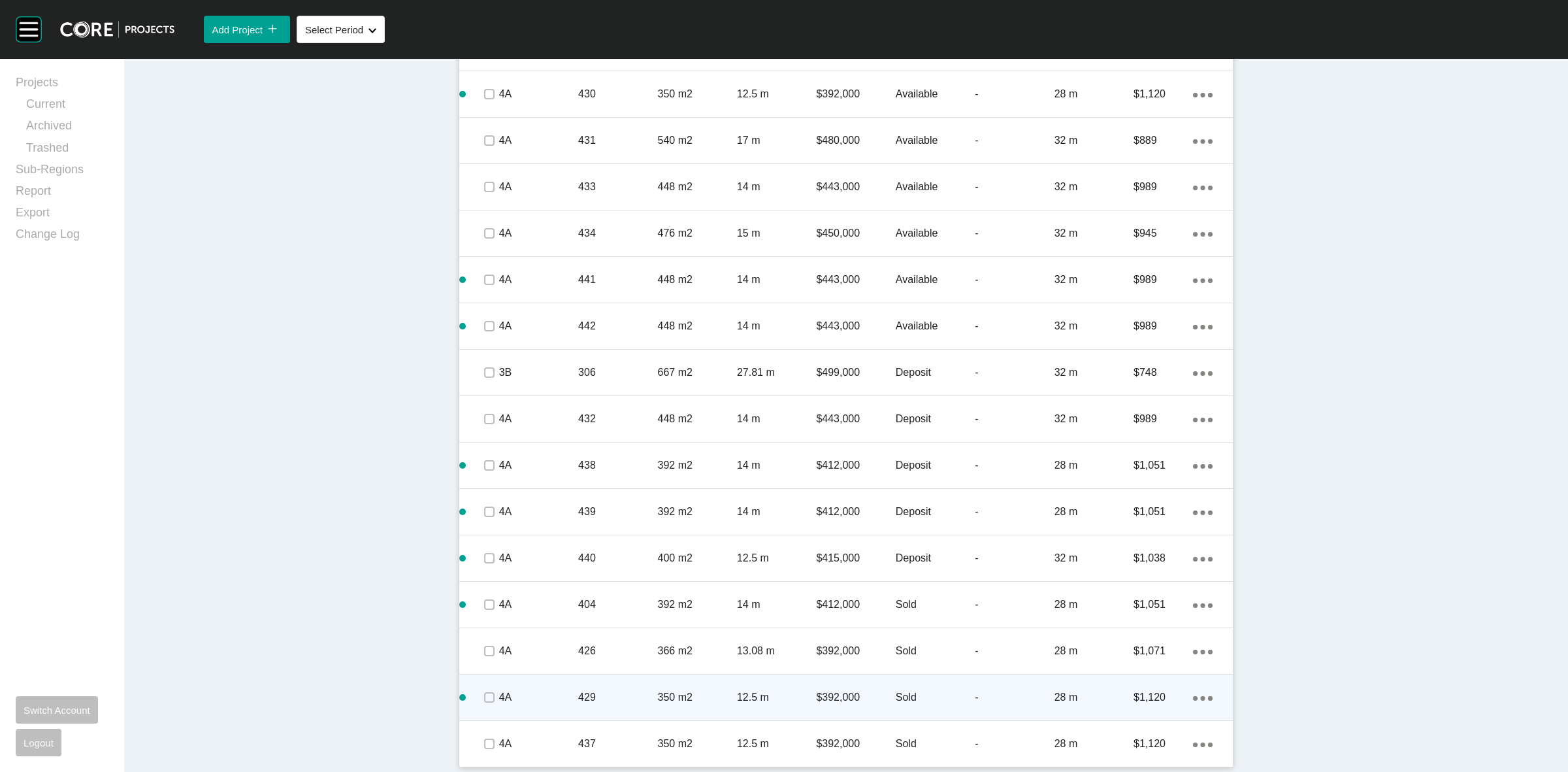
click at [647, 697] on p "429" at bounding box center [618, 697] width 79 height 15
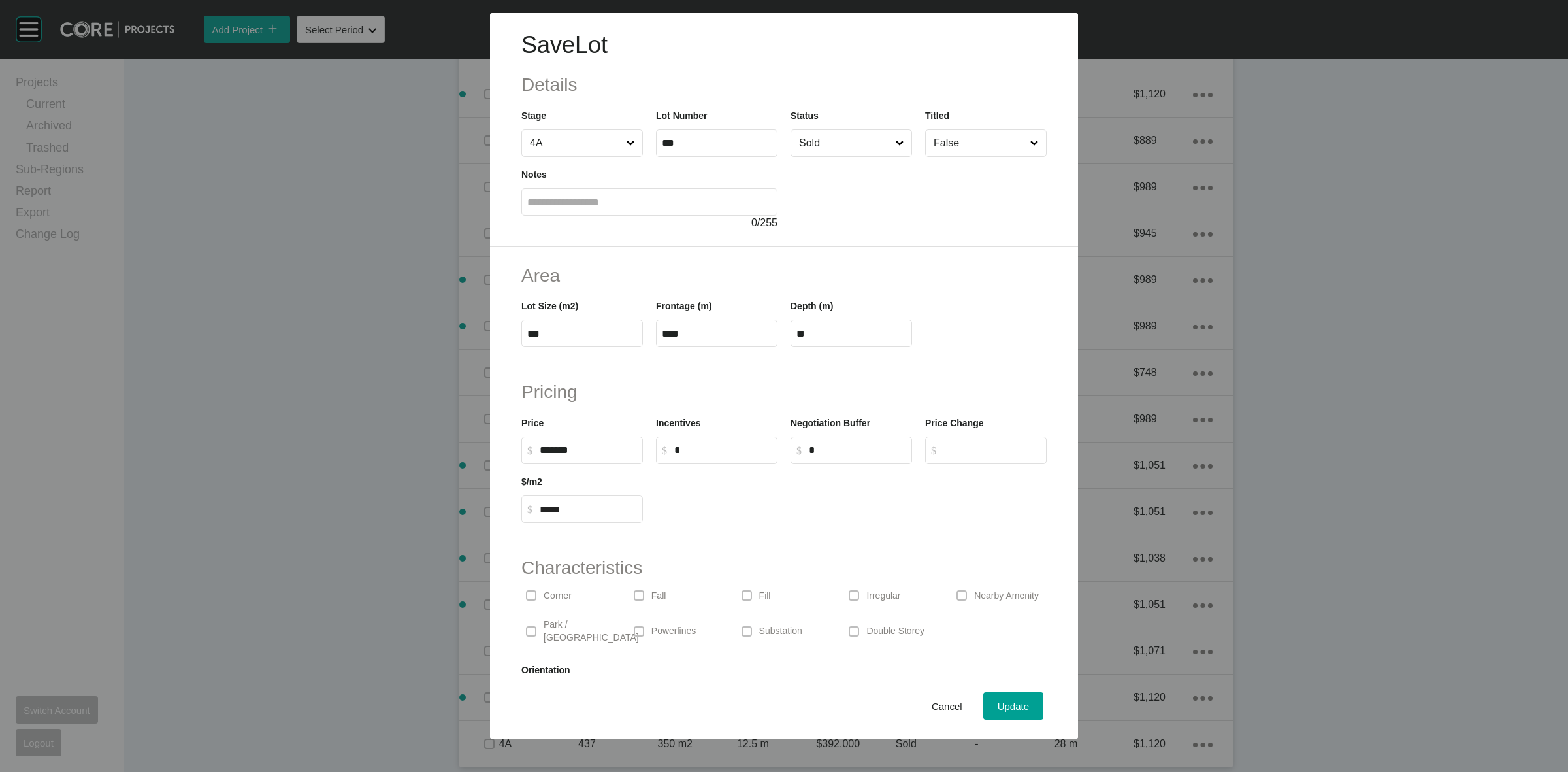
click at [704, 436] on label "$ Created with Sketch. $ *" at bounding box center [716, 450] width 122 height 27
click at [704, 444] on input "*" at bounding box center [723, 449] width 98 height 11
type input "******"
click at [1005, 708] on span "Update" at bounding box center [1014, 706] width 31 height 11
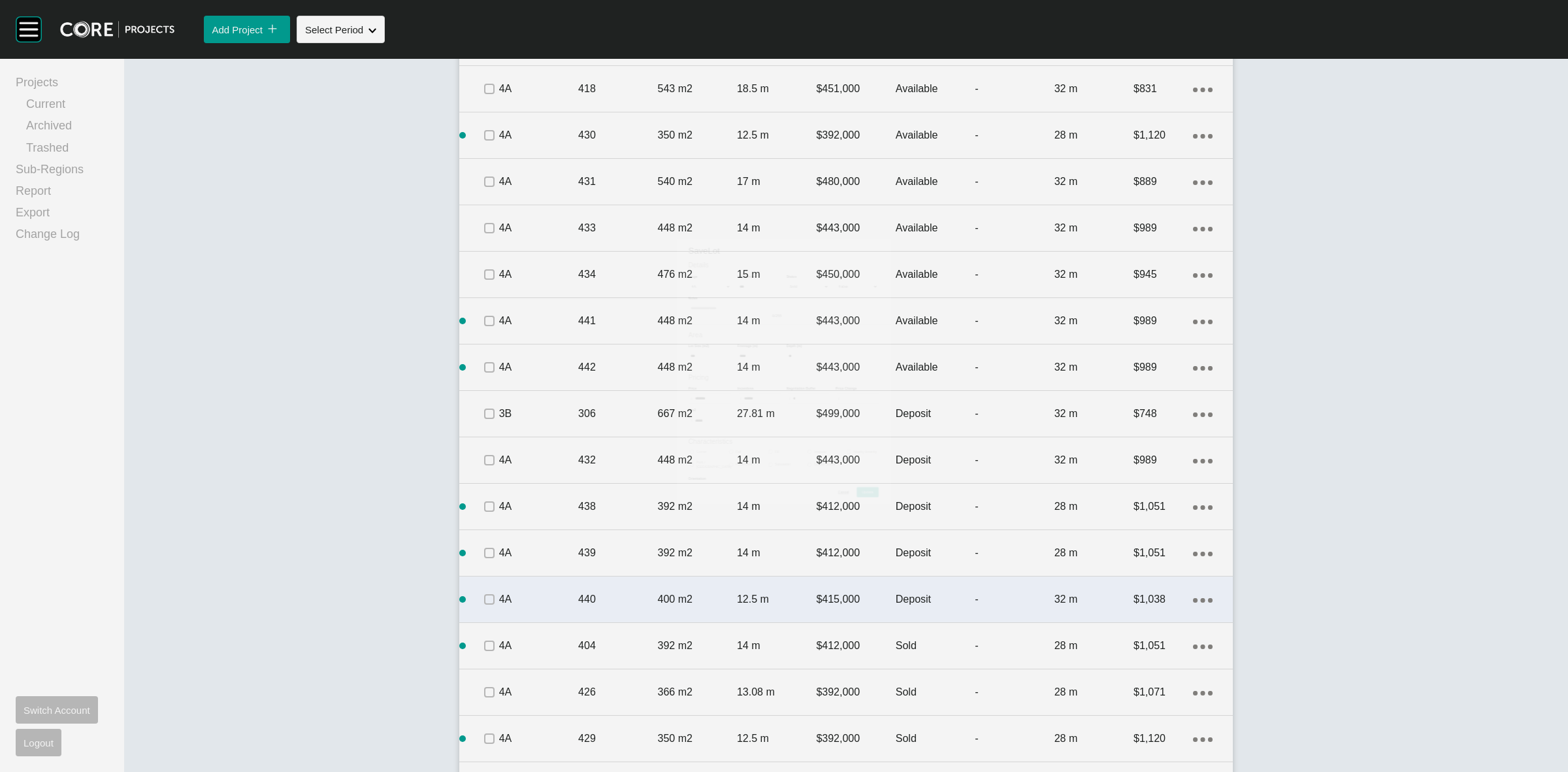
scroll to position [1064, 0]
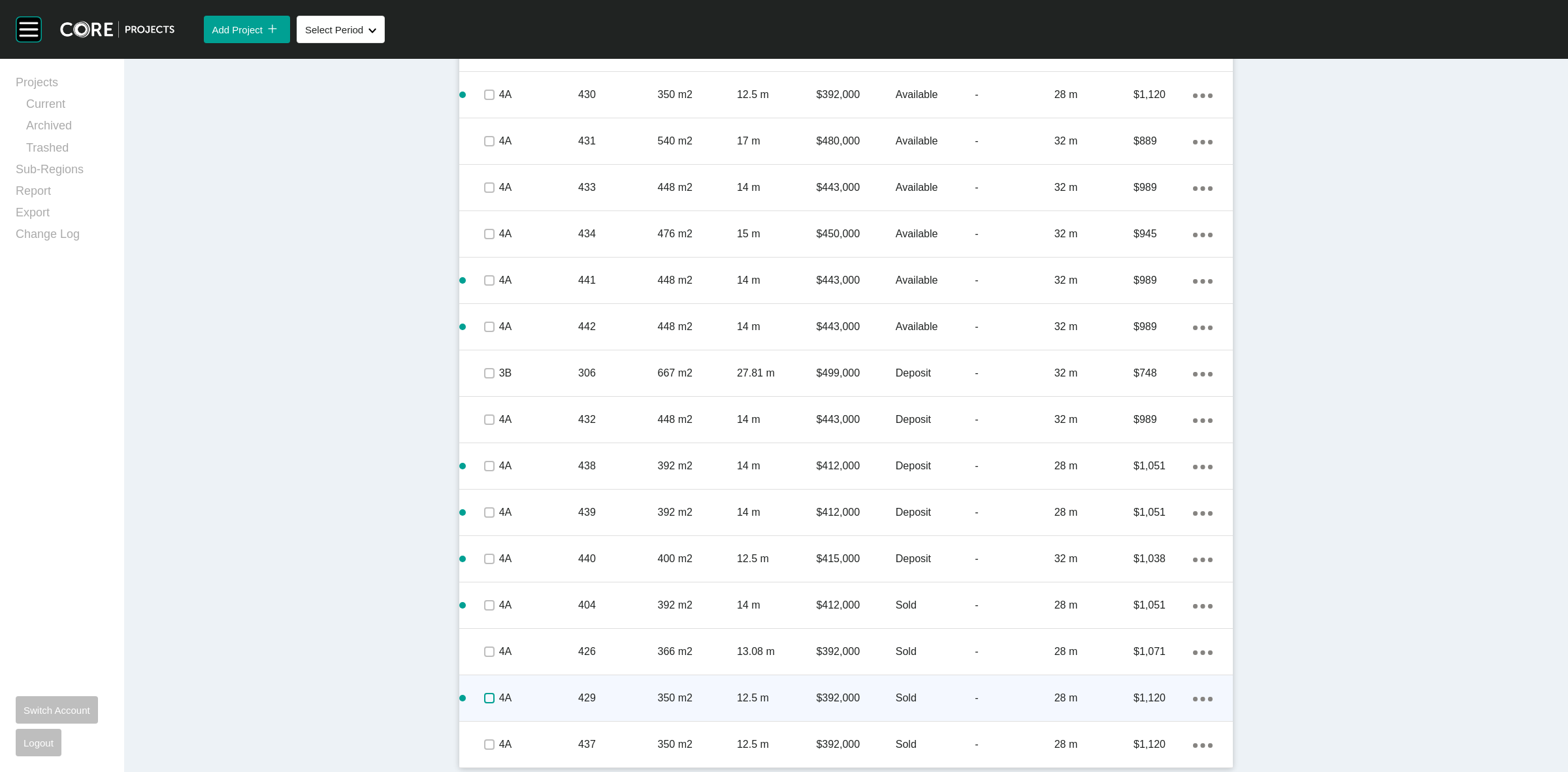
click at [484, 700] on label at bounding box center [489, 698] width 11 height 11
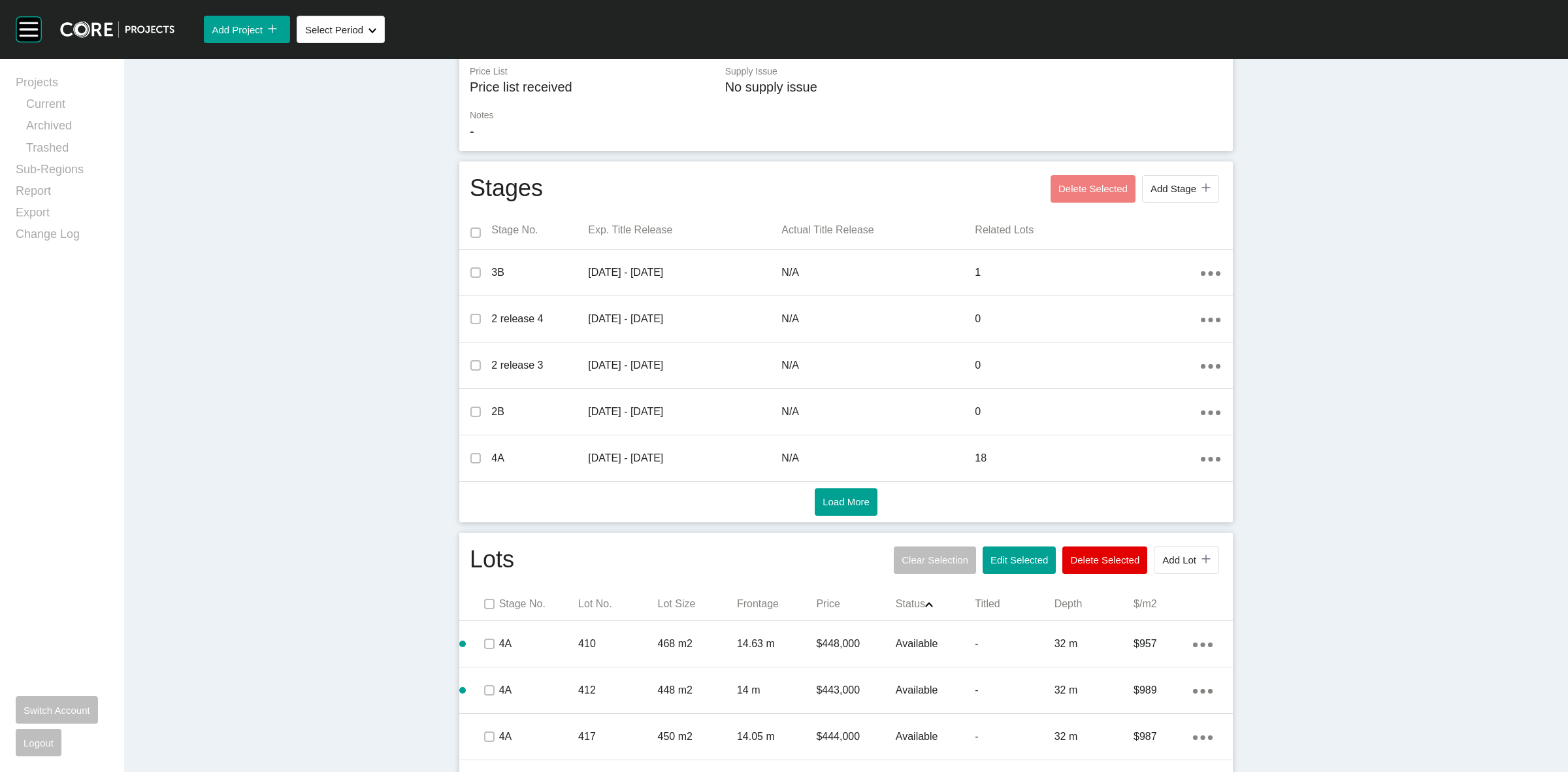
scroll to position [328, 0]
click at [1172, 561] on span "Add Lot" at bounding box center [1179, 560] width 34 height 11
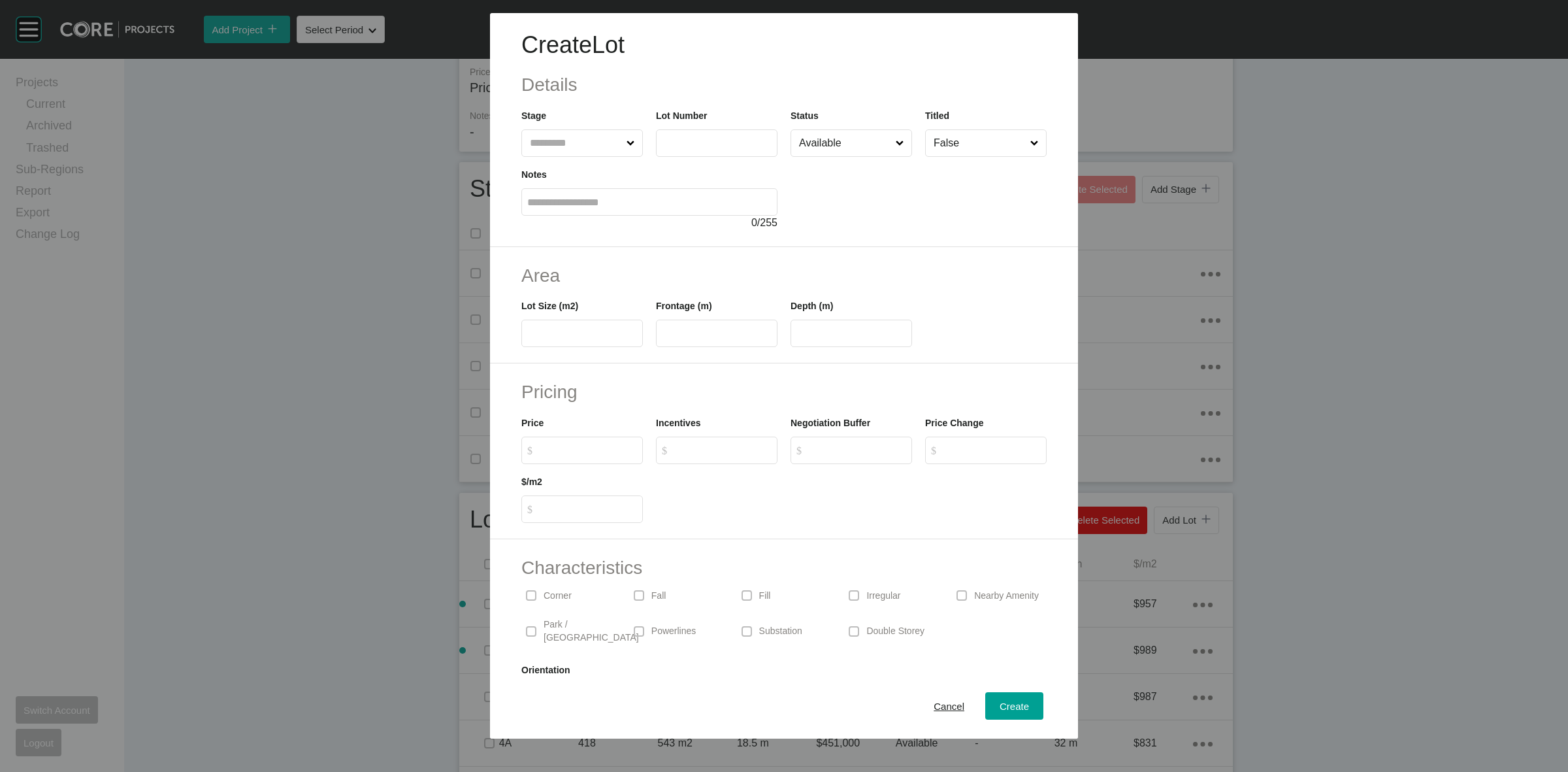
click at [700, 141] on input "text" at bounding box center [716, 142] width 110 height 11
type input "***"
click at [937, 701] on span "Cancel" at bounding box center [948, 706] width 30 height 11
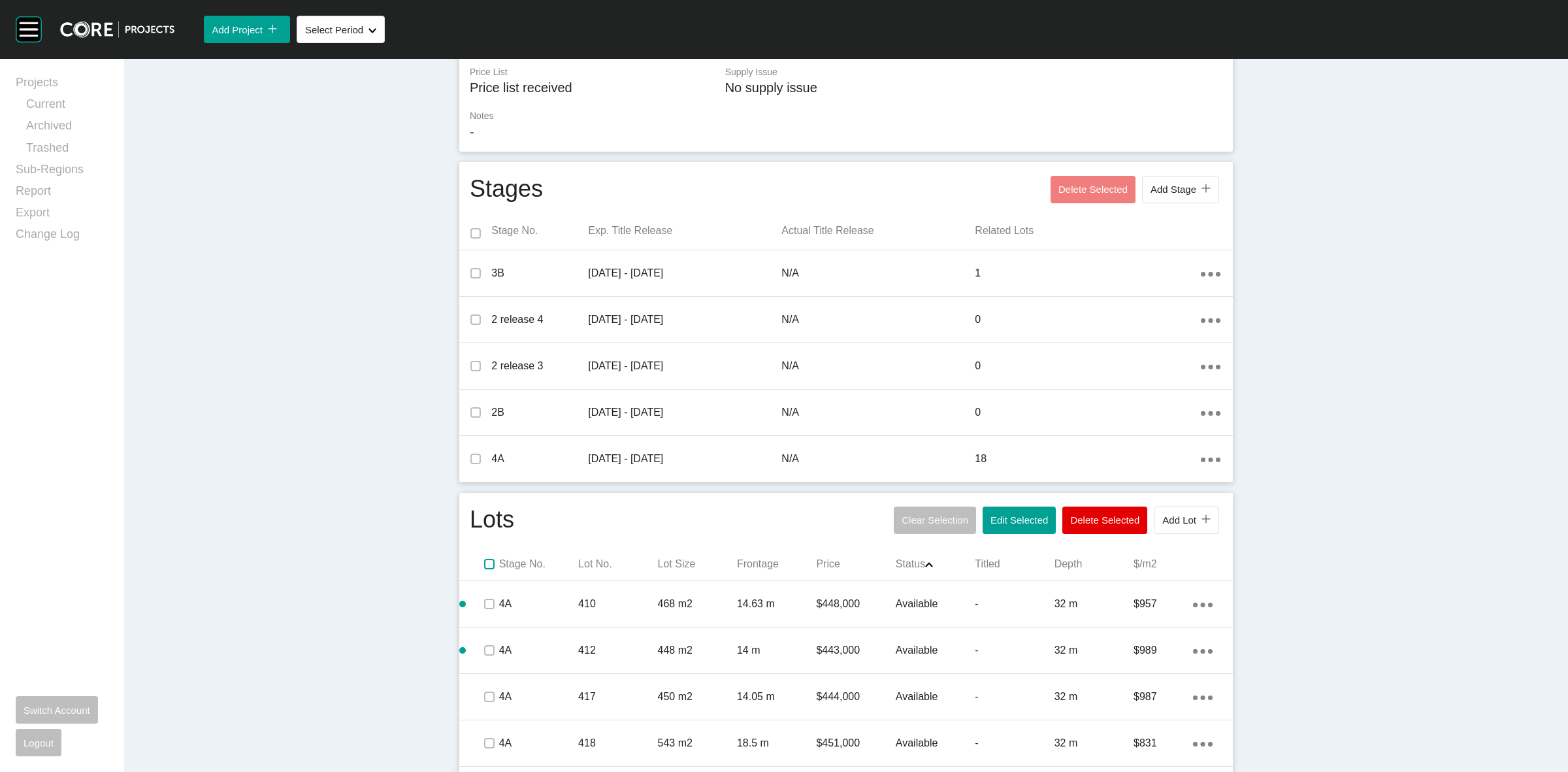
drag, startPoint x: 481, startPoint y: 562, endPoint x: 546, endPoint y: 557, distance: 65.2
click at [484, 563] on label at bounding box center [489, 564] width 11 height 11
click at [1000, 514] on span "Edit Selected" at bounding box center [1019, 519] width 58 height 11
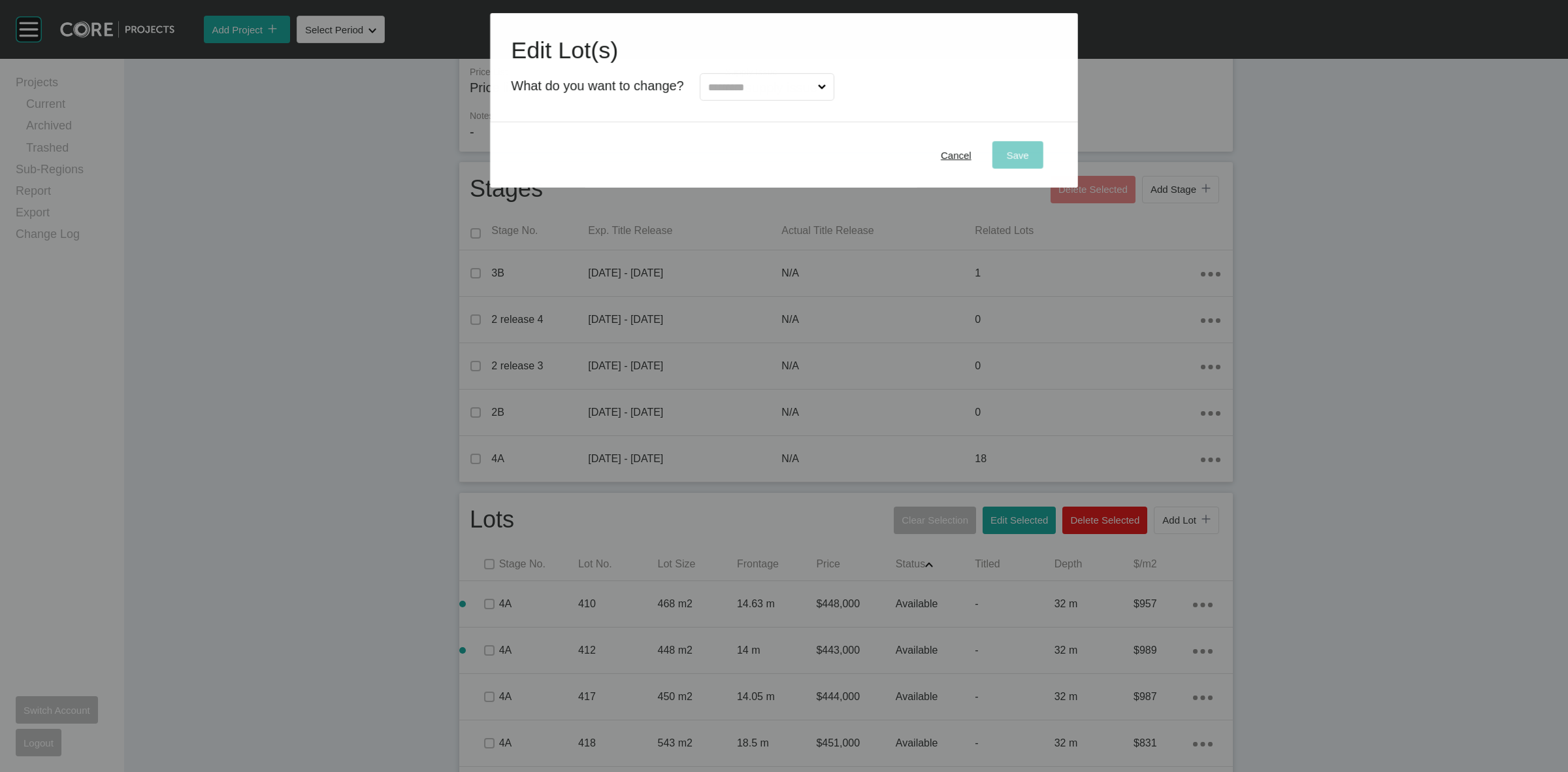
click at [726, 83] on input "text" at bounding box center [760, 87] width 110 height 26
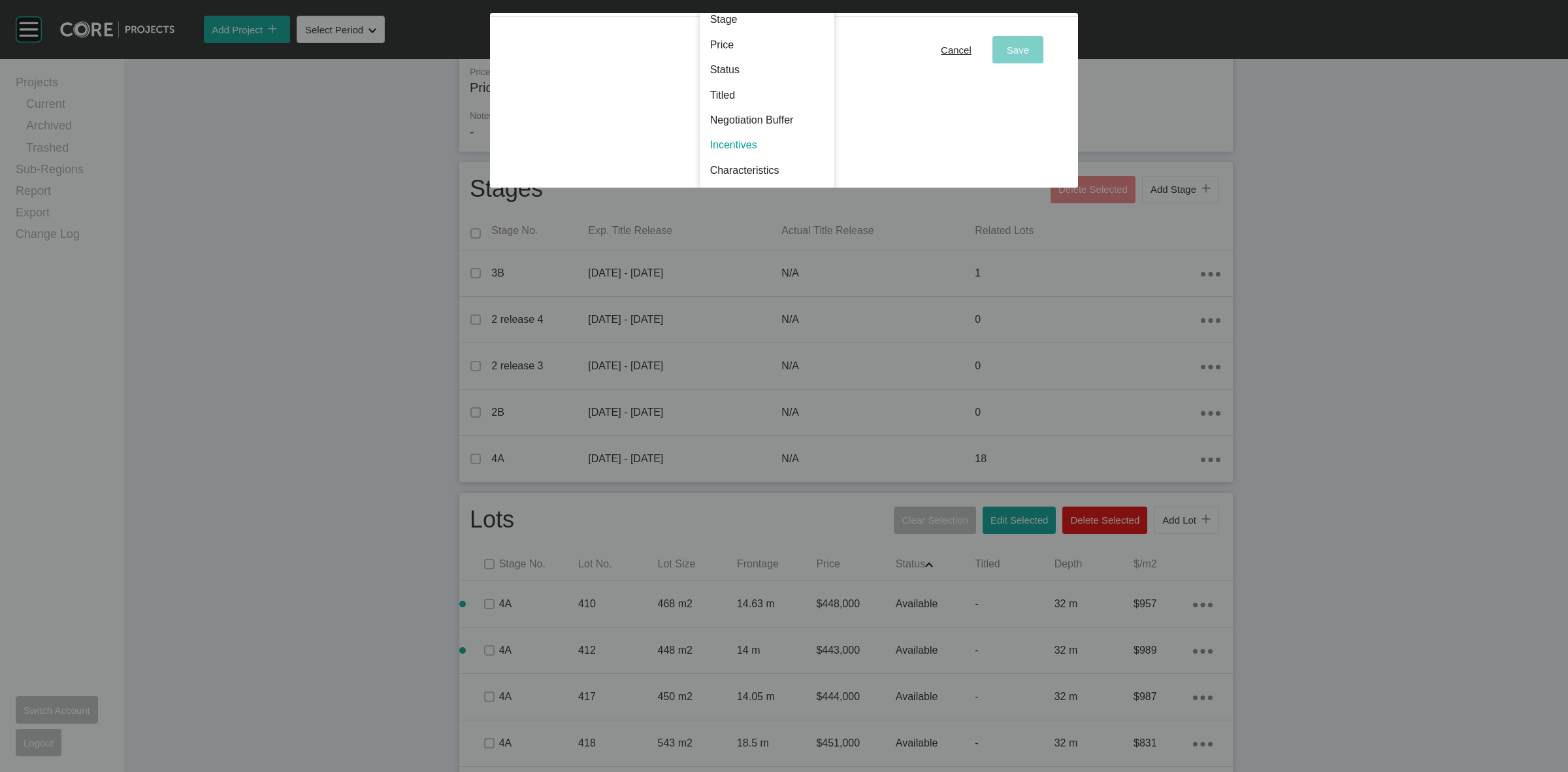
scroll to position [0, 0]
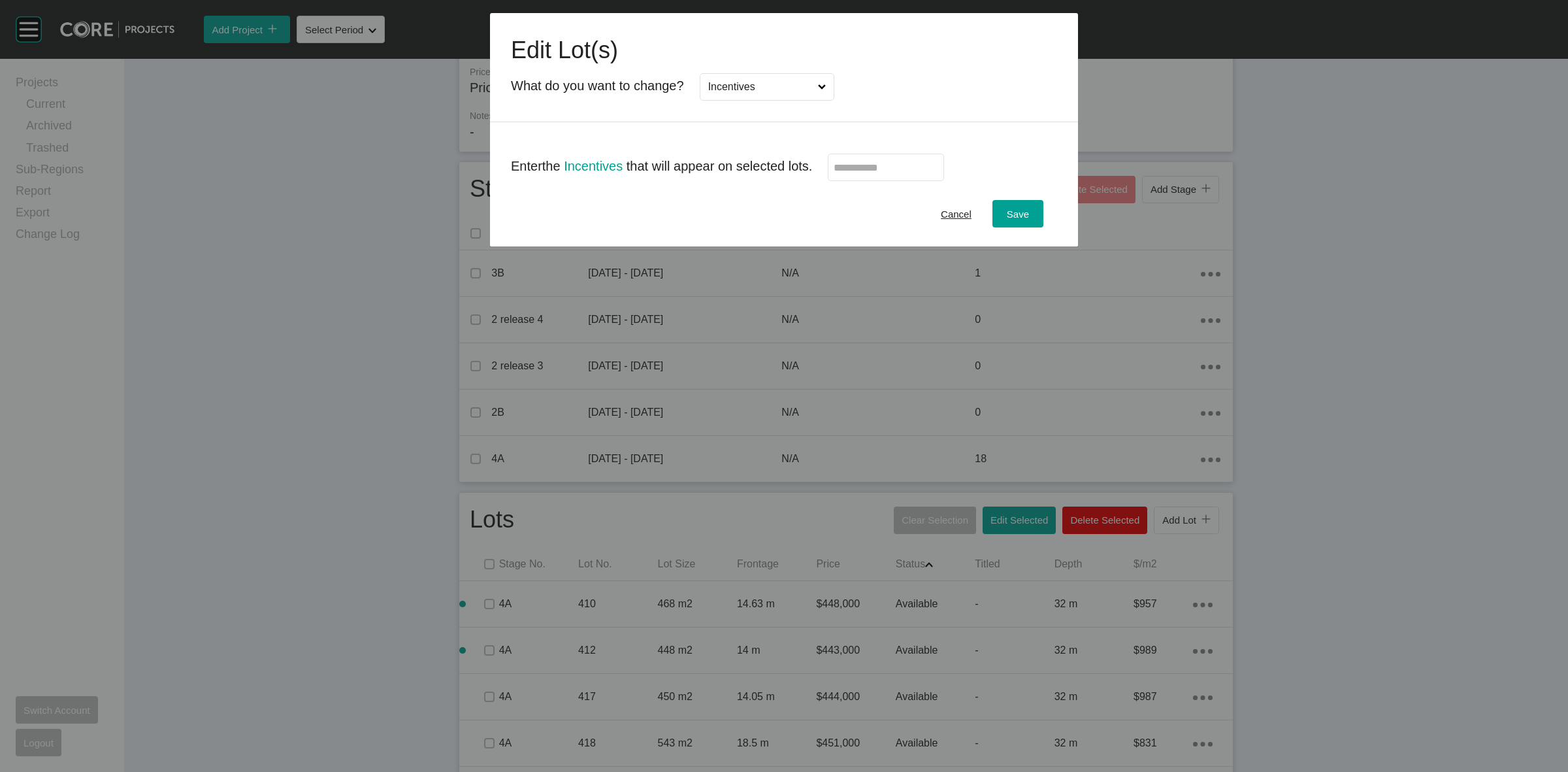
click at [867, 167] on input "text" at bounding box center [886, 167] width 104 height 11
type input "*"
click at [1013, 211] on span "Save" at bounding box center [1018, 214] width 22 height 11
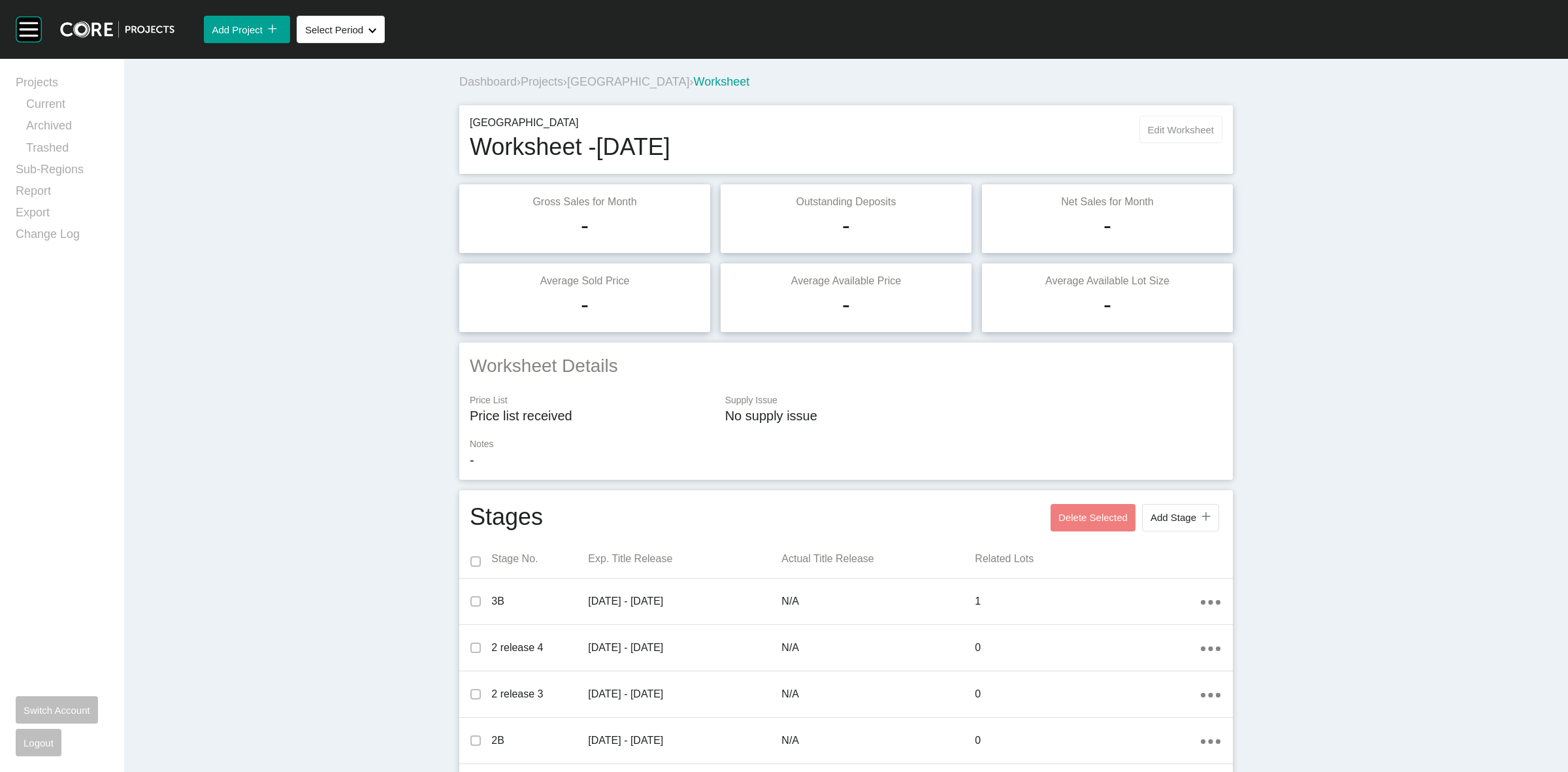
click at [1184, 124] on span "Edit Worksheet" at bounding box center [1182, 129] width 66 height 11
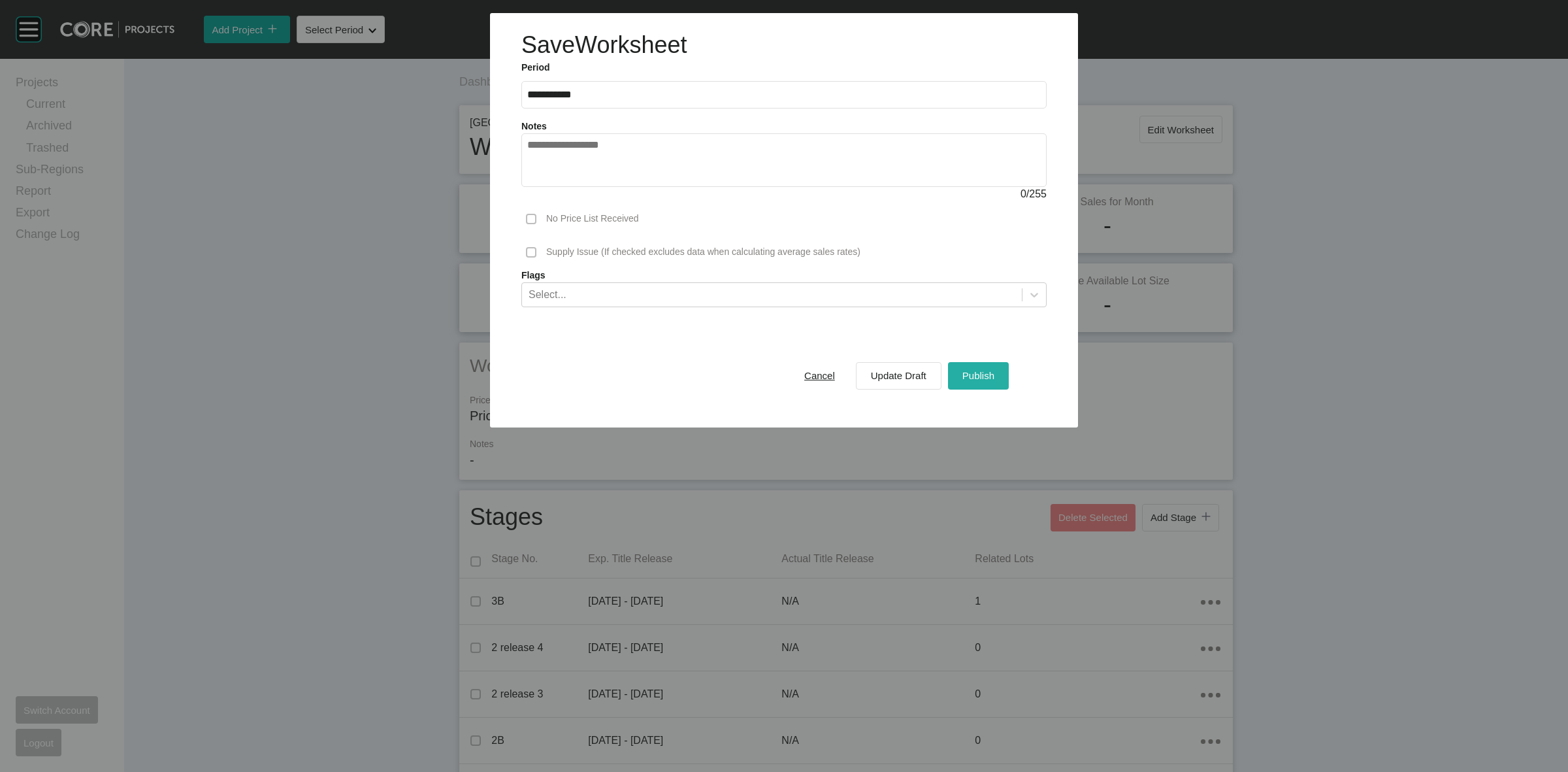
click at [979, 377] on span "Publish" at bounding box center [979, 375] width 32 height 11
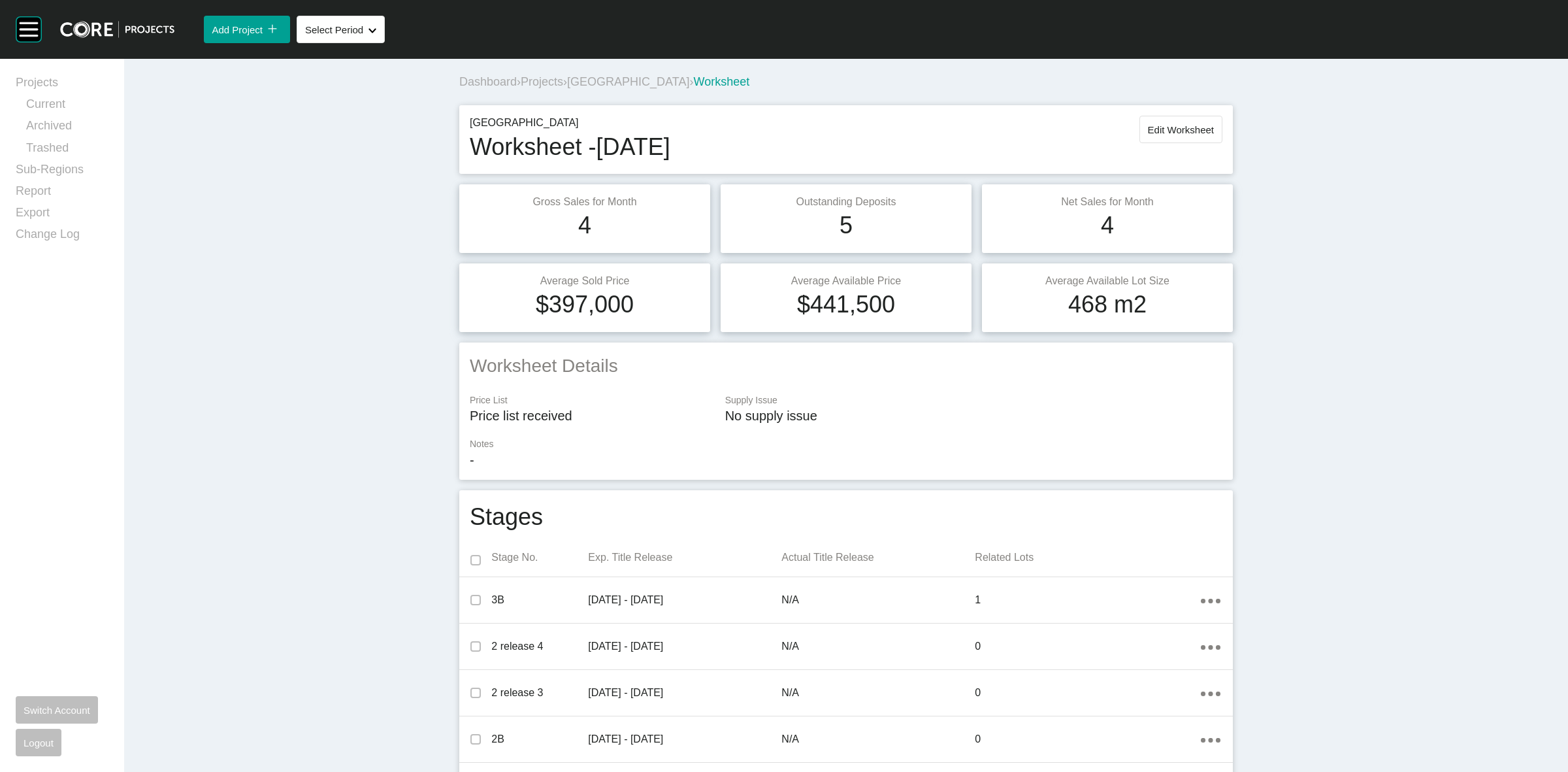
click at [557, 82] on span "Projects" at bounding box center [543, 81] width 43 height 13
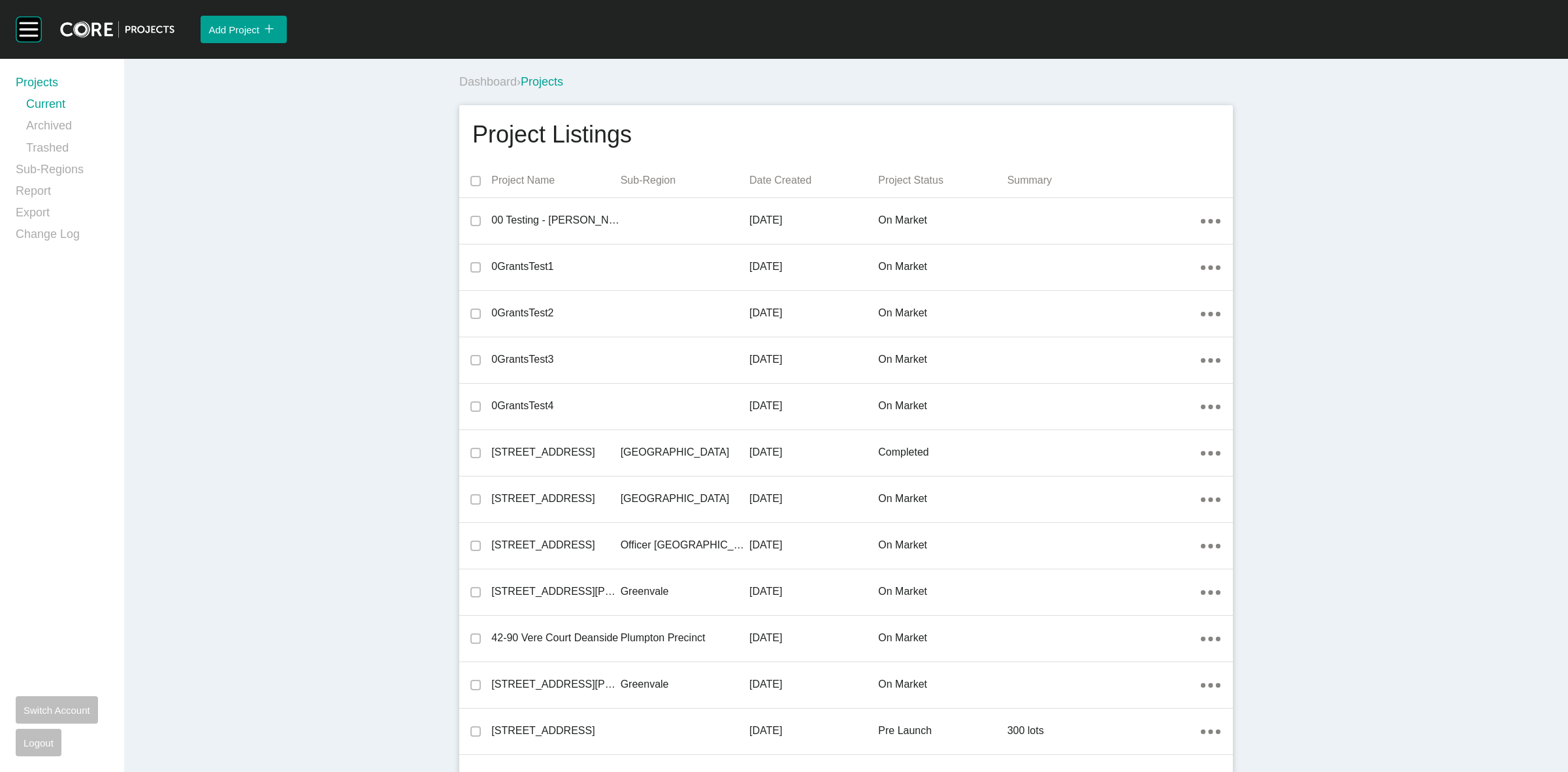
scroll to position [2293, 0]
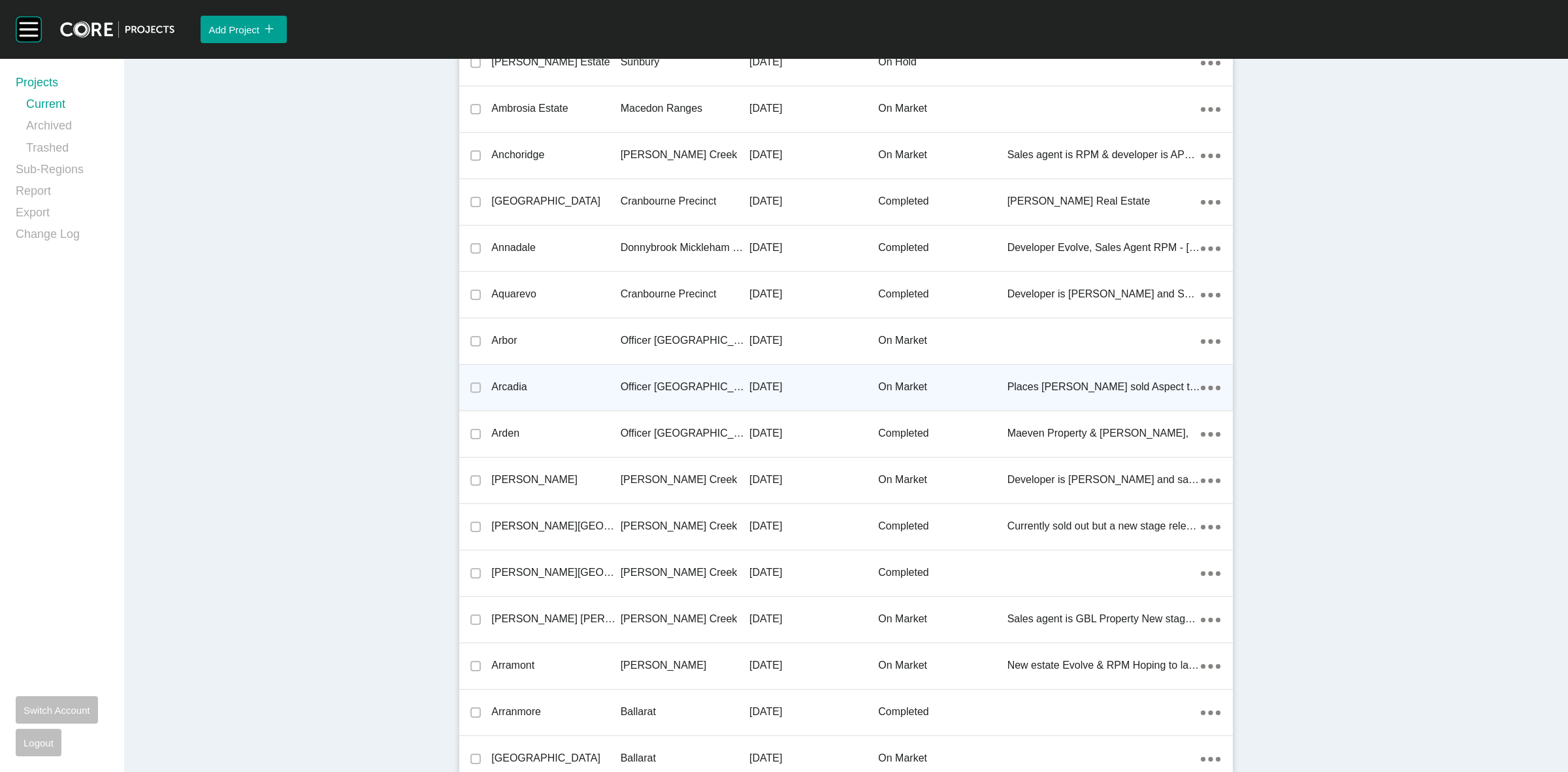
click at [677, 386] on p "Officer [GEOGRAPHIC_DATA]" at bounding box center [685, 386] width 129 height 15
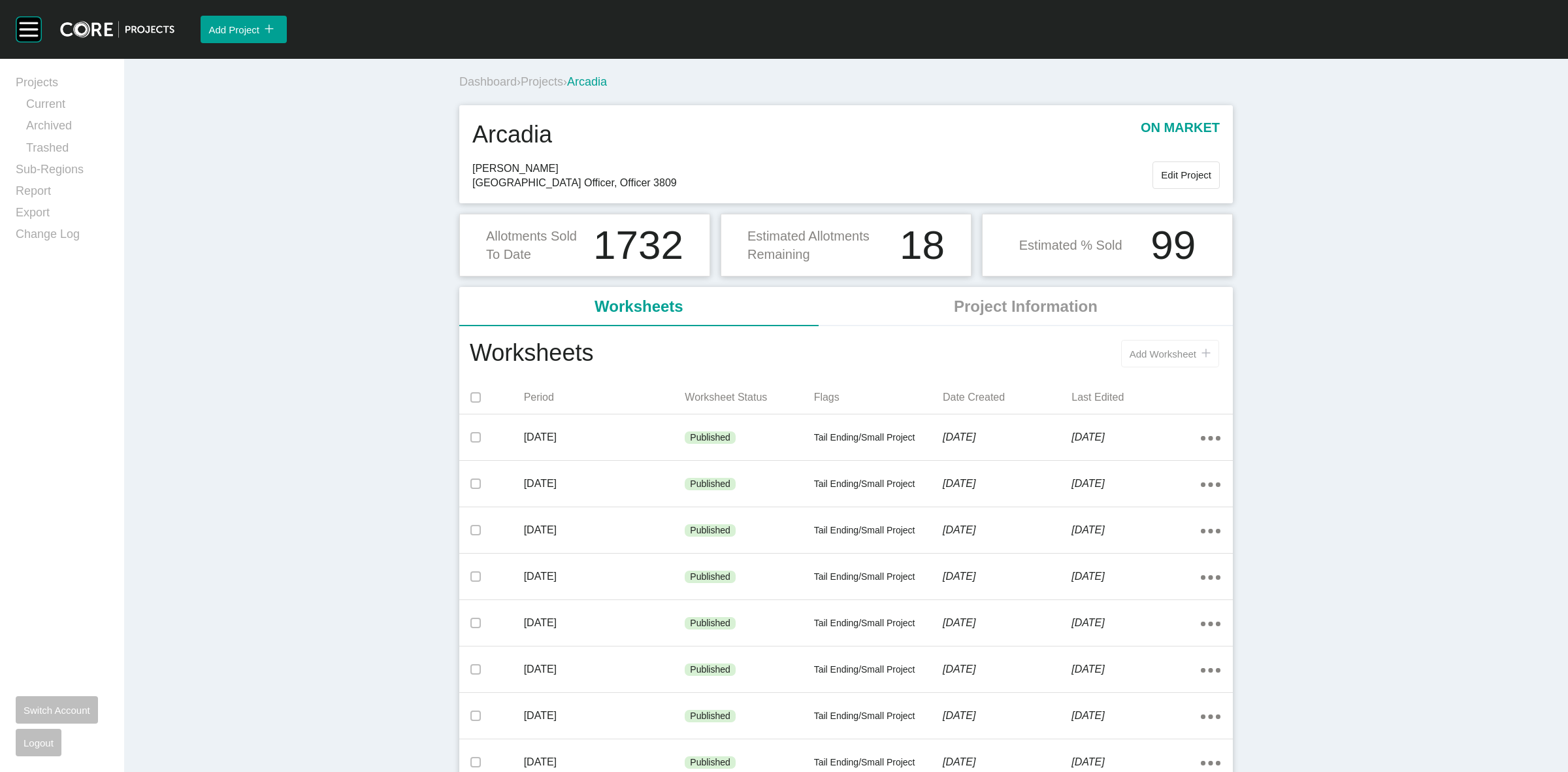
click at [1150, 353] on span "Add Worksheet" at bounding box center [1163, 353] width 66 height 11
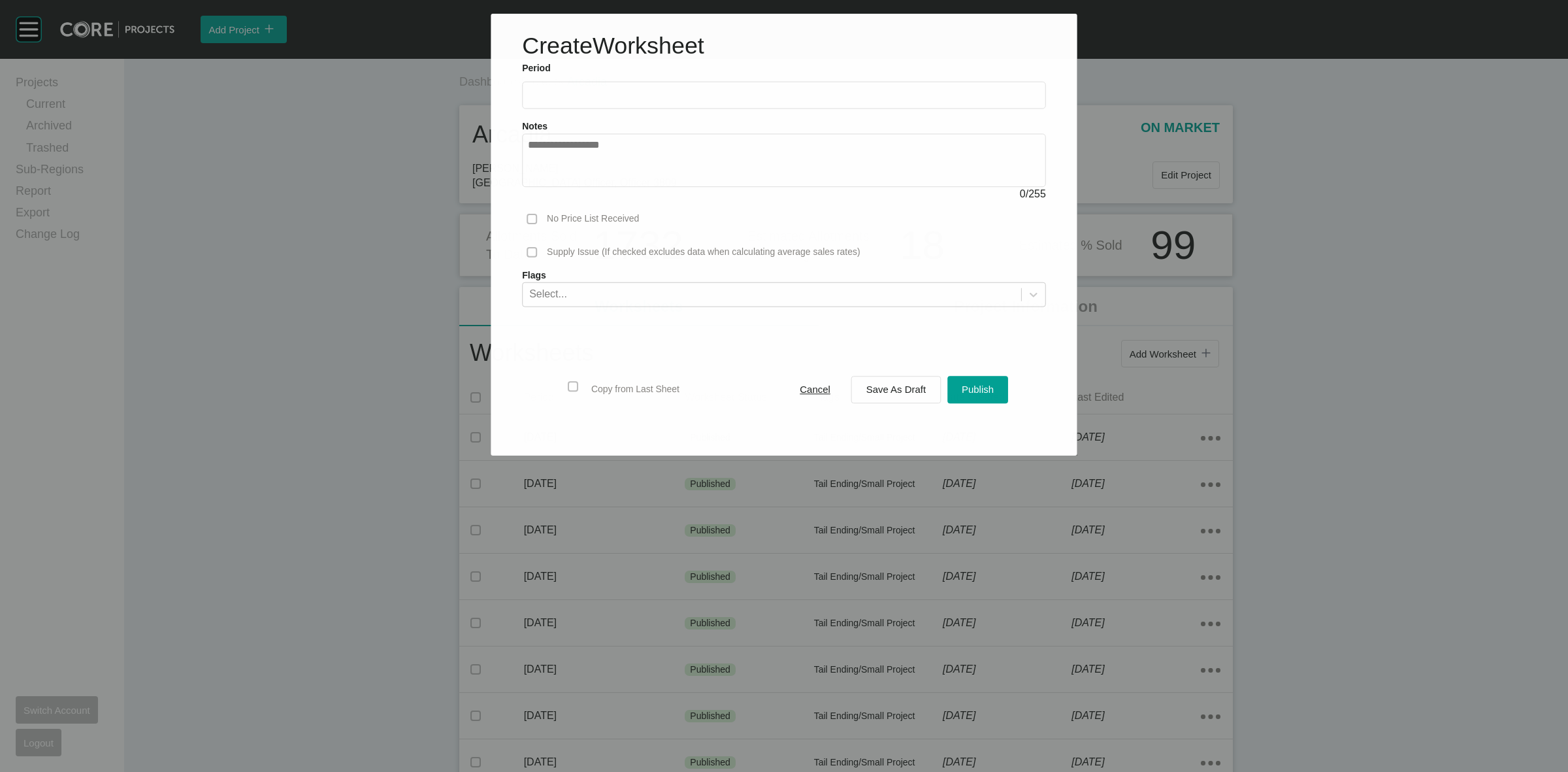
click at [624, 93] on input "text" at bounding box center [784, 95] width 512 height 11
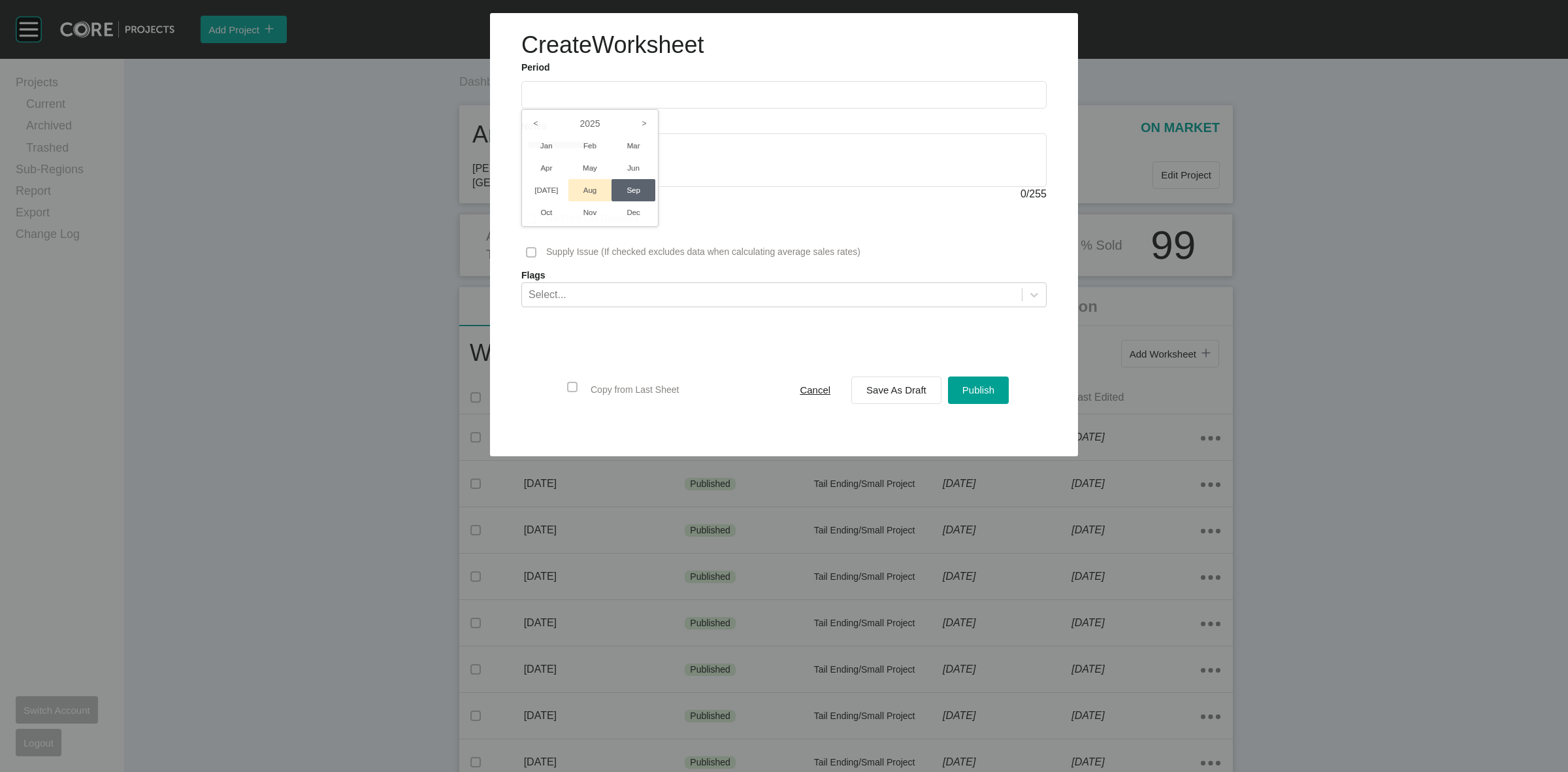
click at [588, 187] on li "Aug" at bounding box center [590, 190] width 44 height 22
type input "**********"
click at [887, 392] on span "Save As Draft" at bounding box center [897, 389] width 60 height 11
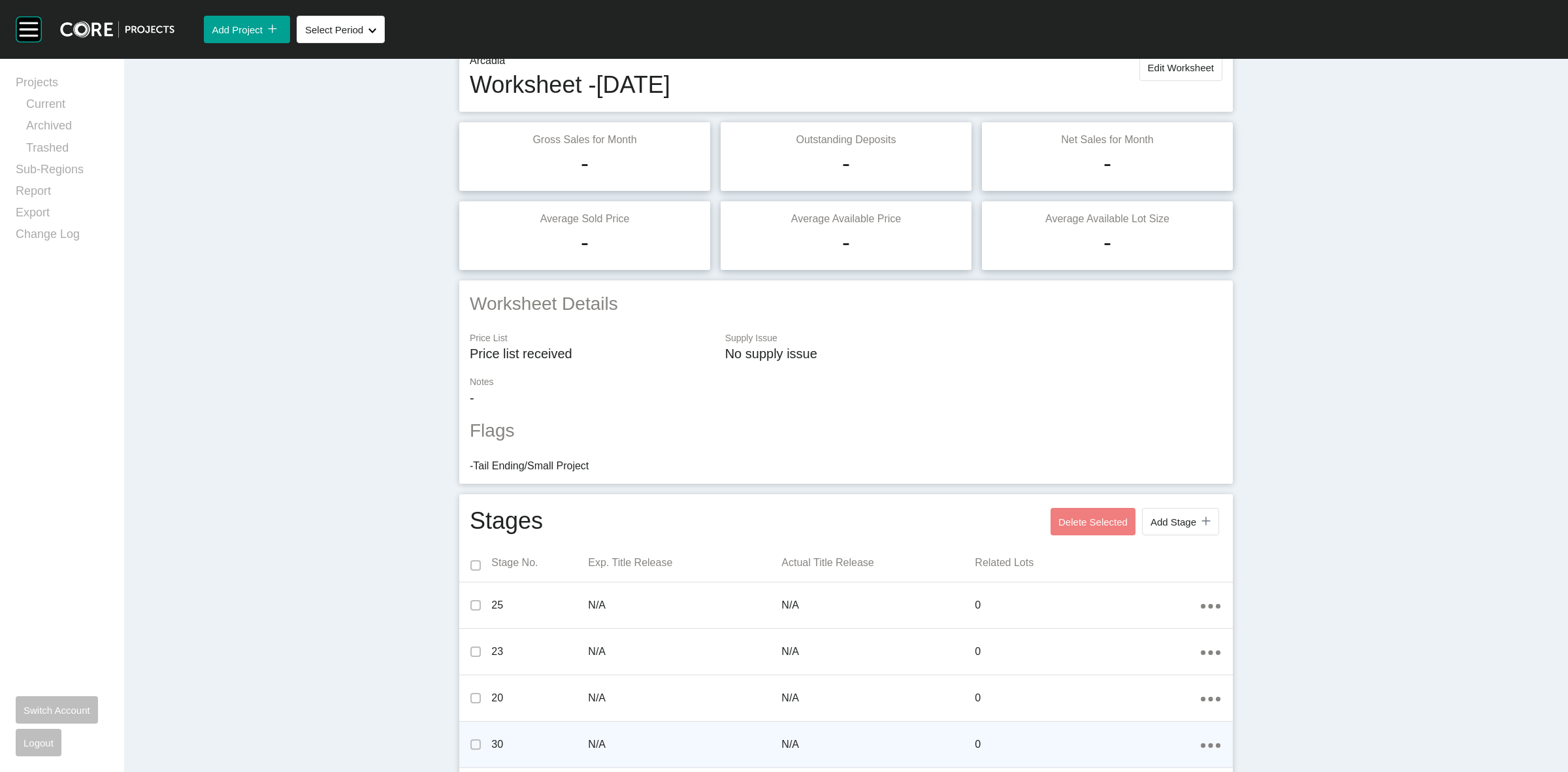
scroll to position [305, 0]
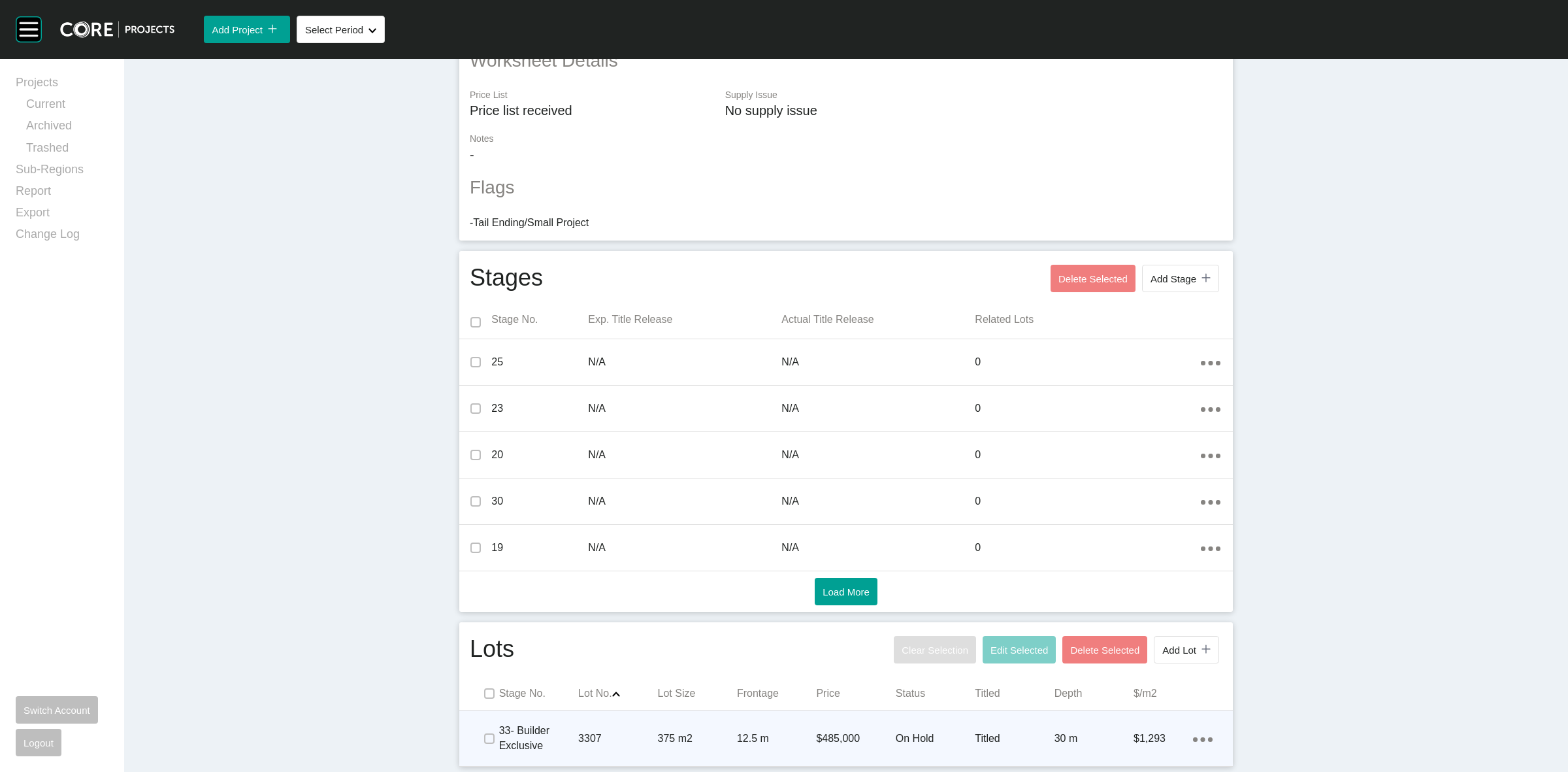
click at [690, 729] on div "375 m2" at bounding box center [697, 739] width 79 height 41
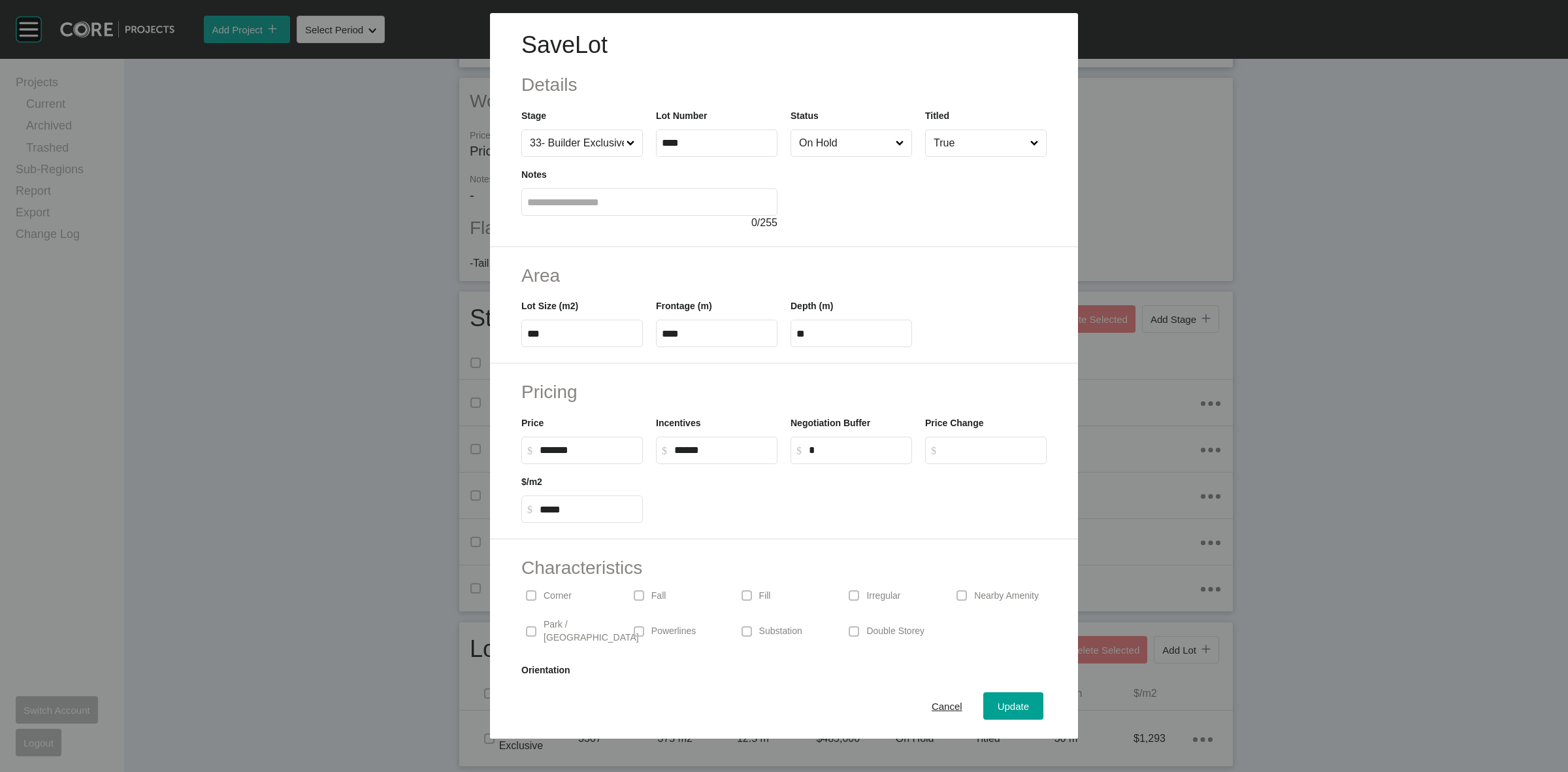
scroll to position [264, 0]
click at [826, 456] on input "*" at bounding box center [858, 449] width 98 height 11
drag, startPoint x: 845, startPoint y: 513, endPoint x: 844, endPoint y: 507, distance: 6.1
click at [844, 513] on div at bounding box center [852, 494] width 404 height 59
drag, startPoint x: 848, startPoint y: 450, endPoint x: 791, endPoint y: 445, distance: 57.2
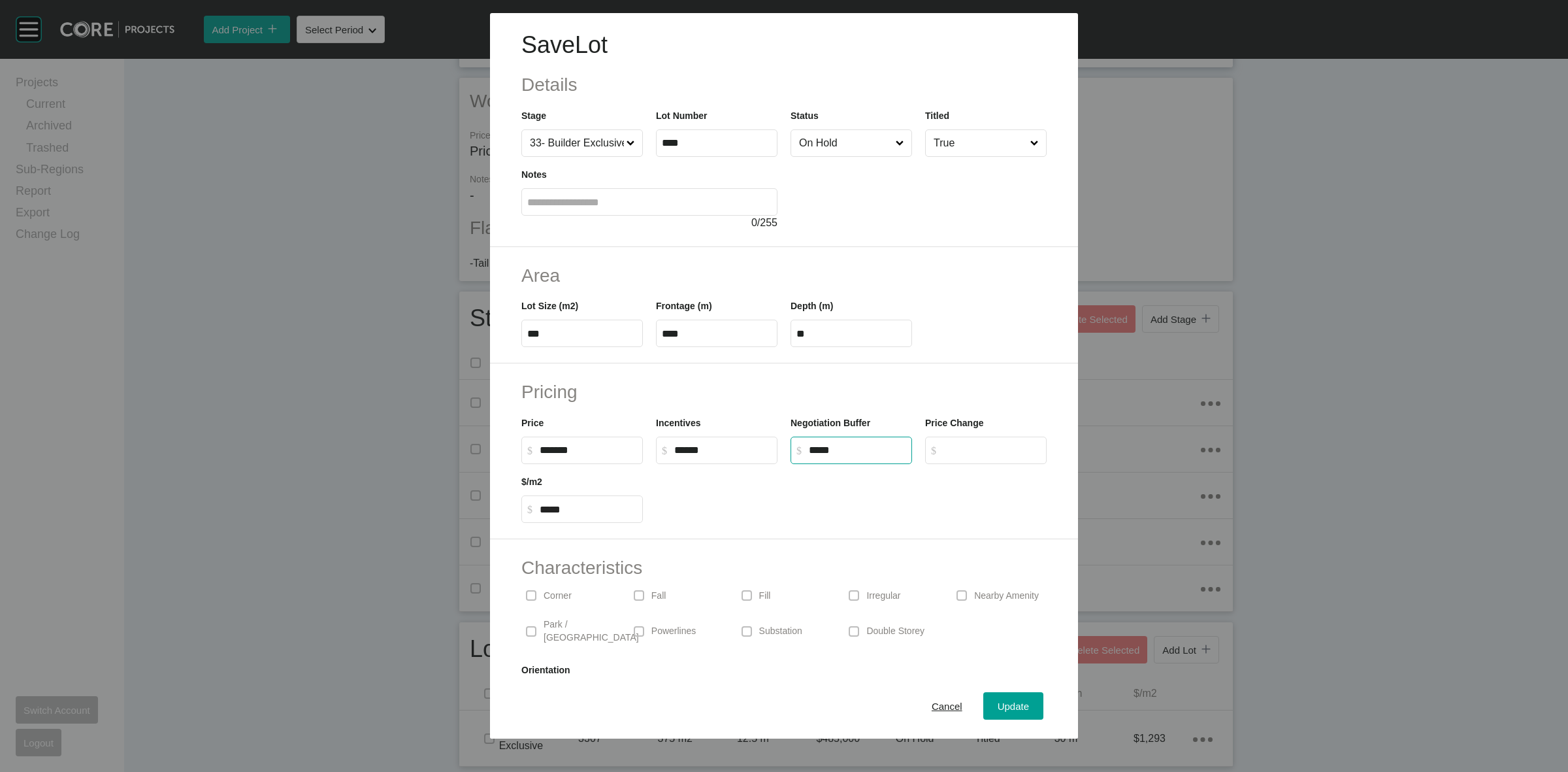
click at [791, 444] on label "$ Created with Sketch. $ *****" at bounding box center [851, 450] width 122 height 27
type input "******"
click at [794, 491] on div at bounding box center [852, 494] width 404 height 59
drag, startPoint x: 841, startPoint y: 128, endPoint x: 844, endPoint y: 136, distance: 8.5
click at [843, 131] on div "Status On Hold" at bounding box center [851, 133] width 122 height 49
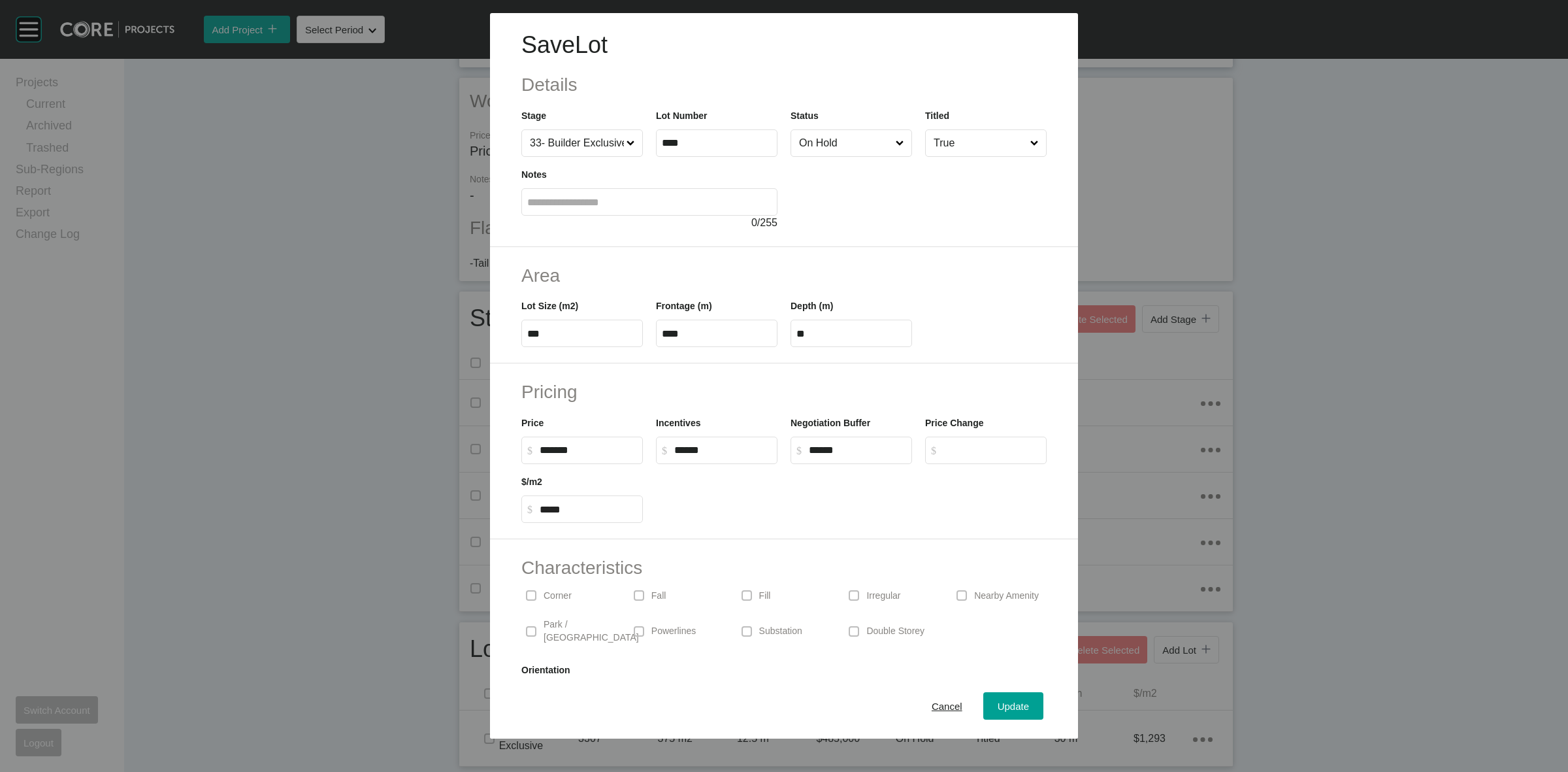
click at [846, 145] on input "On Hold" at bounding box center [844, 142] width 97 height 26
click at [1005, 703] on span "Update" at bounding box center [1014, 706] width 31 height 11
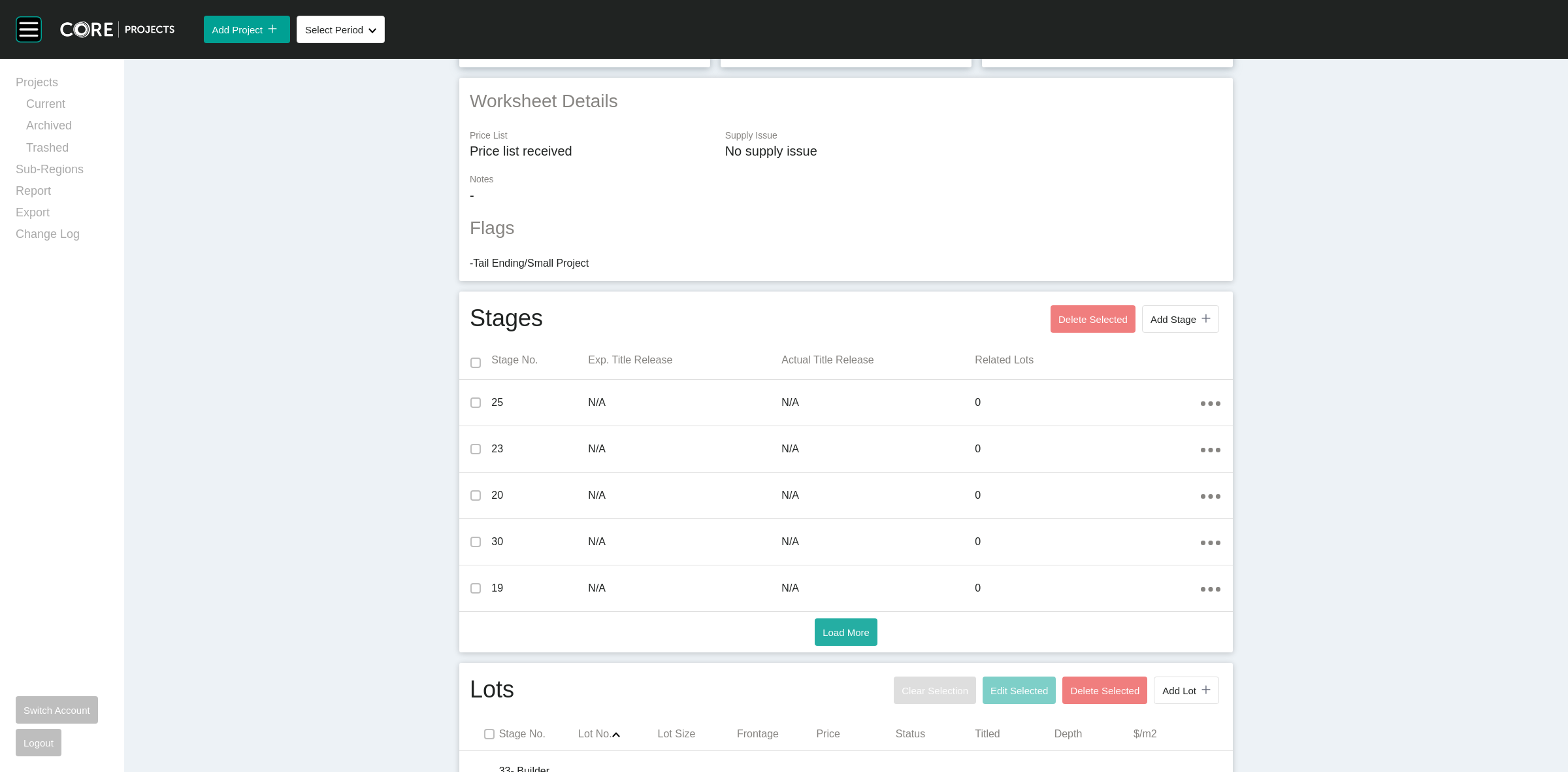
scroll to position [305, 0]
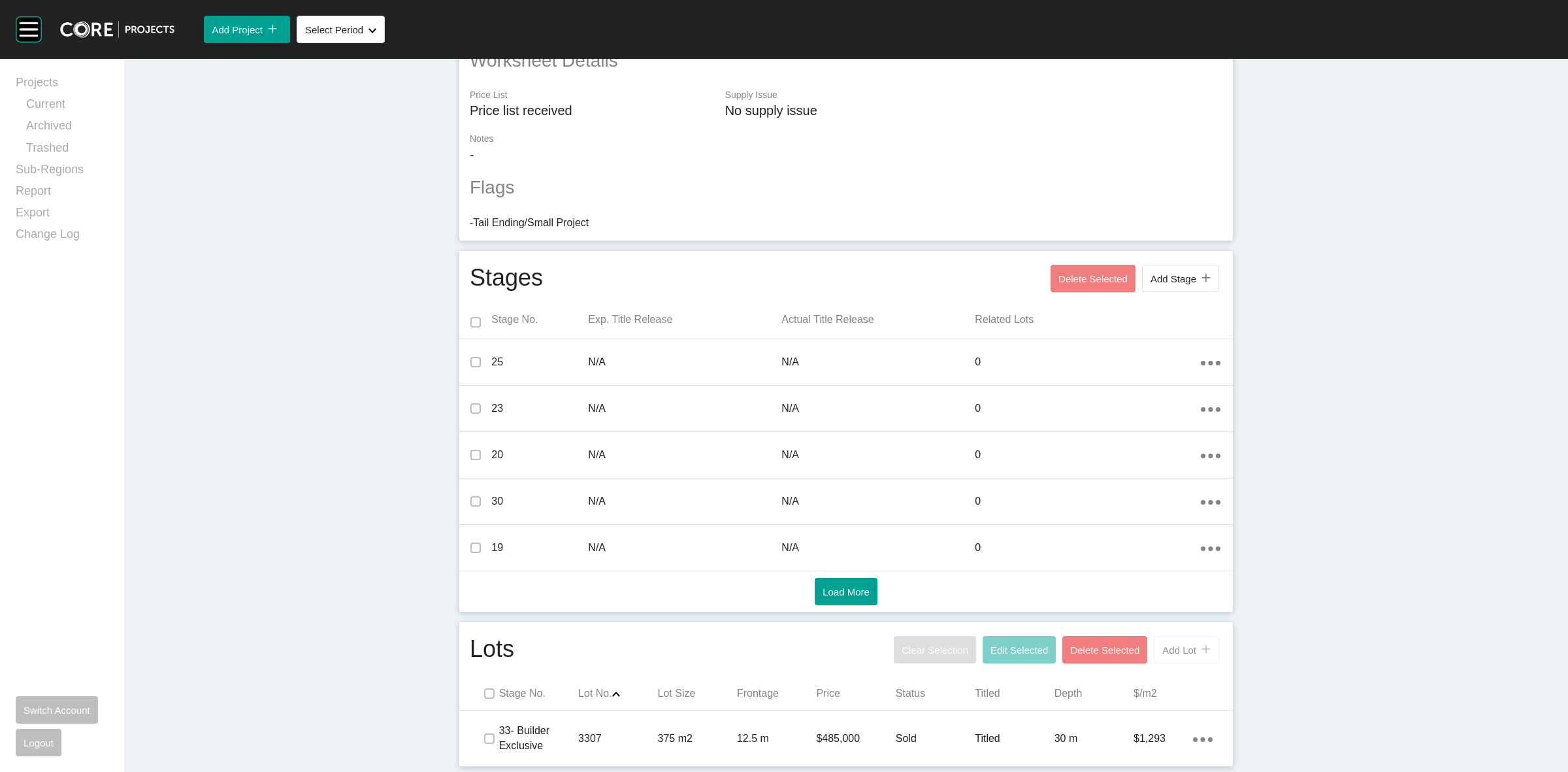
click at [1166, 649] on span "Add Lot" at bounding box center [1179, 649] width 34 height 11
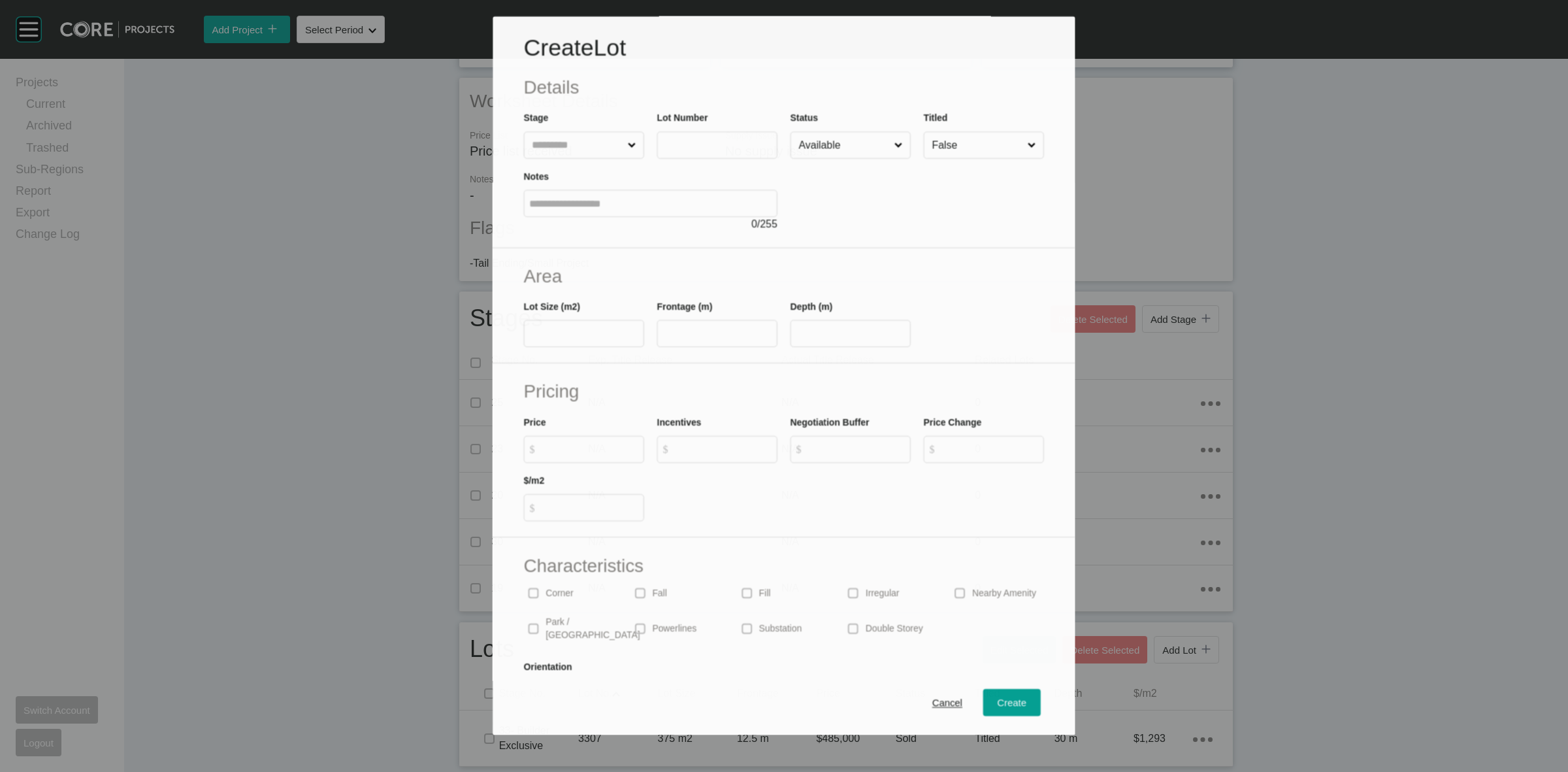
scroll to position [264, 0]
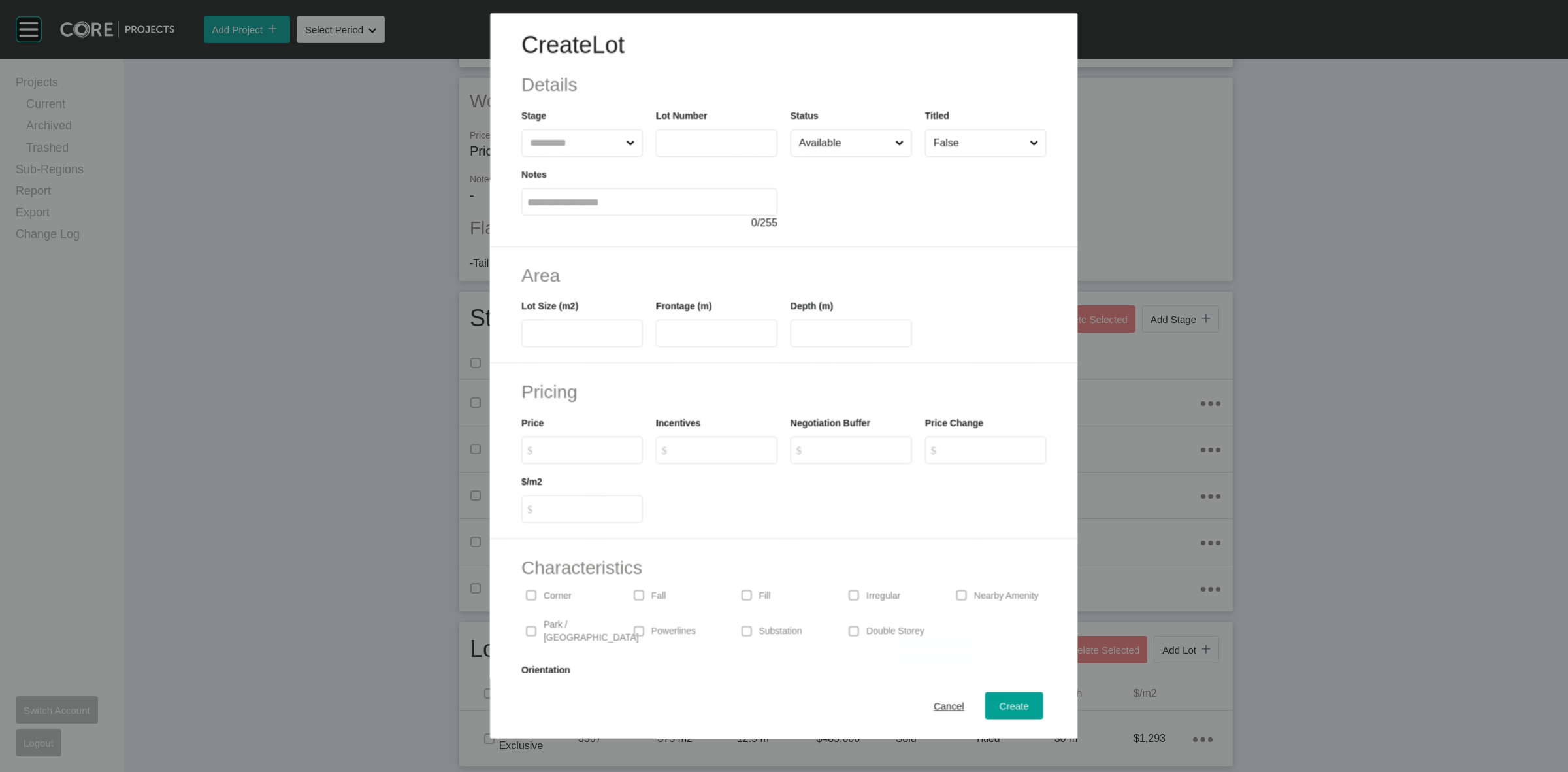
click at [704, 148] on input "text" at bounding box center [716, 142] width 110 height 11
type input "****"
click at [933, 303] on div at bounding box center [986, 317] width 135 height 59
click at [602, 140] on input "text" at bounding box center [575, 142] width 97 height 26
type input "**"
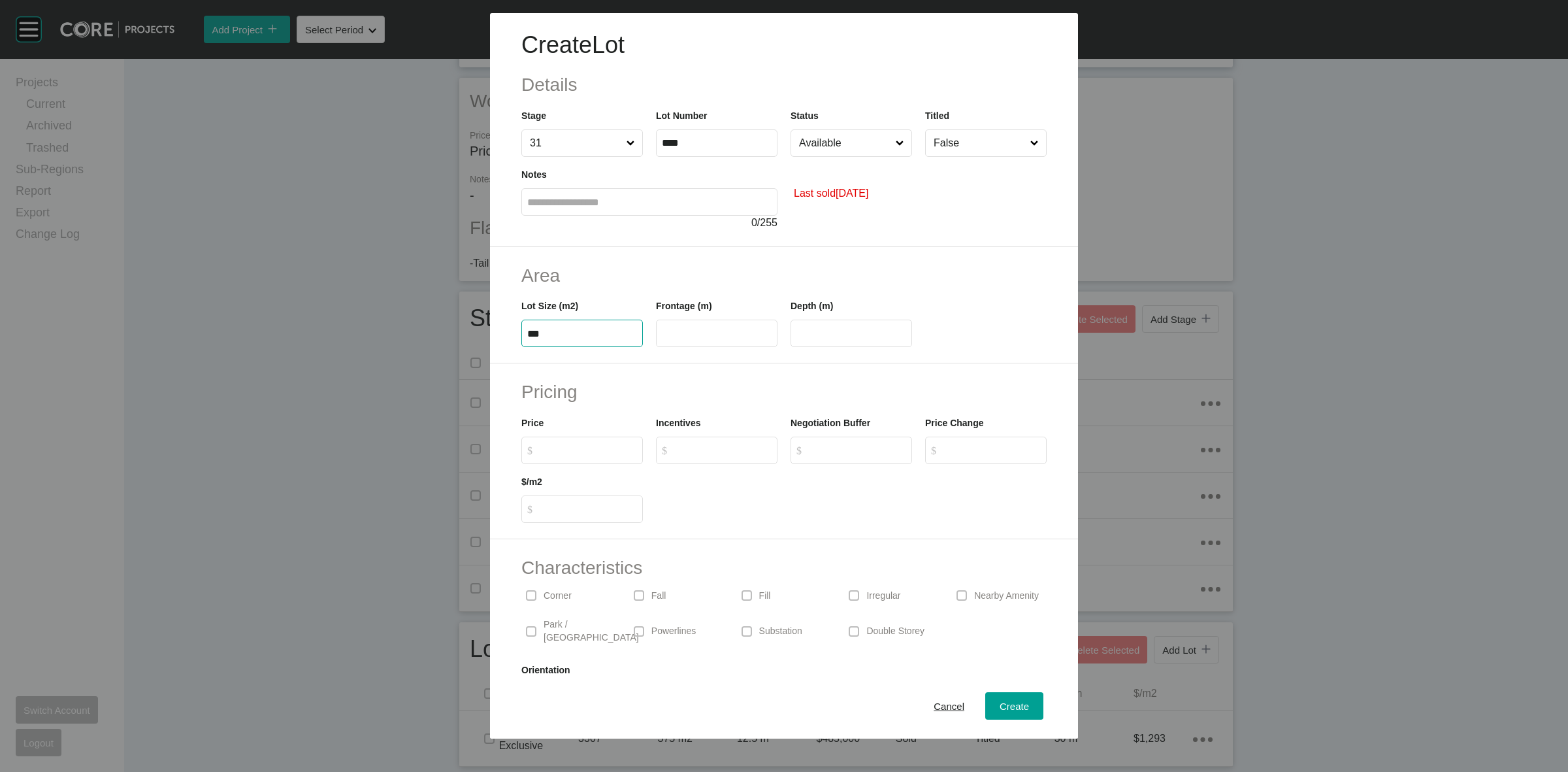
type input "***"
click at [663, 332] on input "text" at bounding box center [716, 333] width 110 height 11
type input "*****"
type input "**"
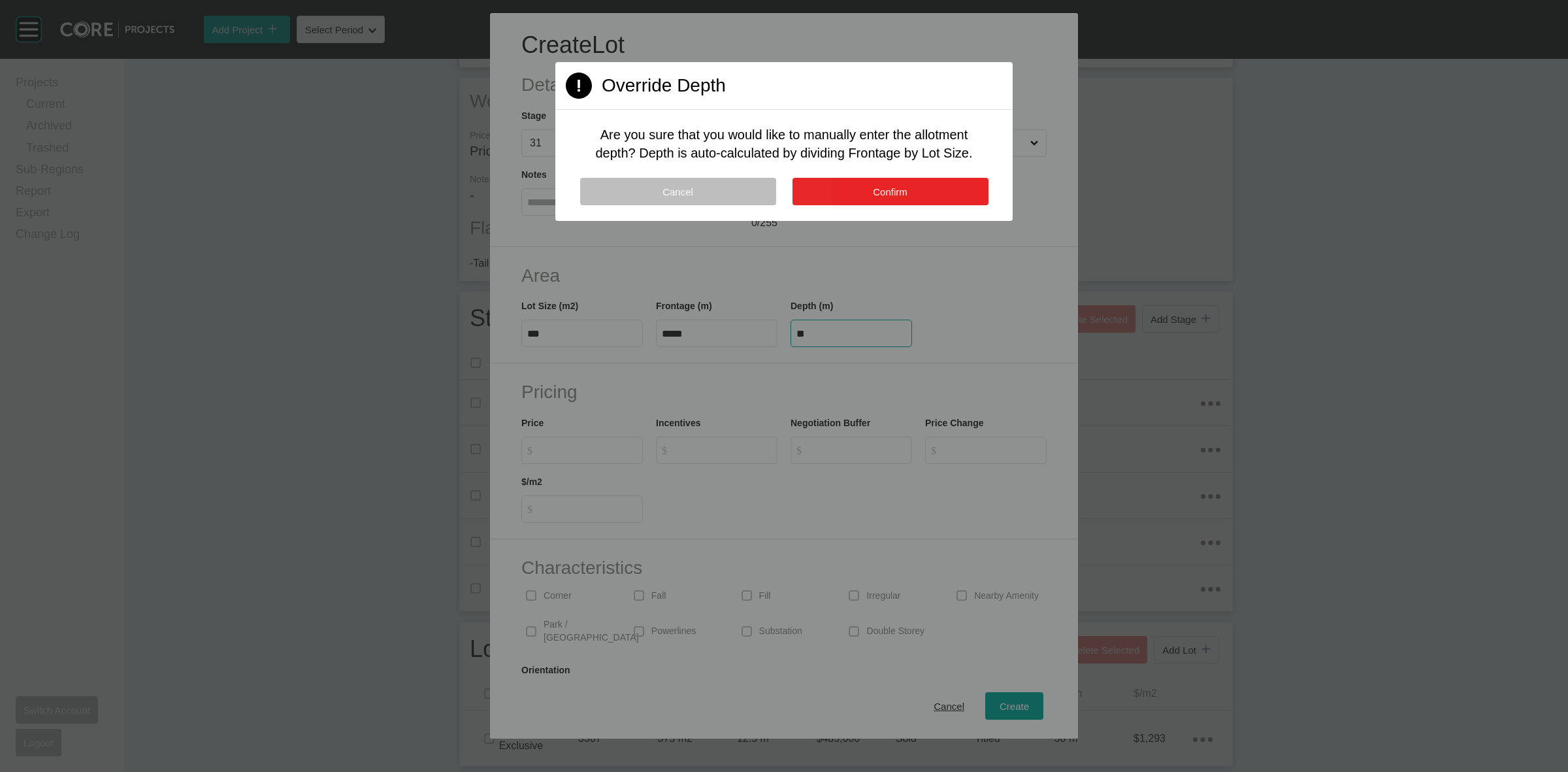
click at [847, 182] on button "Confirm" at bounding box center [890, 191] width 196 height 27
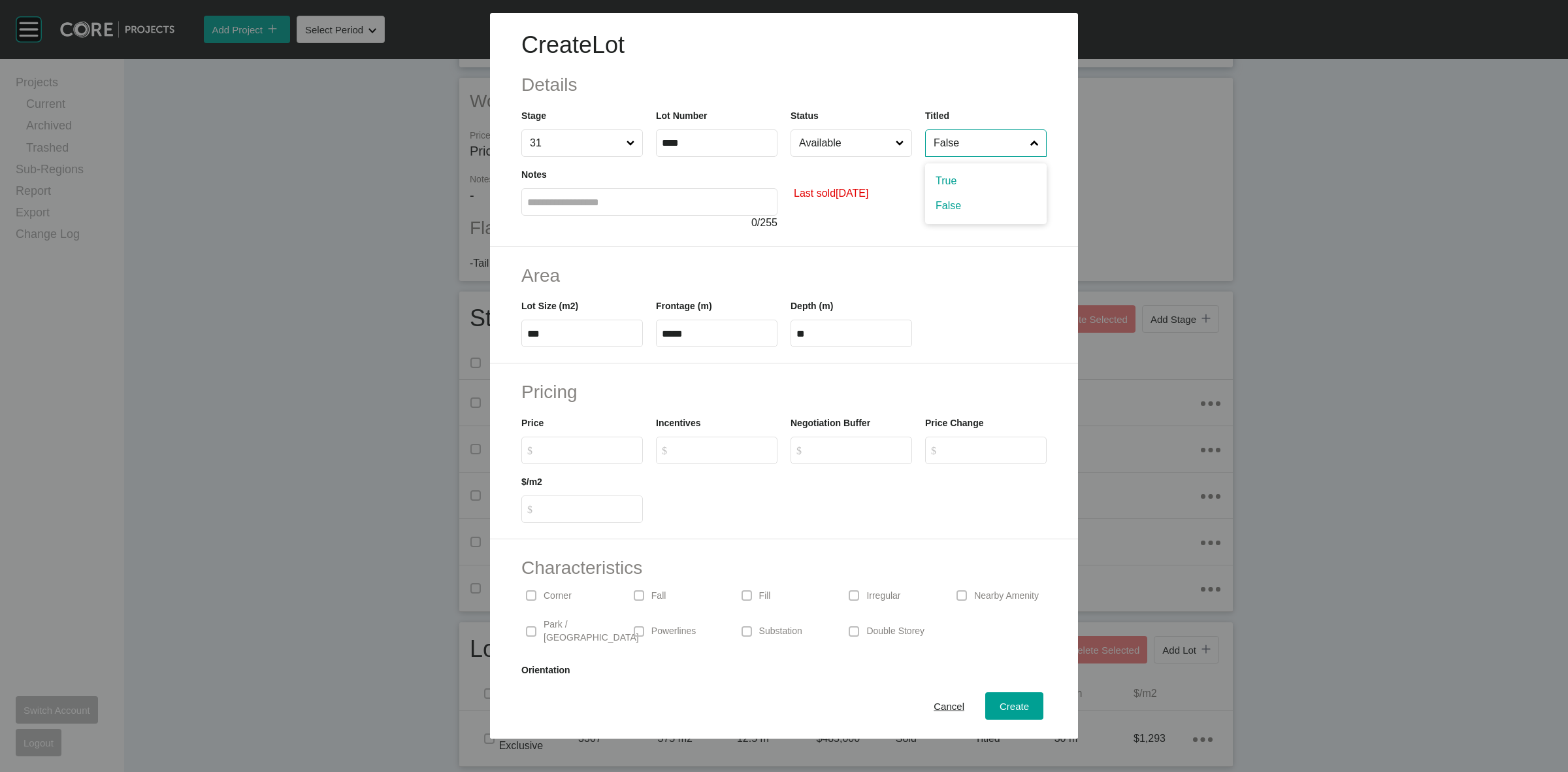
click at [941, 133] on input "False" at bounding box center [979, 142] width 97 height 26
click at [848, 143] on input "Available" at bounding box center [844, 142] width 97 height 26
click at [594, 456] on input "$ Created with Sketch. $" at bounding box center [588, 449] width 98 height 11
type input "*******"
type input "*"
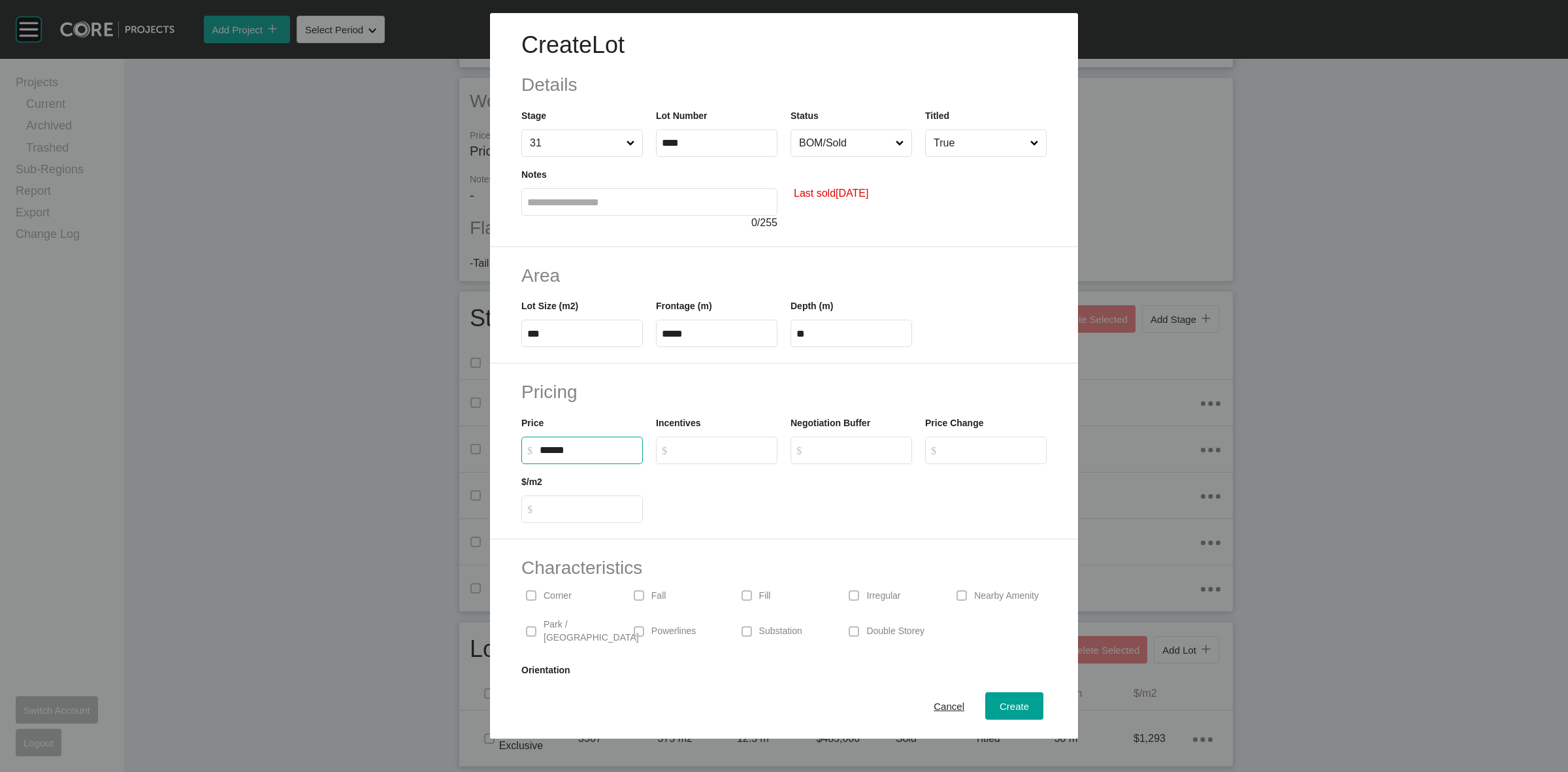
type input "*****"
type input "*"
click at [1005, 698] on div "Create" at bounding box center [1014, 707] width 36 height 18
type input "*"
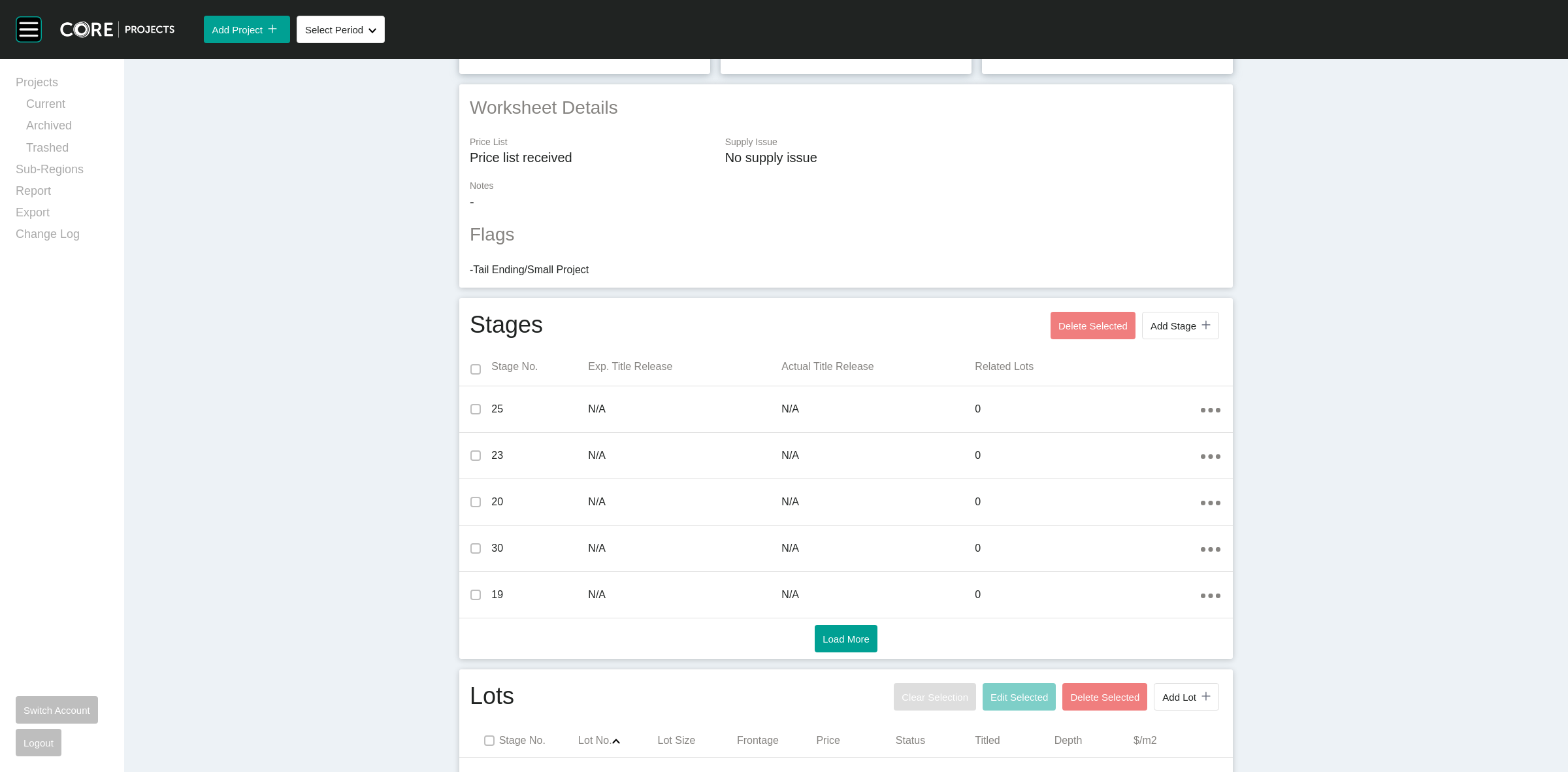
scroll to position [351, 0]
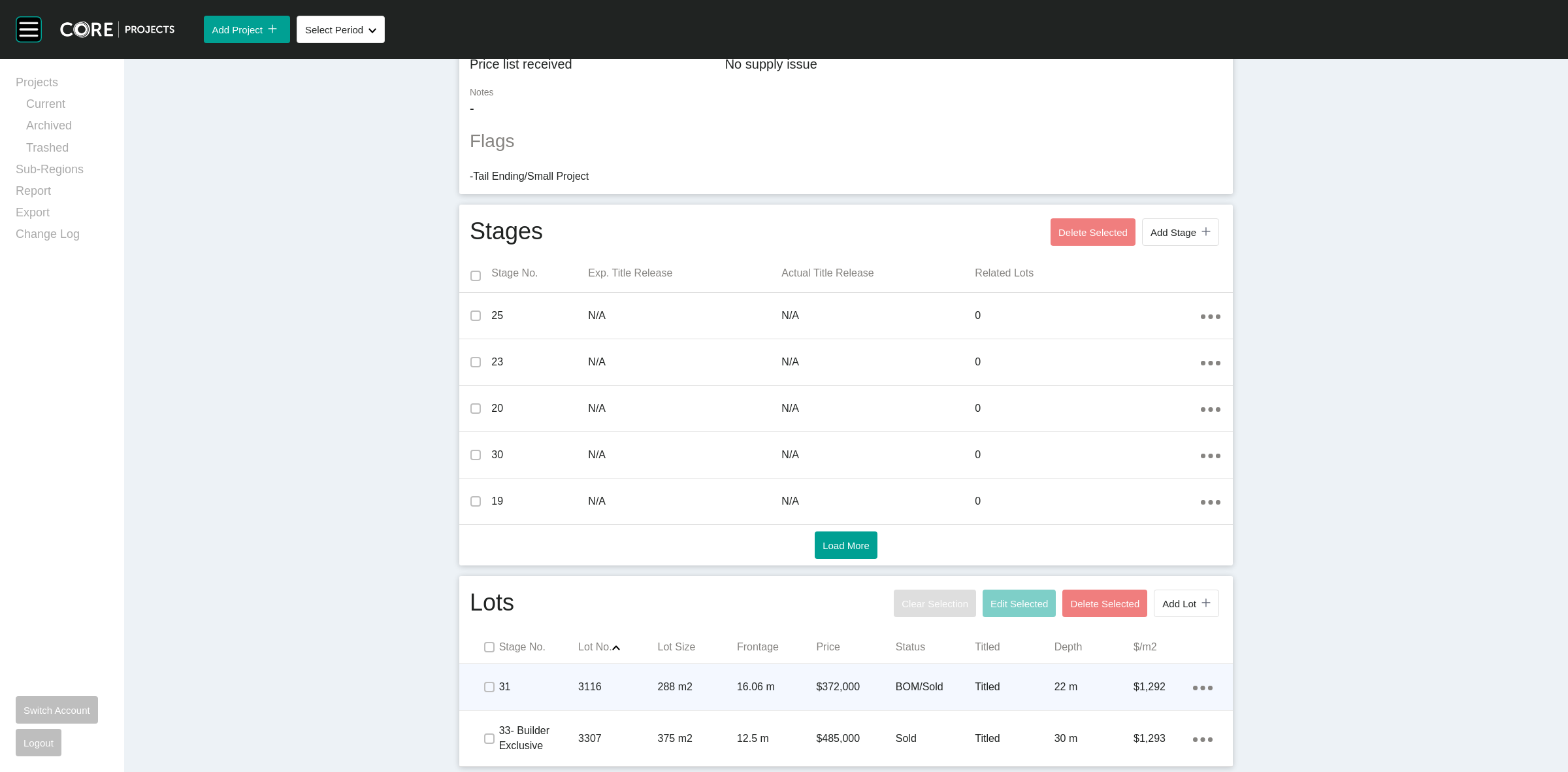
click at [627, 683] on p "3116" at bounding box center [618, 687] width 79 height 15
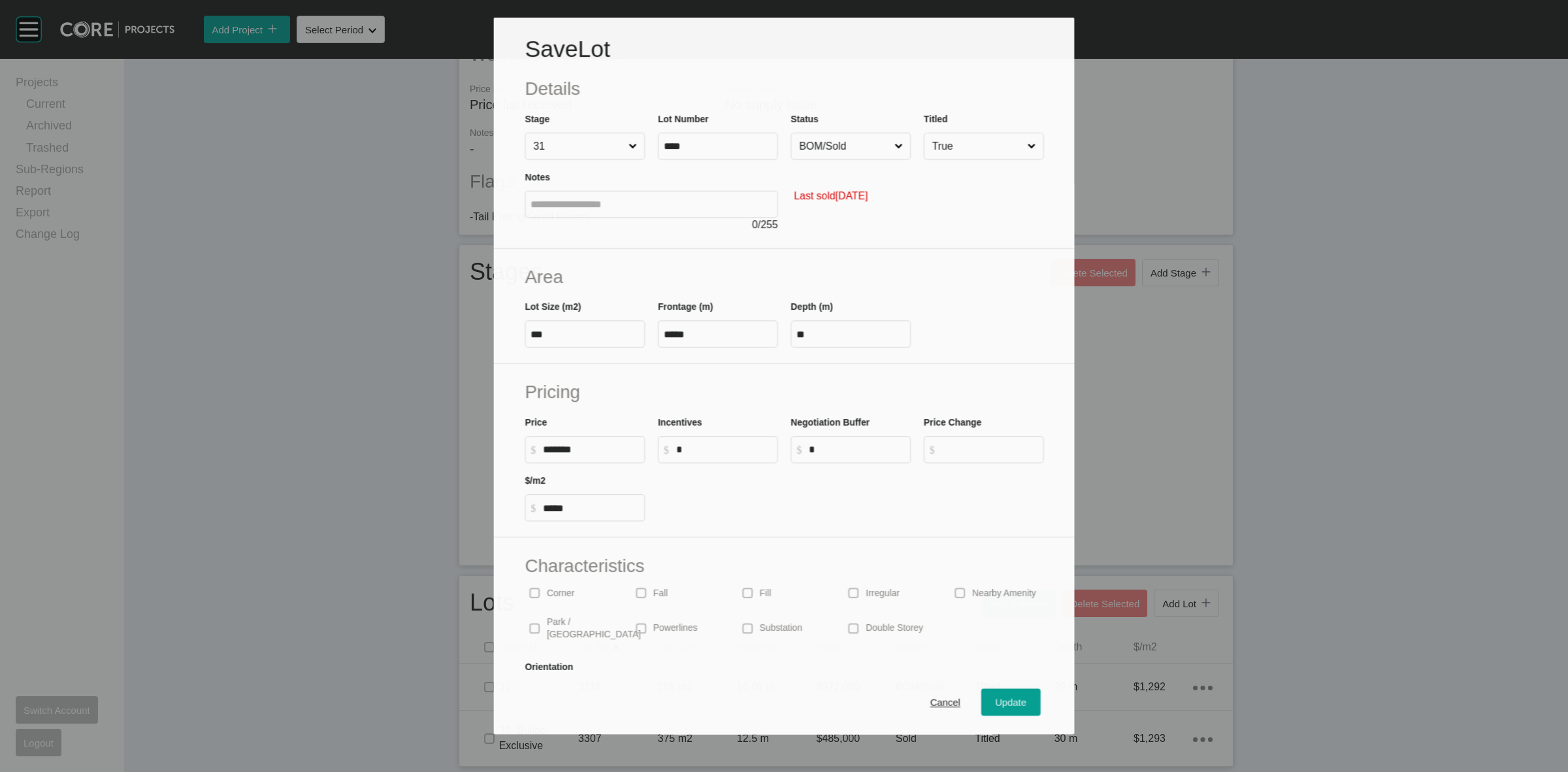
scroll to position [311, 0]
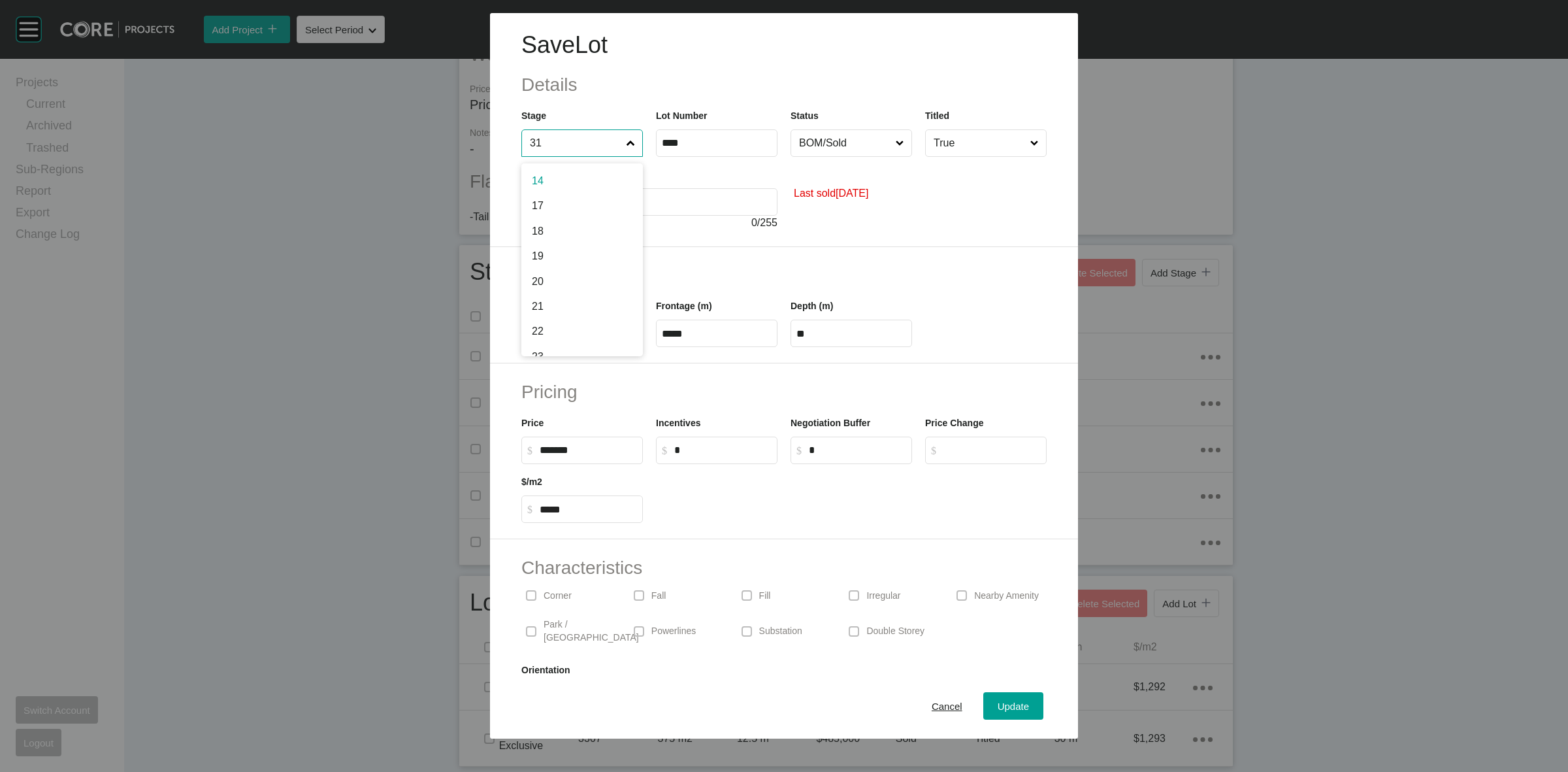
click at [591, 141] on input "31" at bounding box center [575, 142] width 97 height 26
type input "**"
click at [680, 89] on h2 "Details" at bounding box center [784, 85] width 525 height 25
click at [932, 702] on span "Cancel" at bounding box center [946, 706] width 30 height 11
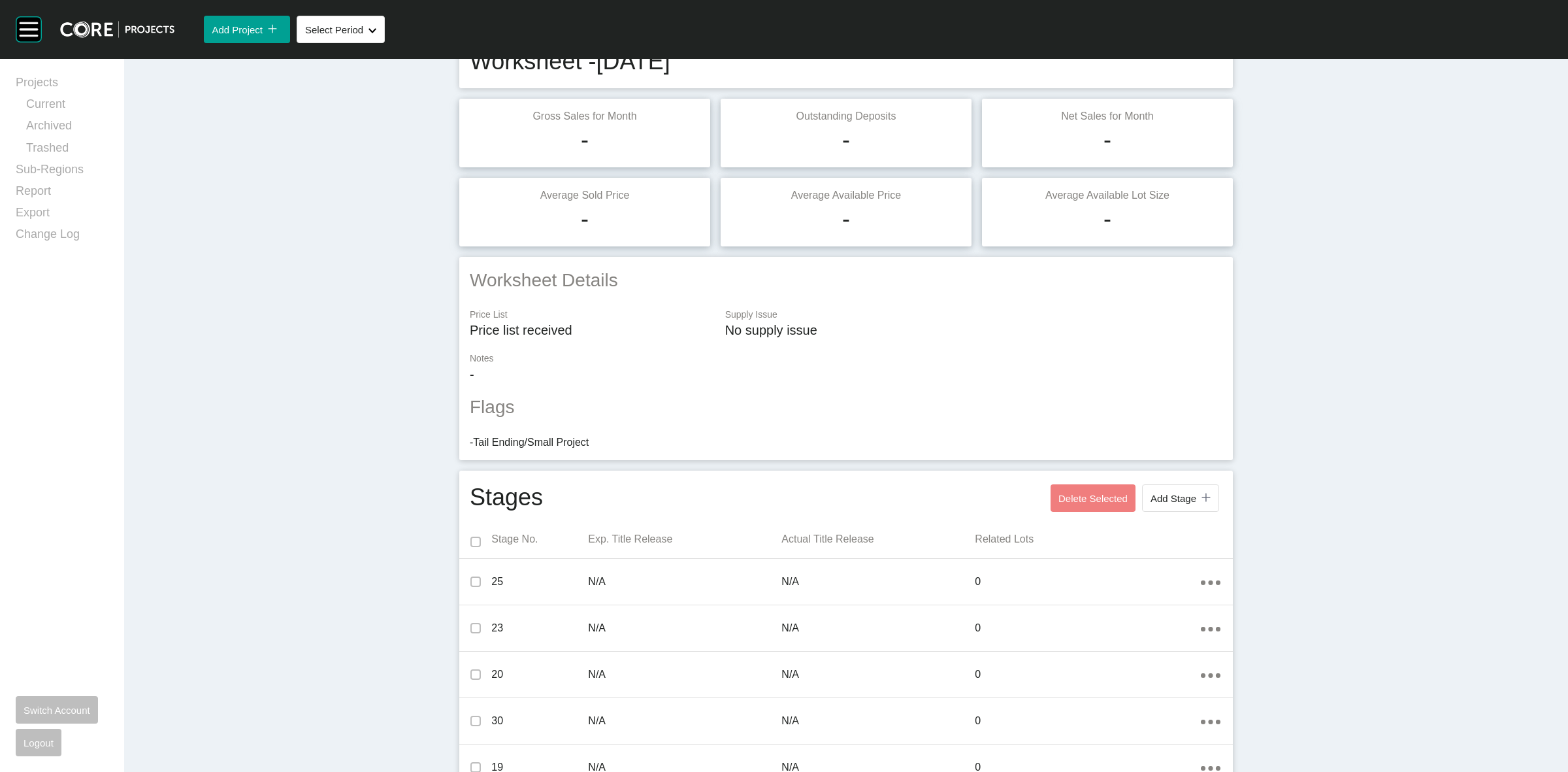
scroll to position [0, 0]
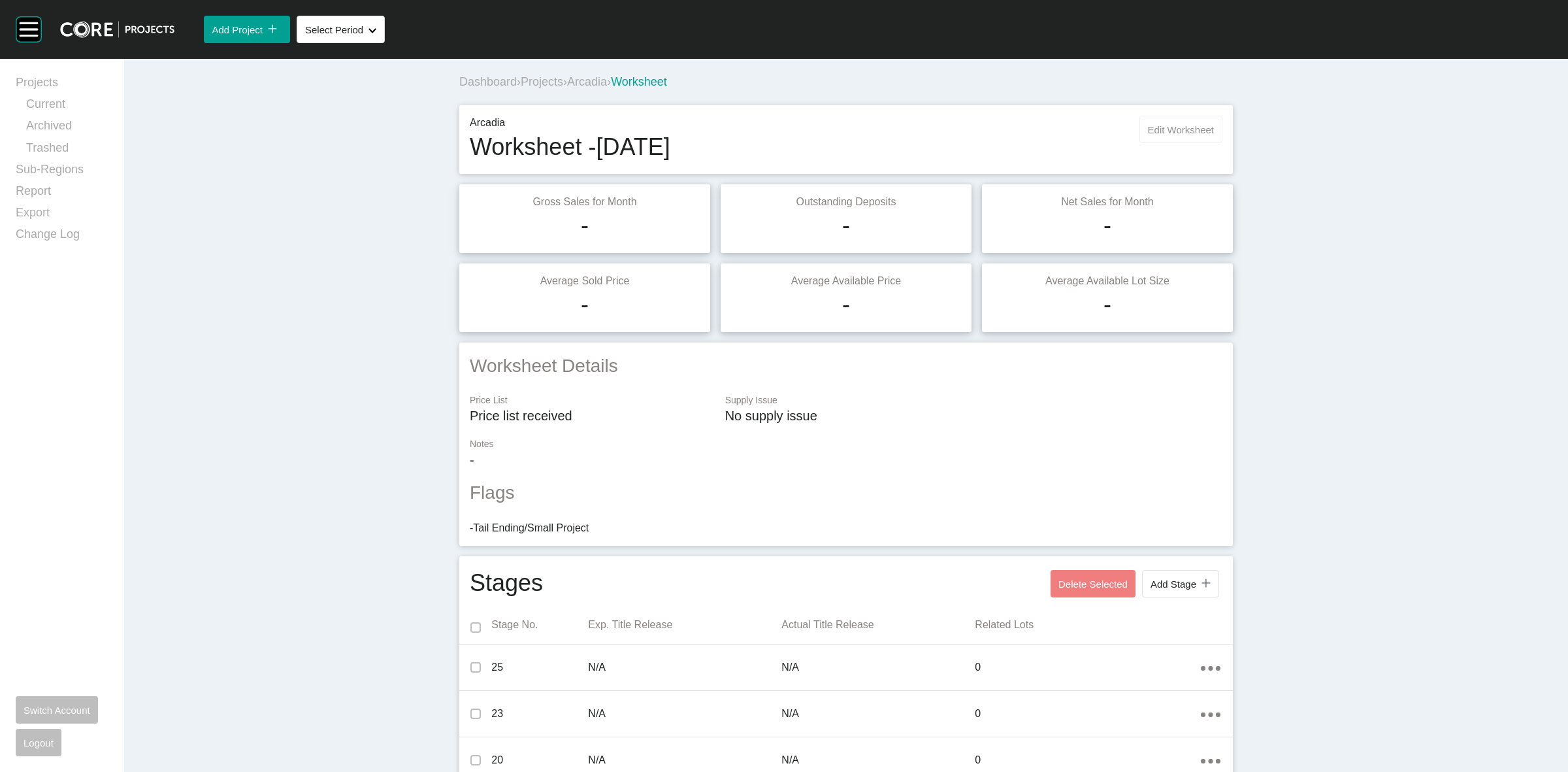
click at [1157, 132] on span "Edit Worksheet" at bounding box center [1182, 129] width 66 height 11
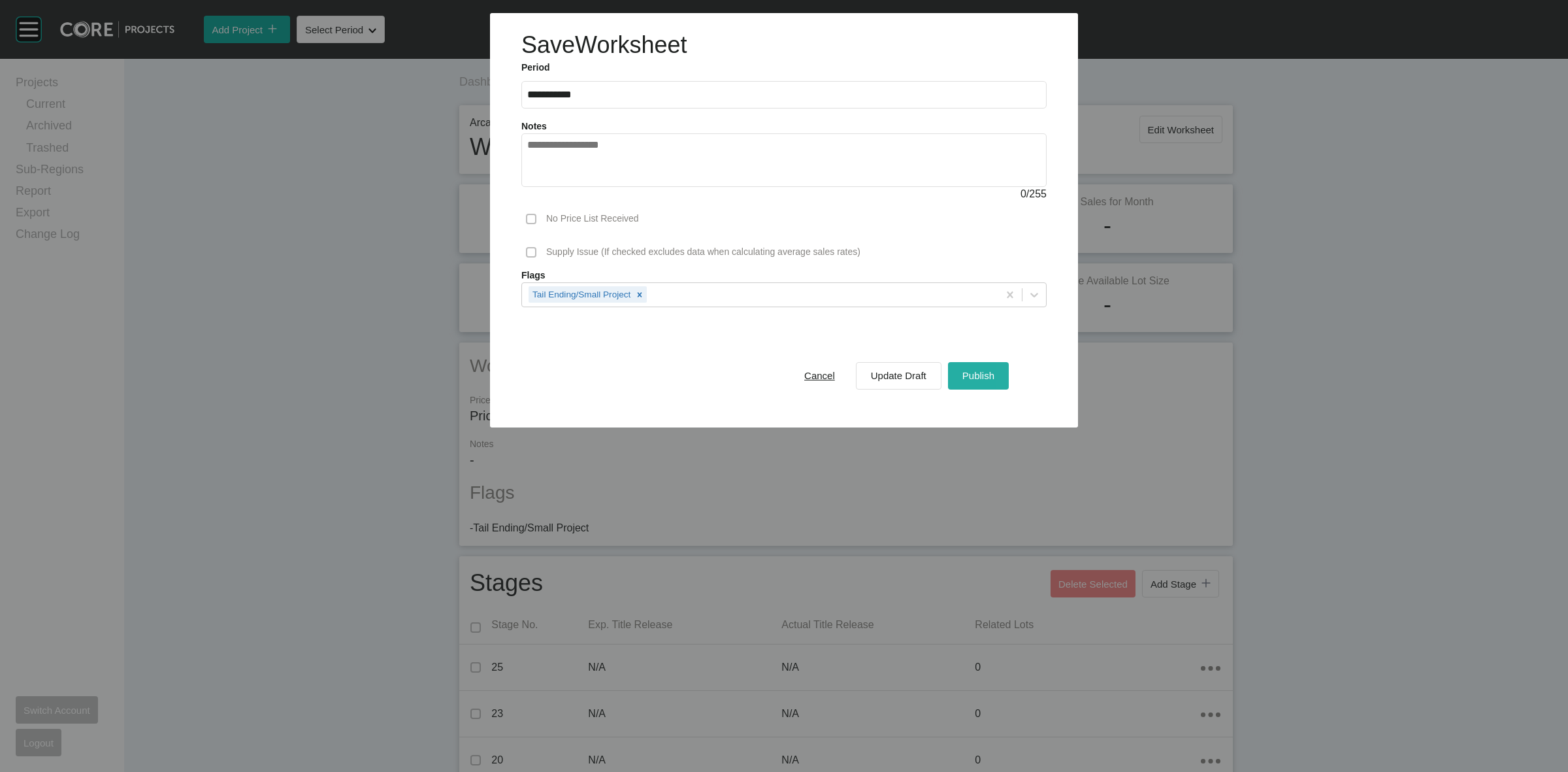
click at [988, 378] on span "Publish" at bounding box center [979, 375] width 32 height 11
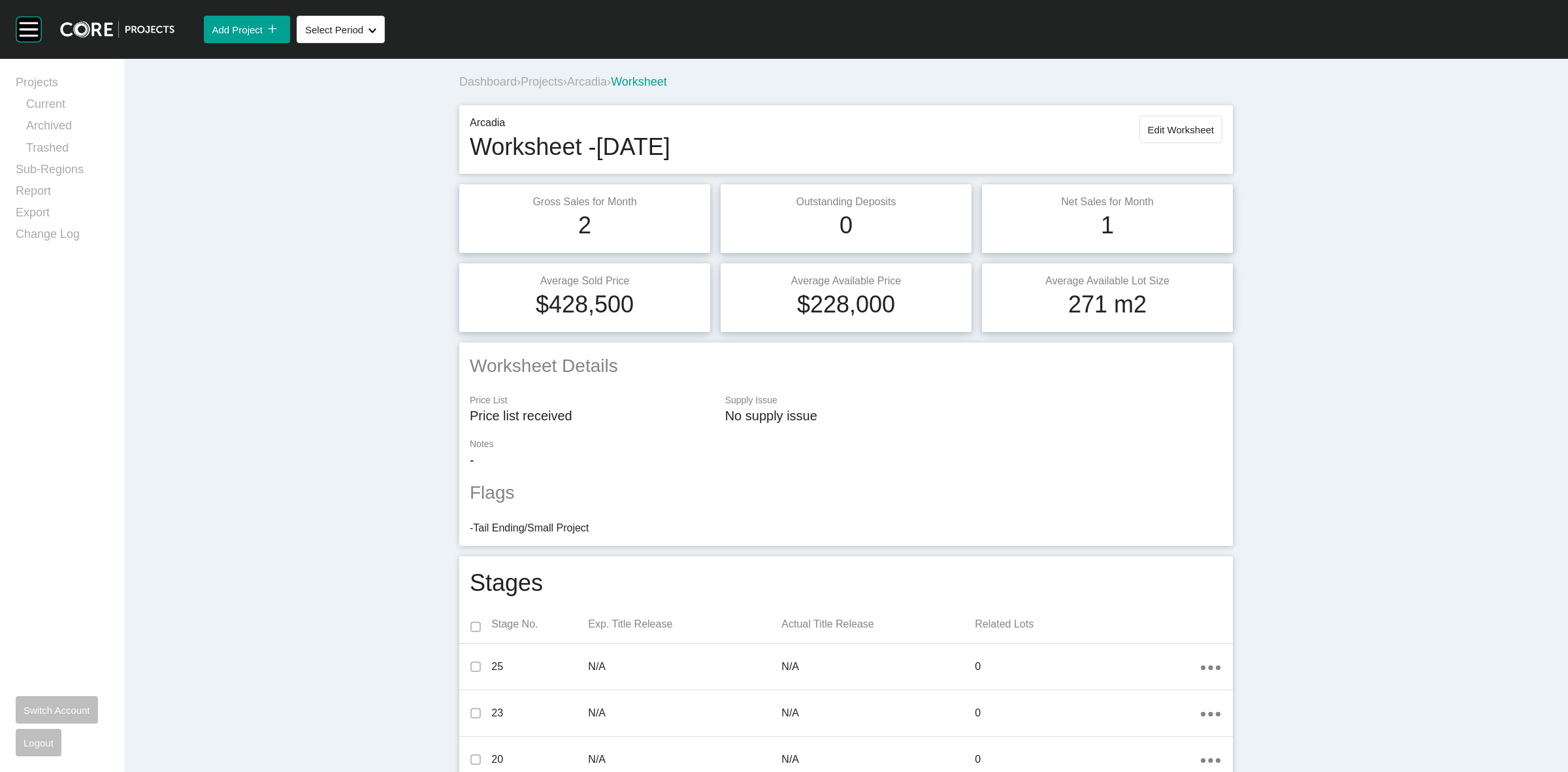
click at [544, 83] on span "Projects" at bounding box center [543, 81] width 43 height 13
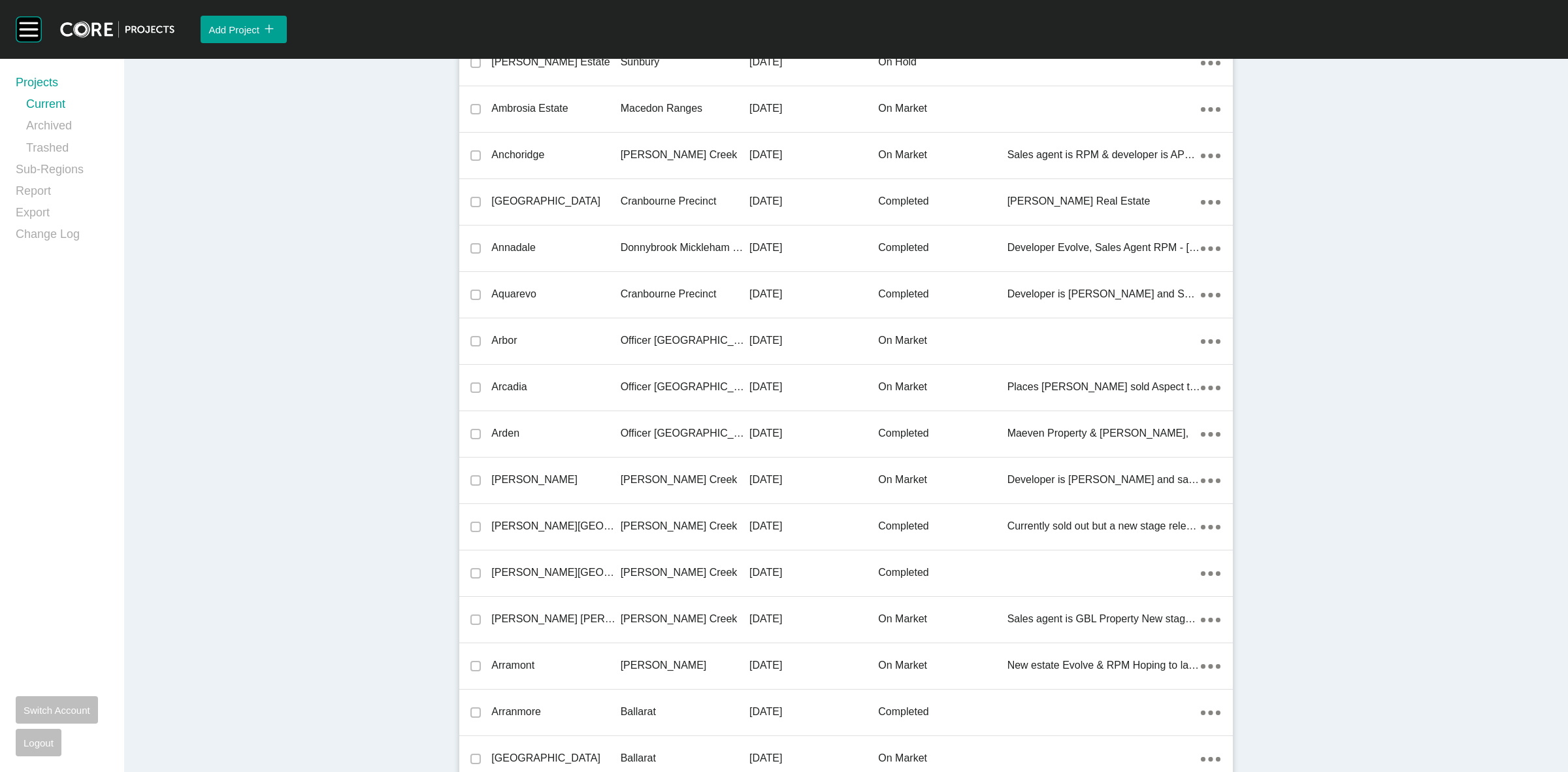
scroll to position [3407, 0]
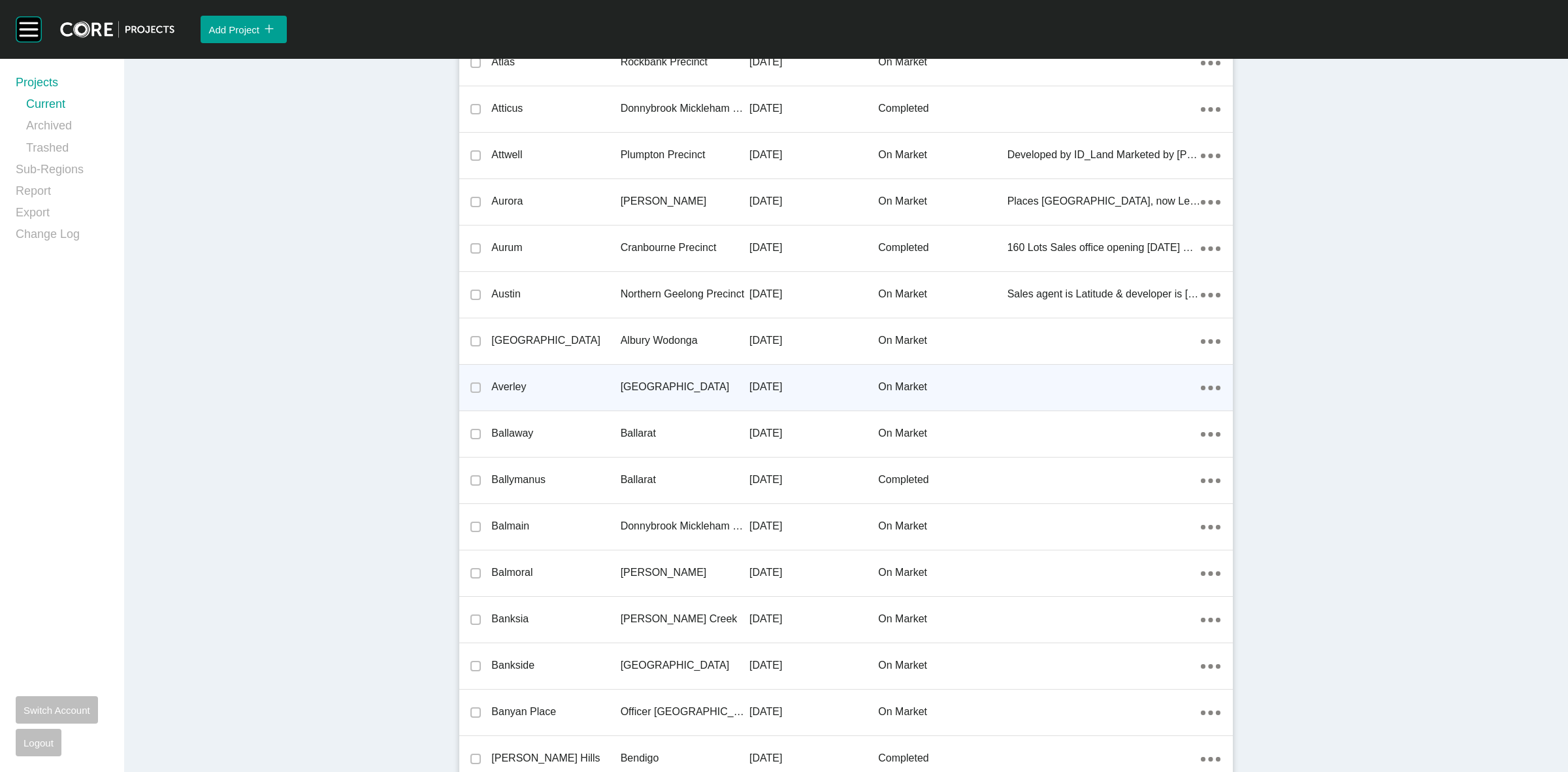
click at [639, 383] on p "[GEOGRAPHIC_DATA]" at bounding box center [685, 386] width 129 height 15
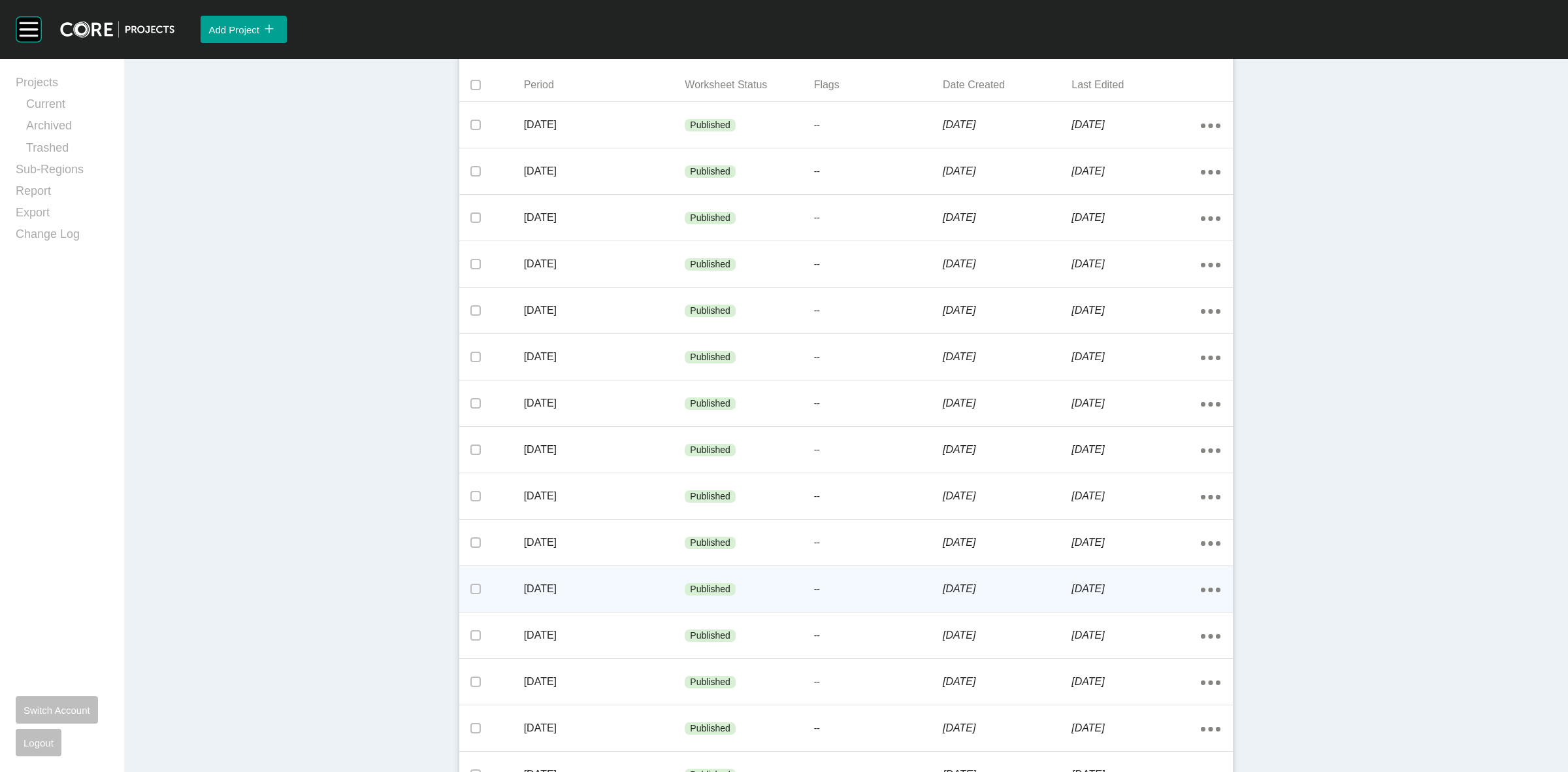
scroll to position [399, 0]
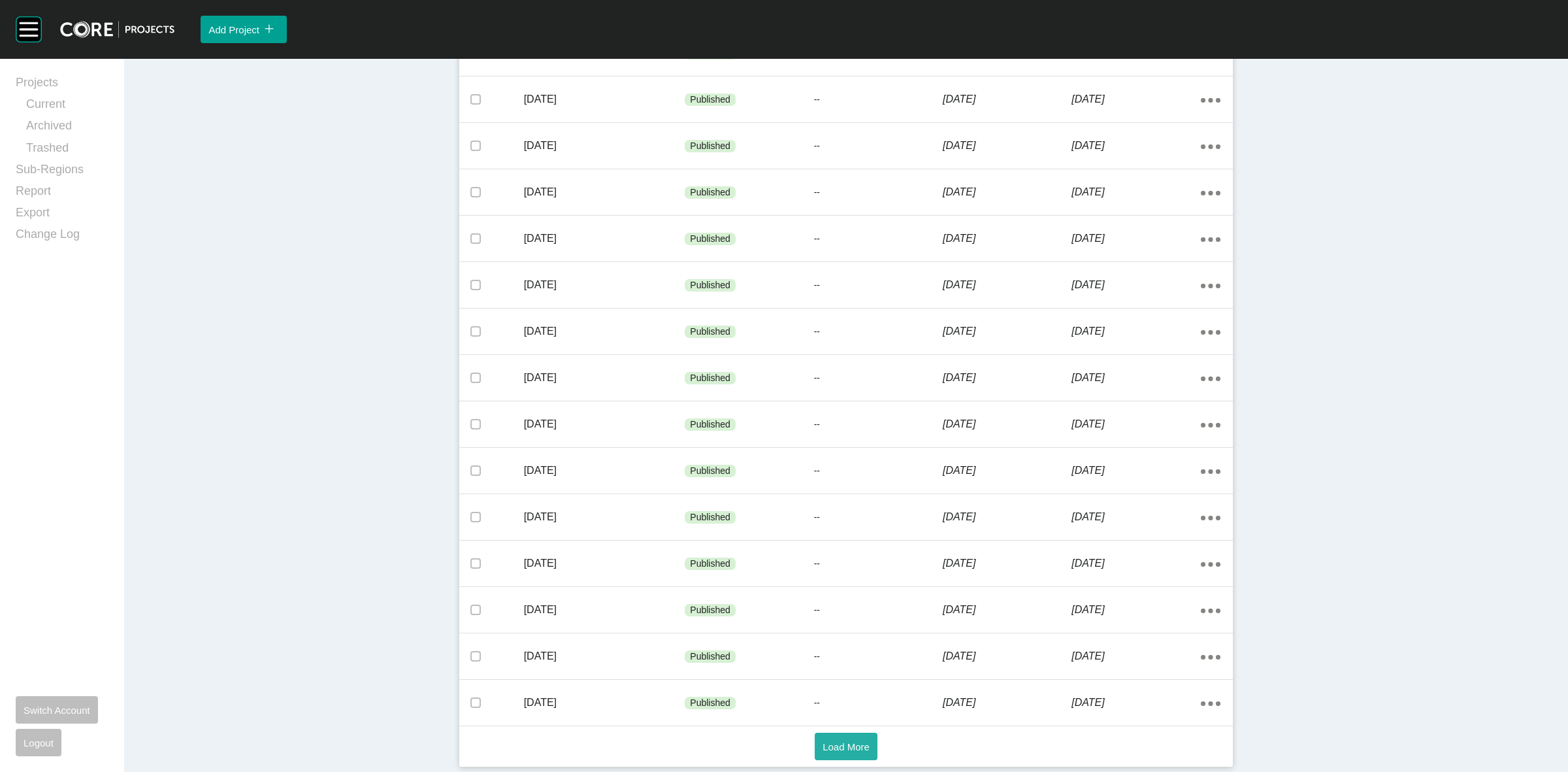
click at [841, 743] on span "Load More" at bounding box center [846, 746] width 47 height 11
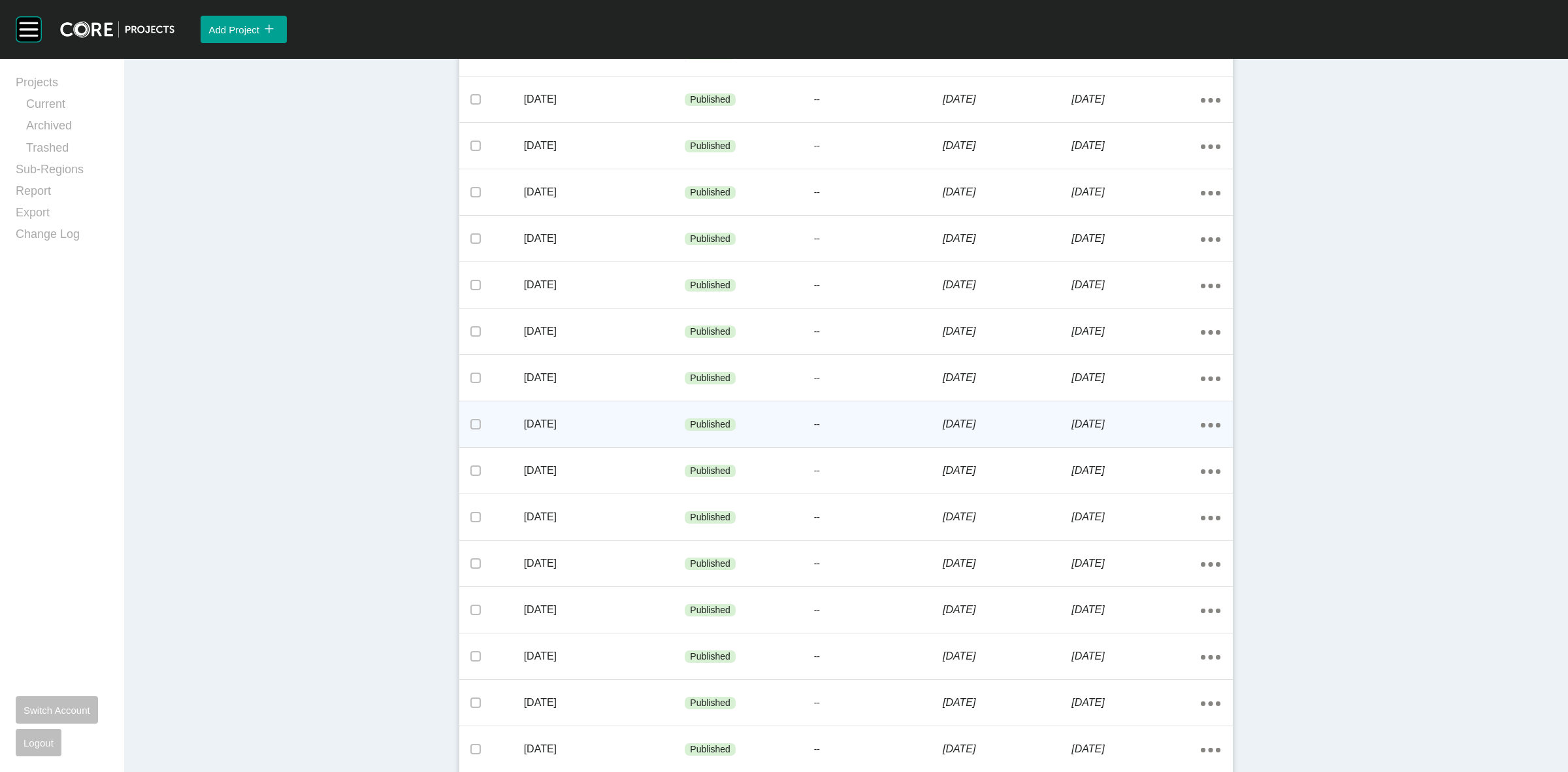
click at [595, 423] on p "[DATE]" at bounding box center [604, 424] width 161 height 15
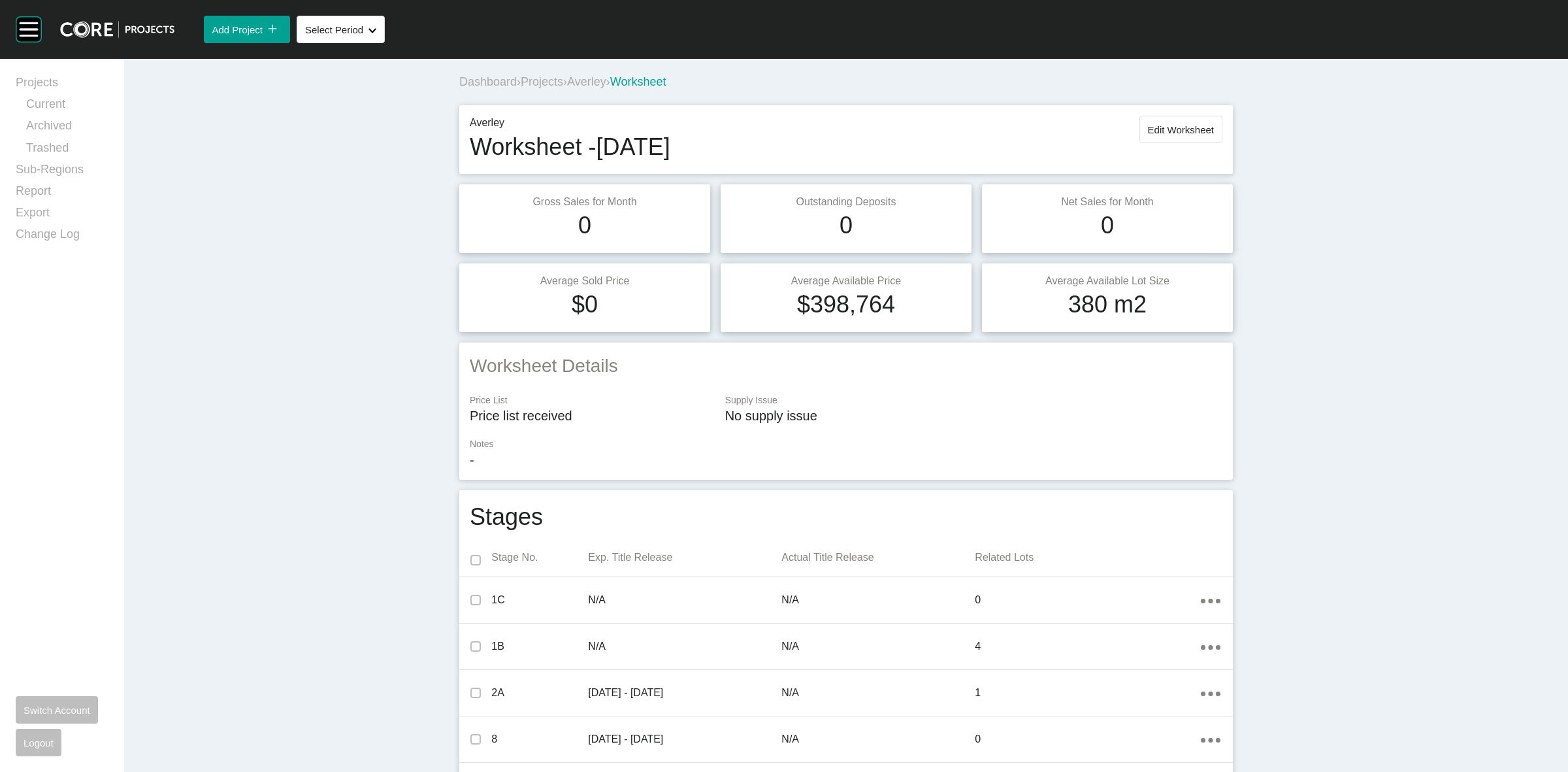
click at [545, 82] on span "Projects" at bounding box center [543, 81] width 43 height 13
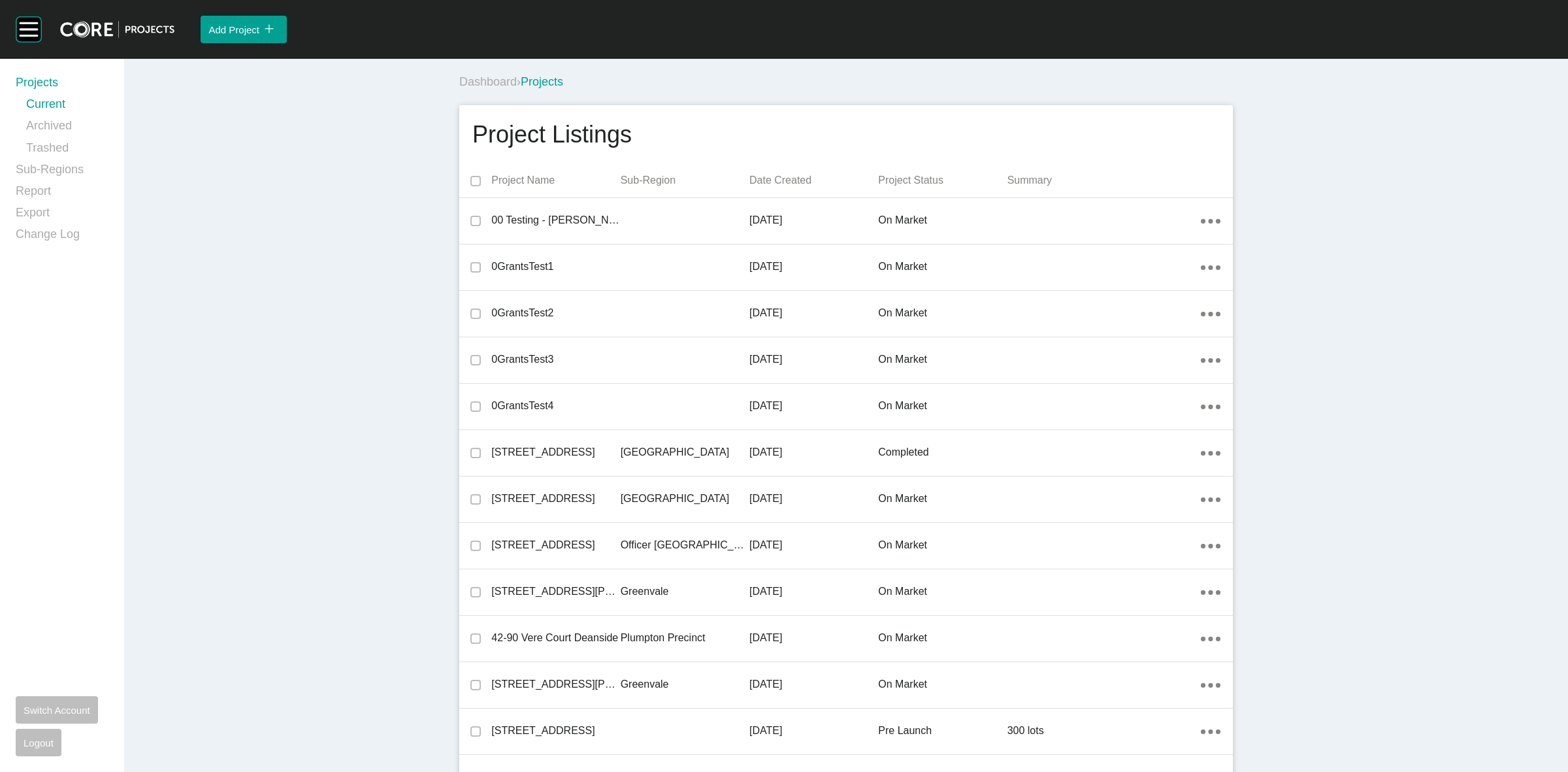
scroll to position [2293, 0]
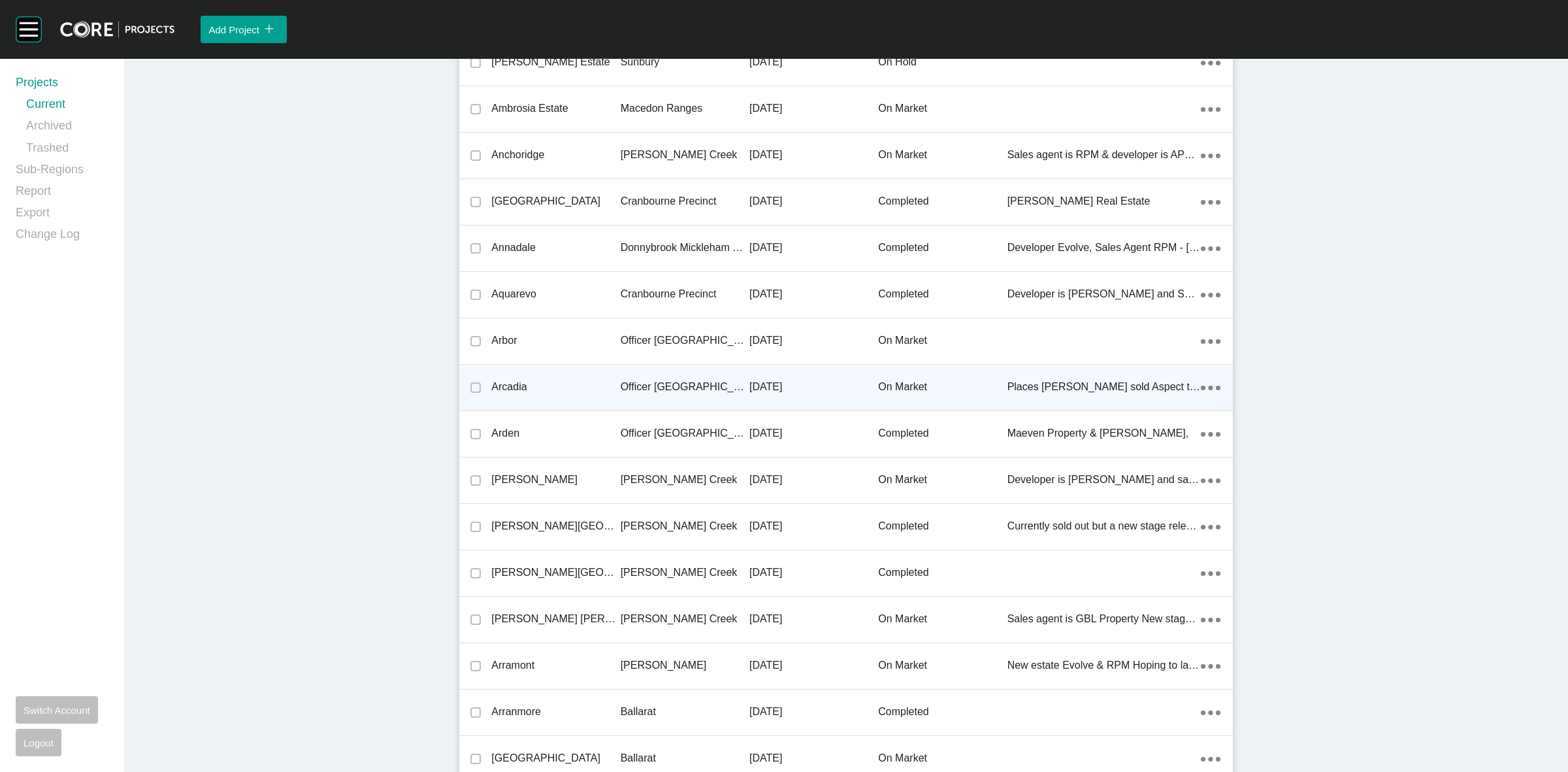
click at [665, 383] on p "Officer [GEOGRAPHIC_DATA]" at bounding box center [685, 386] width 129 height 15
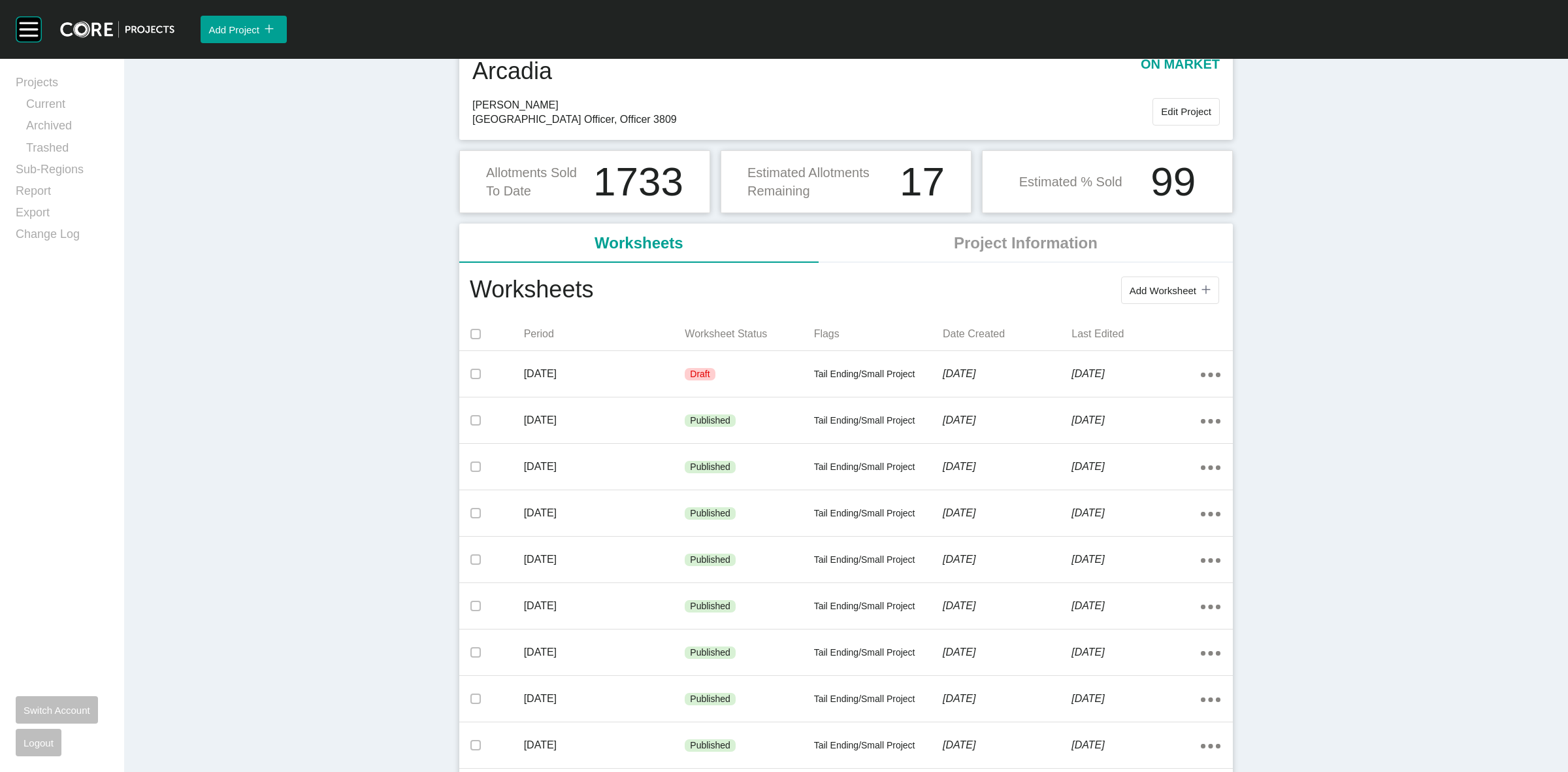
scroll to position [245, 0]
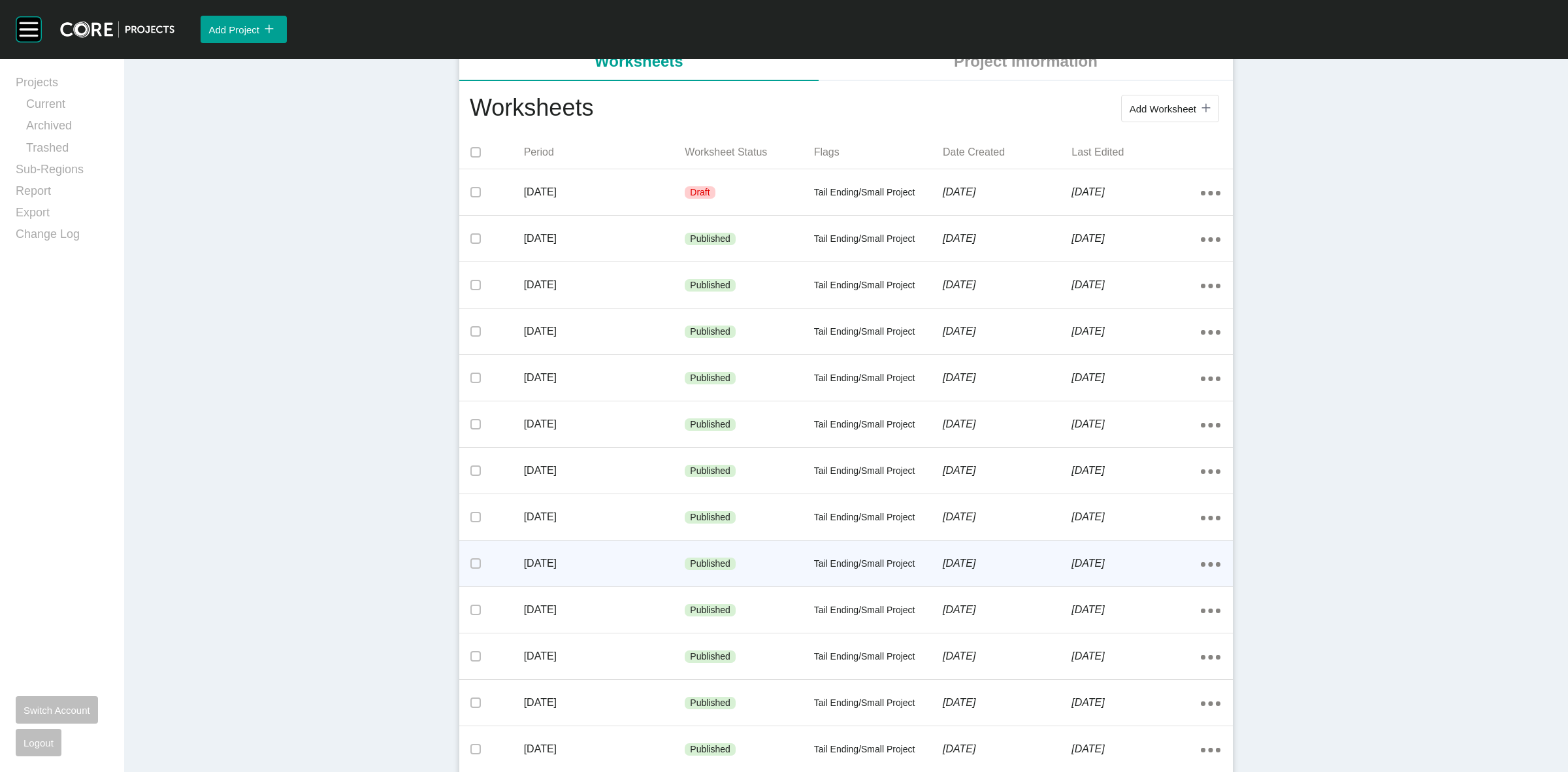
click at [607, 557] on p "[DATE]" at bounding box center [604, 563] width 161 height 15
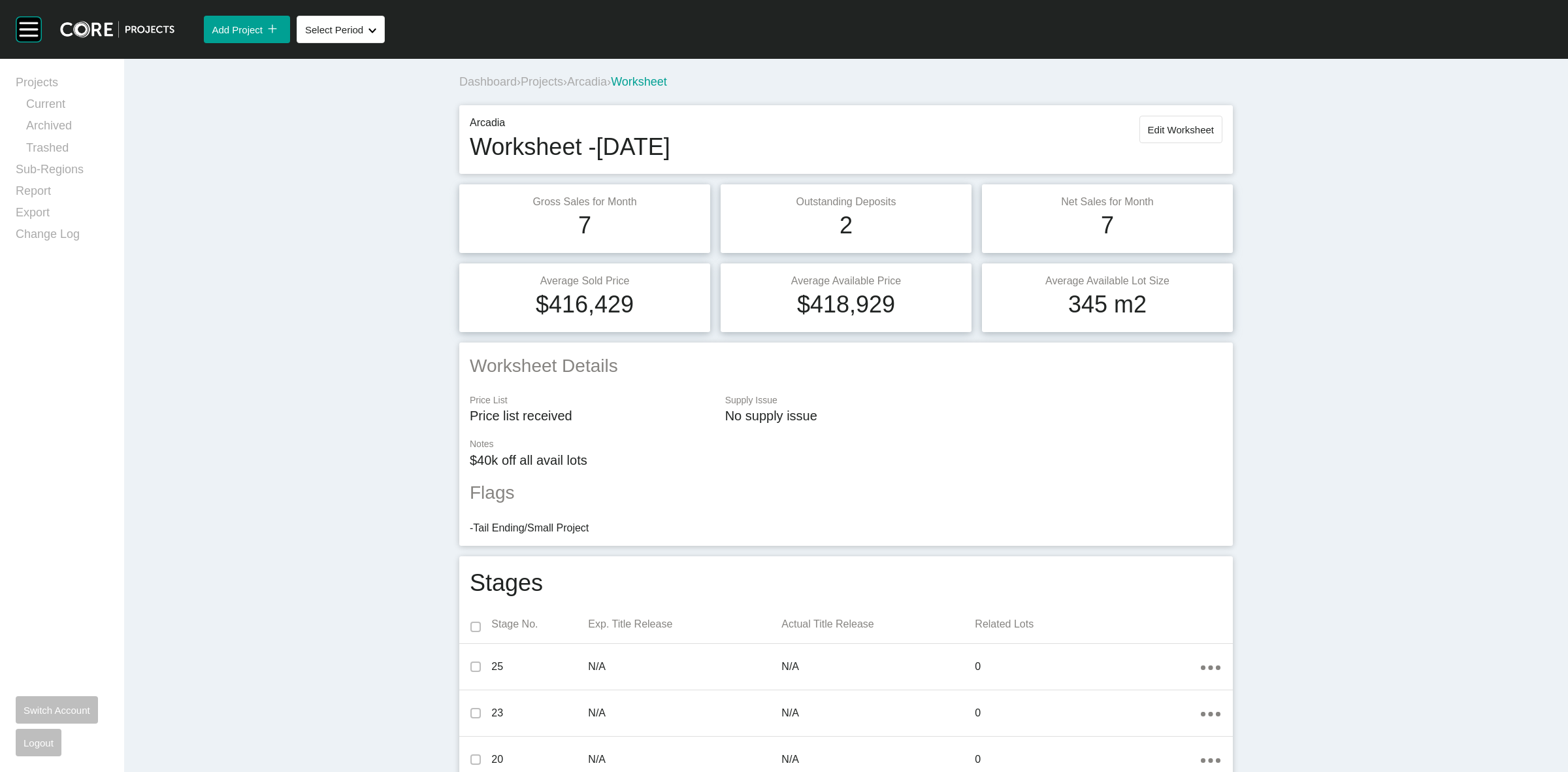
click at [586, 79] on span "Arcadia" at bounding box center [586, 81] width 40 height 13
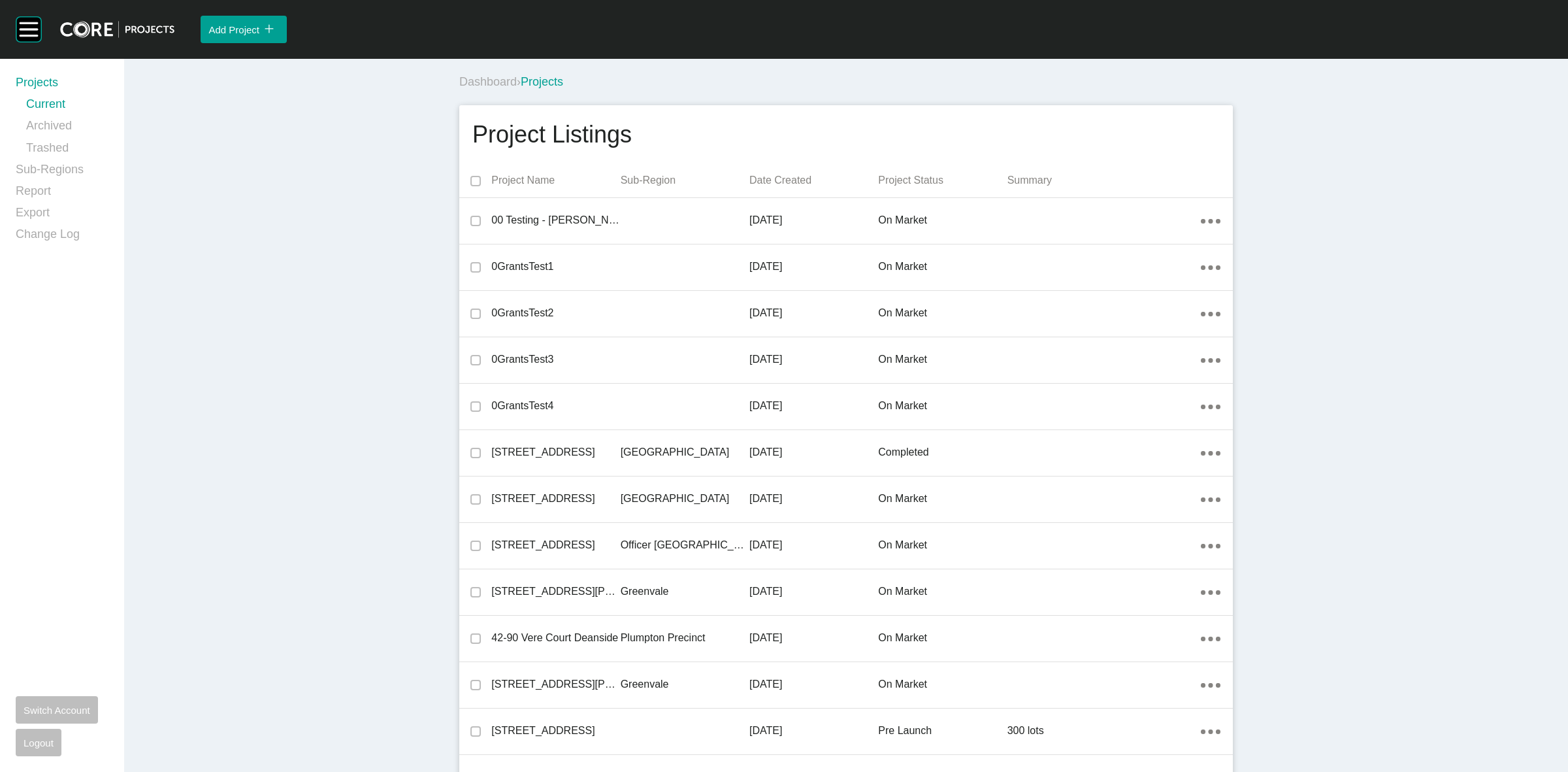
drag, startPoint x: 1291, startPoint y: 15, endPoint x: 1304, endPoint y: 93, distance: 79.1
click at [1299, 67] on div "Group 2 Created with Sketch. . Add Project icon/tick copy 11 Created with Sketc…" at bounding box center [784, 386] width 1568 height 772
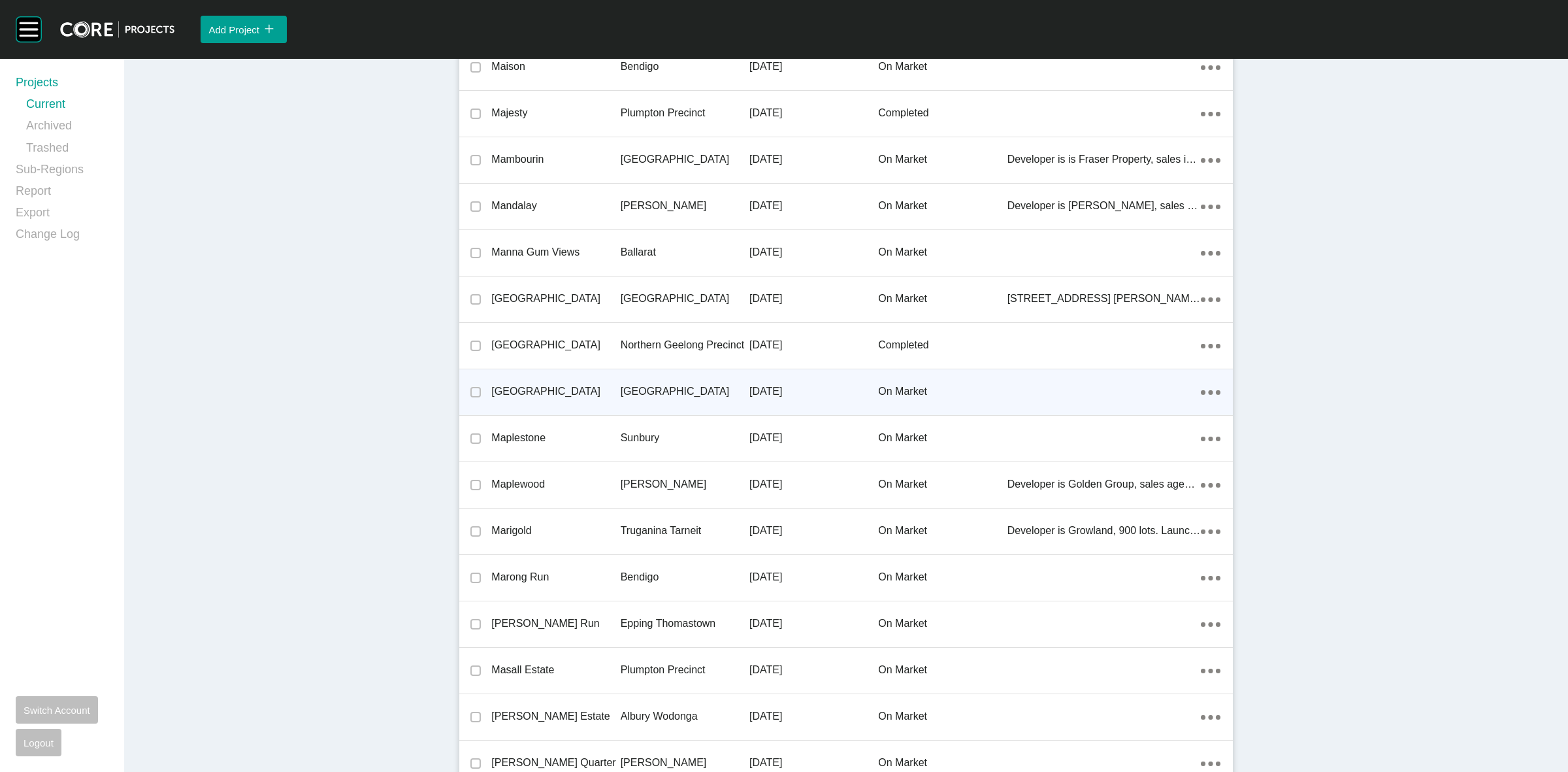
click at [677, 393] on div "[GEOGRAPHIC_DATA]" at bounding box center [685, 391] width 129 height 41
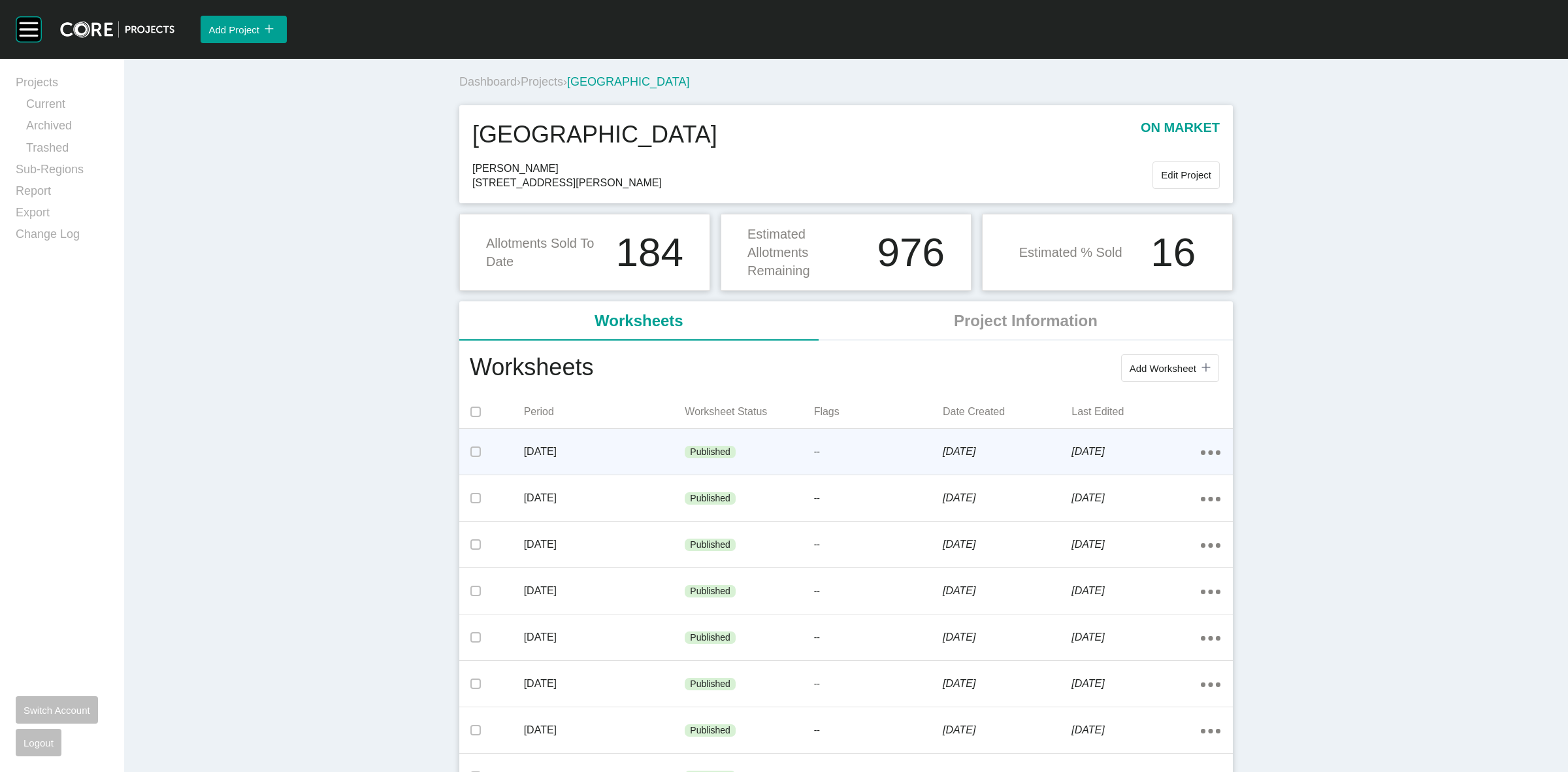
click at [651, 450] on p "[DATE]" at bounding box center [604, 451] width 161 height 15
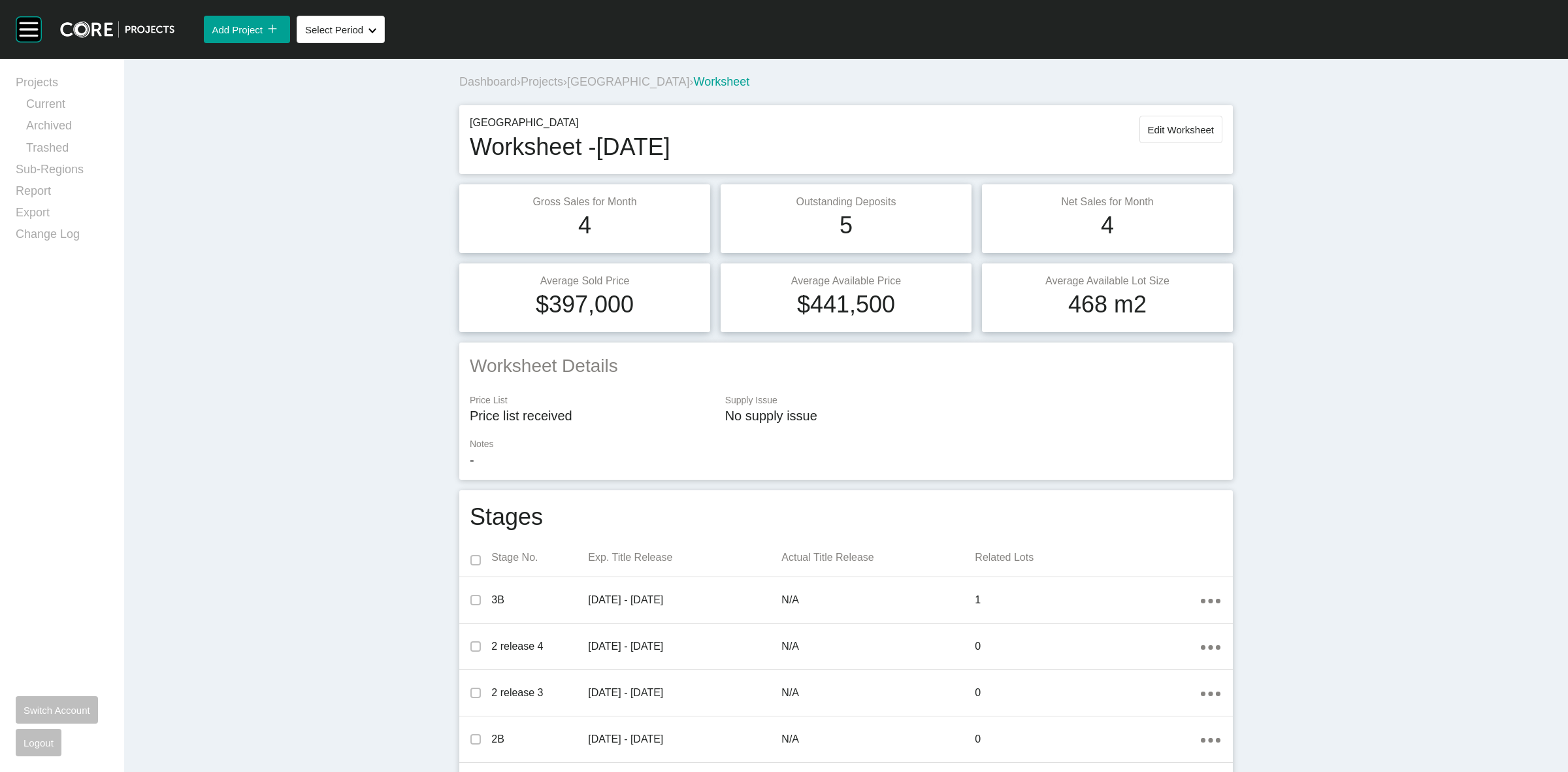
click at [592, 80] on span "[GEOGRAPHIC_DATA]" at bounding box center [627, 81] width 122 height 13
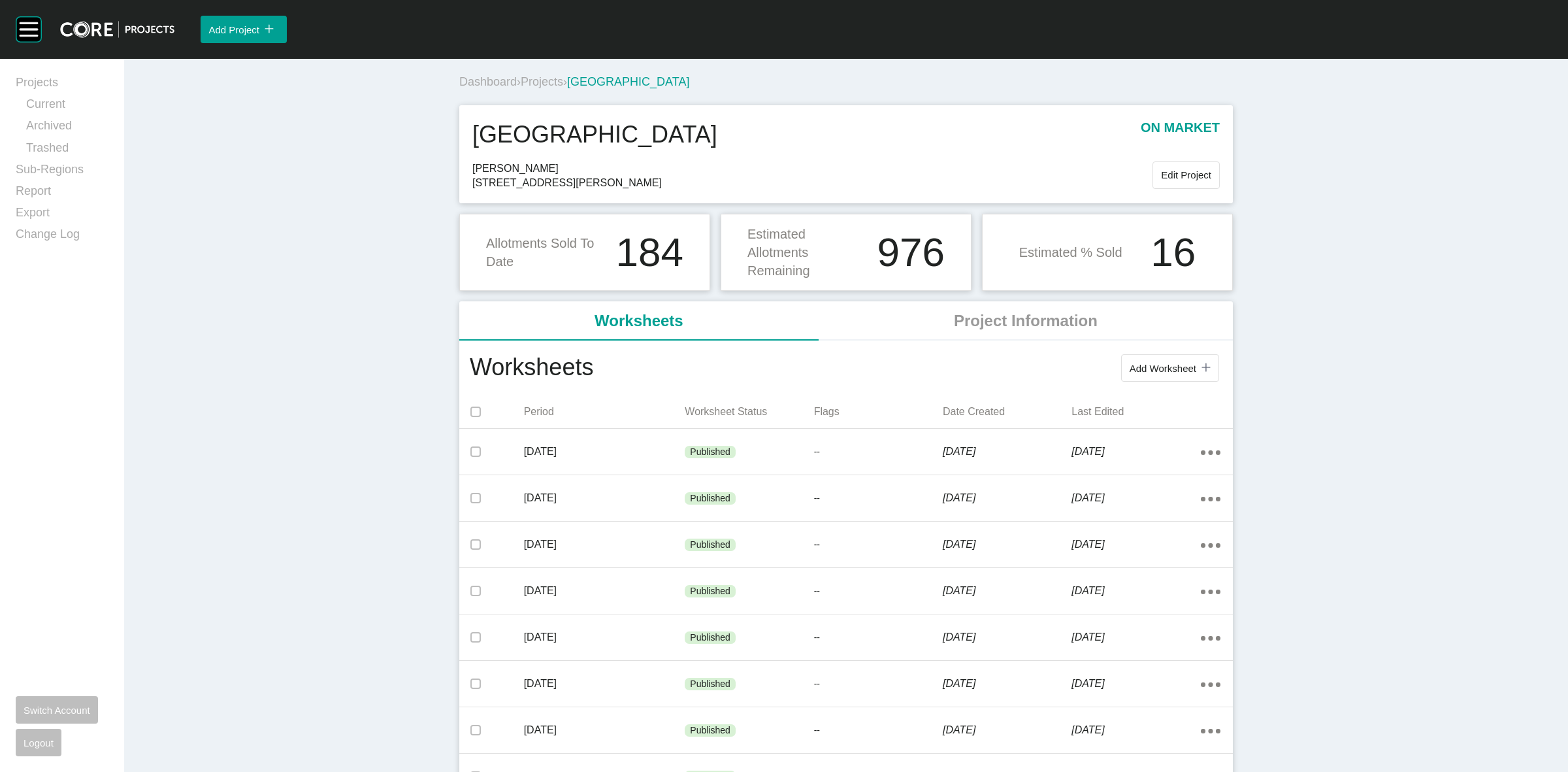
click at [547, 84] on span "Projects" at bounding box center [543, 81] width 43 height 13
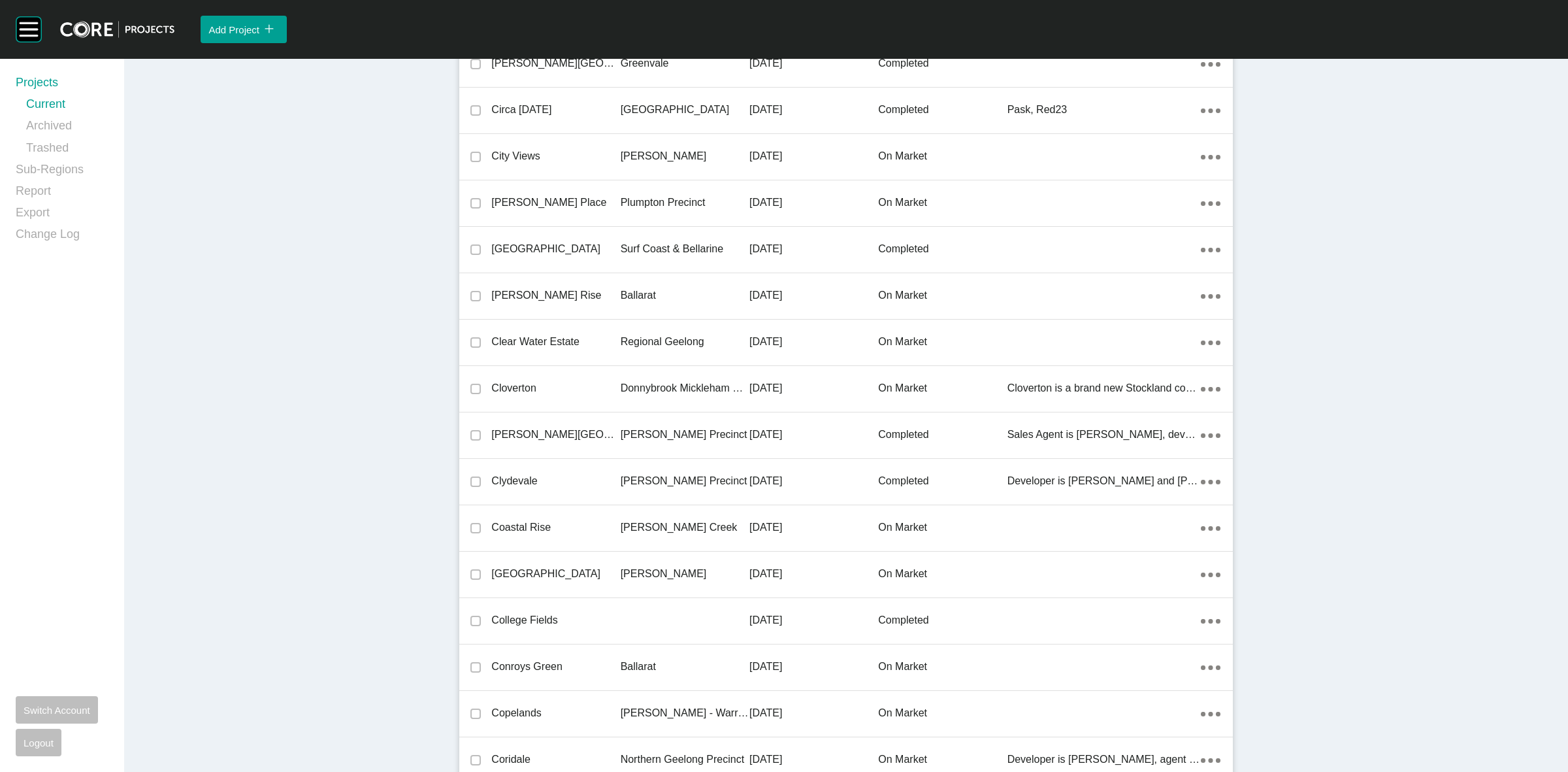
scroll to position [19923, 0]
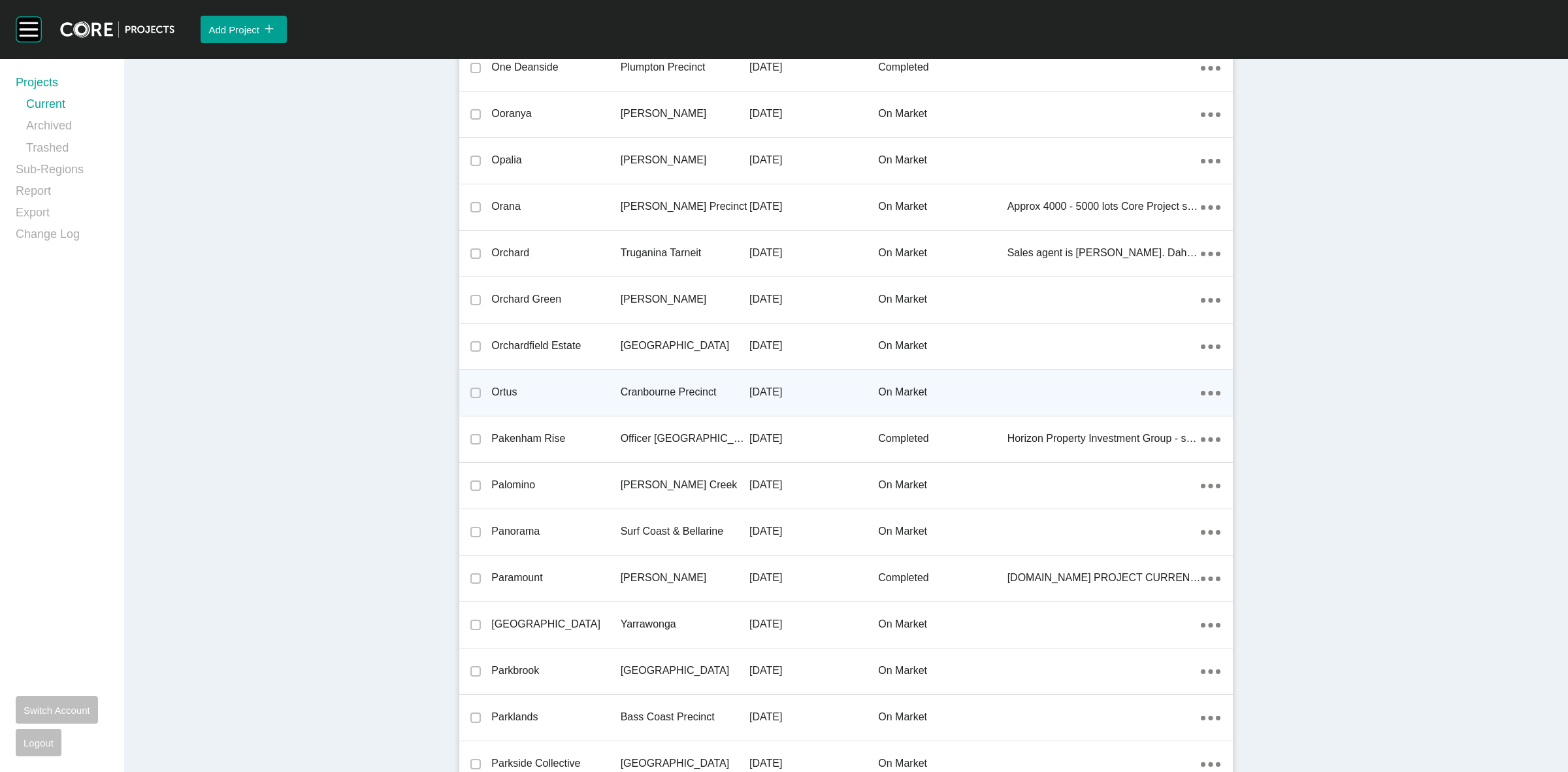
click at [662, 390] on p "Cranbourne Precinct" at bounding box center [685, 391] width 129 height 15
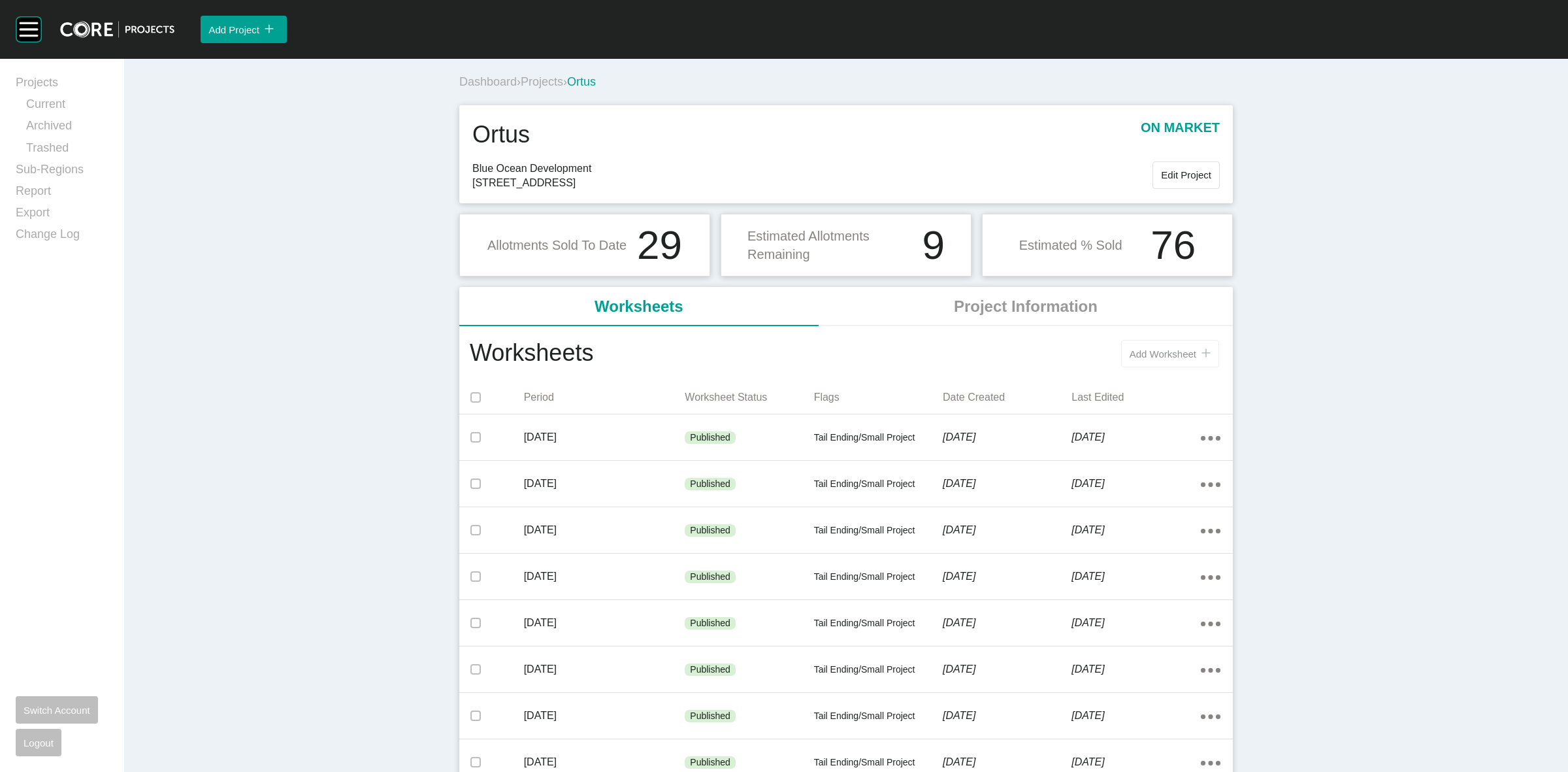
click at [1139, 360] on button "Add Worksheet icon/tick copy 11 Created with Sketch." at bounding box center [1170, 353] width 98 height 27
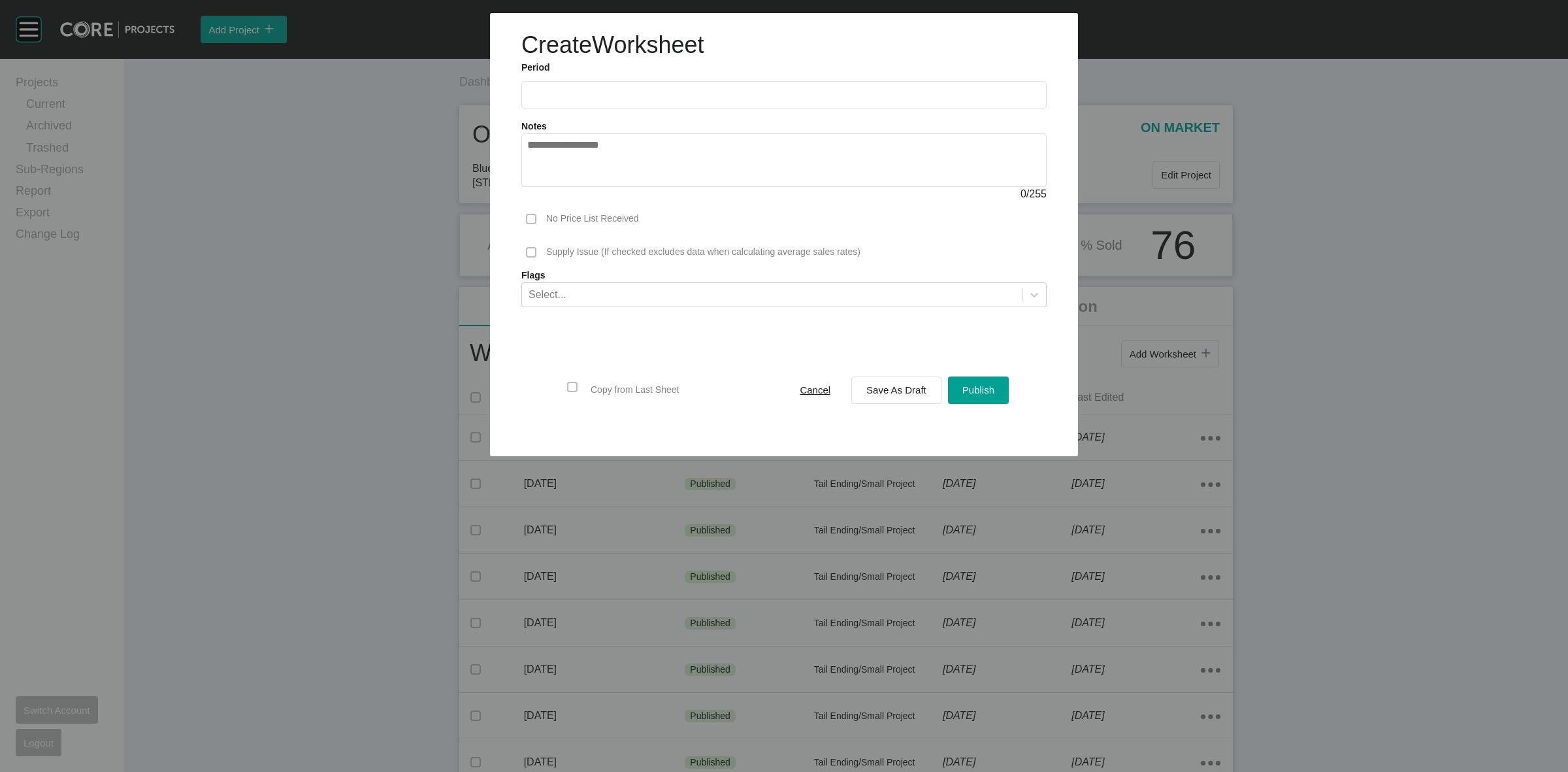
click at [615, 98] on input "text" at bounding box center [784, 94] width 513 height 11
click at [598, 190] on li "Aug" at bounding box center [590, 190] width 44 height 22
type input "**********"
click at [871, 385] on span "Save As Draft" at bounding box center [897, 389] width 60 height 11
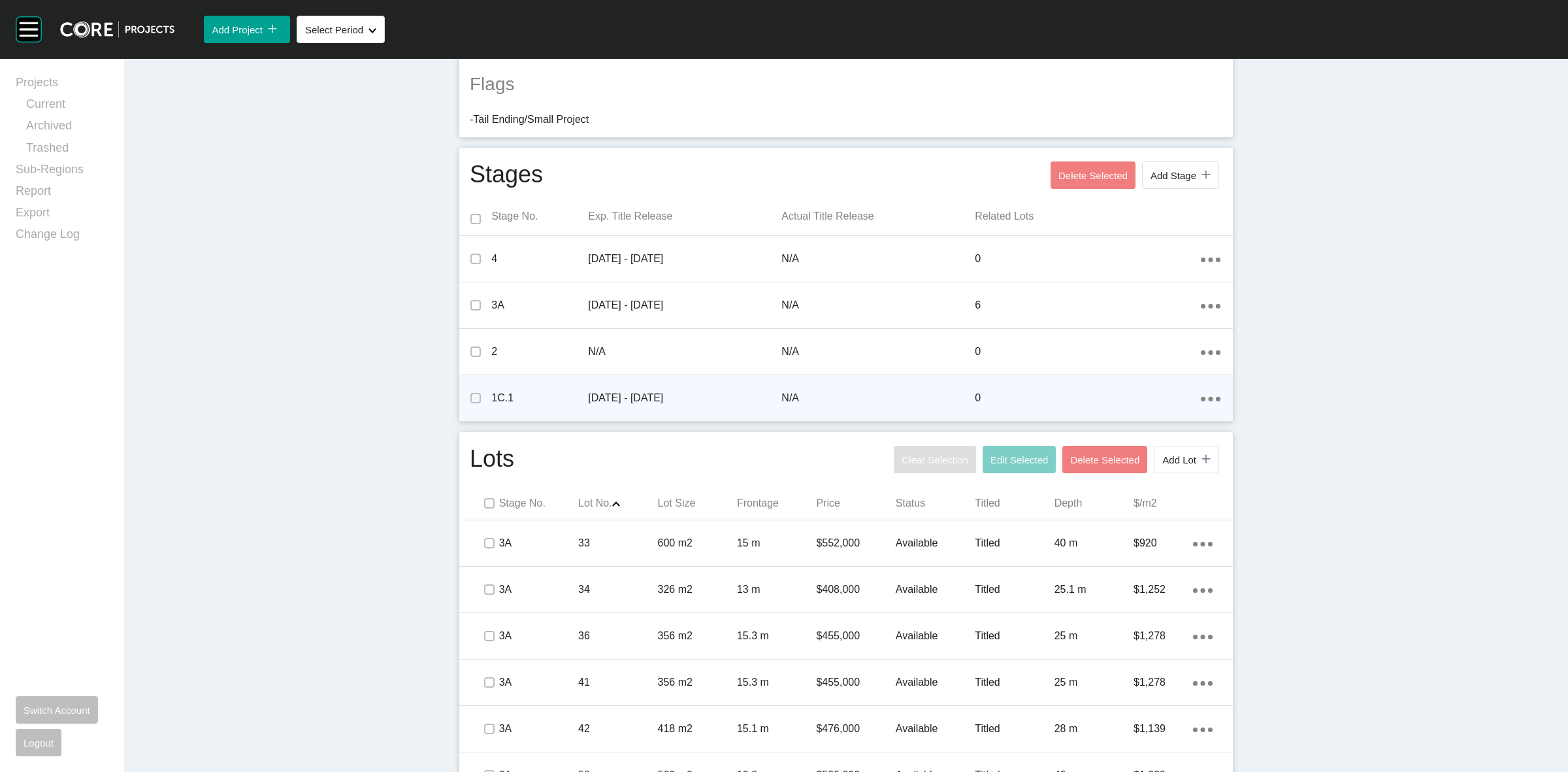
scroll to position [441, 0]
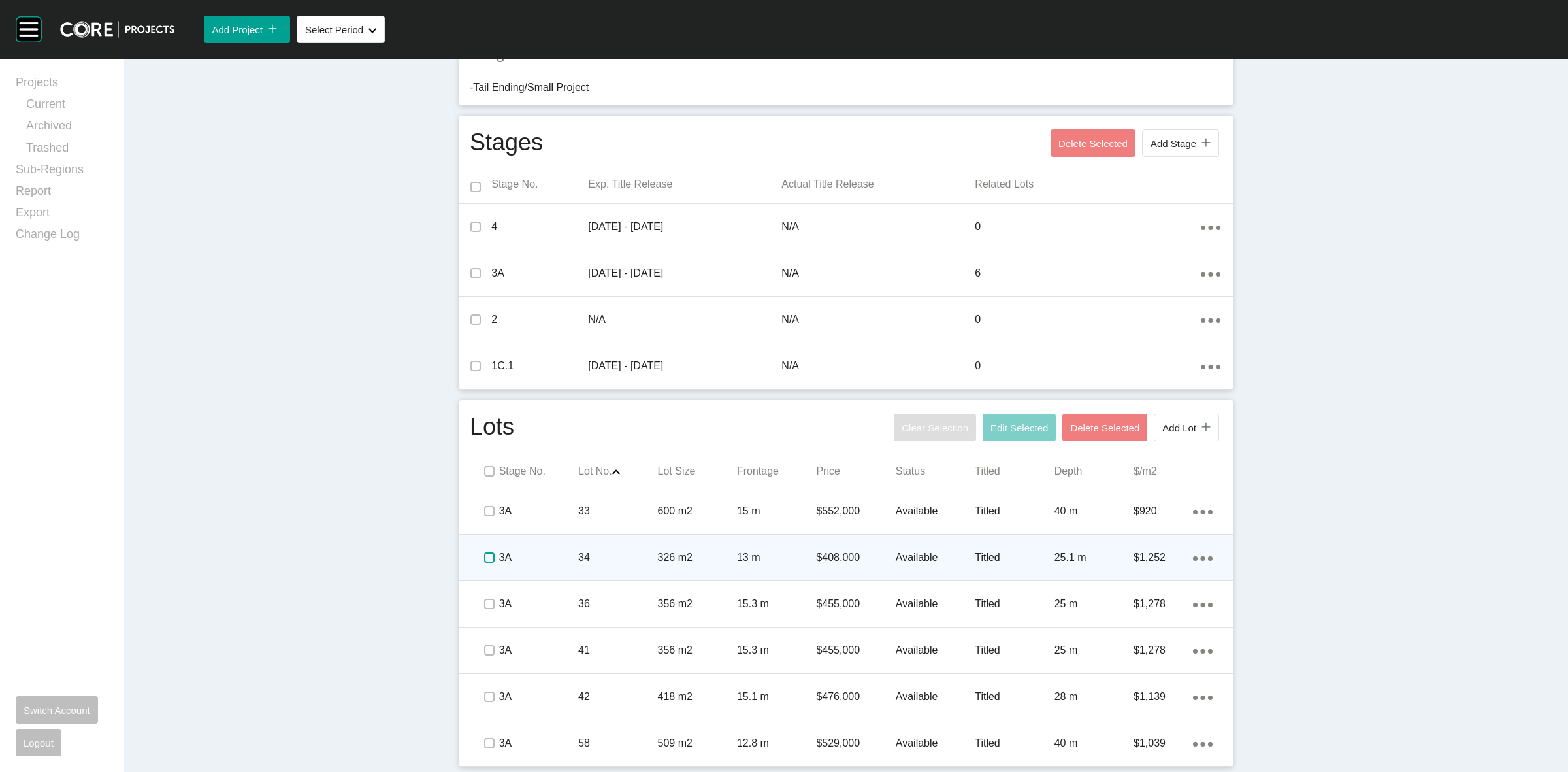
click at [484, 559] on label at bounding box center [489, 557] width 11 height 11
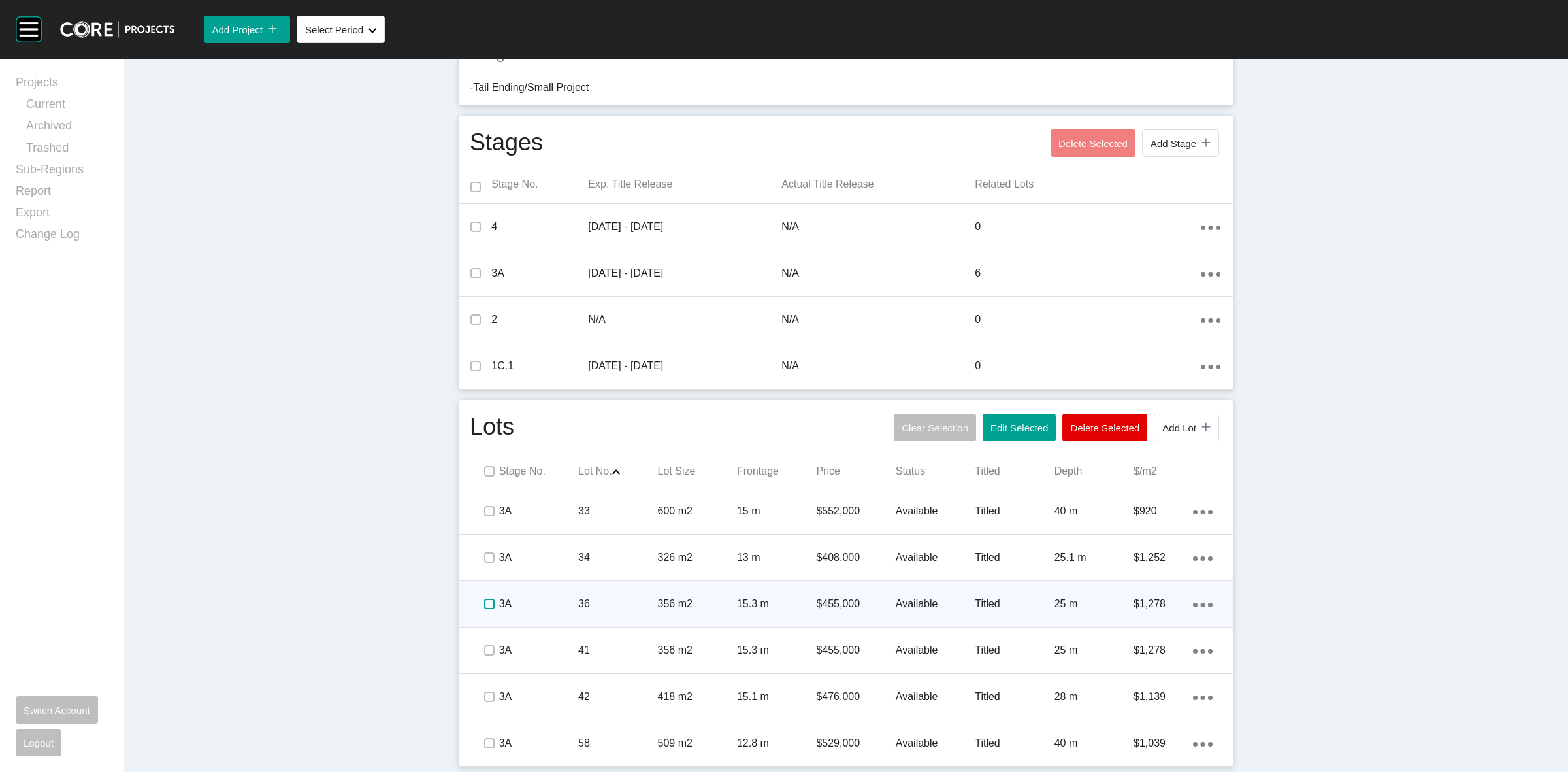
click at [489, 602] on label at bounding box center [489, 603] width 11 height 11
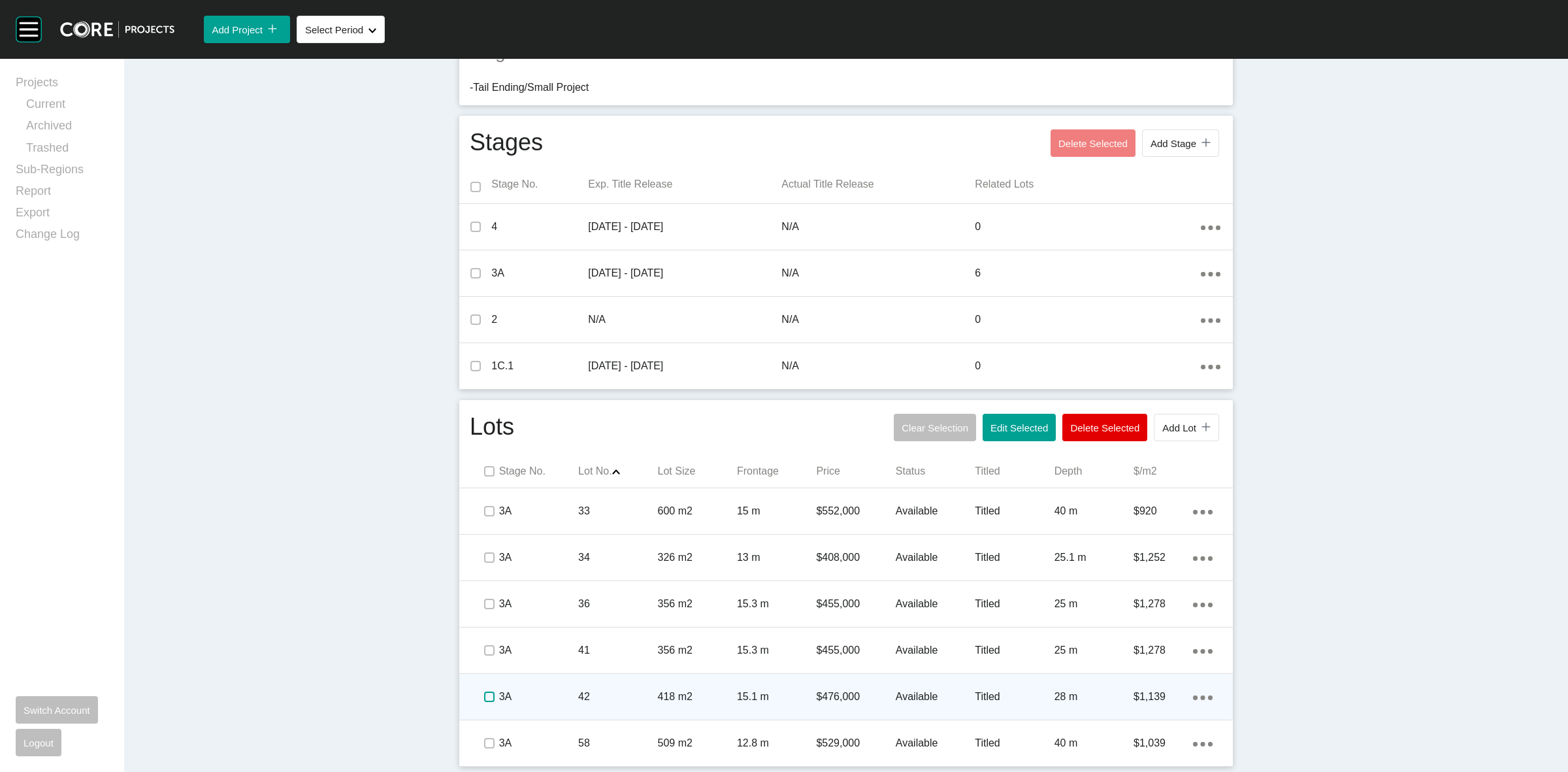
click at [484, 698] on label at bounding box center [489, 697] width 11 height 11
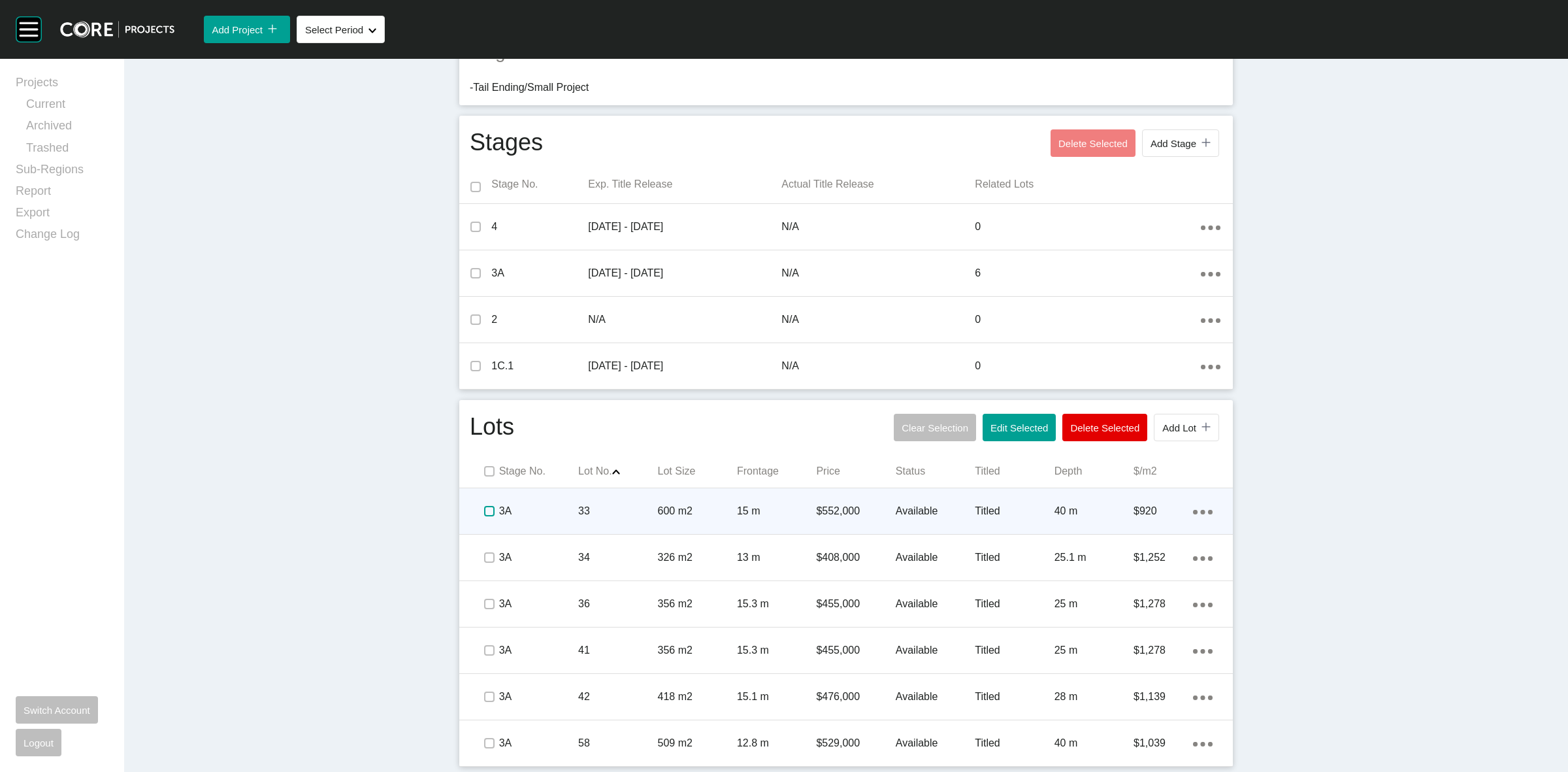
click at [484, 507] on label at bounding box center [489, 510] width 11 height 11
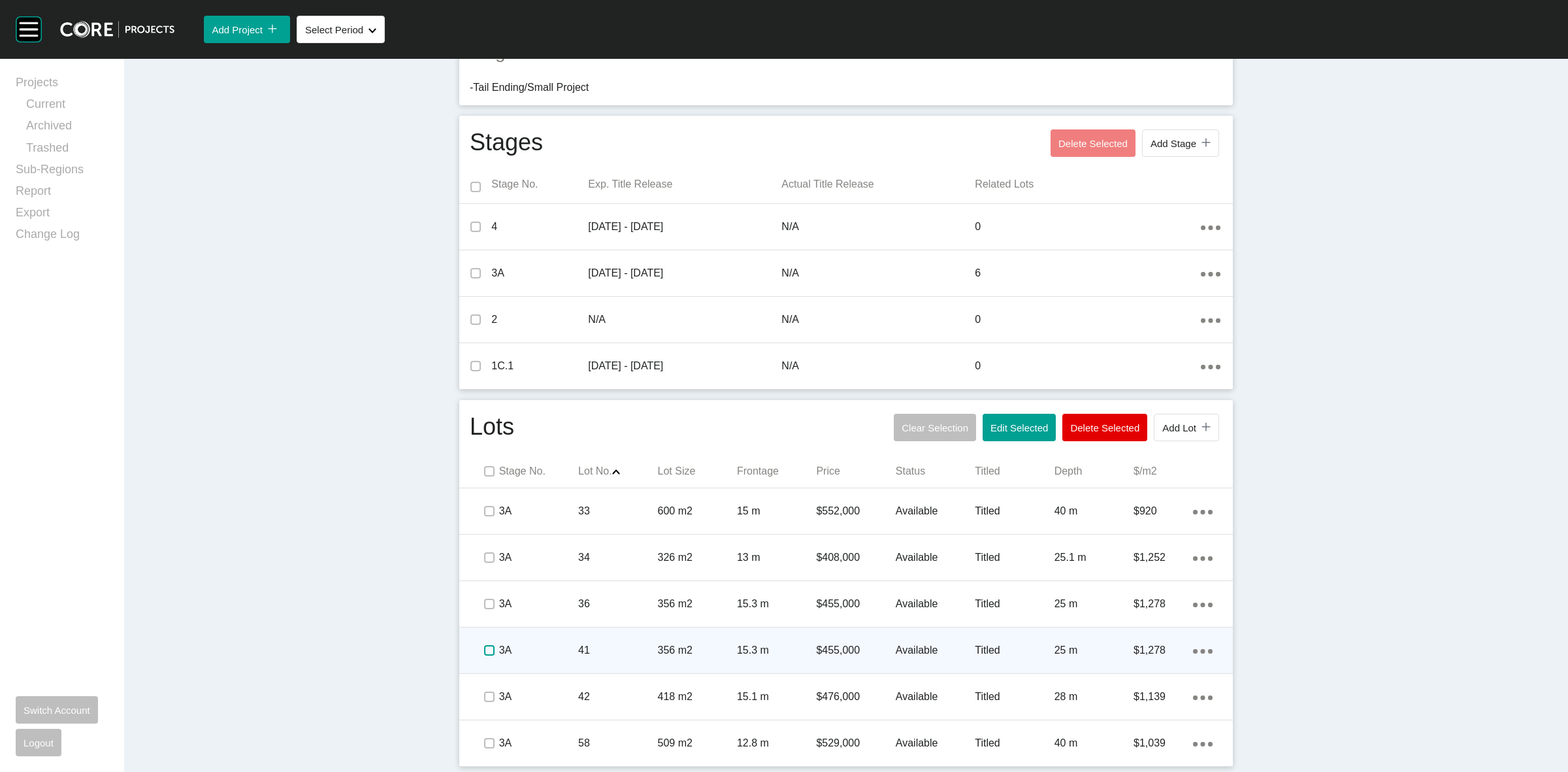
click at [485, 654] on label at bounding box center [489, 650] width 11 height 11
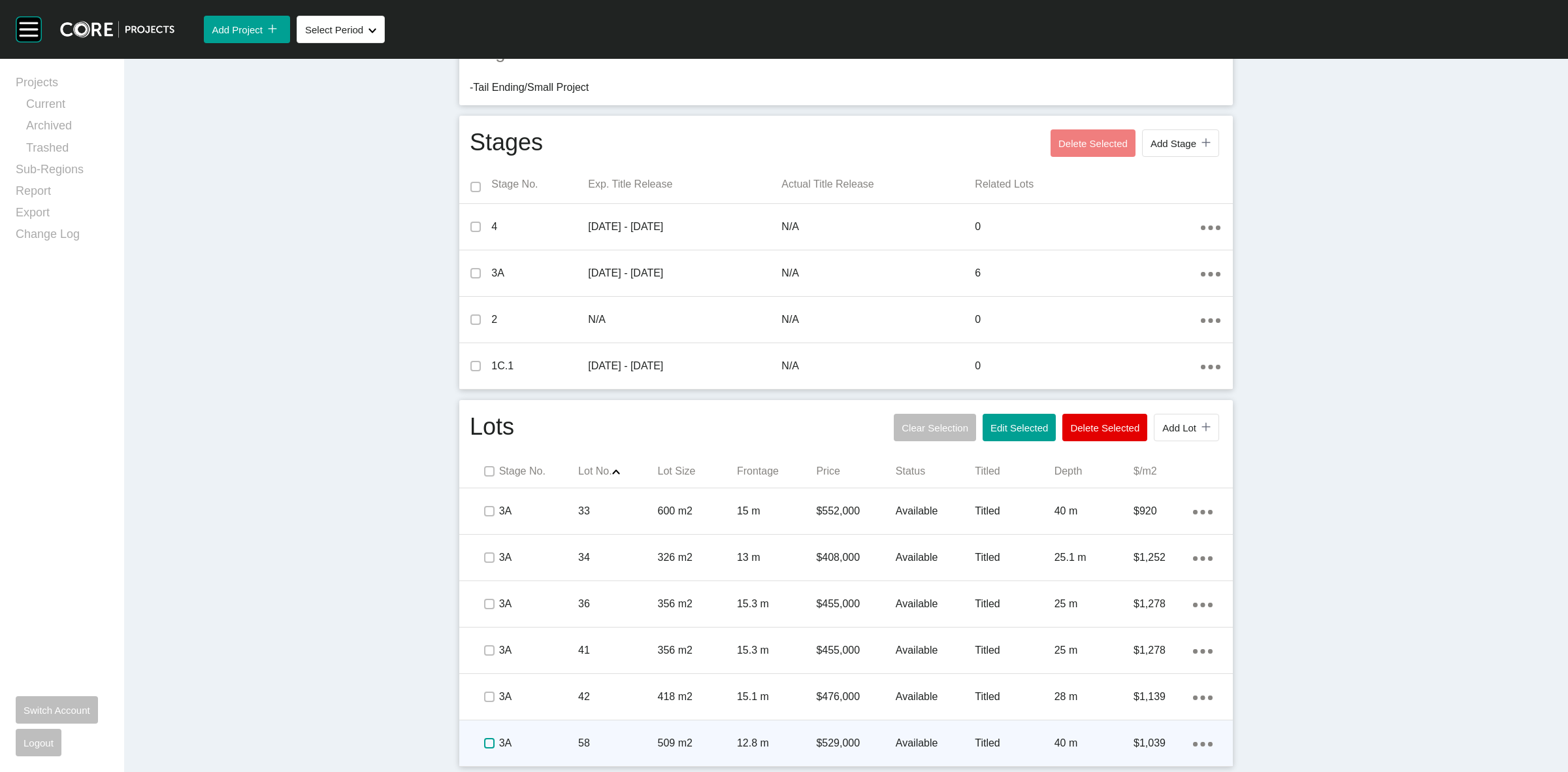
click at [484, 745] on label at bounding box center [489, 743] width 11 height 11
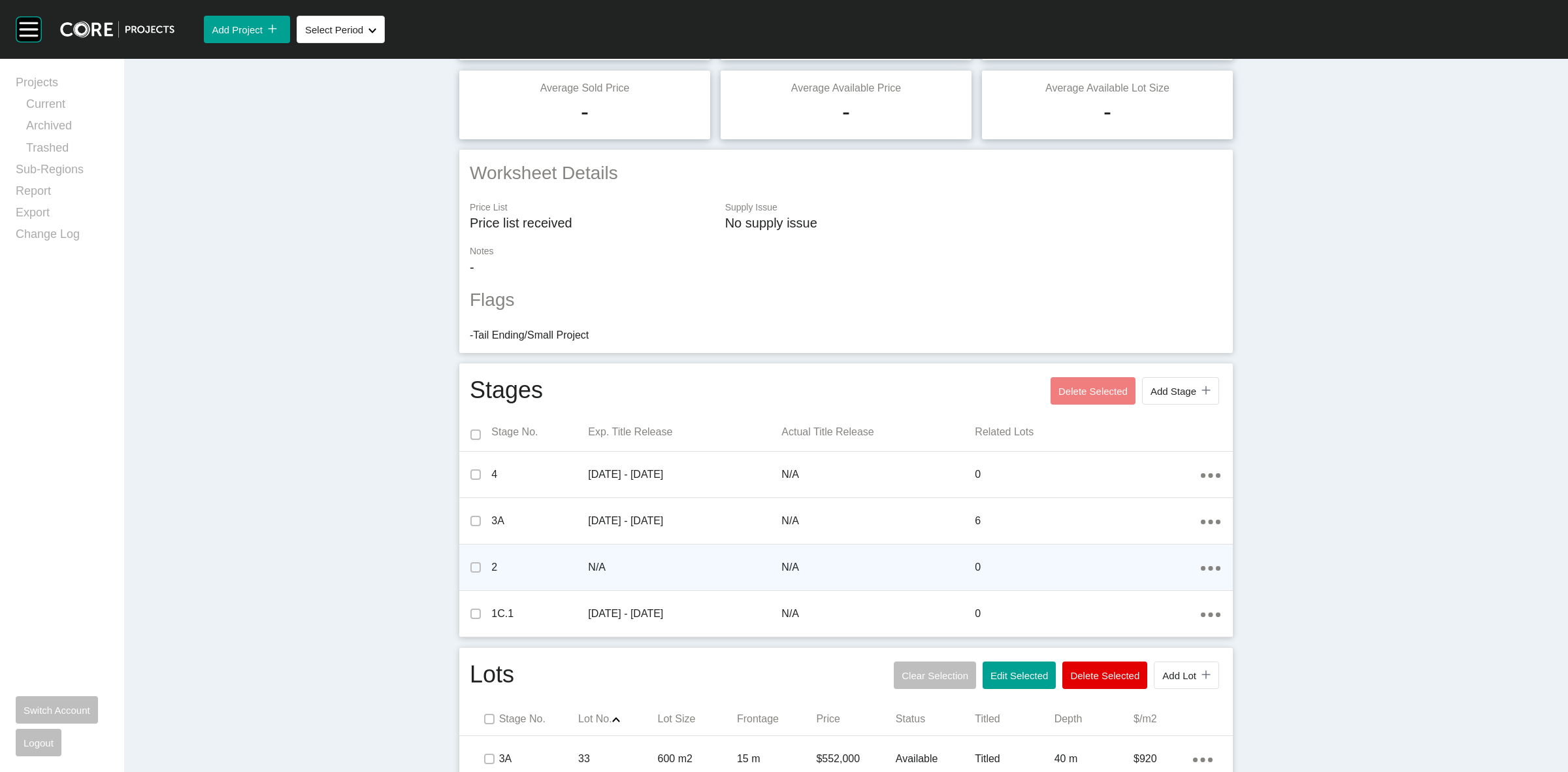
scroll to position [0, 0]
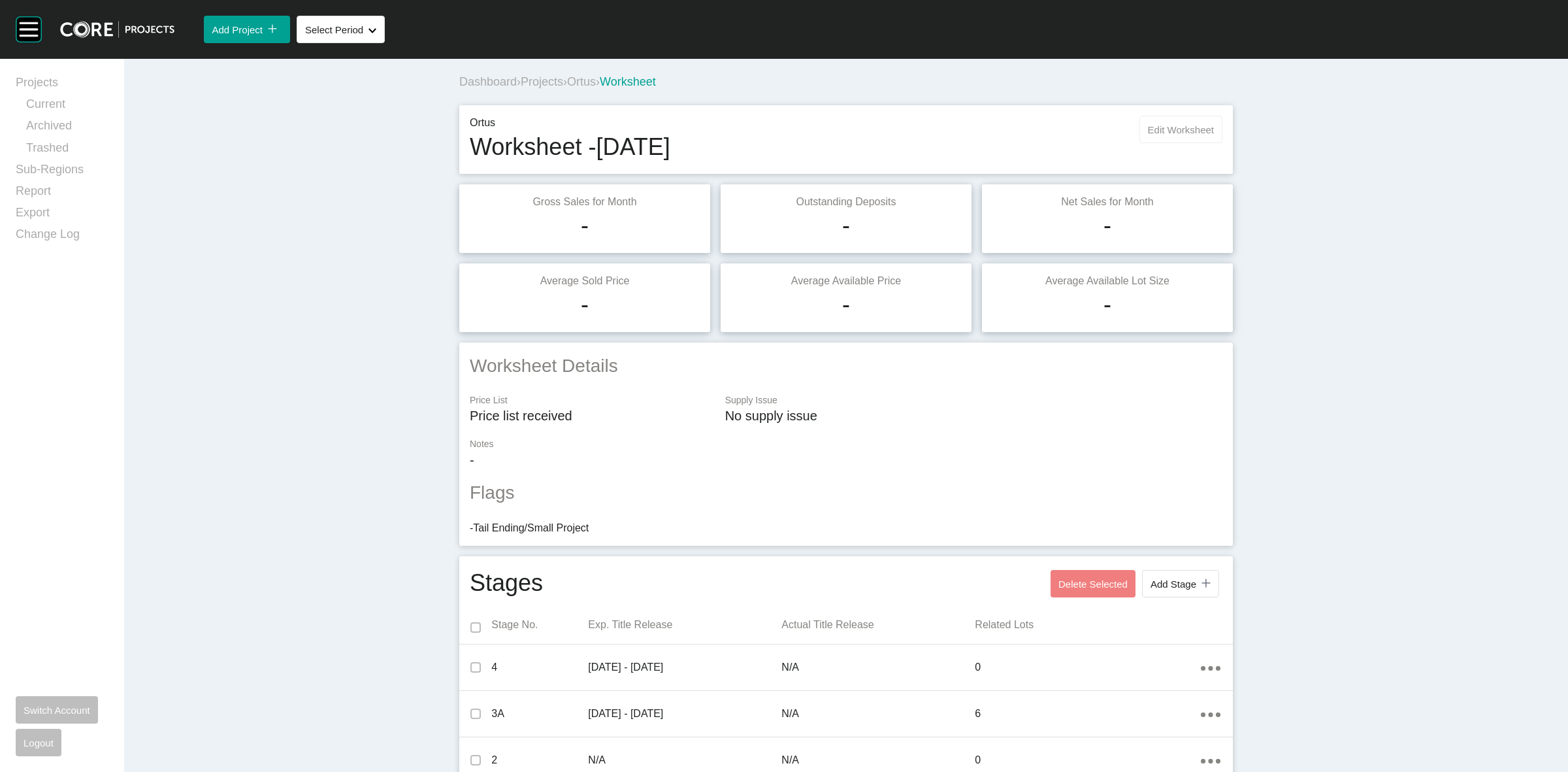
click at [1190, 118] on button "Edit Worksheet" at bounding box center [1181, 130] width 83 height 27
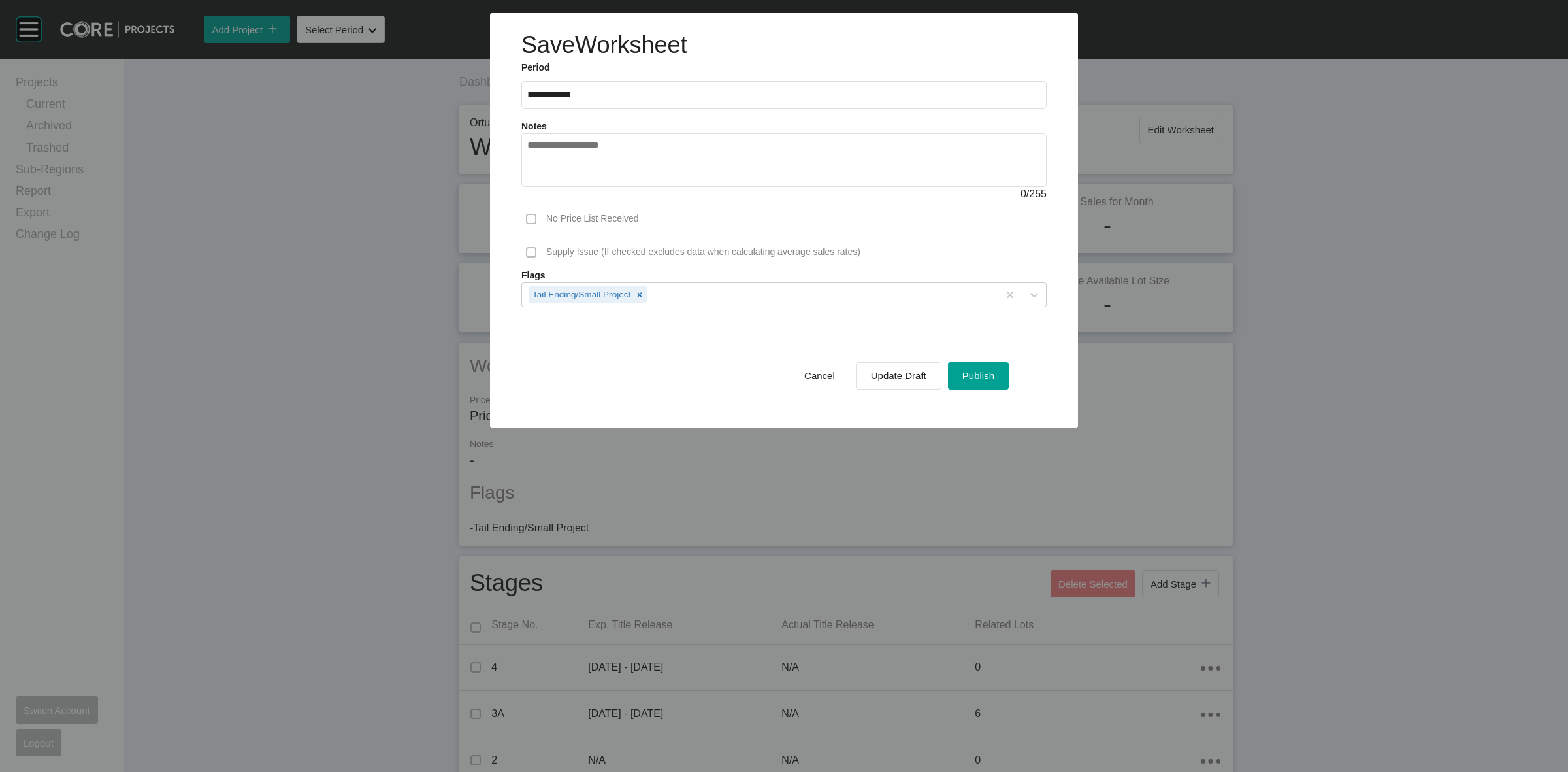
drag, startPoint x: 972, startPoint y: 377, endPoint x: 965, endPoint y: 421, distance: 44.6
click at [972, 377] on span "Publish" at bounding box center [979, 375] width 32 height 11
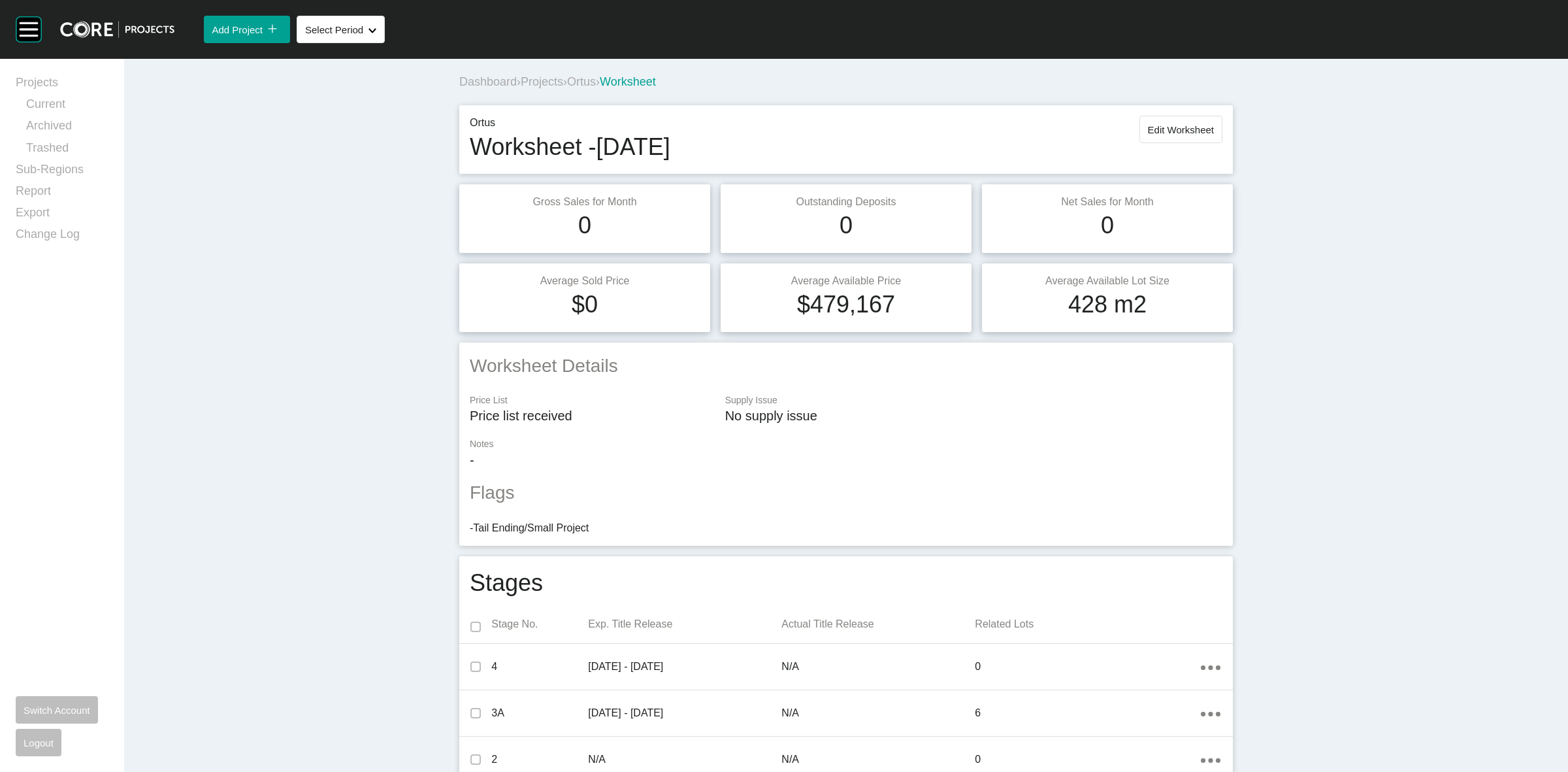
click at [595, 82] on span "Ortus" at bounding box center [581, 81] width 28 height 13
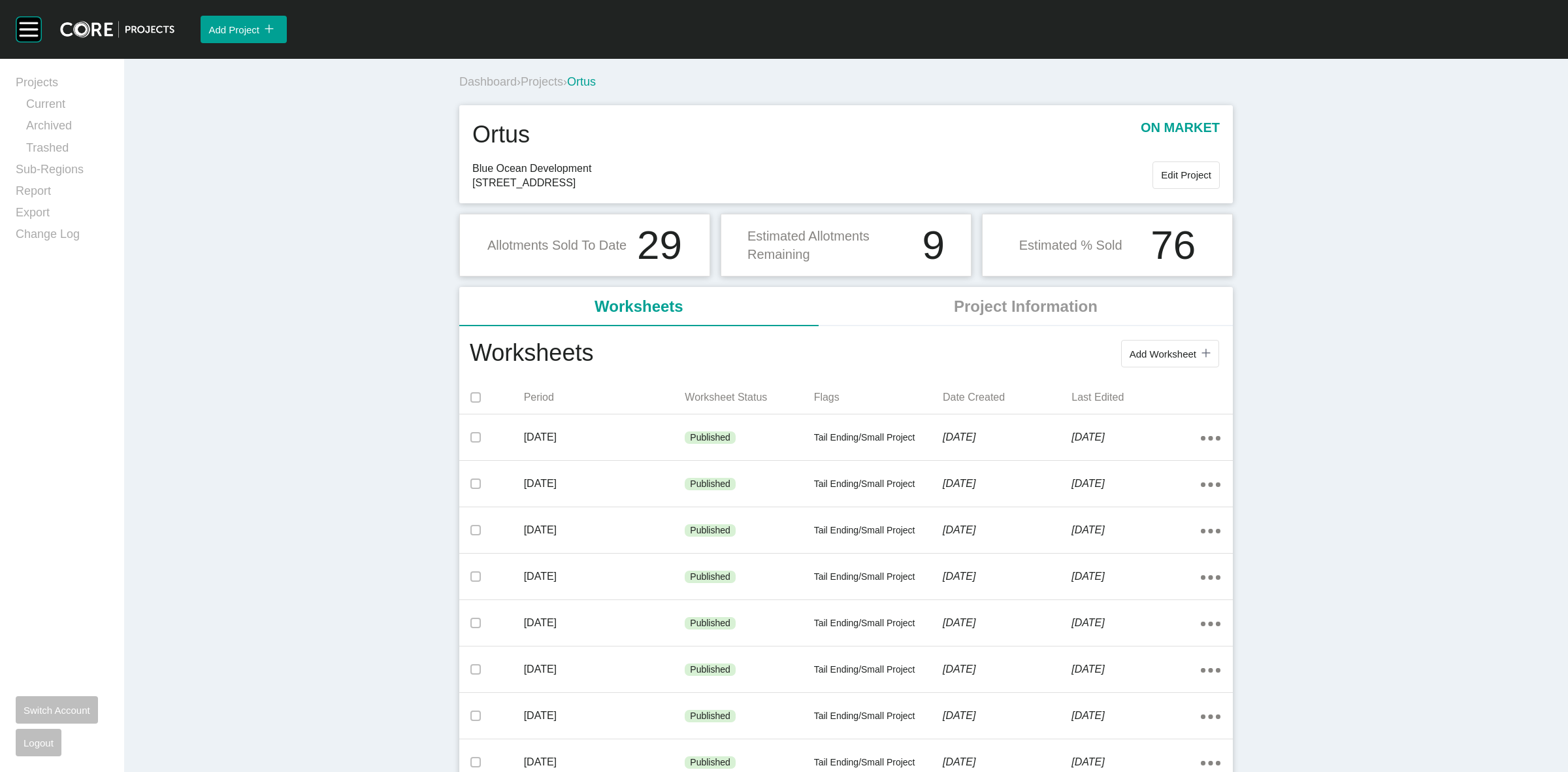
click at [546, 82] on span "Projects" at bounding box center [543, 81] width 43 height 13
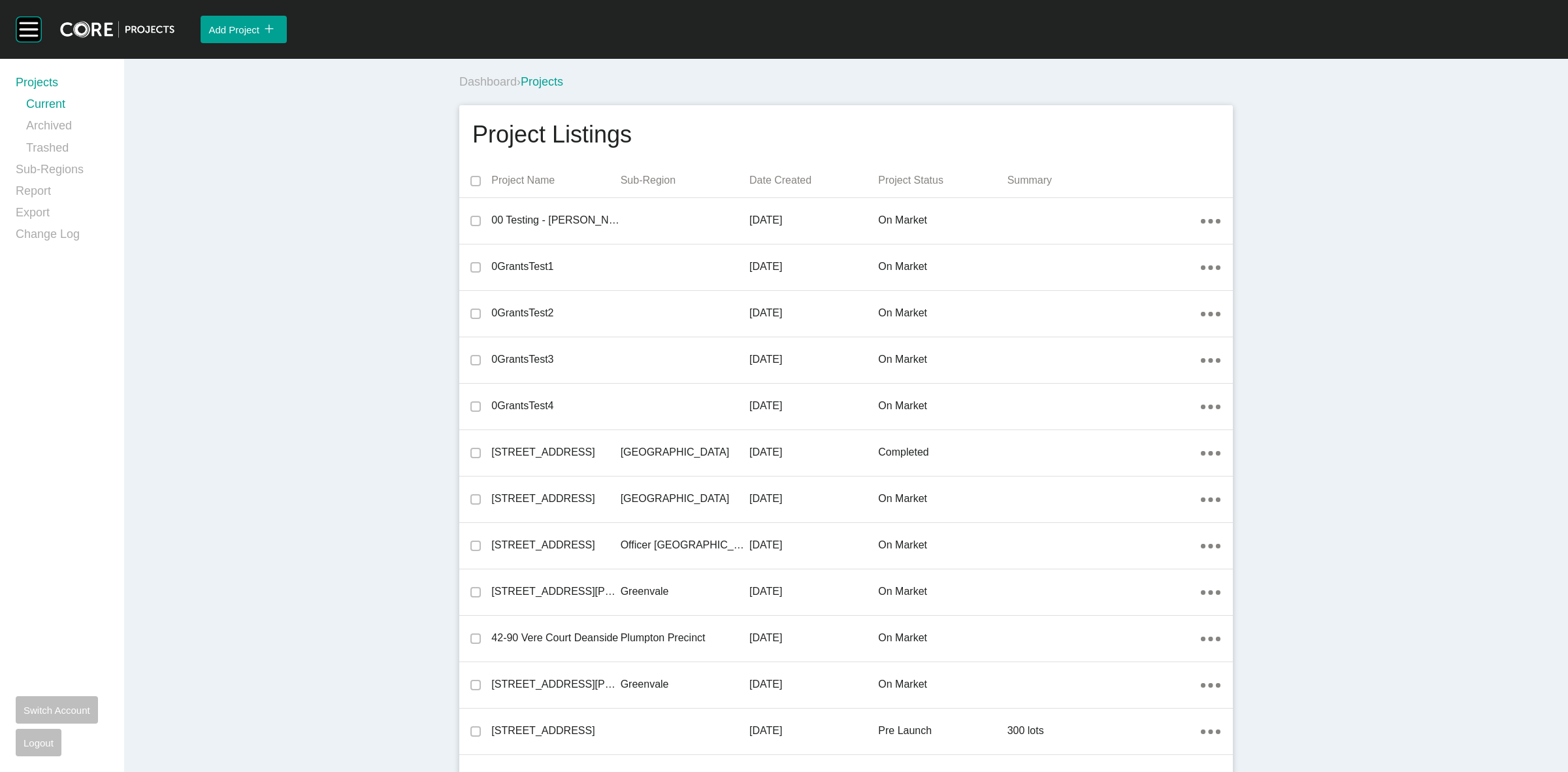
scroll to position [16026, 0]
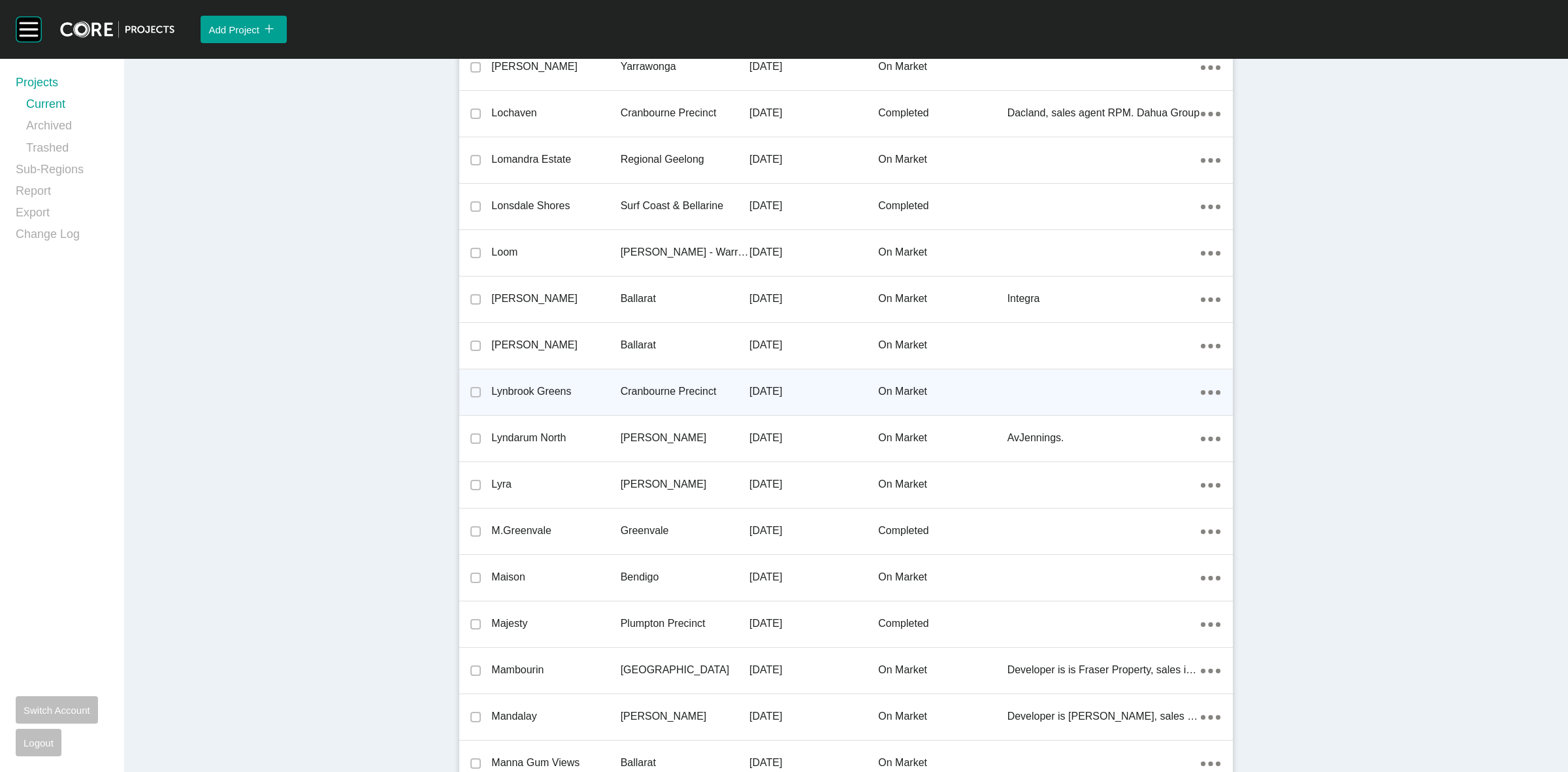
click at [662, 386] on p "Cranbourne Precinct" at bounding box center [685, 391] width 129 height 15
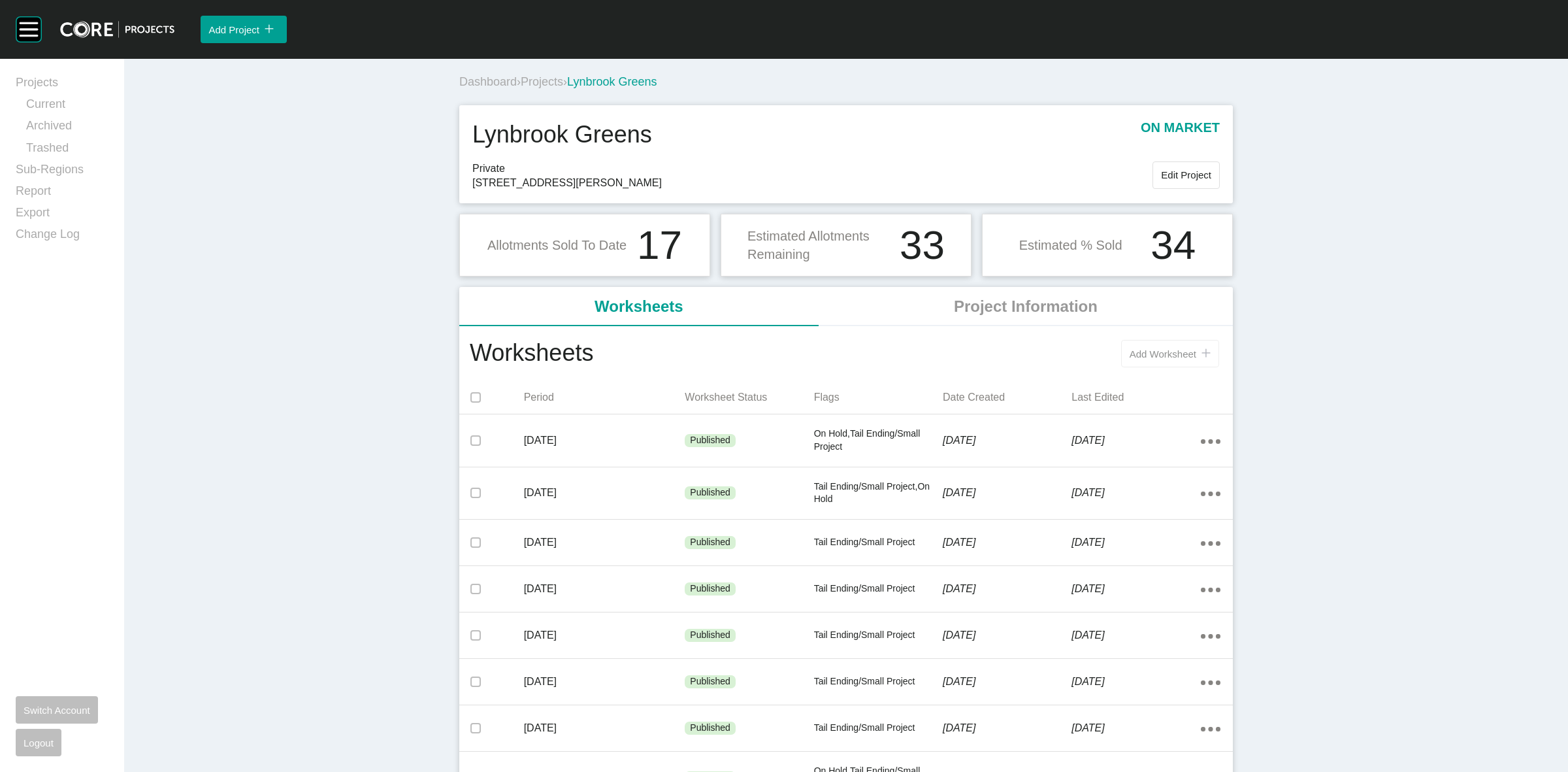
click at [1135, 344] on button "Add Worksheet icon/tick copy 11 Created with Sketch." at bounding box center [1170, 353] width 98 height 27
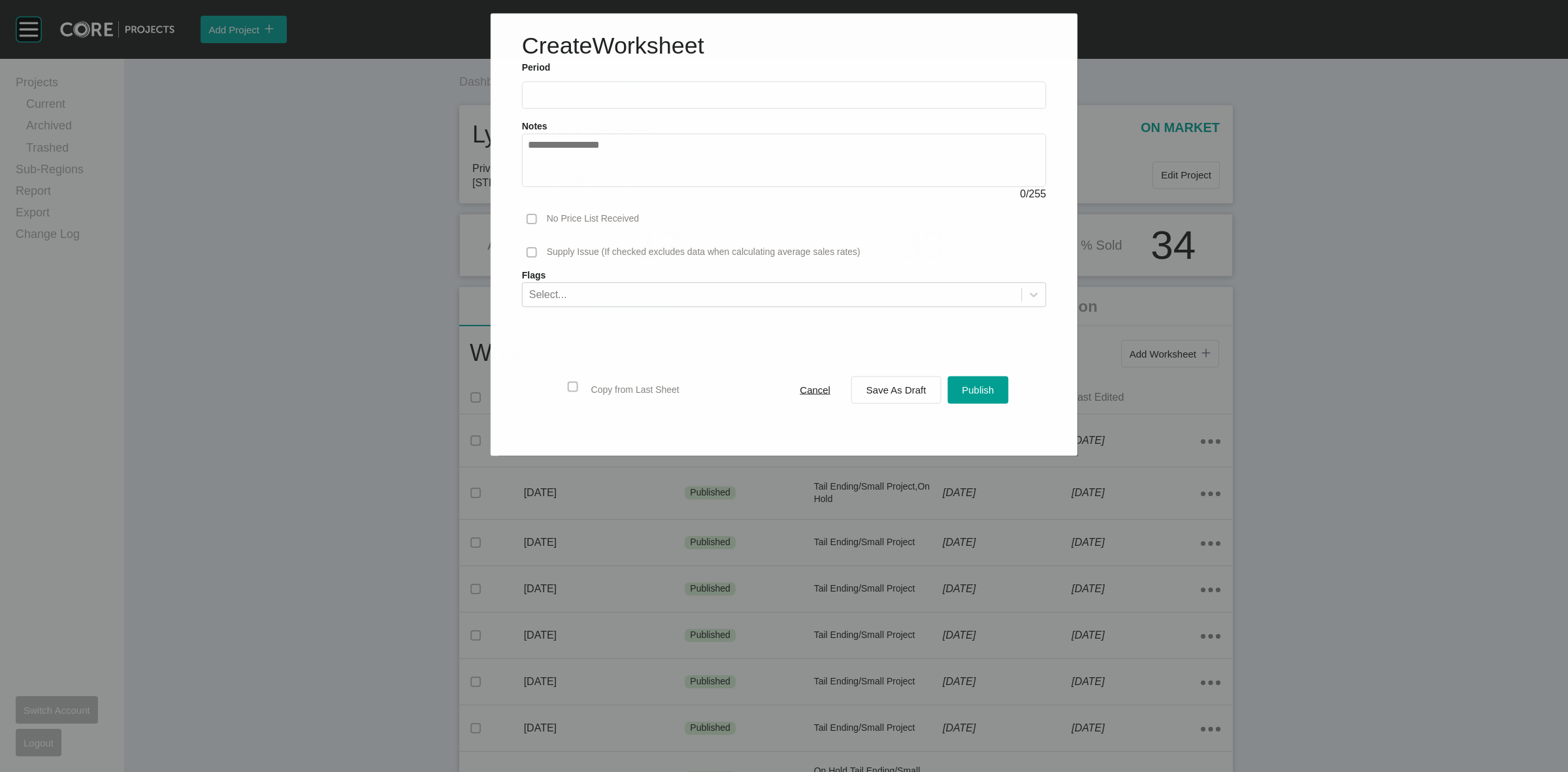
click at [577, 100] on label at bounding box center [784, 95] width 524 height 27
click at [577, 100] on input "text" at bounding box center [784, 95] width 513 height 11
click at [582, 185] on li "Aug" at bounding box center [590, 190] width 44 height 22
type input "**********"
click at [567, 298] on div "Select..." at bounding box center [772, 294] width 500 height 22
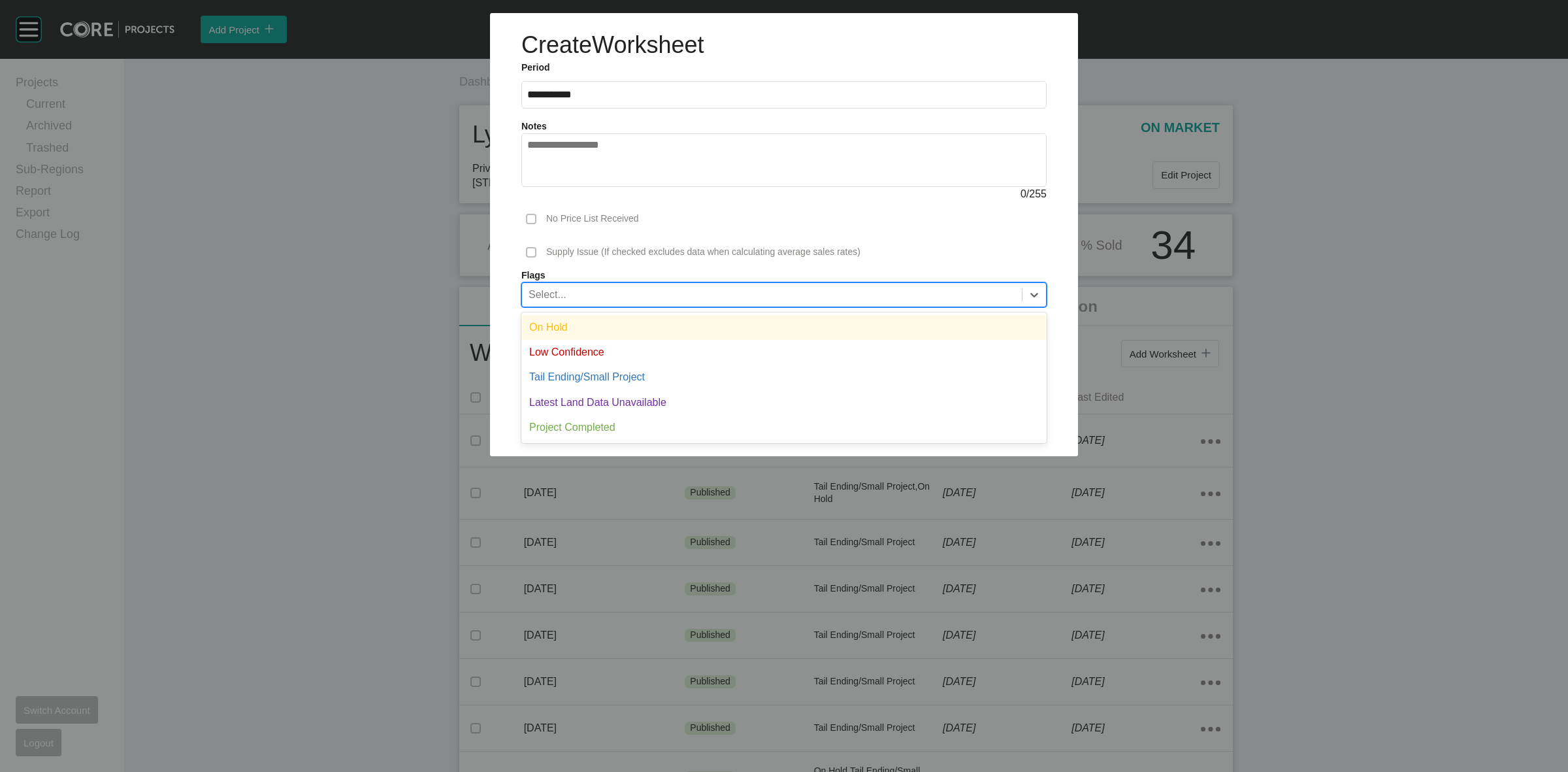
drag, startPoint x: 554, startPoint y: 321, endPoint x: 620, endPoint y: 328, distance: 66.4
click at [556, 321] on div "On Hold" at bounding box center [784, 327] width 525 height 24
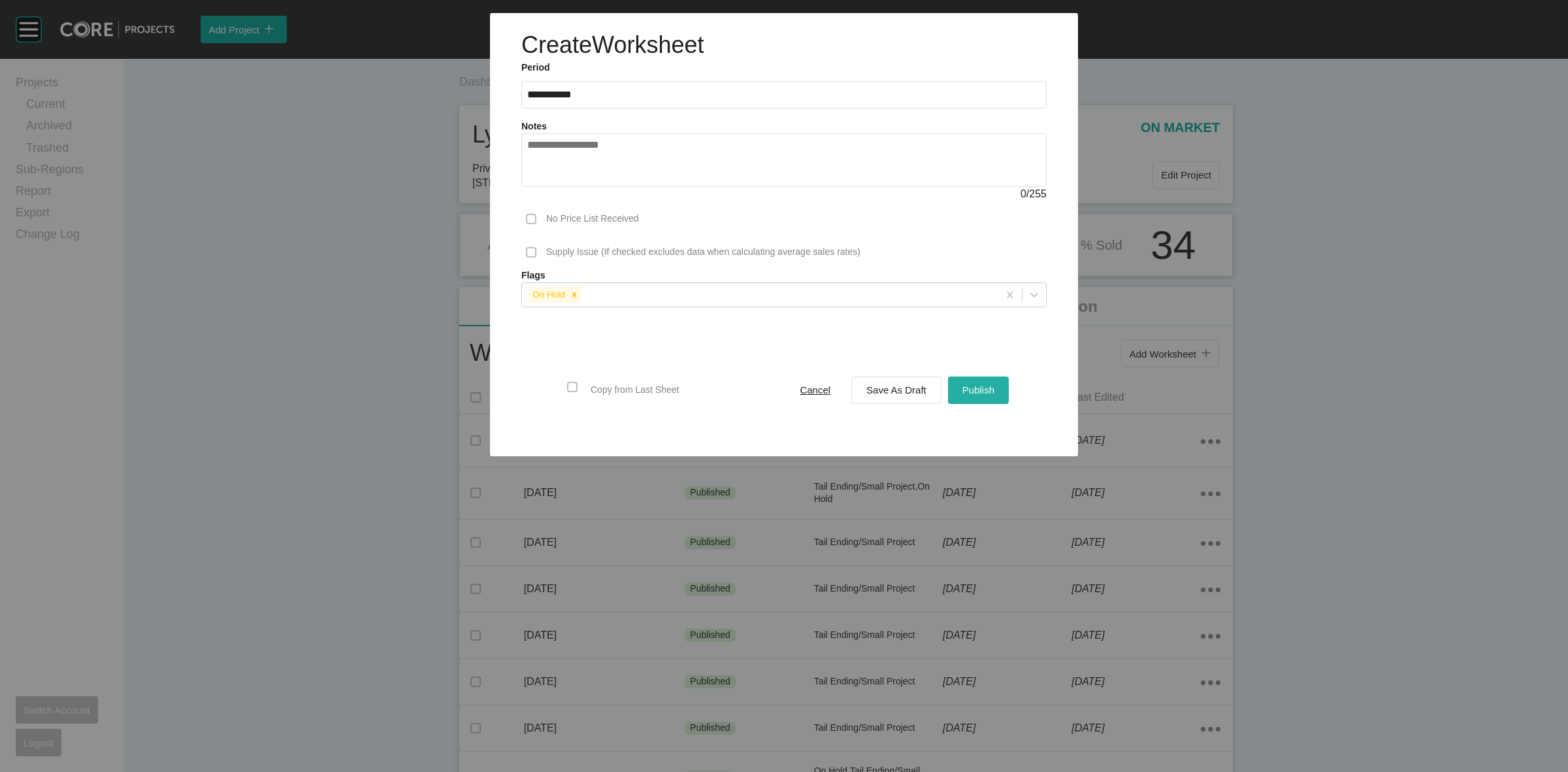
click at [971, 397] on div "Publish" at bounding box center [979, 389] width 39 height 18
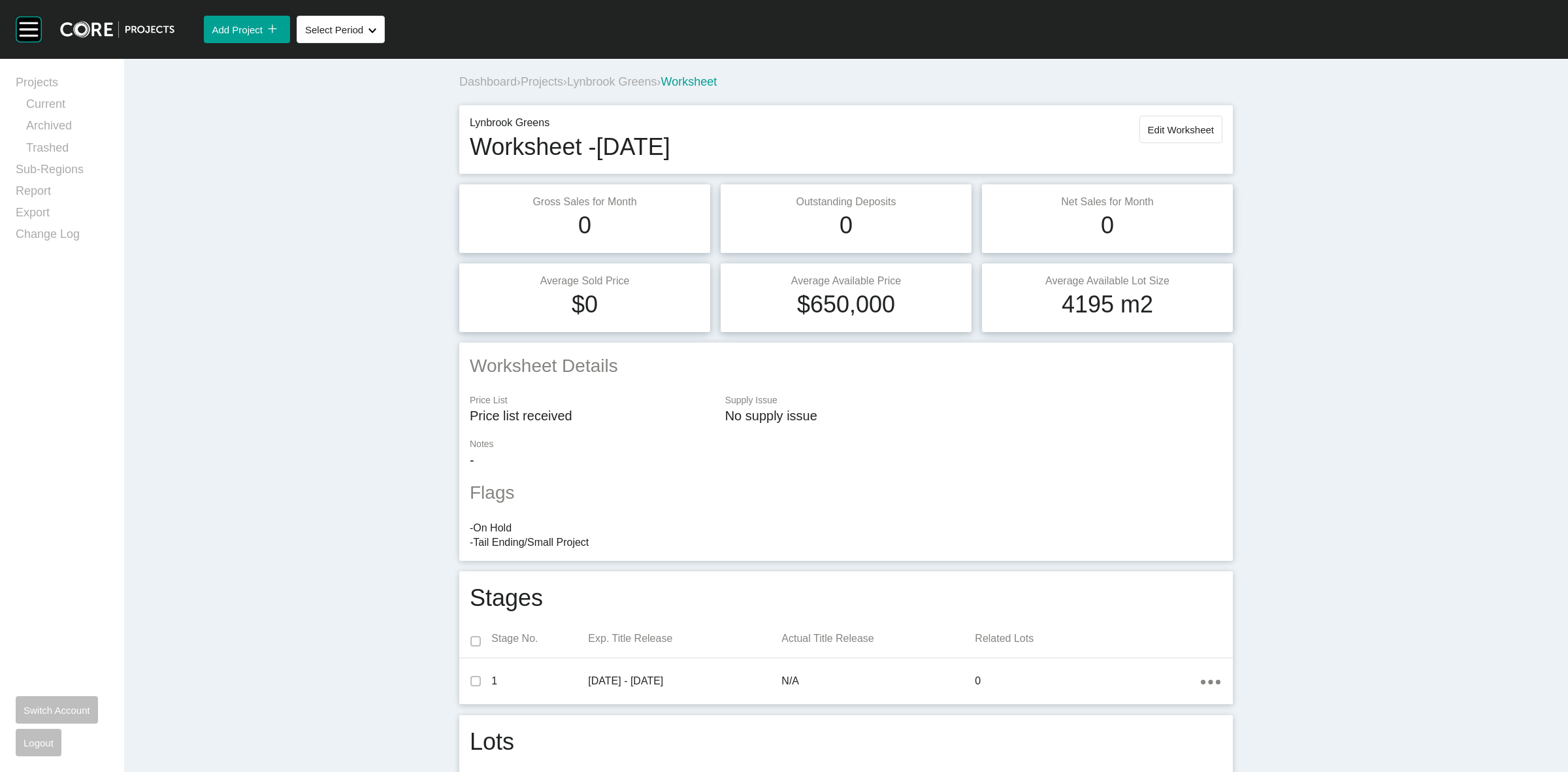
click at [623, 85] on span "Lynbrook Greens" at bounding box center [612, 81] width 90 height 13
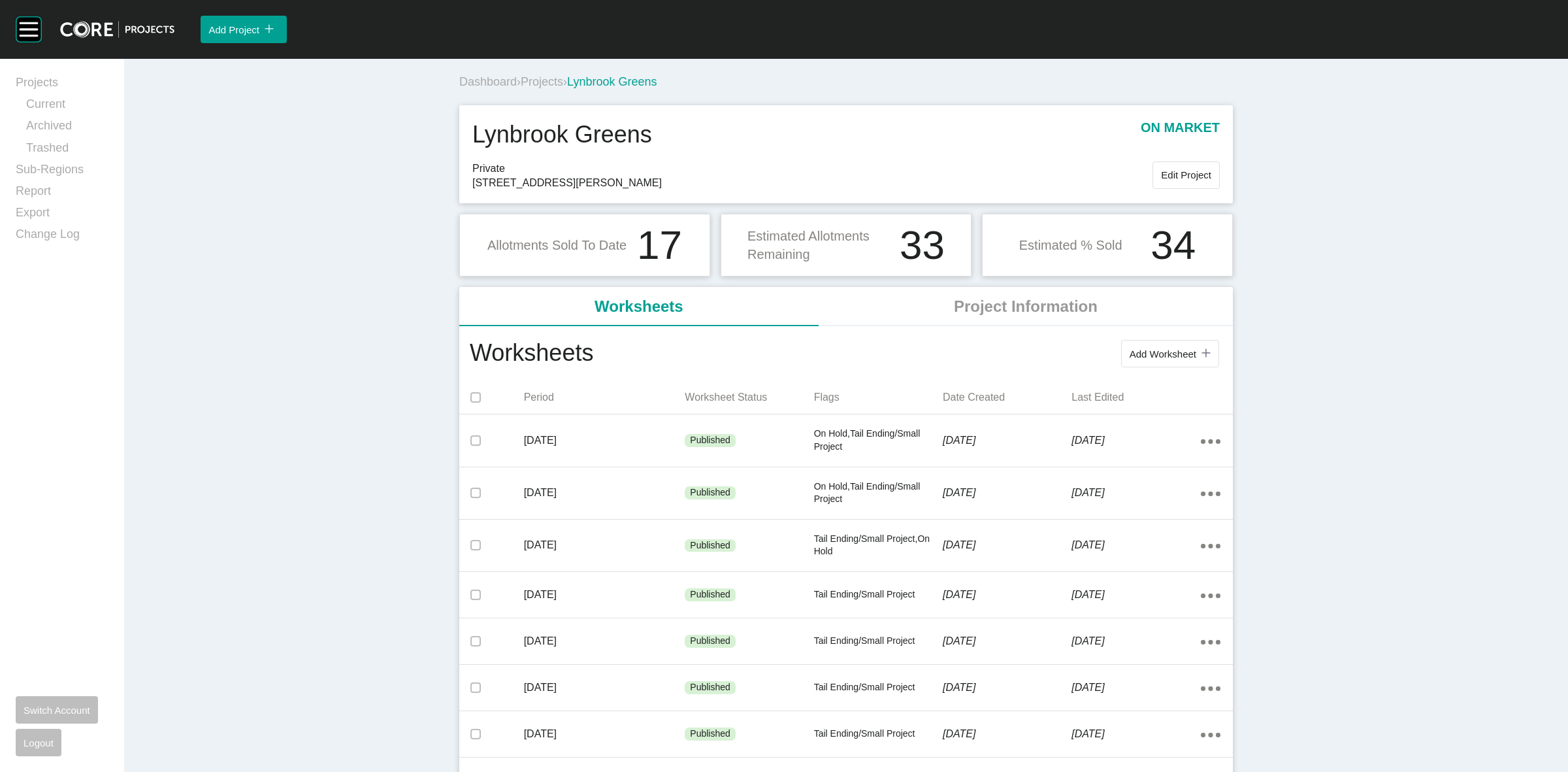
click at [547, 82] on span "Projects" at bounding box center [543, 81] width 43 height 13
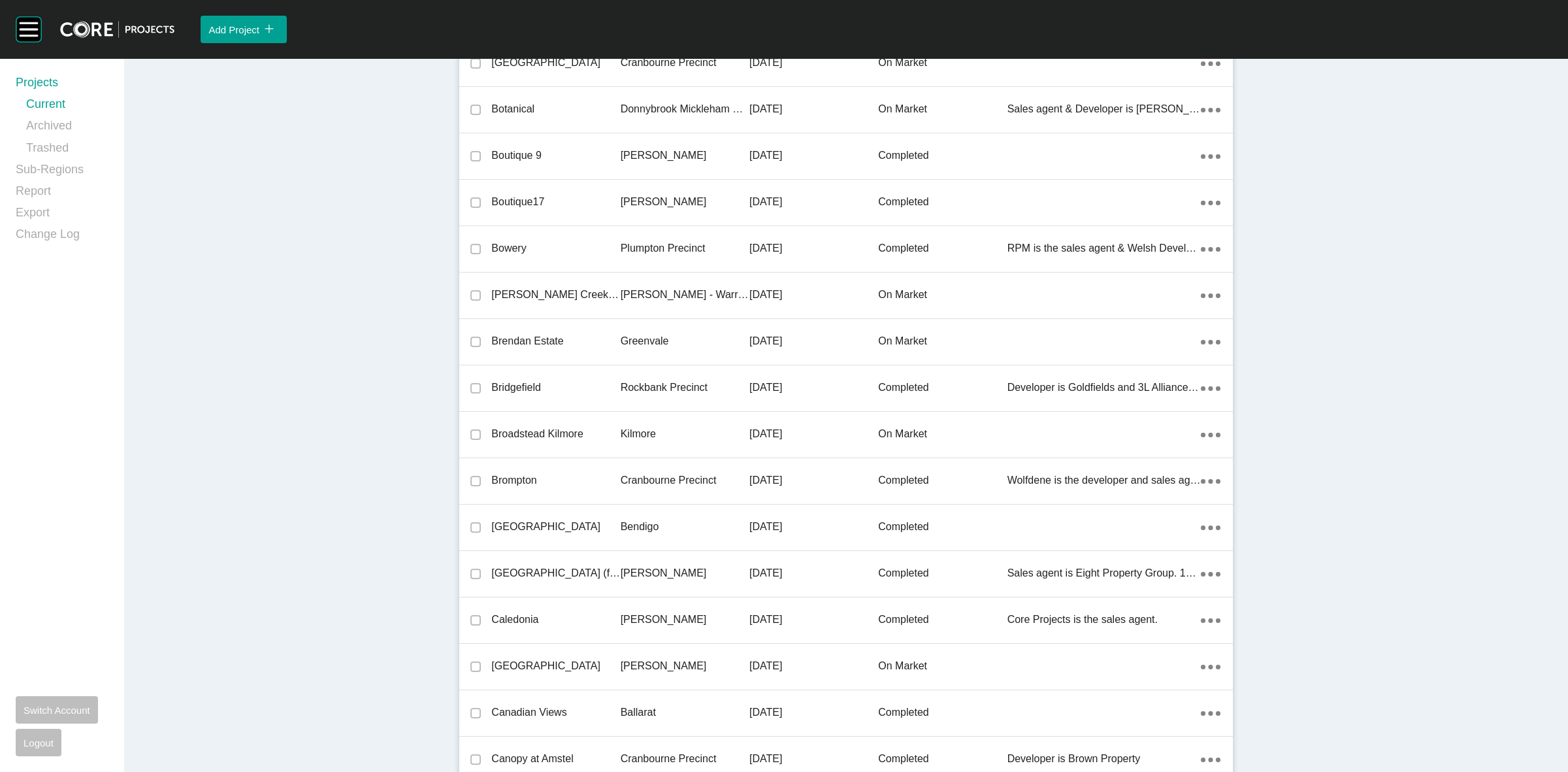
scroll to position [10597, 0]
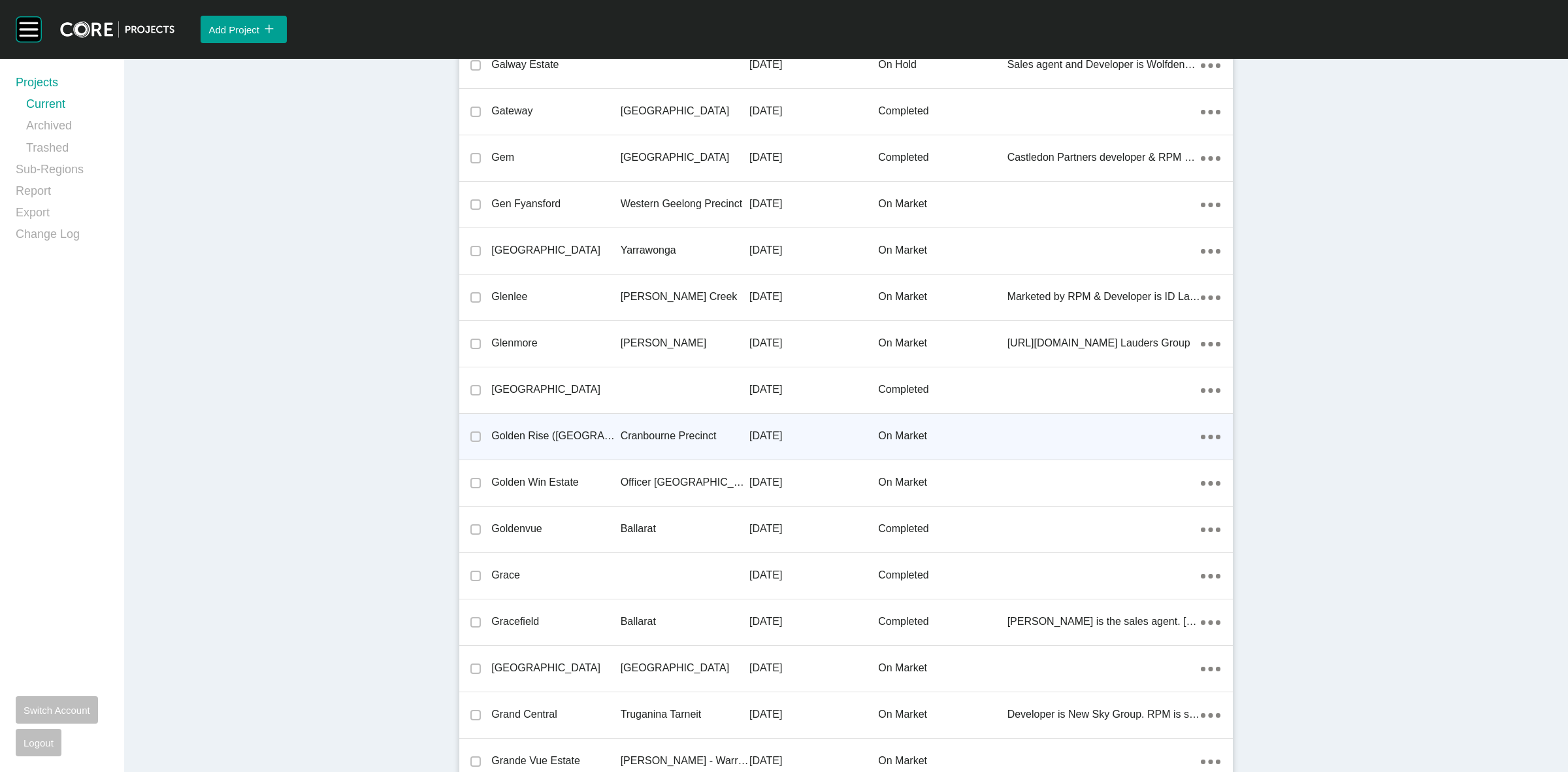
click at [667, 430] on p "Cranbourne Precinct" at bounding box center [685, 435] width 129 height 15
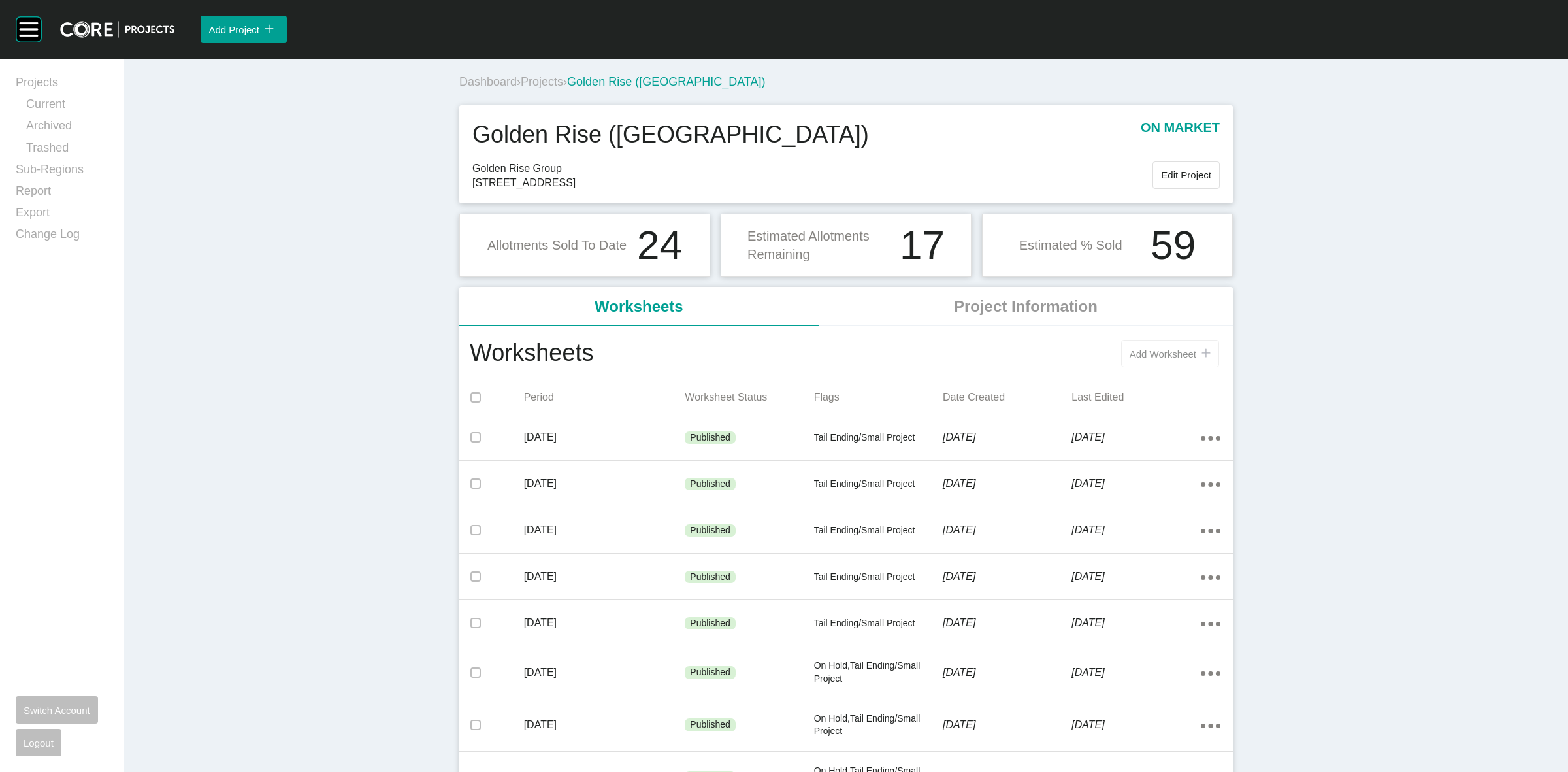
click at [1154, 353] on span "Add Worksheet" at bounding box center [1163, 353] width 66 height 11
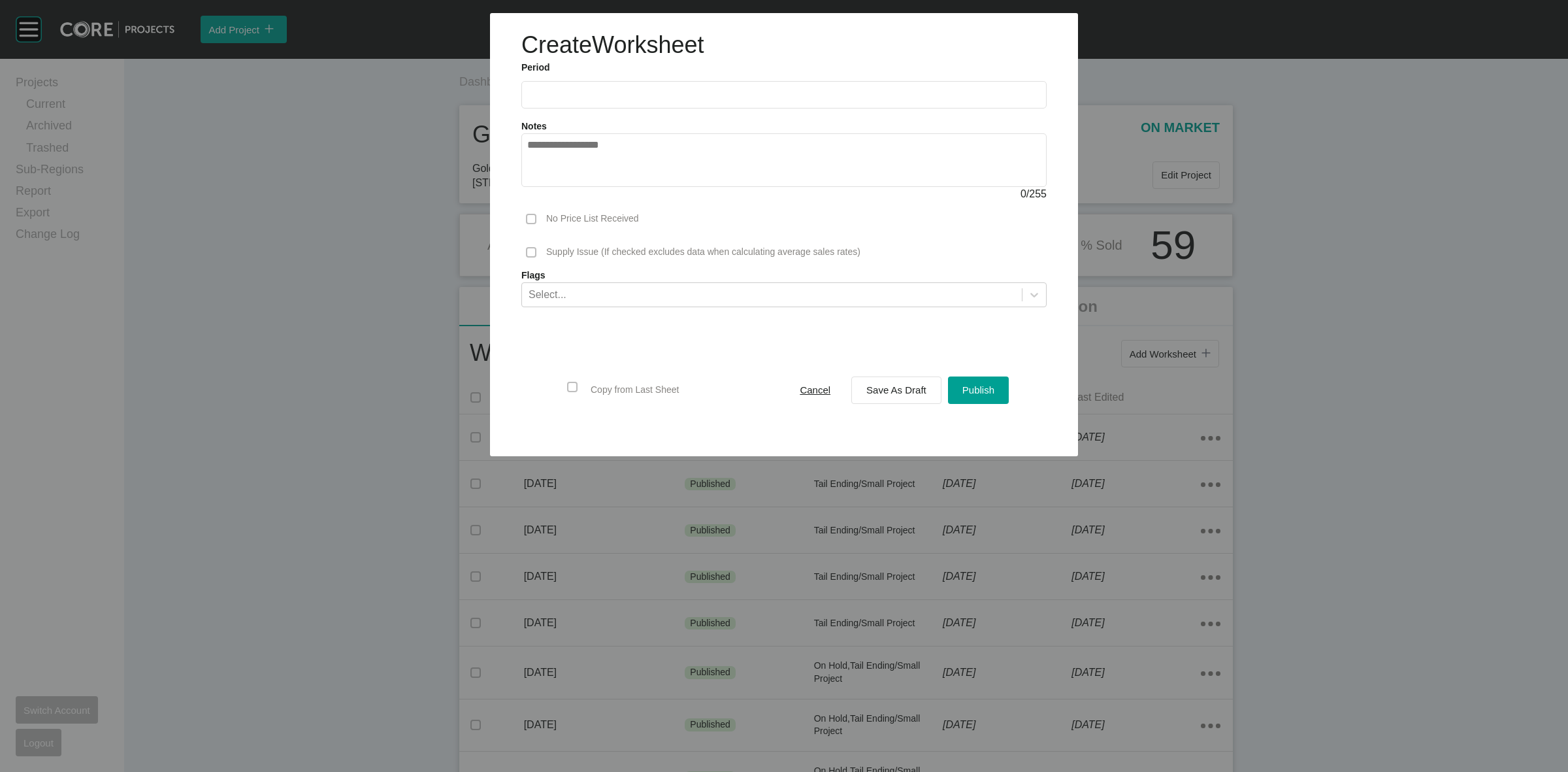
click at [613, 90] on input "text" at bounding box center [784, 94] width 513 height 11
click at [591, 181] on li "Aug" at bounding box center [590, 190] width 44 height 22
type input "**********"
click at [889, 390] on span "Save As Draft" at bounding box center [897, 389] width 60 height 11
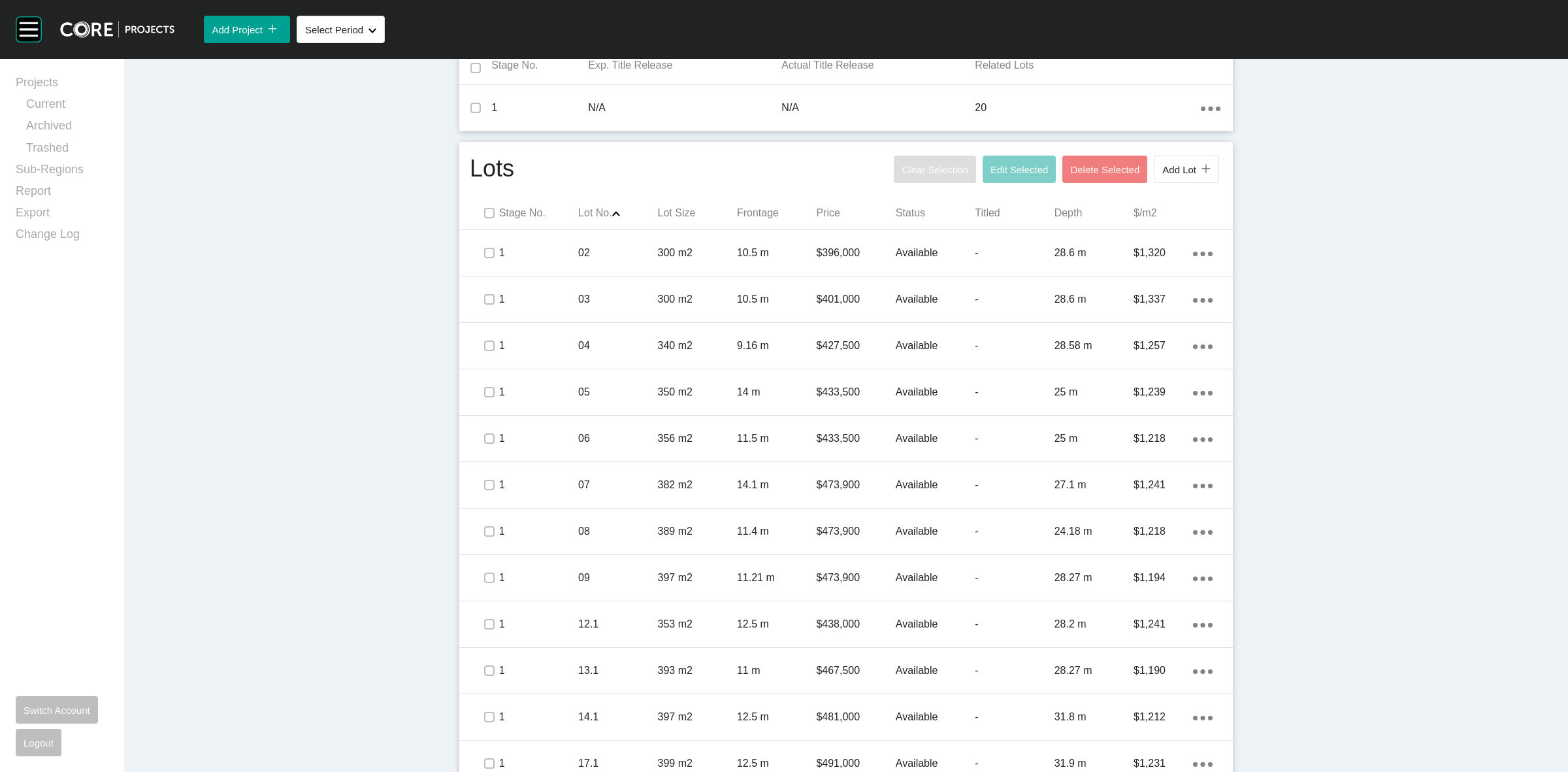
scroll to position [572, 0]
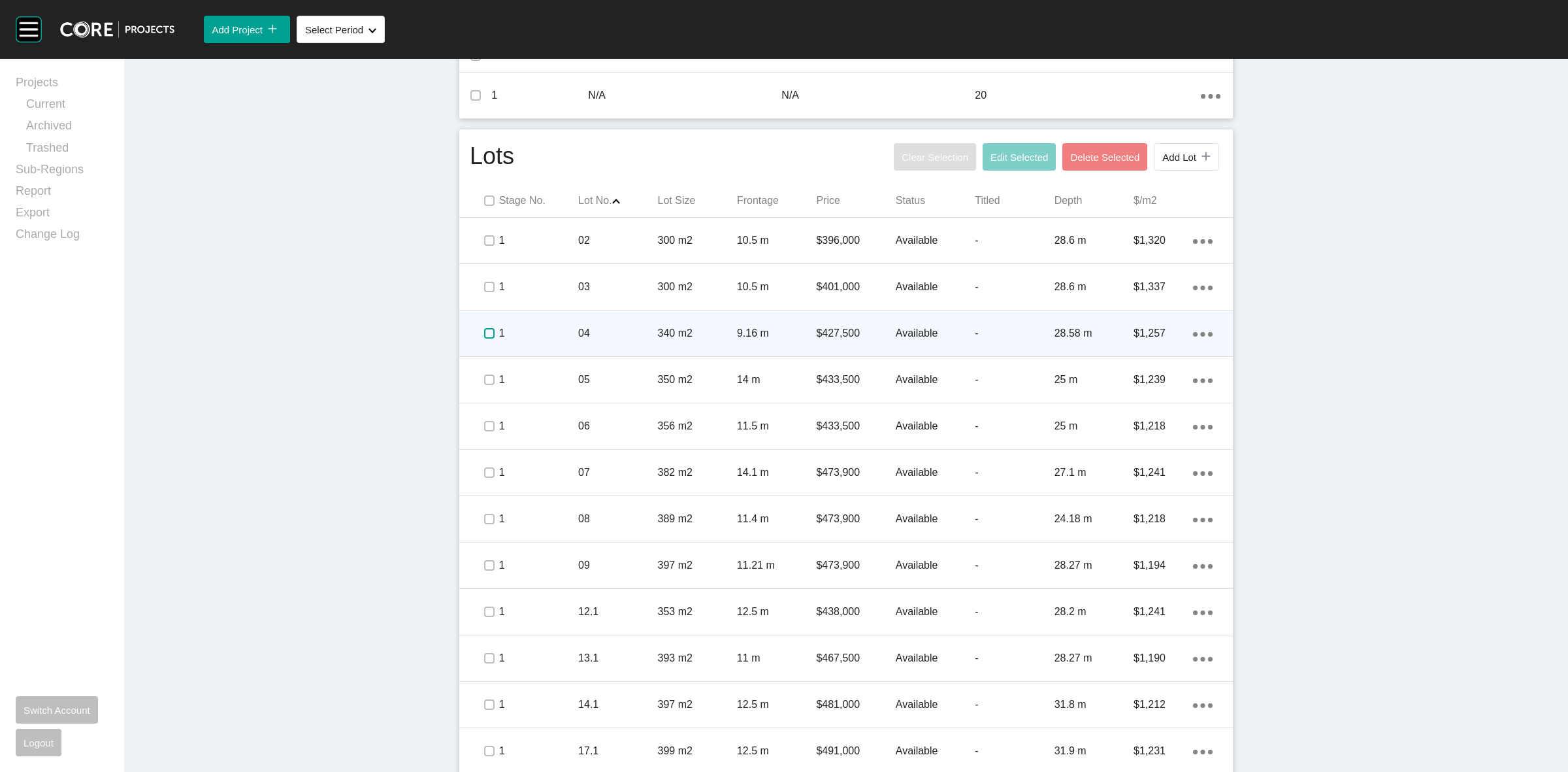
click at [484, 335] on label at bounding box center [489, 333] width 11 height 11
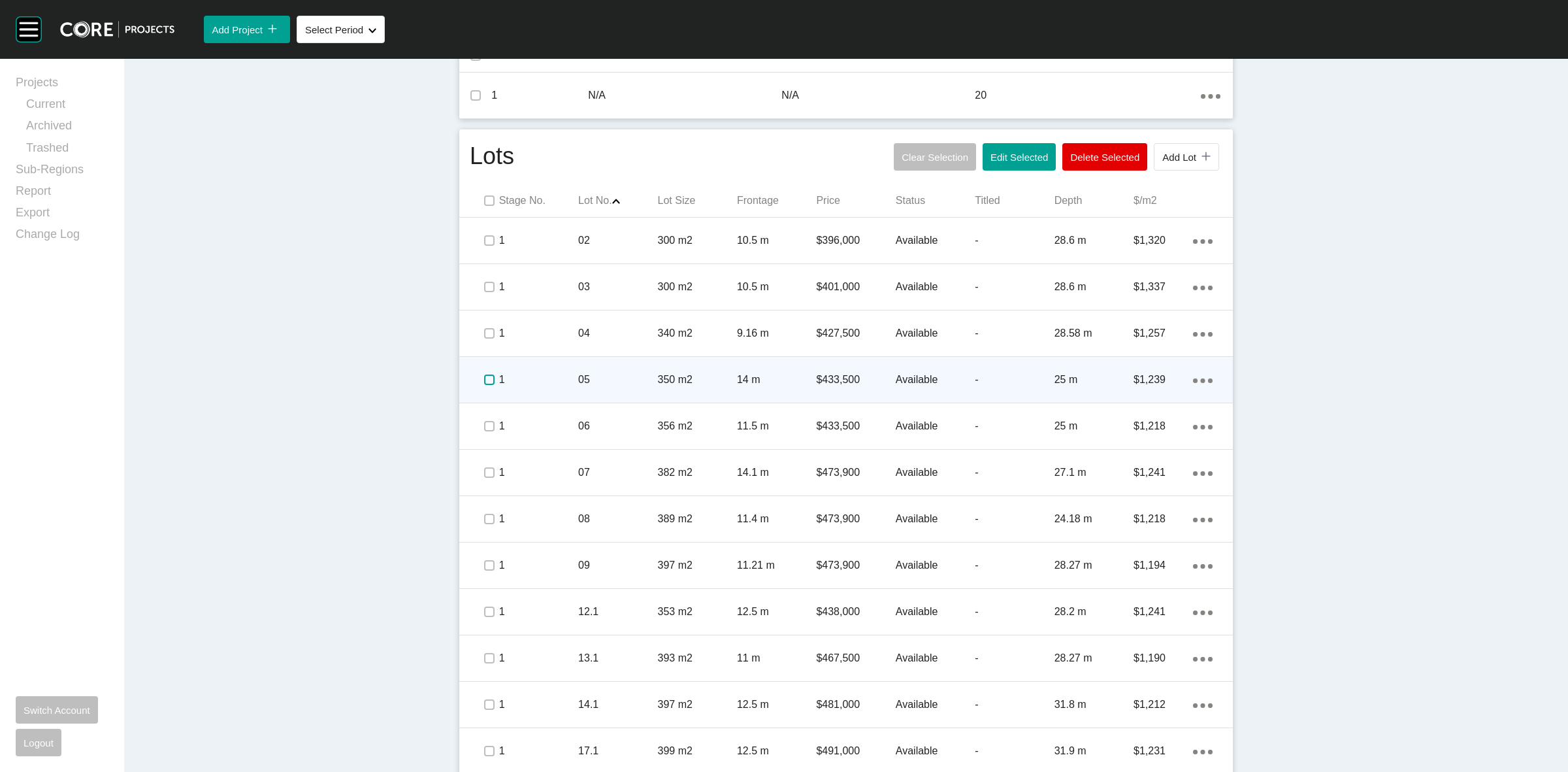
click at [485, 380] on label at bounding box center [489, 380] width 11 height 11
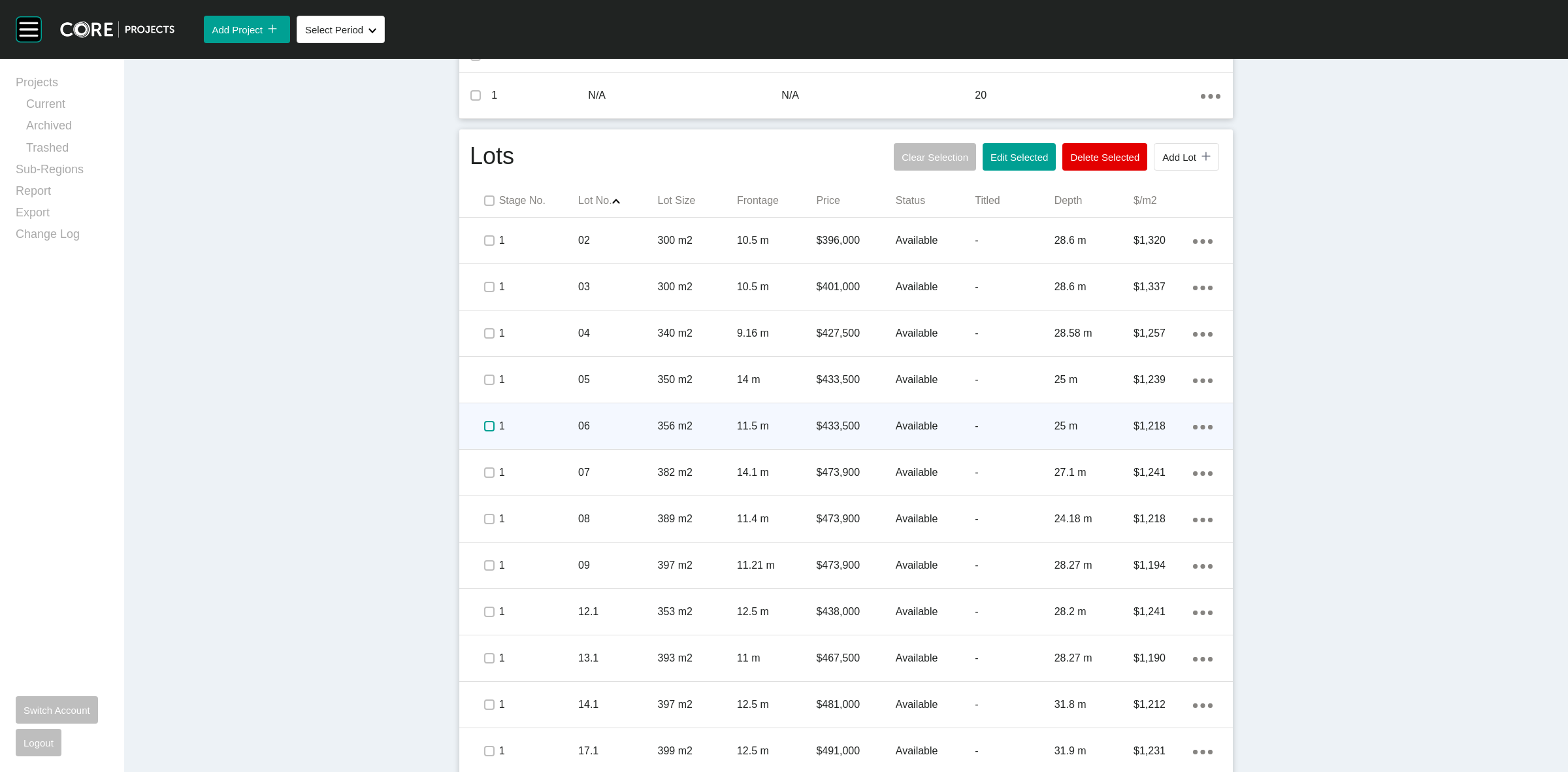
click at [484, 427] on label at bounding box center [489, 426] width 11 height 11
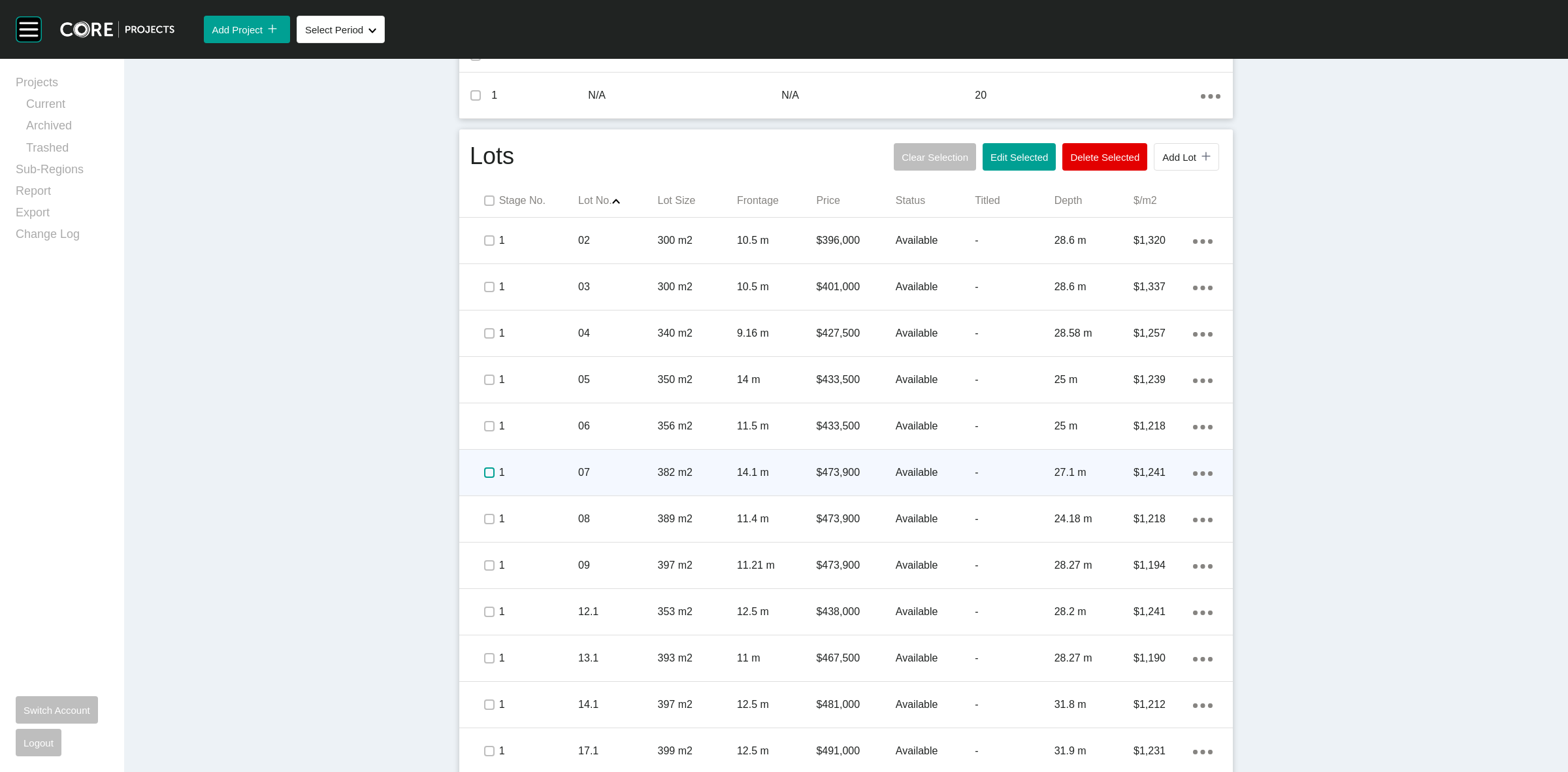
click at [484, 474] on label at bounding box center [489, 472] width 11 height 11
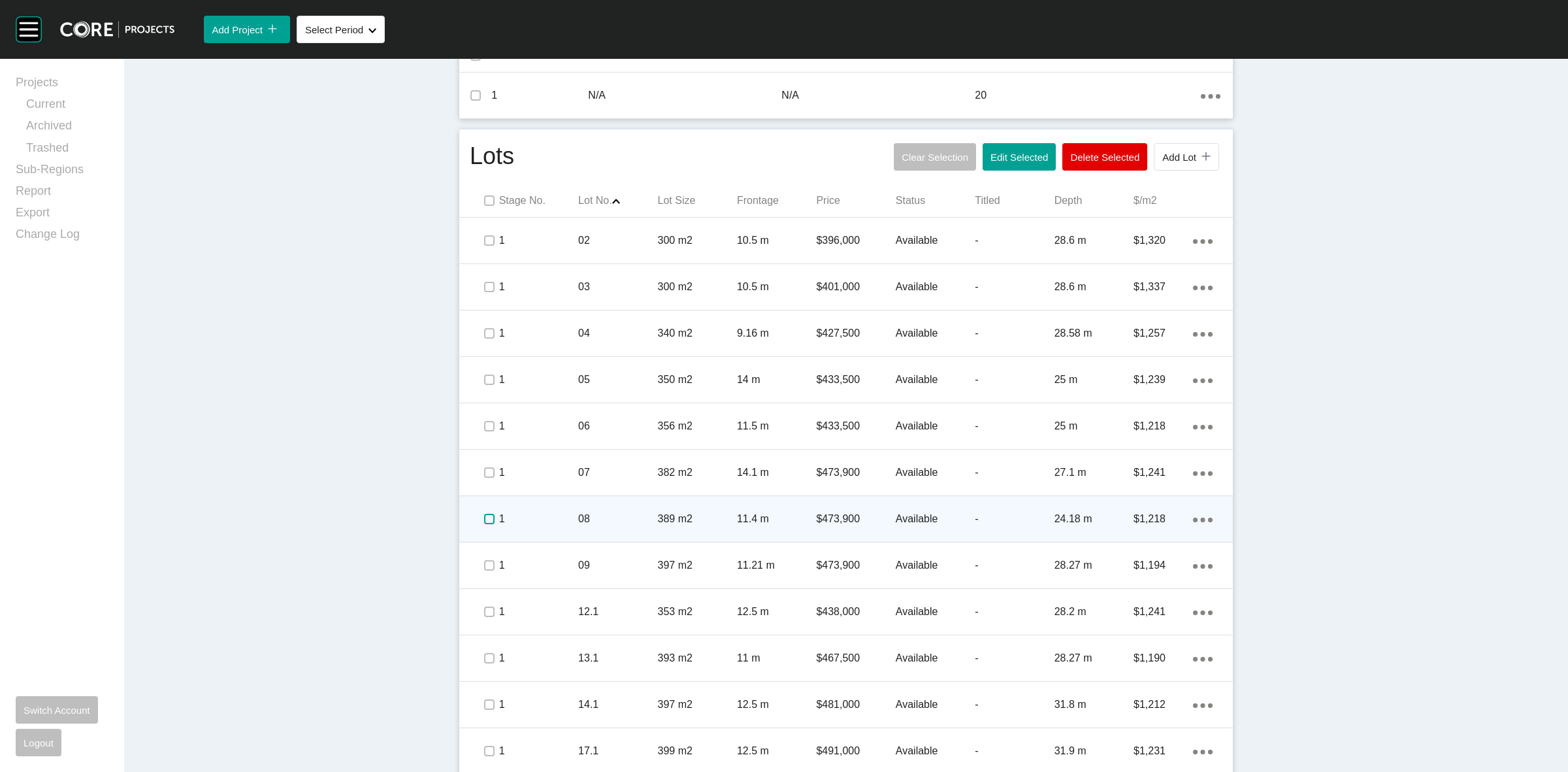
click at [488, 517] on label at bounding box center [489, 518] width 11 height 11
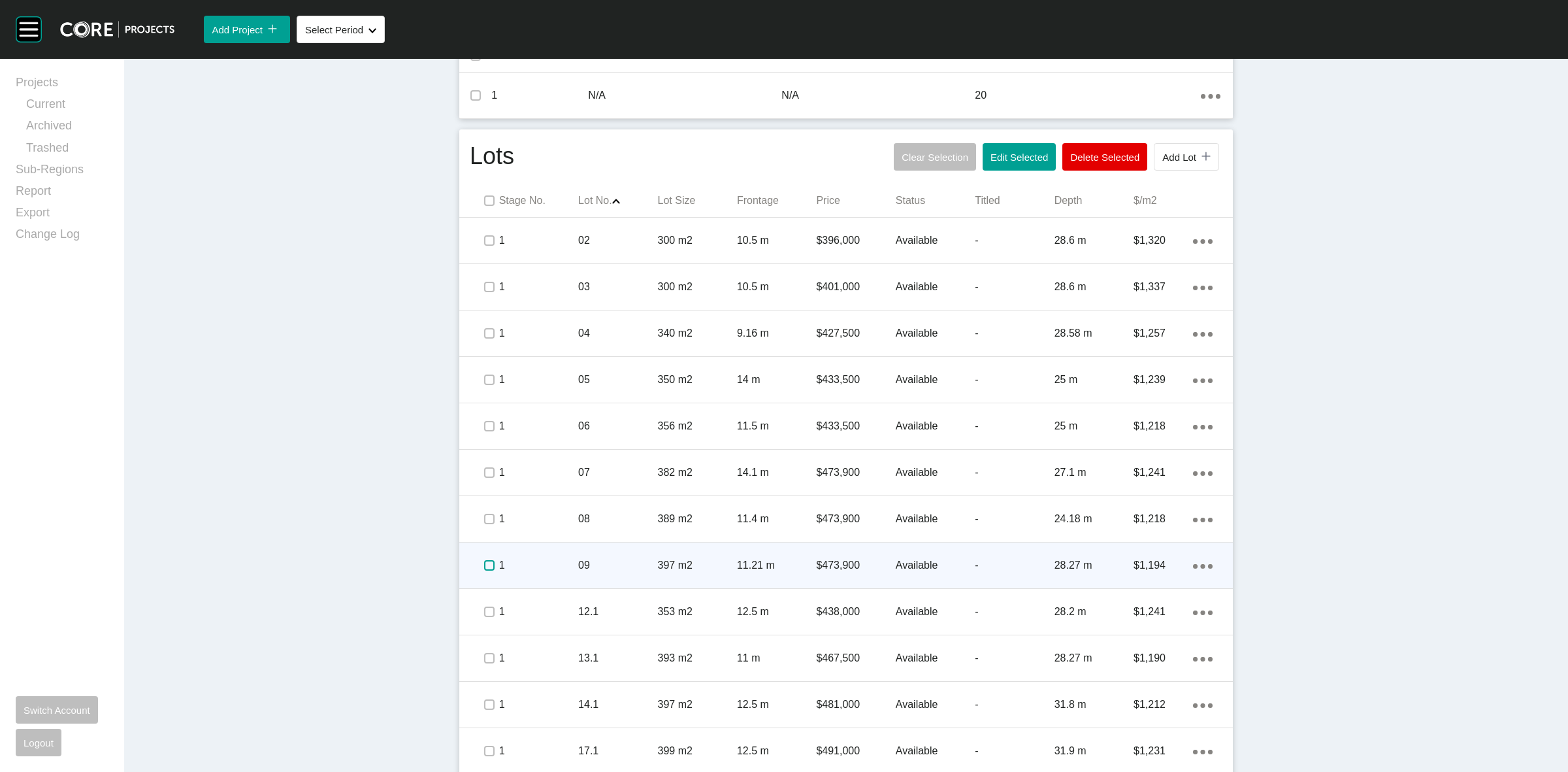
drag, startPoint x: 488, startPoint y: 564, endPoint x: 484, endPoint y: 599, distance: 35.2
click at [488, 564] on label at bounding box center [489, 565] width 11 height 11
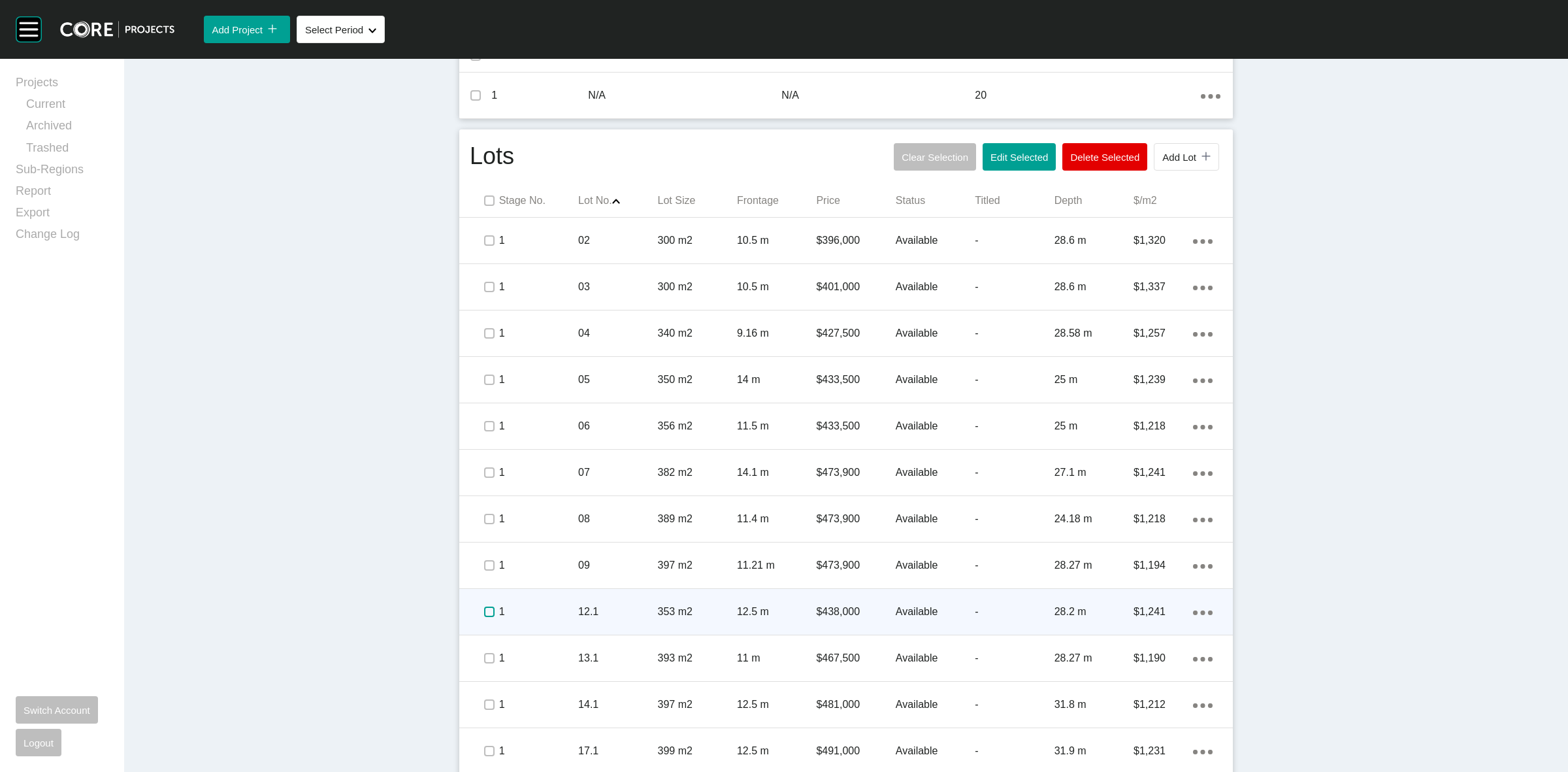
click at [484, 615] on label at bounding box center [489, 612] width 11 height 11
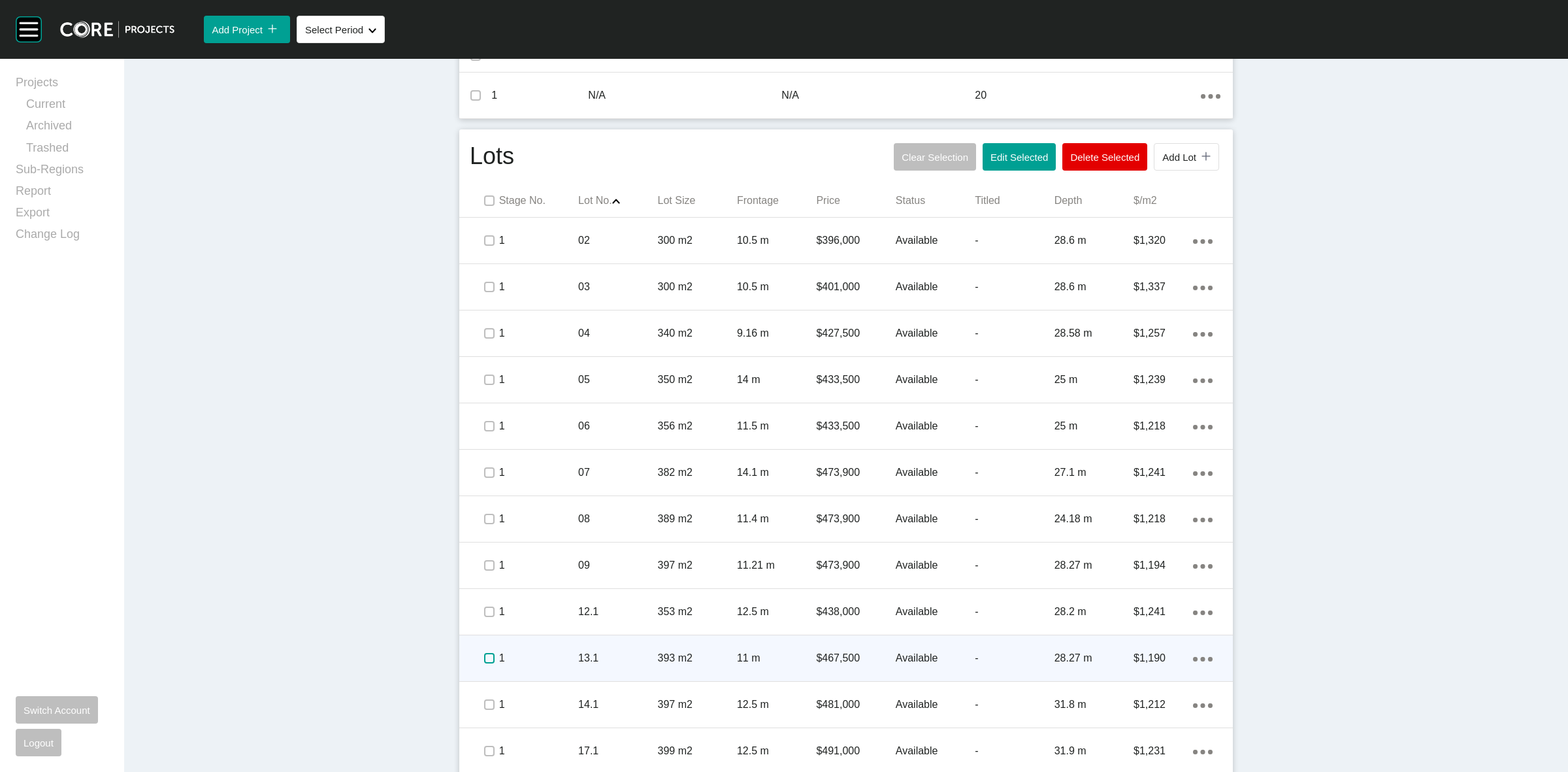
click at [484, 658] on label at bounding box center [489, 658] width 11 height 11
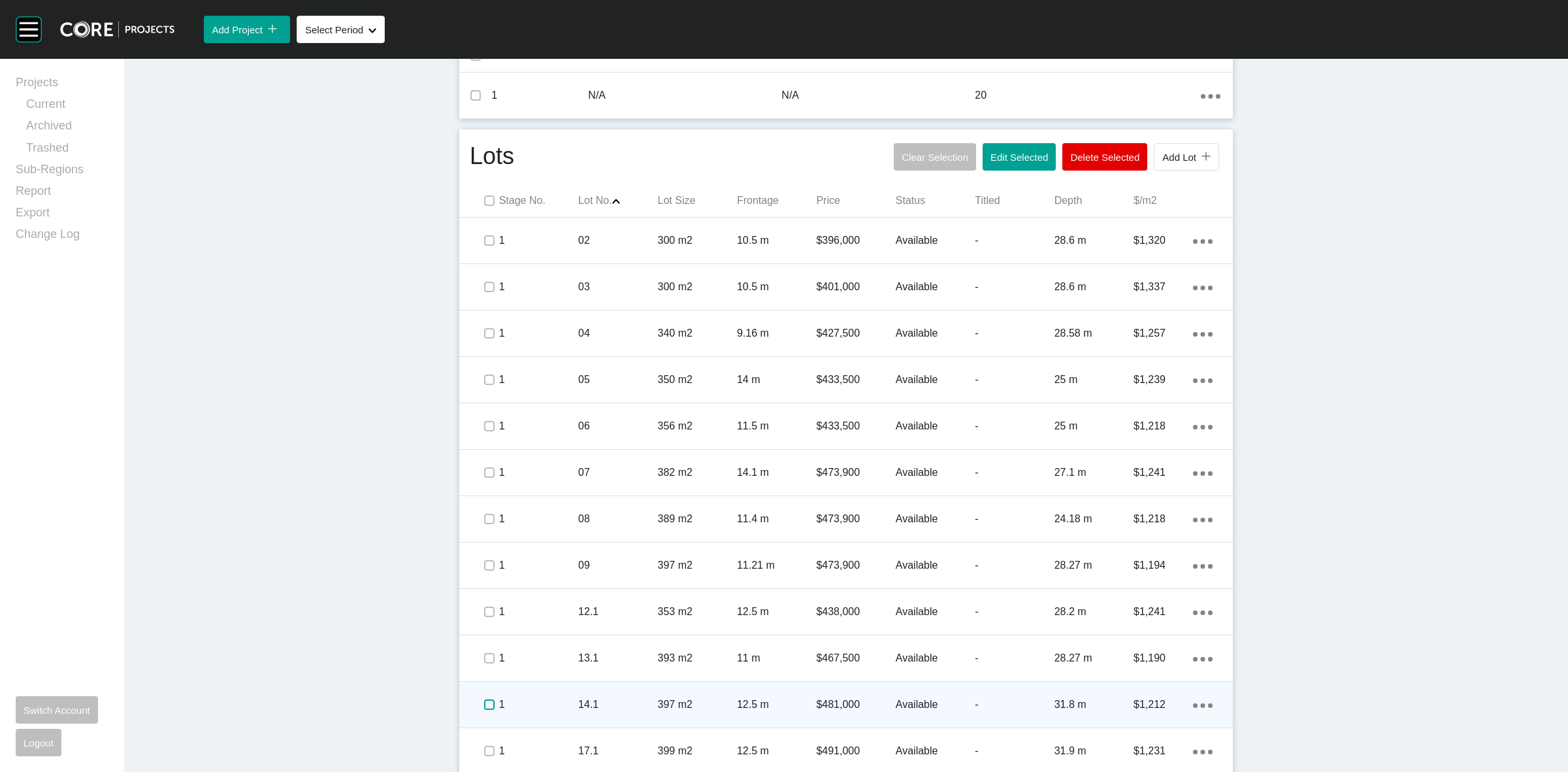
click at [484, 700] on label at bounding box center [489, 705] width 11 height 11
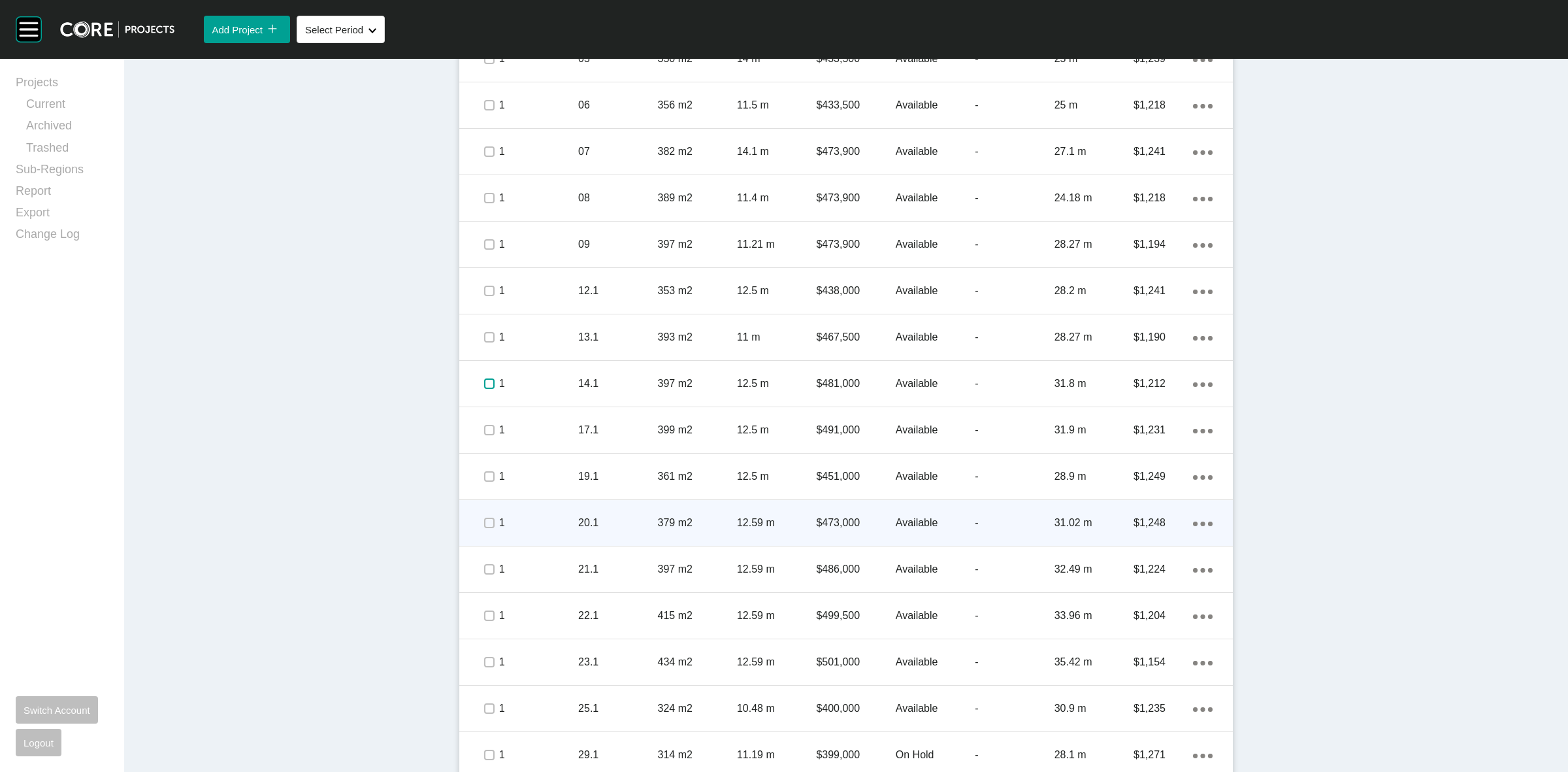
scroll to position [899, 0]
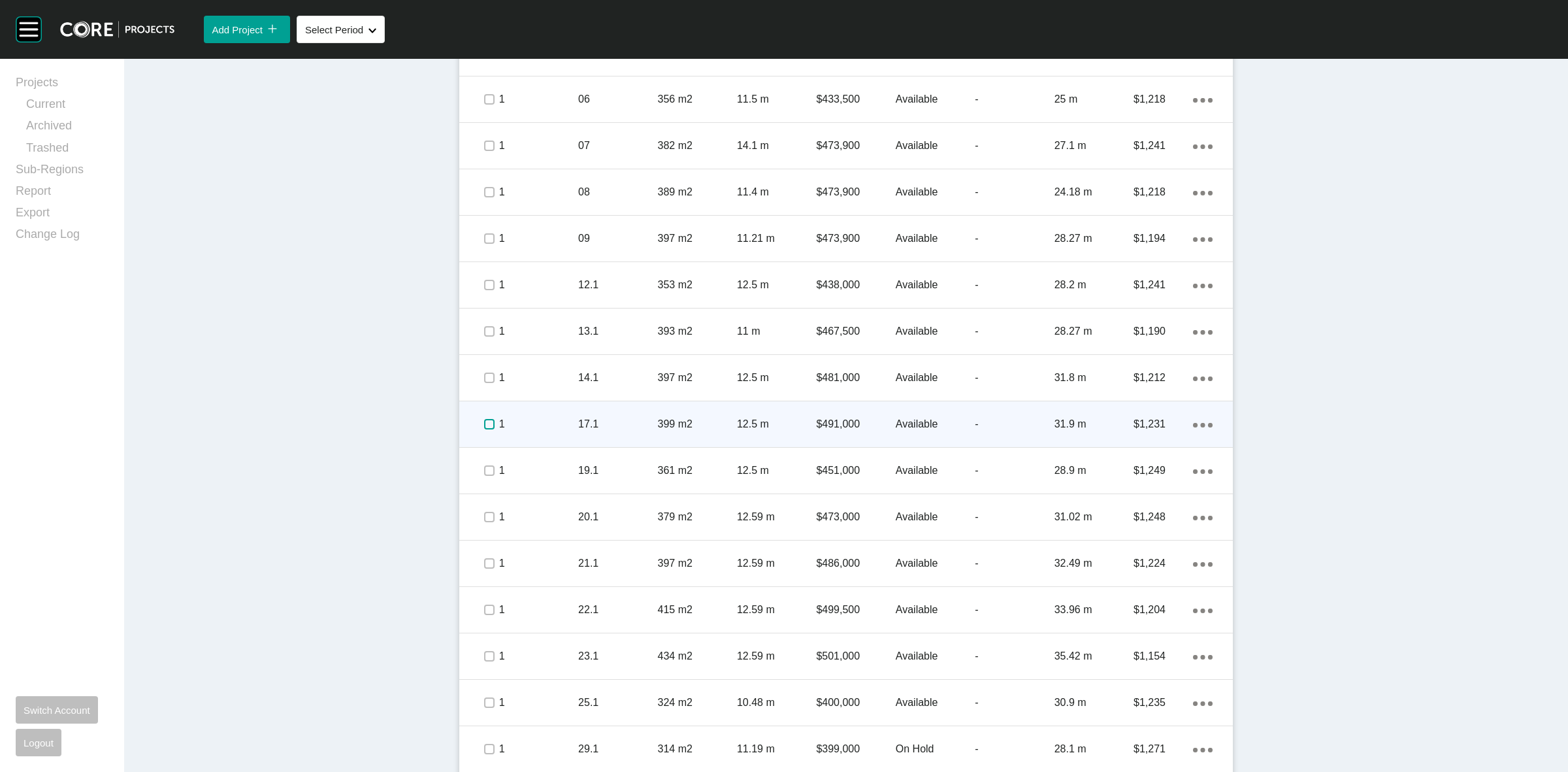
click at [484, 427] on label at bounding box center [489, 424] width 11 height 11
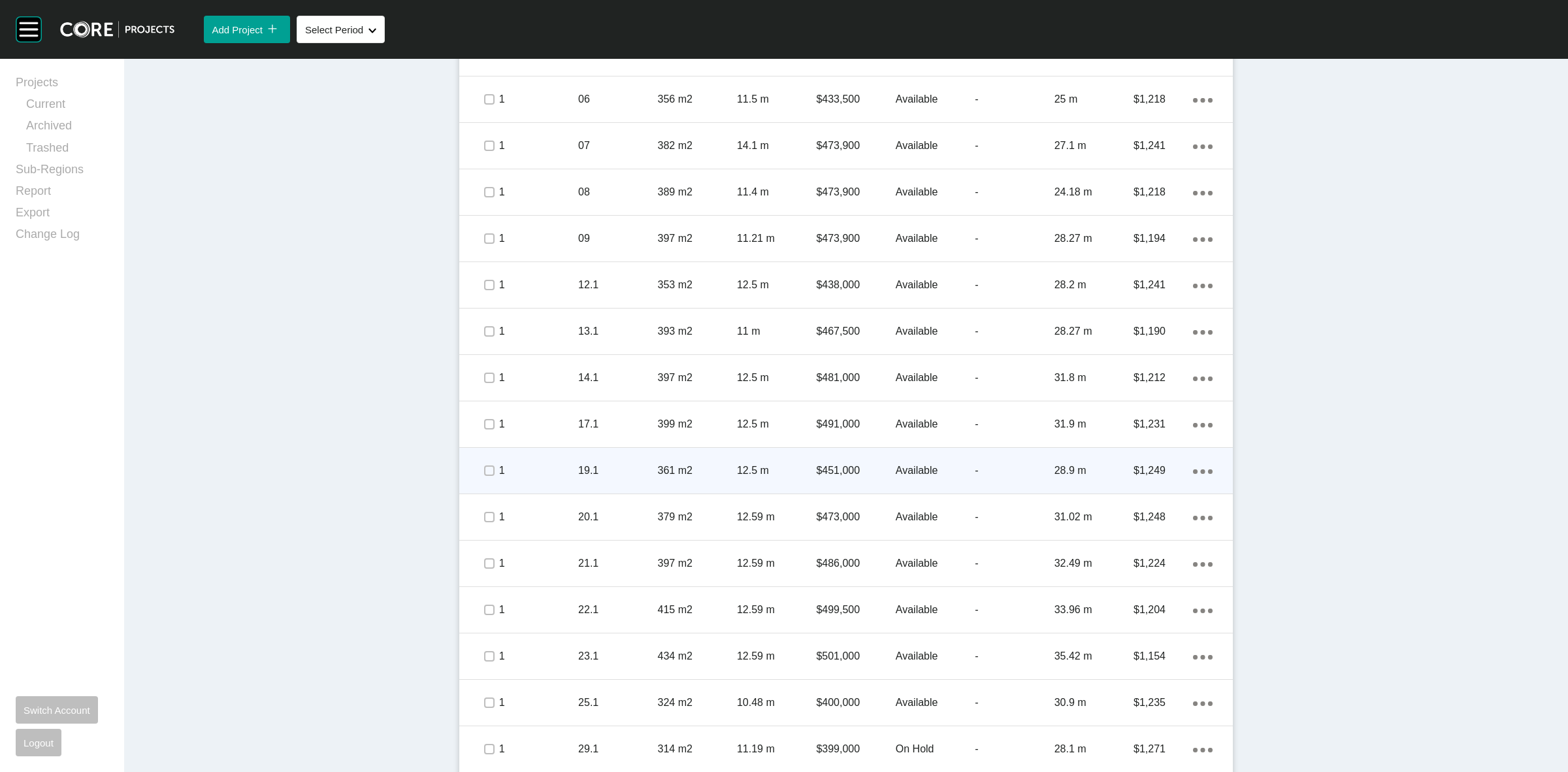
click at [486, 479] on span at bounding box center [489, 470] width 20 height 20
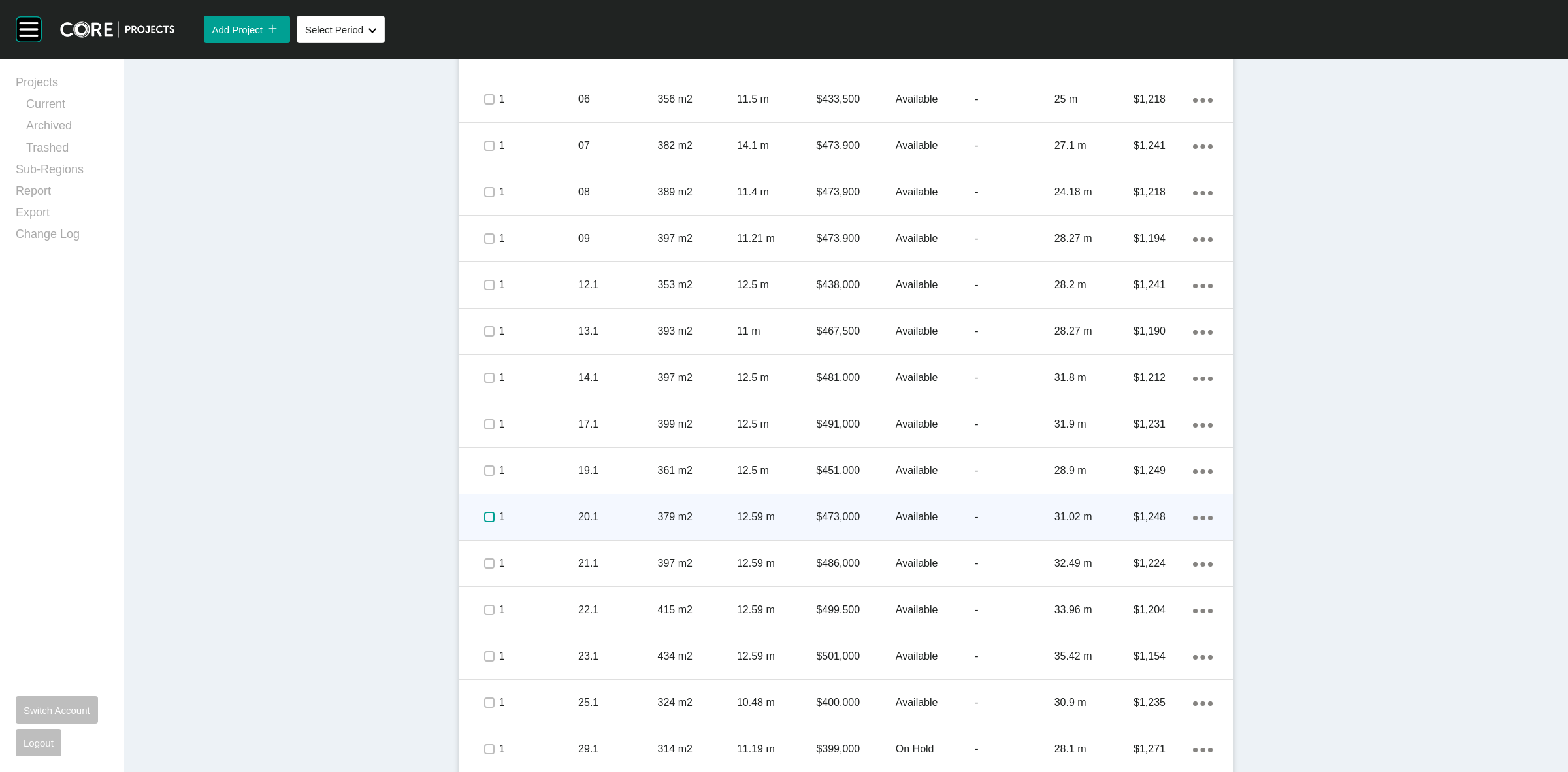
click at [485, 519] on label at bounding box center [489, 516] width 11 height 11
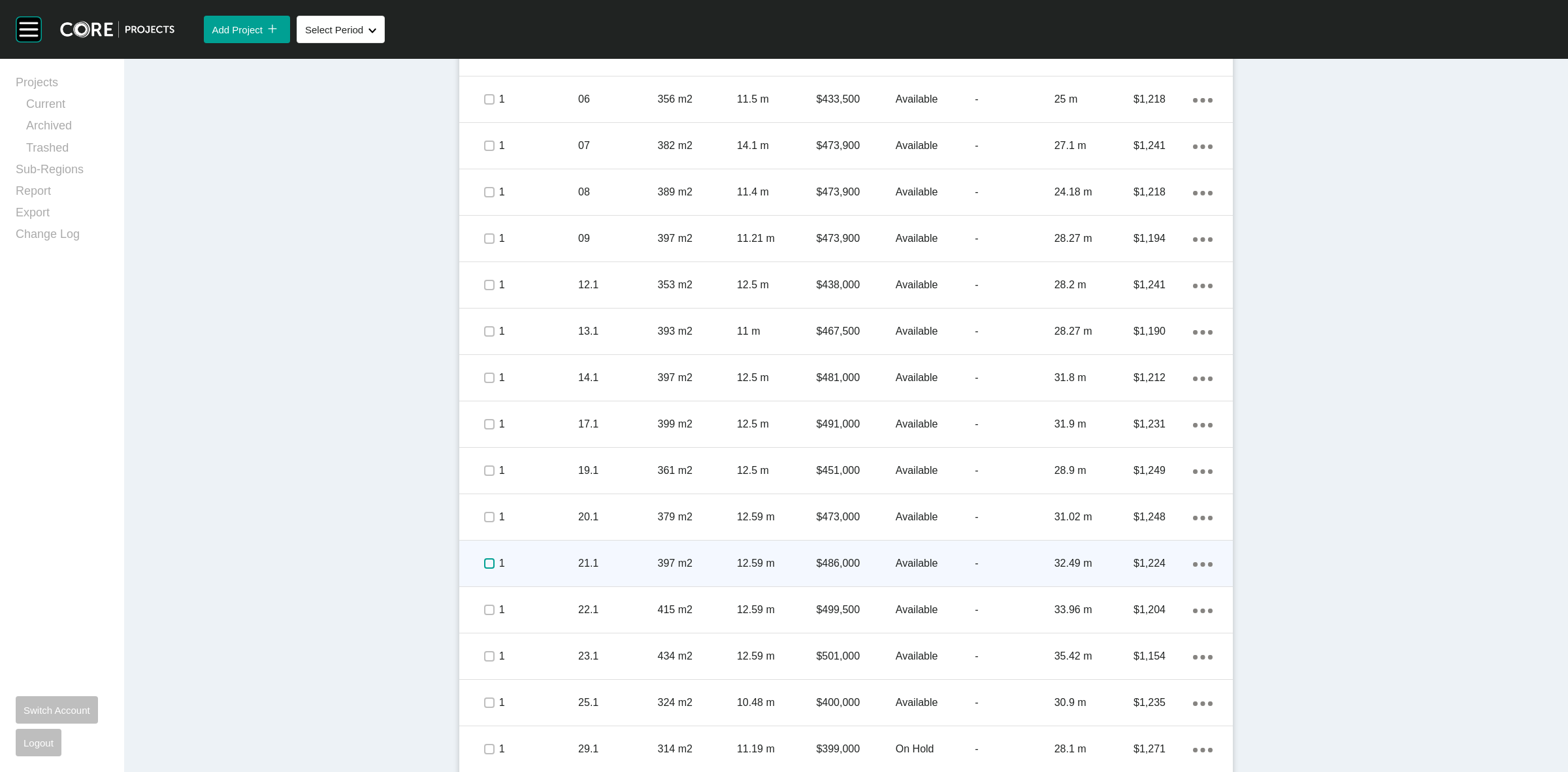
click at [487, 567] on label at bounding box center [489, 563] width 11 height 11
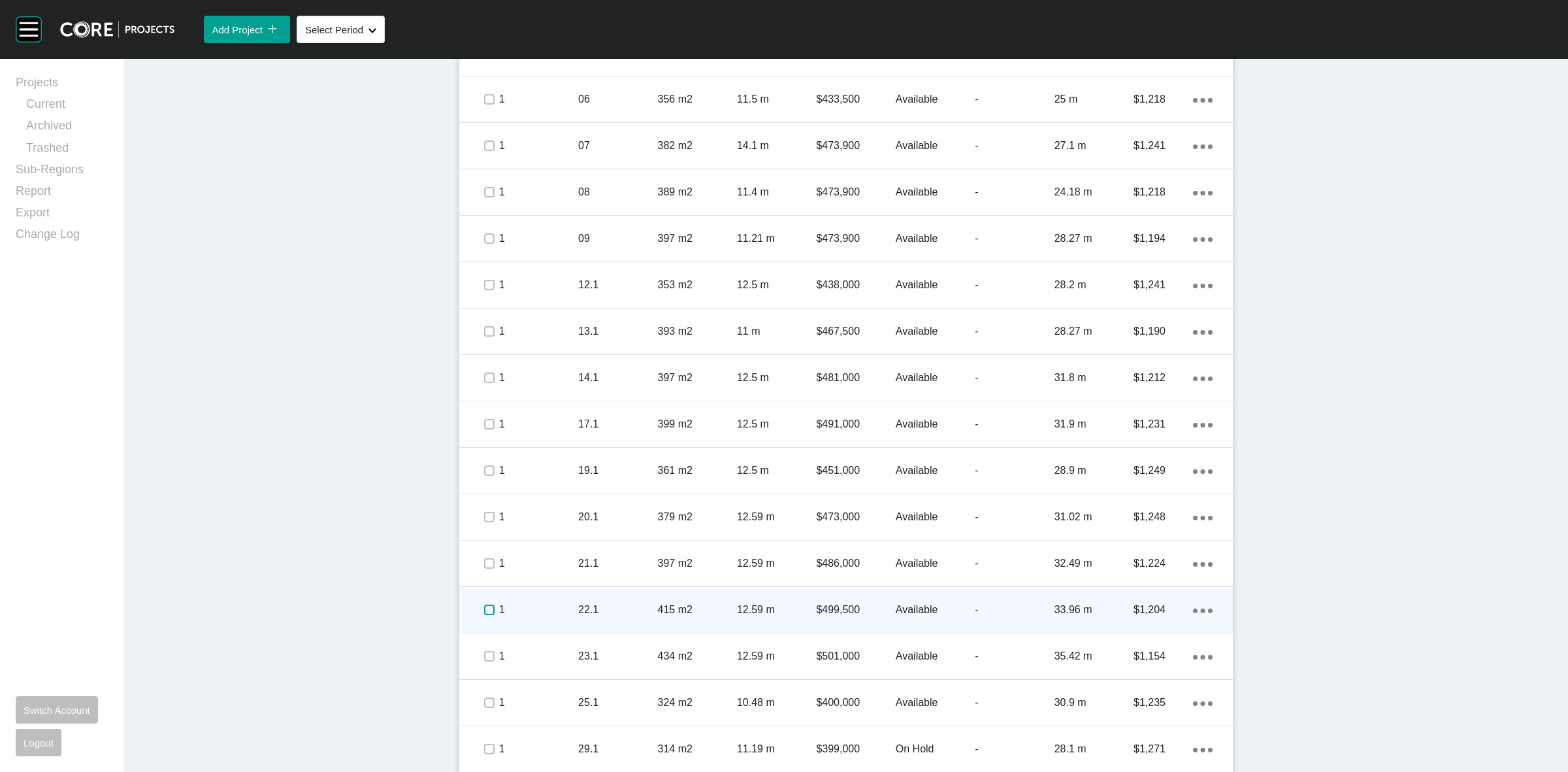
click at [484, 611] on label at bounding box center [489, 610] width 11 height 11
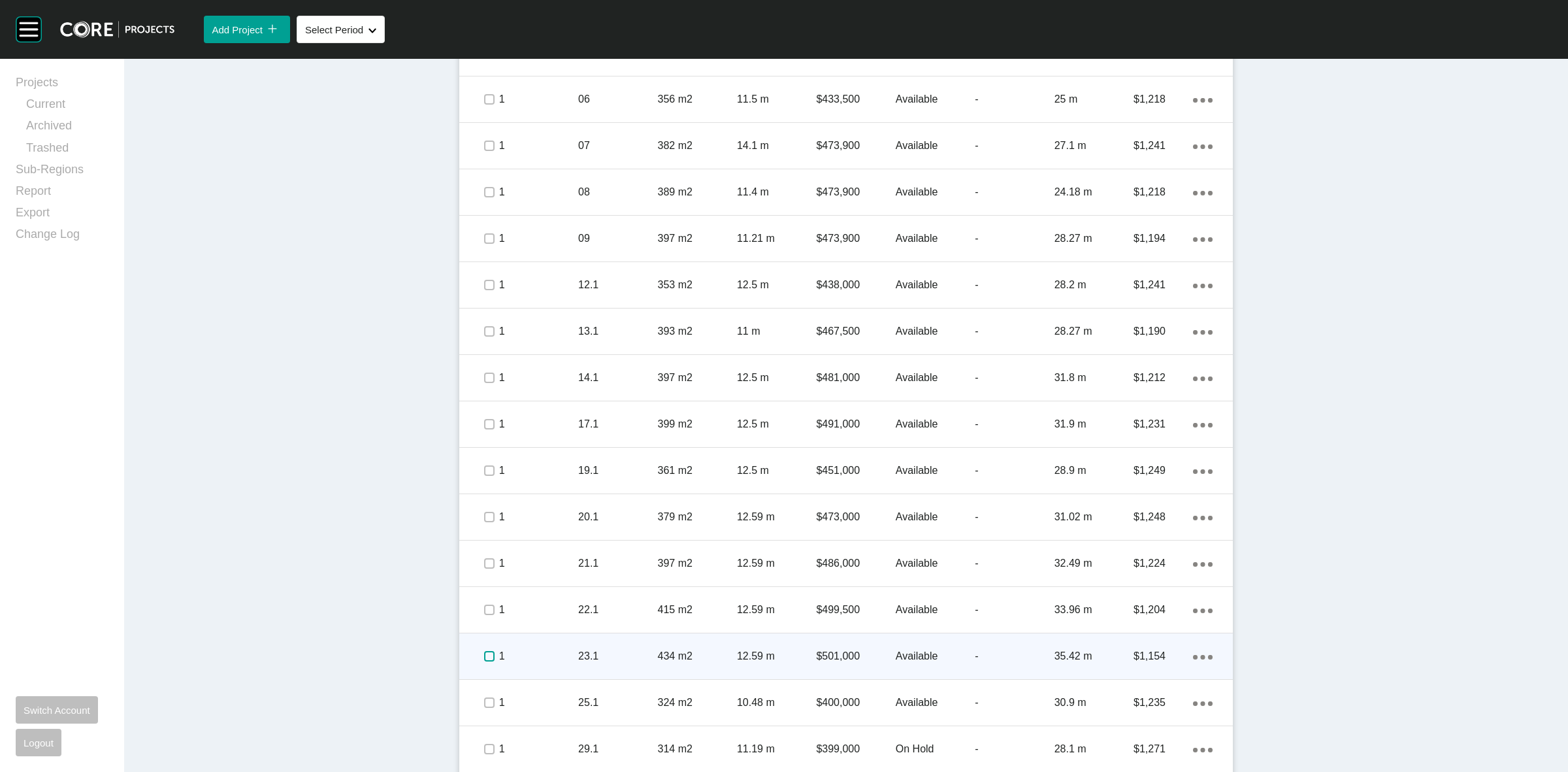
click at [484, 654] on label at bounding box center [489, 656] width 11 height 11
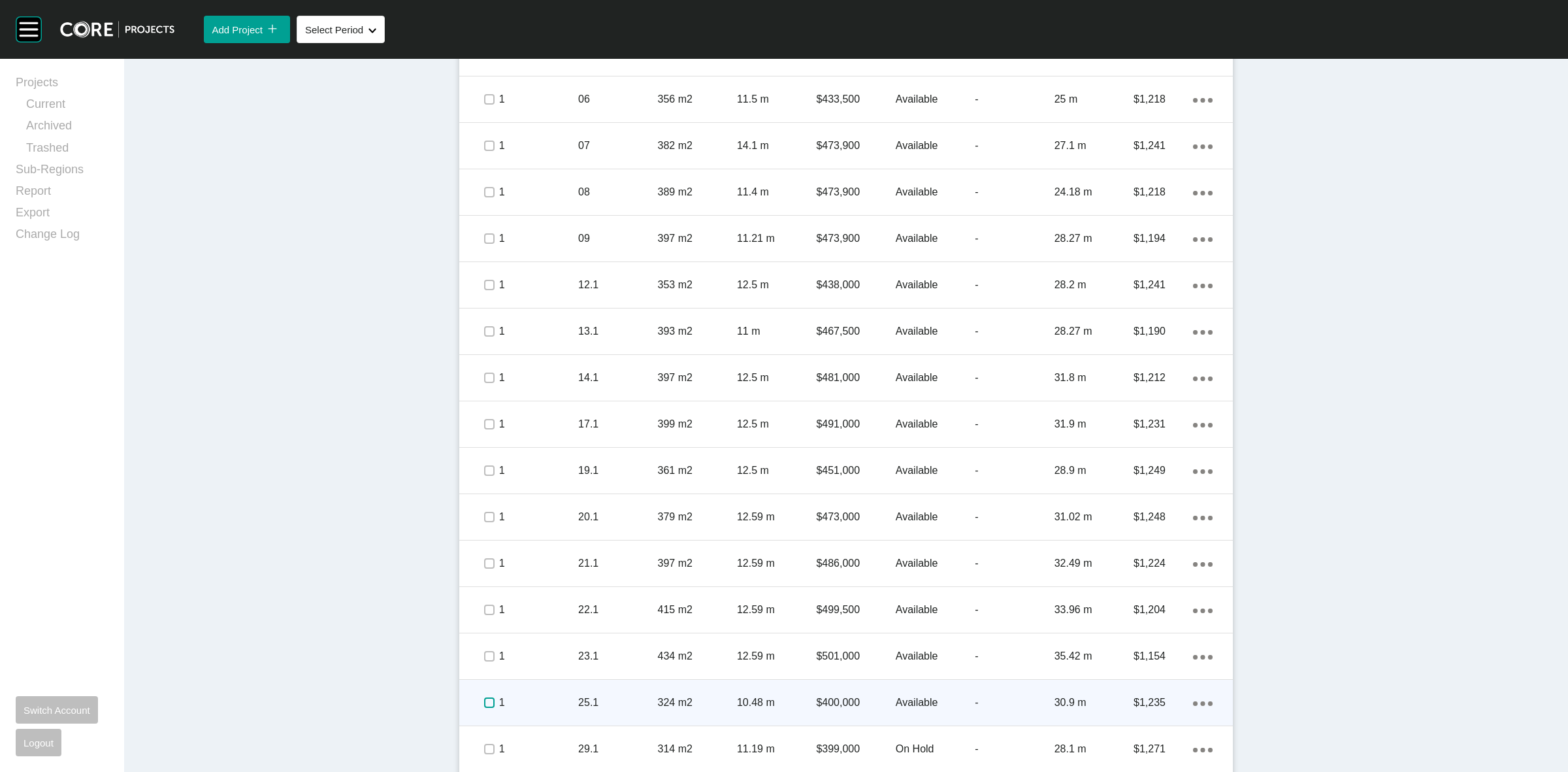
click at [487, 703] on label at bounding box center [489, 703] width 11 height 11
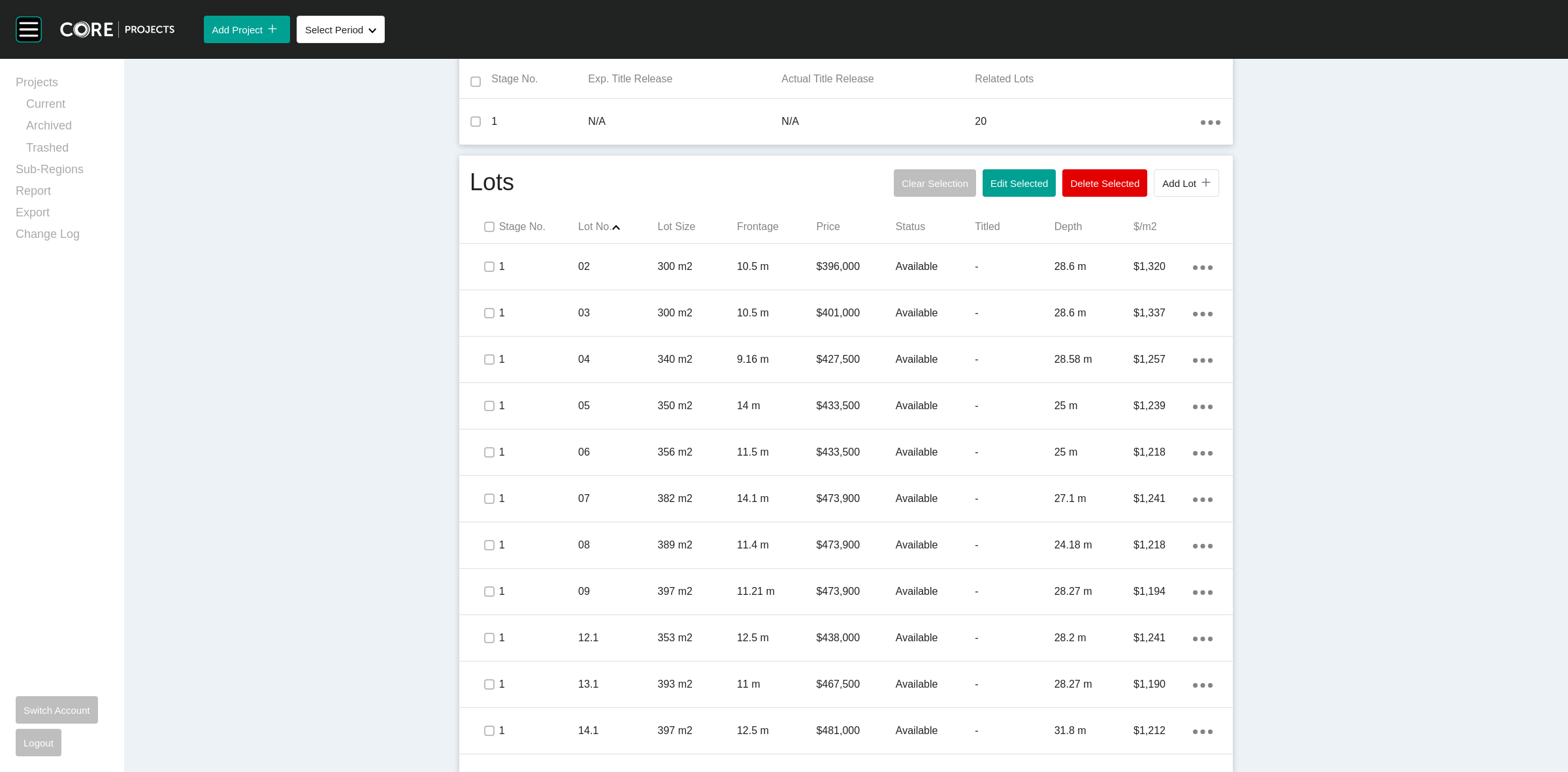
scroll to position [461, 0]
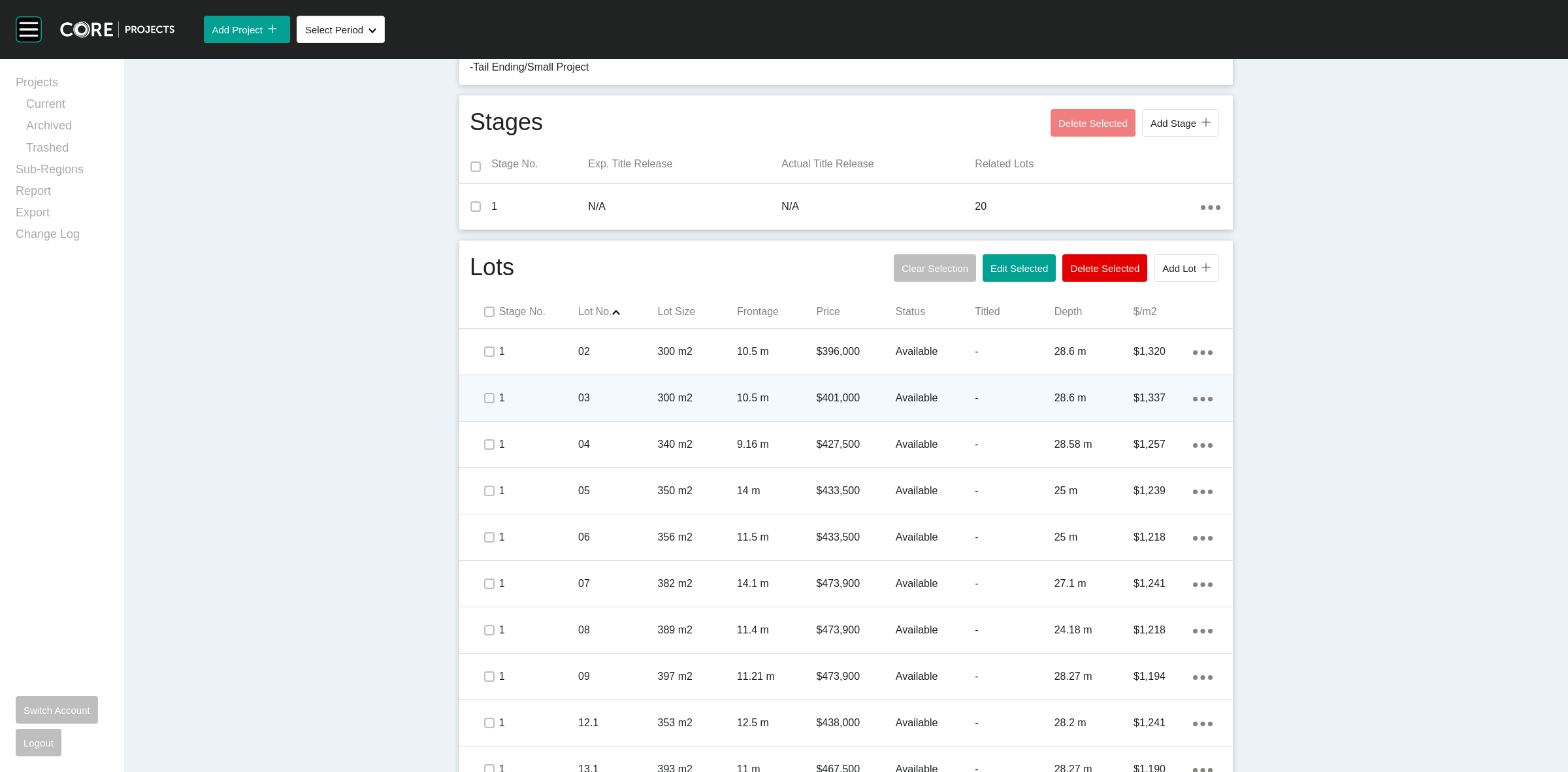
click at [563, 397] on p "1" at bounding box center [539, 397] width 79 height 15
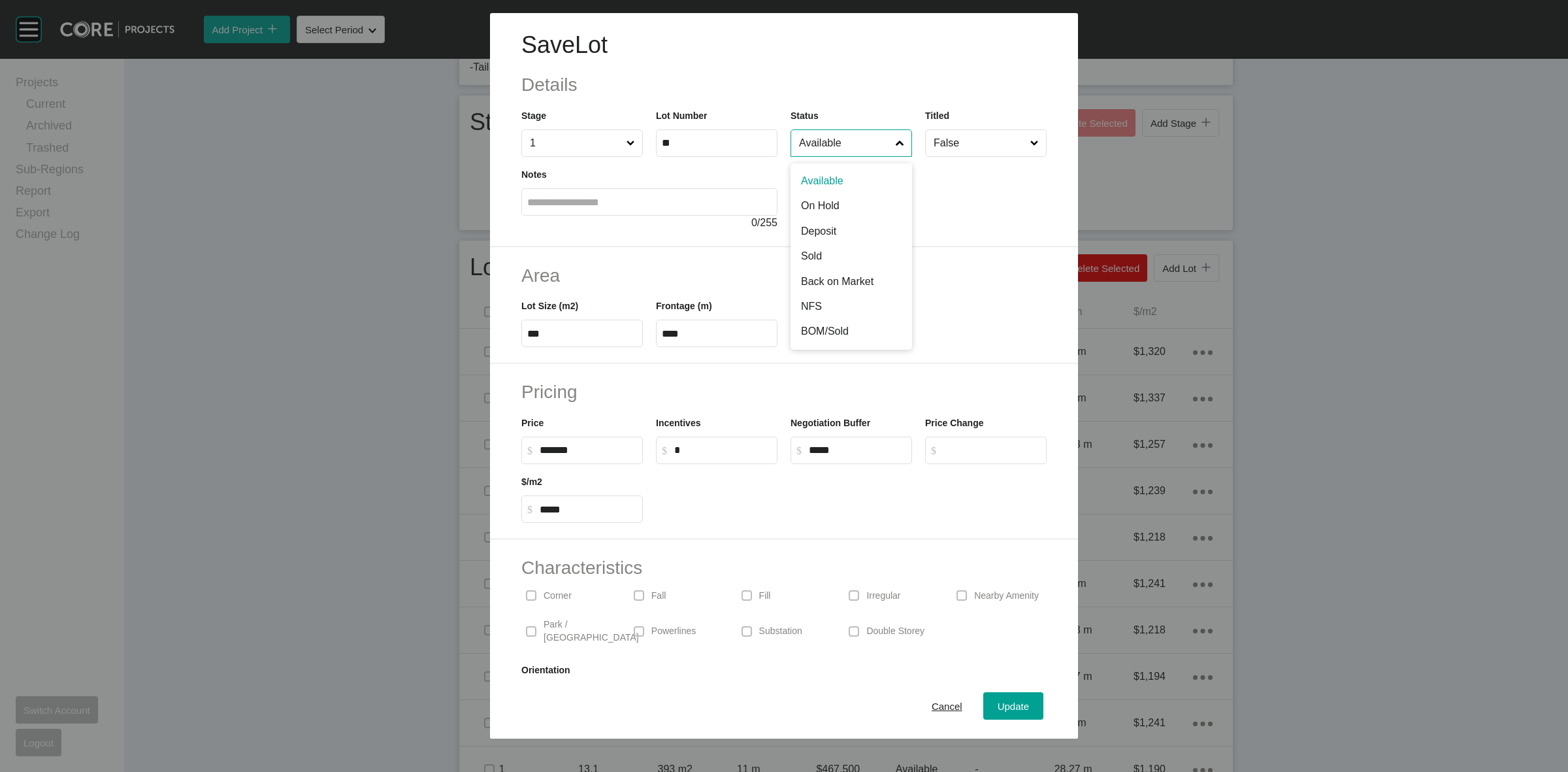
click at [824, 142] on input "Available" at bounding box center [844, 142] width 97 height 26
click at [998, 710] on span "Update" at bounding box center [1014, 706] width 31 height 11
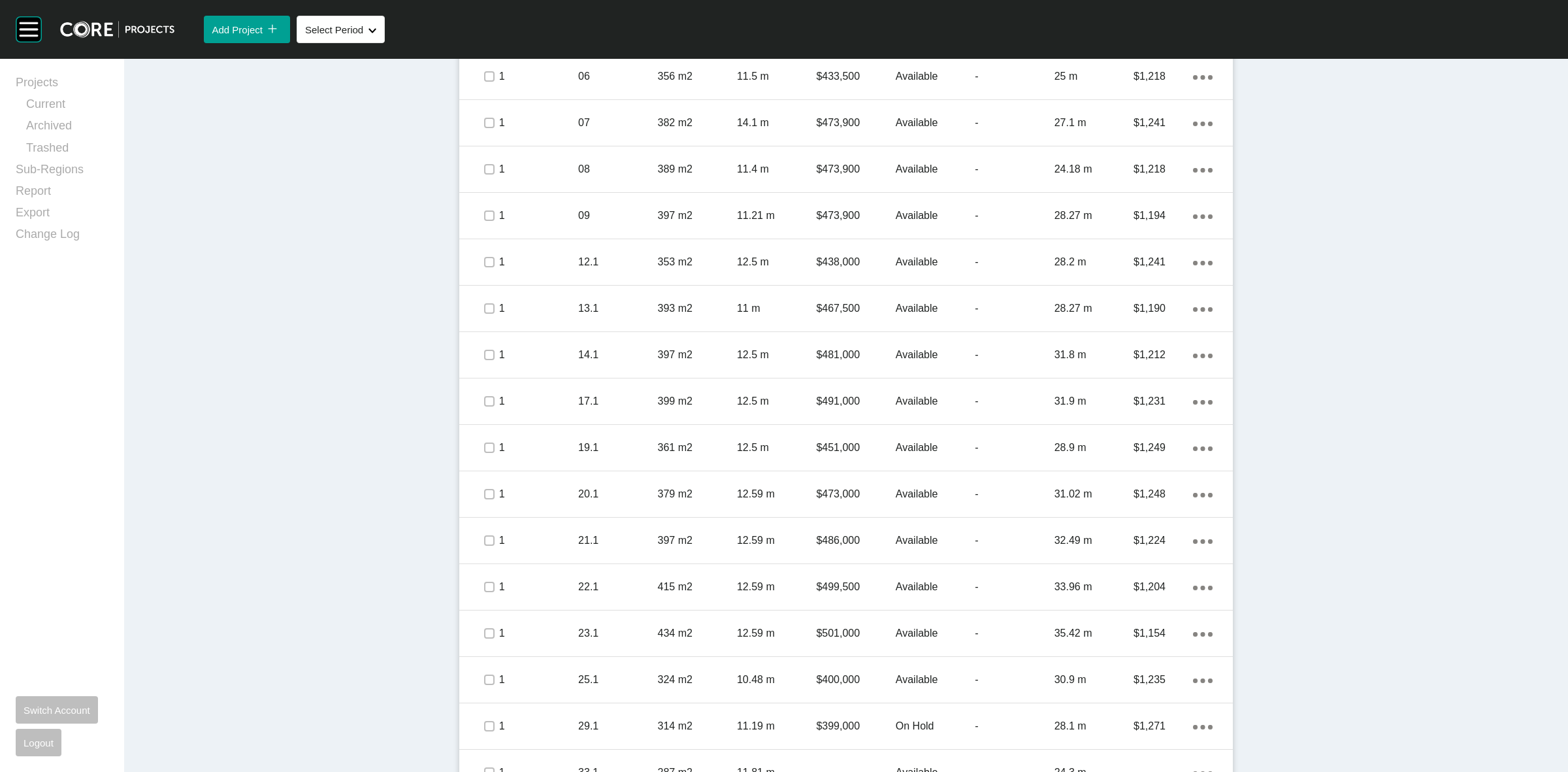
scroll to position [951, 0]
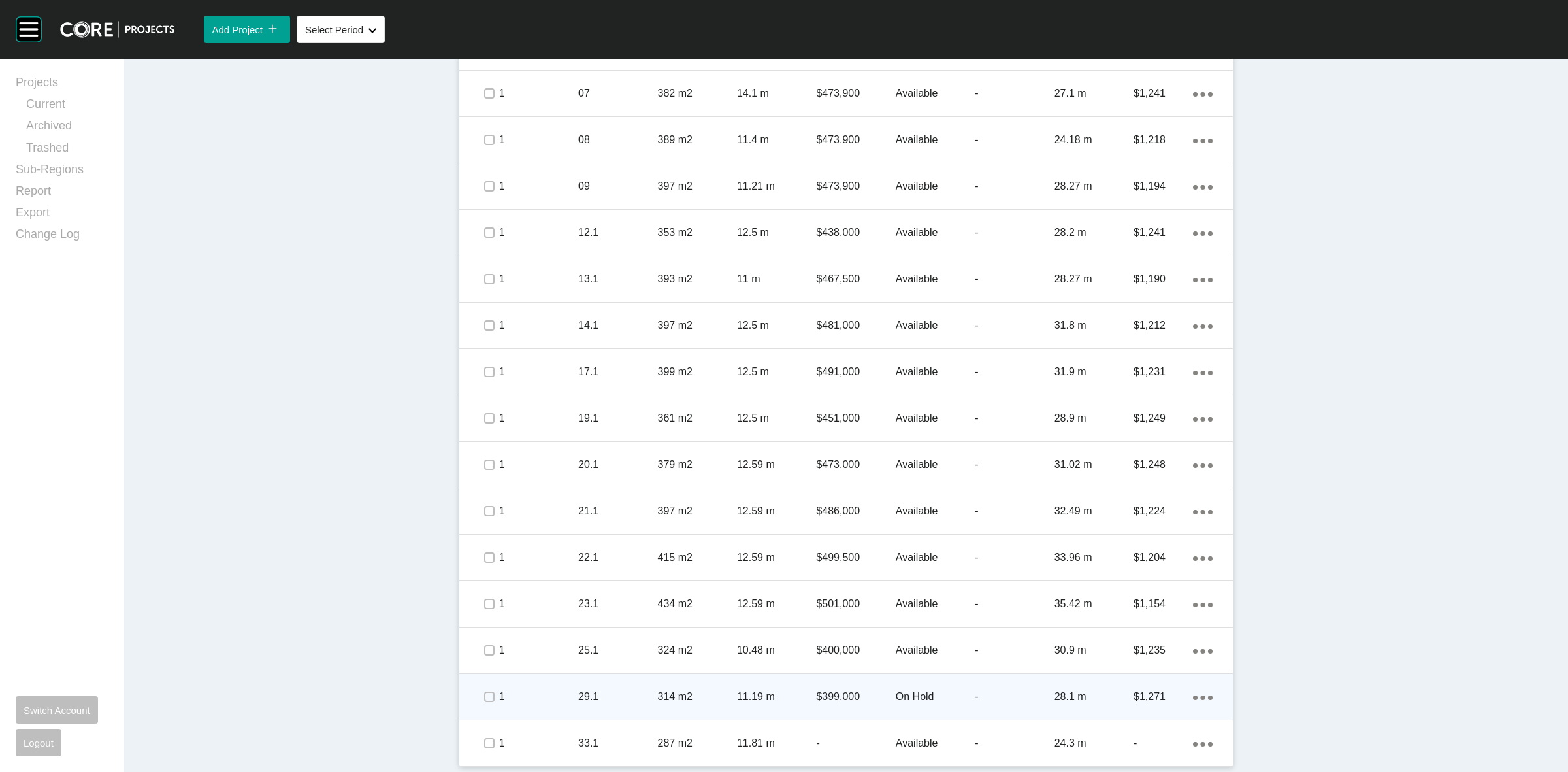
click at [611, 696] on p "29.1" at bounding box center [618, 697] width 79 height 15
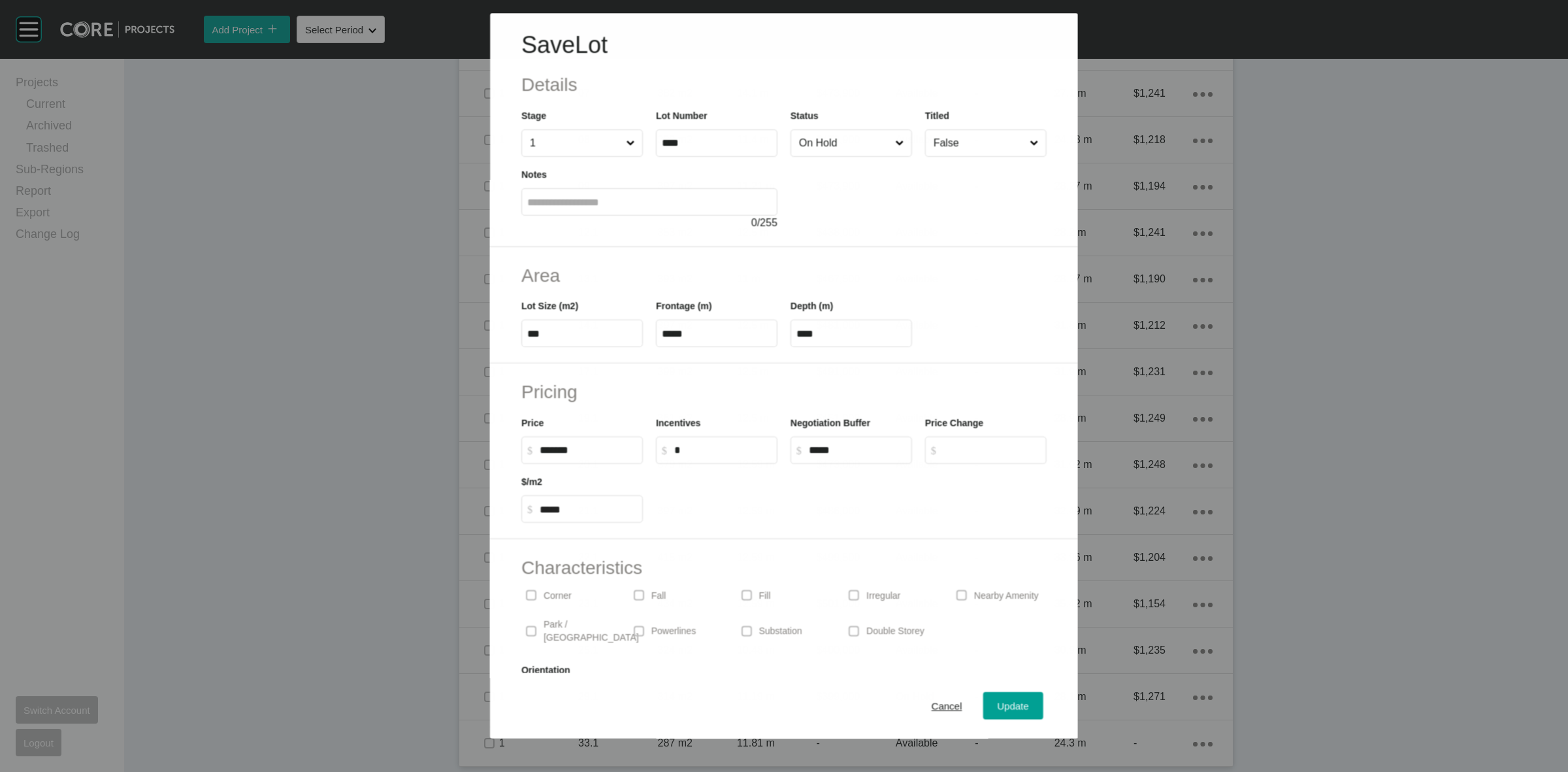
click at [826, 150] on input "On Hold" at bounding box center [844, 142] width 96 height 26
click at [1003, 705] on span "Update" at bounding box center [1014, 706] width 31 height 11
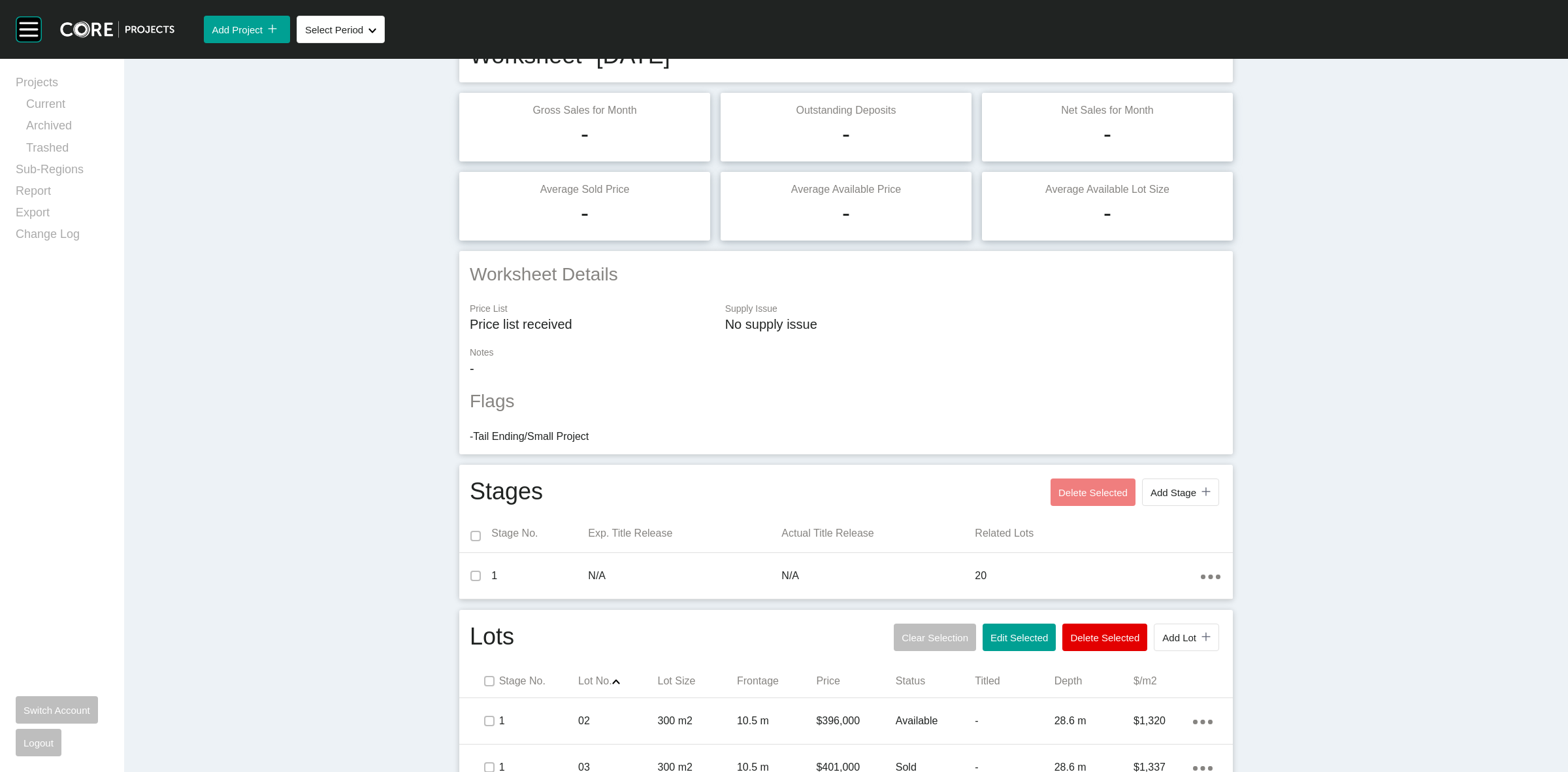
scroll to position [327, 0]
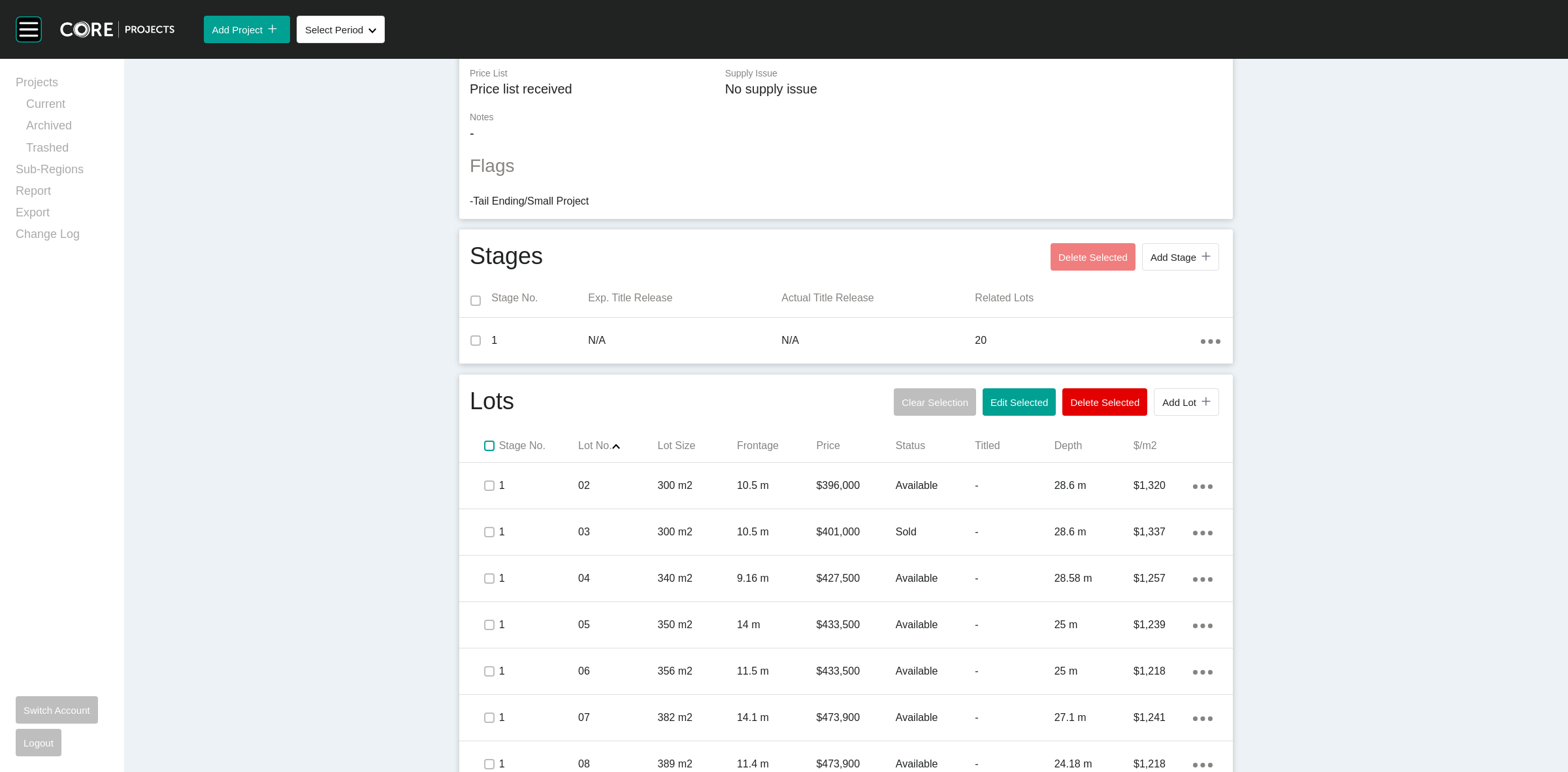
click at [484, 446] on label at bounding box center [489, 445] width 11 height 11
click at [1008, 405] on span "Edit Selected" at bounding box center [1019, 402] width 58 height 11
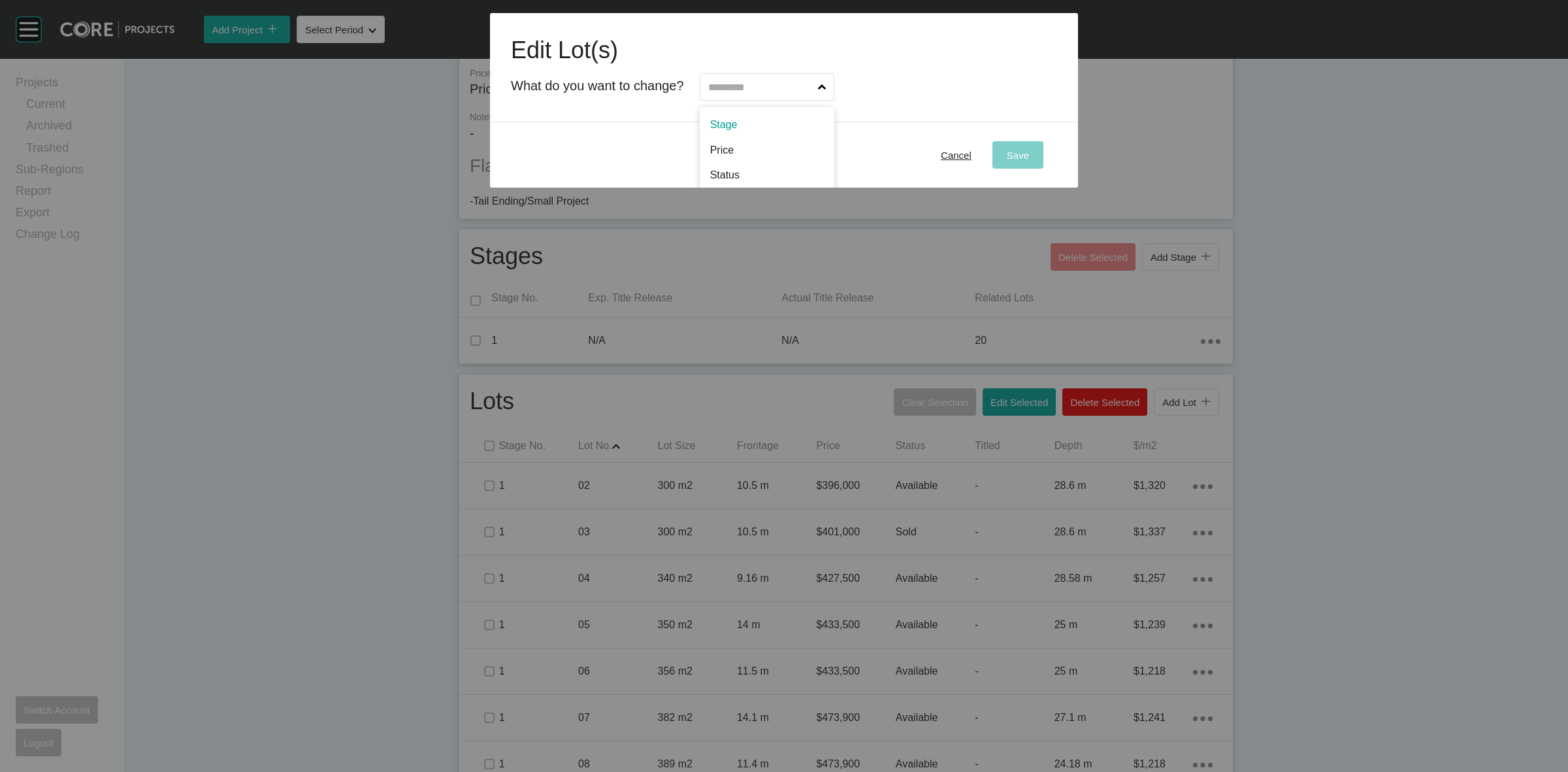
click at [734, 86] on input "text" at bounding box center [760, 87] width 110 height 26
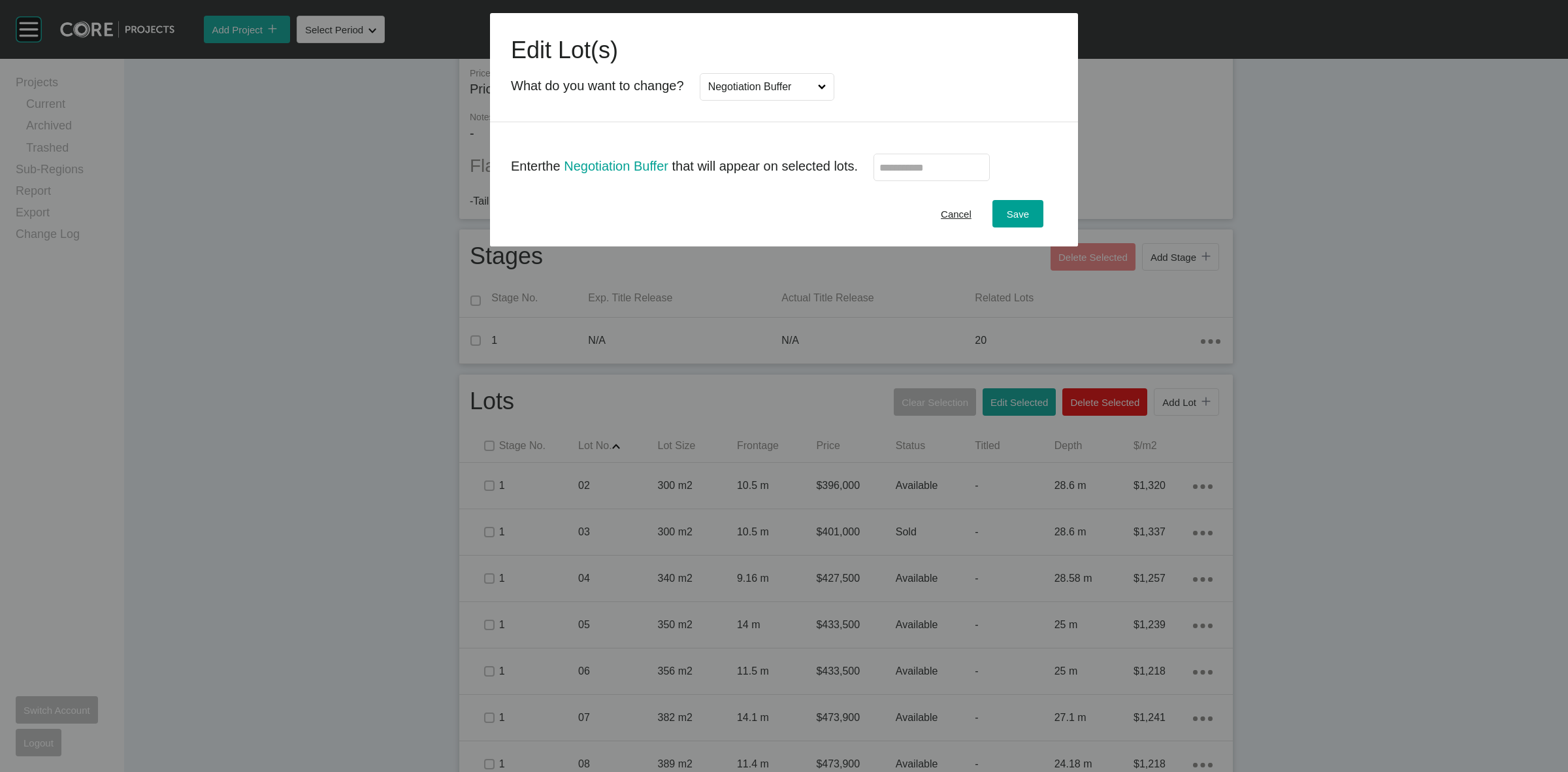
scroll to position [0, 0]
click at [949, 167] on input "text" at bounding box center [931, 167] width 104 height 11
type input "*****"
click at [1012, 216] on span "Save" at bounding box center [1018, 214] width 22 height 11
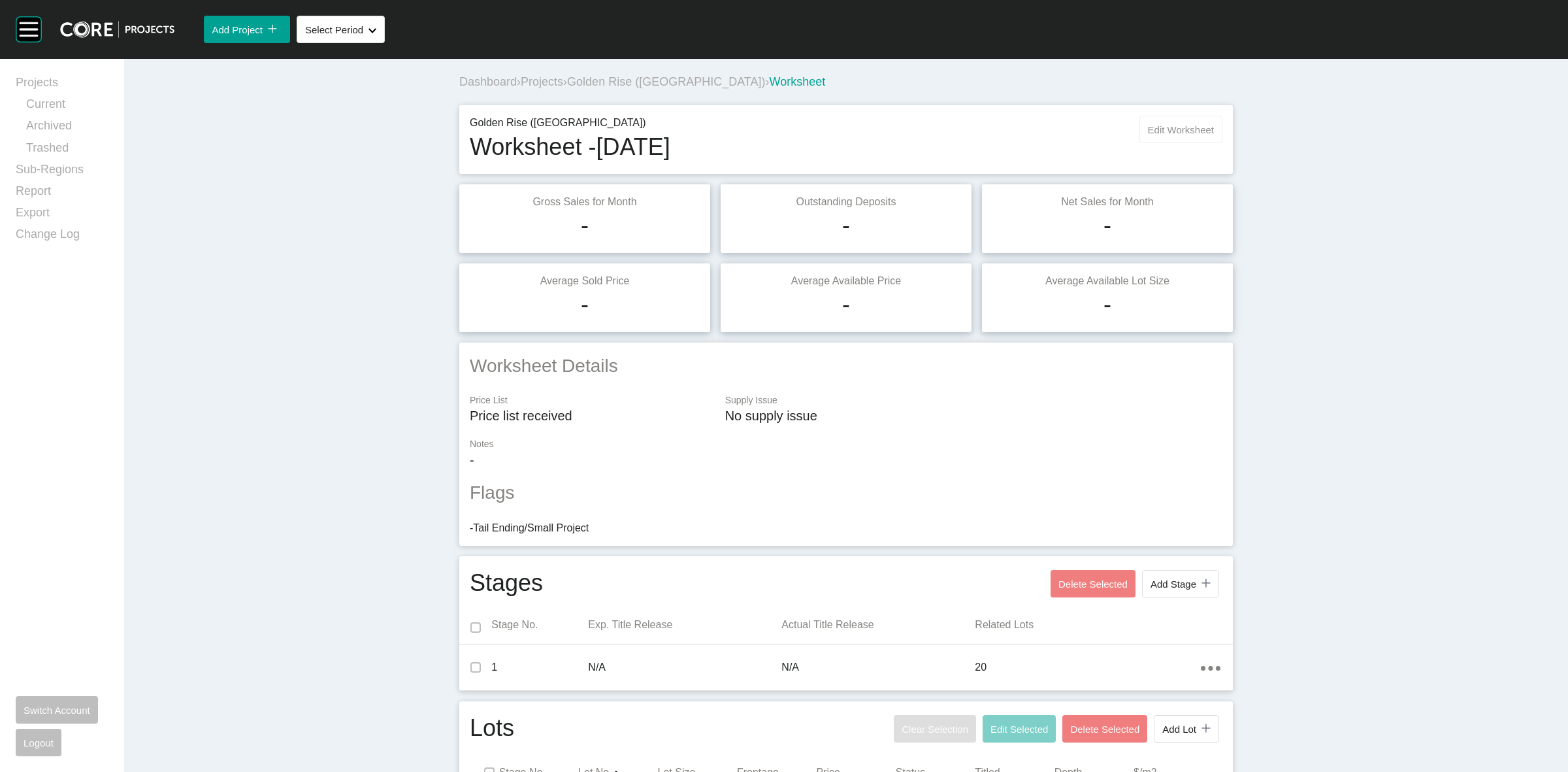
click at [1161, 122] on button "Edit Worksheet" at bounding box center [1181, 130] width 83 height 27
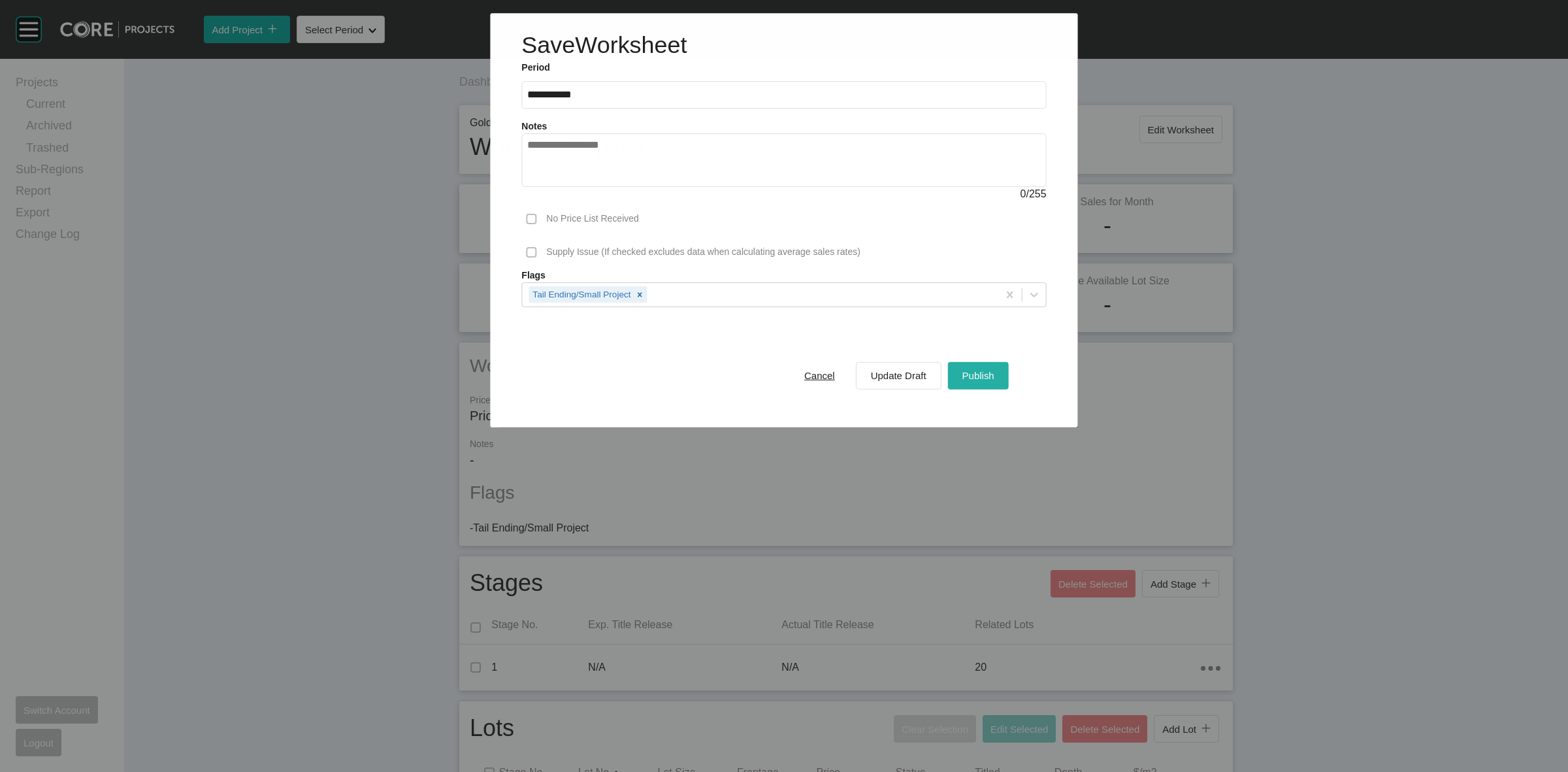
click at [981, 369] on div "Publish" at bounding box center [979, 376] width 39 height 18
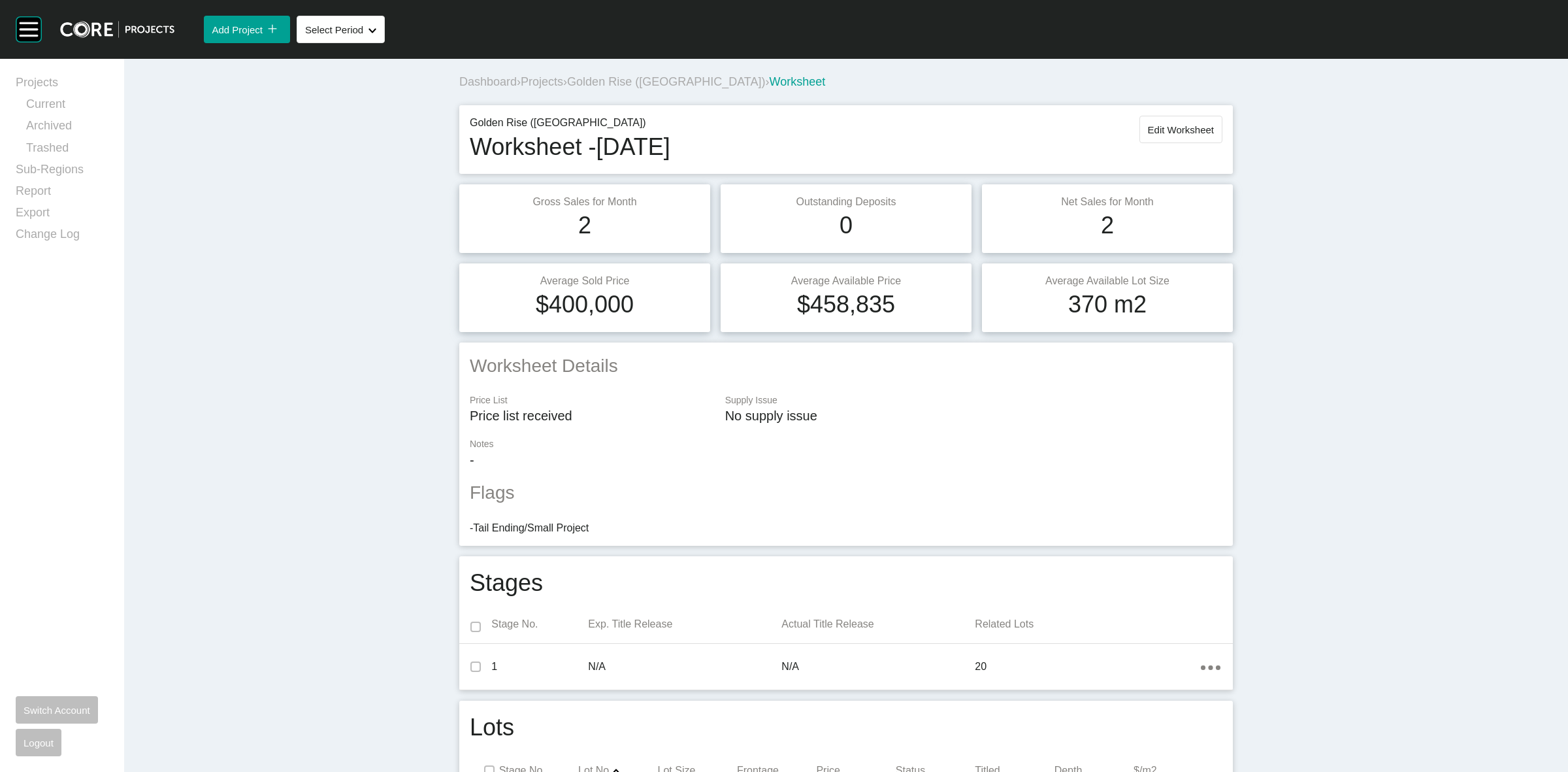
click at [690, 86] on span "Golden Rise ([GEOGRAPHIC_DATA])" at bounding box center [665, 81] width 198 height 13
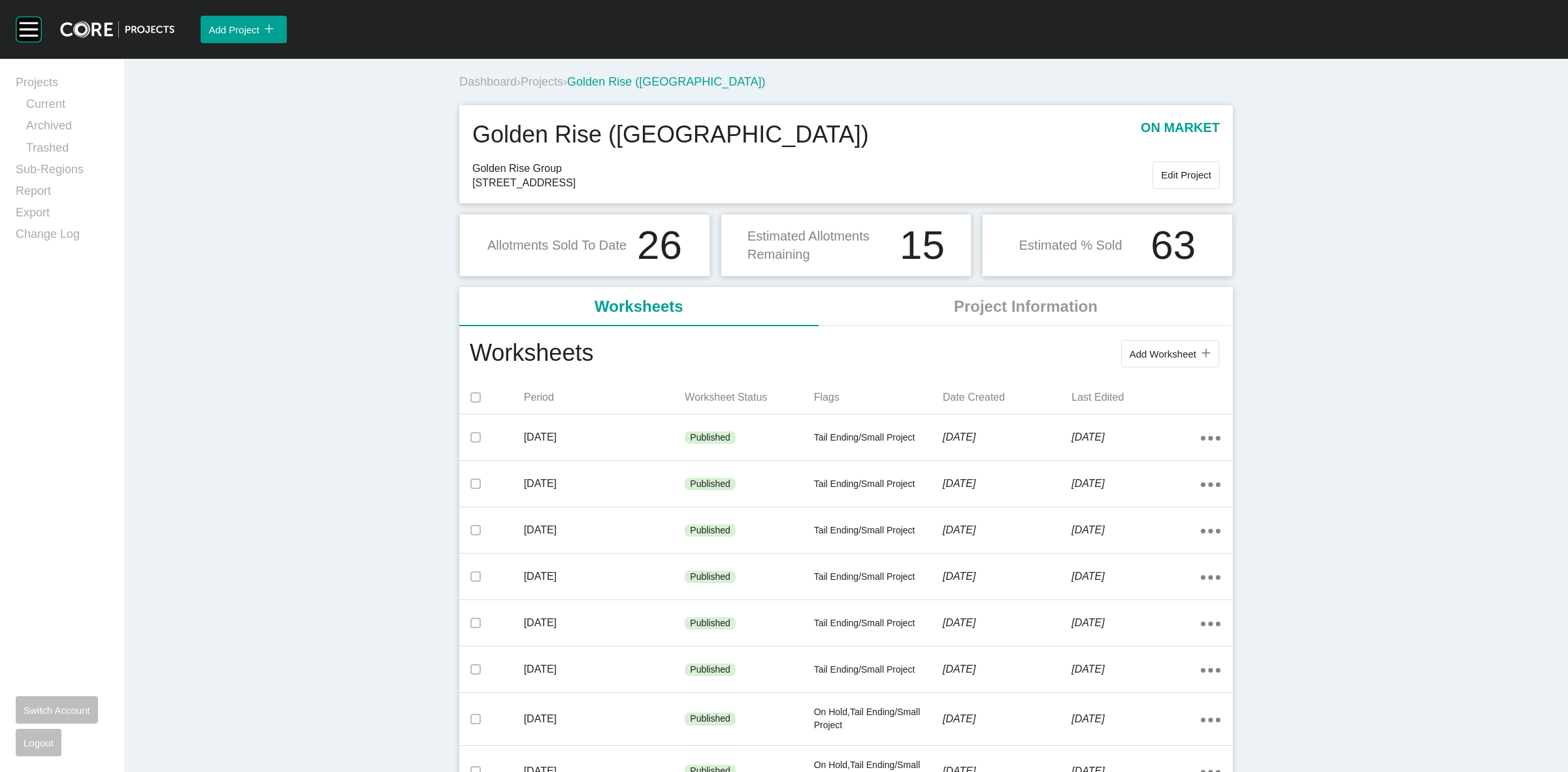
click at [557, 80] on span "Projects" at bounding box center [543, 81] width 43 height 13
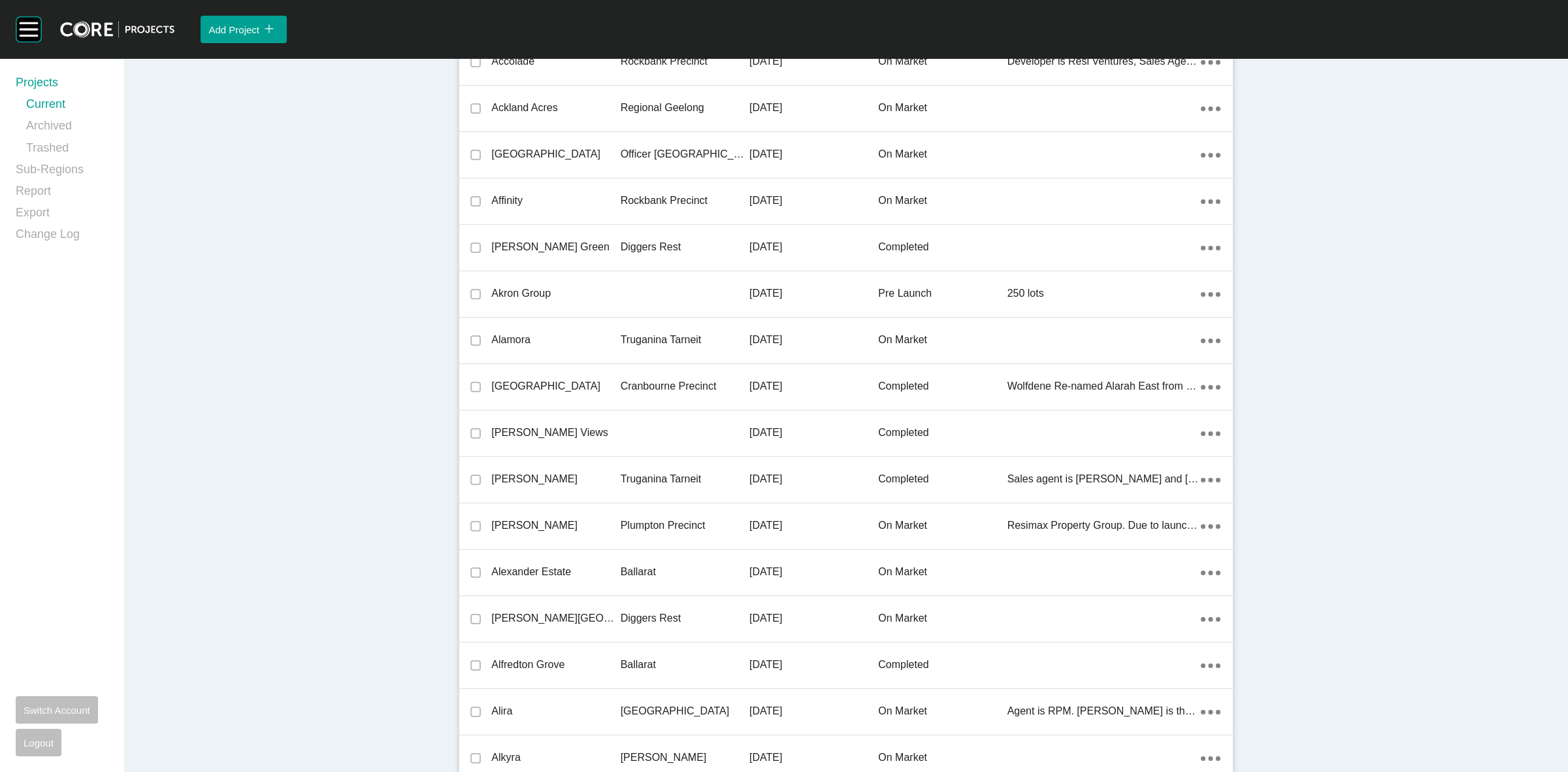
scroll to position [8046, 0]
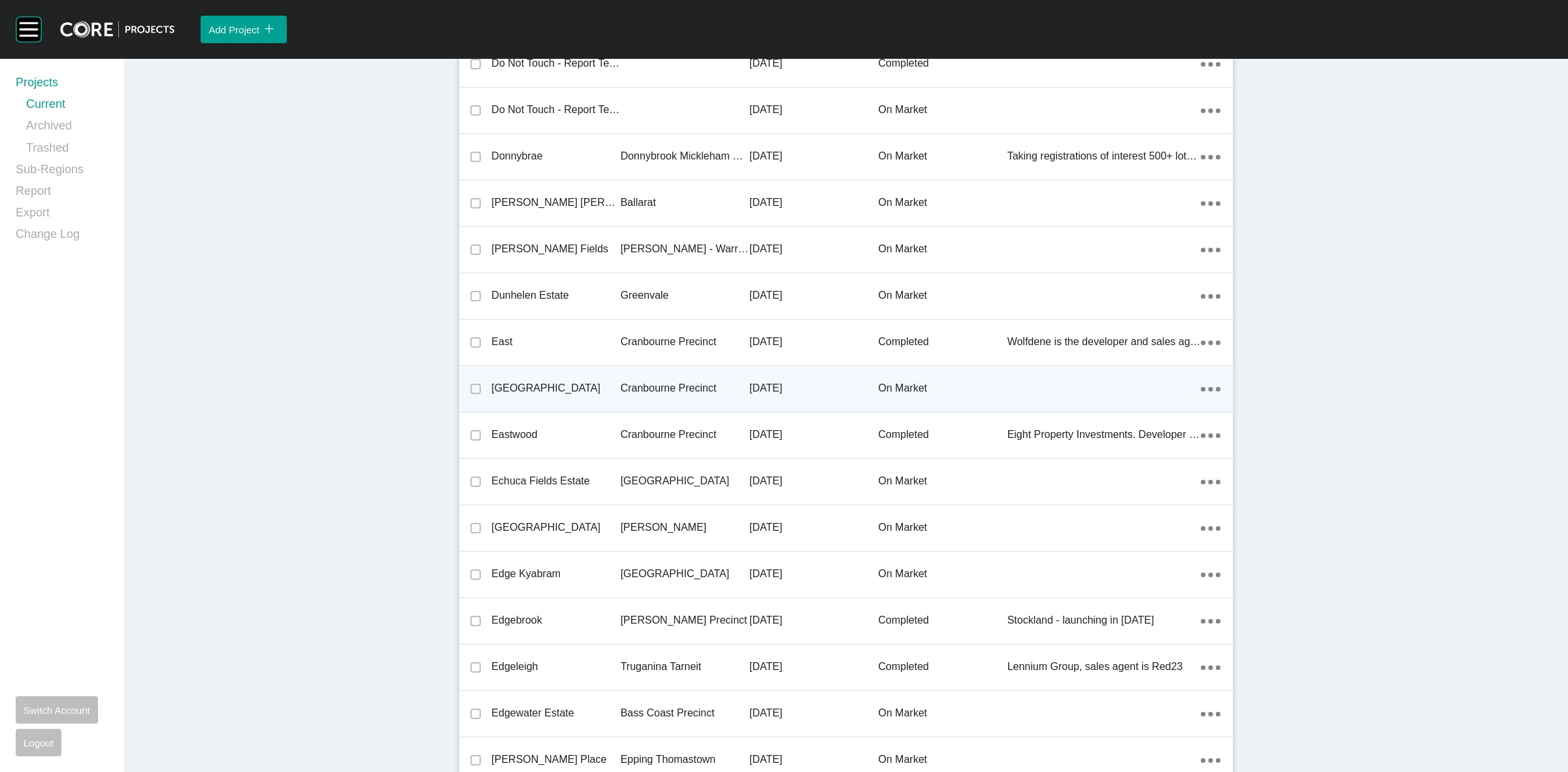
click at [638, 386] on p "Cranbourne Precinct" at bounding box center [685, 387] width 129 height 15
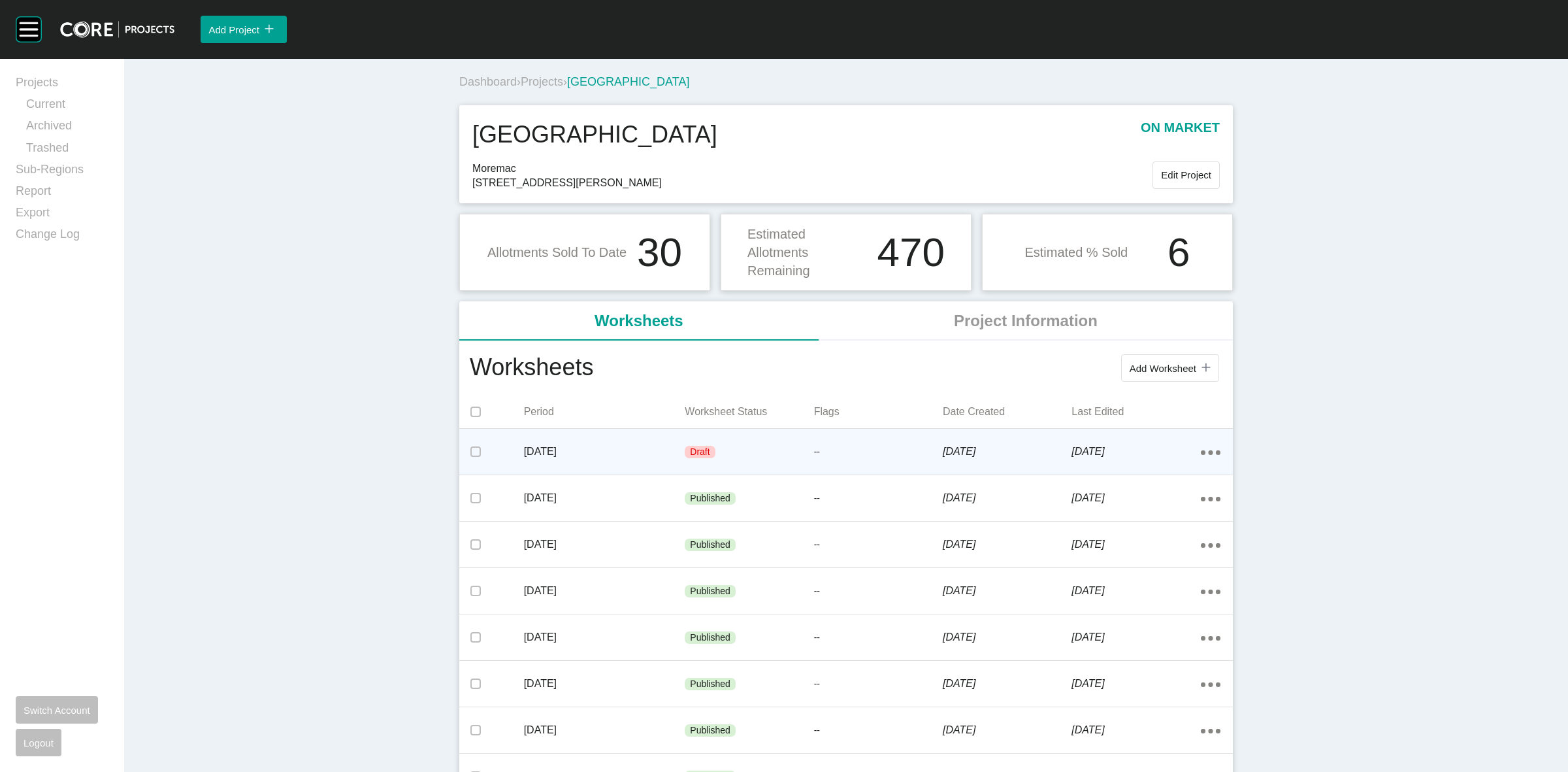
click at [782, 448] on div "Draft" at bounding box center [749, 452] width 129 height 39
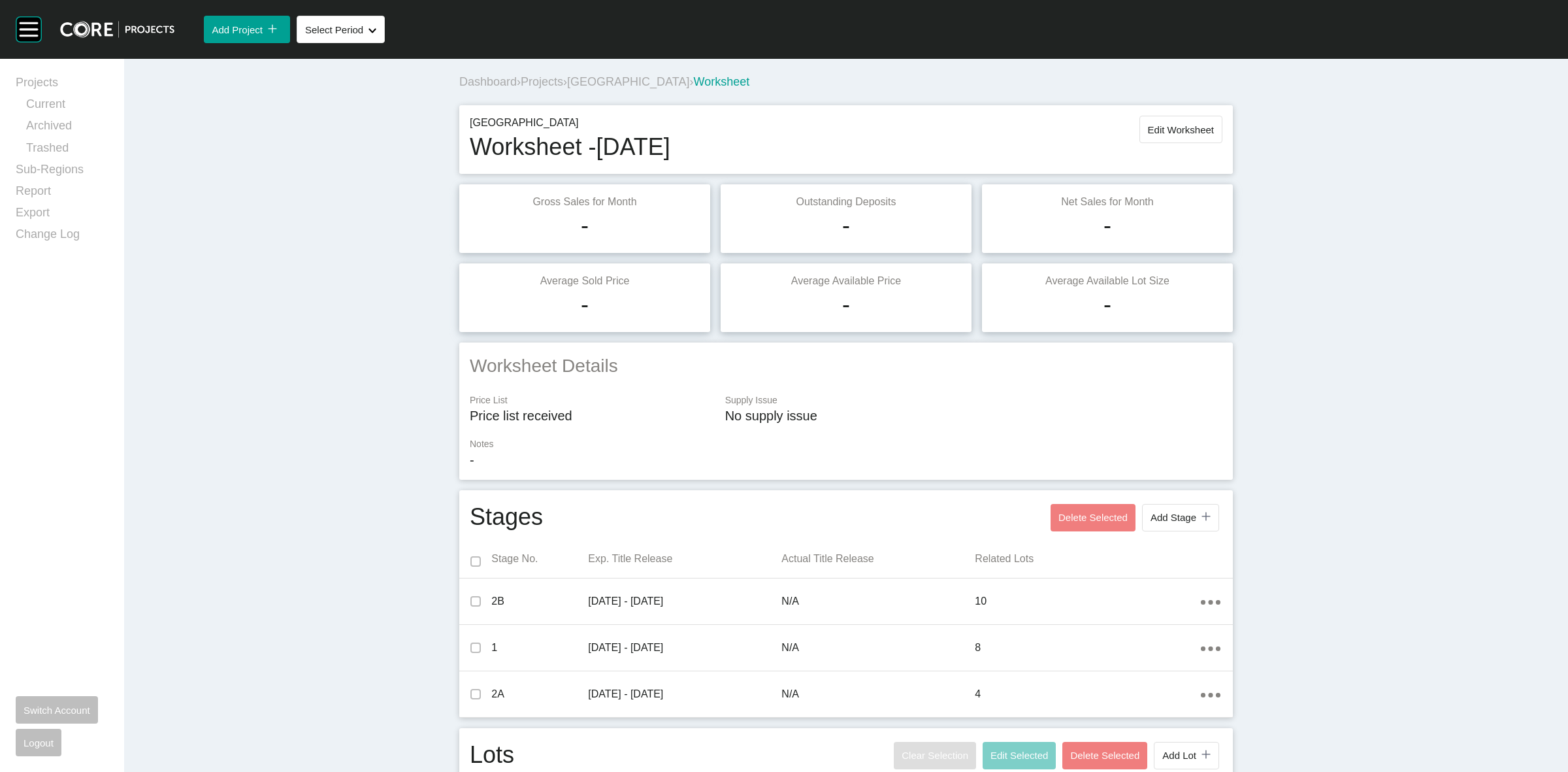
click at [538, 77] on span "Projects" at bounding box center [543, 81] width 43 height 13
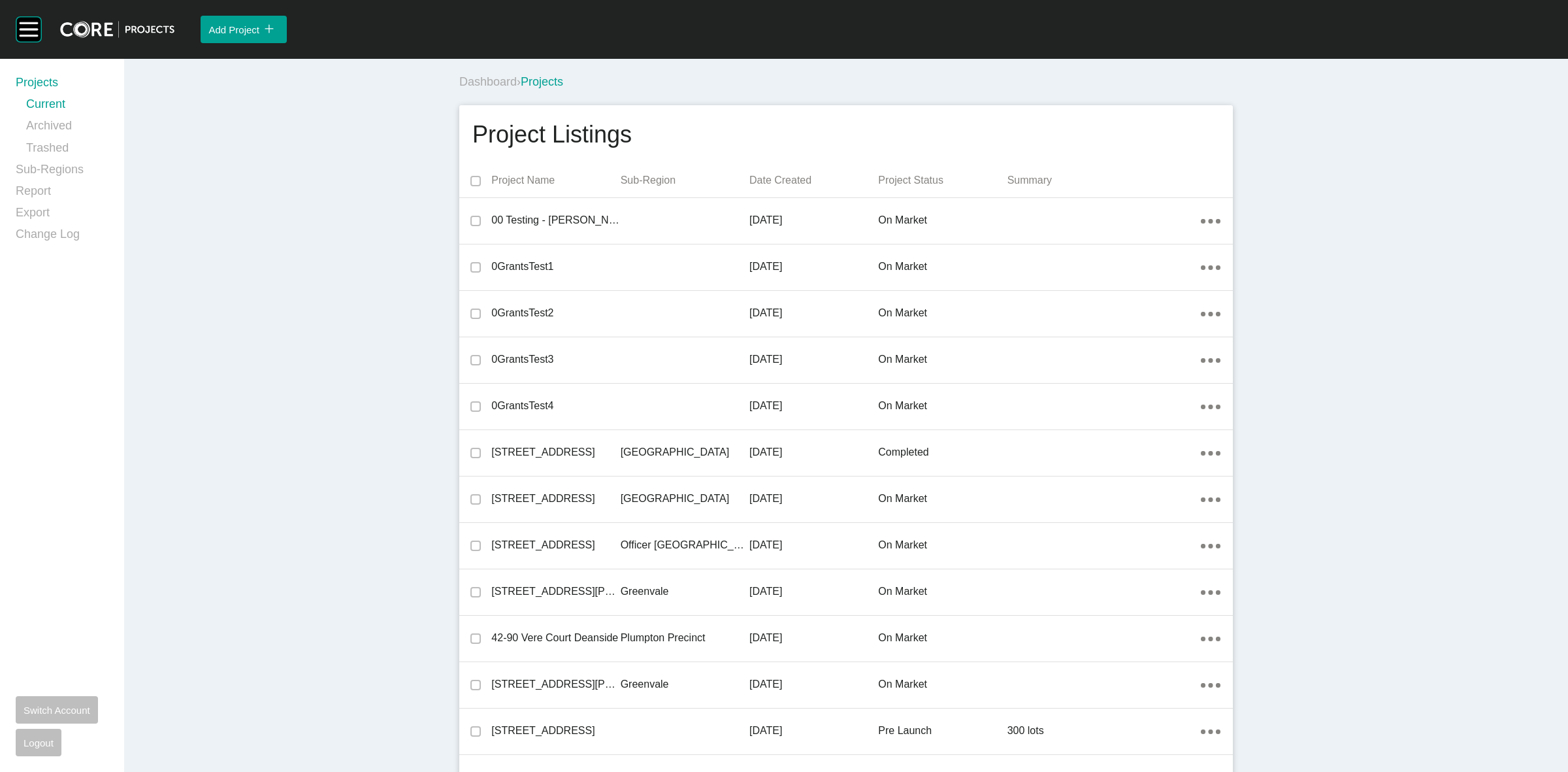
scroll to position [3731, 0]
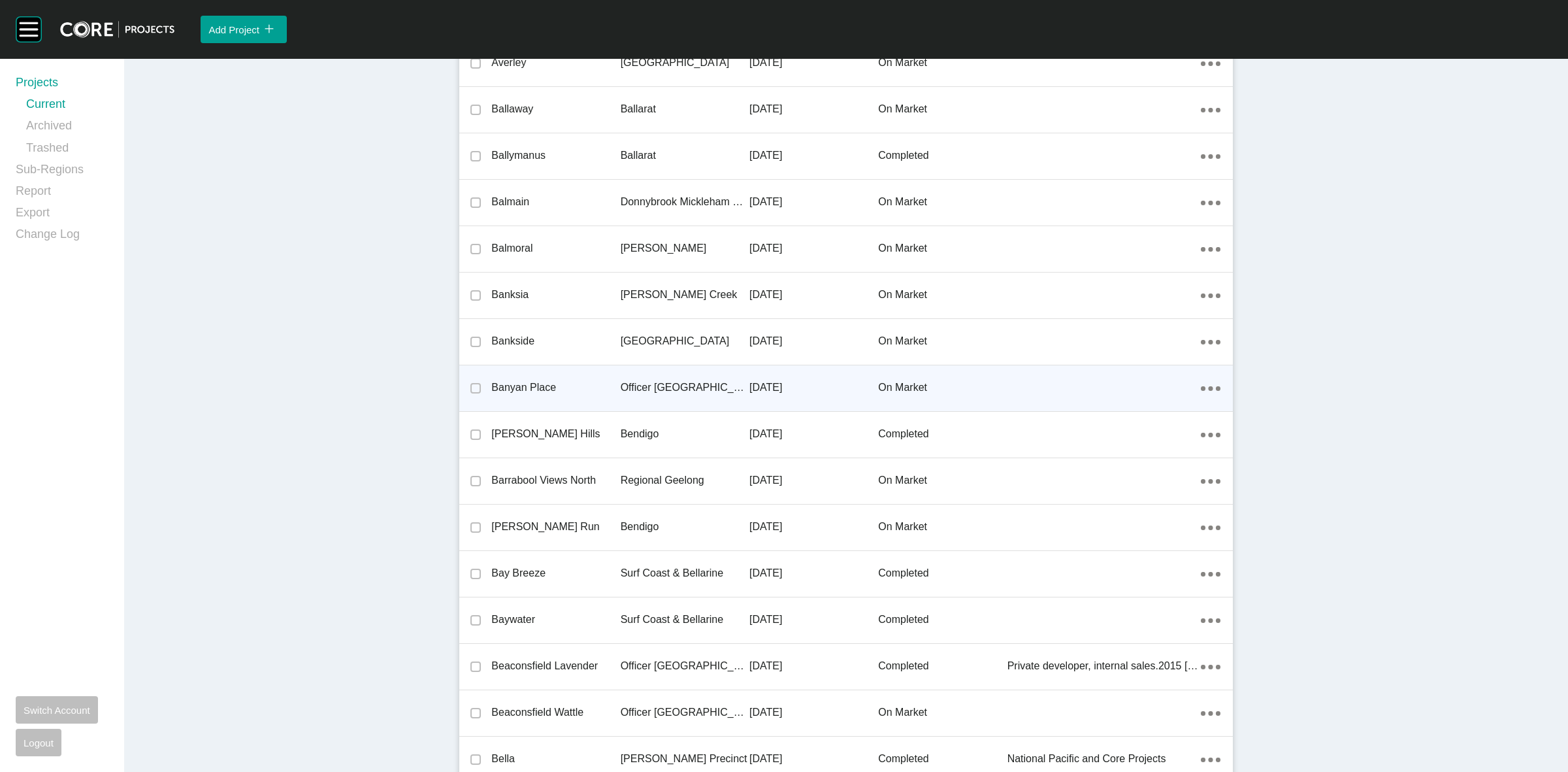
click at [678, 388] on p "Officer [GEOGRAPHIC_DATA]" at bounding box center [685, 387] width 129 height 15
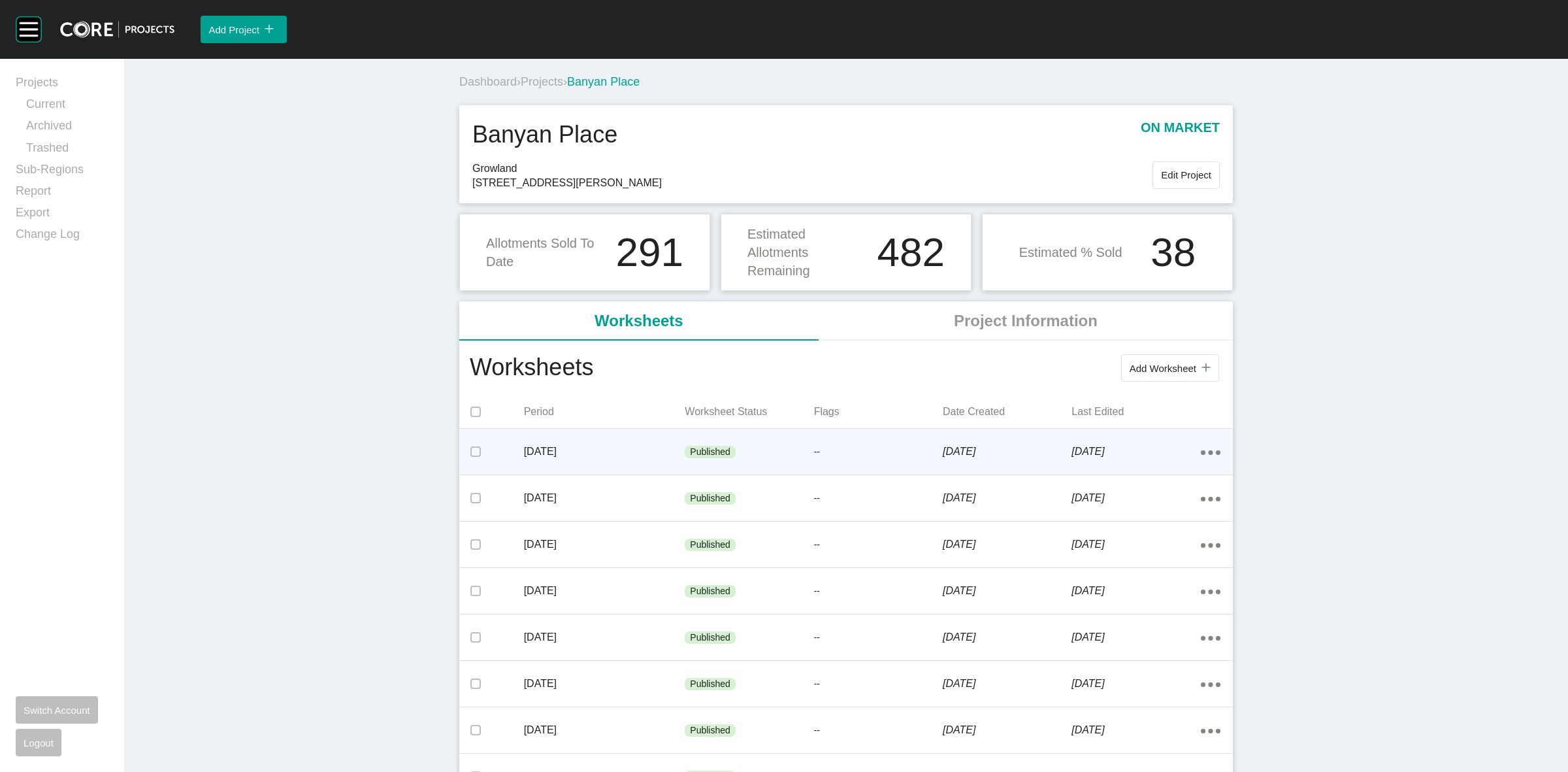
click at [670, 435] on div "[DATE]" at bounding box center [604, 452] width 161 height 41
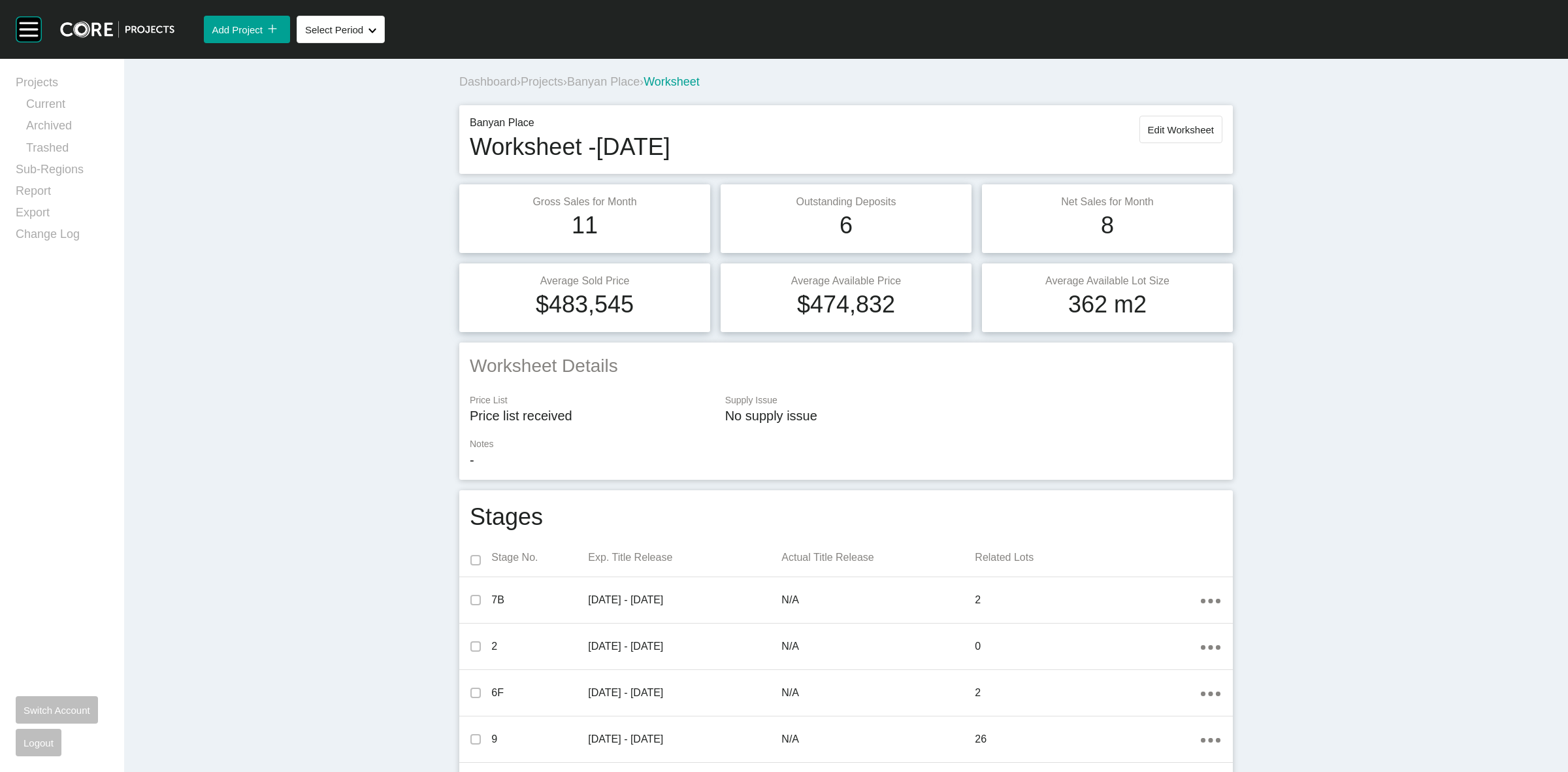
click at [540, 77] on span "Projects" at bounding box center [543, 81] width 43 height 13
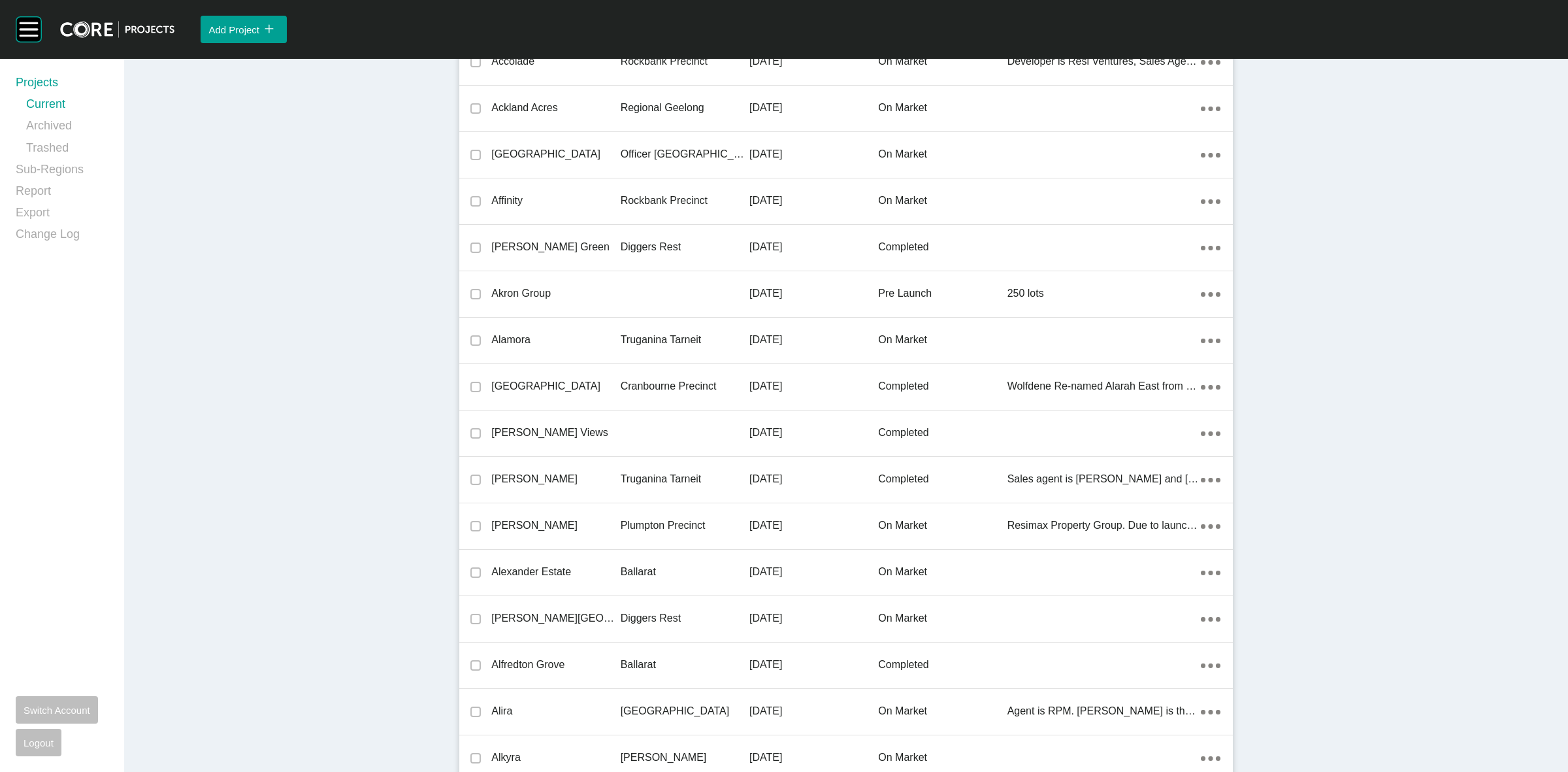
scroll to position [8046, 0]
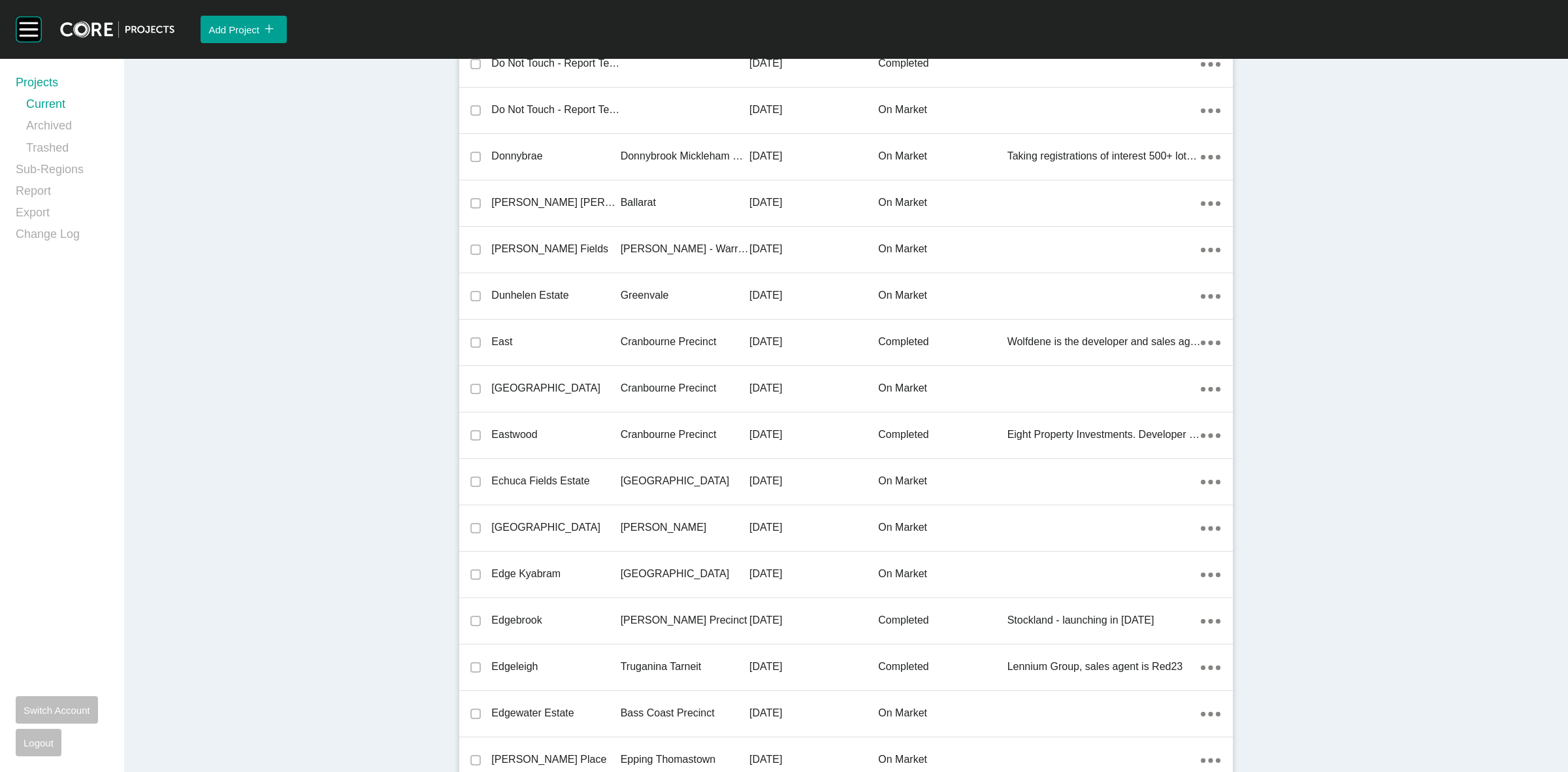
drag, startPoint x: 652, startPoint y: 389, endPoint x: 744, endPoint y: 654, distance: 280.5
click at [655, 390] on p "Cranbourne Precinct" at bounding box center [685, 387] width 129 height 15
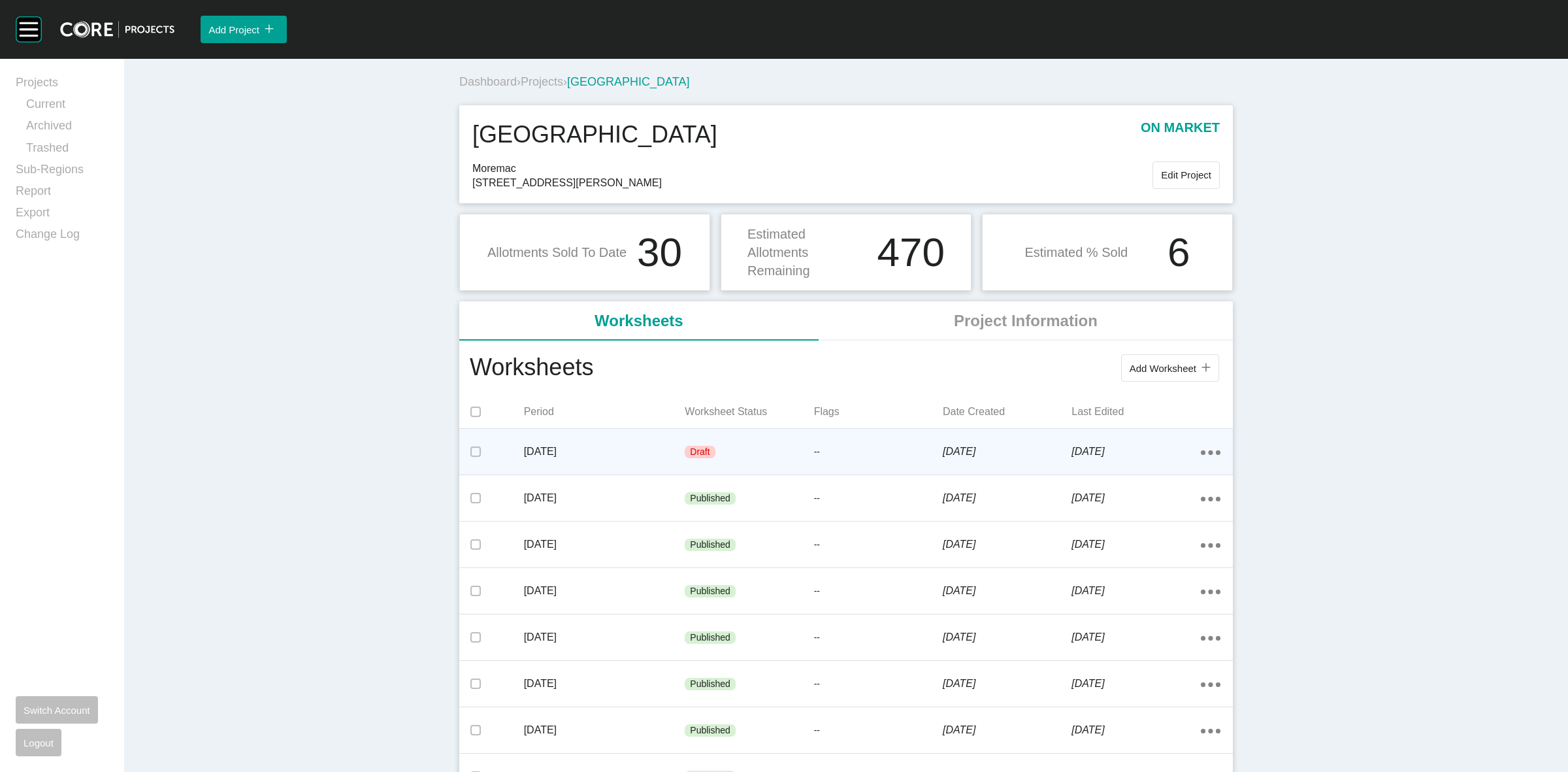
click at [737, 456] on div "Draft" at bounding box center [749, 452] width 129 height 39
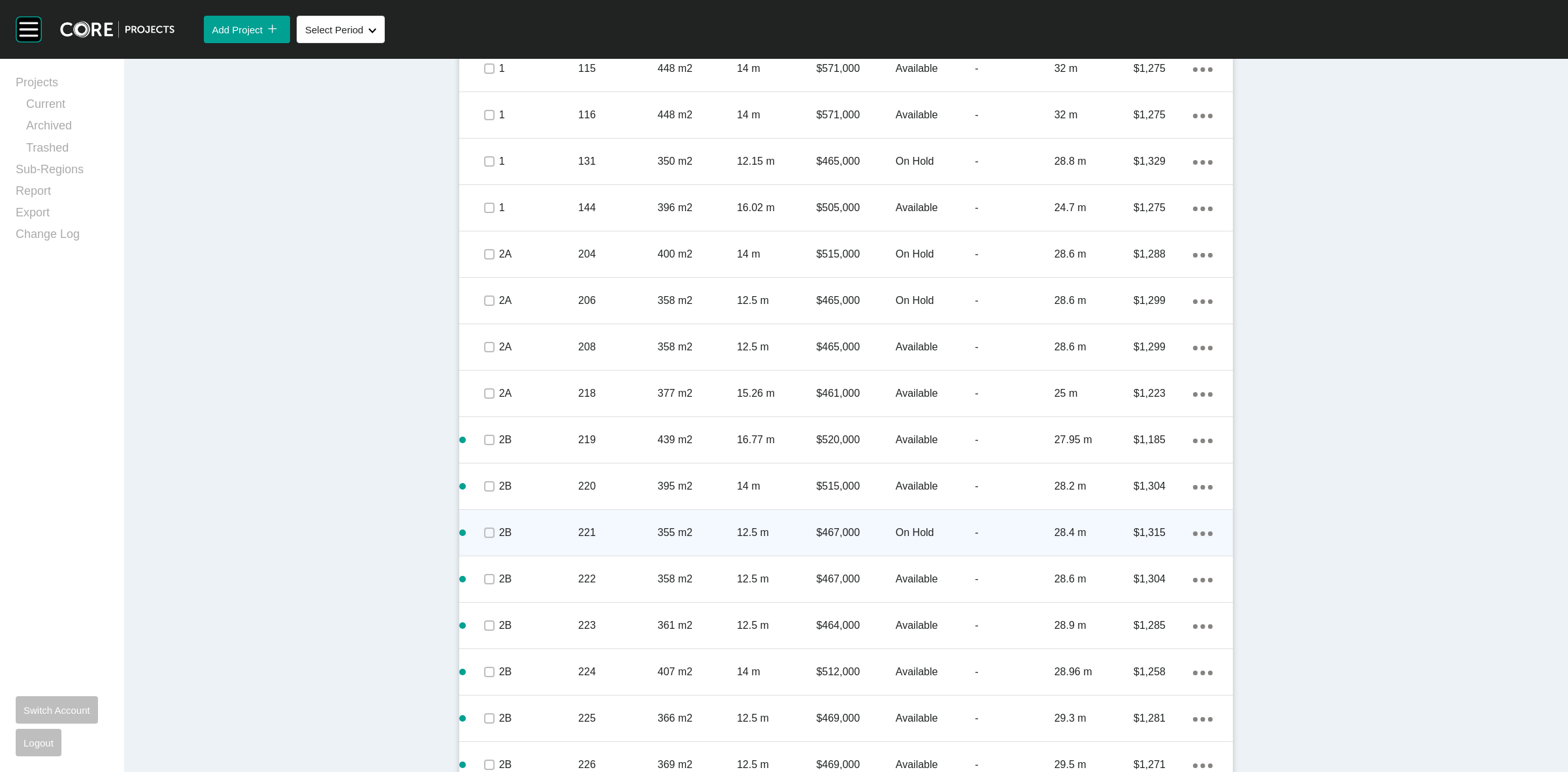
scroll to position [981, 0]
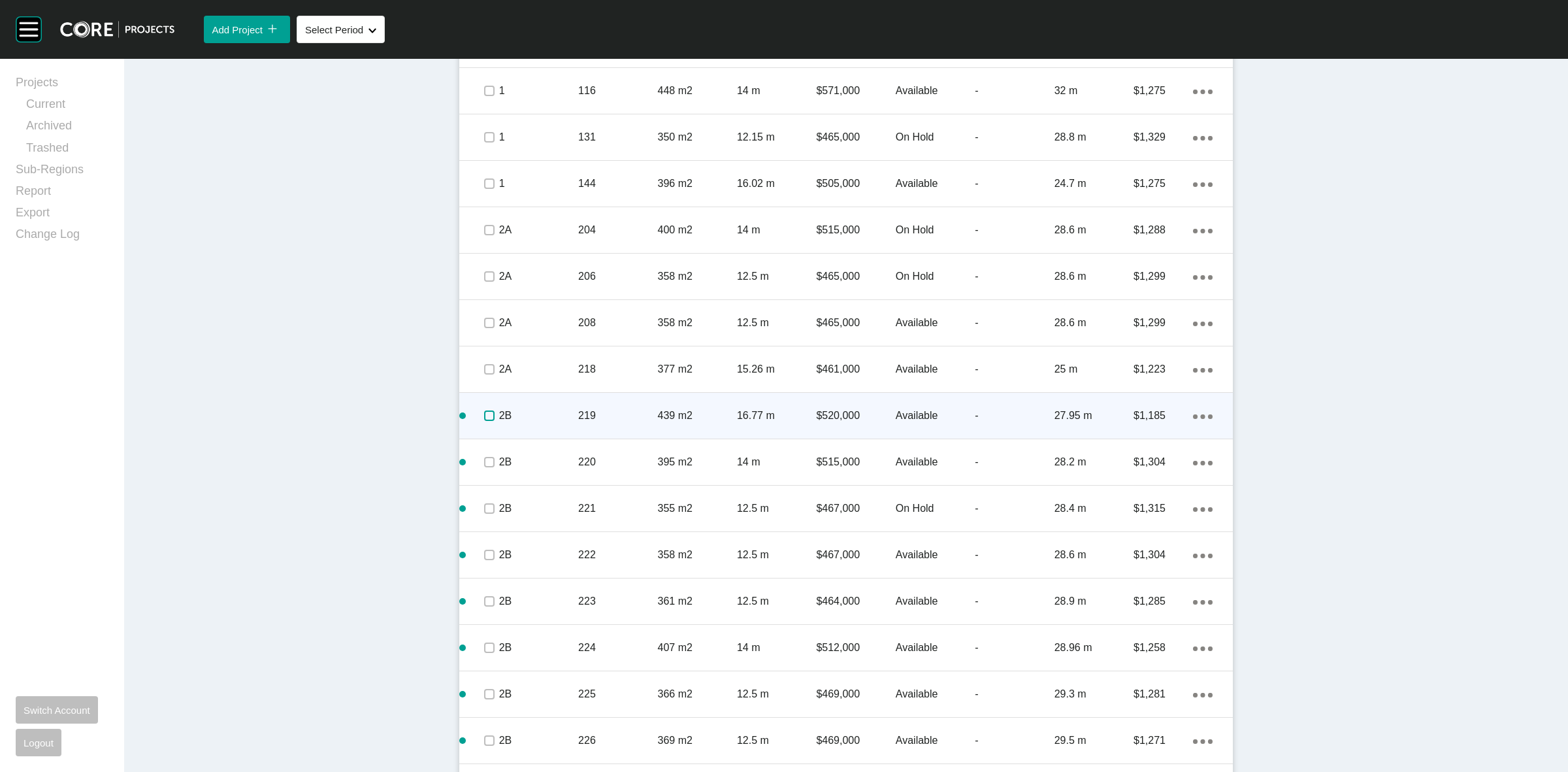
click at [484, 419] on label at bounding box center [489, 416] width 11 height 11
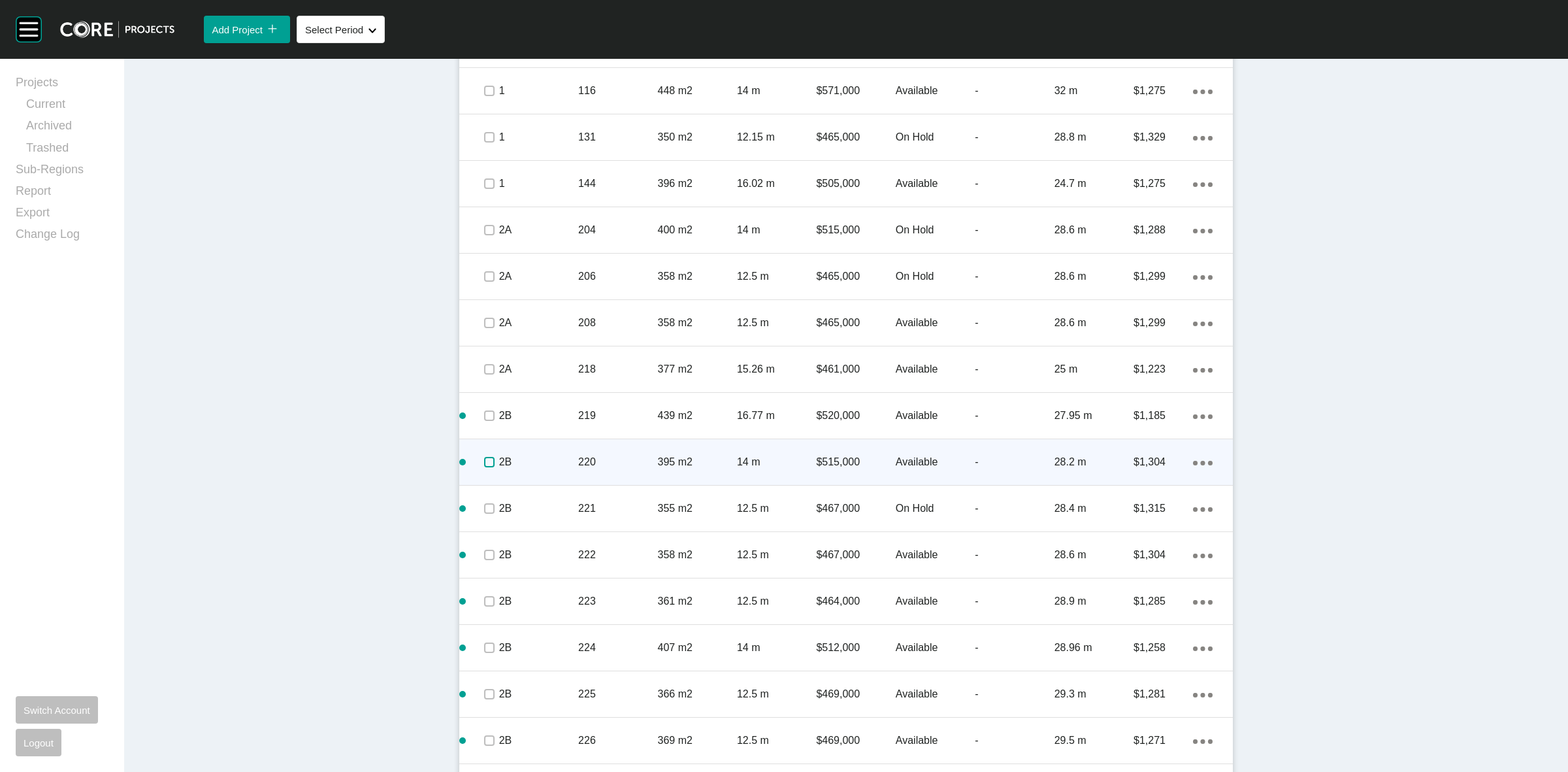
click at [484, 462] on label at bounding box center [489, 462] width 11 height 11
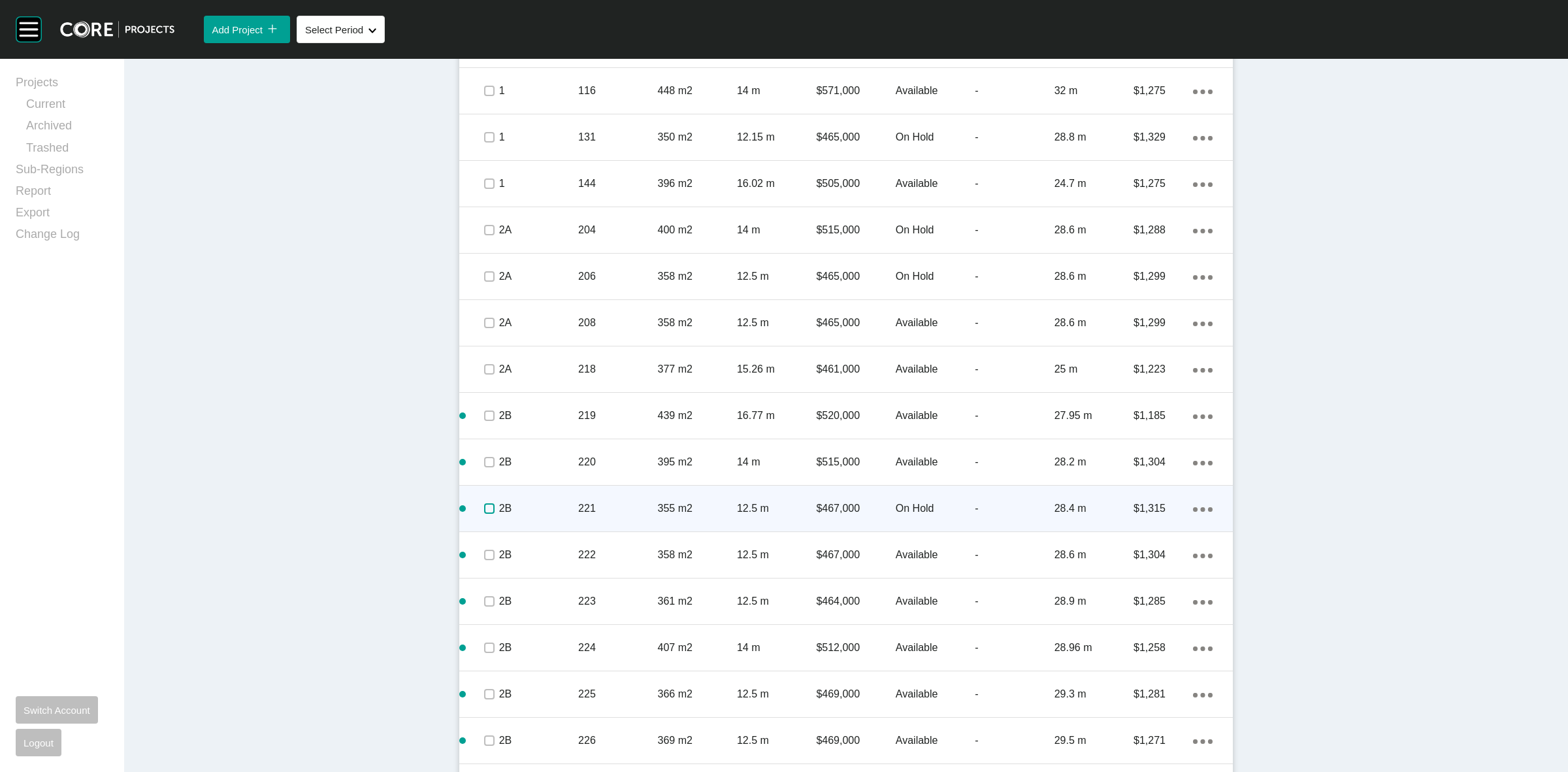
click at [488, 513] on label at bounding box center [489, 508] width 11 height 11
click at [528, 507] on p "2B" at bounding box center [539, 508] width 79 height 15
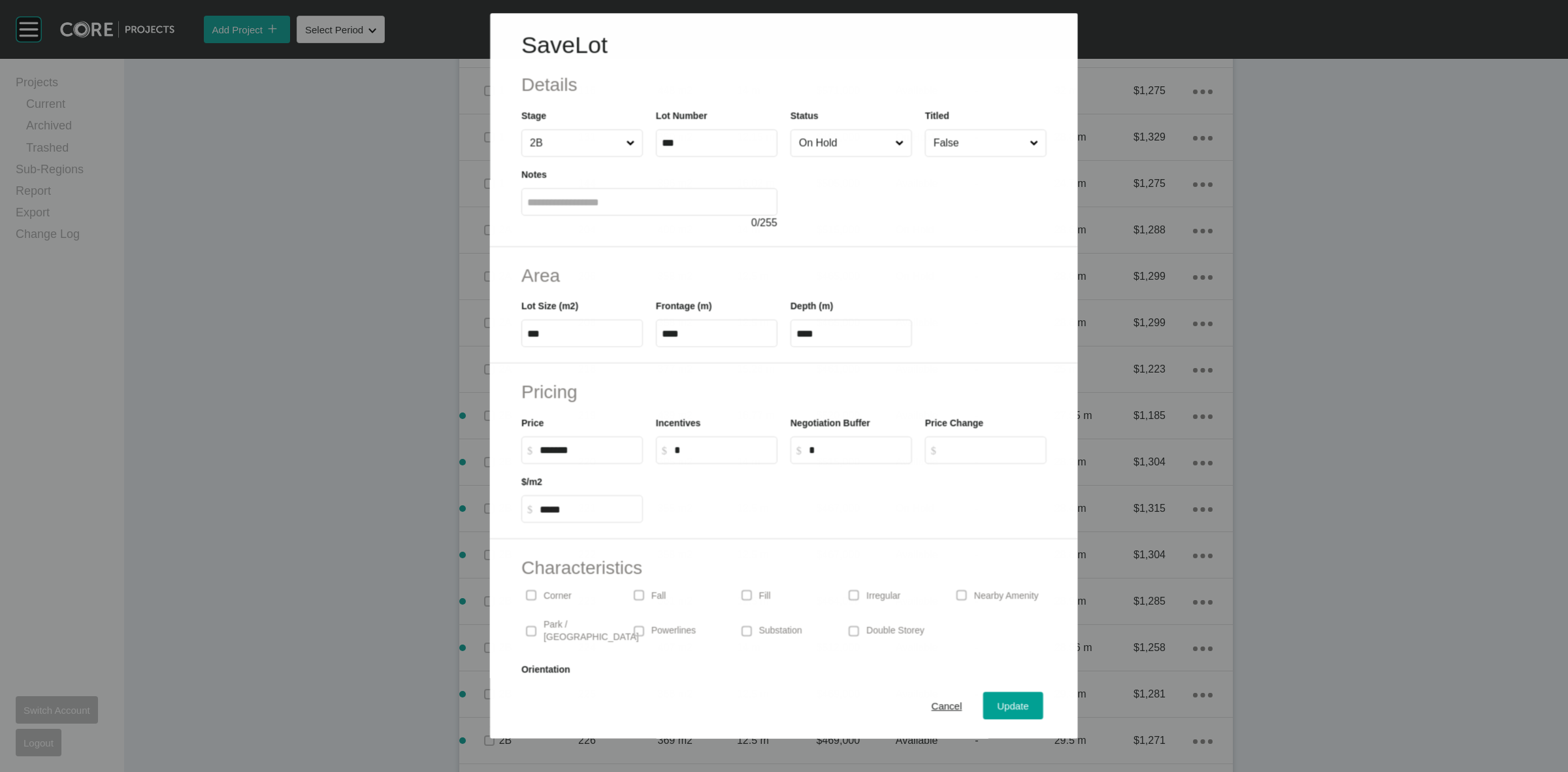
click at [834, 148] on input "On Hold" at bounding box center [844, 142] width 96 height 26
click at [998, 703] on span "Update" at bounding box center [1014, 706] width 31 height 11
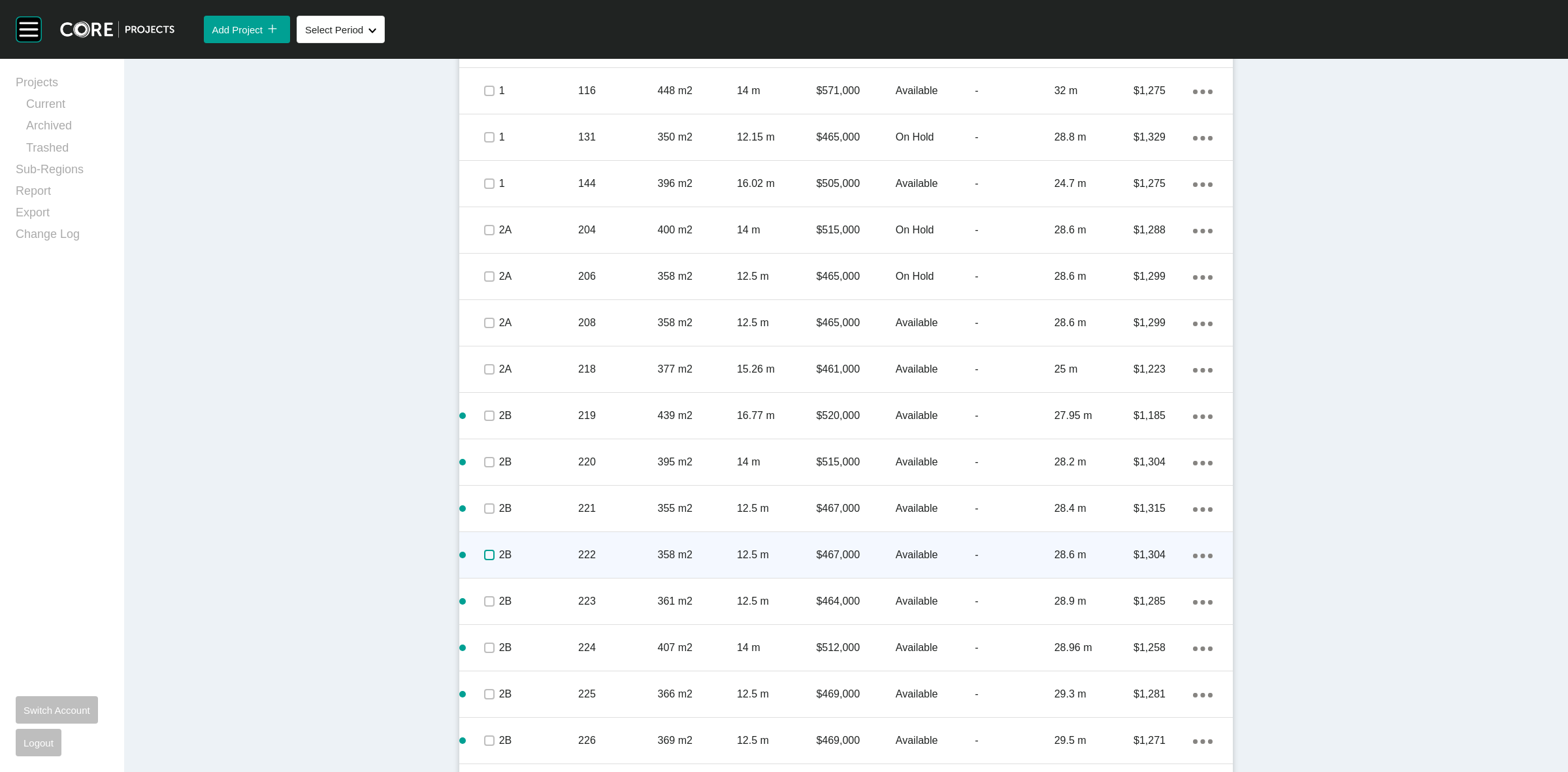
click at [485, 553] on label at bounding box center [489, 554] width 11 height 11
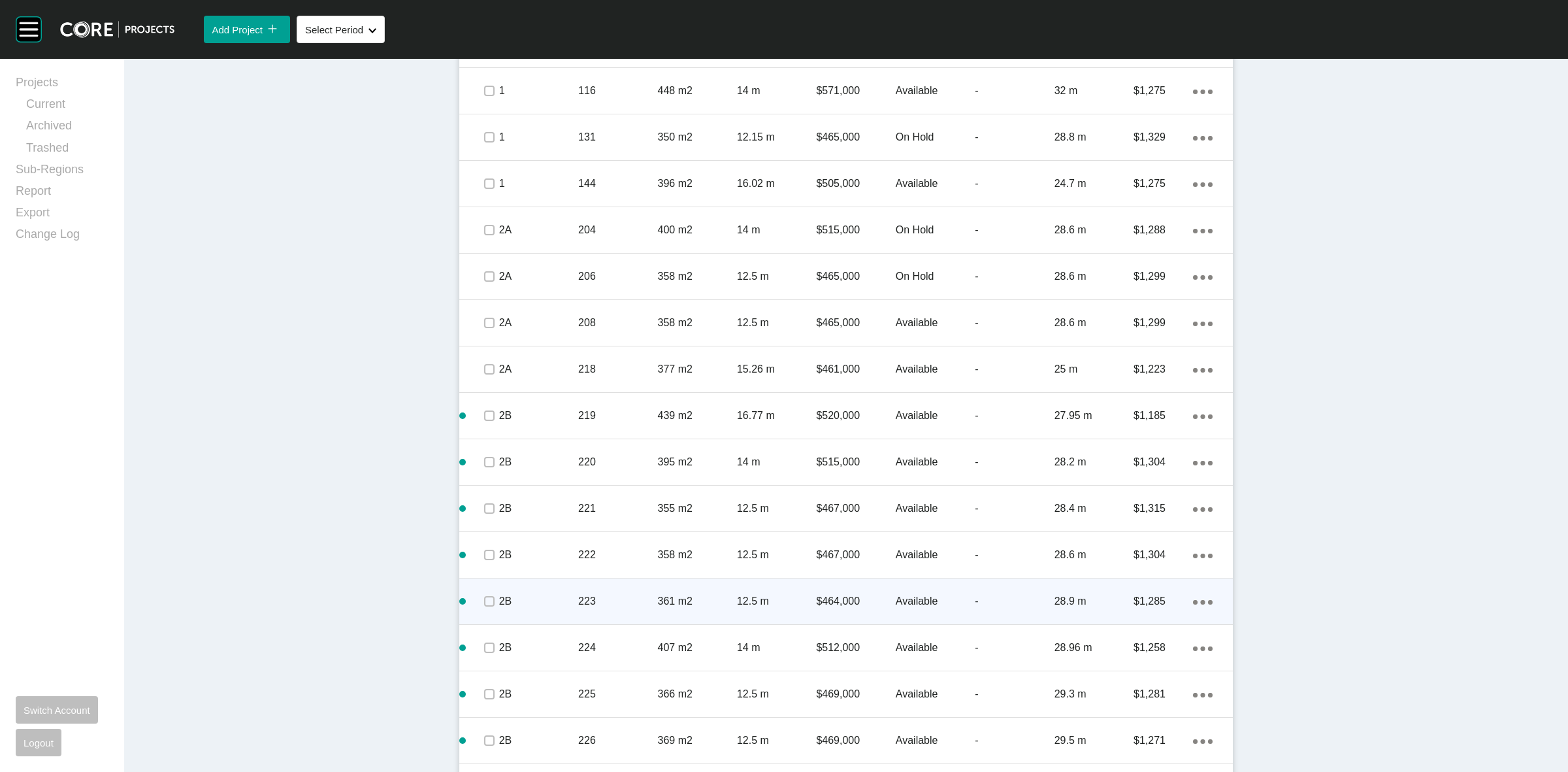
click at [488, 591] on span at bounding box center [489, 601] width 20 height 20
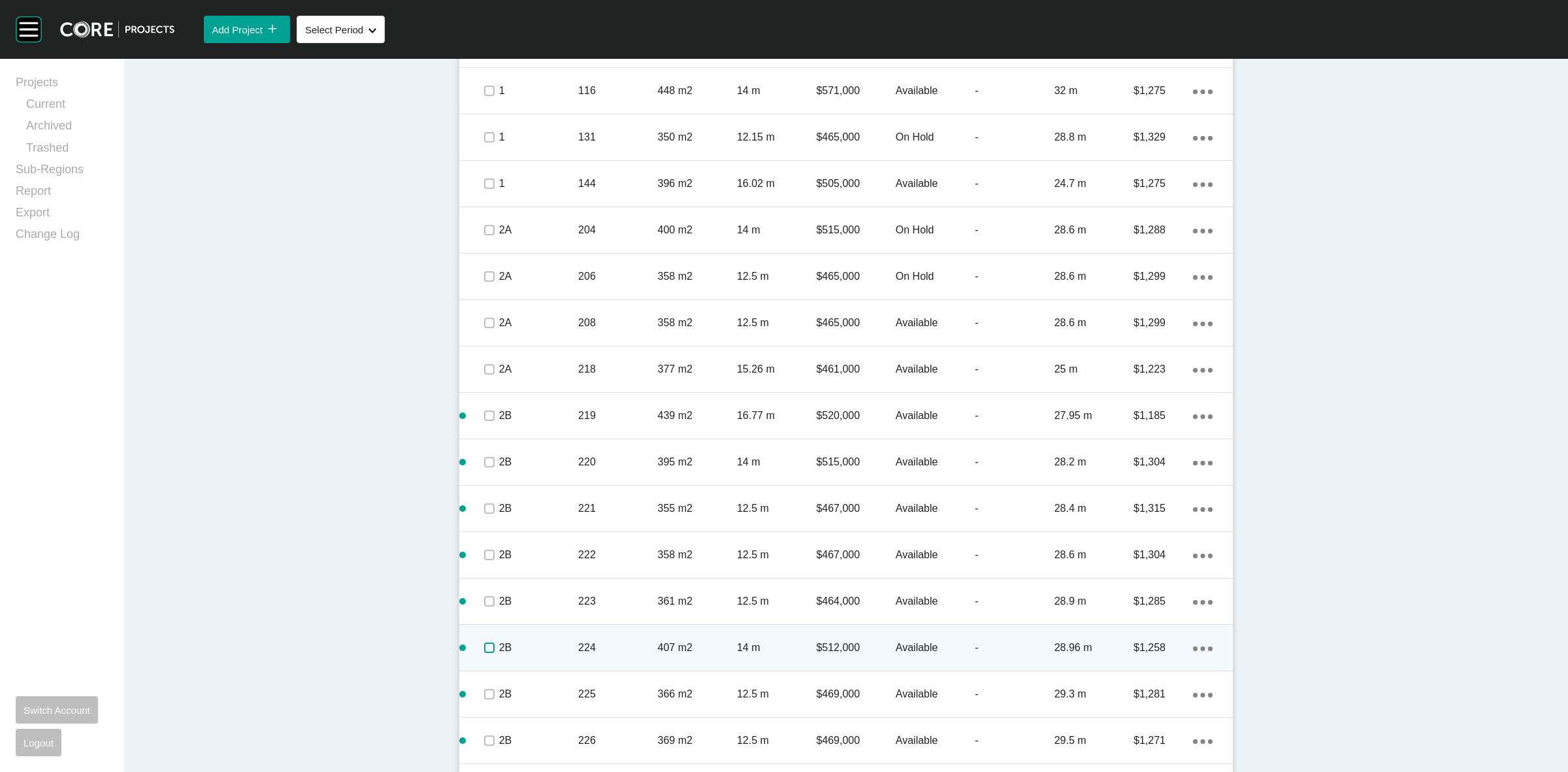
click at [486, 645] on label at bounding box center [489, 647] width 11 height 11
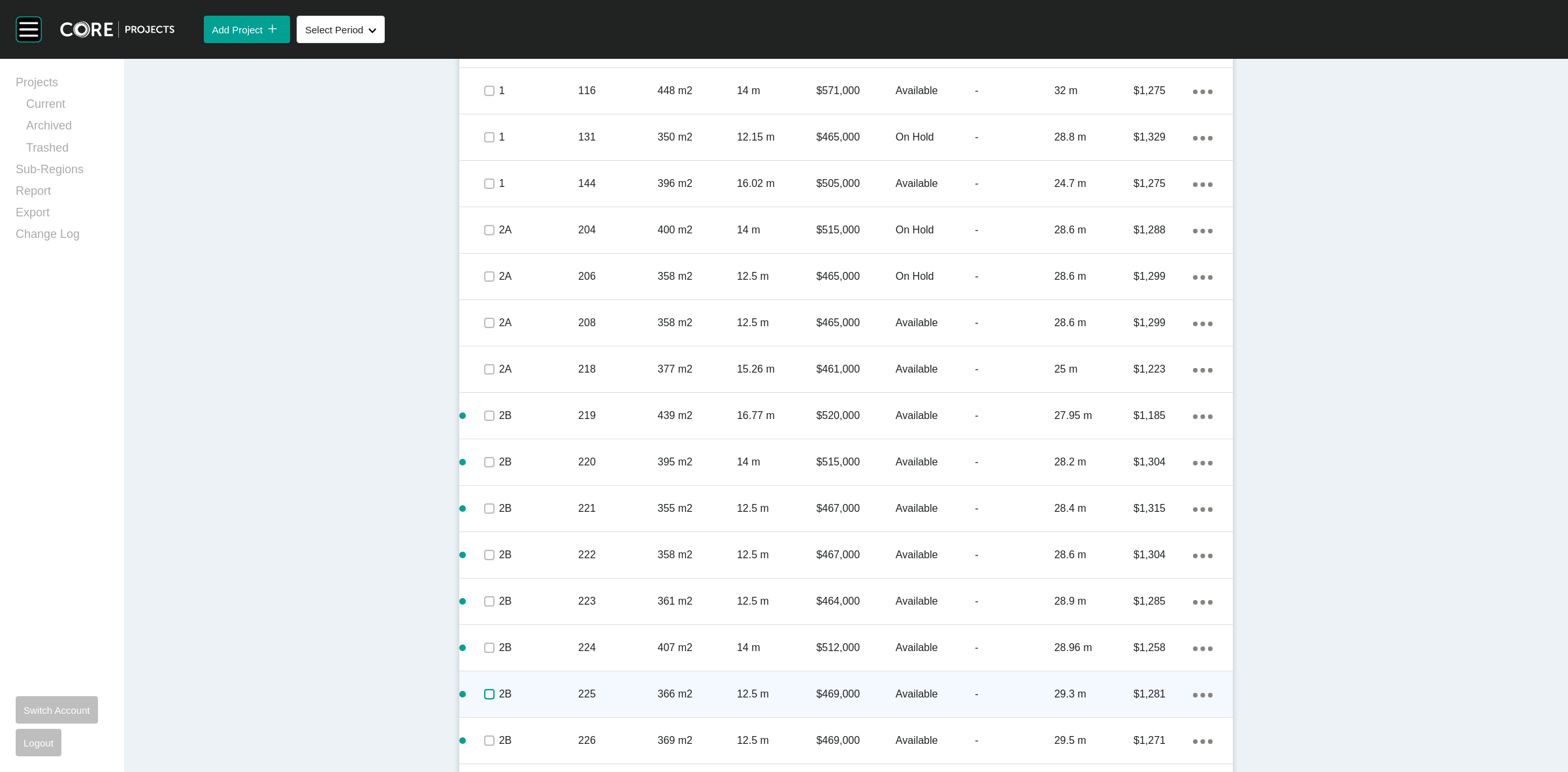
click at [488, 693] on label at bounding box center [489, 694] width 11 height 11
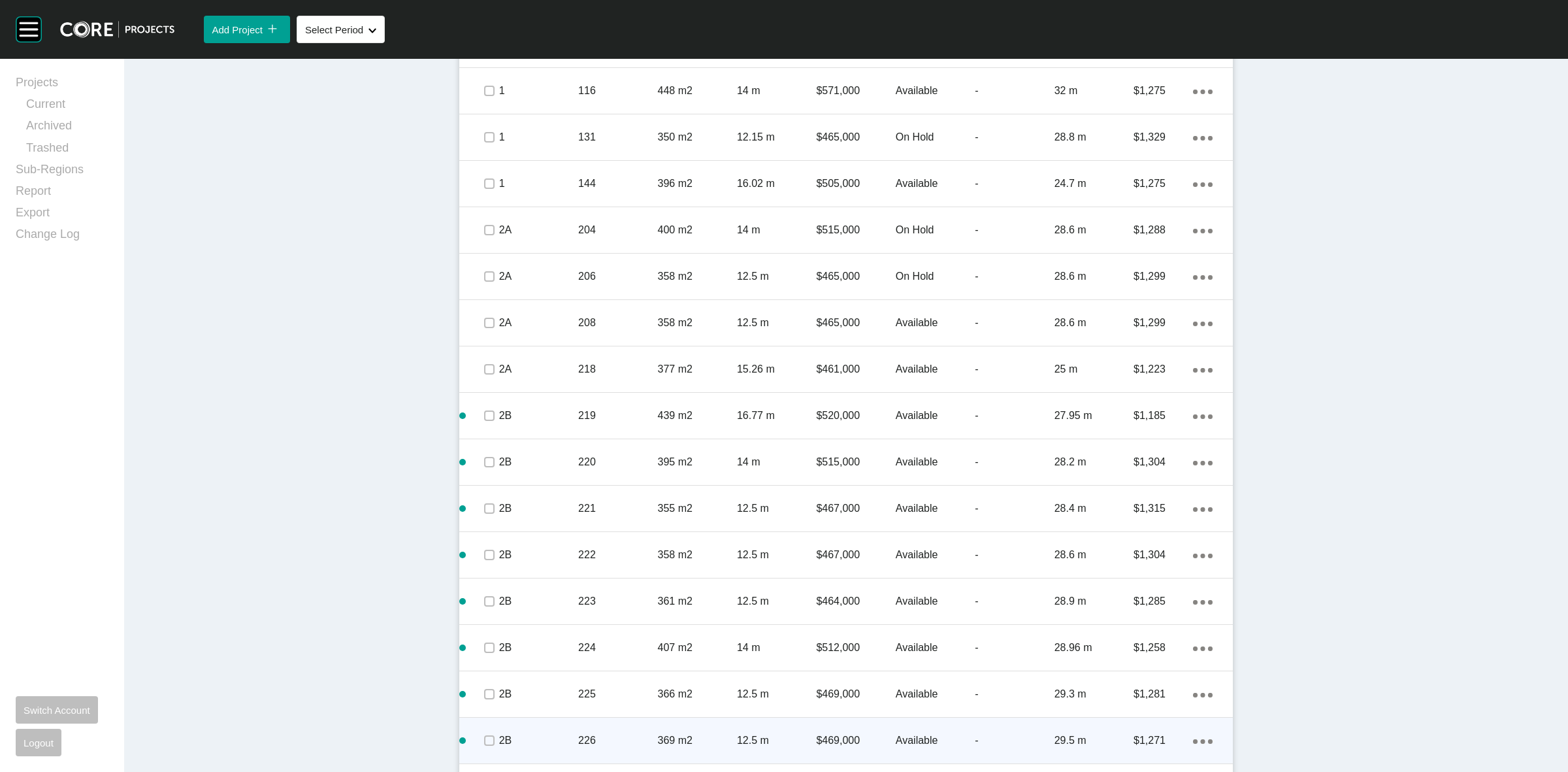
click at [479, 747] on div at bounding box center [489, 740] width 20 height 46
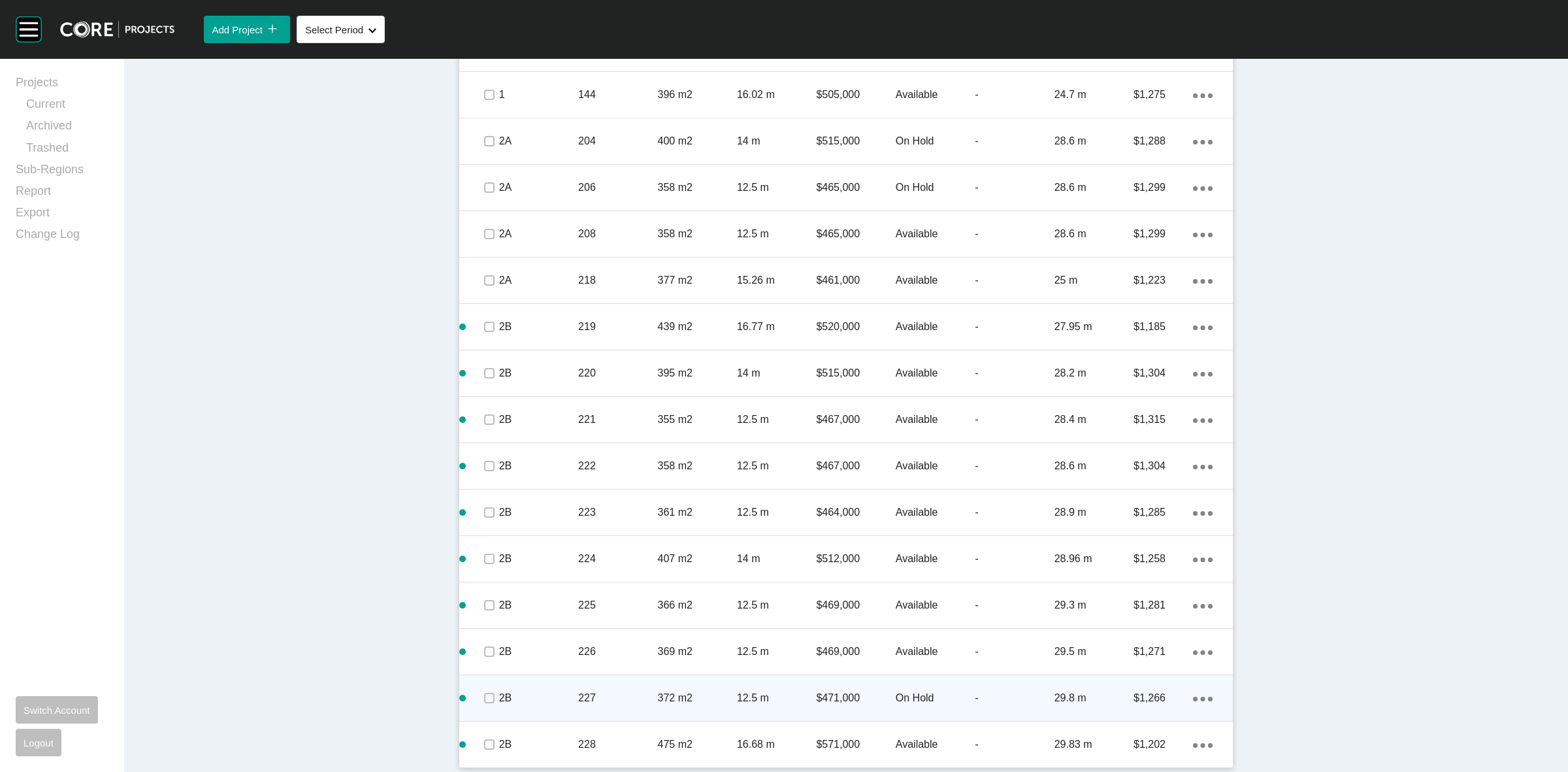
scroll to position [1070, 0]
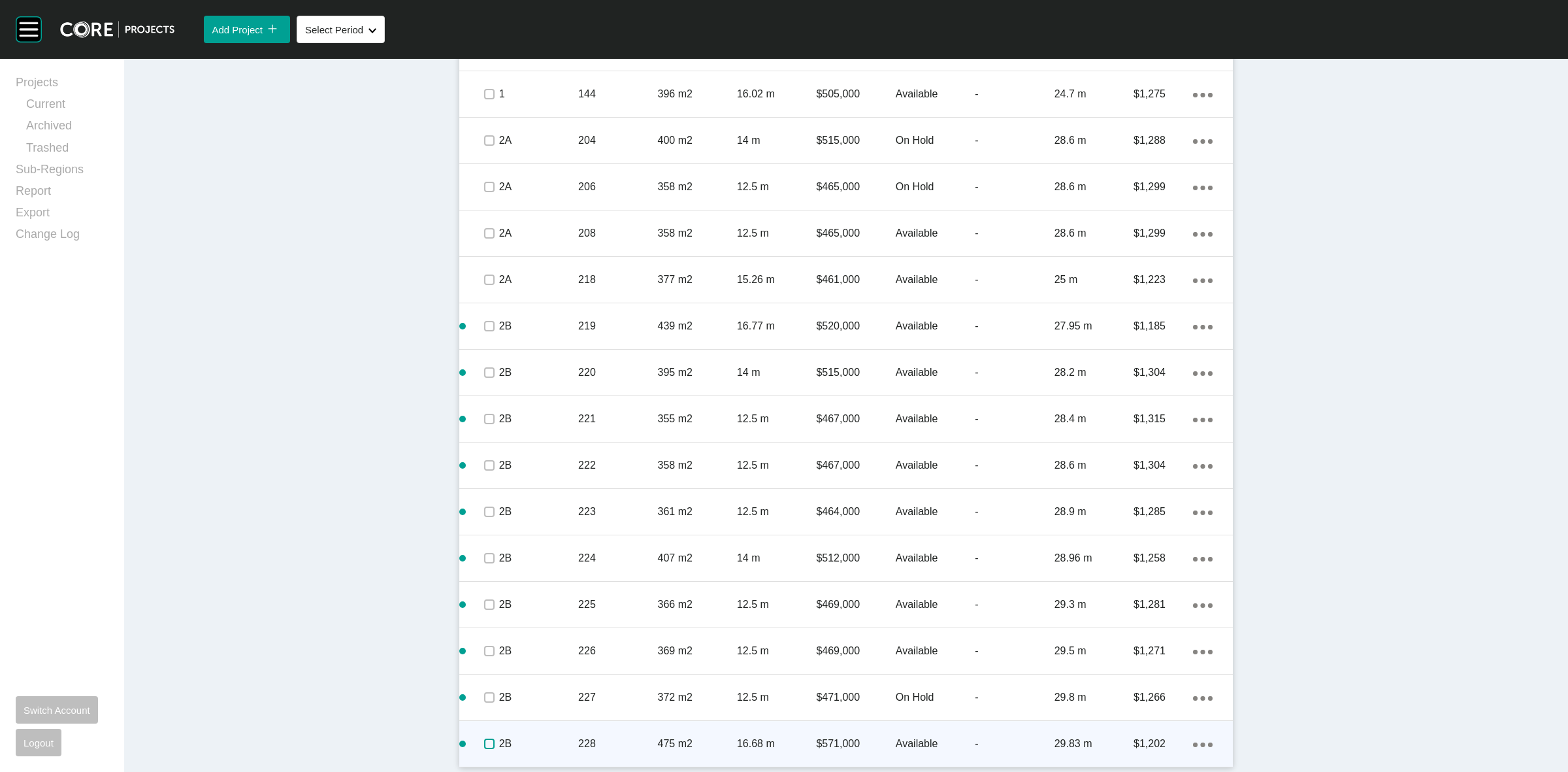
click at [484, 745] on label at bounding box center [489, 744] width 11 height 11
click at [571, 737] on p "2B" at bounding box center [539, 744] width 79 height 15
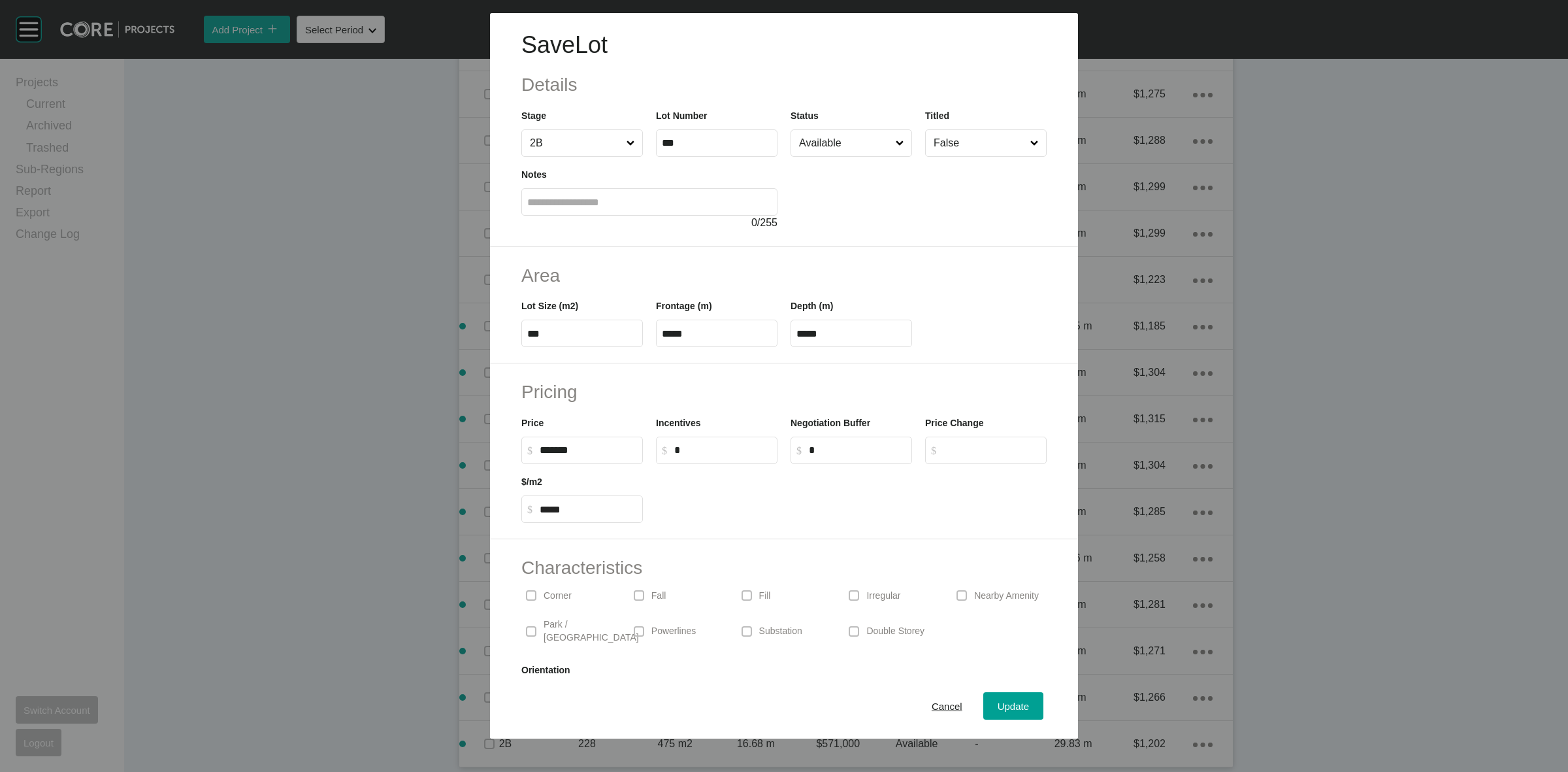
click at [840, 147] on input "Available" at bounding box center [844, 142] width 97 height 26
click at [998, 703] on span "Update" at bounding box center [1014, 706] width 31 height 11
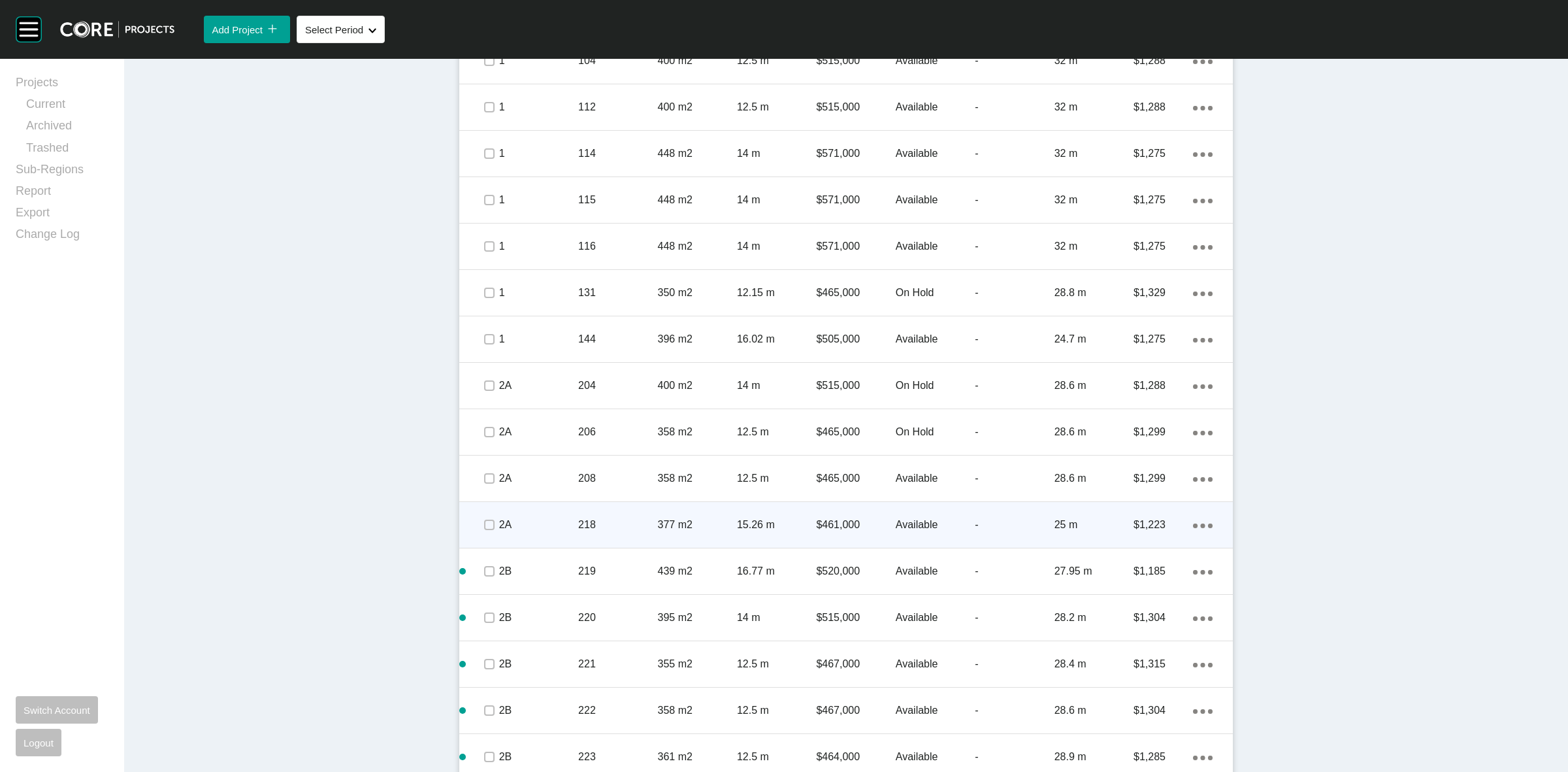
scroll to position [498, 0]
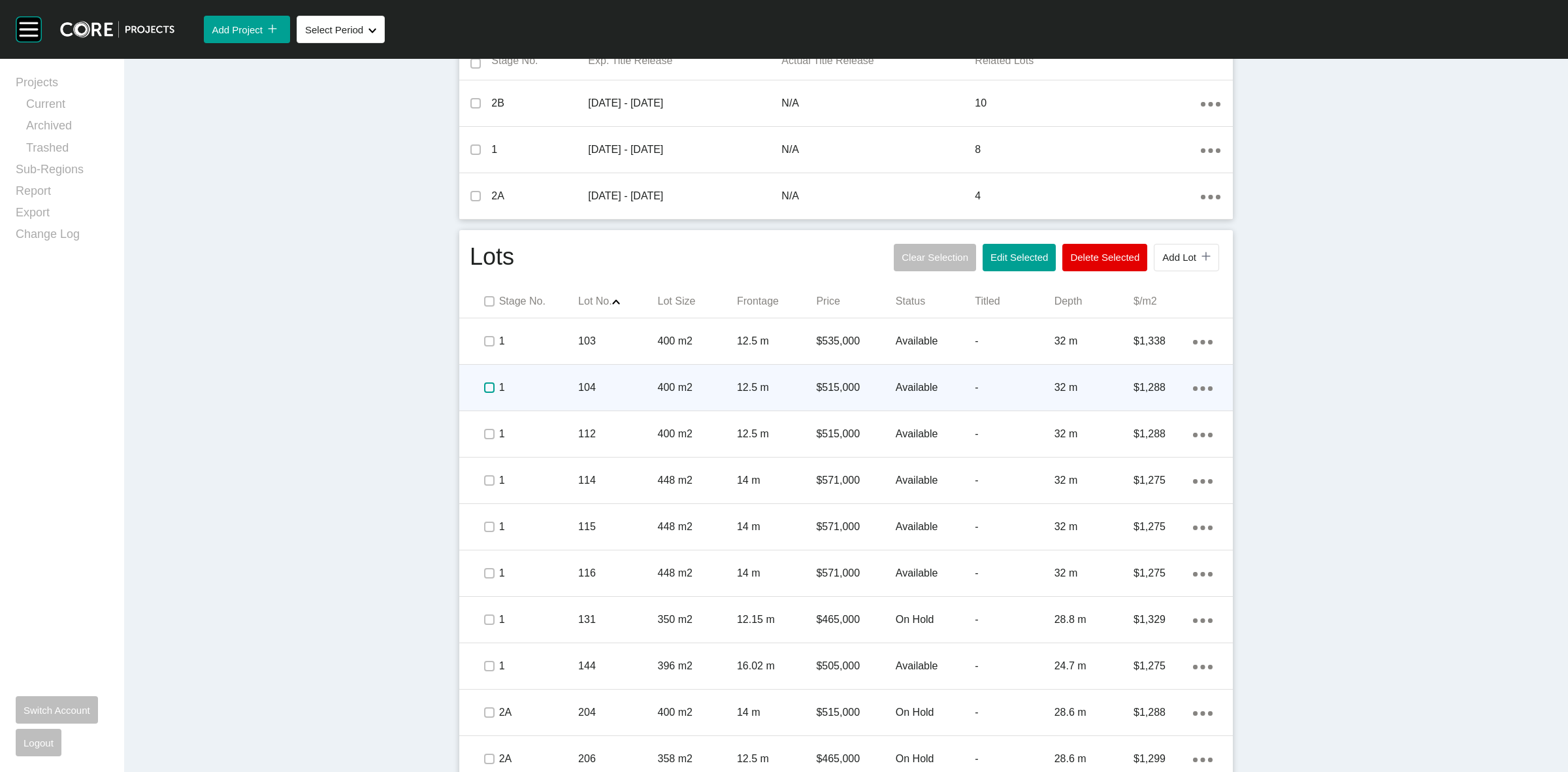
click at [487, 388] on label at bounding box center [489, 387] width 11 height 11
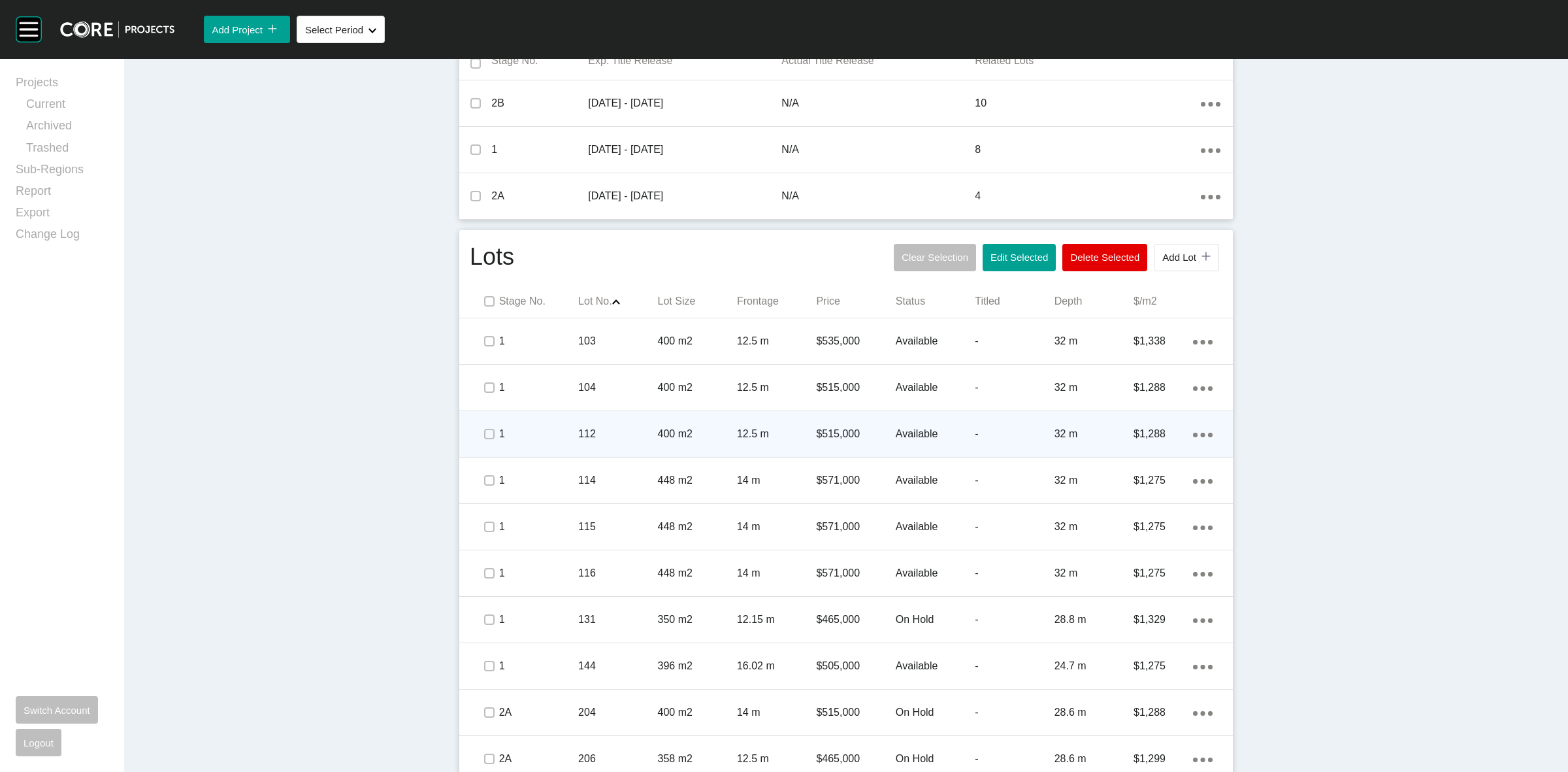
click at [1201, 345] on ellipse at bounding box center [1203, 342] width 5 height 5
click at [1141, 436] on link "Duplicate" at bounding box center [1144, 436] width 49 height 20
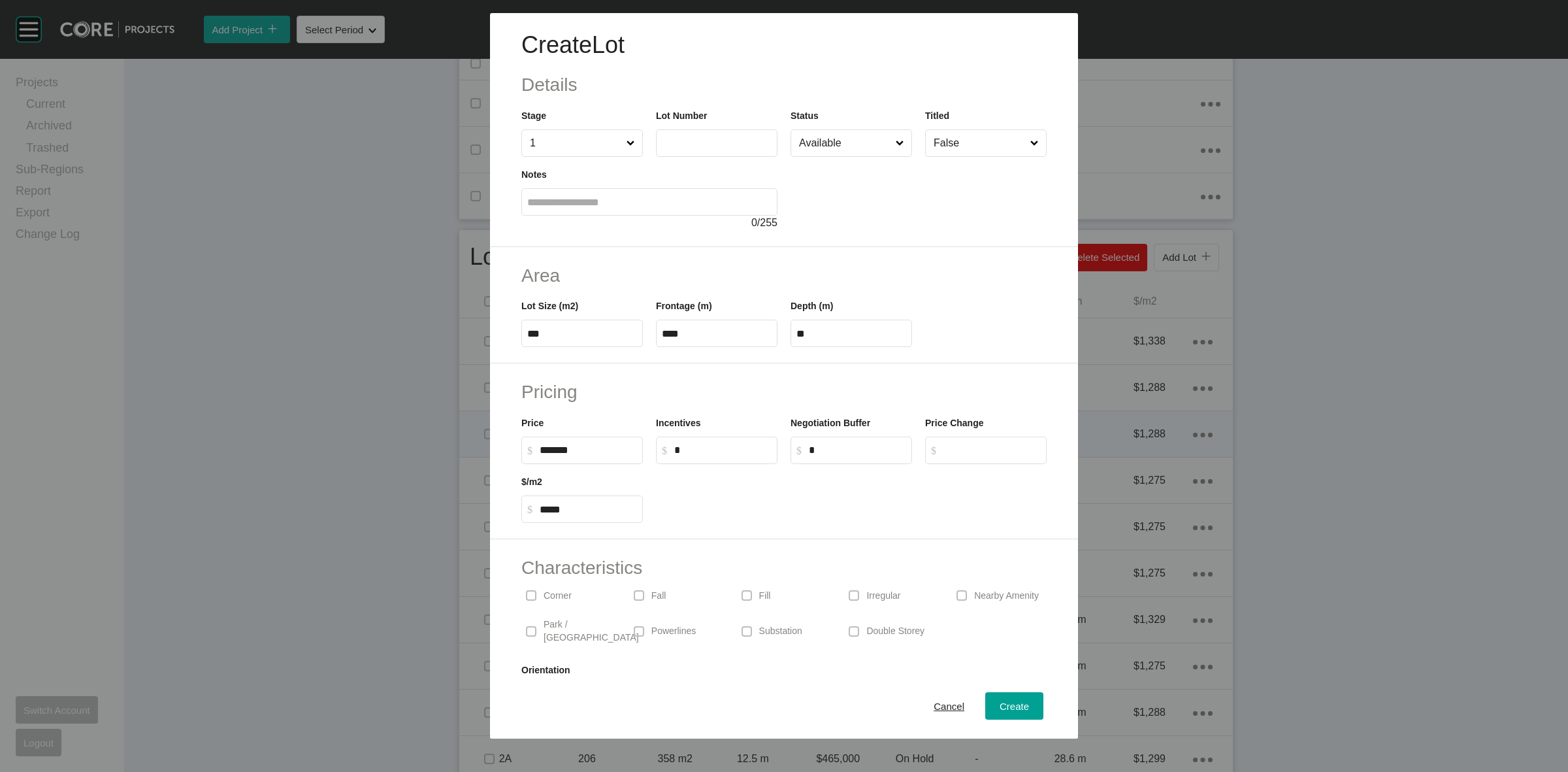
click at [709, 136] on label at bounding box center [716, 143] width 122 height 27
click at [709, 138] on input "text" at bounding box center [716, 142] width 110 height 11
type input "***"
click at [871, 221] on div at bounding box center [918, 194] width 257 height 74
type input "*******"
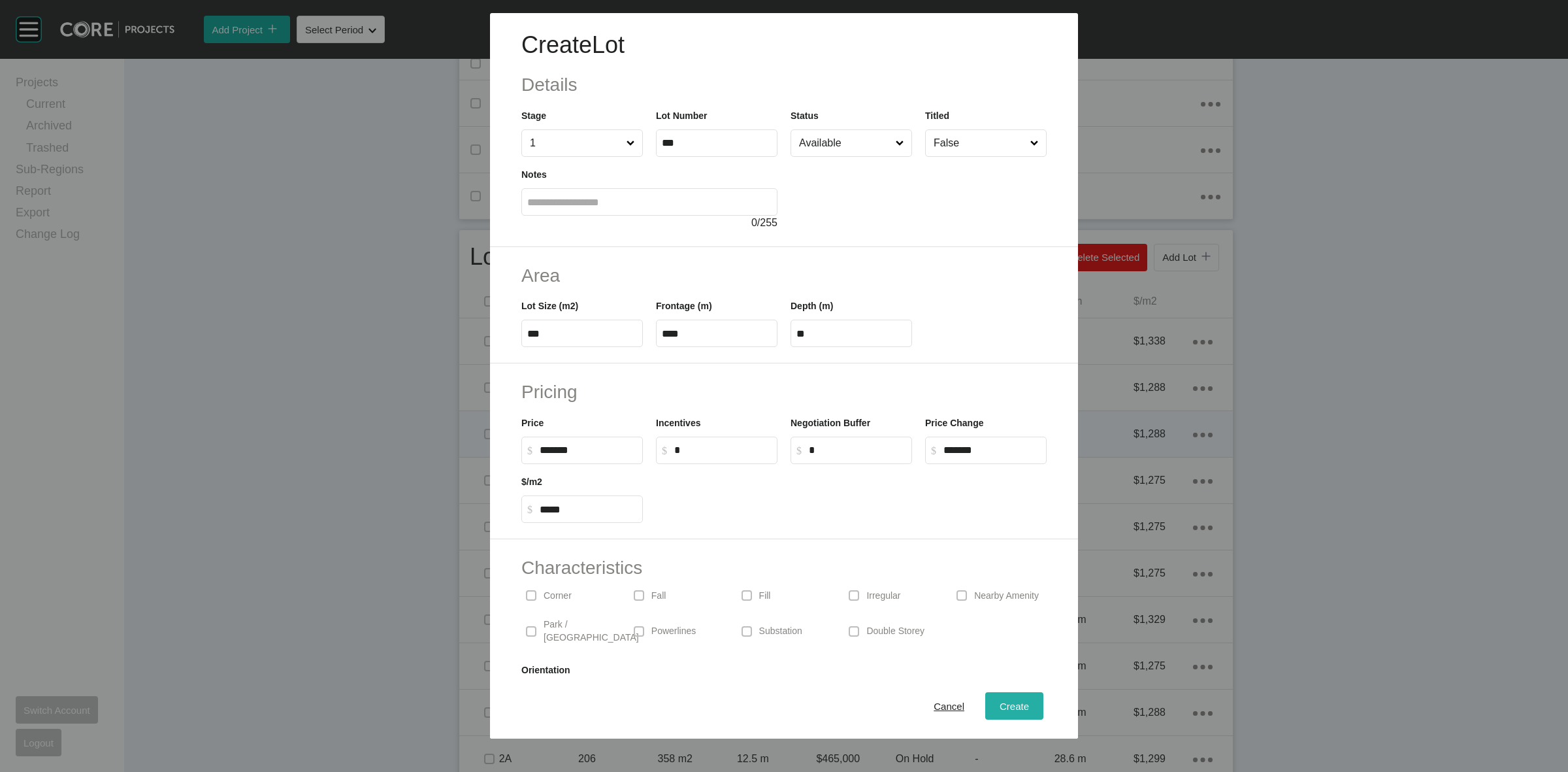
click at [1000, 708] on span "Create" at bounding box center [1015, 706] width 29 height 11
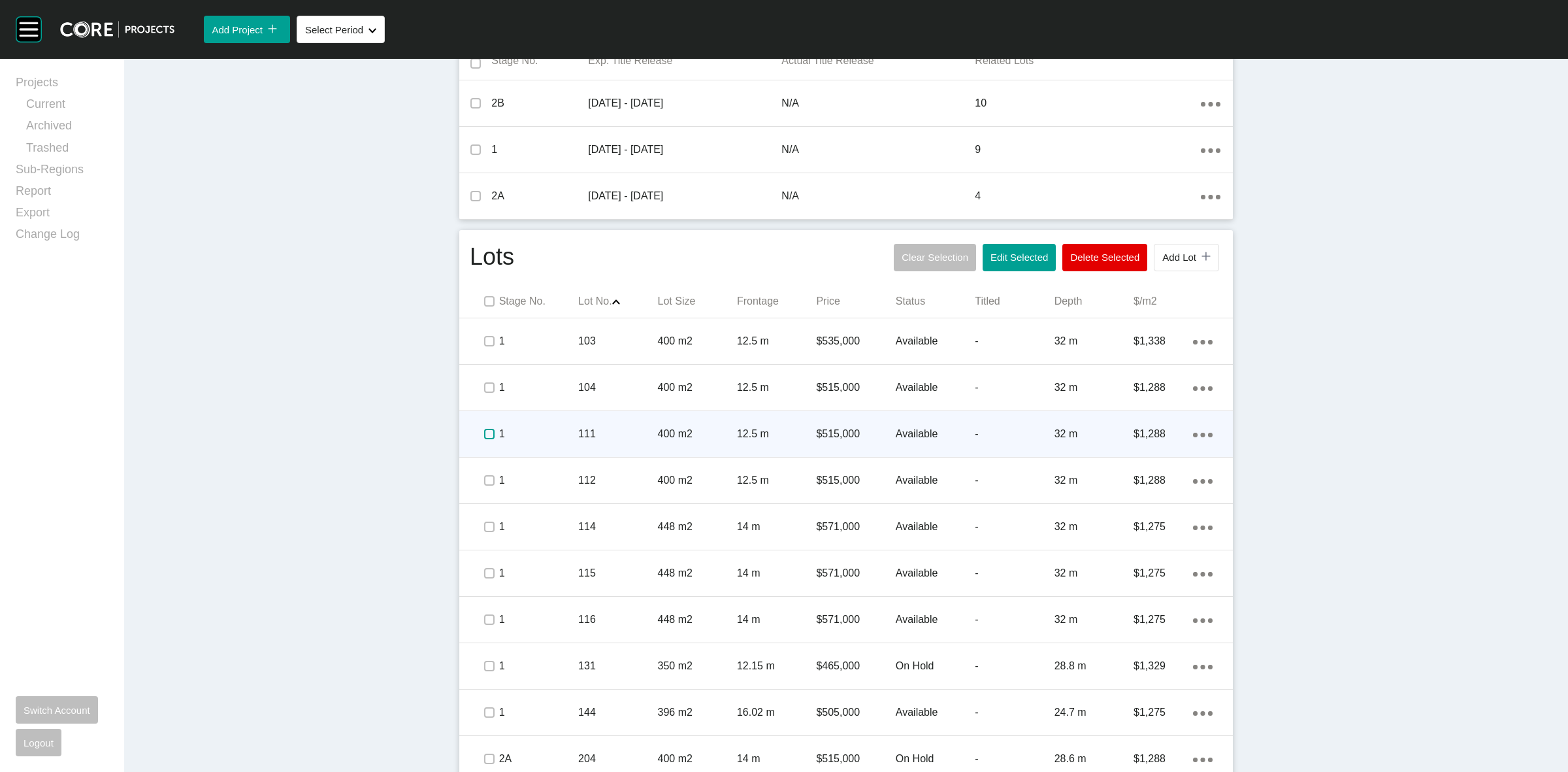
click at [484, 439] on label at bounding box center [489, 433] width 11 height 11
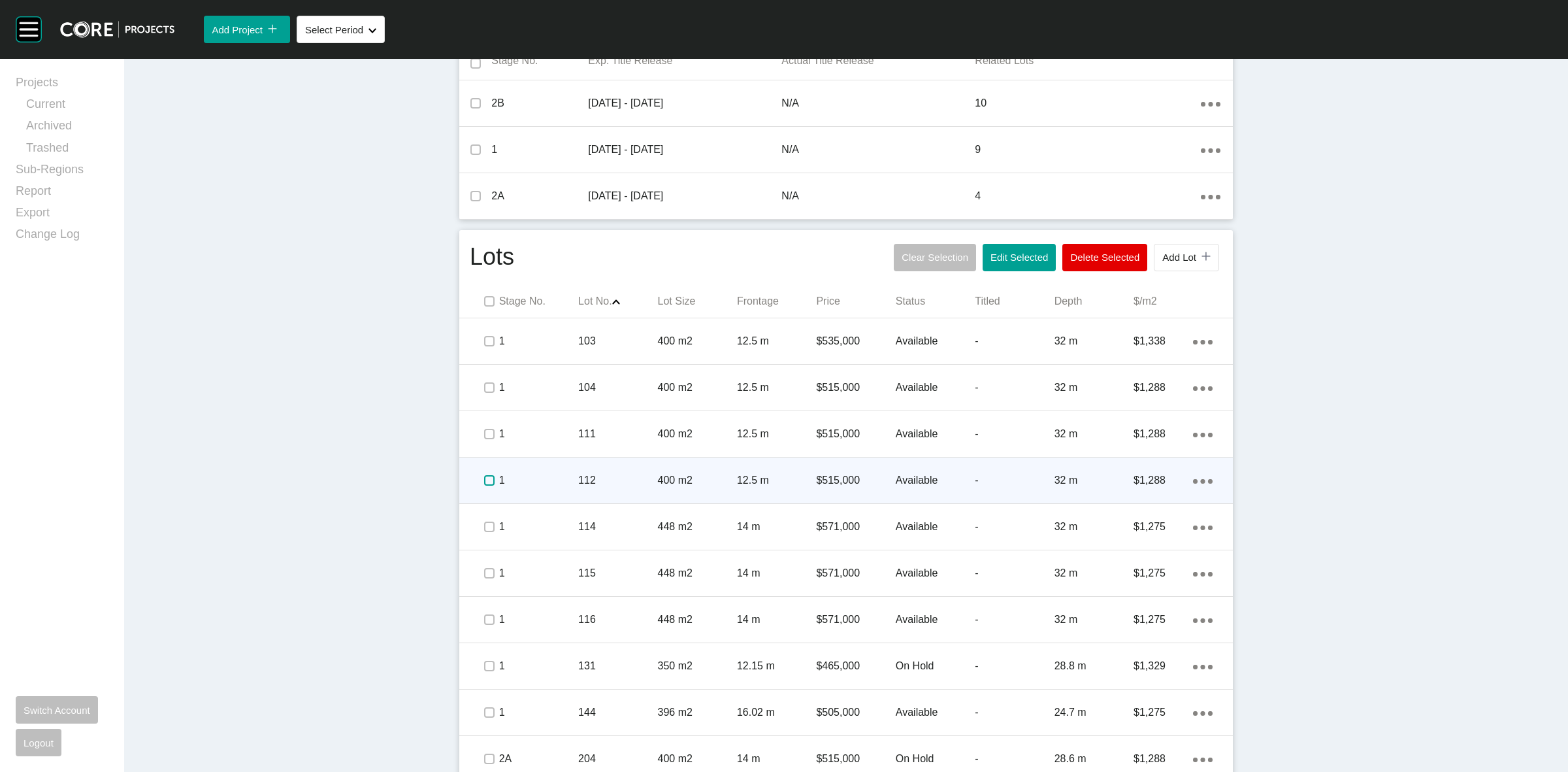
click at [484, 482] on label at bounding box center [489, 480] width 11 height 11
click at [534, 491] on div "1" at bounding box center [539, 480] width 79 height 41
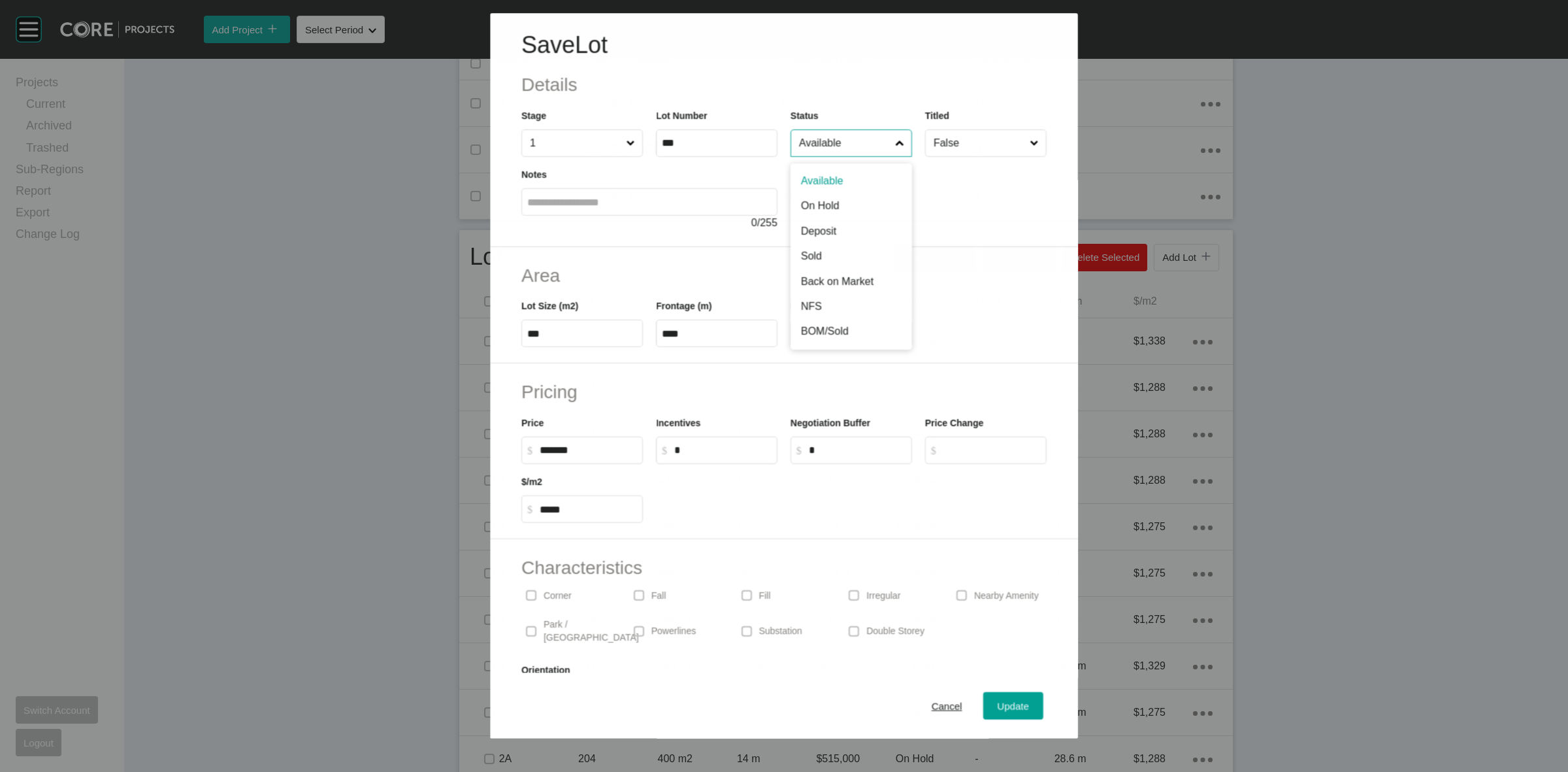
click at [826, 151] on input "Available" at bounding box center [844, 142] width 96 height 26
click at [1005, 701] on span "Update" at bounding box center [1014, 706] width 31 height 11
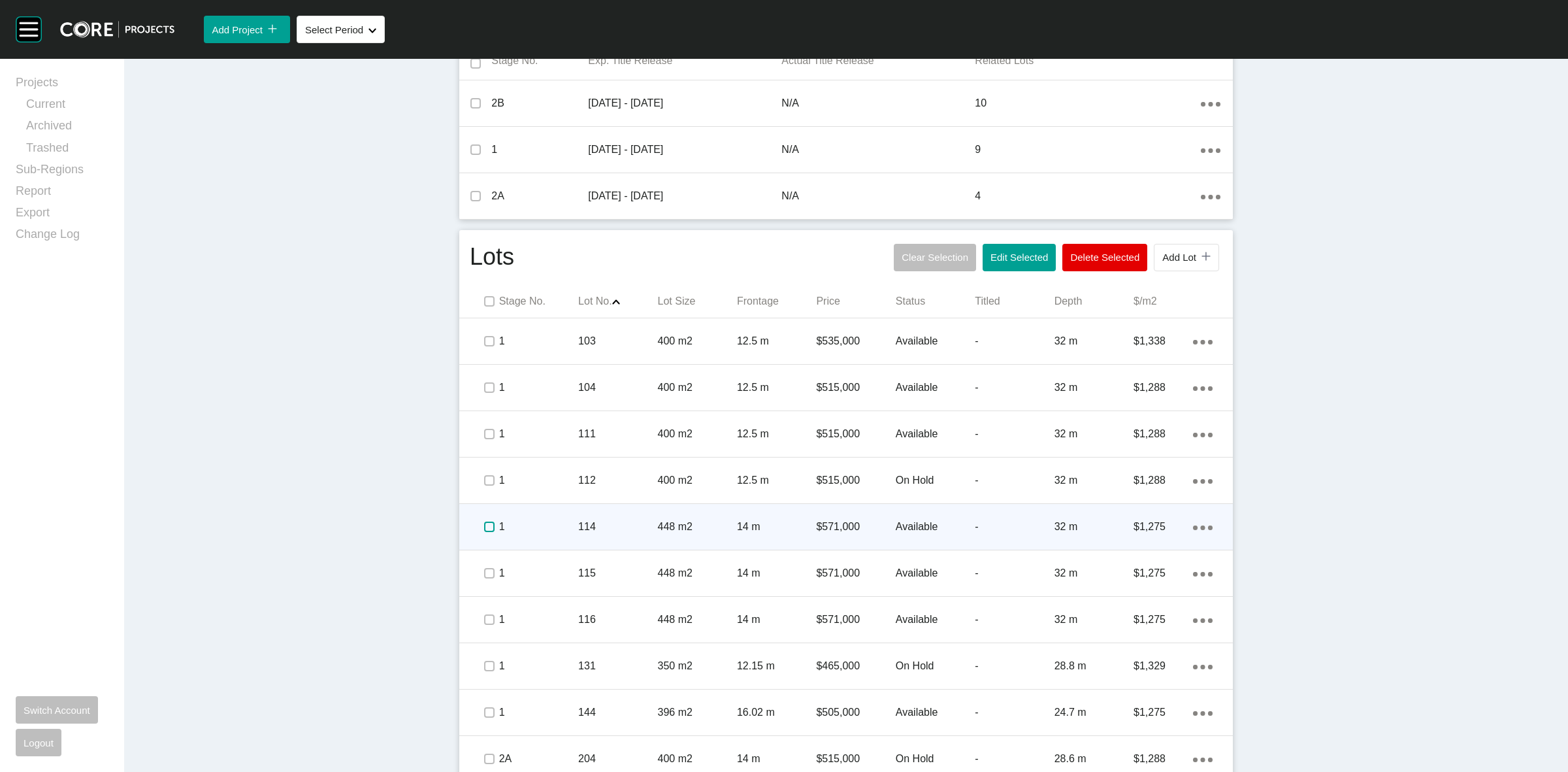
click at [484, 527] on label at bounding box center [489, 526] width 11 height 11
click at [559, 528] on p "1" at bounding box center [539, 526] width 79 height 15
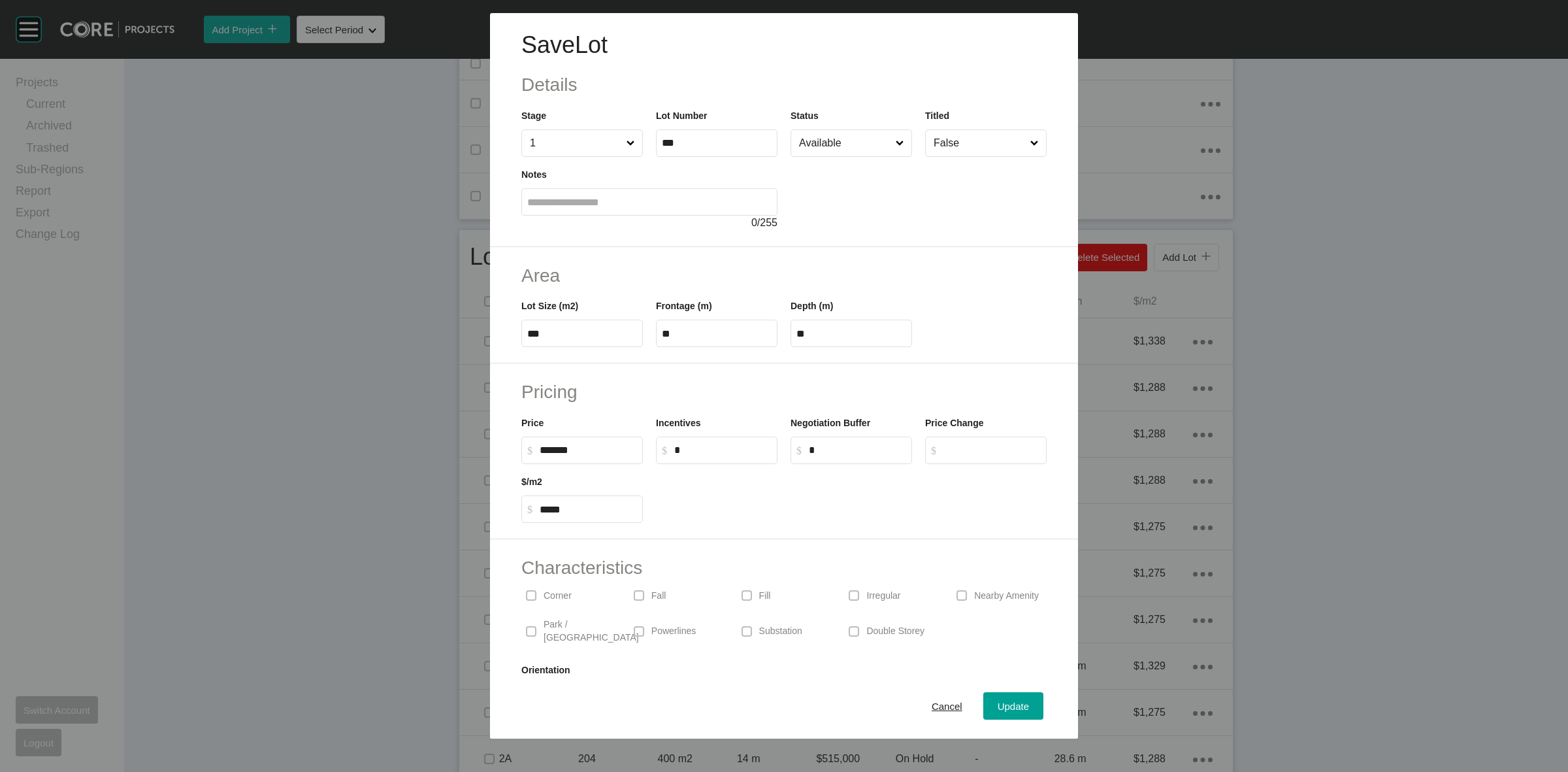
click at [830, 145] on input "Available" at bounding box center [844, 142] width 97 height 26
click at [1001, 710] on span "Update" at bounding box center [1014, 706] width 31 height 11
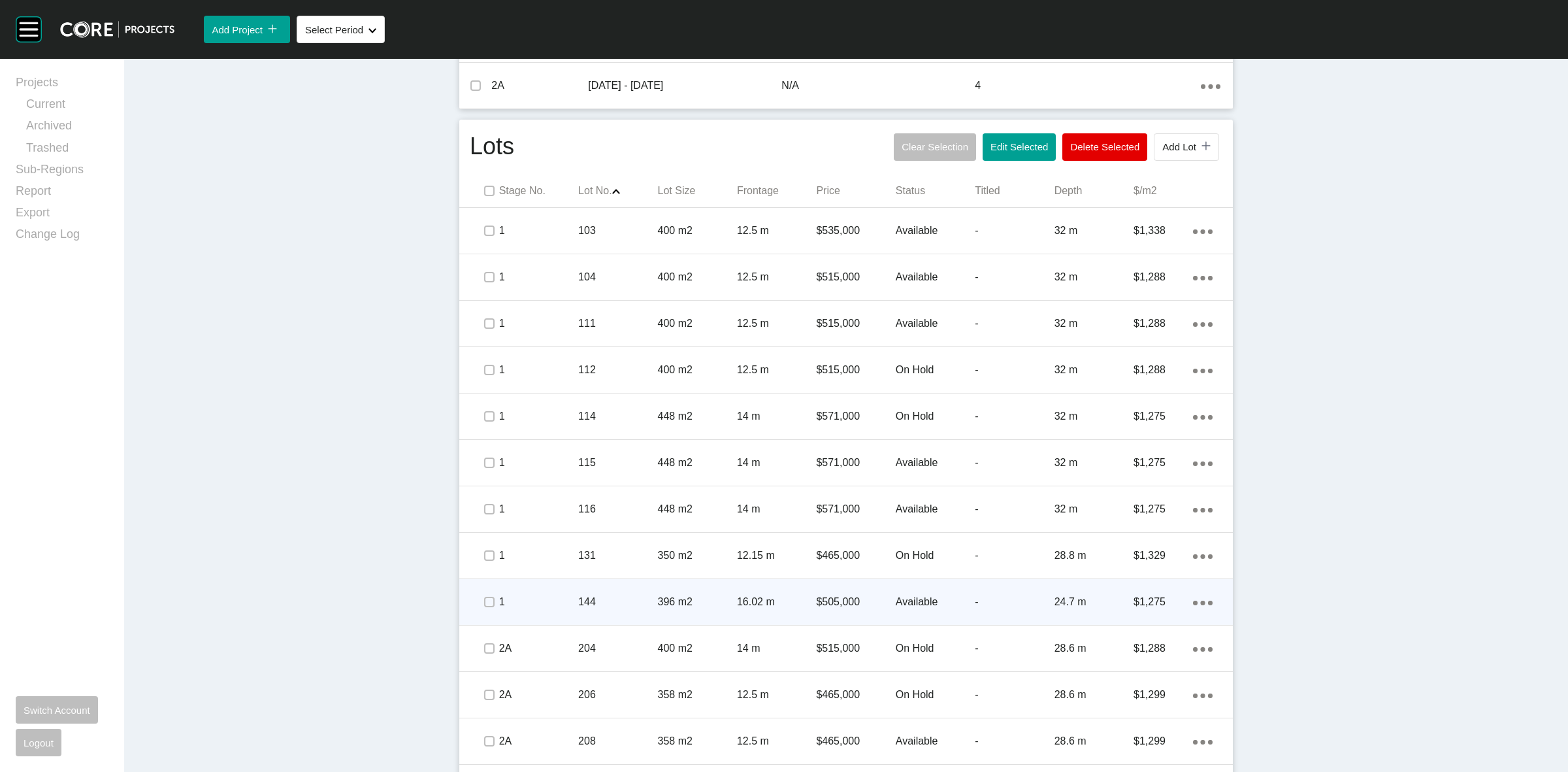
scroll to position [580, 0]
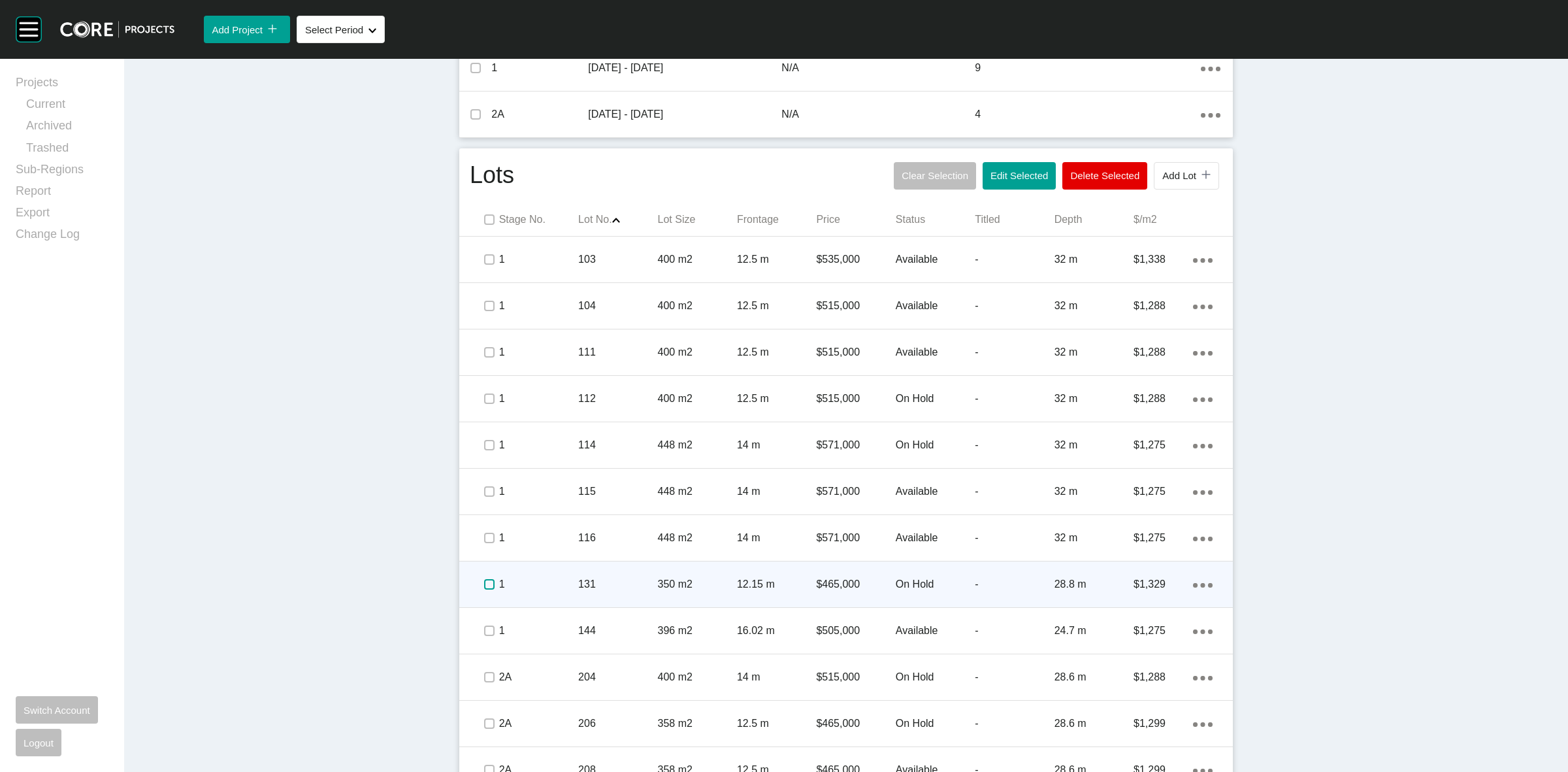
click at [484, 580] on label at bounding box center [489, 584] width 11 height 11
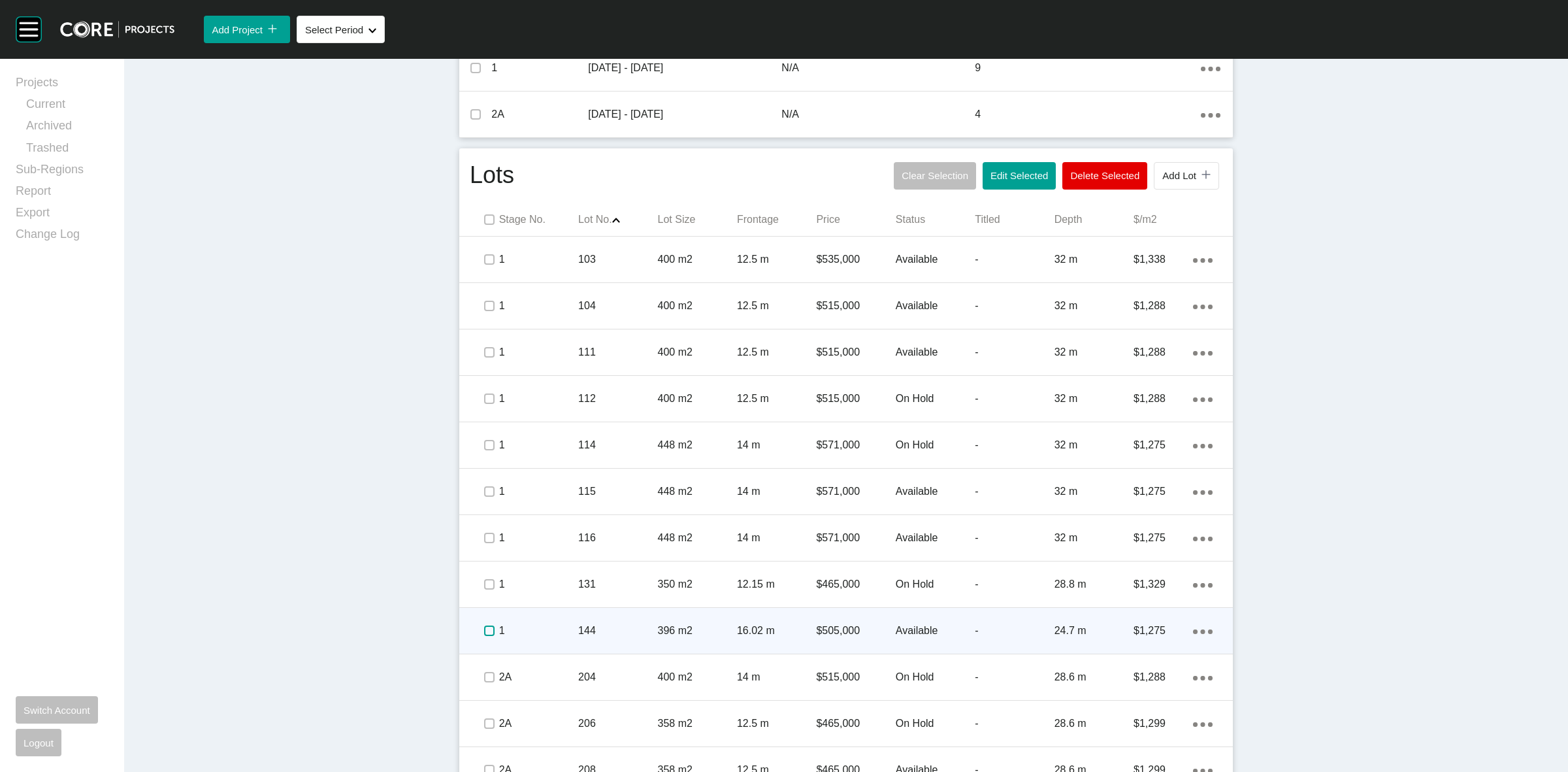
click at [484, 629] on label at bounding box center [489, 630] width 11 height 11
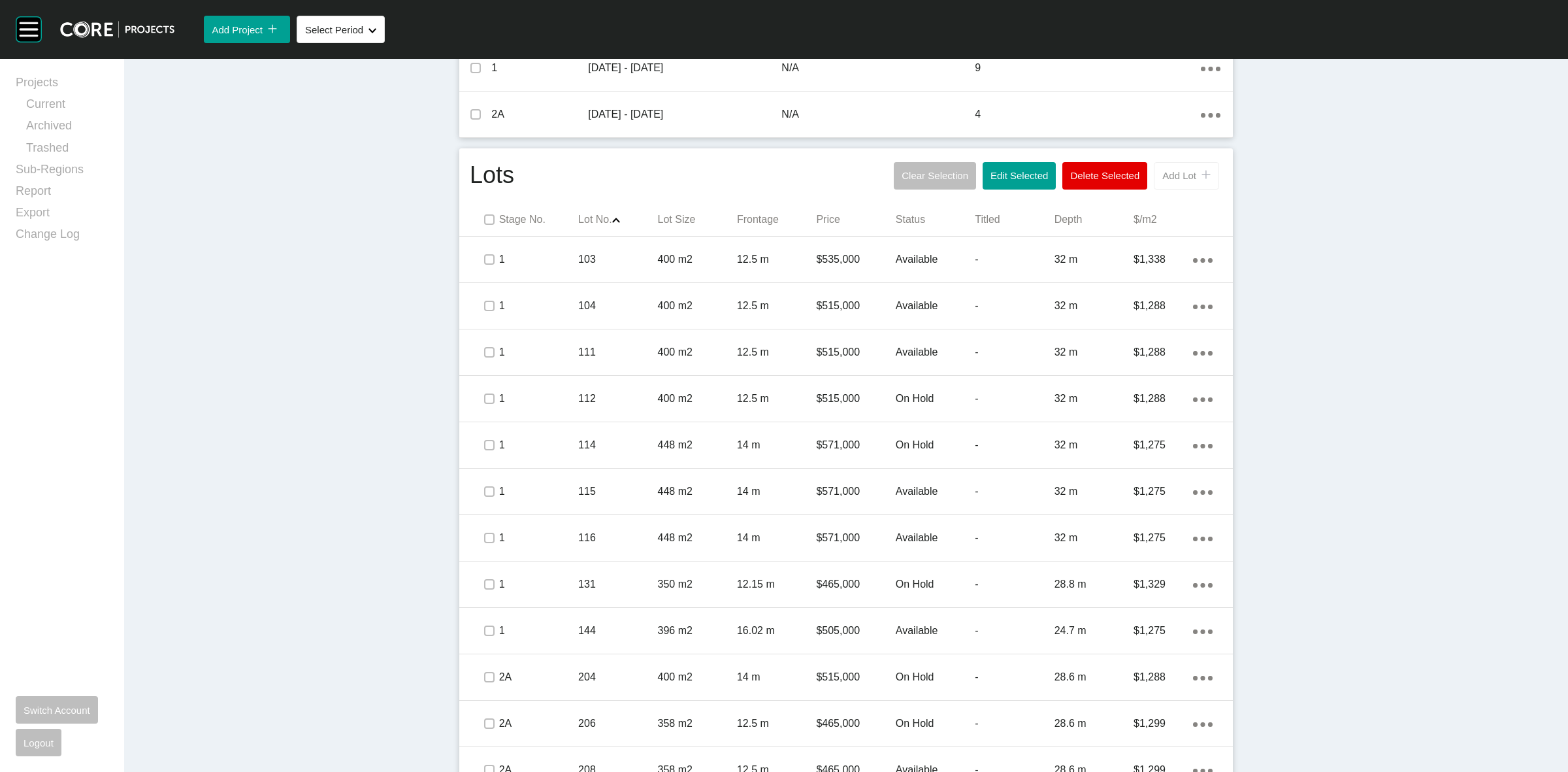
click at [1166, 181] on span "Add Lot" at bounding box center [1179, 175] width 34 height 11
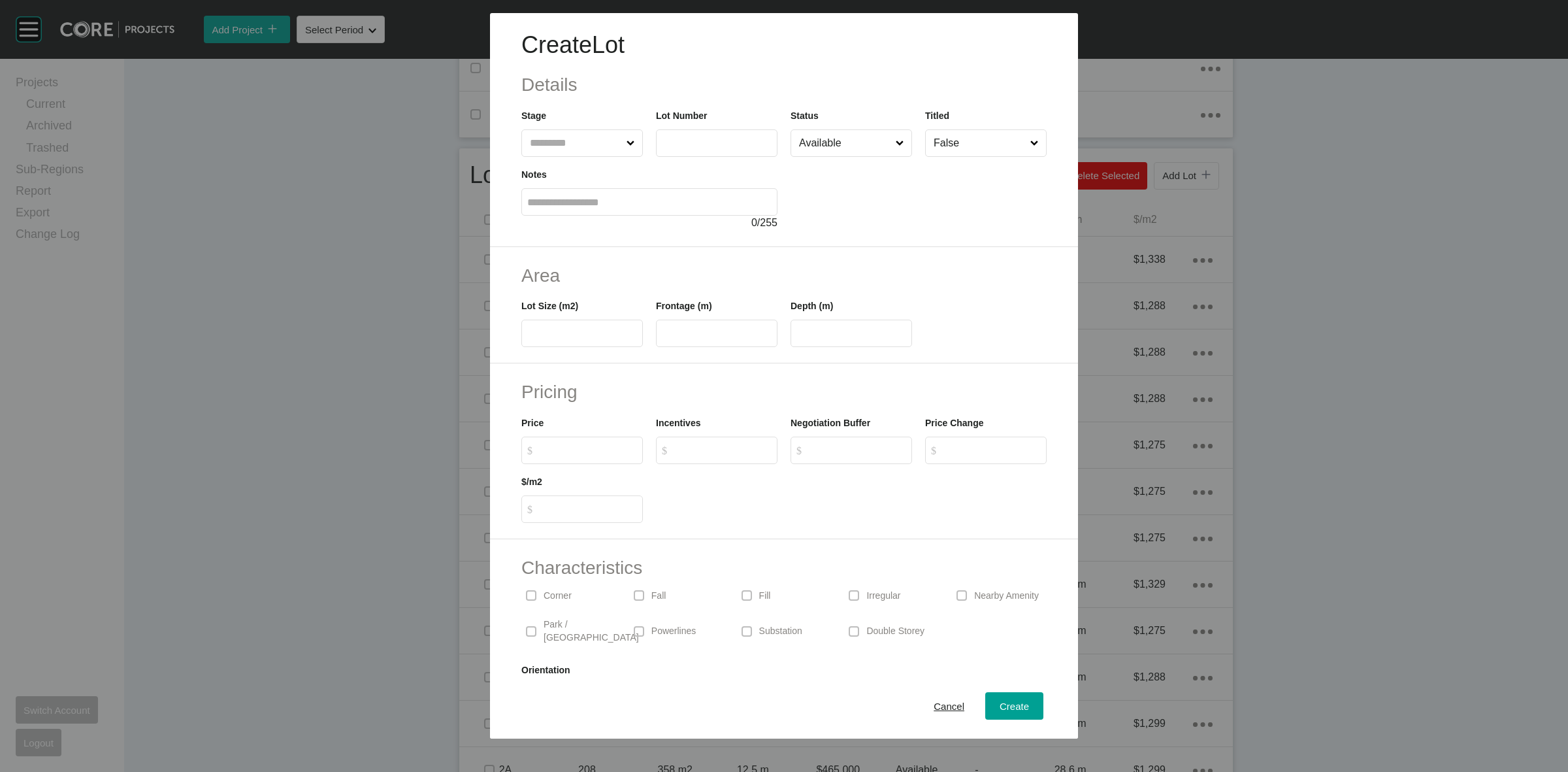
click at [589, 142] on input "text" at bounding box center [575, 142] width 97 height 26
drag, startPoint x: 549, startPoint y: 136, endPoint x: 573, endPoint y: 89, distance: 52.8
click at [550, 142] on input "2B" at bounding box center [575, 142] width 97 height 26
type input "*"
type input "***"
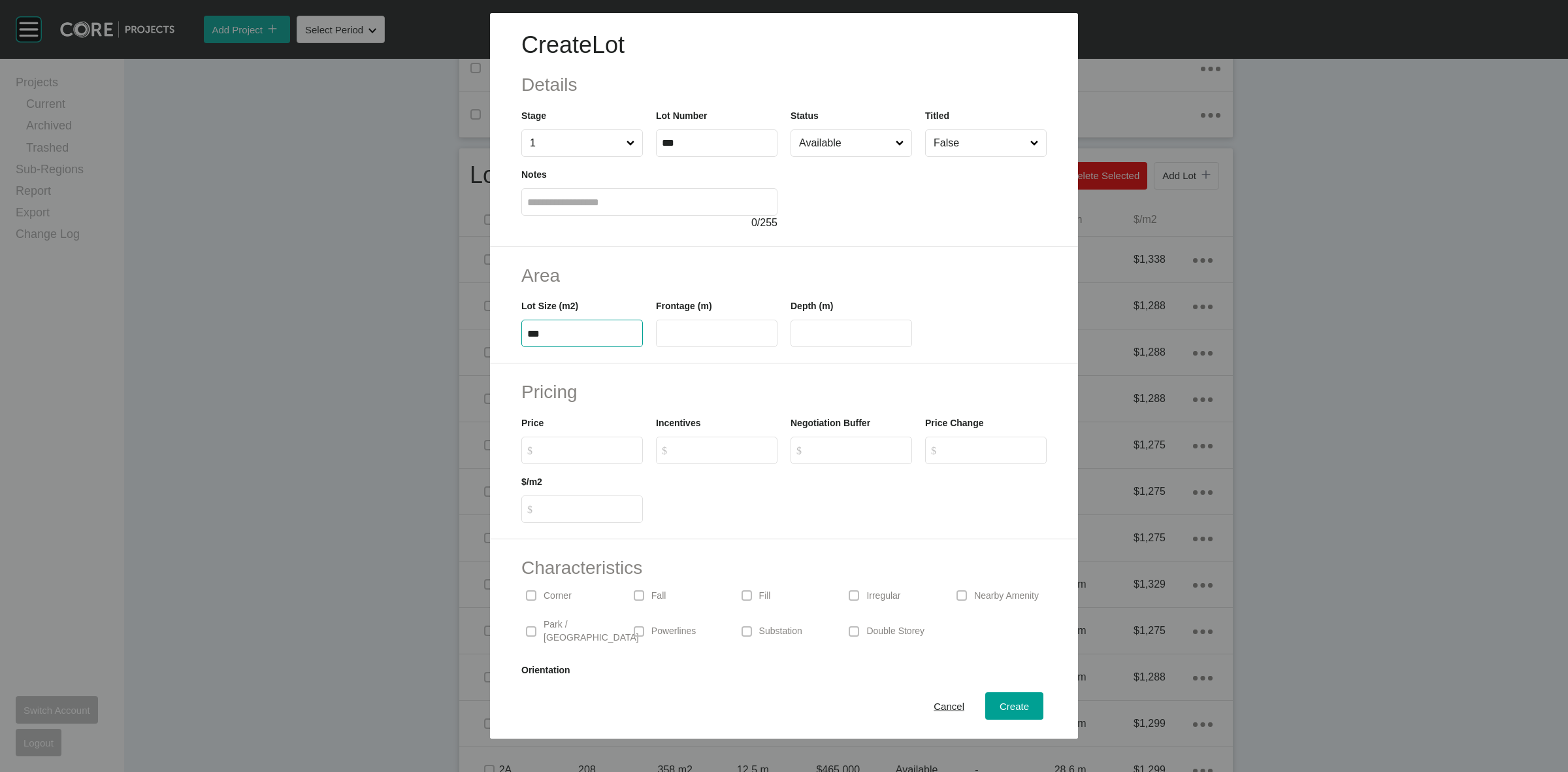
type input "***"
type input "**"
type input "*******"
type input "*****"
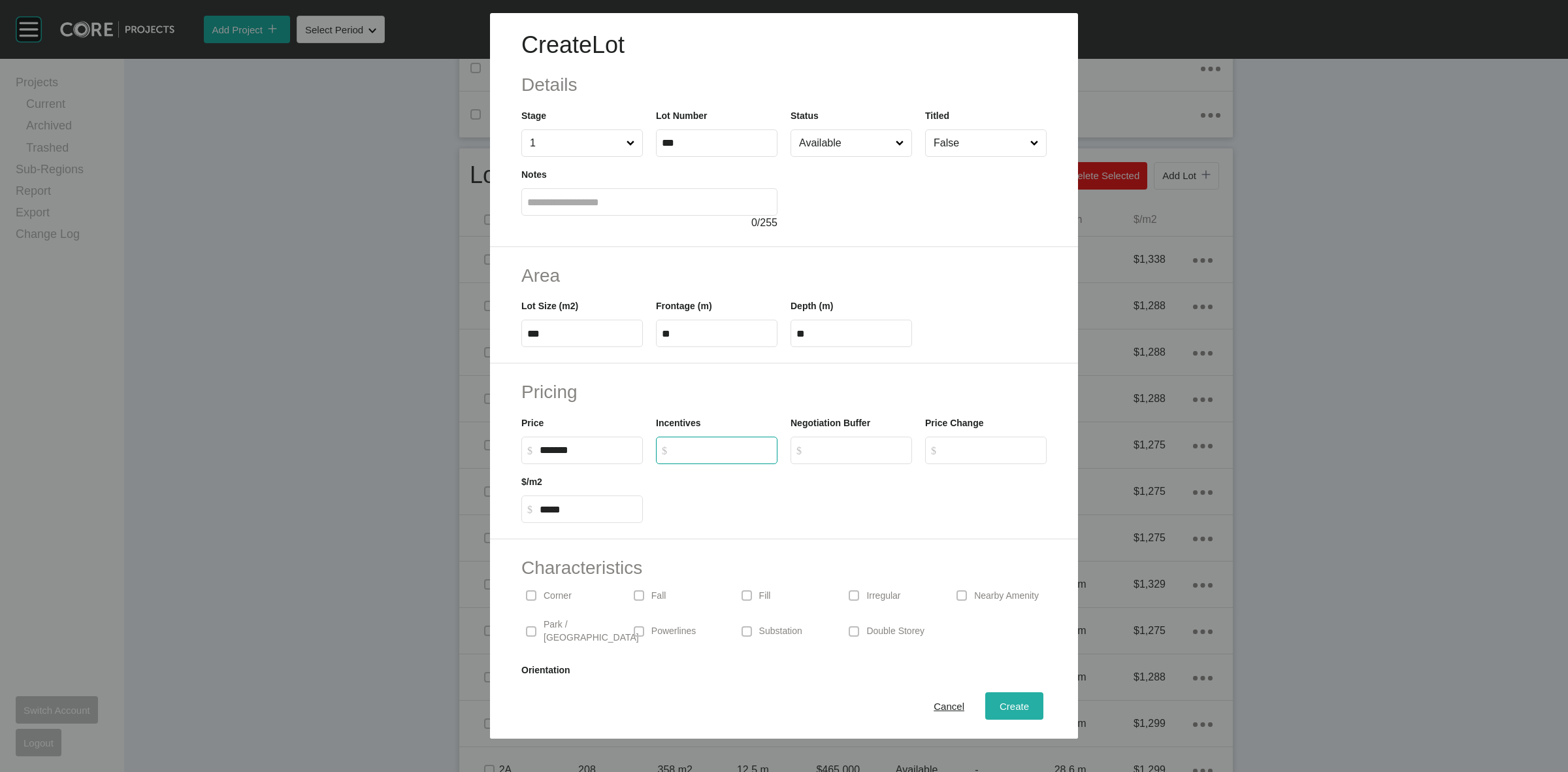
type input "*"
click at [1000, 704] on span "Create" at bounding box center [1015, 706] width 29 height 11
type input "*"
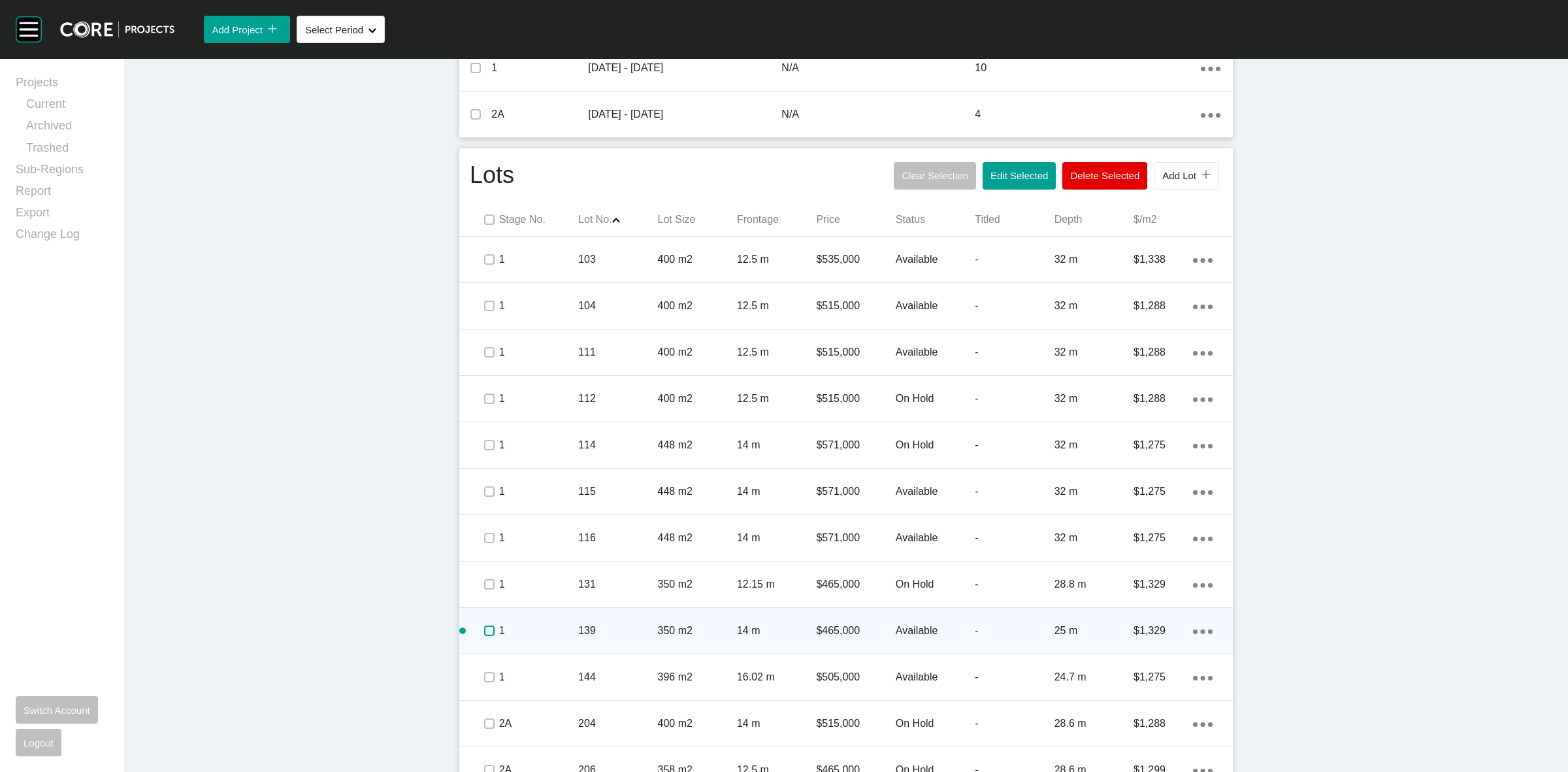
click at [484, 632] on label at bounding box center [489, 630] width 11 height 11
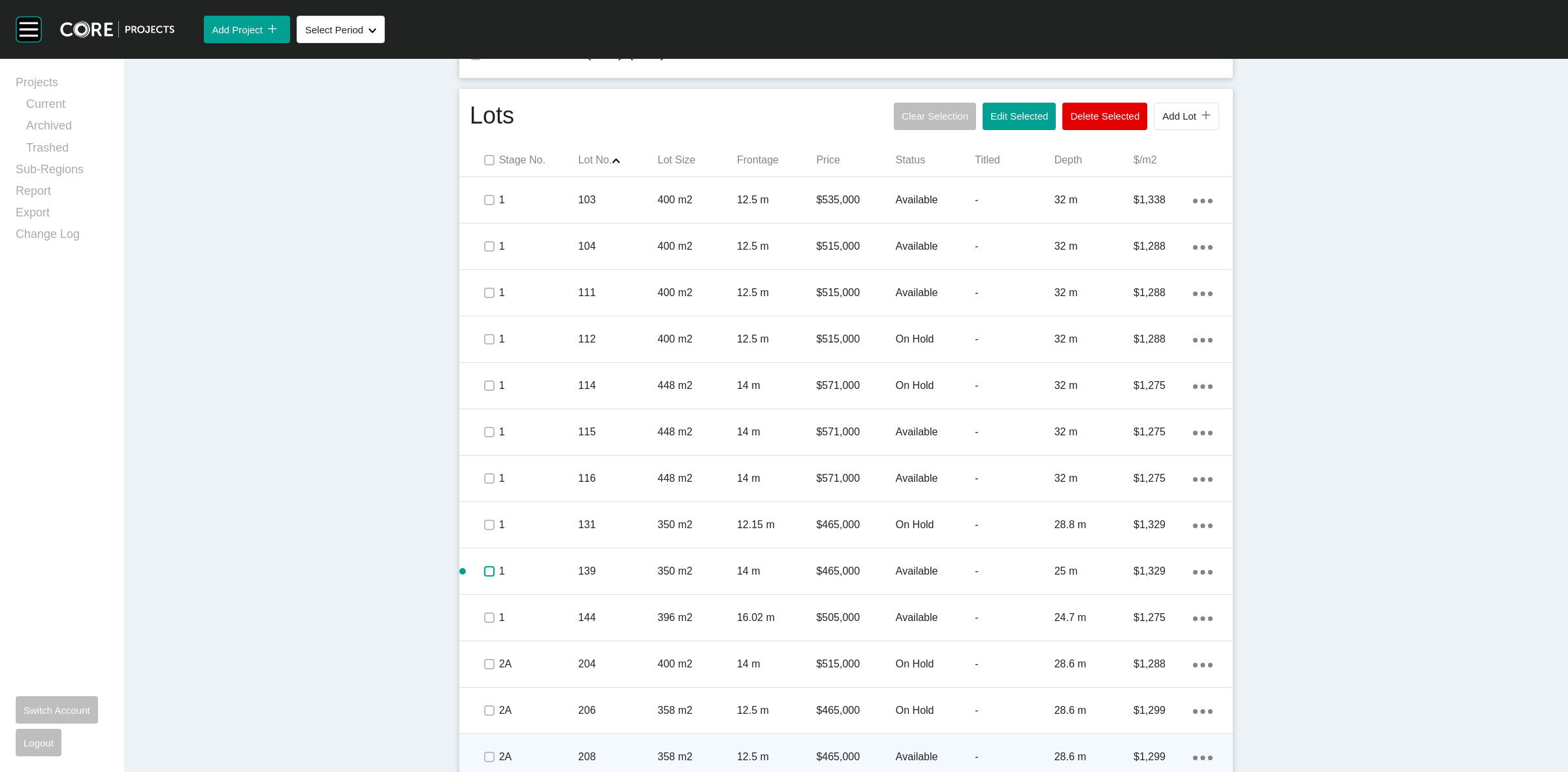
scroll to position [825, 0]
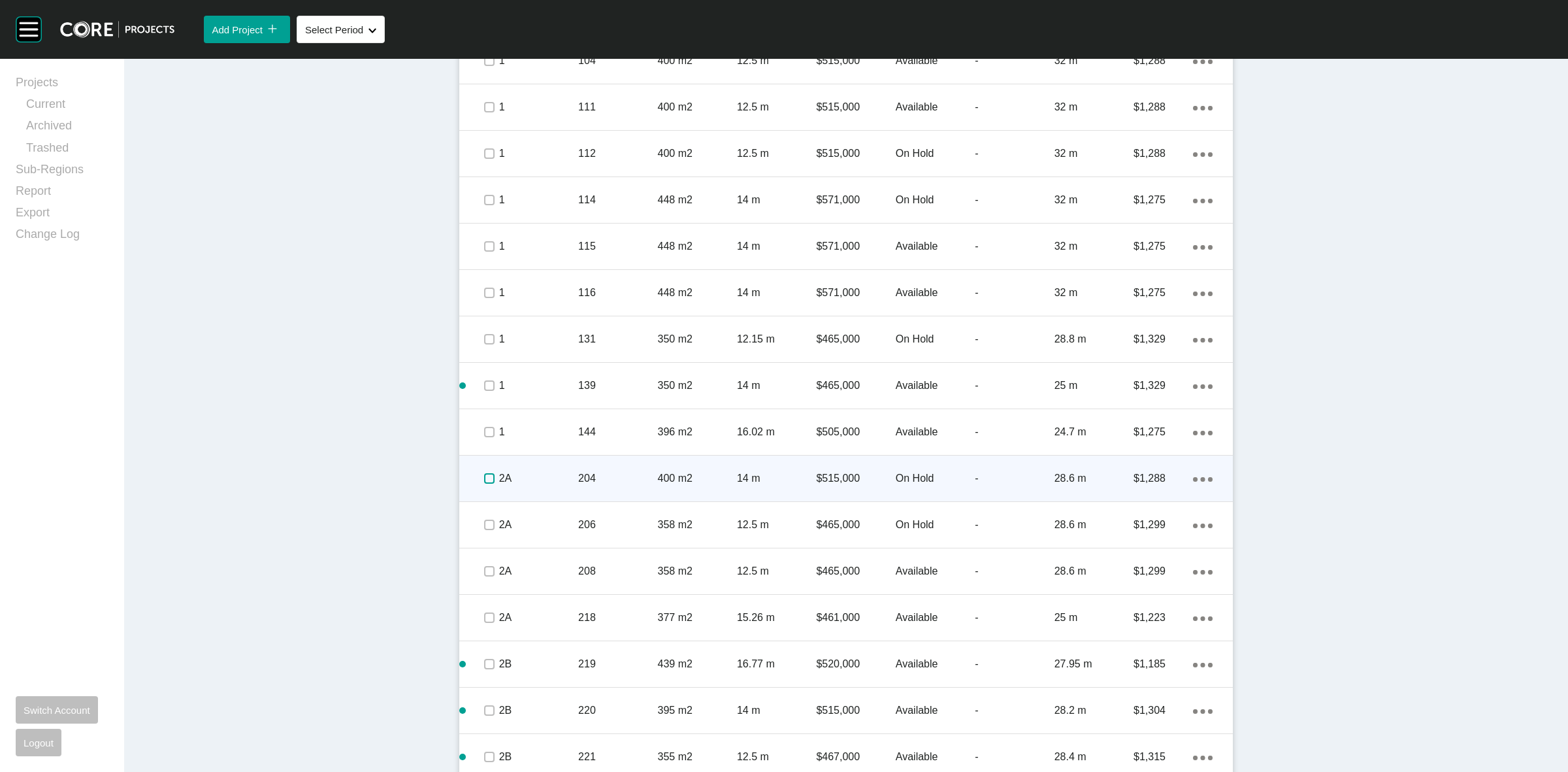
click at [484, 477] on label at bounding box center [489, 478] width 11 height 11
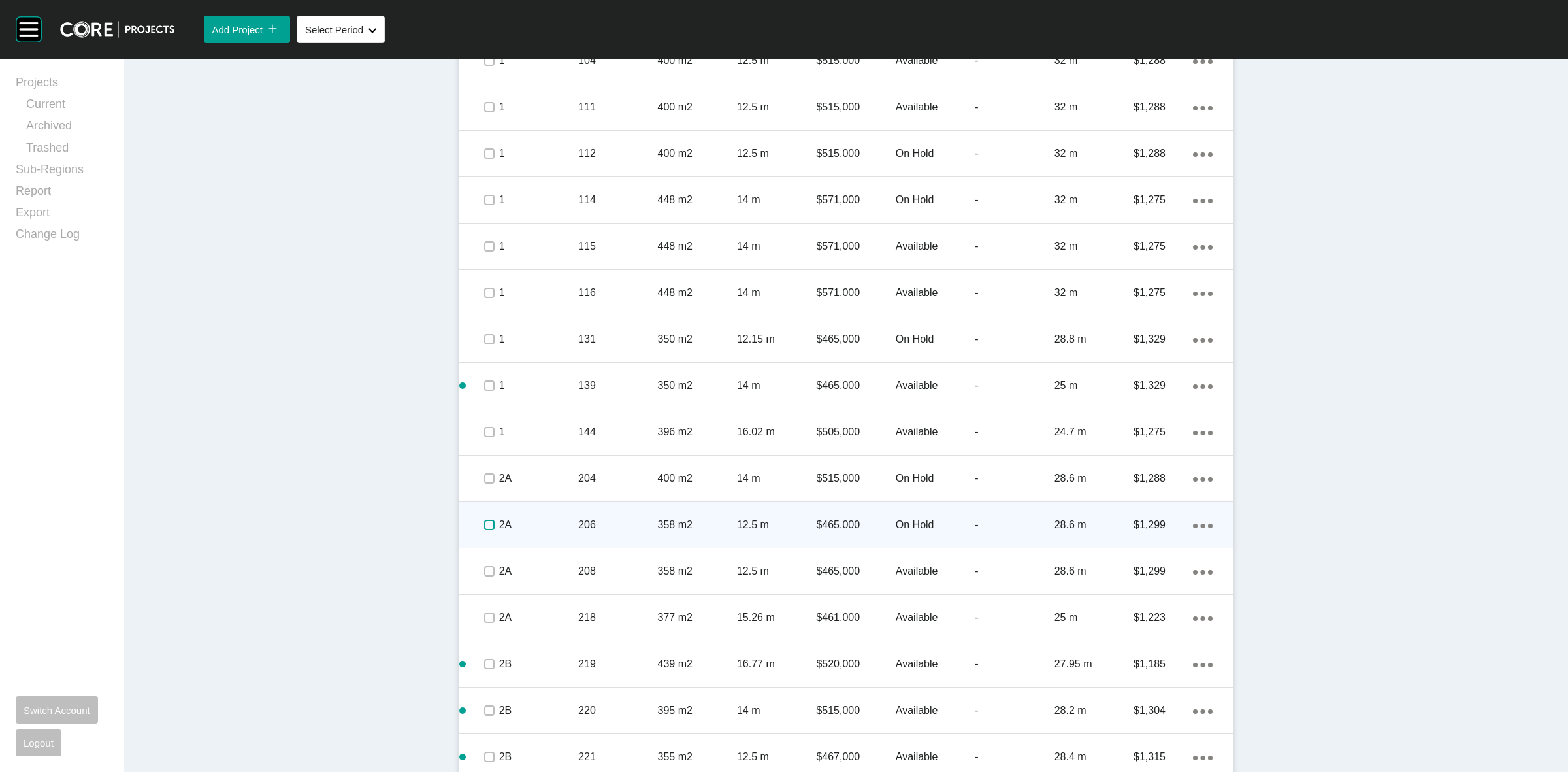
click at [484, 523] on label at bounding box center [489, 524] width 11 height 11
click at [536, 526] on p "2A" at bounding box center [539, 524] width 79 height 15
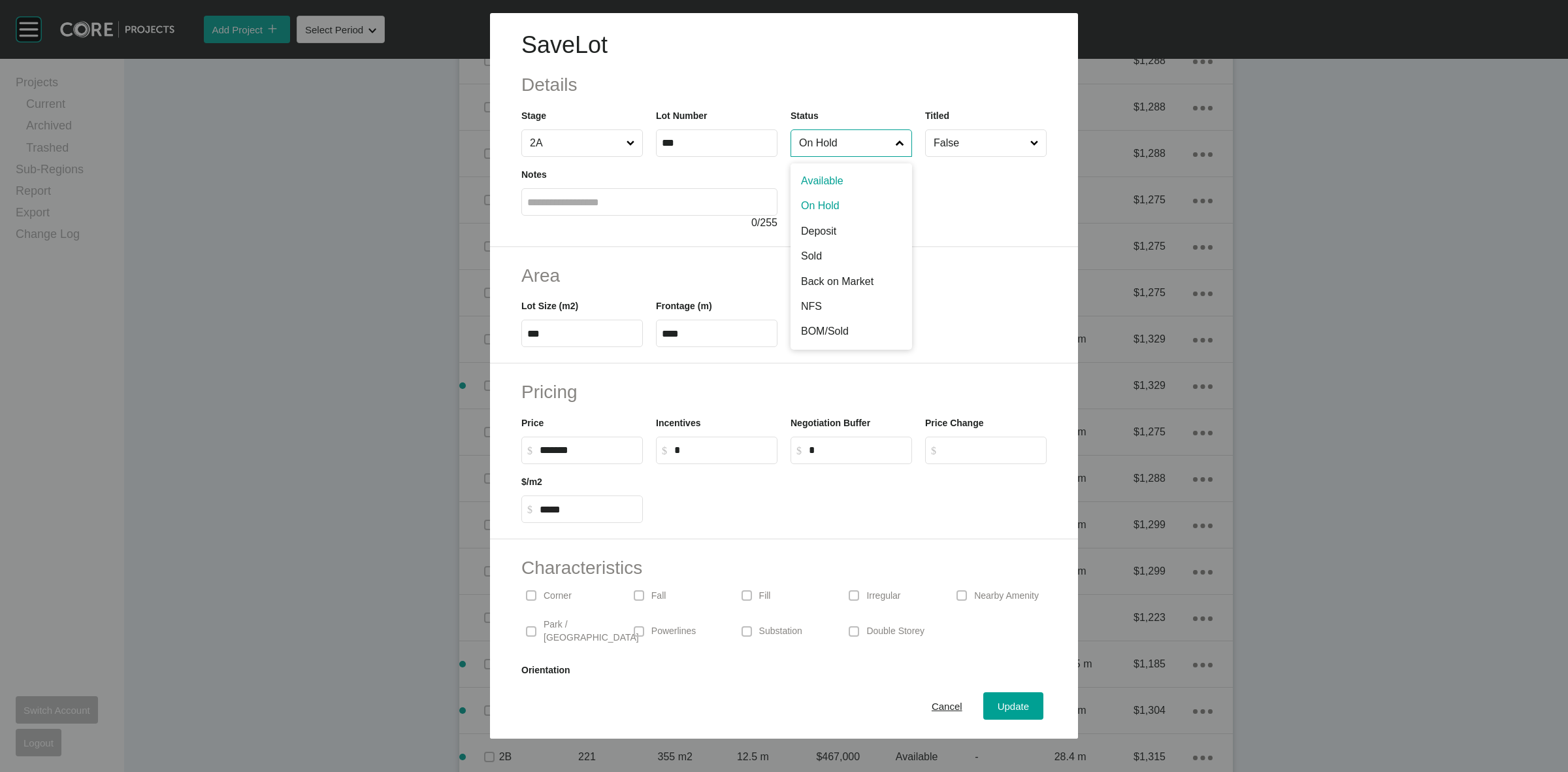
click at [843, 151] on input "On Hold" at bounding box center [844, 142] width 97 height 26
click at [998, 703] on span "Update" at bounding box center [1014, 706] width 31 height 11
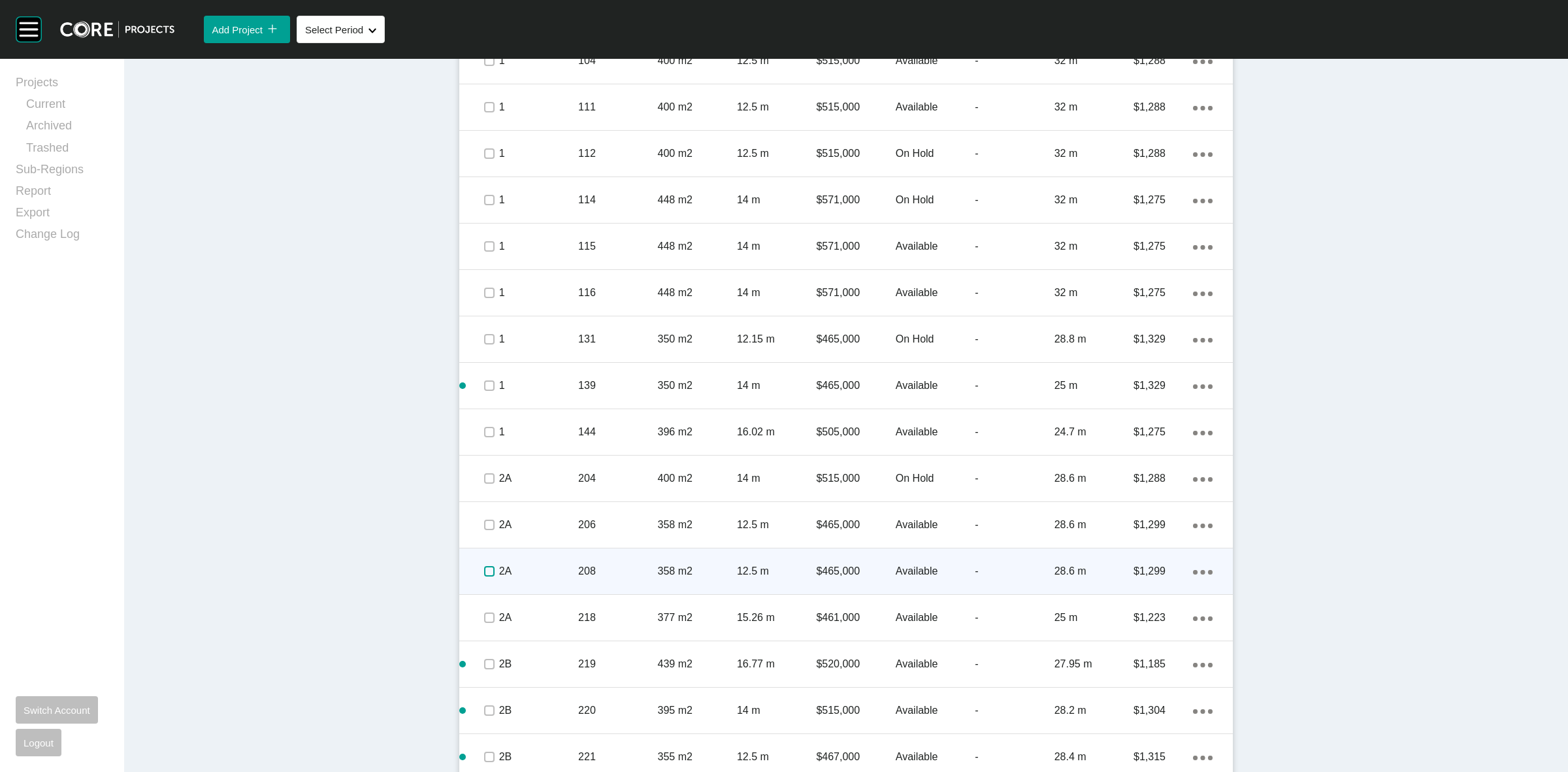
click at [484, 571] on label at bounding box center [489, 571] width 11 height 11
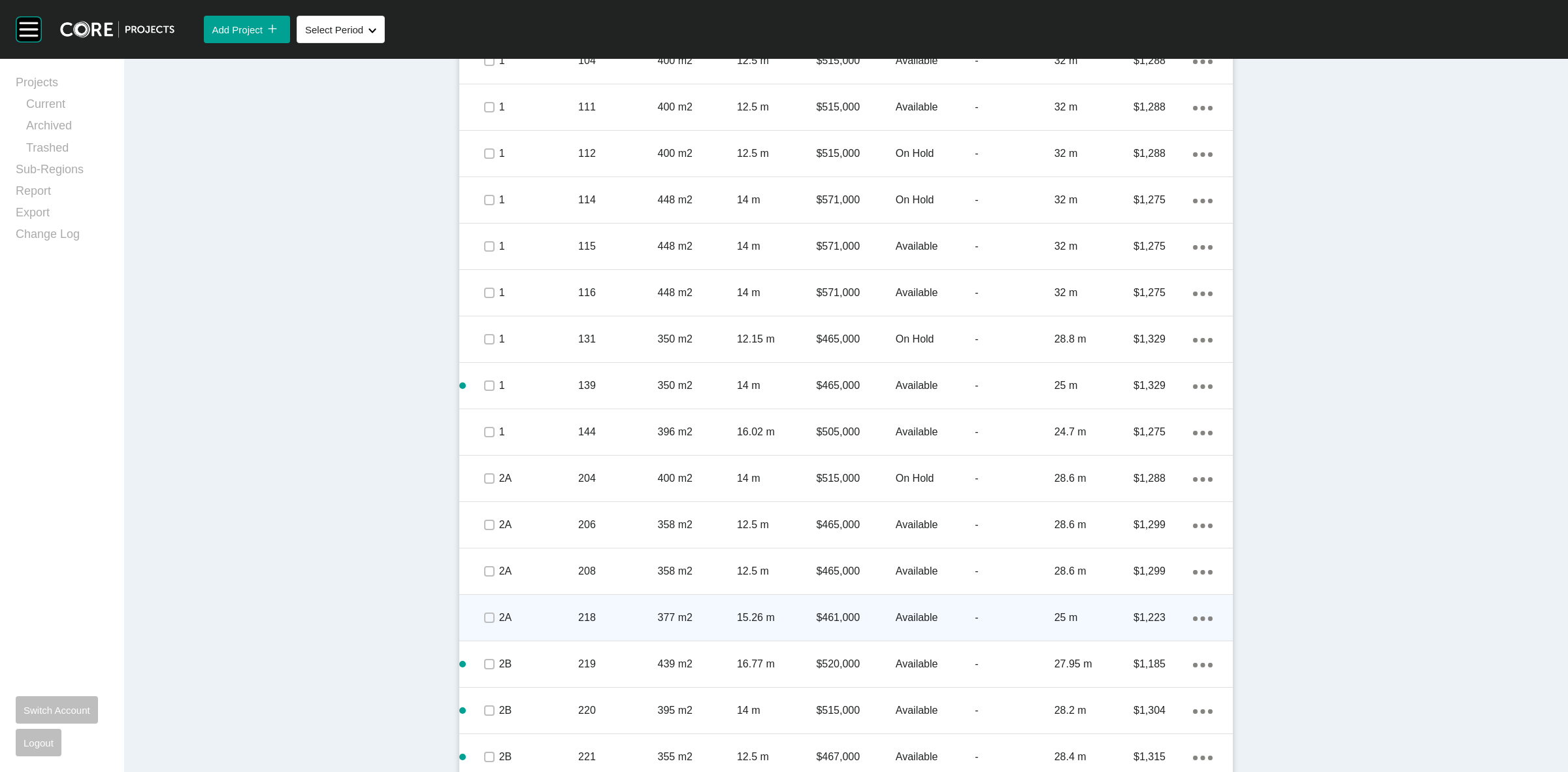
click at [500, 620] on p "2A" at bounding box center [539, 618] width 79 height 15
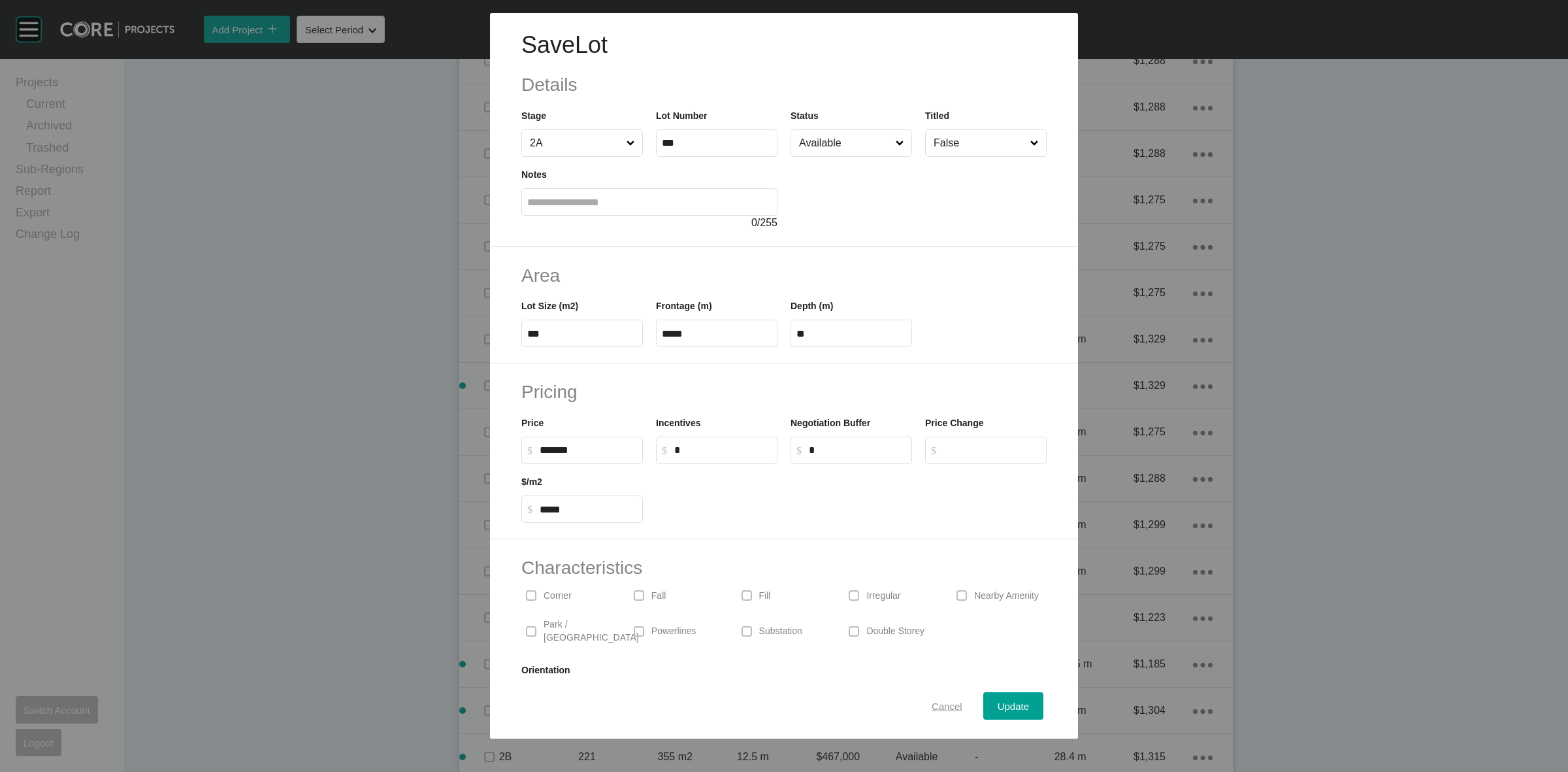
click at [942, 704] on span "Cancel" at bounding box center [946, 706] width 30 height 11
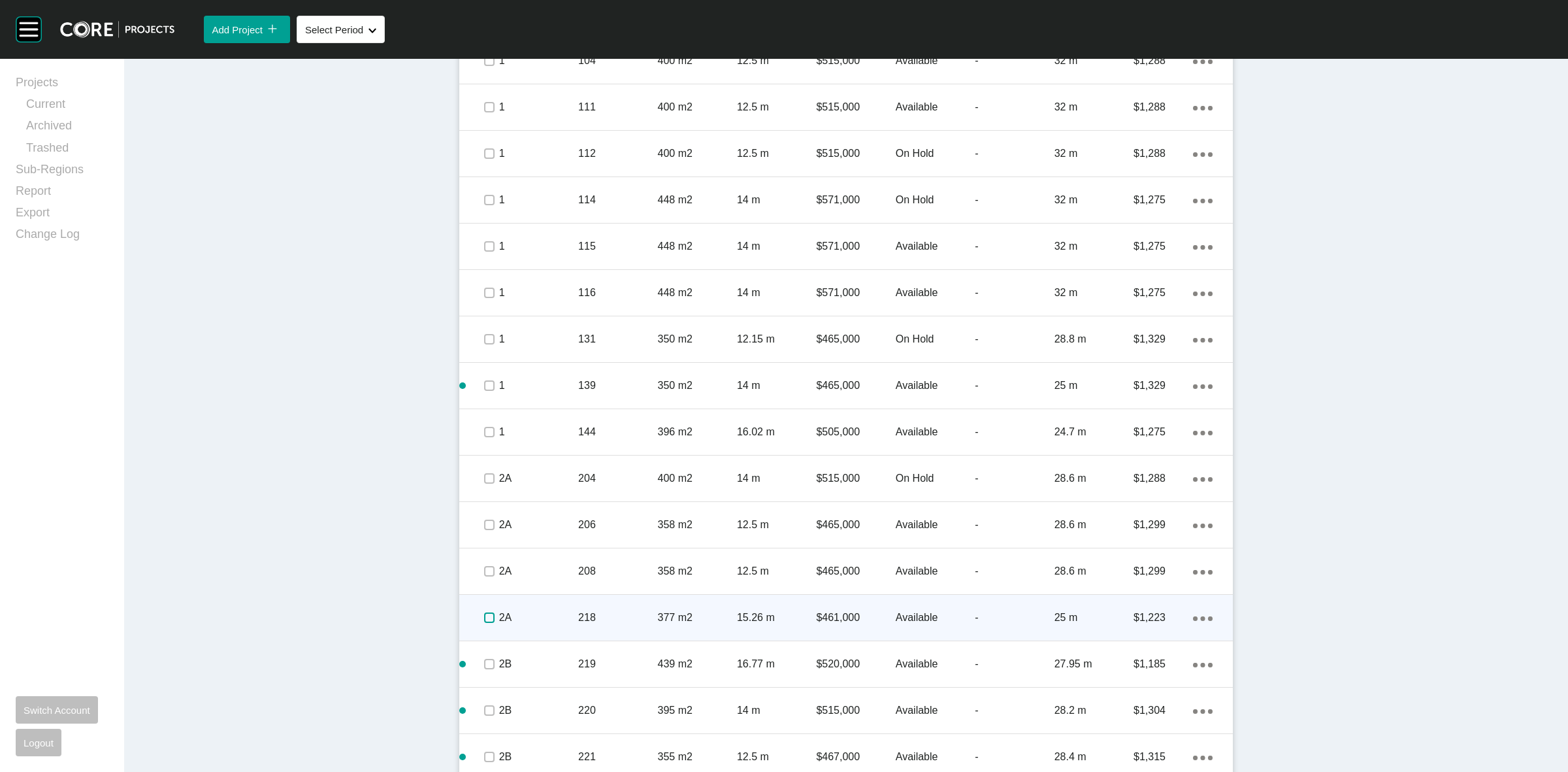
click at [484, 620] on label at bounding box center [489, 618] width 11 height 11
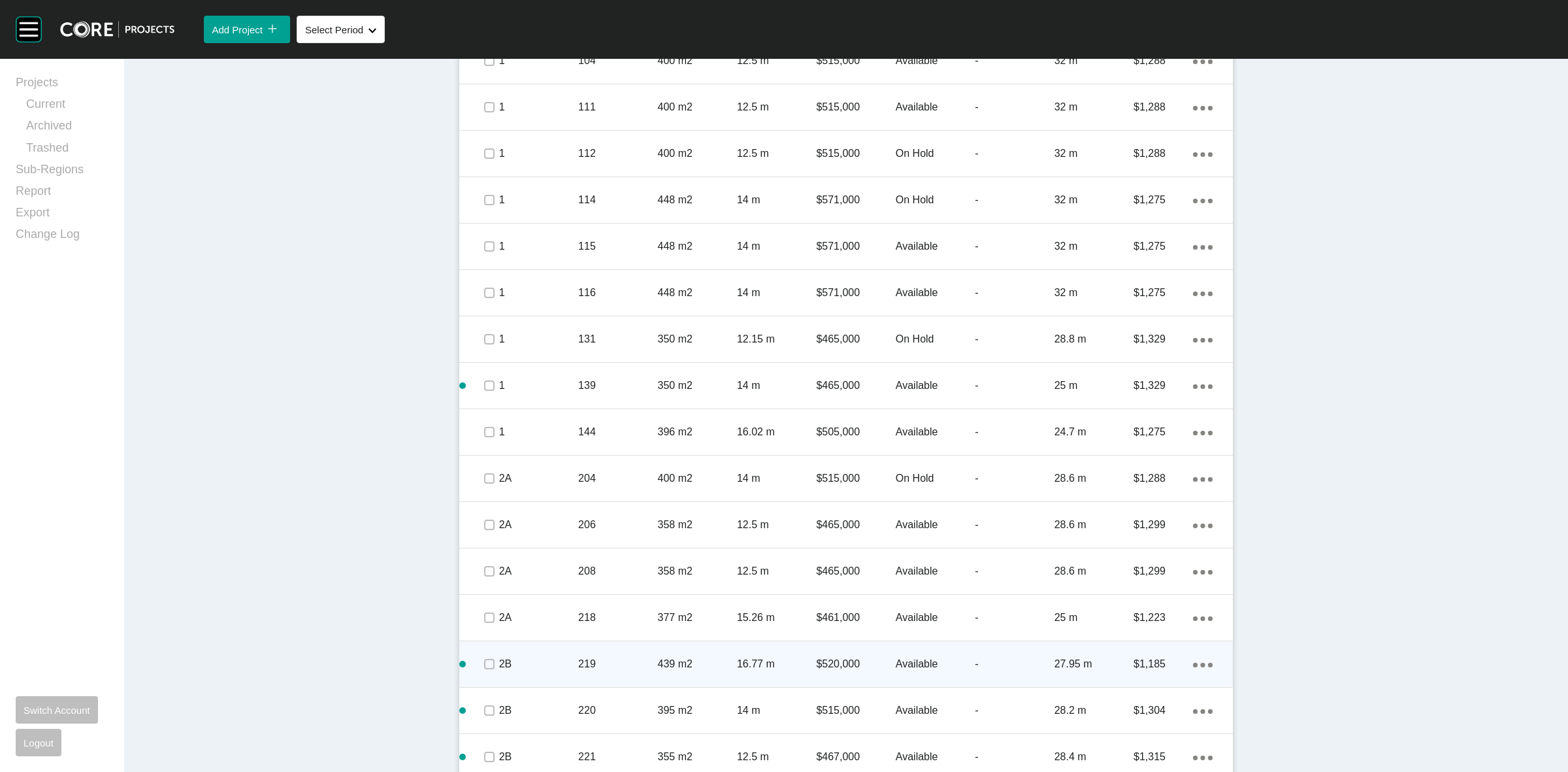
click at [759, 668] on p "16.77 m" at bounding box center [776, 664] width 79 height 15
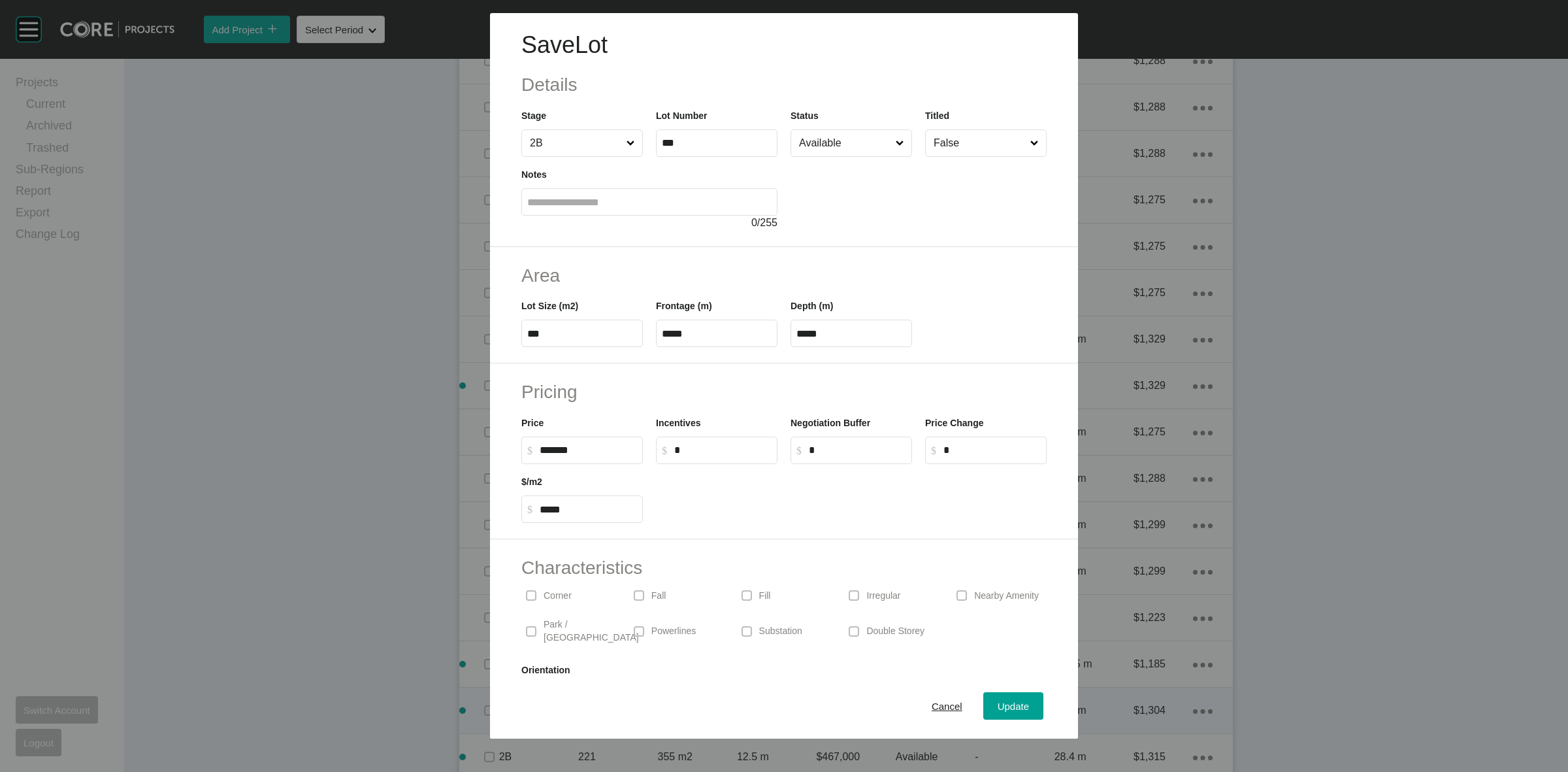
click at [940, 701] on span "Cancel" at bounding box center [946, 706] width 30 height 11
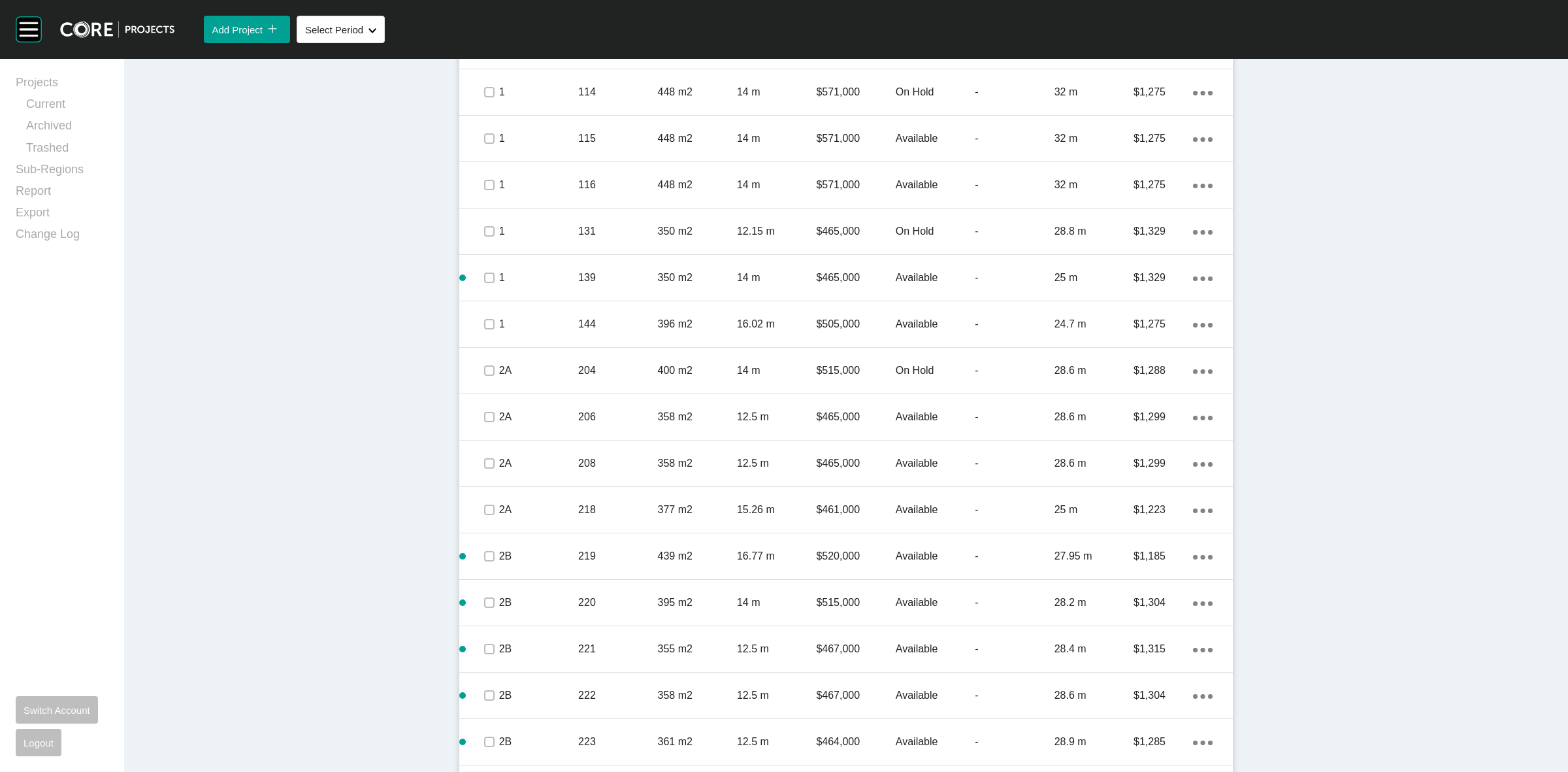
scroll to position [1152, 0]
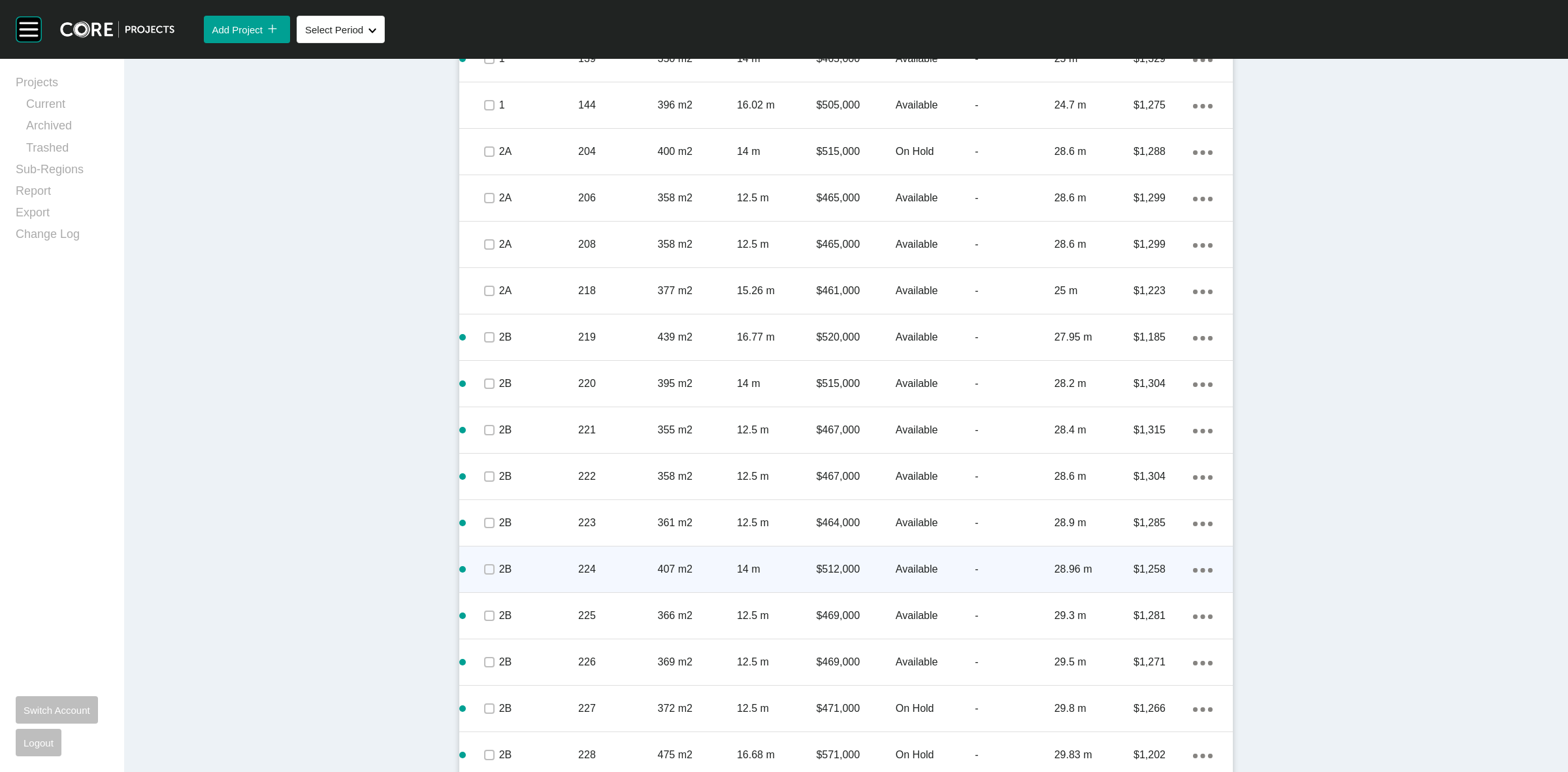
click at [602, 571] on p "224" at bounding box center [618, 569] width 79 height 15
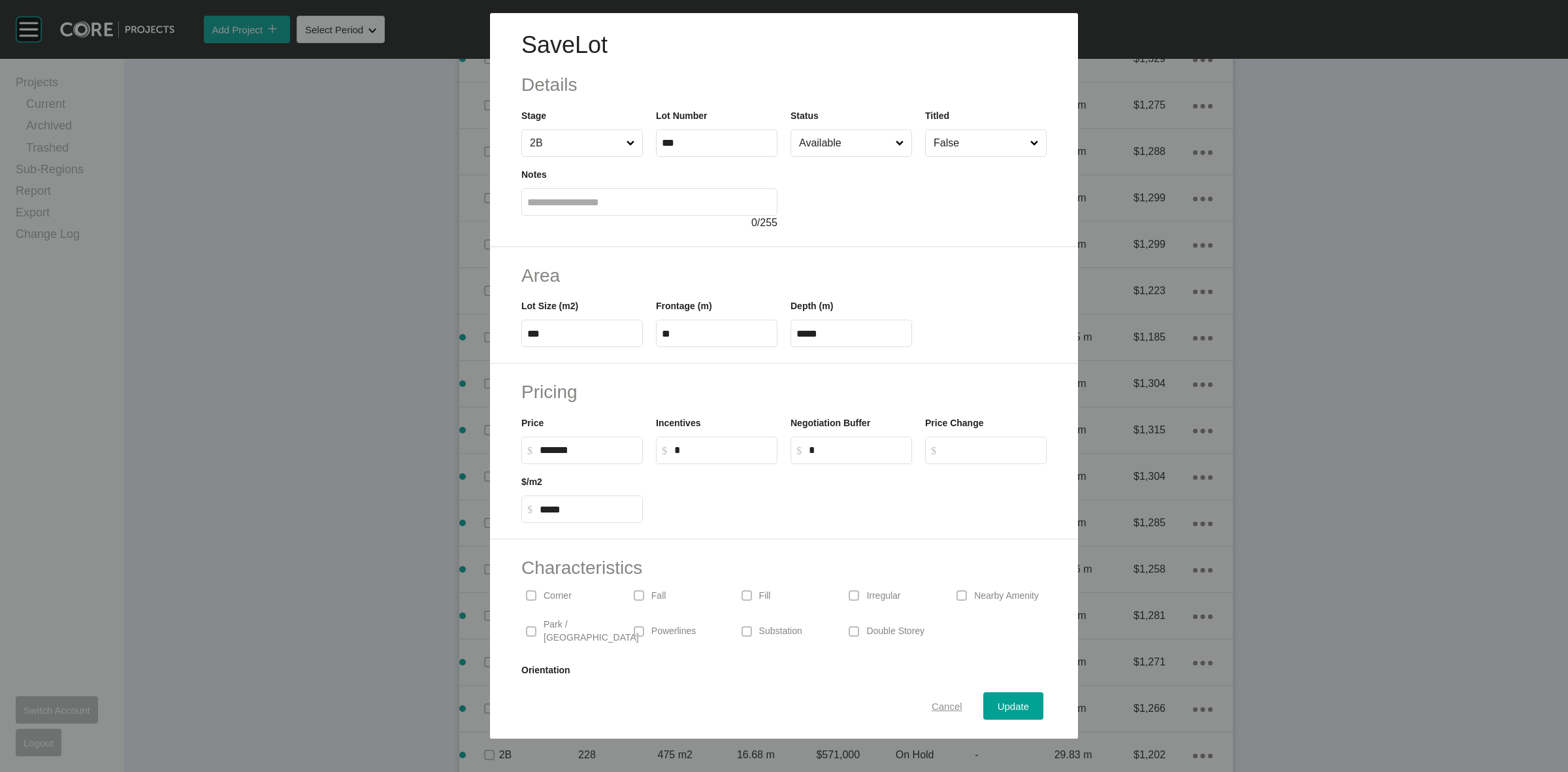
click at [940, 705] on span "Cancel" at bounding box center [946, 706] width 30 height 11
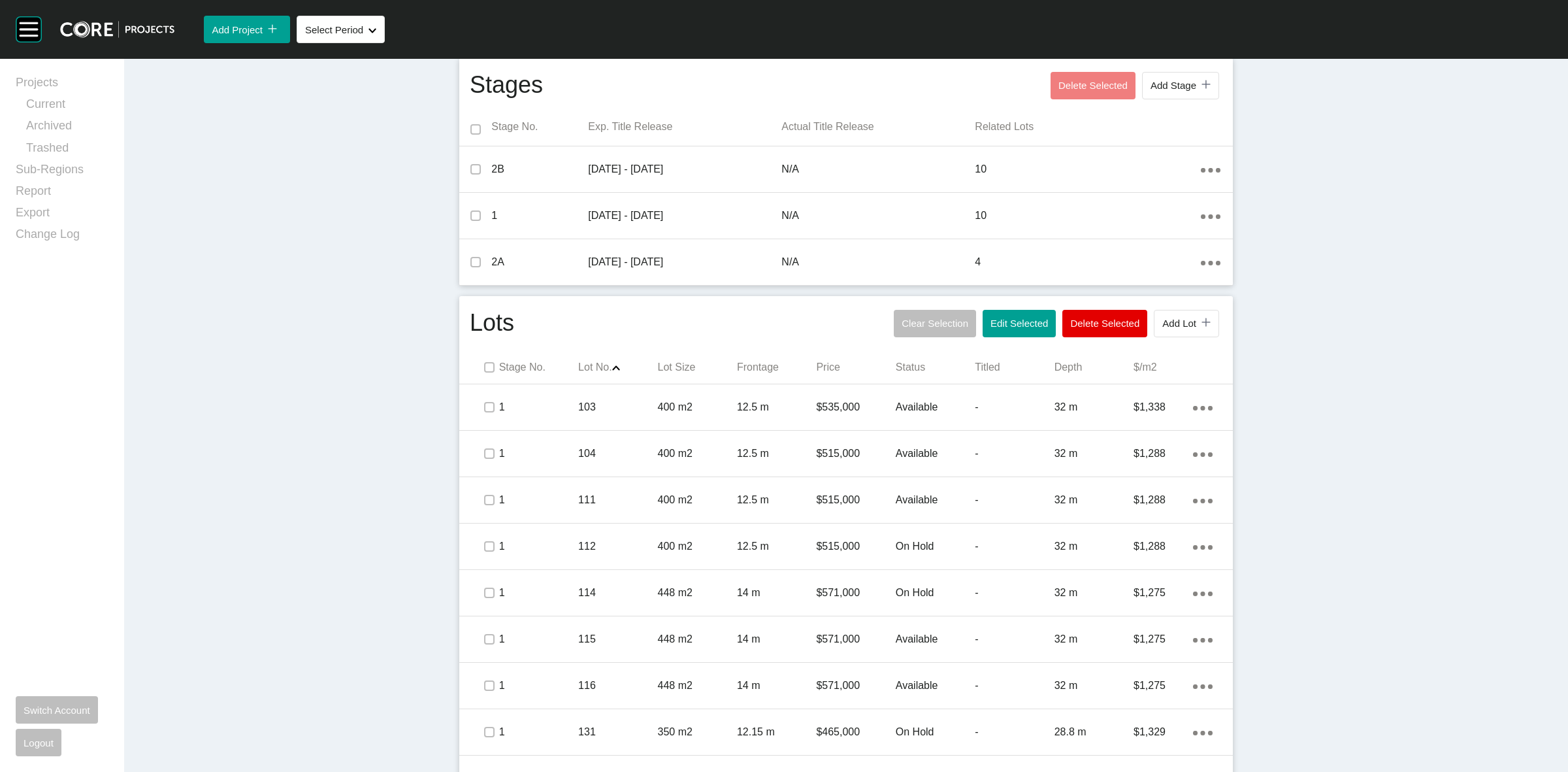
scroll to position [346, 0]
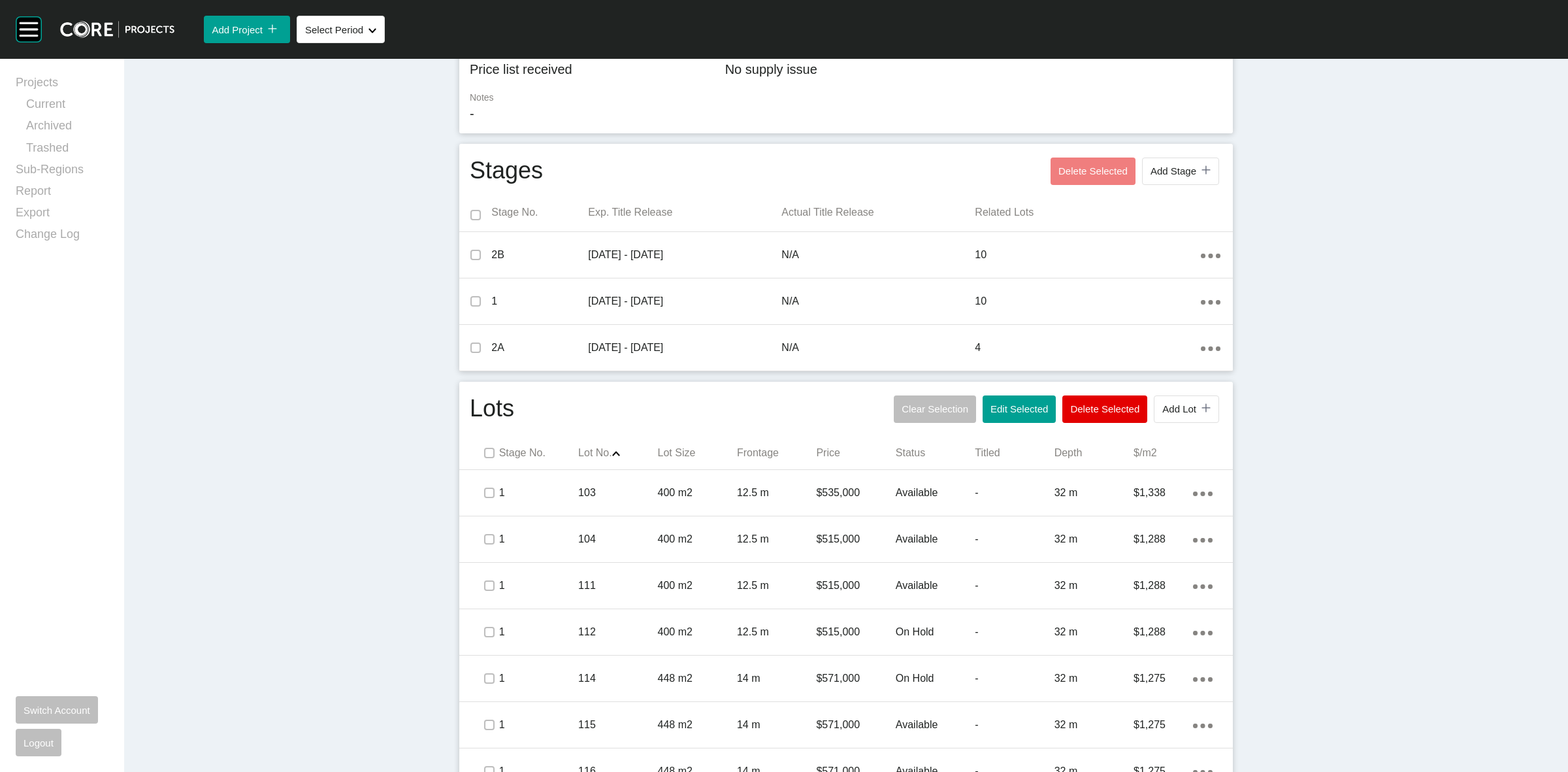
click at [1289, 583] on div "Dashboard › Projects › [GEOGRAPHIC_DATA] › Worksheet Eastleigh Worksheet - [DAT…" at bounding box center [846, 650] width 1444 height 1877
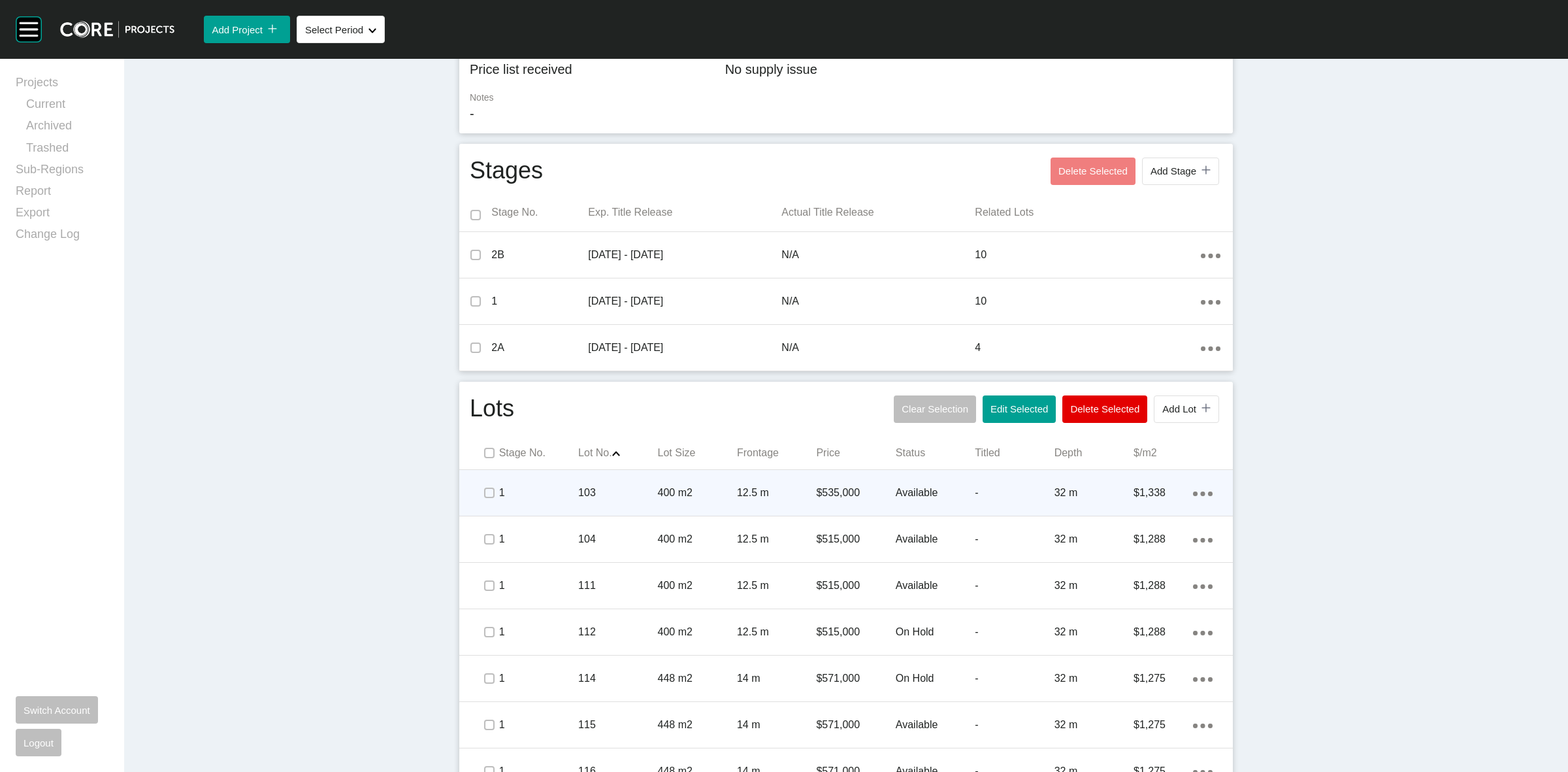
click at [617, 494] on p "103" at bounding box center [618, 493] width 79 height 15
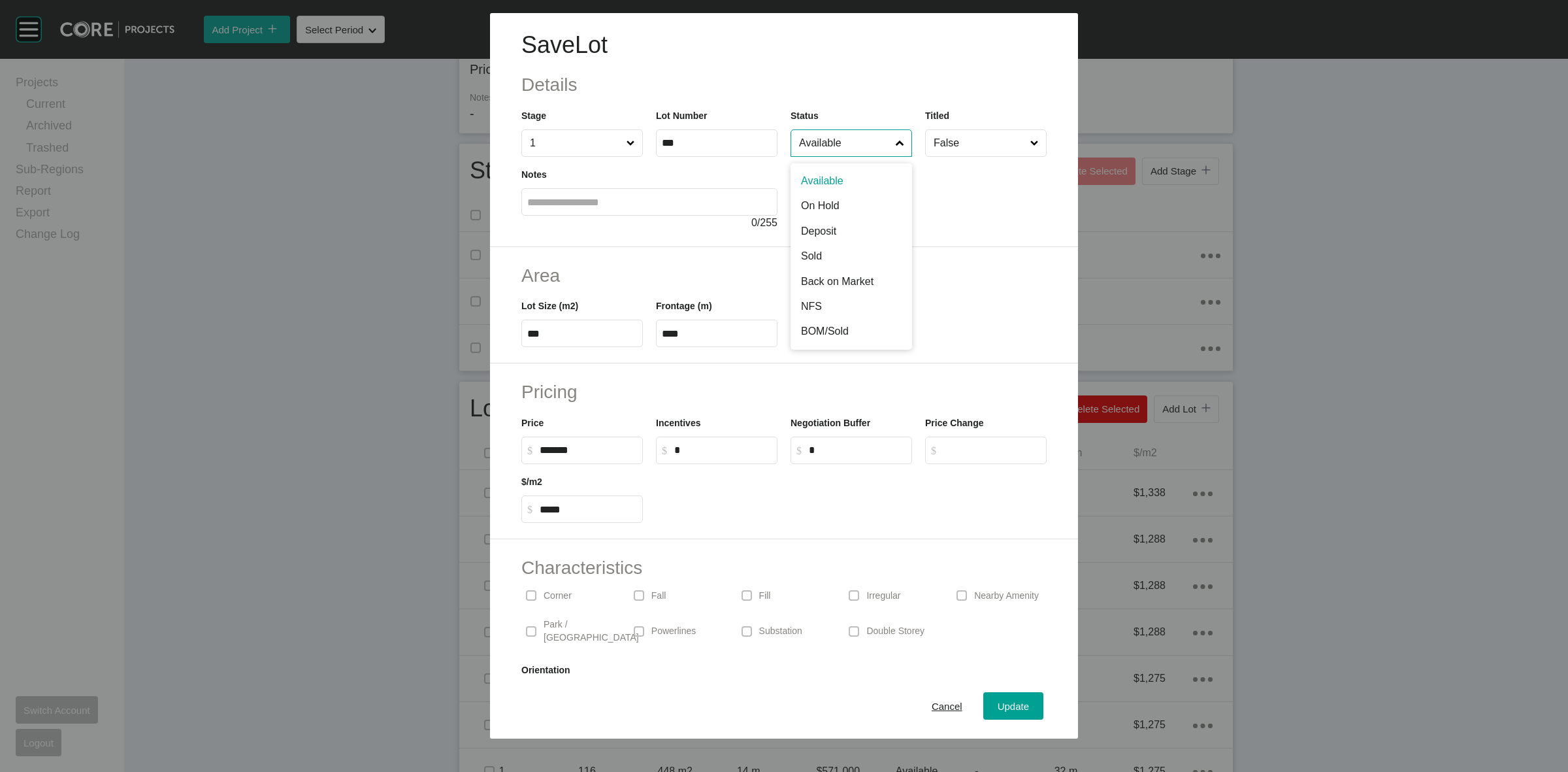
click at [815, 147] on input "Available" at bounding box center [844, 142] width 97 height 26
click at [994, 713] on div "Update" at bounding box center [1013, 707] width 38 height 18
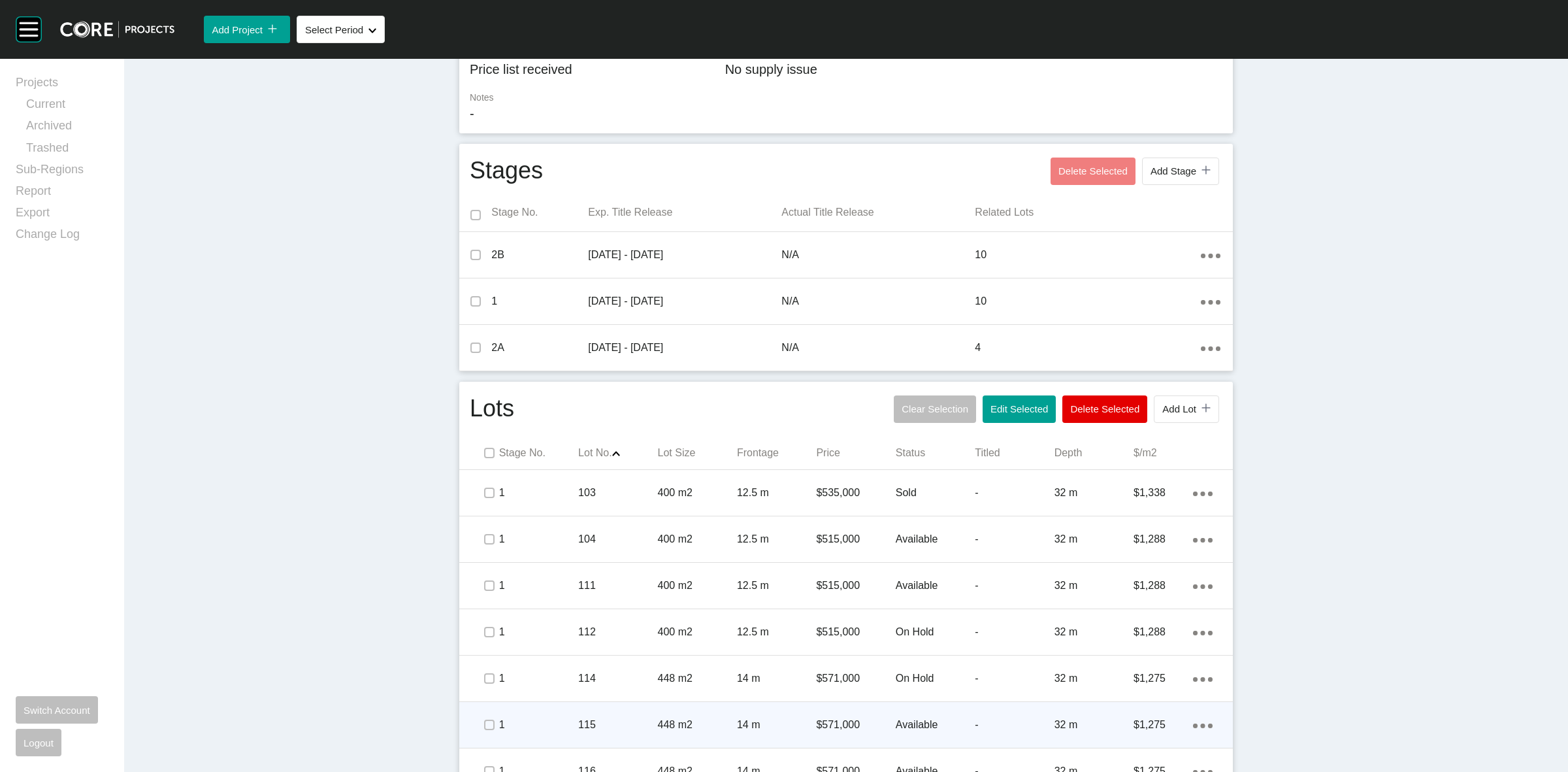
click at [535, 719] on p "1" at bounding box center [539, 724] width 79 height 15
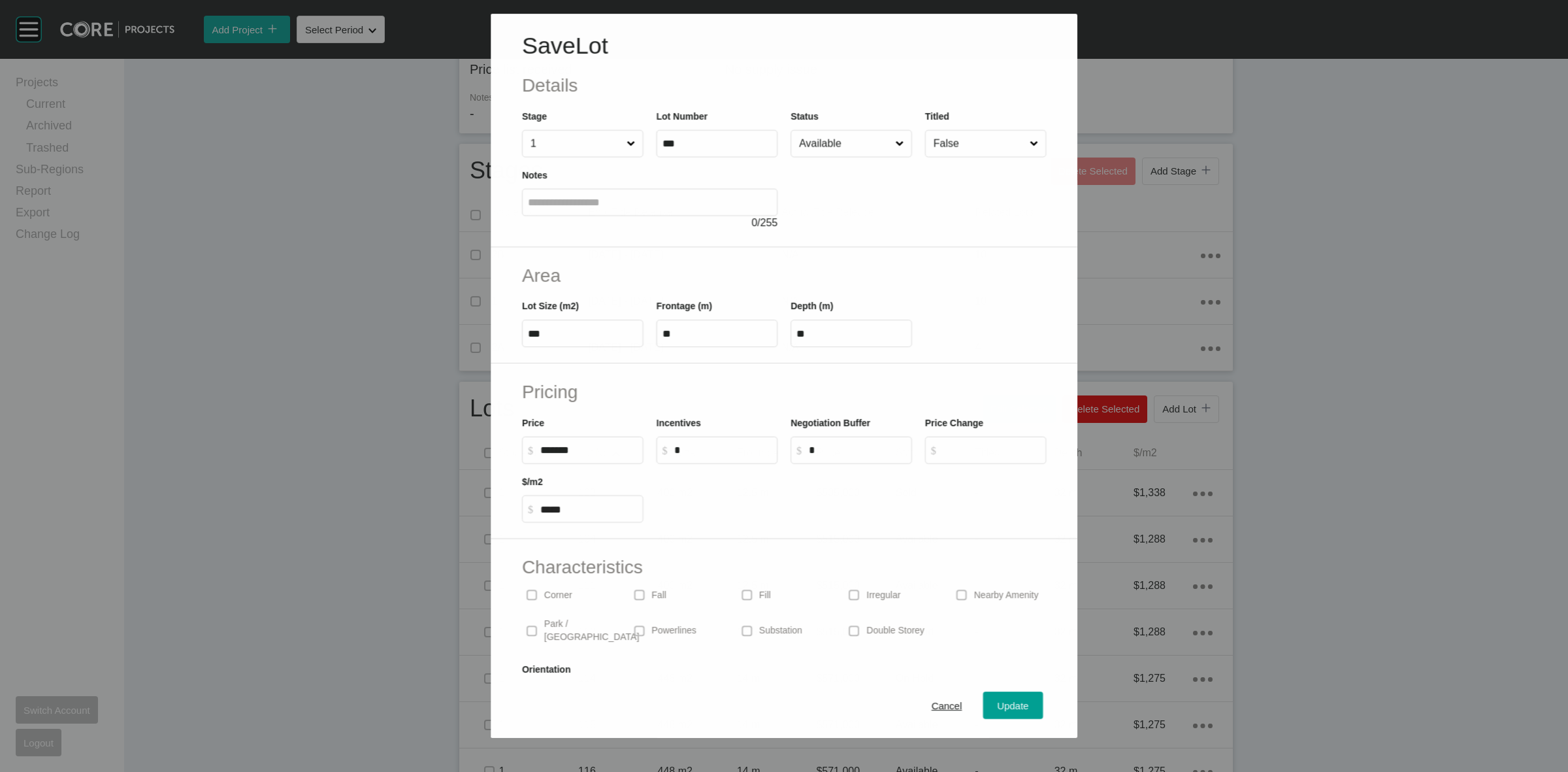
drag, startPoint x: 795, startPoint y: 148, endPoint x: 800, endPoint y: 155, distance: 8.6
click at [796, 149] on input "Available" at bounding box center [844, 143] width 96 height 26
drag, startPoint x: 985, startPoint y: 701, endPoint x: 966, endPoint y: 710, distance: 21.0
click at [994, 702] on div "Update" at bounding box center [1013, 707] width 38 height 18
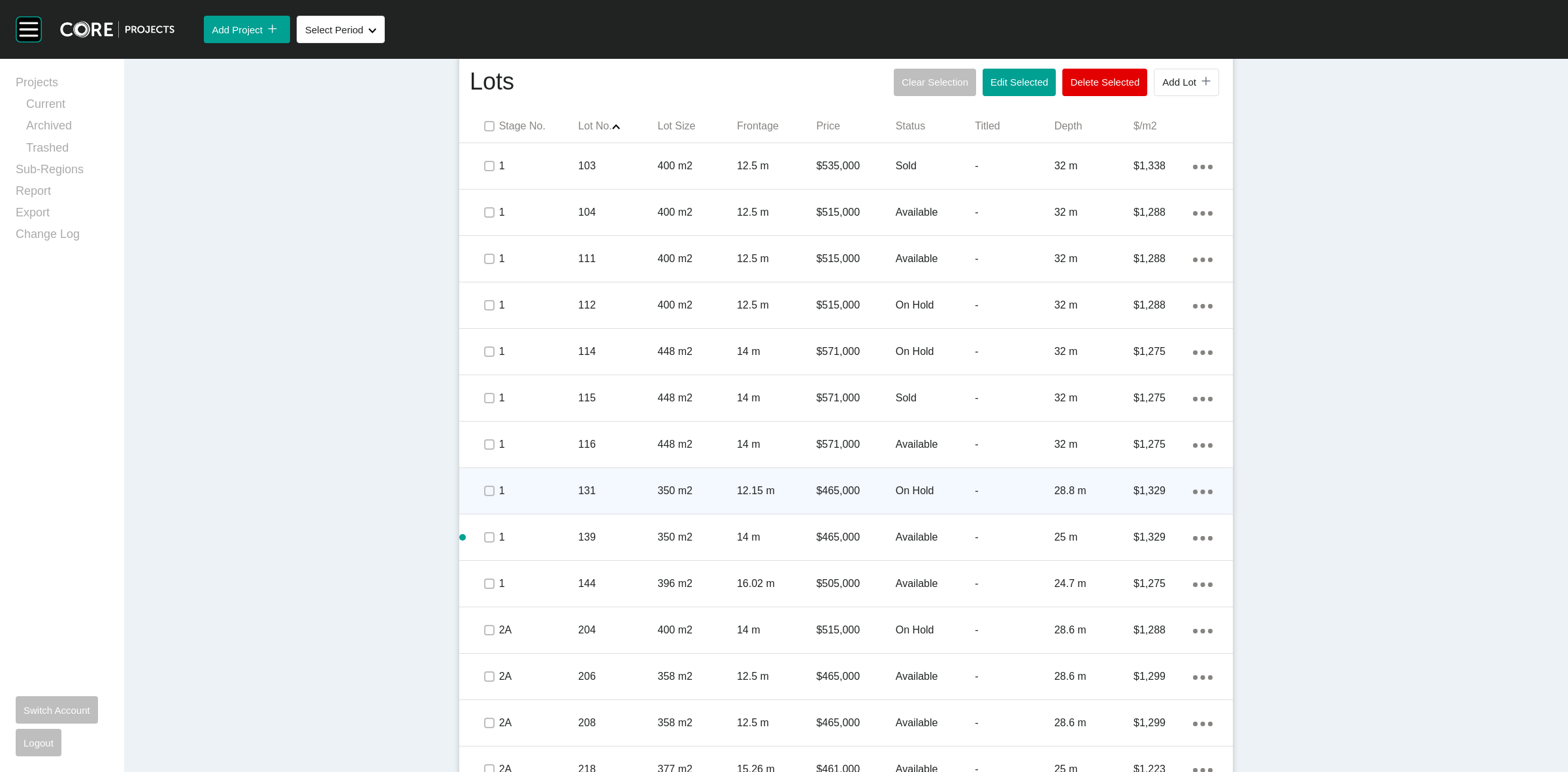
scroll to position [755, 0]
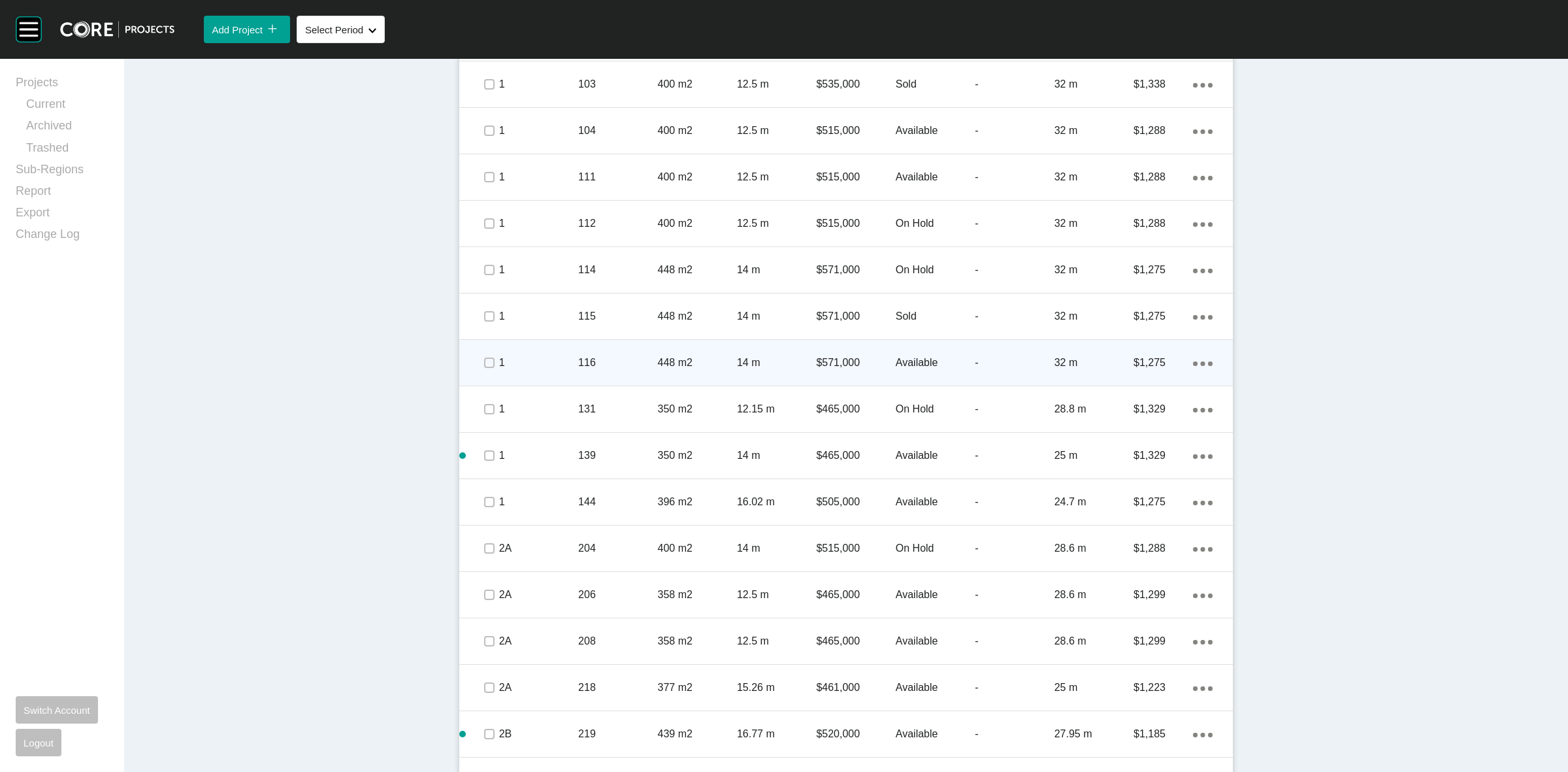
click at [567, 358] on p "1" at bounding box center [539, 362] width 79 height 15
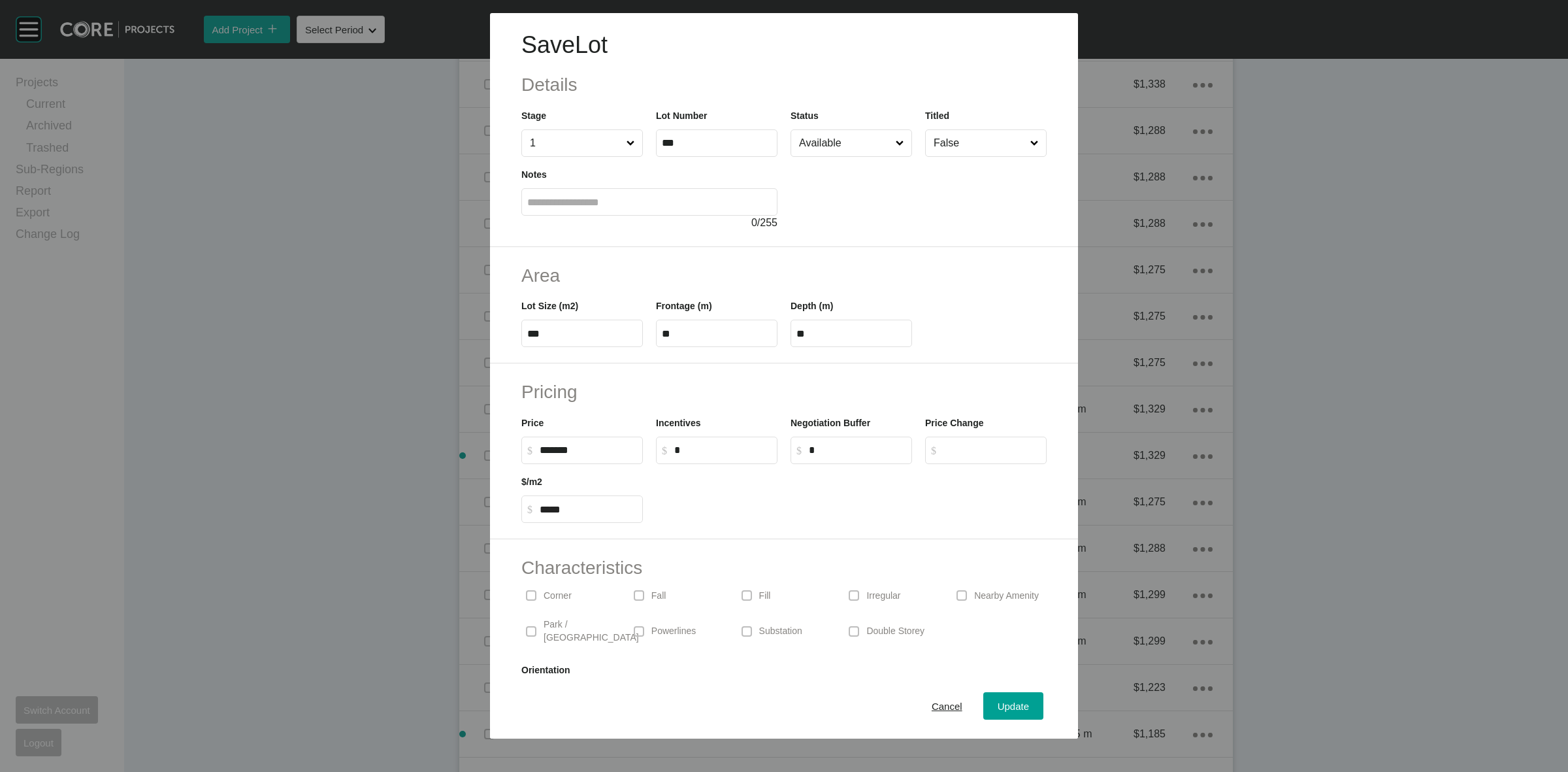
click at [842, 145] on input "Available" at bounding box center [844, 142] width 97 height 26
click at [994, 701] on div "Update" at bounding box center [1013, 707] width 38 height 18
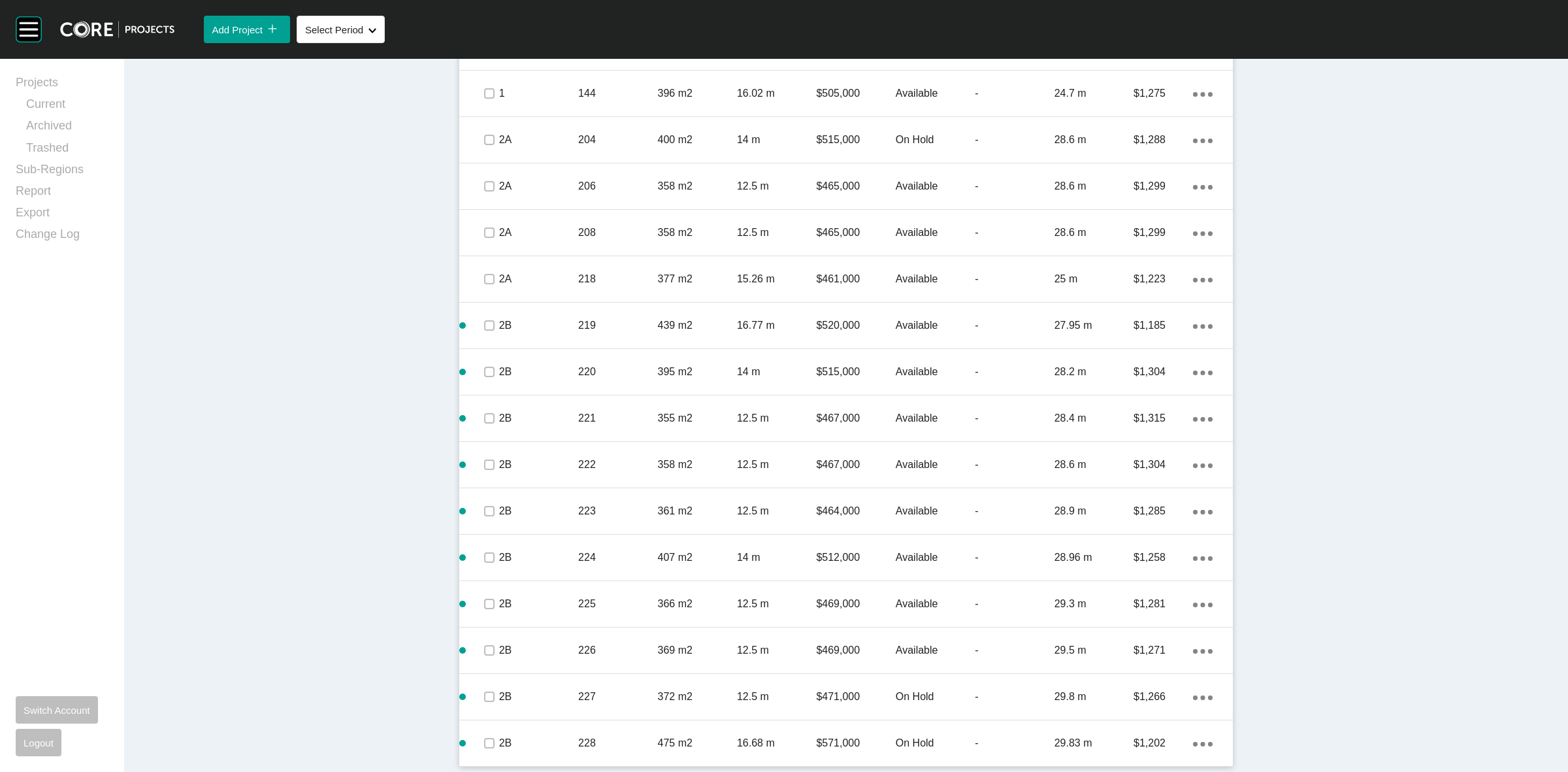
drag, startPoint x: 518, startPoint y: 702, endPoint x: 525, endPoint y: 695, distance: 9.9
click at [519, 702] on p "2B" at bounding box center [539, 697] width 79 height 15
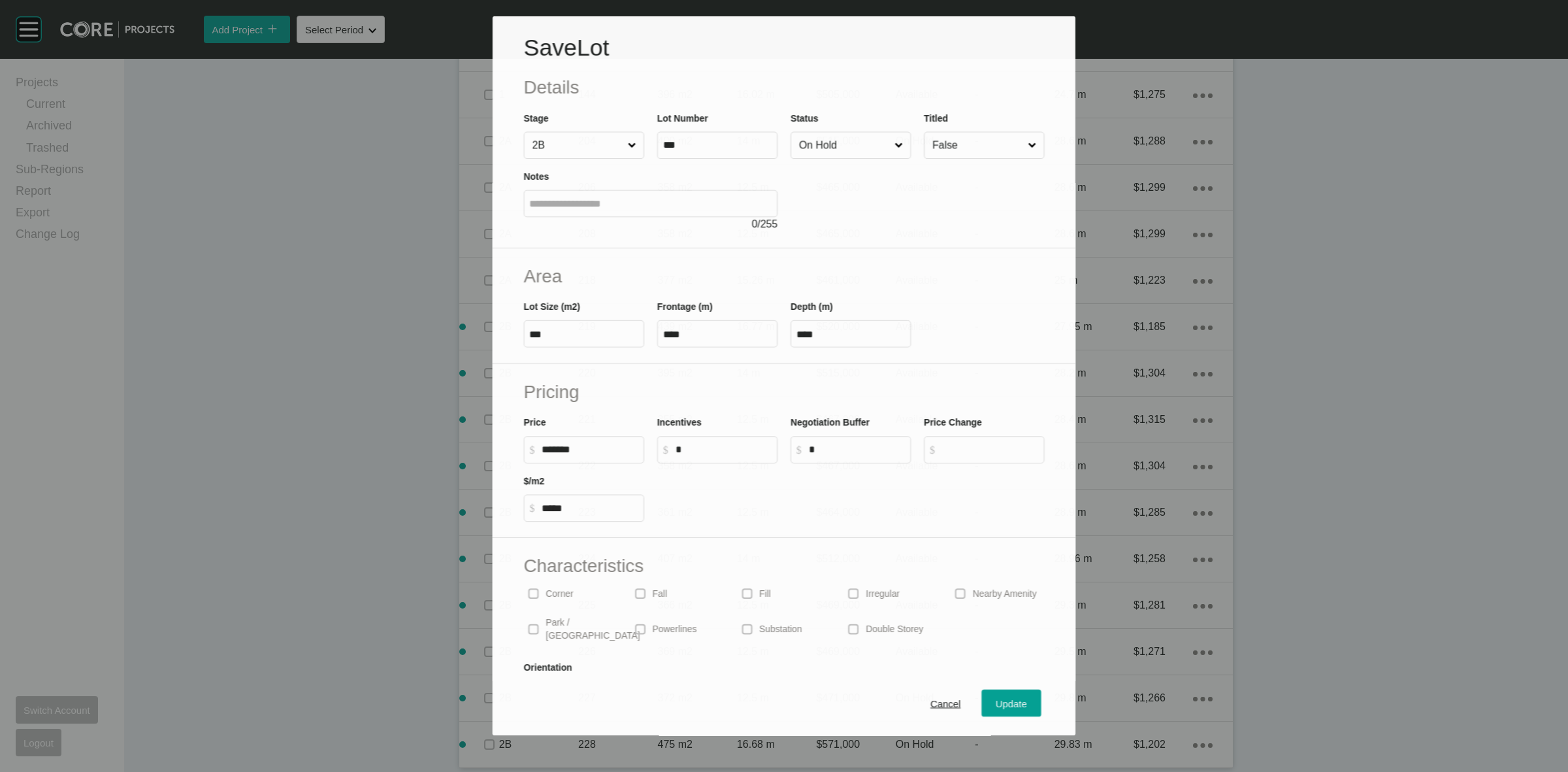
scroll to position [1163, 0]
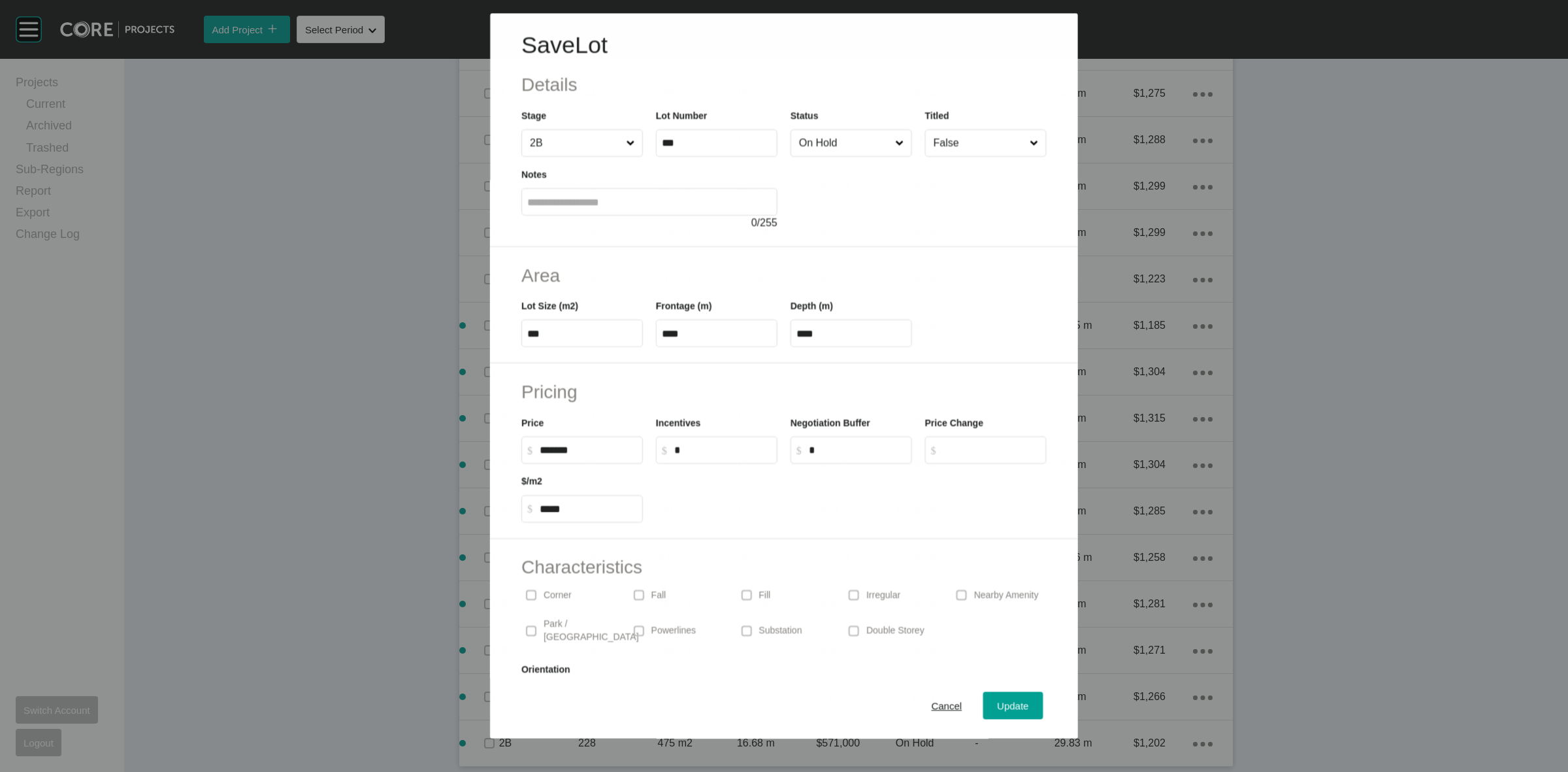
click at [821, 145] on input "On Hold" at bounding box center [844, 142] width 96 height 26
click at [998, 705] on span "Update" at bounding box center [1014, 706] width 31 height 11
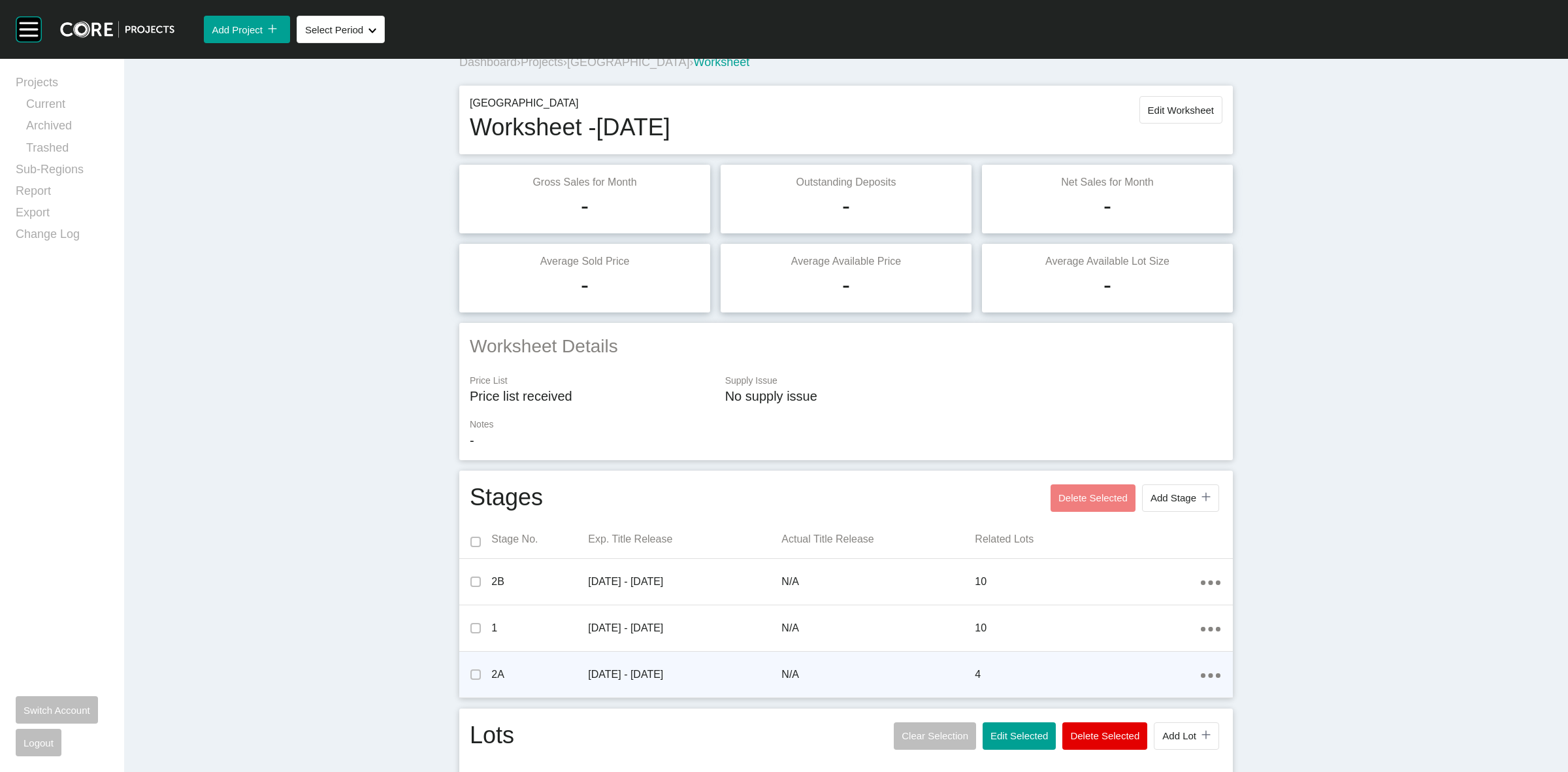
scroll to position [0, 0]
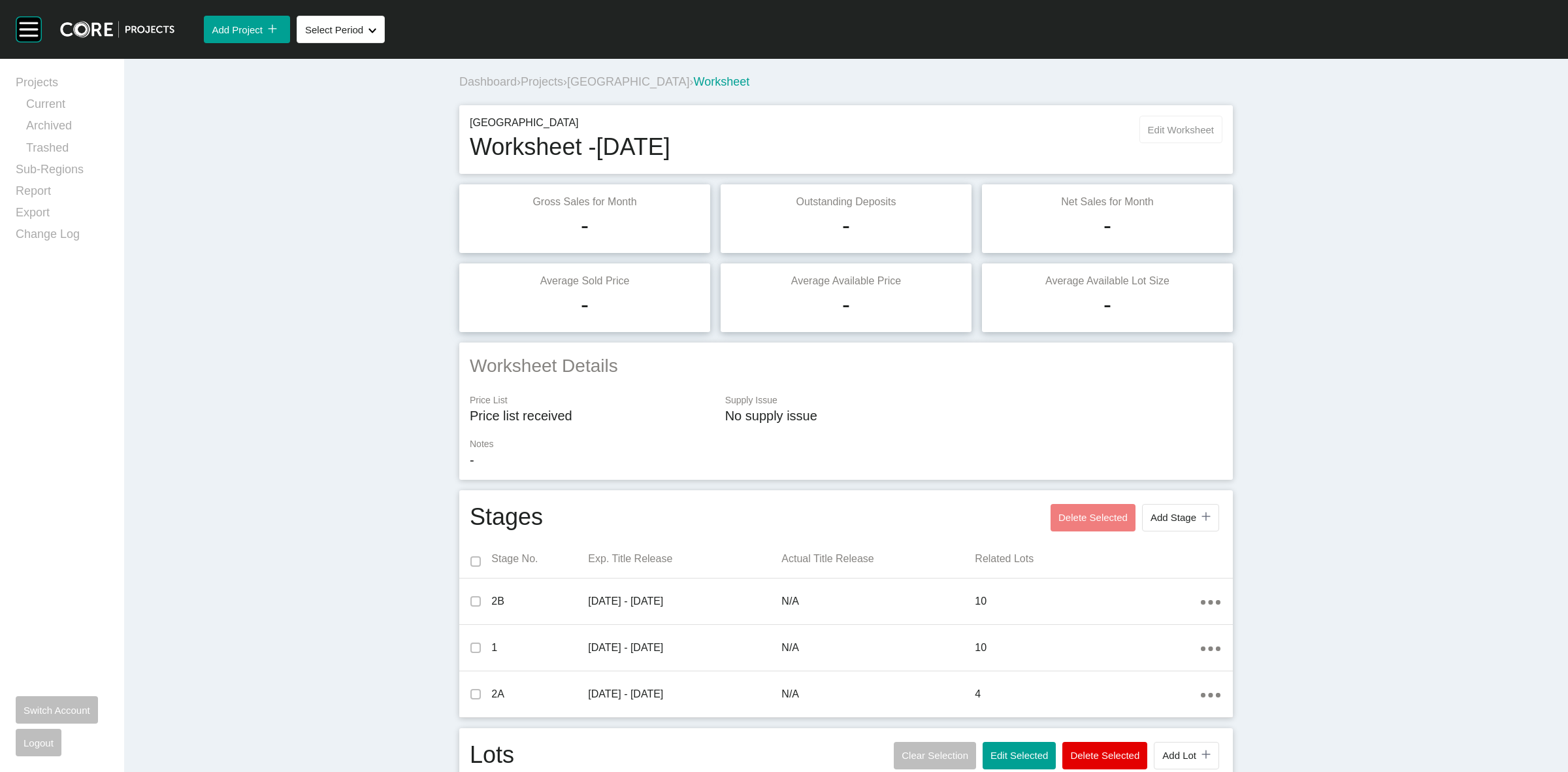
click at [1184, 129] on span "Edit Worksheet" at bounding box center [1182, 129] width 66 height 11
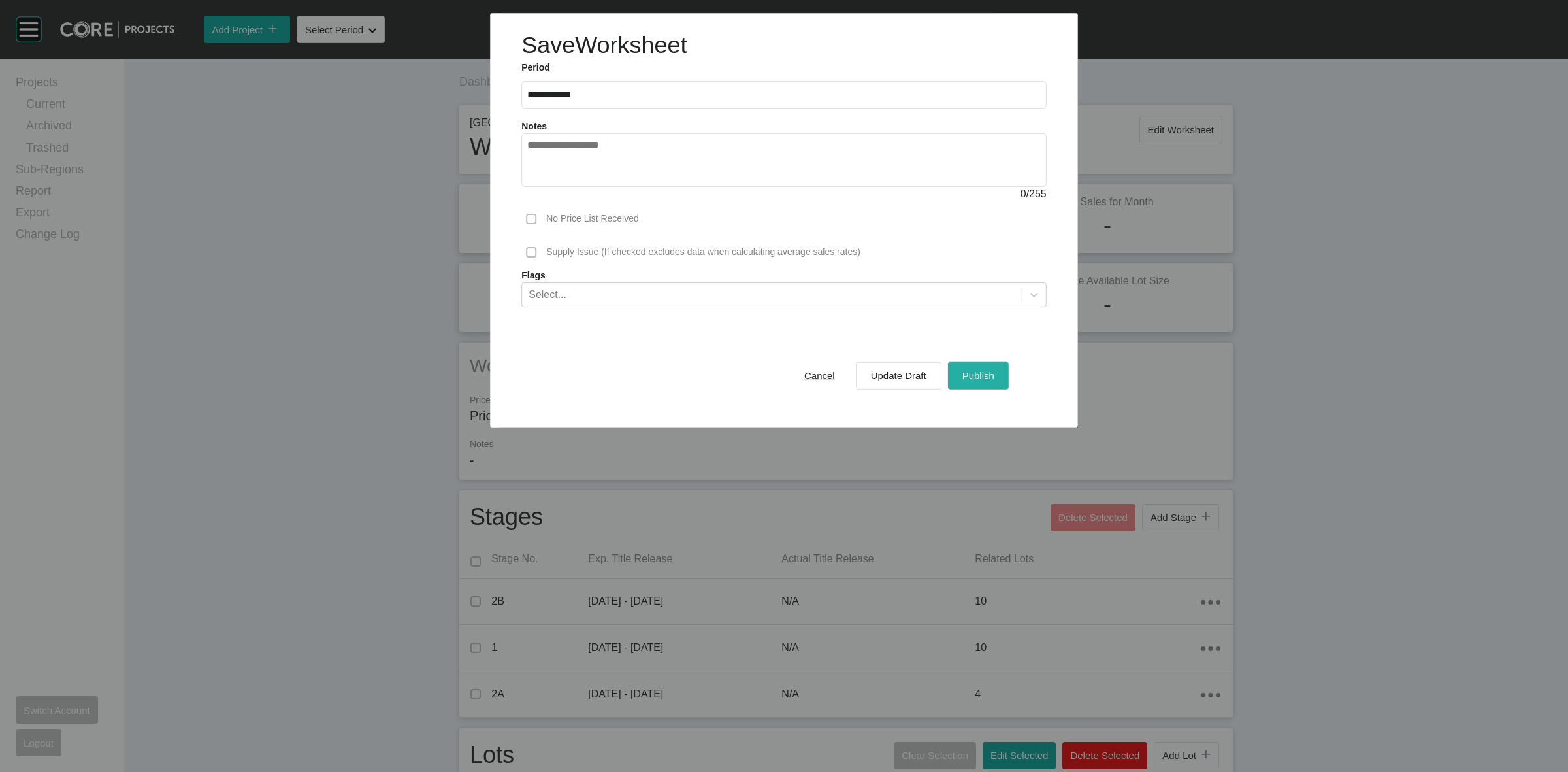
click at [987, 376] on span "Publish" at bounding box center [979, 375] width 32 height 11
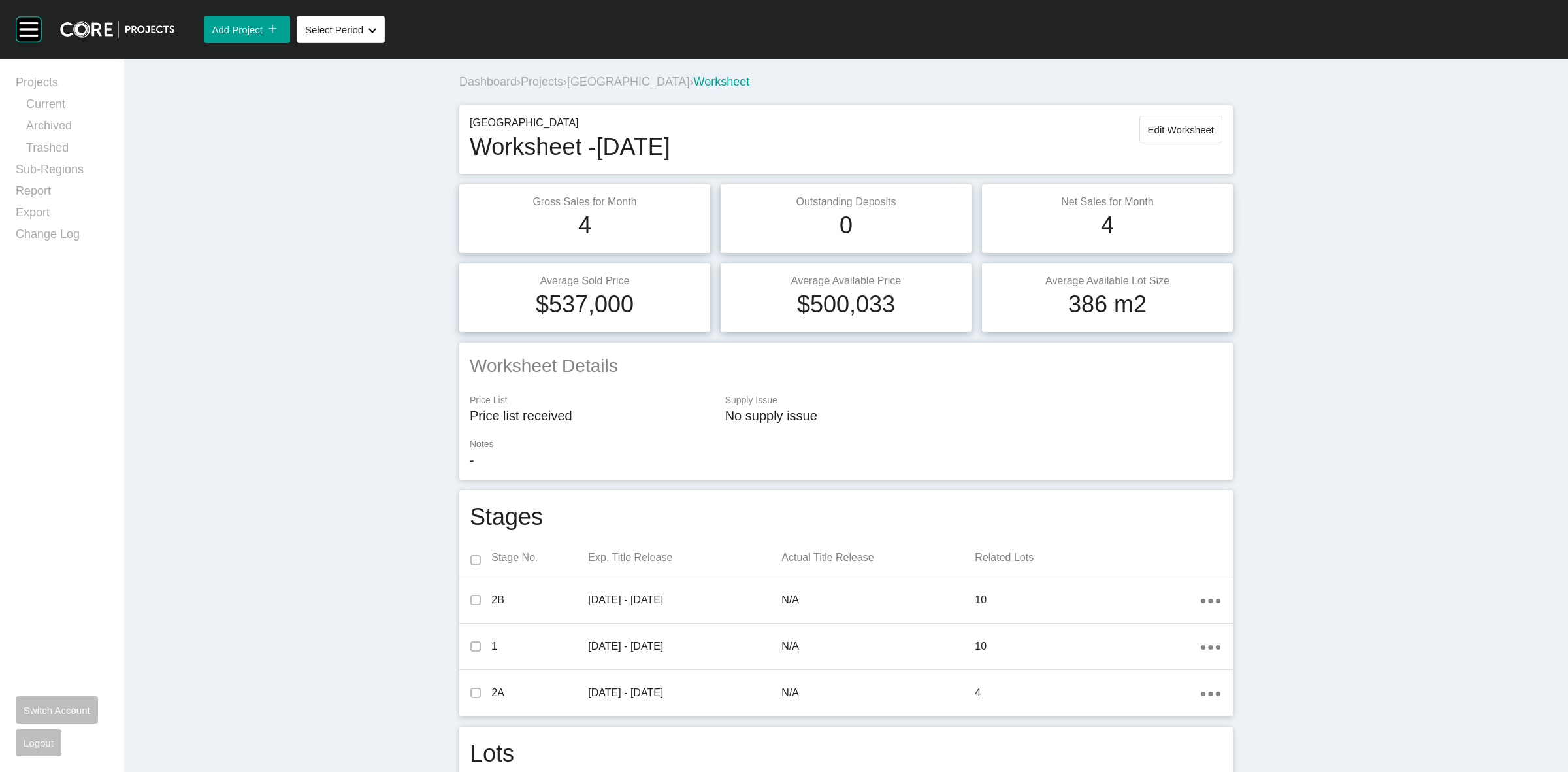
click at [534, 87] on span "Projects" at bounding box center [543, 81] width 43 height 13
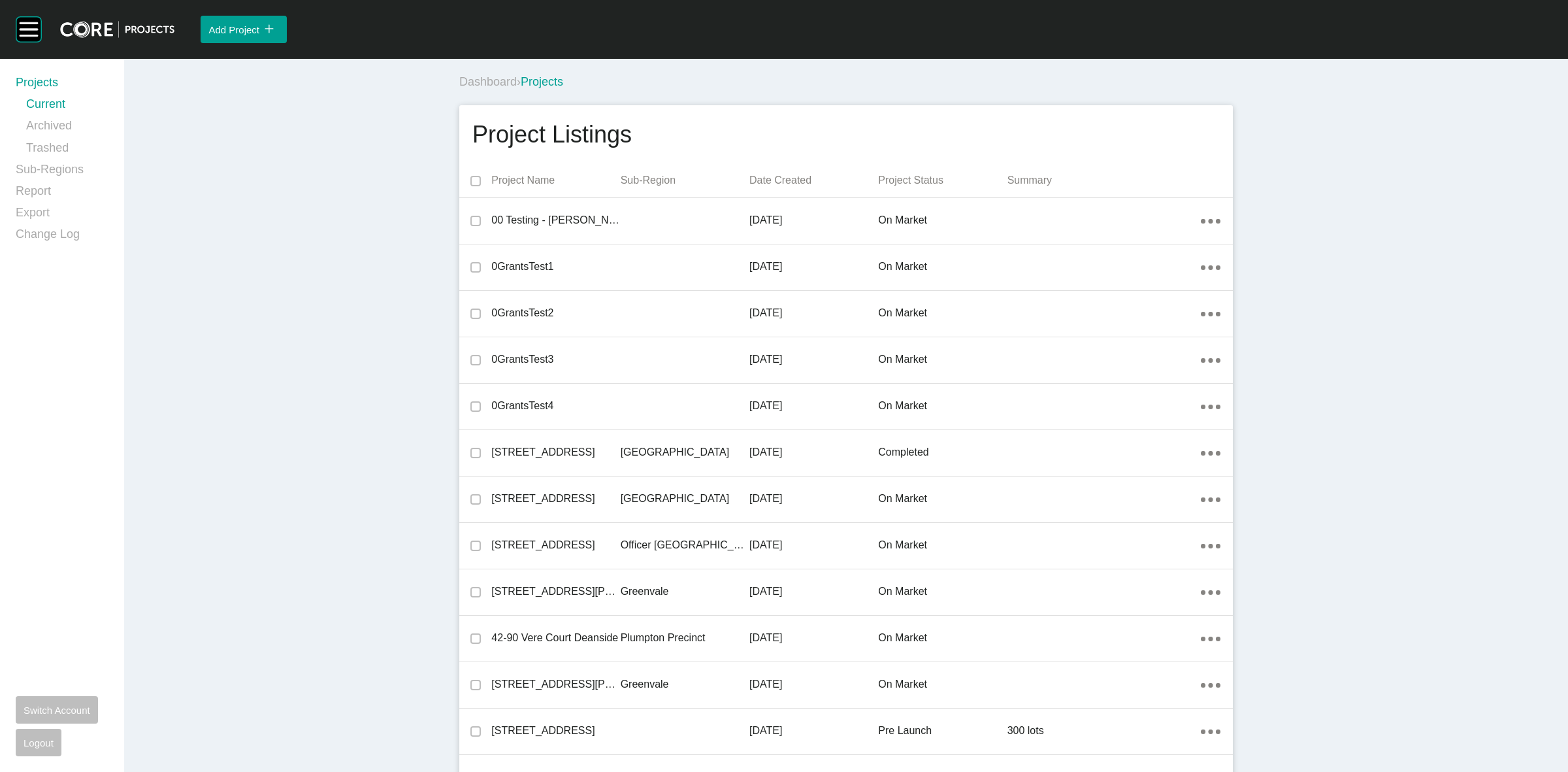
scroll to position [18485, 0]
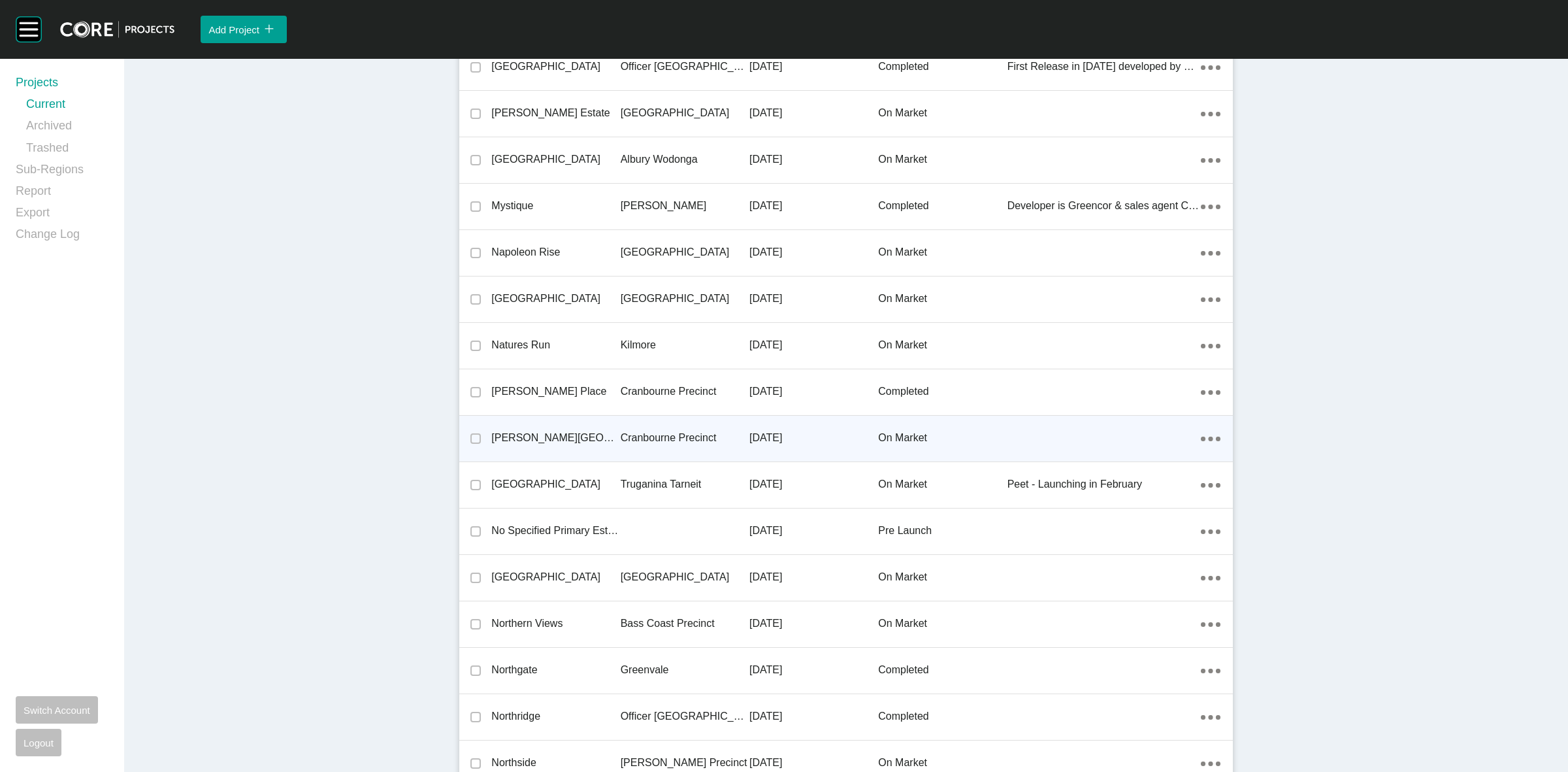
click at [703, 430] on p "Cranbourne Precinct" at bounding box center [685, 437] width 129 height 15
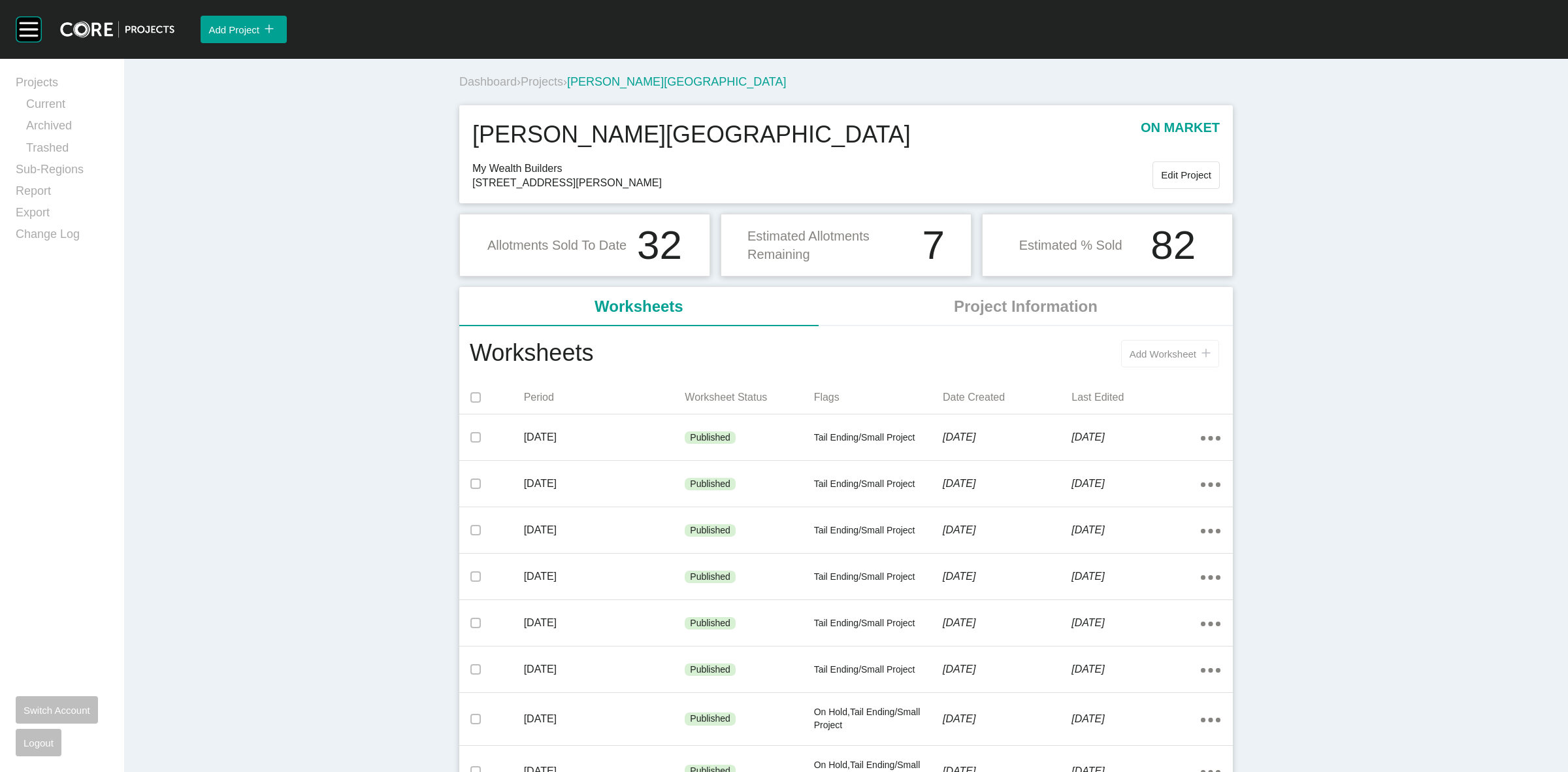
click at [1136, 356] on span "Add Worksheet" at bounding box center [1163, 353] width 66 height 11
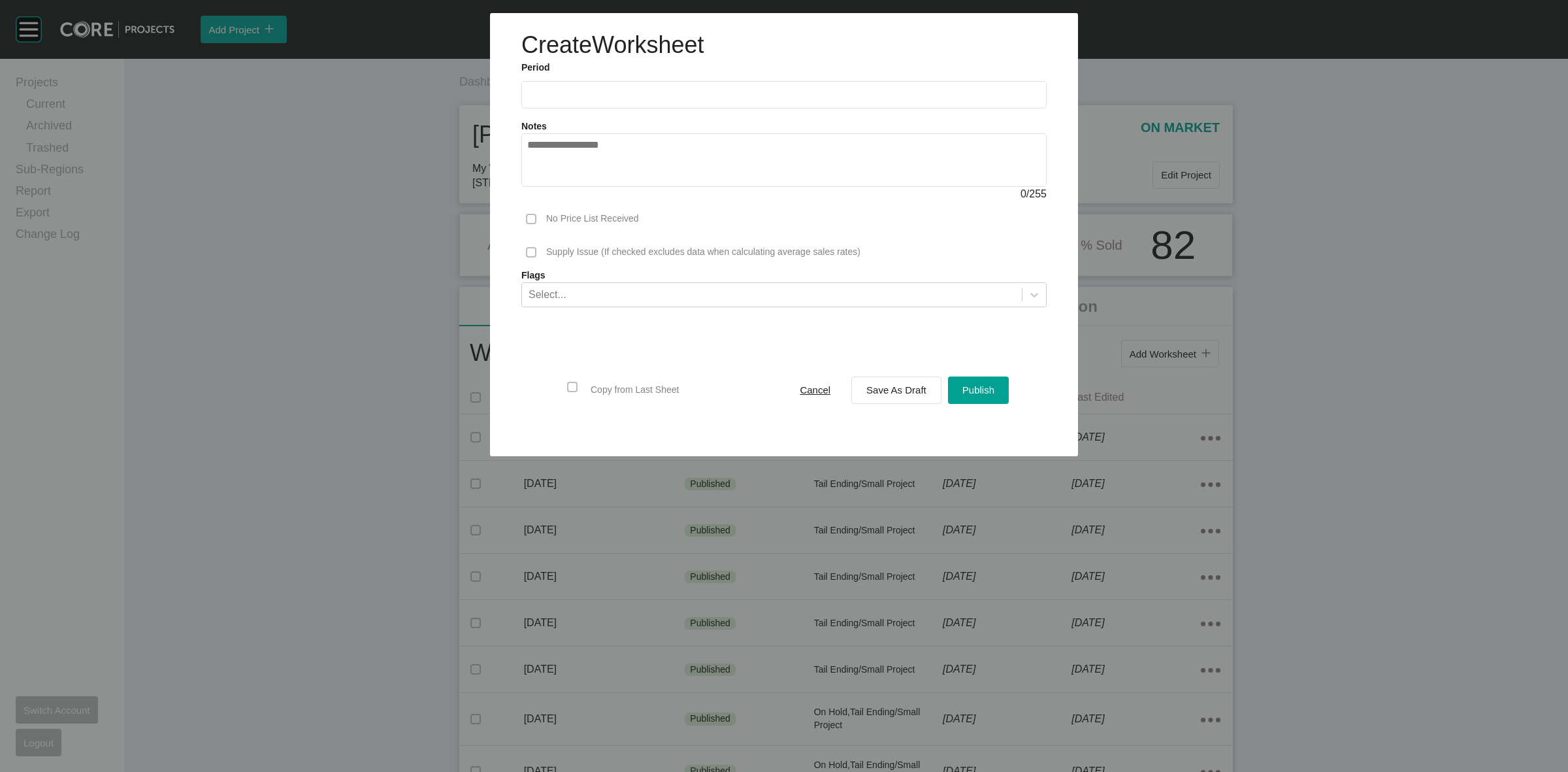
click at [598, 100] on input "text" at bounding box center [784, 94] width 513 height 11
click at [590, 191] on li "Aug" at bounding box center [590, 190] width 44 height 22
type input "**********"
click at [871, 389] on span "Save As Draft" at bounding box center [897, 389] width 60 height 11
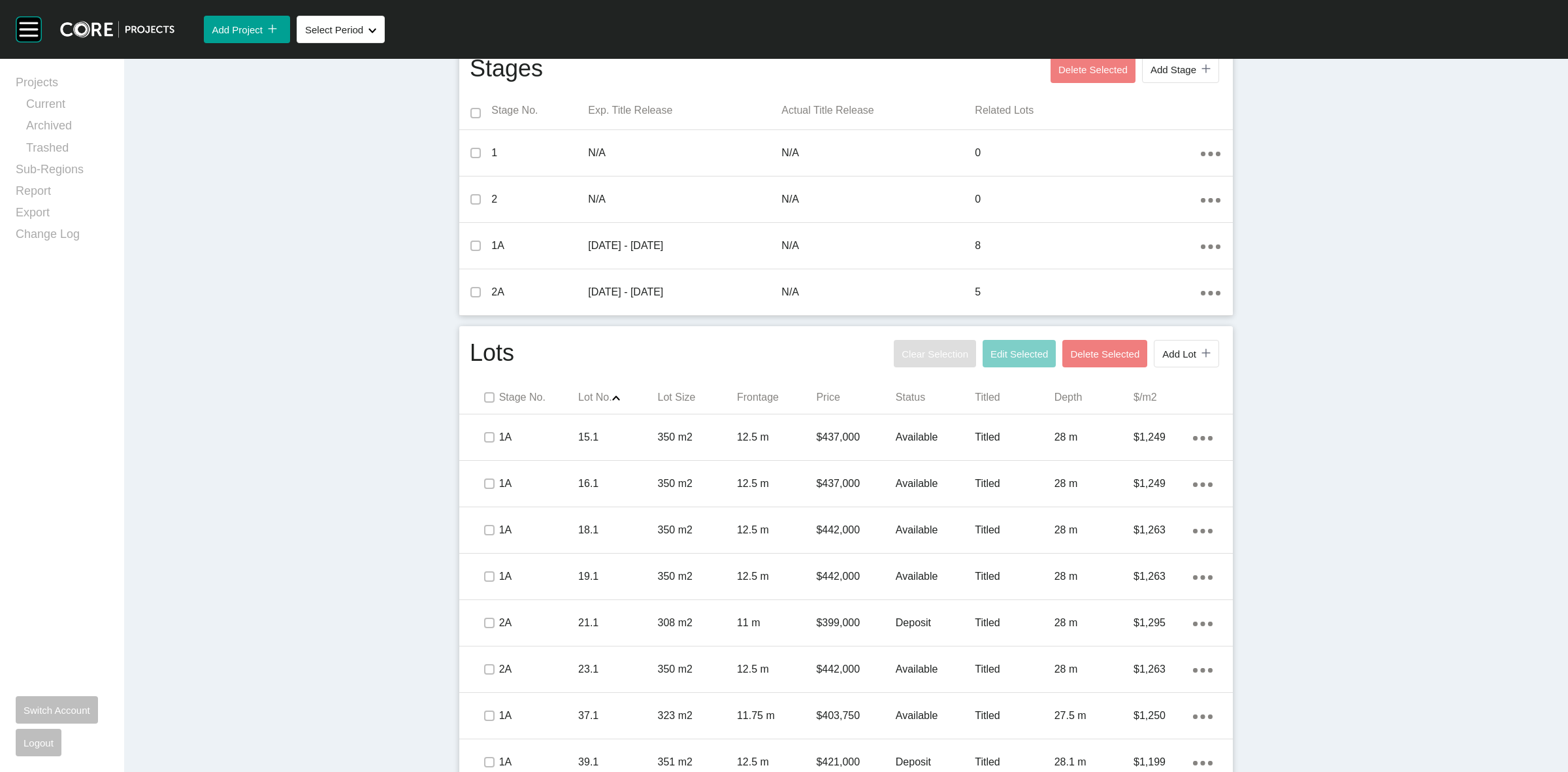
scroll to position [735, 0]
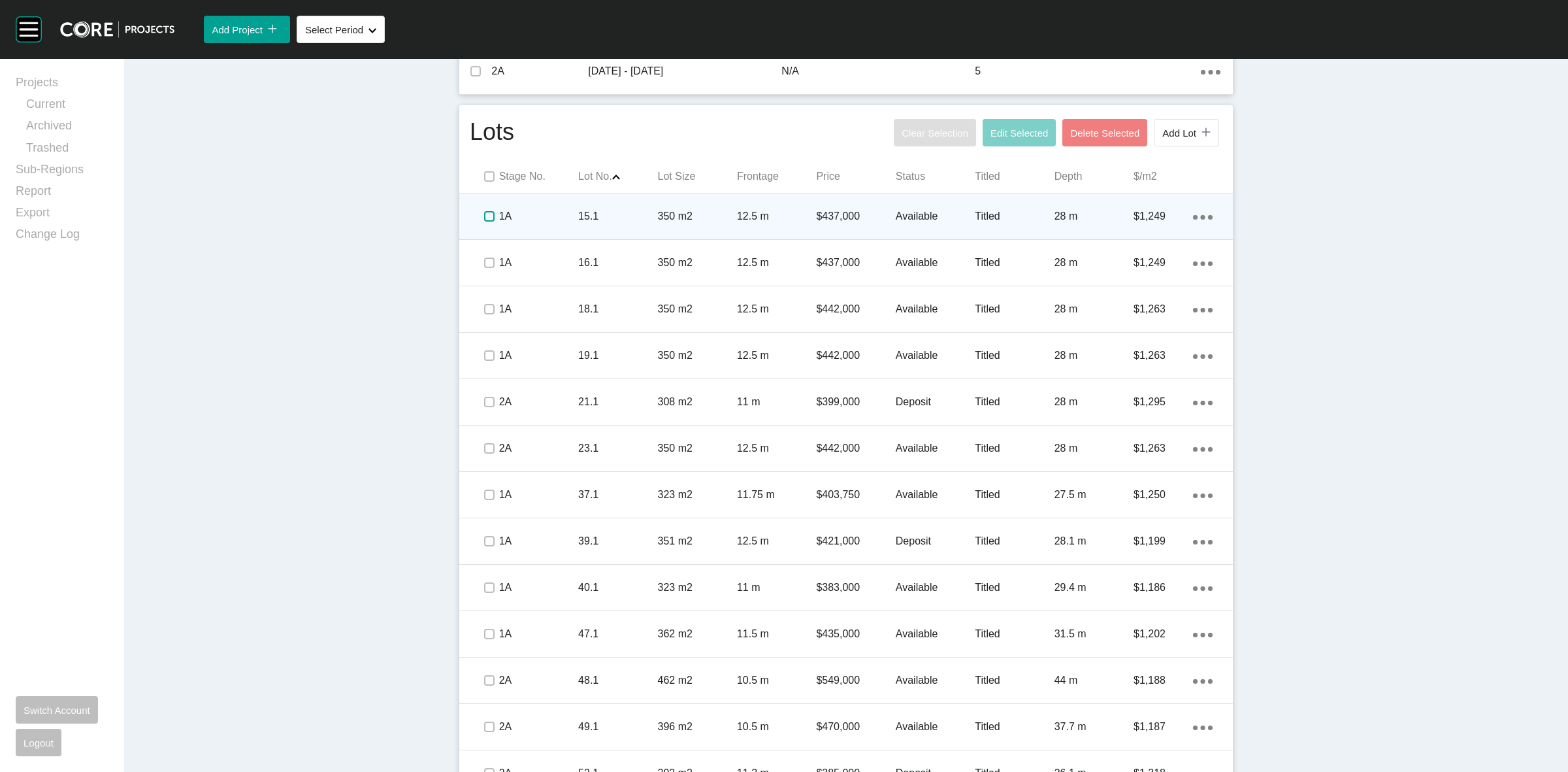
click at [484, 219] on label at bounding box center [489, 216] width 11 height 11
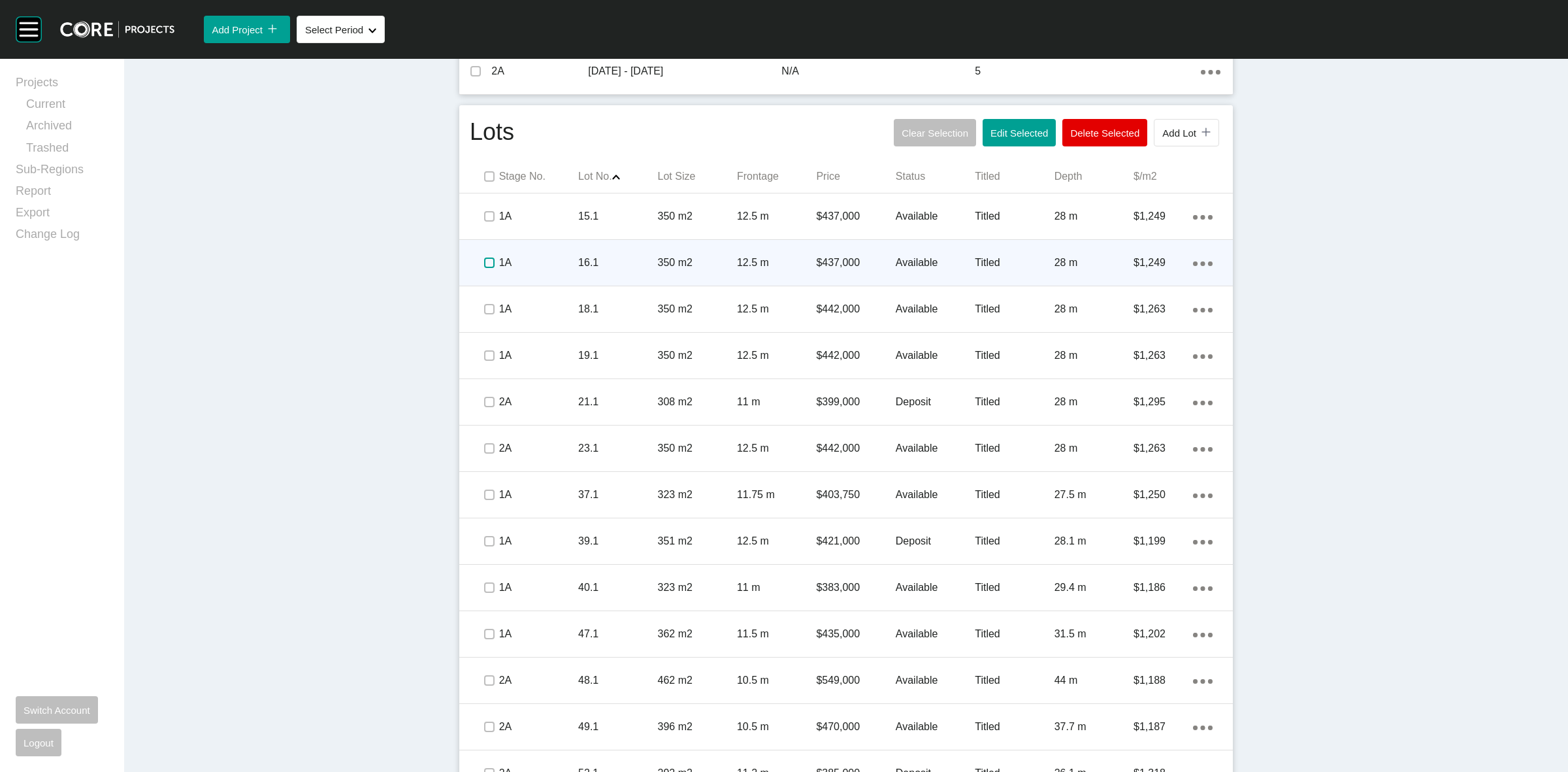
click at [488, 261] on label at bounding box center [489, 263] width 11 height 11
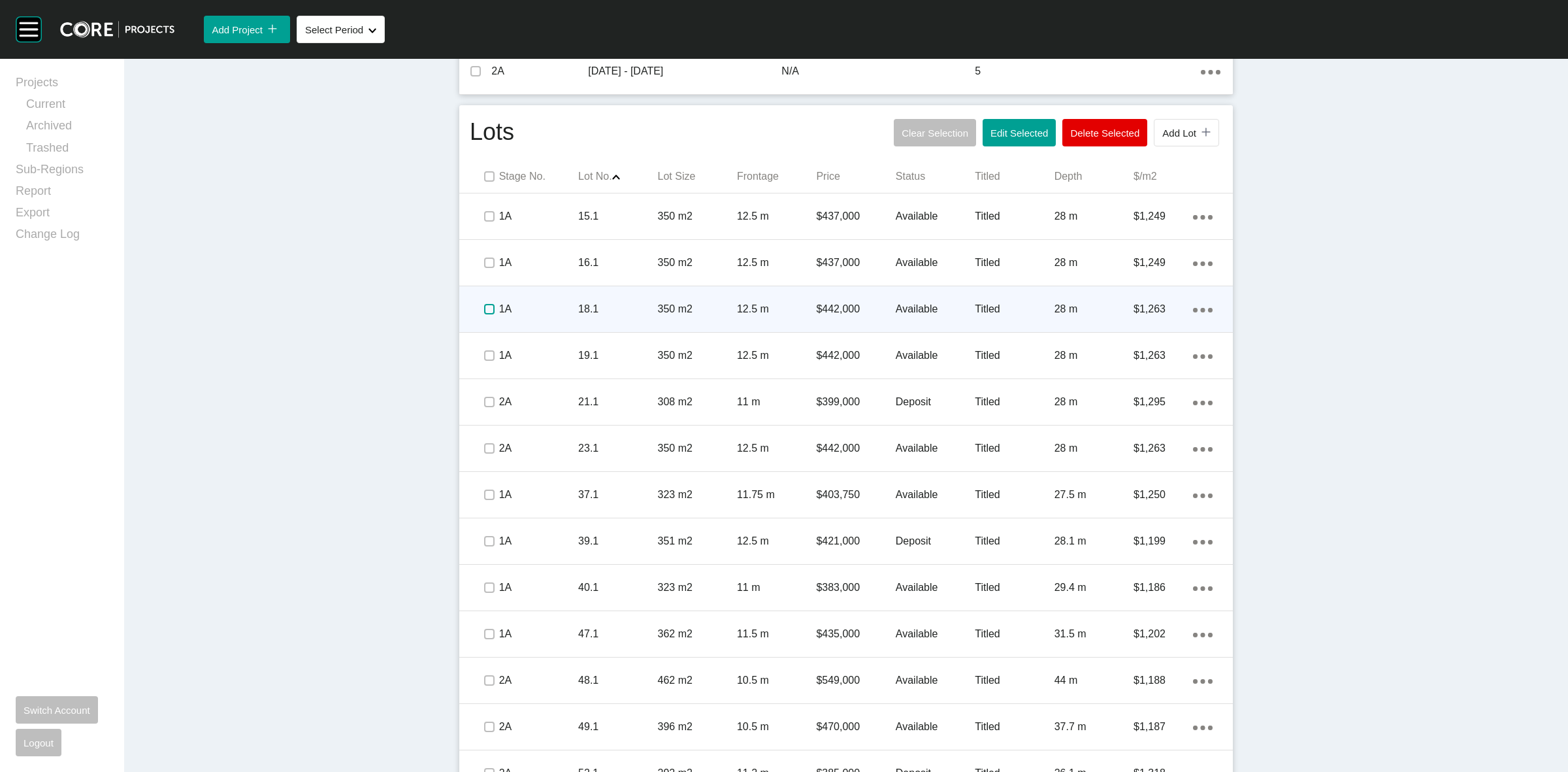
click at [484, 305] on label at bounding box center [489, 308] width 11 height 11
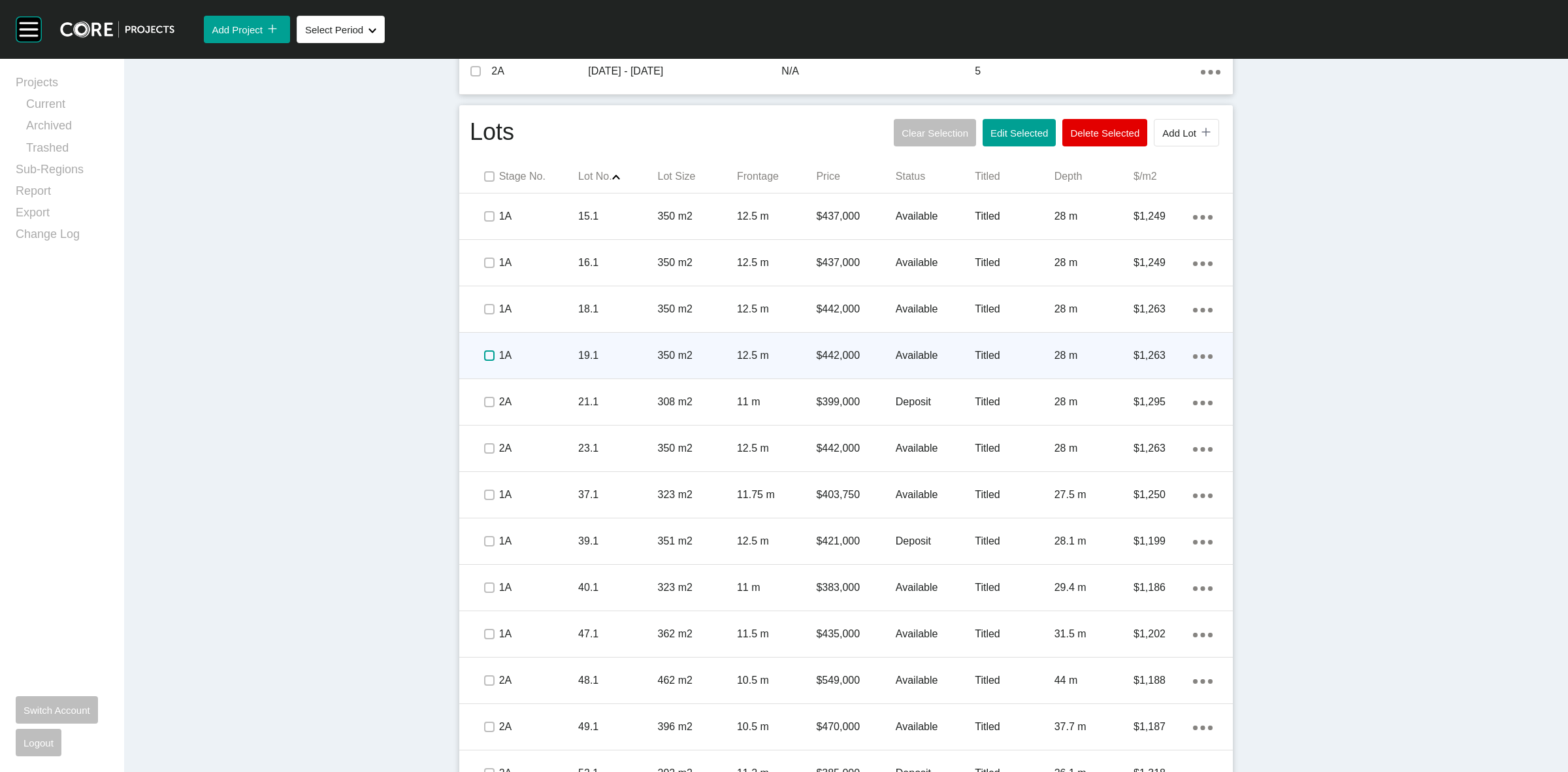
click at [488, 353] on label at bounding box center [489, 355] width 11 height 11
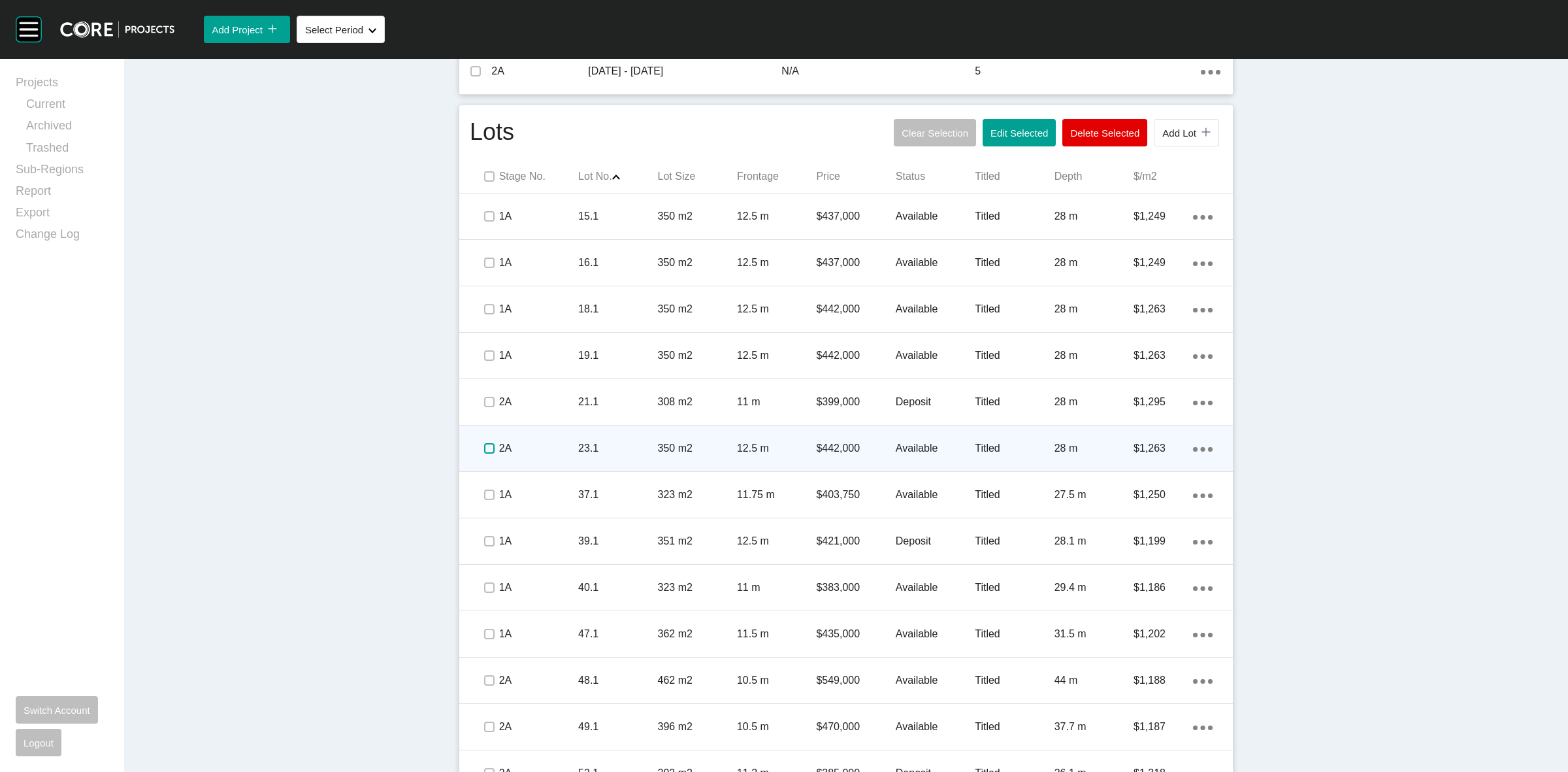
click at [484, 450] on label at bounding box center [489, 448] width 11 height 11
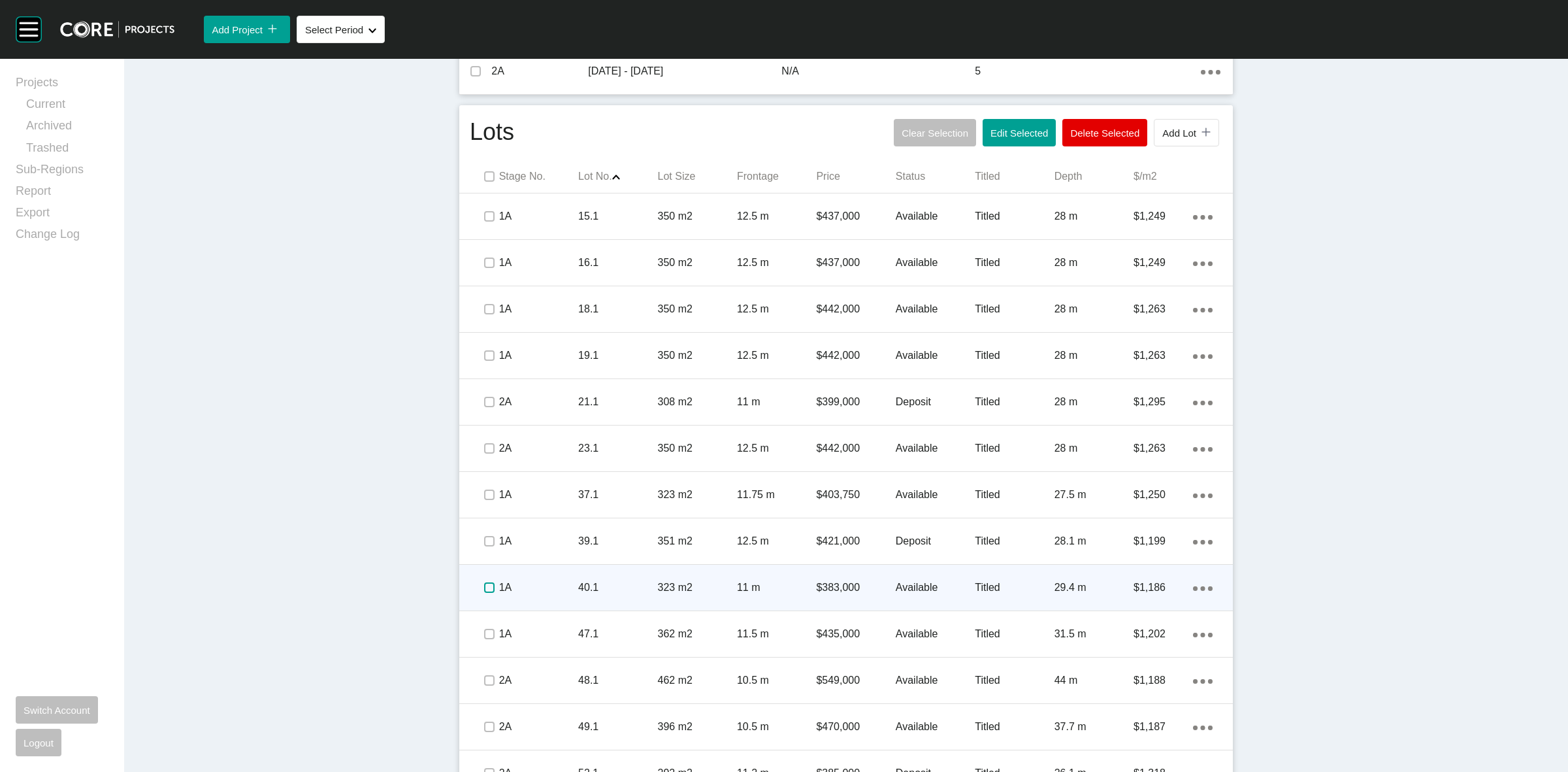
click at [484, 592] on label at bounding box center [489, 588] width 11 height 11
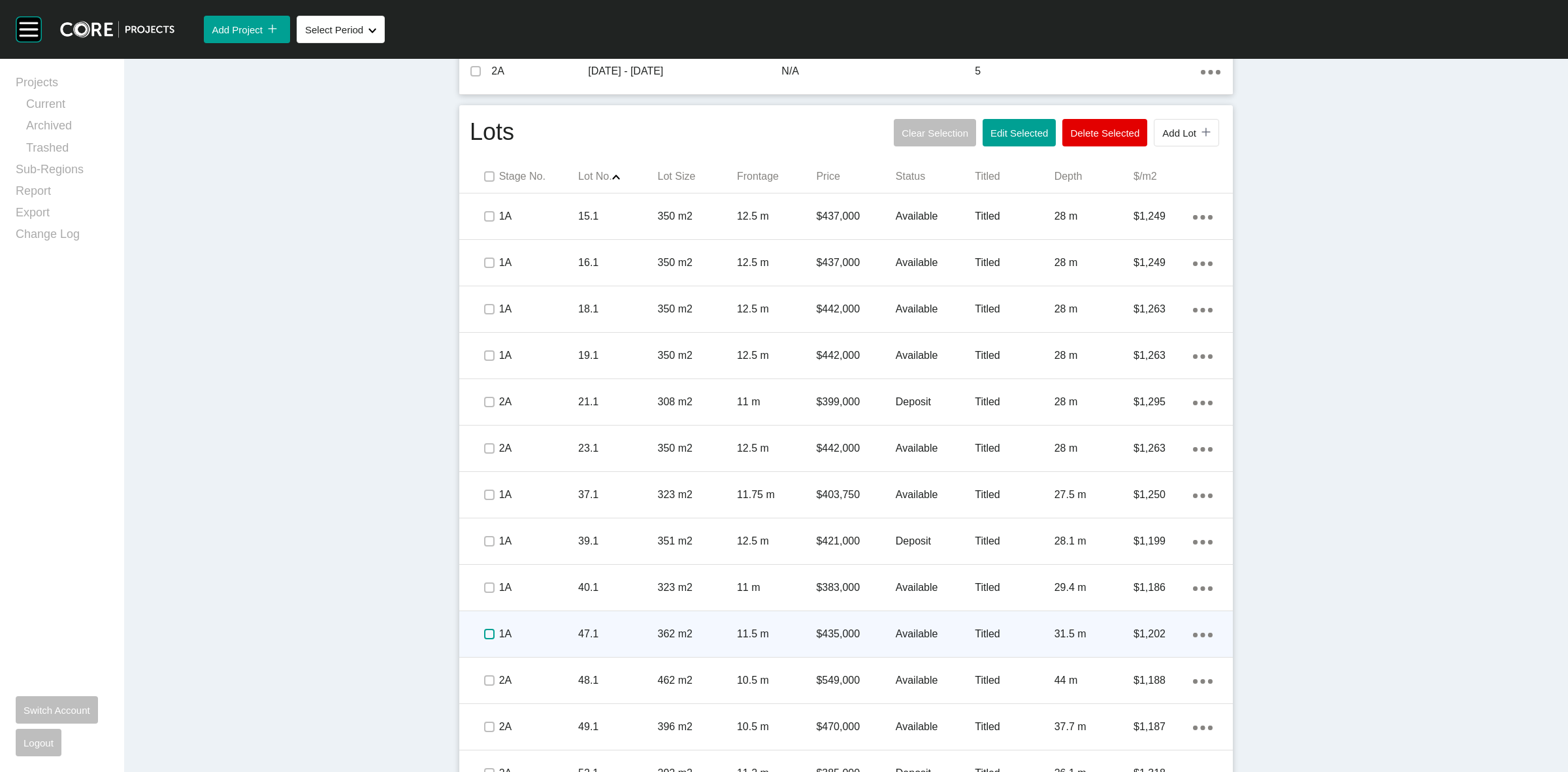
click at [484, 636] on label at bounding box center [489, 633] width 11 height 11
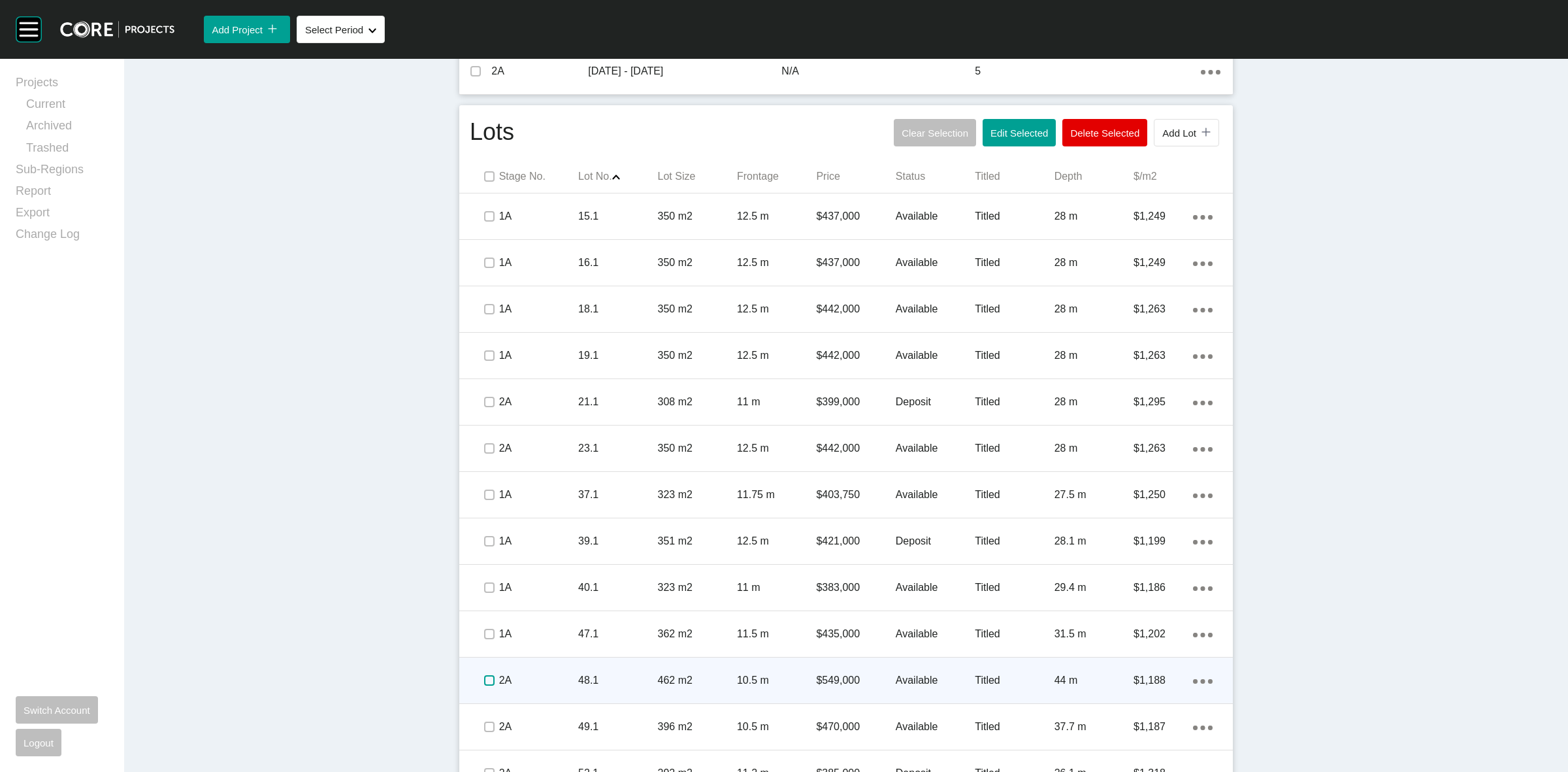
click at [484, 678] on label at bounding box center [489, 680] width 11 height 11
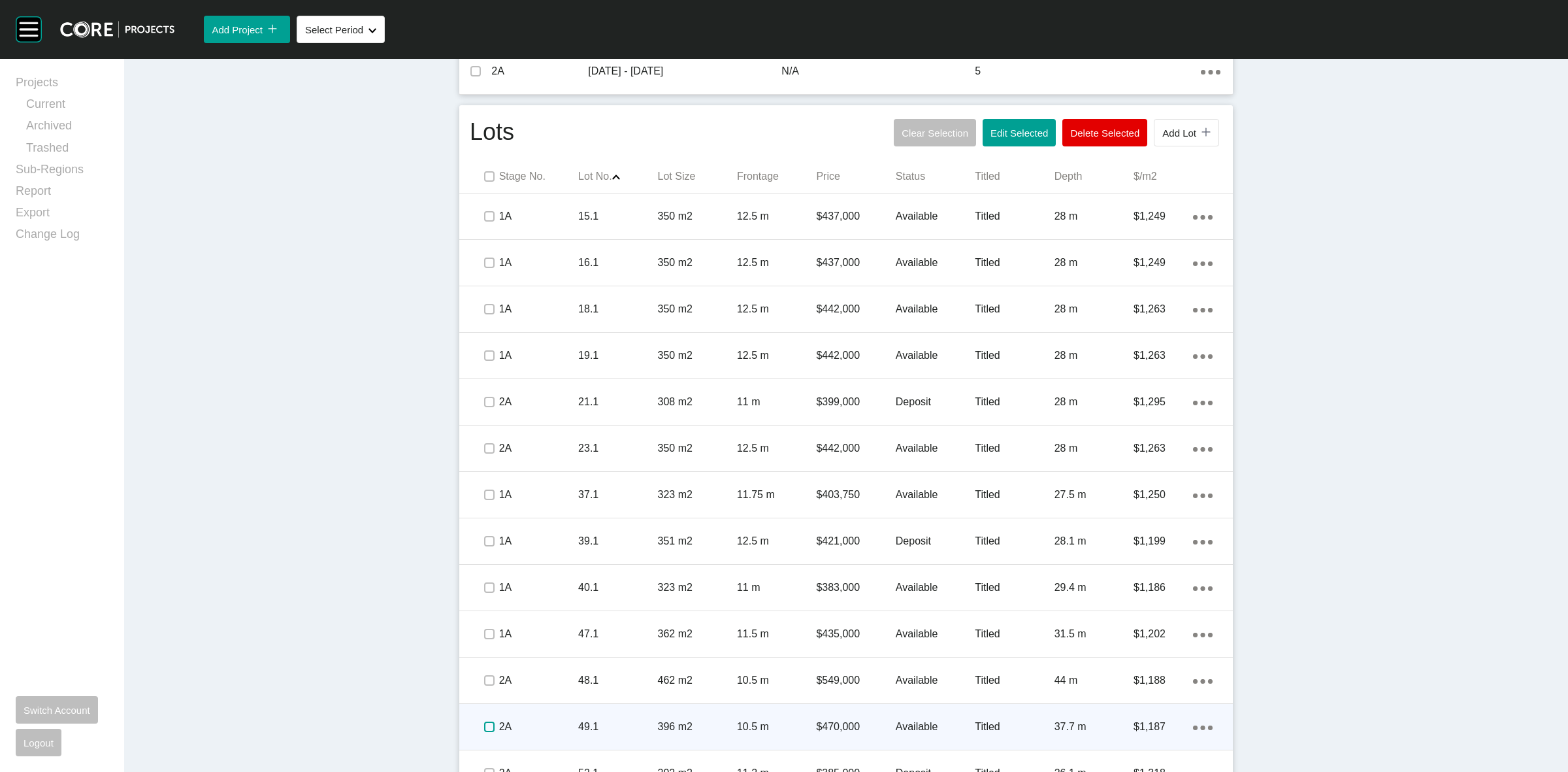
click at [484, 722] on label at bounding box center [489, 726] width 11 height 11
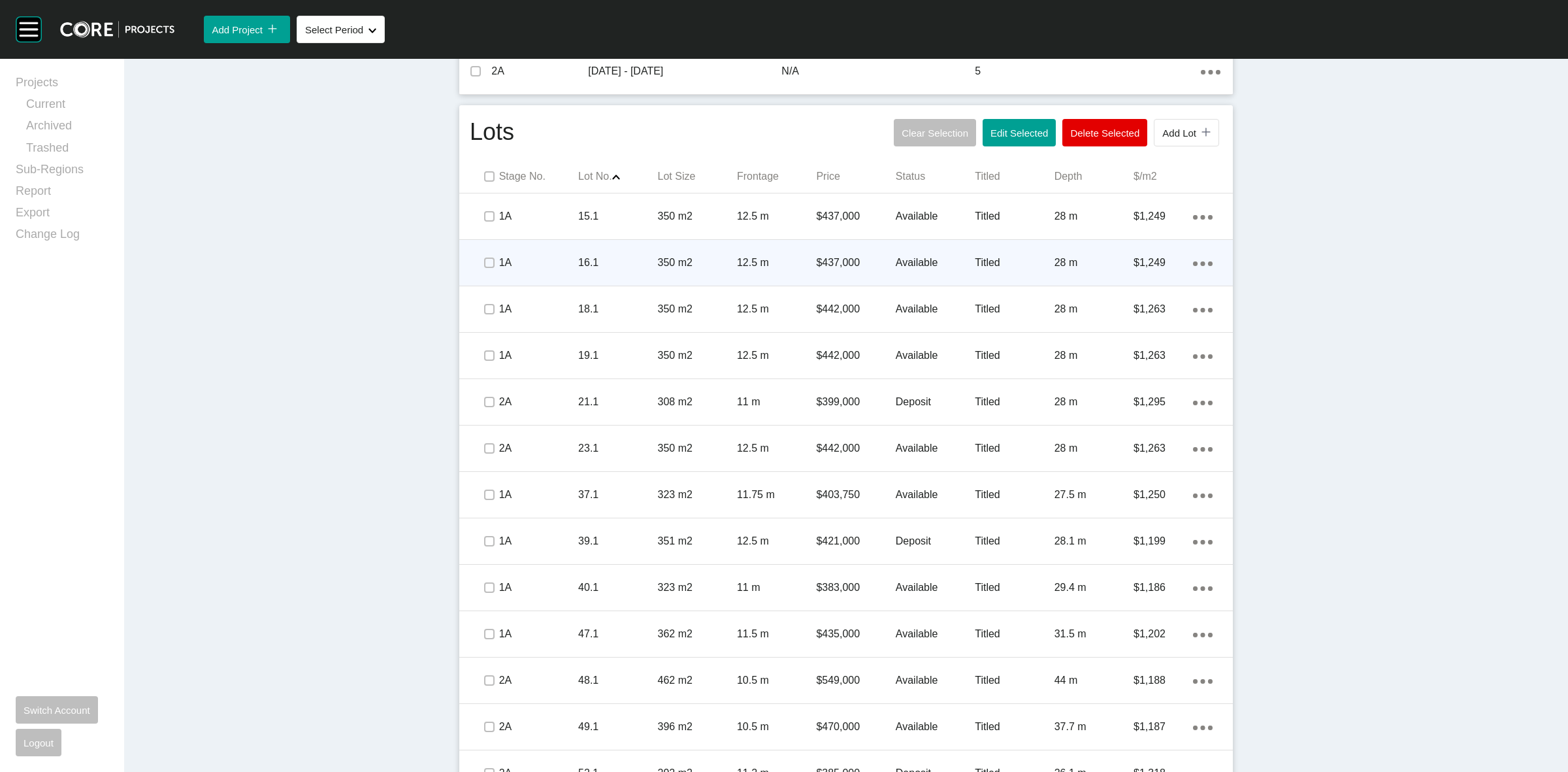
click at [611, 265] on p "16.1" at bounding box center [618, 263] width 79 height 15
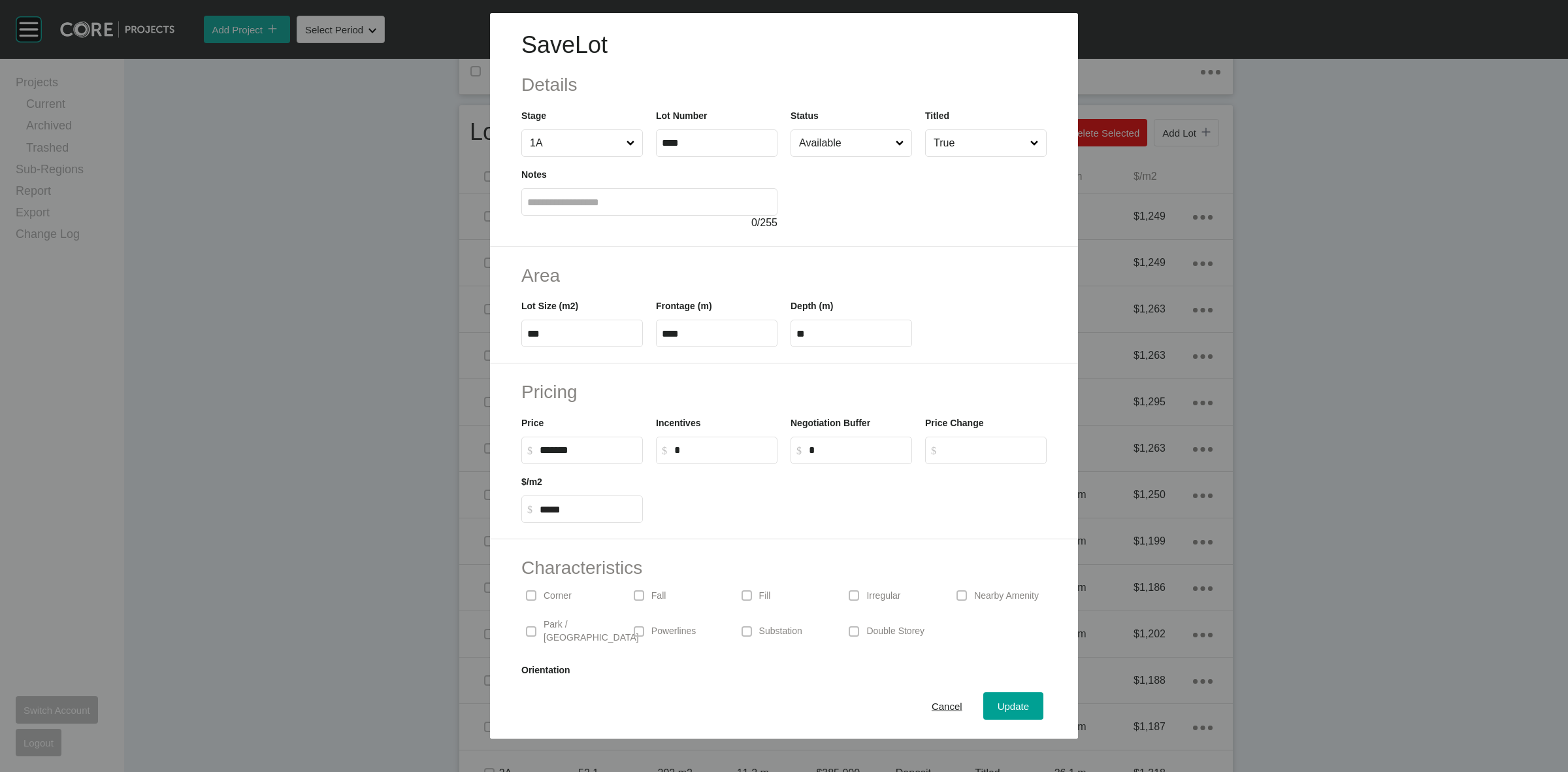
click at [831, 142] on input "Available" at bounding box center [844, 142] width 97 height 26
click at [998, 702] on span "Update" at bounding box center [1014, 706] width 31 height 11
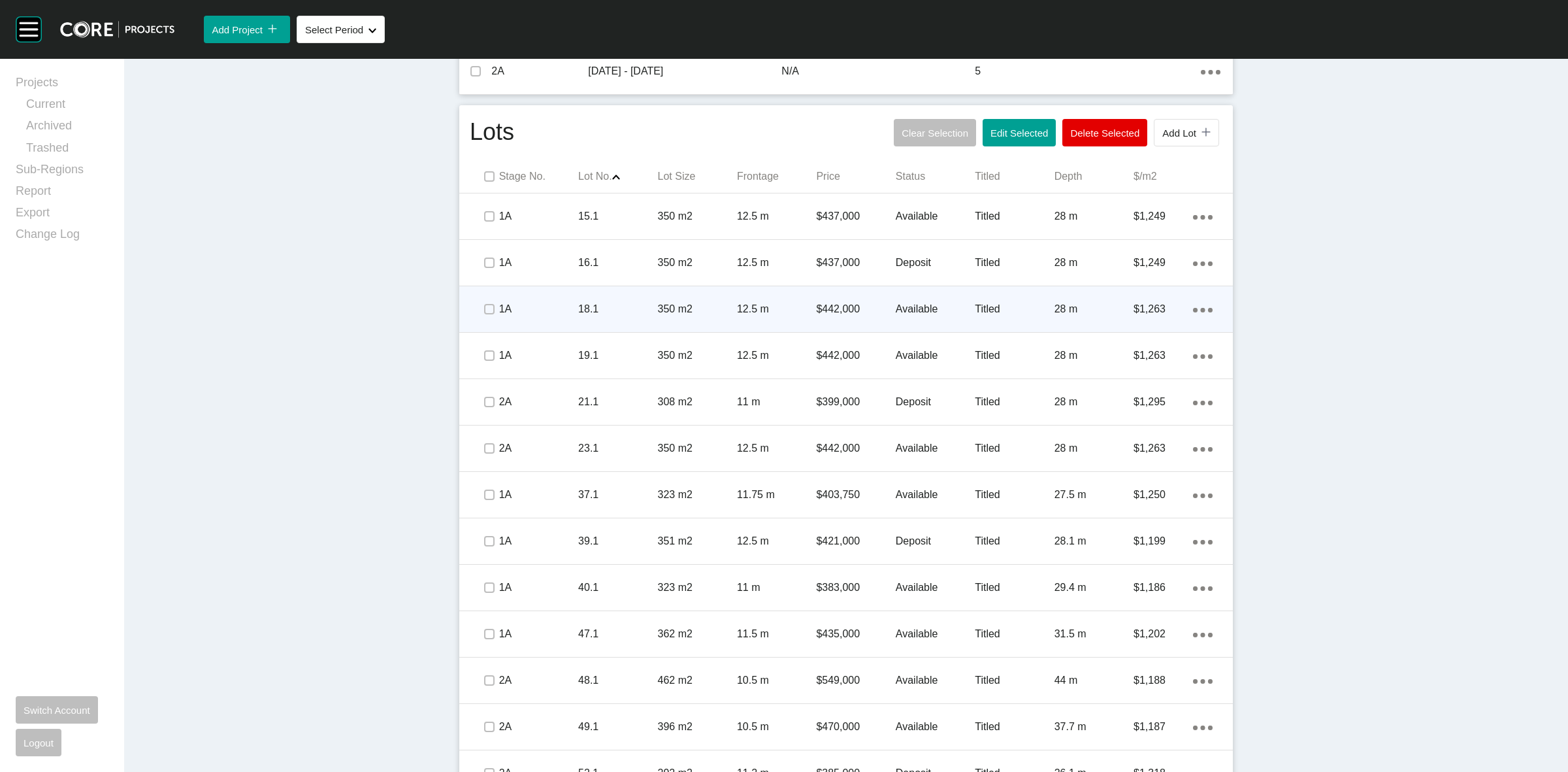
click at [637, 318] on div "18.1" at bounding box center [618, 309] width 79 height 41
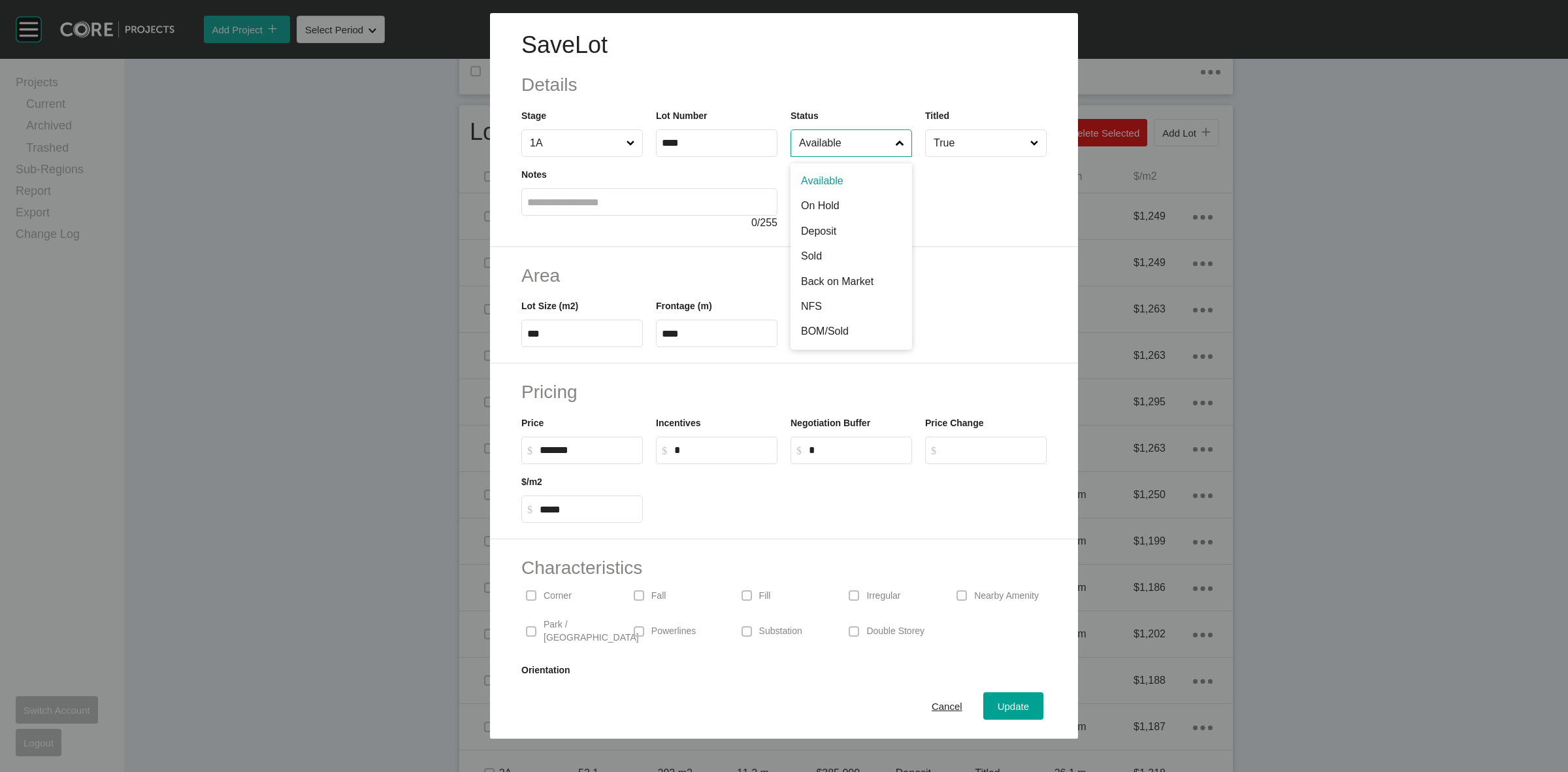
click at [821, 145] on input "Available" at bounding box center [844, 142] width 97 height 26
click at [1000, 704] on span "Update" at bounding box center [1014, 706] width 31 height 11
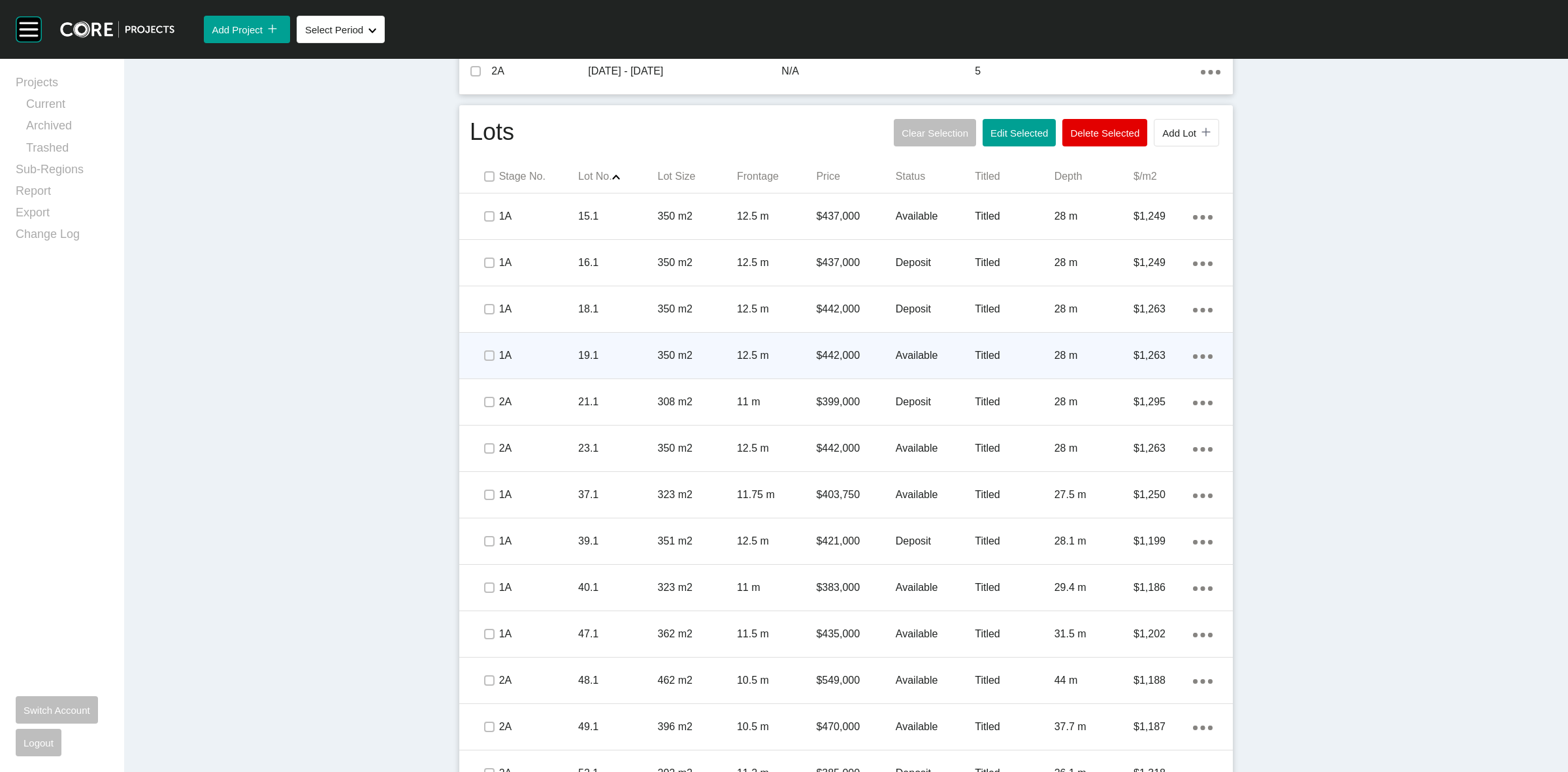
click at [629, 355] on p "19.1" at bounding box center [618, 355] width 79 height 15
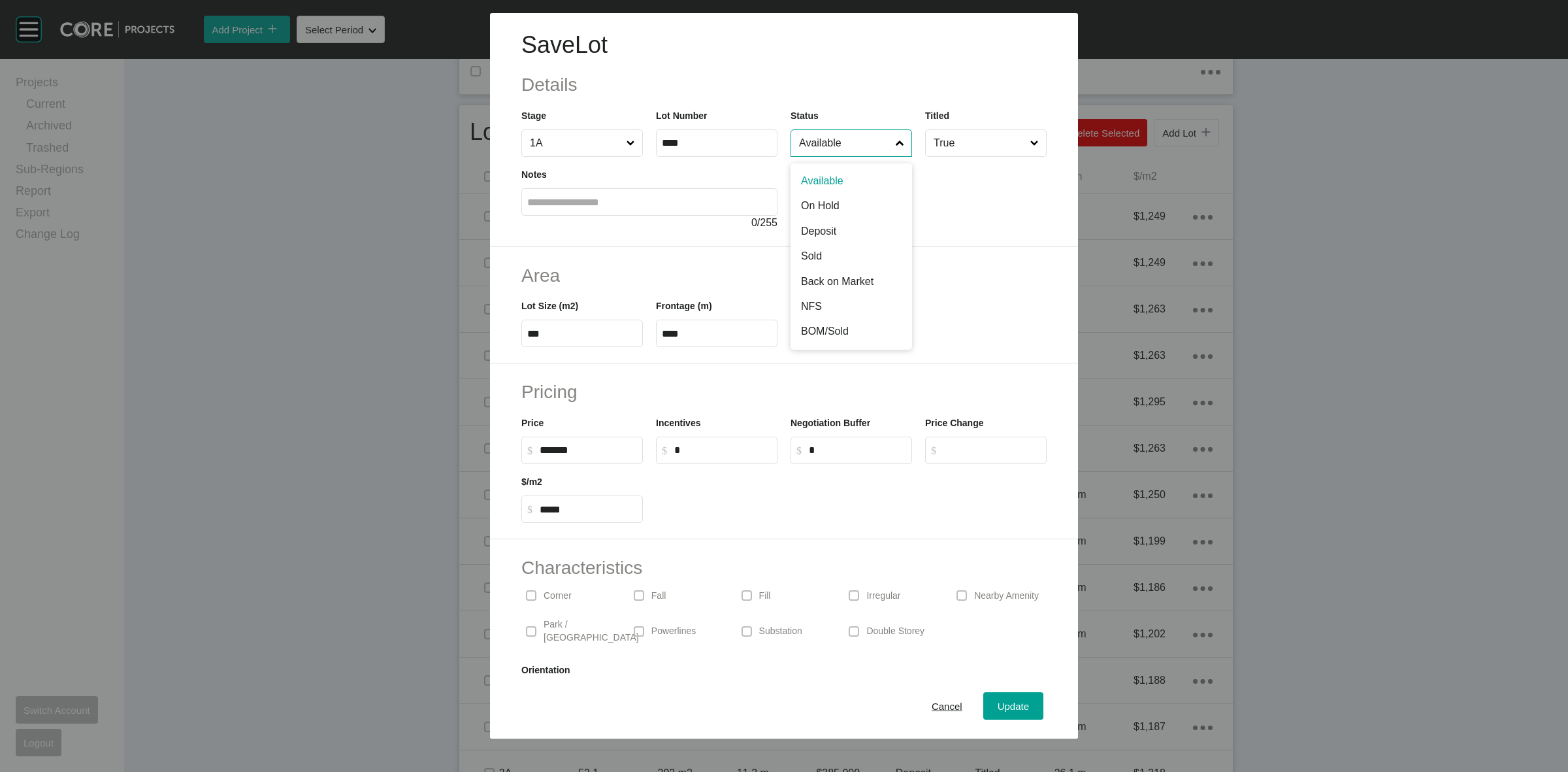
click at [827, 153] on input "Available" at bounding box center [844, 142] width 97 height 26
click at [1010, 701] on span "Update" at bounding box center [1014, 706] width 31 height 11
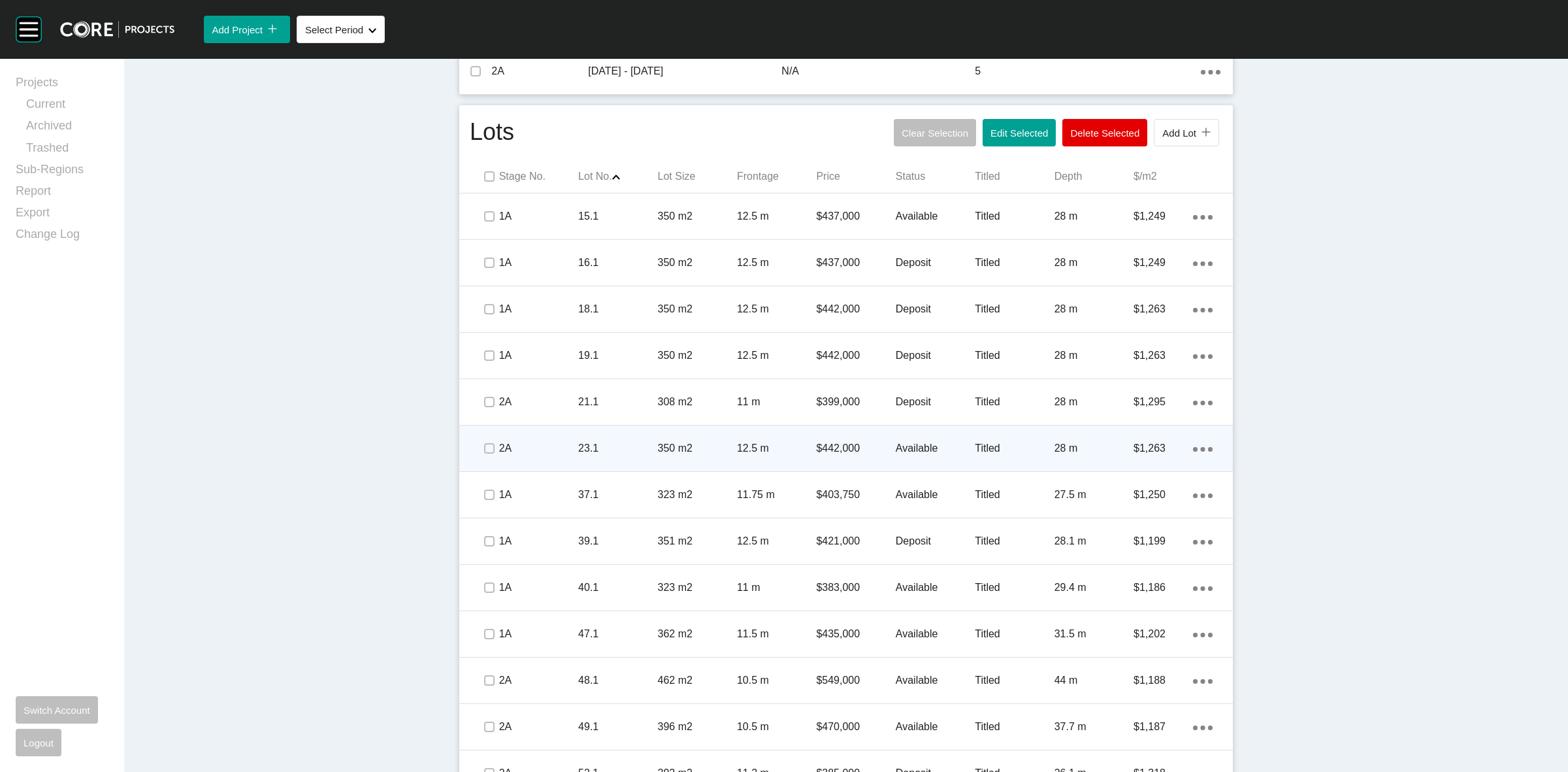
click at [630, 443] on p "23.1" at bounding box center [618, 448] width 79 height 15
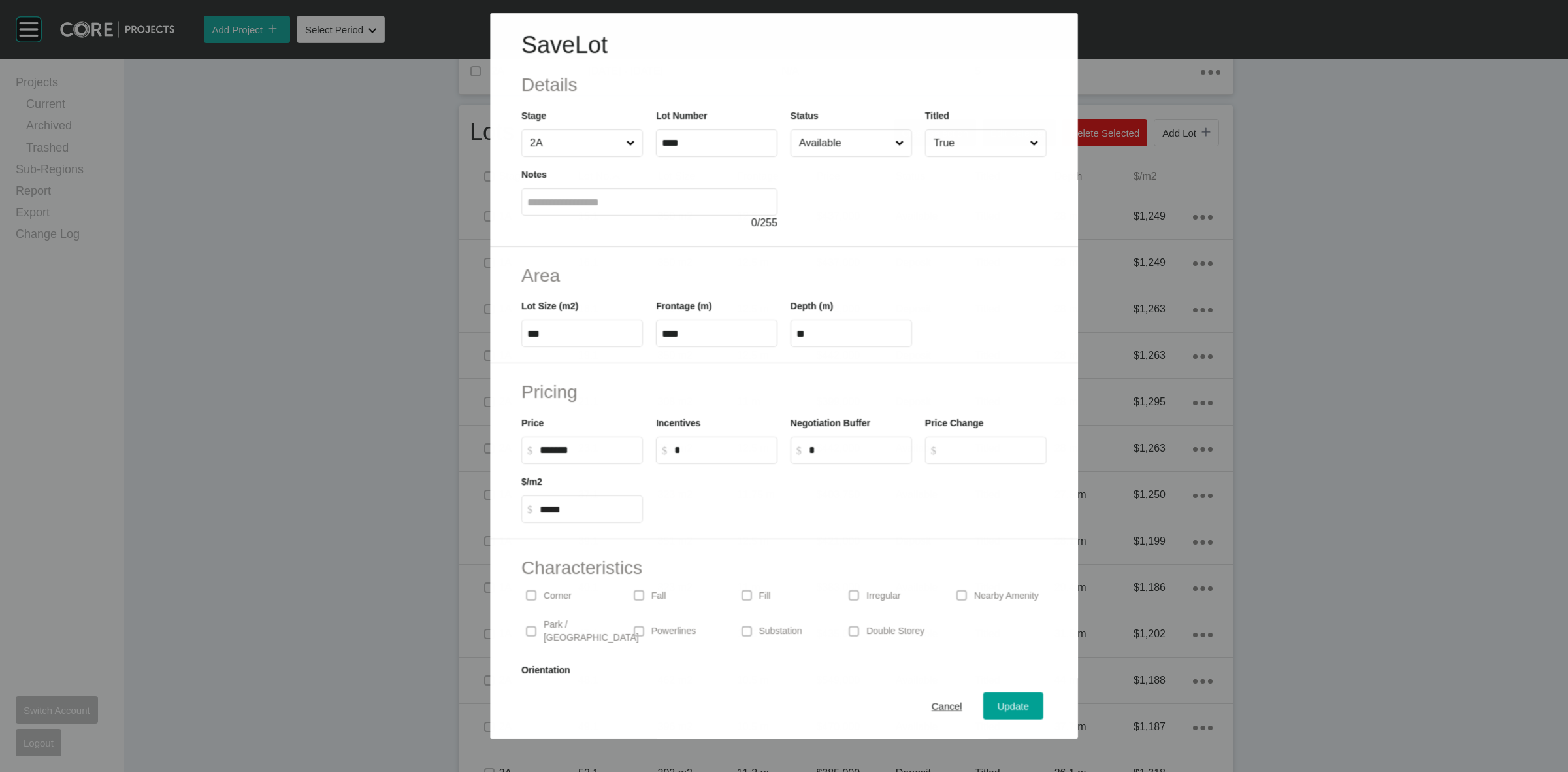
click at [838, 150] on input "Available" at bounding box center [844, 142] width 96 height 26
click at [833, 149] on input "On Hold" at bounding box center [844, 142] width 97 height 26
click at [1011, 704] on span "Update" at bounding box center [1014, 706] width 31 height 11
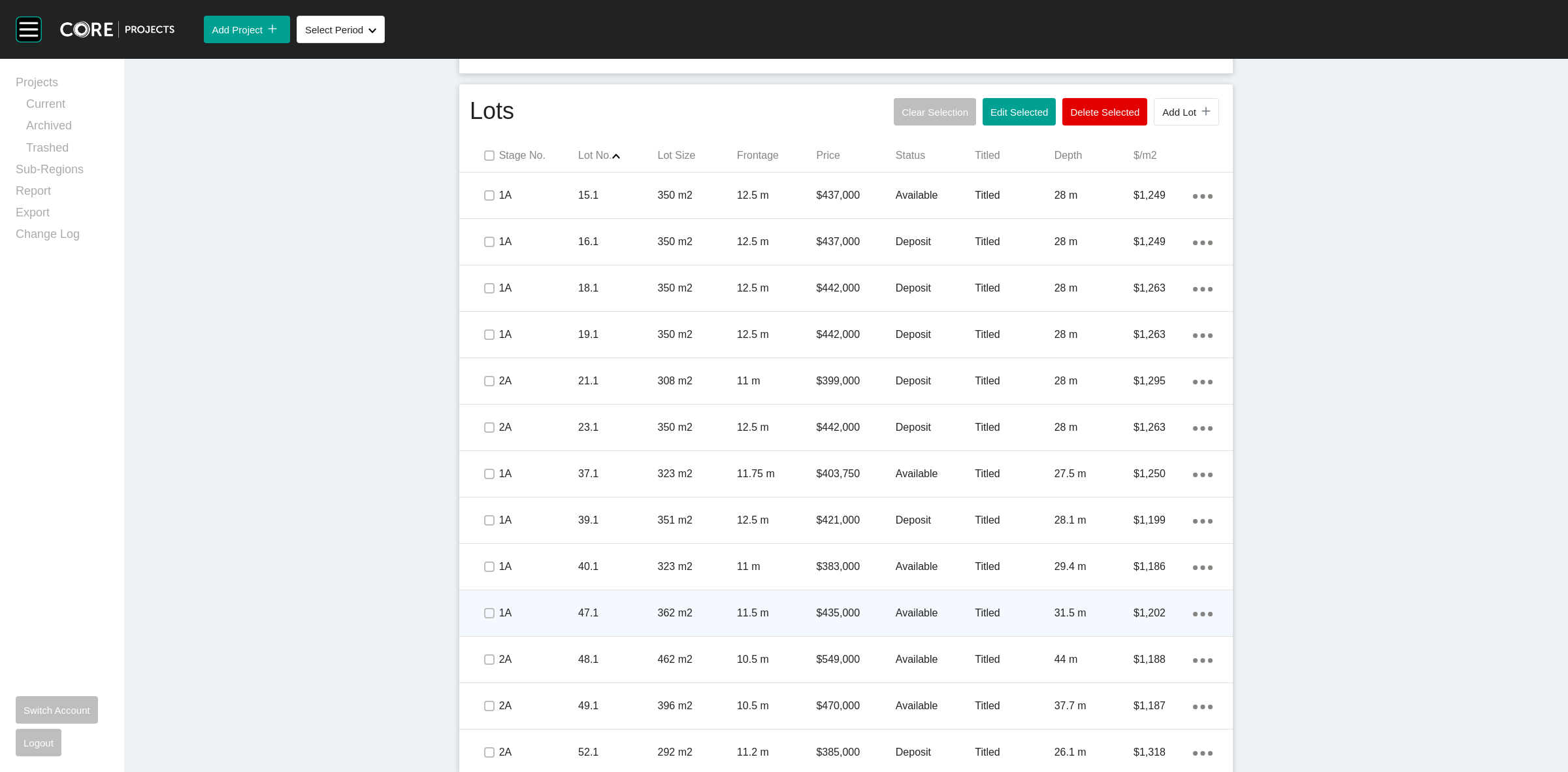
scroll to position [765, 0]
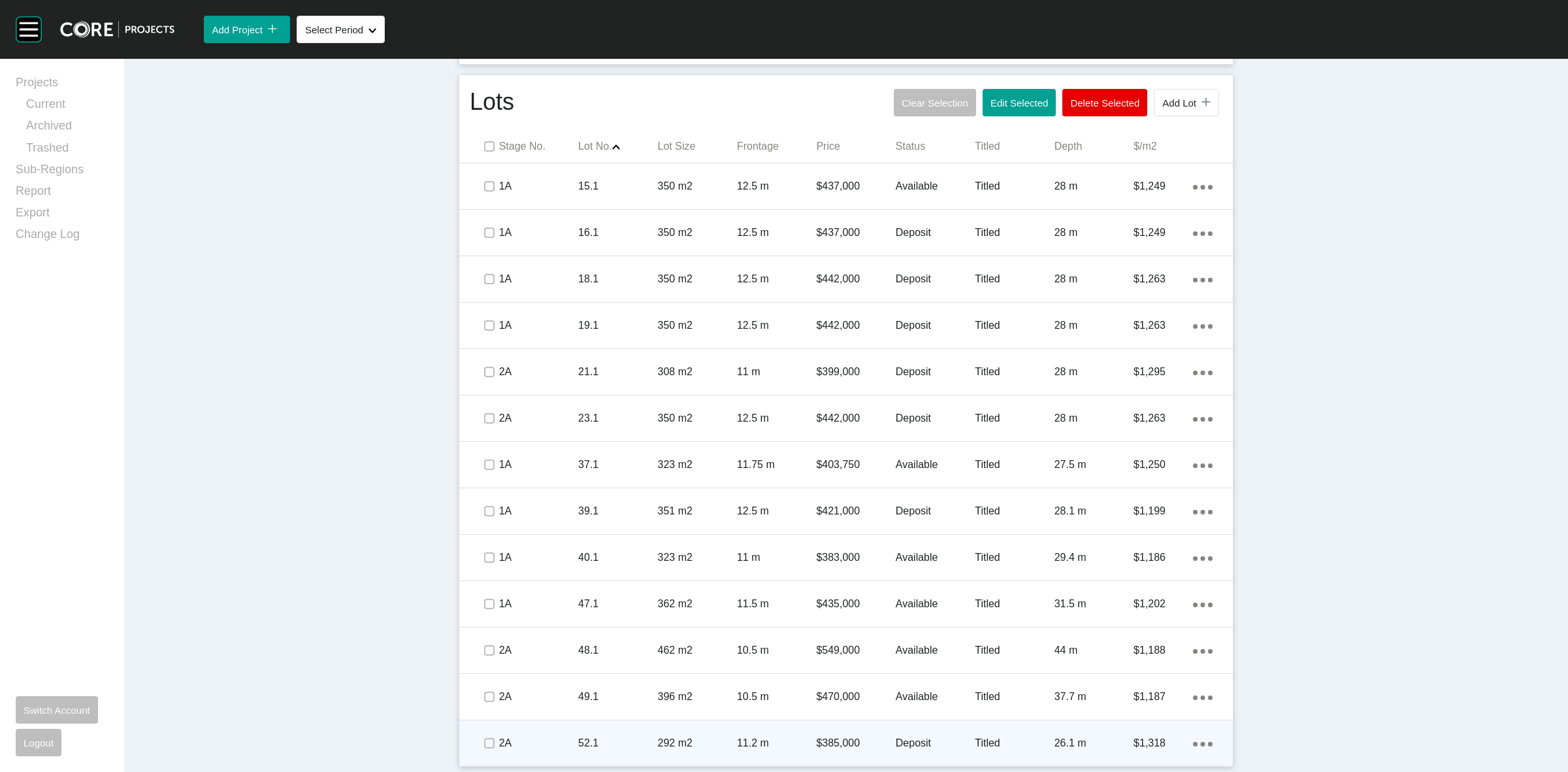
click at [580, 736] on p "52.1" at bounding box center [618, 743] width 79 height 15
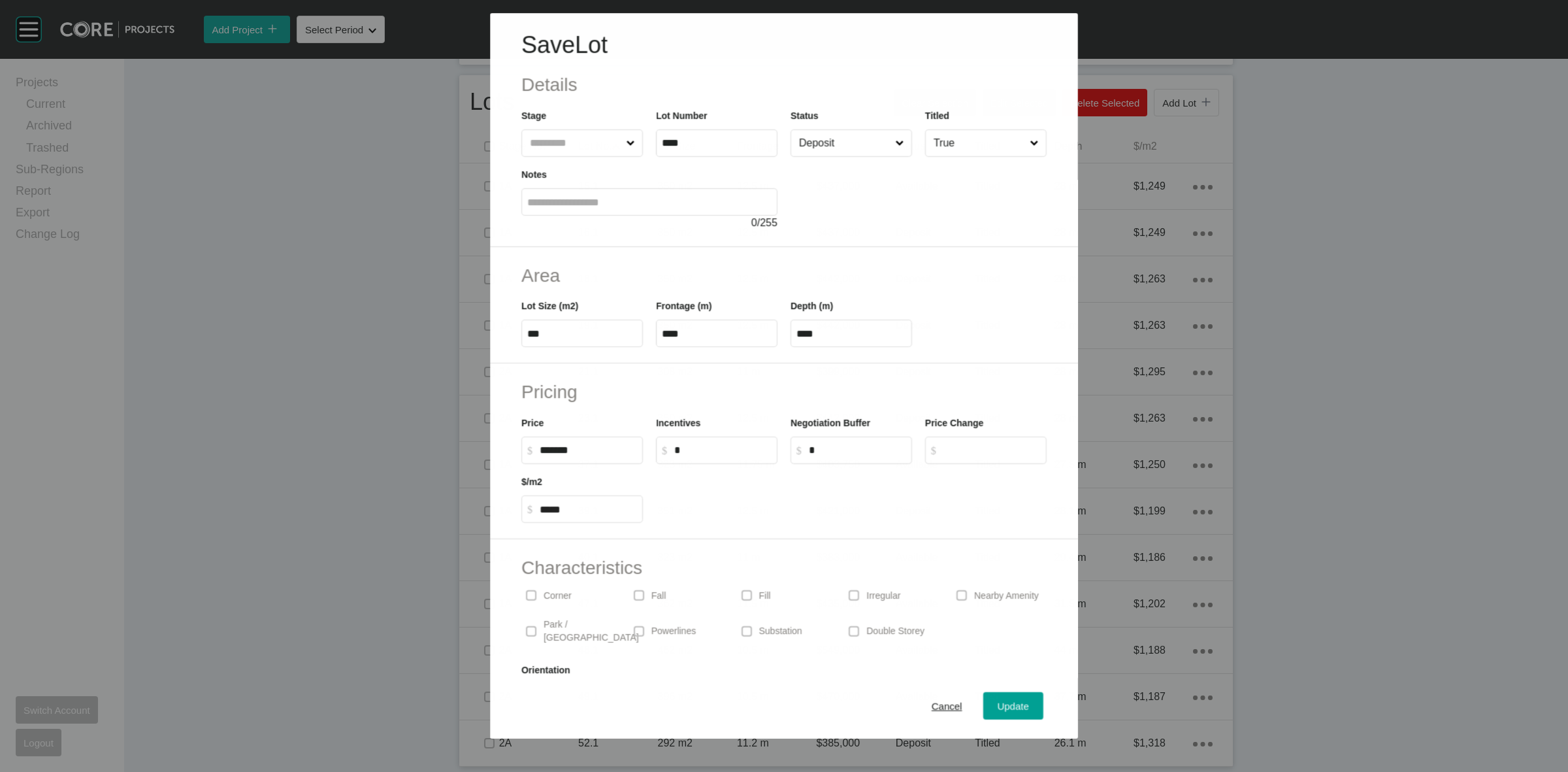
click at [838, 143] on input "Deposit" at bounding box center [844, 142] width 96 height 26
click at [1006, 702] on span "Update" at bounding box center [1014, 706] width 31 height 11
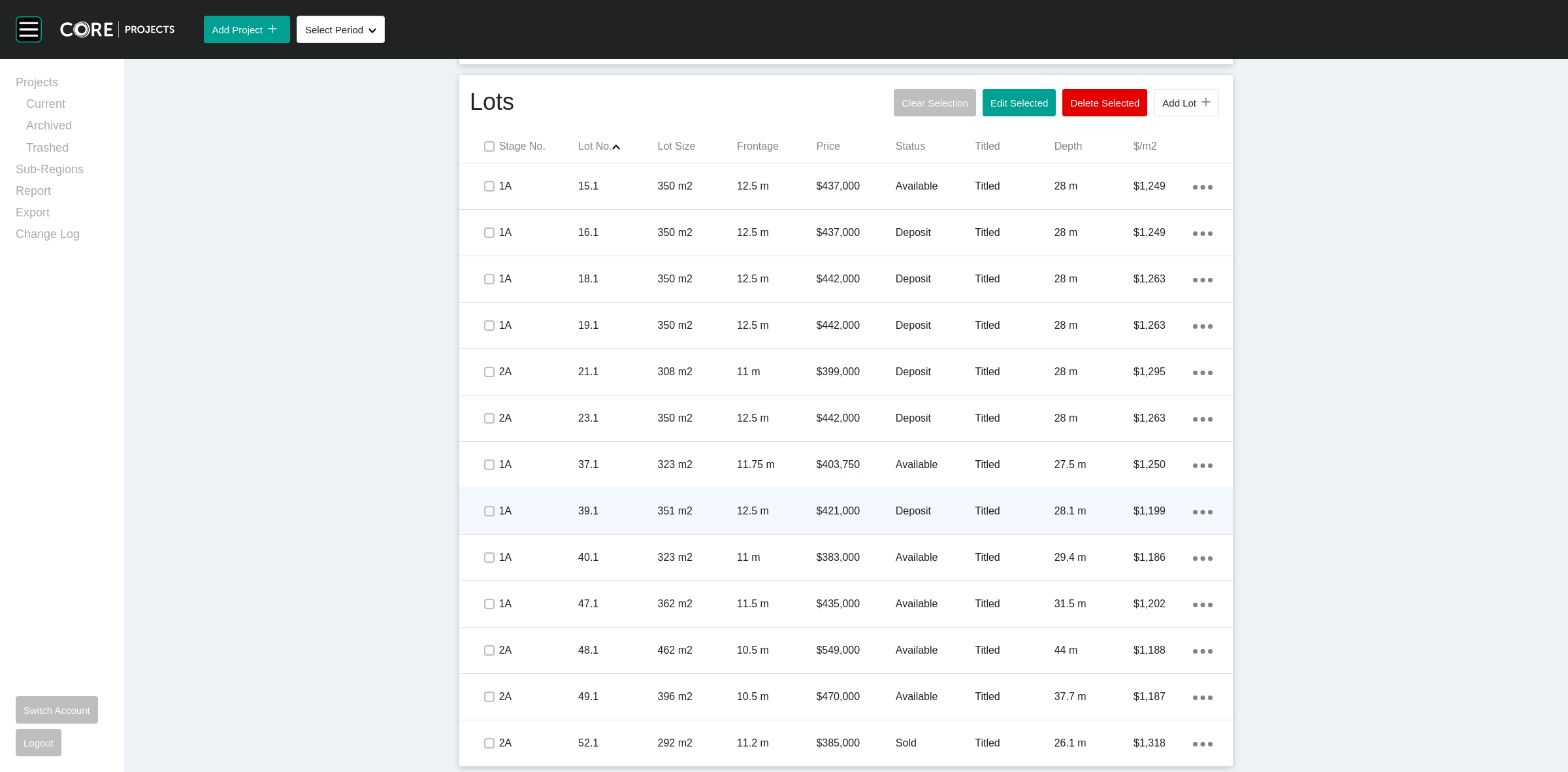
click at [529, 508] on p "1A" at bounding box center [539, 510] width 79 height 15
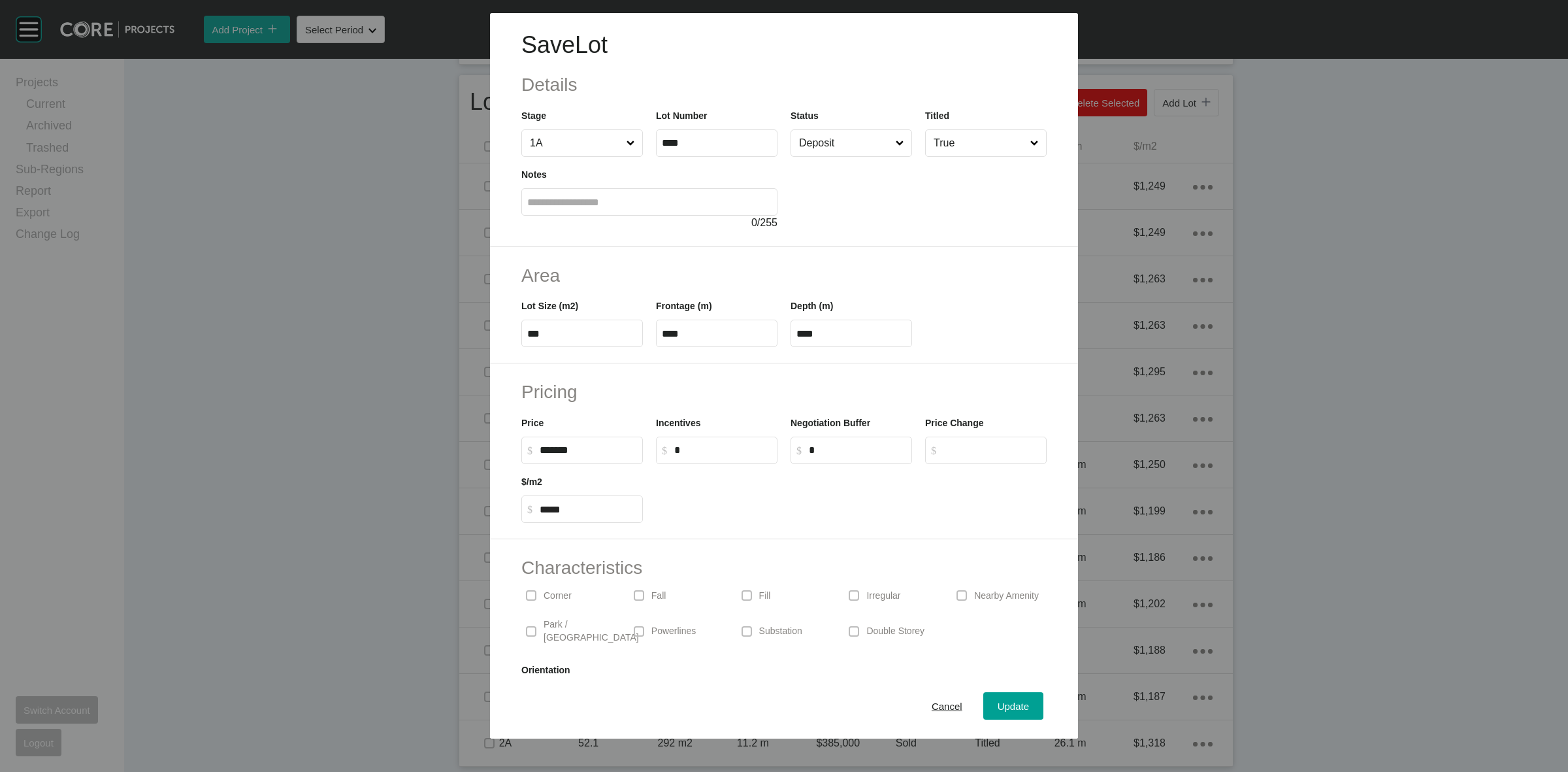
click at [833, 142] on input "Deposit" at bounding box center [844, 142] width 97 height 26
click at [1008, 708] on span "Update" at bounding box center [1014, 706] width 31 height 11
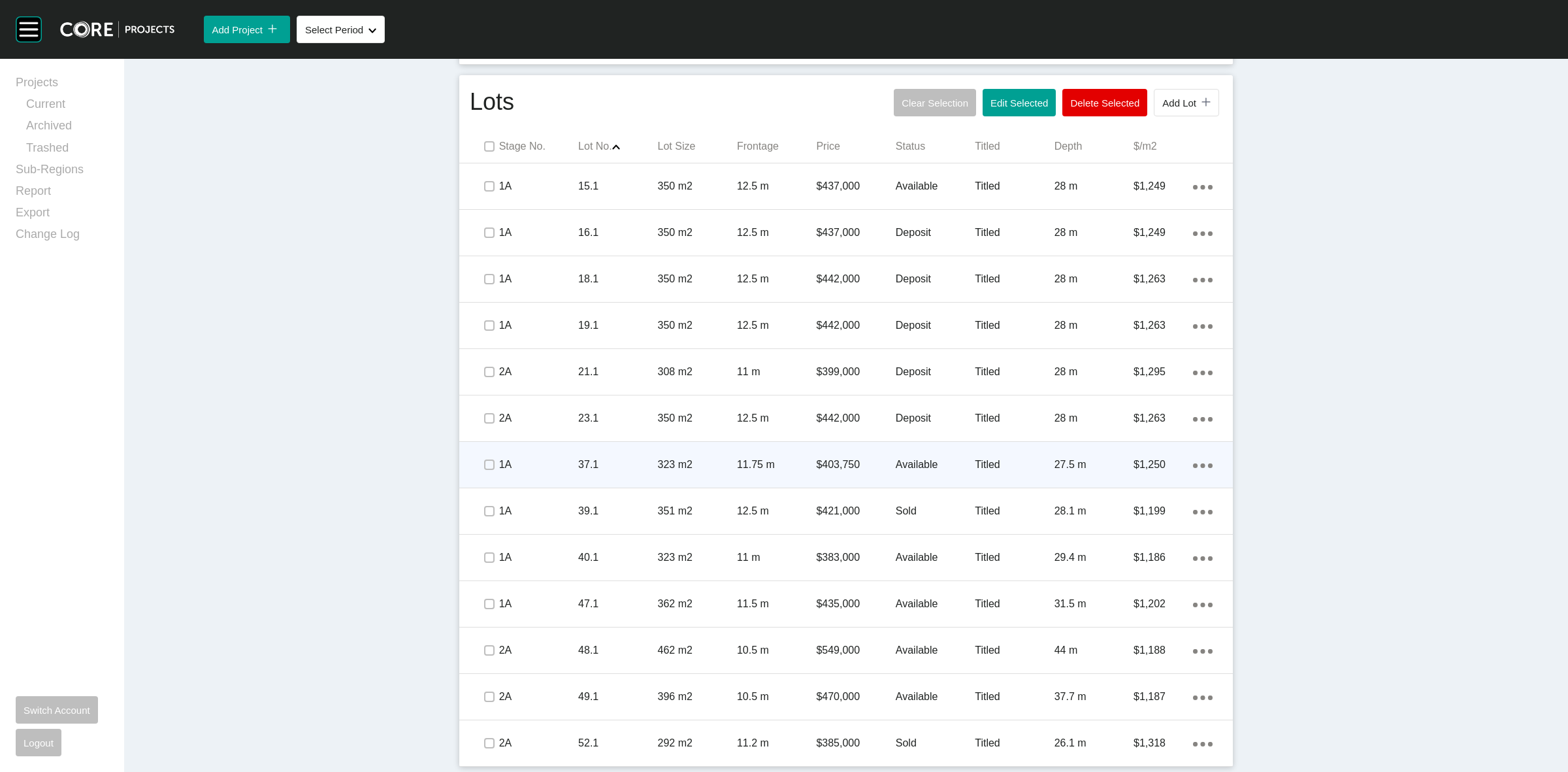
click at [616, 467] on p "37.1" at bounding box center [618, 465] width 79 height 15
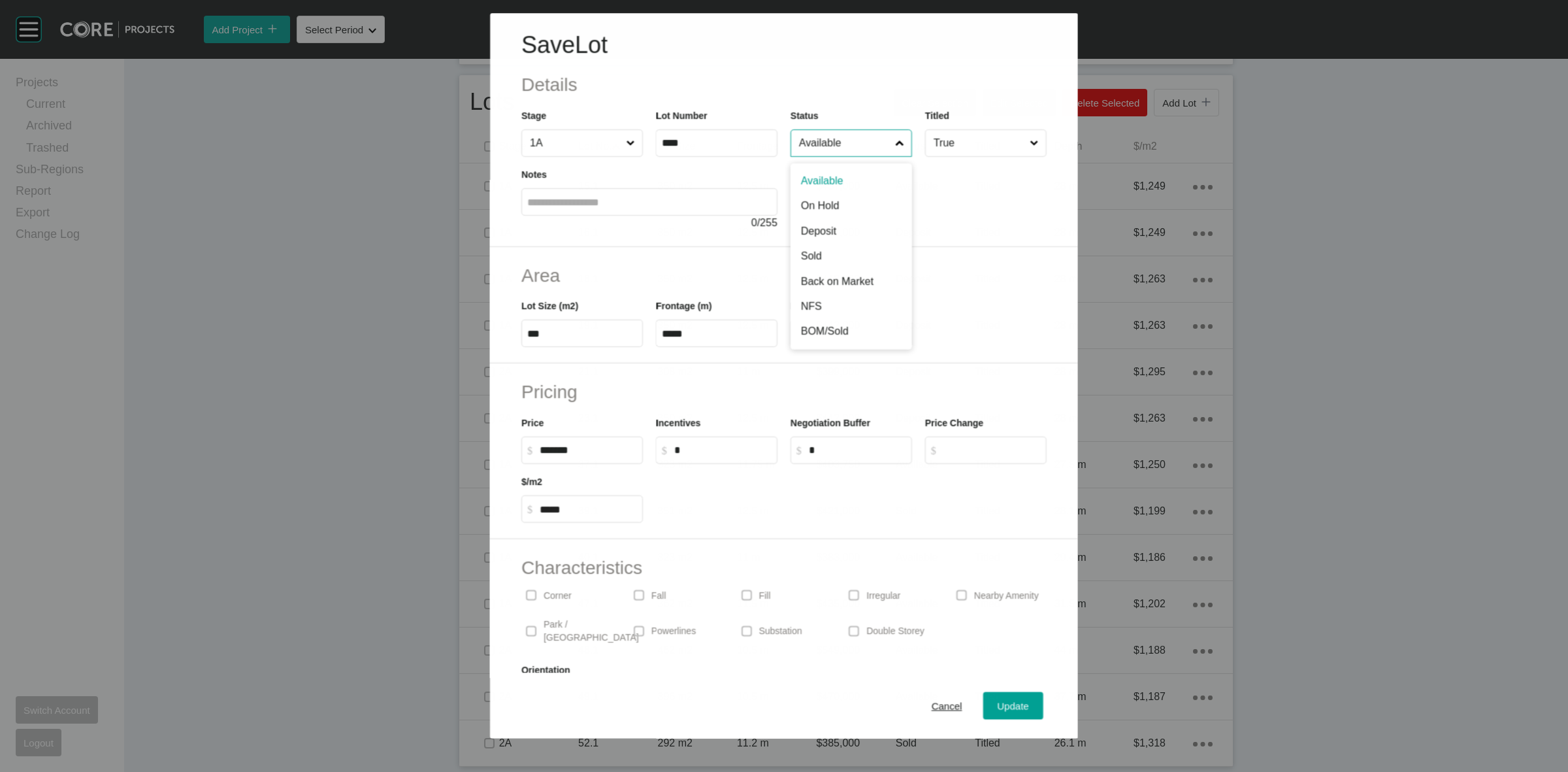
drag, startPoint x: 806, startPoint y: 141, endPoint x: 835, endPoint y: 175, distance: 44.7
click at [807, 141] on input "Available" at bounding box center [844, 142] width 96 height 26
drag, startPoint x: 830, startPoint y: 230, endPoint x: 903, endPoint y: 339, distance: 131.2
click at [846, 144] on input "Deposit" at bounding box center [844, 142] width 97 height 26
click at [1018, 700] on div "Update" at bounding box center [1013, 707] width 38 height 18
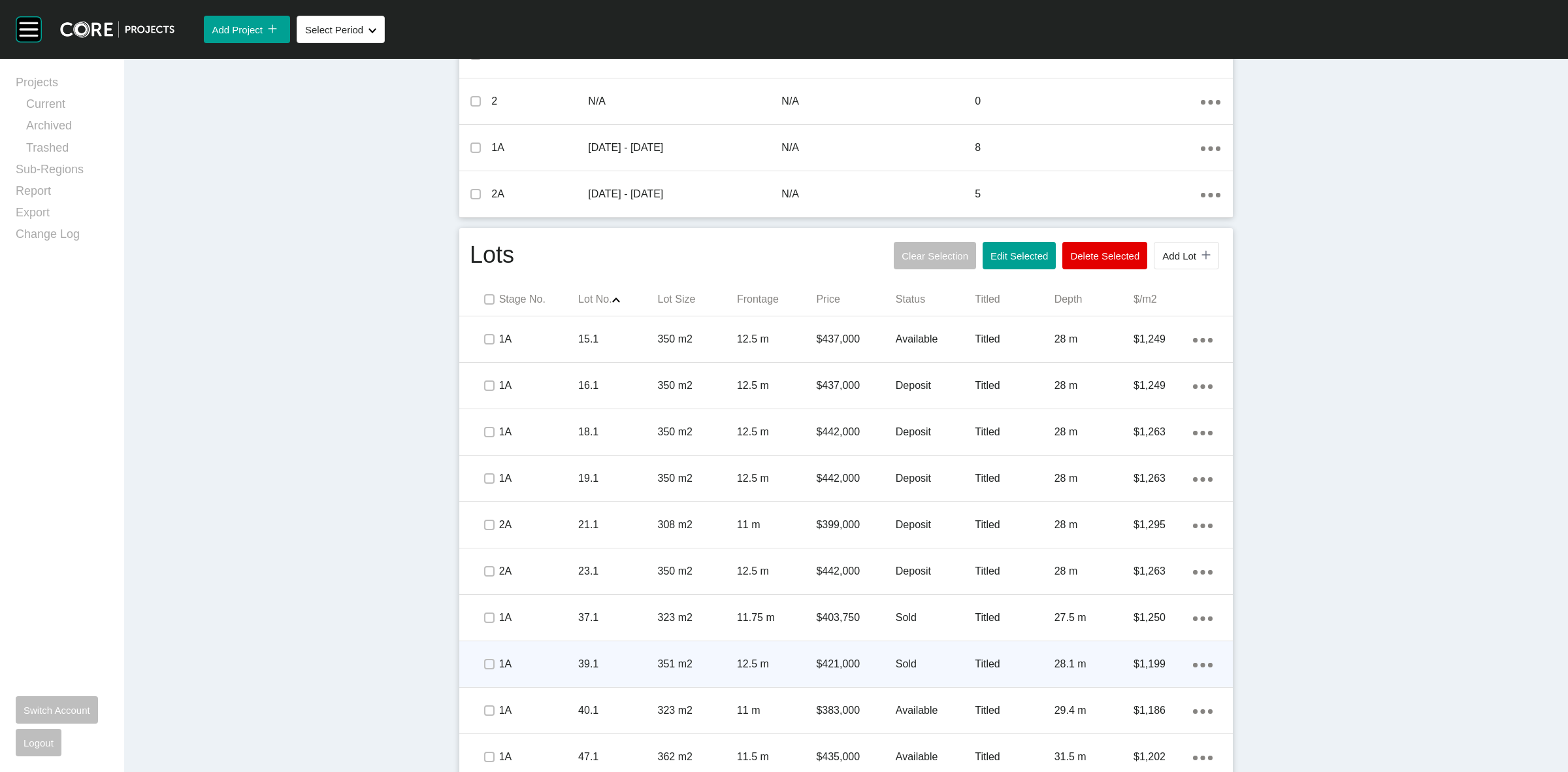
scroll to position [520, 0]
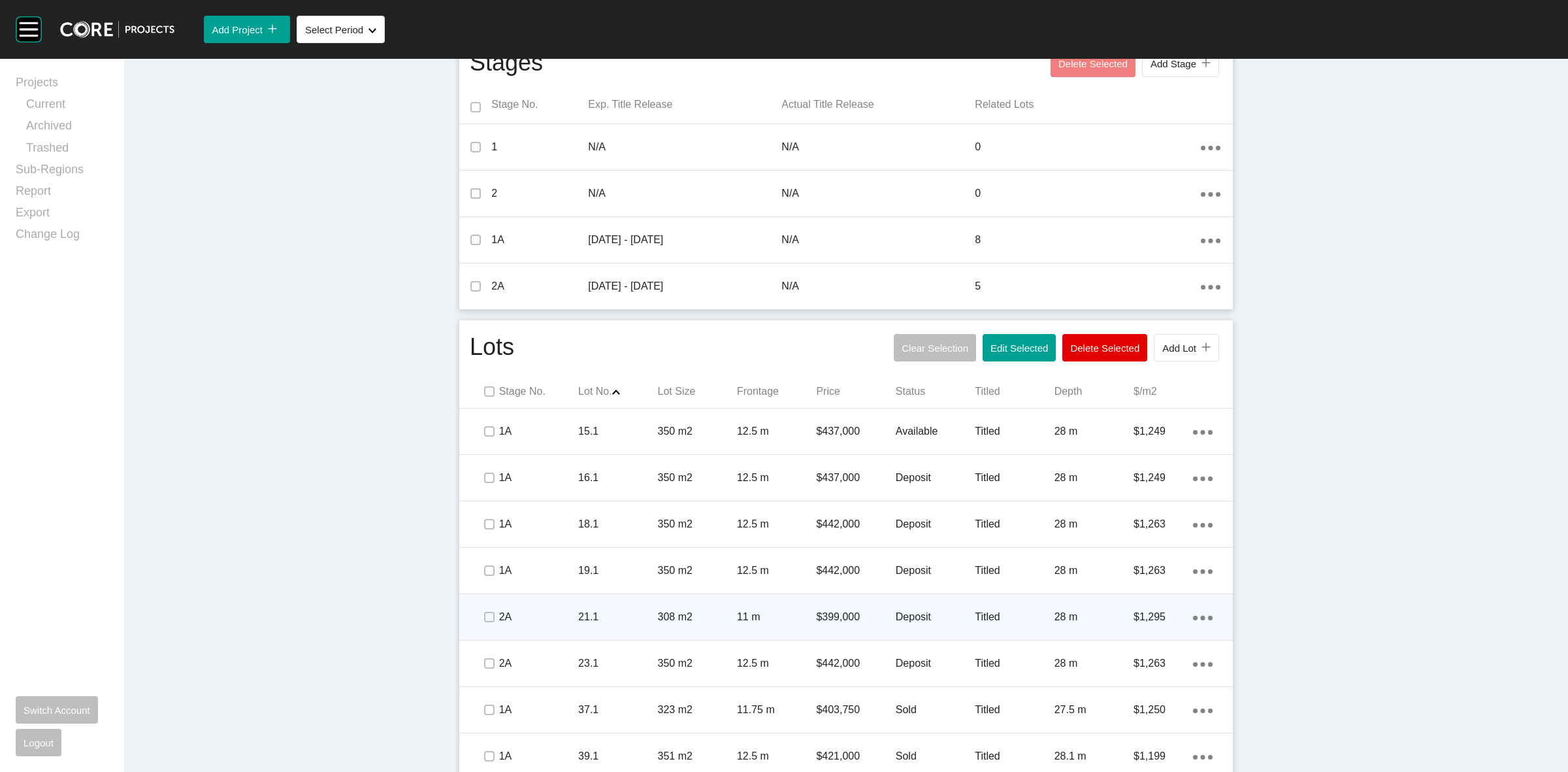
click at [658, 620] on p "308 m2" at bounding box center [697, 617] width 79 height 15
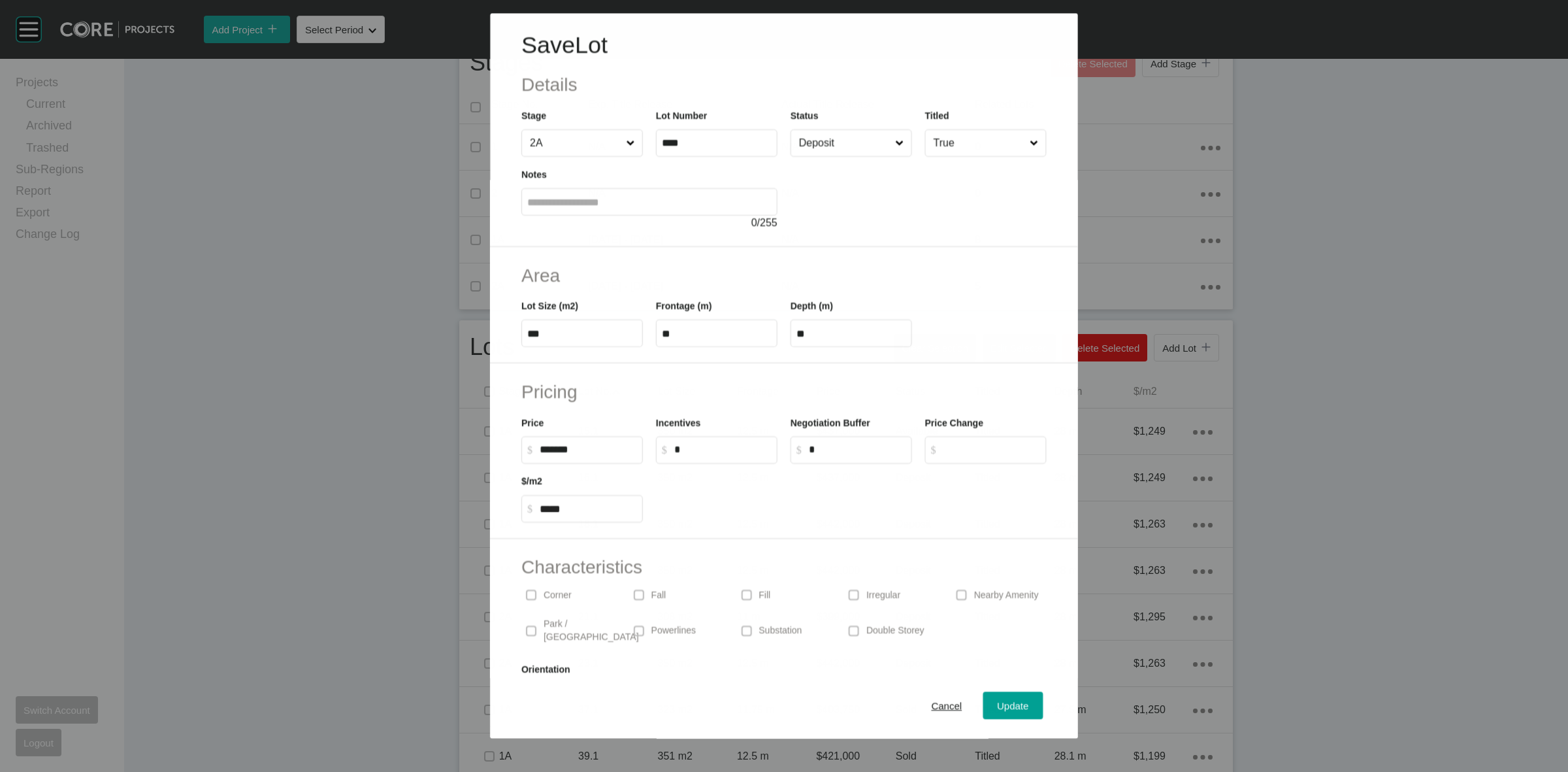
click at [853, 145] on input "Deposit" at bounding box center [844, 142] width 96 height 26
click at [998, 707] on span "Update" at bounding box center [1014, 706] width 31 height 11
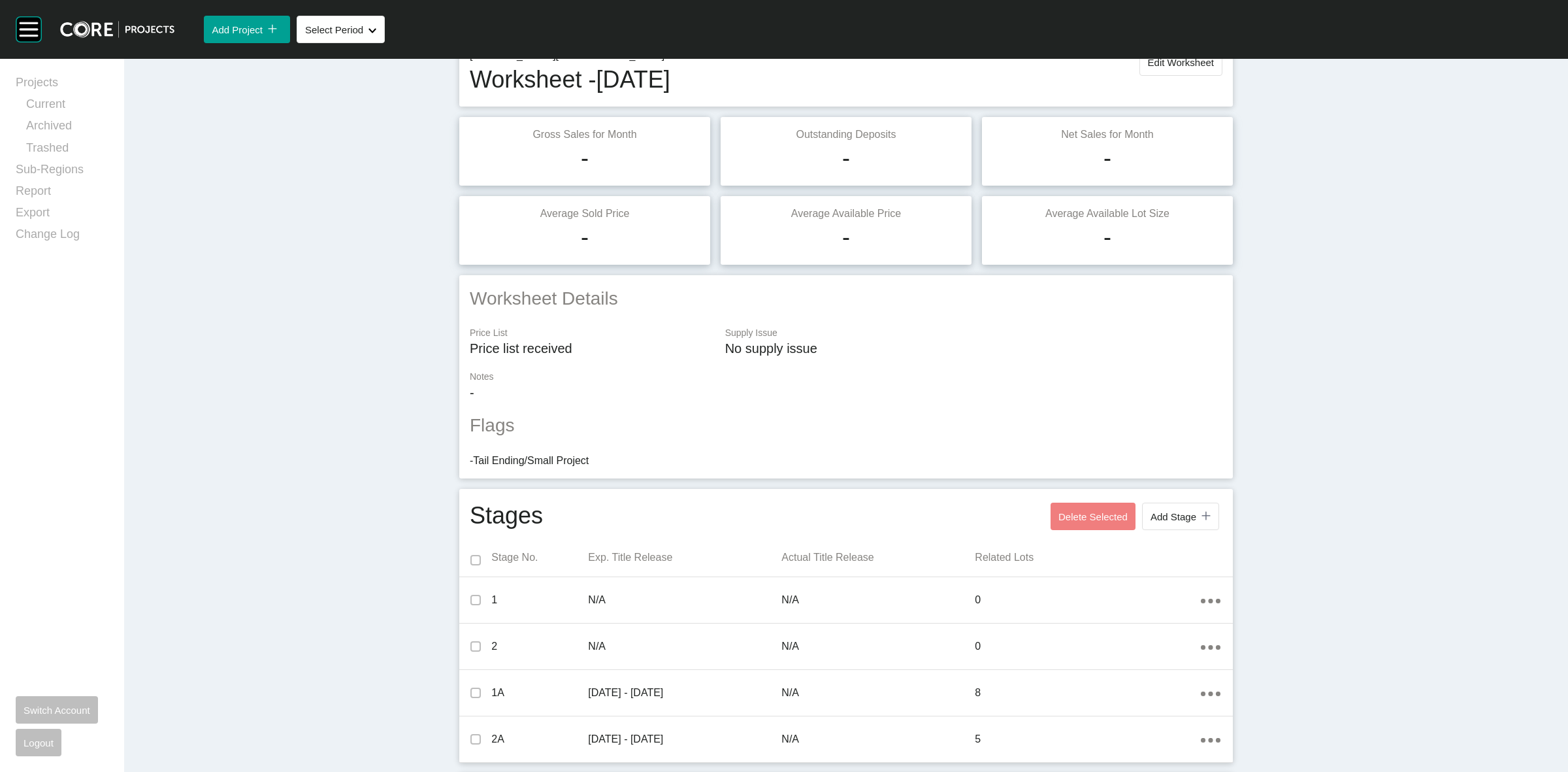
scroll to position [0, 0]
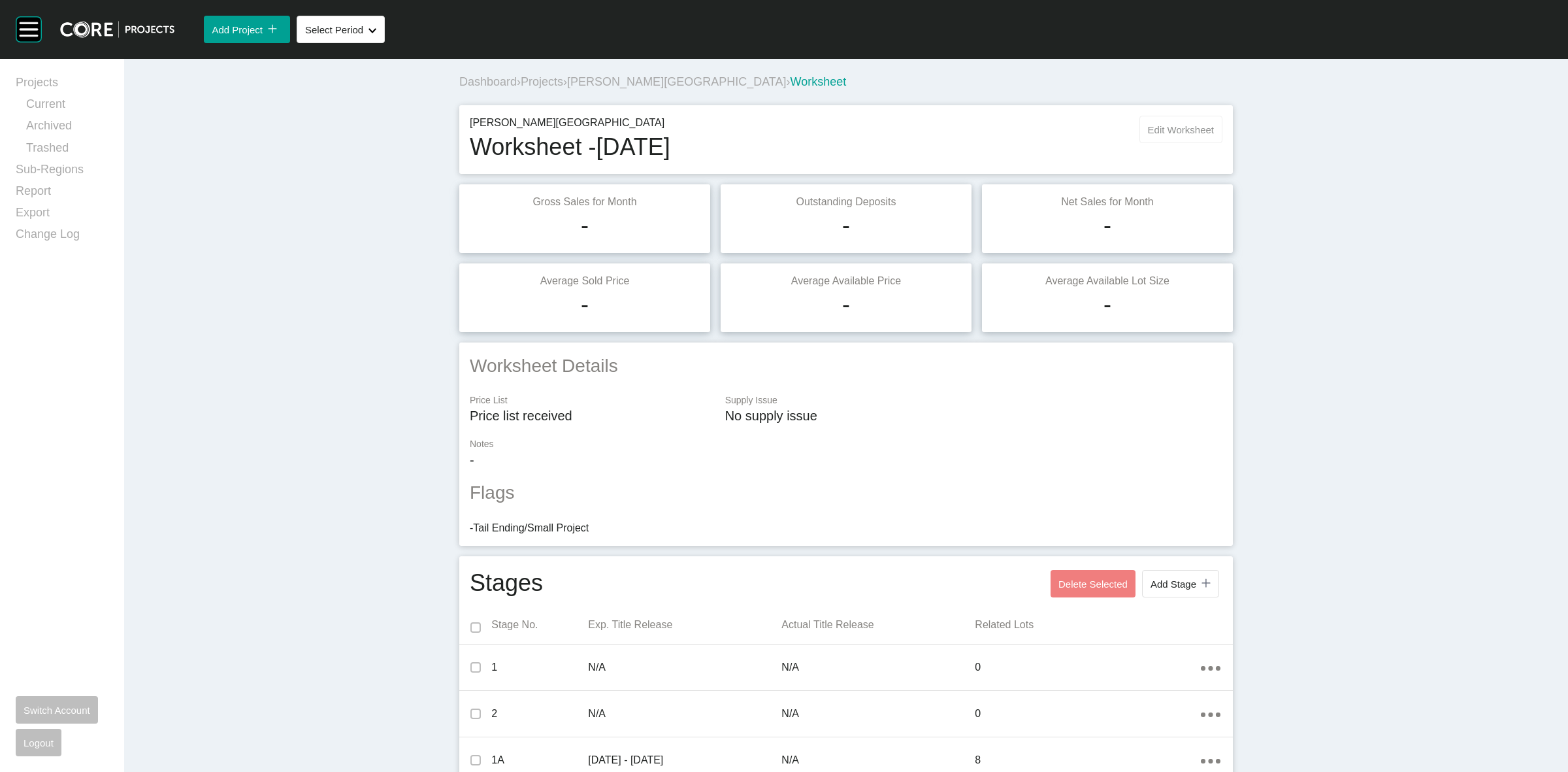
click at [1152, 130] on span "Edit Worksheet" at bounding box center [1182, 129] width 66 height 11
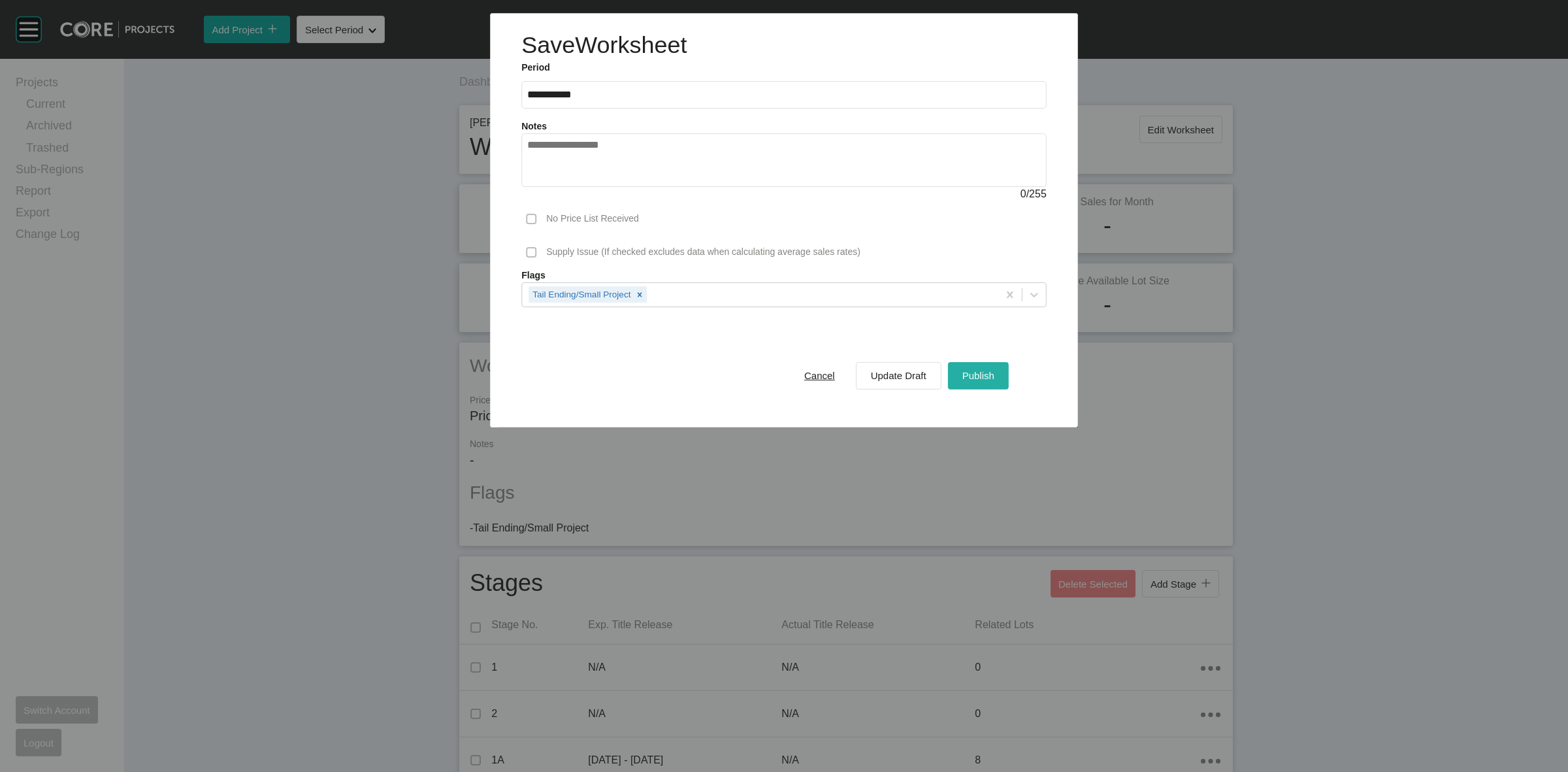
click at [977, 371] on span "Publish" at bounding box center [979, 375] width 32 height 11
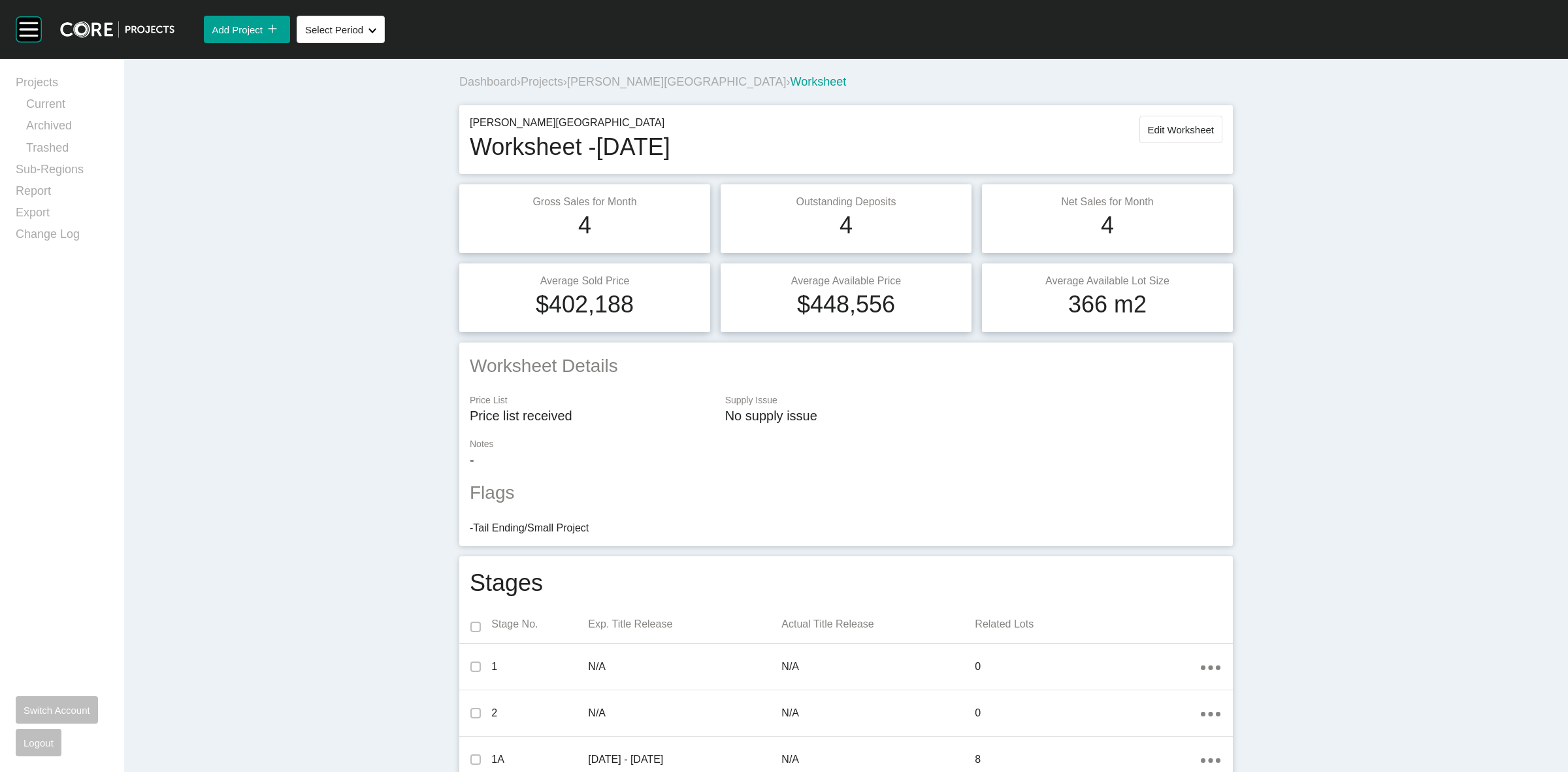
click at [613, 80] on span "[PERSON_NAME][GEOGRAPHIC_DATA]" at bounding box center [676, 81] width 219 height 13
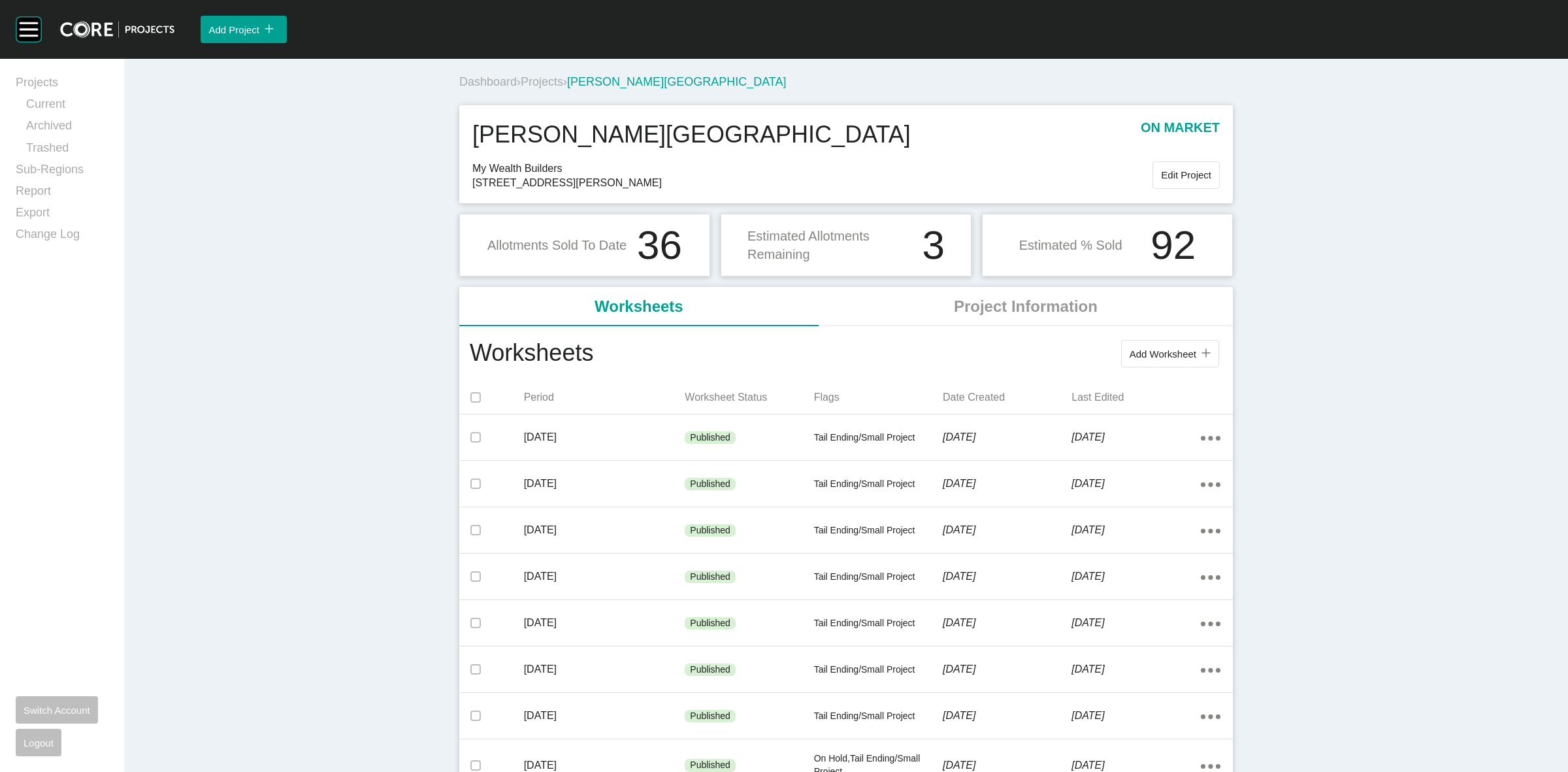
click at [553, 82] on span "Projects" at bounding box center [543, 81] width 43 height 13
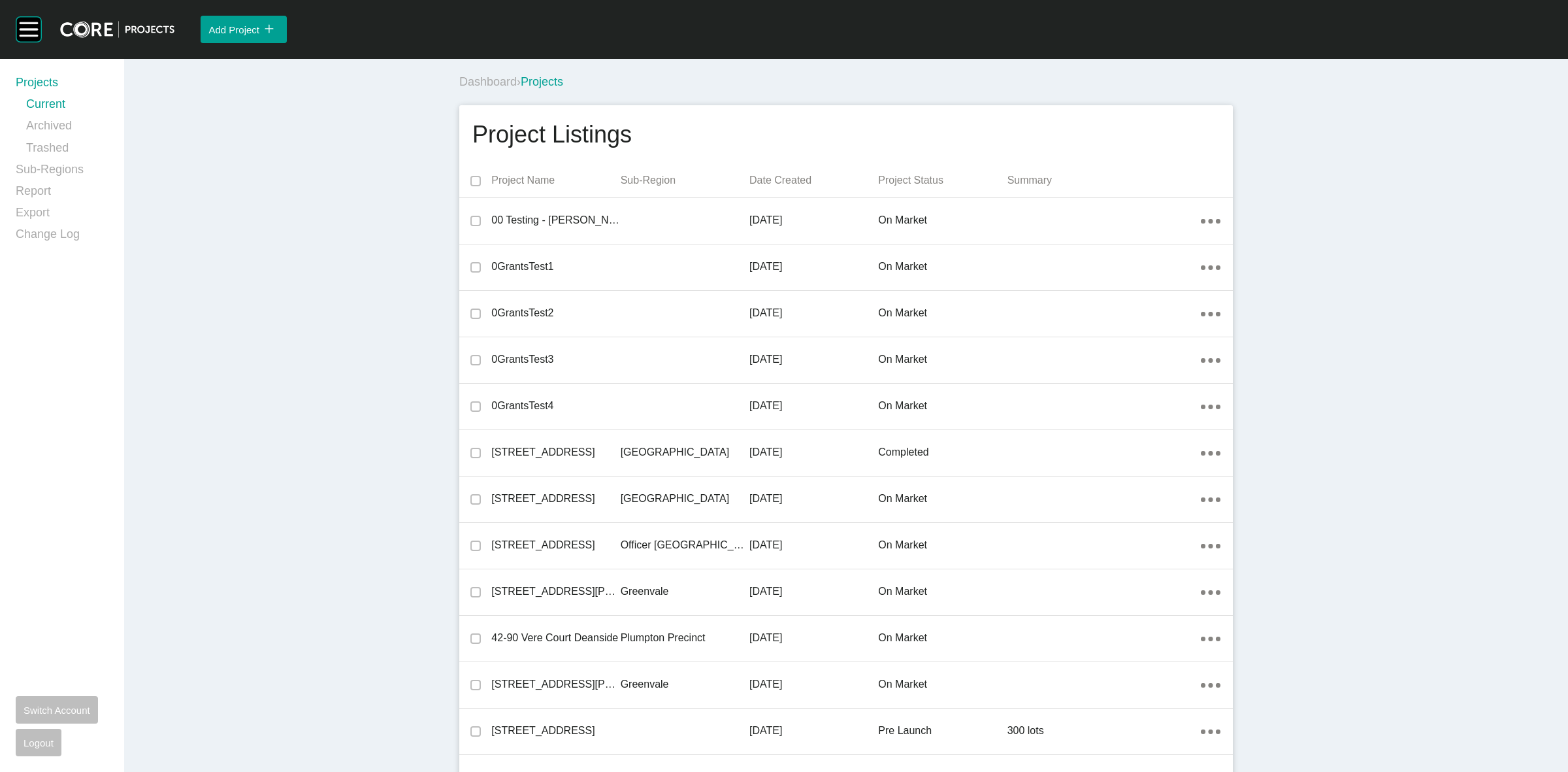
scroll to position [12315, 0]
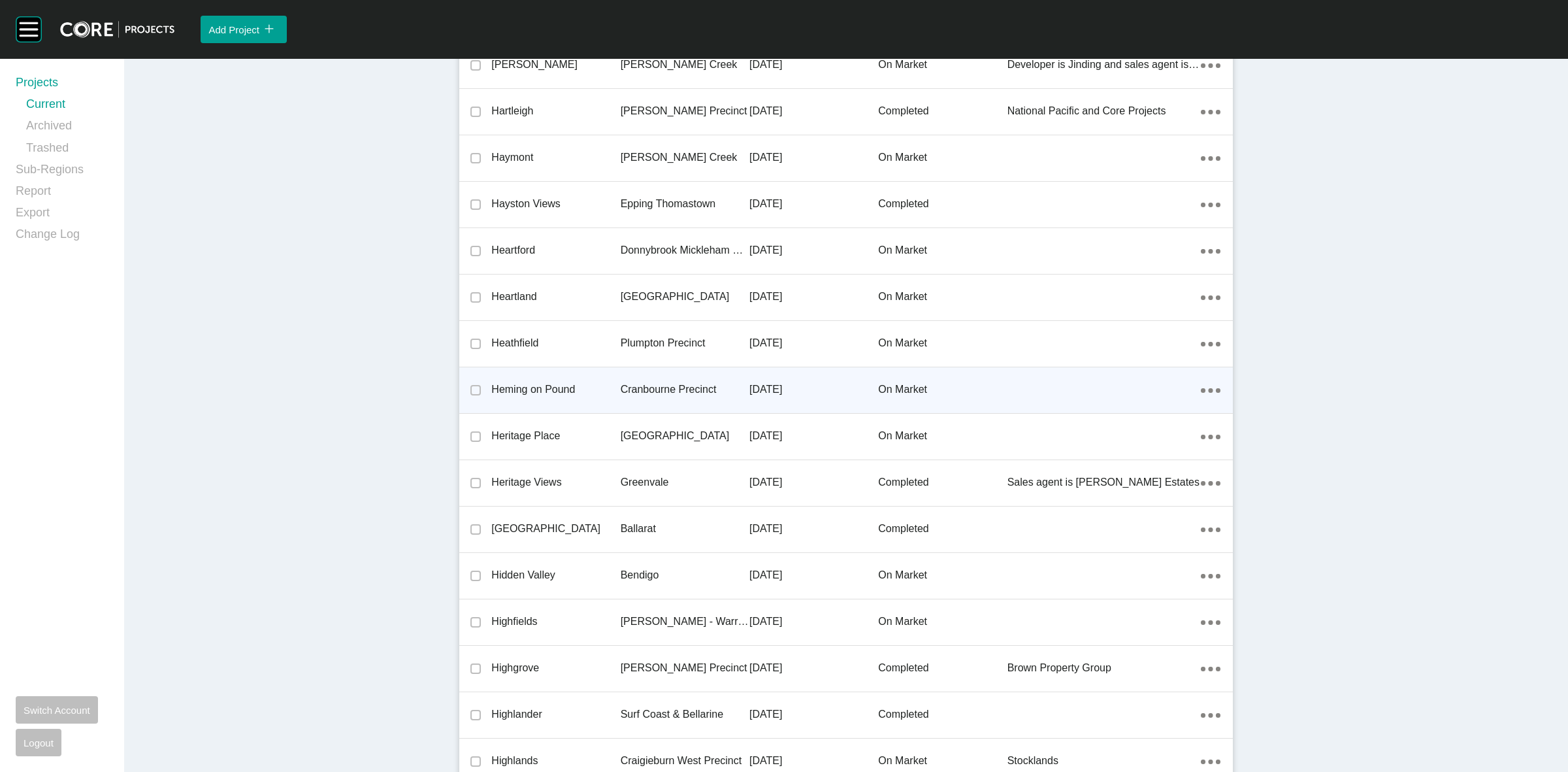
click at [652, 383] on p "Cranbourne Precinct" at bounding box center [685, 389] width 129 height 15
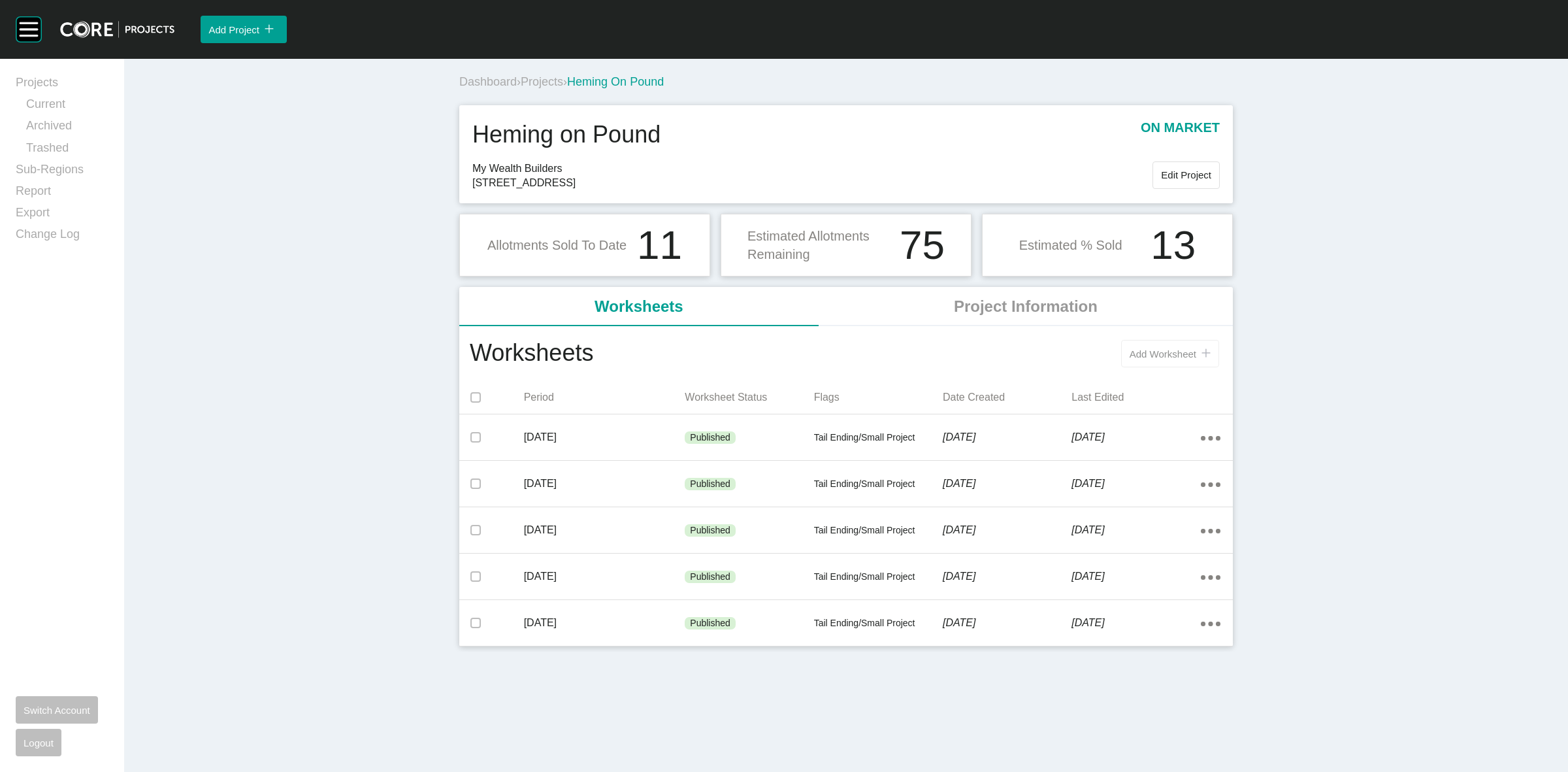
click at [1158, 356] on span "Add Worksheet" at bounding box center [1163, 353] width 66 height 11
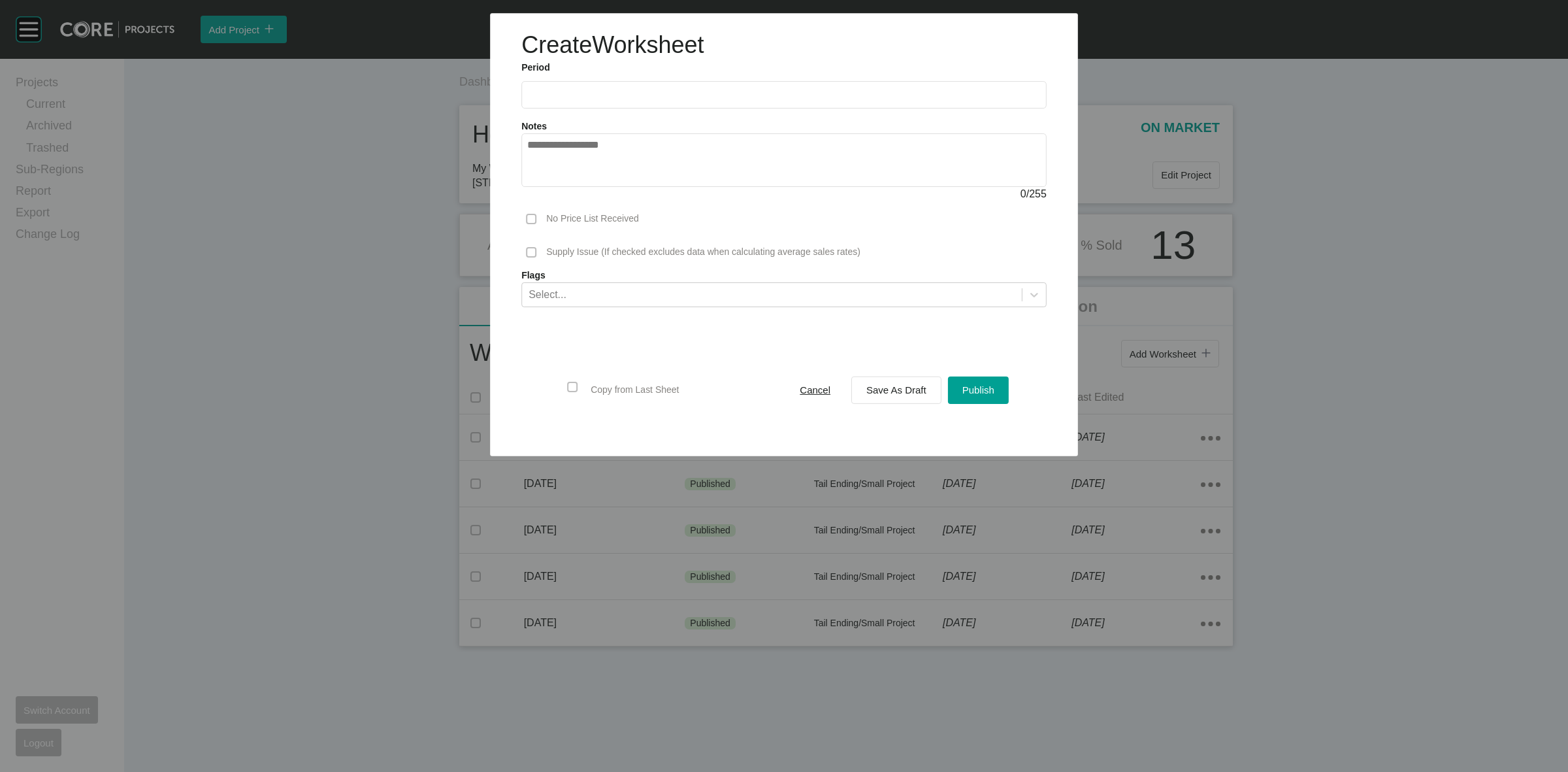
click at [580, 90] on input "text" at bounding box center [784, 95] width 513 height 11
click at [595, 188] on li "Aug" at bounding box center [590, 190] width 44 height 22
type input "**********"
click at [890, 383] on div "Save As Draft" at bounding box center [897, 389] width 66 height 18
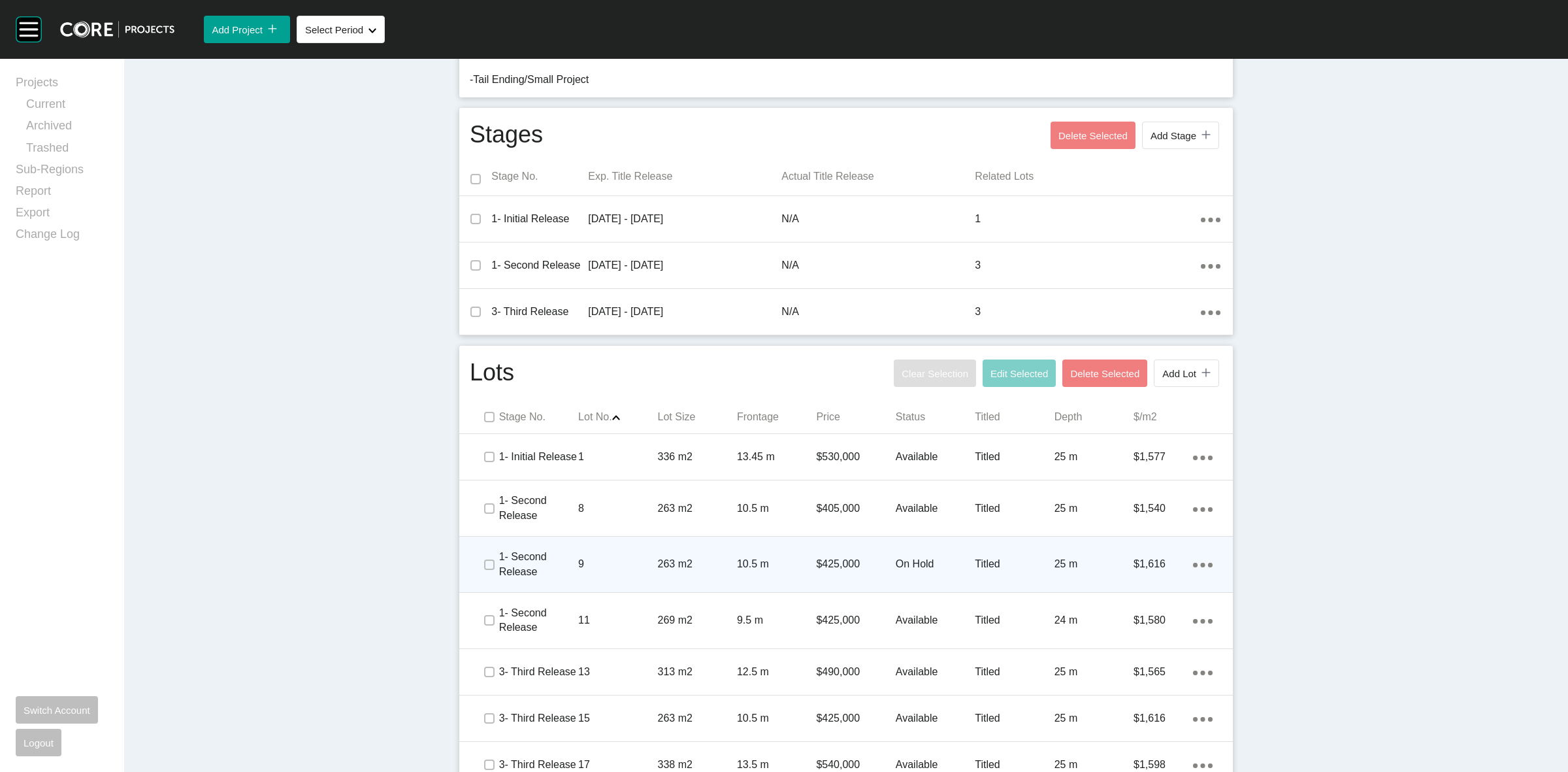
scroll to position [469, 0]
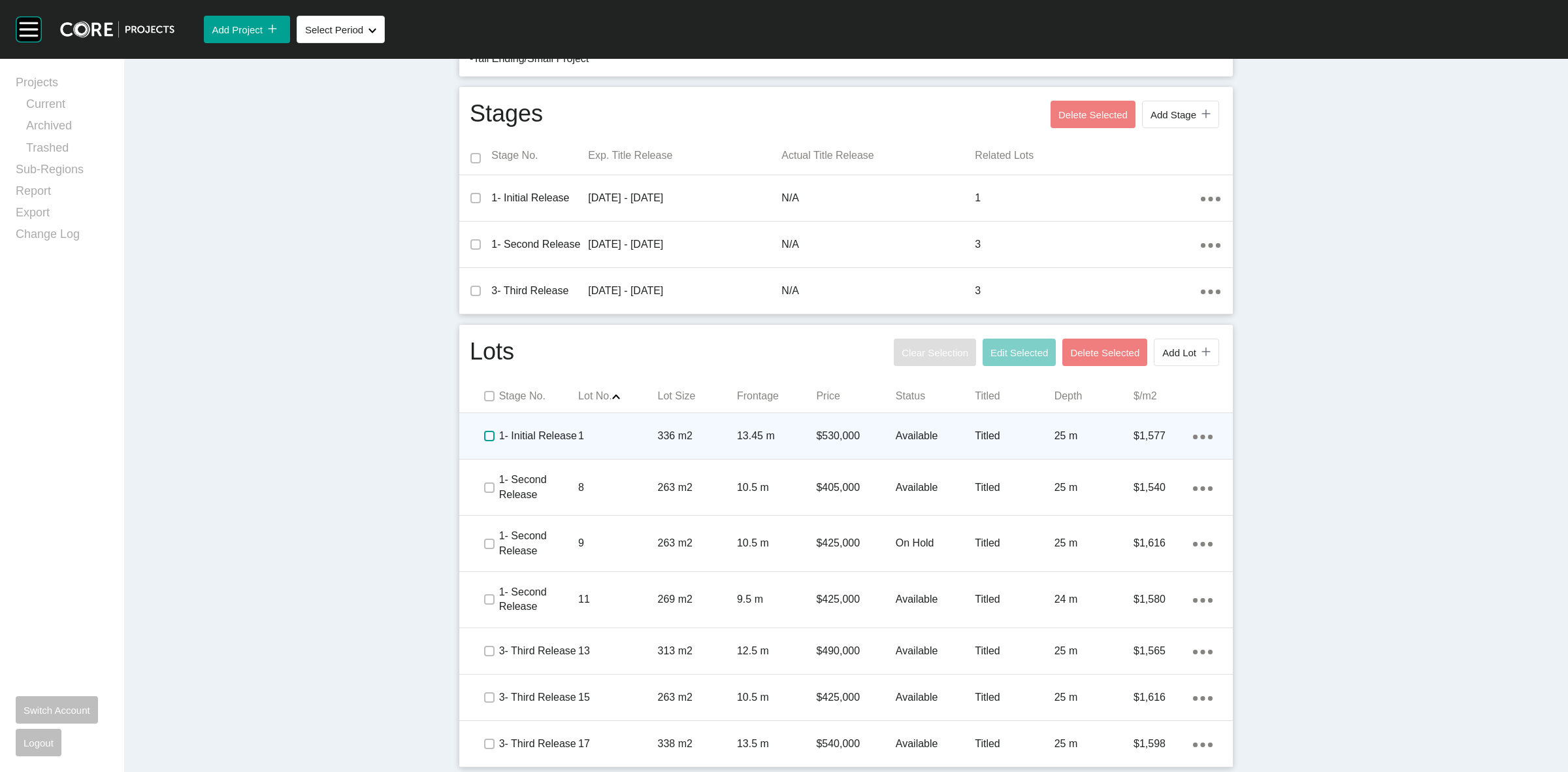
click at [484, 430] on label at bounding box center [489, 435] width 11 height 11
click at [580, 426] on div "1" at bounding box center [618, 436] width 79 height 41
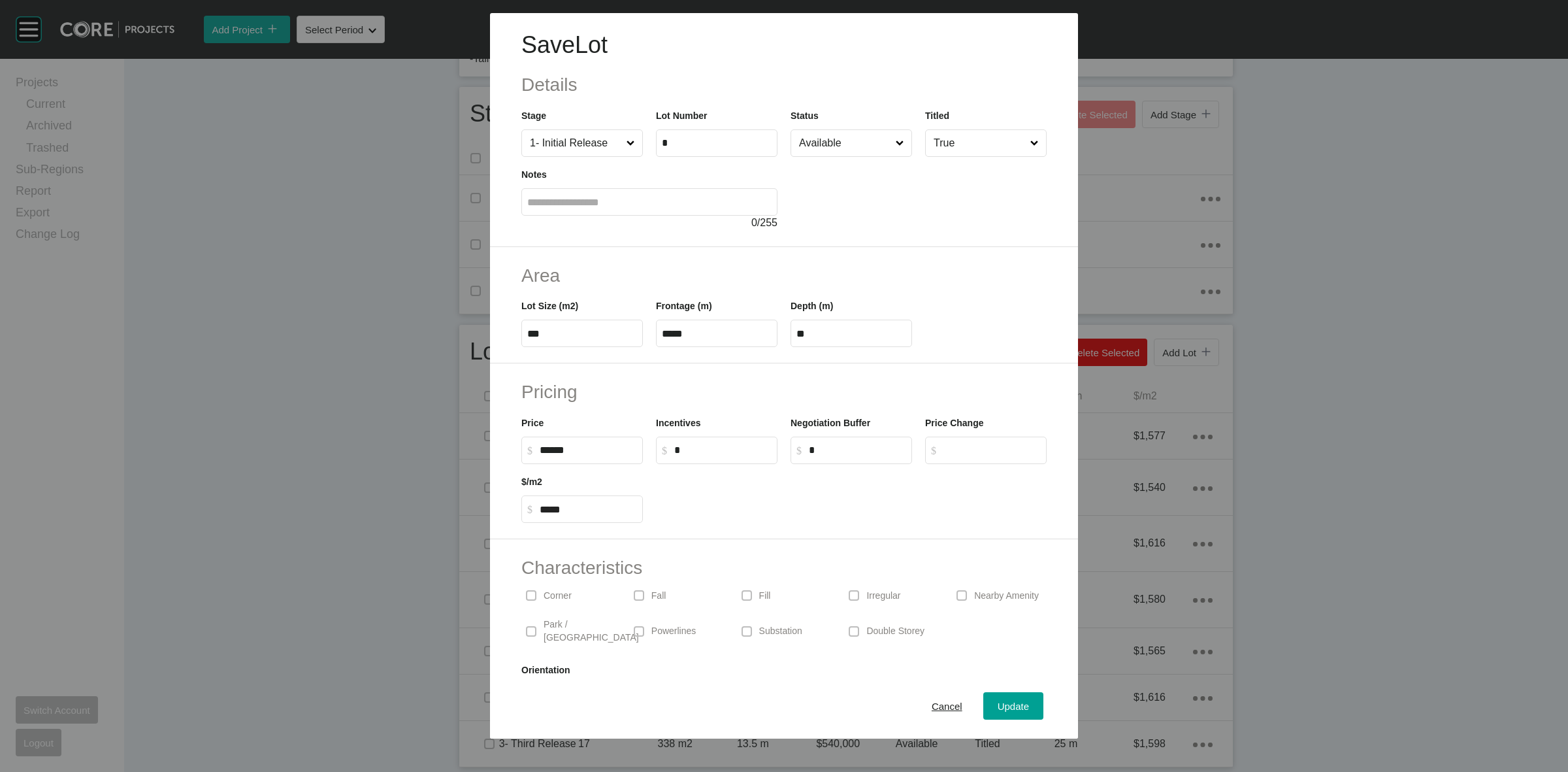
click at [552, 448] on input "******" at bounding box center [588, 449] width 98 height 11
type input "*******"
type input "******"
type input "*****"
click at [687, 384] on h2 "Pricing" at bounding box center [784, 391] width 525 height 25
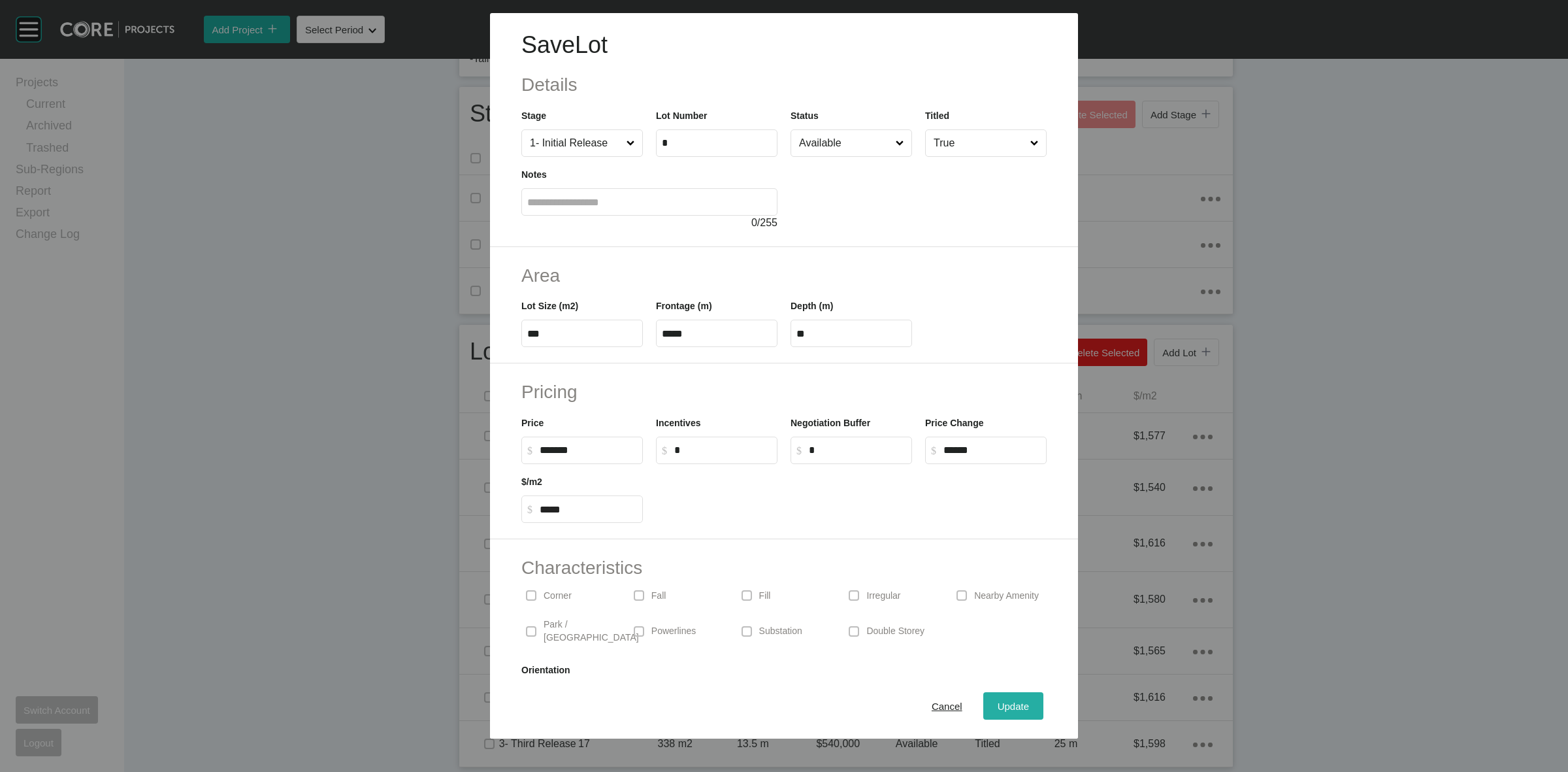
click at [998, 705] on span "Update" at bounding box center [1014, 706] width 31 height 11
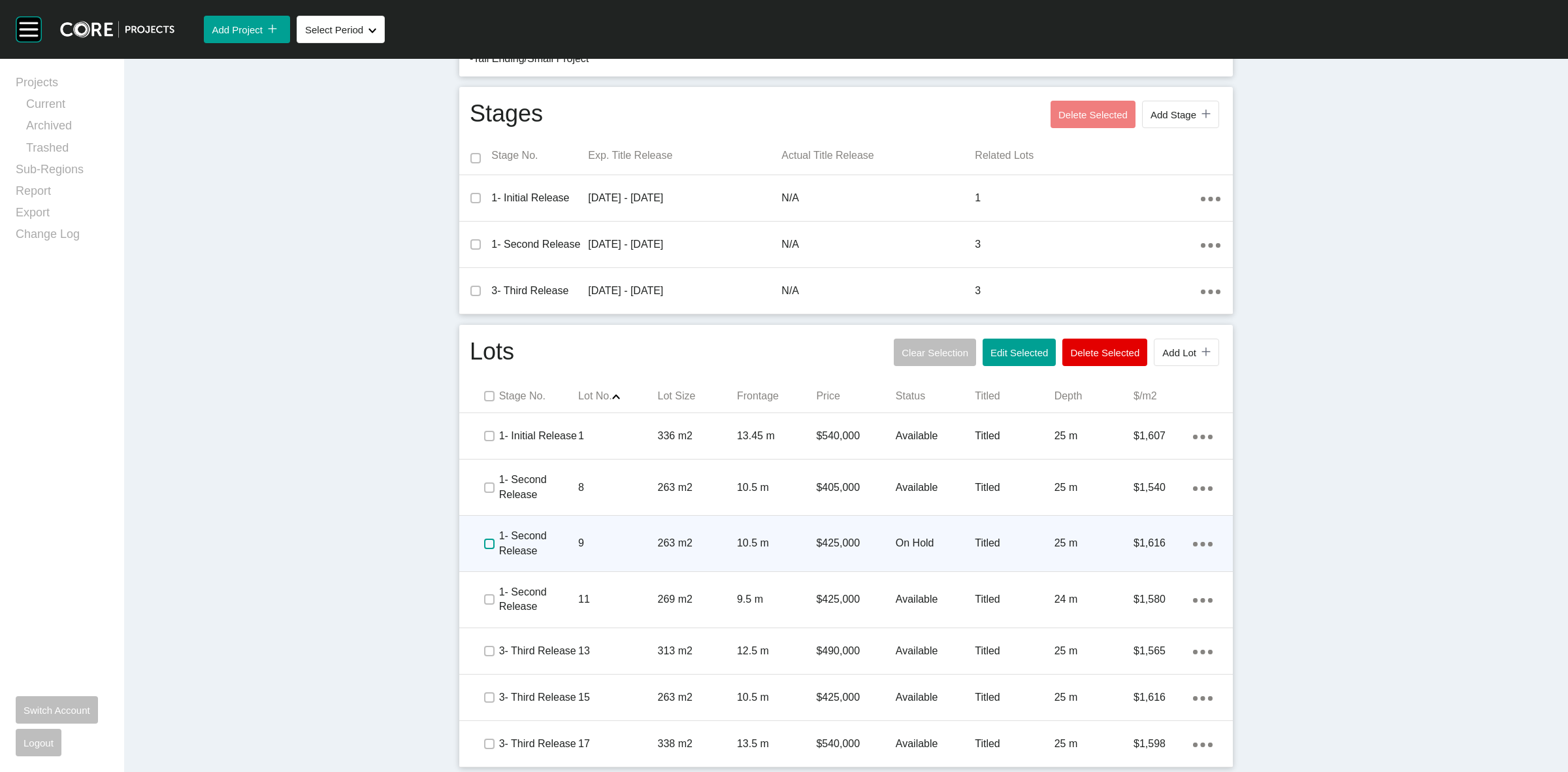
click at [484, 543] on label at bounding box center [489, 544] width 11 height 11
click at [571, 537] on p "1- Second Release" at bounding box center [539, 544] width 79 height 29
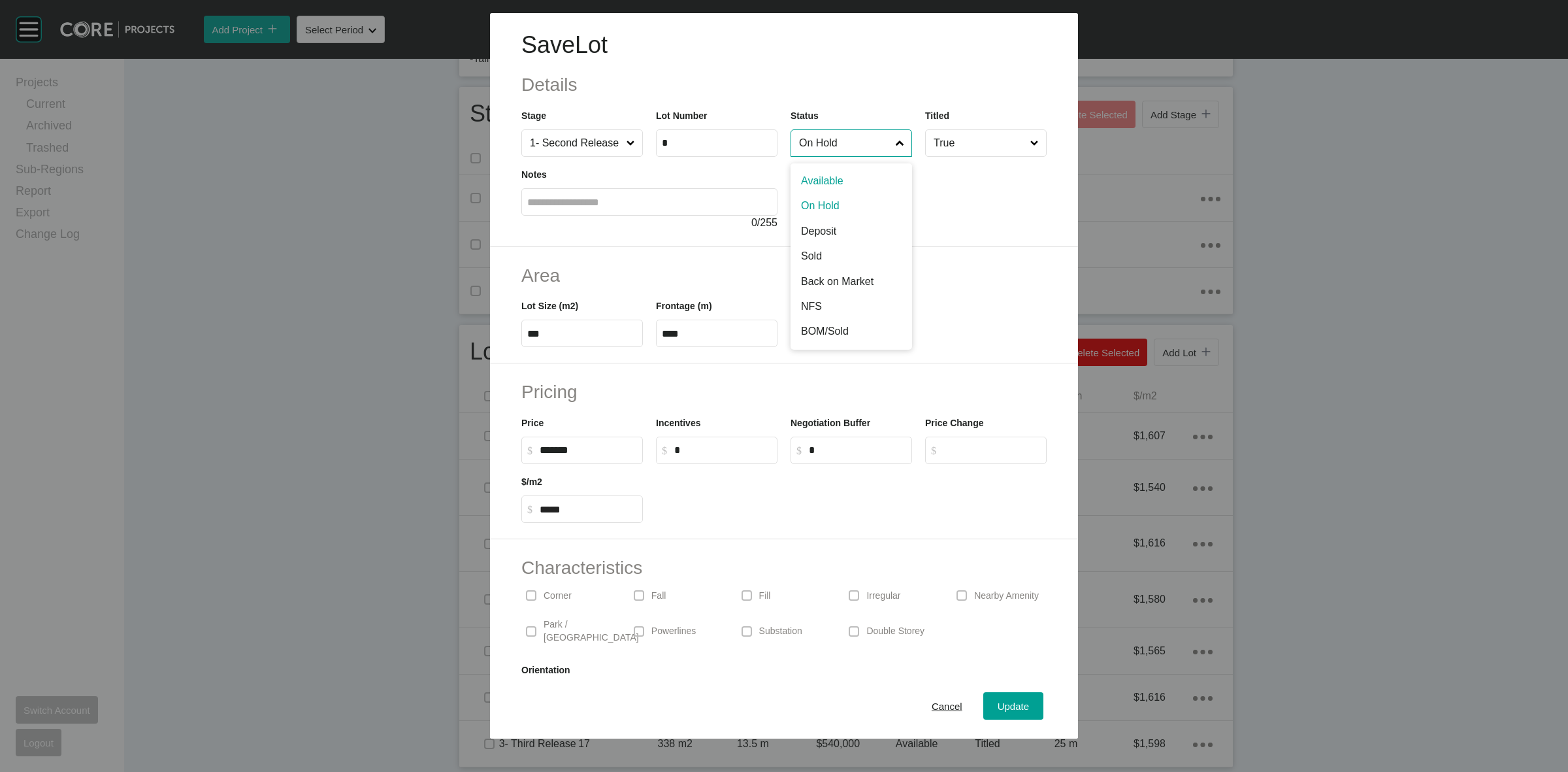
click at [823, 147] on input "On Hold" at bounding box center [844, 142] width 97 height 26
click at [552, 450] on input "******" at bounding box center [588, 449] width 98 height 11
type input "*******"
type input "******"
type input "*****"
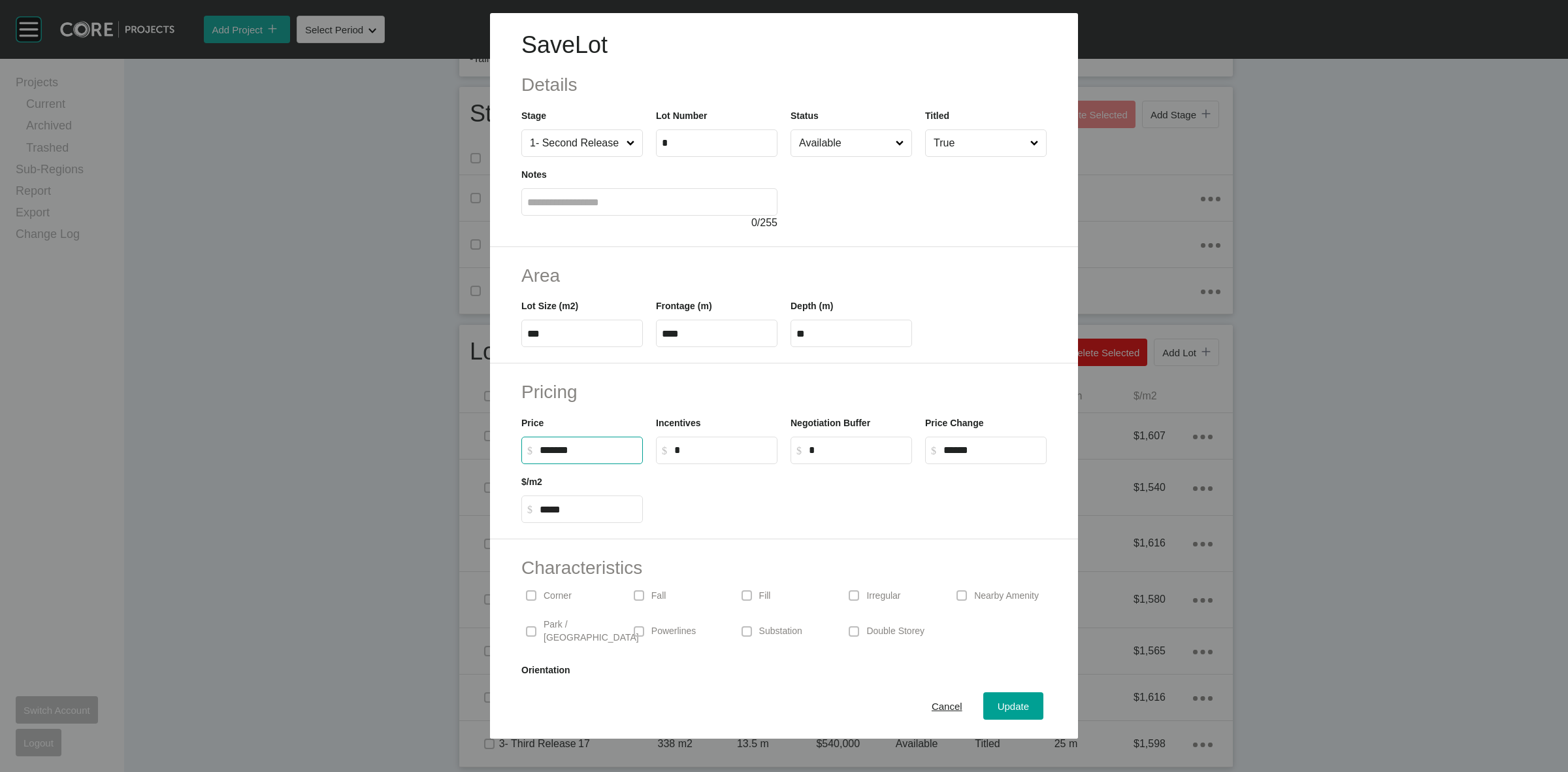
click at [709, 377] on div "Pricing Price $ Created with Sketch. $ ******* Incentives $ Created with Sketch…" at bounding box center [784, 451] width 588 height 176
click at [1000, 705] on span "Update" at bounding box center [1014, 706] width 31 height 11
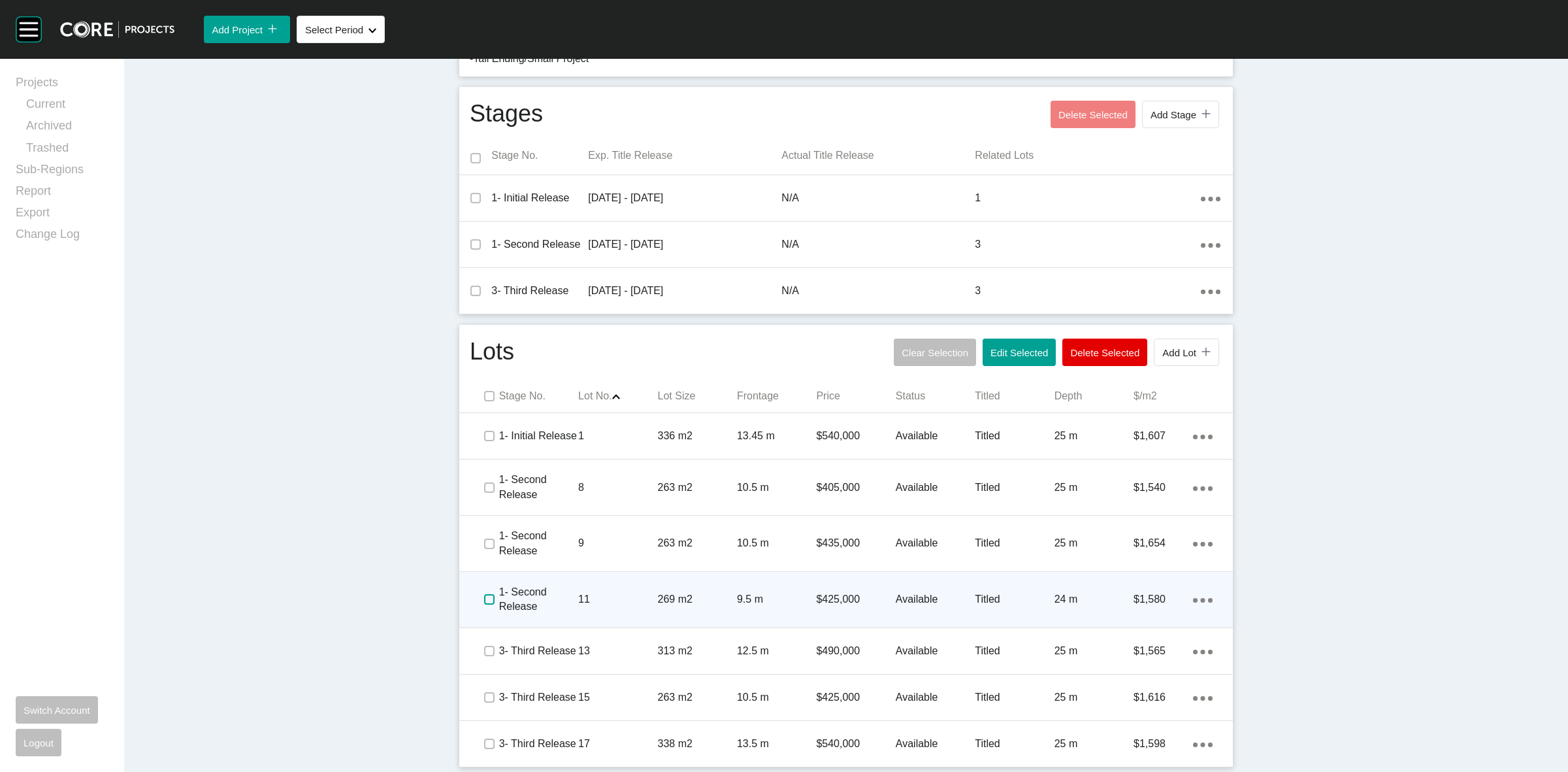
click at [484, 598] on label at bounding box center [489, 599] width 11 height 11
click at [622, 594] on p "11" at bounding box center [618, 599] width 79 height 15
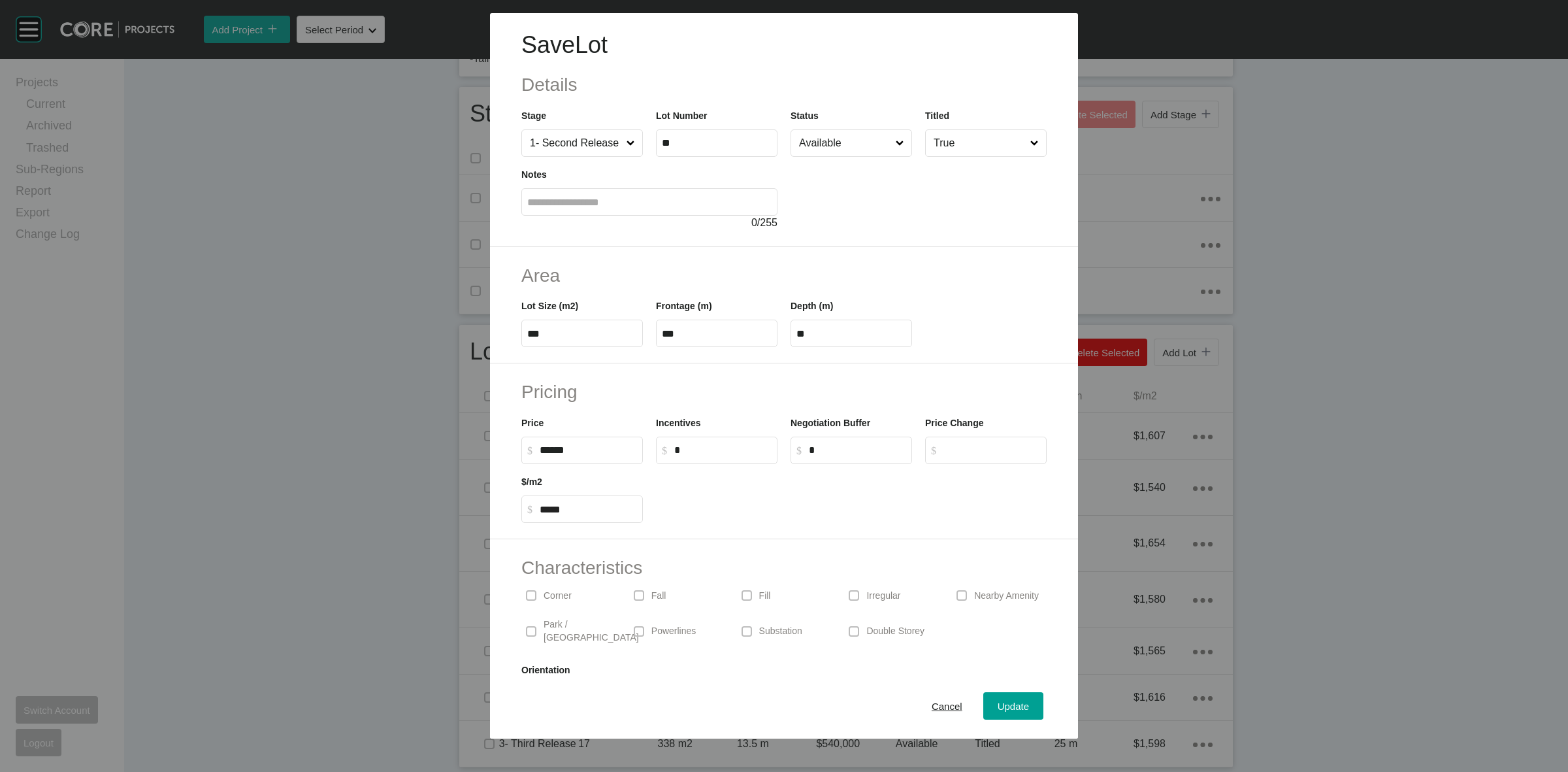
click at [556, 448] on input "******" at bounding box center [588, 449] width 98 height 11
type input "*******"
type input "******"
type input "*****"
click at [729, 384] on h2 "Pricing" at bounding box center [784, 391] width 525 height 25
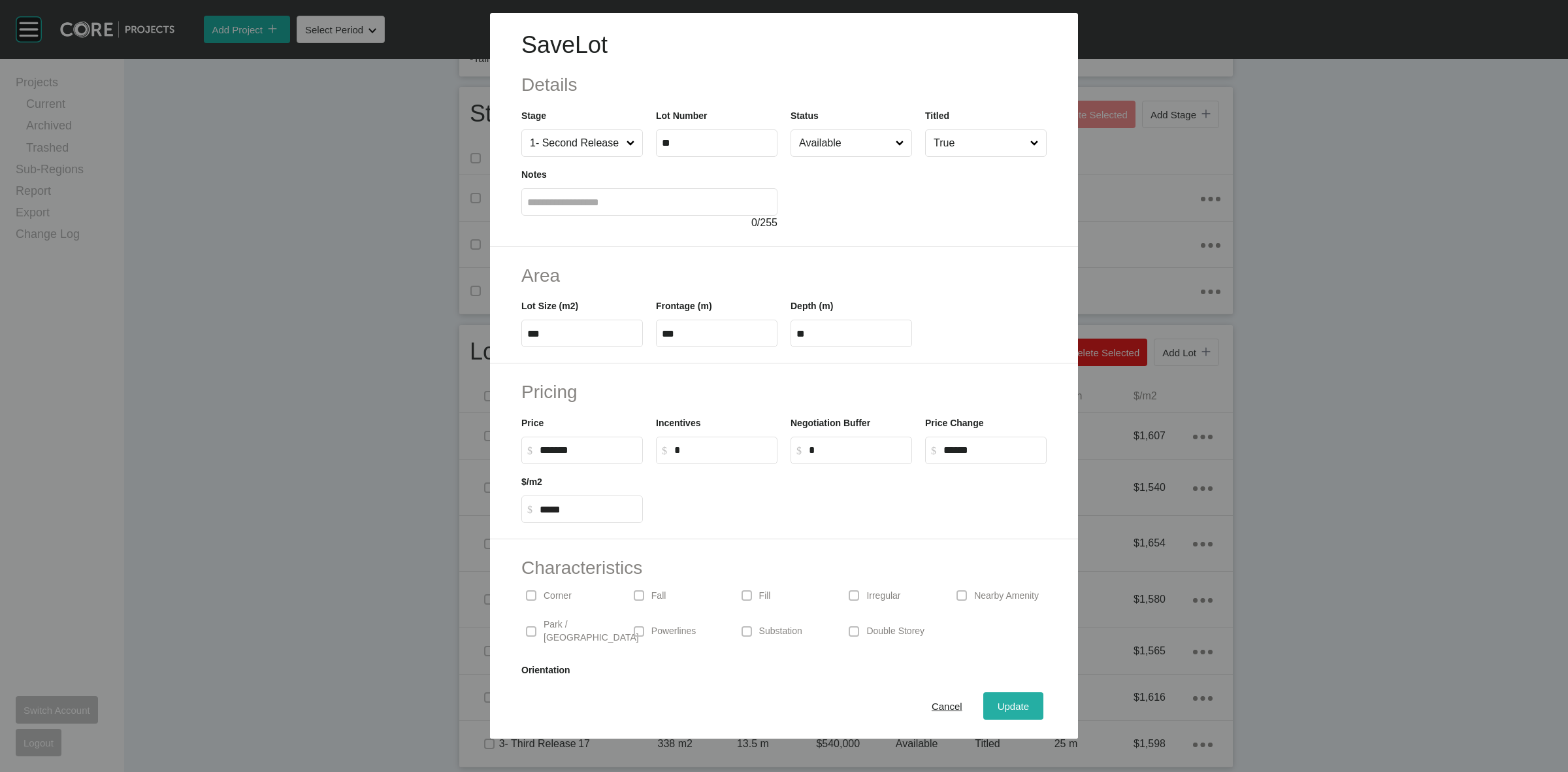
click at [998, 701] on span "Update" at bounding box center [1014, 706] width 31 height 11
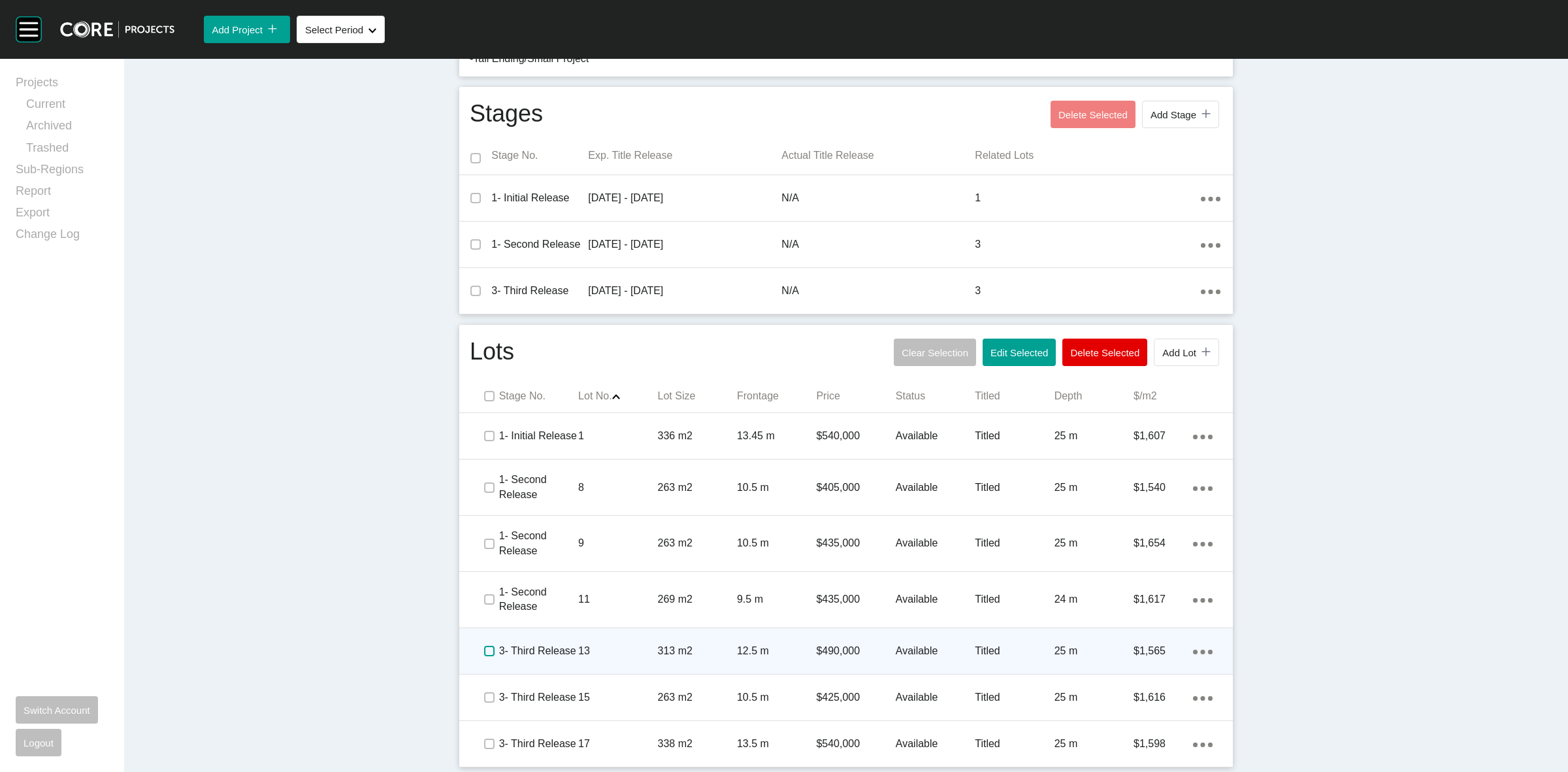
click at [484, 650] on label at bounding box center [489, 651] width 11 height 11
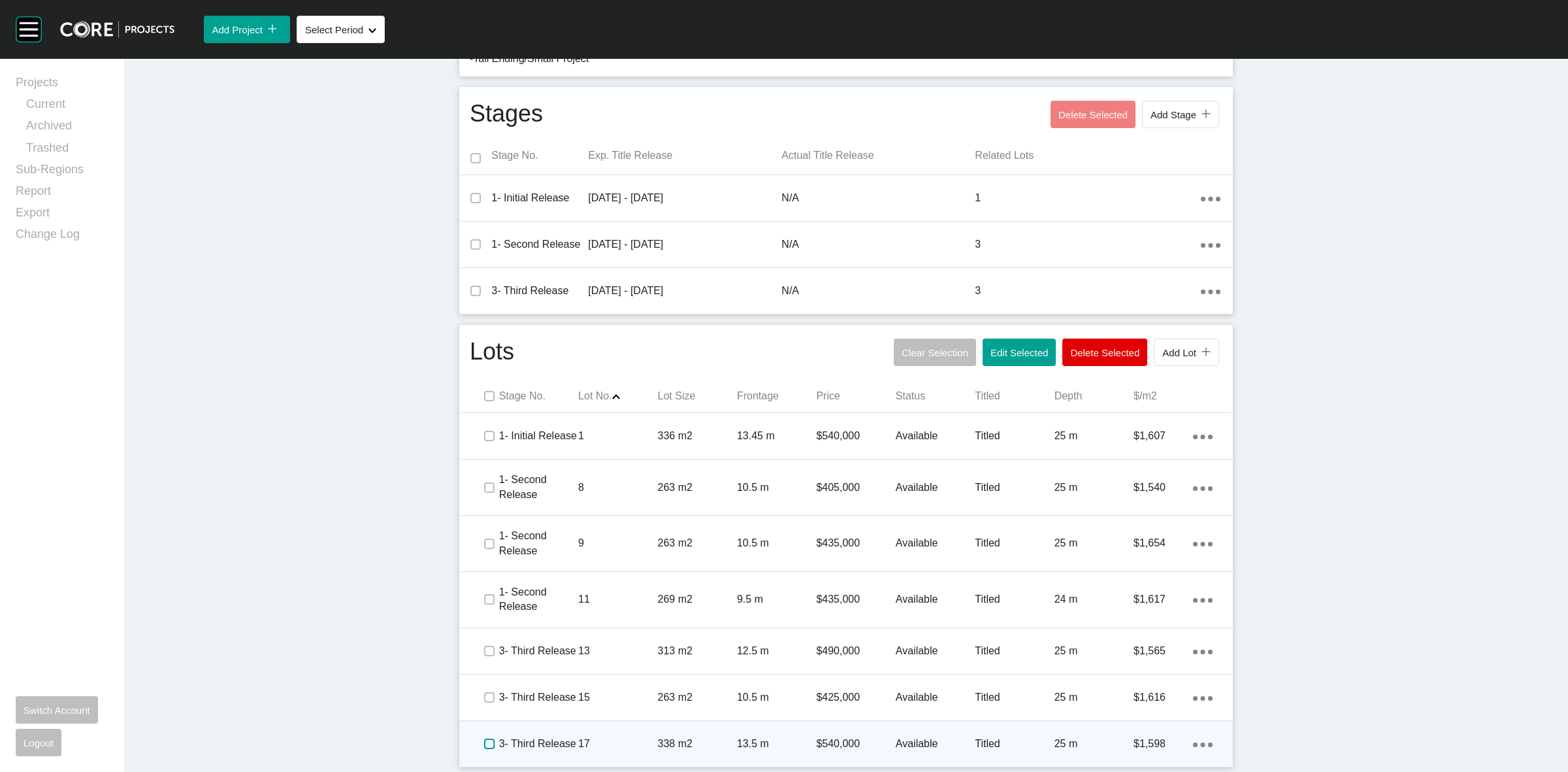
click at [484, 743] on label at bounding box center [489, 744] width 11 height 11
click at [556, 741] on p "3- Third Release" at bounding box center [539, 744] width 79 height 15
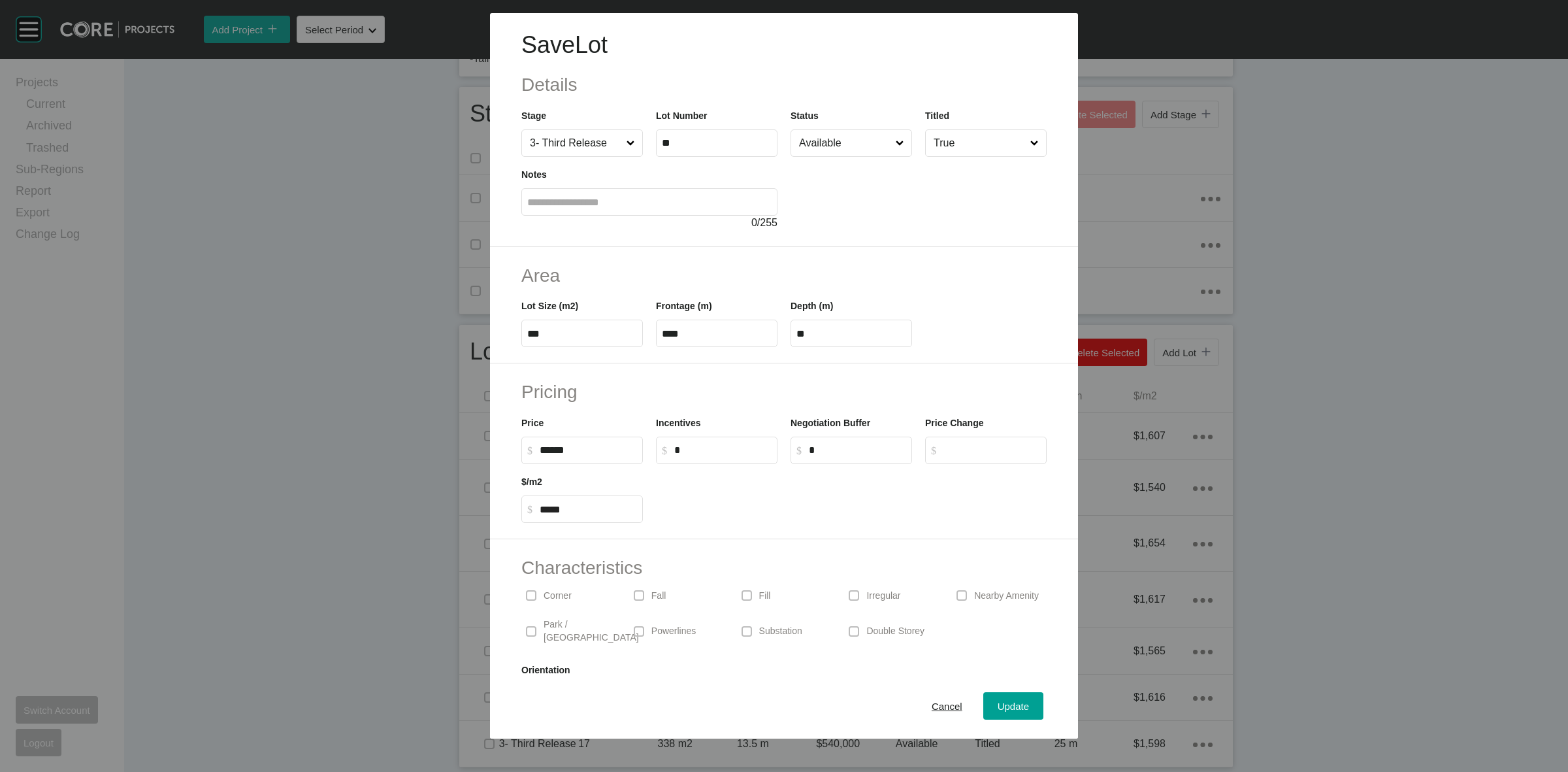
click at [553, 445] on input "******" at bounding box center [588, 449] width 98 height 11
type input "*******"
type input "******"
type input "*****"
click at [628, 405] on div "Price $ Created with Sketch. $ *******" at bounding box center [583, 434] width 135 height 59
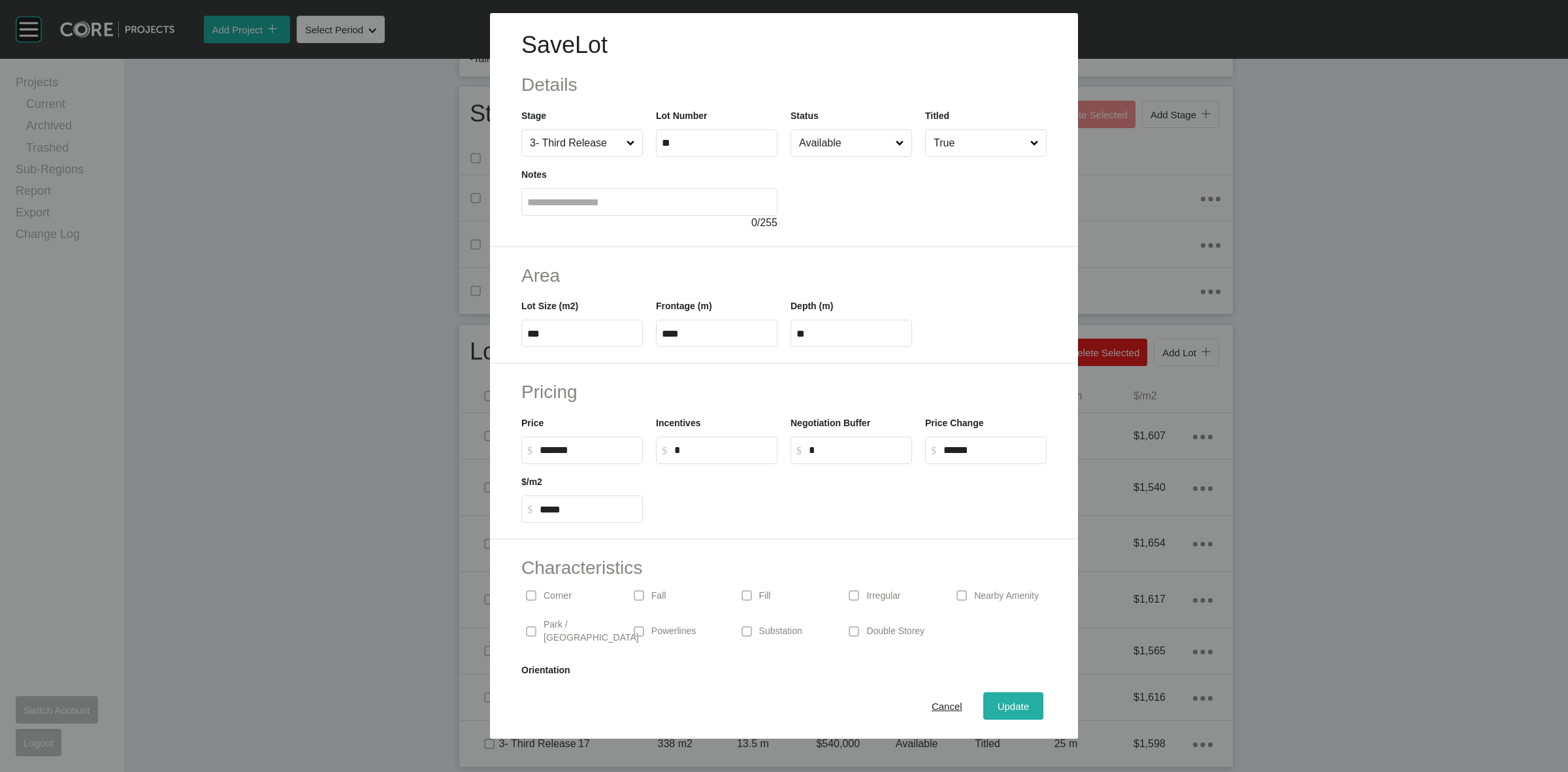
click at [1015, 695] on button "Update" at bounding box center [1014, 706] width 60 height 27
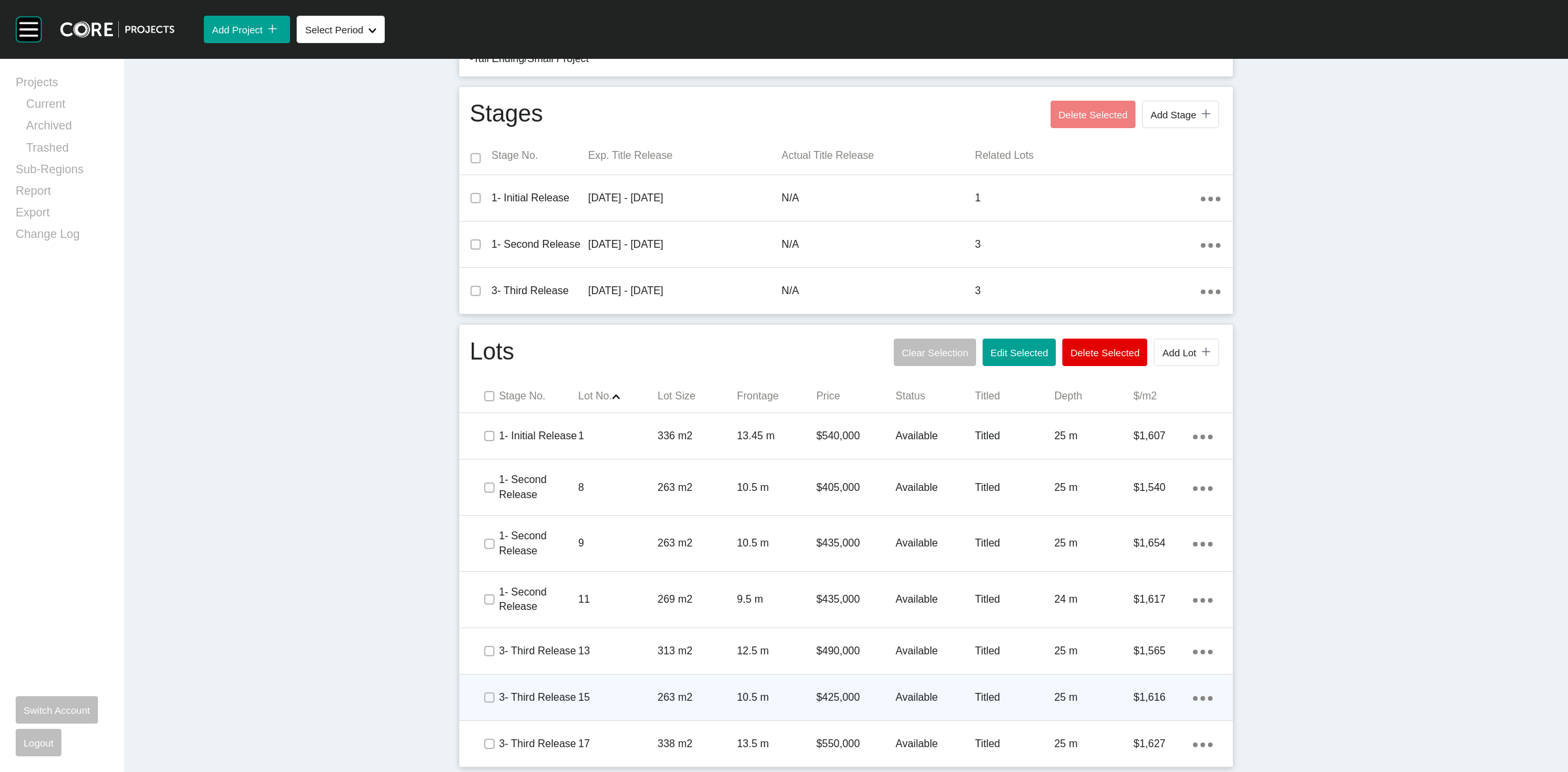
click at [605, 697] on p "15" at bounding box center [618, 697] width 79 height 15
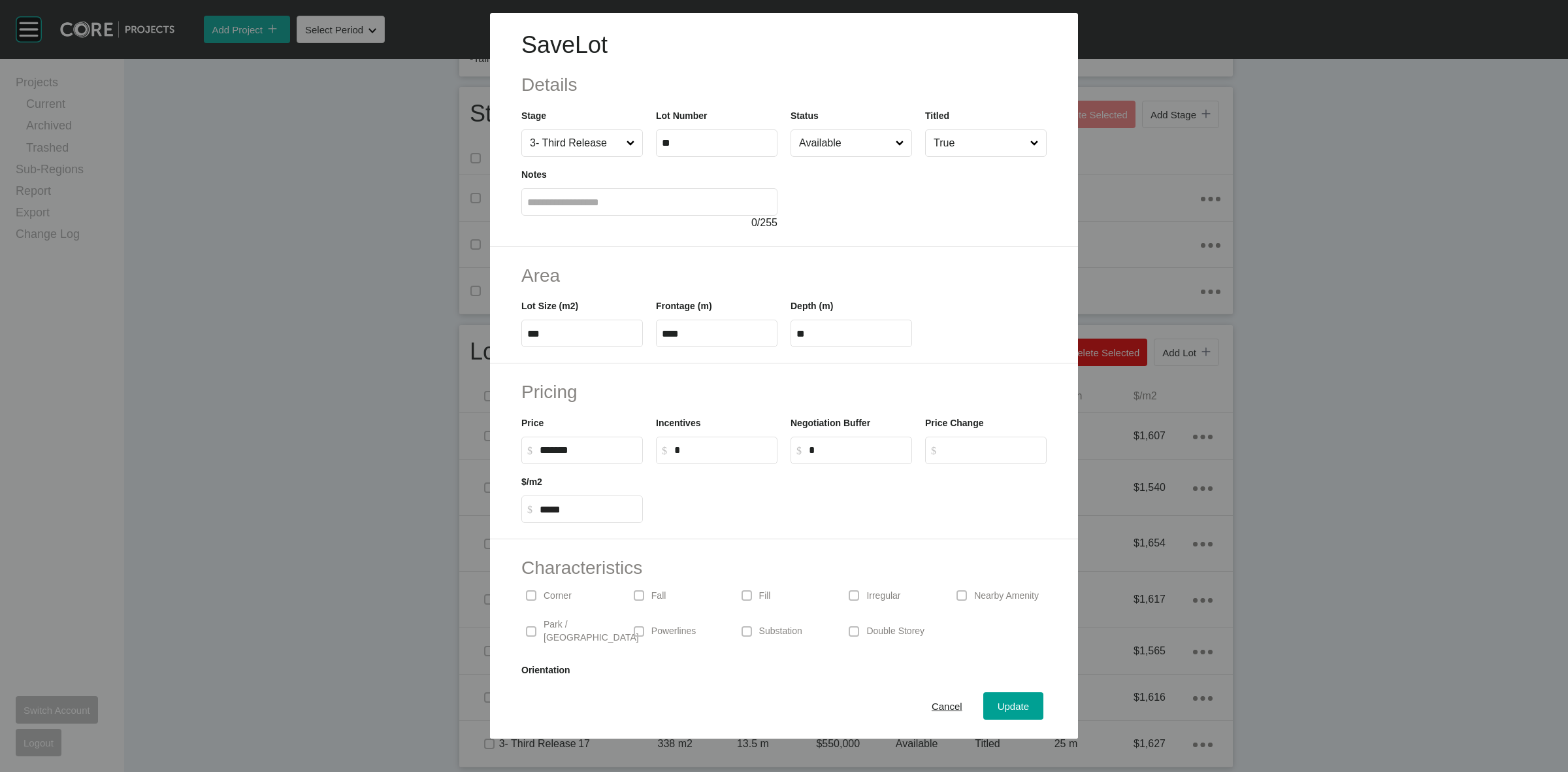
click at [838, 143] on input "Available" at bounding box center [844, 142] width 97 height 26
click at [998, 708] on span "Update" at bounding box center [1014, 706] width 31 height 11
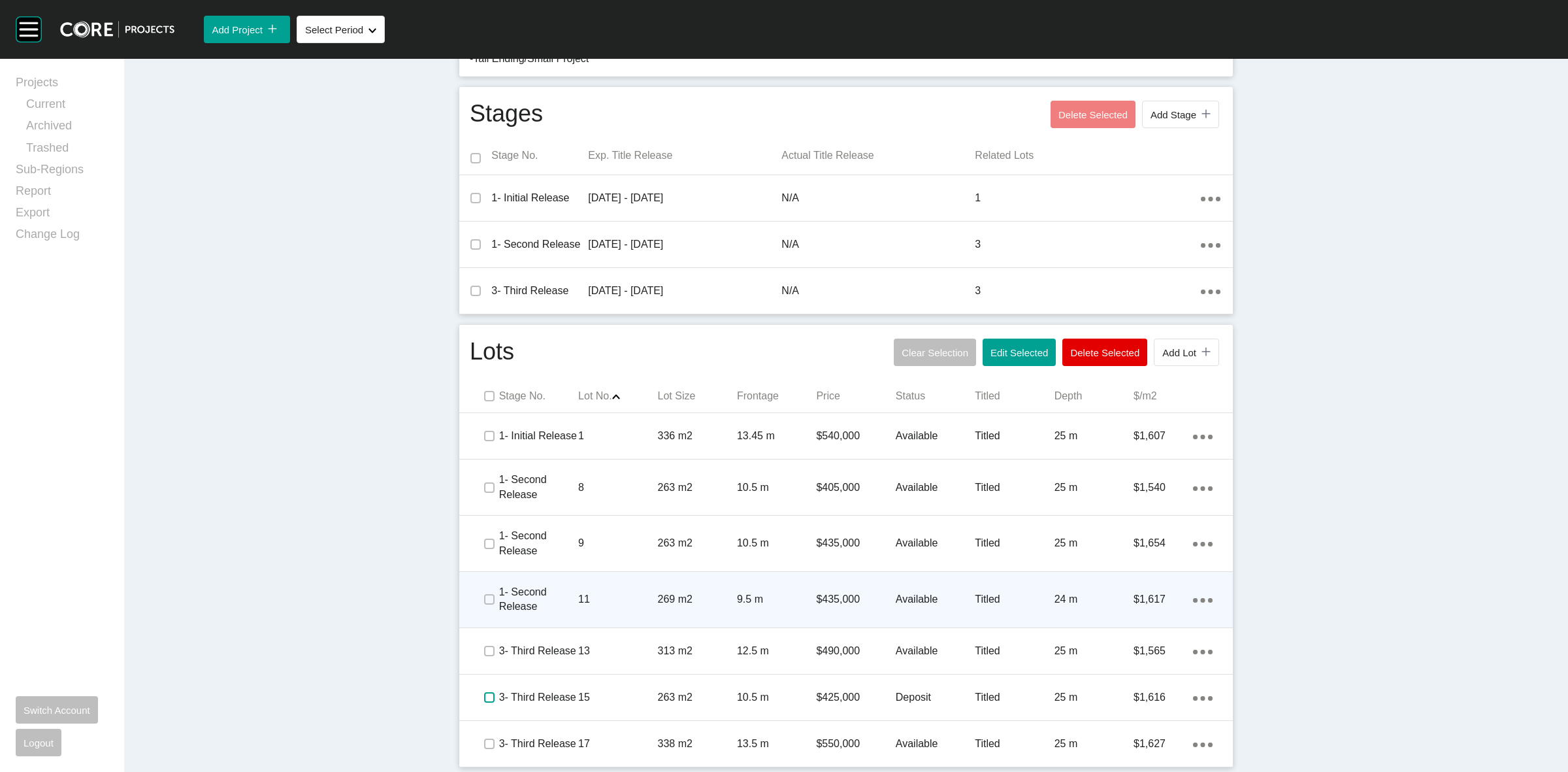
drag, startPoint x: 487, startPoint y: 697, endPoint x: 605, endPoint y: 595, distance: 156.0
click at [486, 696] on label at bounding box center [489, 697] width 11 height 11
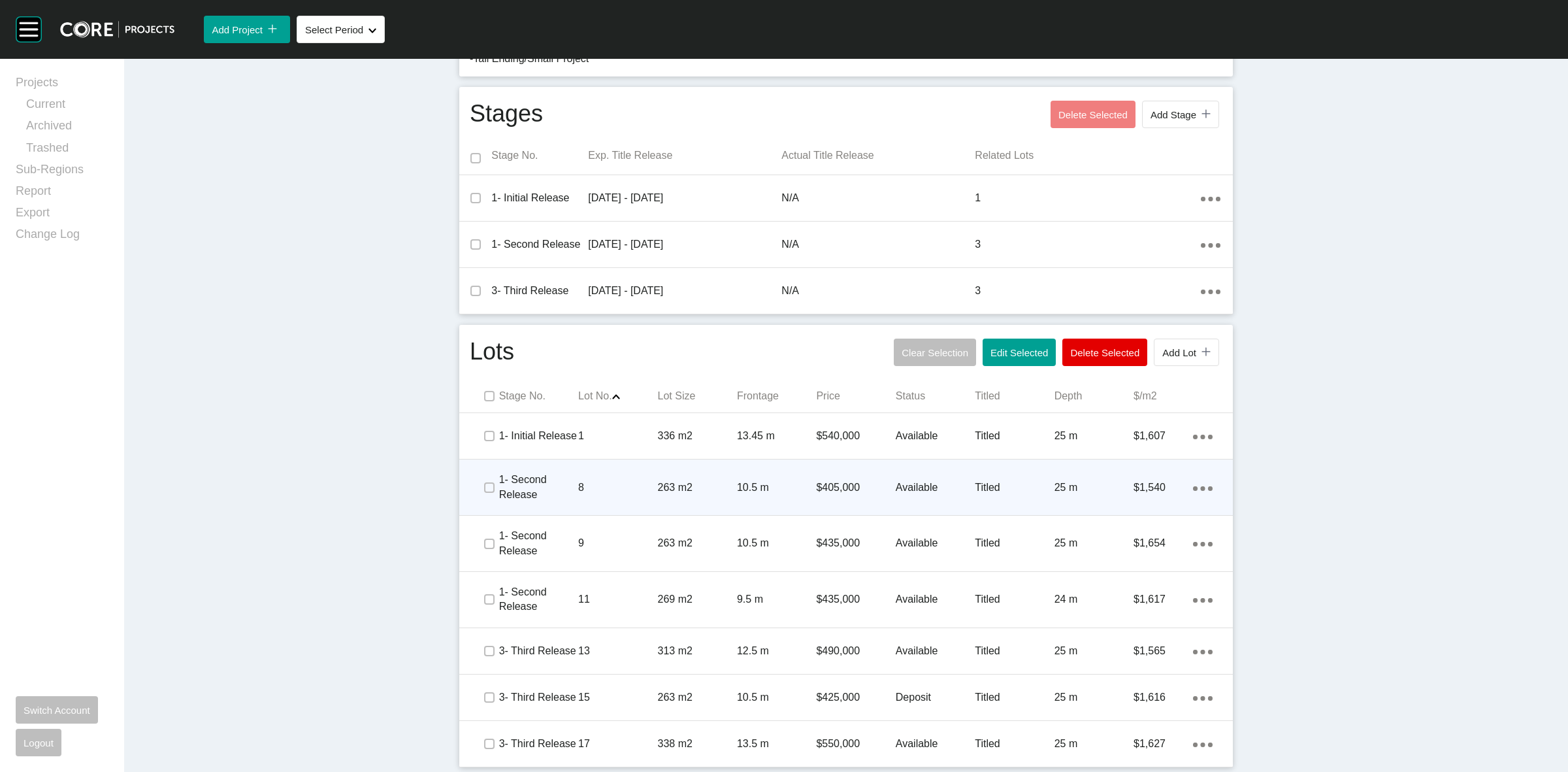
click at [937, 501] on div "Available" at bounding box center [935, 488] width 79 height 41
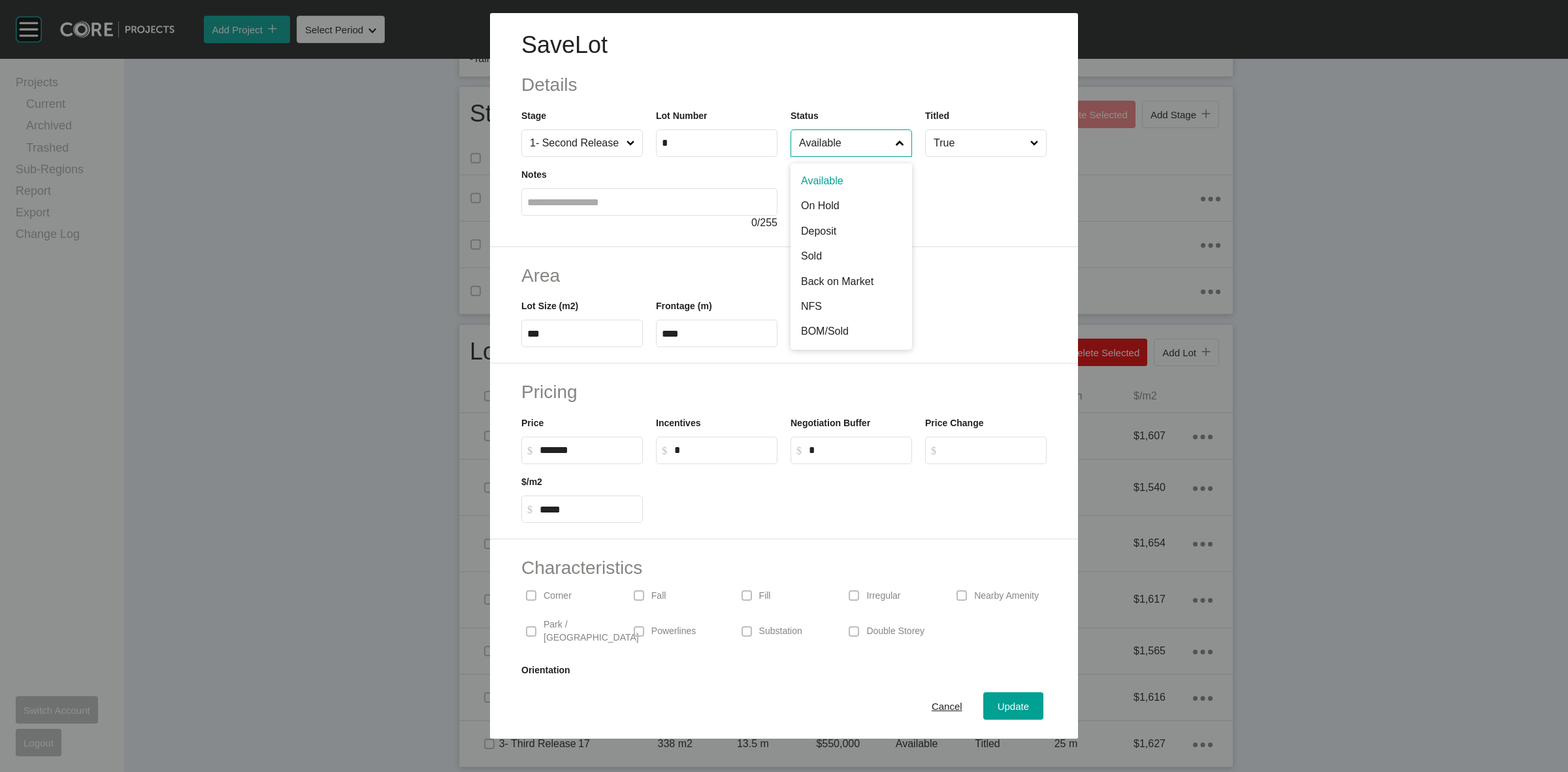
click at [838, 138] on input "Available" at bounding box center [844, 142] width 97 height 26
click at [998, 710] on span "Update" at bounding box center [1014, 706] width 31 height 11
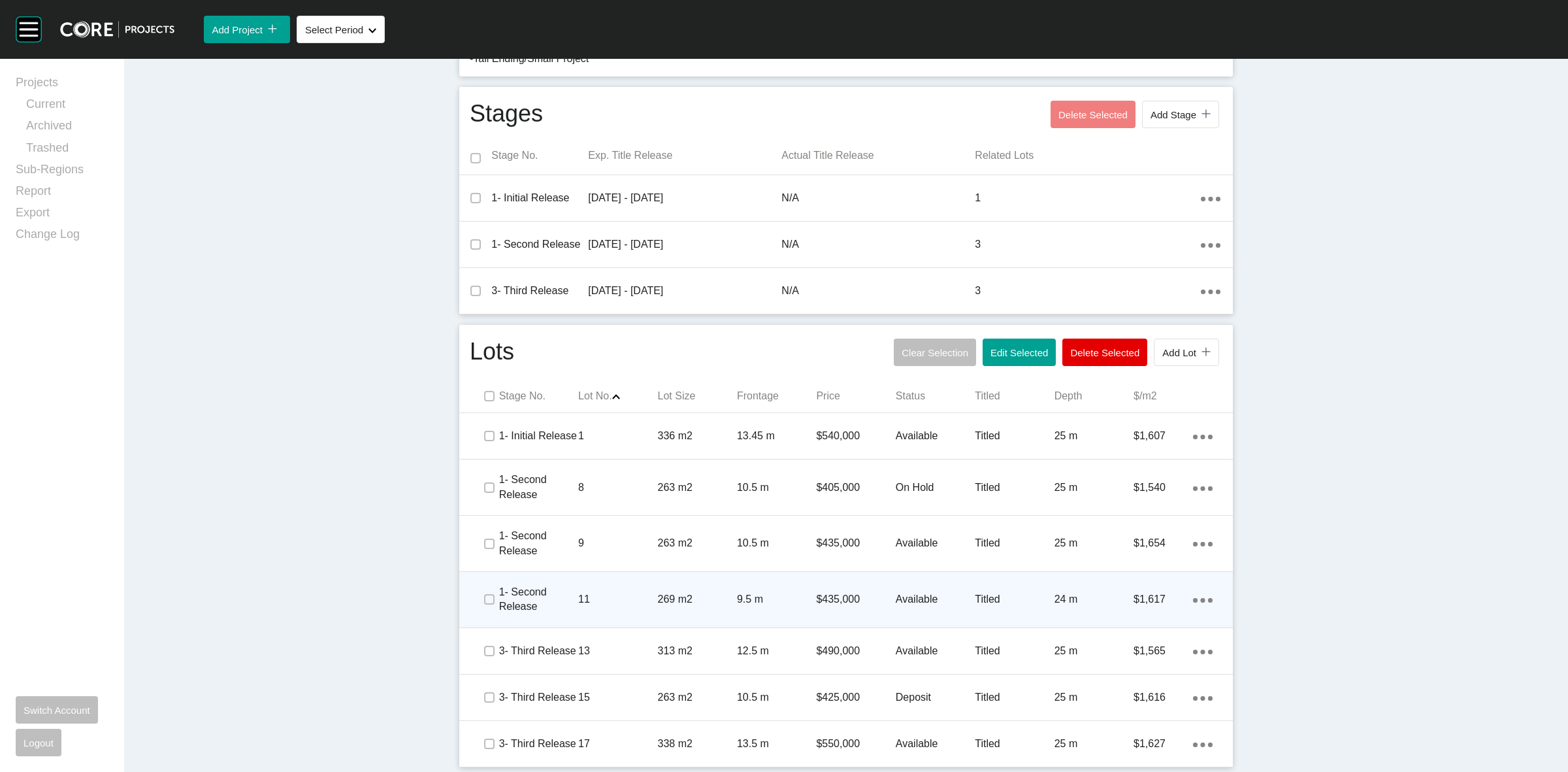
scroll to position [0, 0]
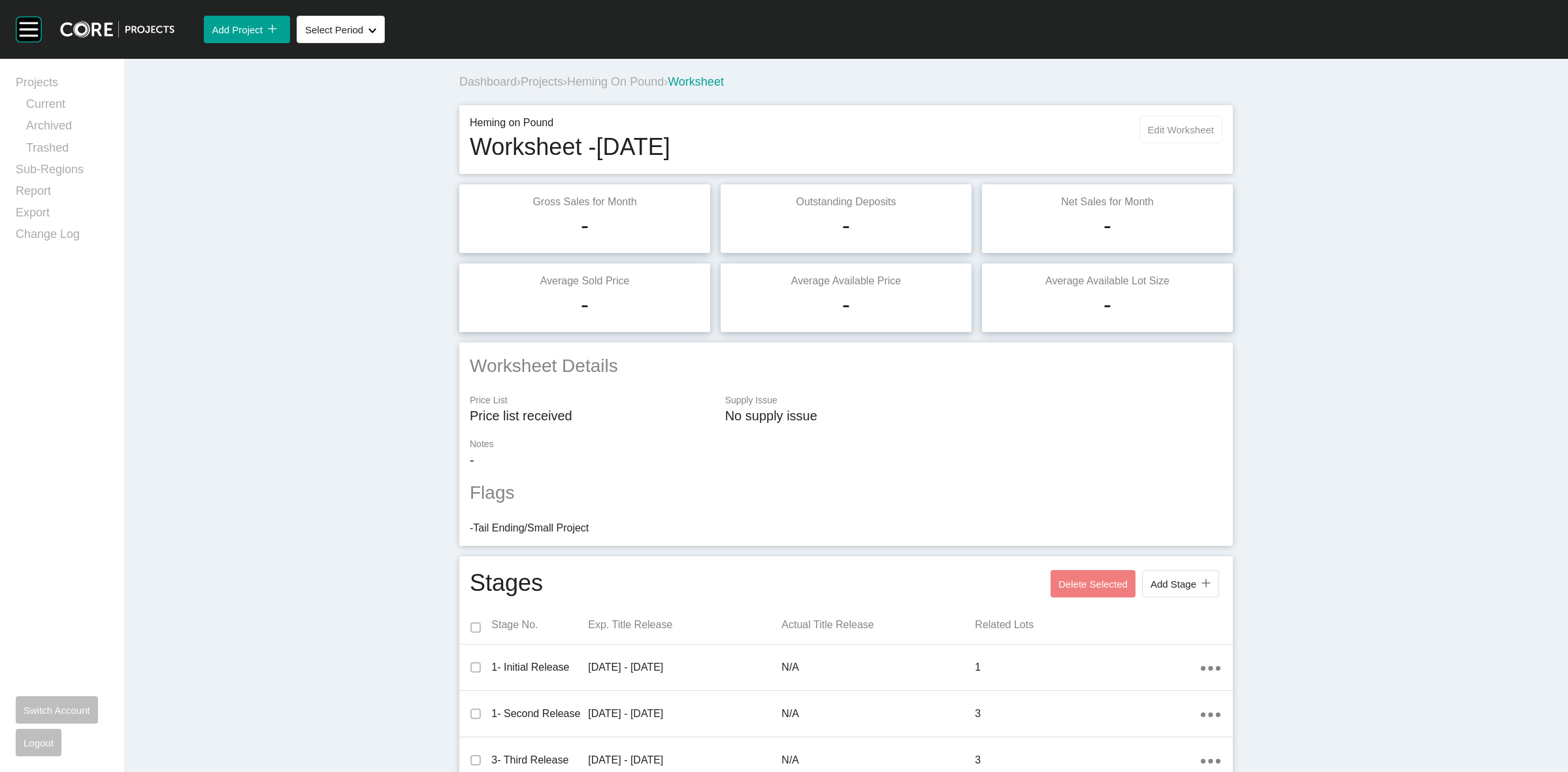
click at [1181, 131] on span "Edit Worksheet" at bounding box center [1182, 129] width 66 height 11
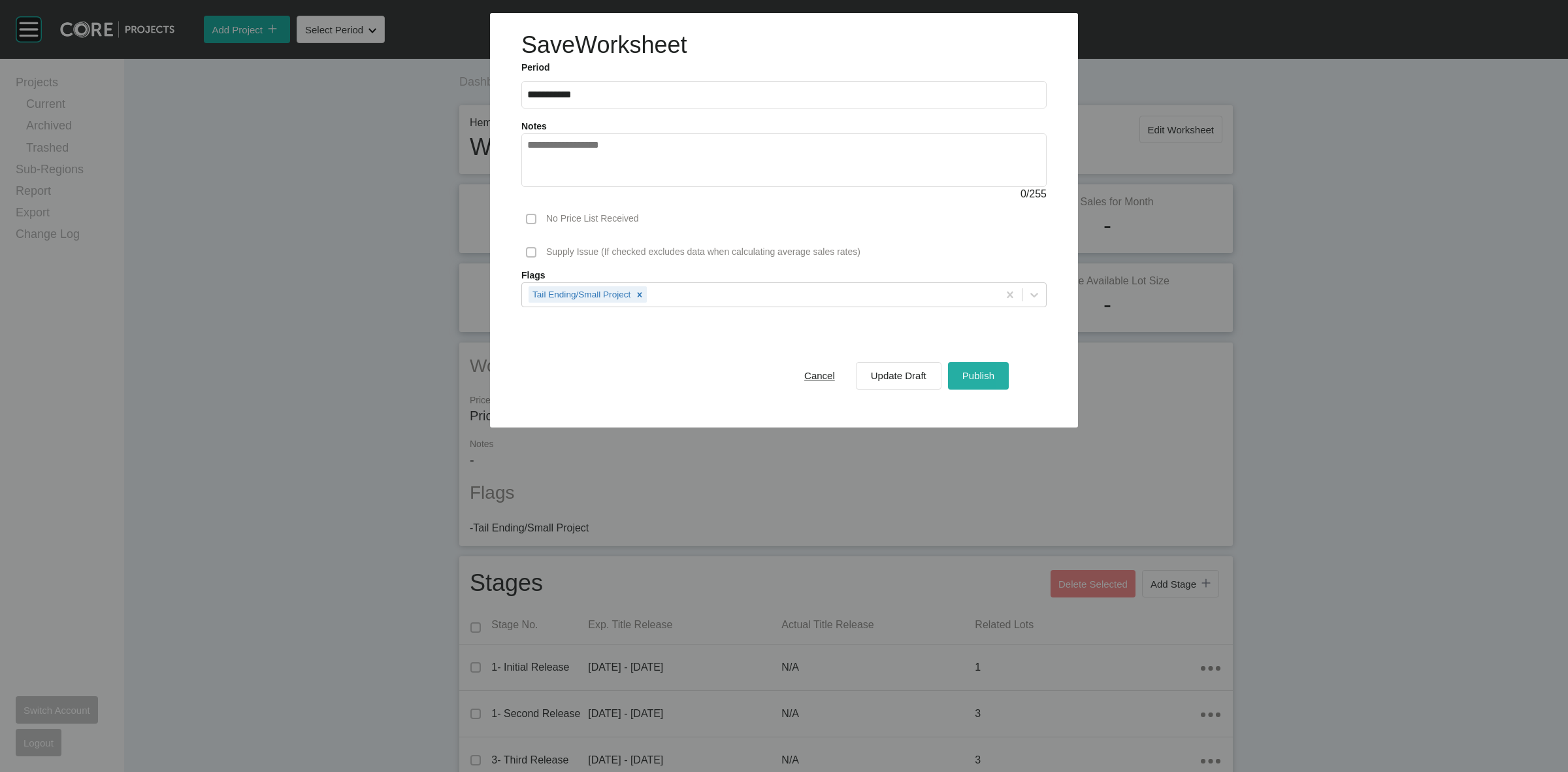
click at [975, 373] on span "Publish" at bounding box center [979, 375] width 32 height 11
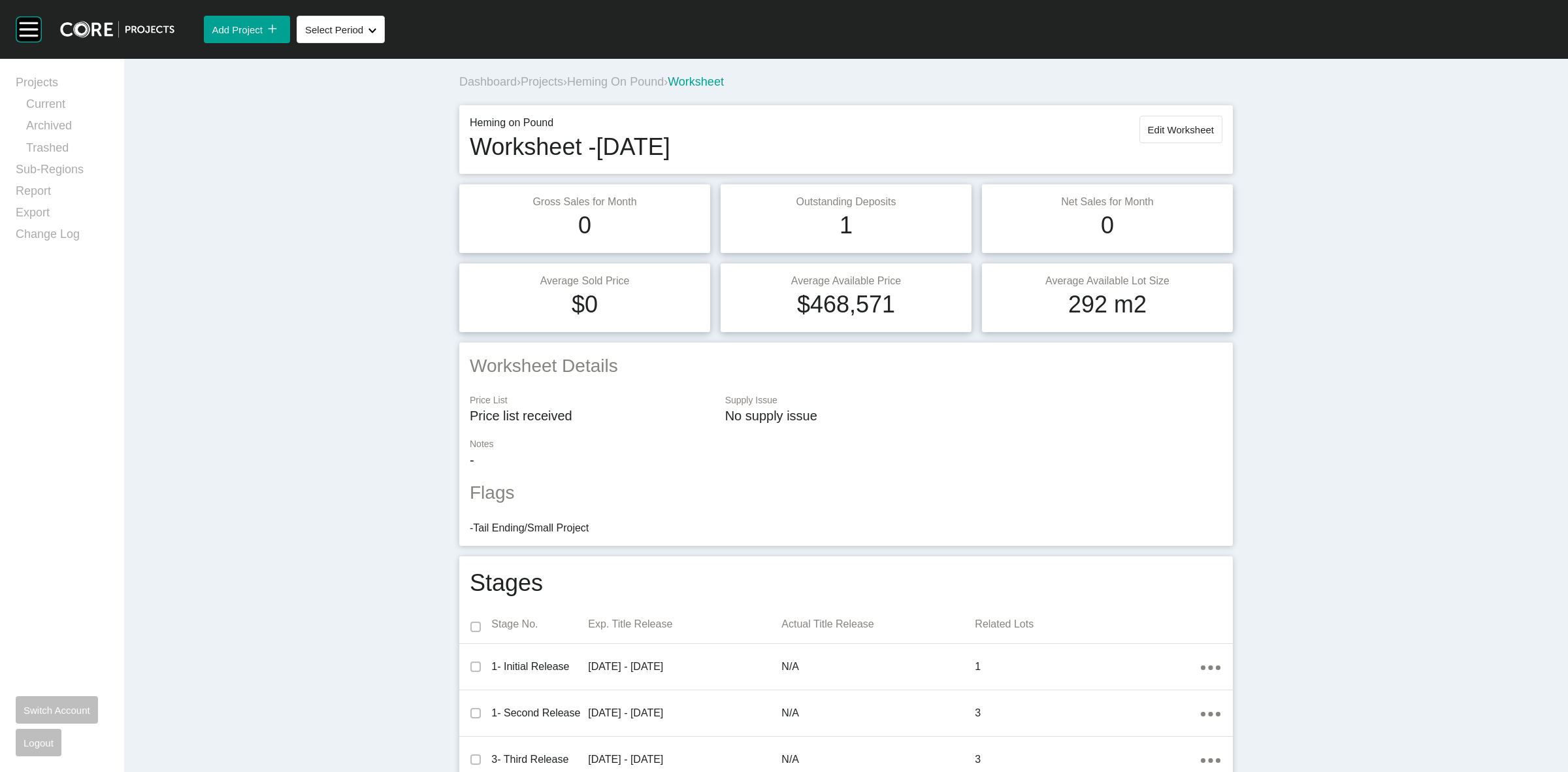
click at [628, 84] on span "Heming on Pound" at bounding box center [615, 81] width 97 height 13
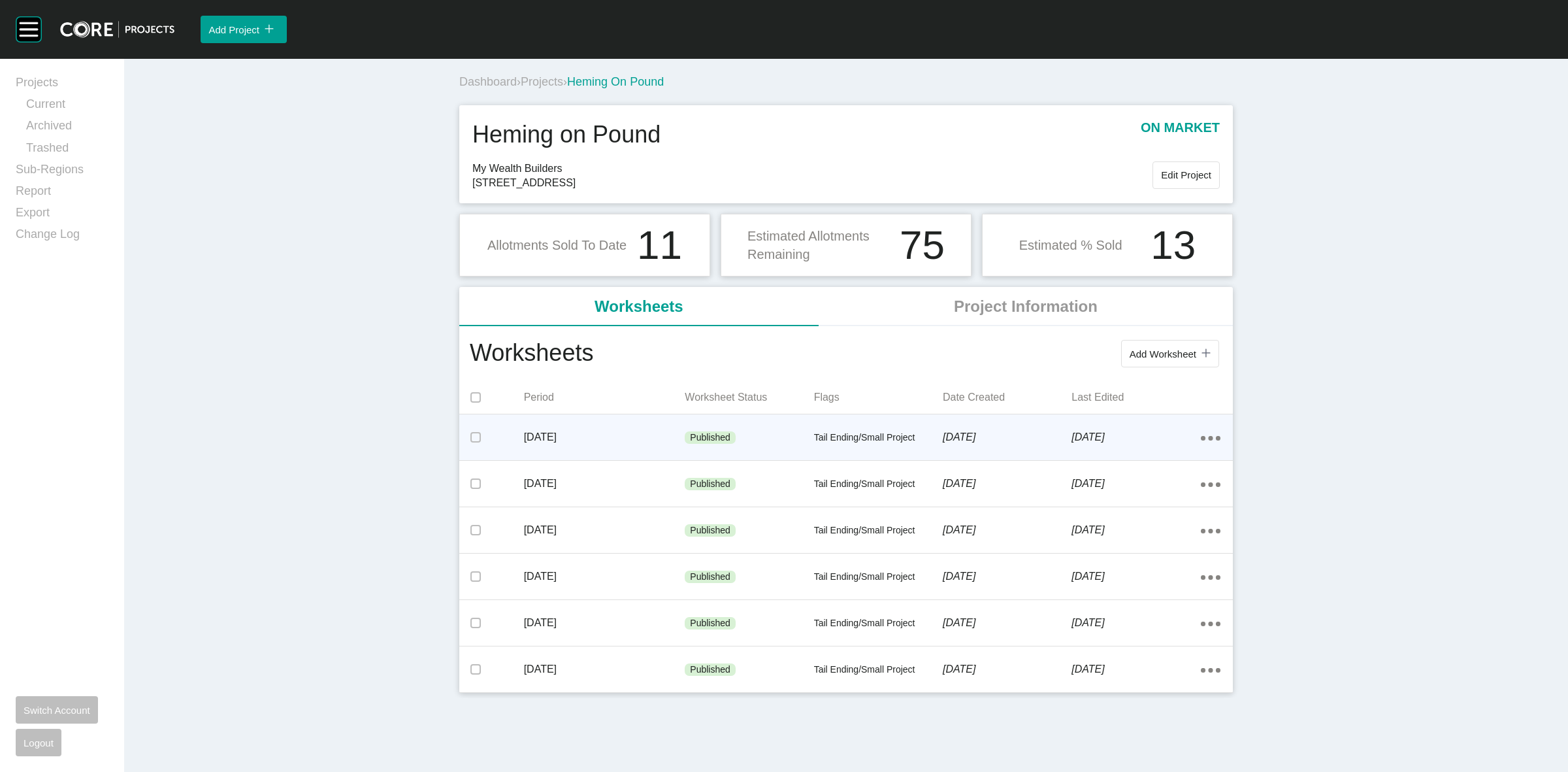
click at [632, 438] on p "[DATE]" at bounding box center [604, 437] width 161 height 15
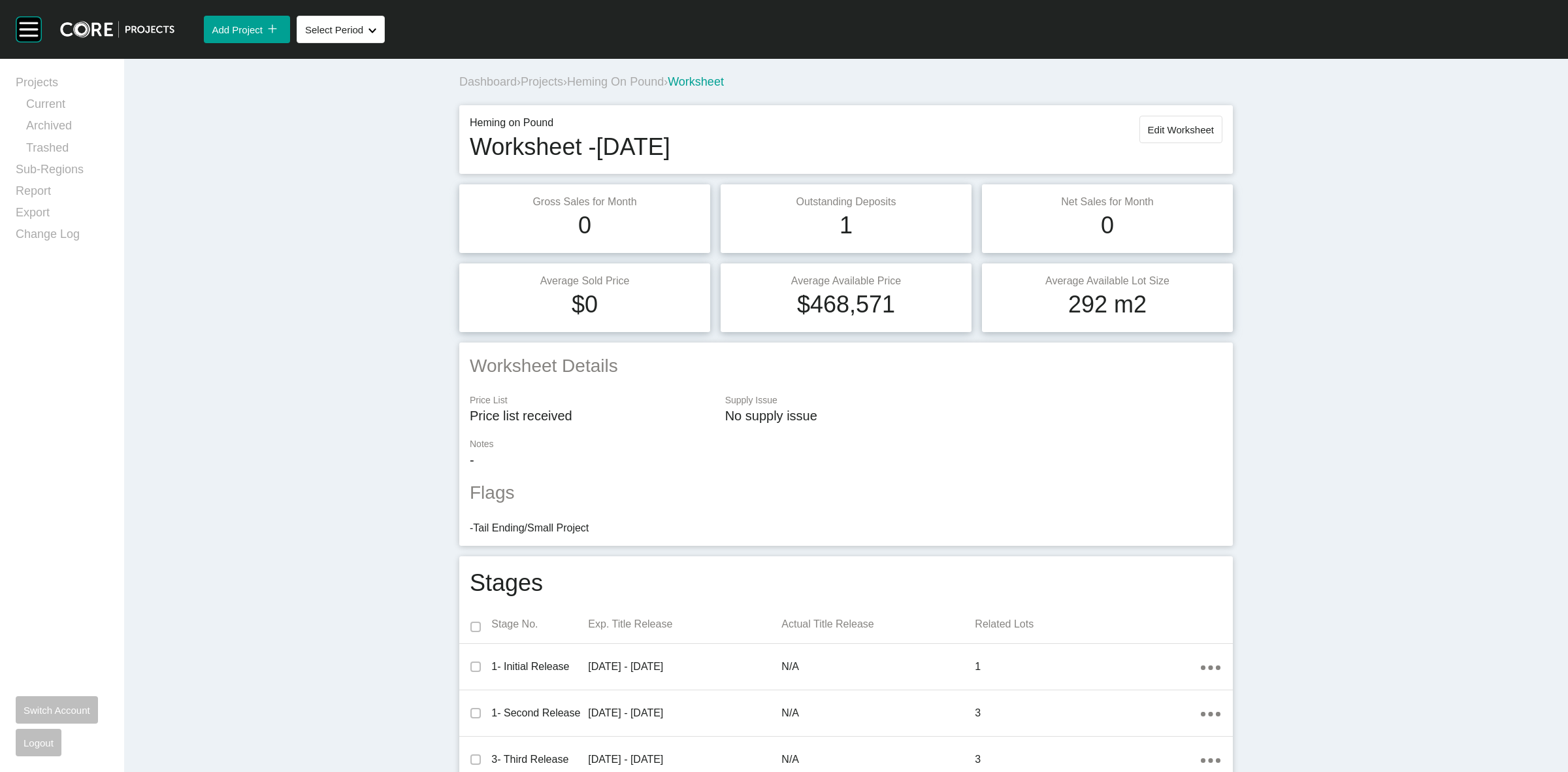
click at [544, 80] on span "Projects" at bounding box center [543, 81] width 43 height 13
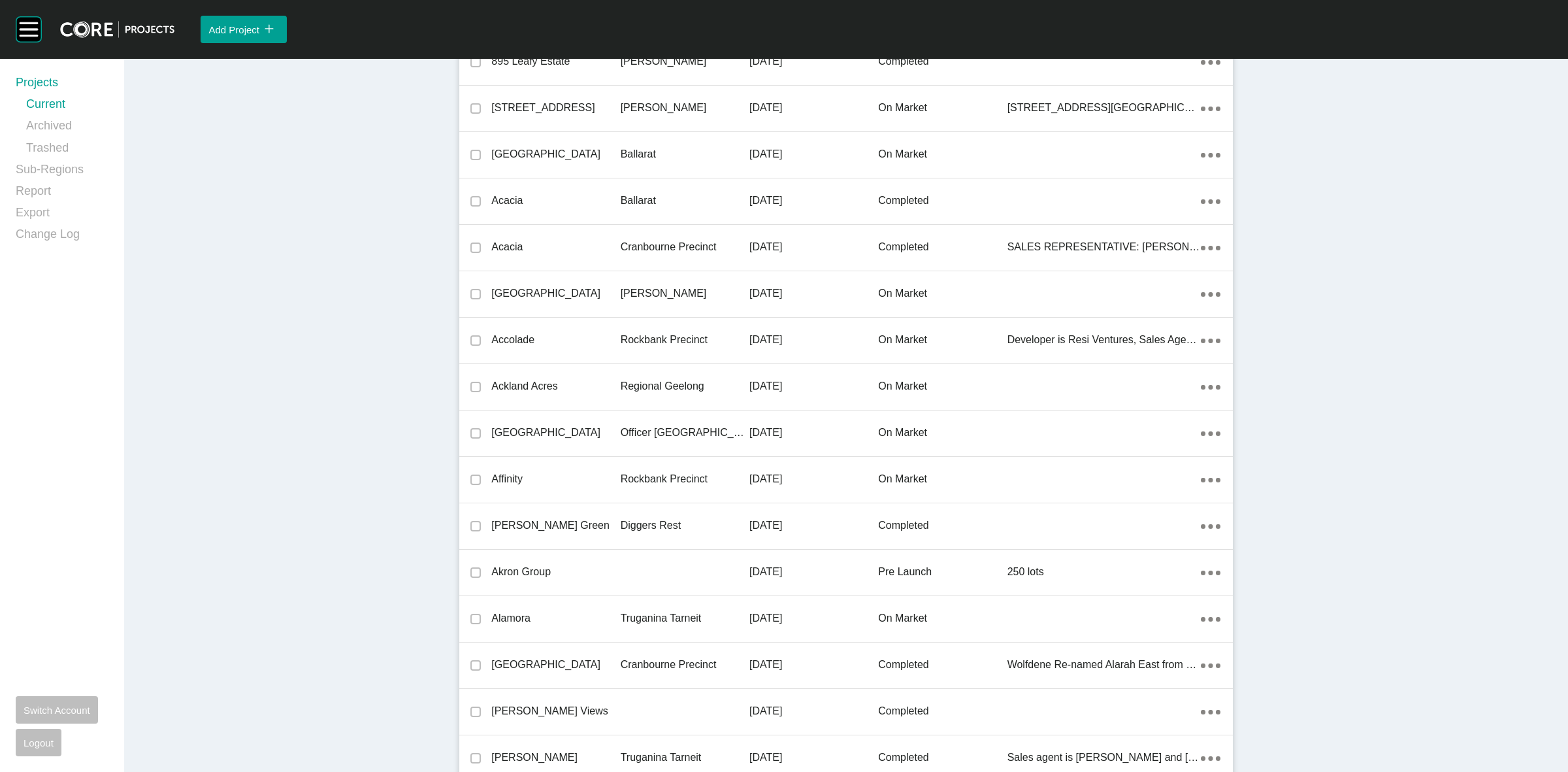
scroll to position [7211, 0]
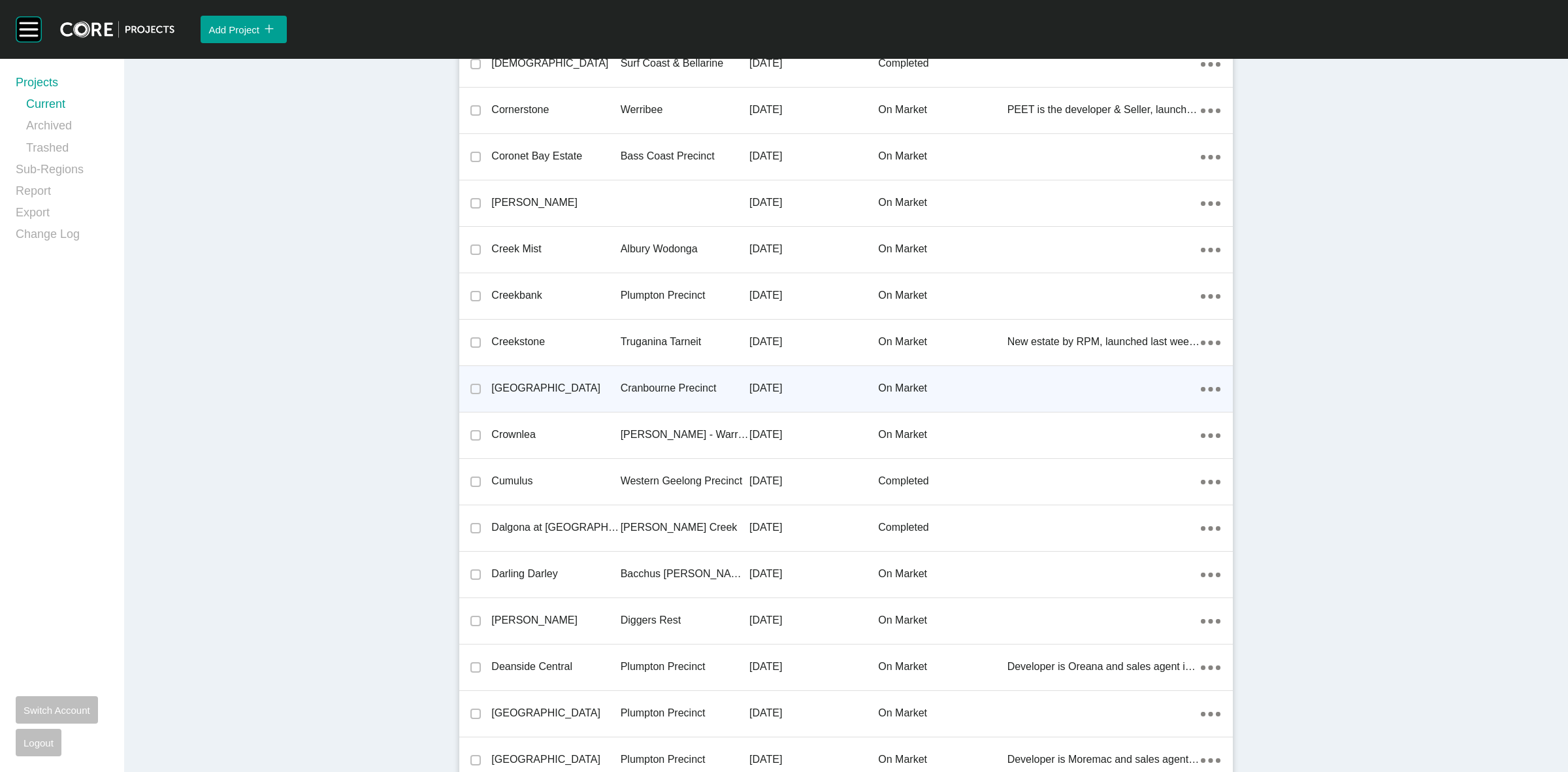
click at [638, 390] on p "Cranbourne Precinct" at bounding box center [685, 387] width 129 height 15
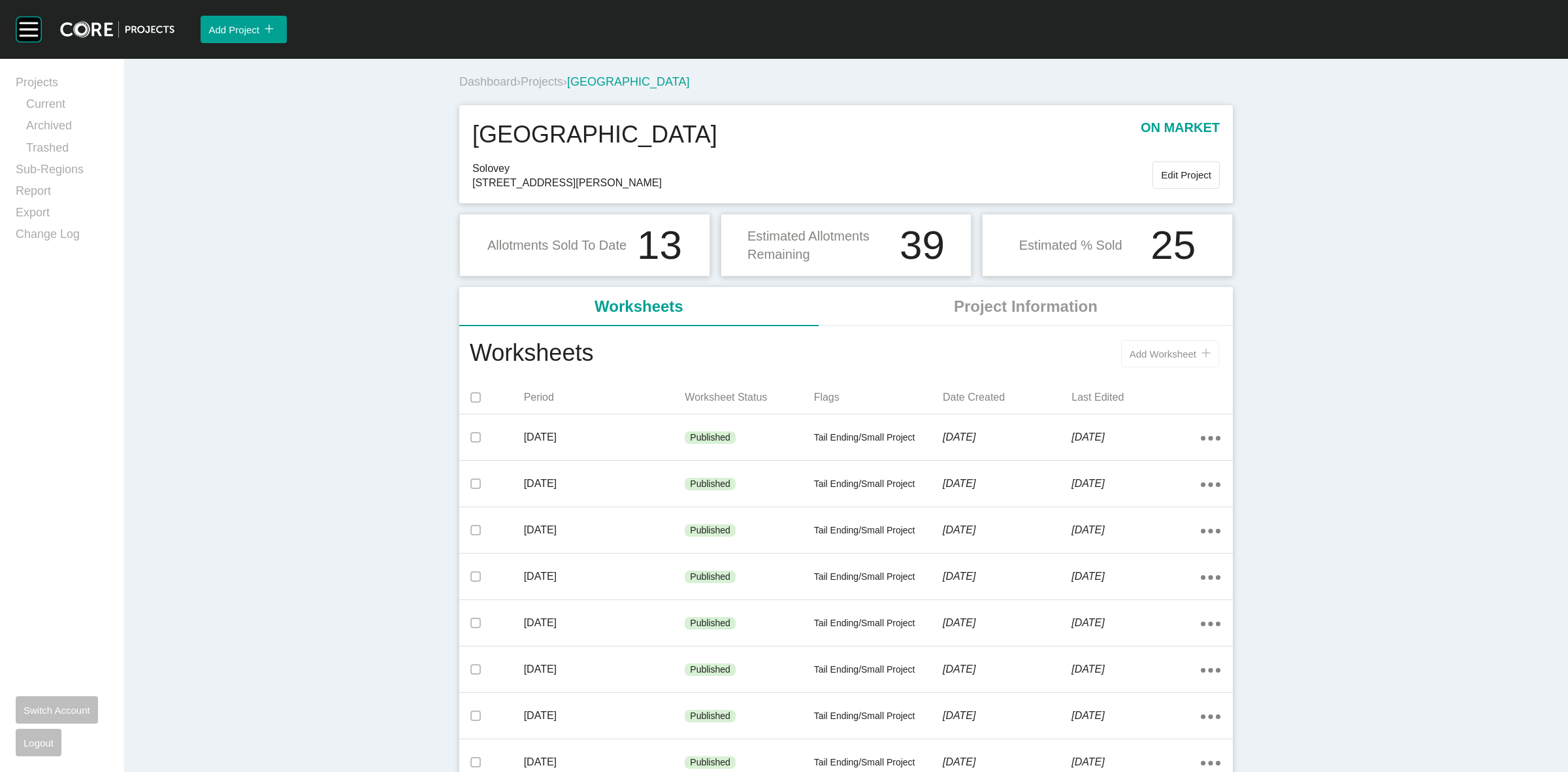
click at [1148, 353] on span "Add Worksheet" at bounding box center [1163, 353] width 66 height 11
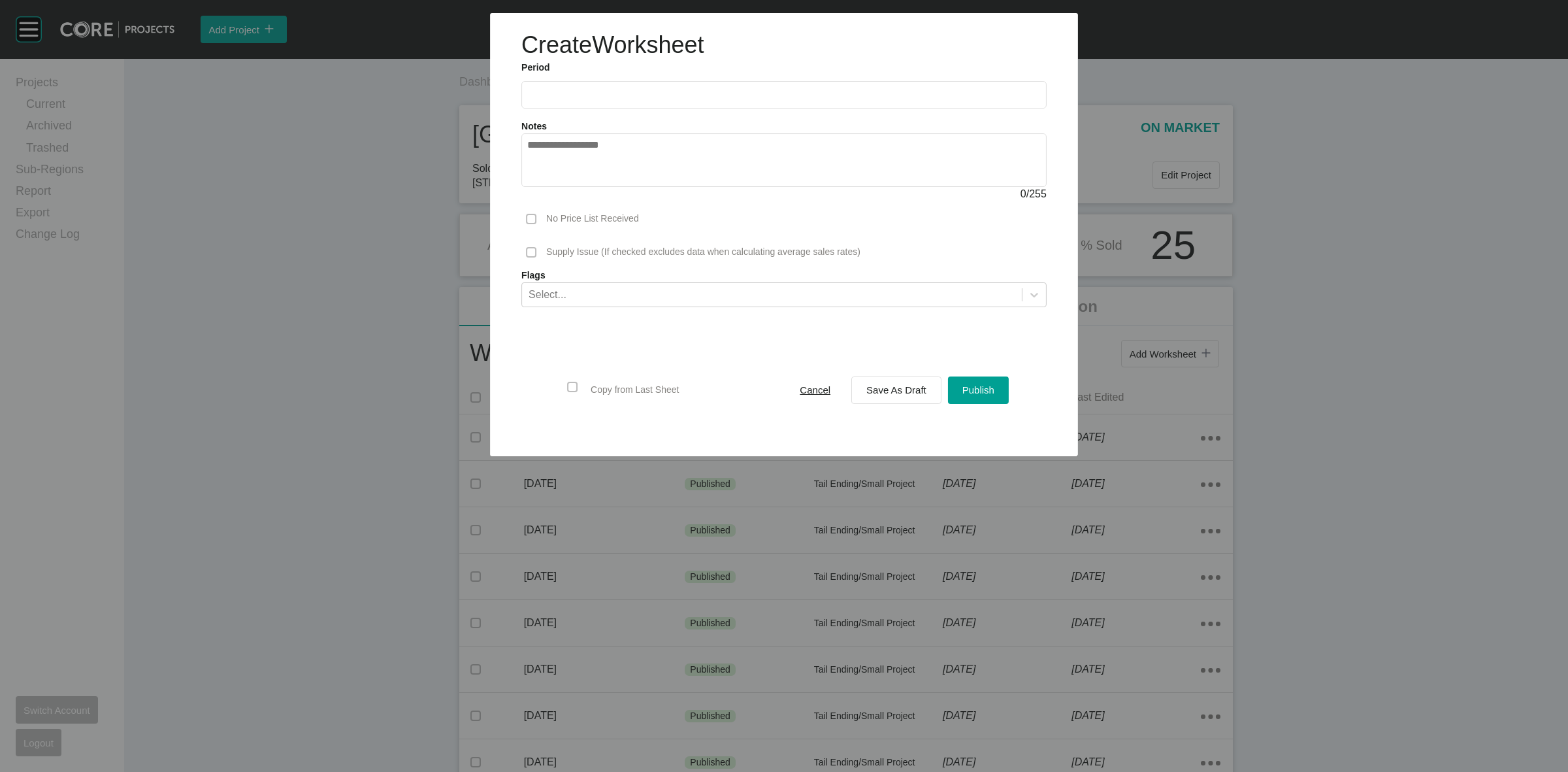
click at [585, 93] on input "text" at bounding box center [784, 95] width 513 height 11
drag, startPoint x: 596, startPoint y: 186, endPoint x: 890, endPoint y: 312, distance: 319.9
click at [594, 186] on li "Aug" at bounding box center [590, 190] width 44 height 22
type input "**********"
click at [916, 385] on span "Save As Draft" at bounding box center [897, 389] width 60 height 11
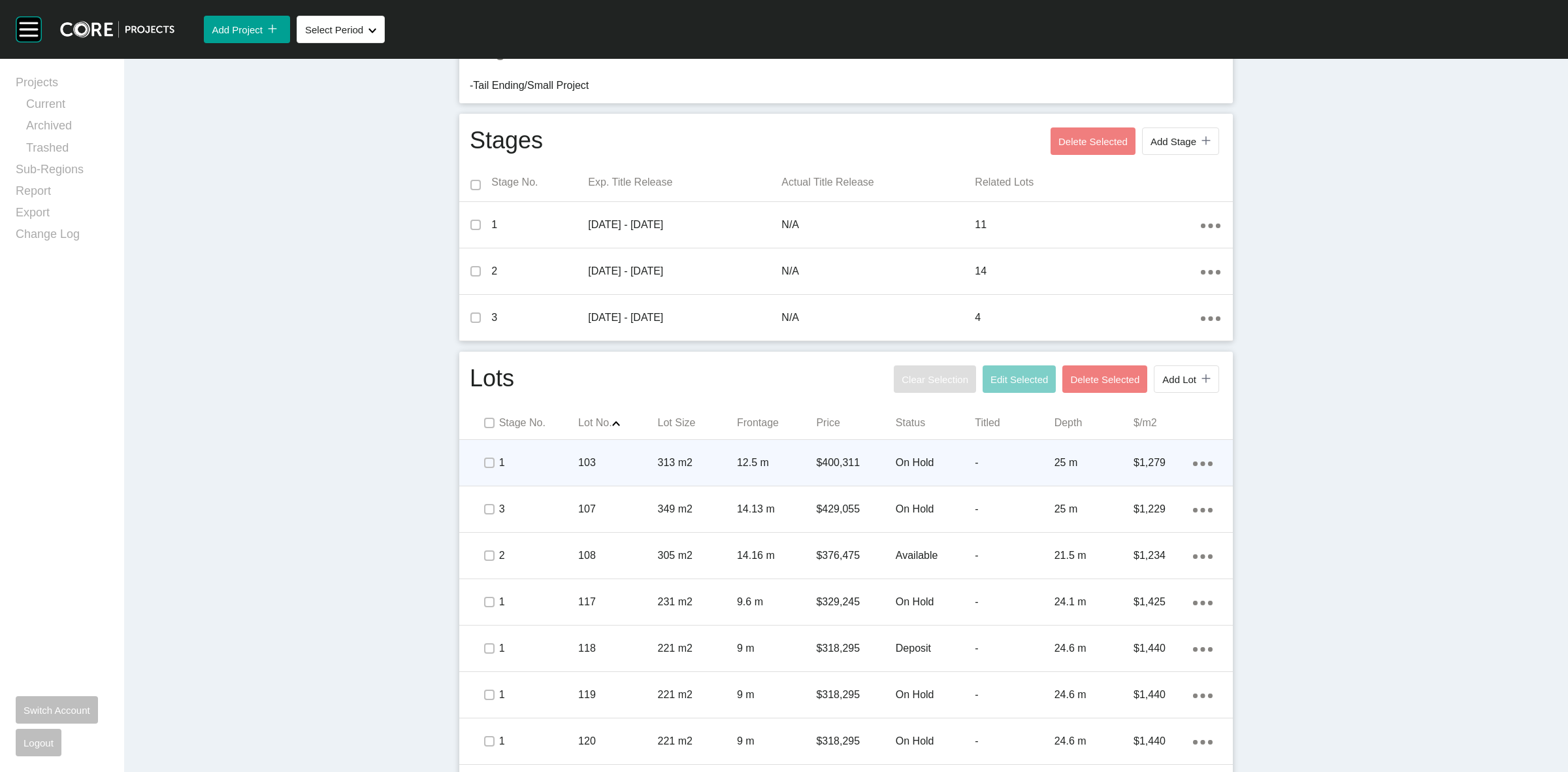
scroll to position [490, 0]
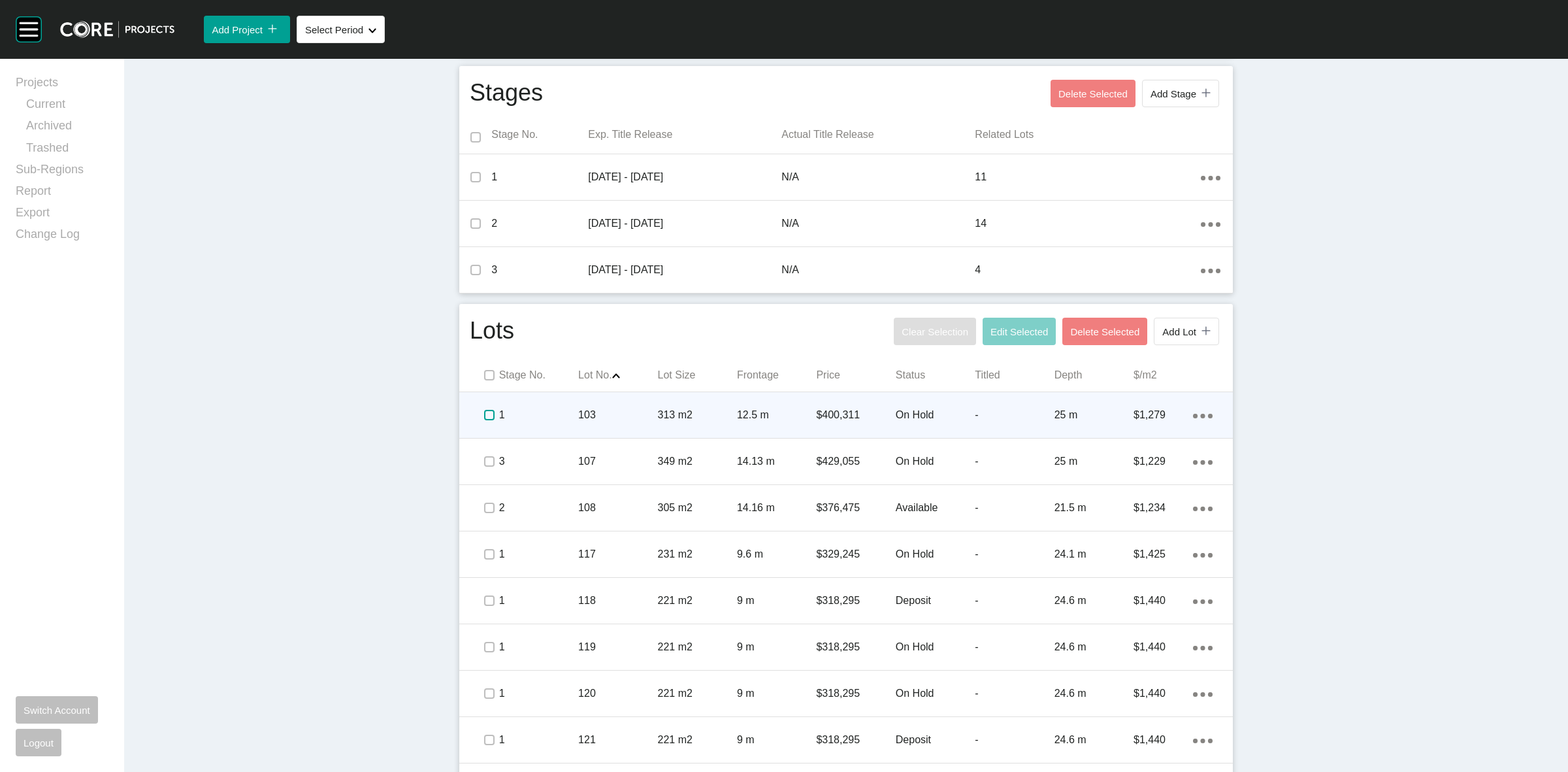
click at [484, 417] on label at bounding box center [489, 415] width 11 height 11
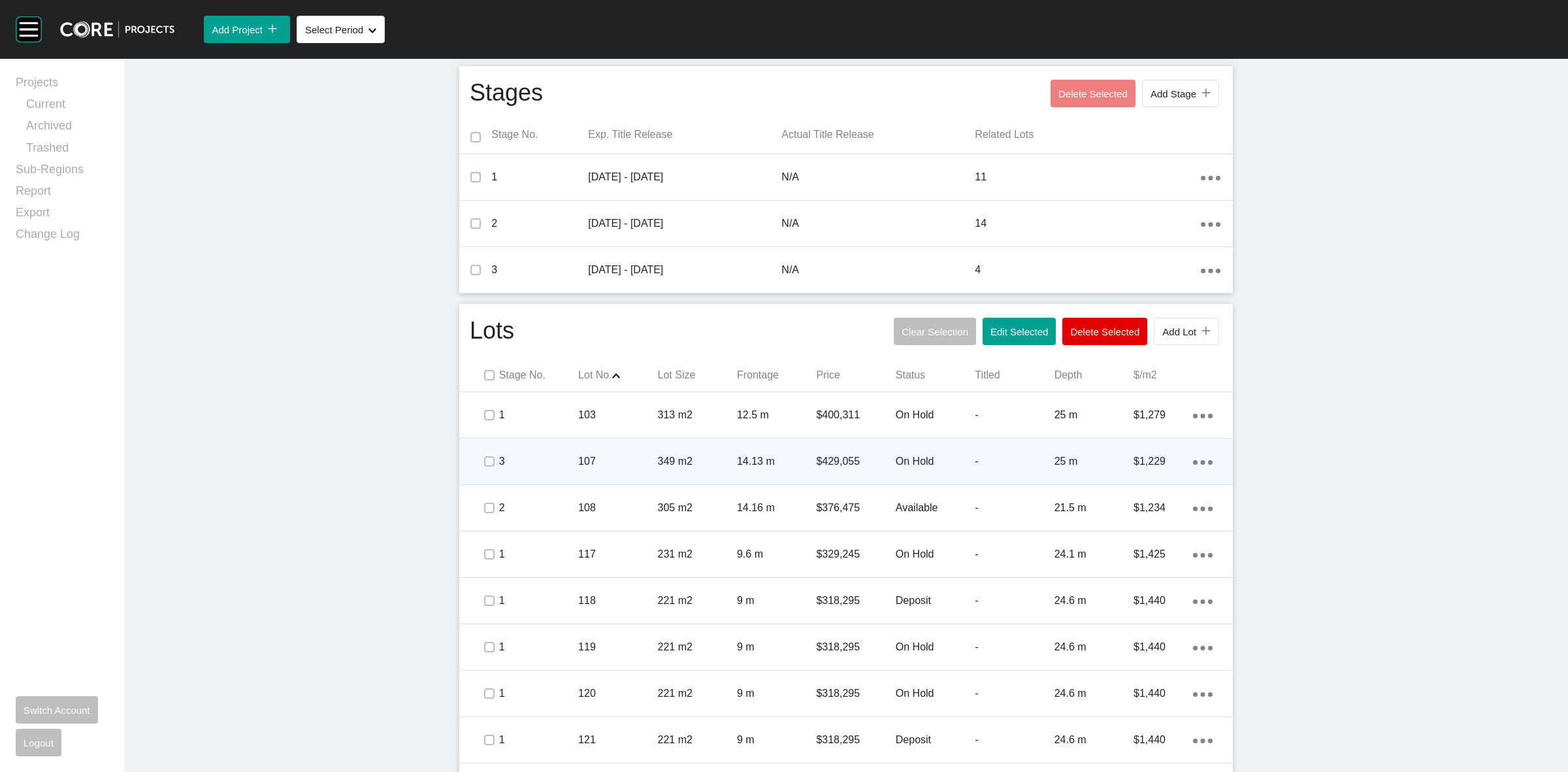
click at [485, 468] on span at bounding box center [489, 462] width 20 height 20
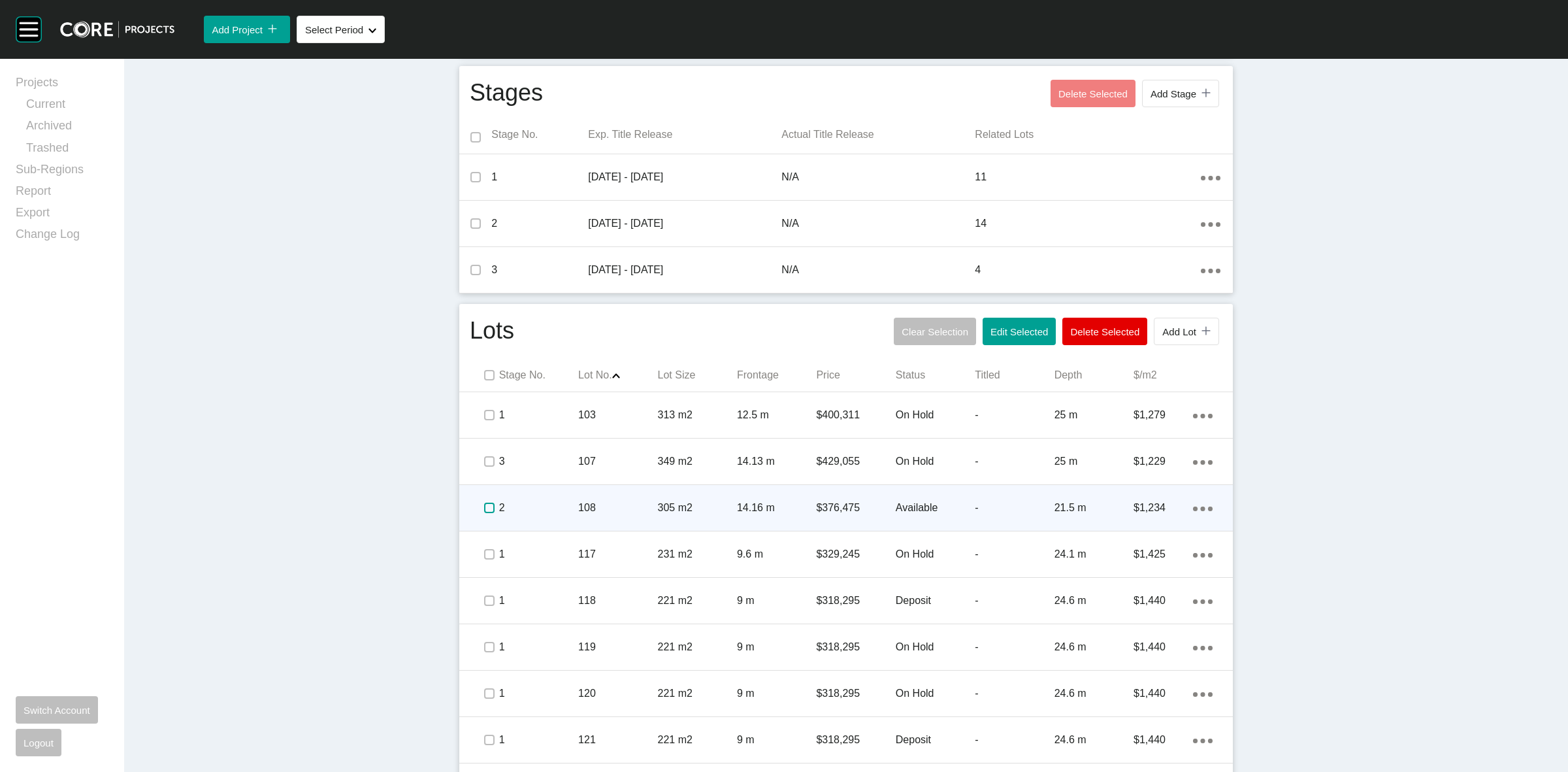
click at [484, 508] on label at bounding box center [489, 508] width 11 height 11
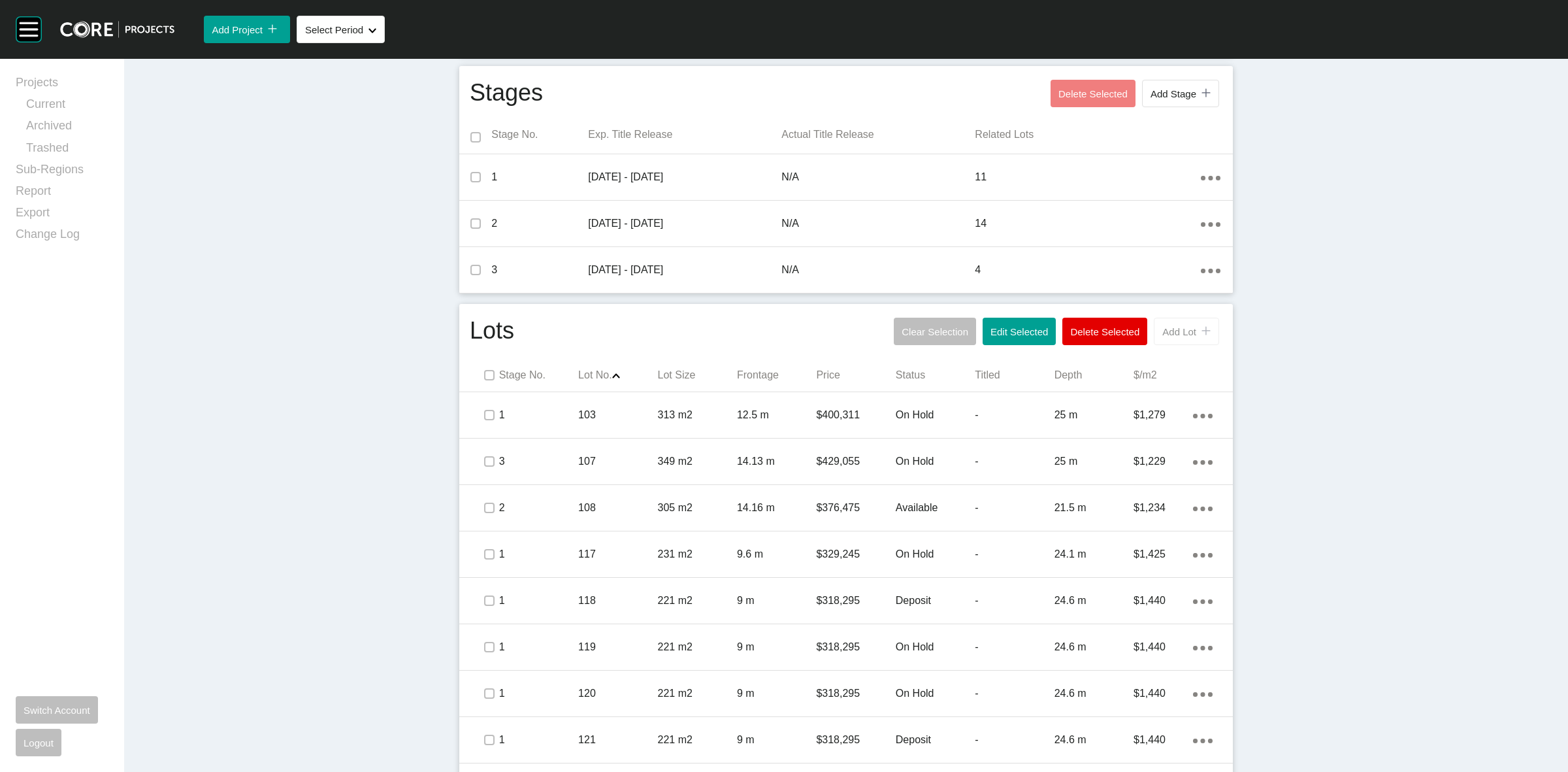
click at [1167, 328] on span "Add Lot" at bounding box center [1179, 331] width 34 height 11
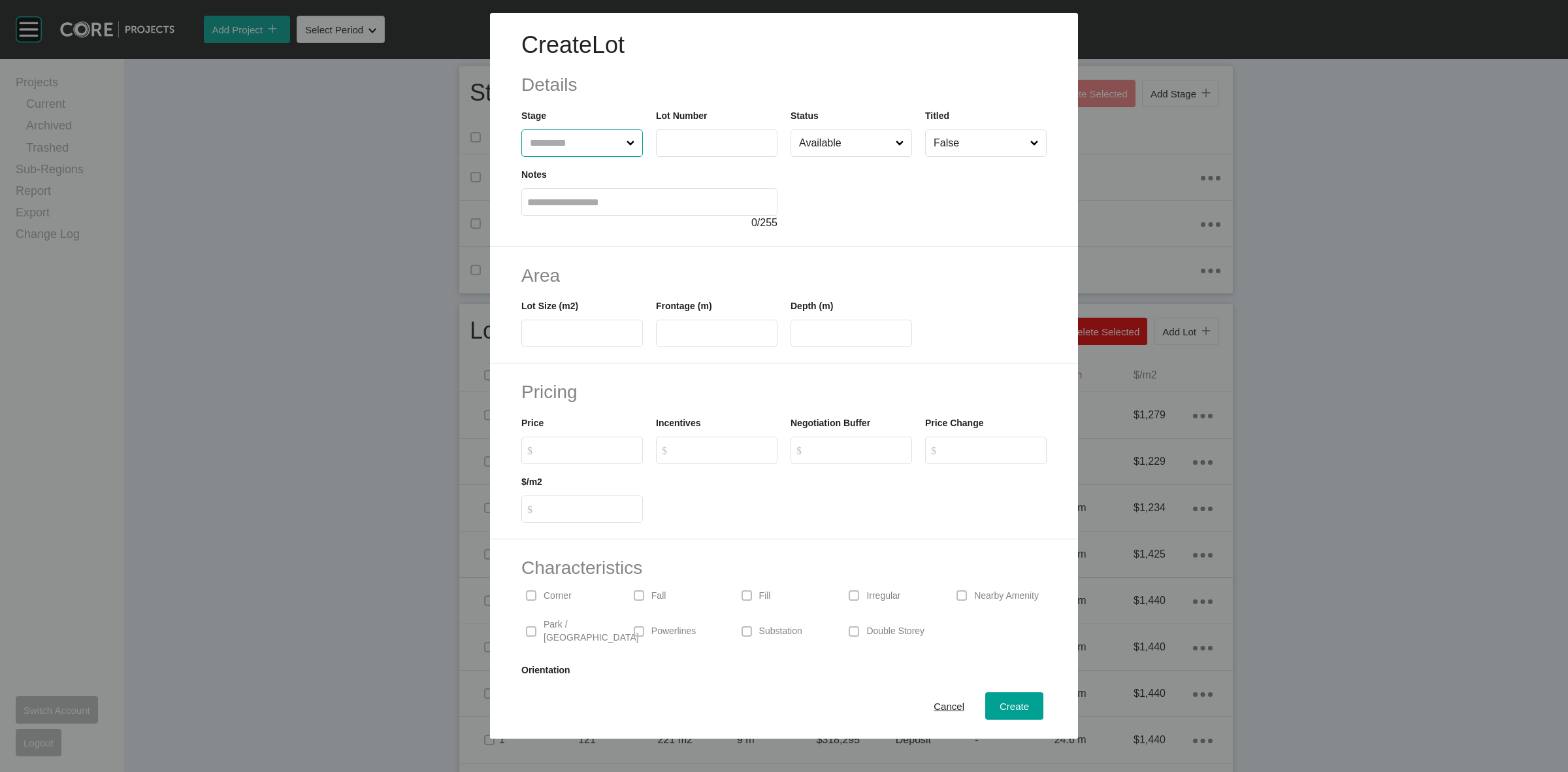
click at [594, 144] on input "text" at bounding box center [575, 142] width 97 height 26
type input "*"
type input "***"
type input "*****"
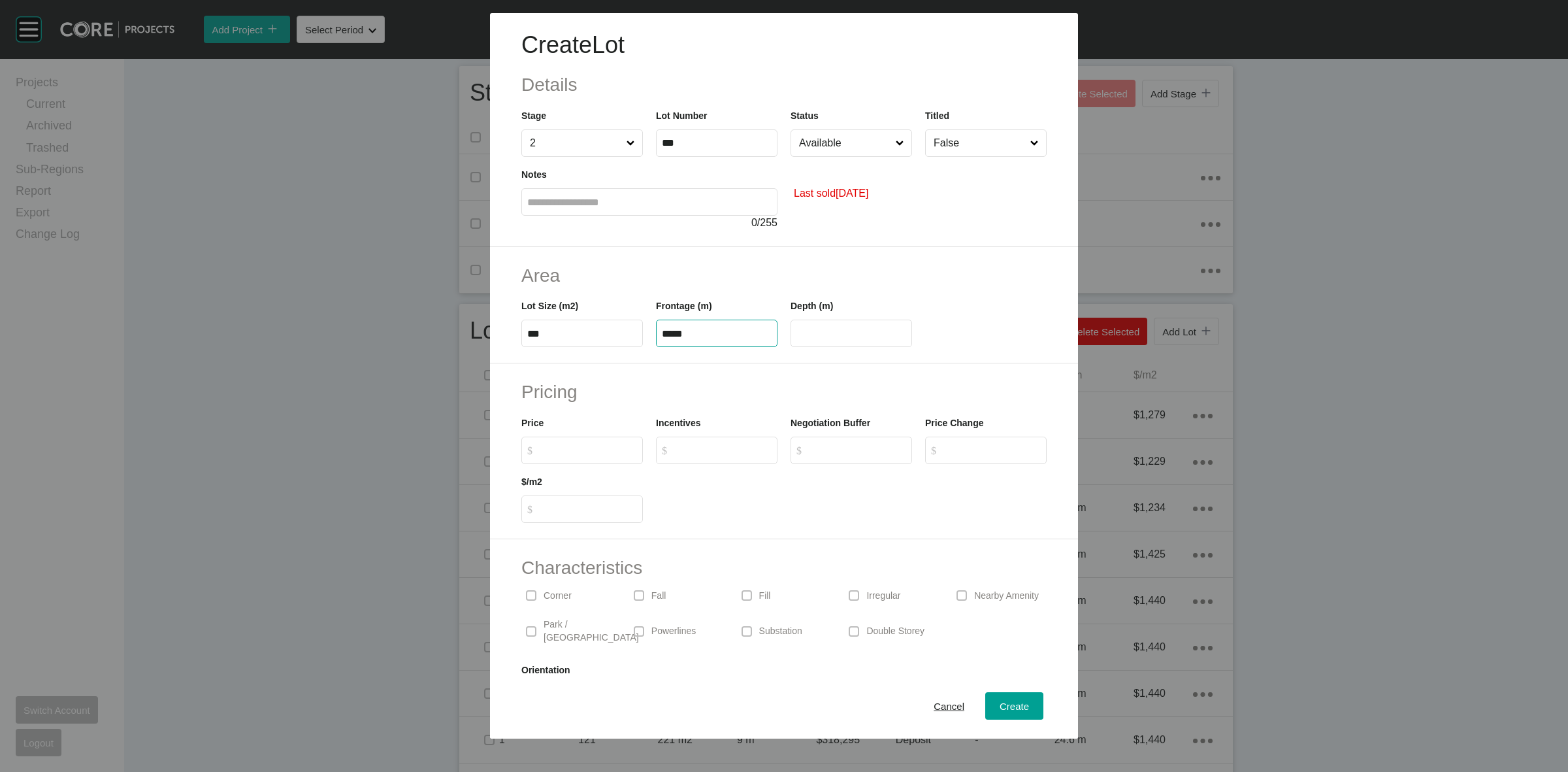
type input "**"
type input "*******"
type input "*****"
type input "*"
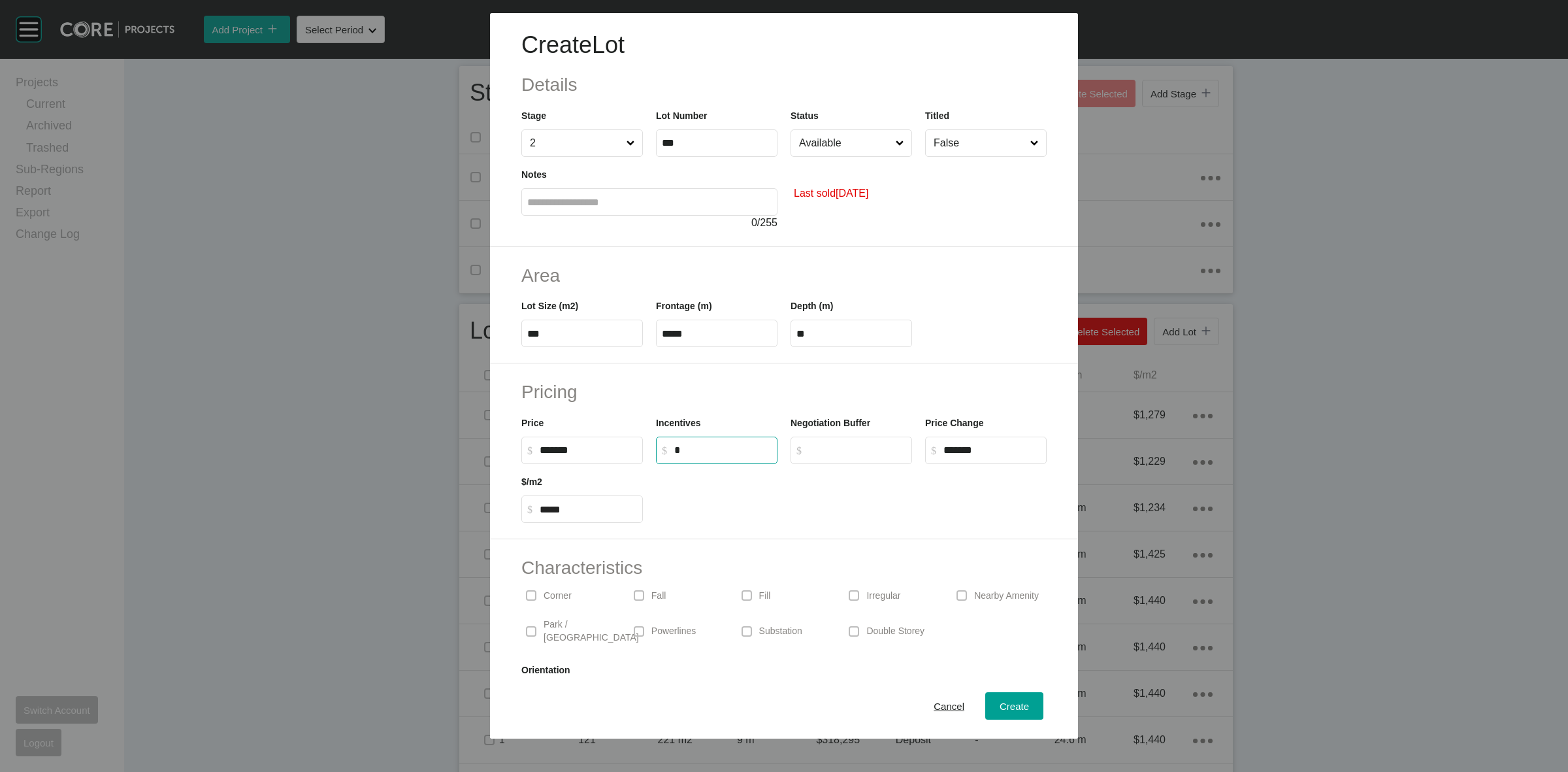
click at [825, 143] on input "Available" at bounding box center [844, 142] width 97 height 26
click at [1016, 707] on span "Create" at bounding box center [1015, 706] width 29 height 11
type input "*"
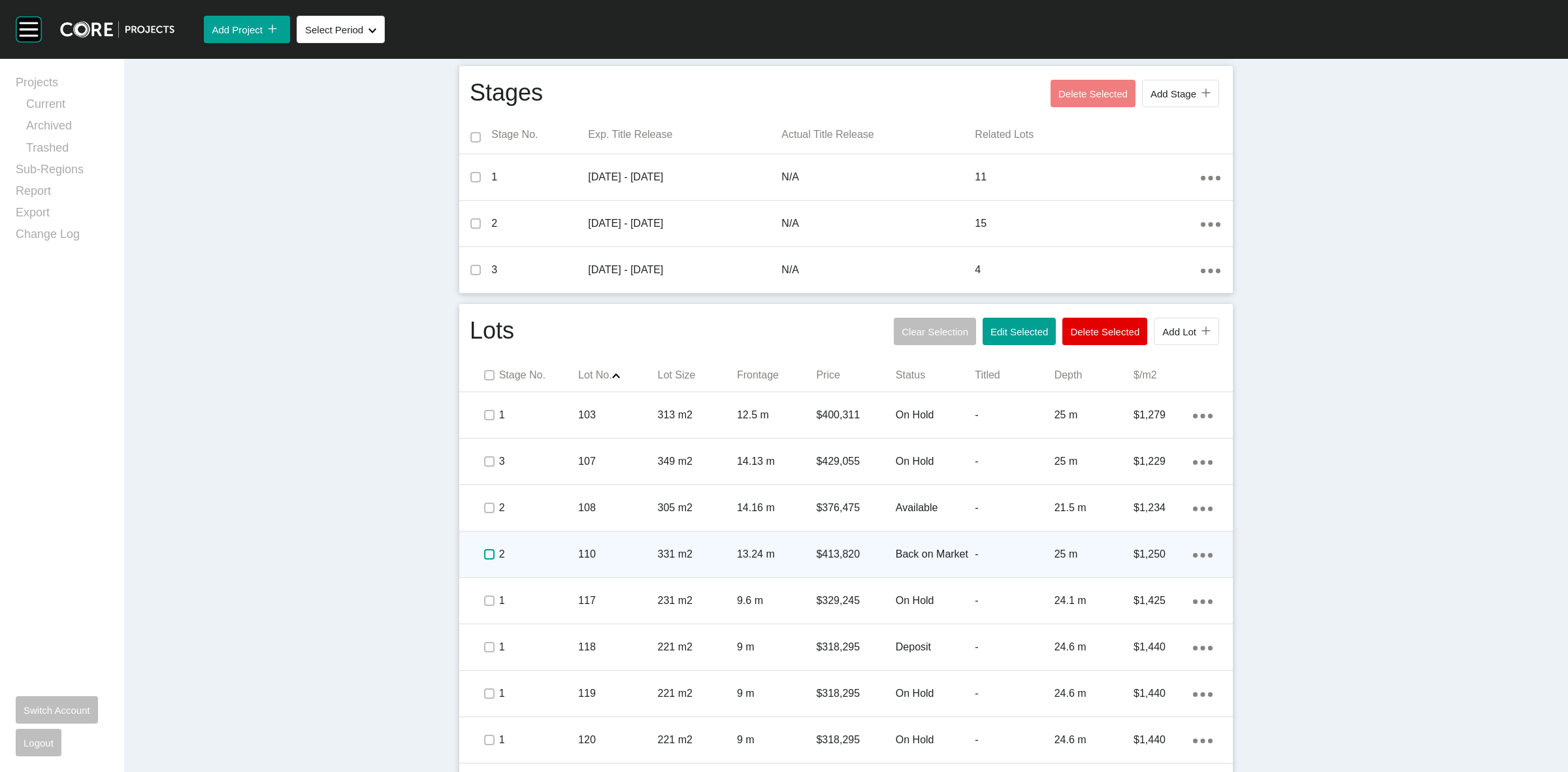
click at [484, 555] on label at bounding box center [489, 554] width 11 height 11
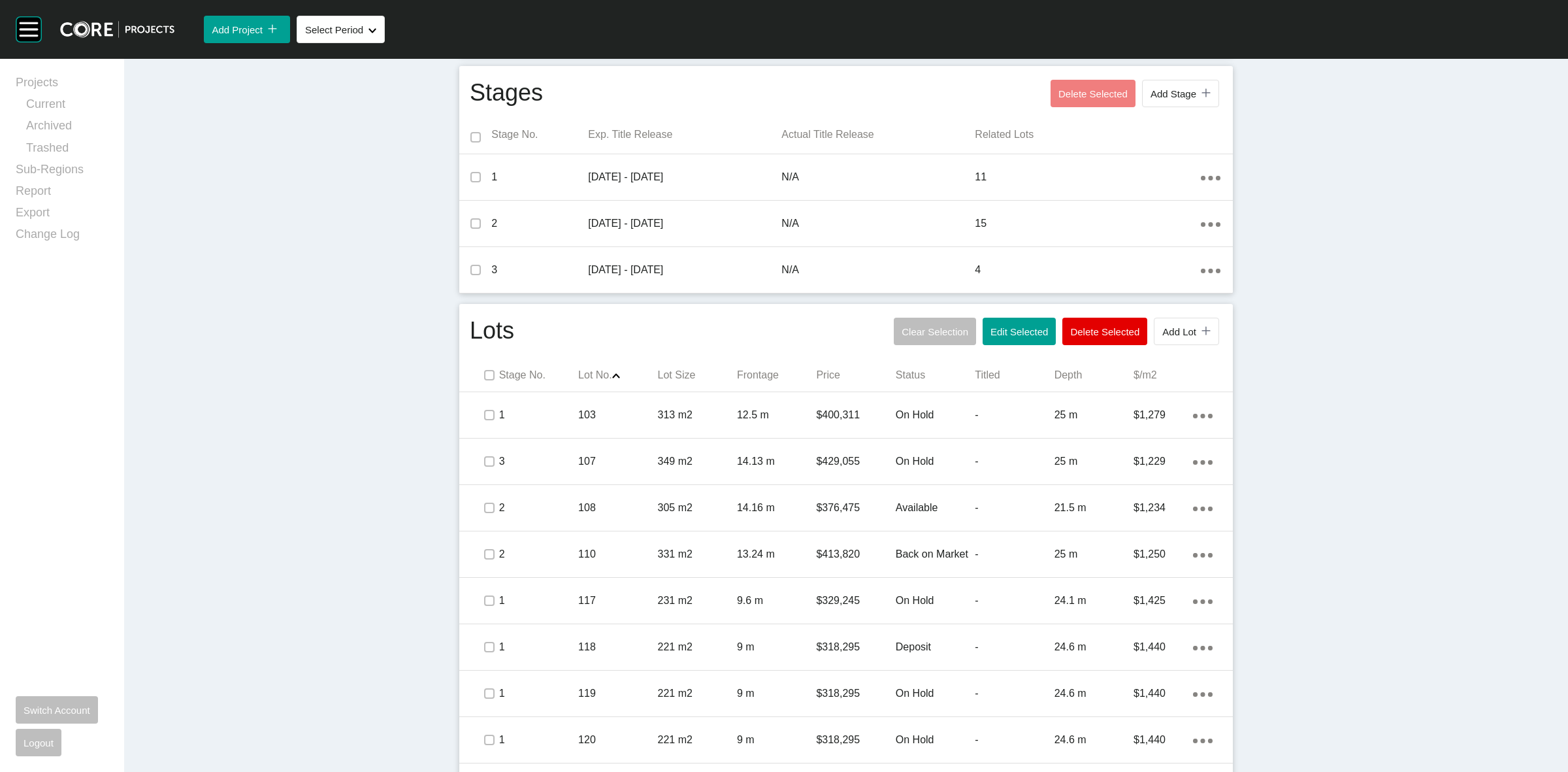
drag, startPoint x: 475, startPoint y: 595, endPoint x: 390, endPoint y: 602, distance: 85.3
click at [390, 602] on div "Dashboard › Projects › Crestwood Place › Worksheet Crestwood Place Worksheet - …" at bounding box center [846, 679] width 1444 height 2221
click at [1154, 335] on button "Add Lot icon/tick copy 11 Created with Sketch." at bounding box center [1186, 331] width 65 height 27
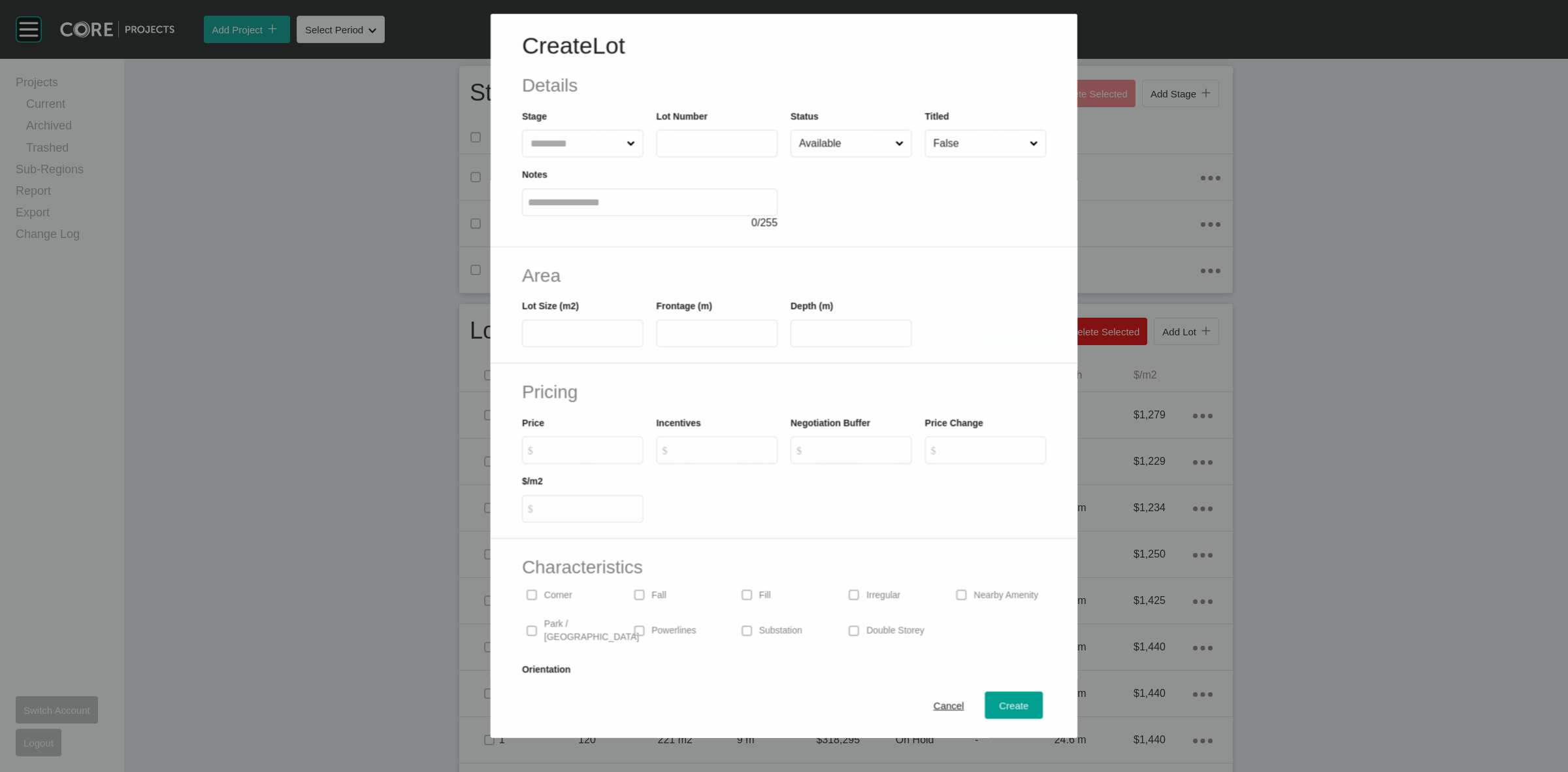
click at [563, 145] on input "text" at bounding box center [576, 143] width 96 height 26
type input "*"
type input "***"
type input "*****"
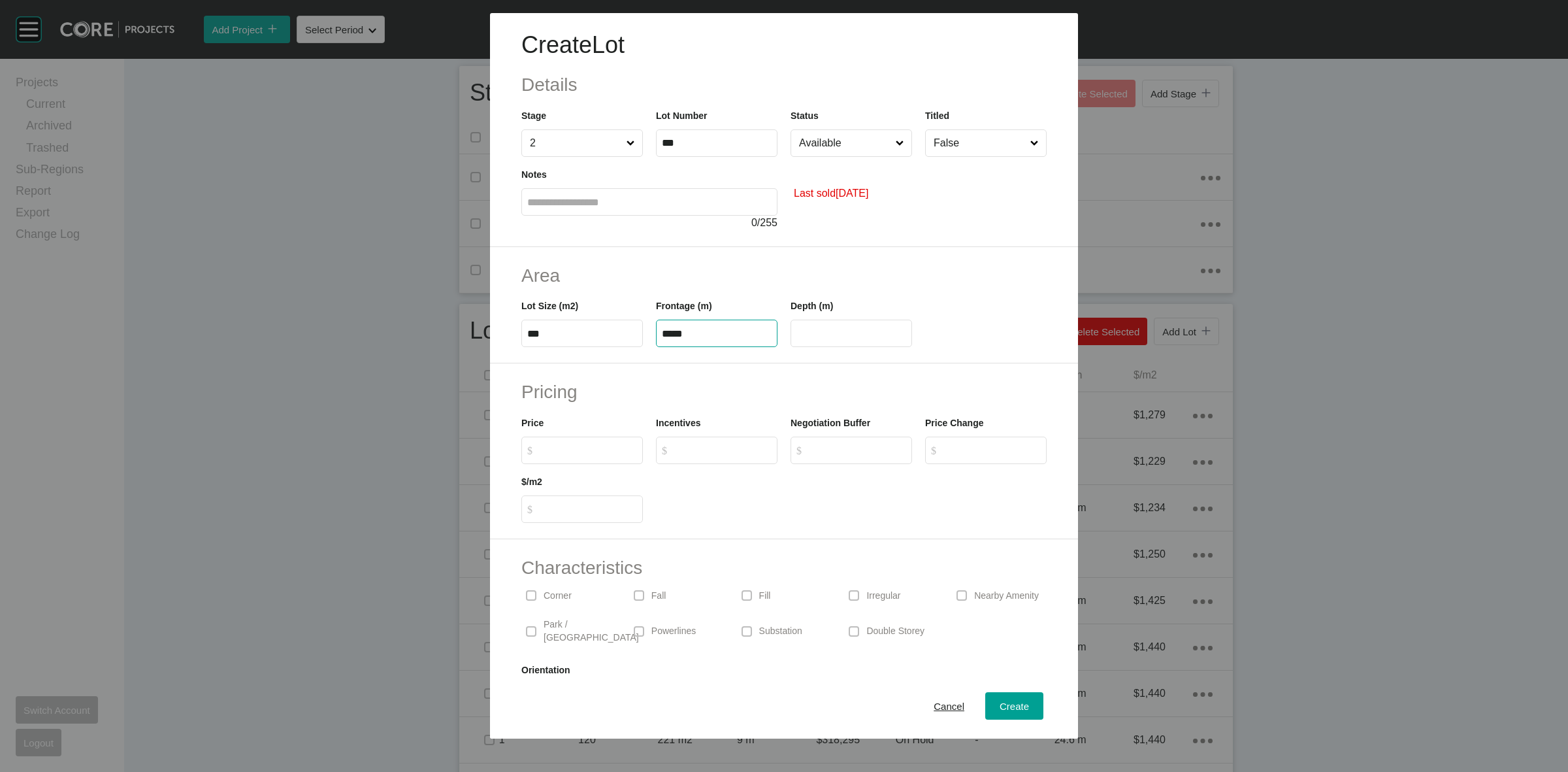
type input "**"
type input "*******"
type input "*****"
type input "*"
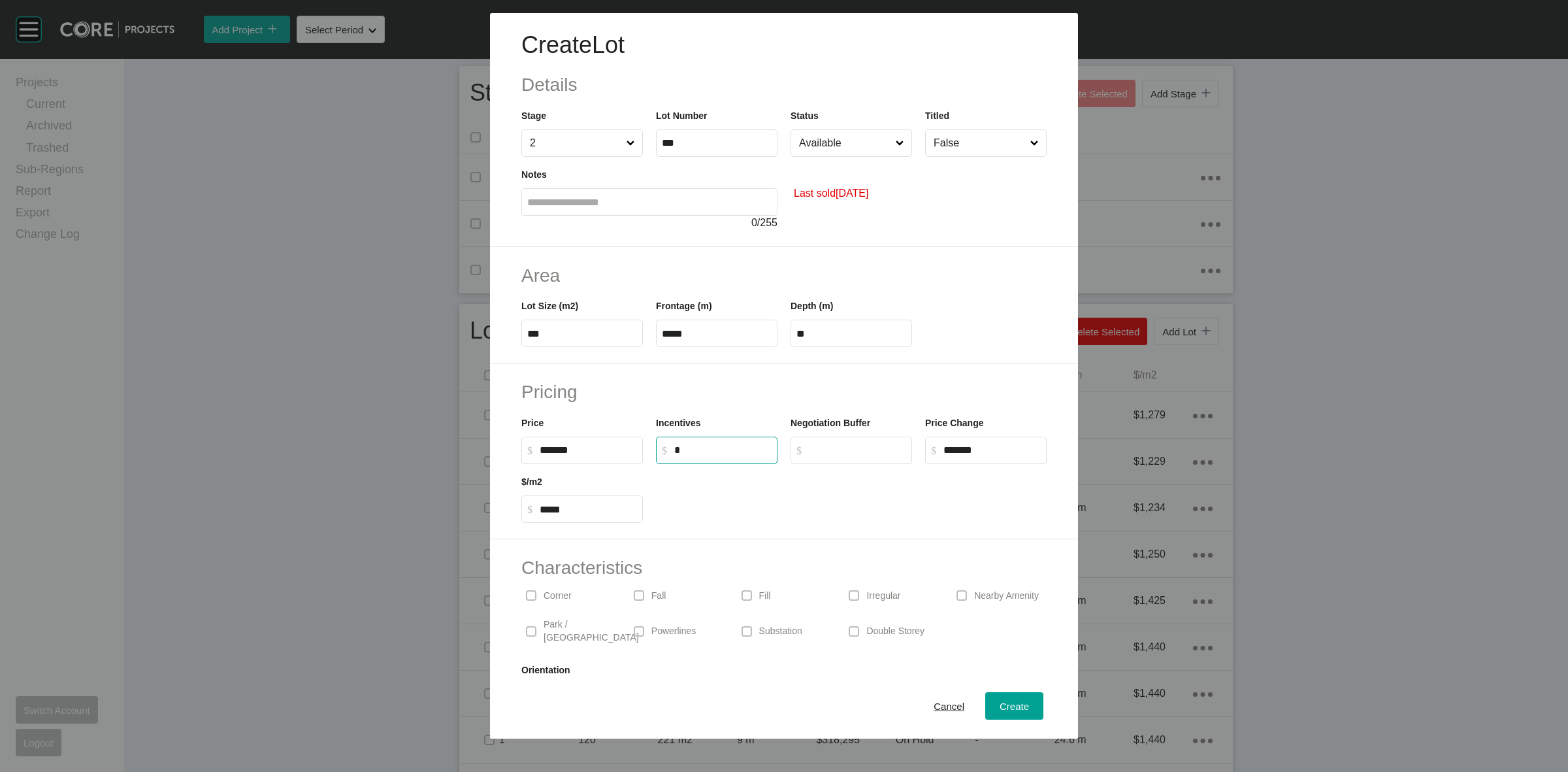
drag, startPoint x: 850, startPoint y: 147, endPoint x: 848, endPoint y: 157, distance: 10.2
click at [850, 147] on input "Available" at bounding box center [844, 142] width 97 height 26
click at [1007, 704] on span "Create" at bounding box center [1015, 706] width 29 height 11
type input "*"
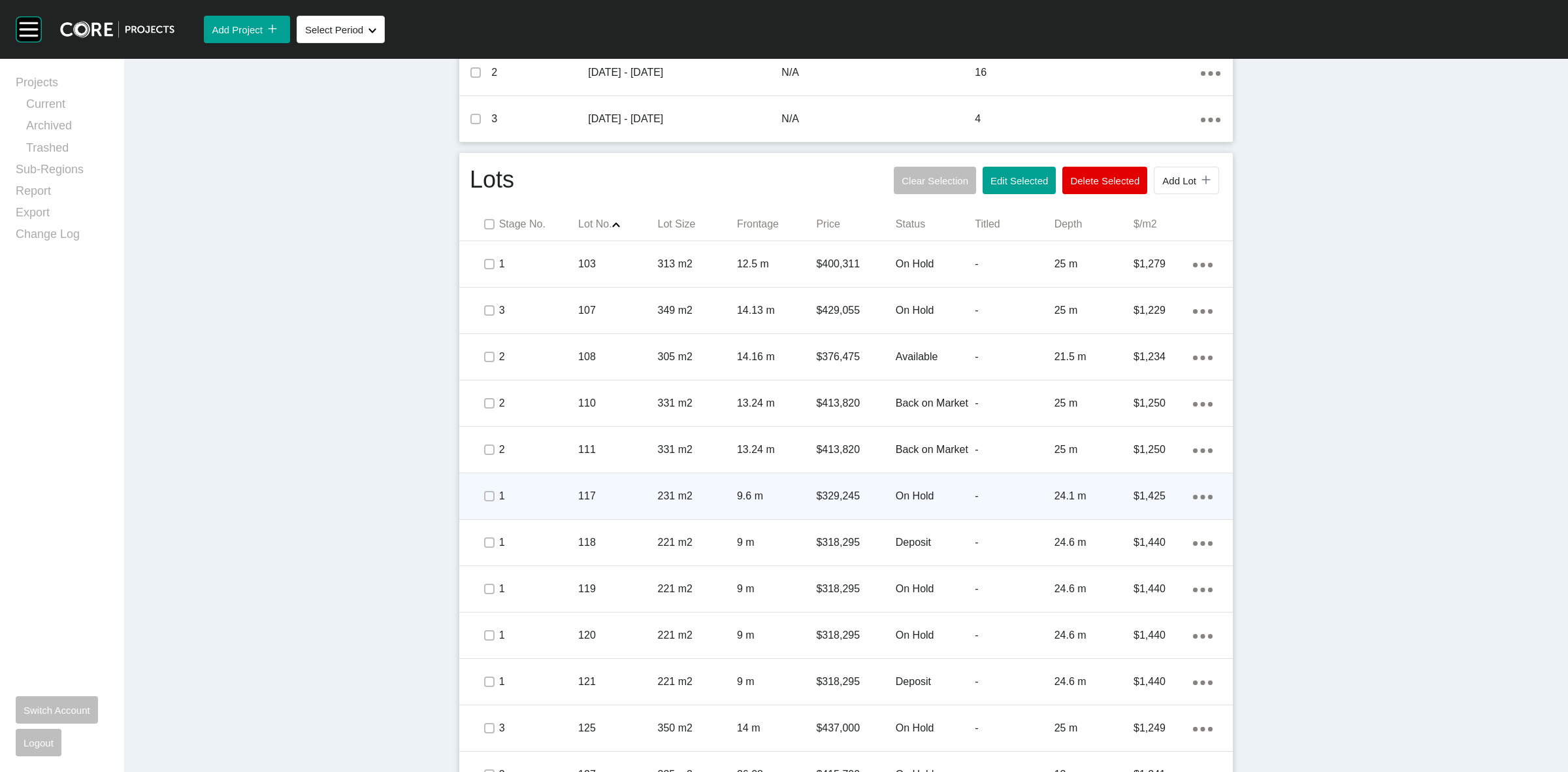
scroll to position [654, 0]
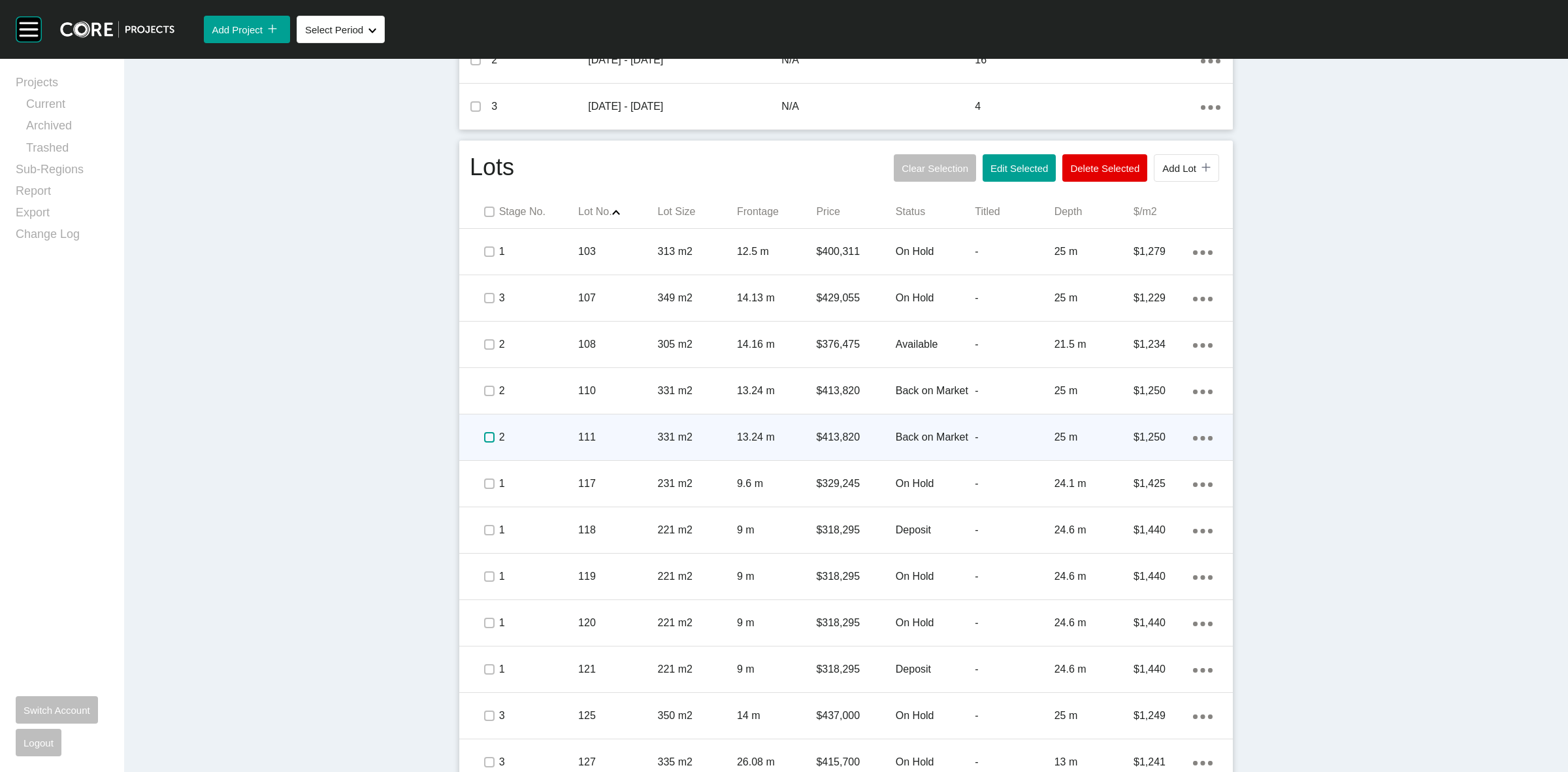
click at [489, 438] on label at bounding box center [489, 437] width 11 height 11
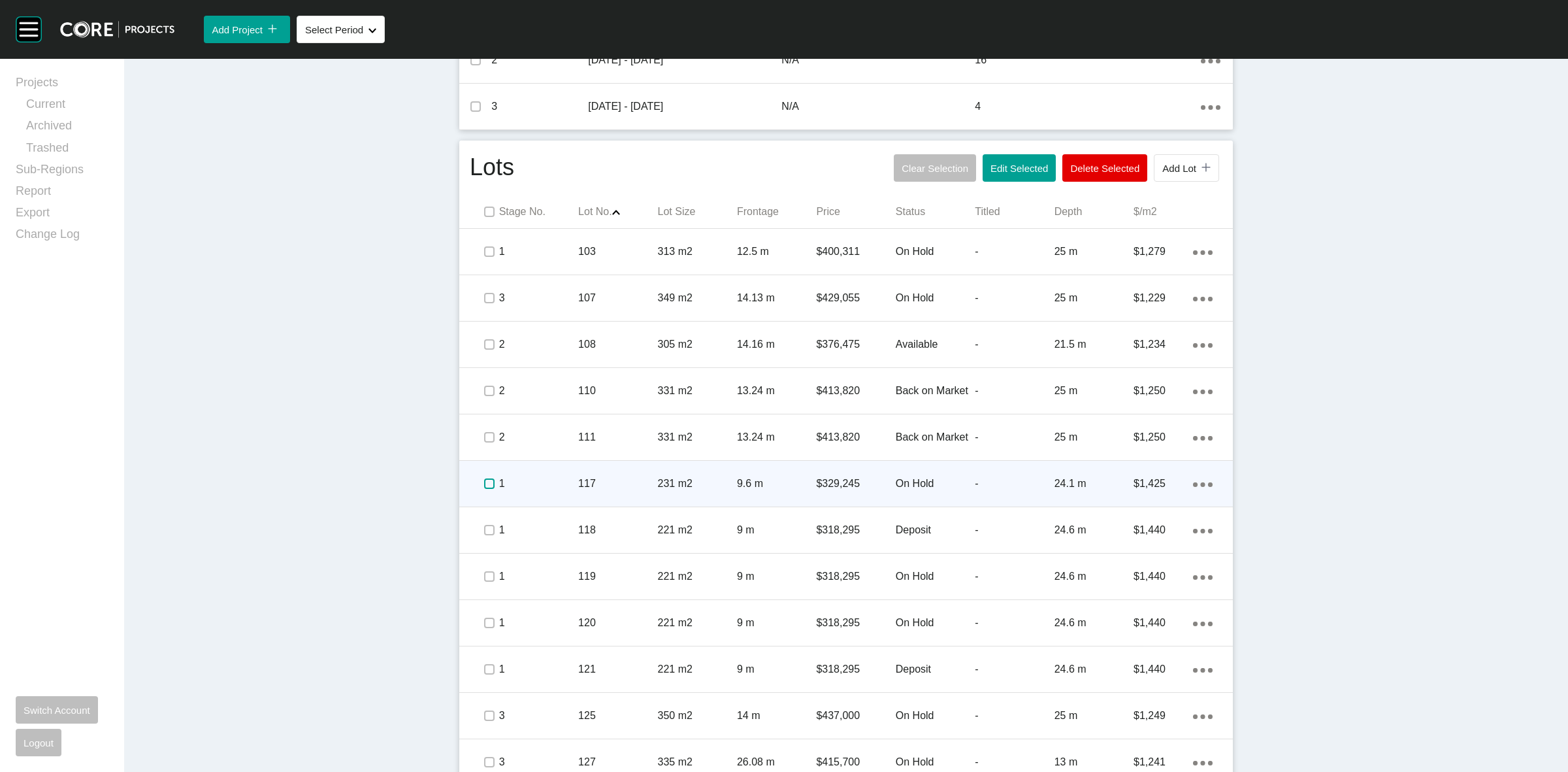
click at [484, 481] on label at bounding box center [489, 483] width 11 height 11
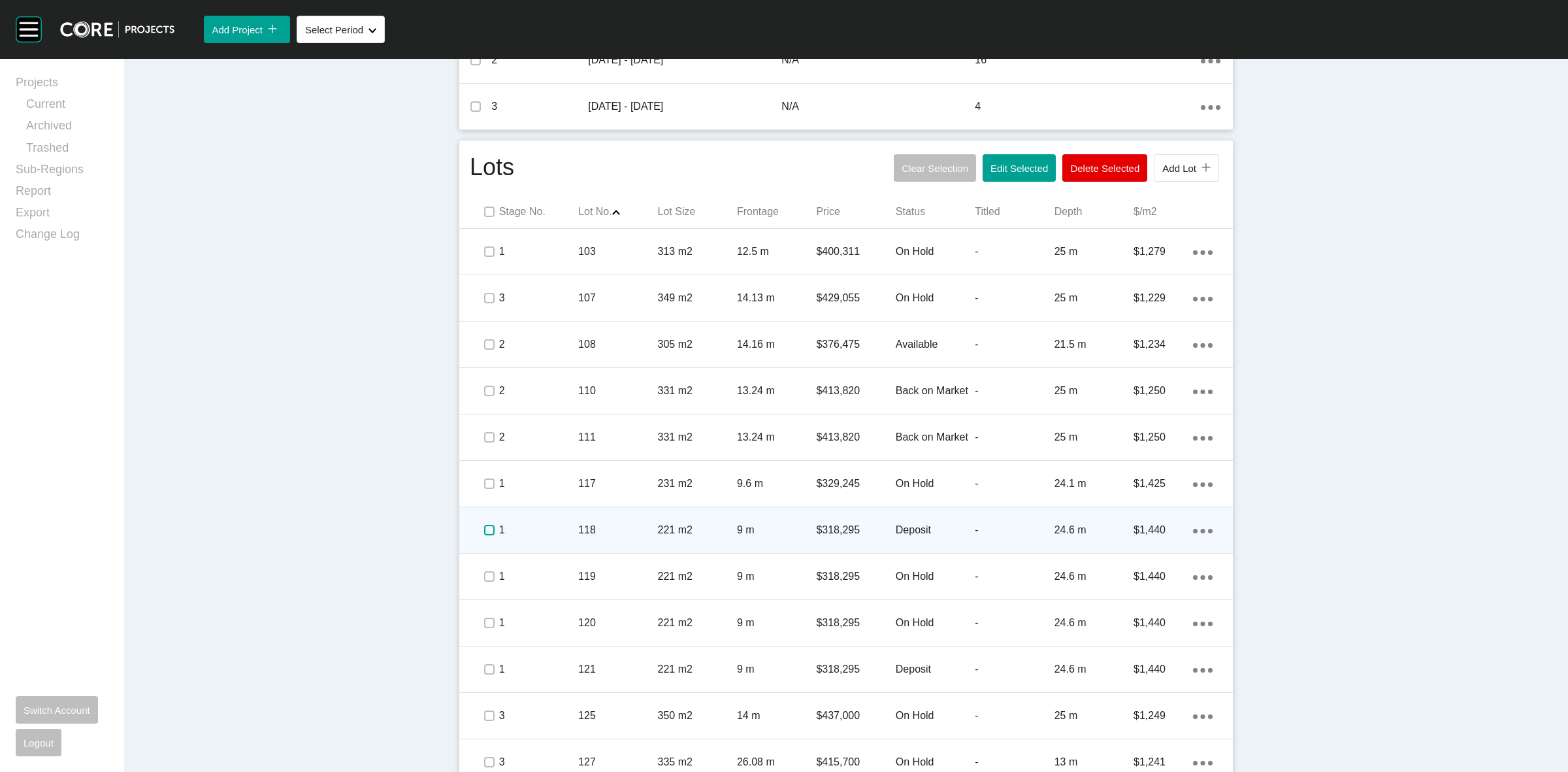
click at [484, 530] on label at bounding box center [489, 530] width 11 height 11
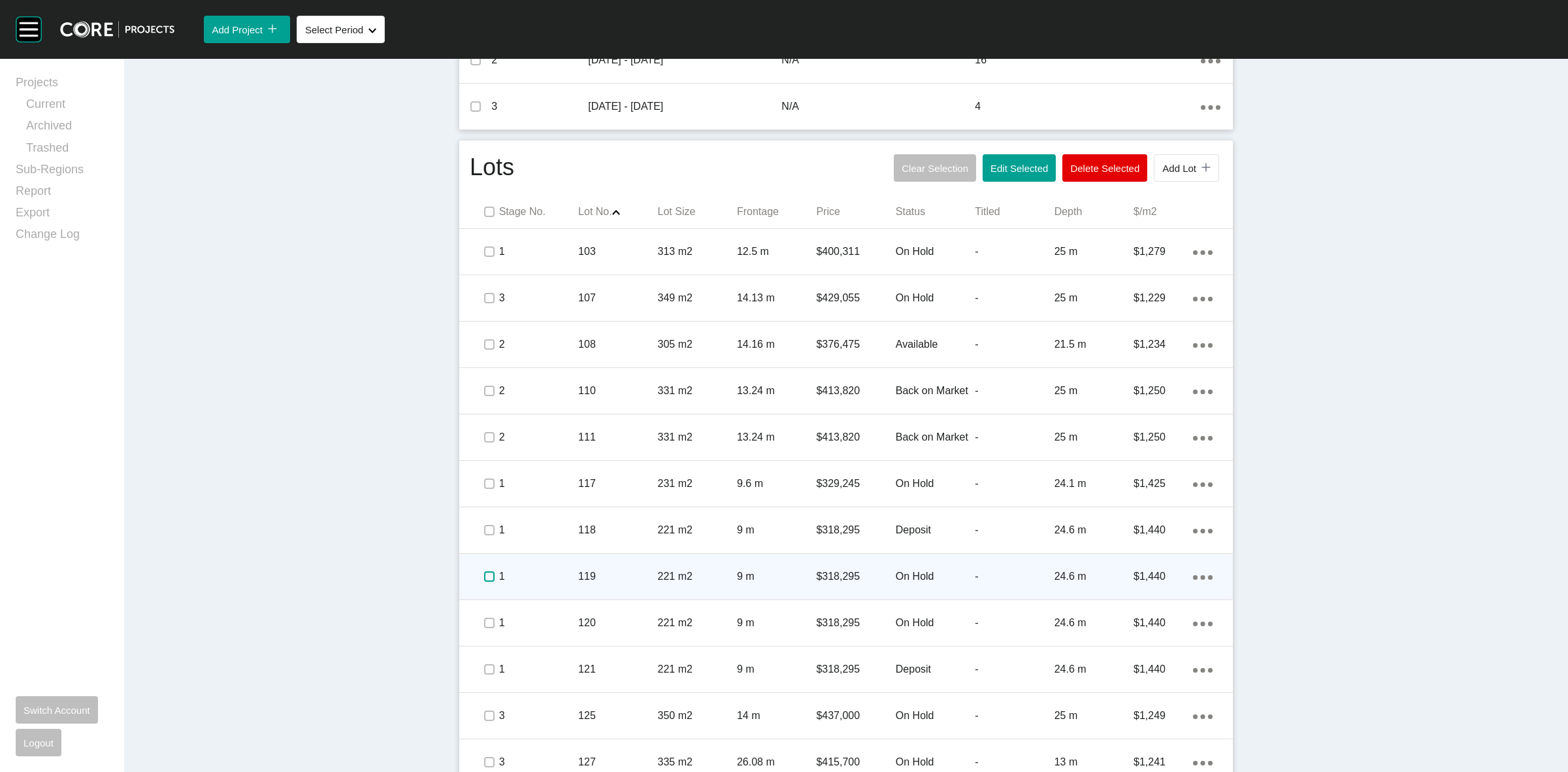
drag, startPoint x: 479, startPoint y: 577, endPoint x: 484, endPoint y: 598, distance: 21.6
click at [484, 577] on label at bounding box center [489, 576] width 11 height 11
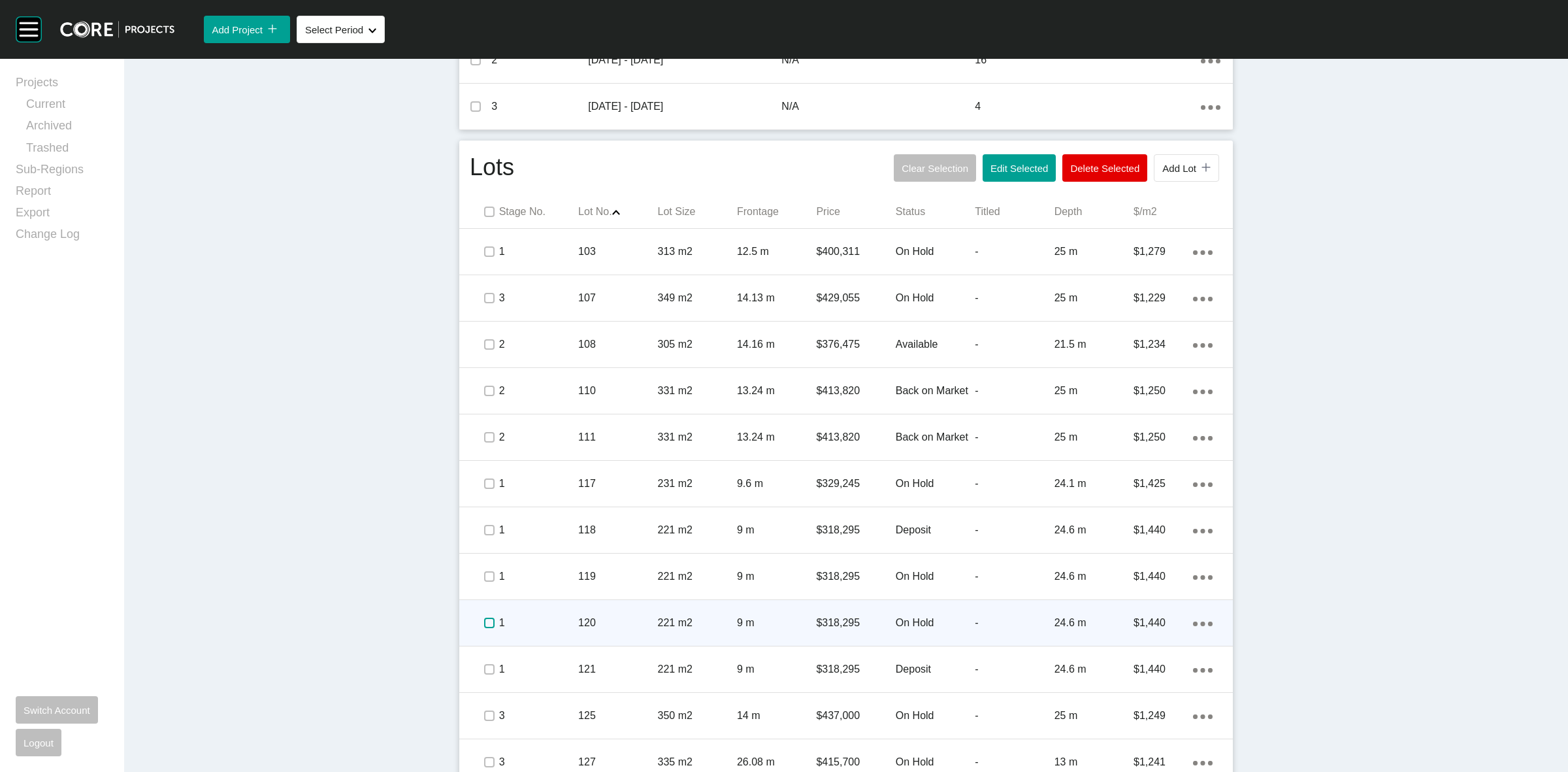
click at [484, 623] on label at bounding box center [489, 623] width 11 height 11
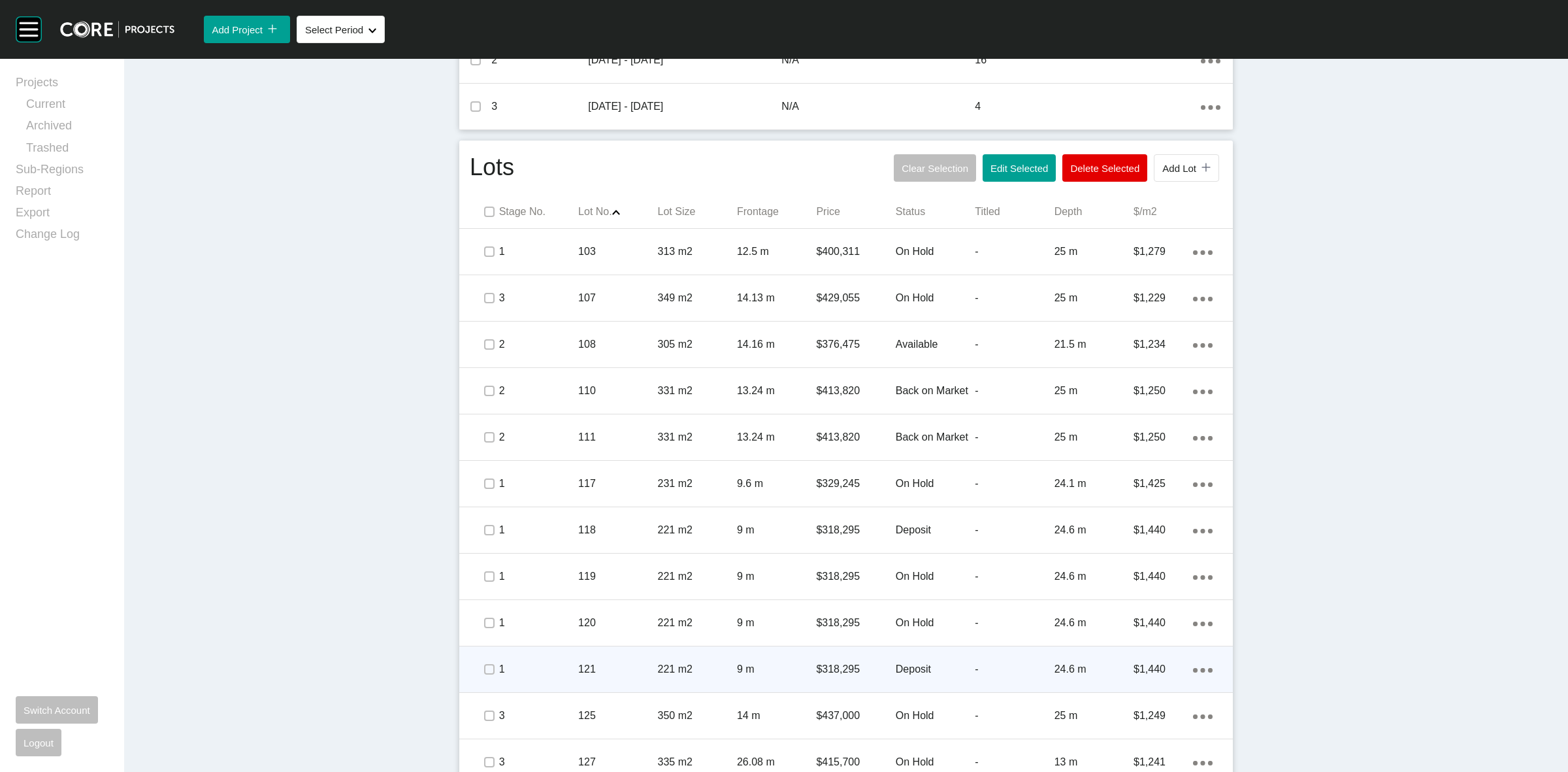
click at [523, 666] on p "1" at bounding box center [539, 669] width 79 height 15
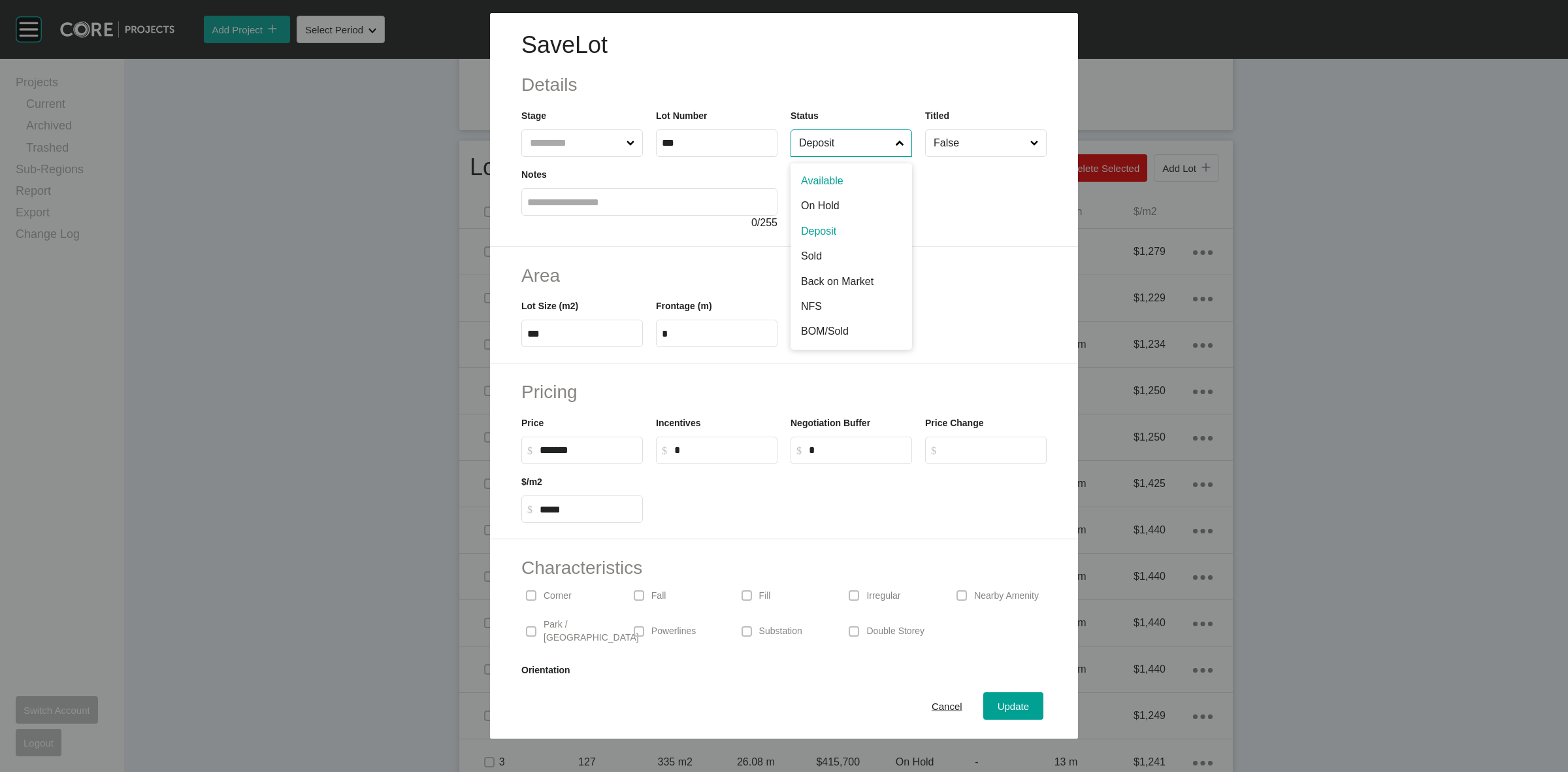
click at [812, 153] on input "Deposit" at bounding box center [844, 142] width 97 height 26
click at [1002, 710] on span "Update" at bounding box center [1014, 706] width 31 height 11
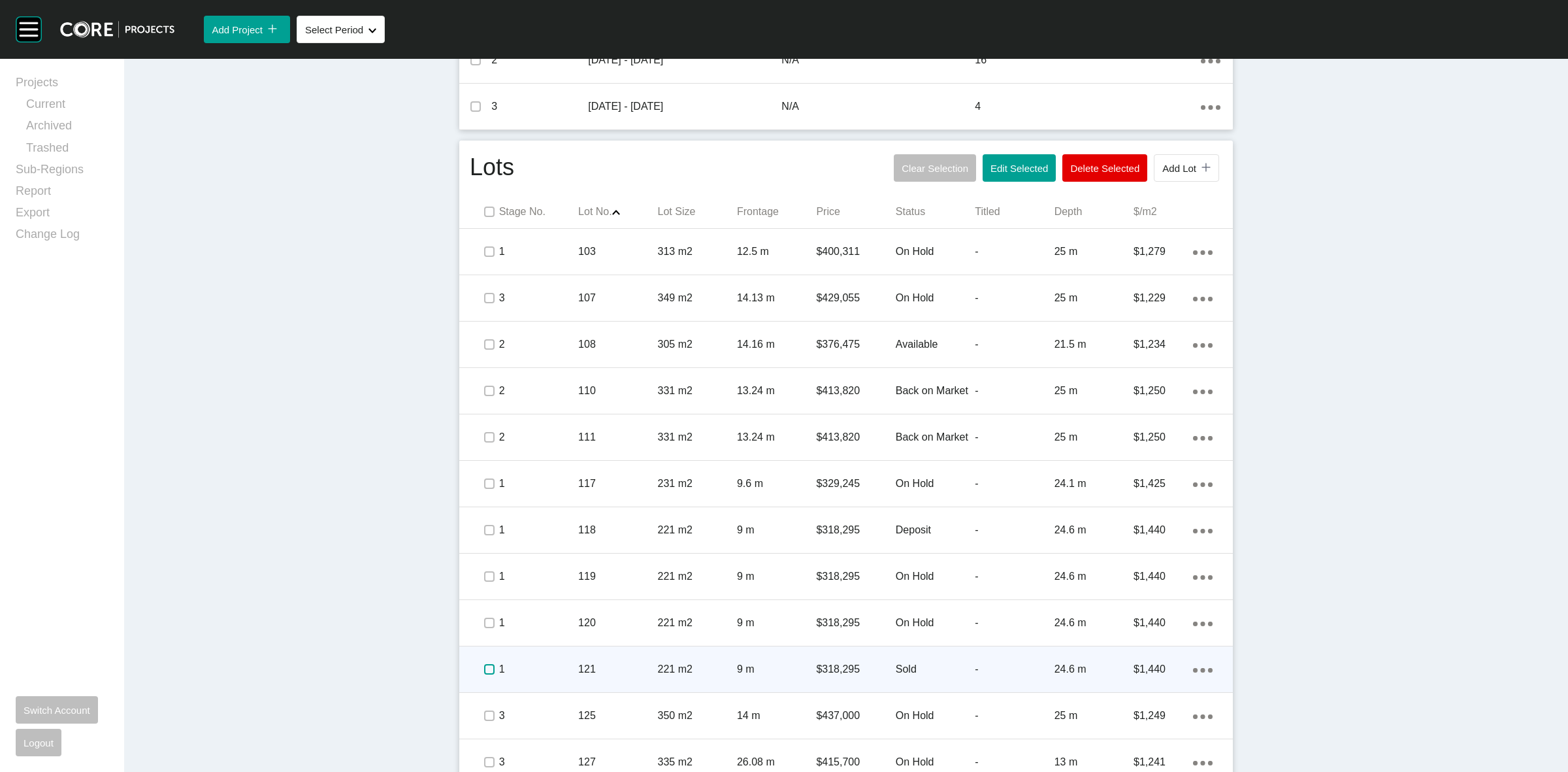
click at [484, 670] on label at bounding box center [489, 669] width 11 height 11
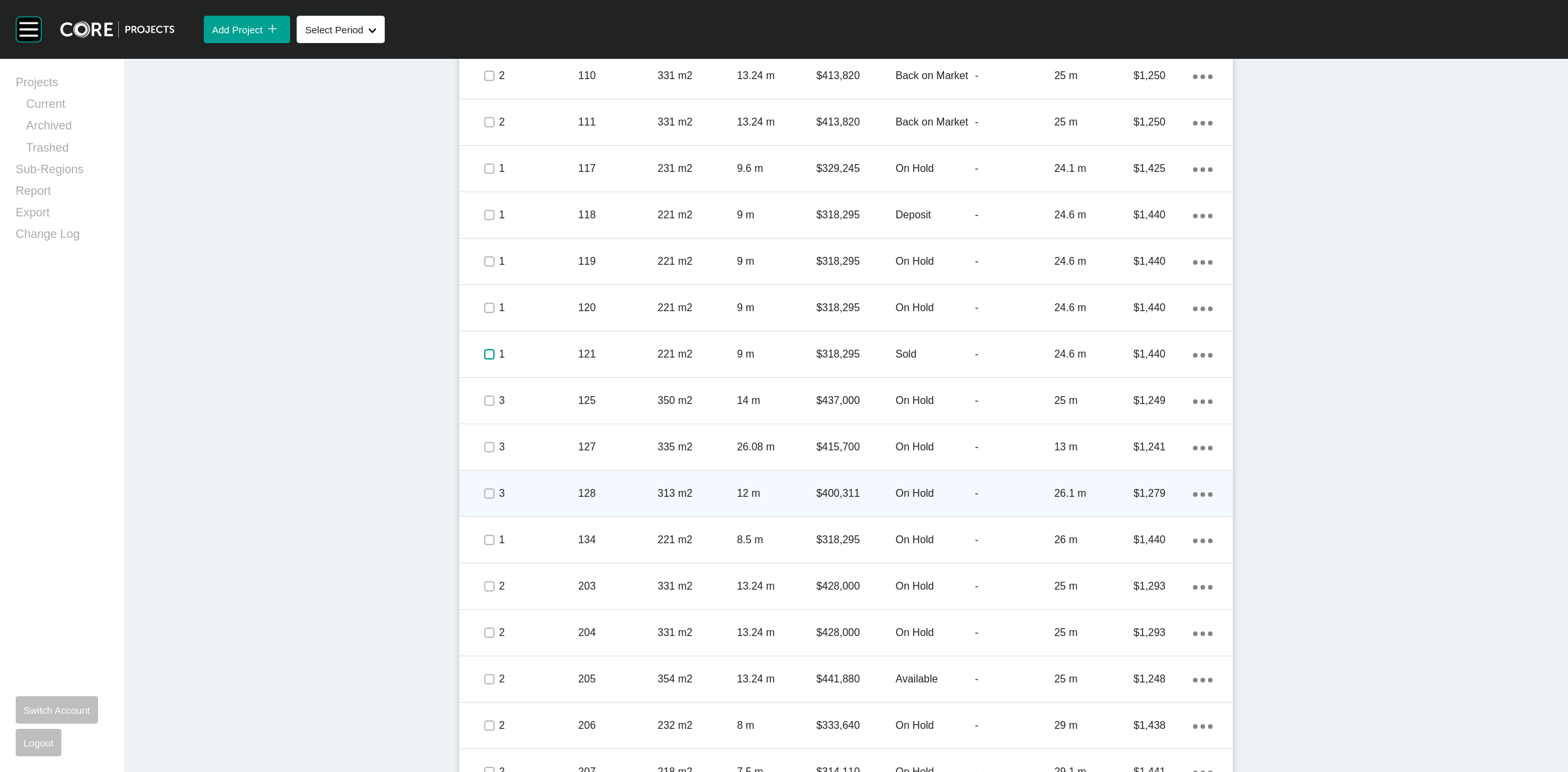
scroll to position [981, 0]
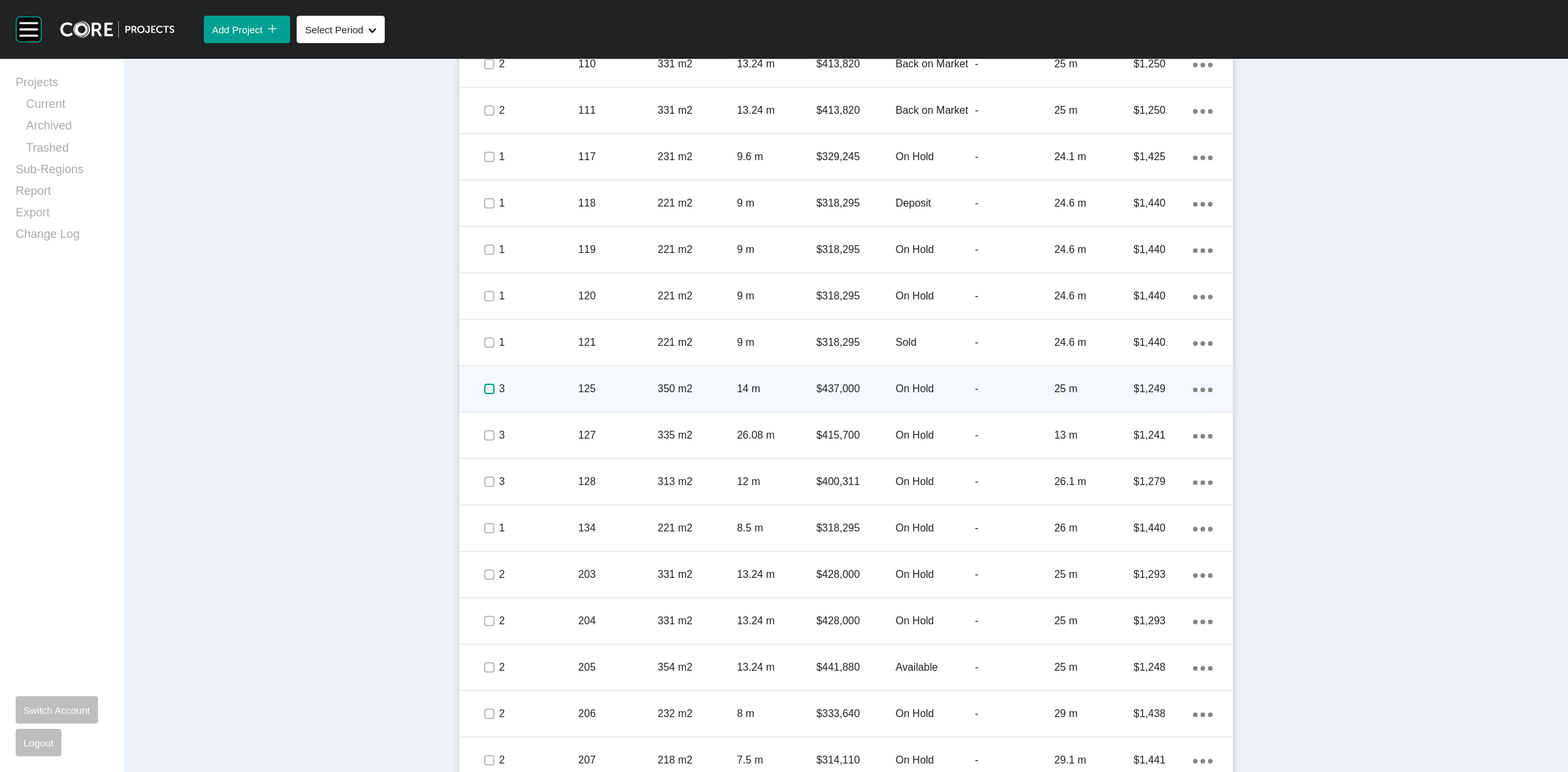
click at [484, 387] on label at bounding box center [489, 388] width 11 height 11
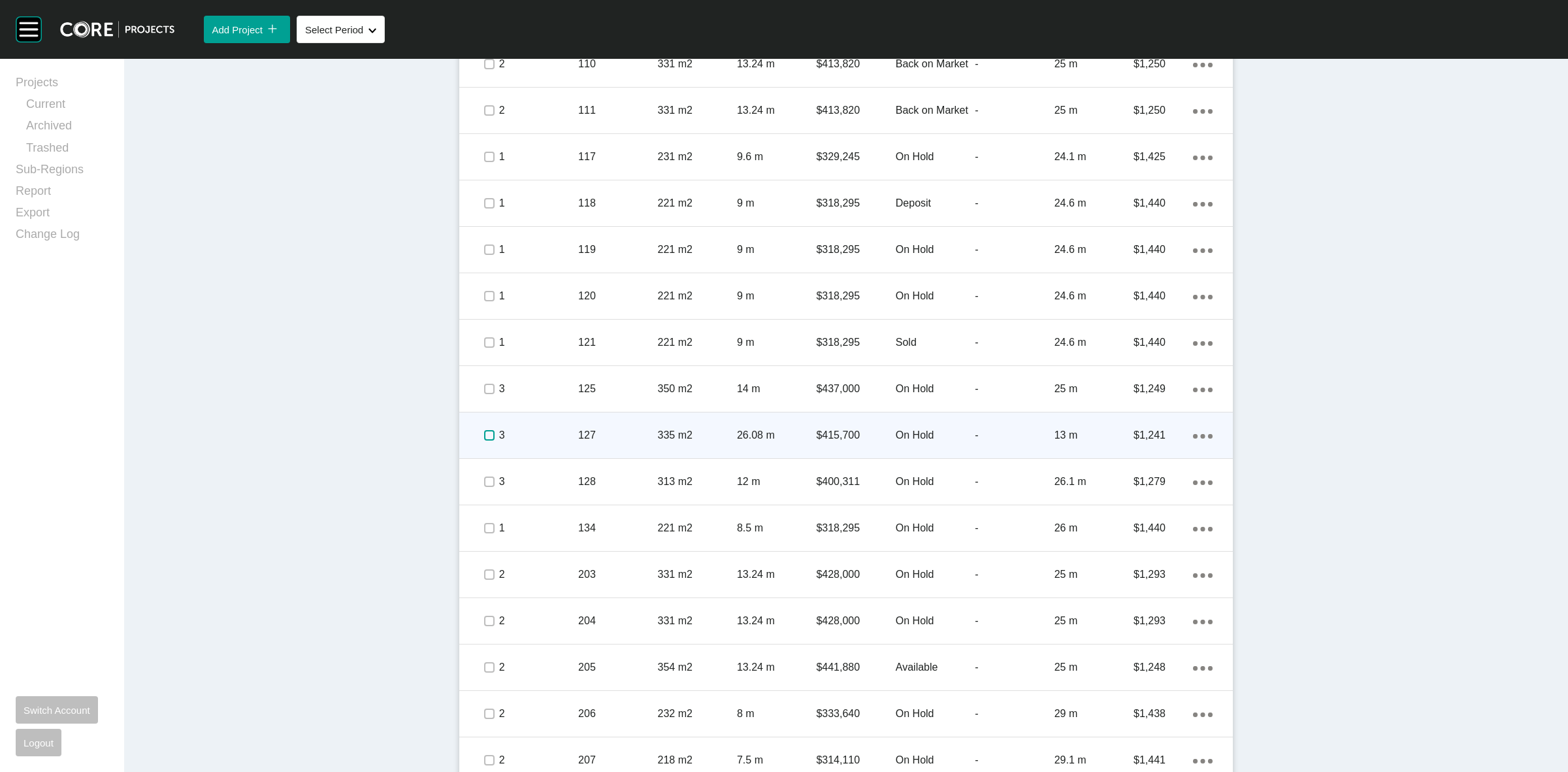
click at [488, 430] on label at bounding box center [489, 435] width 11 height 11
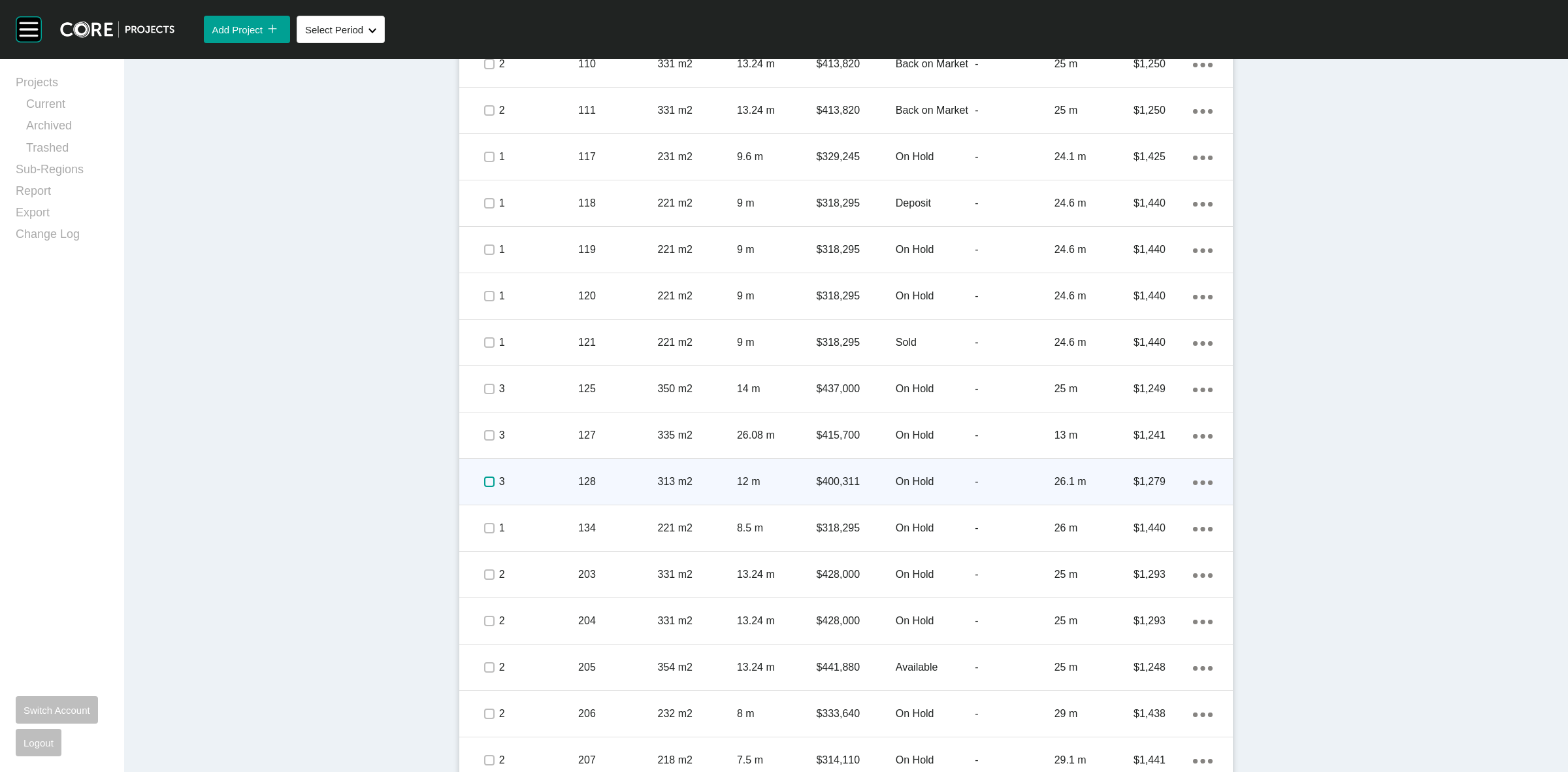
click at [484, 487] on label at bounding box center [489, 481] width 11 height 11
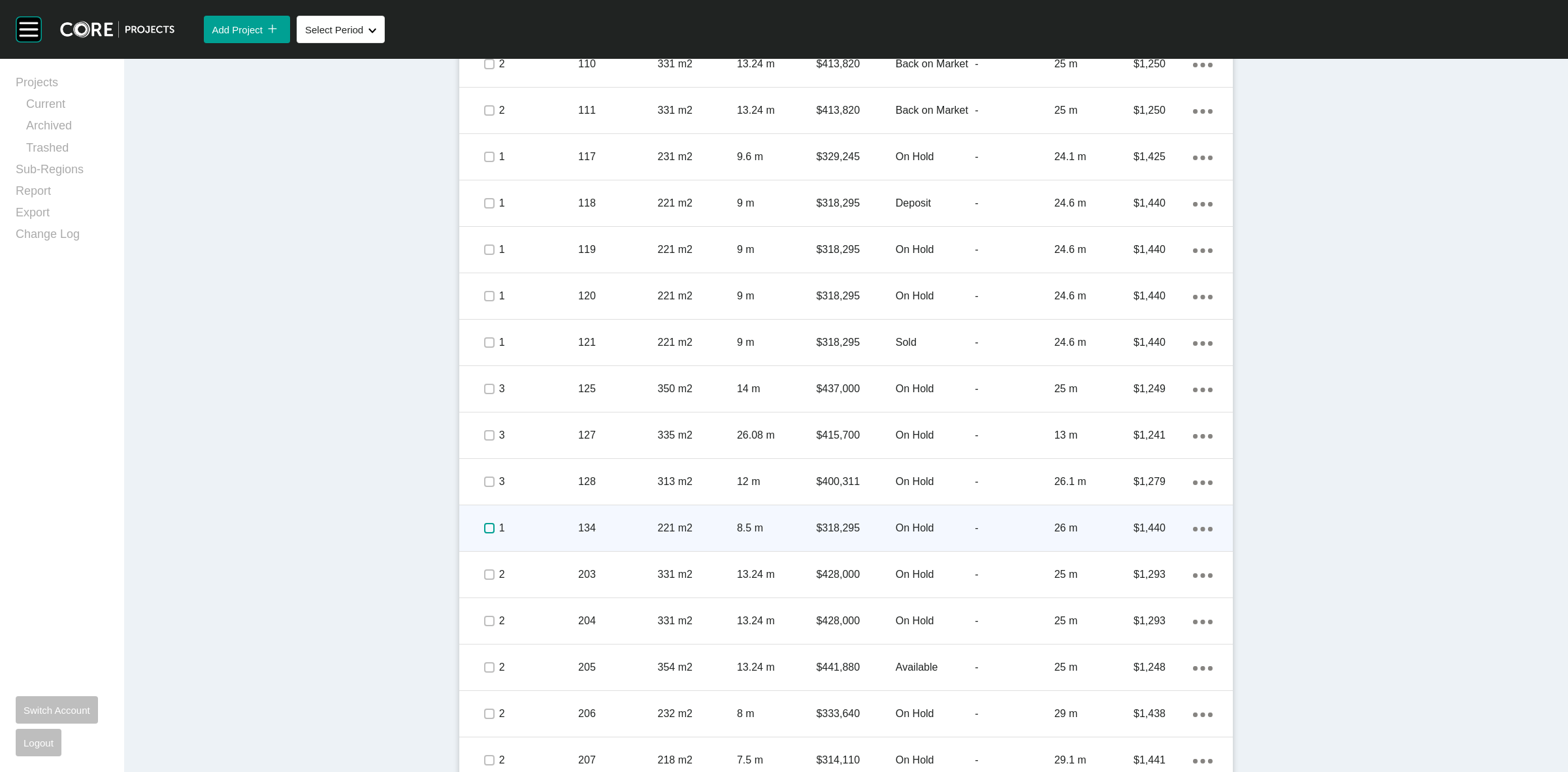
click at [484, 528] on label at bounding box center [489, 528] width 11 height 11
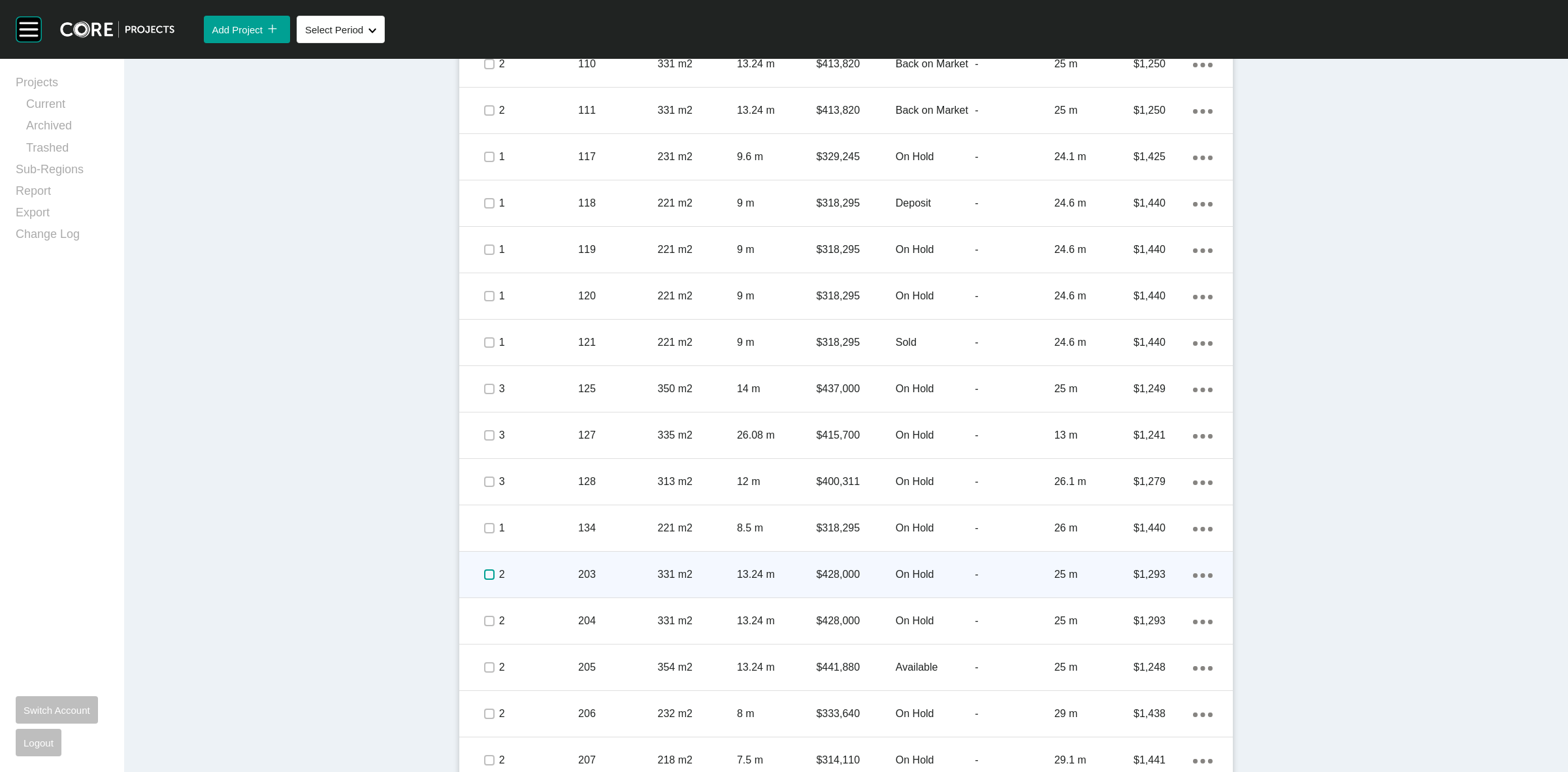
click at [488, 580] on label at bounding box center [489, 574] width 11 height 11
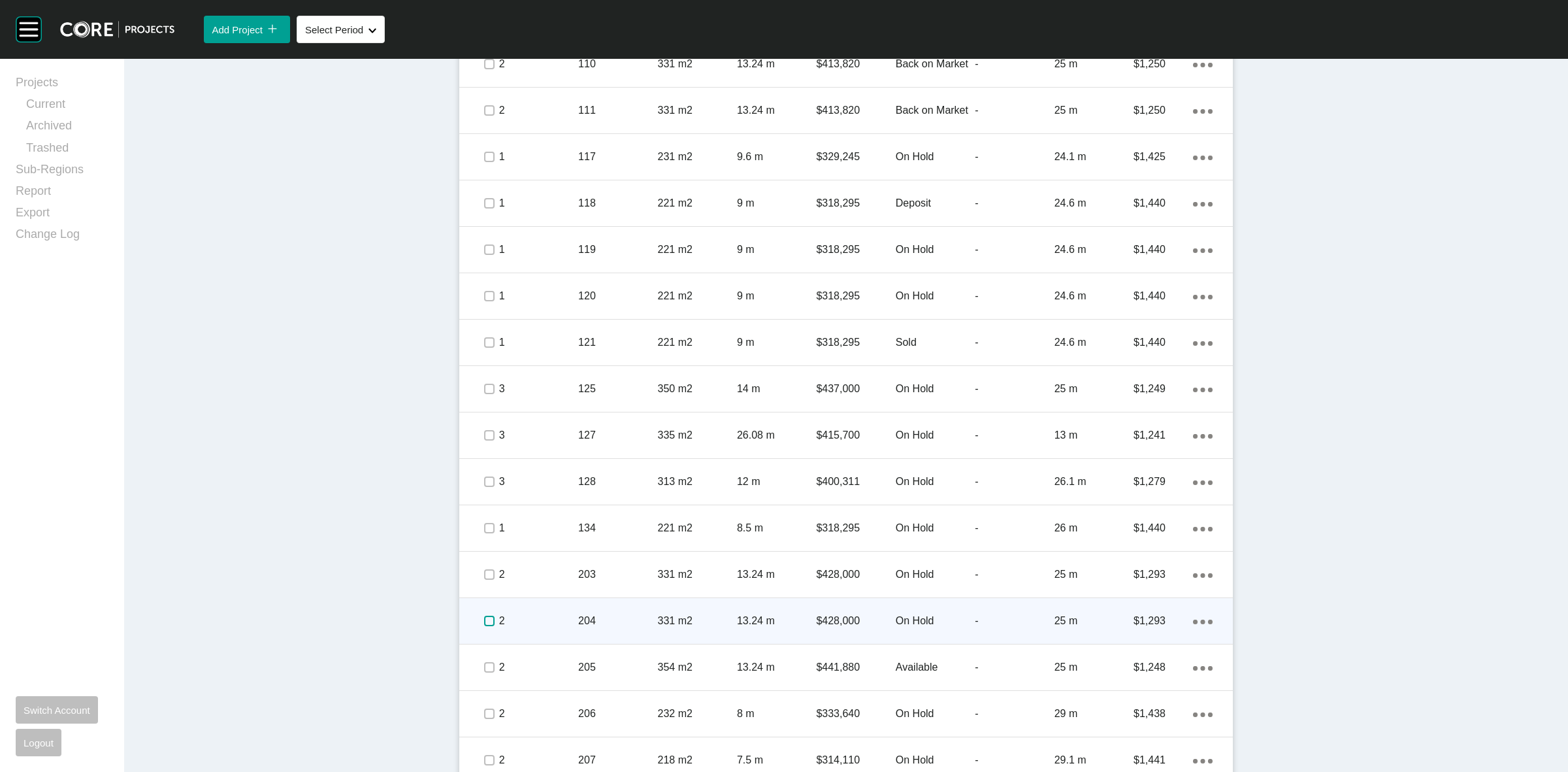
click at [484, 617] on label at bounding box center [489, 621] width 11 height 11
click at [543, 620] on p "2" at bounding box center [539, 621] width 79 height 15
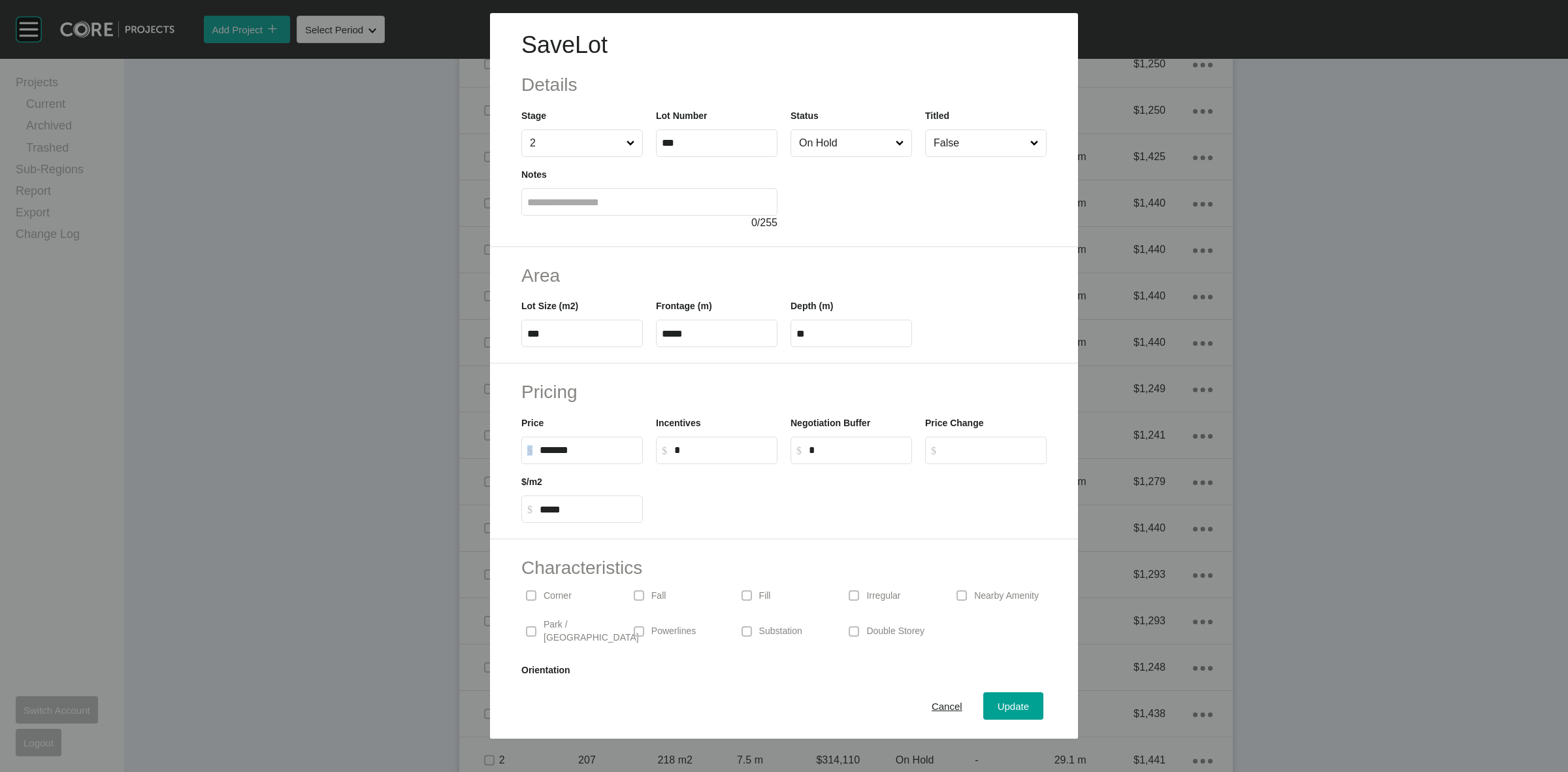
drag, startPoint x: 607, startPoint y: 456, endPoint x: 384, endPoint y: 466, distance: 223.2
click at [384, 466] on div "Save Lot Details Stage 2 Lot Number *** Status On Hold Titled False Notes 0 / 2…" at bounding box center [784, 369] width 1568 height 739
click at [559, 444] on input "******" at bounding box center [588, 449] width 98 height 11
drag, startPoint x: 592, startPoint y: 452, endPoint x: 513, endPoint y: 448, distance: 79.1
click at [521, 452] on label "$ Created with Sketch. $ ******" at bounding box center [582, 450] width 122 height 27
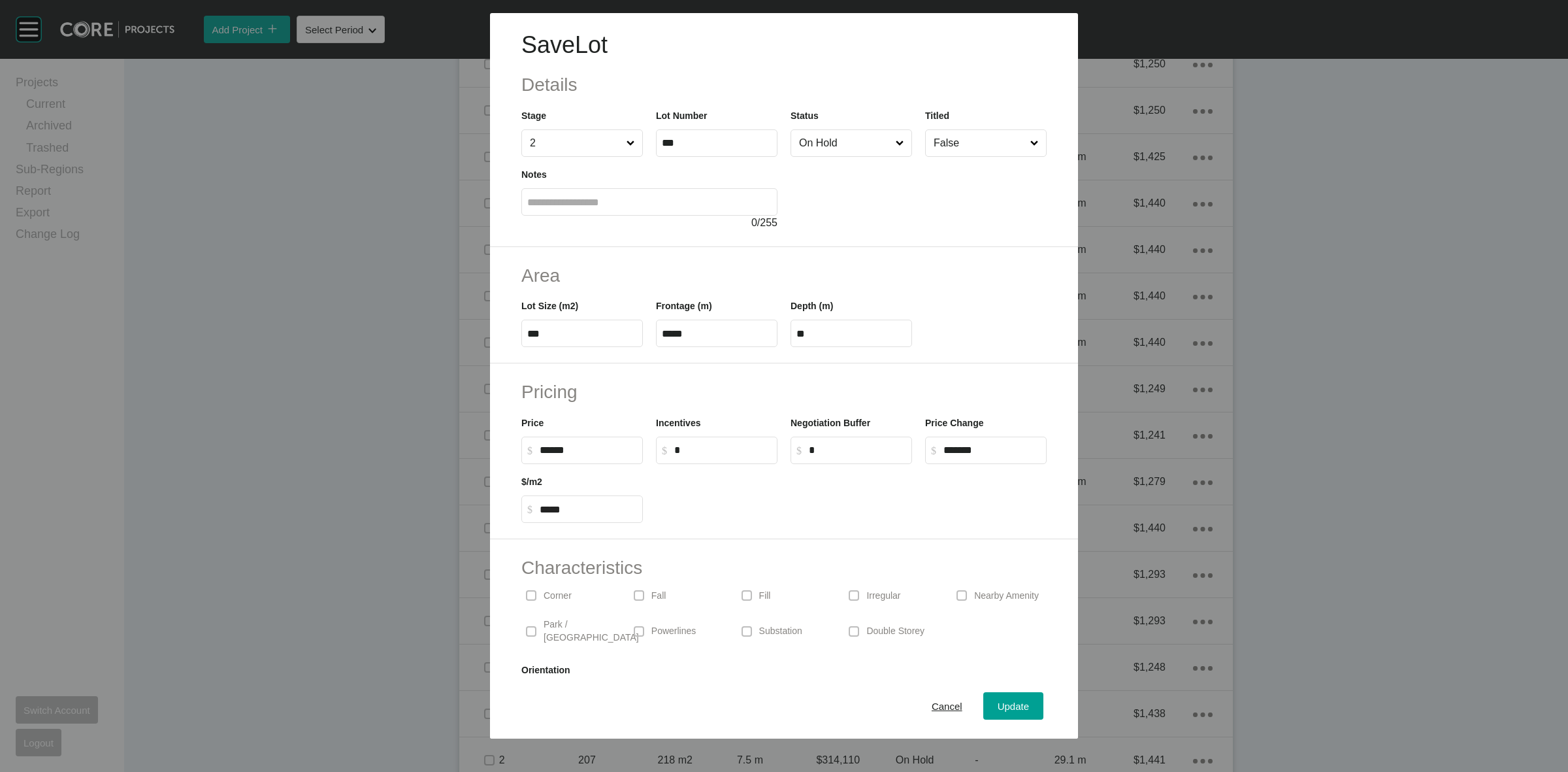
type input "*******"
type input "*****"
click at [848, 494] on div at bounding box center [852, 494] width 404 height 59
click at [1008, 711] on span "Update" at bounding box center [1014, 706] width 31 height 11
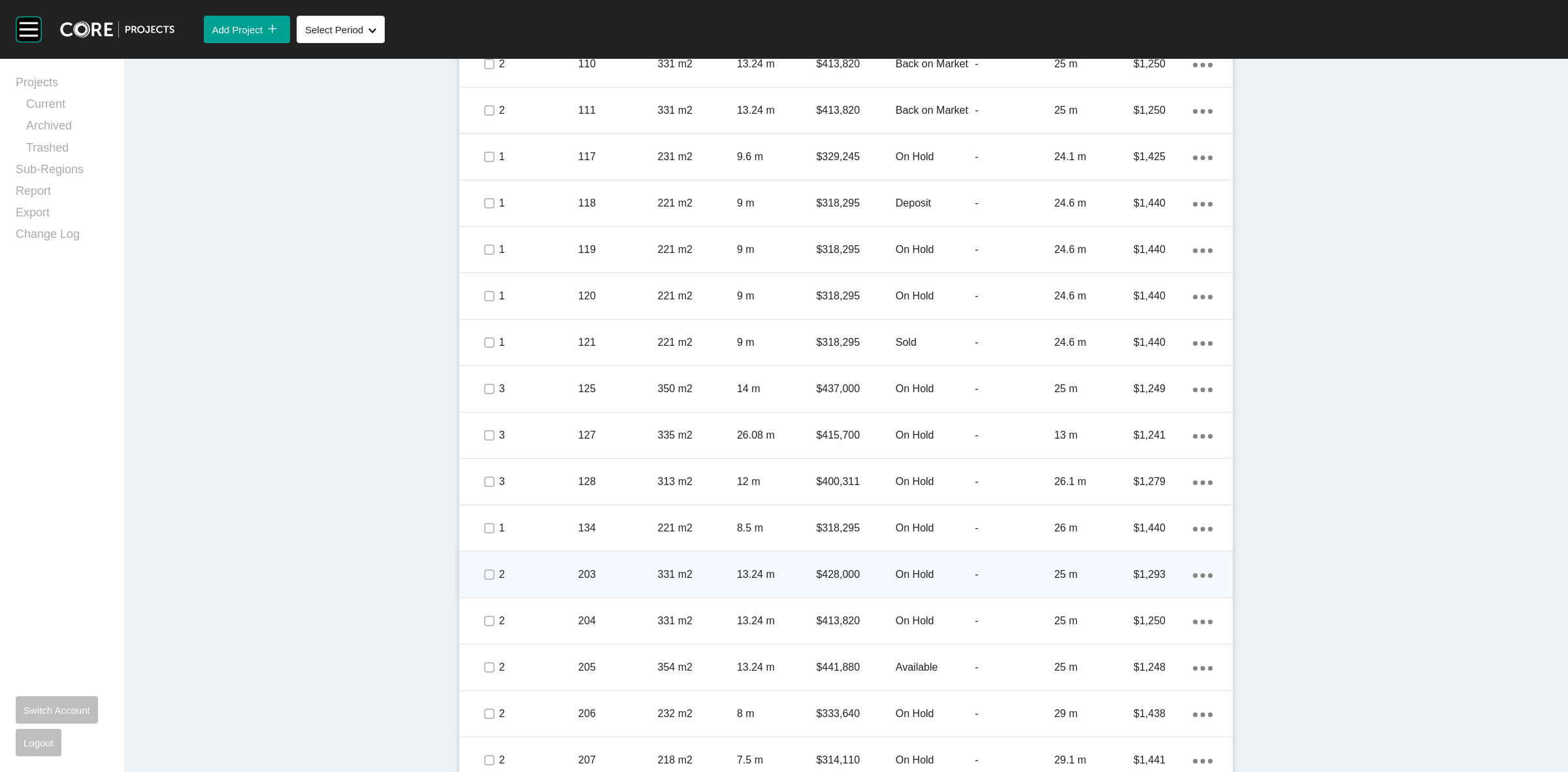
click at [616, 569] on p "203" at bounding box center [618, 574] width 79 height 15
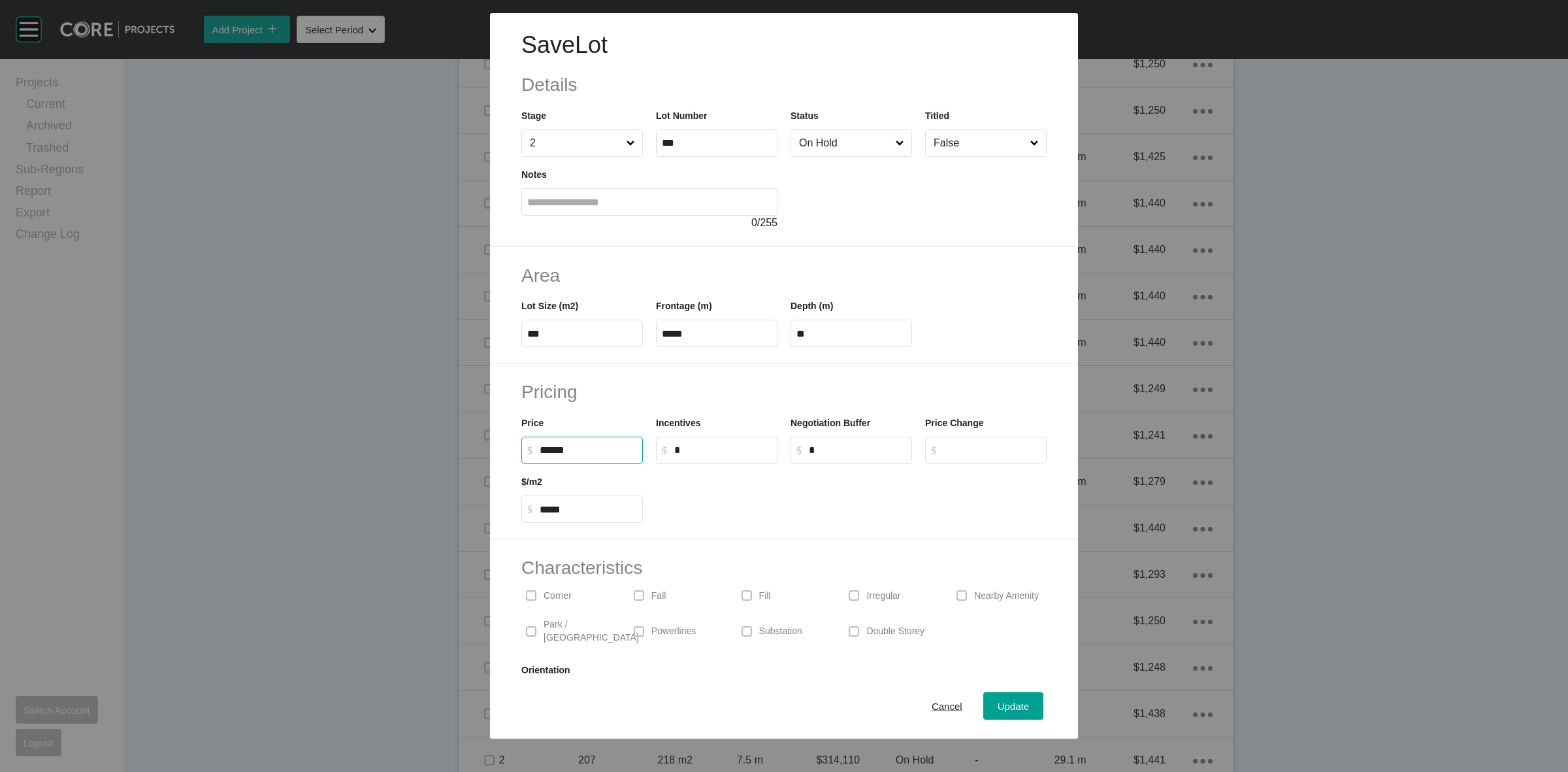
drag, startPoint x: 567, startPoint y: 458, endPoint x: 513, endPoint y: 468, distance: 54.9
click at [513, 468] on div "Pricing Price $ Created with Sketch. $ ****** Incentives $ Created with Sketch.…" at bounding box center [784, 451] width 588 height 176
type input "*******"
type input "*****"
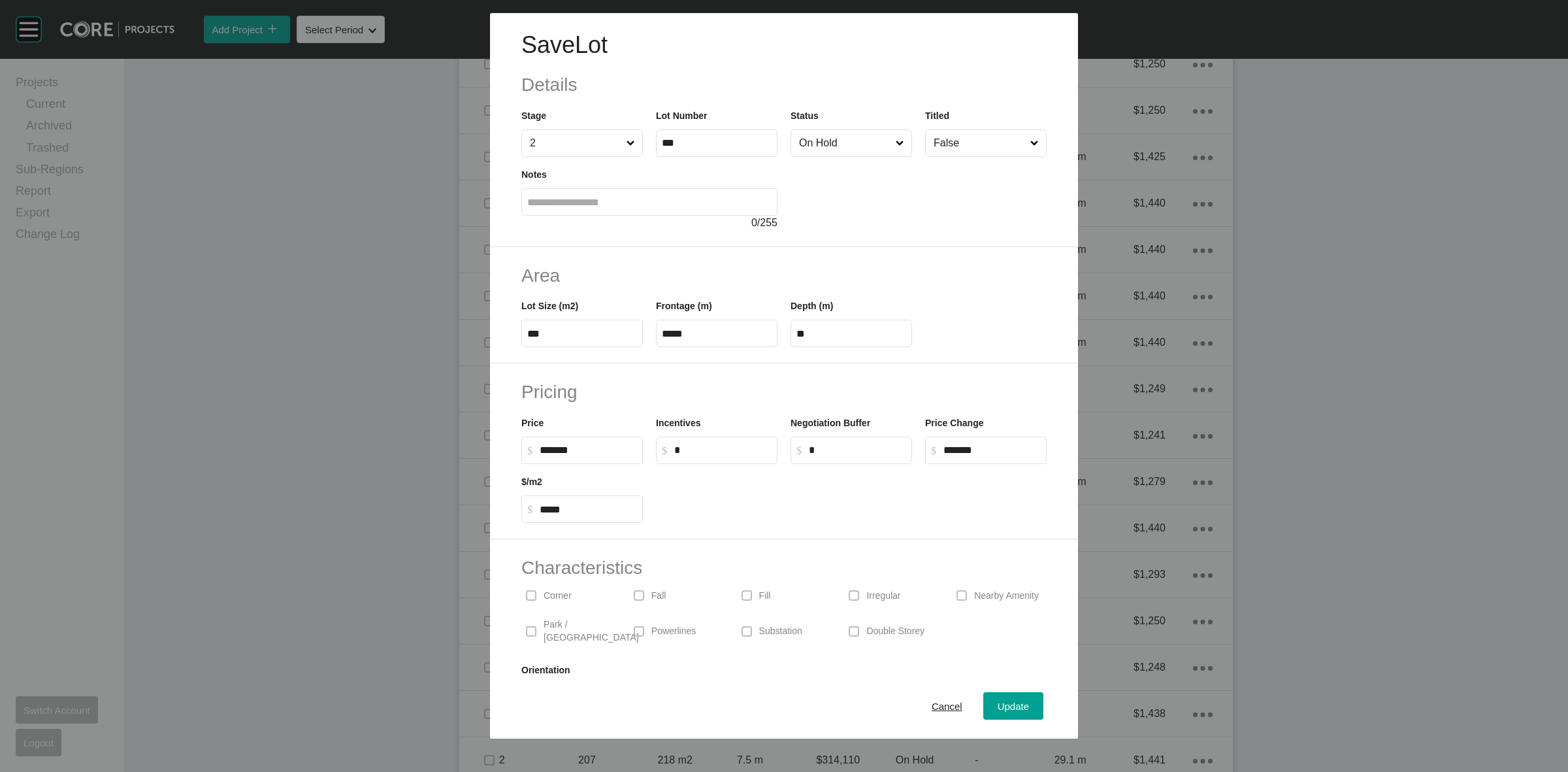
drag, startPoint x: 700, startPoint y: 388, endPoint x: 697, endPoint y: 396, distance: 8.5
click at [697, 386] on h2 "Pricing" at bounding box center [784, 391] width 525 height 25
click at [1002, 710] on span "Update" at bounding box center [1014, 706] width 31 height 11
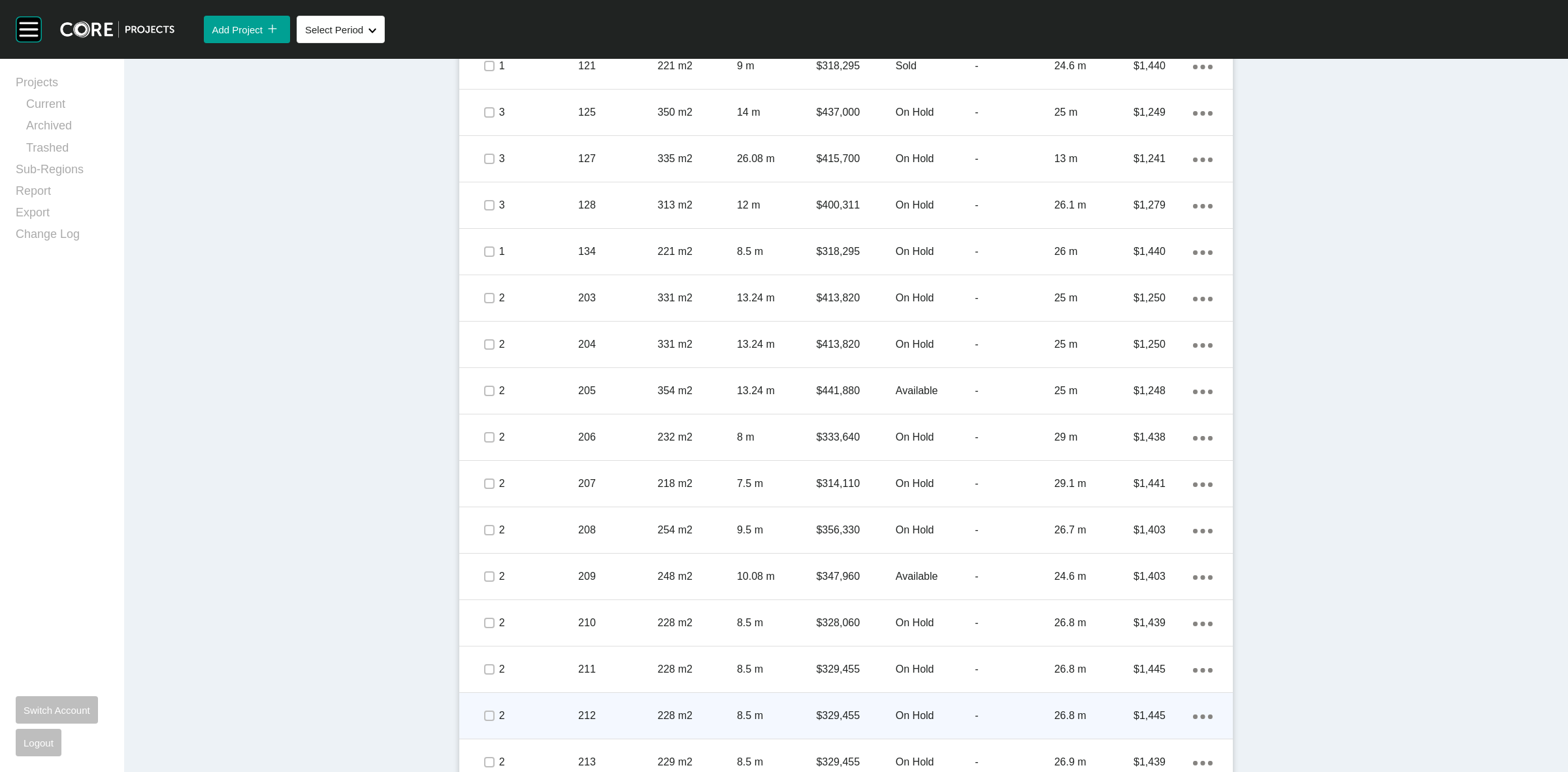
scroll to position [1307, 0]
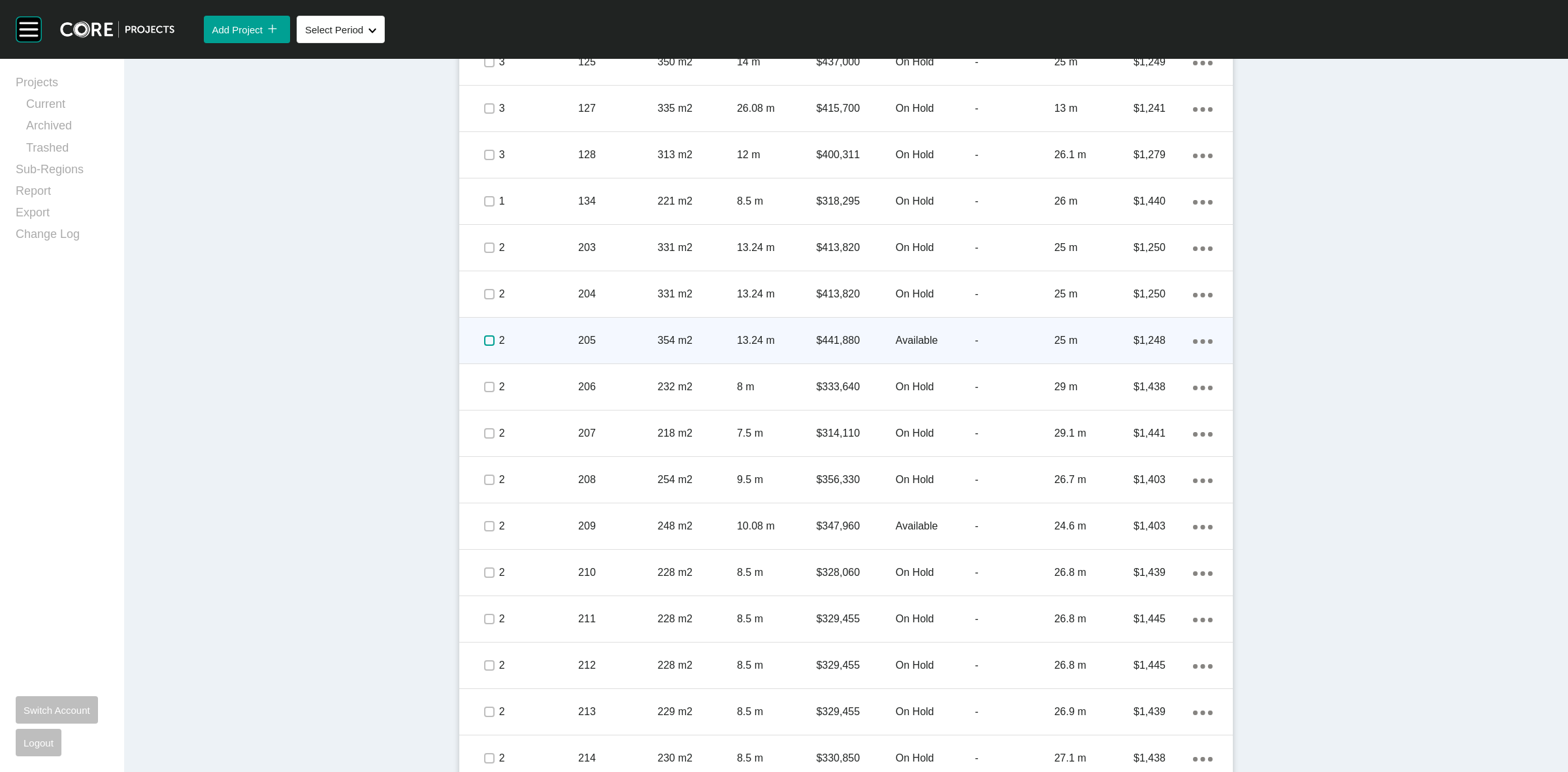
click at [484, 338] on label at bounding box center [489, 341] width 11 height 11
click at [542, 338] on p "2" at bounding box center [539, 341] width 79 height 15
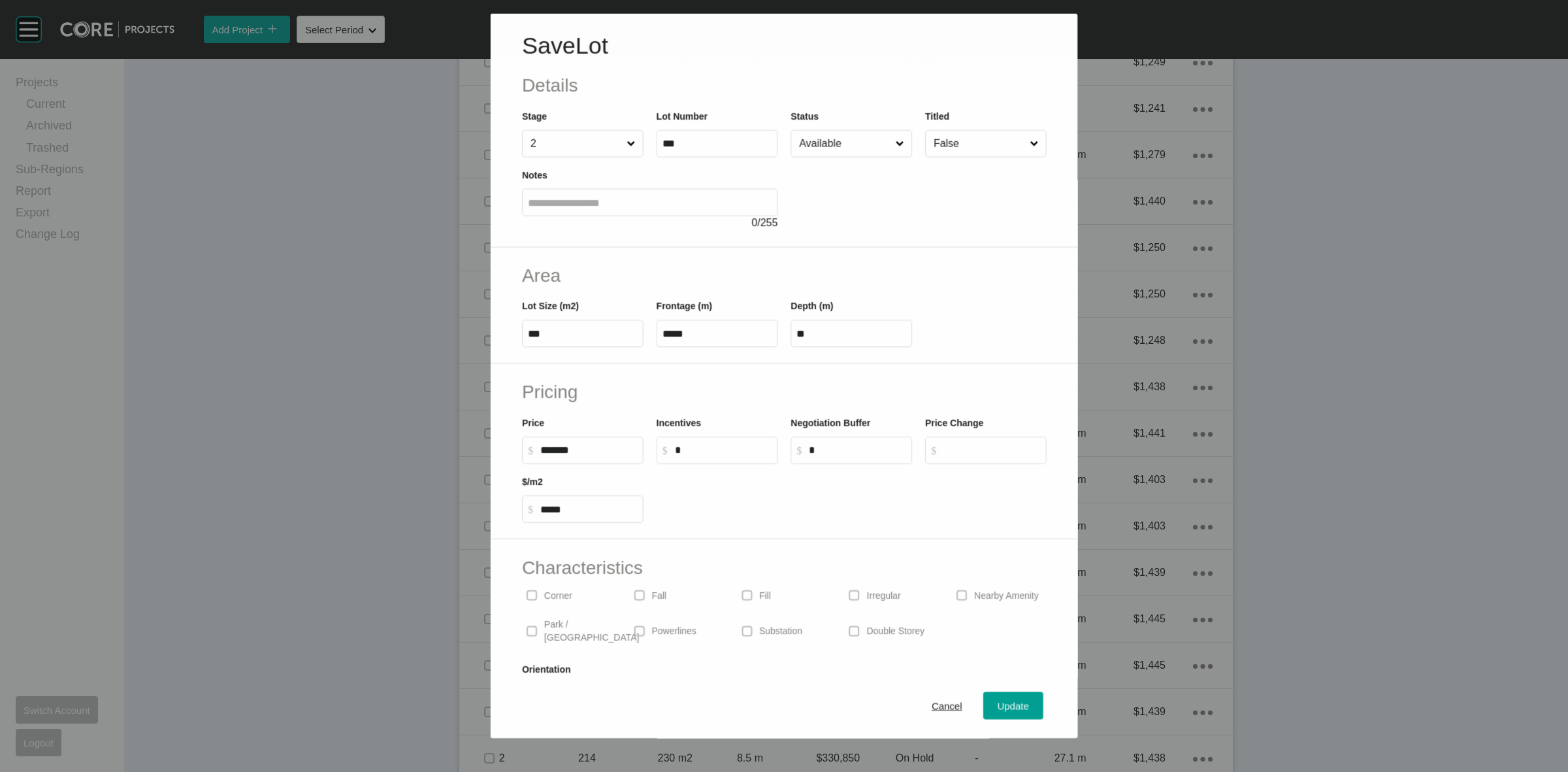
click at [824, 143] on input "Available" at bounding box center [844, 143] width 96 height 26
click at [998, 708] on span "Update" at bounding box center [1014, 706] width 31 height 11
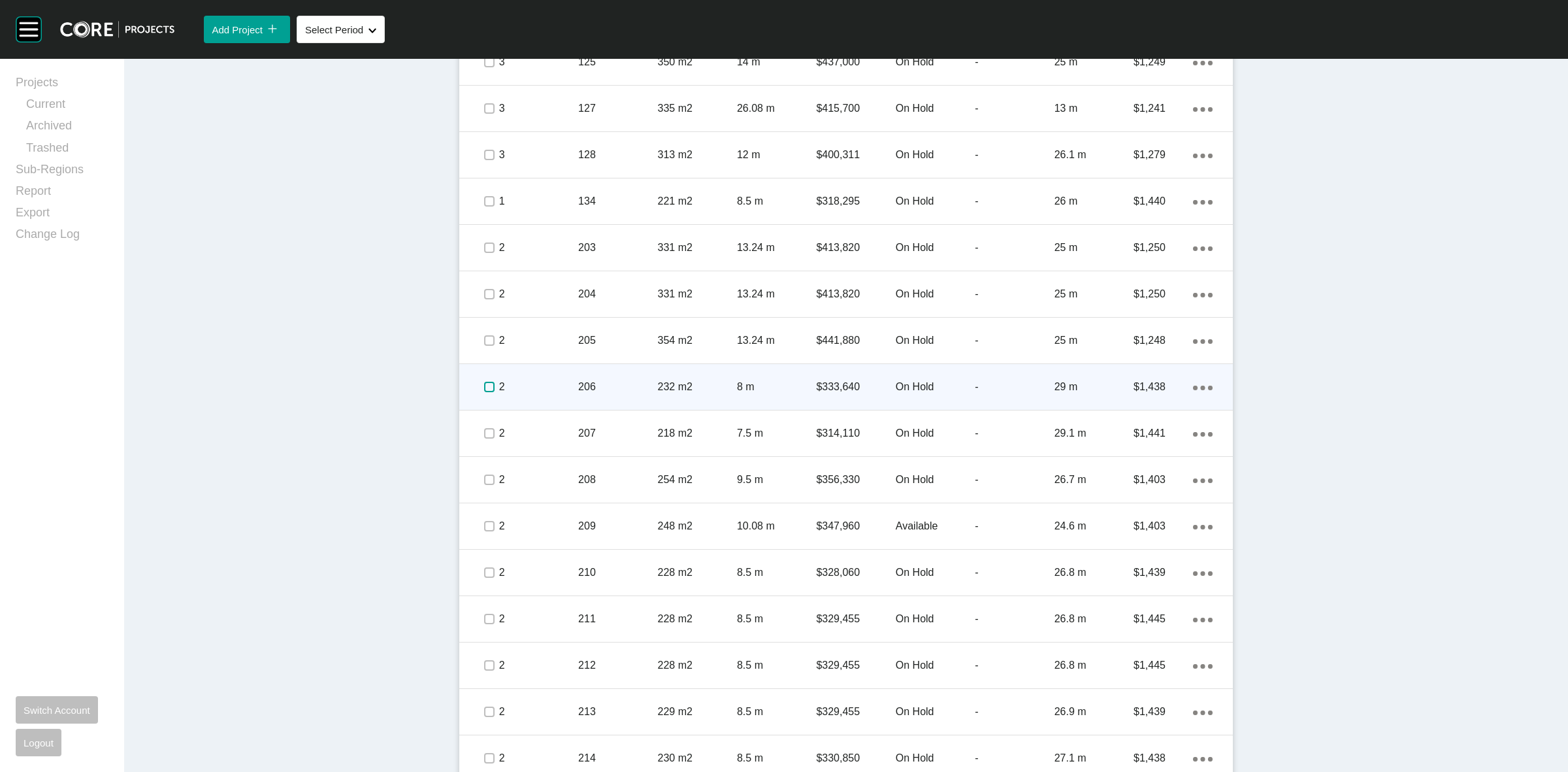
click at [486, 384] on label at bounding box center [489, 386] width 11 height 11
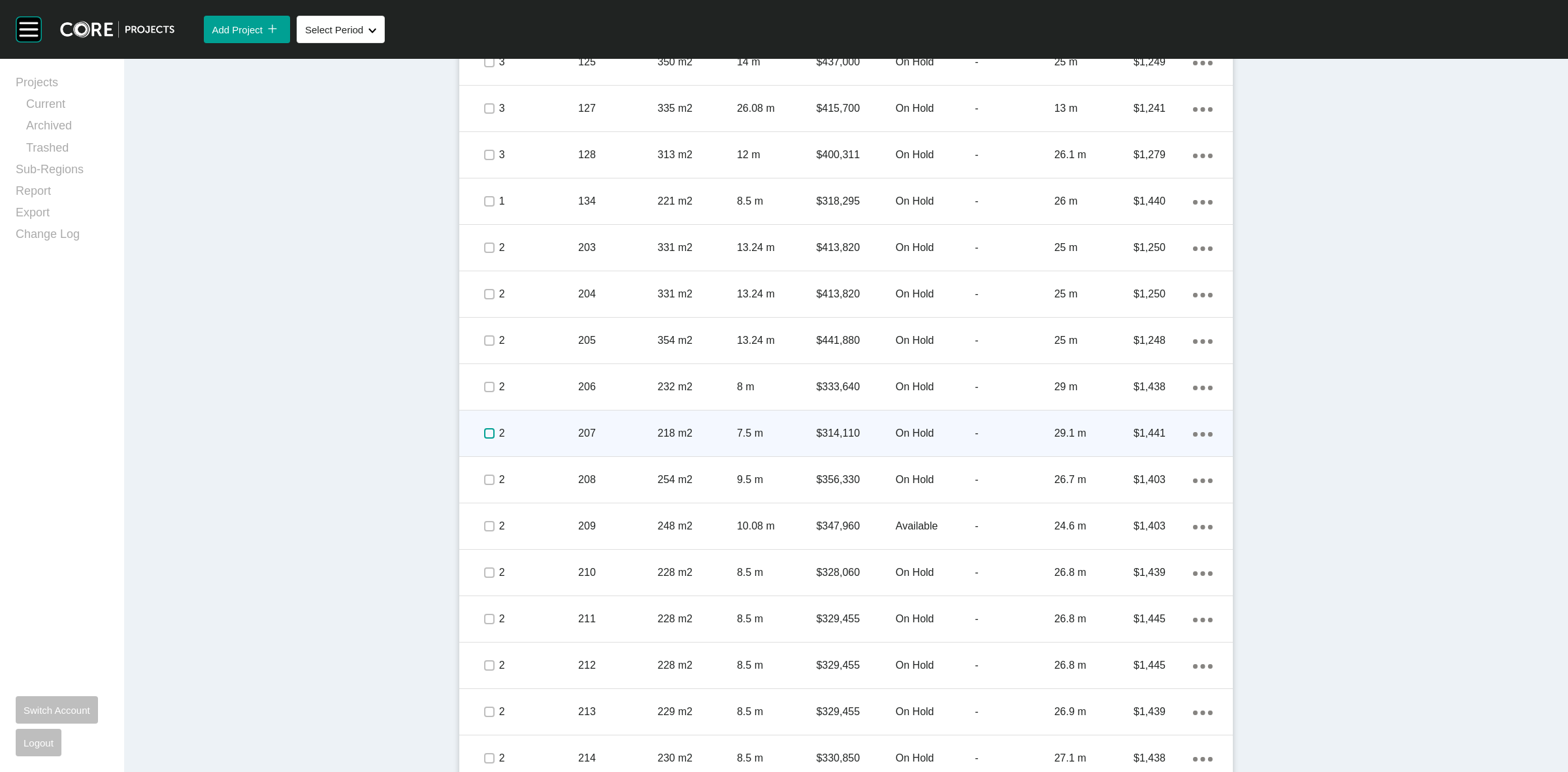
click at [484, 433] on label at bounding box center [489, 433] width 11 height 11
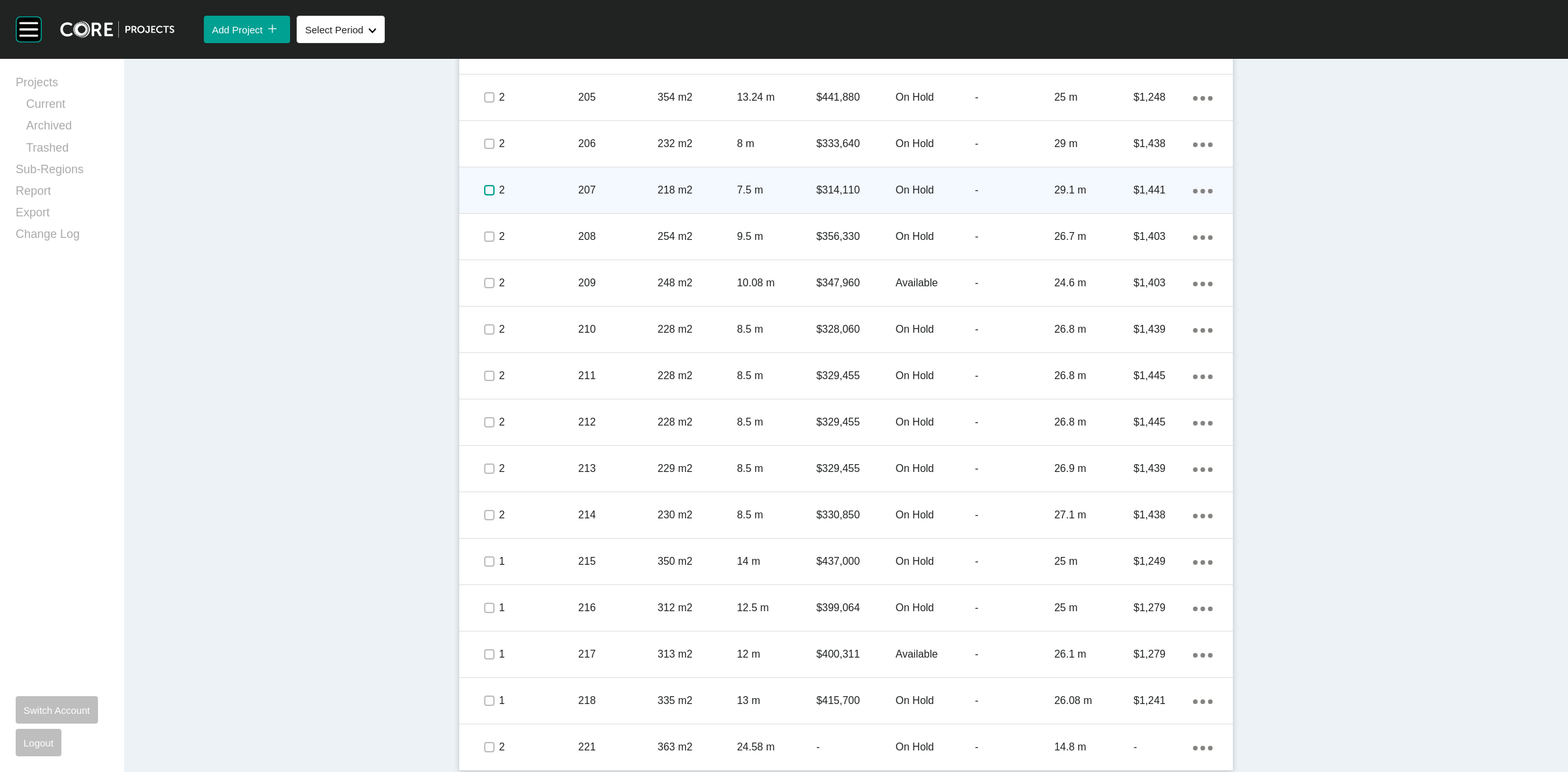
scroll to position [1553, 0]
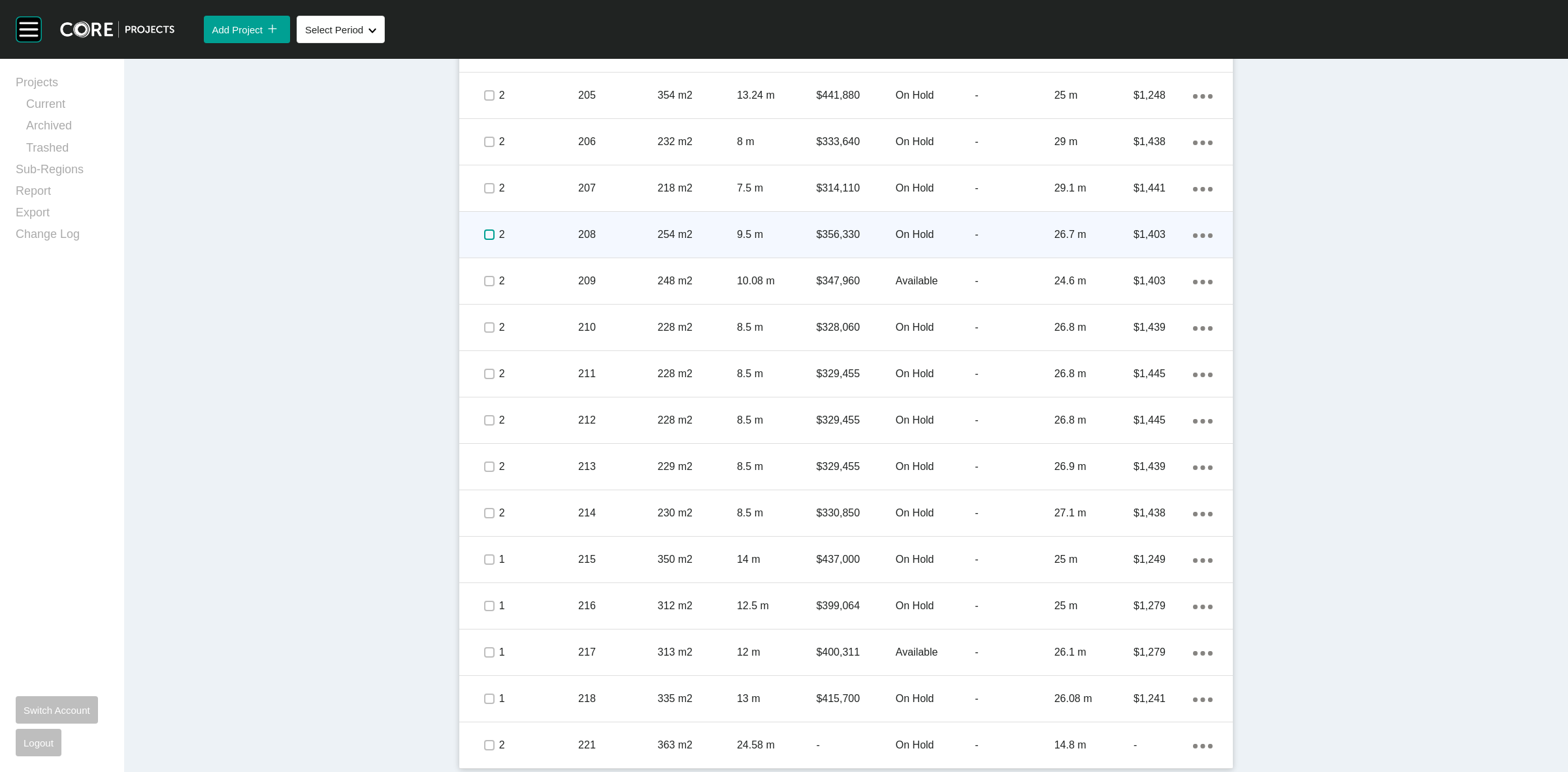
click at [484, 236] on label at bounding box center [489, 234] width 11 height 11
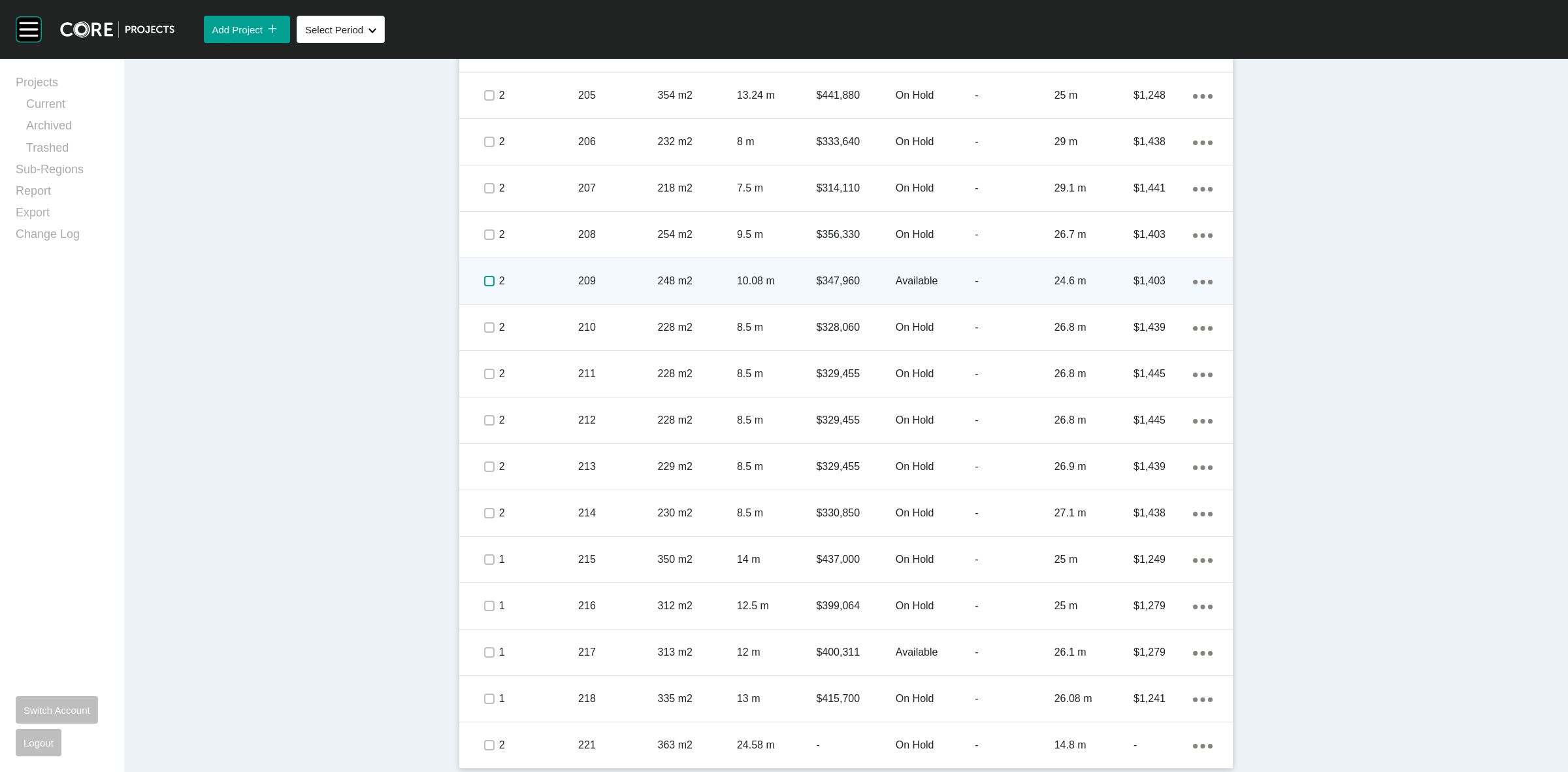
click at [484, 278] on label at bounding box center [489, 281] width 11 height 11
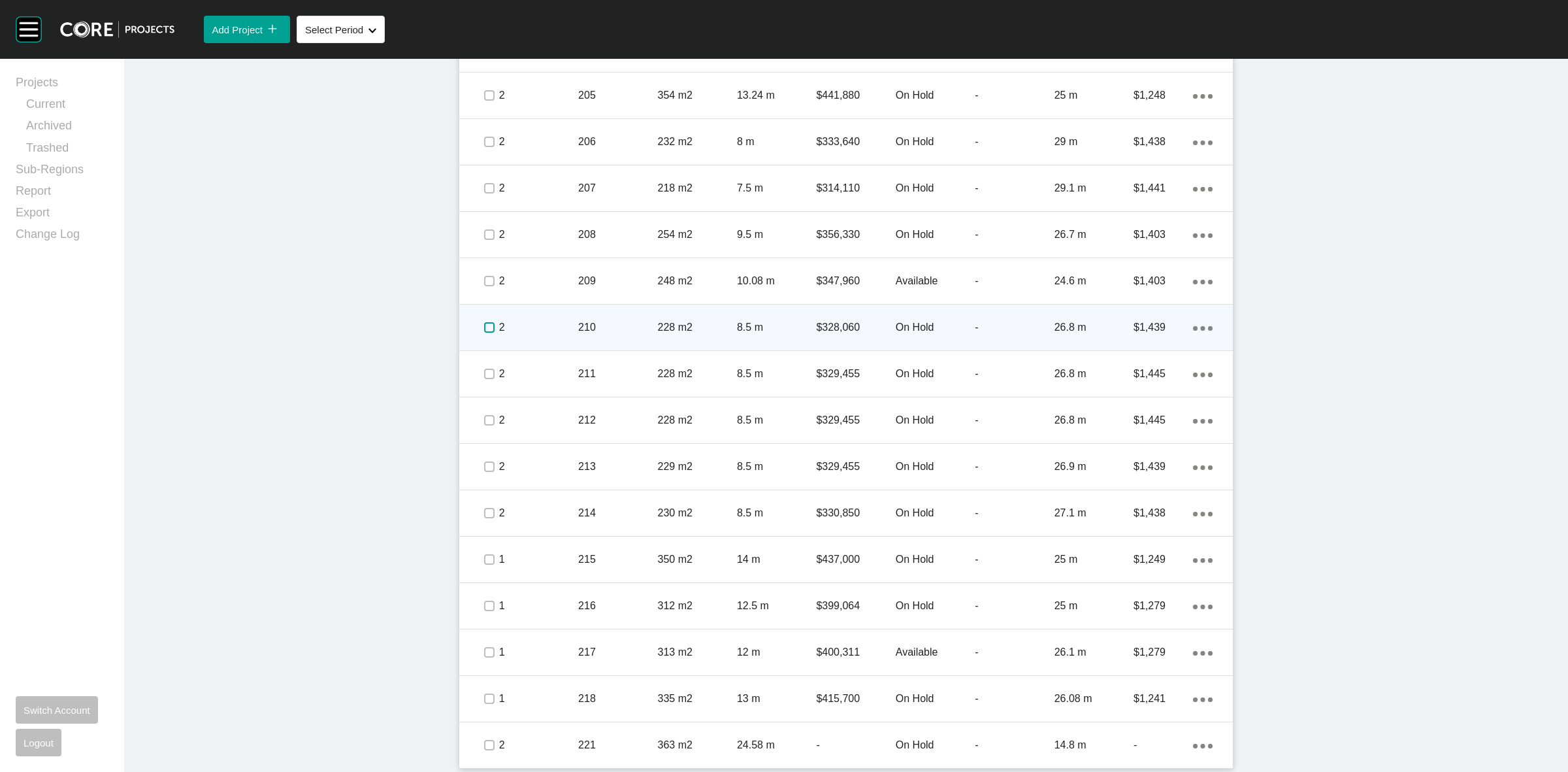
click at [484, 322] on label at bounding box center [489, 327] width 11 height 11
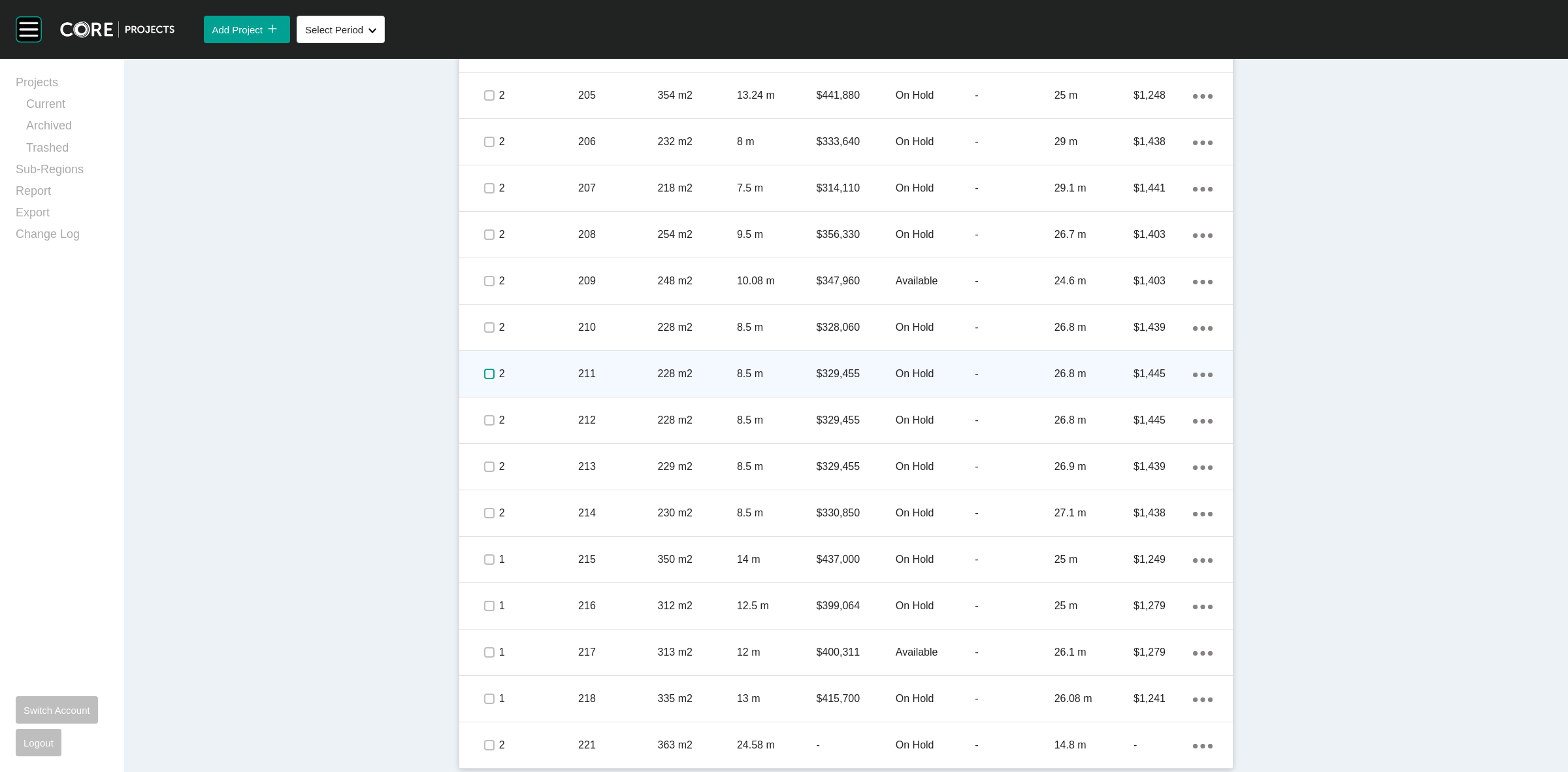
click at [488, 373] on label at bounding box center [489, 374] width 11 height 11
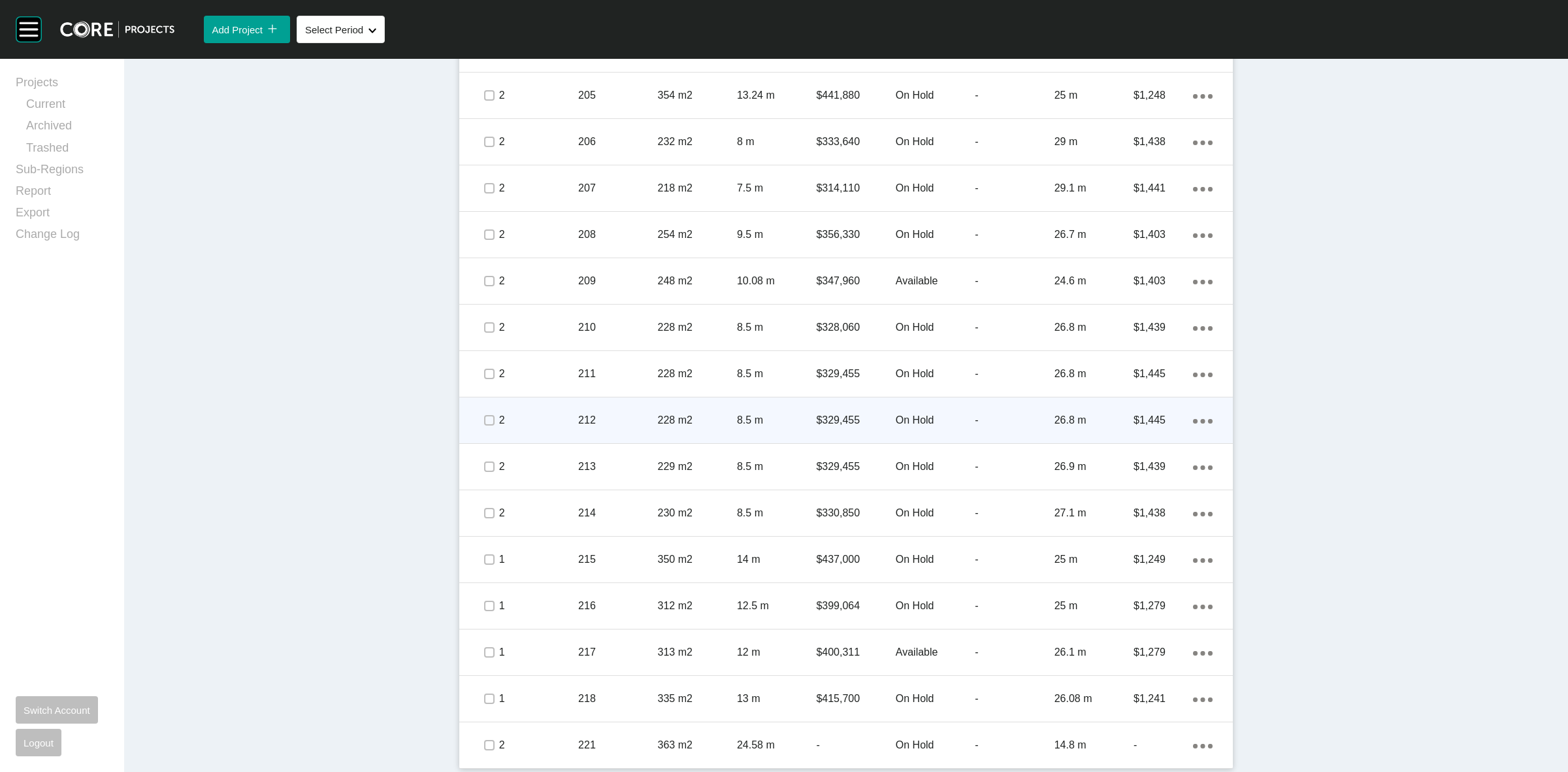
click at [488, 412] on span at bounding box center [489, 421] width 20 height 20
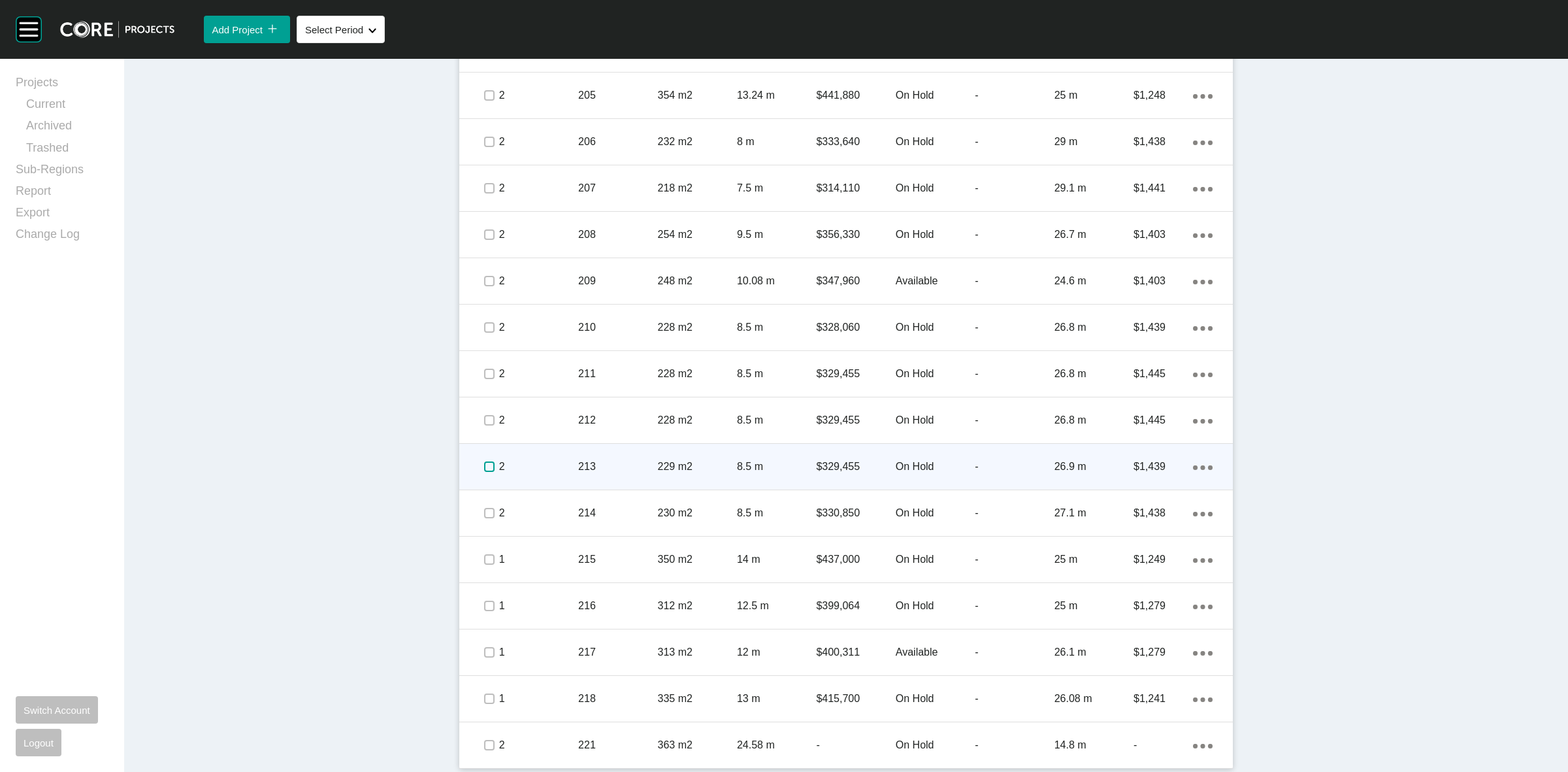
click at [484, 467] on label at bounding box center [489, 467] width 11 height 11
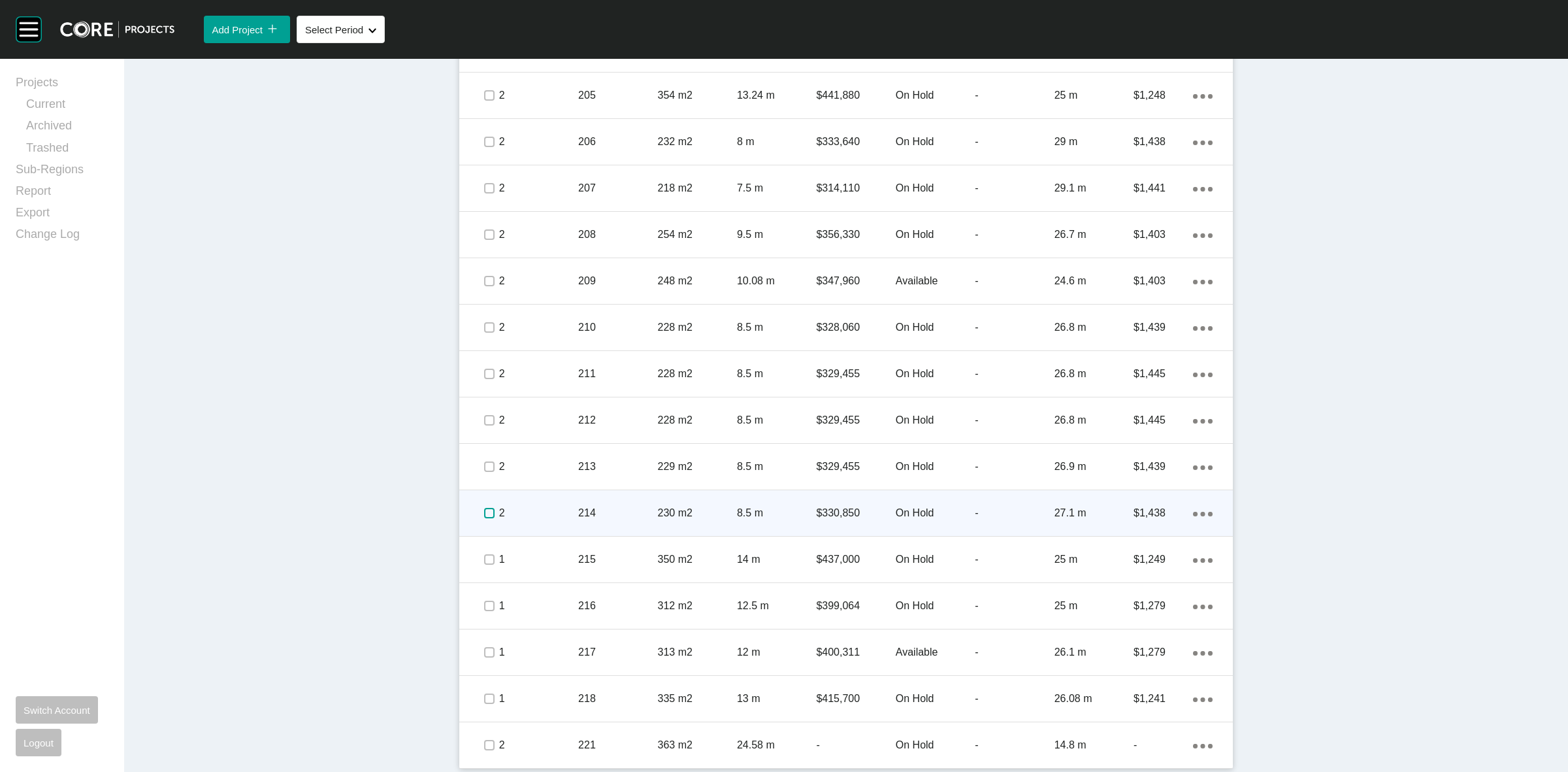
click at [484, 509] on label at bounding box center [489, 512] width 11 height 11
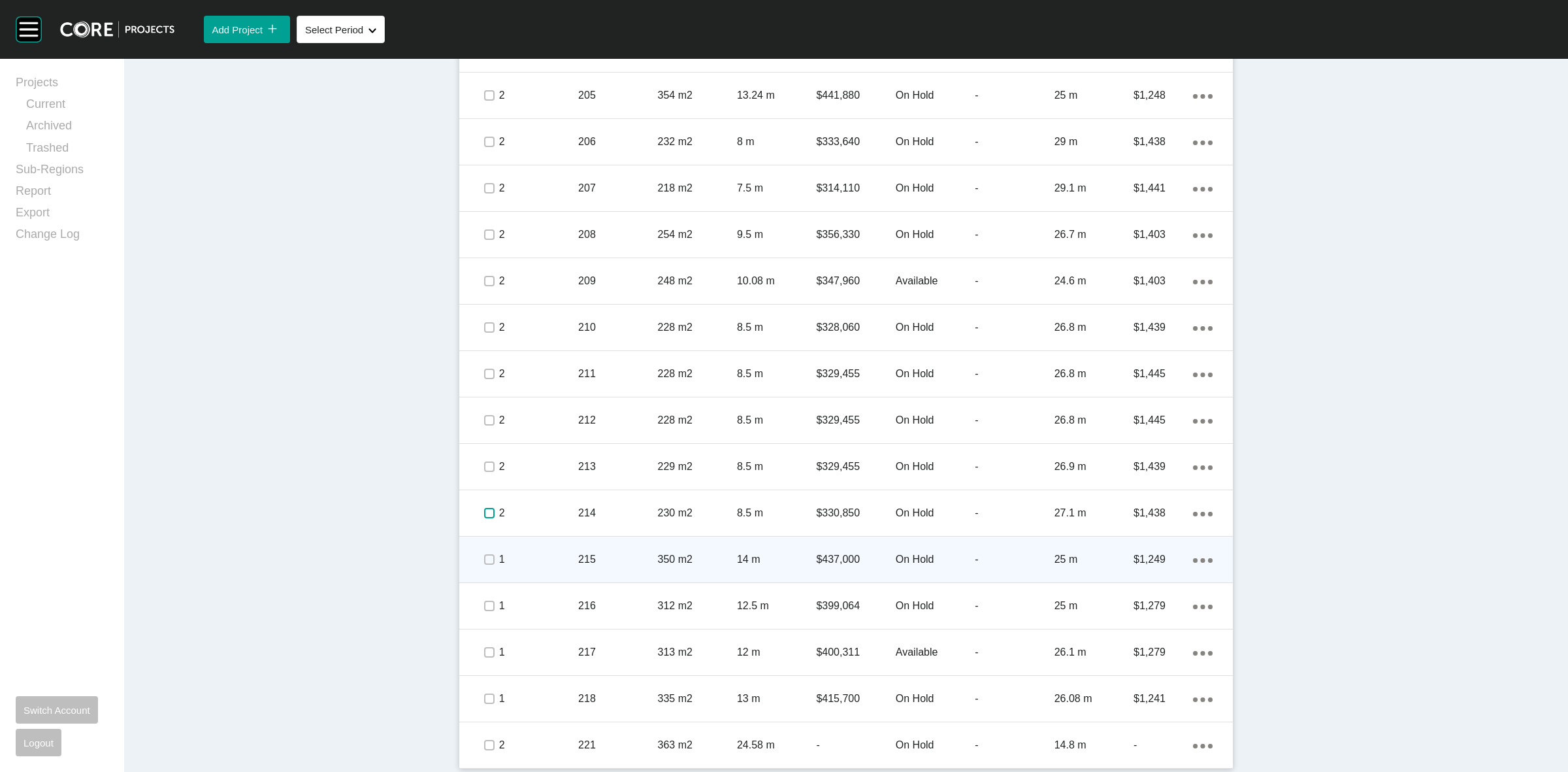
scroll to position [1555, 0]
click at [484, 554] on label at bounding box center [489, 557] width 11 height 11
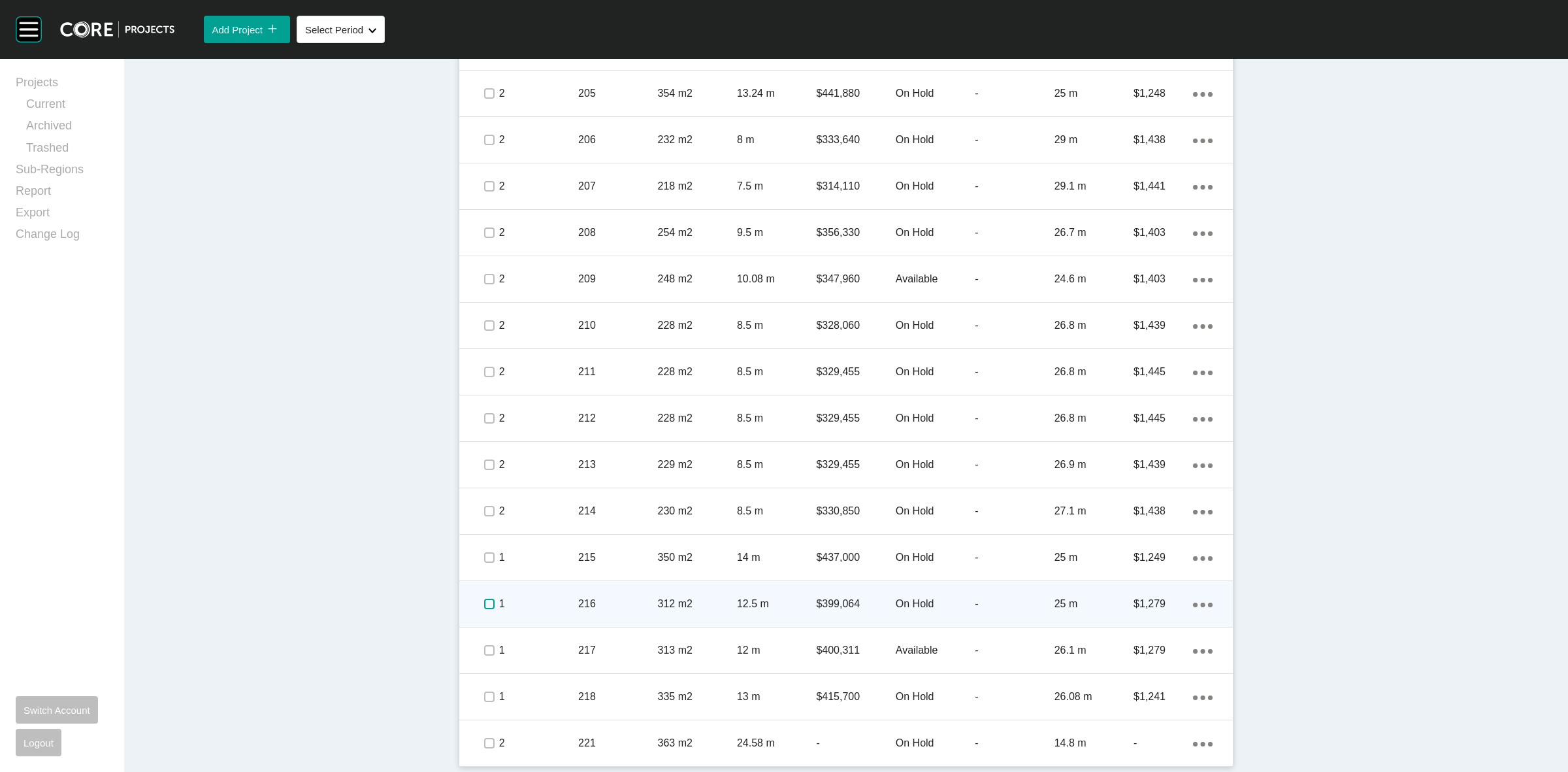
click at [484, 602] on label at bounding box center [489, 603] width 11 height 11
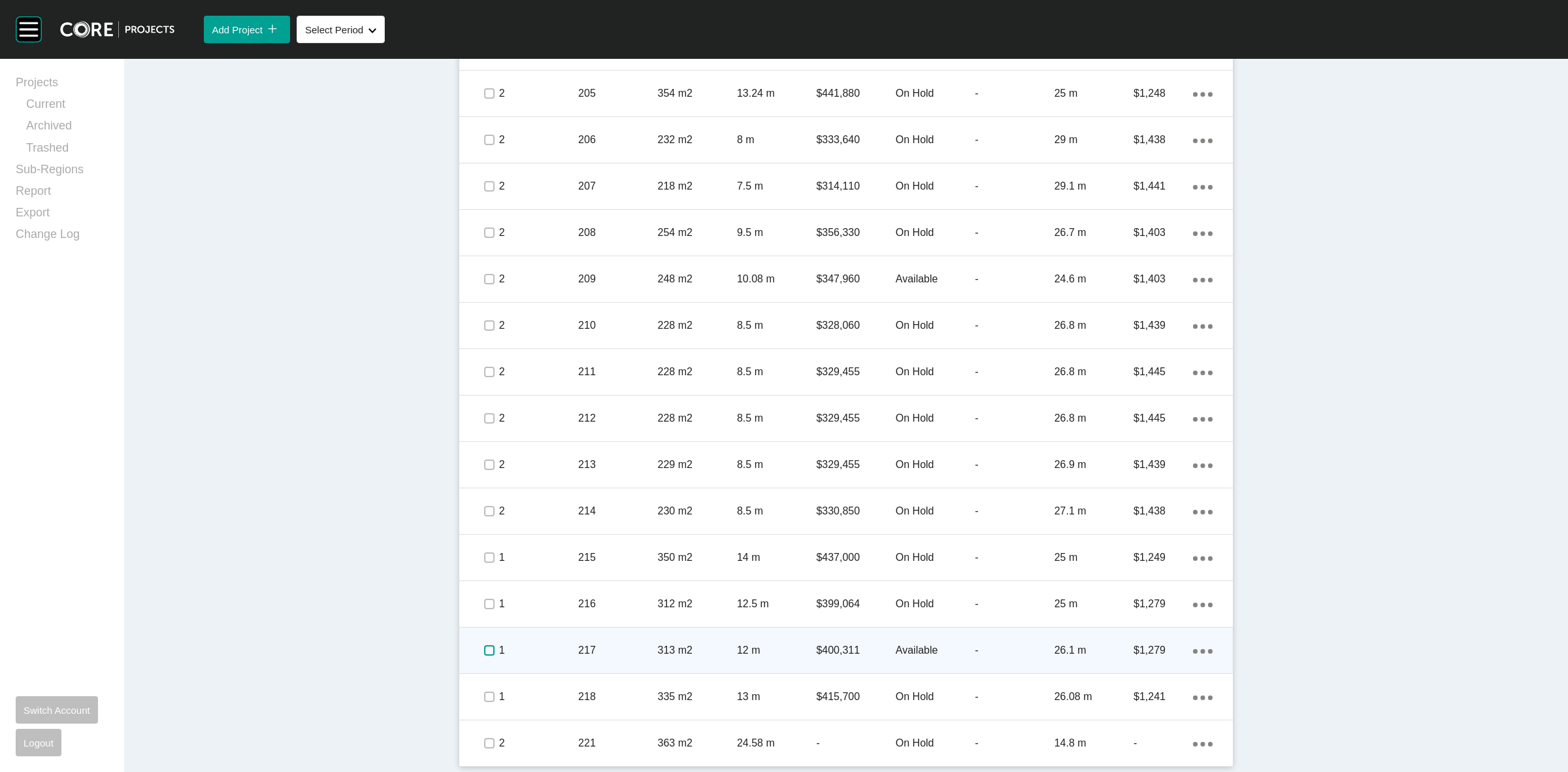
click at [484, 651] on label at bounding box center [489, 650] width 11 height 11
click at [557, 650] on p "1" at bounding box center [539, 650] width 79 height 15
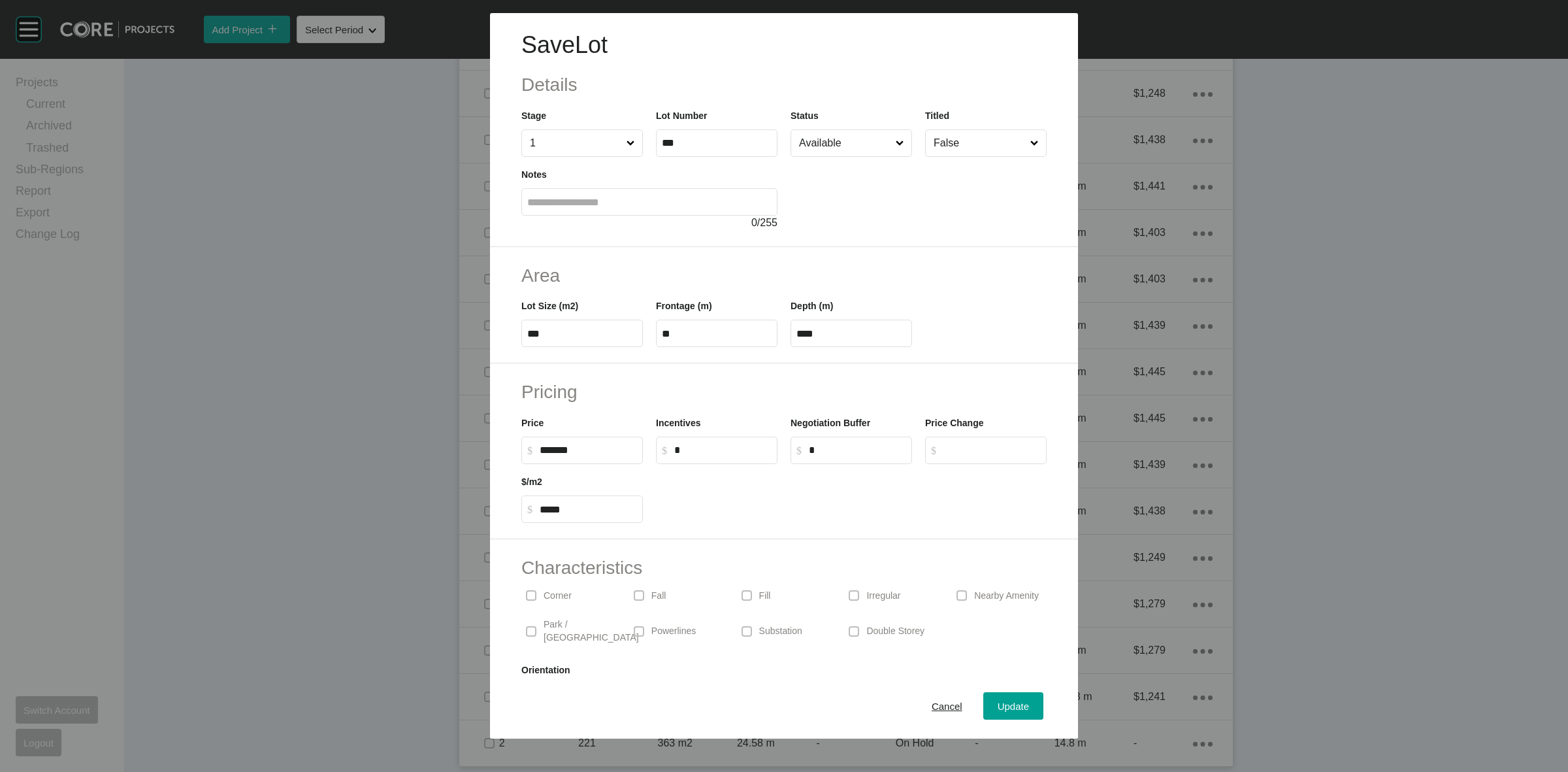
click at [857, 149] on input "Available" at bounding box center [844, 142] width 97 height 26
drag, startPoint x: 815, startPoint y: 199, endPoint x: 846, endPoint y: 237, distance: 49.0
click at [998, 707] on span "Update" at bounding box center [1014, 706] width 31 height 11
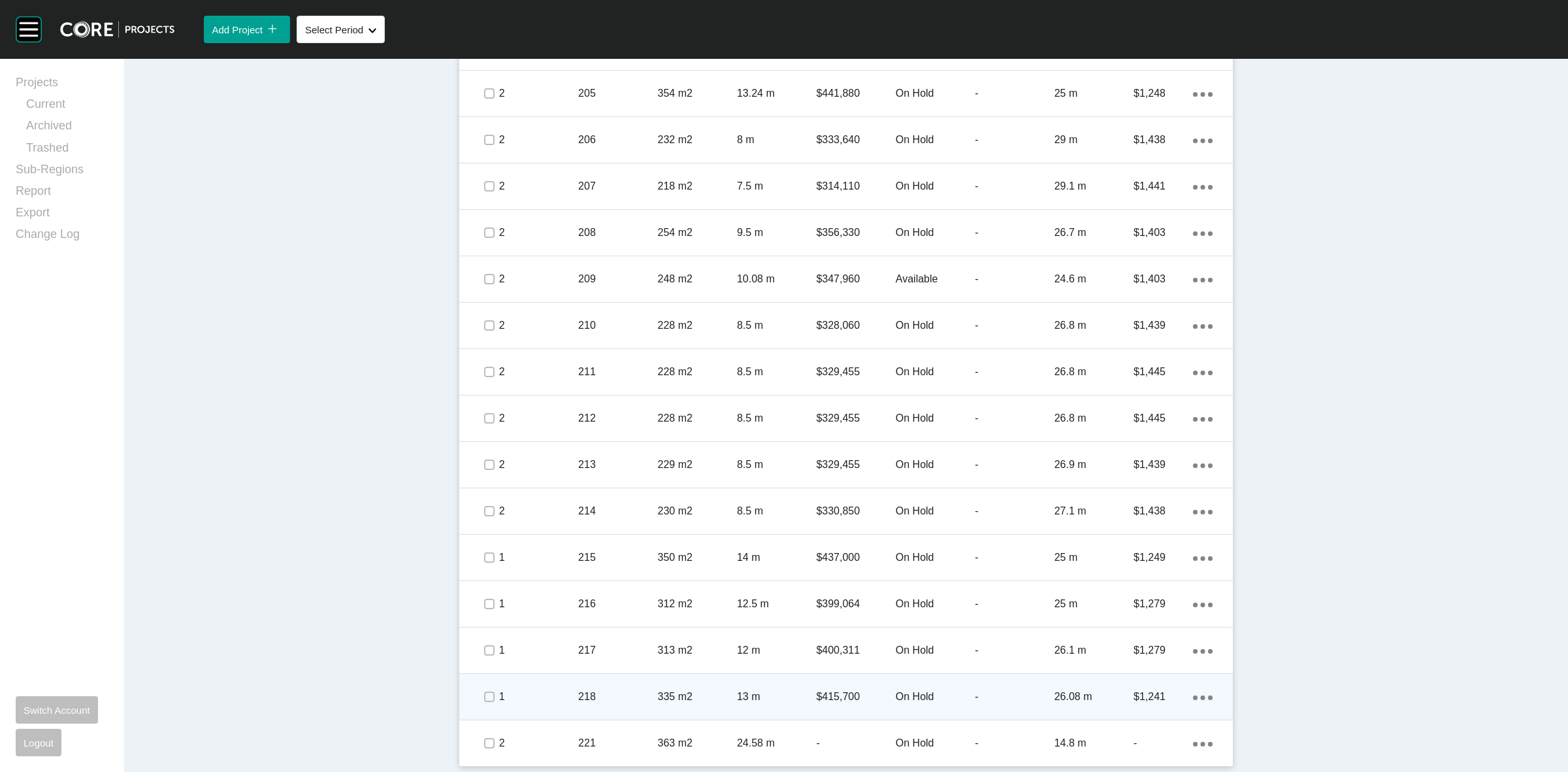
click at [615, 704] on div "218" at bounding box center [618, 697] width 79 height 41
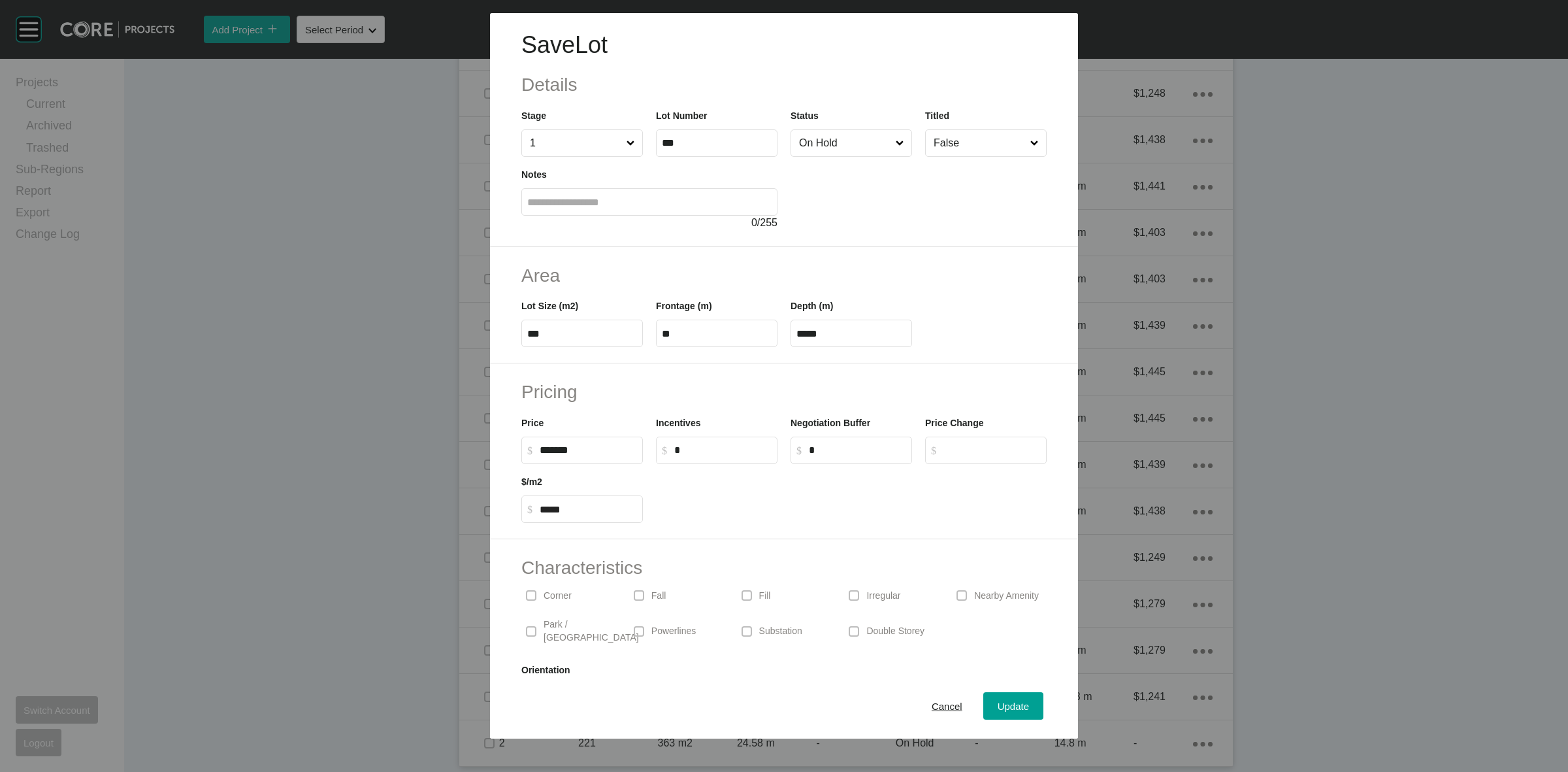
click at [863, 144] on input "On Hold" at bounding box center [844, 142] width 97 height 26
click at [1000, 706] on span "Update" at bounding box center [1014, 706] width 31 height 11
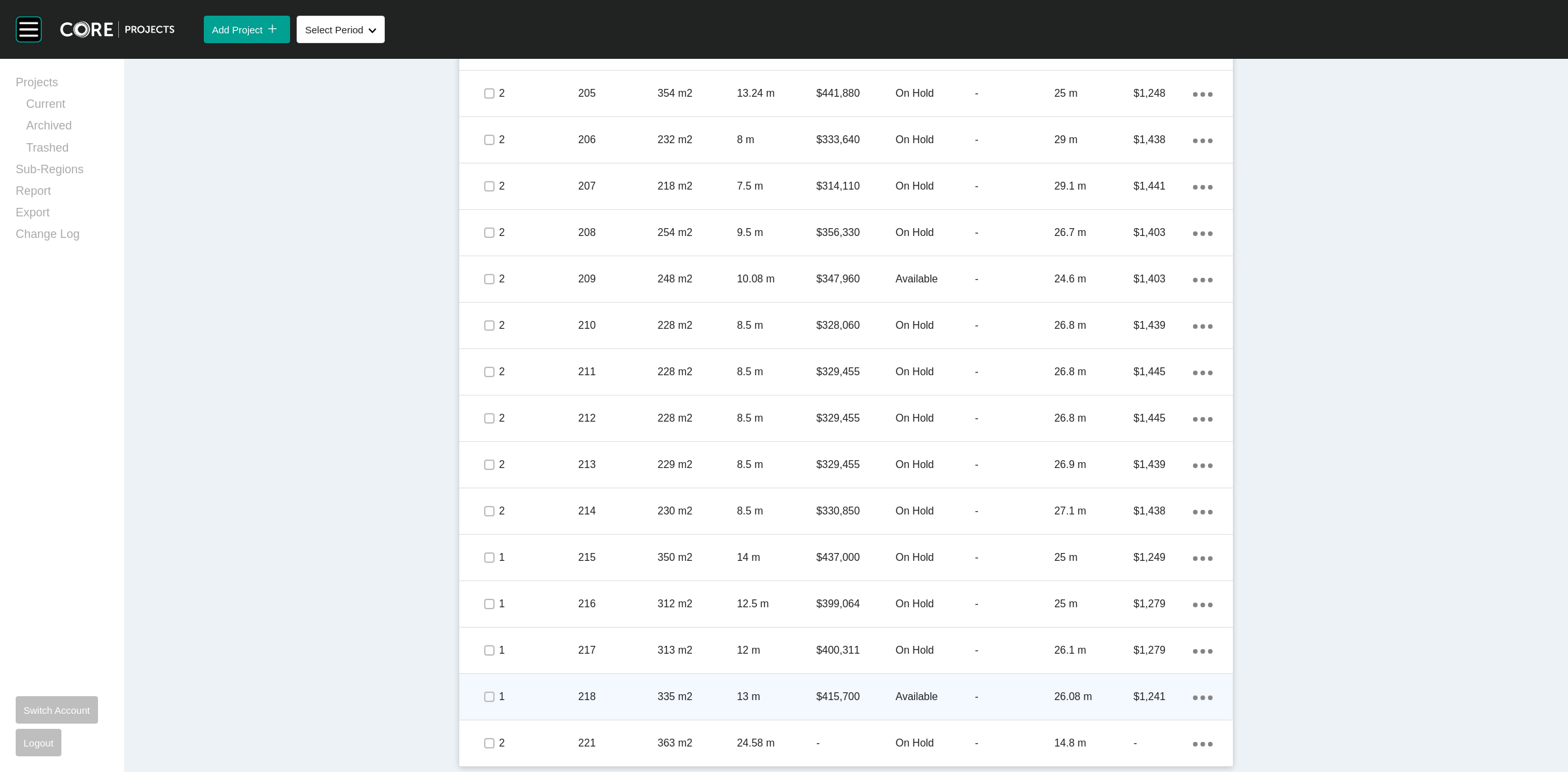
click at [479, 702] on span at bounding box center [489, 697] width 20 height 20
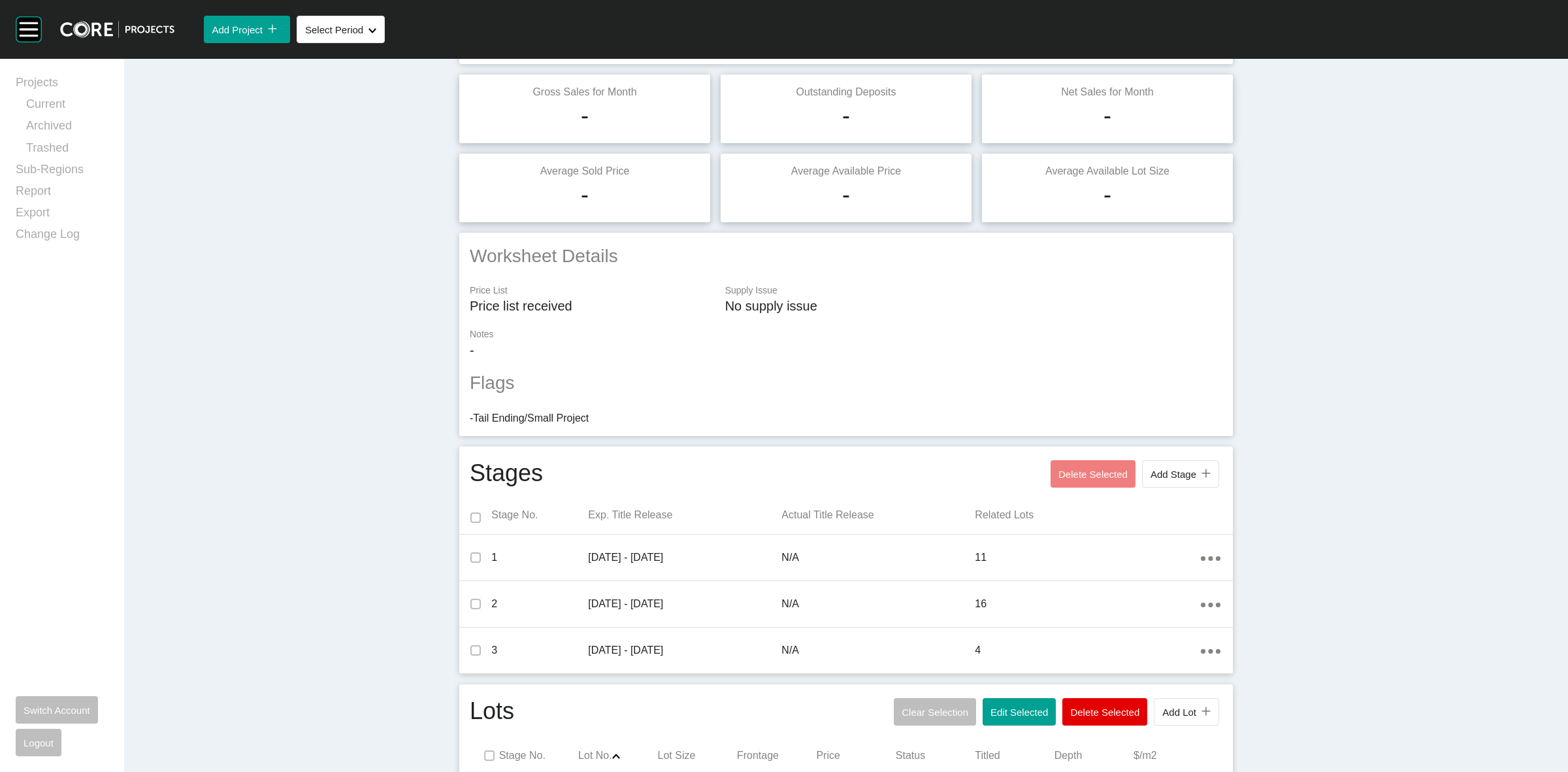
scroll to position [0, 0]
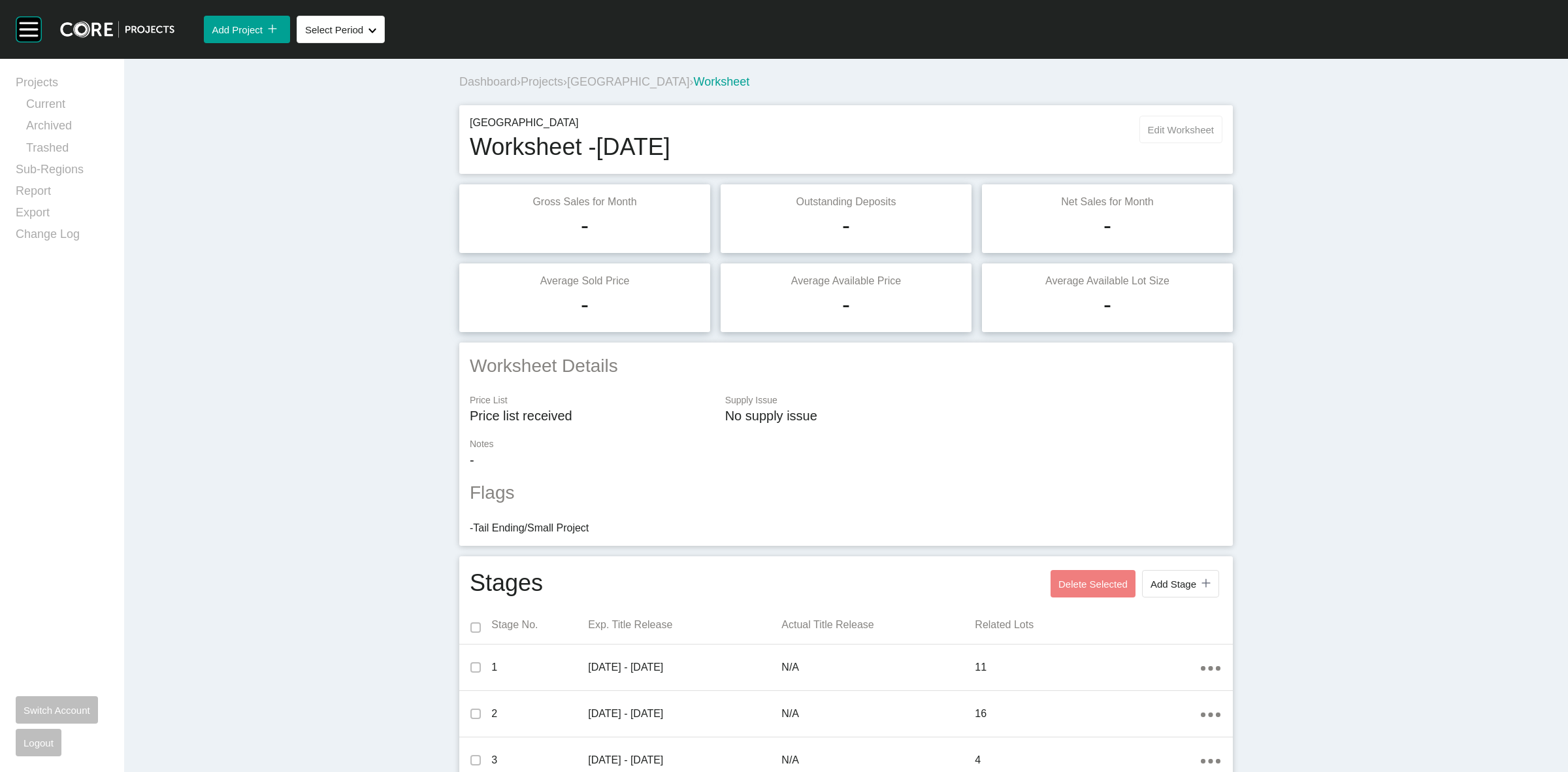
click at [1198, 135] on button "Edit Worksheet" at bounding box center [1181, 130] width 83 height 27
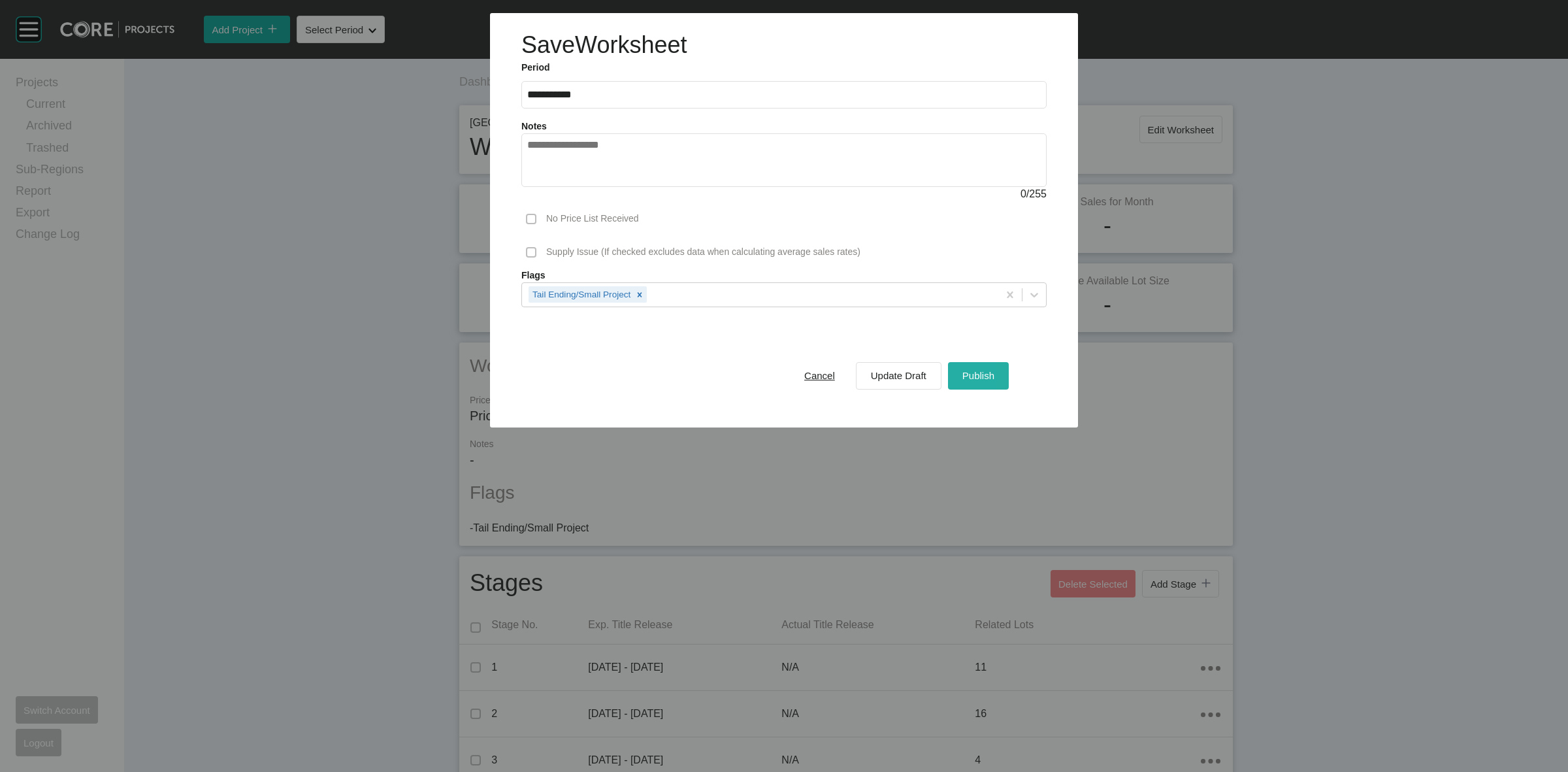
click at [986, 379] on span "Publish" at bounding box center [979, 375] width 32 height 11
